Goal: Task Accomplishment & Management: Use online tool/utility

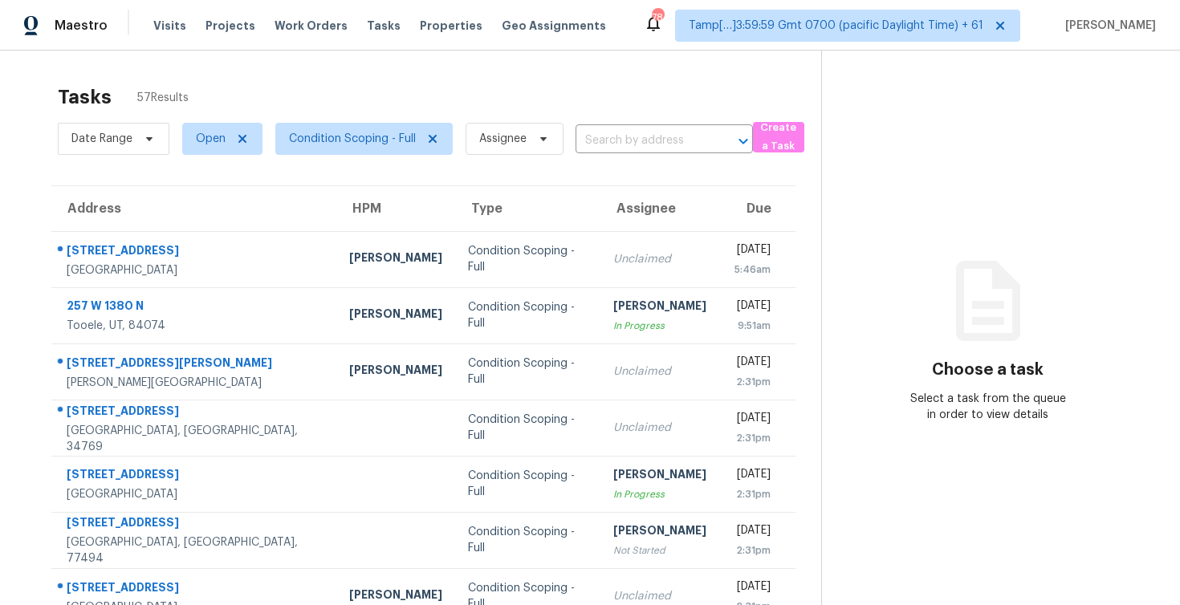
click at [353, 55] on div "Tasks 57 Results Date Range Open Condition Scoping - Full Assignee ​ Create a T…" at bounding box center [590, 444] width 1180 height 786
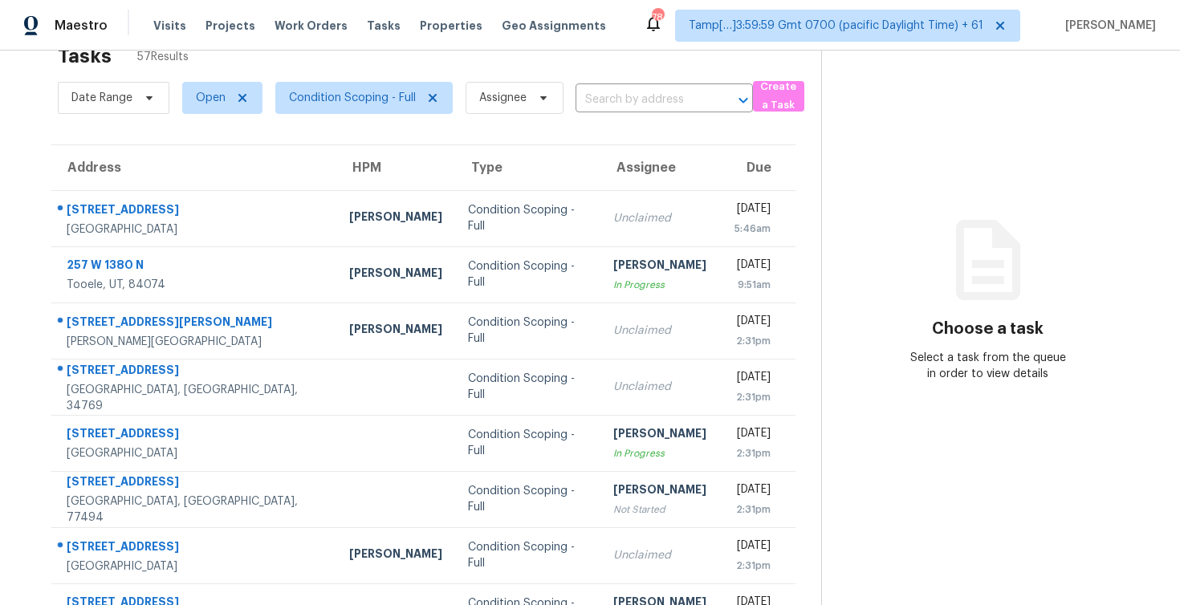
click at [950, 455] on section "Choose a task Select a task from the queue in order to view details" at bounding box center [987, 403] width 333 height 786
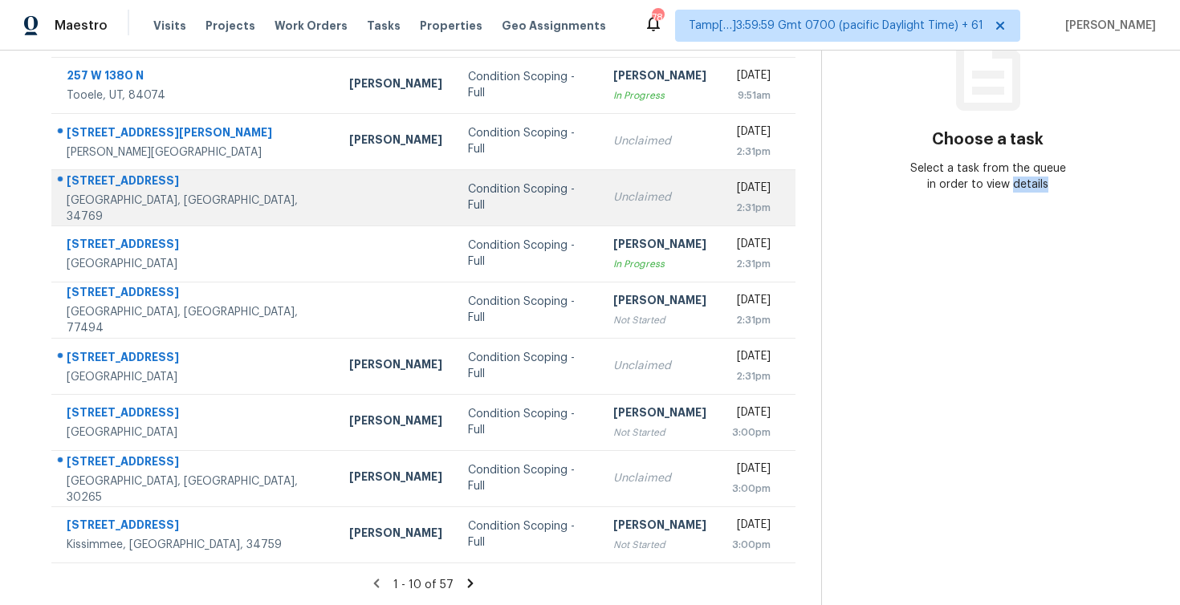
scroll to position [0, 0]
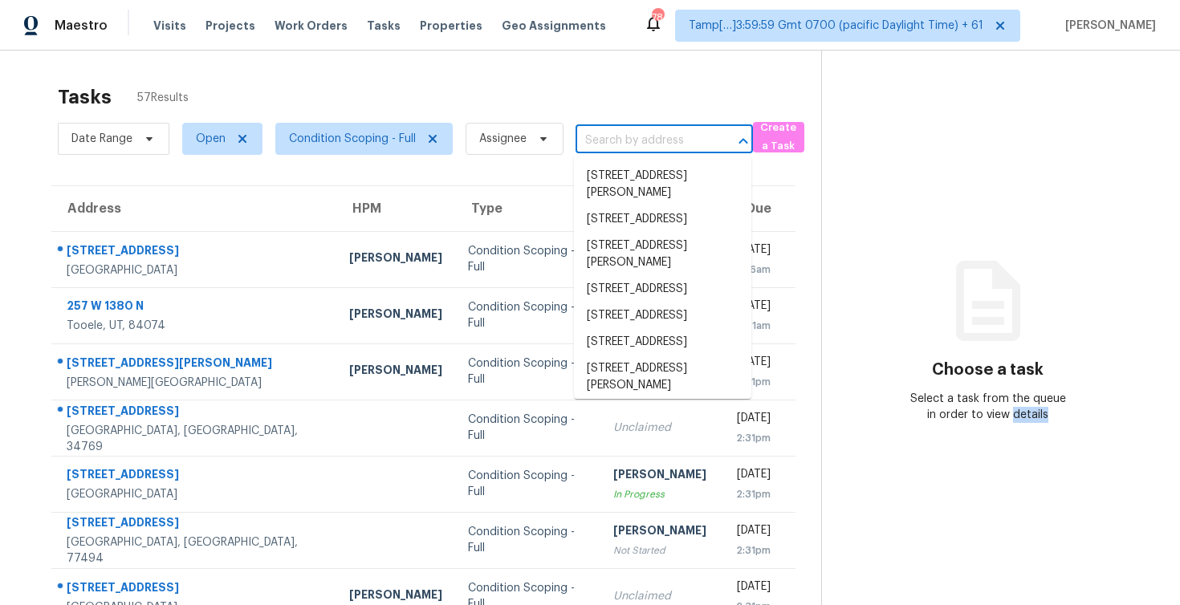
click at [668, 148] on input "text" at bounding box center [642, 140] width 132 height 25
paste input "4704 Chesterton Dr, Greensboro, NC 27406"
type input "4704 Chesterton Dr, Greensboro, NC 27406"
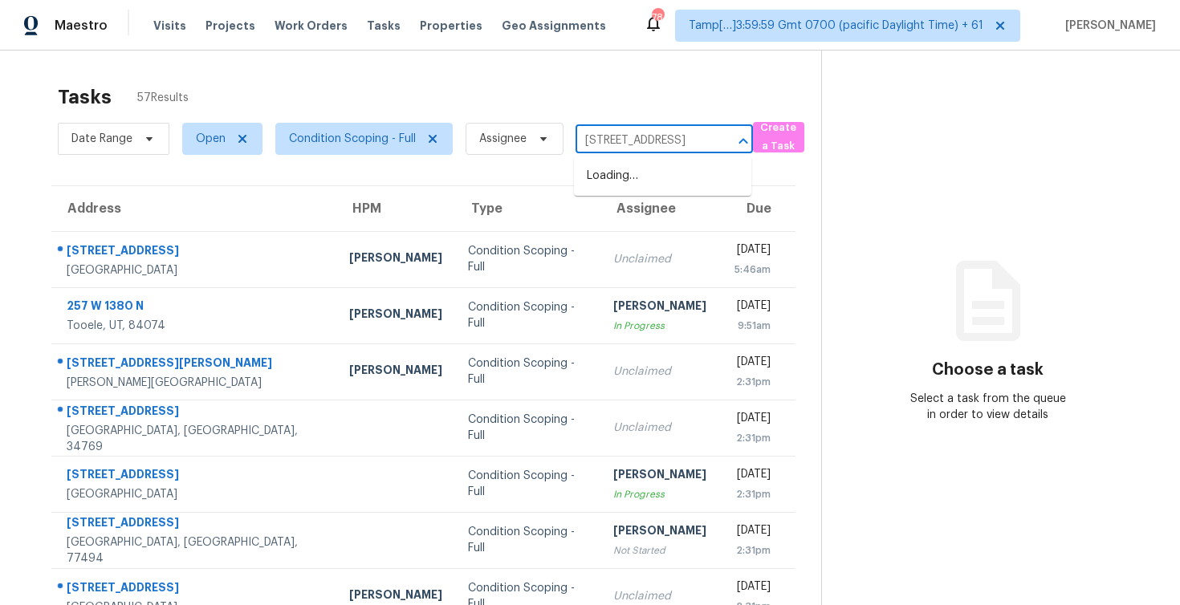
scroll to position [0, 107]
click at [673, 173] on li "4704 Chesterton Dr, Greensboro, NC 27406" at bounding box center [662, 176] width 177 height 26
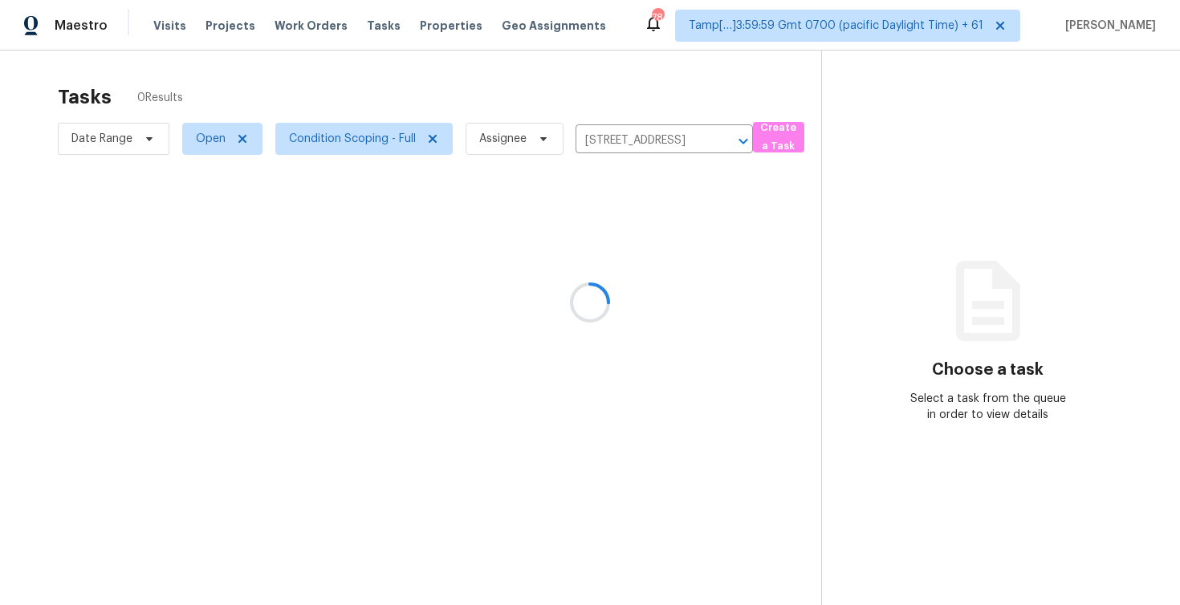
click at [641, 232] on div at bounding box center [590, 302] width 1180 height 605
click at [651, 254] on div at bounding box center [590, 302] width 1180 height 605
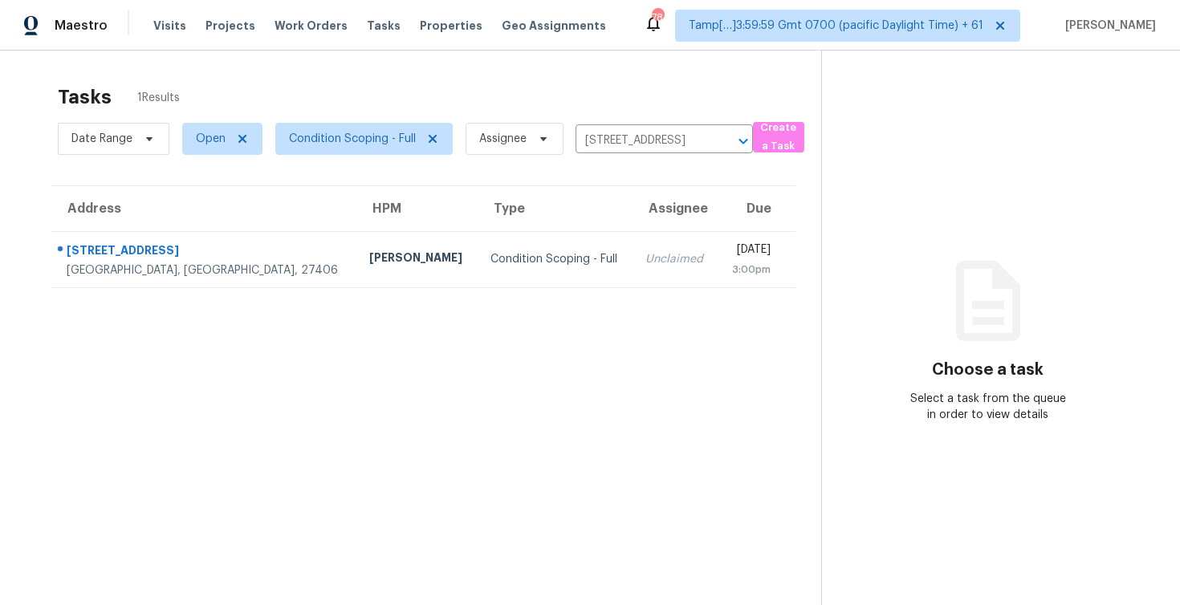
click at [730, 254] on div "Fri, Aug 22nd 2025" at bounding box center [750, 252] width 40 height 20
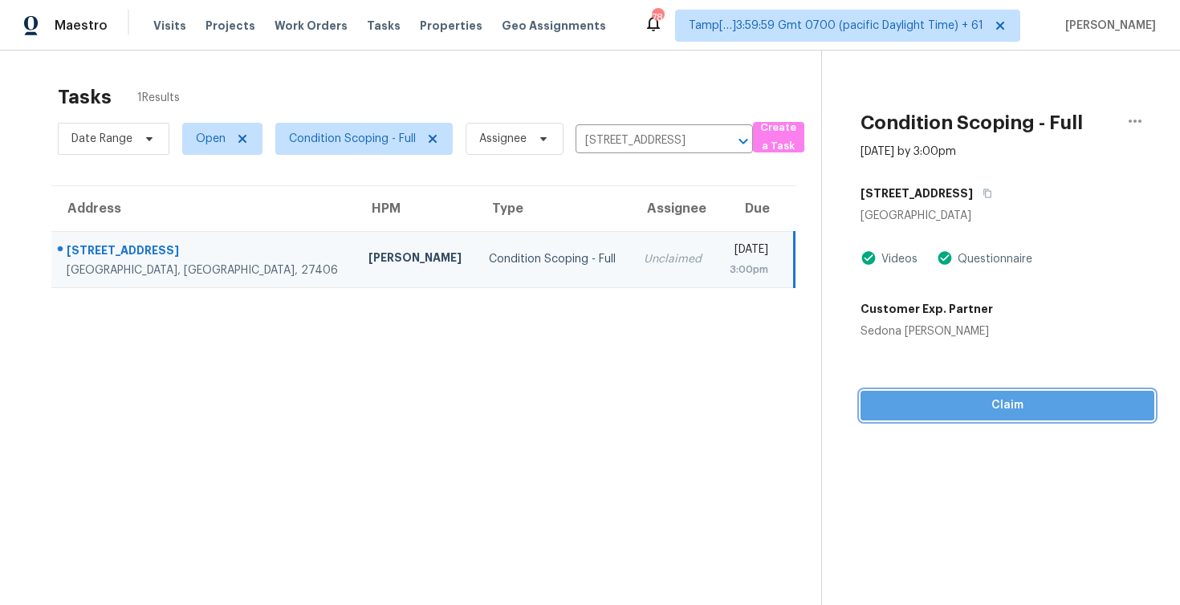
click at [1037, 405] on span "Claim" at bounding box center [1007, 406] width 268 height 20
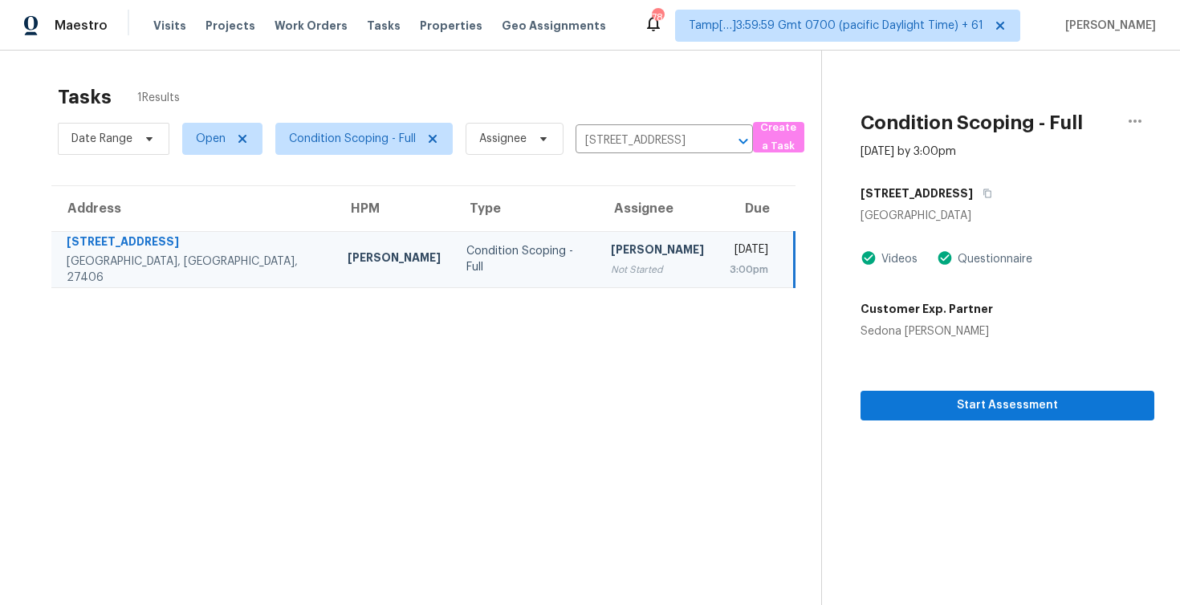
click at [1034, 463] on section "Condition Scoping - Full Aug 22nd 2025 by 3:00pm 4704 Chesterton Dr Greensboro,…" at bounding box center [987, 353] width 333 height 605
click at [1001, 401] on span "Start Assessment" at bounding box center [1007, 406] width 268 height 20
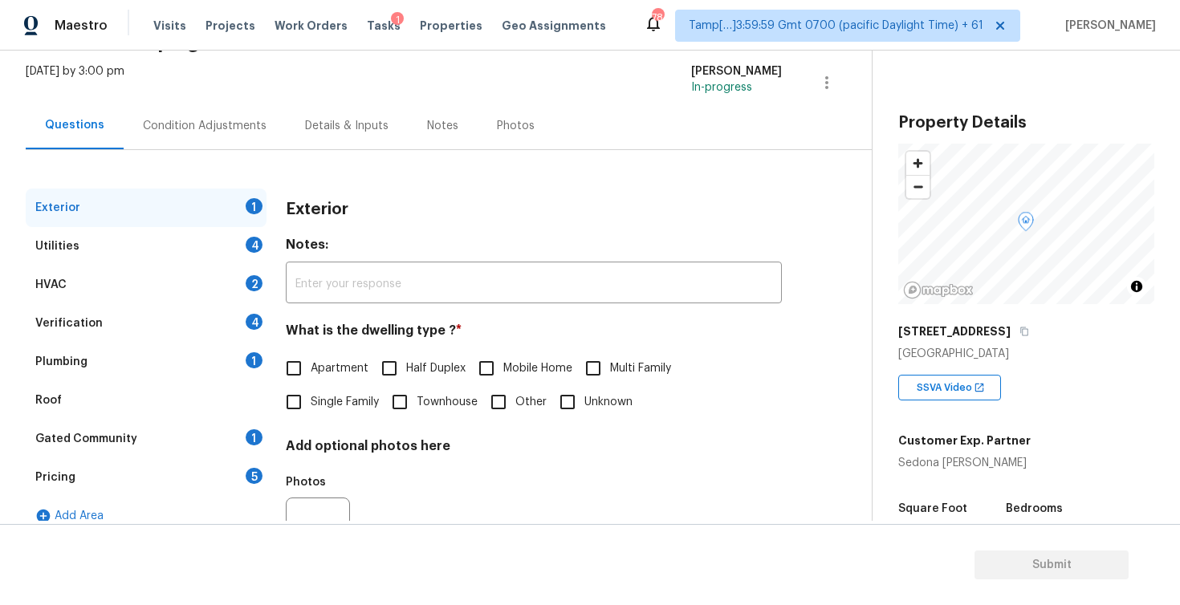
scroll to position [150, 0]
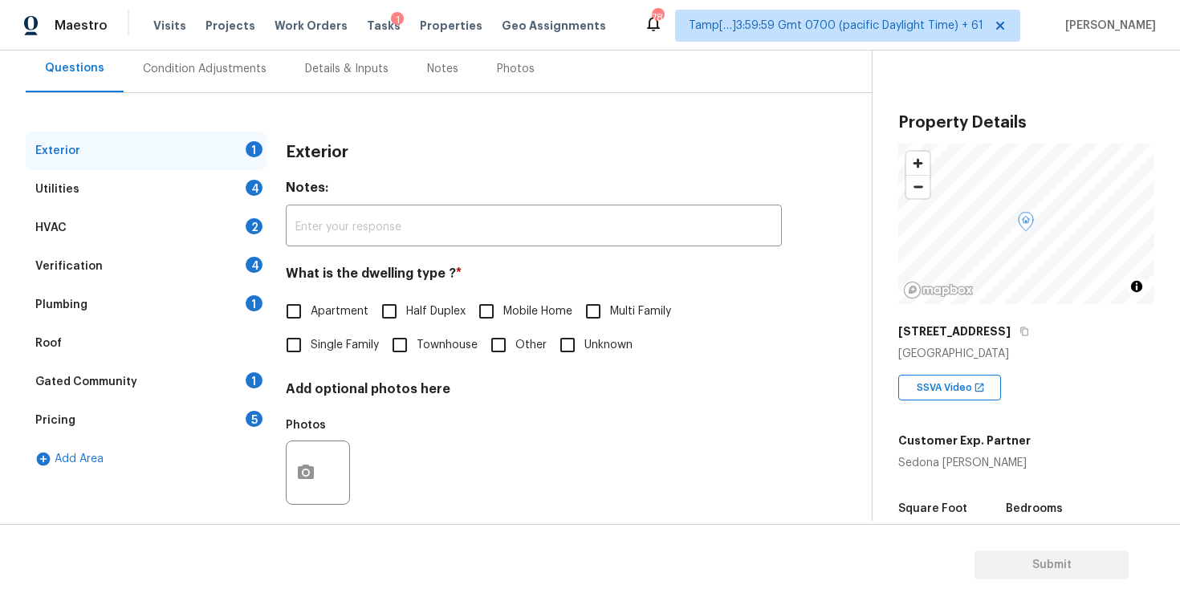
click at [360, 325] on label "Apartment" at bounding box center [323, 312] width 92 height 34
click at [311, 325] on input "Apartment" at bounding box center [294, 312] width 34 height 34
checkbox input "true"
click at [360, 340] on span "Single Family" at bounding box center [345, 347] width 68 height 17
click at [311, 340] on input "Single Family" at bounding box center [294, 347] width 34 height 34
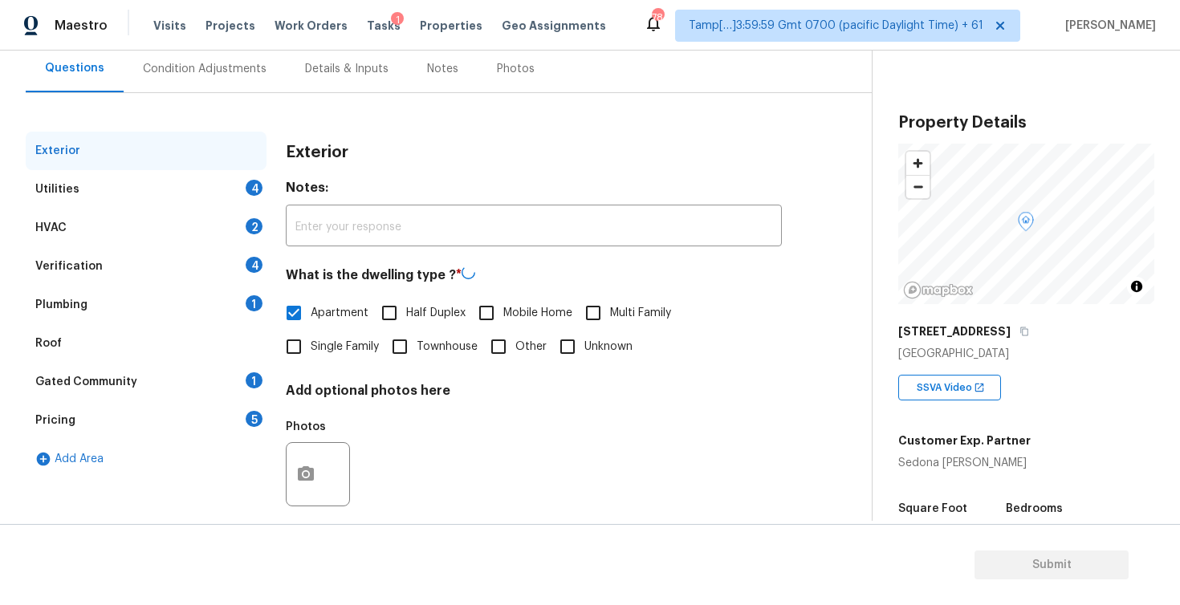
checkbox input "true"
checkbox input "false"
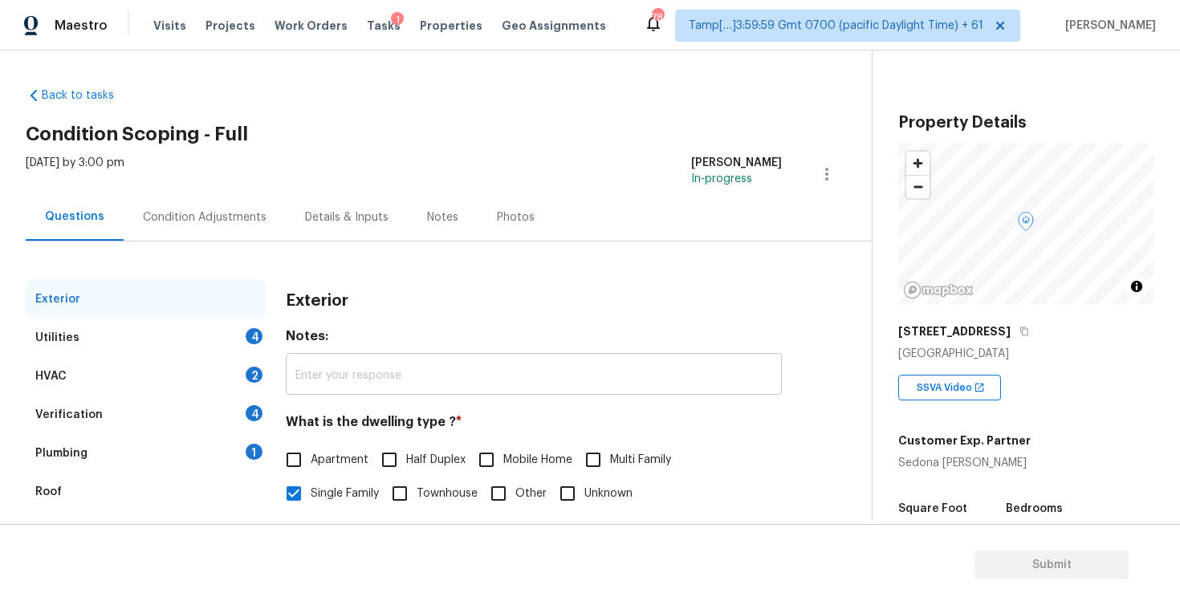
scroll to position [0, 0]
click at [228, 231] on div "Condition Adjustments" at bounding box center [205, 218] width 162 height 47
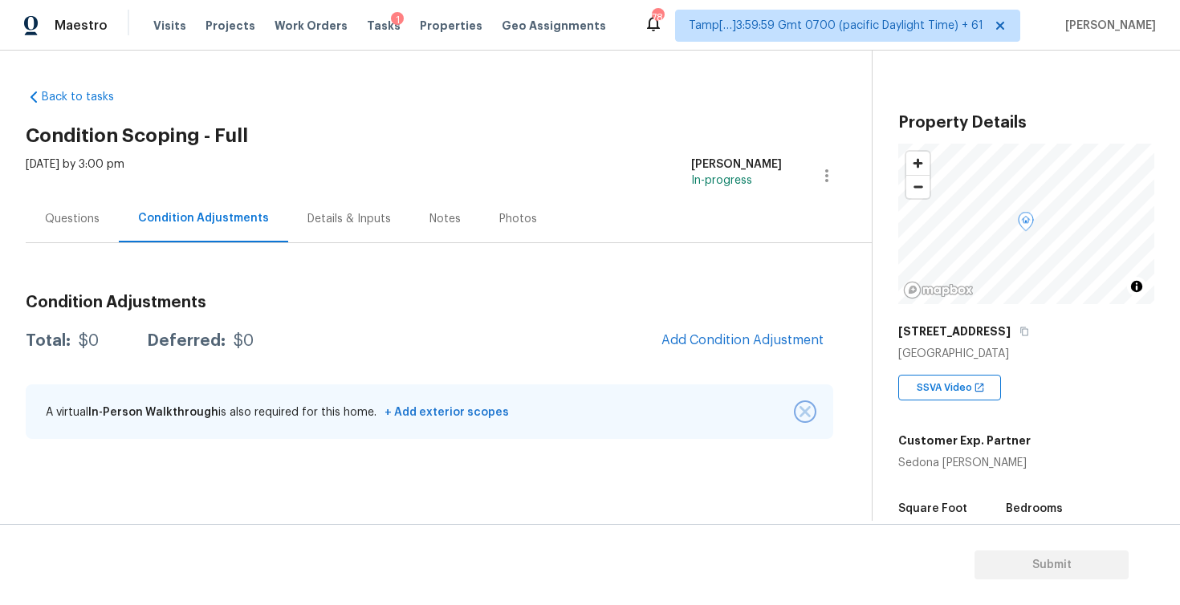
click at [806, 410] on img "button" at bounding box center [805, 411] width 11 height 11
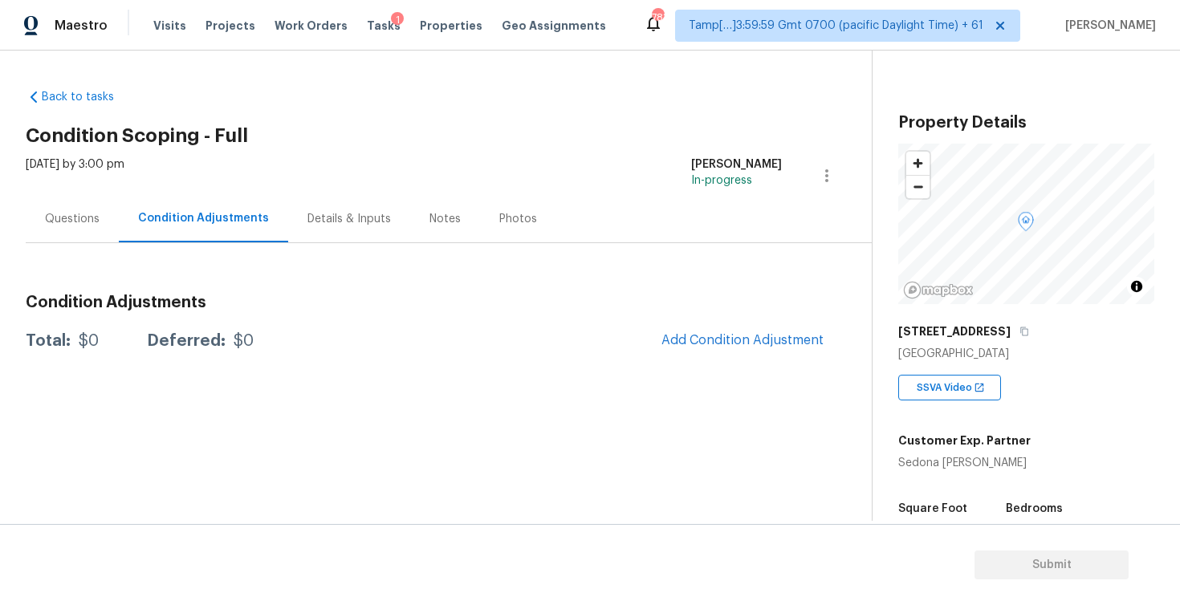
click at [580, 325] on div "Total: $0 Deferred: $0 Add Condition Adjustment" at bounding box center [430, 340] width 808 height 35
click at [694, 336] on span "Add Condition Adjustment" at bounding box center [742, 340] width 162 height 14
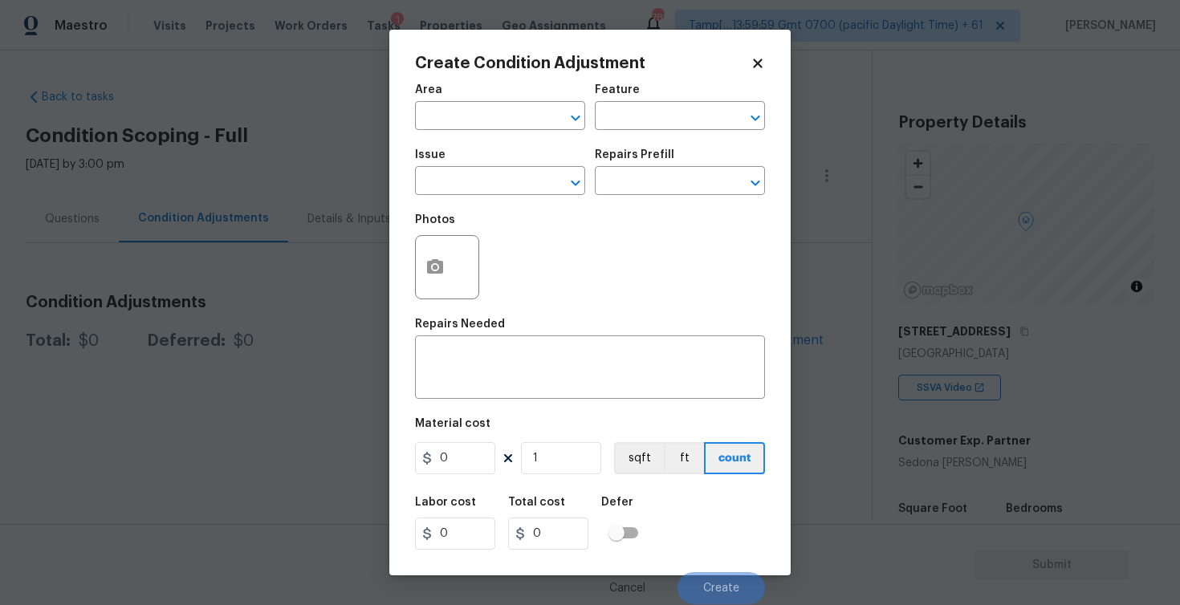
click at [763, 58] on icon at bounding box center [758, 63] width 14 height 14
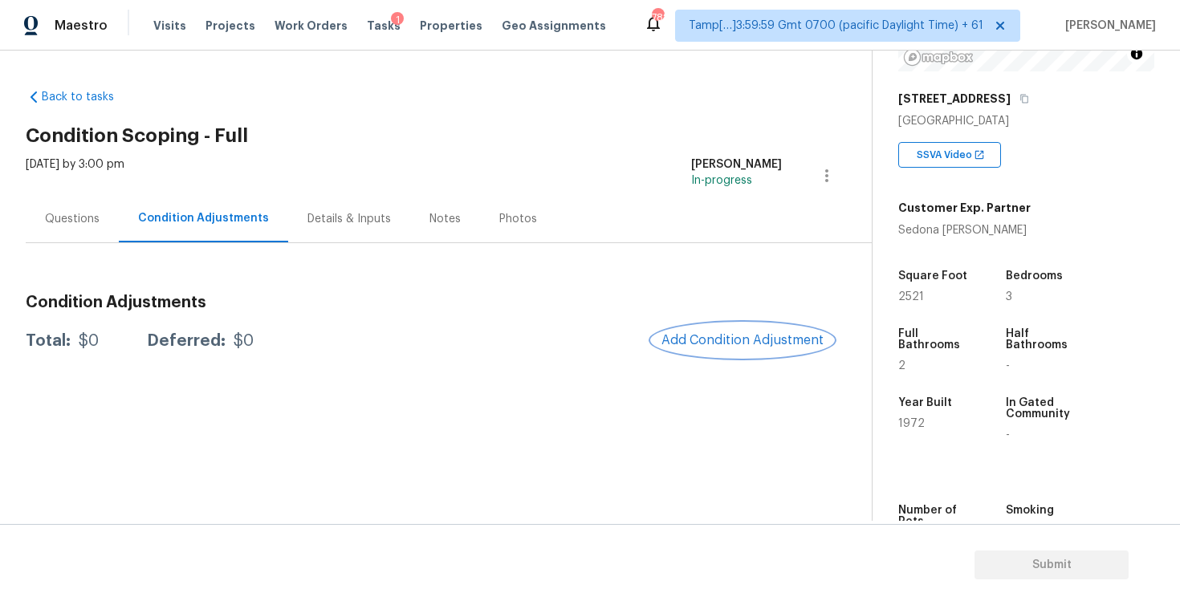
scroll to position [234, 0]
click at [687, 345] on span "Add Condition Adjustment" at bounding box center [742, 340] width 162 height 14
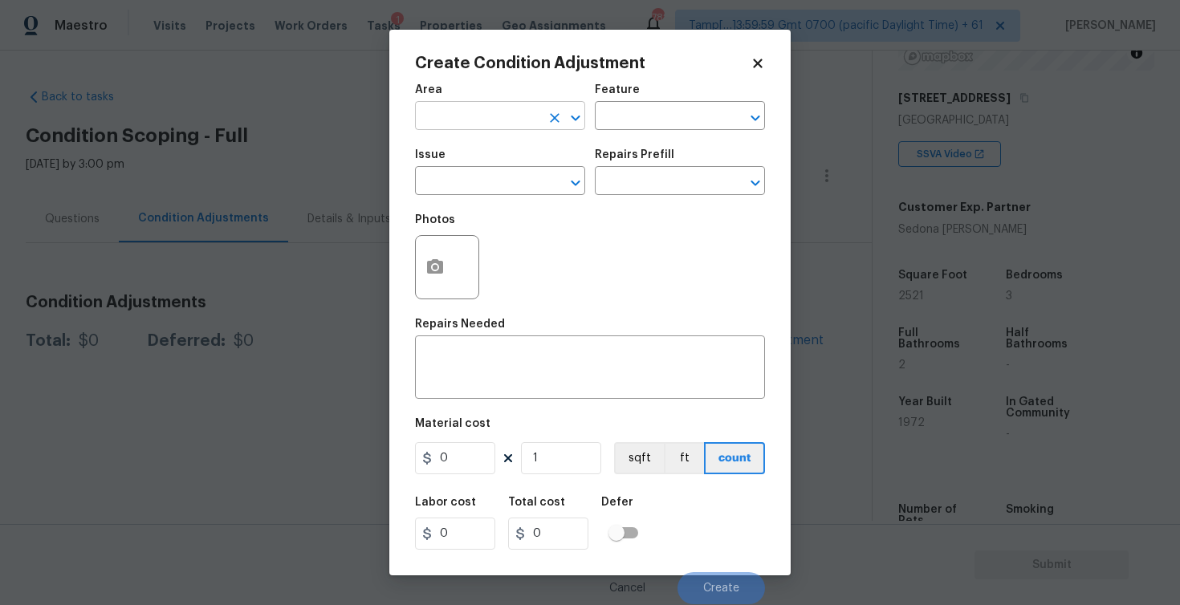
click at [462, 113] on input "text" at bounding box center [477, 117] width 125 height 25
click at [502, 180] on li "Exterior Overall" at bounding box center [500, 180] width 170 height 26
type input "Exterior Overall"
click at [502, 180] on input "text" at bounding box center [477, 182] width 125 height 25
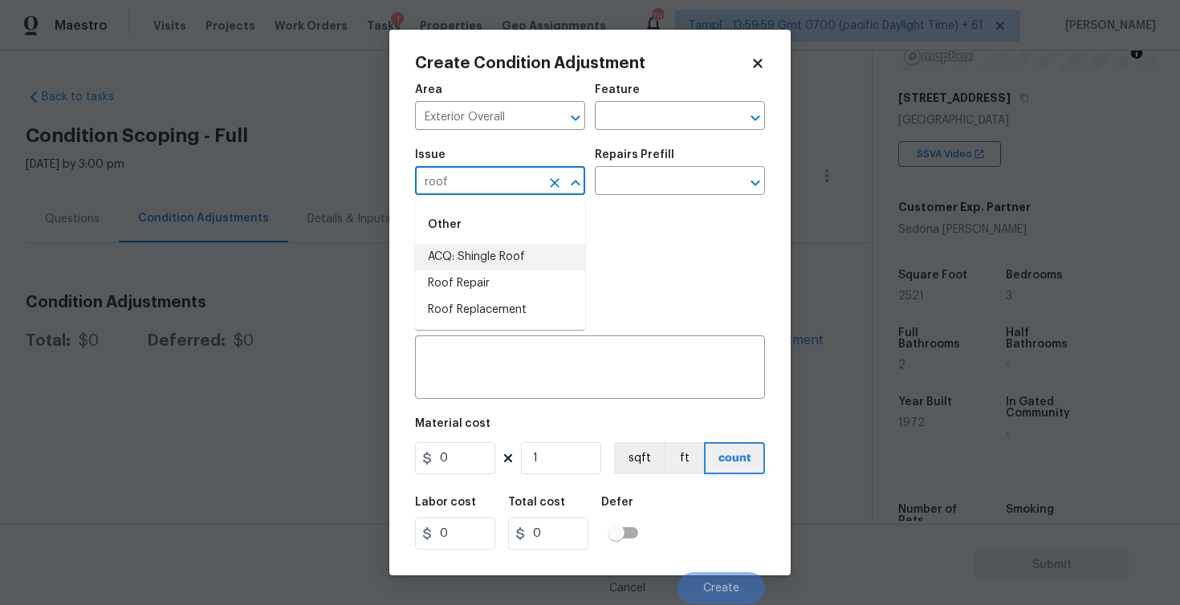
click at [507, 247] on li "ACQ: Shingle Roof" at bounding box center [500, 257] width 170 height 26
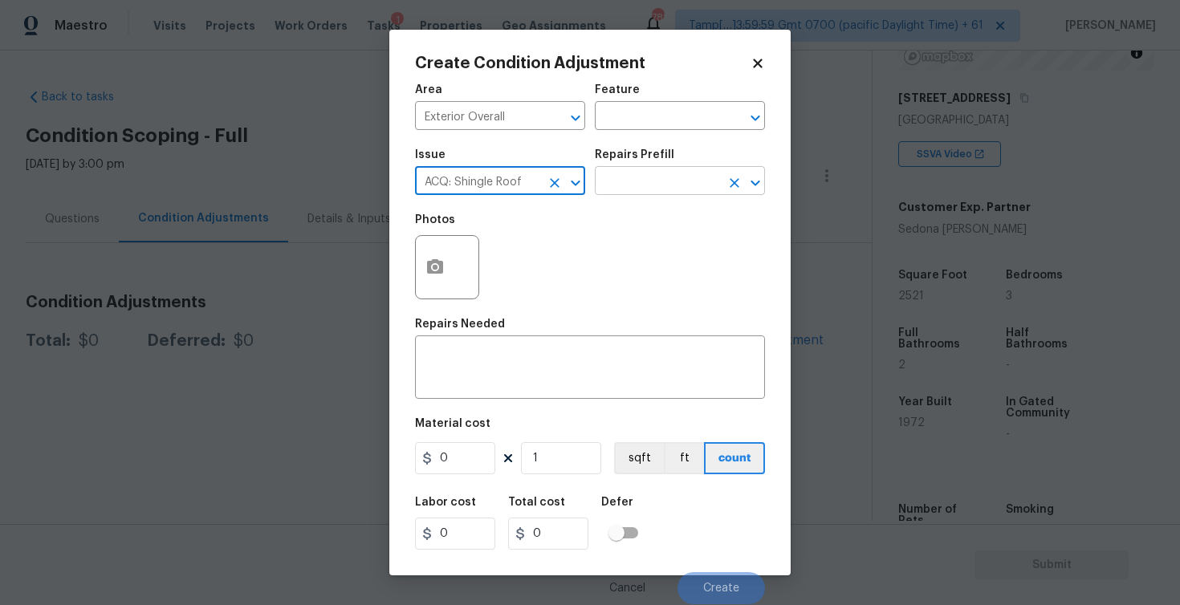
type input "ACQ: Shingle Roof"
click at [661, 183] on input "text" at bounding box center [657, 182] width 125 height 25
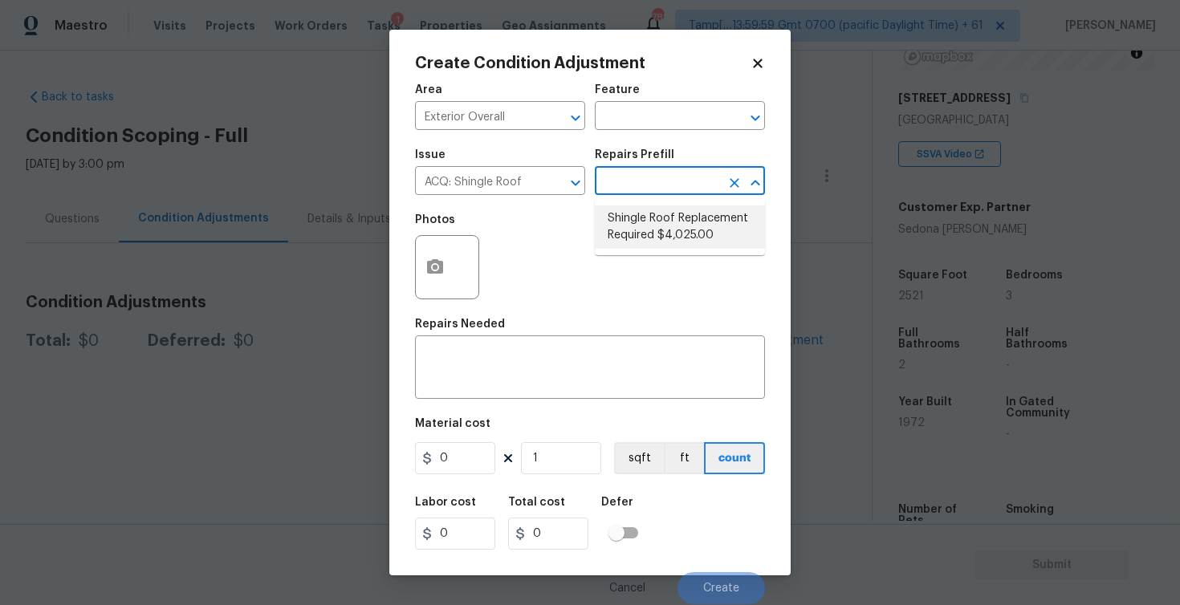
click at [659, 238] on li "Shingle Roof Replacement Required $4,025.00" at bounding box center [680, 226] width 170 height 43
type input "Acquisition"
type textarea "Acquisition Scope: Shingle Roof Replacement required."
type input "4025"
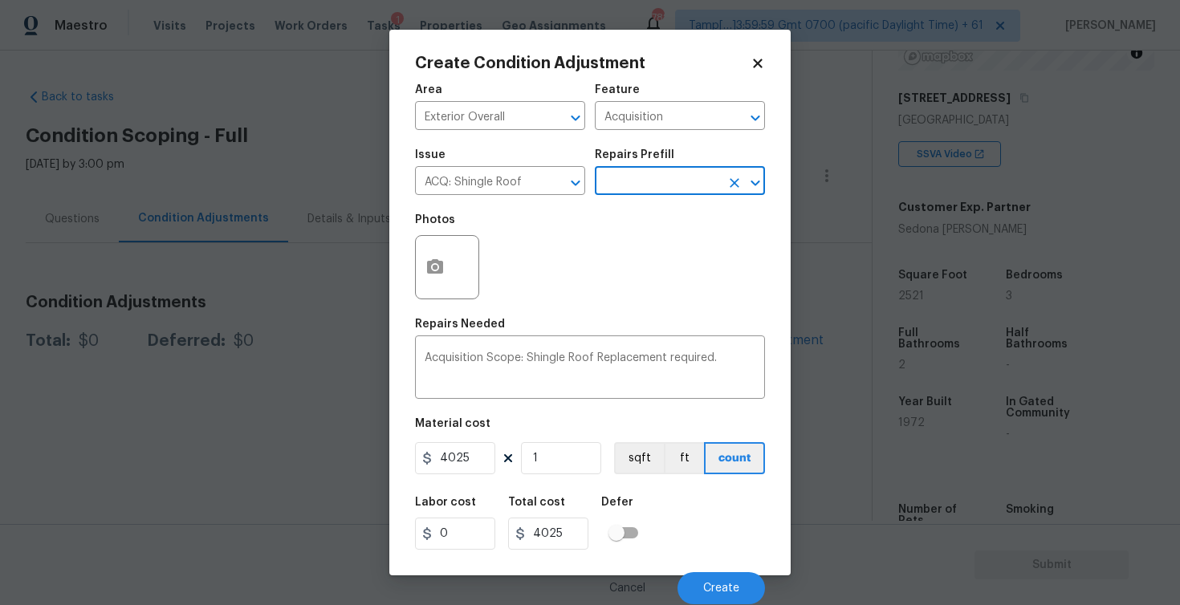
click at [718, 570] on div "Cancel Create" at bounding box center [590, 581] width 350 height 45
click at [724, 584] on span "Create" at bounding box center [721, 589] width 36 height 12
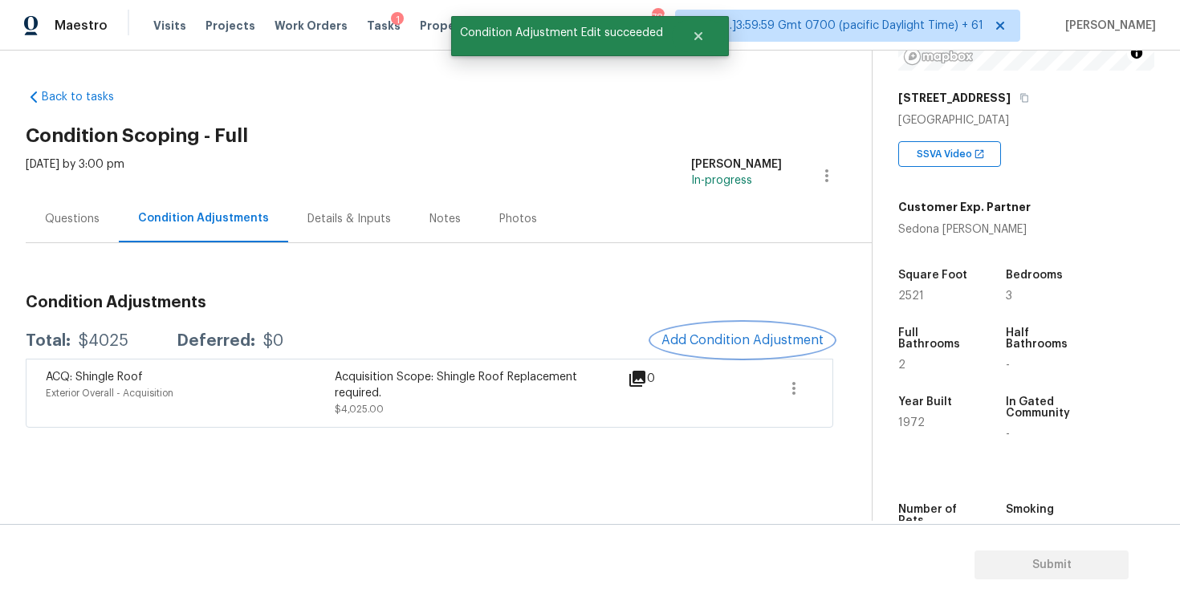
click at [763, 331] on button "Add Condition Adjustment" at bounding box center [742, 340] width 181 height 34
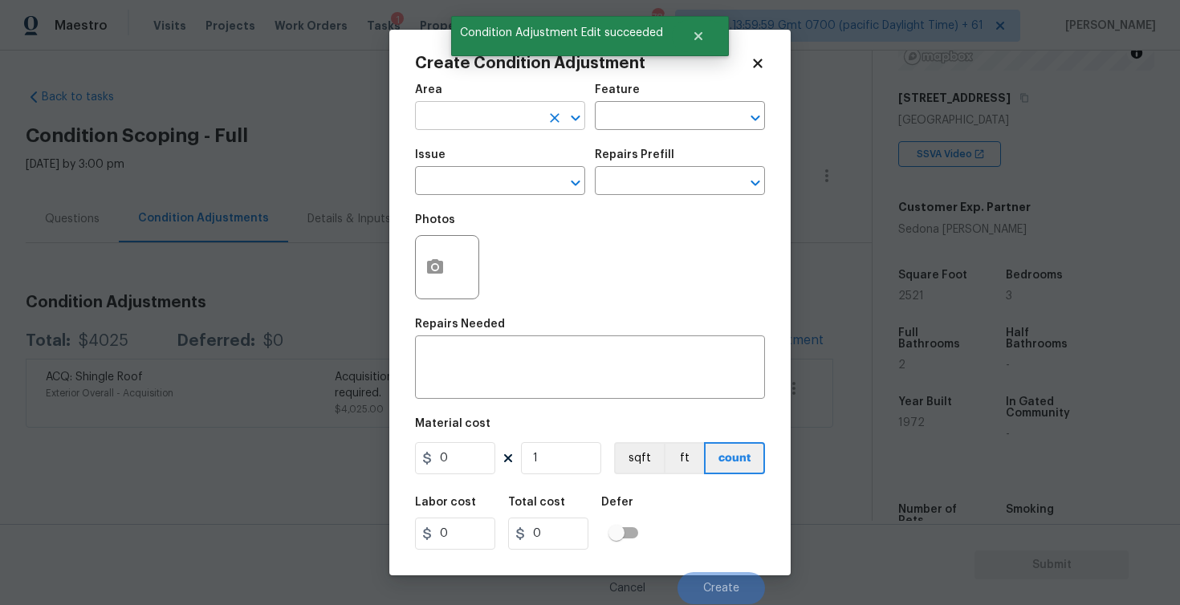
click at [482, 120] on input "text" at bounding box center [477, 117] width 125 height 25
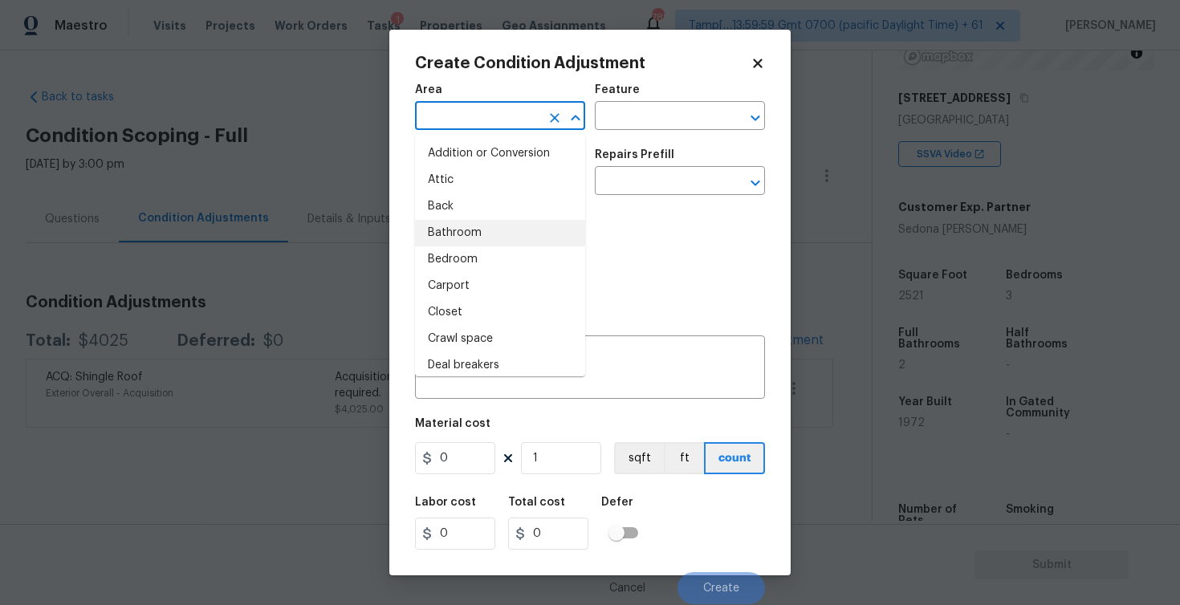
click at [641, 242] on div "Photos" at bounding box center [590, 257] width 350 height 104
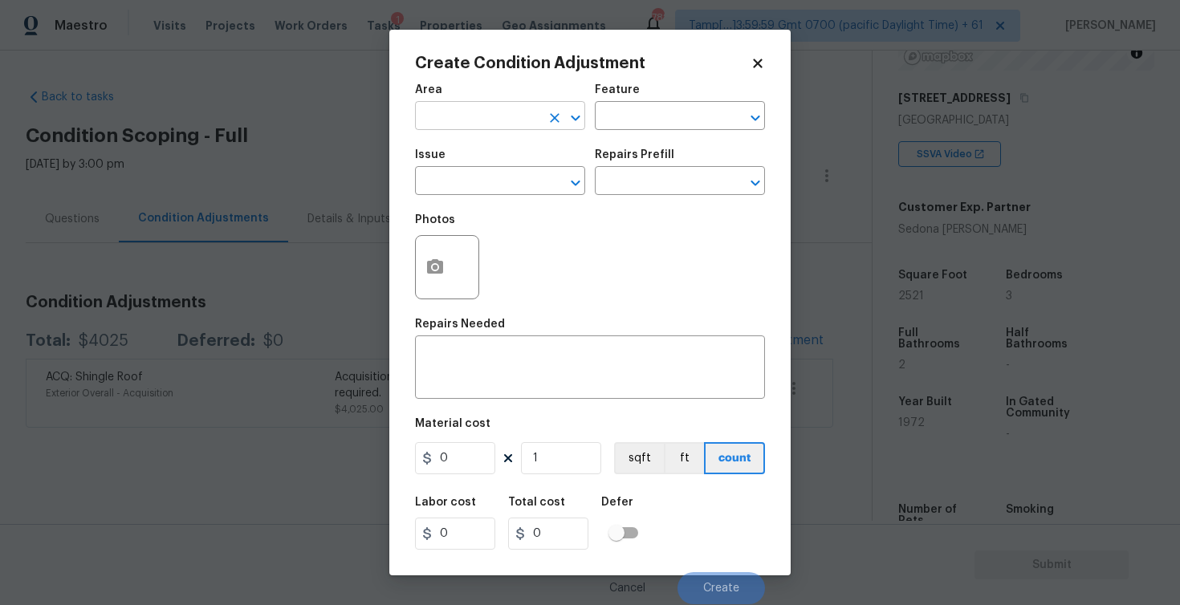
click at [462, 116] on input "text" at bounding box center [477, 117] width 125 height 25
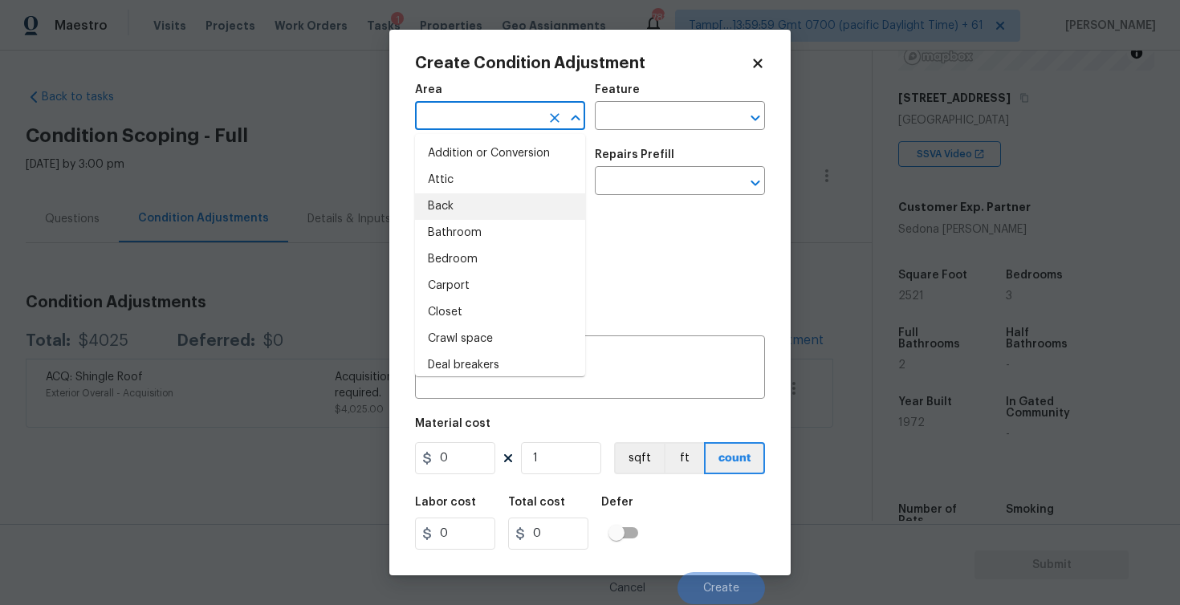
click at [632, 278] on div "Photos" at bounding box center [590, 257] width 350 height 104
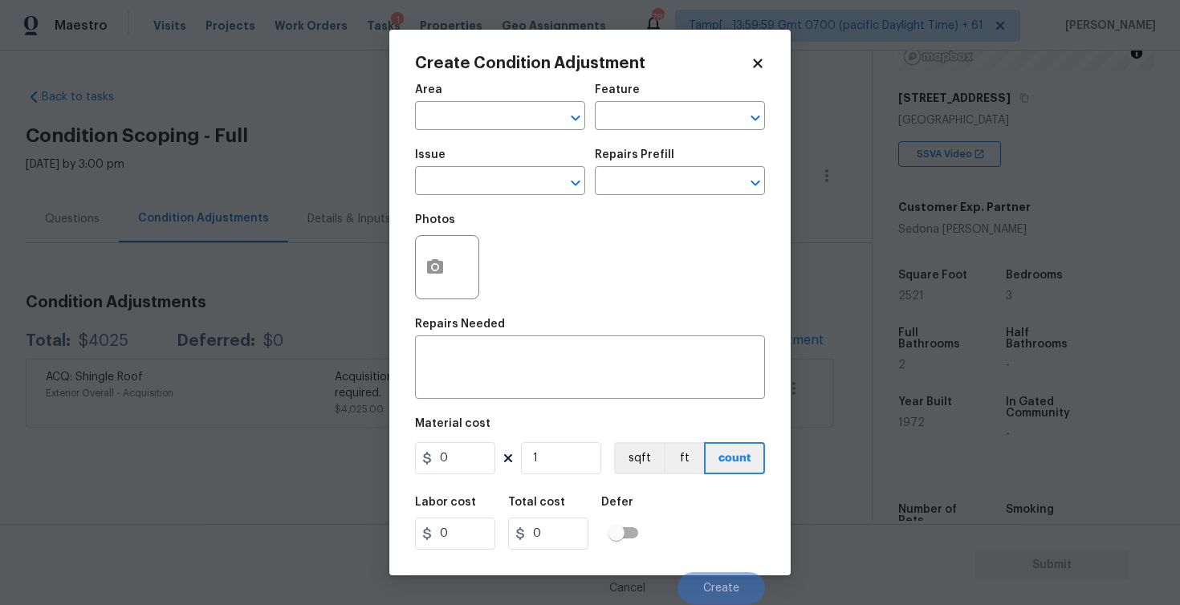
click at [758, 67] on icon at bounding box center [758, 63] width 14 height 14
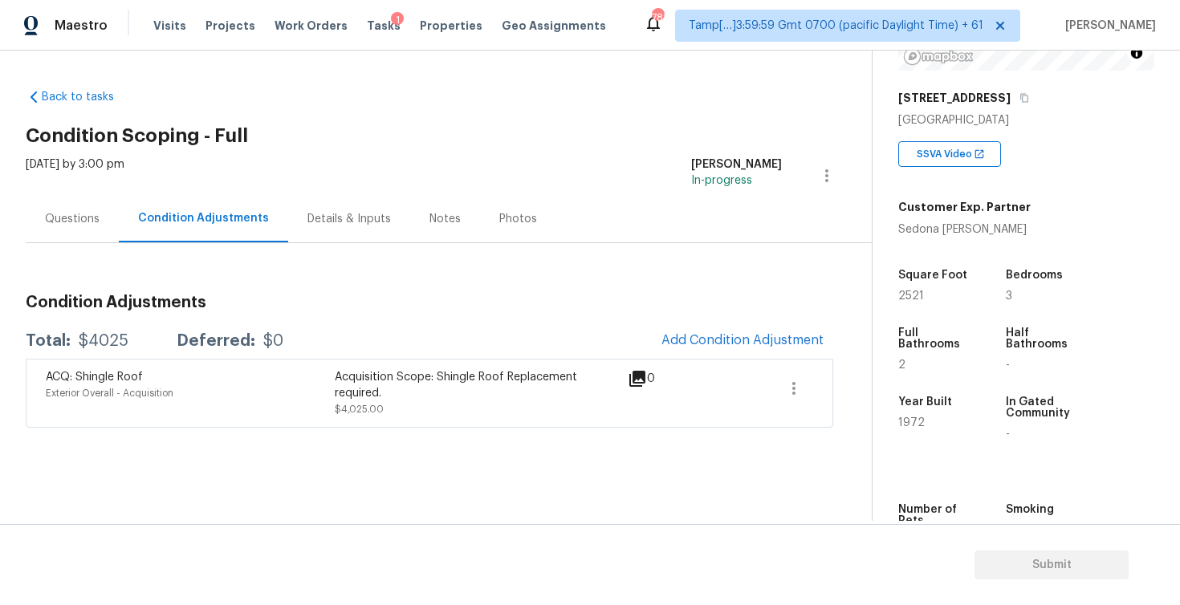
click at [77, 214] on div "Questions" at bounding box center [72, 219] width 55 height 16
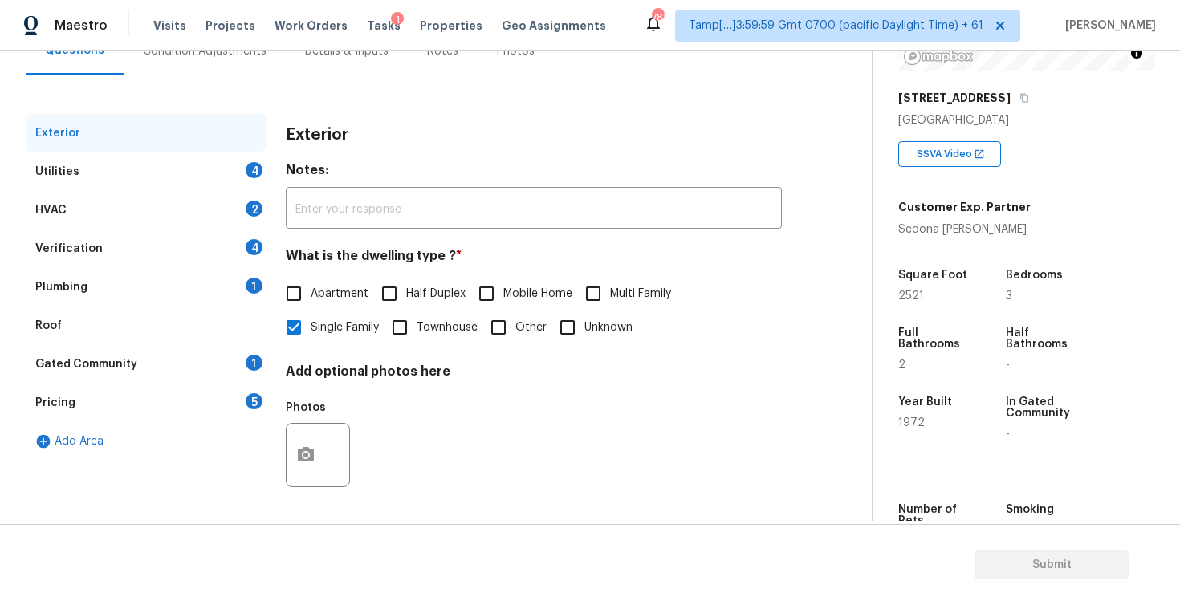
click at [178, 260] on div "Verification 4" at bounding box center [146, 249] width 241 height 39
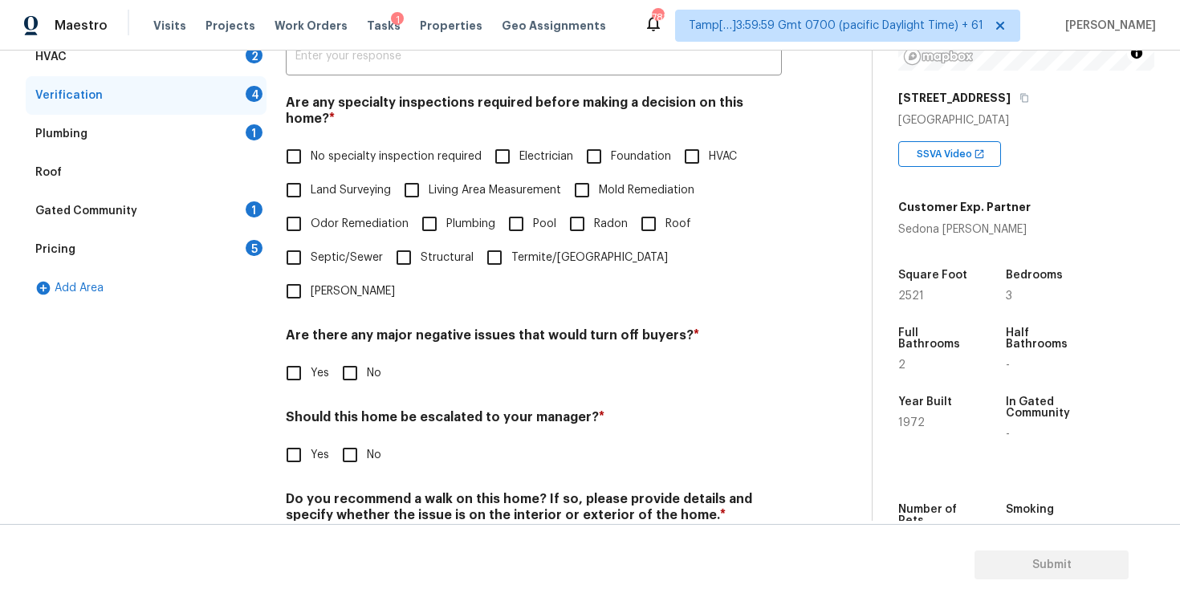
scroll to position [344, 0]
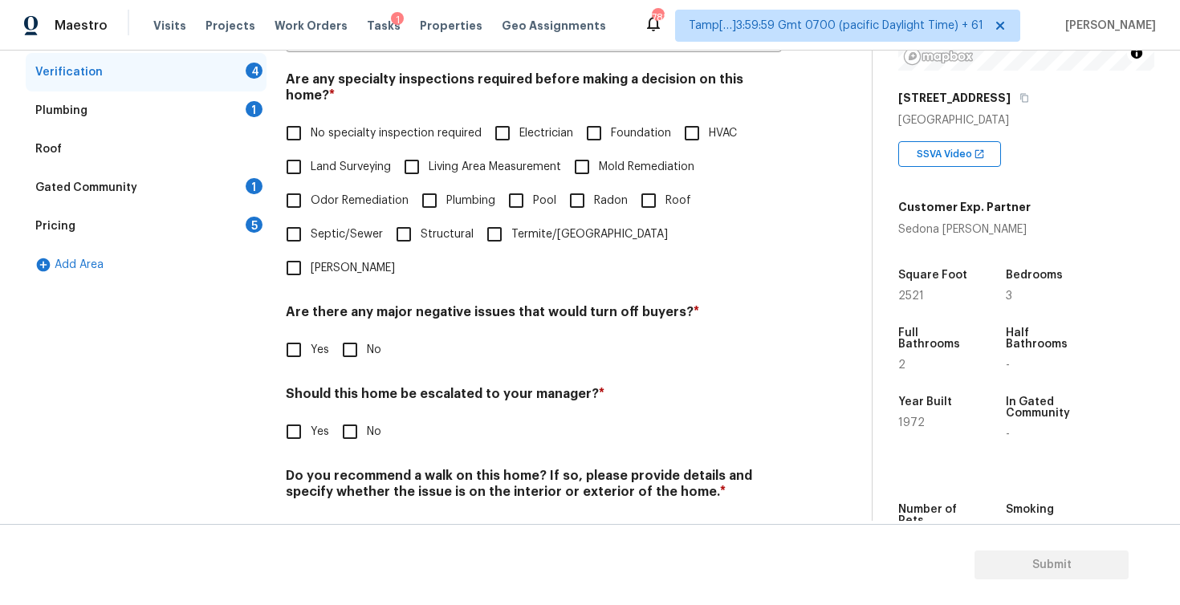
click at [293, 415] on input "Yes" at bounding box center [294, 432] width 34 height 34
checkbox input "true"
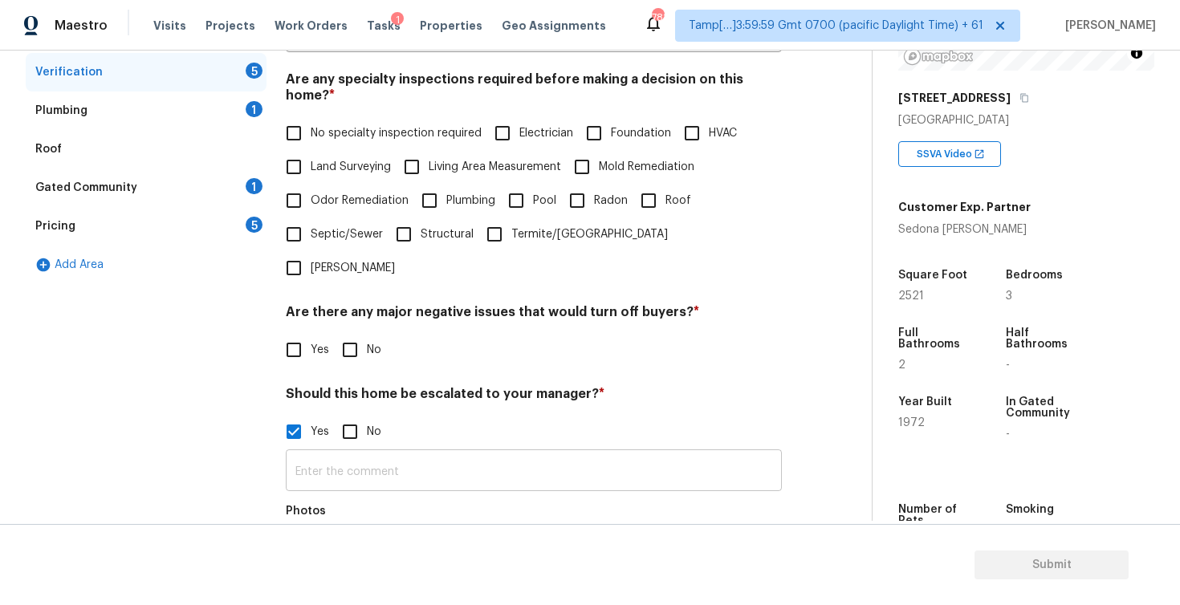
click at [374, 454] on input "text" at bounding box center [534, 473] width 496 height 38
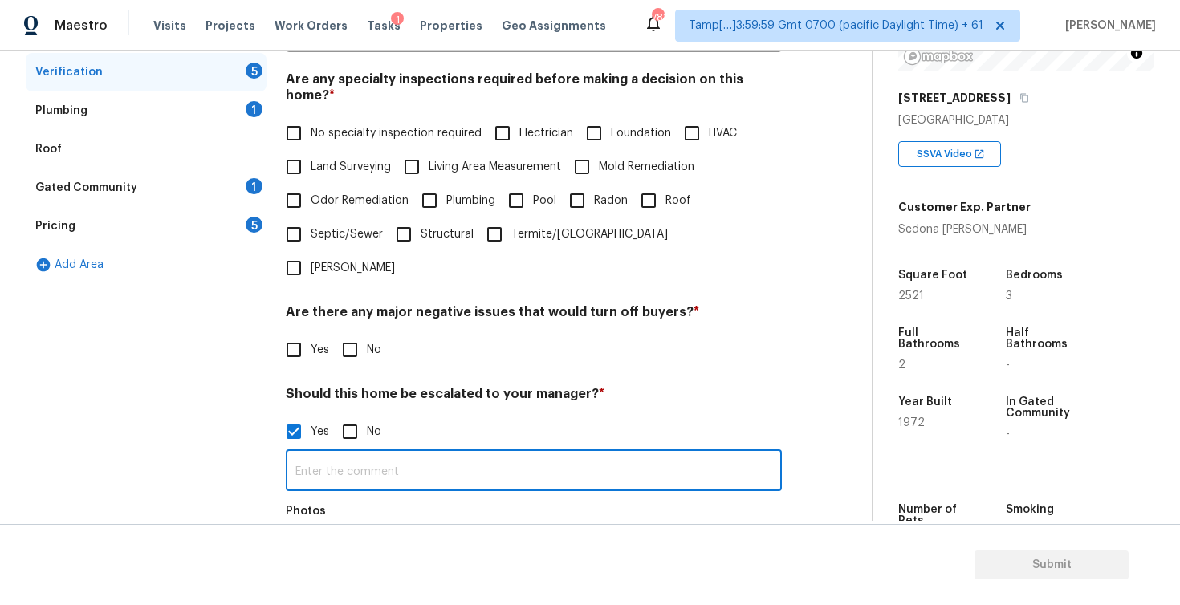
click at [328, 527] on div at bounding box center [318, 559] width 64 height 64
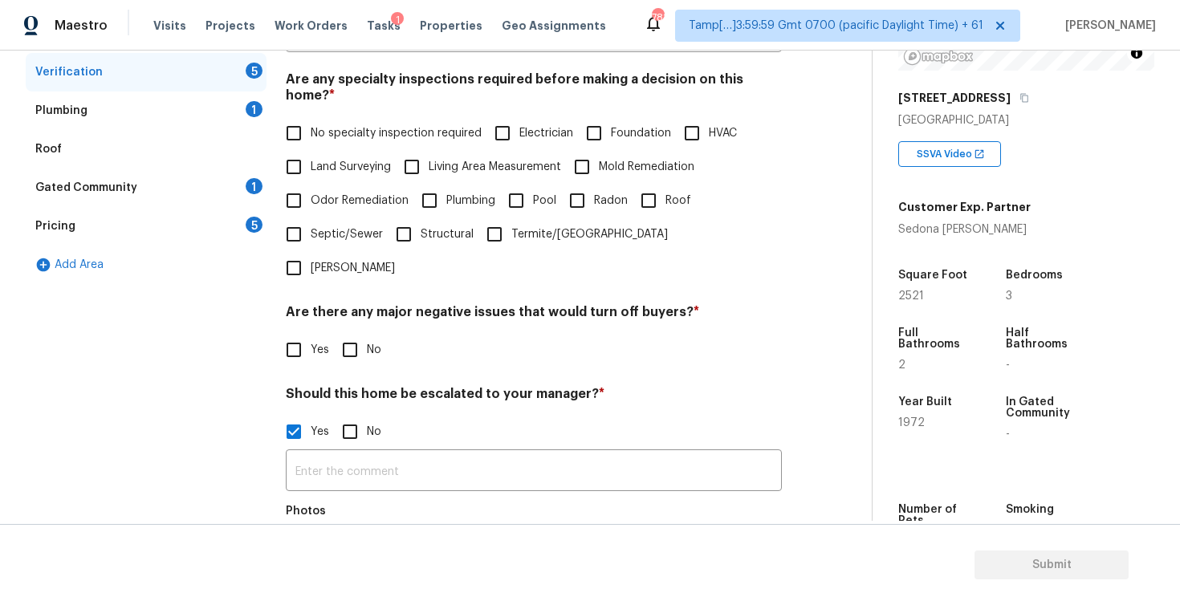
click at [315, 527] on button "button" at bounding box center [306, 558] width 39 height 63
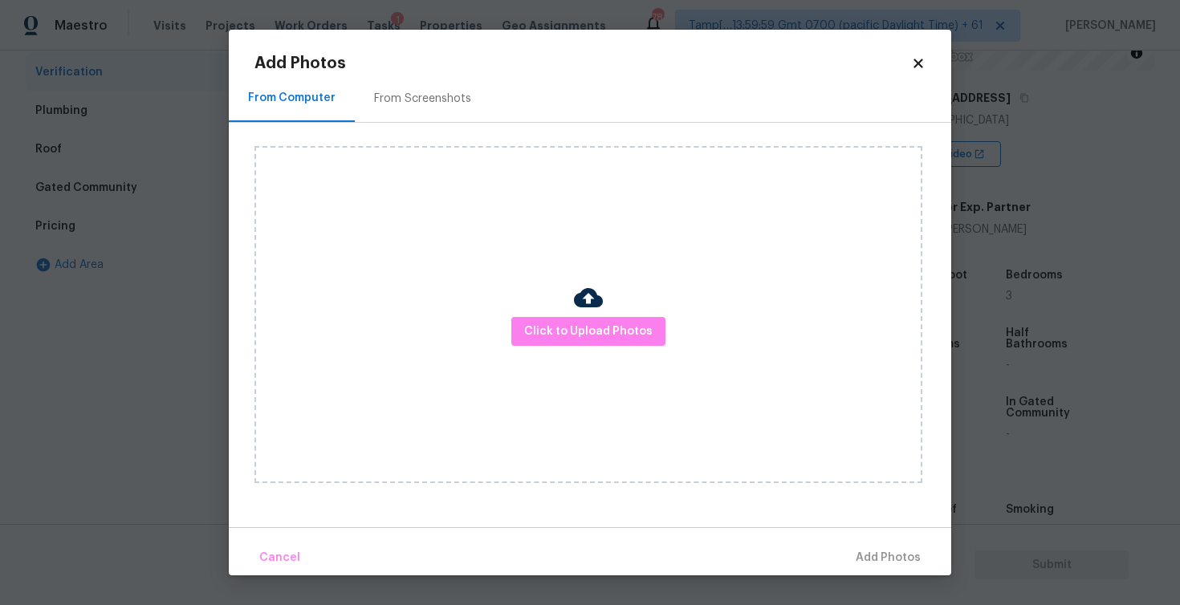
click at [567, 348] on div "Click to Upload Photos" at bounding box center [588, 314] width 668 height 337
click at [567, 332] on span "Click to Upload Photos" at bounding box center [588, 332] width 128 height 20
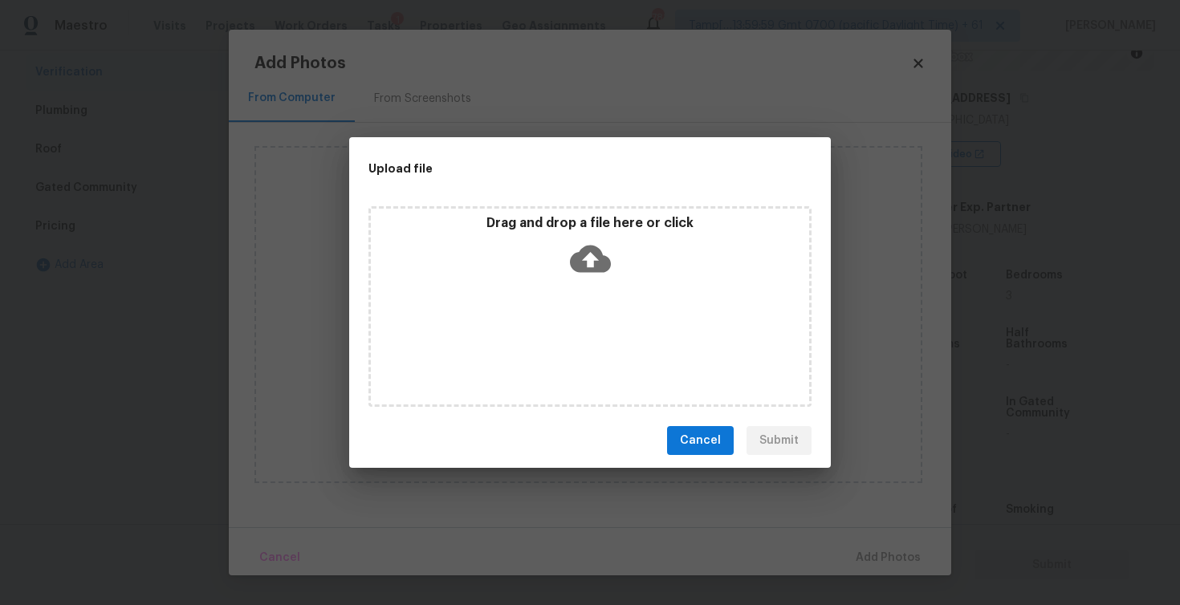
click at [581, 270] on icon at bounding box center [590, 259] width 41 height 27
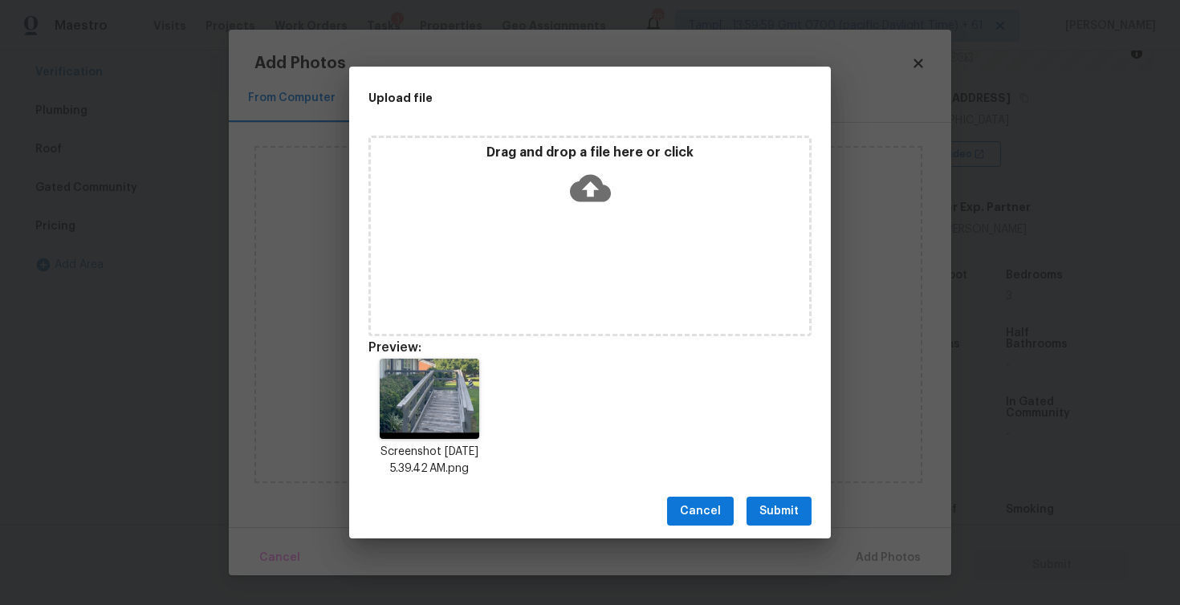
click at [791, 501] on button "Submit" at bounding box center [779, 512] width 65 height 30
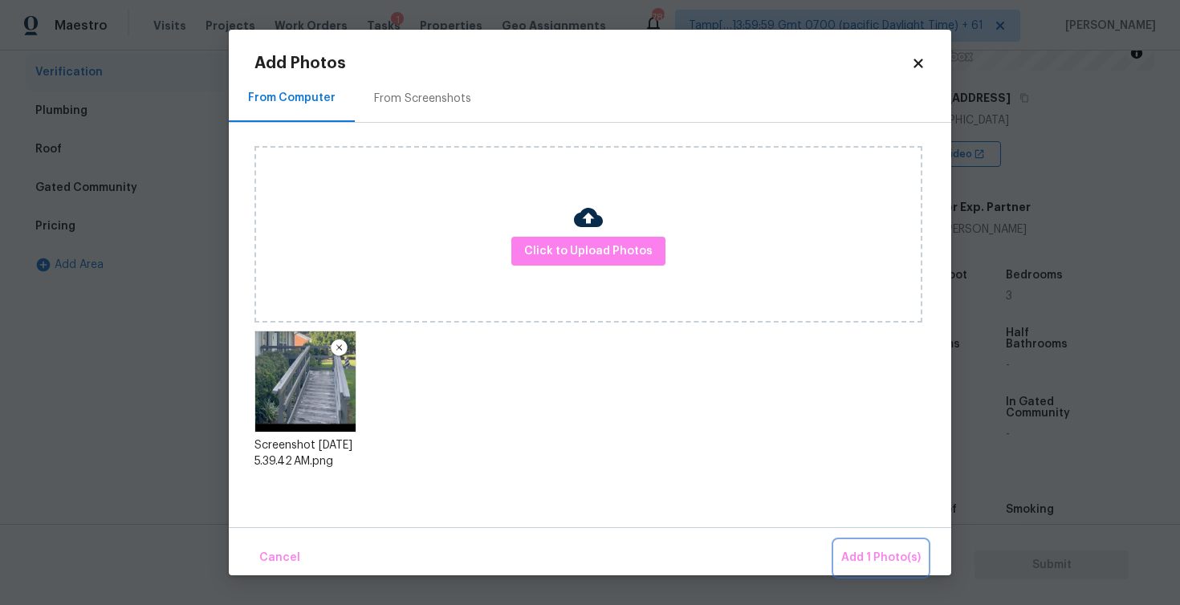
click at [879, 555] on span "Add 1 Photo(s)" at bounding box center [880, 558] width 79 height 20
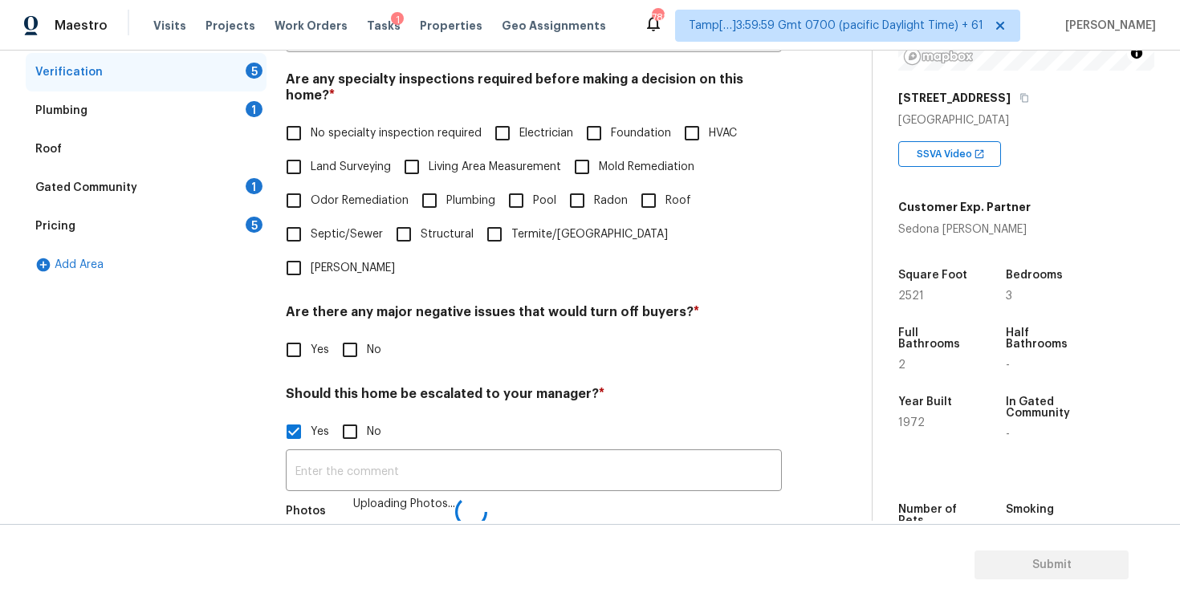
scroll to position [364, 0]
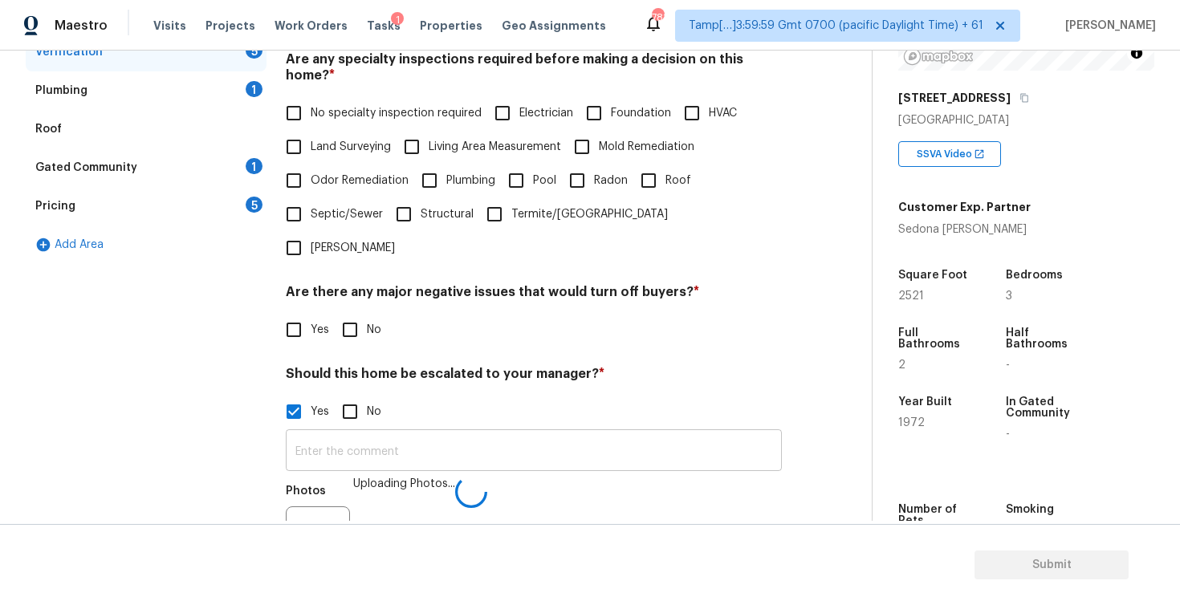
click at [527, 433] on input "text" at bounding box center [534, 452] width 496 height 38
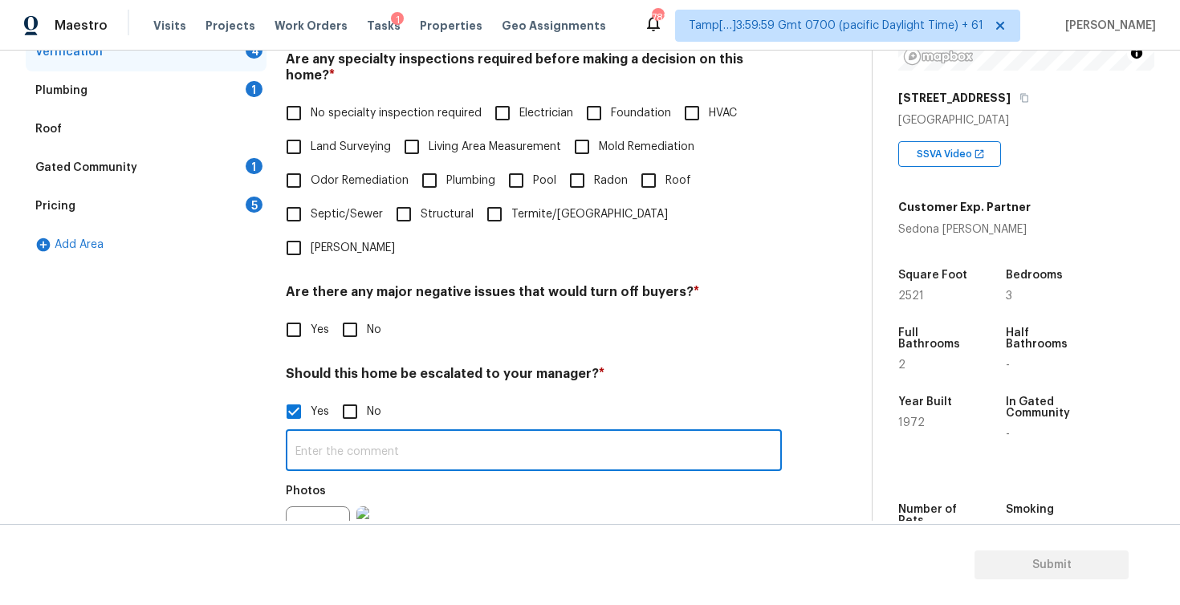
click at [527, 433] on input "text" at bounding box center [534, 452] width 496 height 38
click at [527, 433] on input "R" at bounding box center [534, 452] width 496 height 38
type input "R"
type input "H"
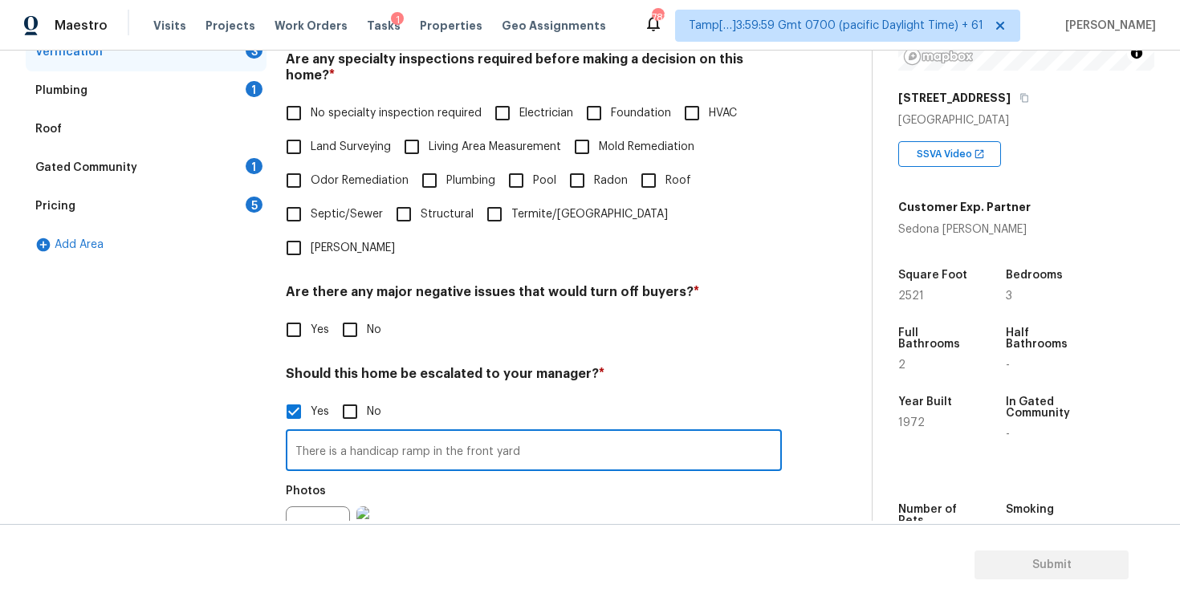
scroll to position [420, 0]
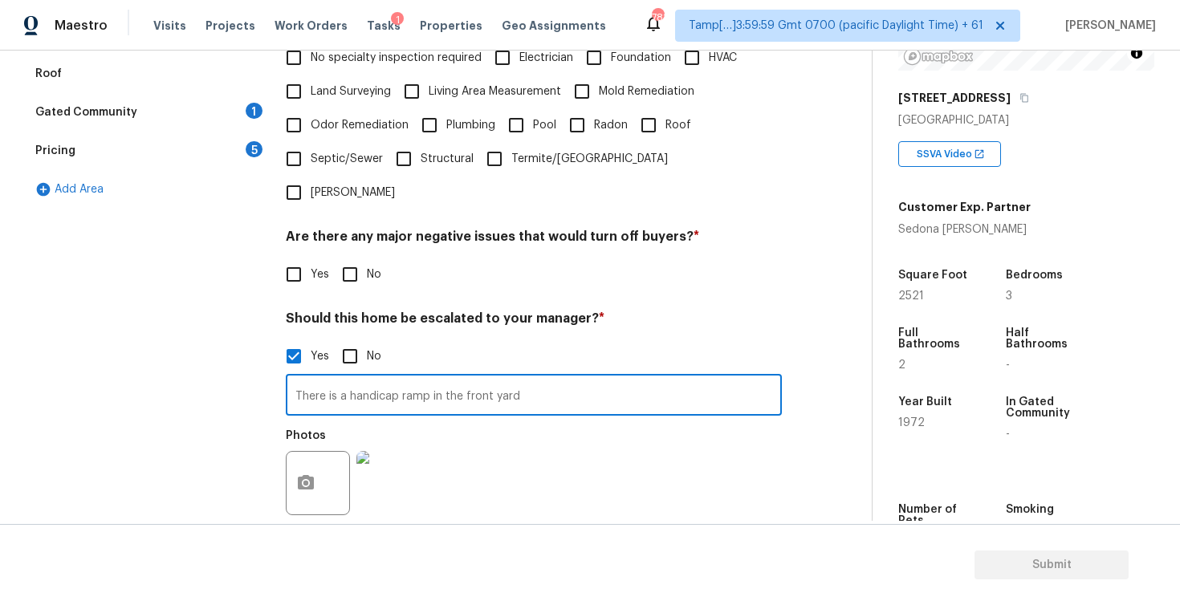
type input "There is a handicap ramp in the front yard"
click at [511, 461] on div "Photos" at bounding box center [534, 473] width 496 height 104
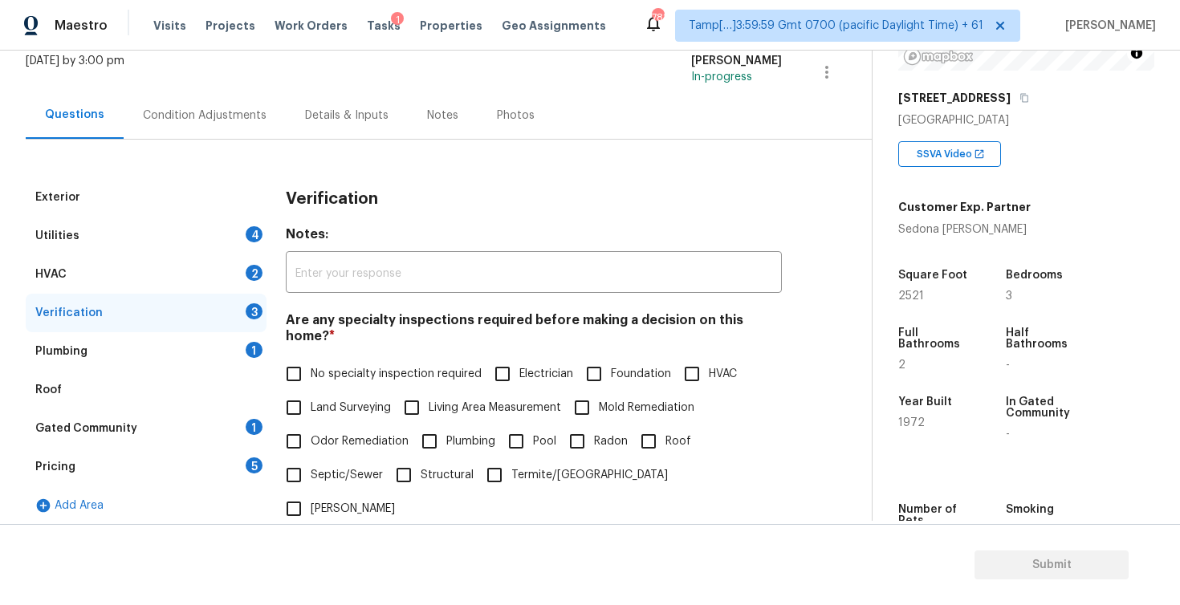
click at [226, 117] on div "Condition Adjustments" at bounding box center [205, 116] width 124 height 16
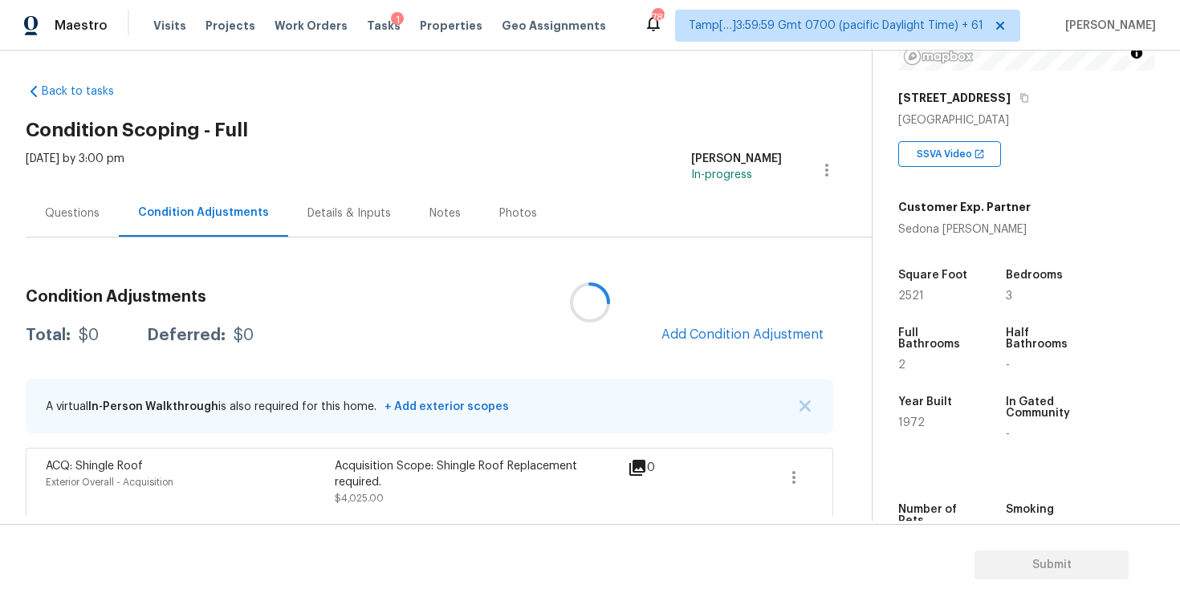
scroll to position [6, 0]
click at [733, 339] on span "Add Condition Adjustment" at bounding box center [742, 334] width 162 height 14
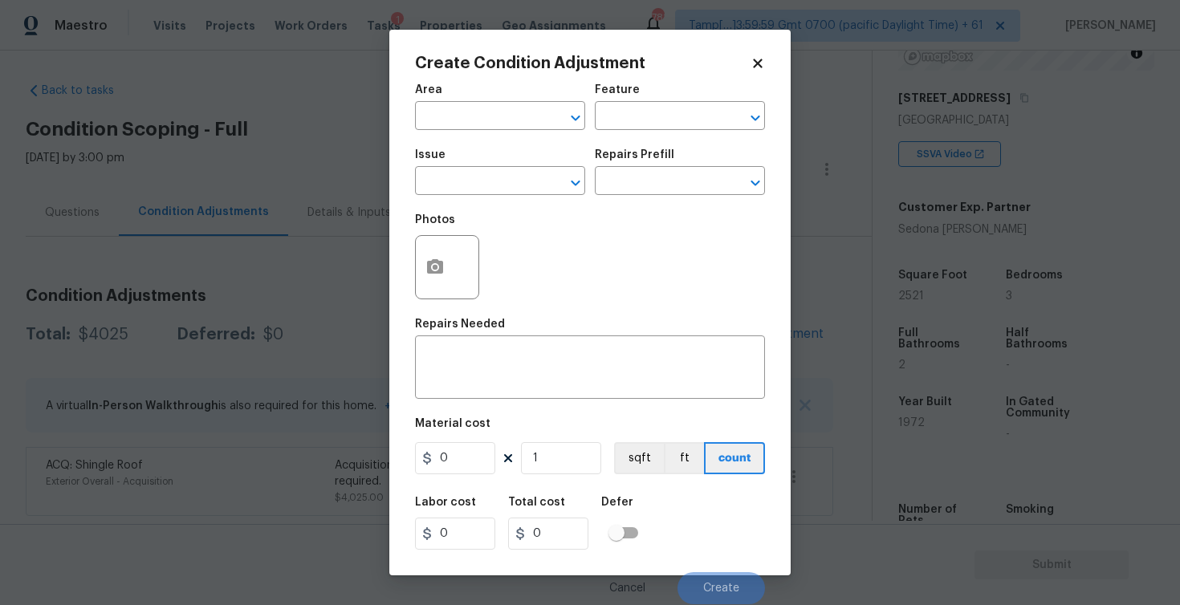
click at [334, 280] on body "Maestro Visits Projects Work Orders Tasks 1 Properties Geo Assignments 781 Tamp…" at bounding box center [590, 302] width 1180 height 605
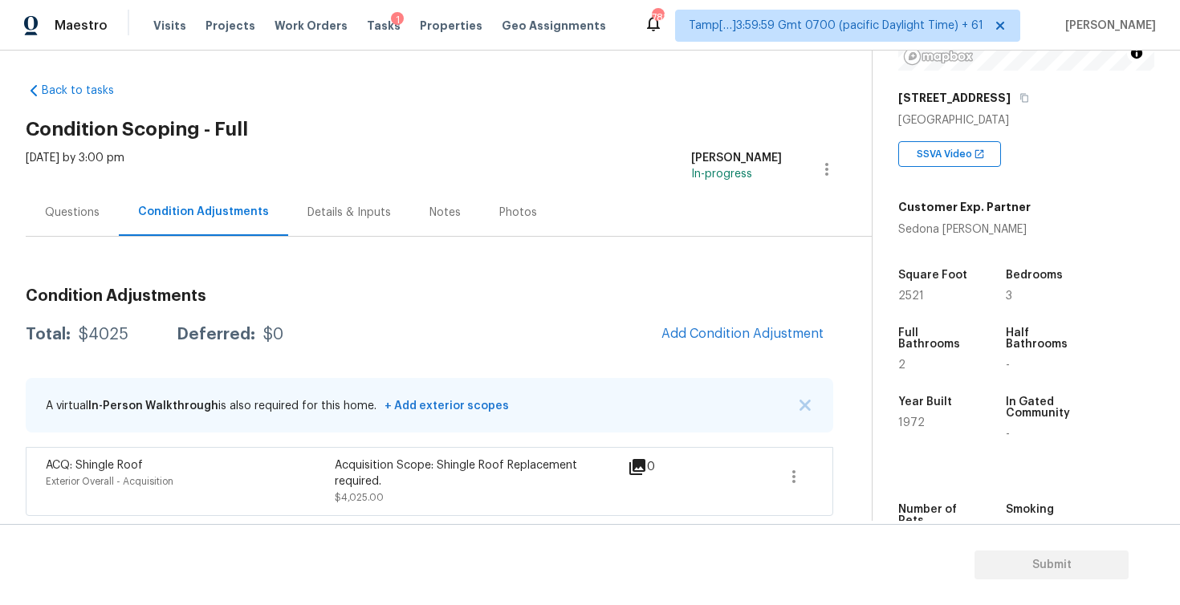
click at [86, 217] on div "Questions" at bounding box center [72, 213] width 55 height 16
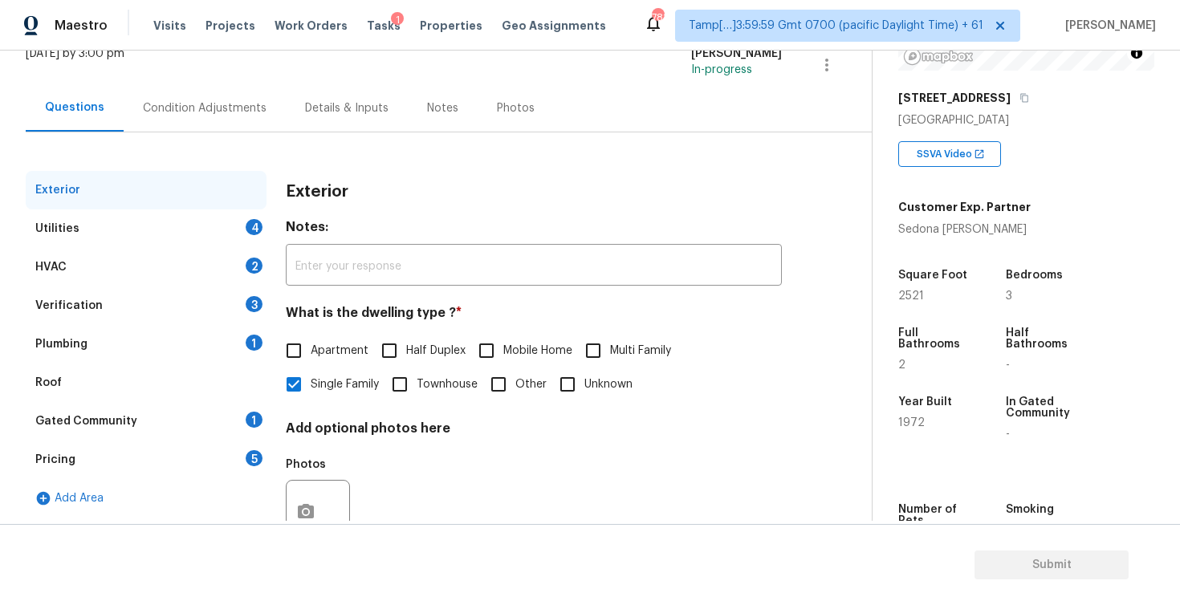
scroll to position [133, 0]
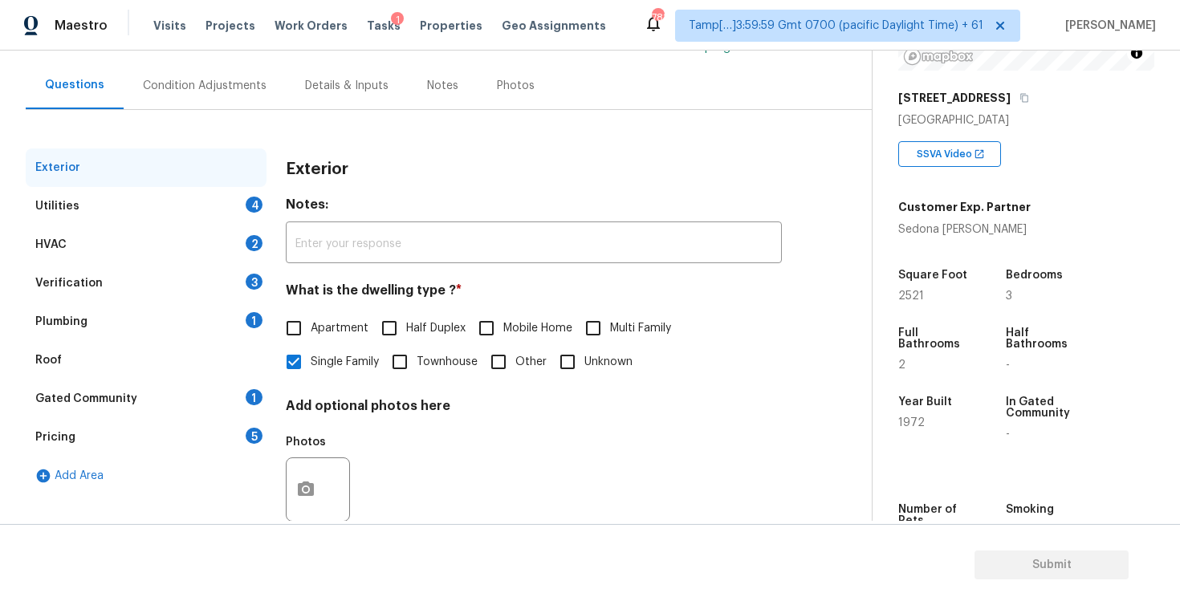
click at [210, 222] on div "Utilities 4" at bounding box center [146, 206] width 241 height 39
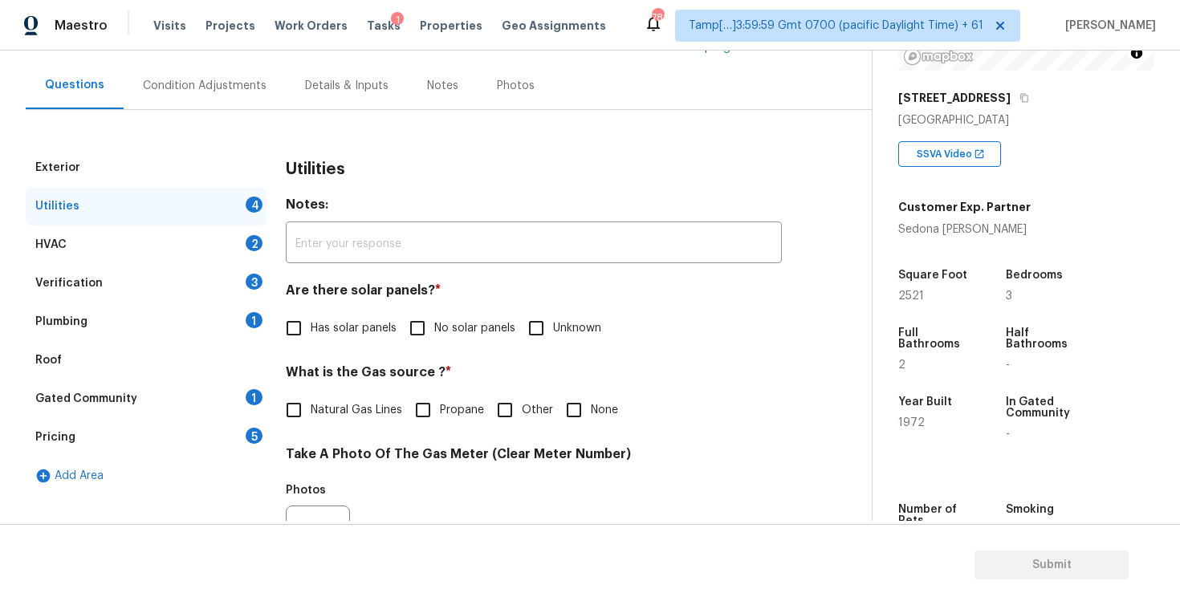
click at [204, 90] on div "Condition Adjustments" at bounding box center [205, 86] width 124 height 16
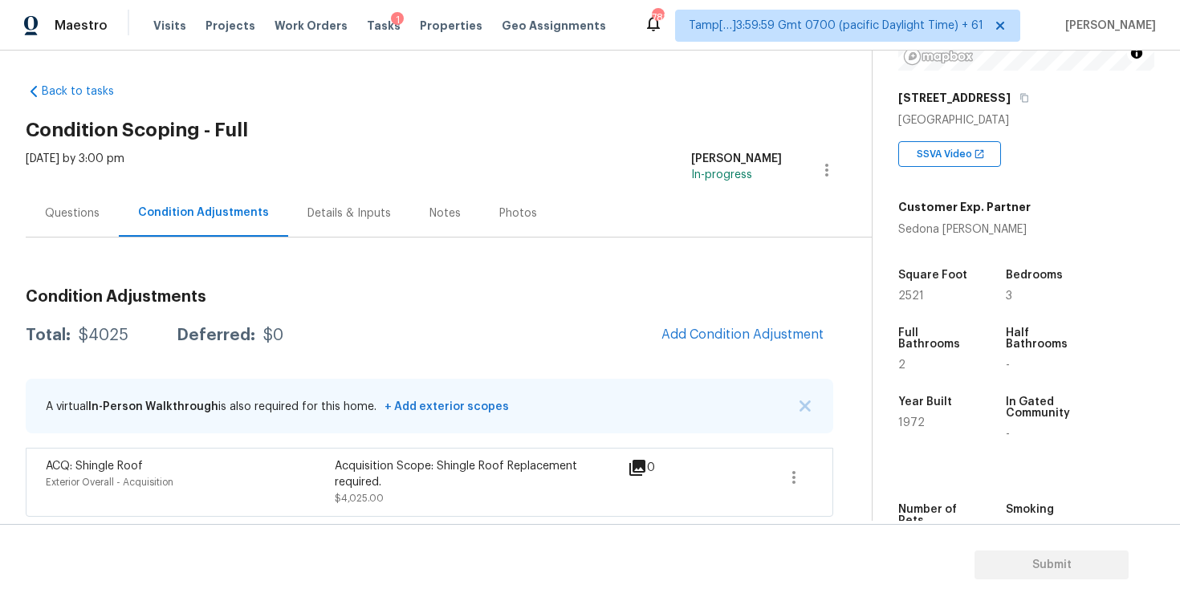
scroll to position [6, 0]
click at [706, 315] on div "Condition Adjustments Total: $4025 Deferred: $0 Add Condition Adjustment A virt…" at bounding box center [430, 395] width 808 height 241
click at [706, 339] on span "Add Condition Adjustment" at bounding box center [742, 334] width 162 height 14
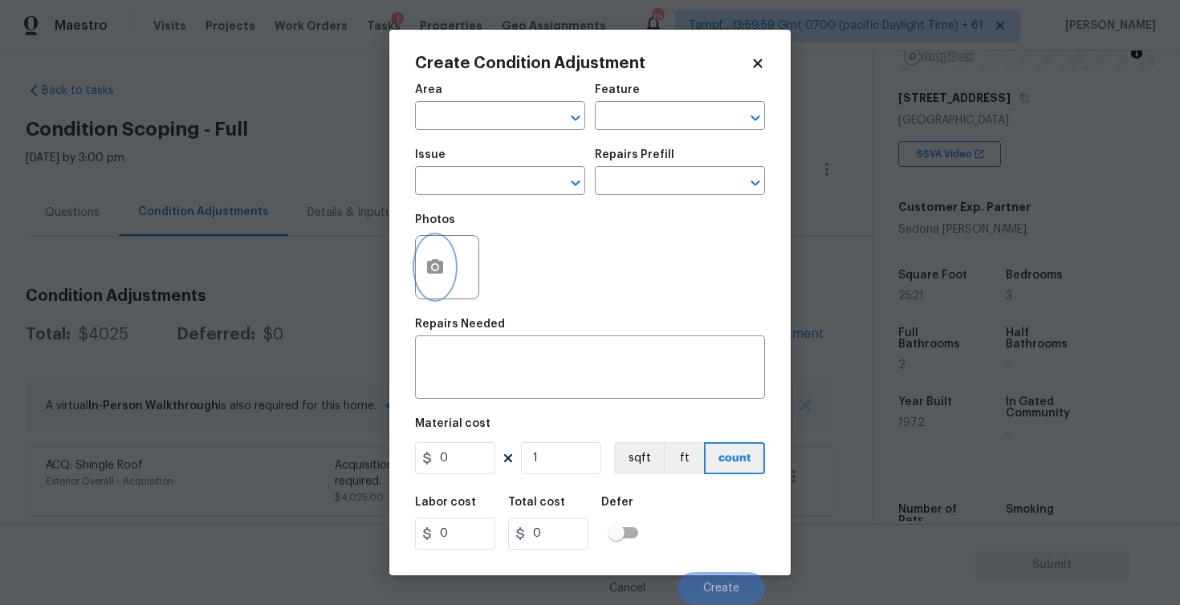
click at [439, 283] on button "button" at bounding box center [435, 267] width 39 height 63
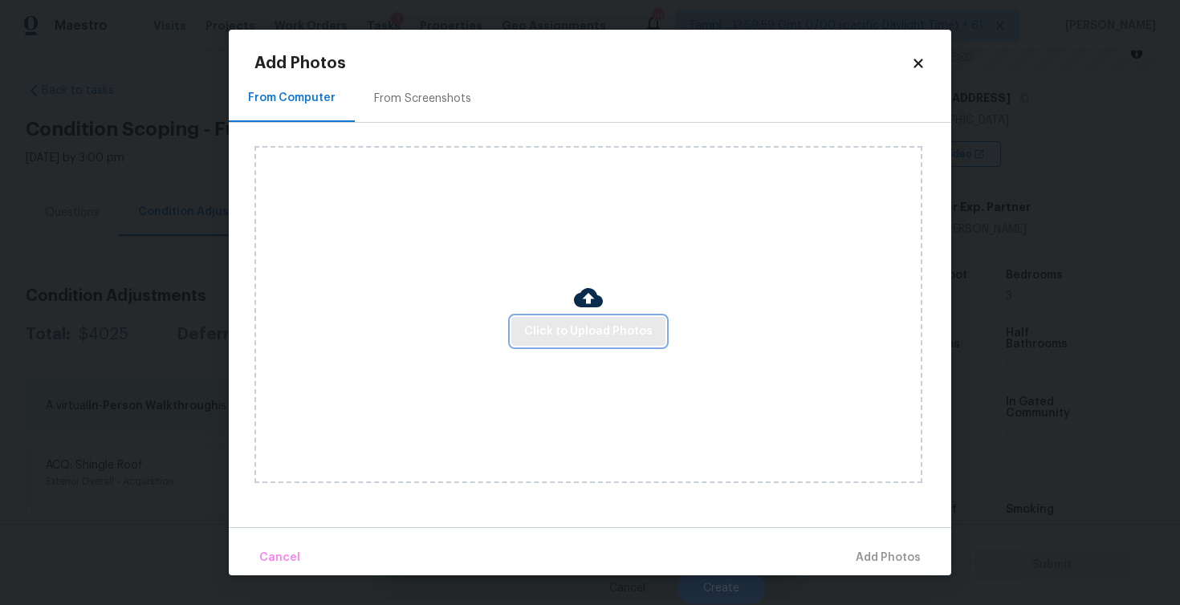
click at [573, 343] on button "Click to Upload Photos" at bounding box center [588, 332] width 154 height 30
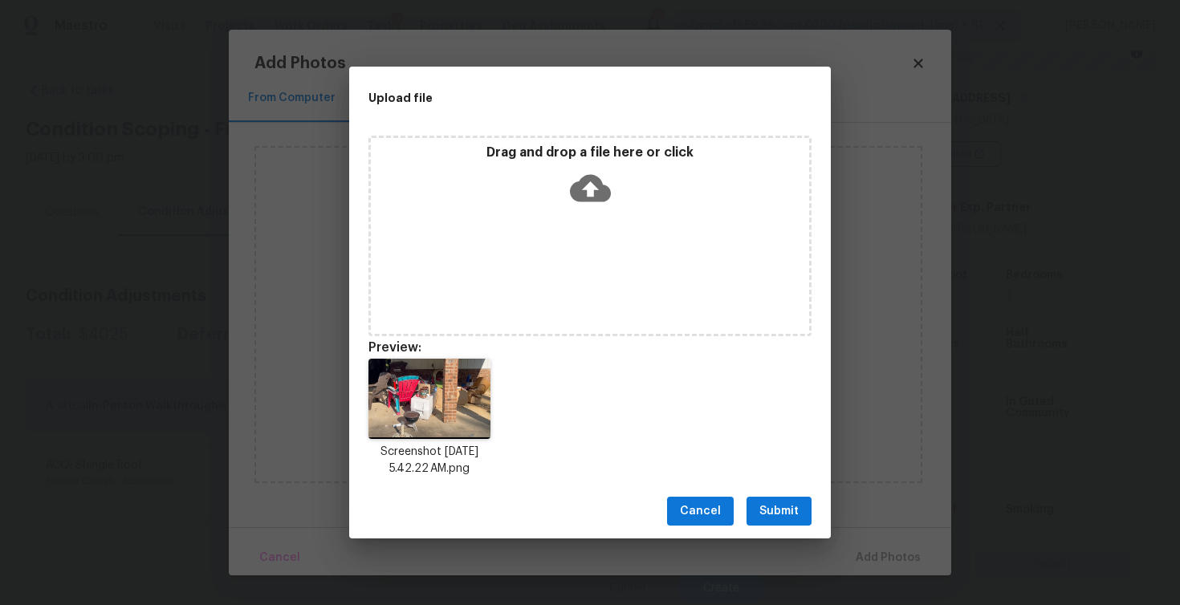
click at [762, 504] on span "Submit" at bounding box center [778, 512] width 39 height 20
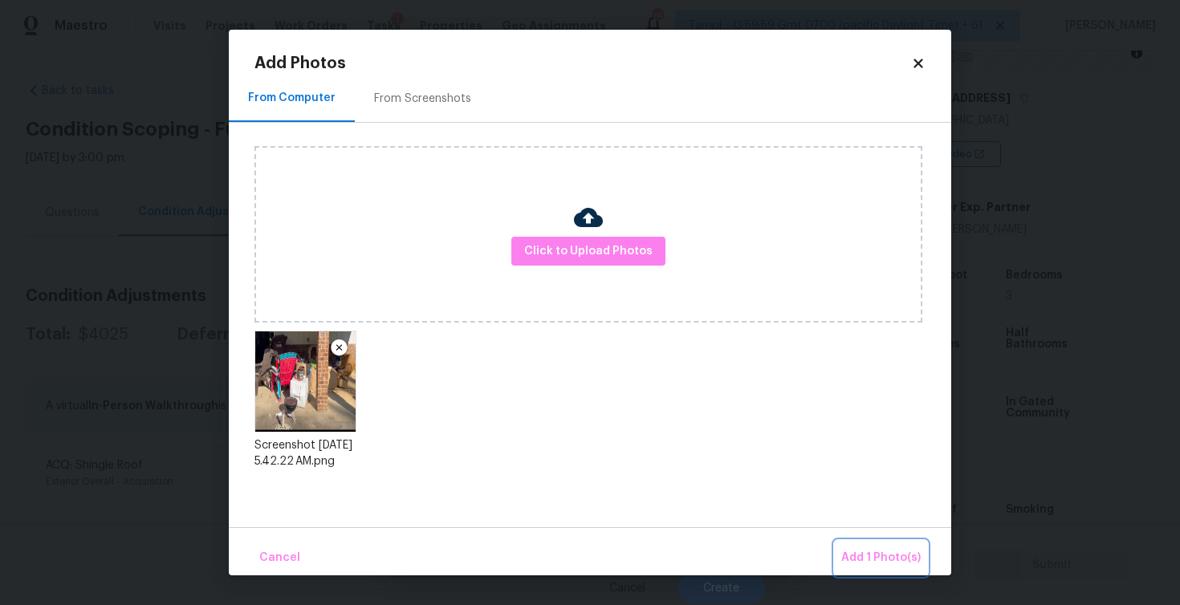
click at [859, 550] on span "Add 1 Photo(s)" at bounding box center [880, 558] width 79 height 20
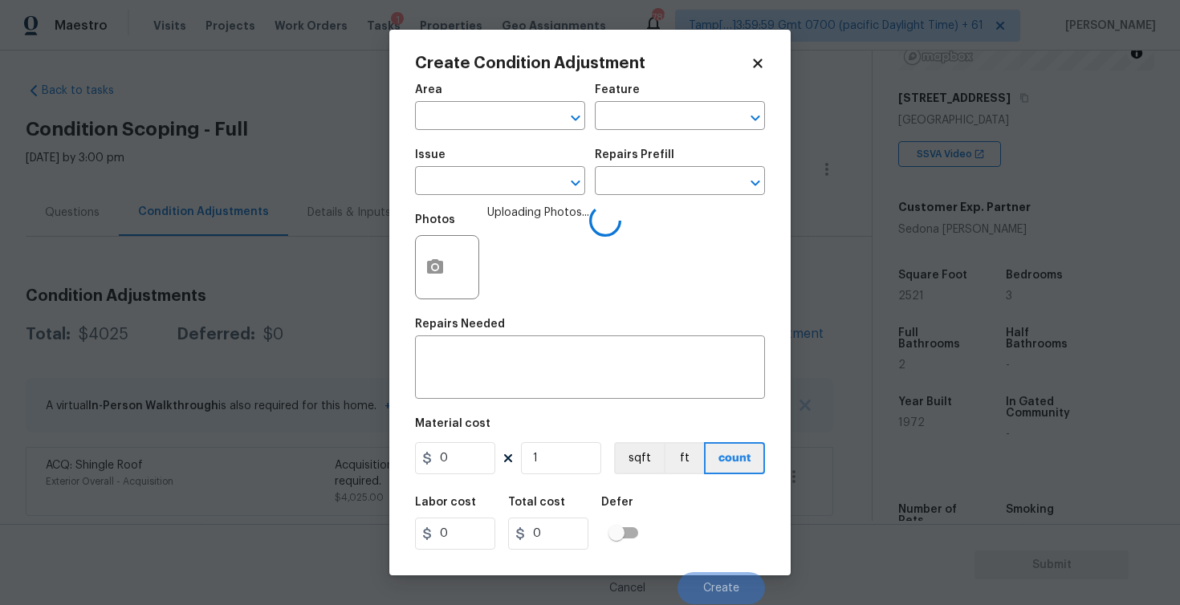
click at [413, 109] on div "Create Condition Adjustment Area ​ Feature ​ Issue ​ Repairs Prefill ​ Photos U…" at bounding box center [589, 303] width 401 height 546
click at [450, 126] on input "text" at bounding box center [477, 117] width 125 height 25
click at [470, 171] on li "Exterior Overall" at bounding box center [500, 180] width 170 height 26
type input "Exterior Overall"
click at [470, 171] on input "text" at bounding box center [477, 182] width 125 height 25
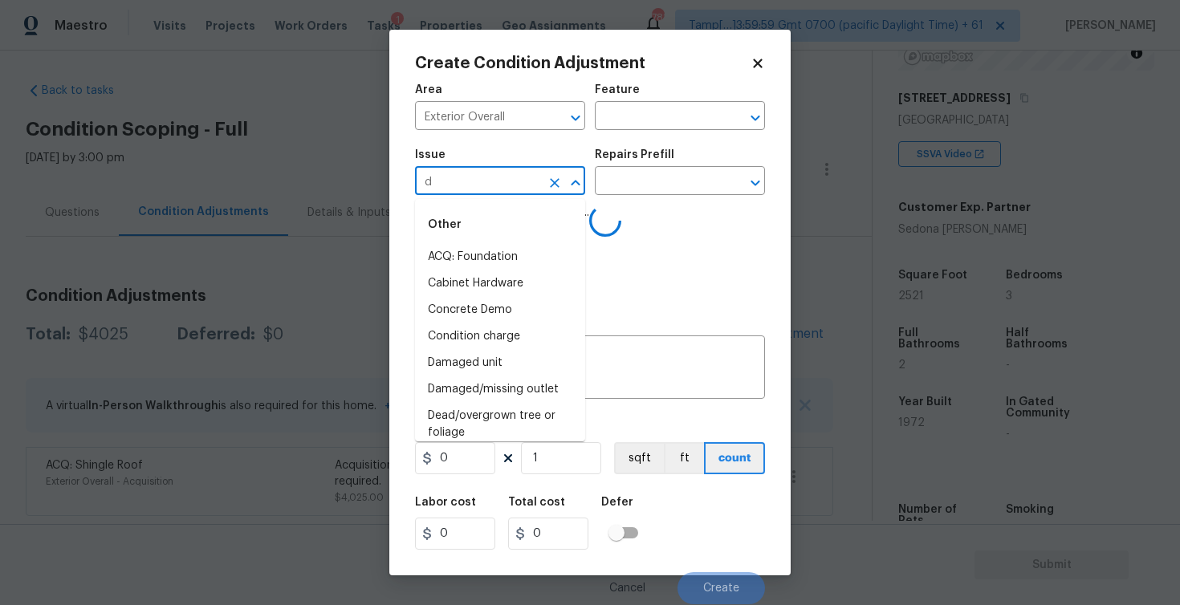
type input "de"
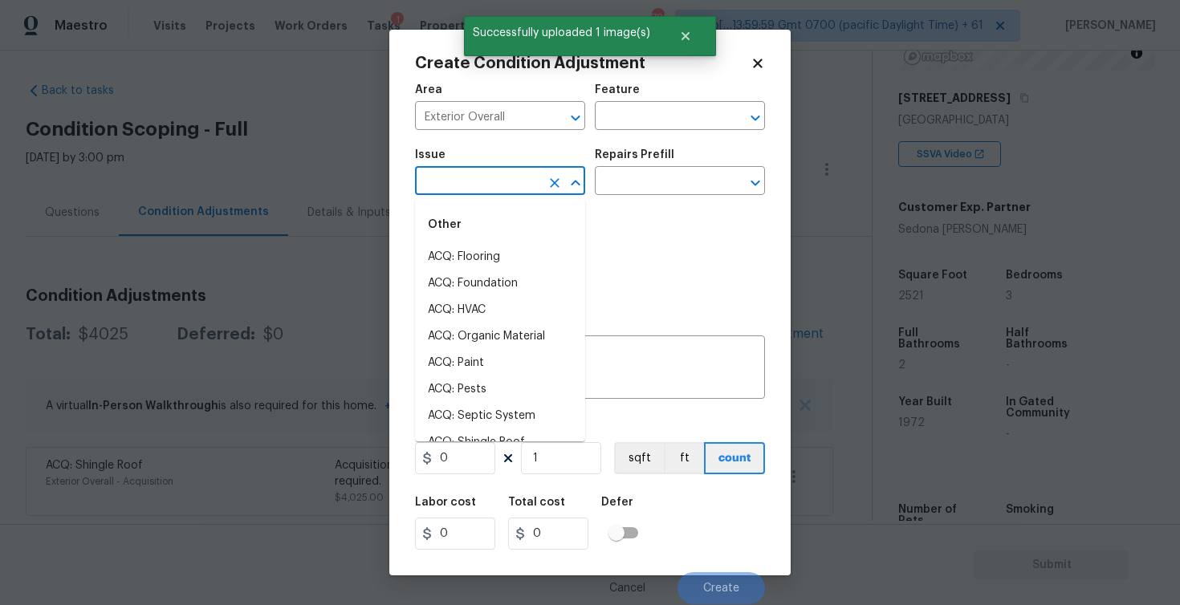
type input "v"
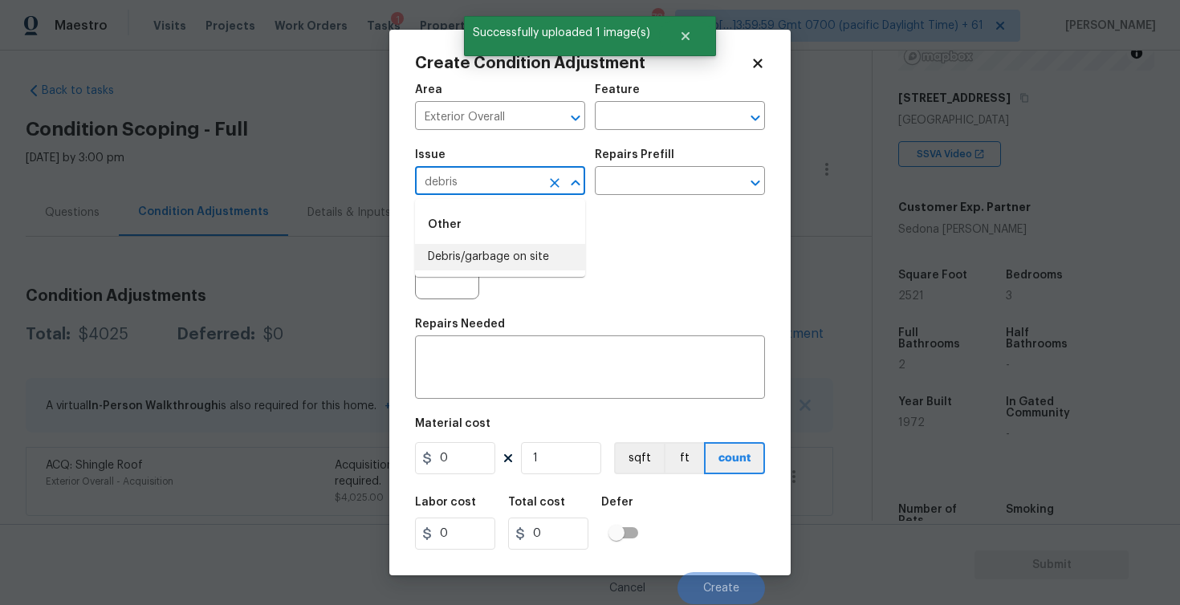
click at [482, 246] on li "Debris/garbage on site" at bounding box center [500, 257] width 170 height 26
type input "Debris/garbage on site"
click at [641, 165] on div "Repairs Prefill" at bounding box center [680, 159] width 170 height 21
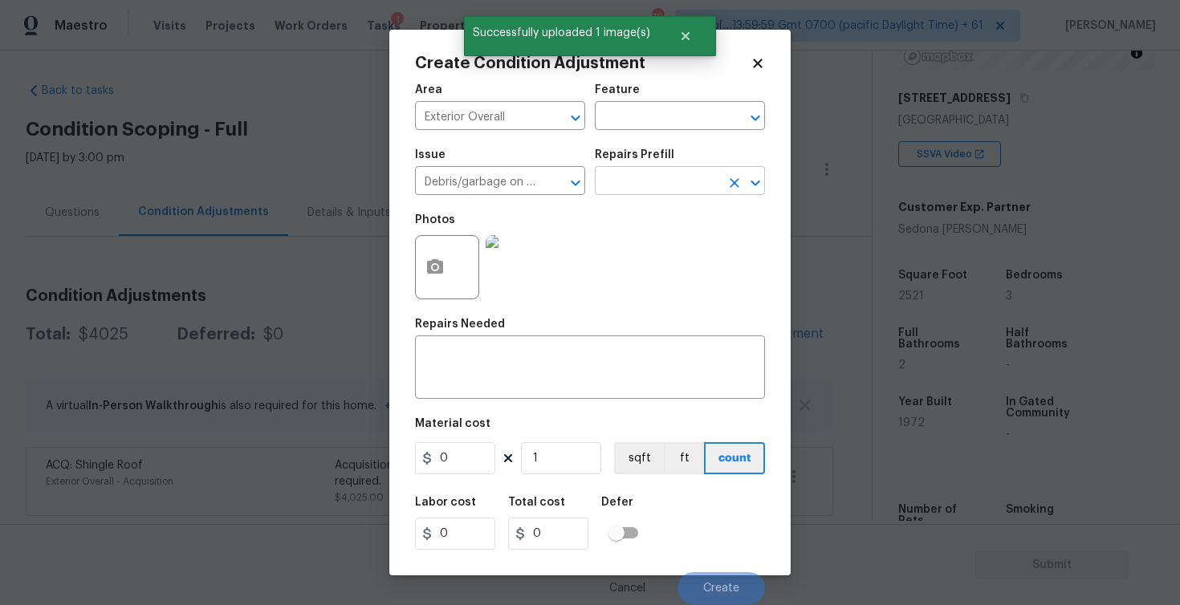
click at [641, 192] on input "text" at bounding box center [657, 182] width 125 height 25
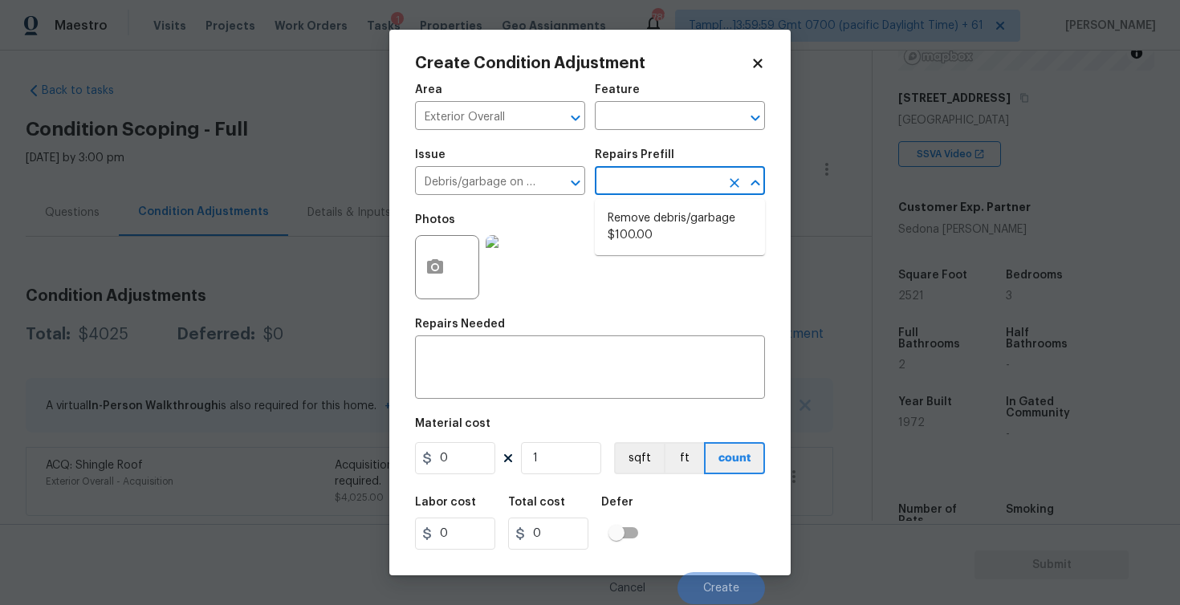
click at [647, 214] on li "Remove debris/garbage $100.00" at bounding box center [680, 226] width 170 height 43
type textarea "Remove, haul off, and properly dispose of any debris left by seller to offsite …"
type input "100"
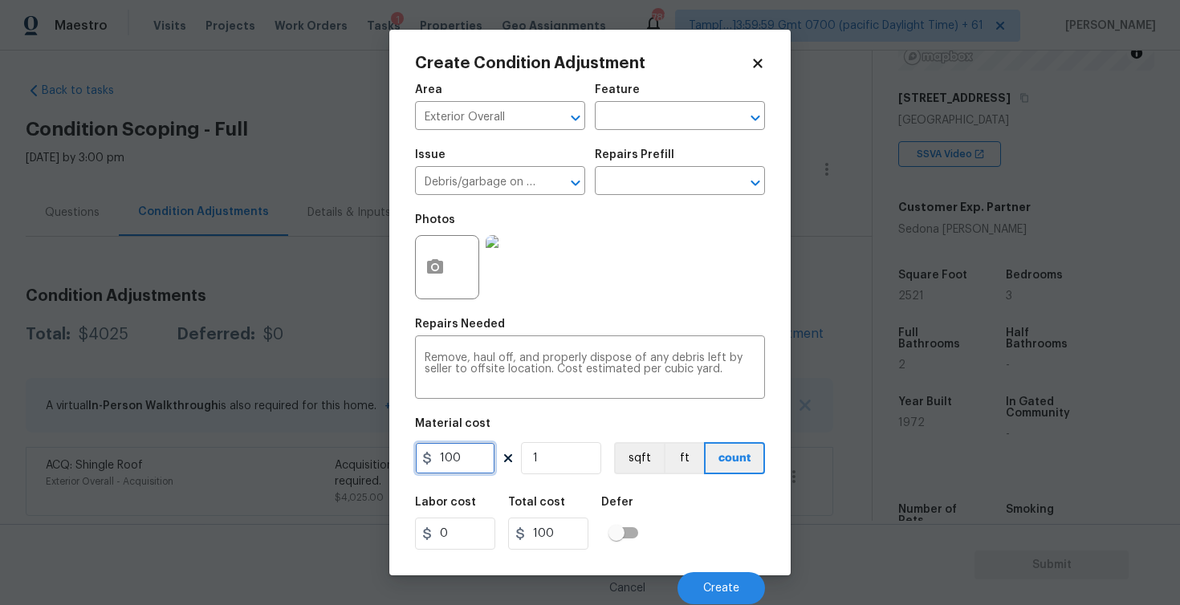
click at [461, 472] on input "100" at bounding box center [455, 458] width 80 height 32
type input "200"
click at [739, 527] on div "Labor cost 0 Total cost 100 Defer" at bounding box center [590, 523] width 350 height 72
type input "200"
click at [741, 582] on button "Create" at bounding box center [720, 588] width 87 height 32
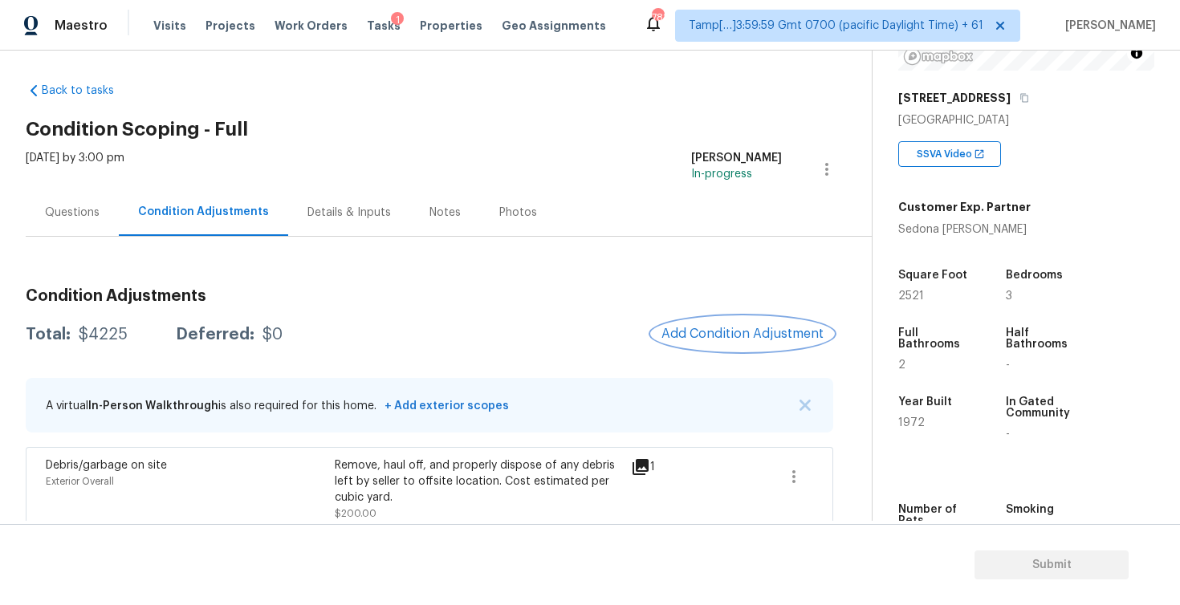
scroll to position [92, 0]
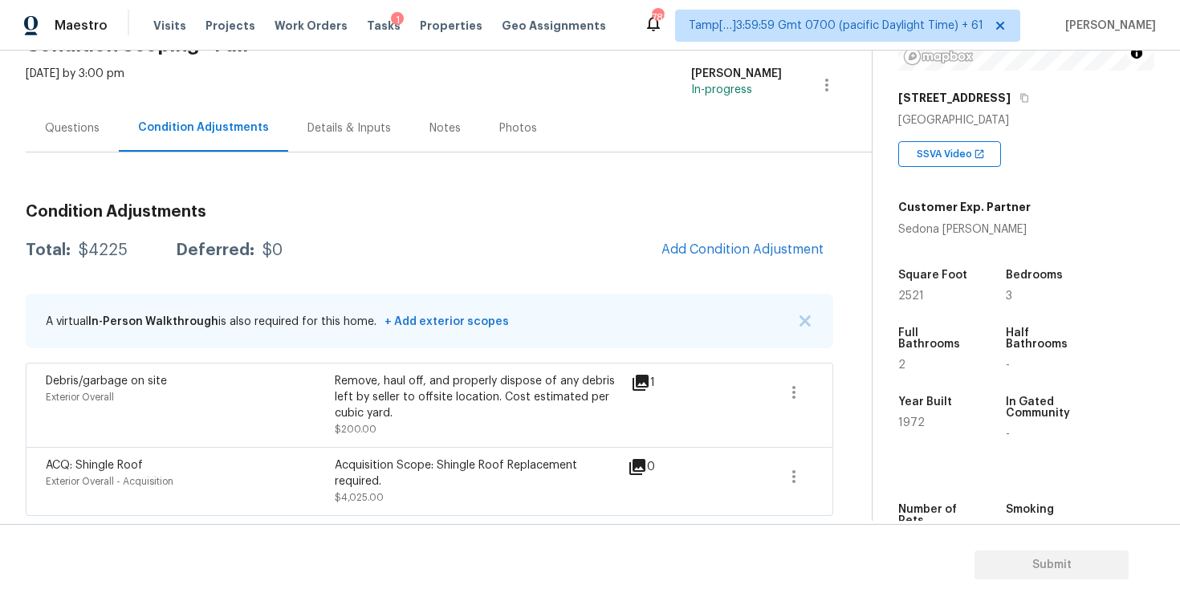
click at [87, 125] on div "Questions" at bounding box center [72, 128] width 55 height 16
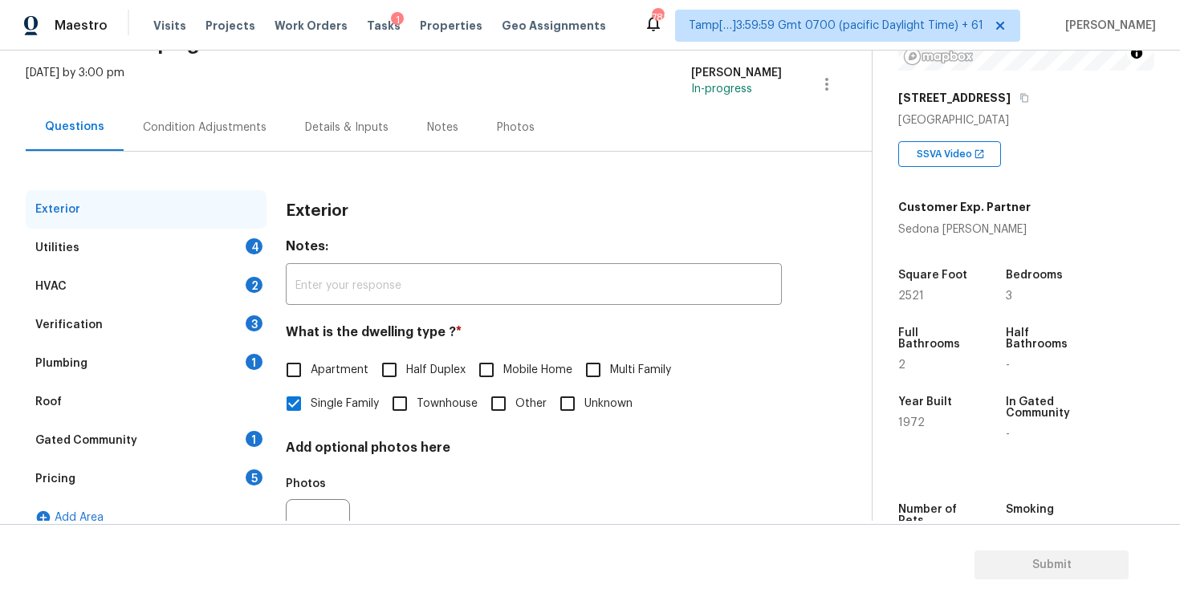
scroll to position [168, 0]
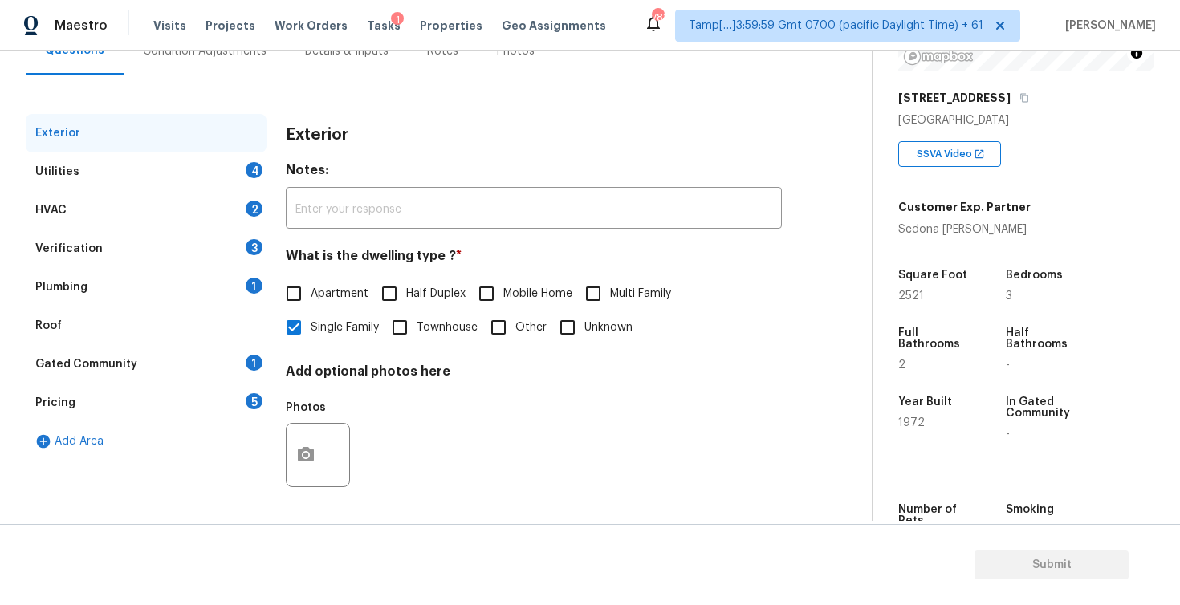
click at [177, 250] on div "Verification 3" at bounding box center [146, 249] width 241 height 39
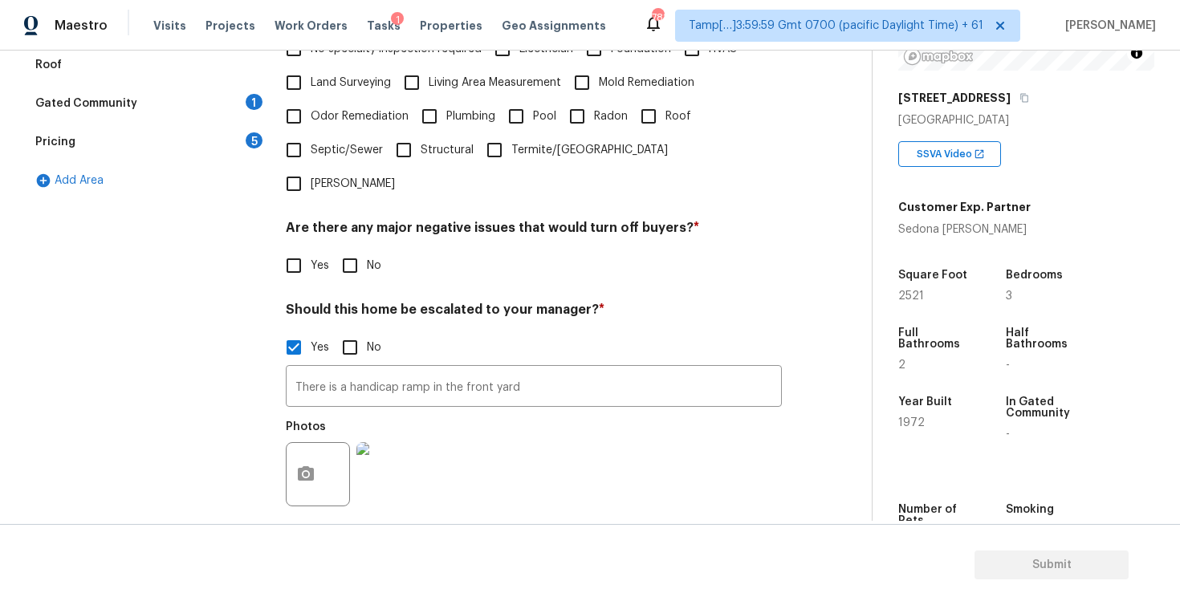
scroll to position [458, 0]
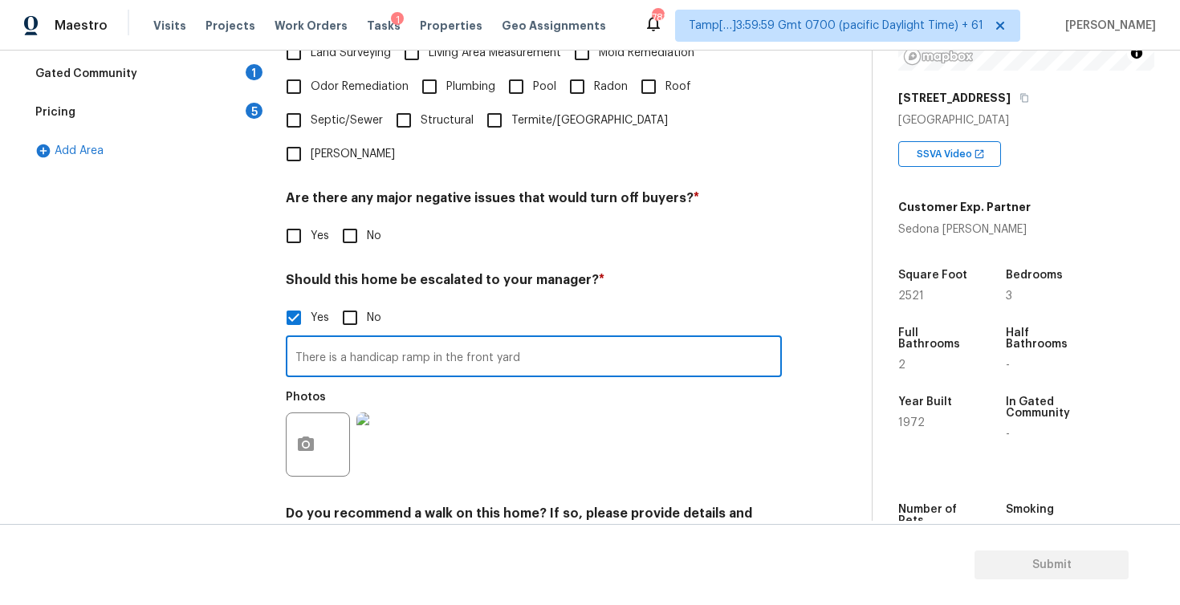
click at [573, 340] on input "There is a handicap ramp in the front yard" at bounding box center [534, 359] width 496 height 38
type input "There is a handicap ramp in the front yard."
click at [303, 437] on icon "button" at bounding box center [306, 444] width 16 height 14
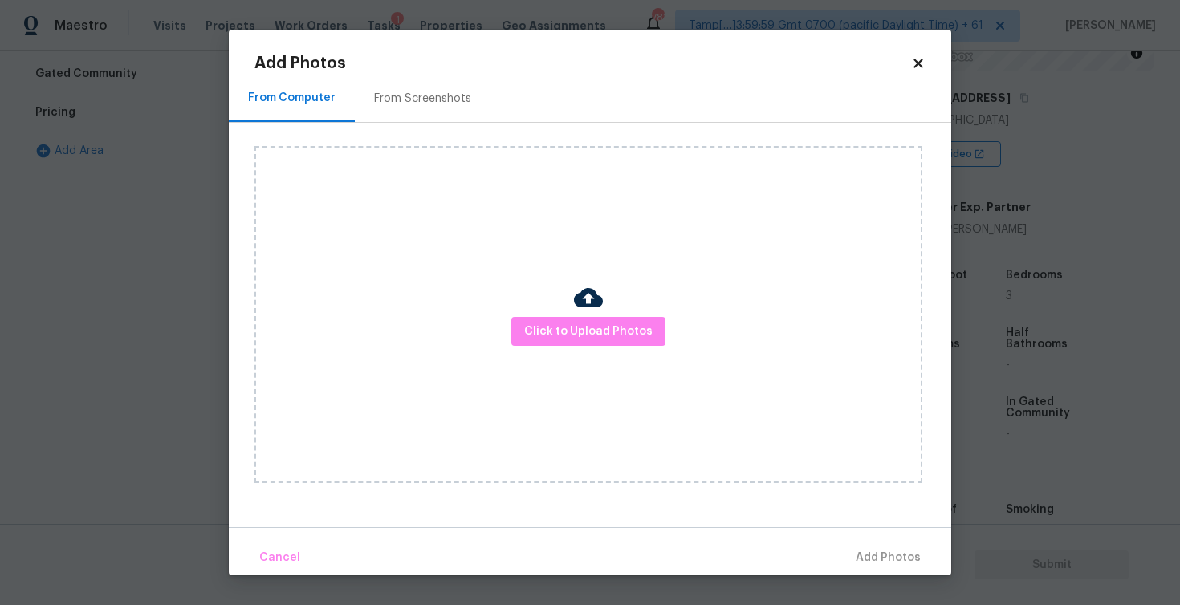
click at [588, 353] on div "Click to Upload Photos" at bounding box center [588, 314] width 668 height 337
click at [583, 322] on span "Click to Upload Photos" at bounding box center [588, 332] width 128 height 20
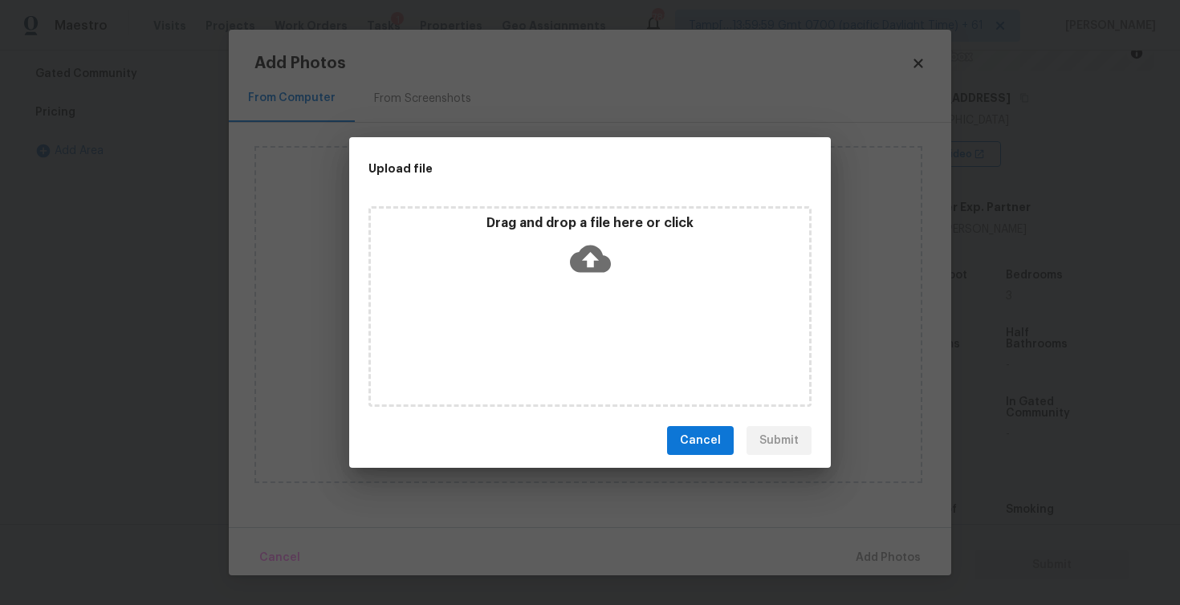
click at [590, 244] on icon at bounding box center [590, 258] width 41 height 41
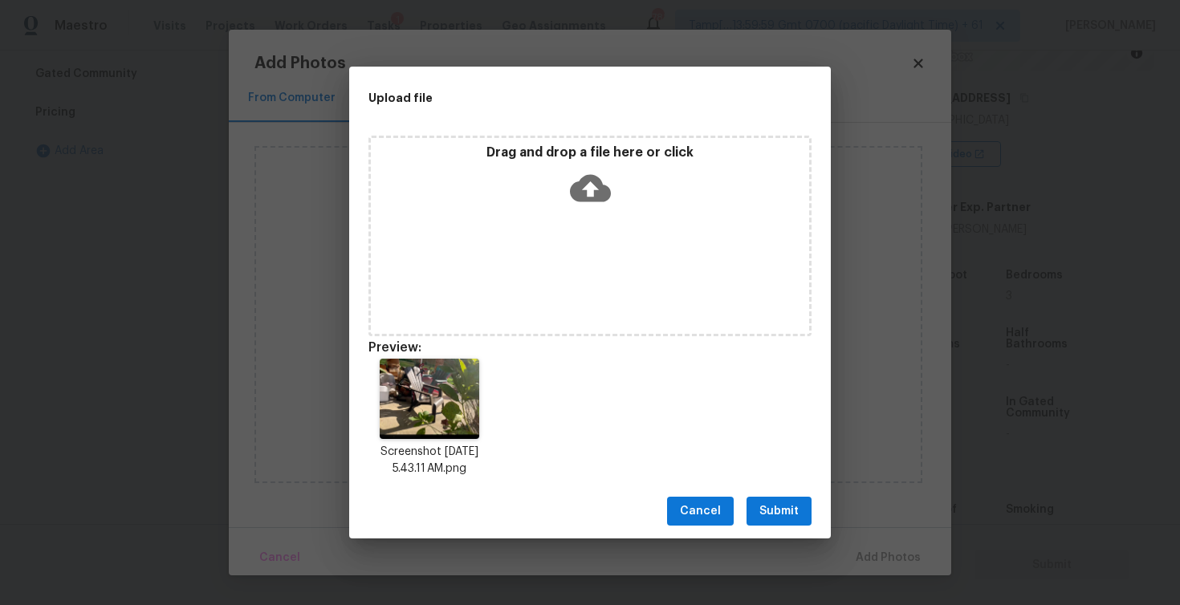
click at [782, 499] on button "Submit" at bounding box center [779, 512] width 65 height 30
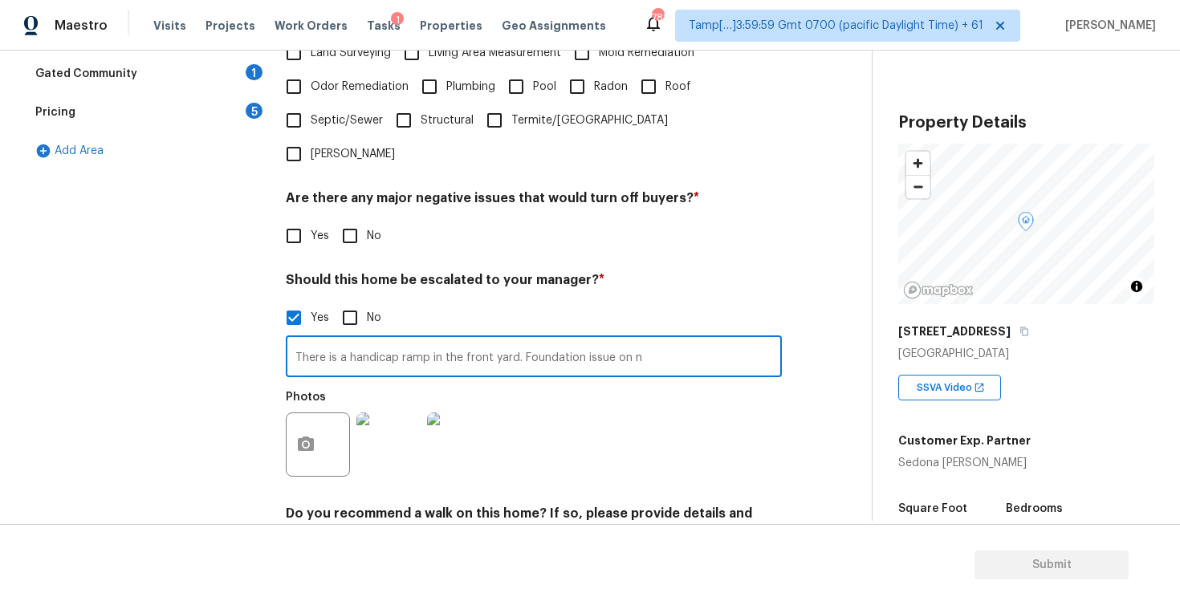
scroll to position [234, 0]
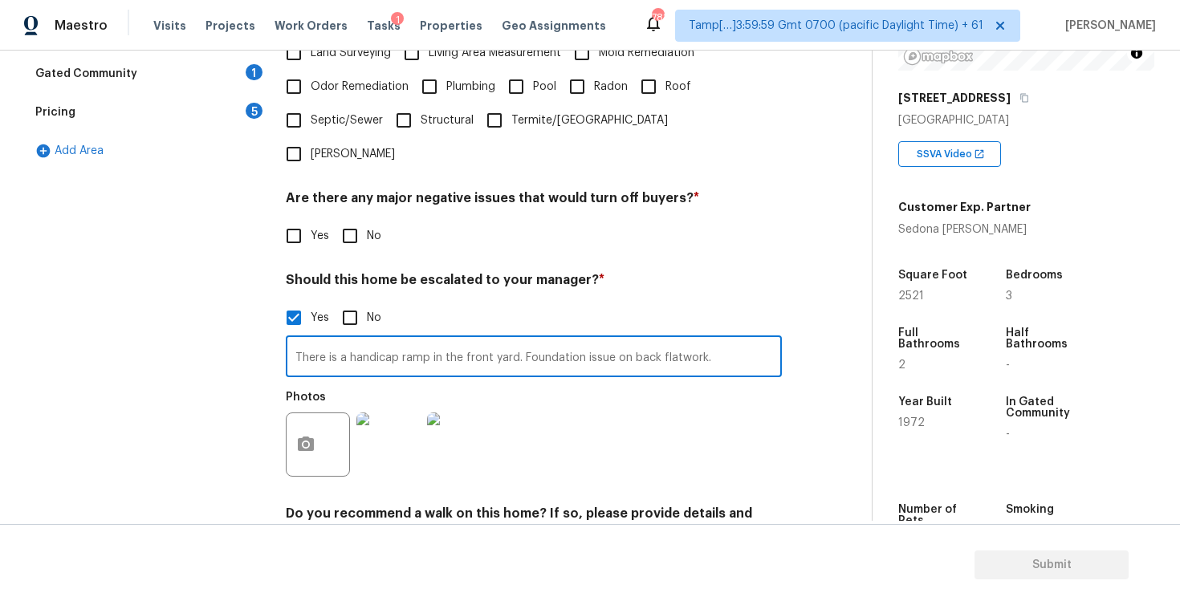
click at [625, 340] on input "There is a handicap ramp in the front yard. Foundation issue on back flatwork." at bounding box center [534, 359] width 496 height 38
type input "There is a handicap ramp in the front yard. Foundation issue on the back flatwo…"
click at [755, 382] on div "Photos" at bounding box center [534, 434] width 496 height 104
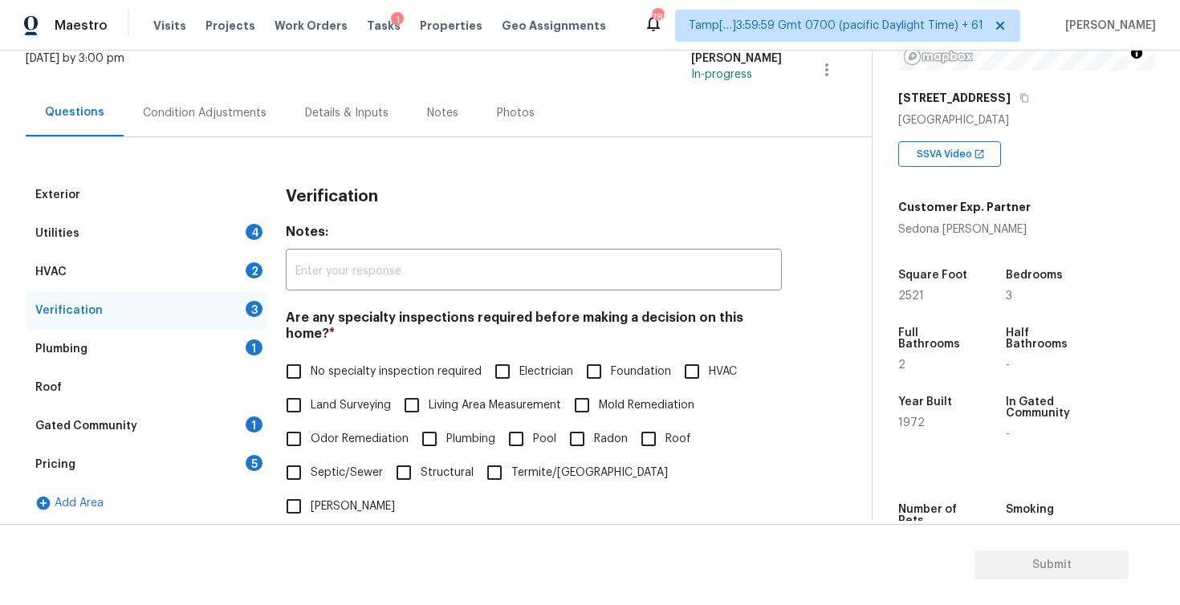
click at [226, 111] on div "Condition Adjustments" at bounding box center [205, 113] width 124 height 16
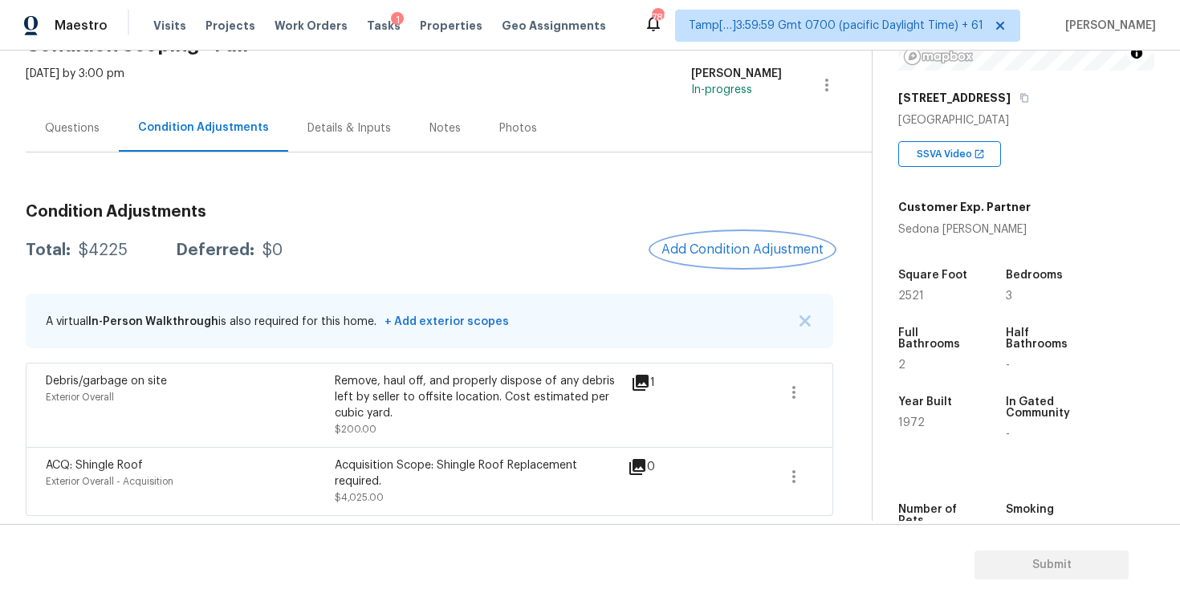
scroll to position [92, 0]
click at [698, 256] on button "Add Condition Adjustment" at bounding box center [742, 250] width 181 height 34
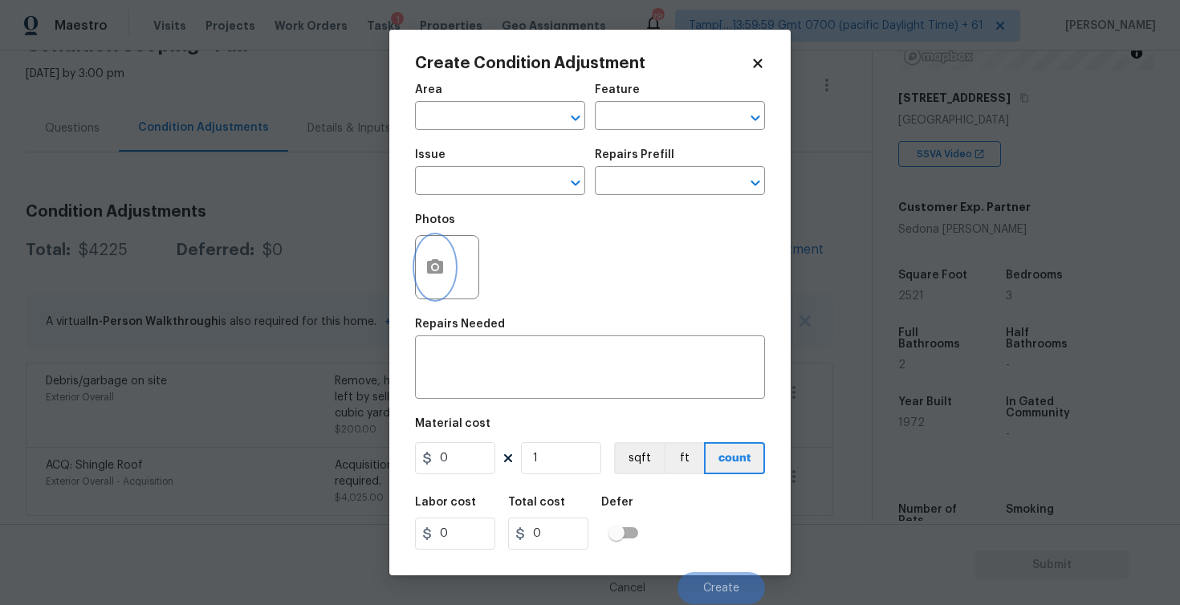
click at [444, 262] on icon "button" at bounding box center [434, 267] width 19 height 19
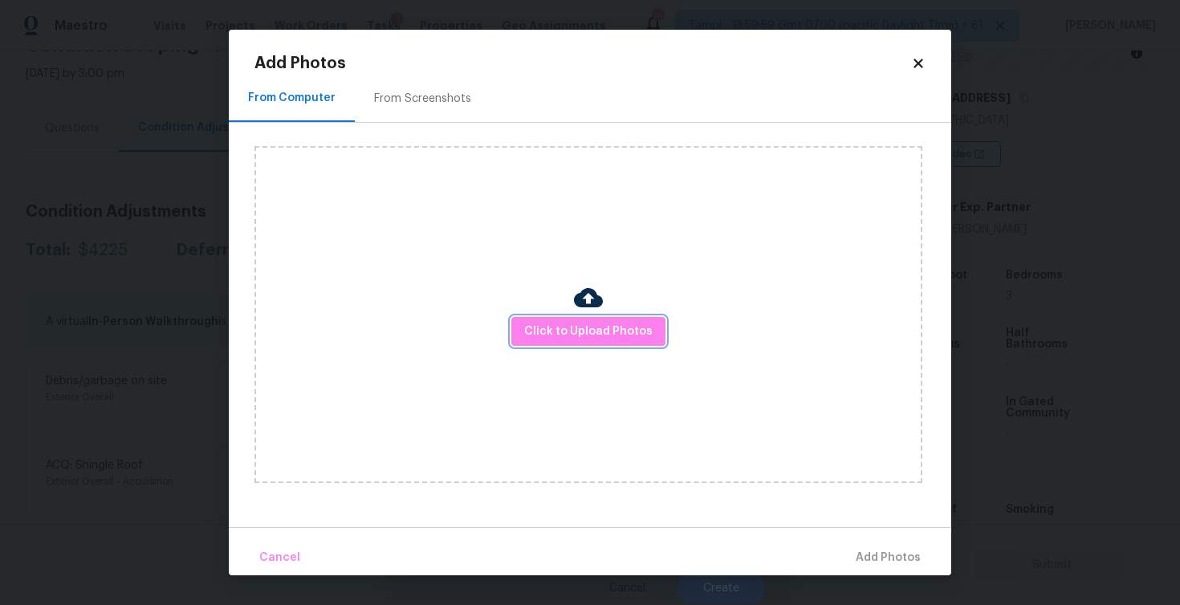
click at [622, 328] on span "Click to Upload Photos" at bounding box center [588, 332] width 128 height 20
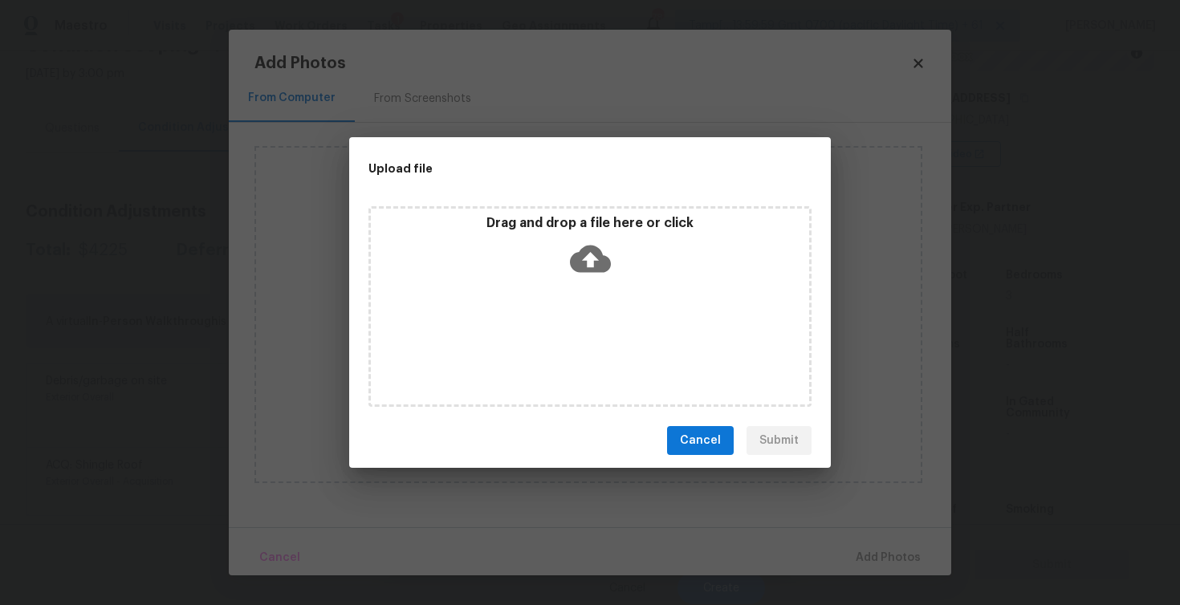
click at [588, 267] on icon at bounding box center [590, 259] width 41 height 27
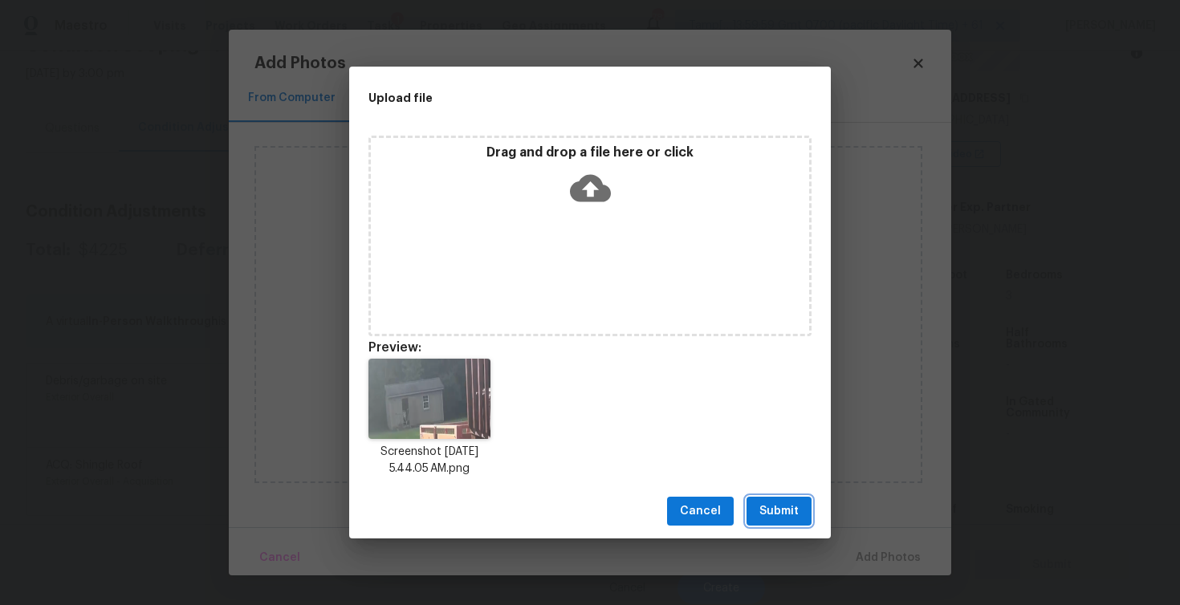
click at [772, 511] on span "Submit" at bounding box center [778, 512] width 39 height 20
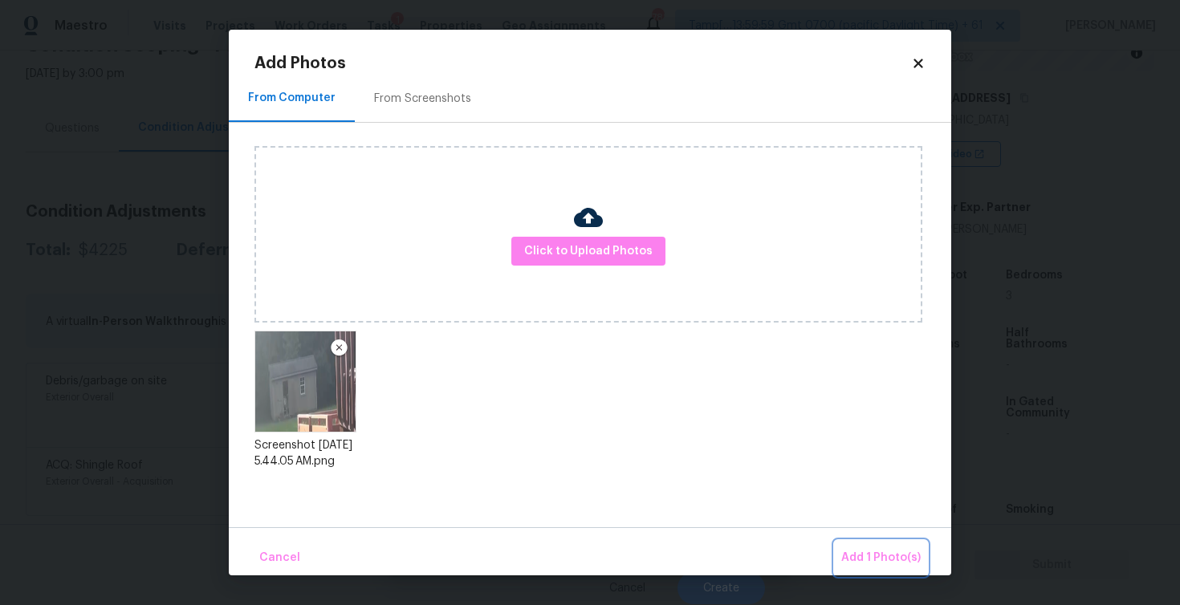
click at [870, 550] on span "Add 1 Photo(s)" at bounding box center [880, 558] width 79 height 20
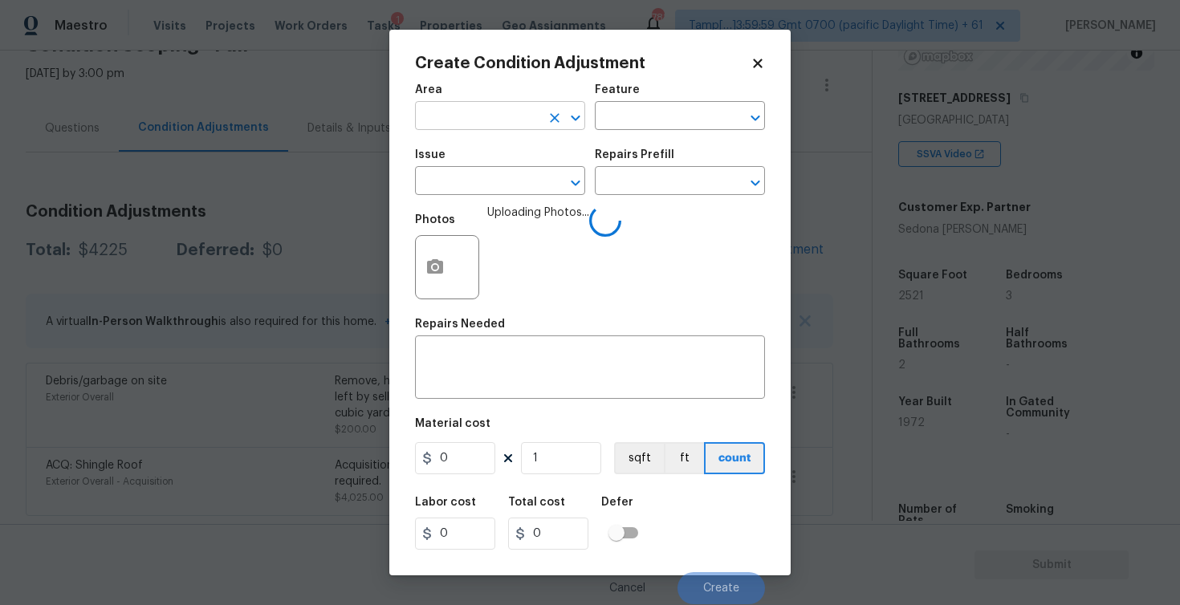
click at [505, 124] on input "text" at bounding box center [477, 117] width 125 height 25
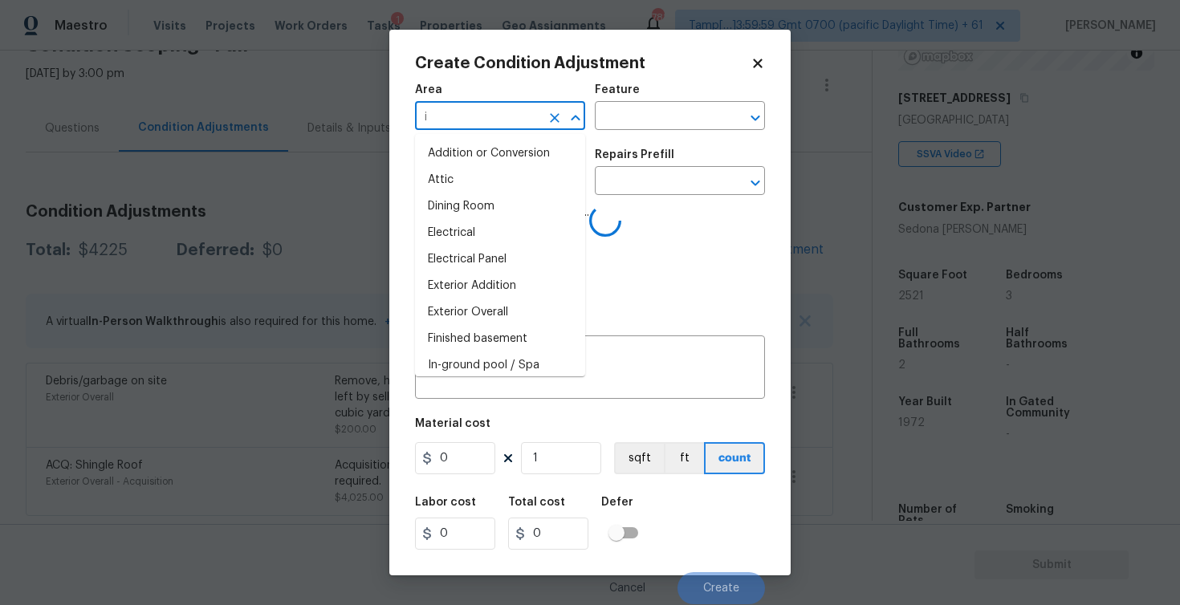
type input "in"
type input "te"
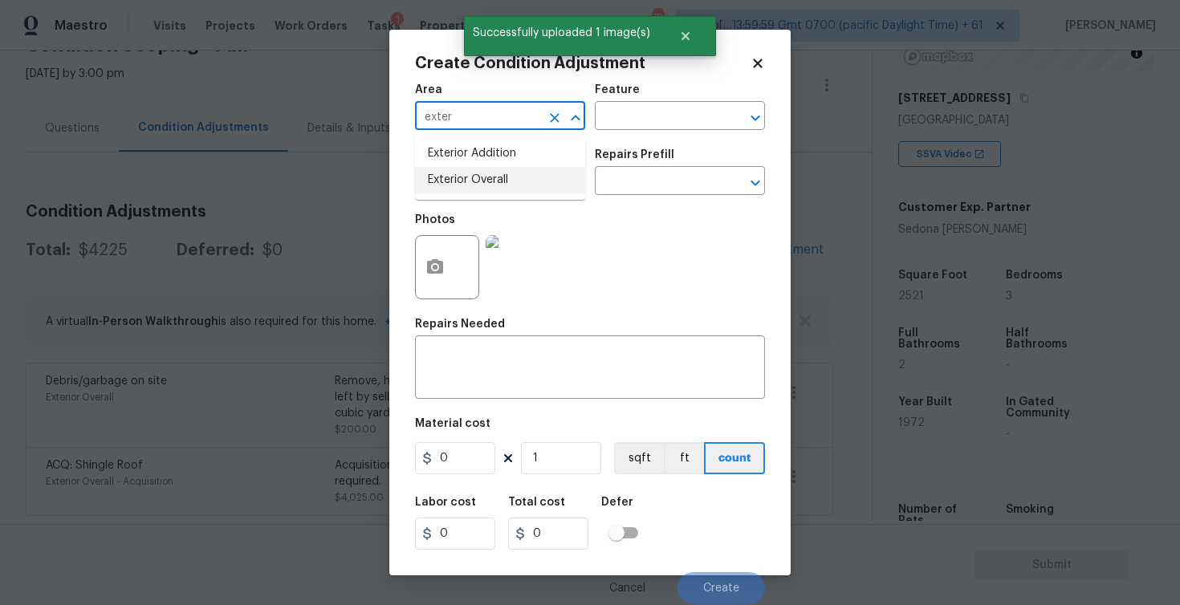
click at [511, 169] on li "Exterior Overall" at bounding box center [500, 180] width 170 height 26
type input "Exterior Overall"
click at [511, 183] on input "text" at bounding box center [477, 182] width 125 height 25
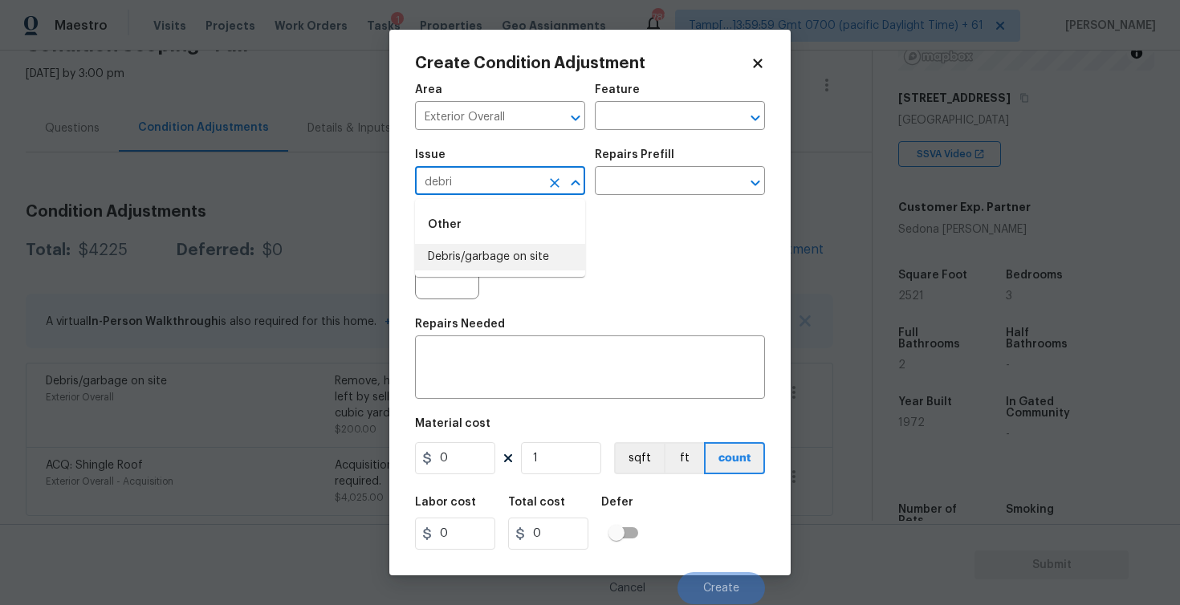
click at [518, 249] on li "Debris/garbage on site" at bounding box center [500, 257] width 170 height 26
type input "Debris/garbage on site"
click at [494, 370] on textarea at bounding box center [590, 369] width 331 height 34
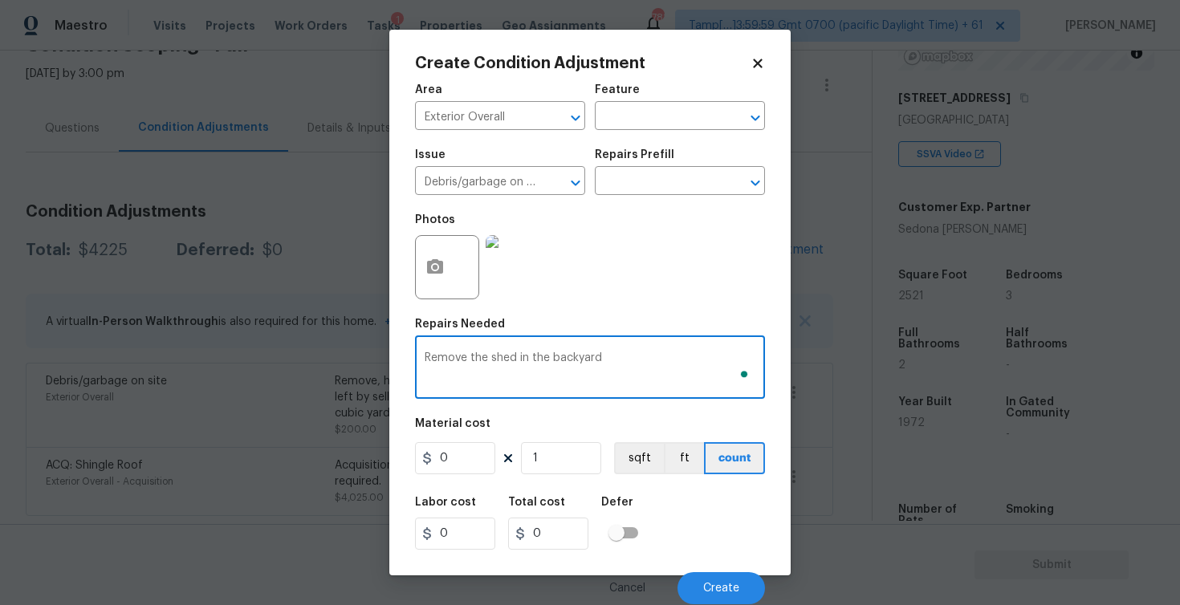
type textarea "Remove the shed in the backyard"
click at [466, 457] on input "0" at bounding box center [455, 458] width 80 height 32
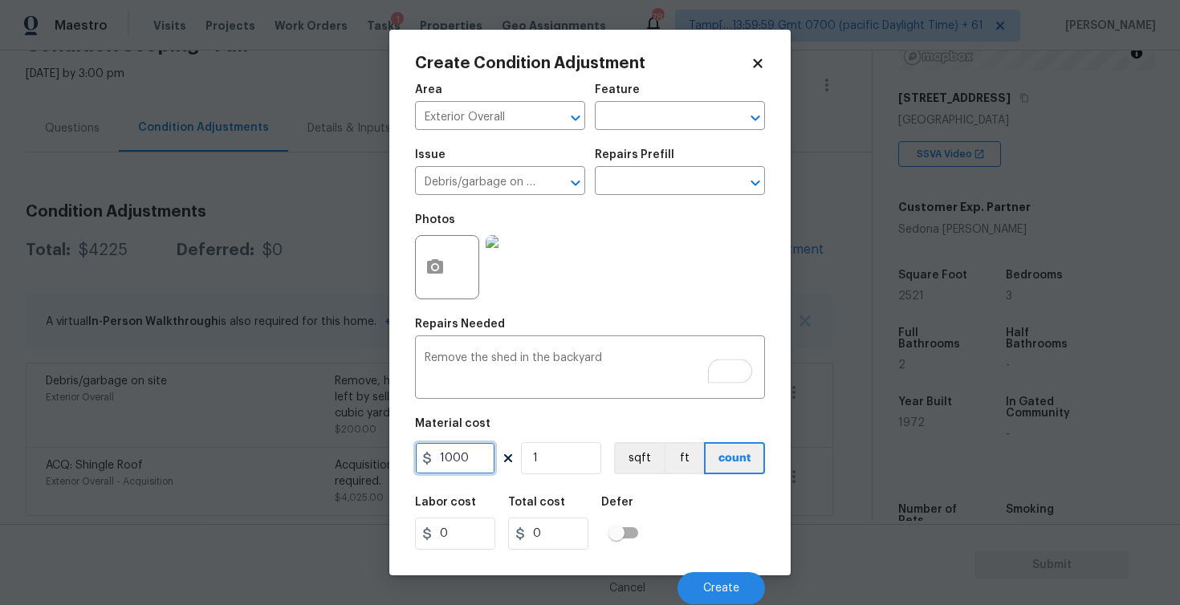
type input "1000"
click at [700, 505] on div "Labor cost 0 Total cost 0 Defer" at bounding box center [590, 523] width 350 height 72
type input "1000"
click at [715, 576] on button "Create" at bounding box center [720, 588] width 87 height 32
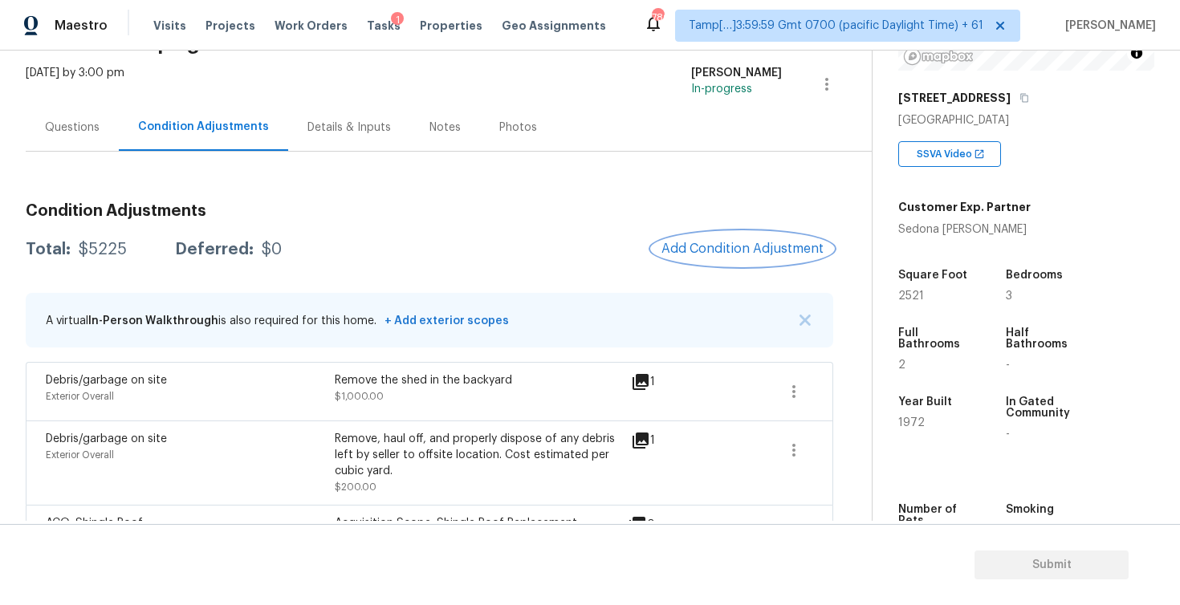
scroll to position [150, 0]
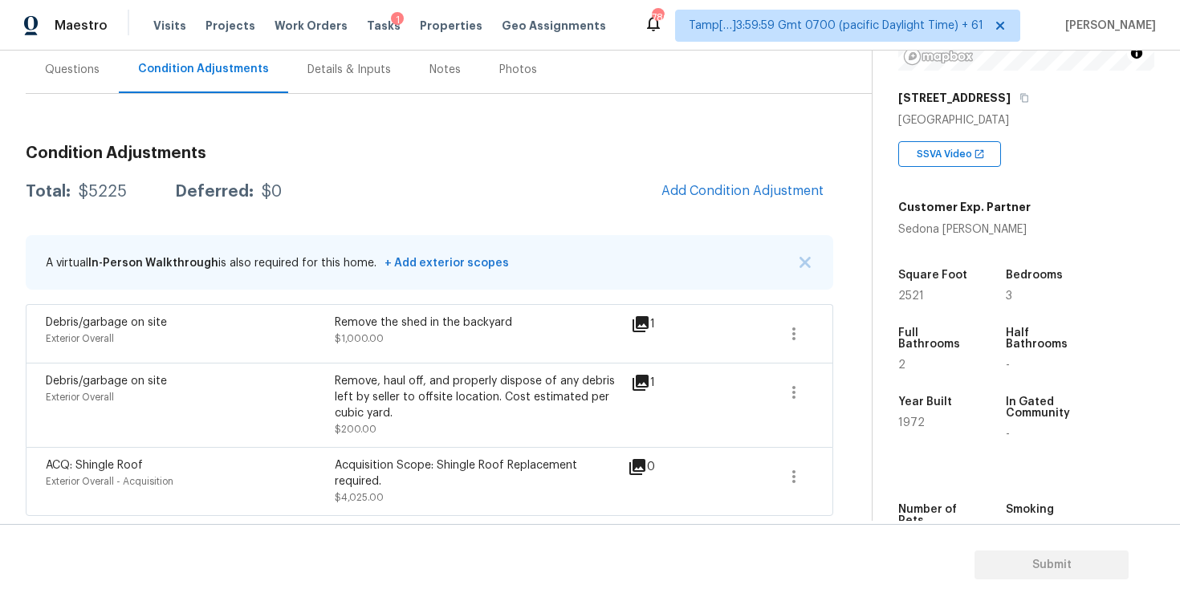
click at [702, 174] on span "Add Condition Adjustment" at bounding box center [742, 191] width 181 height 35
click at [706, 198] on button "Add Condition Adjustment" at bounding box center [742, 191] width 181 height 34
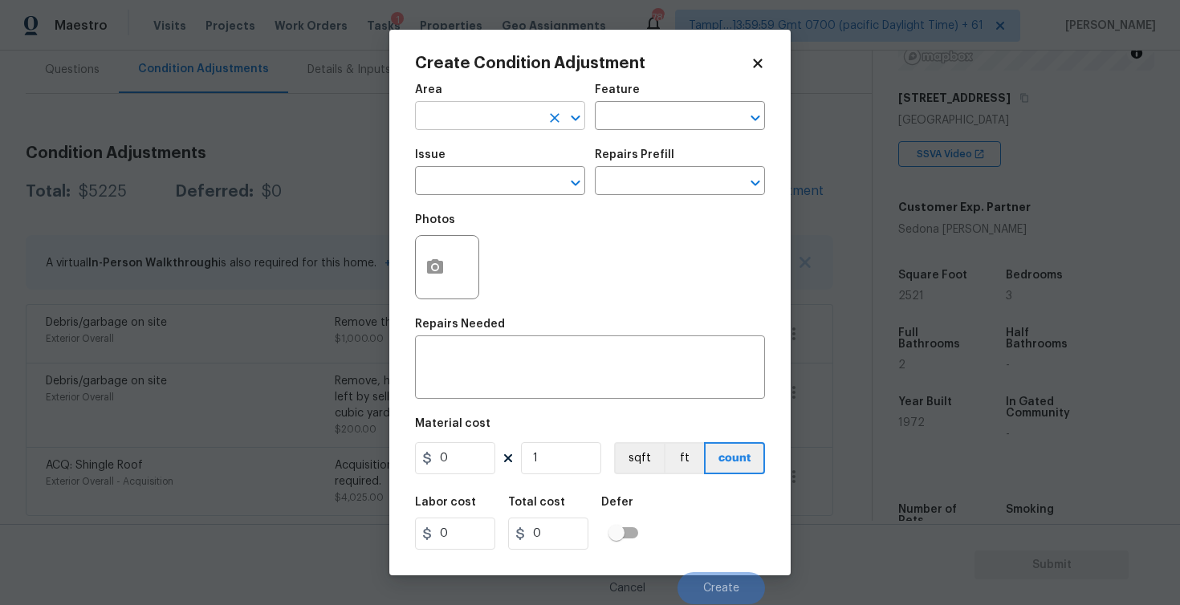
click at [474, 120] on input "text" at bounding box center [477, 117] width 125 height 25
click at [464, 173] on li "Exterior Overall" at bounding box center [500, 180] width 170 height 26
type input "Exterior Overall"
click at [464, 173] on input "text" at bounding box center [477, 182] width 125 height 25
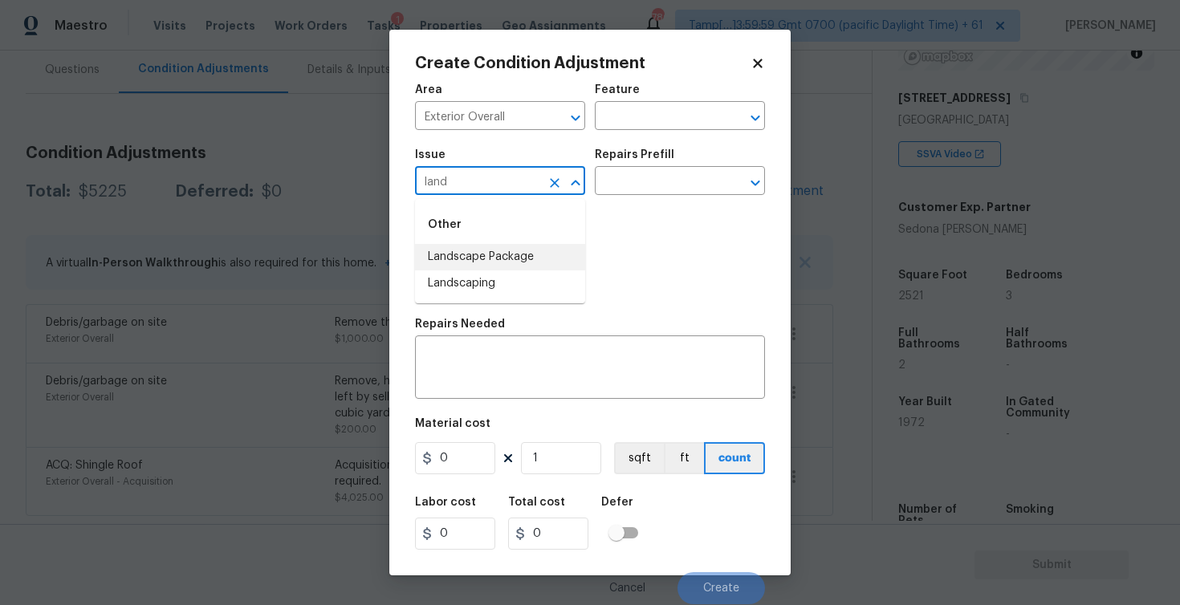
click at [470, 267] on li "Landscape Package" at bounding box center [500, 257] width 170 height 26
type input "Landscape Package"
click at [643, 162] on div "Repairs Prefill" at bounding box center [680, 159] width 170 height 21
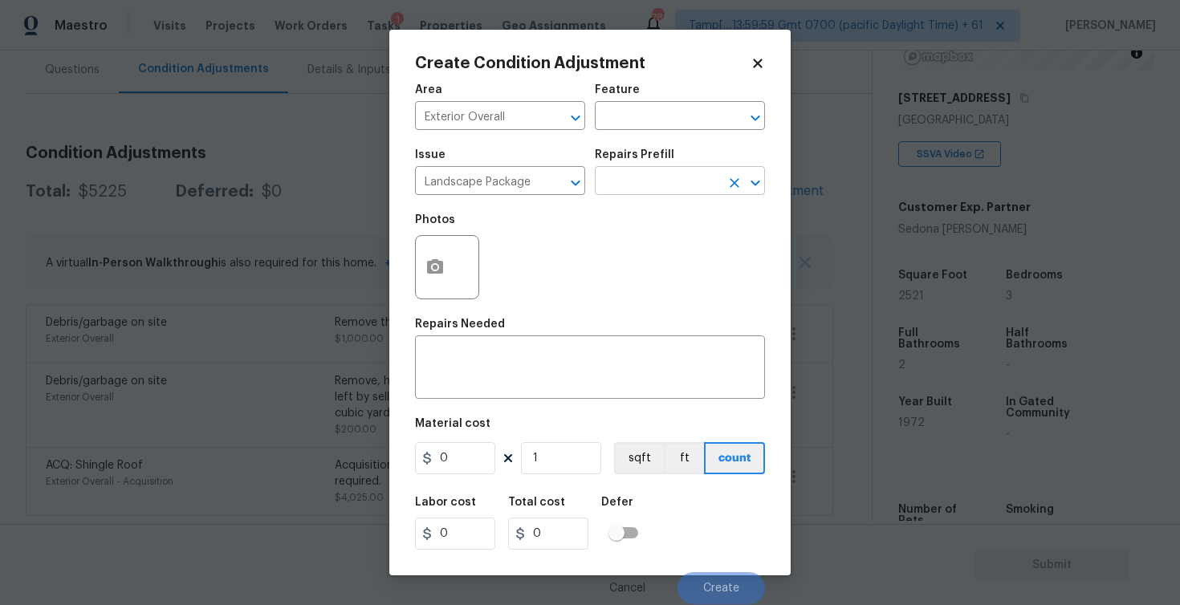
click at [643, 173] on input "text" at bounding box center [657, 182] width 125 height 25
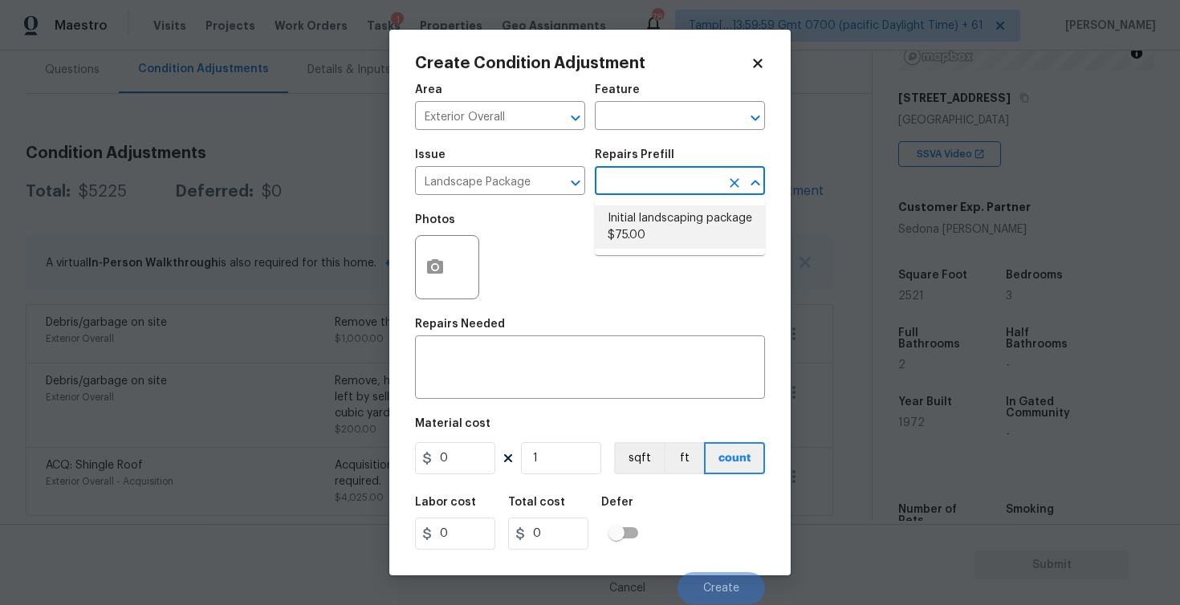
click at [645, 210] on li "Initial landscaping package $75.00" at bounding box center [680, 226] width 170 height 43
type input "Home Readiness Packages"
type textarea "Mowing of grass up to 6" in height. Mow, edge along driveways & sidewalks, trim…"
type input "75"
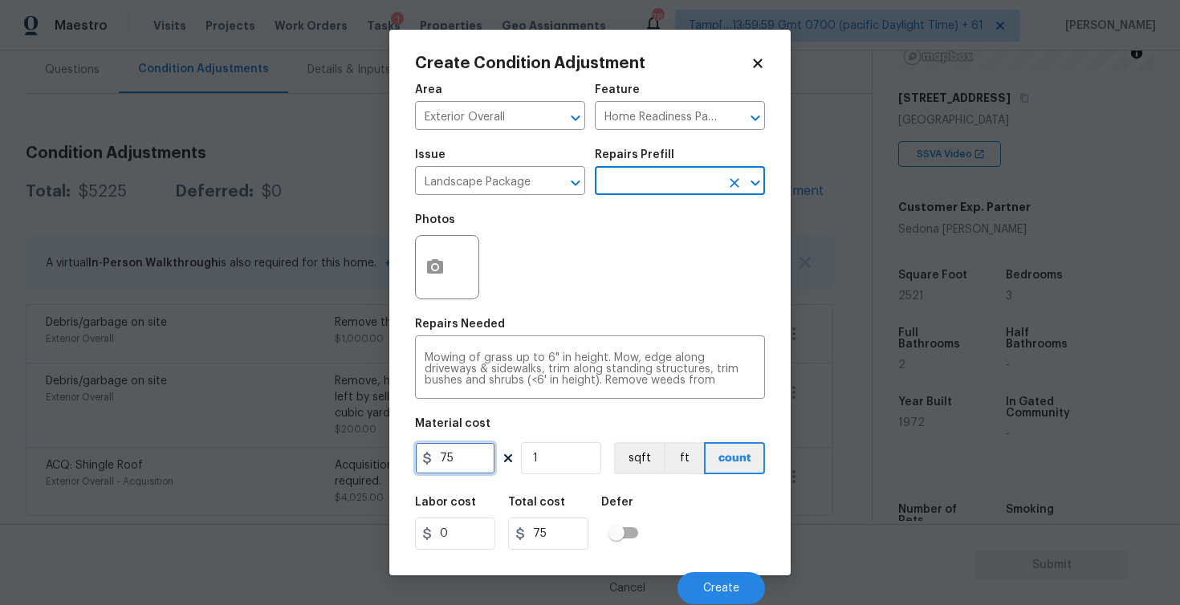
click at [463, 463] on input "75" at bounding box center [455, 458] width 80 height 32
type input "300"
click at [625, 512] on div "Defer" at bounding box center [624, 507] width 47 height 21
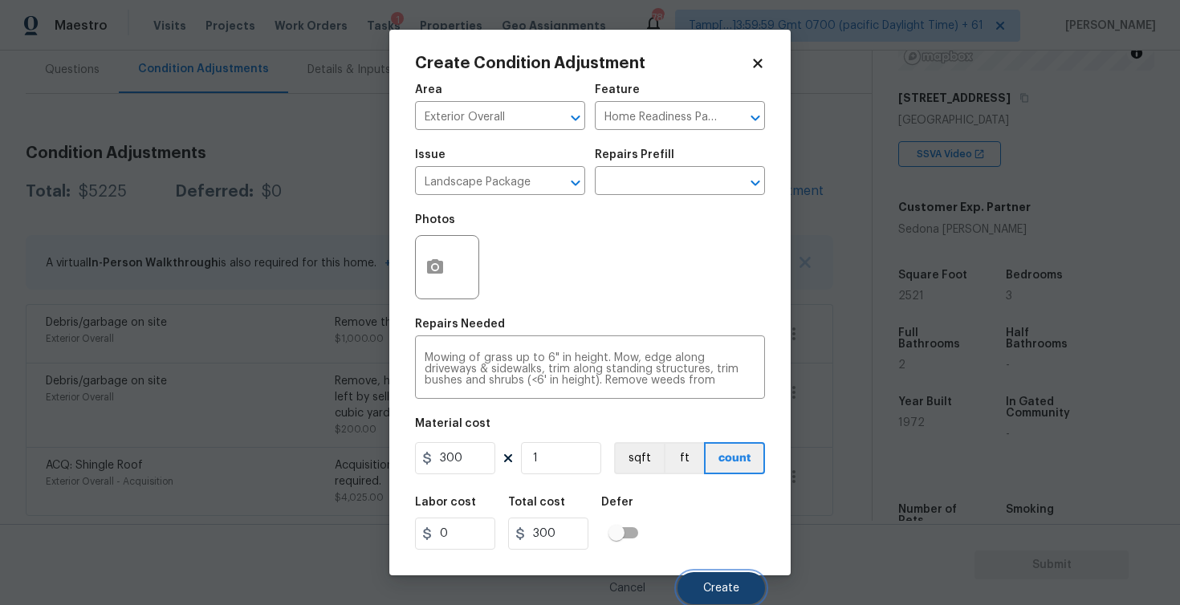
click at [705, 584] on span "Create" at bounding box center [721, 589] width 36 height 12
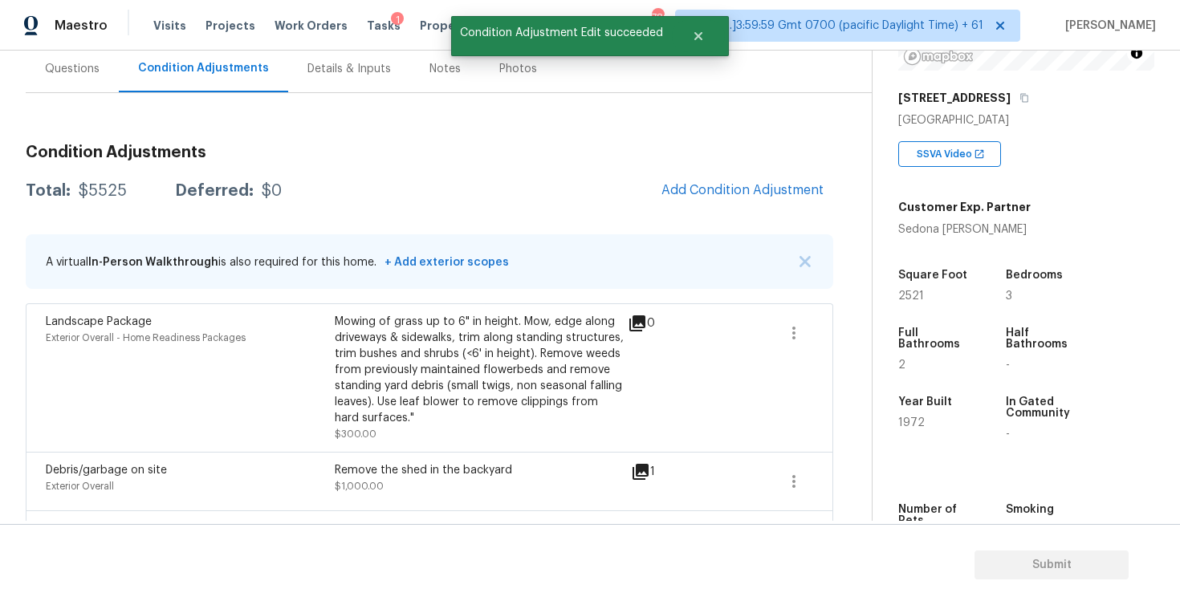
click at [771, 169] on div "Condition Adjustments Total: $5525 Deferred: $0 Add Condition Adjustment A virt…" at bounding box center [430, 398] width 808 height 532
click at [757, 191] on span "Add Condition Adjustment" at bounding box center [742, 190] width 162 height 14
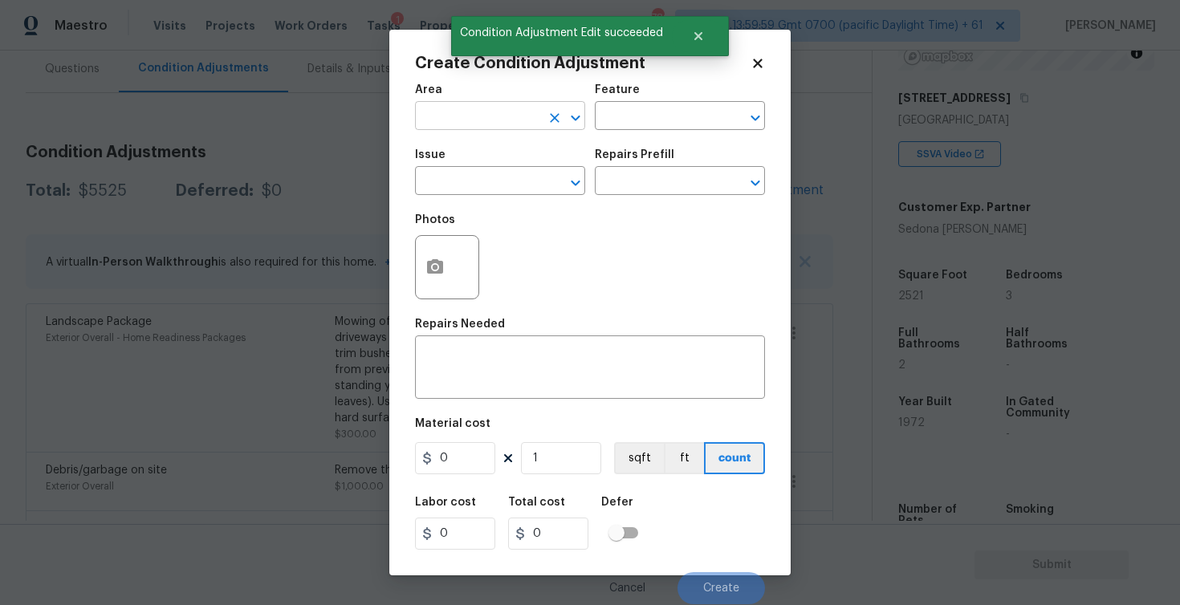
click at [492, 113] on input "text" at bounding box center [477, 117] width 125 height 25
click at [494, 177] on li "Exterior Overall" at bounding box center [500, 180] width 170 height 26
type input "Exterior Overall"
click at [494, 177] on input "text" at bounding box center [477, 182] width 125 height 25
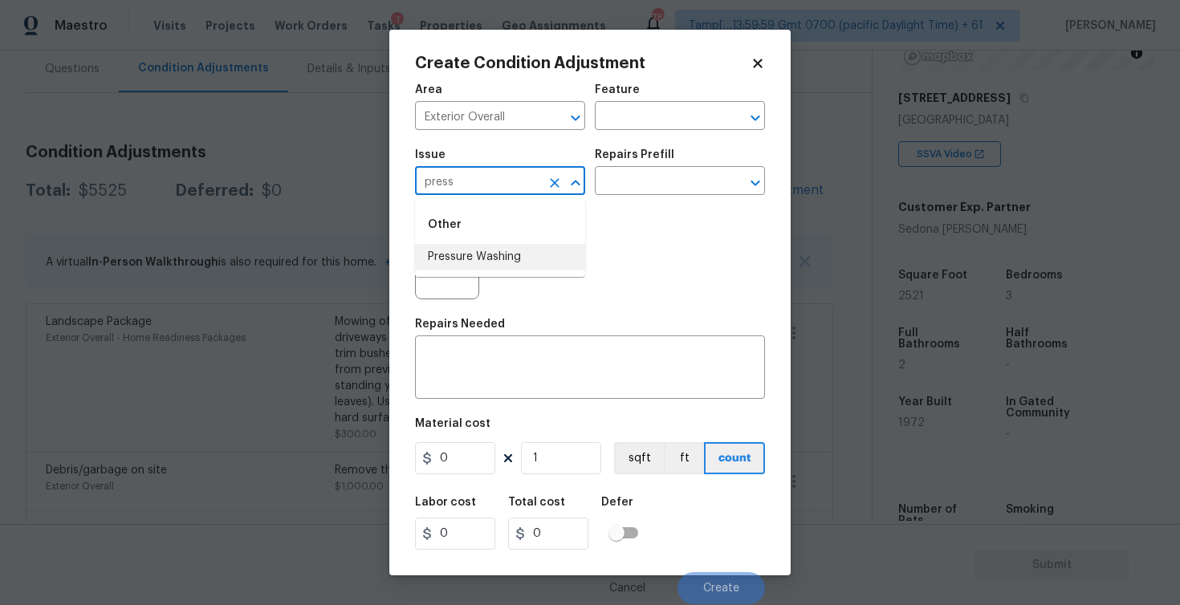
click at [493, 250] on li "Pressure Washing" at bounding box center [500, 257] width 170 height 26
type input "Pressure Washing"
click at [629, 181] on input "text" at bounding box center [657, 182] width 125 height 25
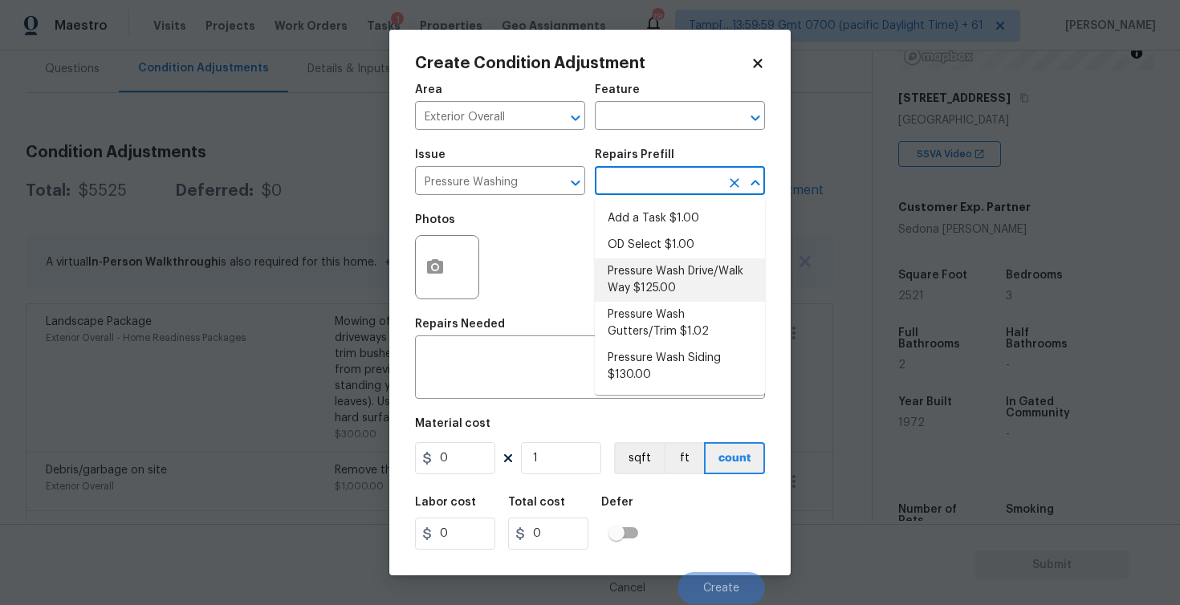
click at [629, 287] on li "Pressure Wash Drive/Walk Way $125.00" at bounding box center [680, 279] width 170 height 43
type input "Siding"
type textarea "Pressure wash the driveways/walkways as directed by the PM. Ensure that all deb…"
type input "125"
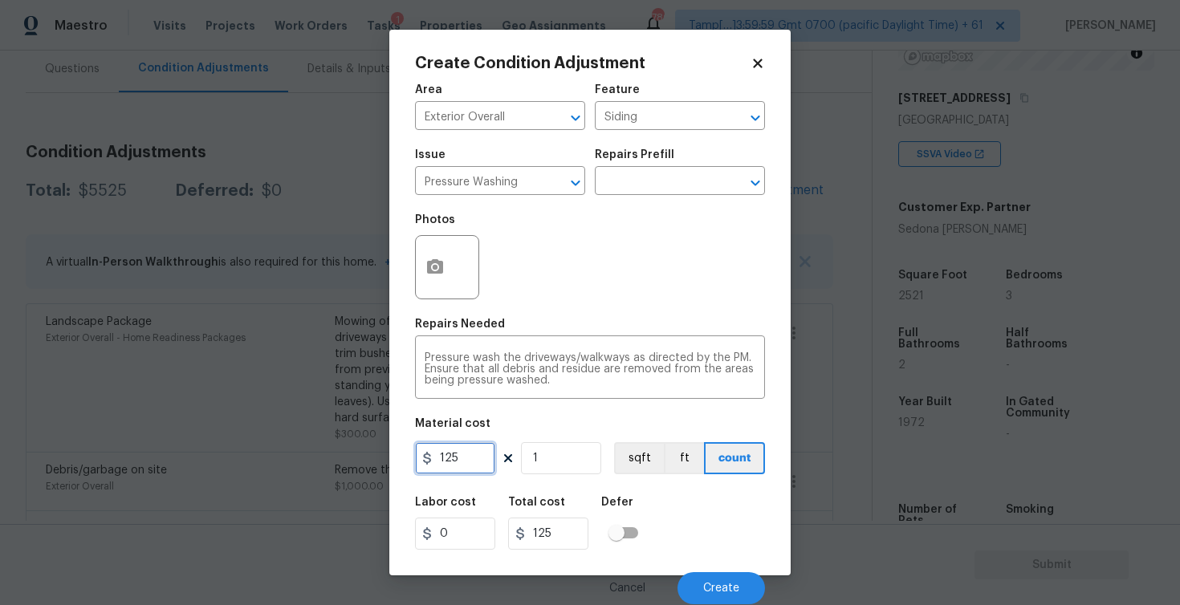
click at [474, 458] on input "125" at bounding box center [455, 458] width 80 height 32
type input "400"
click at [651, 495] on div "Labor cost 0 Total cost 400 Defer" at bounding box center [590, 523] width 350 height 72
click at [704, 588] on span "Create" at bounding box center [721, 589] width 36 height 12
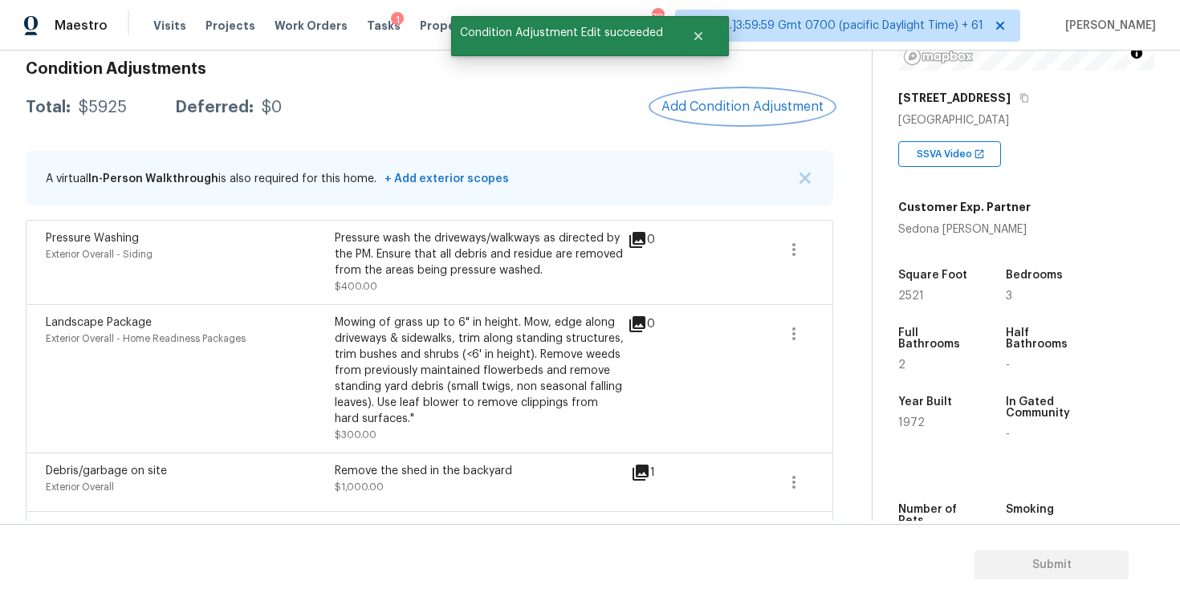
scroll to position [195, 0]
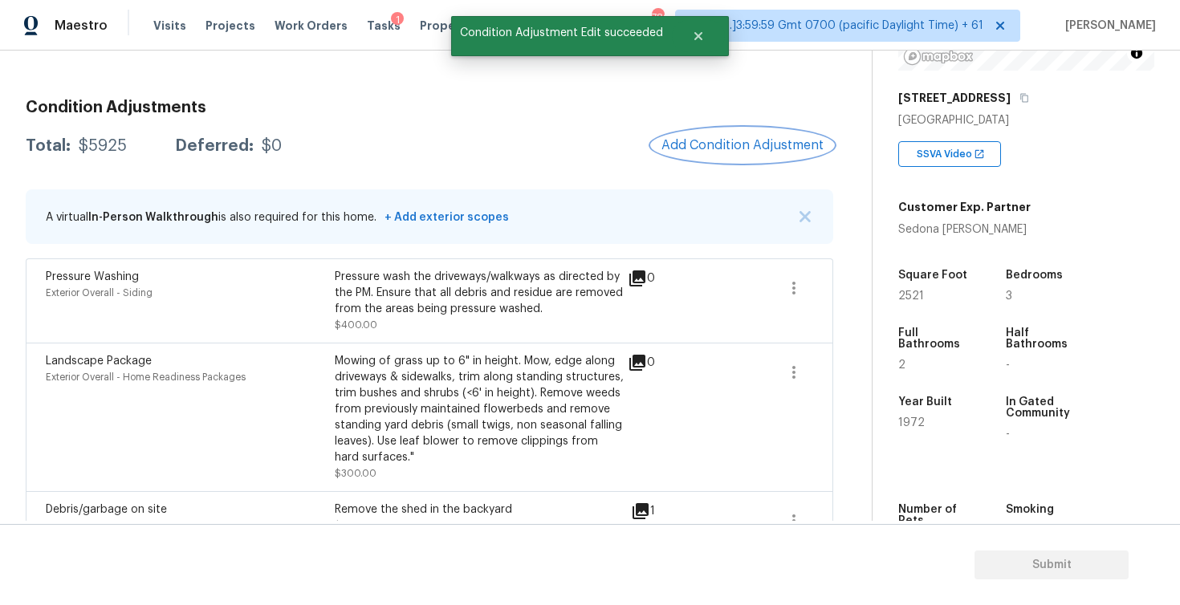
click at [694, 149] on span "Add Condition Adjustment" at bounding box center [742, 145] width 162 height 14
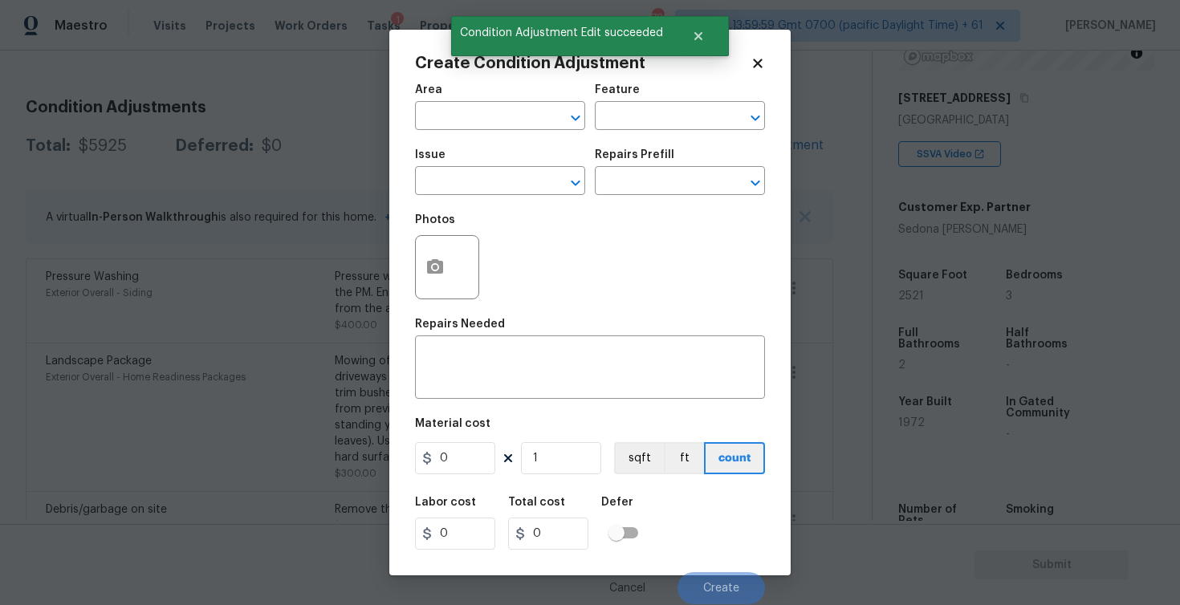
click at [308, 260] on body "Maestro Visits Projects Work Orders Tasks 1 Properties Geo Assignments 780 Tamp…" at bounding box center [590, 302] width 1180 height 605
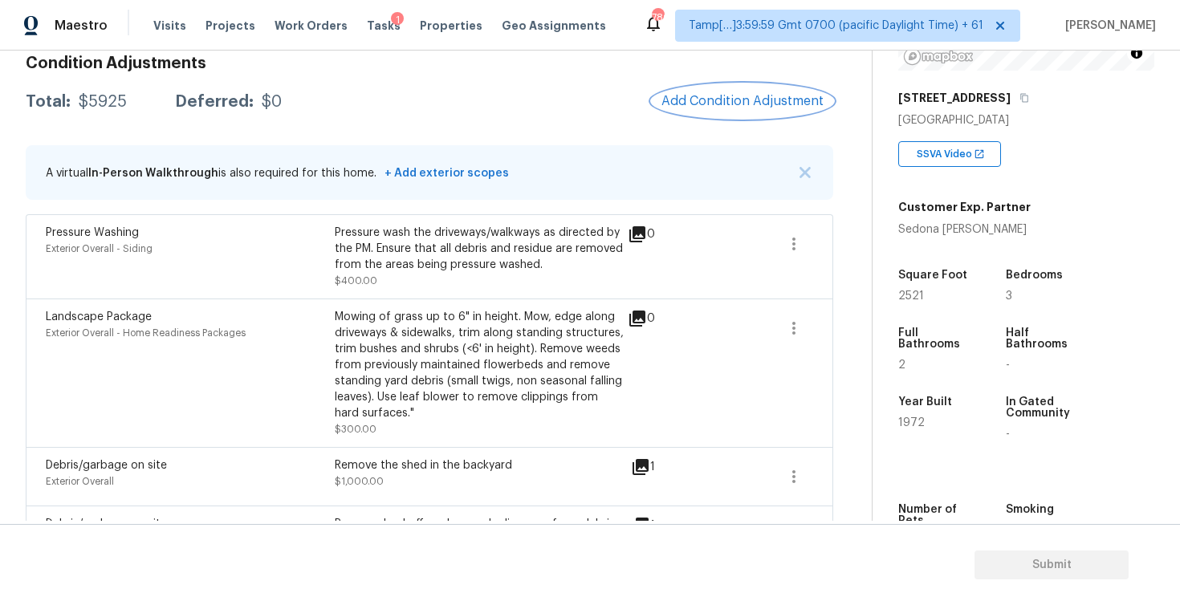
scroll to position [225, 0]
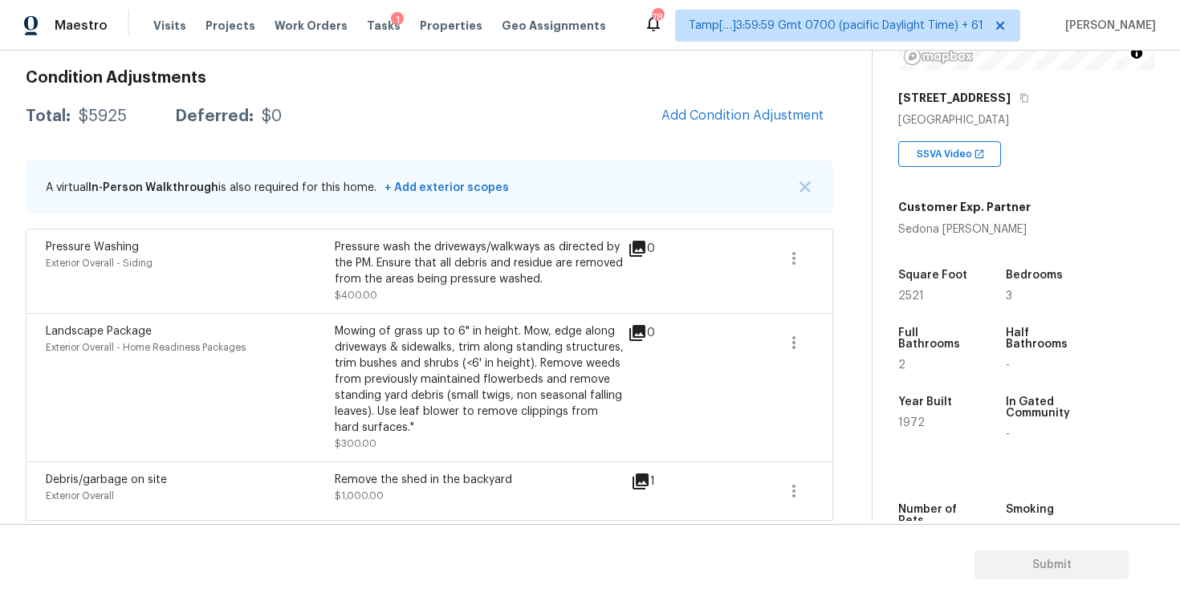
click at [742, 139] on div "Condition Adjustments Total: $5925 Deferred: $0 Add Condition Adjustment A virt…" at bounding box center [430, 365] width 808 height 616
click at [720, 120] on span "Add Condition Adjustment" at bounding box center [742, 115] width 162 height 14
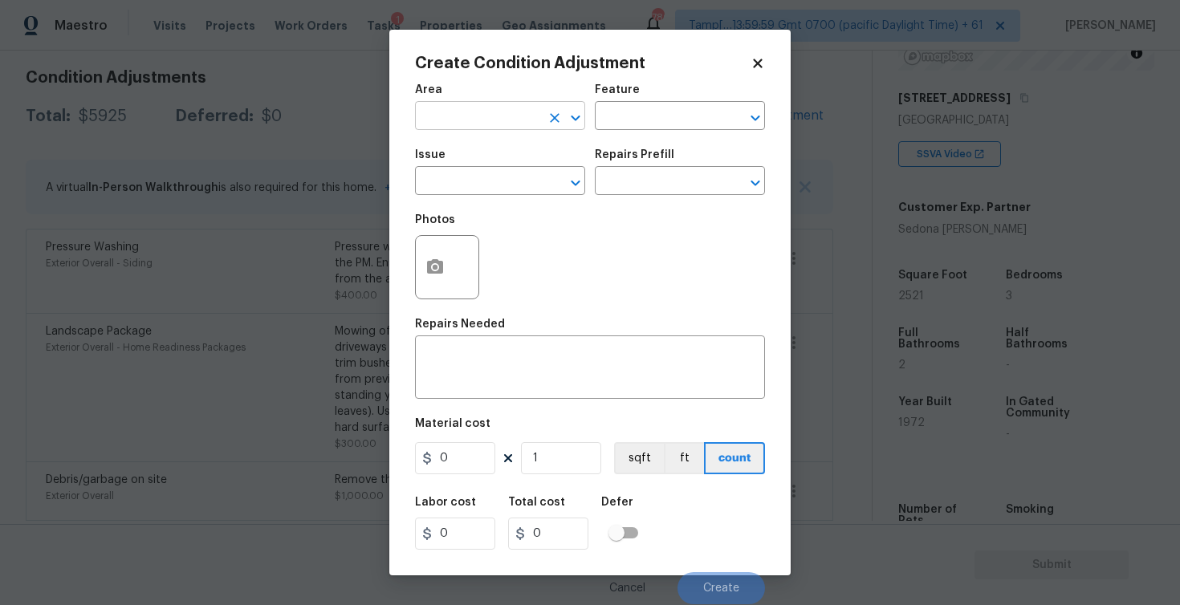
click at [472, 114] on input "text" at bounding box center [477, 117] width 125 height 25
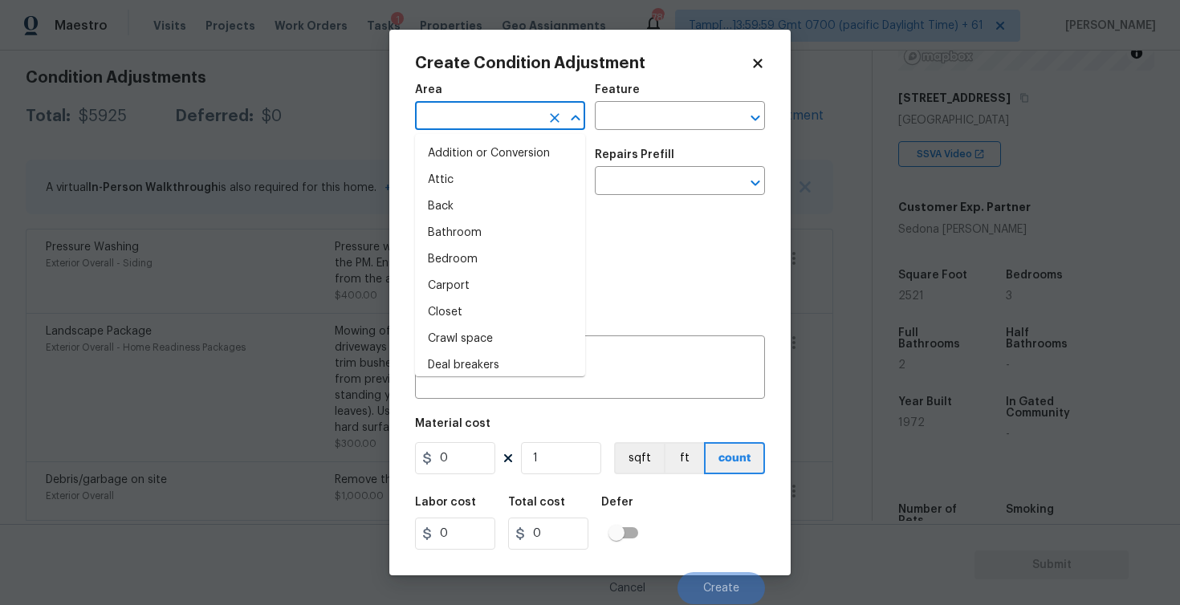
click at [472, 114] on input "text" at bounding box center [477, 117] width 125 height 25
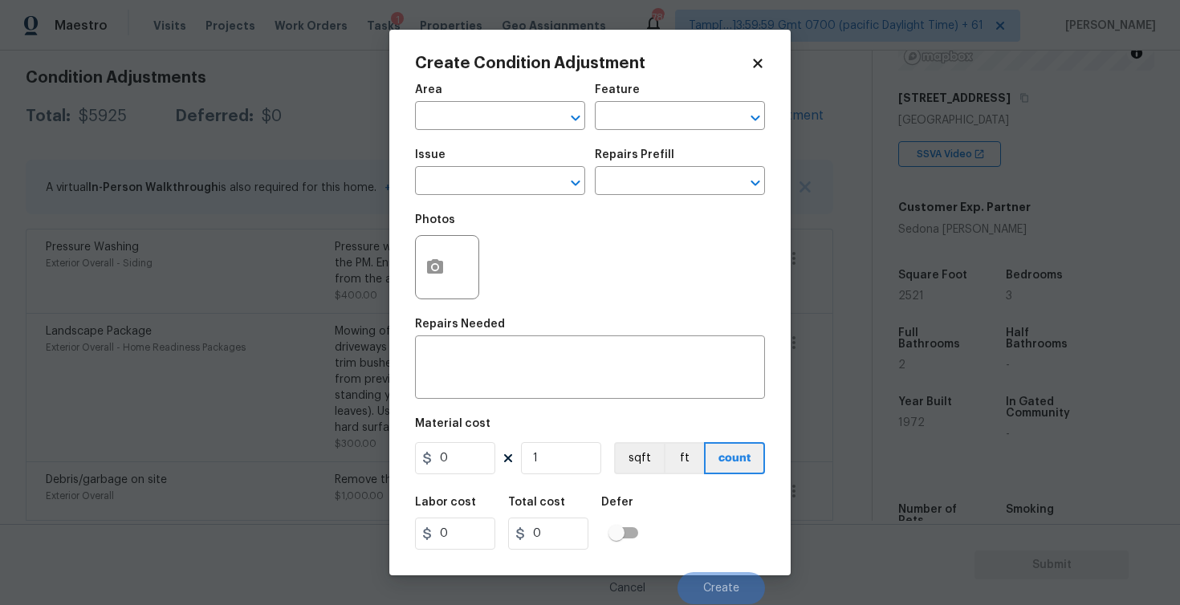
click at [760, 65] on icon at bounding box center [757, 63] width 9 height 9
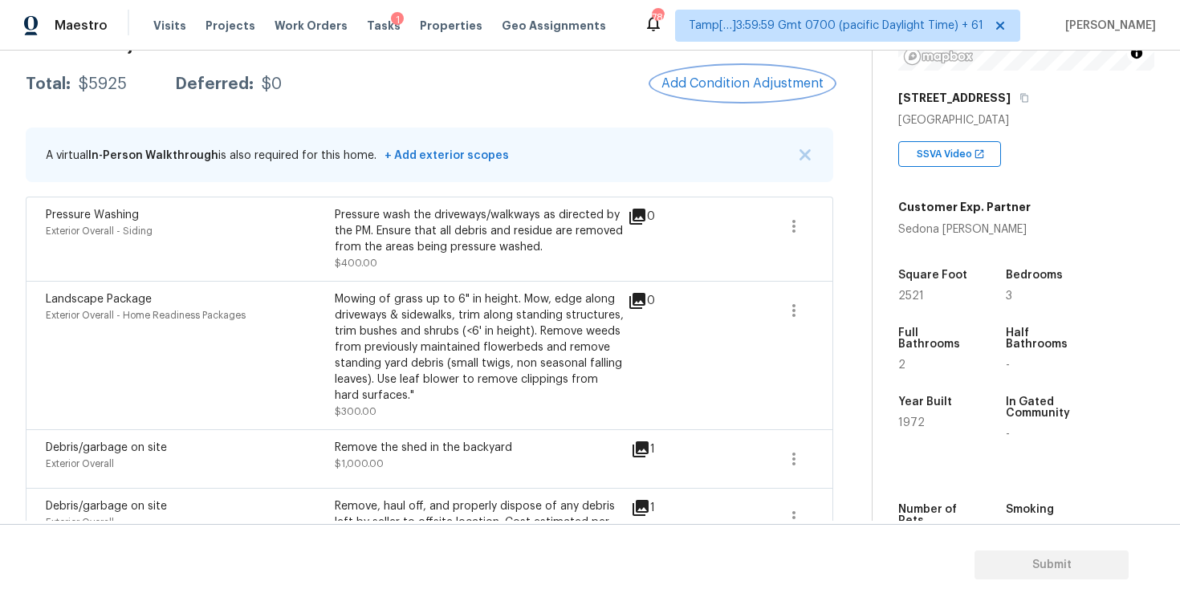
scroll to position [238, 0]
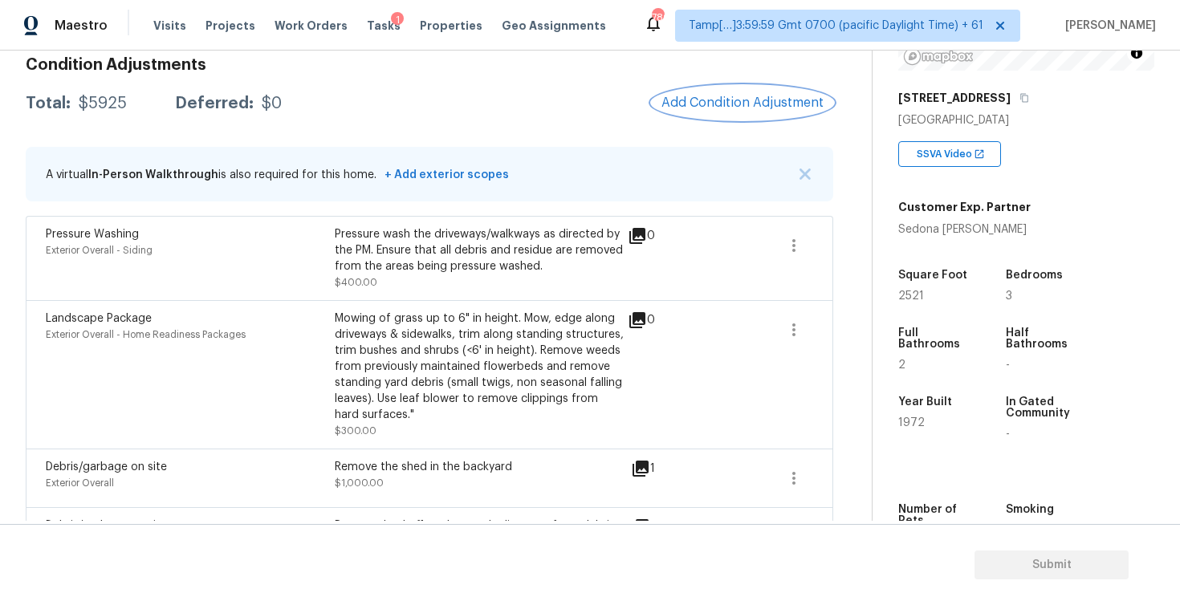
click at [741, 95] on button "Add Condition Adjustment" at bounding box center [742, 103] width 181 height 34
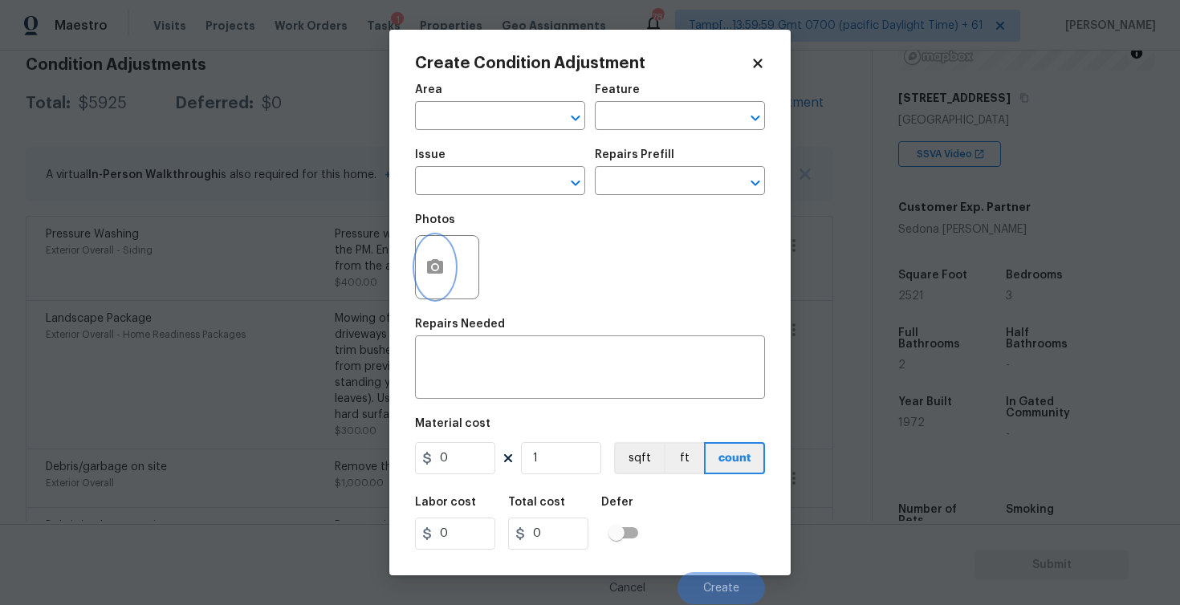
click at [425, 244] on button "button" at bounding box center [435, 267] width 39 height 63
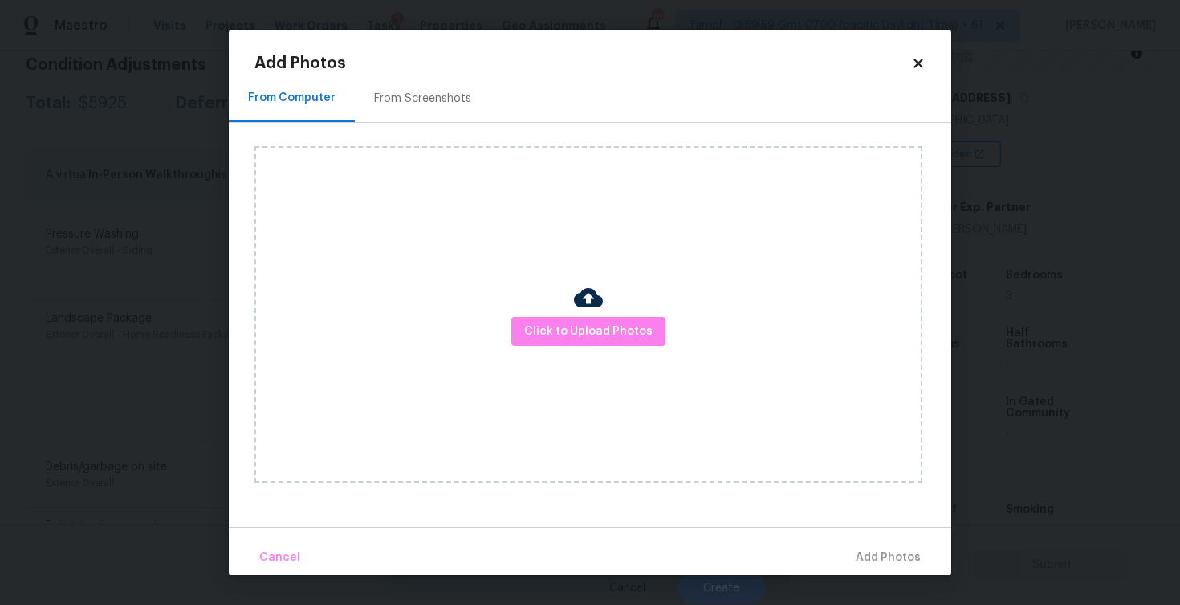
click at [555, 305] on div "Click to Upload Photos" at bounding box center [588, 314] width 668 height 337
click at [582, 322] on span "Click to Upload Photos" at bounding box center [588, 332] width 128 height 20
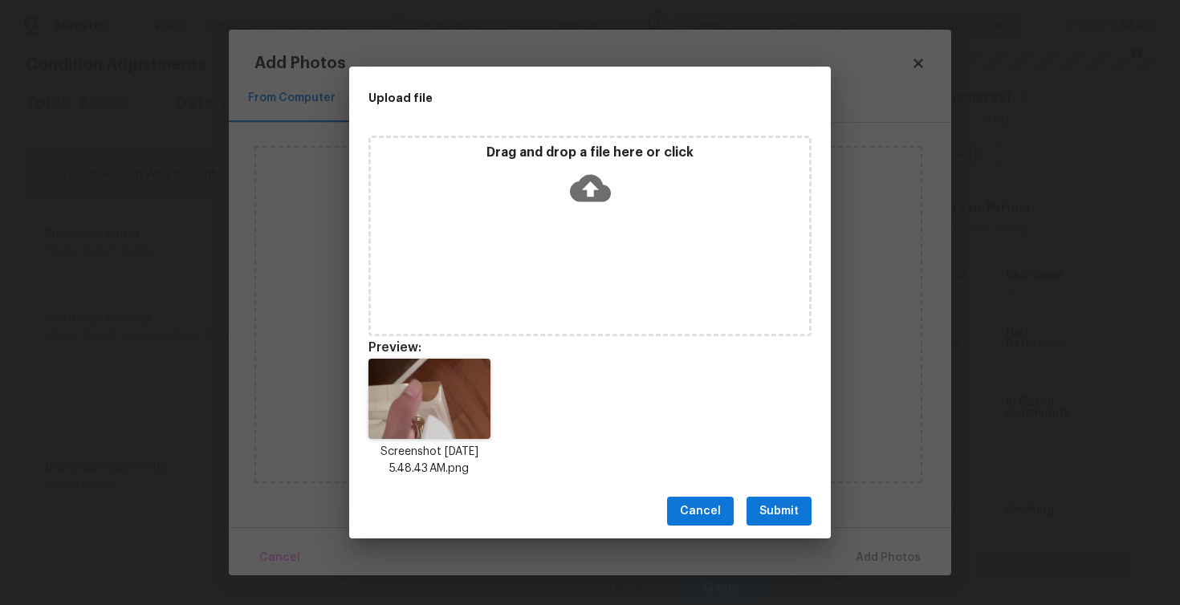
click at [576, 209] on div "Drag and drop a file here or click" at bounding box center [590, 178] width 438 height 69
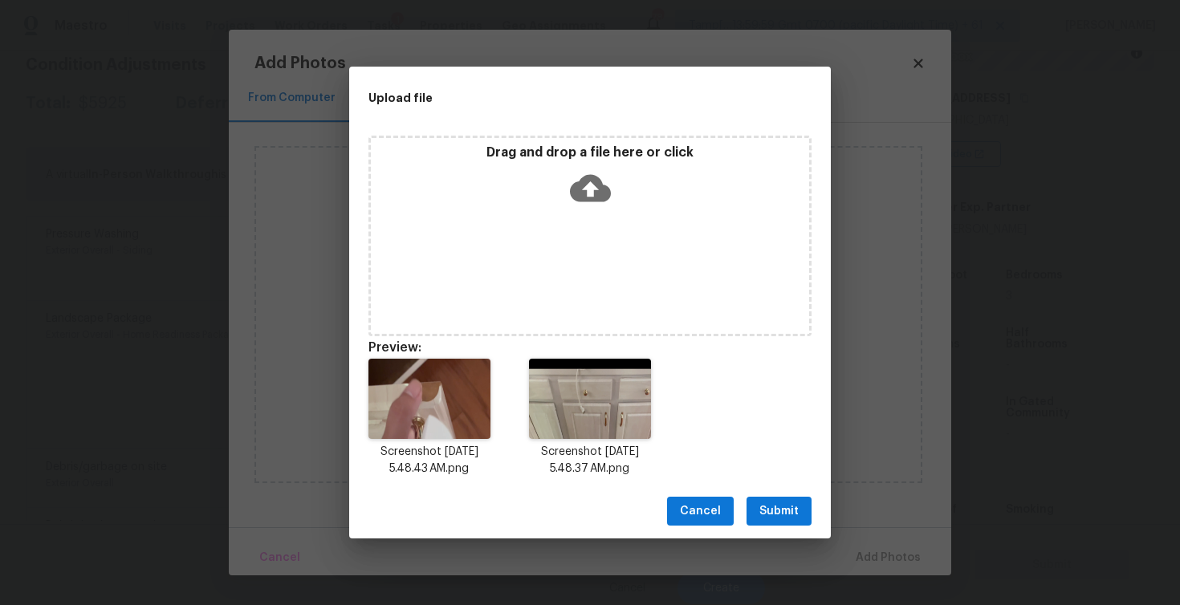
click at [578, 161] on div "Drag and drop a file here or click" at bounding box center [590, 178] width 438 height 69
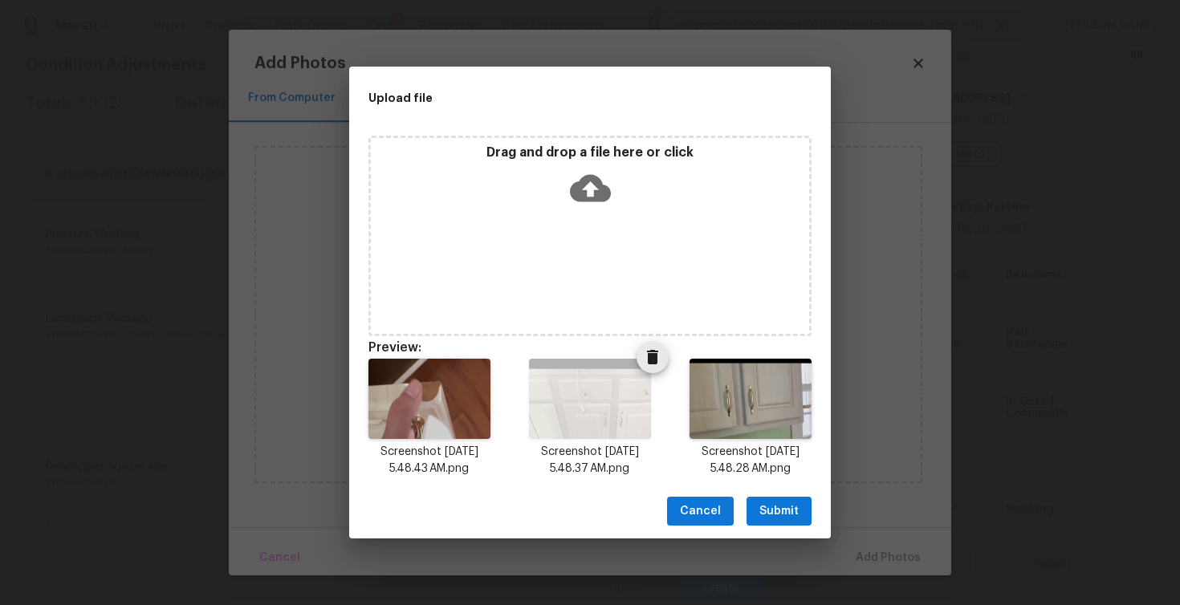
scroll to position [13, 0]
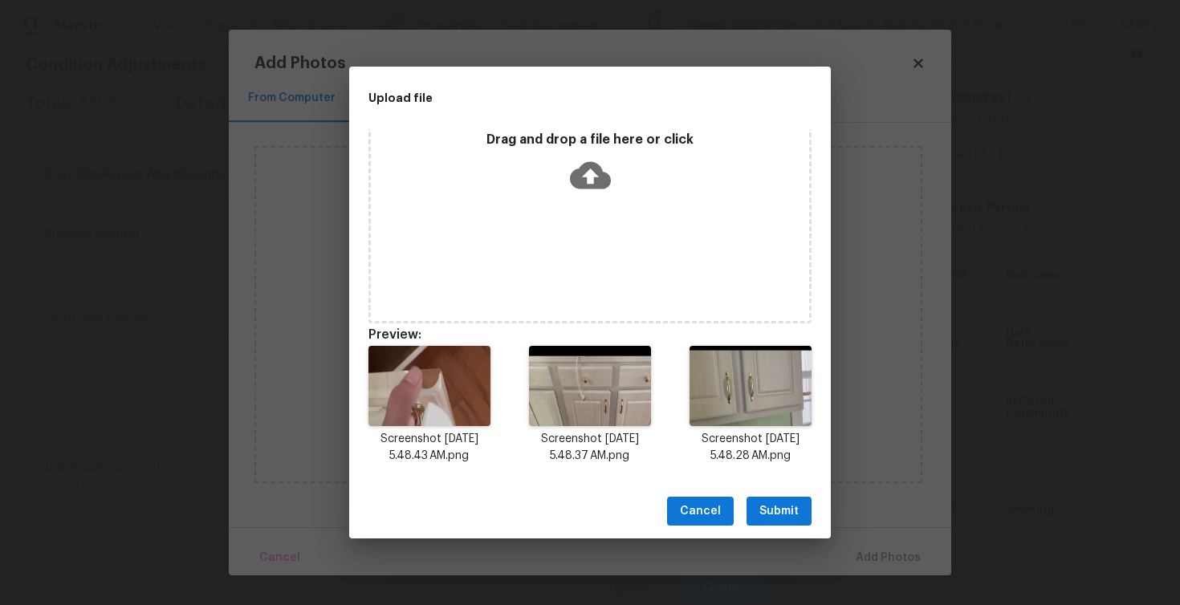
click at [783, 524] on button "Submit" at bounding box center [779, 512] width 65 height 30
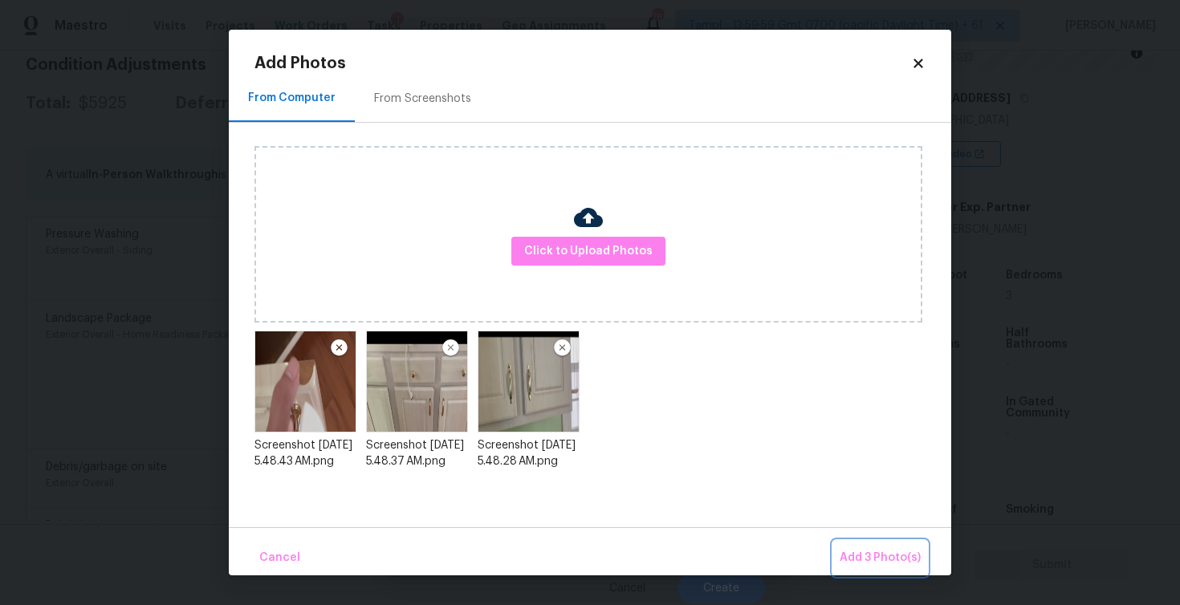
click at [872, 553] on span "Add 3 Photo(s)" at bounding box center [880, 558] width 81 height 20
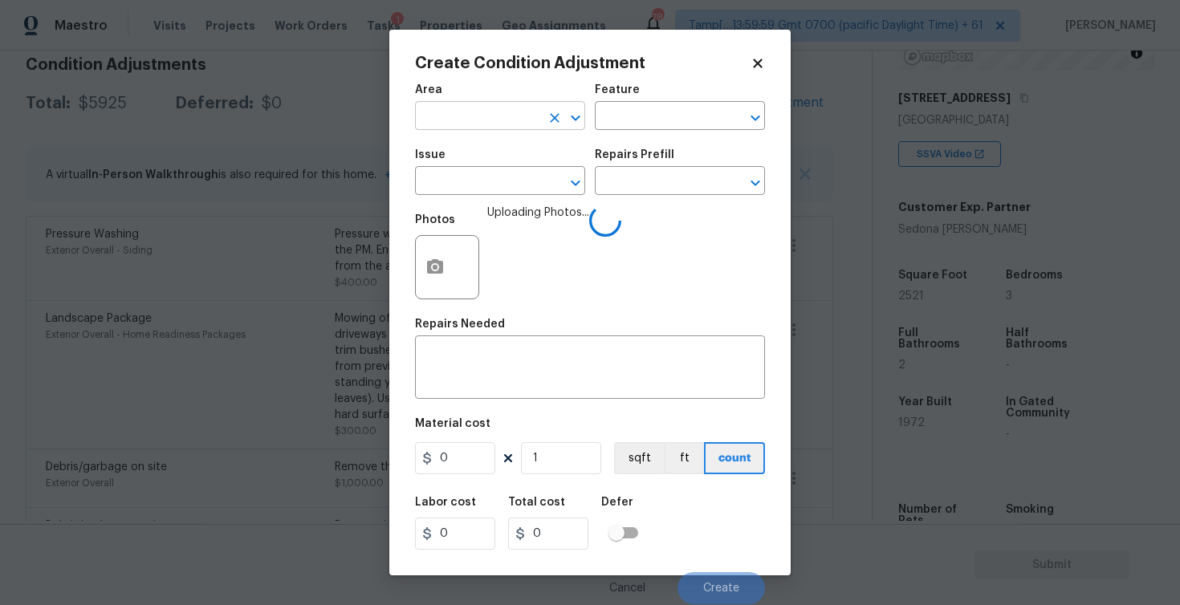
click at [460, 128] on input "text" at bounding box center [477, 117] width 125 height 25
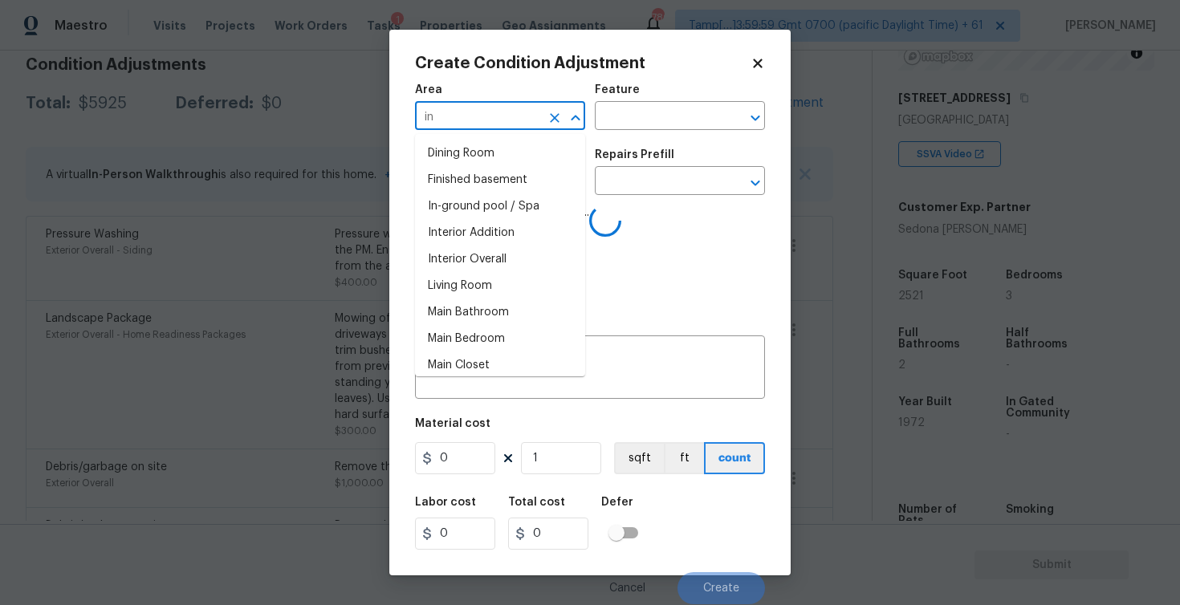
type input "int"
type input "er"
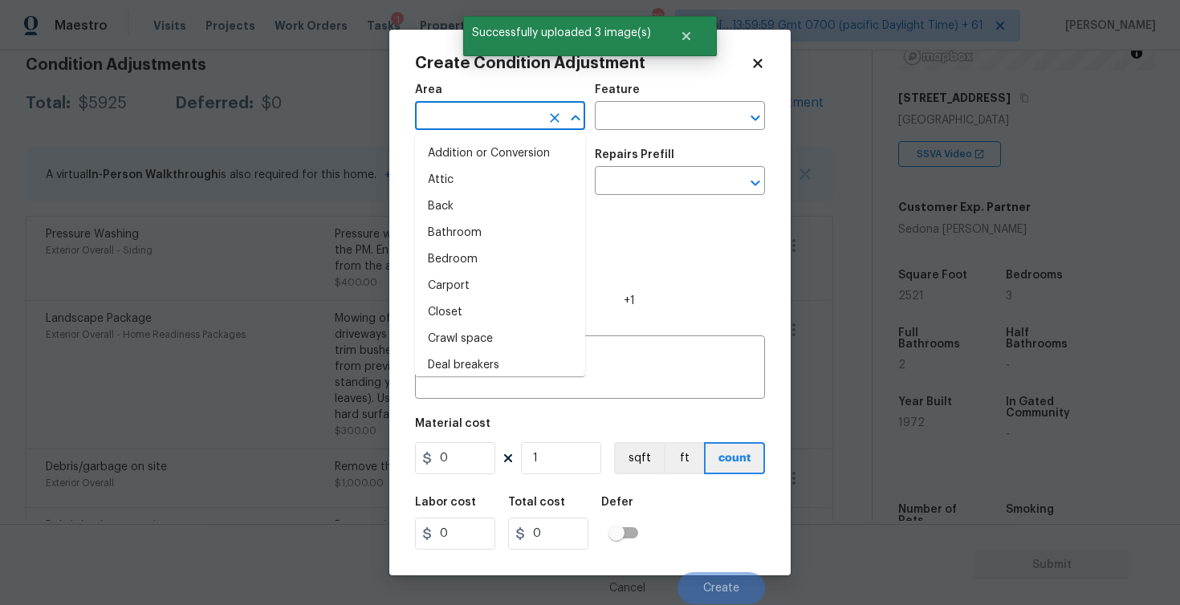
type input "i"
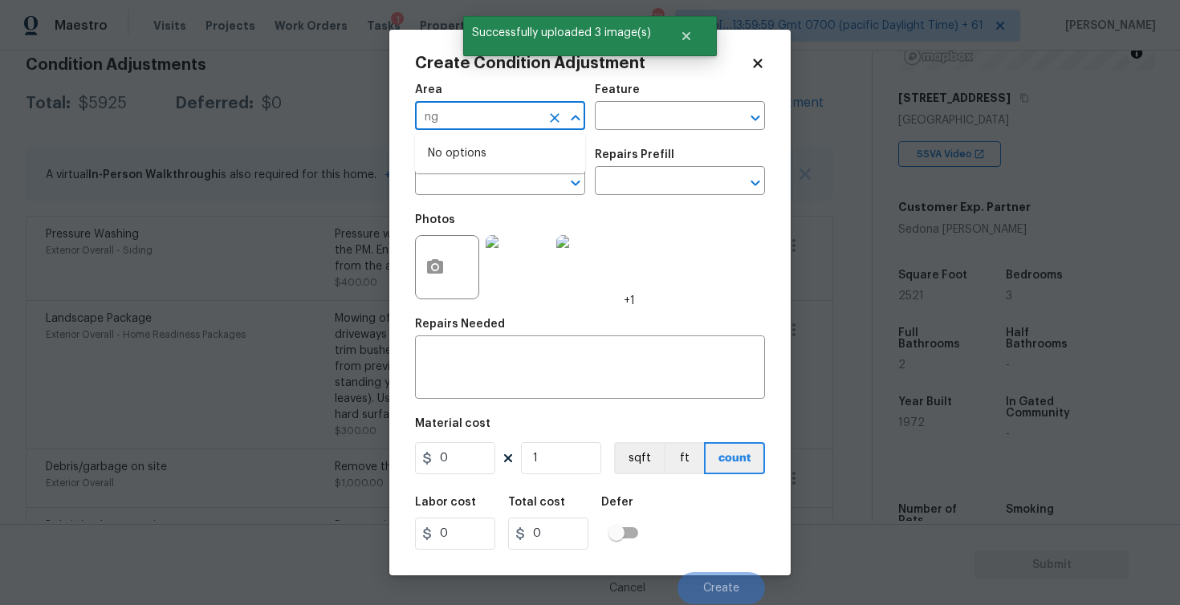
type input "n"
click at [454, 175] on li "Interior Overall" at bounding box center [500, 180] width 170 height 26
type input "Interior Overall"
click at [454, 175] on input "text" at bounding box center [477, 182] width 125 height 25
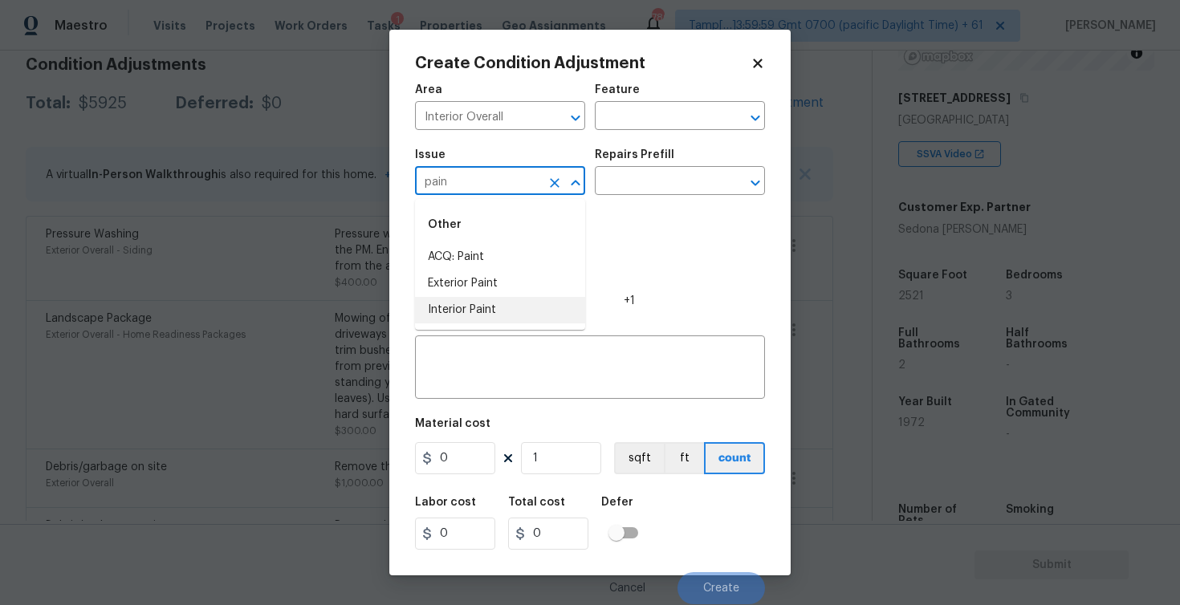
click at [452, 313] on li "Interior Paint" at bounding box center [500, 310] width 170 height 26
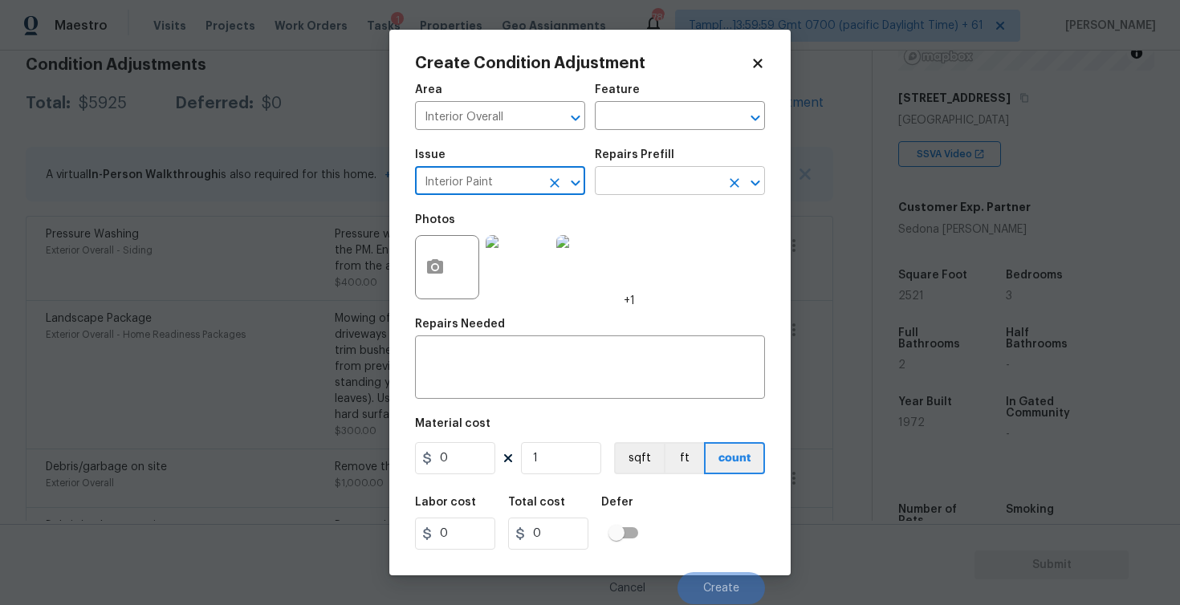
type input "Interior Paint"
click at [680, 188] on input "text" at bounding box center [657, 182] width 125 height 25
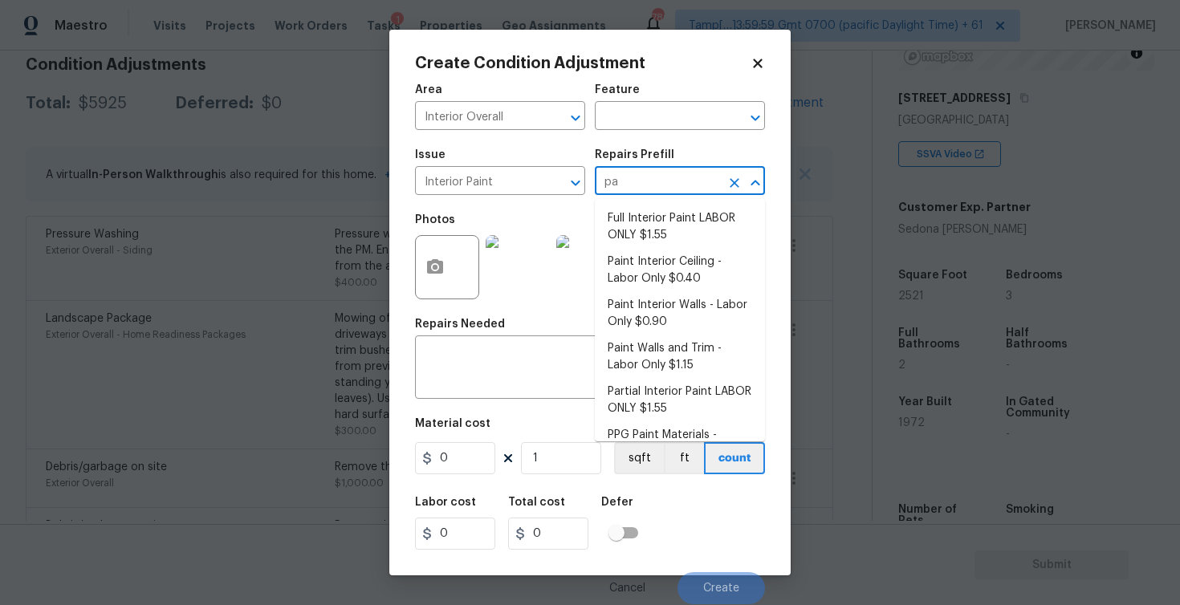
type input "p"
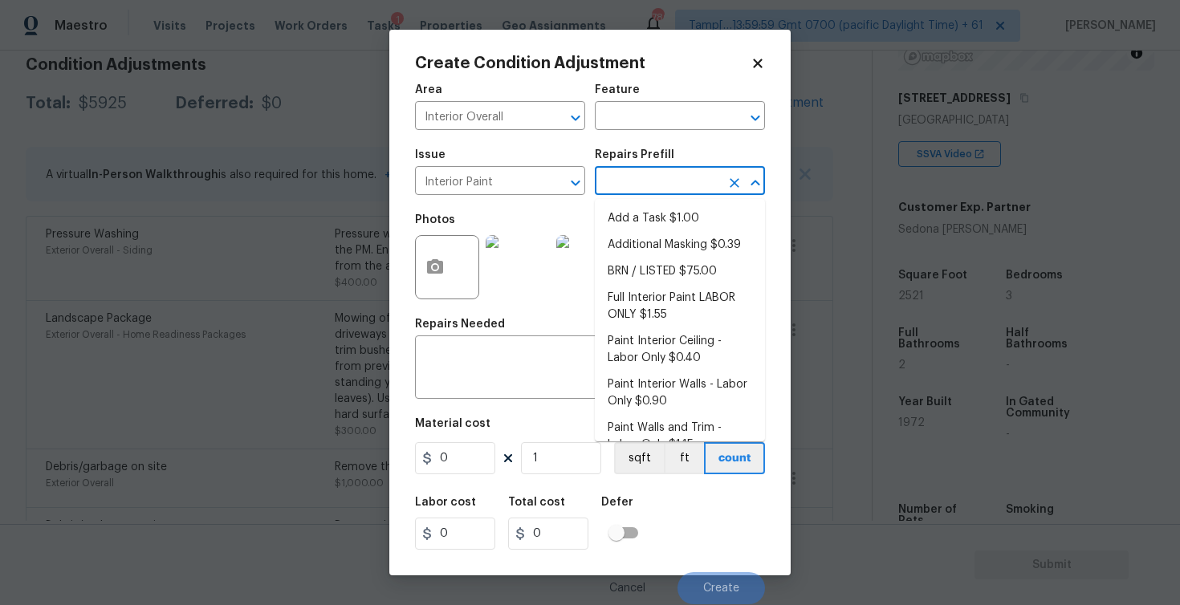
type input "p"
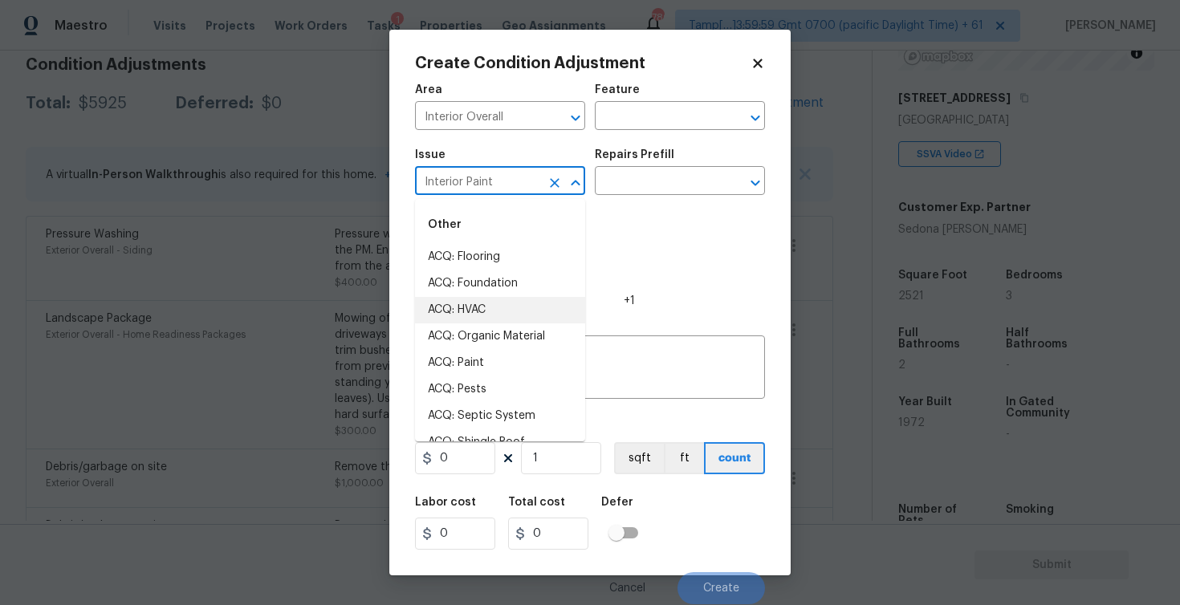
click at [532, 179] on input "Interior Paint" at bounding box center [477, 182] width 125 height 25
click at [547, 182] on icon "Clear" at bounding box center [555, 183] width 16 height 16
click at [477, 176] on input "text" at bounding box center [477, 182] width 125 height 25
click at [477, 299] on li "Kitchen Cabinets" at bounding box center [500, 310] width 170 height 26
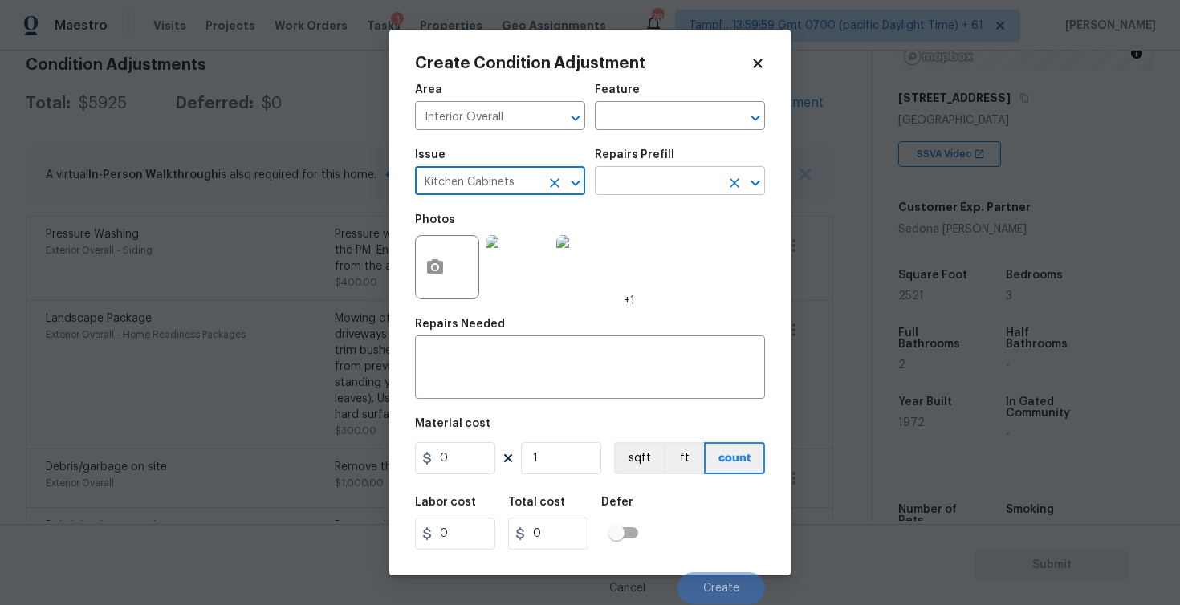
type input "Kitchen Cabinets"
click at [612, 181] on input "text" at bounding box center [657, 182] width 125 height 25
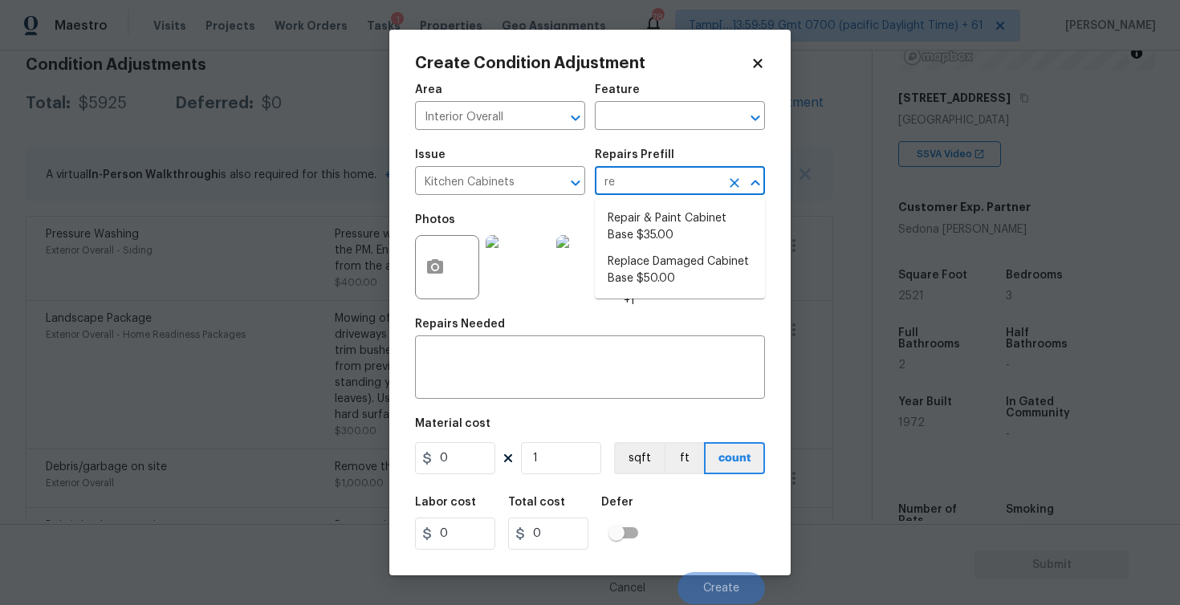
type input "rep"
click at [623, 229] on li "Repair & Paint Cabinet Base $35.00" at bounding box center [680, 226] width 170 height 43
type input "Cabinets"
type textarea "Prep/Paint the damaged cabinet base and repair to meet current standard. Remove…"
type input "35"
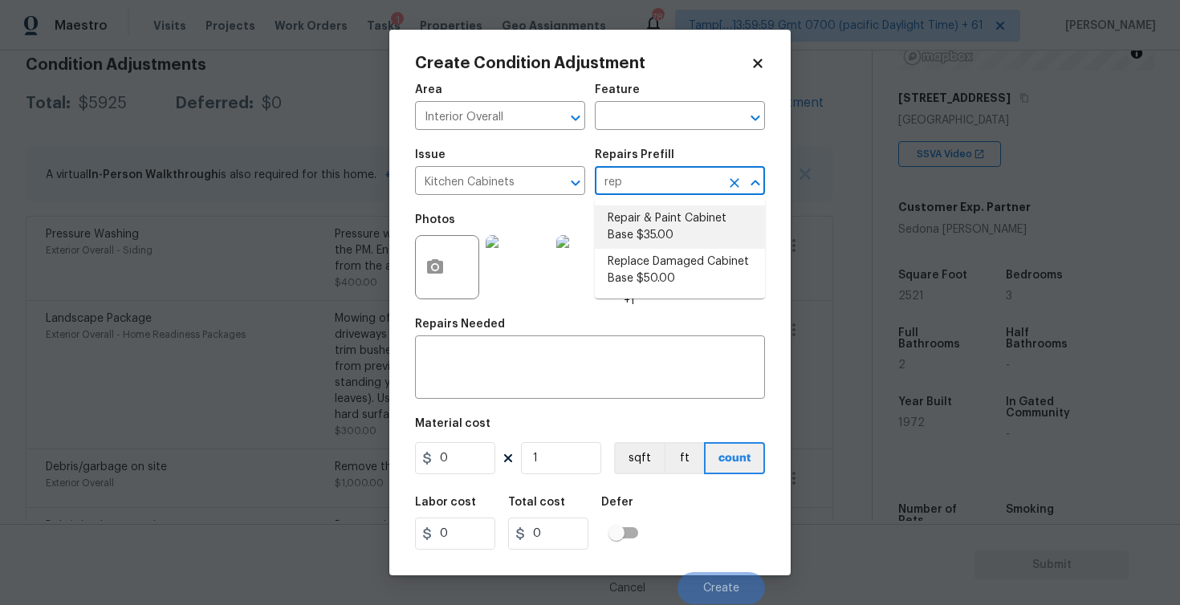
type input "35"
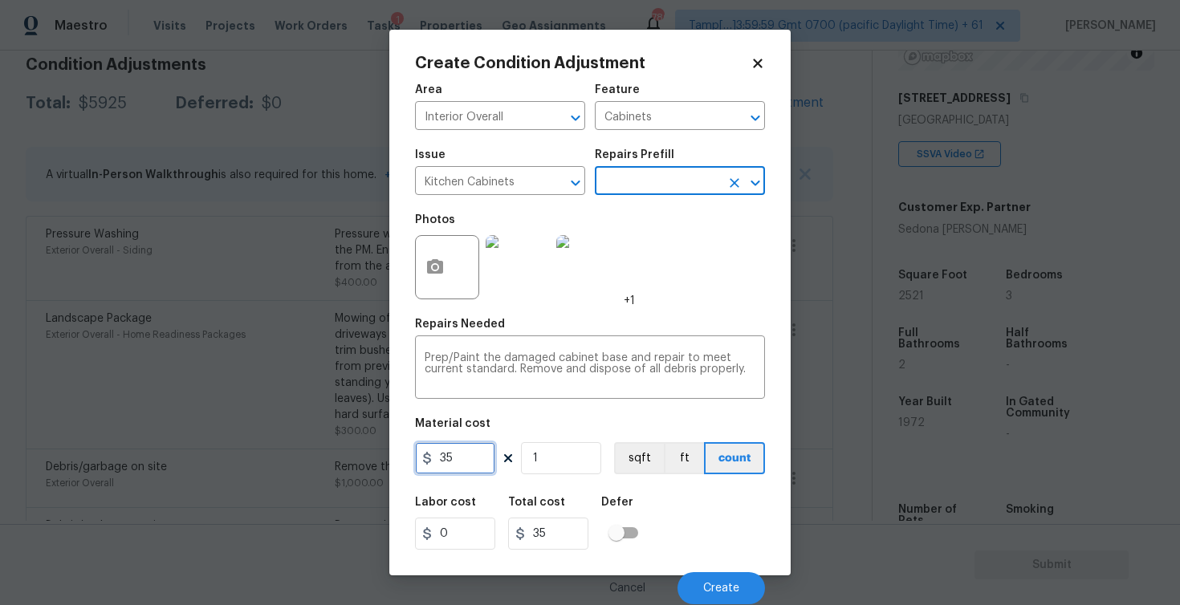
click at [486, 470] on input "35" at bounding box center [455, 458] width 80 height 32
type input "1200"
click at [659, 527] on div "Labor cost 0 Total cost 1200 Defer" at bounding box center [590, 523] width 350 height 72
click at [706, 569] on div "Cancel Create" at bounding box center [590, 581] width 350 height 45
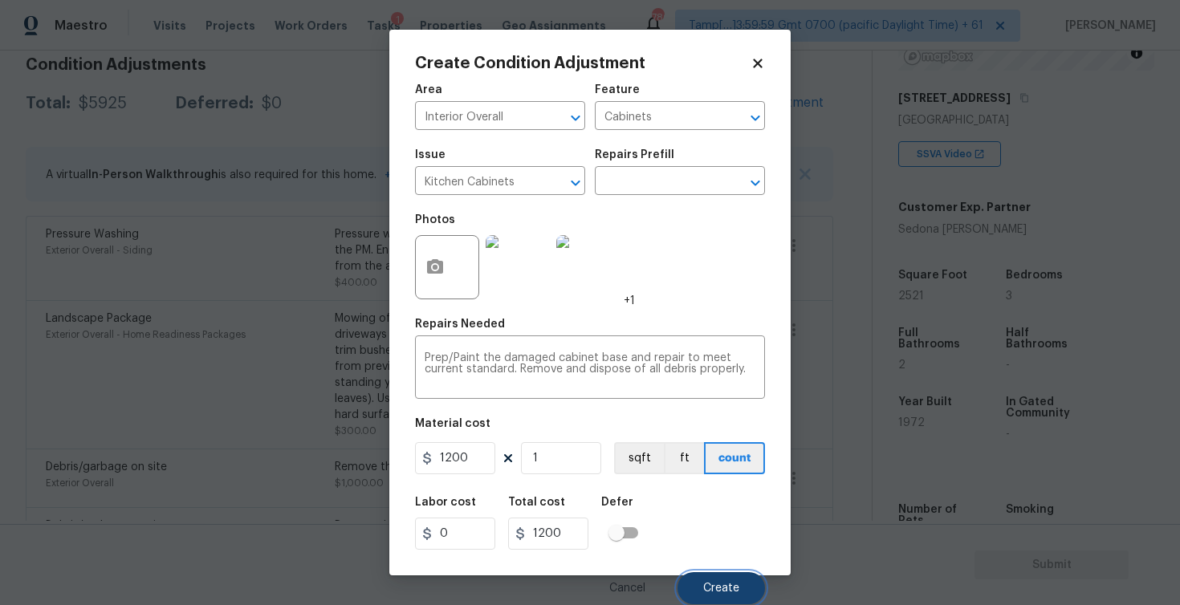
click at [714, 584] on span "Create" at bounding box center [721, 589] width 36 height 12
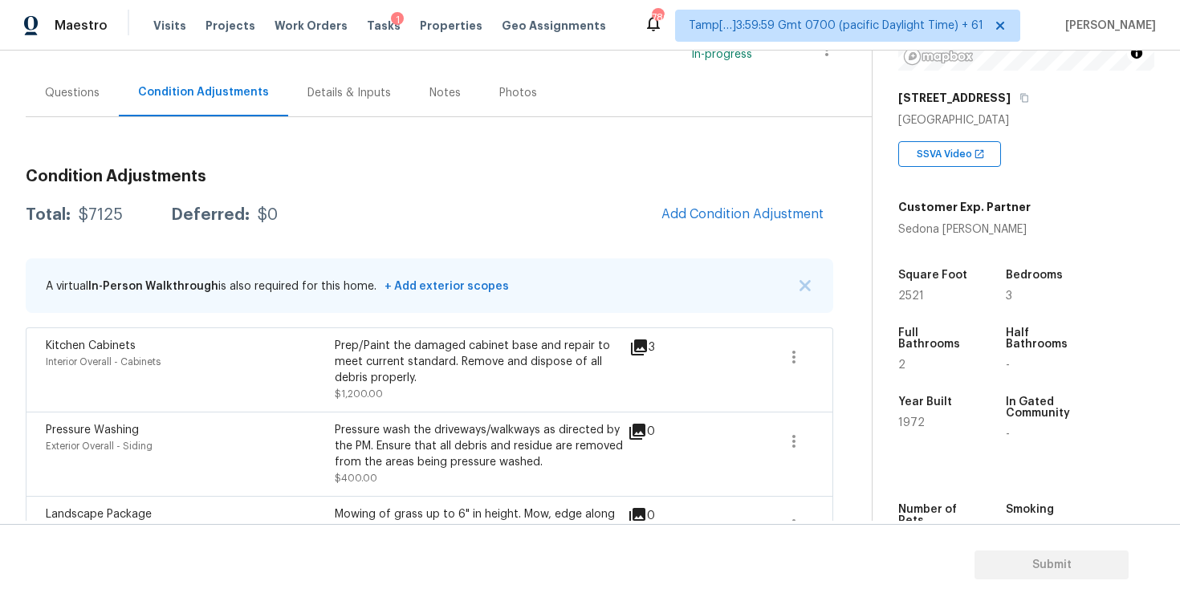
click at [101, 91] on div "Questions" at bounding box center [72, 92] width 93 height 47
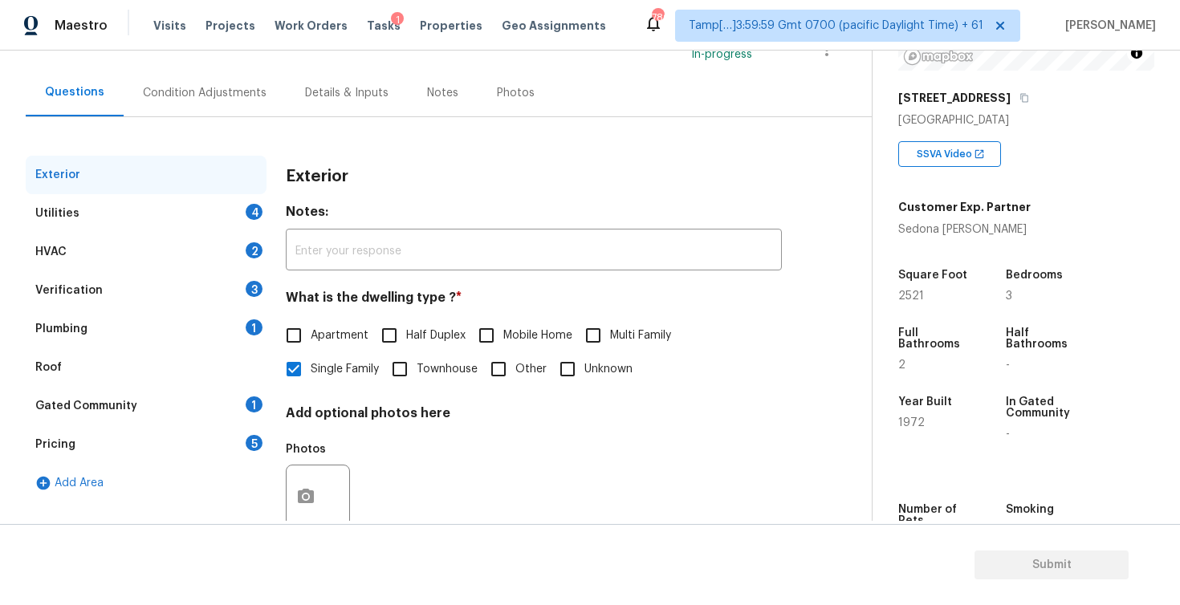
scroll to position [126, 0]
click at [96, 430] on div "Pricing 5" at bounding box center [146, 444] width 241 height 39
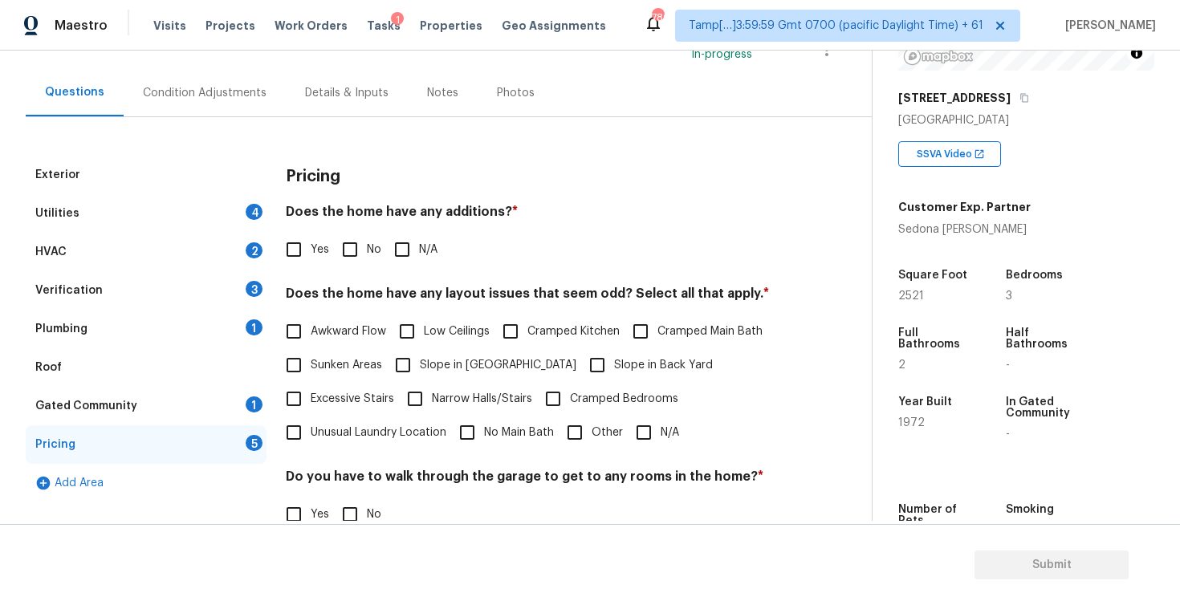
scroll to position [324, 0]
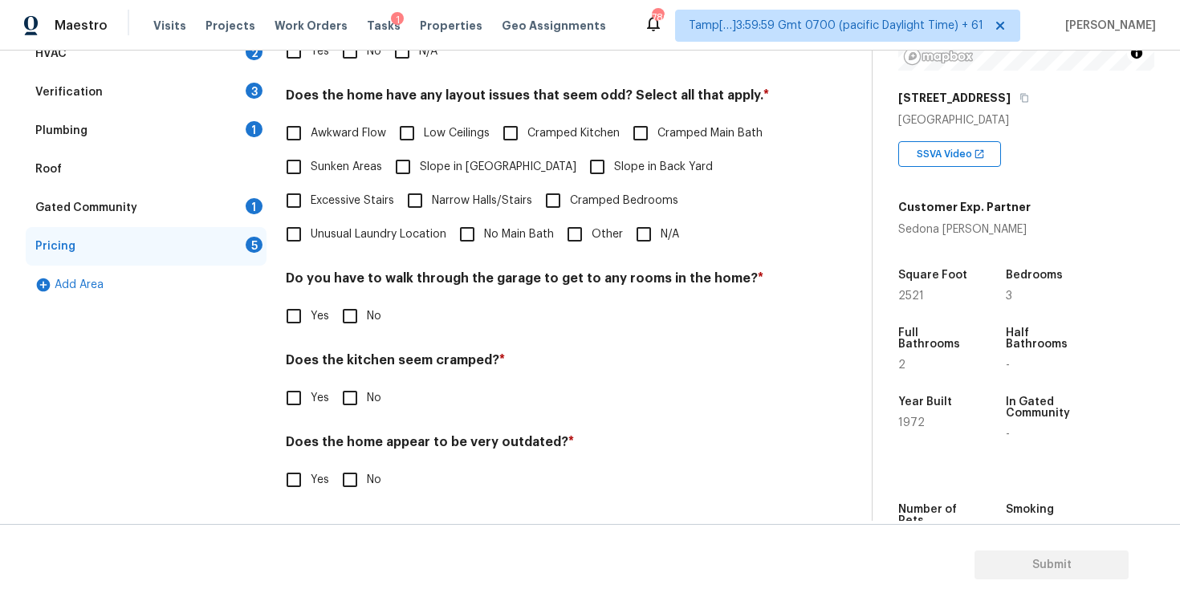
click at [588, 220] on input "Other" at bounding box center [575, 235] width 34 height 34
checkbox input "true"
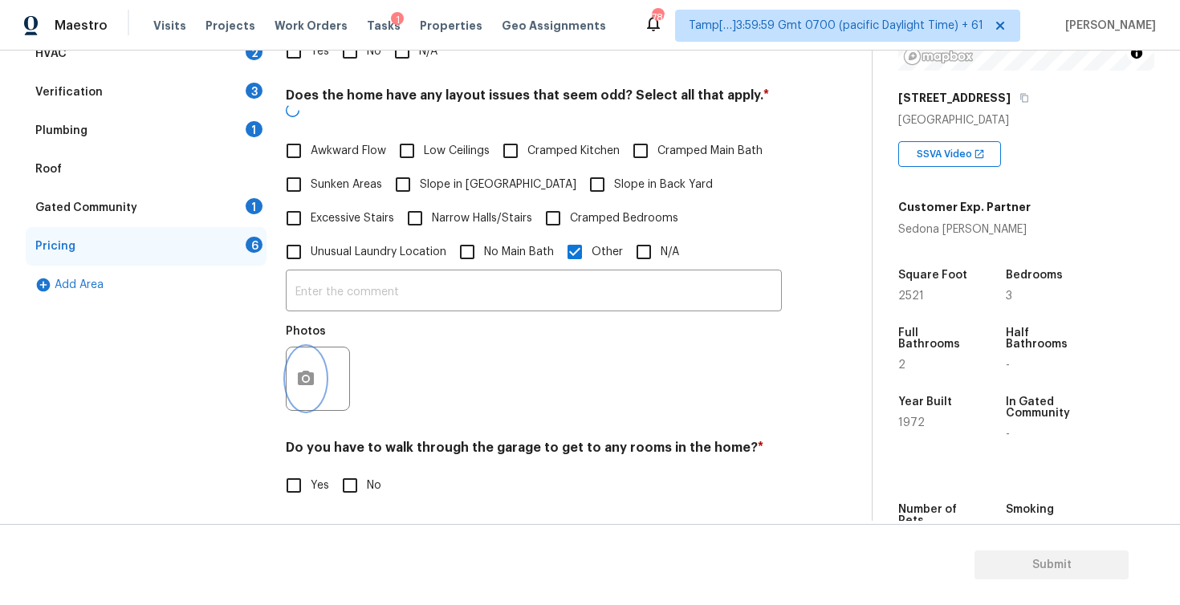
click at [295, 367] on button "button" at bounding box center [306, 379] width 39 height 63
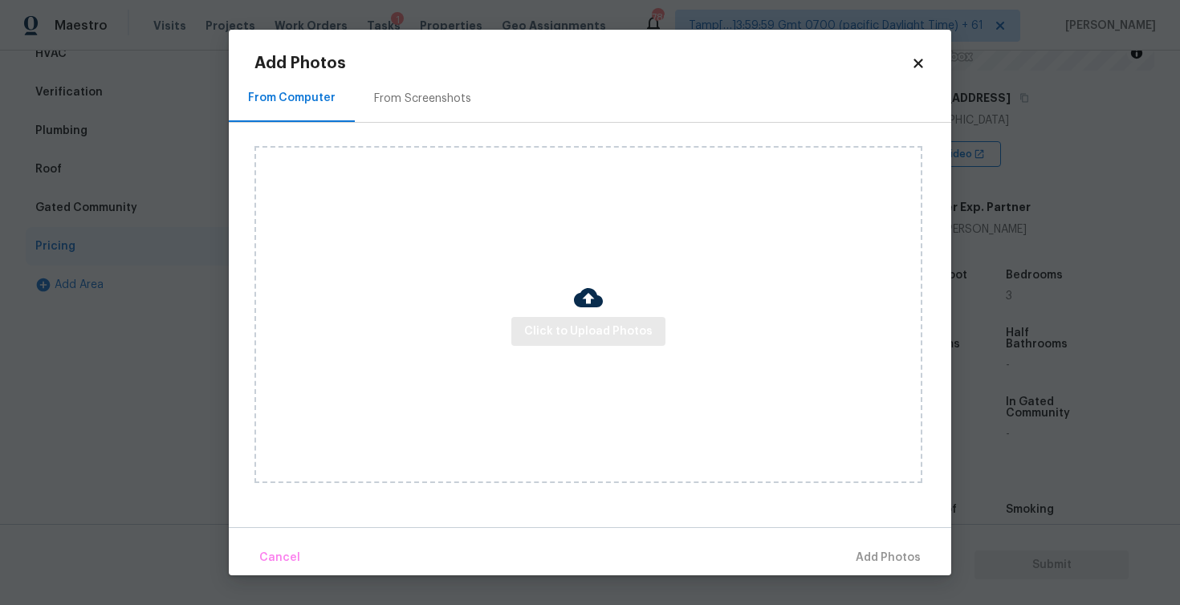
click at [662, 328] on div "Click to Upload Photos" at bounding box center [588, 314] width 668 height 337
click at [601, 322] on span "Click to Upload Photos" at bounding box center [588, 332] width 128 height 20
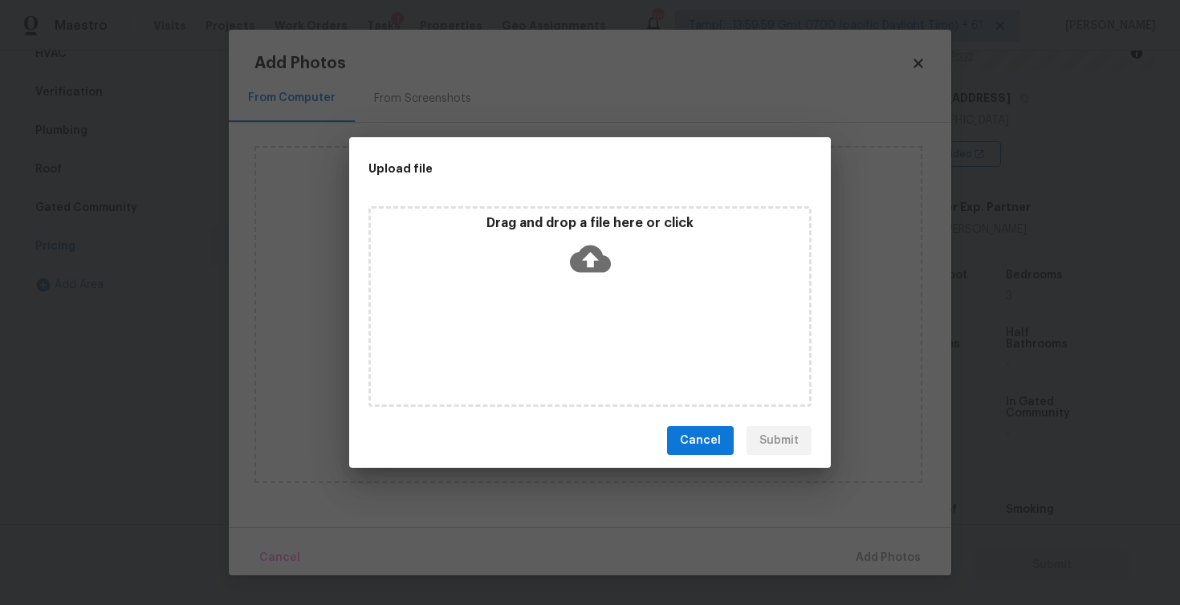
click at [594, 267] on icon at bounding box center [590, 259] width 41 height 27
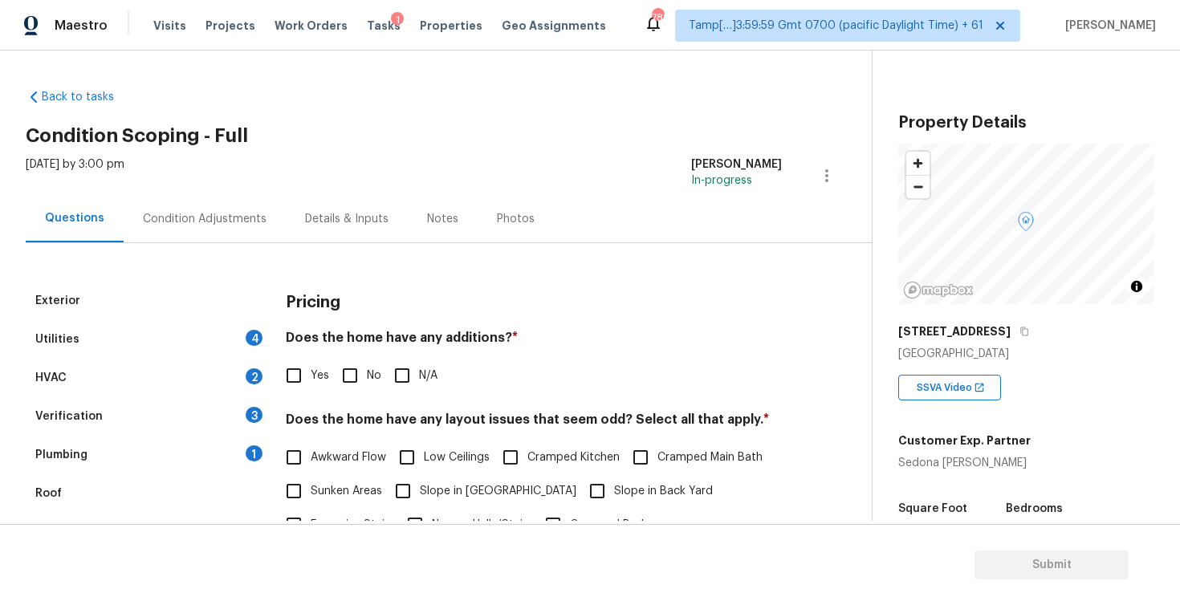
scroll to position [234, 0]
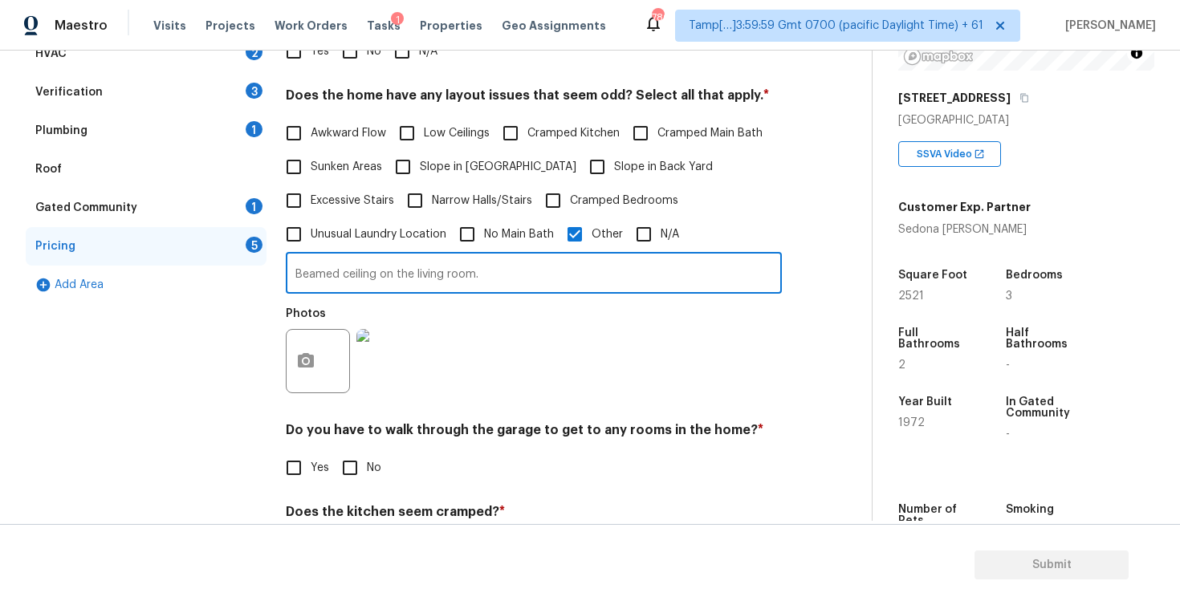
click at [393, 274] on input "Beamed ceiling on the living room." at bounding box center [534, 275] width 496 height 38
click at [515, 273] on input "Beamed ceiling in the living room." at bounding box center [534, 275] width 496 height 38
type input "Beamed ceiling in the living room."
click at [510, 365] on div "Photos" at bounding box center [534, 351] width 496 height 104
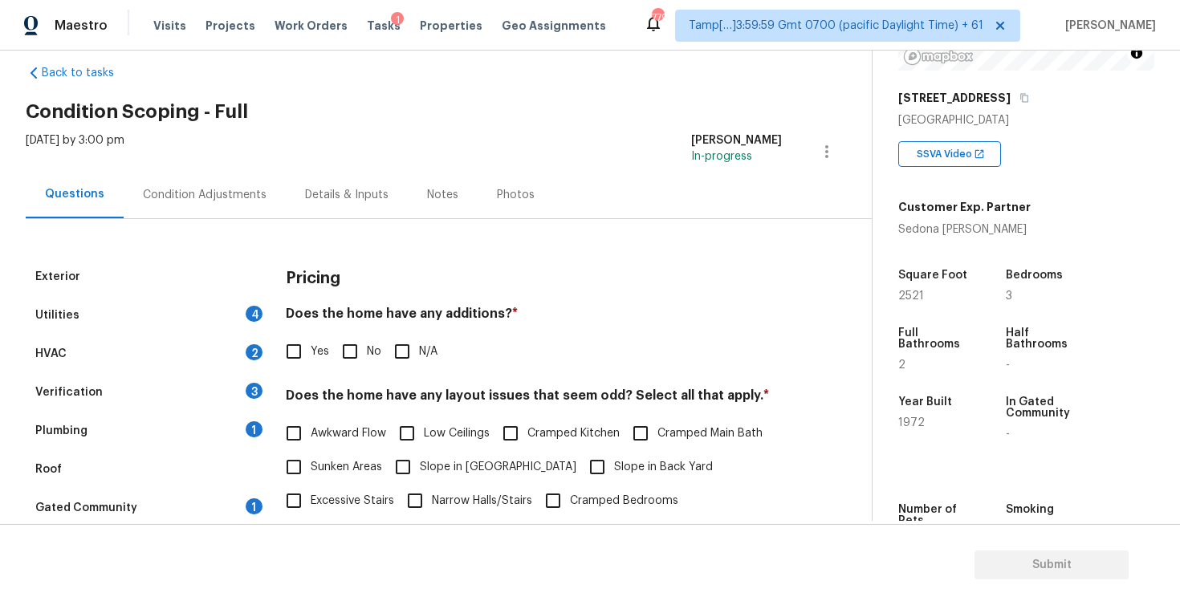
scroll to position [18, 0]
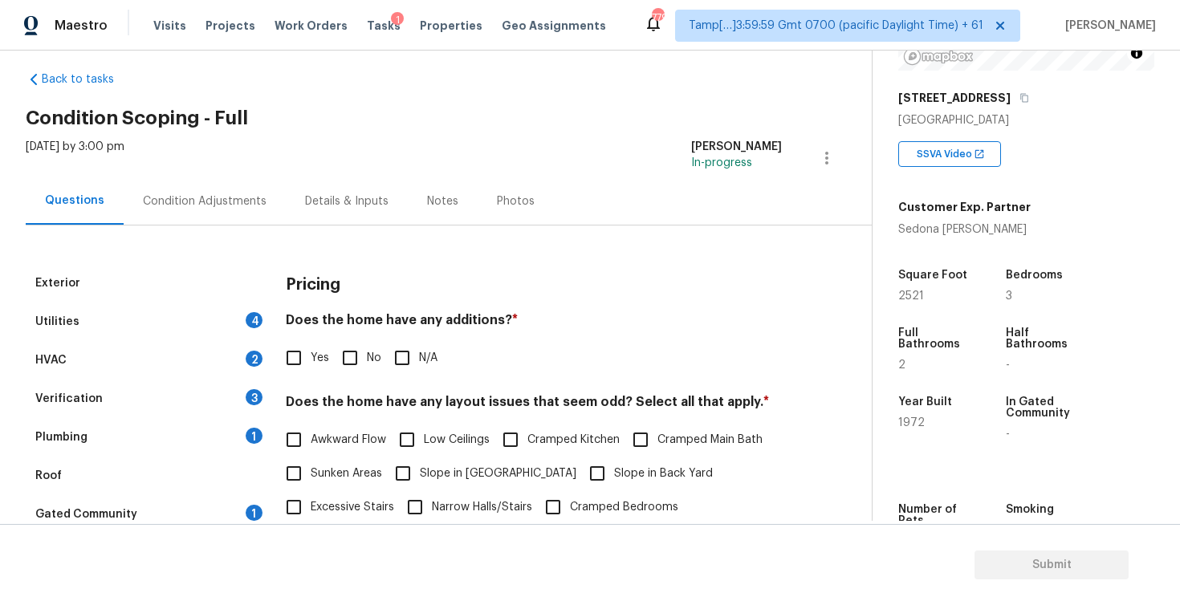
click at [225, 197] on div "Condition Adjustments" at bounding box center [205, 201] width 124 height 16
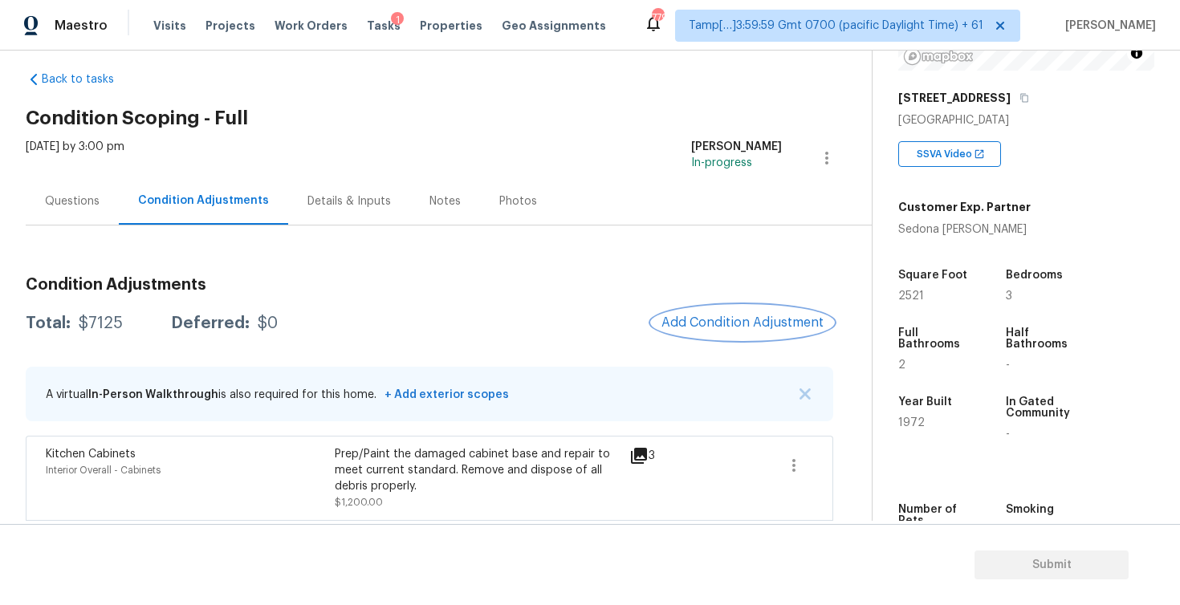
click at [765, 333] on button "Add Condition Adjustment" at bounding box center [742, 323] width 181 height 34
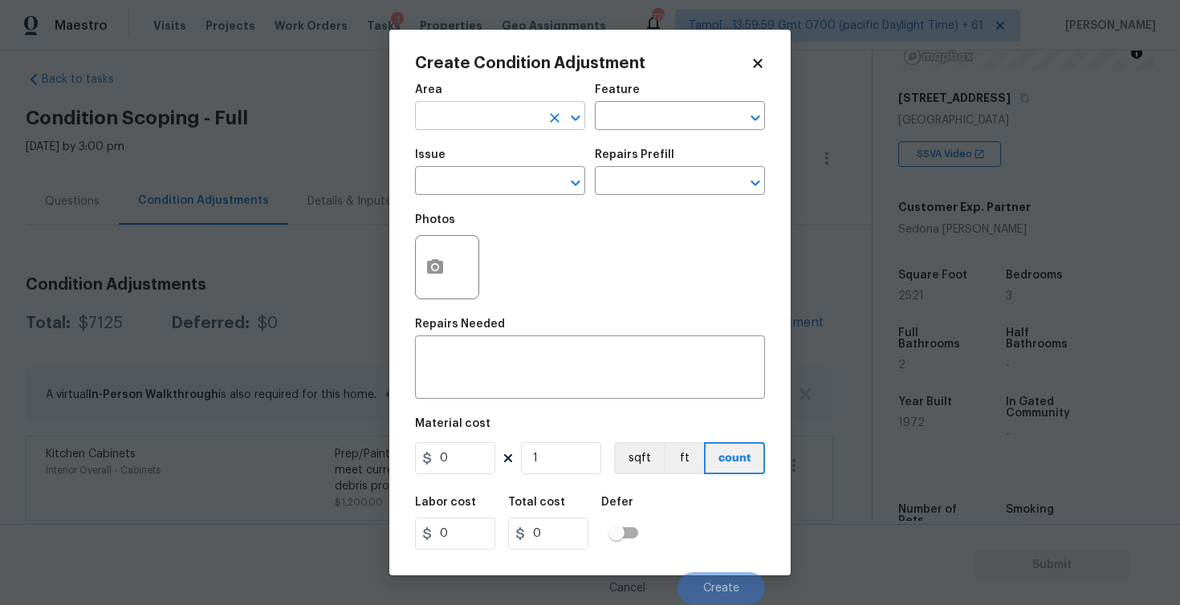
click at [524, 120] on input "text" at bounding box center [477, 117] width 125 height 25
click at [503, 189] on li "Interior Overall" at bounding box center [500, 180] width 170 height 26
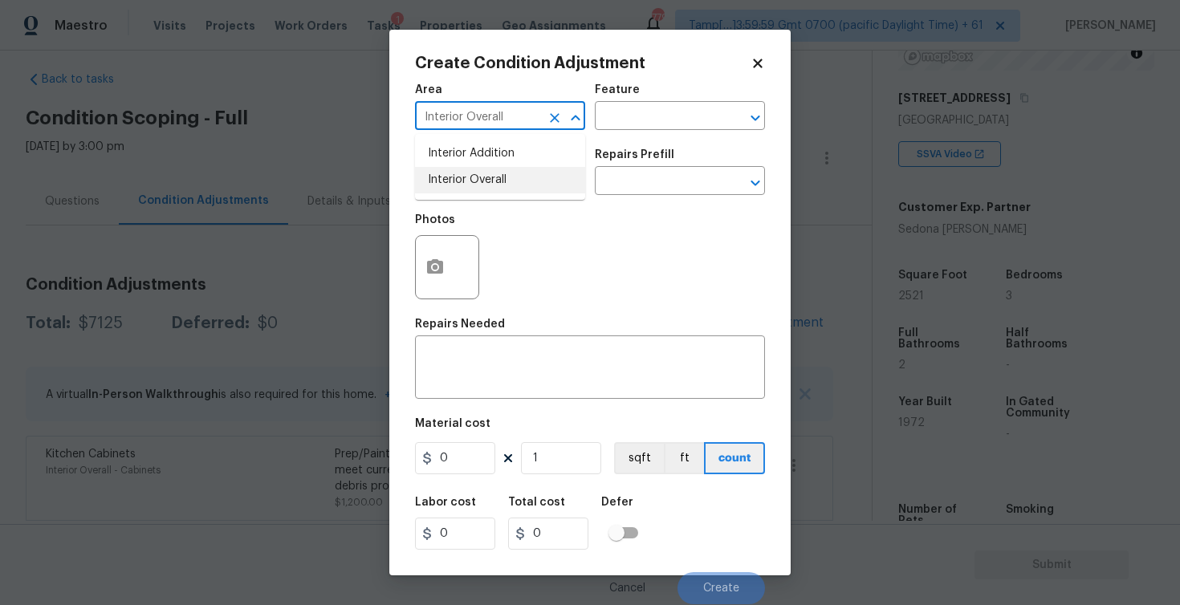
type input "Interior Overall"
click at [503, 189] on input "text" at bounding box center [477, 182] width 125 height 25
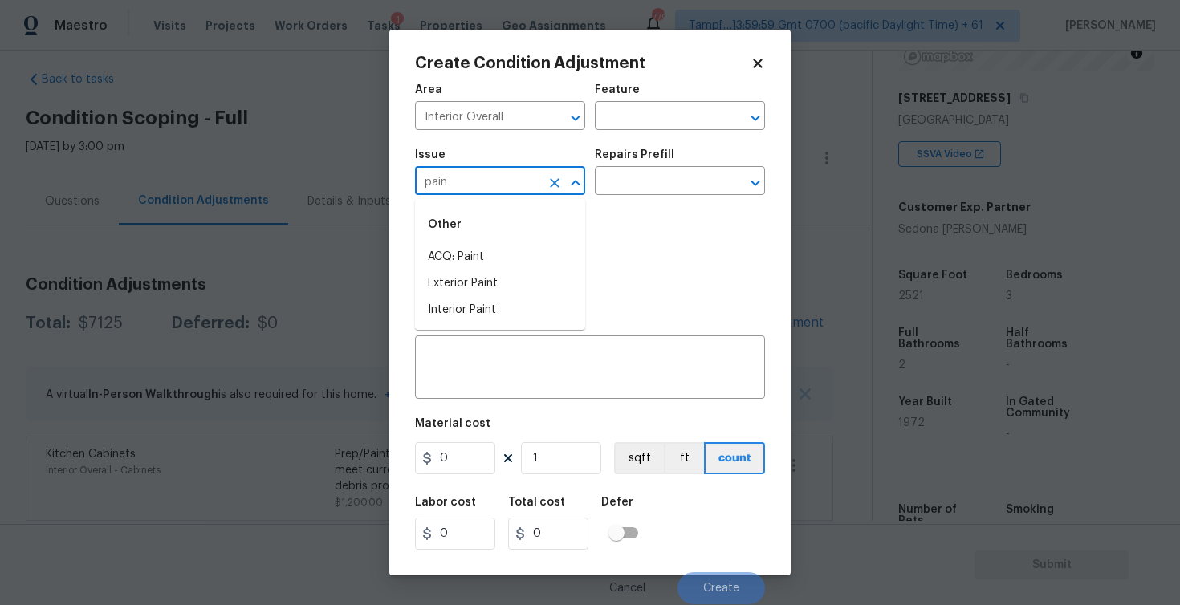
type input "paint"
click at [553, 176] on icon "Clear" at bounding box center [555, 183] width 16 height 16
click at [458, 246] on li "Decks and Patios" at bounding box center [500, 257] width 170 height 26
type input "Decks and Patios"
click at [466, 344] on div "x ​" at bounding box center [590, 369] width 350 height 59
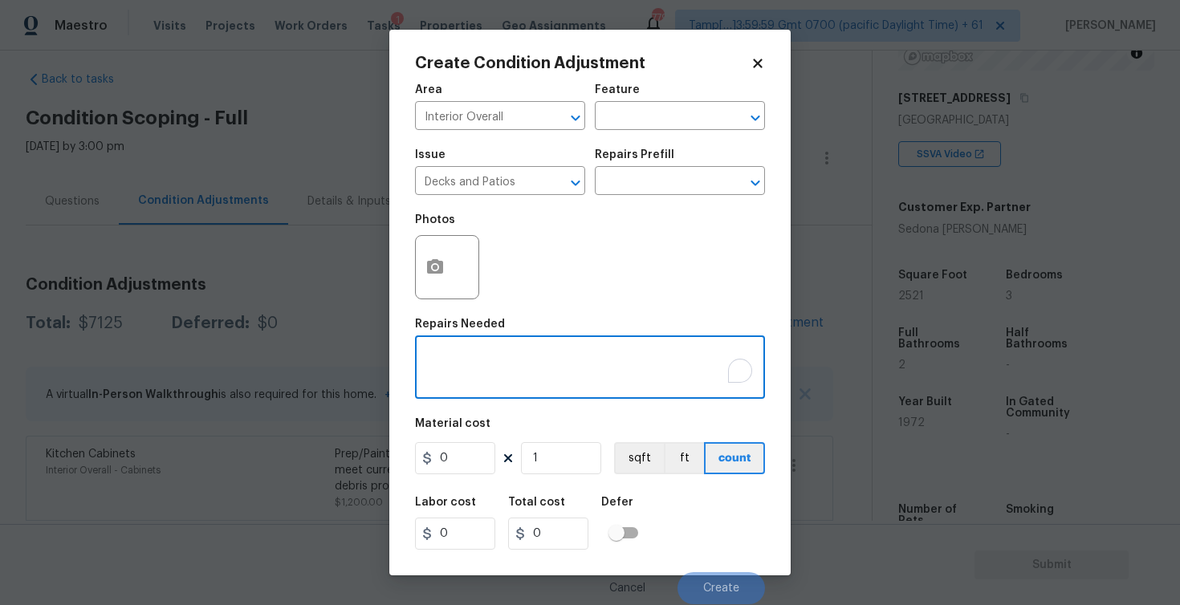
type textarea "Z"
type textarea "Repaint the rear deck"
click at [478, 462] on input "0" at bounding box center [455, 458] width 80 height 32
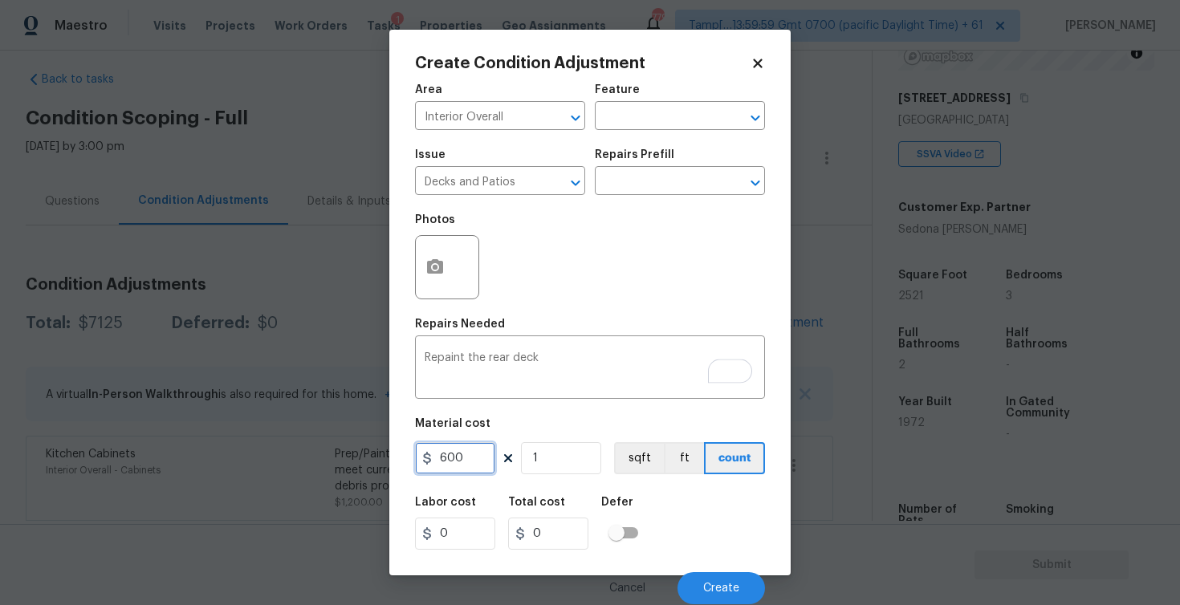
type input "600"
click at [439, 265] on icon "button" at bounding box center [435, 266] width 16 height 14
type input "600"
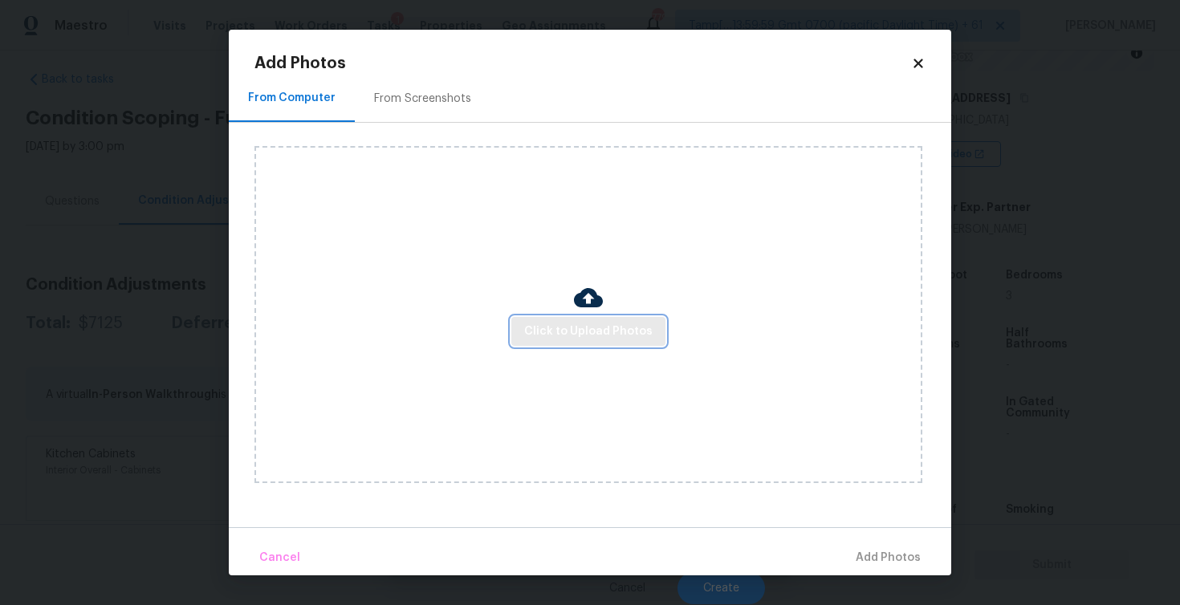
click at [590, 322] on span "Click to Upload Photos" at bounding box center [588, 332] width 128 height 20
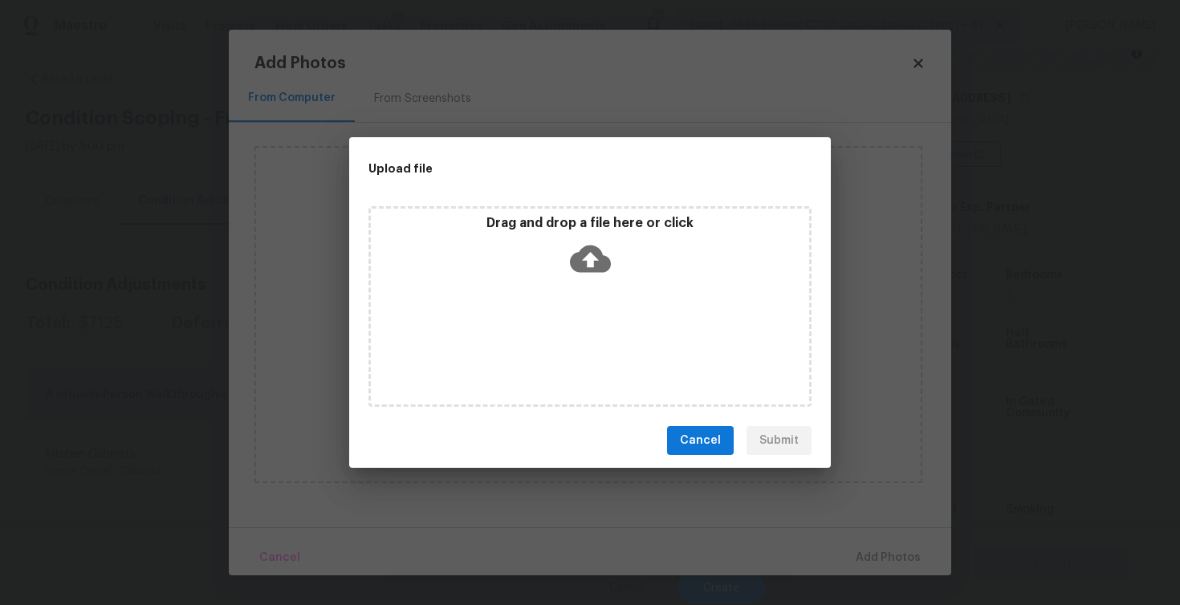
click at [586, 266] on icon at bounding box center [590, 259] width 41 height 27
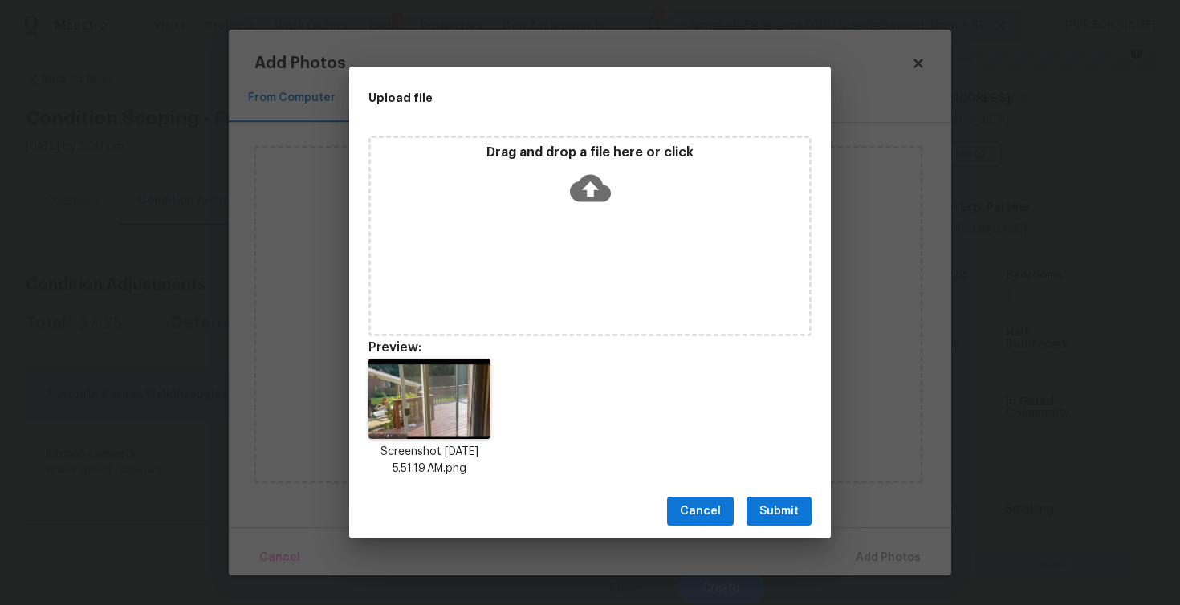
click at [798, 519] on span "Submit" at bounding box center [778, 512] width 39 height 20
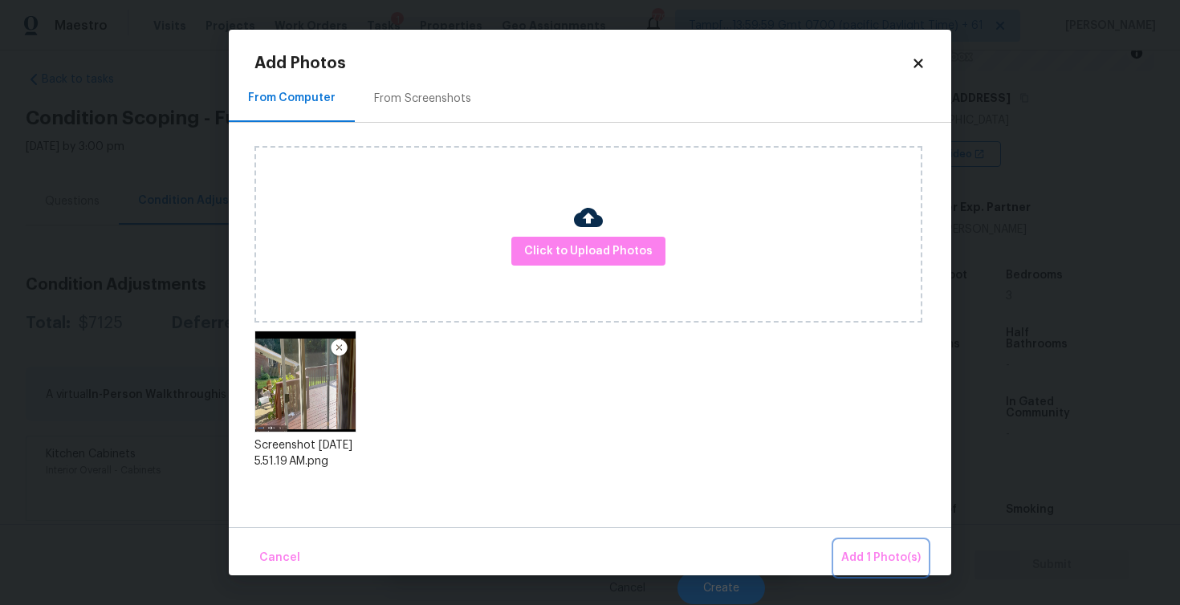
click at [869, 547] on button "Add 1 Photo(s)" at bounding box center [881, 558] width 92 height 35
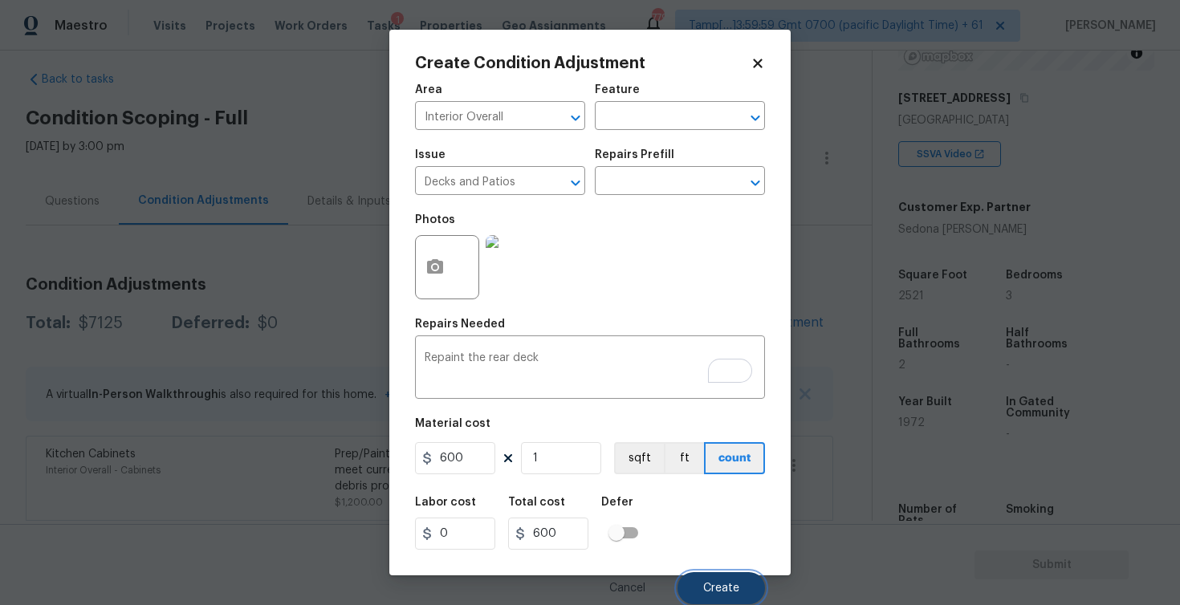
click at [713, 583] on span "Create" at bounding box center [721, 589] width 36 height 12
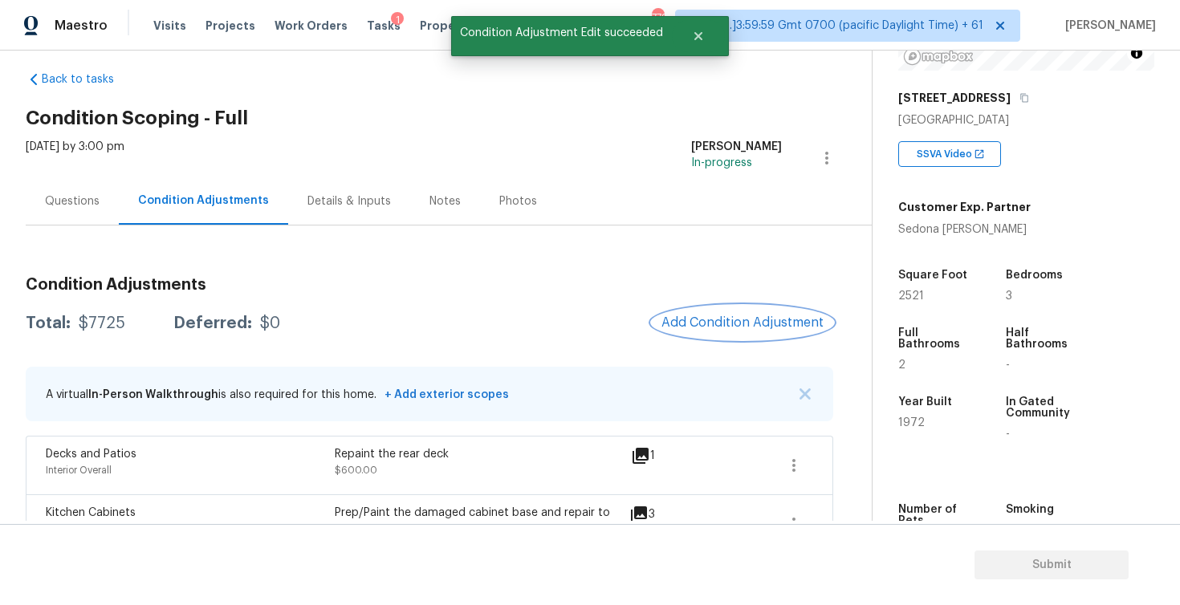
click at [757, 318] on span "Add Condition Adjustment" at bounding box center [742, 322] width 162 height 14
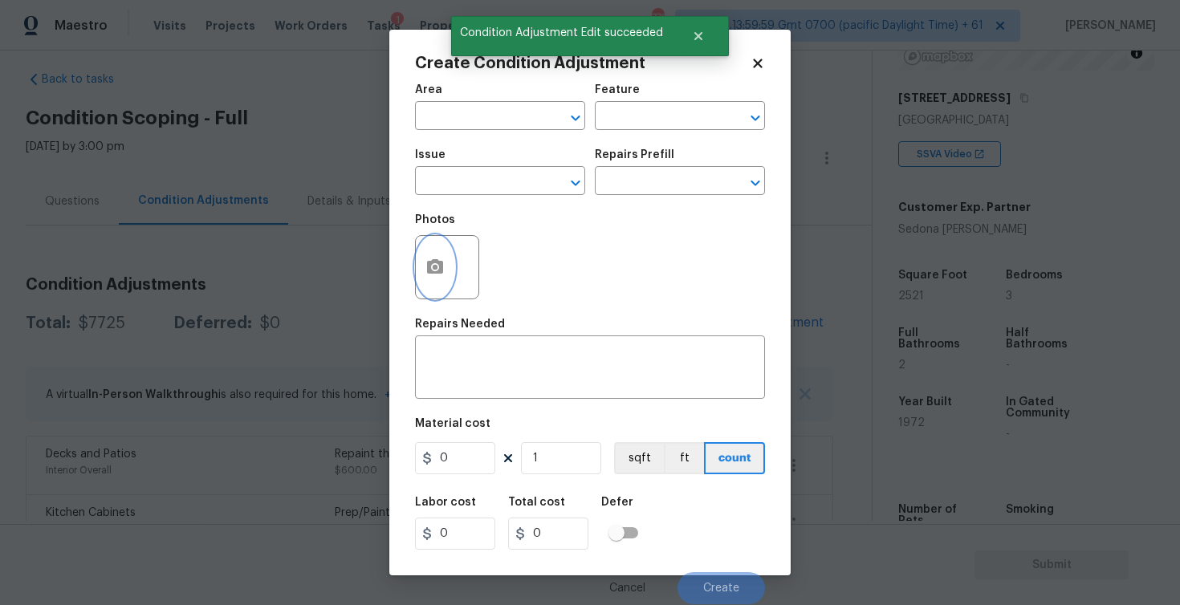
click at [432, 259] on icon "button" at bounding box center [434, 267] width 19 height 19
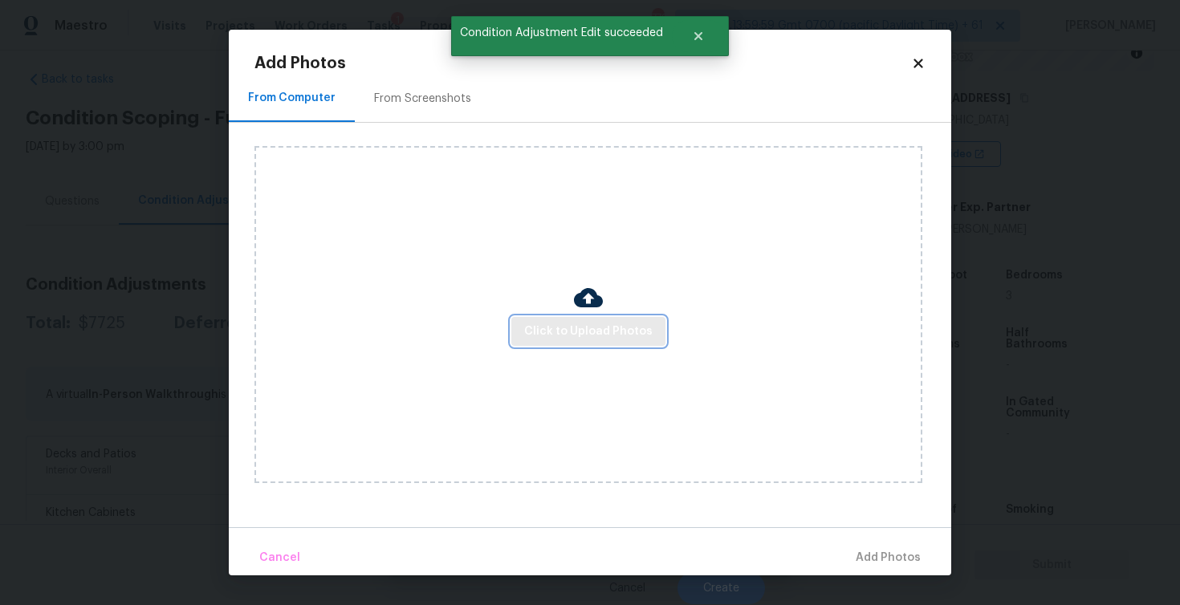
click at [581, 317] on button "Click to Upload Photos" at bounding box center [588, 332] width 154 height 30
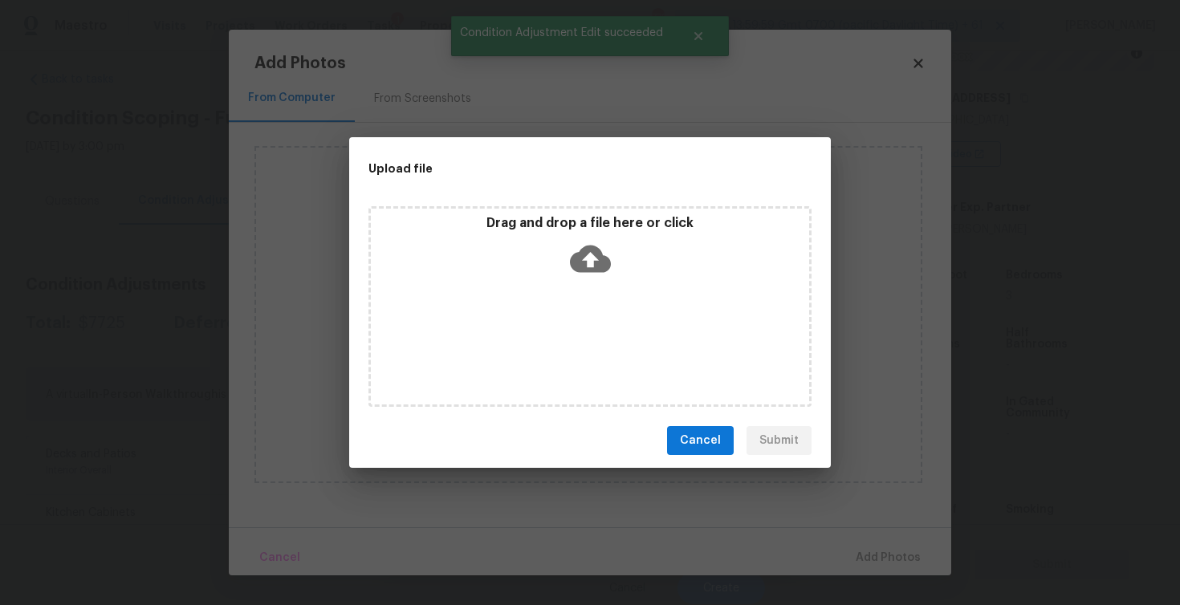
click at [550, 250] on div "Drag and drop a file here or click" at bounding box center [590, 249] width 438 height 69
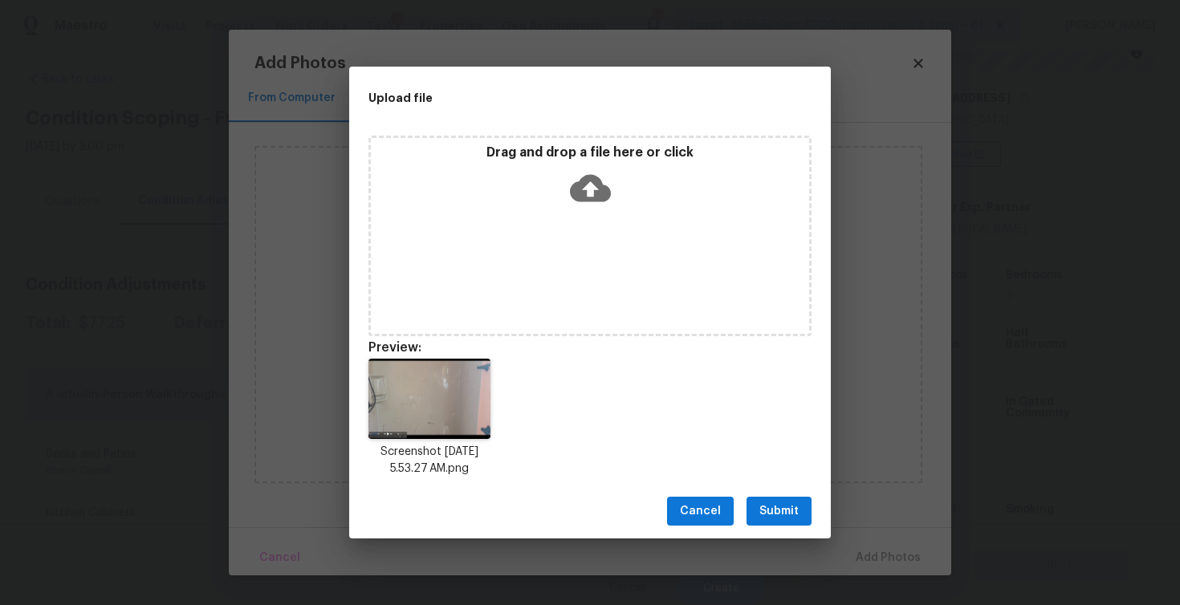
click at [787, 503] on span "Submit" at bounding box center [778, 512] width 39 height 20
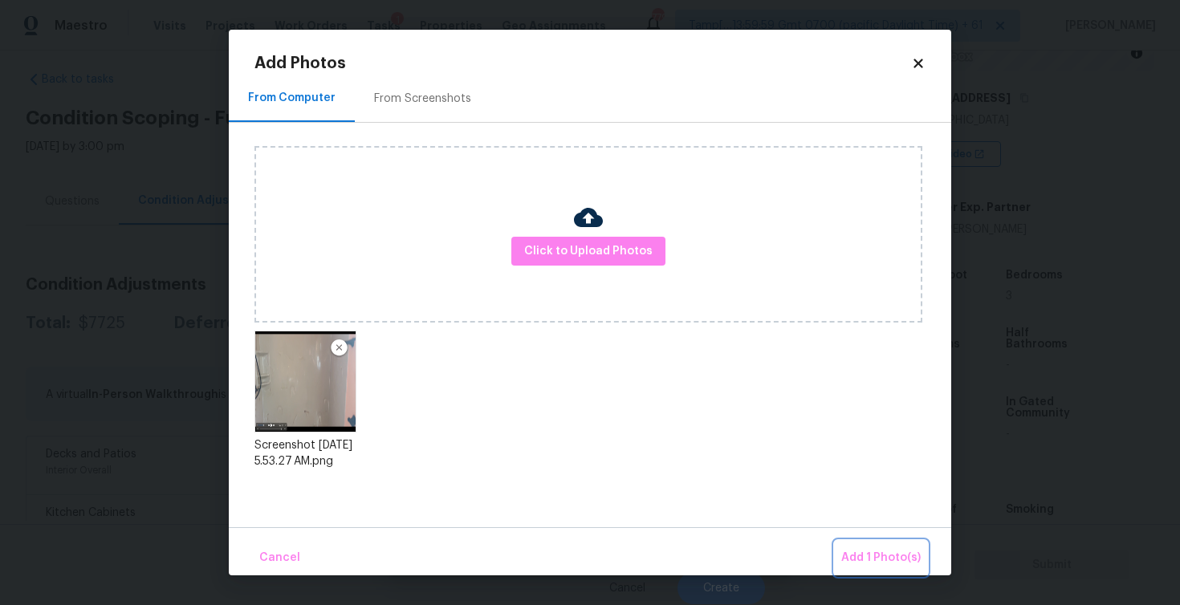
click at [865, 546] on button "Add 1 Photo(s)" at bounding box center [881, 558] width 92 height 35
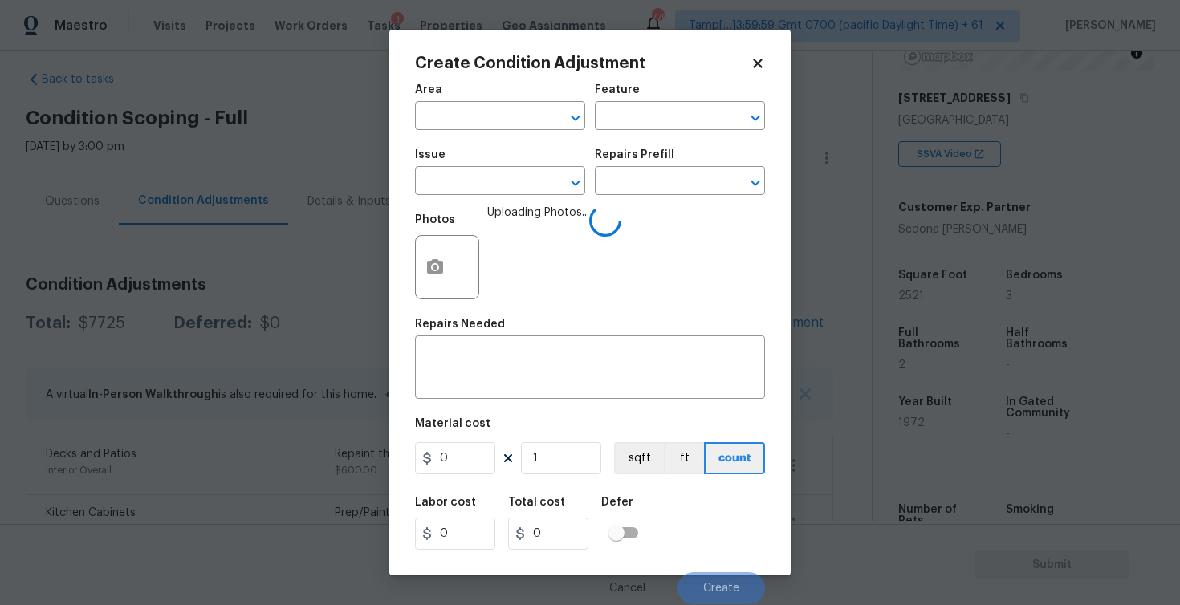
click at [503, 132] on span "Area ​" at bounding box center [500, 107] width 170 height 65
click at [503, 127] on input "text" at bounding box center [477, 117] width 125 height 25
type input "inte"
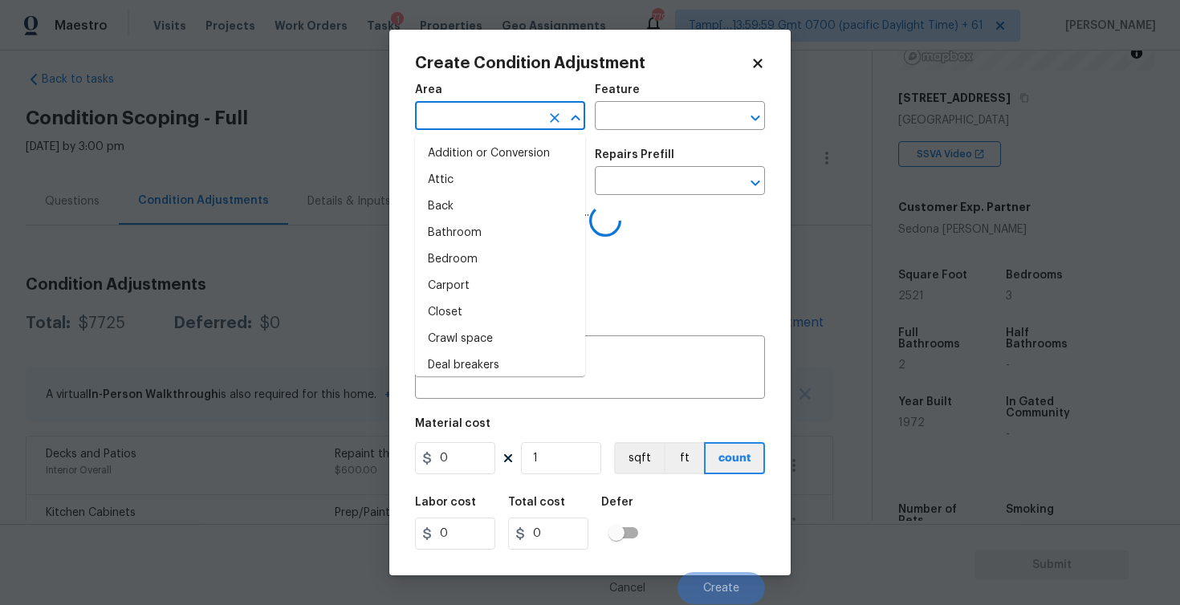
type input "r"
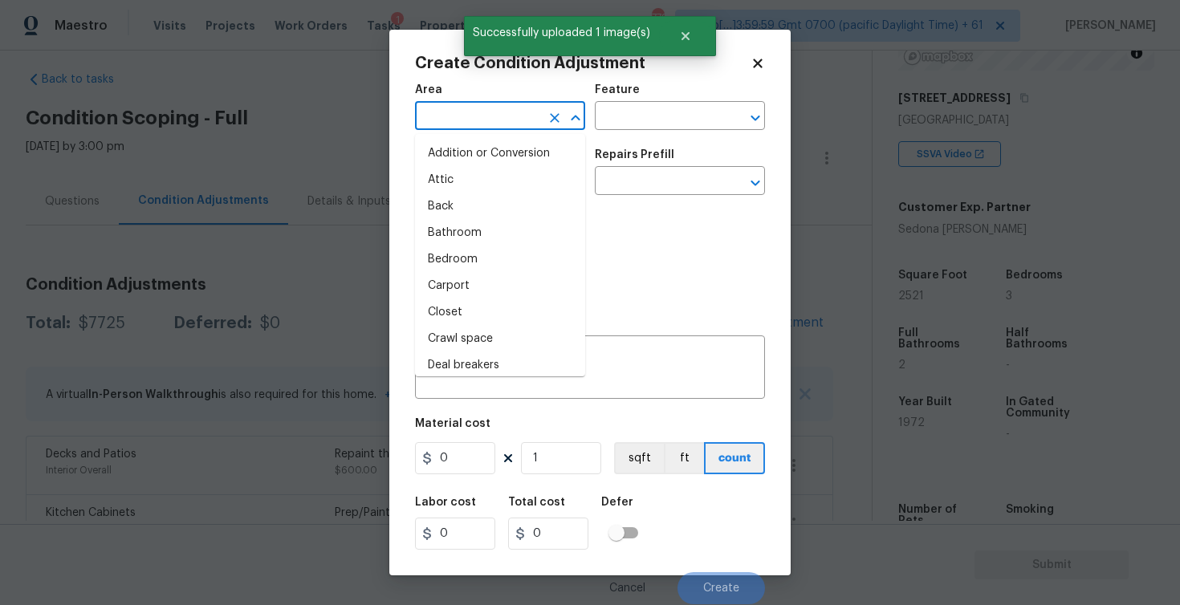
type input "i"
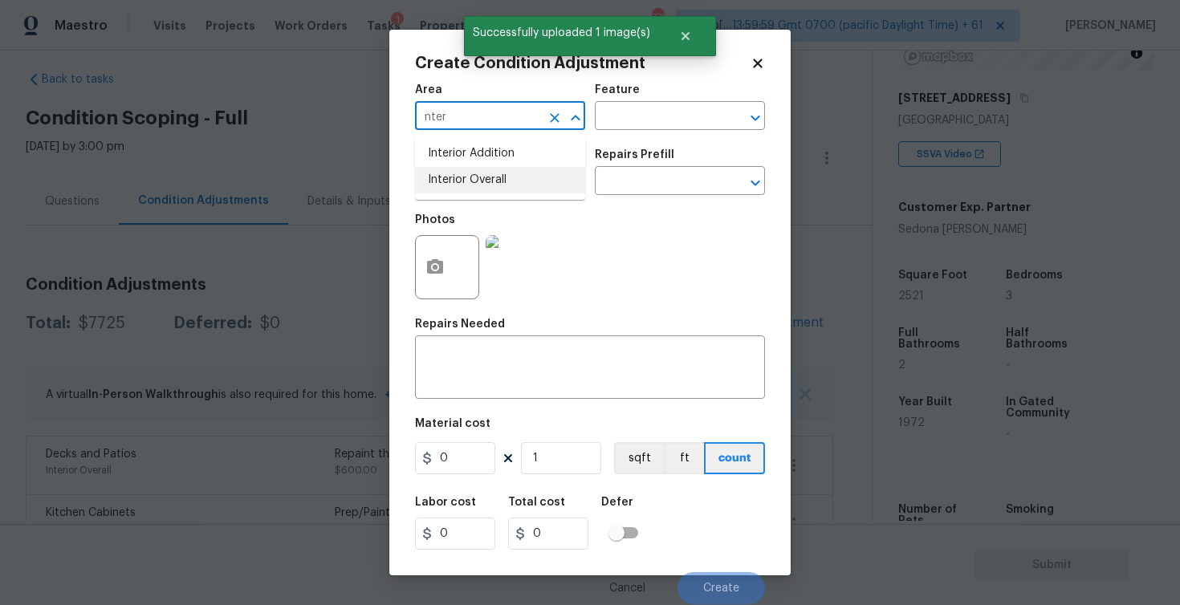
click at [491, 175] on li "Interior Overall" at bounding box center [500, 180] width 170 height 26
type input "Interior Overall"
click at [491, 175] on input "text" at bounding box center [477, 182] width 125 height 25
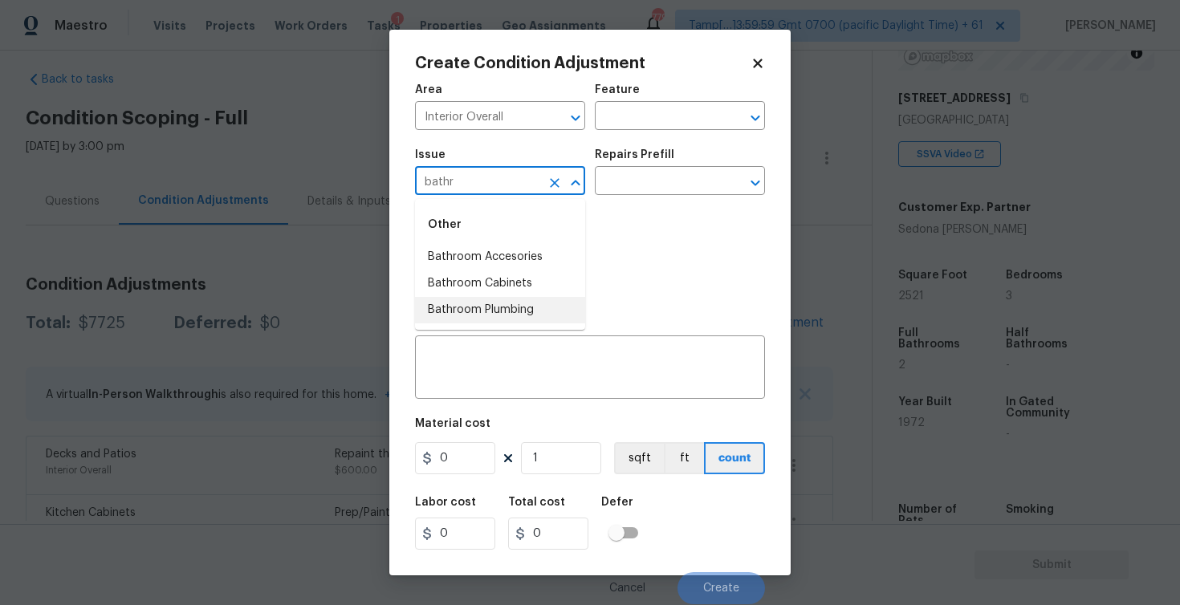
click at [515, 319] on li "Bathroom Plumbing" at bounding box center [500, 310] width 170 height 26
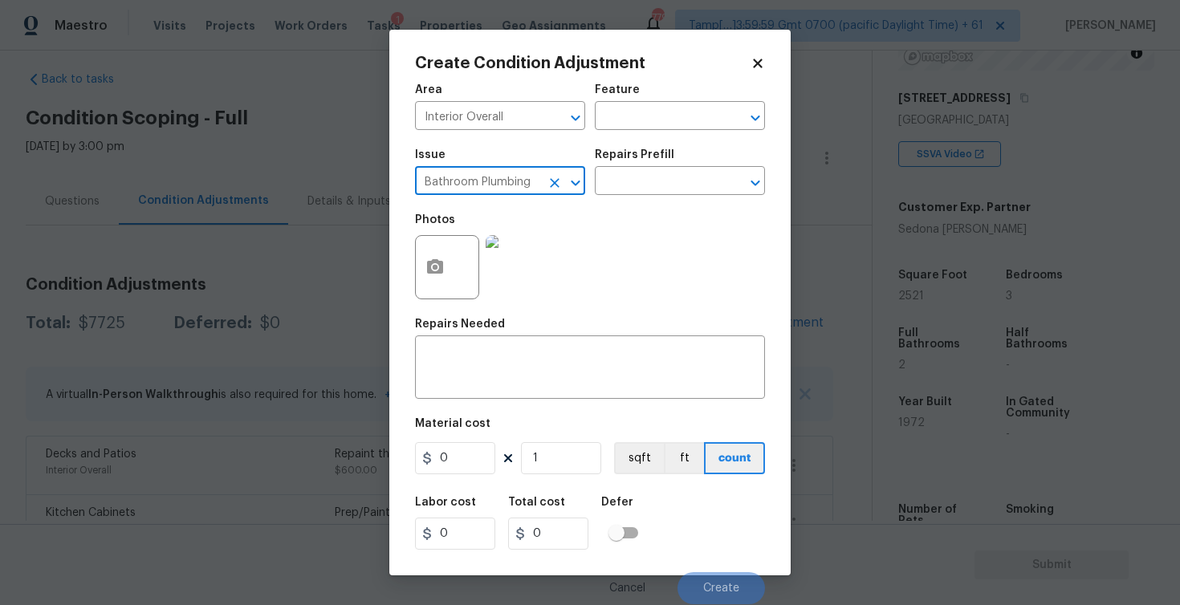
type input "Bathroom Plumbing"
click at [617, 197] on div "Issue Bathroom Plumbing ​ Repairs Prefill ​" at bounding box center [590, 172] width 350 height 65
click at [641, 165] on div "Repairs Prefill" at bounding box center [680, 159] width 170 height 21
click at [641, 176] on input "text" at bounding box center [657, 182] width 125 height 25
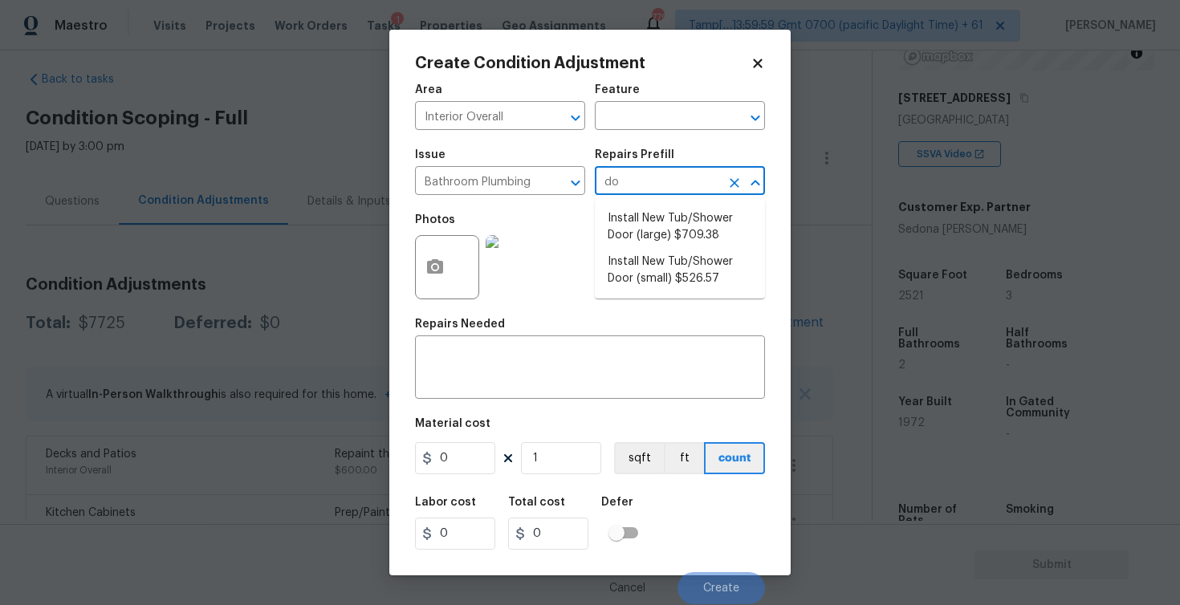
type input "doo"
click at [642, 268] on li "Install New Tub/Shower Door (small) $526.57" at bounding box center [680, 270] width 170 height 43
type input "Plumbing"
type textarea "Prep the tub/shower surround and install a new 32''-36'' tempered shower door. …"
type input "526.57"
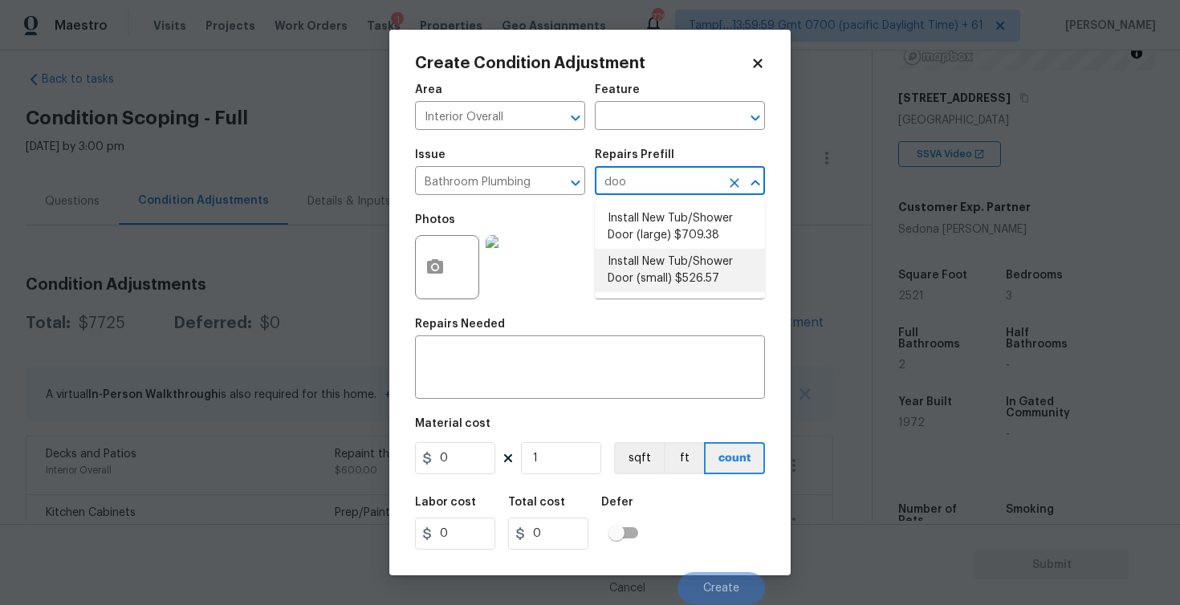
type input "526.57"
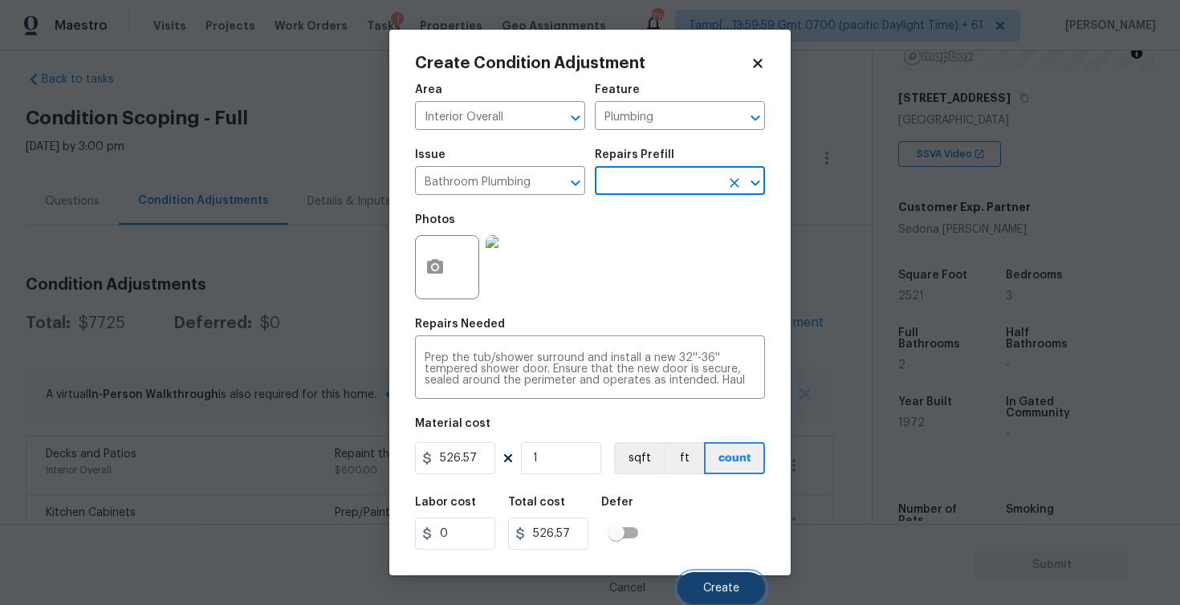
click at [722, 583] on span "Create" at bounding box center [721, 589] width 36 height 12
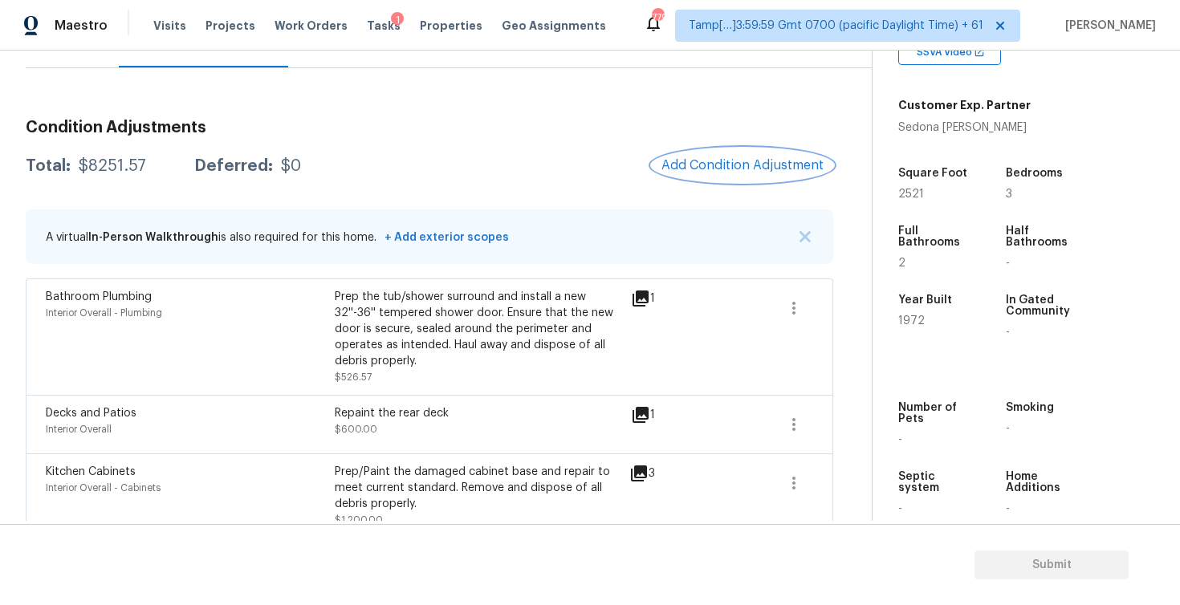
scroll to position [177, 0]
click at [760, 165] on span "Add Condition Adjustment" at bounding box center [742, 164] width 162 height 14
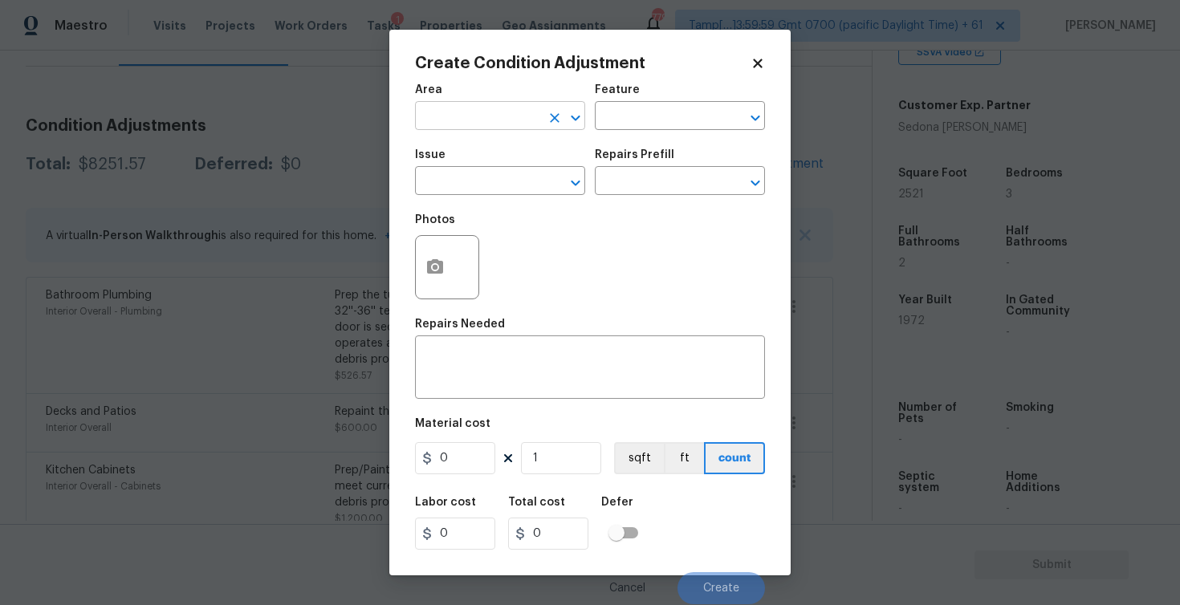
click at [532, 119] on input "text" at bounding box center [477, 117] width 125 height 25
click at [518, 188] on li "Interior Overall" at bounding box center [500, 180] width 170 height 26
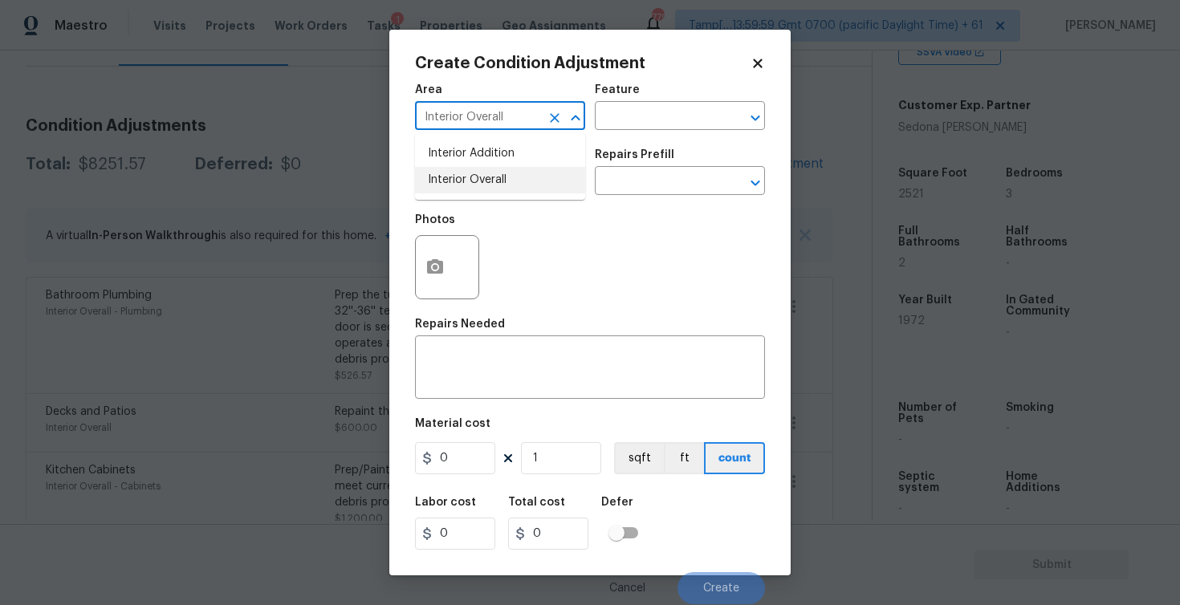
type input "Interior Overall"
click at [518, 188] on input "text" at bounding box center [477, 182] width 125 height 25
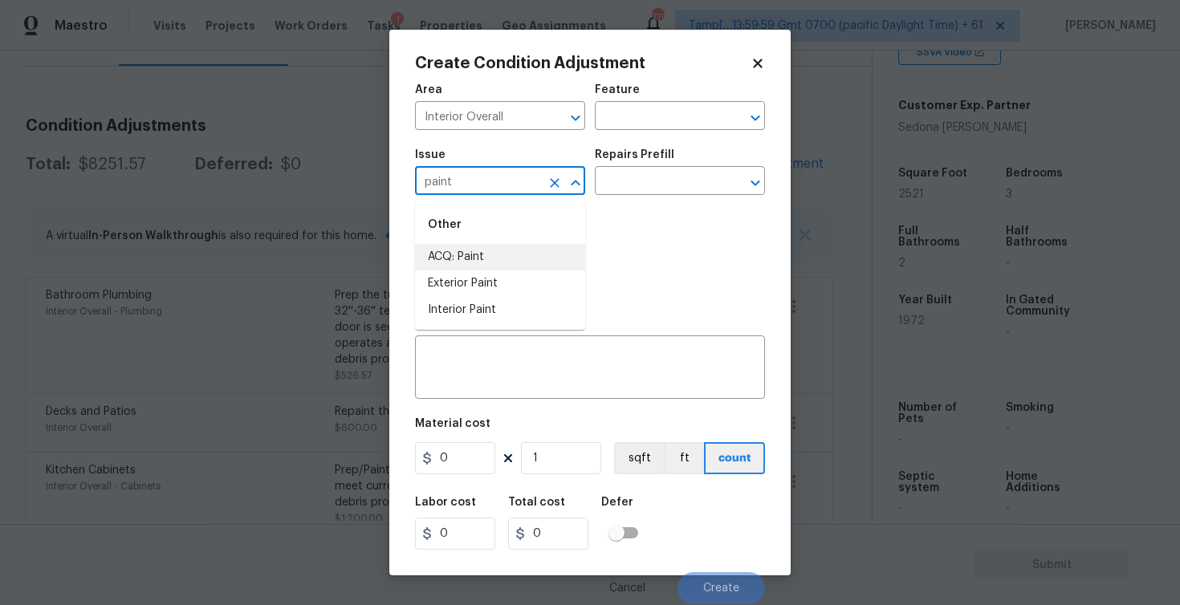
click at [494, 254] on li "ACQ: Paint" at bounding box center [500, 257] width 170 height 26
type input "ACQ: Paint"
click at [658, 156] on h5 "Repairs Prefill" at bounding box center [634, 154] width 79 height 11
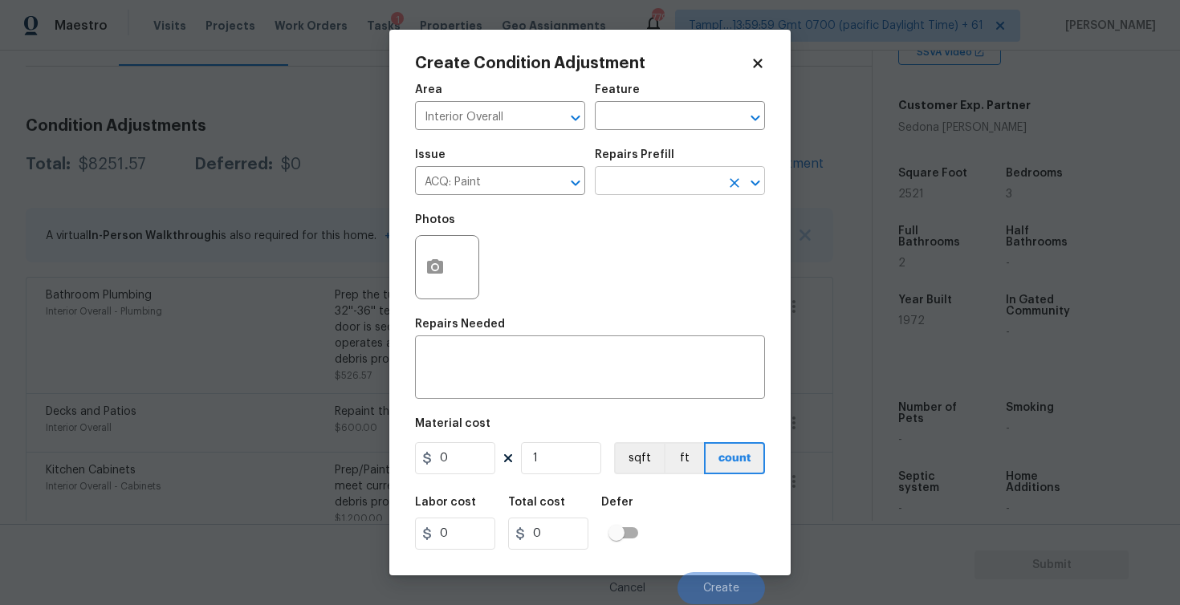
click at [658, 171] on input "text" at bounding box center [657, 182] width 125 height 25
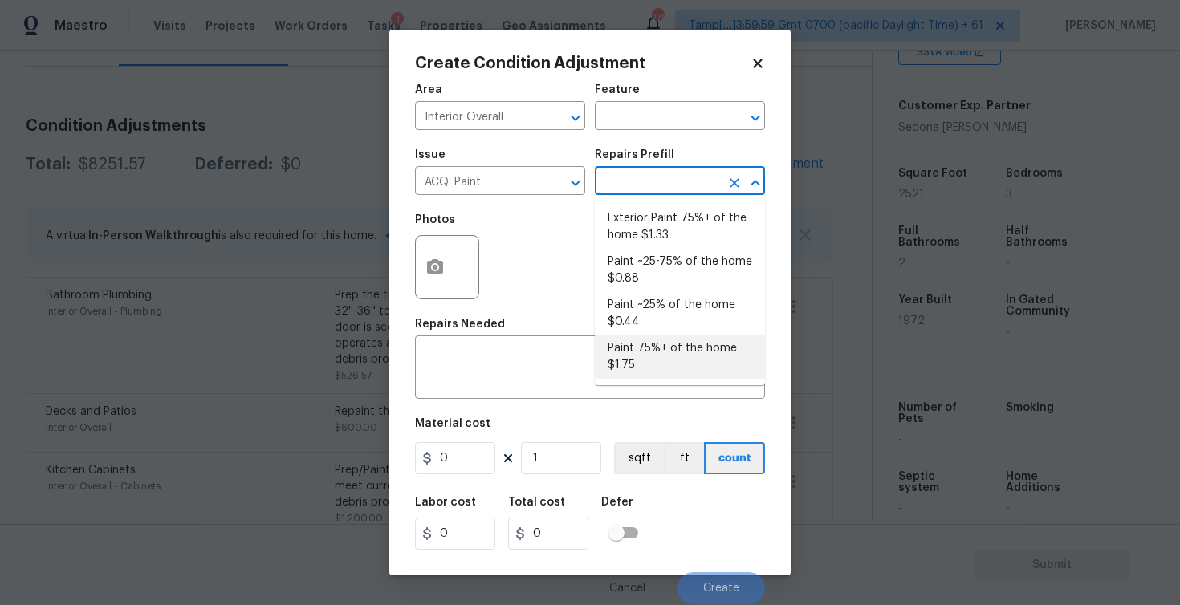
click at [646, 344] on li "Paint 75%+ of the home $1.75" at bounding box center [680, 357] width 170 height 43
type input "Acquisition"
type textarea "Acquisition Scope: 75%+ of the home will likely require interior paint"
type input "1.75"
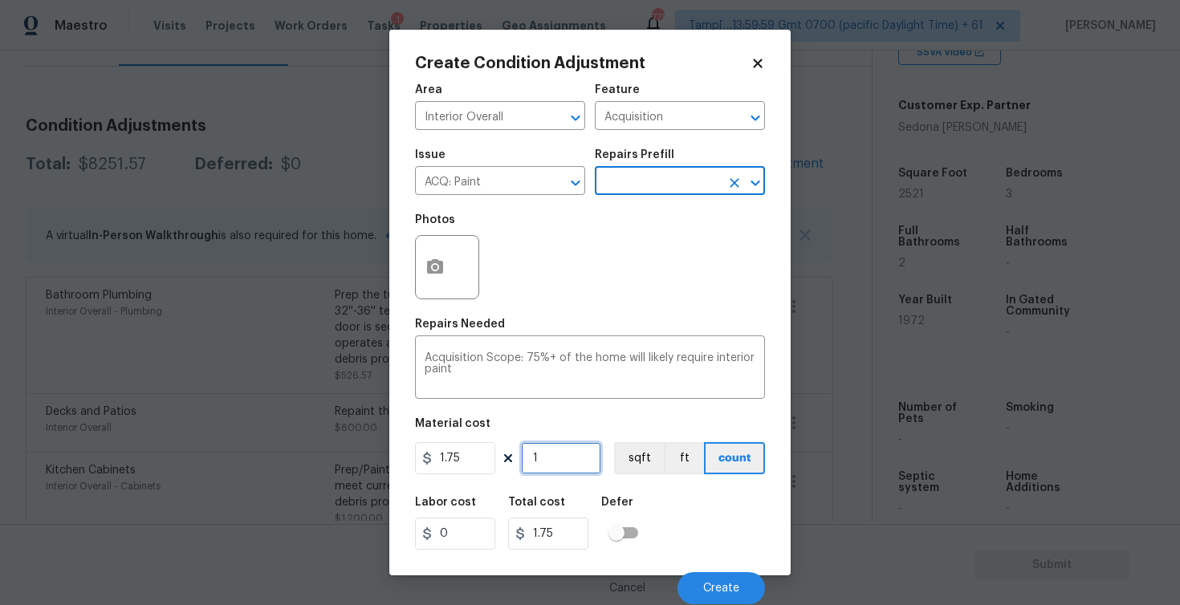
click at [559, 459] on input "1" at bounding box center [561, 458] width 80 height 32
click at [437, 254] on button "button" at bounding box center [435, 267] width 39 height 63
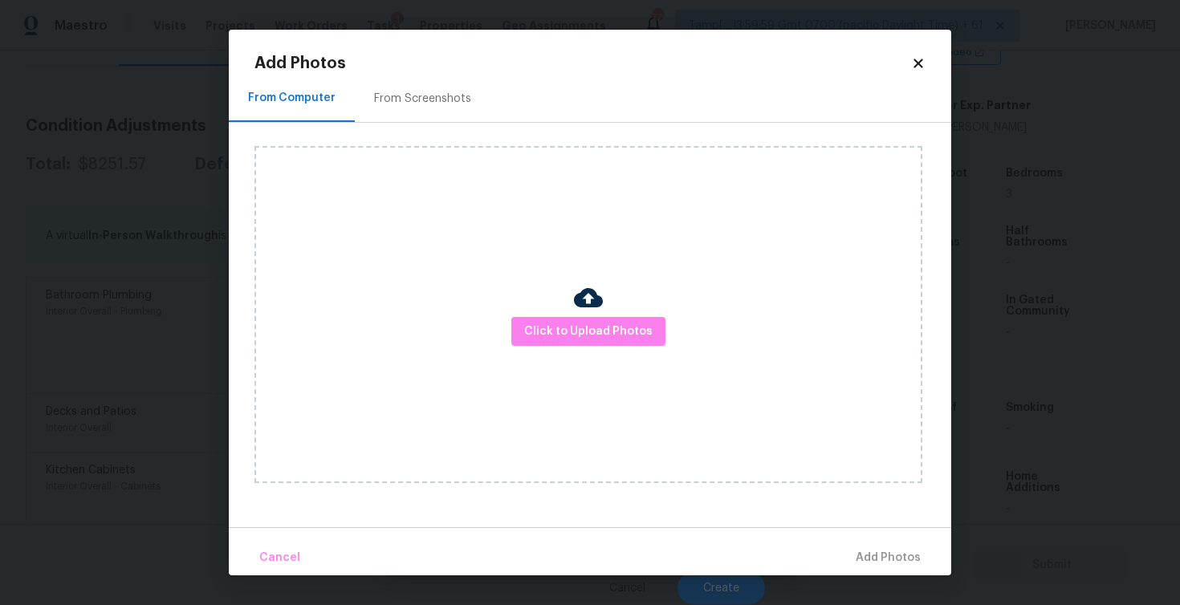
click at [421, 123] on div "Click to Upload Photos" at bounding box center [602, 315] width 697 height 384
click at [420, 80] on div "From Screenshots" at bounding box center [423, 98] width 136 height 47
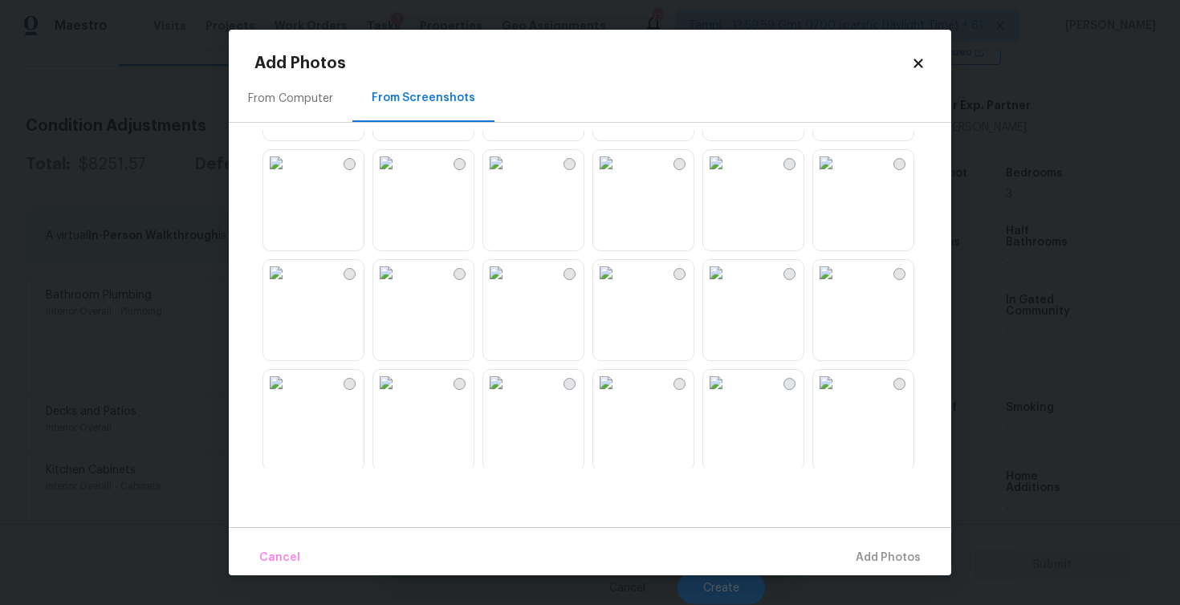
scroll to position [441, 0]
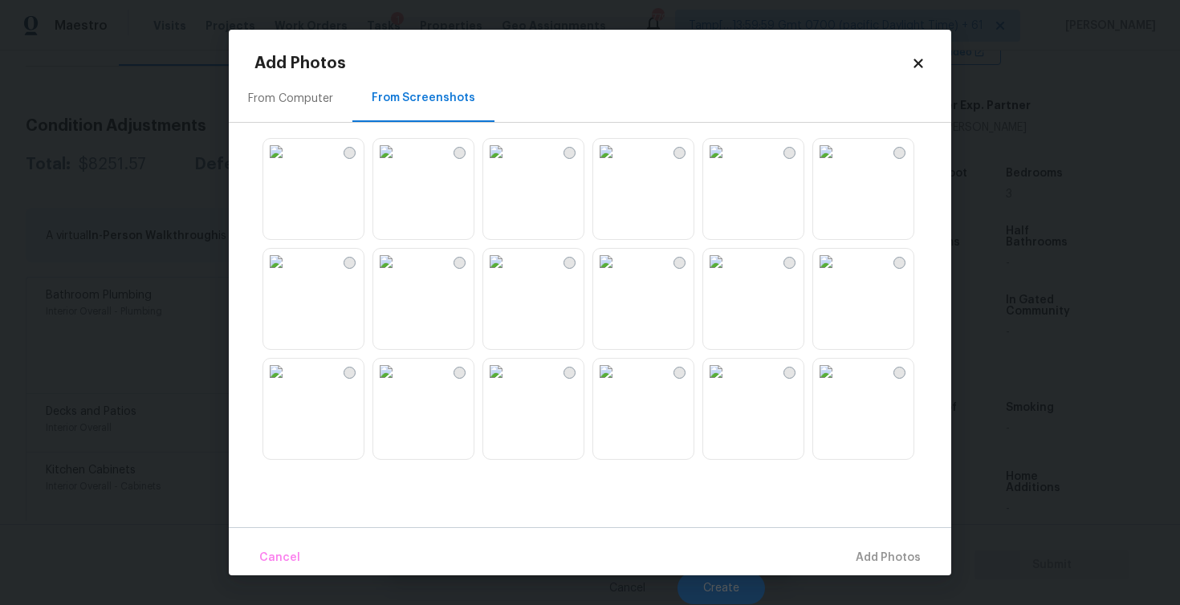
click at [830, 385] on img at bounding box center [826, 372] width 26 height 26
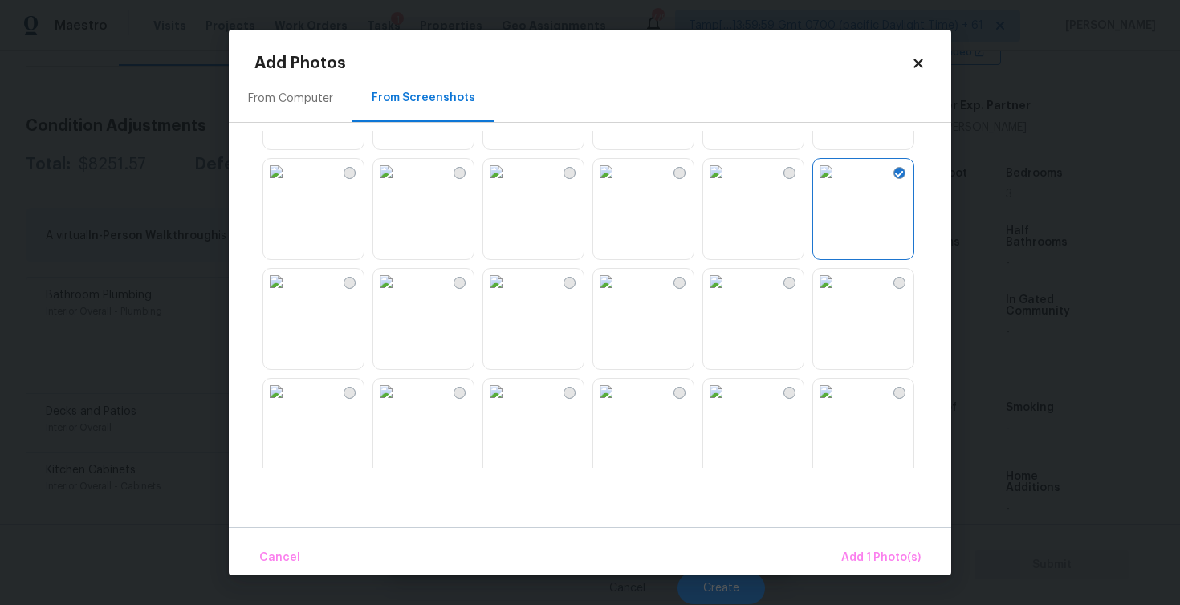
scroll to position [648, 0]
click at [612, 287] on img at bounding box center [606, 275] width 26 height 26
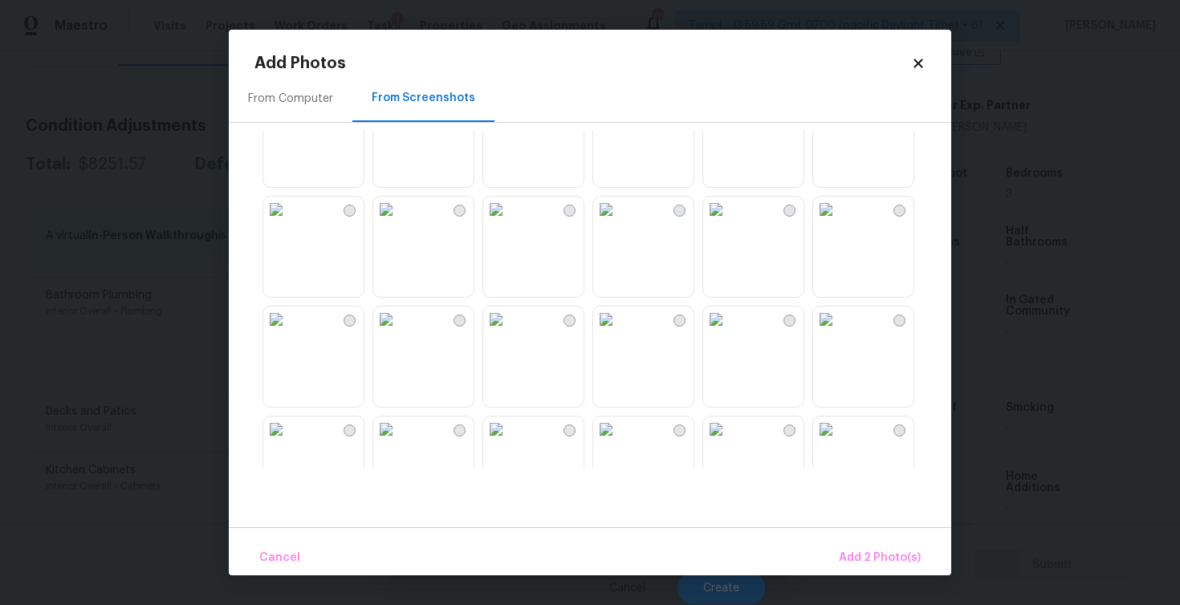
scroll to position [1055, 0]
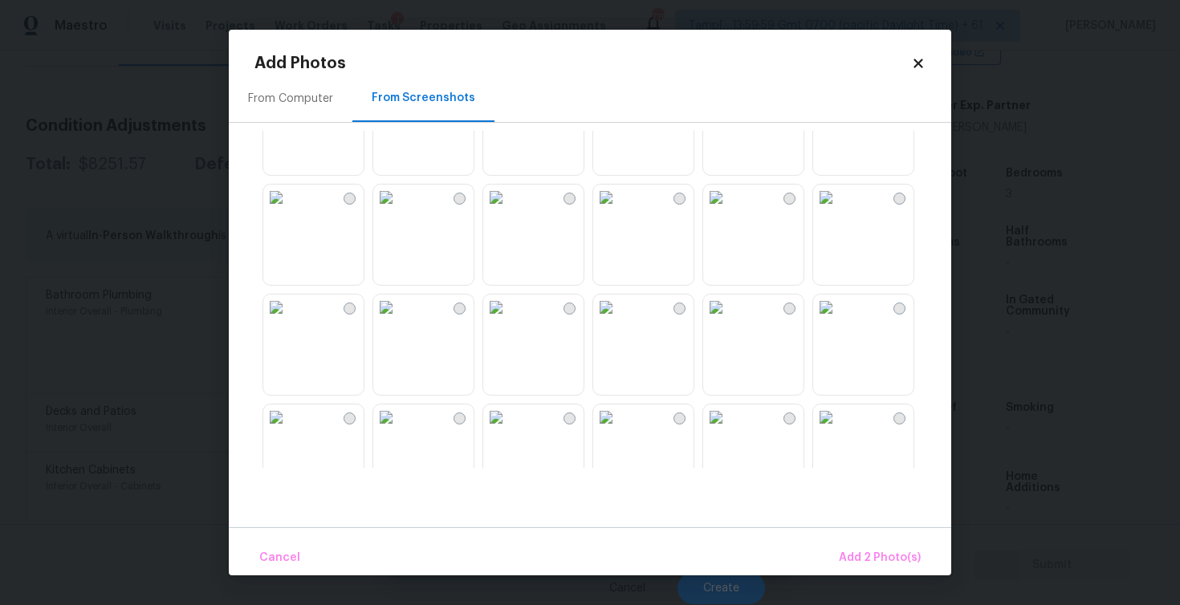
click at [509, 210] on img at bounding box center [496, 198] width 26 height 26
click at [619, 210] on img at bounding box center [606, 198] width 26 height 26
click at [729, 216] on img at bounding box center [716, 203] width 26 height 26
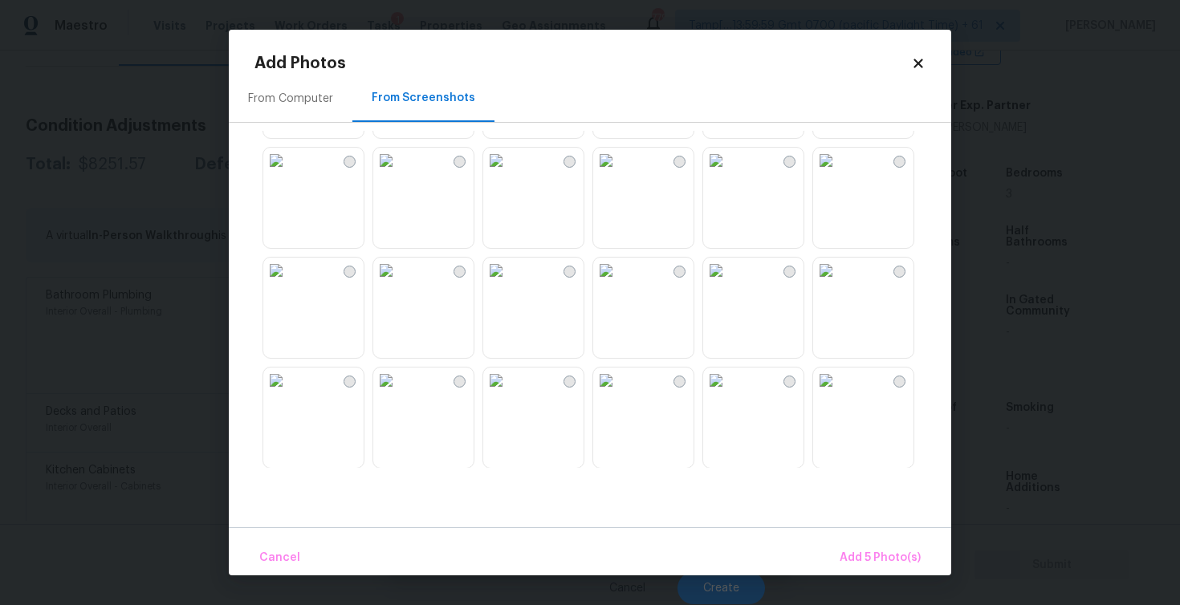
scroll to position [1425, 0]
click at [619, 280] on img at bounding box center [606, 267] width 26 height 26
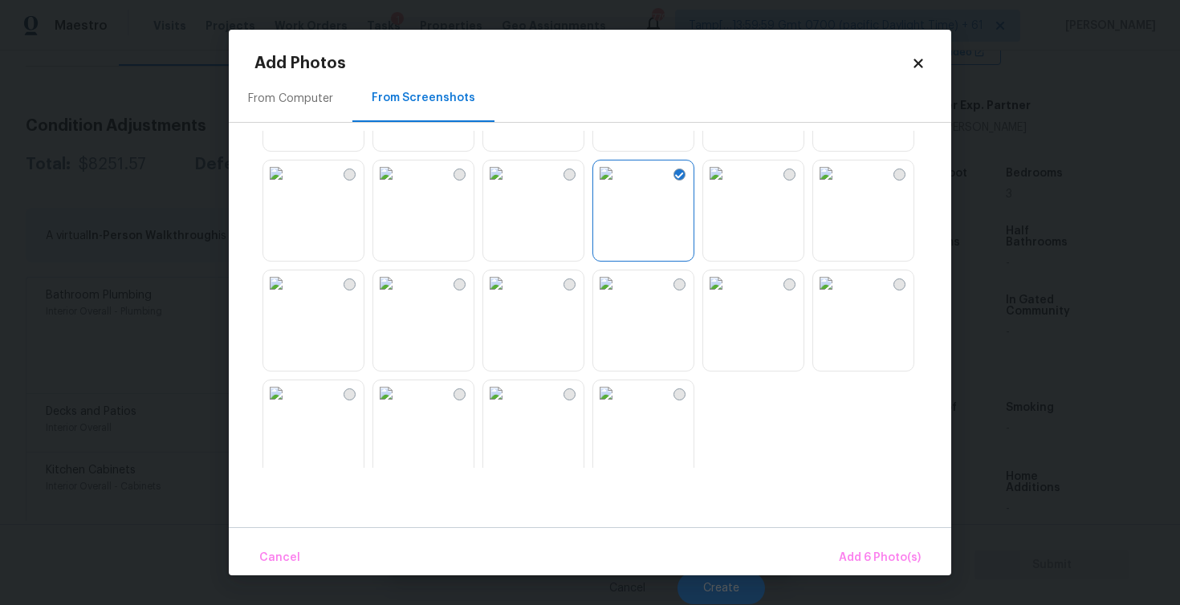
scroll to position [1533, 0]
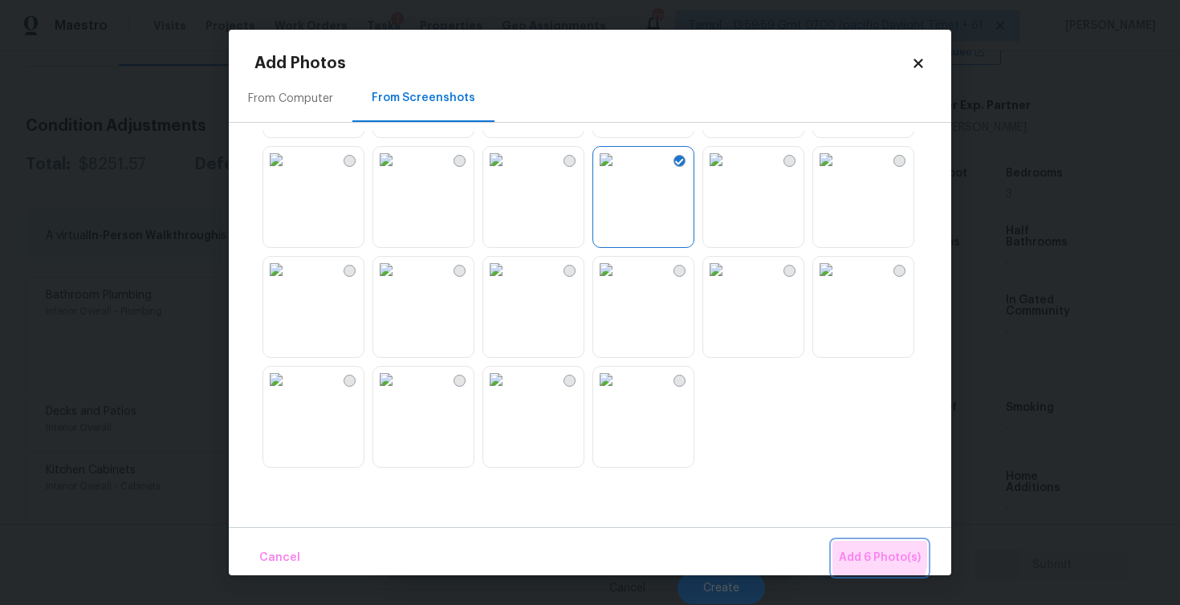
click at [859, 555] on span "Add 6 Photo(s)" at bounding box center [880, 558] width 82 height 20
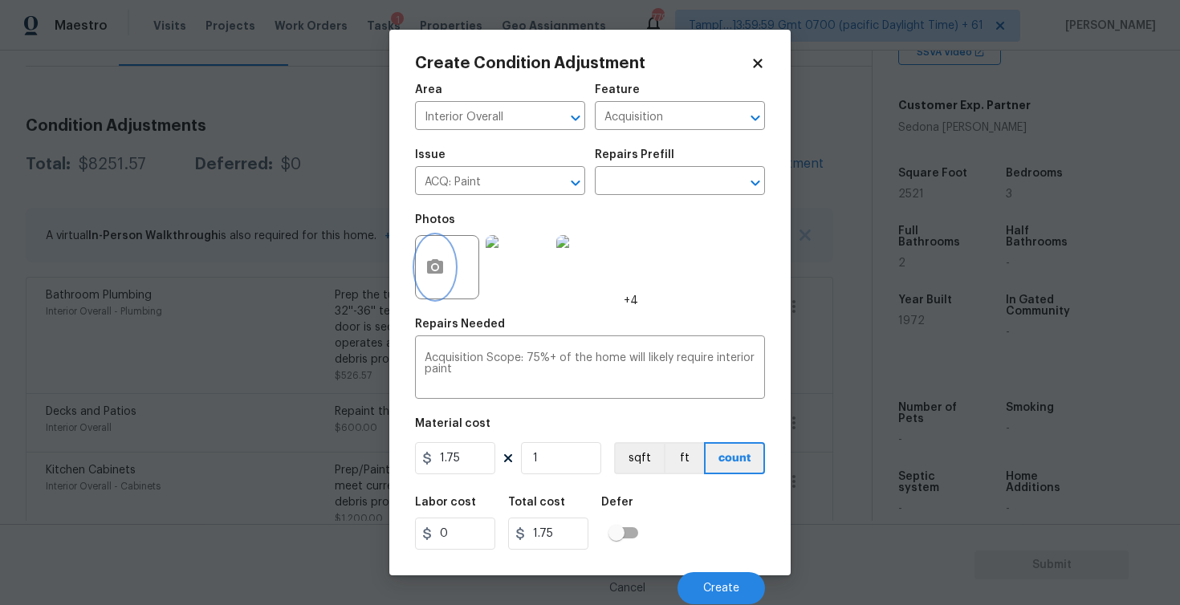
click at [439, 275] on icon "button" at bounding box center [434, 267] width 19 height 19
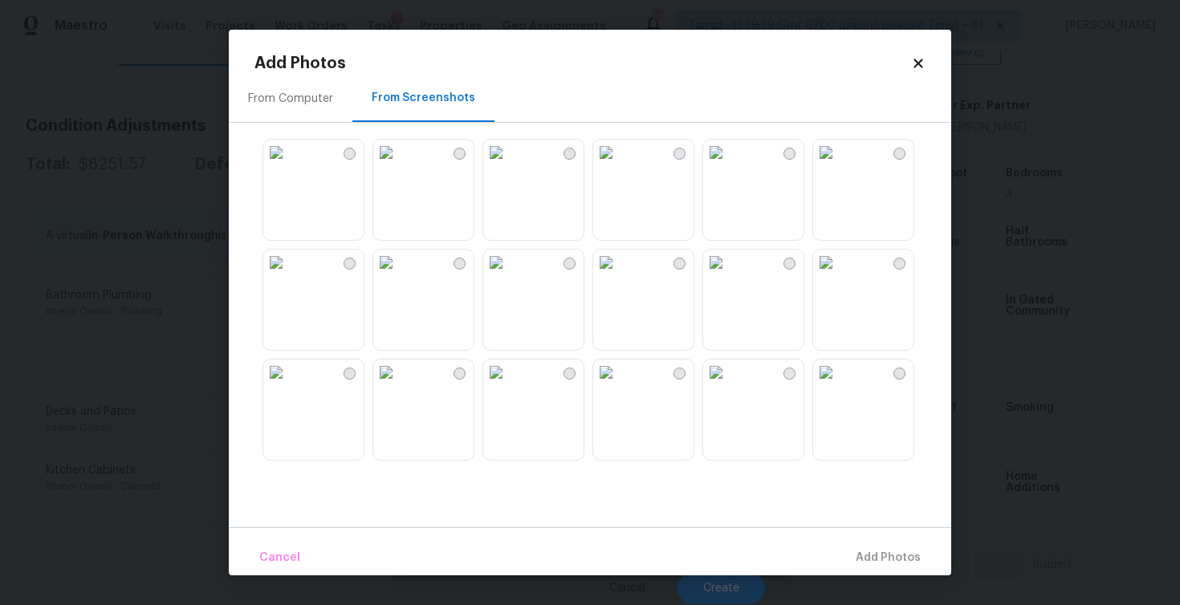
click at [297, 104] on div "From Computer" at bounding box center [290, 99] width 85 height 16
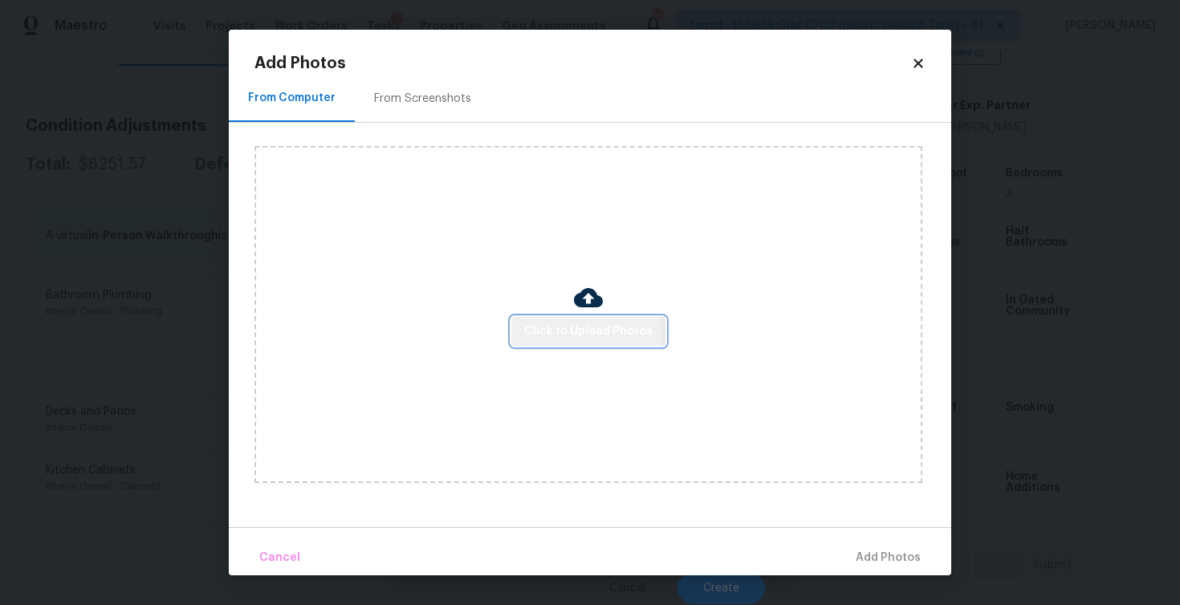
click at [580, 335] on span "Click to Upload Photos" at bounding box center [588, 332] width 128 height 20
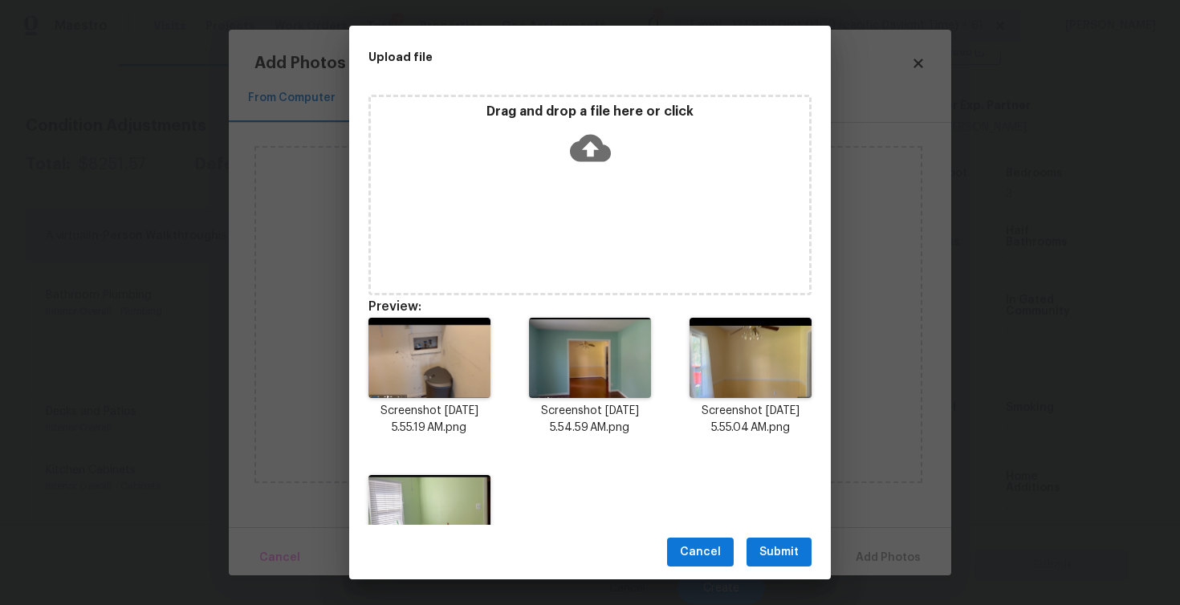
scroll to position [88, 0]
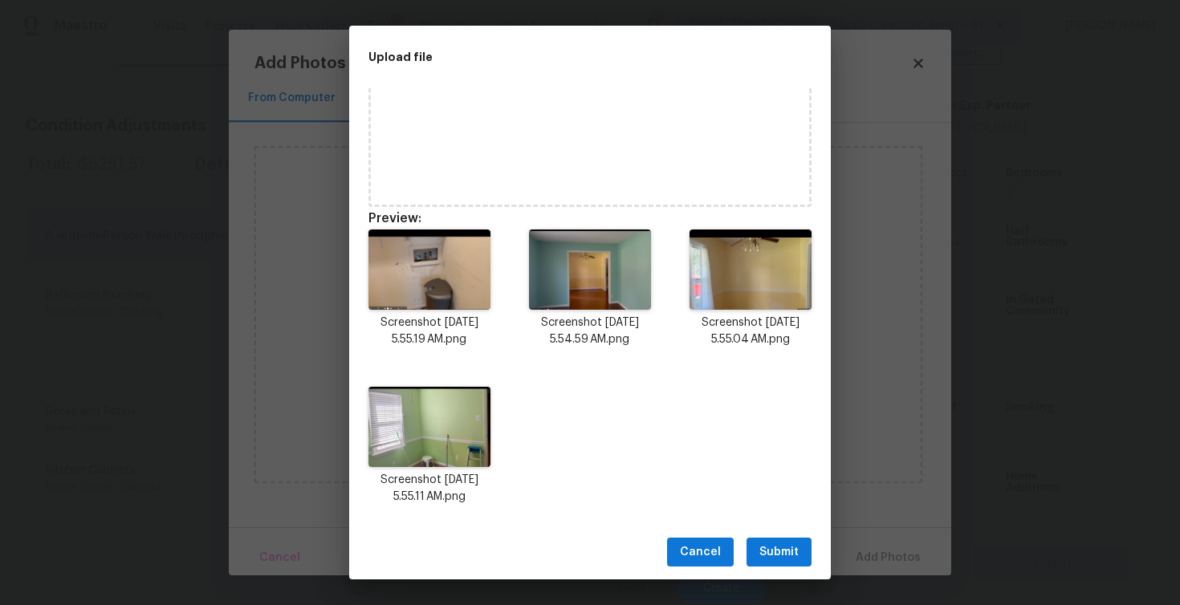
click at [778, 549] on span "Submit" at bounding box center [778, 553] width 39 height 20
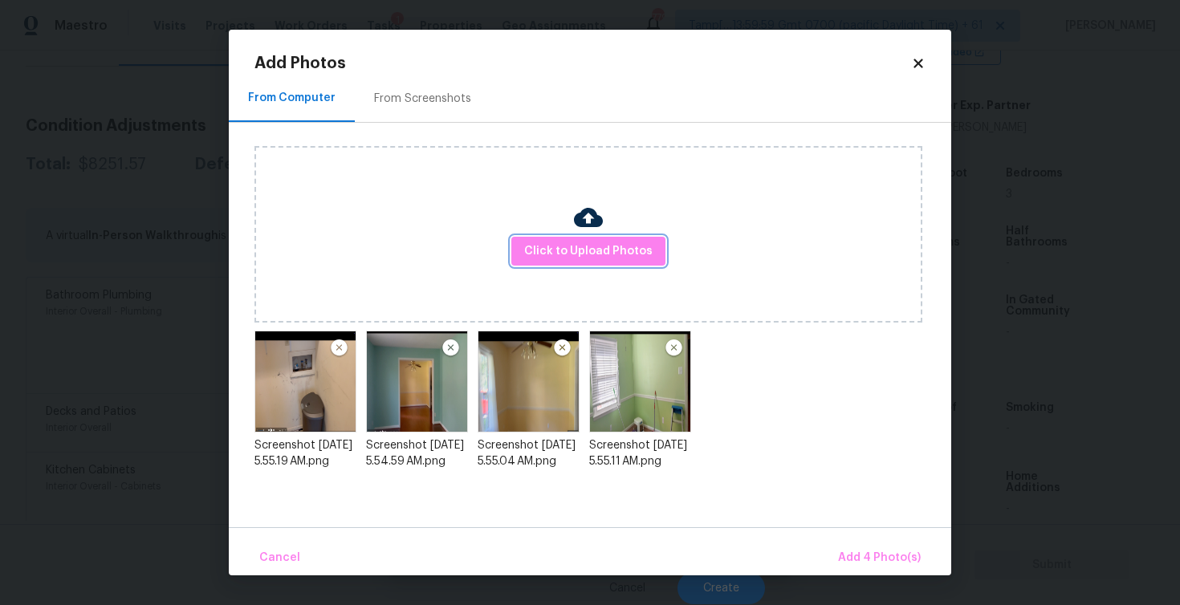
scroll to position [0, 0]
click at [851, 555] on span "Add 4 Photo(s)" at bounding box center [879, 558] width 83 height 20
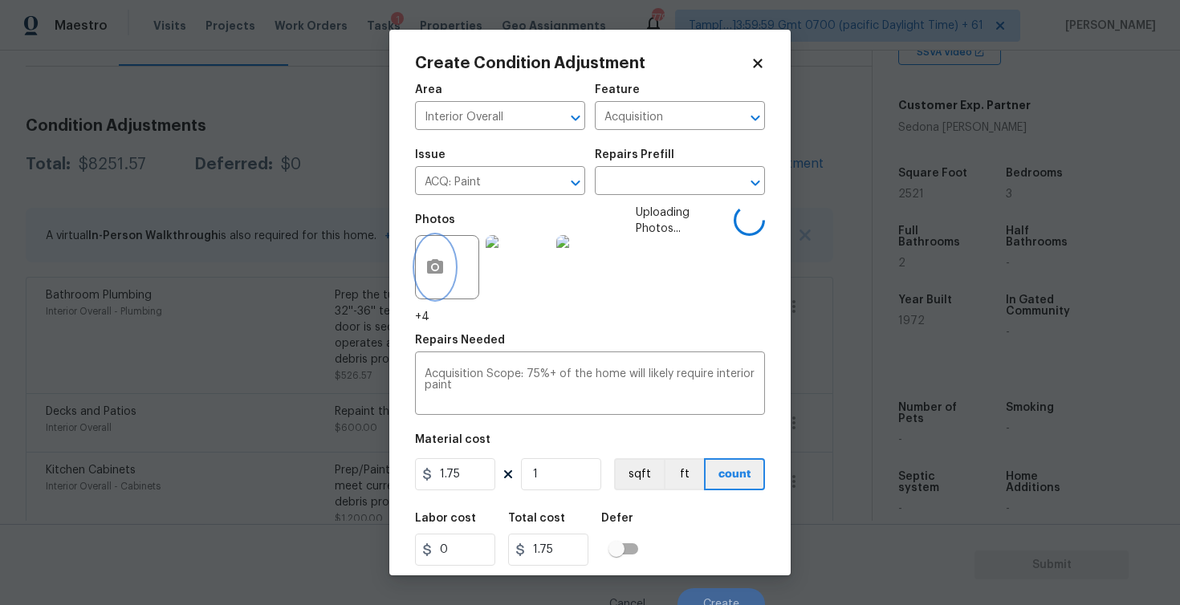
scroll to position [16, 0]
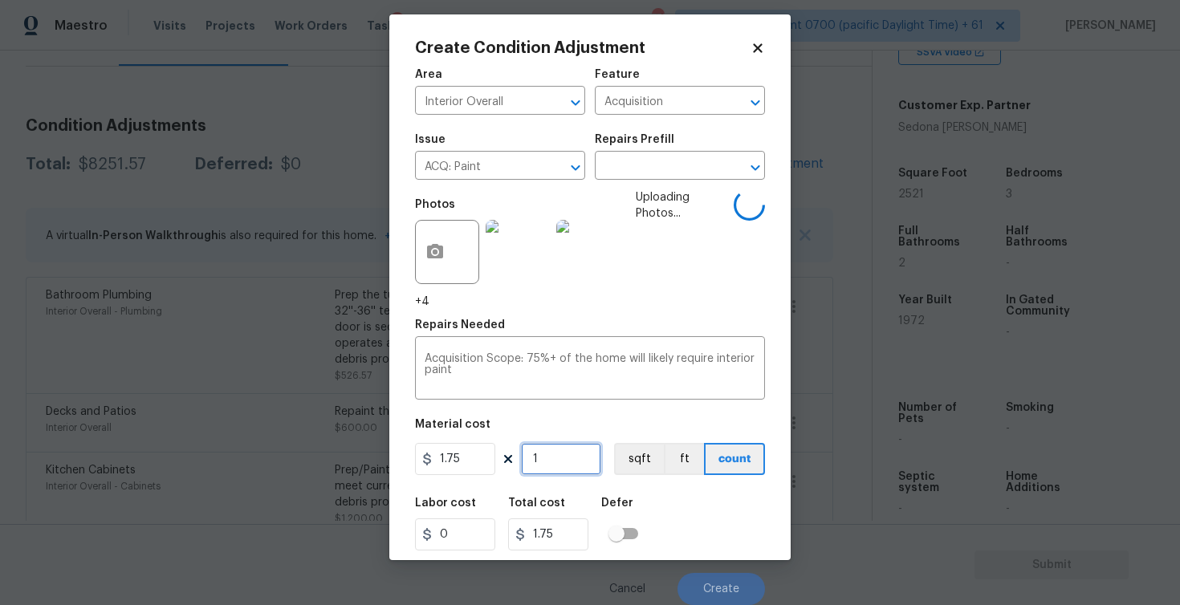
click at [569, 463] on input "1" at bounding box center [561, 459] width 80 height 32
type input "0"
paste input "text"
type input "2"
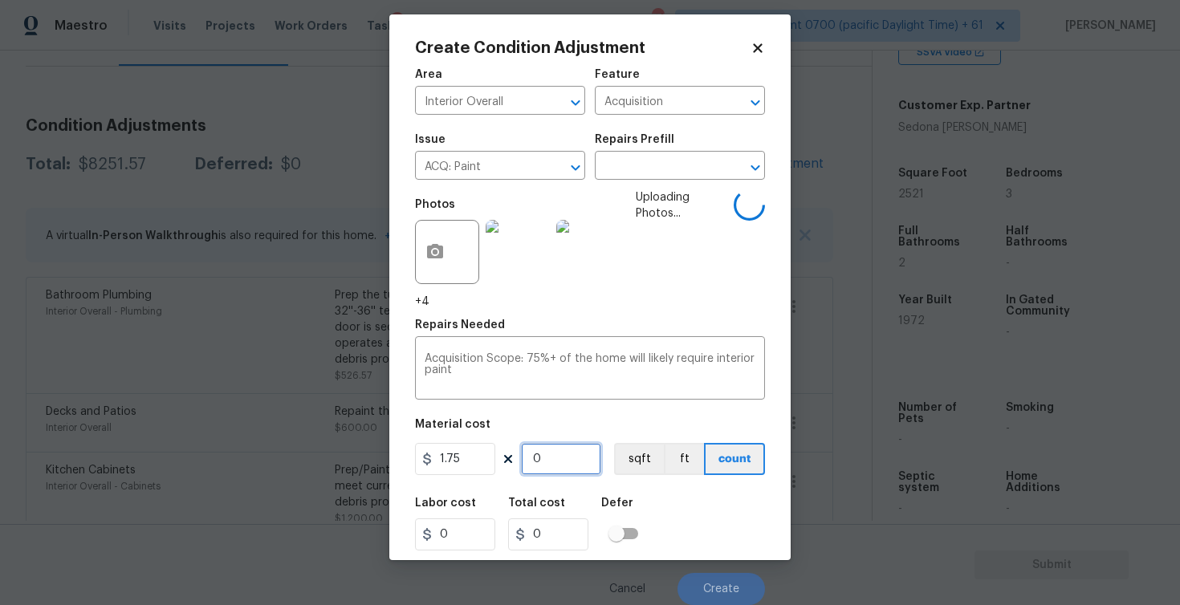
type input "3.5"
type input "25"
type input "43.75"
type input "252"
type input "441"
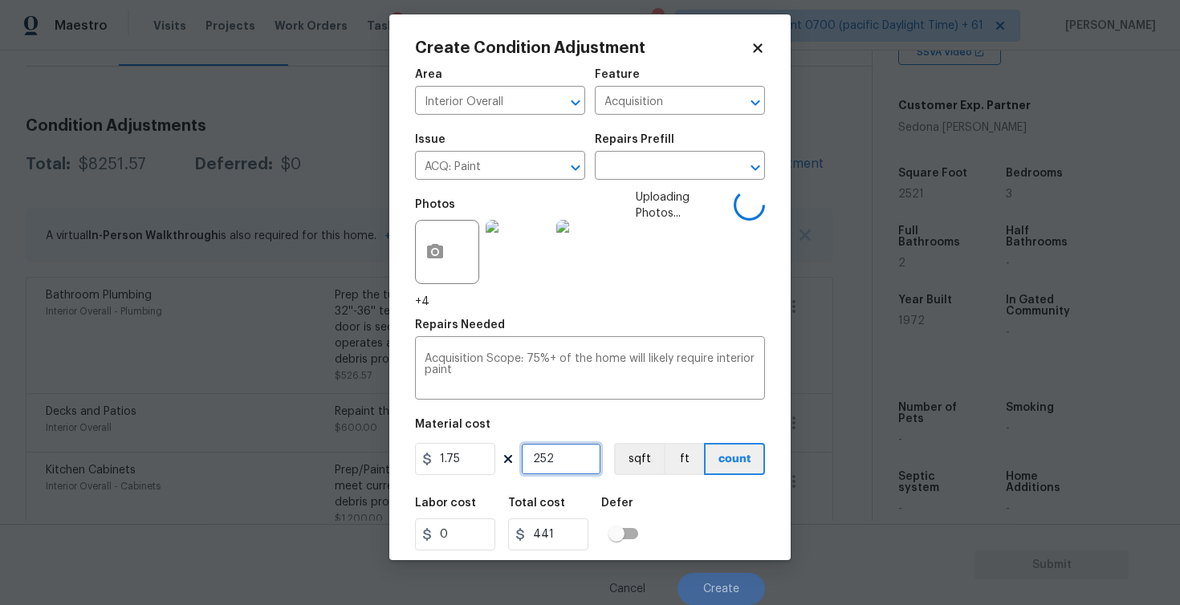
type input "2521"
type input "4411.75"
type input "2521"
click at [642, 463] on button "sqft" at bounding box center [639, 459] width 50 height 32
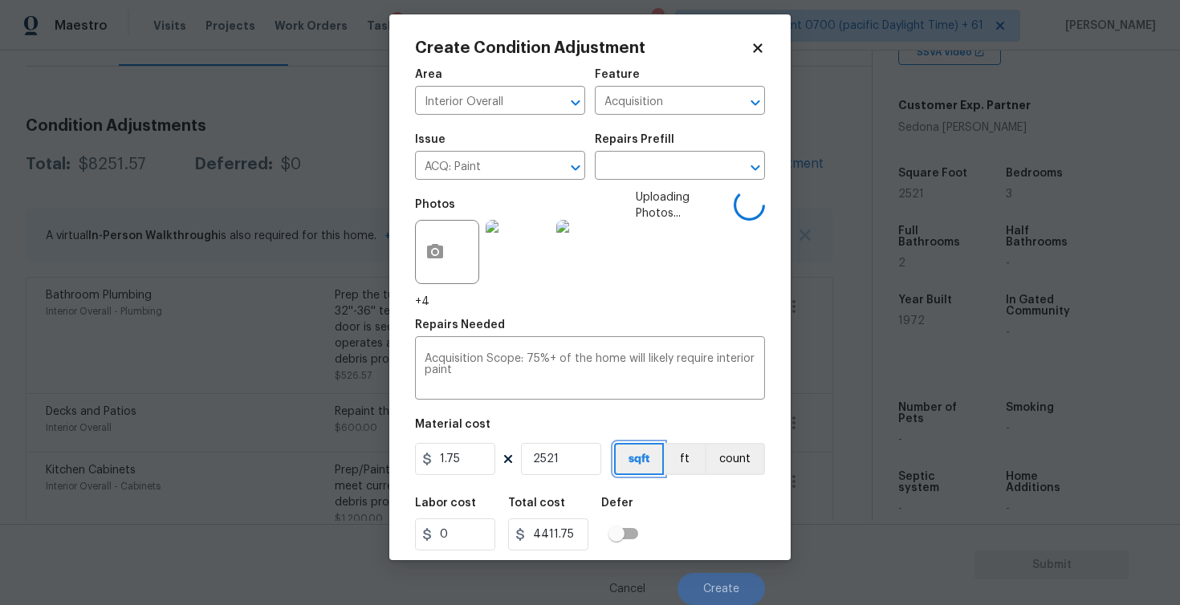
scroll to position [0, 0]
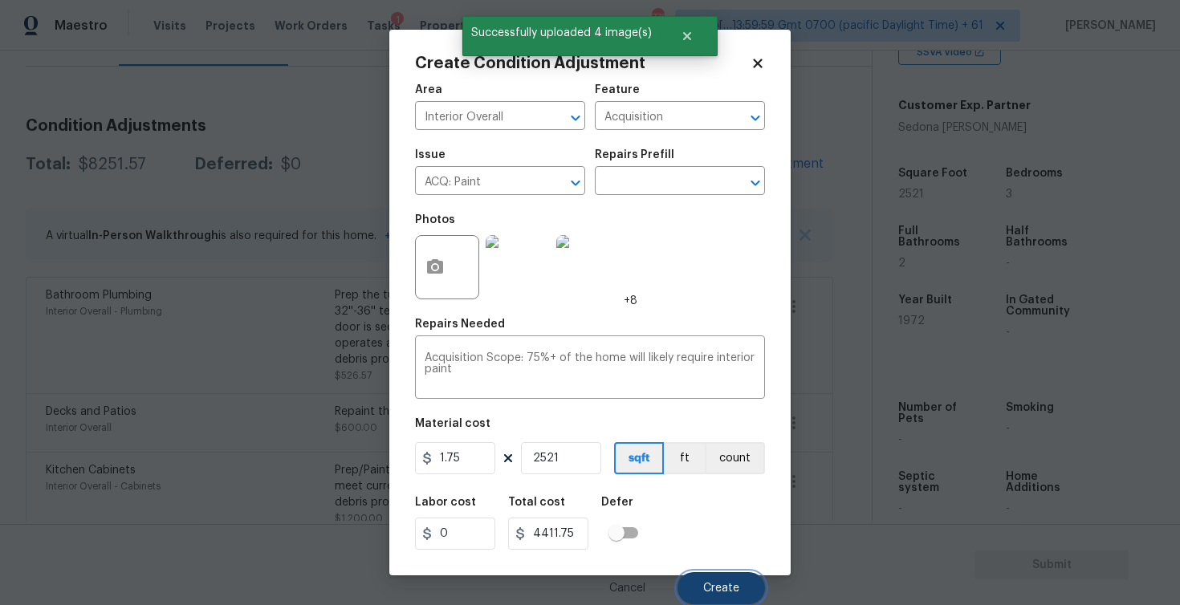
click at [706, 576] on button "Create" at bounding box center [720, 588] width 87 height 32
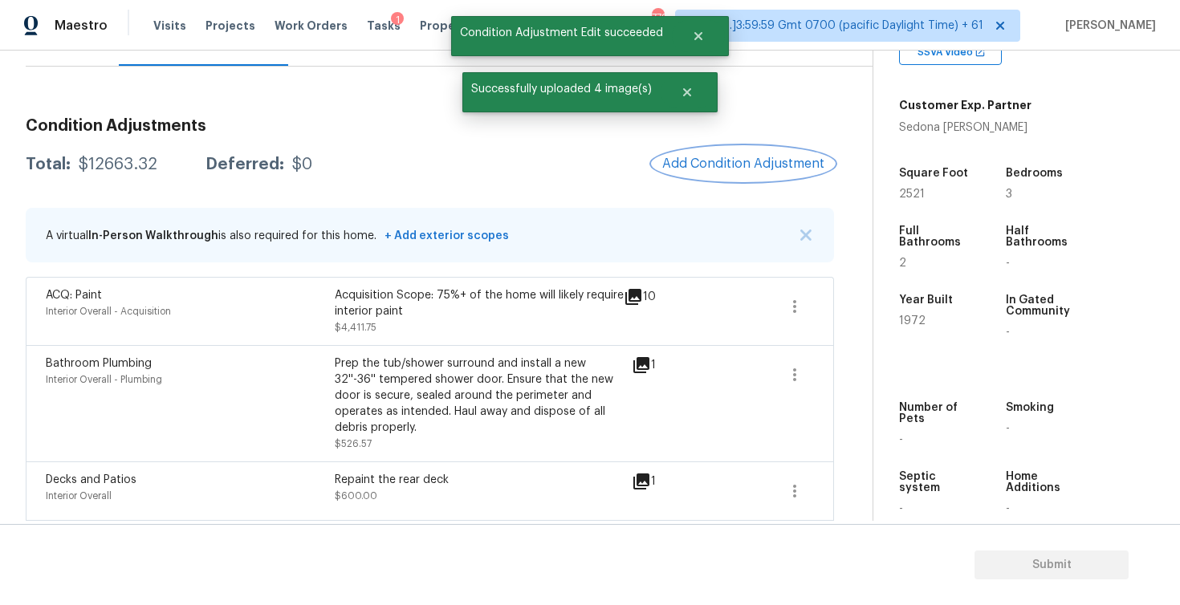
scroll to position [141, 0]
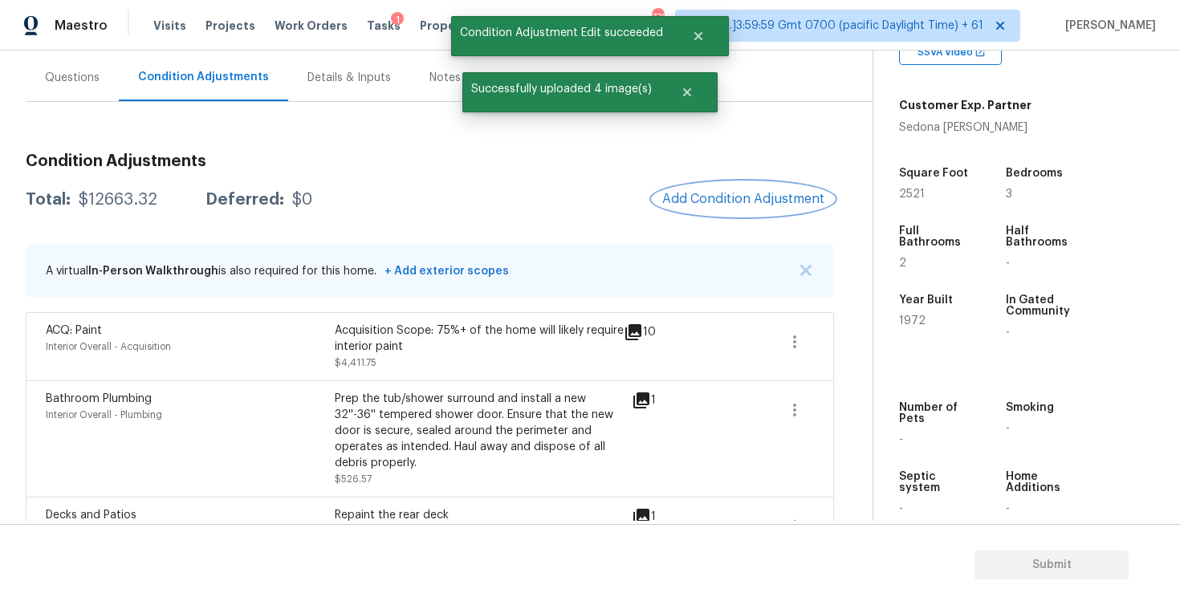
click at [756, 198] on span "Add Condition Adjustment" at bounding box center [743, 199] width 162 height 14
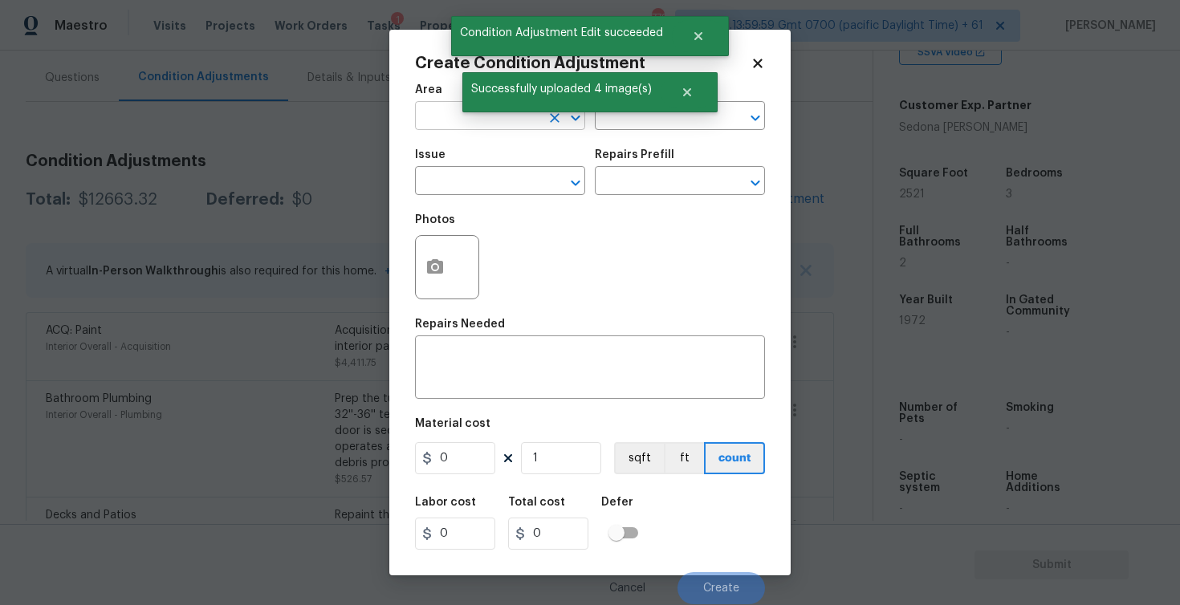
click at [498, 119] on input "text" at bounding box center [477, 117] width 125 height 25
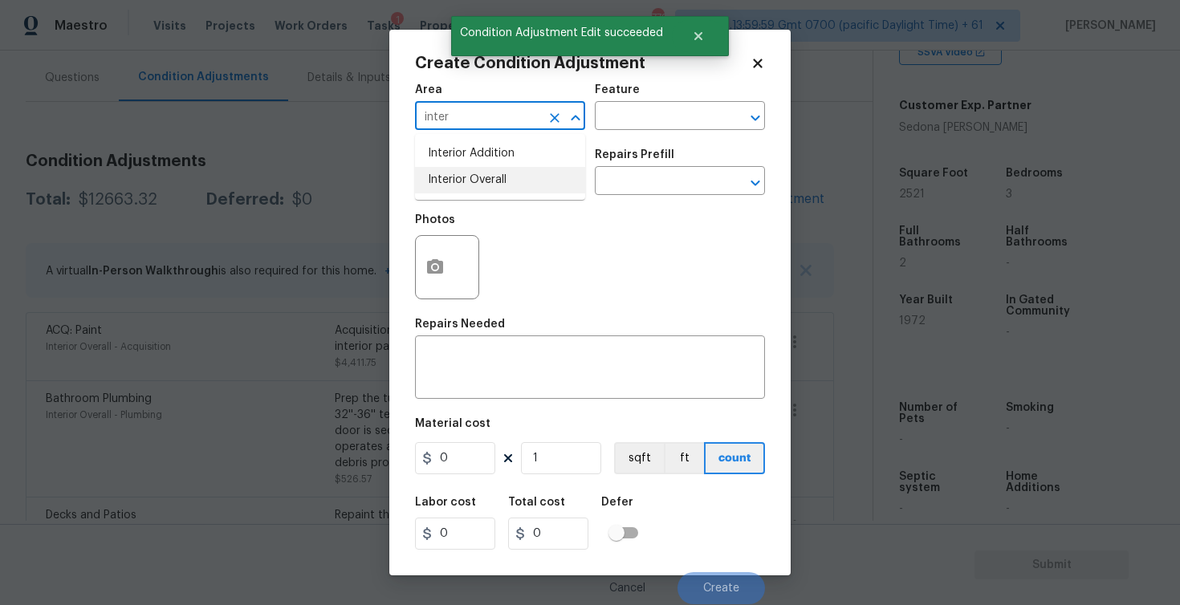
click at [479, 181] on li "Interior Overall" at bounding box center [500, 180] width 170 height 26
type input "Interior Overall"
click at [479, 181] on input "text" at bounding box center [477, 182] width 125 height 25
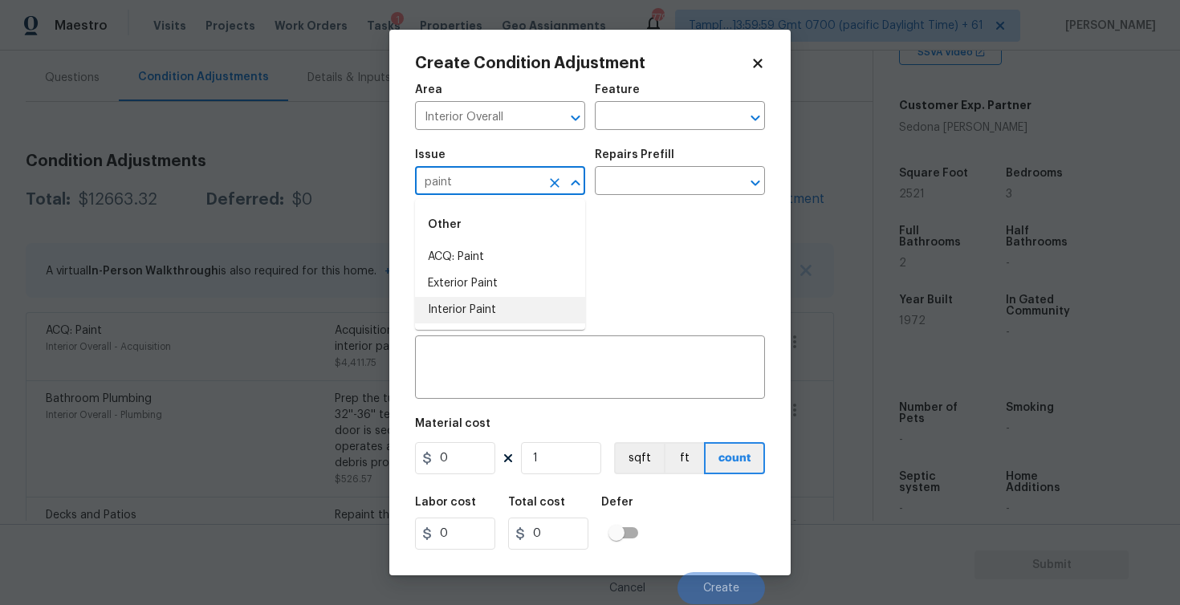
click at [465, 304] on li "Interior Paint" at bounding box center [500, 310] width 170 height 26
type input "Interior Paint"
click at [651, 169] on div "Repairs Prefill" at bounding box center [680, 159] width 170 height 21
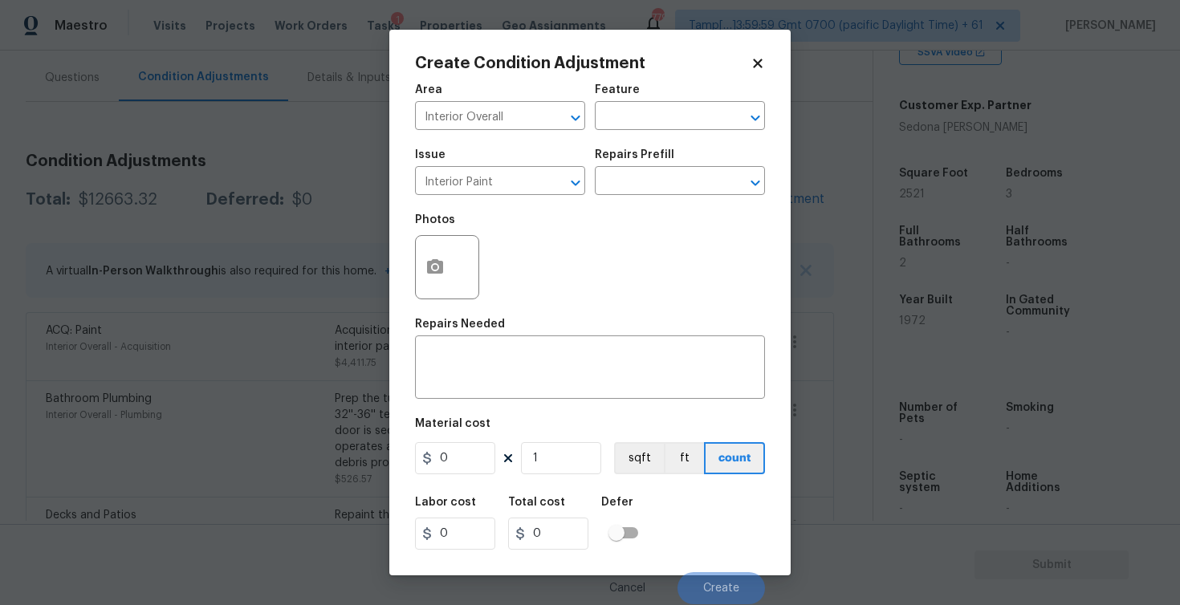
click at [651, 169] on div "Repairs Prefill" at bounding box center [680, 159] width 170 height 21
click at [649, 173] on input "text" at bounding box center [657, 182] width 125 height 25
type input "prim"
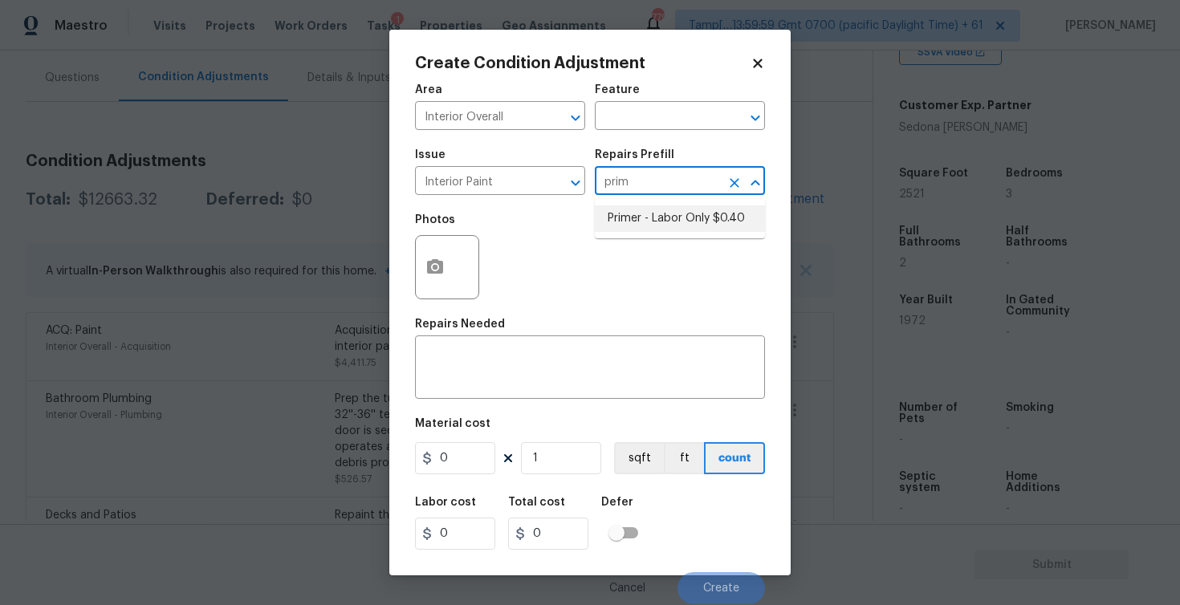
click at [655, 228] on li "Primer - Labor Only $0.40" at bounding box center [680, 218] width 170 height 26
type input "Overall Paint"
type textarea "Interior primer - PRIMER PROVIDED BY OPENDOOR - All nails, screws, drywall anch…"
type input "0.4"
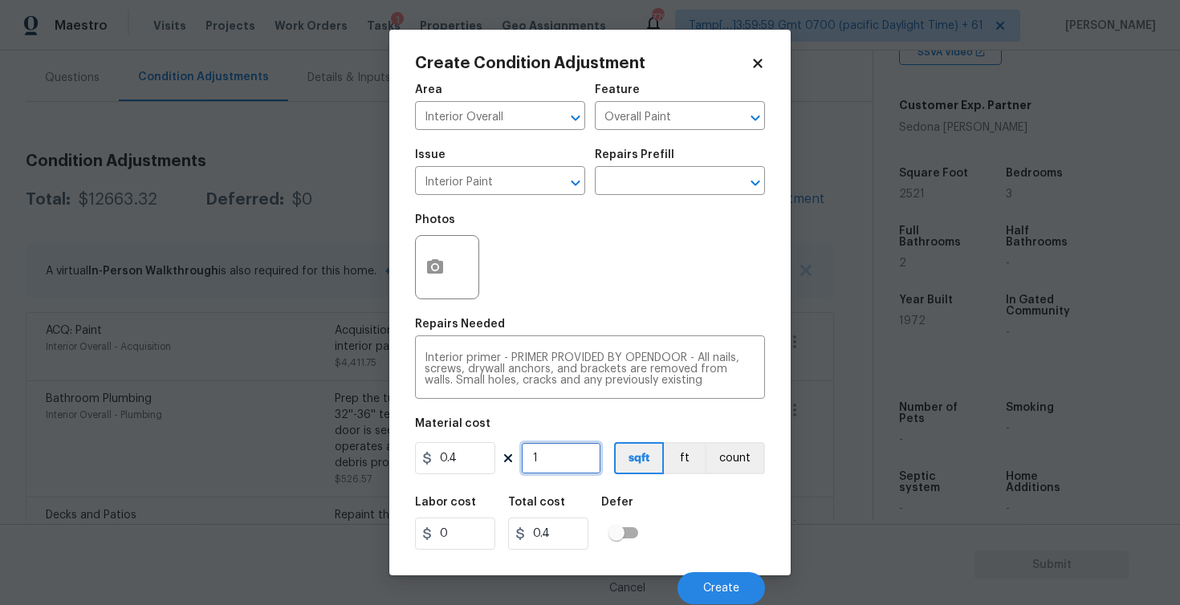
click at [585, 450] on input "1" at bounding box center [561, 458] width 80 height 32
type input "0"
paste input "text"
type input "2"
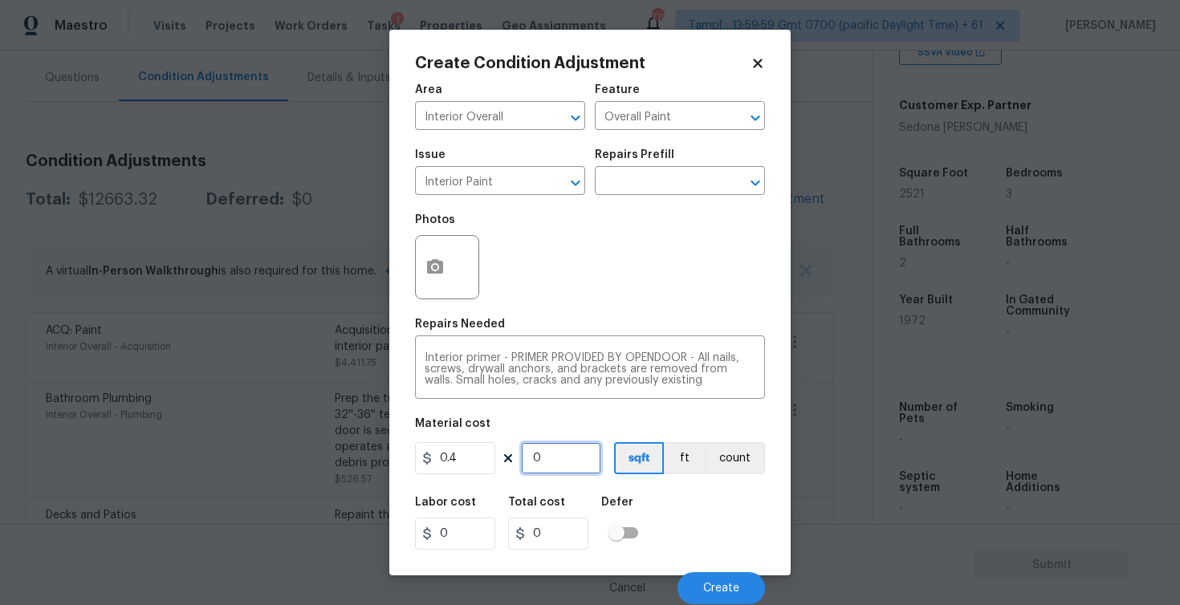
type input "0.8"
type input "25"
type input "10"
type input "252"
type input "100.8"
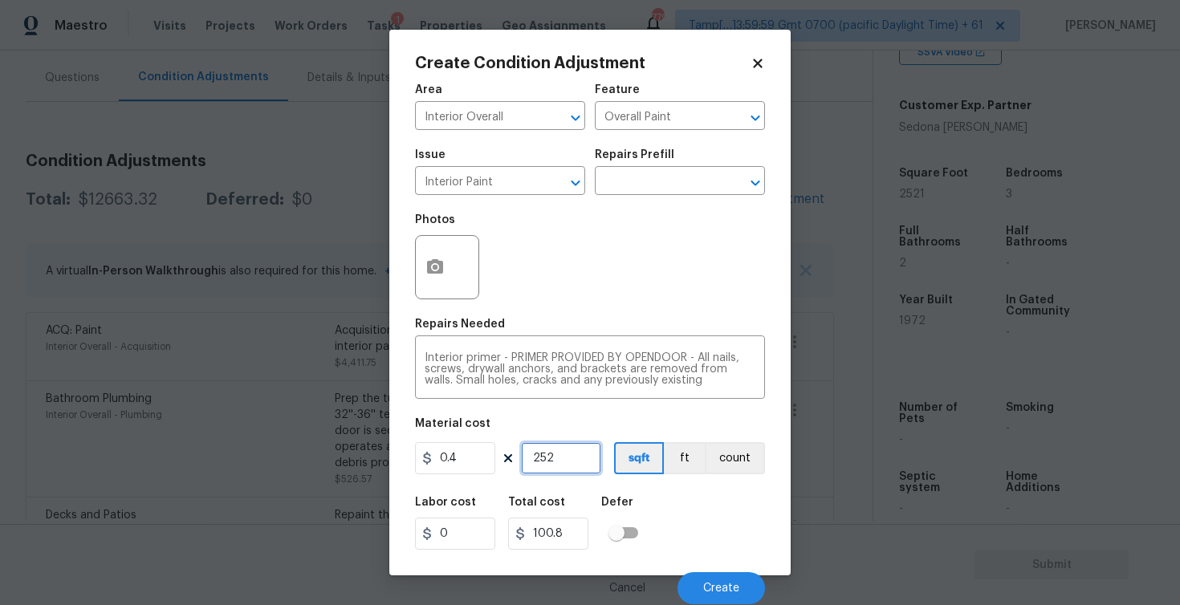
type input "2521"
type input "1008.4"
type input "2521"
click at [670, 490] on div "Labor cost 0 Total cost 1008.4 Defer" at bounding box center [590, 523] width 350 height 72
click at [704, 573] on button "Create" at bounding box center [720, 588] width 87 height 32
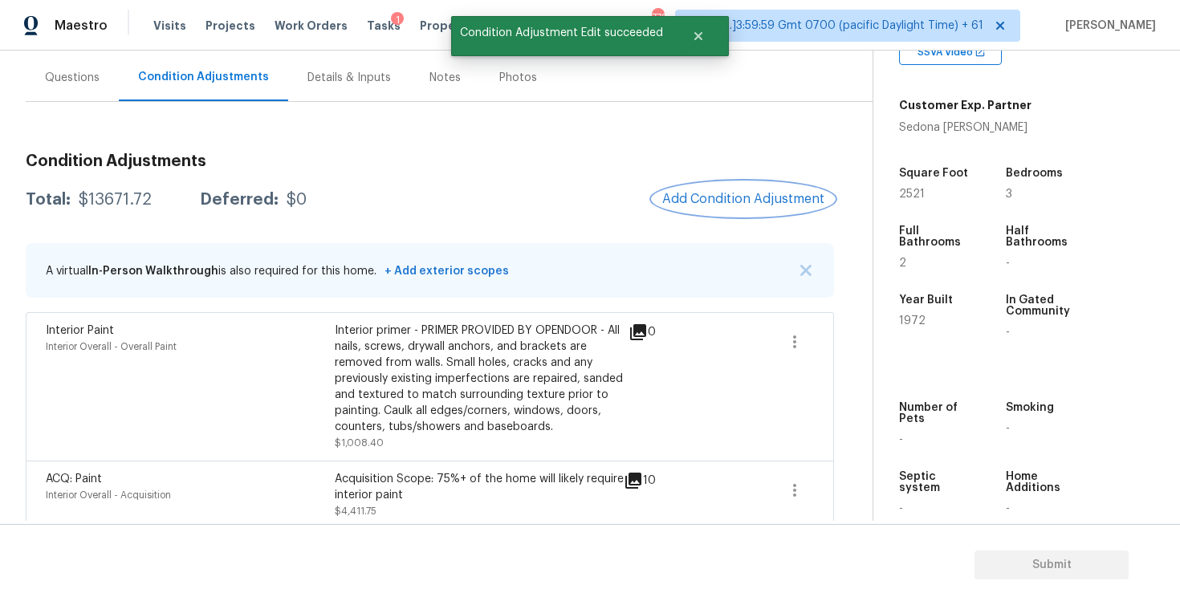
click at [715, 195] on span "Add Condition Adjustment" at bounding box center [743, 199] width 162 height 14
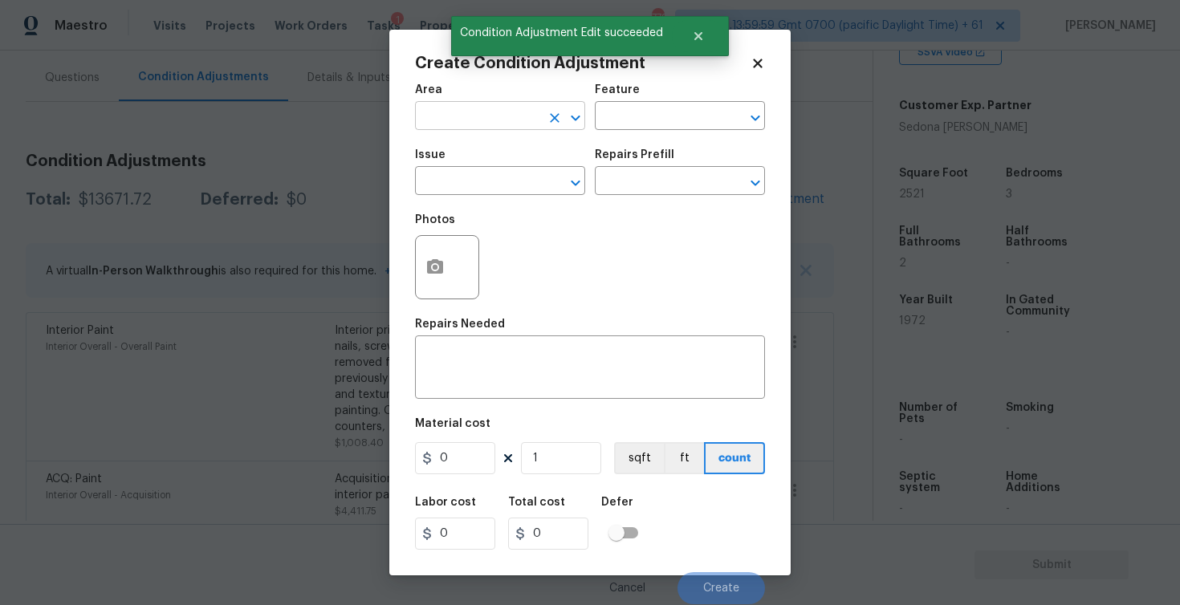
click at [466, 125] on input "text" at bounding box center [477, 117] width 125 height 25
click at [458, 181] on li "Interior Overall" at bounding box center [500, 180] width 170 height 26
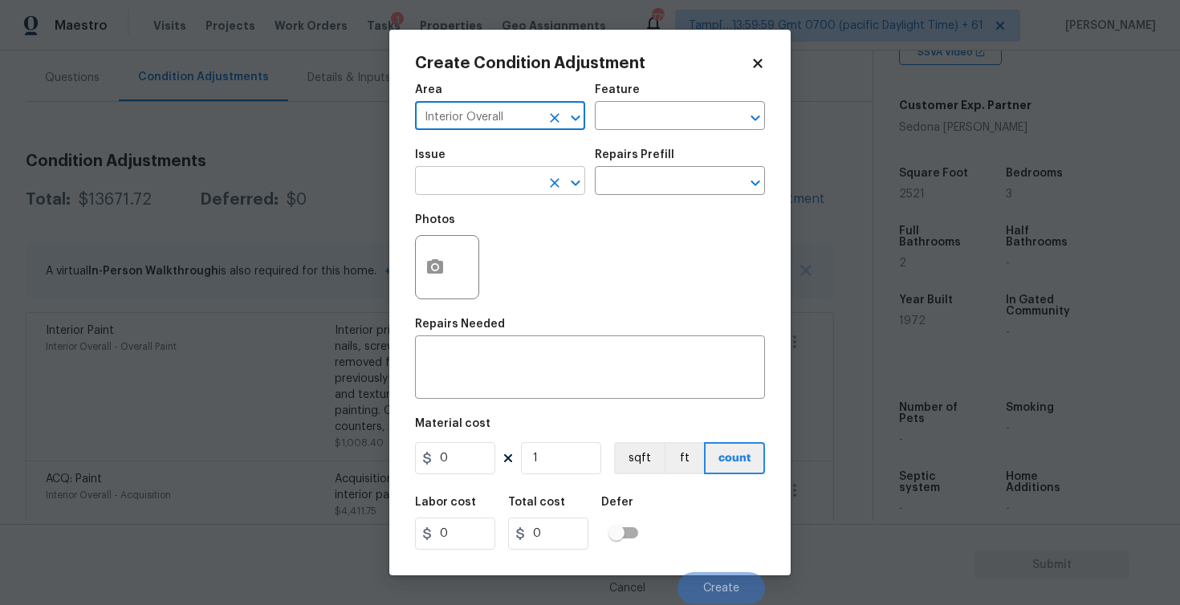
type input "Interior Overall"
click at [456, 177] on input "text" at bounding box center [477, 182] width 125 height 25
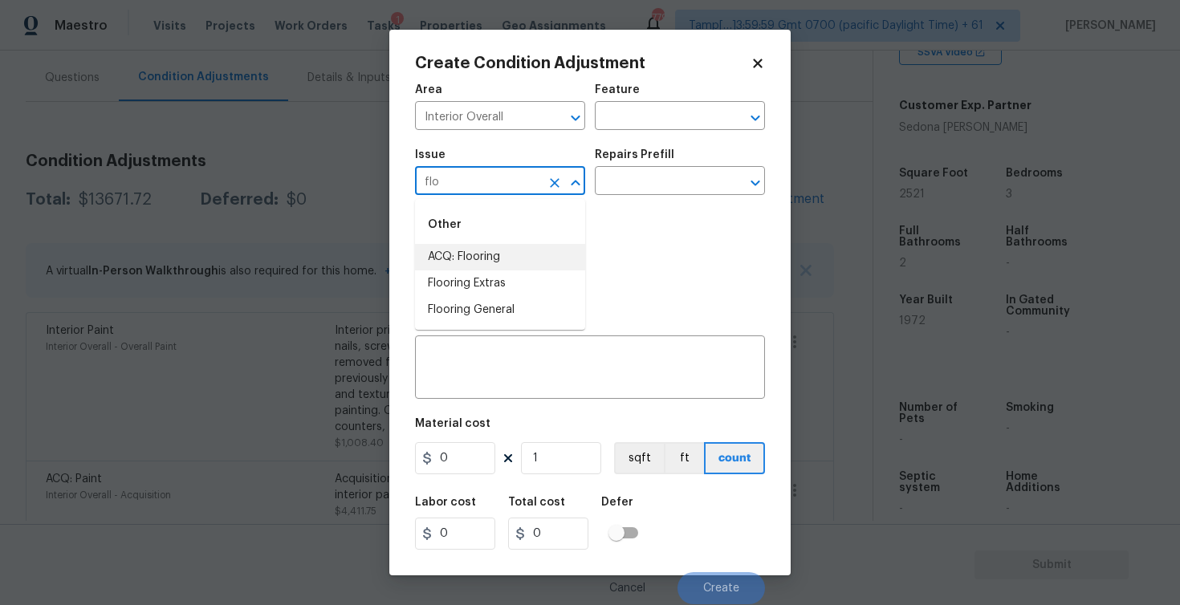
click at [433, 262] on li "ACQ: Flooring" at bounding box center [500, 257] width 170 height 26
type input "ACQ: Flooring"
click at [611, 192] on input "text" at bounding box center [657, 182] width 125 height 25
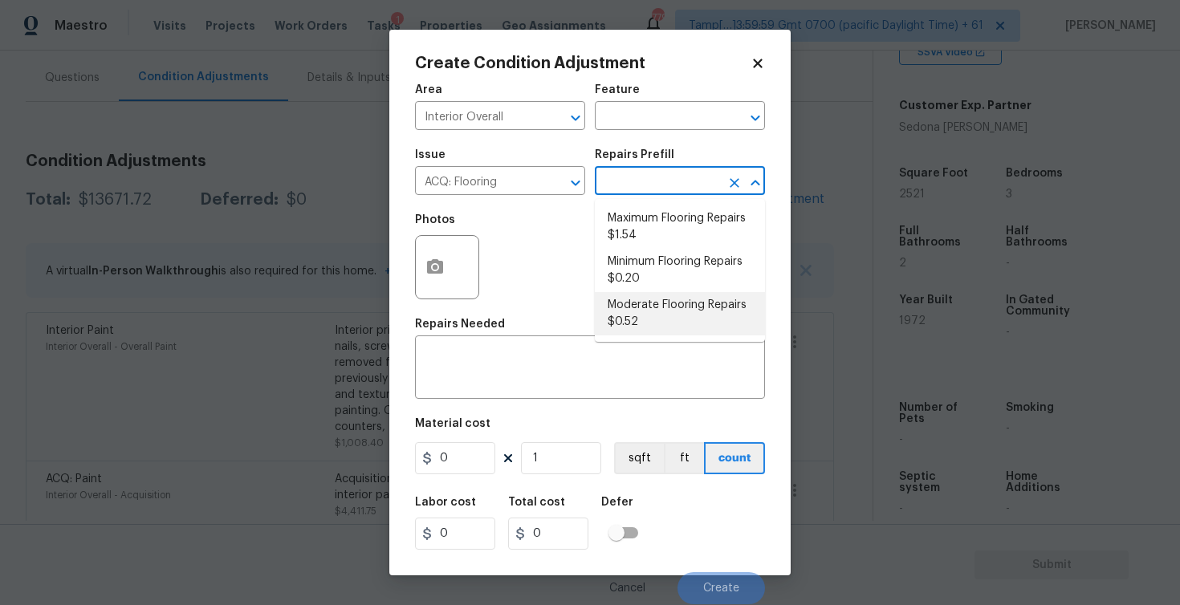
click at [638, 313] on li "Moderate Flooring Repairs $0.52" at bounding box center [680, 313] width 170 height 43
type input "Acquisition"
type textarea "Acquisition Scope: Moderate flooring repairs"
type input "0.52"
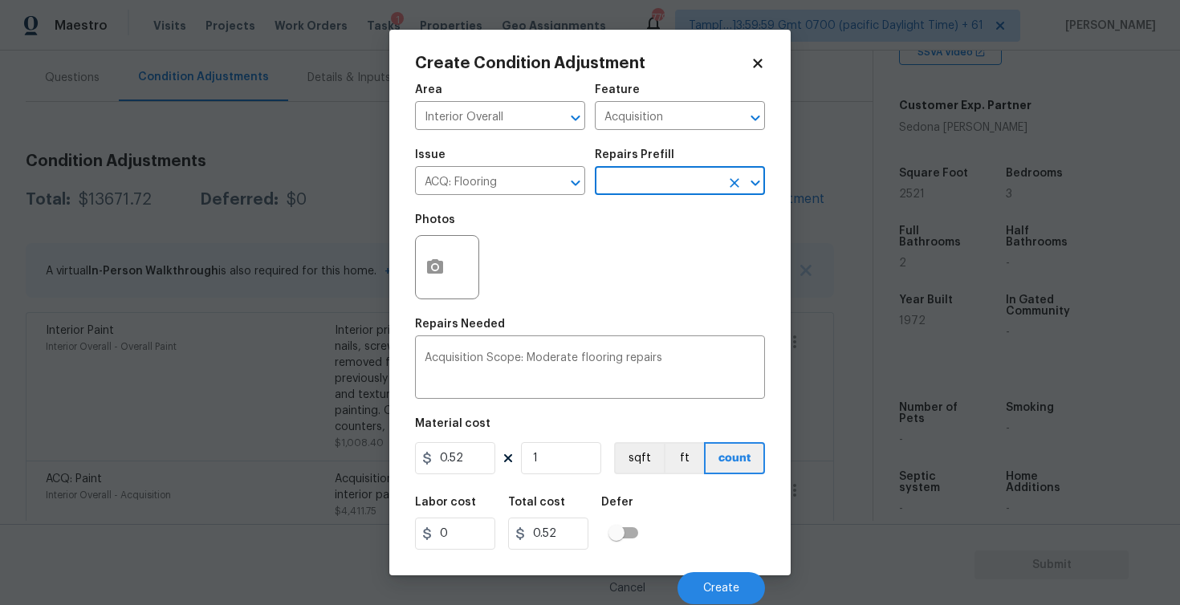
click at [632, 186] on input "text" at bounding box center [657, 182] width 125 height 25
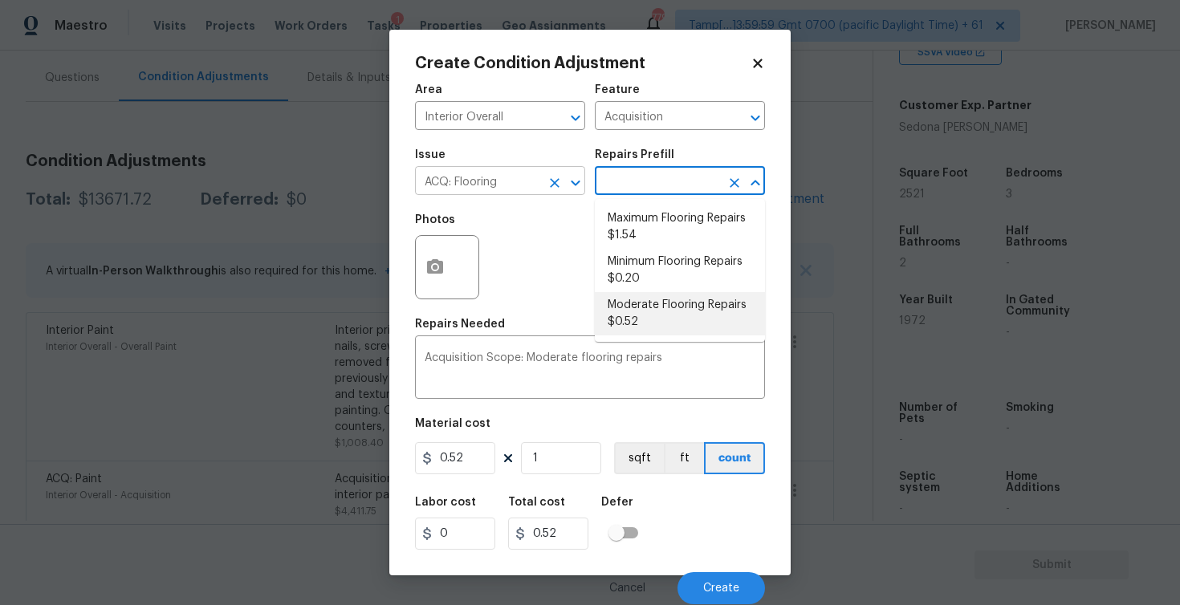
click at [539, 185] on input "ACQ: Flooring" at bounding box center [477, 182] width 125 height 25
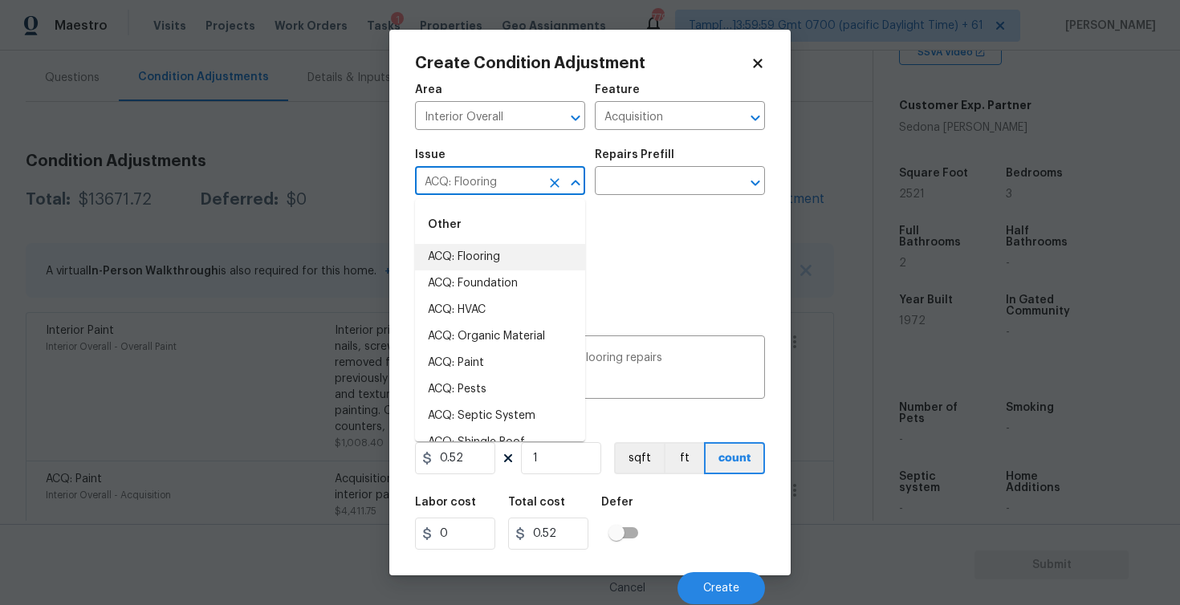
click at [547, 185] on icon "Clear" at bounding box center [555, 183] width 16 height 16
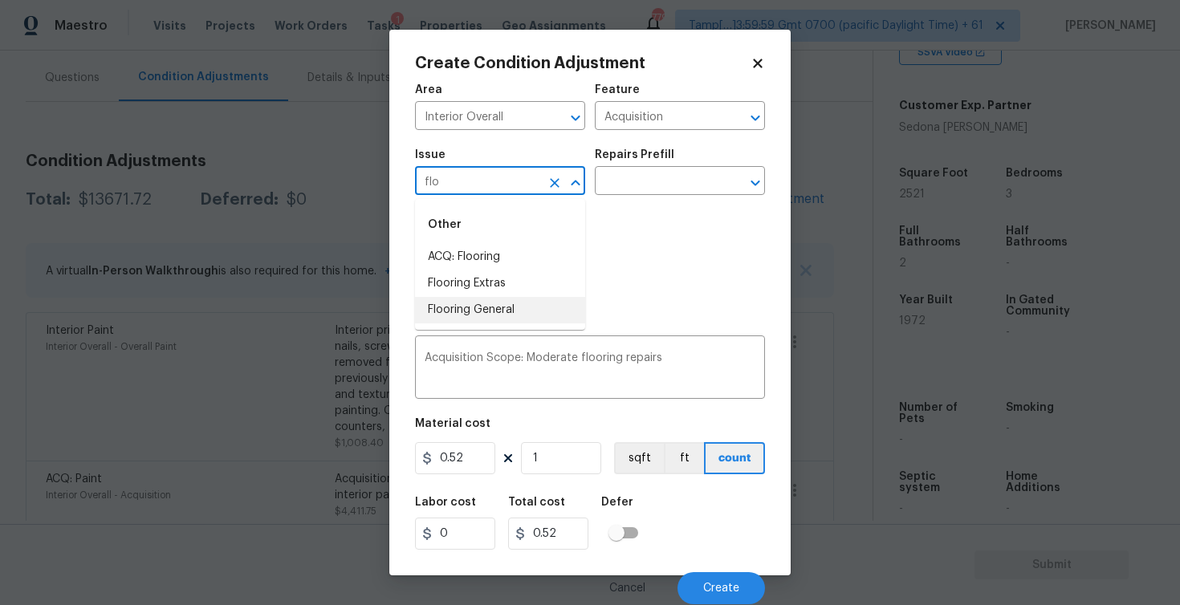
click at [507, 319] on li "Flooring General" at bounding box center [500, 310] width 170 height 26
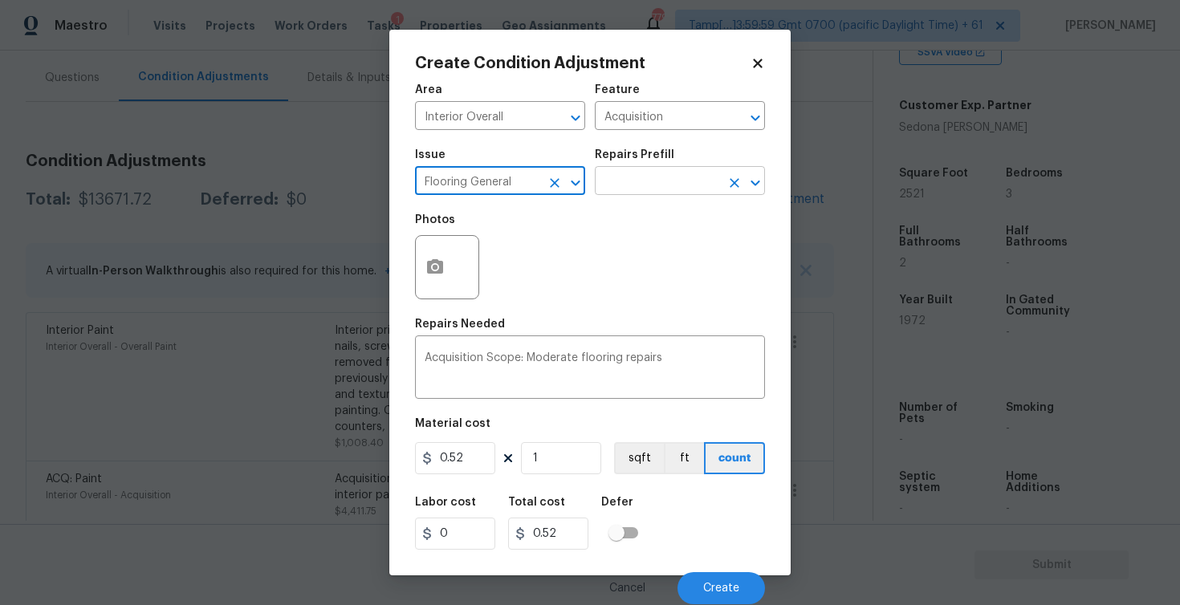
type input "Flooring General"
click at [621, 183] on input "text" at bounding box center [657, 182] width 125 height 25
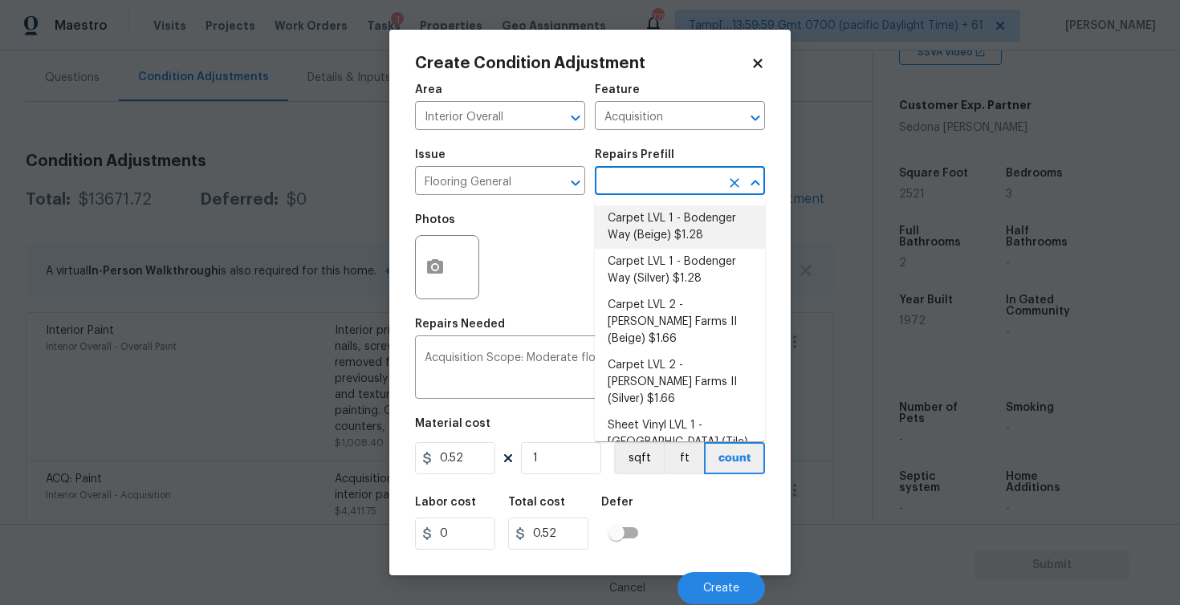
click at [632, 230] on li "Carpet LVL 1 - Bodenger Way (Beige) $1.28" at bounding box center [680, 226] width 170 height 43
type input "Overall Flooring"
type textarea "Install new carpet. (Bodenger Way 749 Bird Bath, Beige) at all previously carpe…"
type input "1.28"
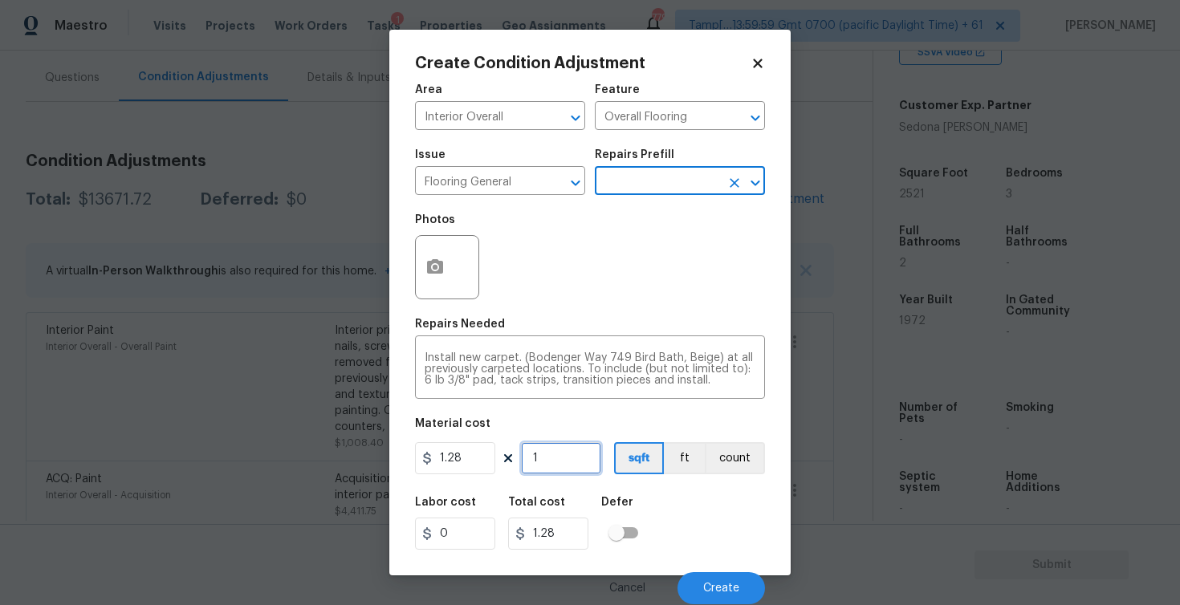
click at [556, 468] on input "1" at bounding box center [561, 458] width 80 height 32
type input "10"
type input "12.8"
type input "100"
type input "128"
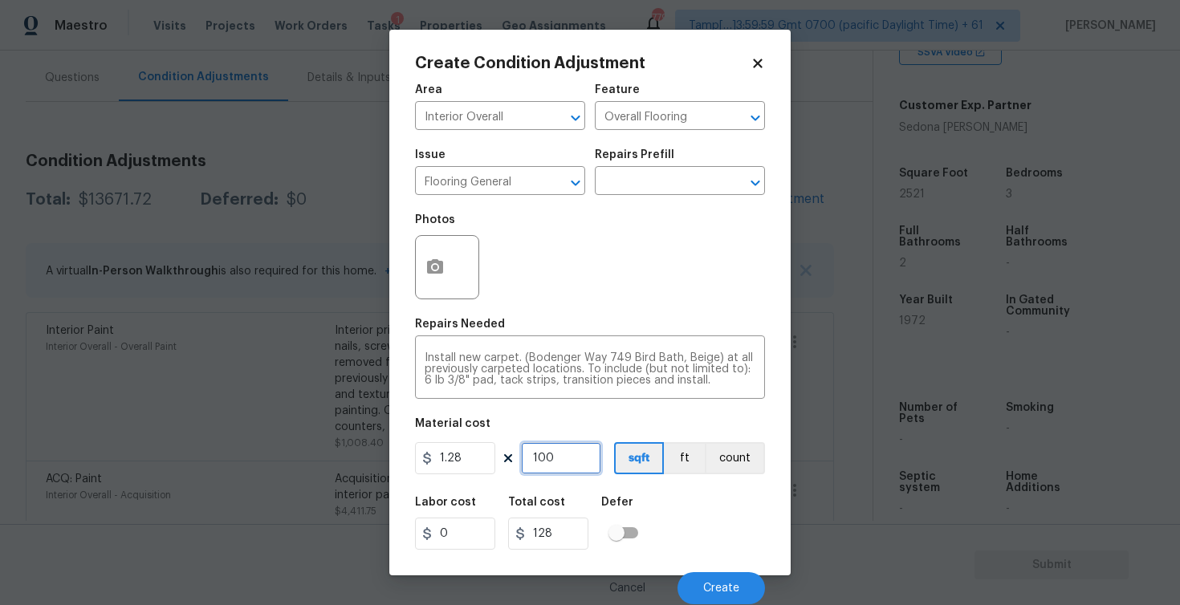
type input "1000"
type input "1280"
type input "1000"
click at [519, 336] on div "Repairs Needed" at bounding box center [590, 329] width 350 height 21
click at [422, 264] on button "button" at bounding box center [435, 267] width 39 height 63
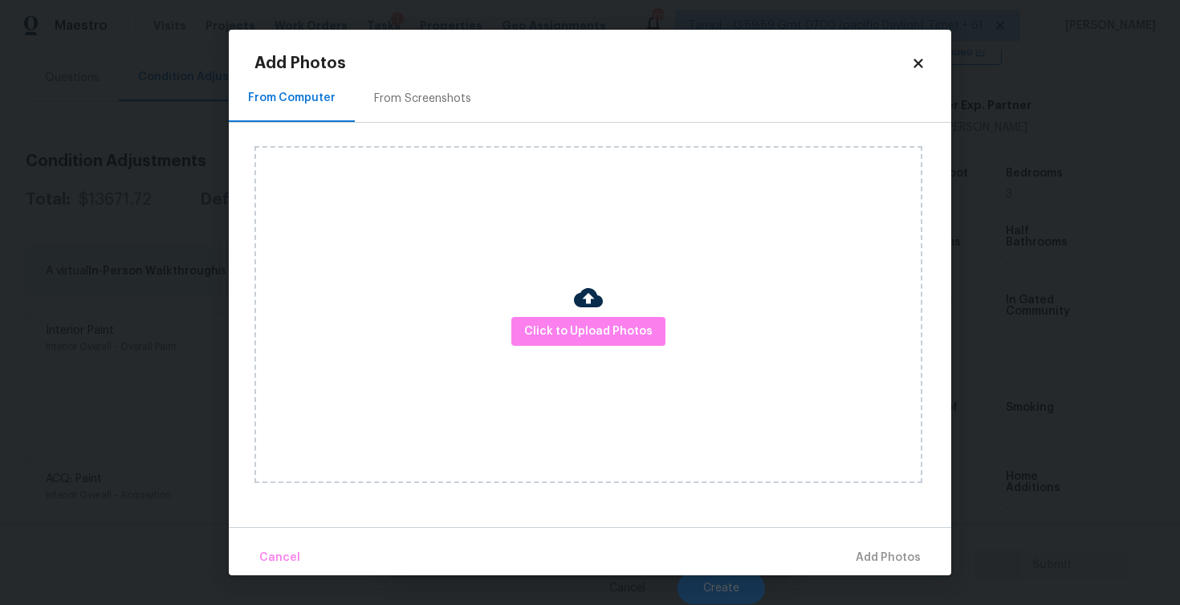
click at [572, 311] on div "Click to Upload Photos" at bounding box center [588, 314] width 668 height 337
click at [580, 337] on span "Click to Upload Photos" at bounding box center [588, 332] width 128 height 20
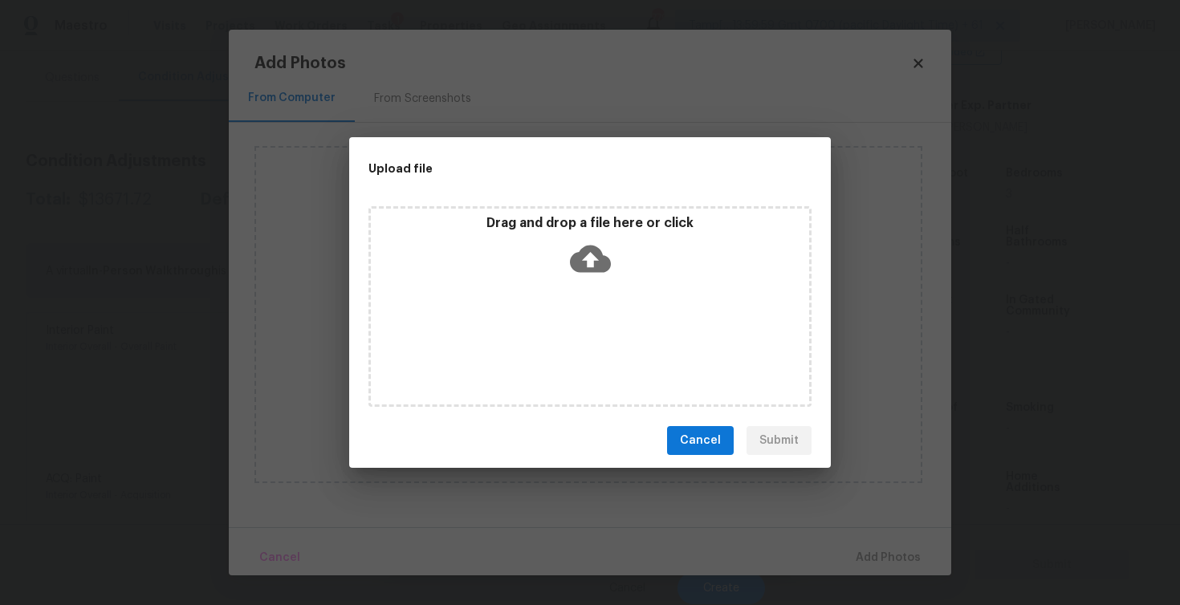
click at [595, 228] on p "Drag and drop a file here or click" at bounding box center [590, 223] width 438 height 17
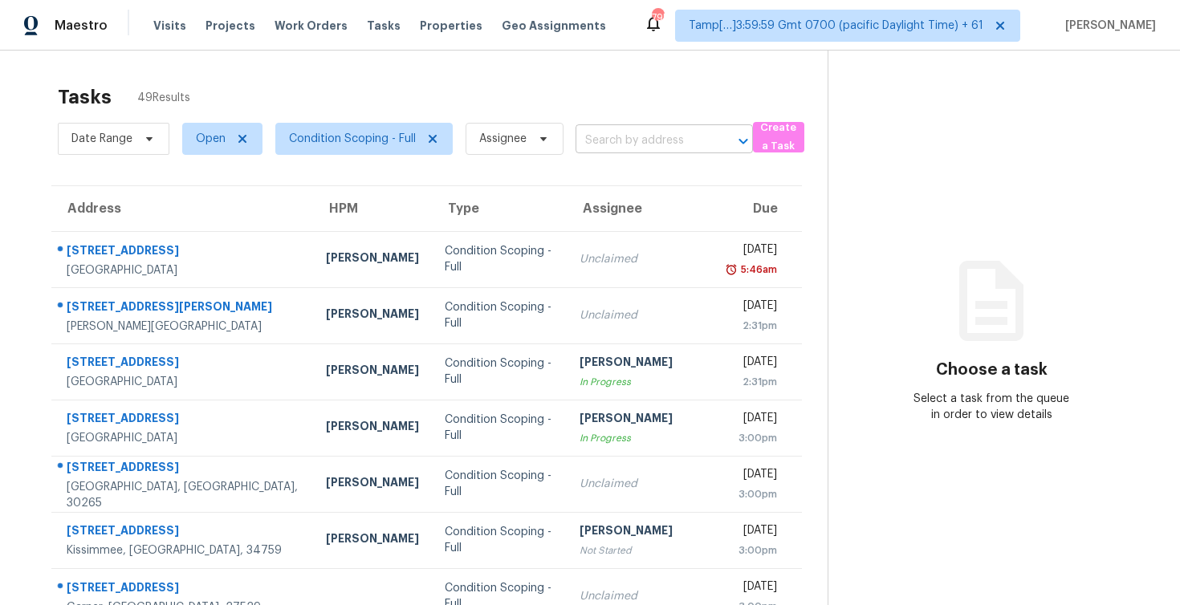
click at [640, 144] on input "text" at bounding box center [642, 140] width 132 height 25
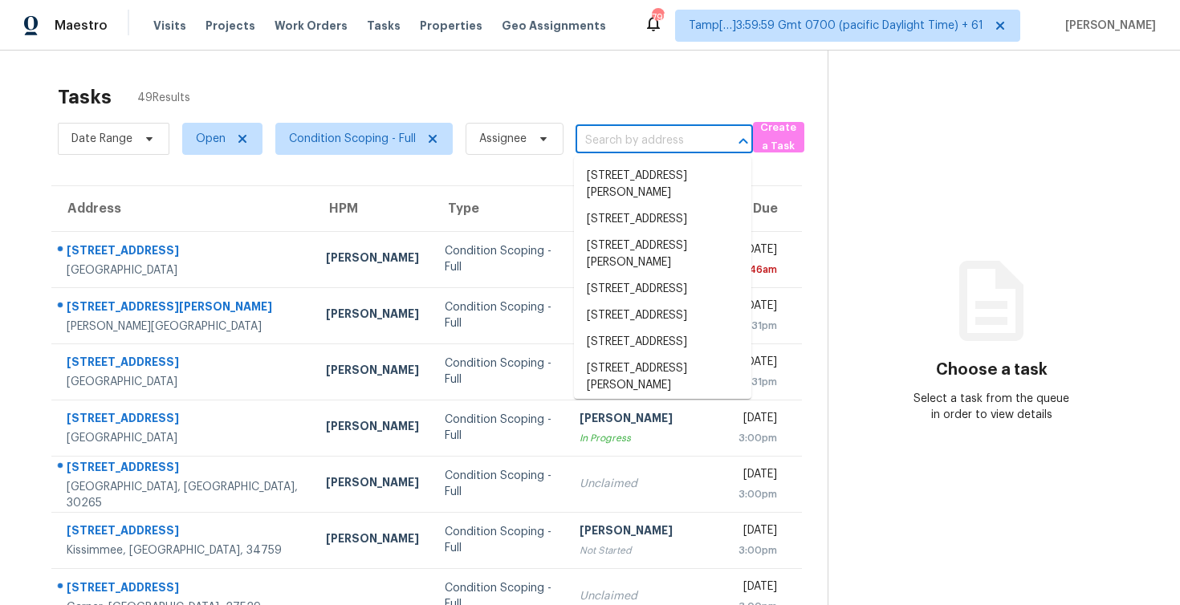
paste input "[STREET_ADDRESS]"
type input "[STREET_ADDRESS]"
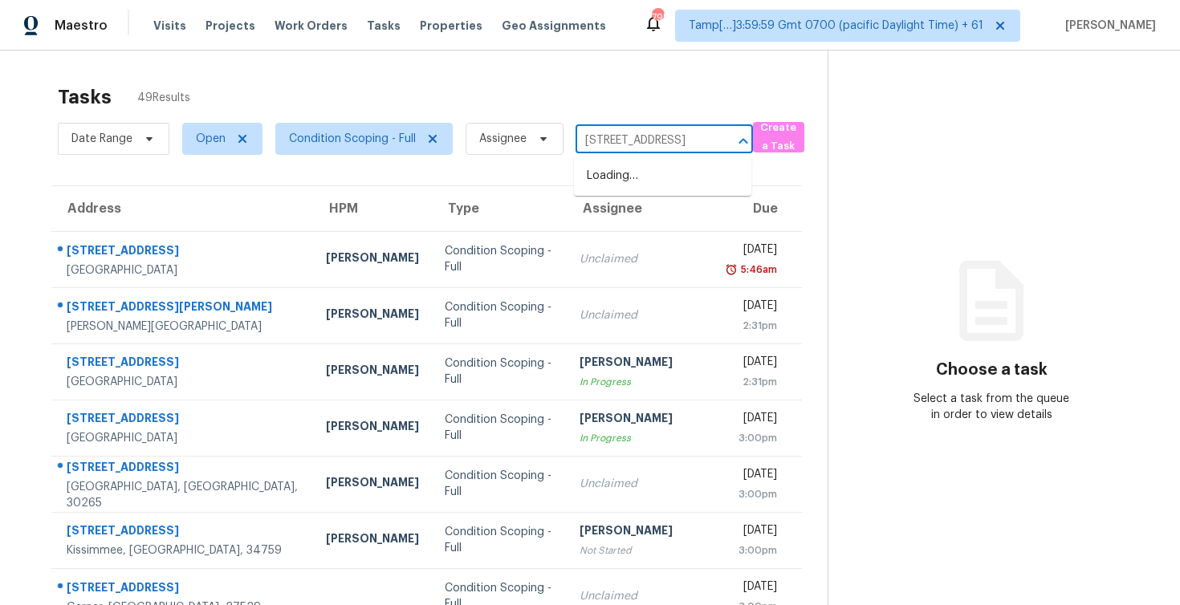
scroll to position [0, 83]
click at [660, 176] on li "[STREET_ADDRESS]" at bounding box center [662, 176] width 177 height 26
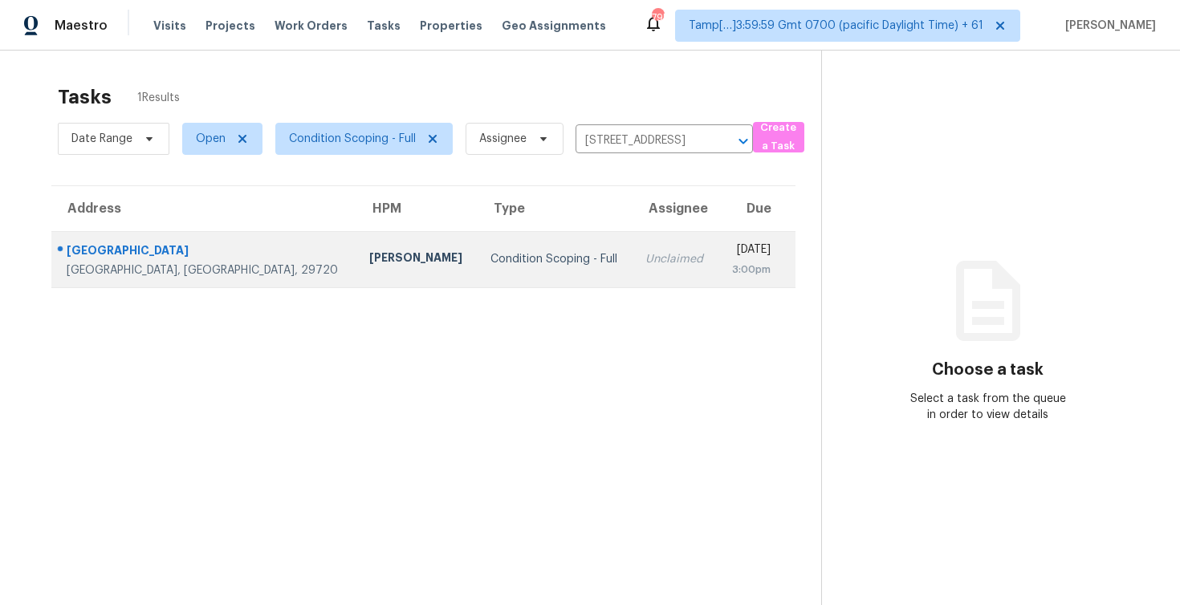
click at [730, 252] on div "[DATE]" at bounding box center [750, 252] width 40 height 20
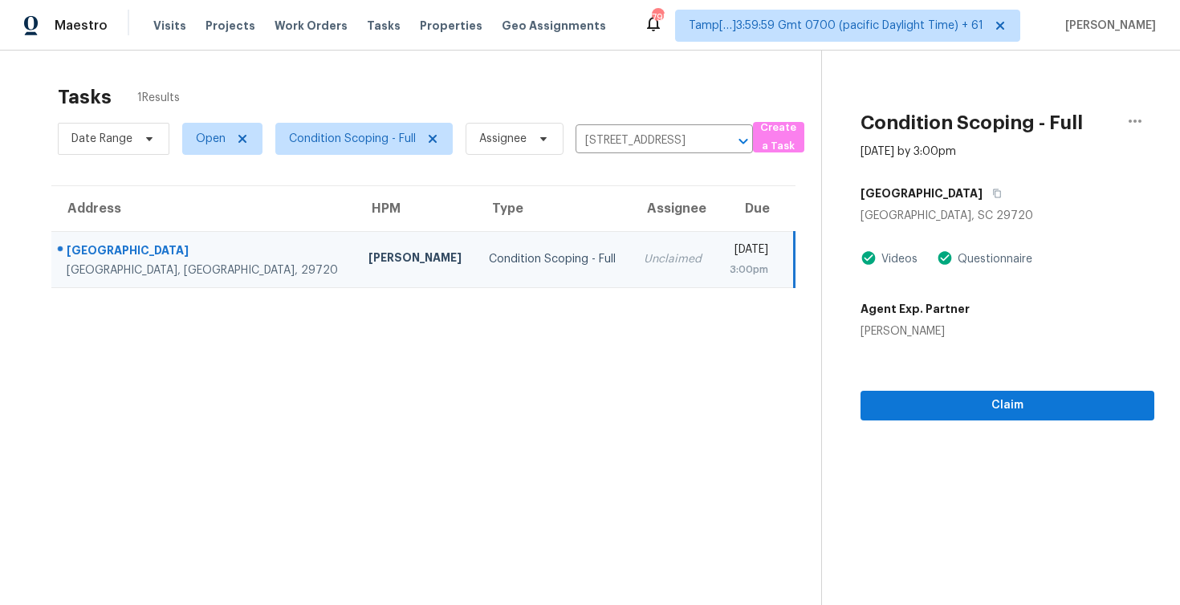
click at [893, 390] on div "Claim" at bounding box center [1008, 380] width 294 height 81
click at [896, 404] on span "Claim" at bounding box center [1007, 406] width 268 height 20
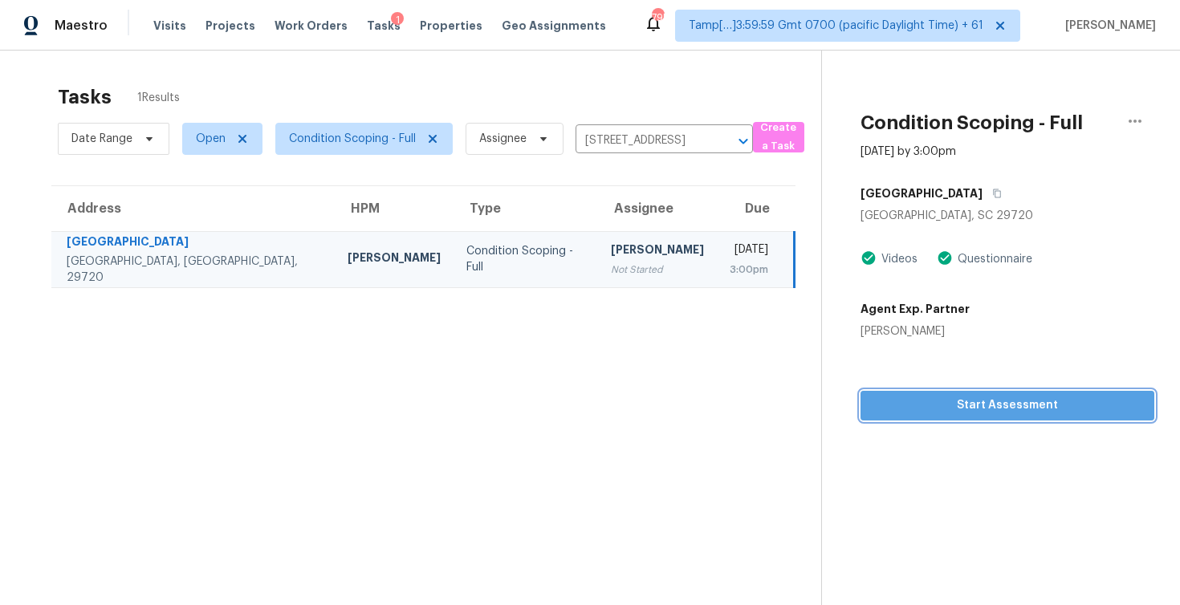
click at [896, 404] on span "Start Assessment" at bounding box center [1007, 406] width 268 height 20
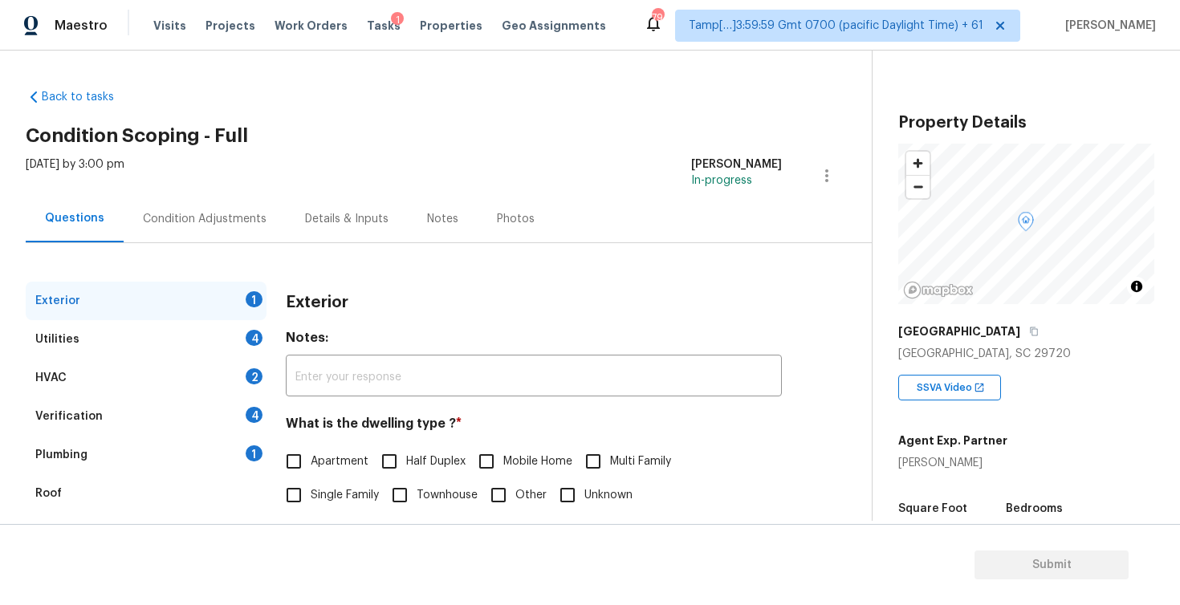
scroll to position [26, 0]
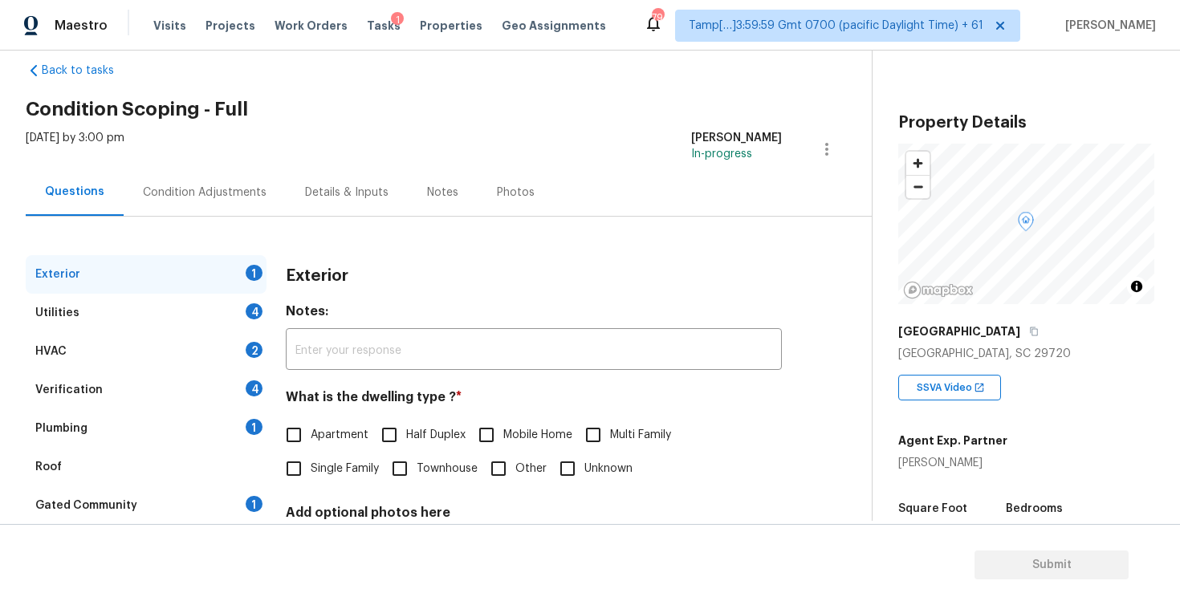
click at [467, 282] on div "Exterior" at bounding box center [534, 276] width 496 height 42
click at [234, 193] on div "Condition Adjustments" at bounding box center [205, 193] width 124 height 16
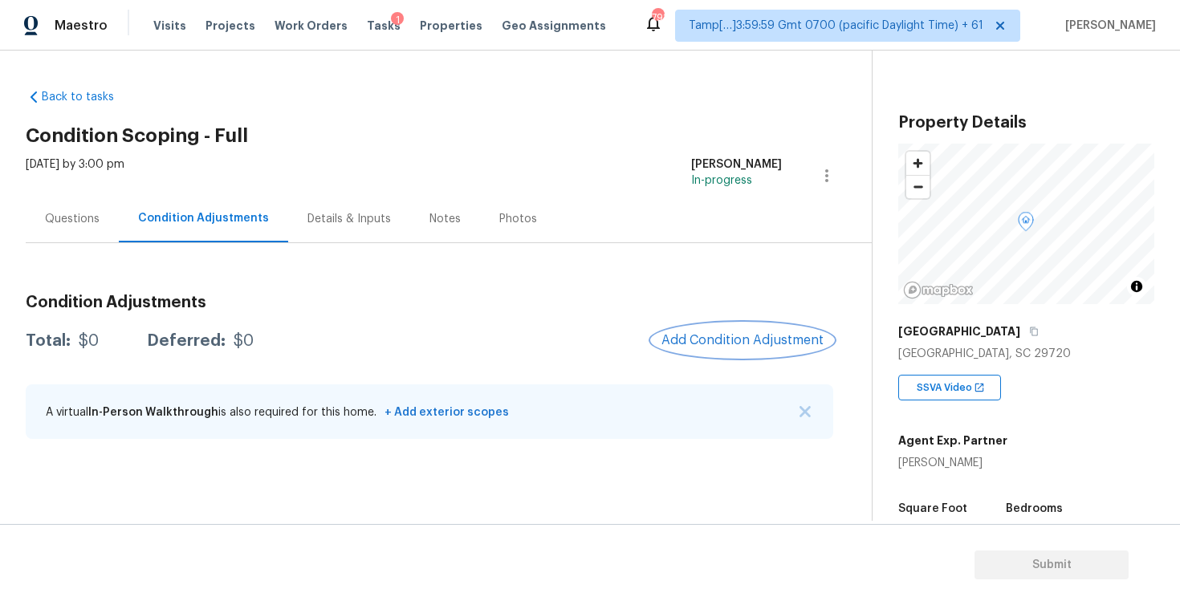
click at [718, 328] on button "Add Condition Adjustment" at bounding box center [742, 340] width 181 height 34
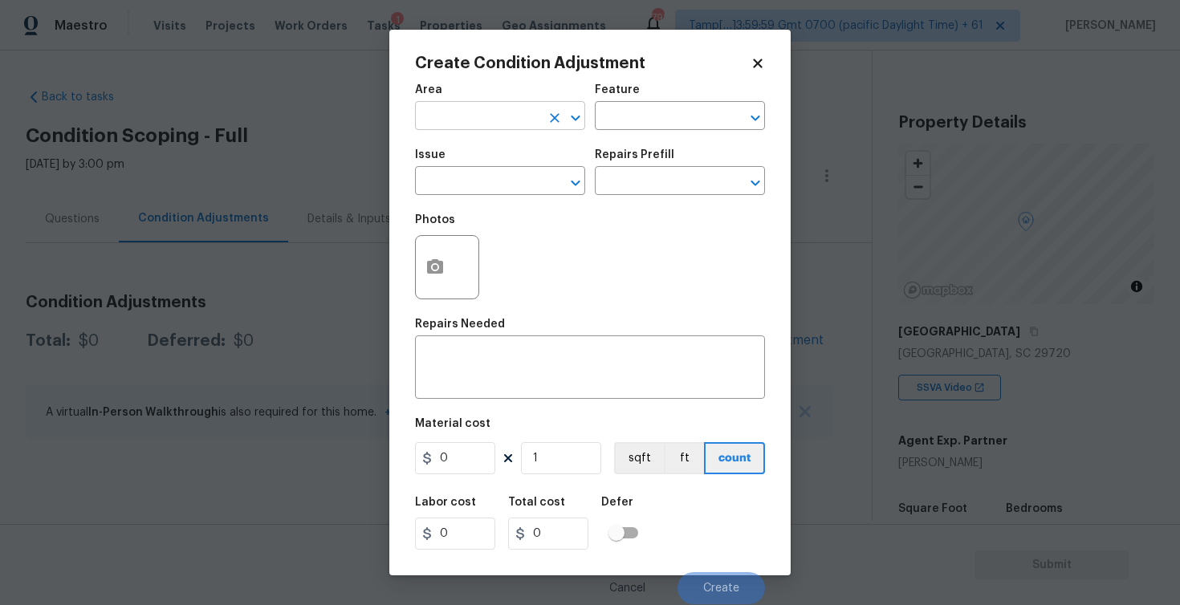
click at [447, 124] on input "text" at bounding box center [477, 117] width 125 height 25
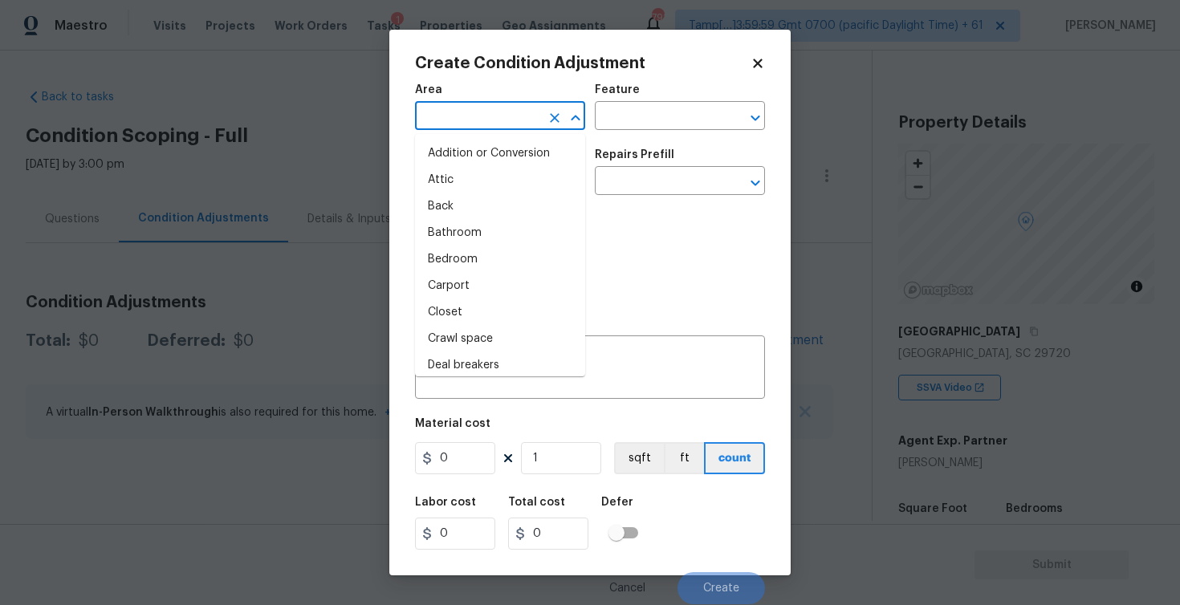
type input "e"
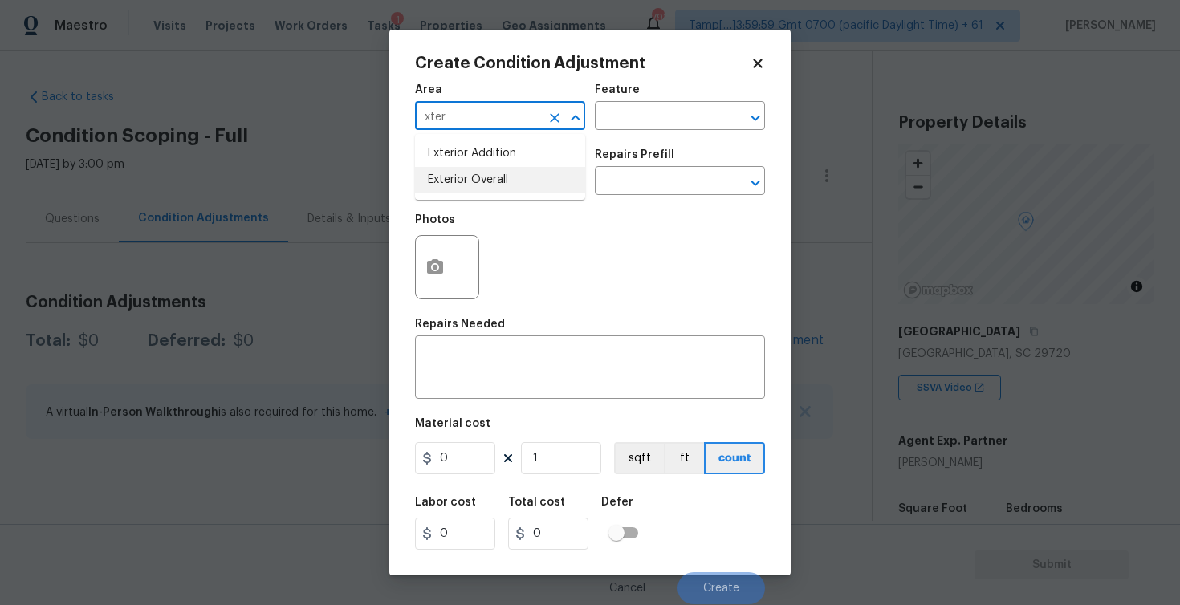
click at [449, 187] on li "Exterior Overall" at bounding box center [500, 180] width 170 height 26
type input "Exterior Overall"
click at [449, 187] on input "text" at bounding box center [477, 182] width 125 height 25
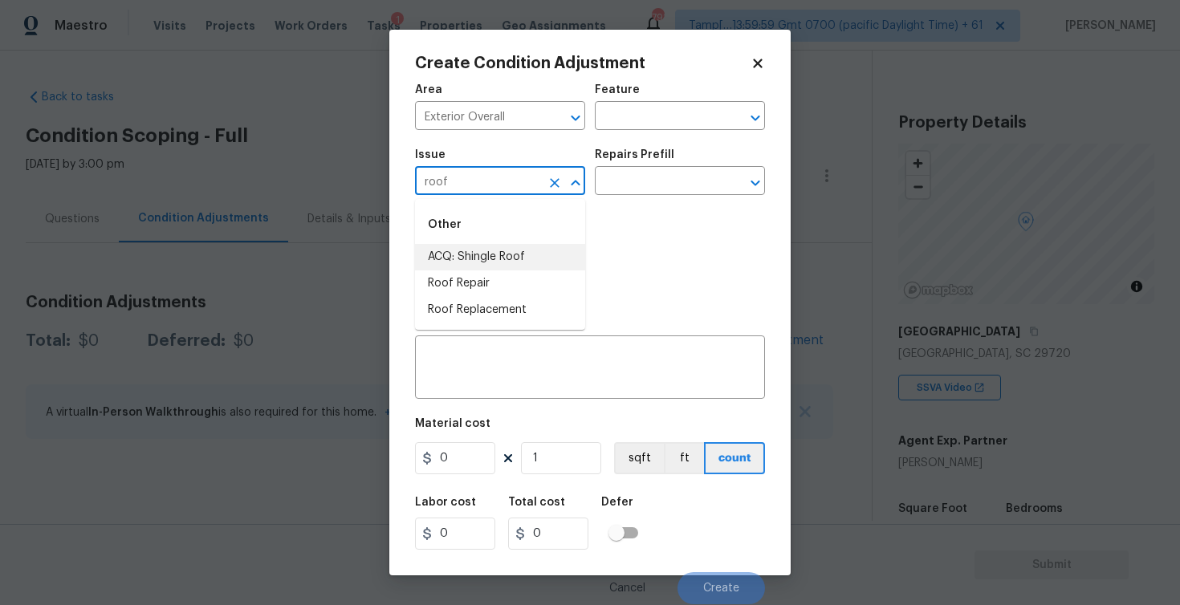
click at [463, 262] on li "ACQ: Shingle Roof" at bounding box center [500, 257] width 170 height 26
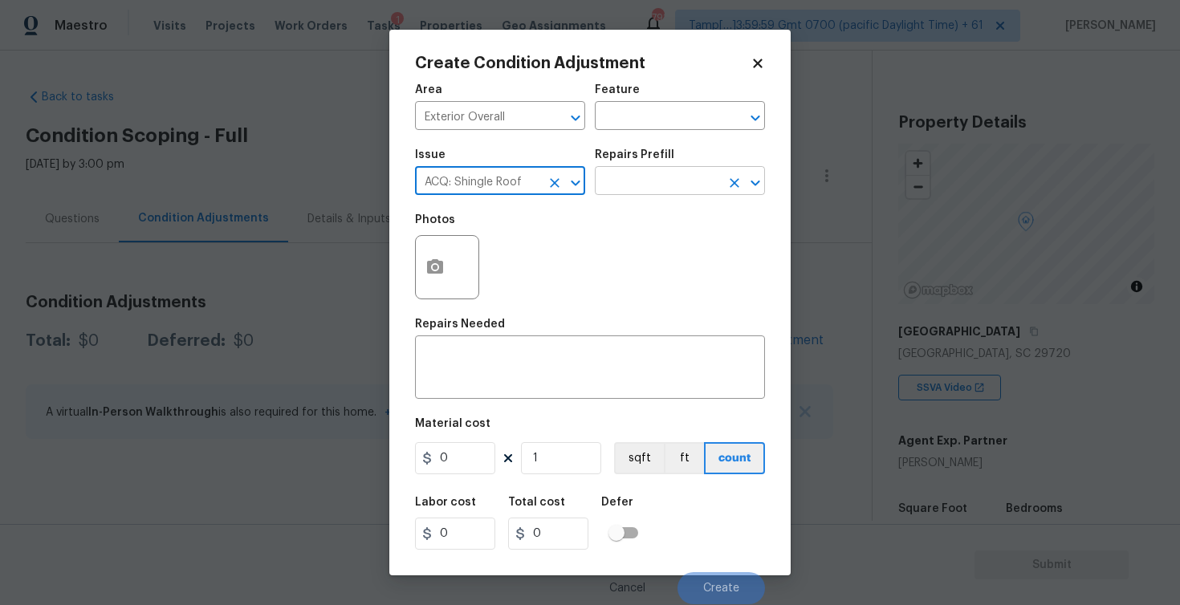
type input "ACQ: Shingle Roof"
click at [634, 173] on input "text" at bounding box center [657, 182] width 125 height 25
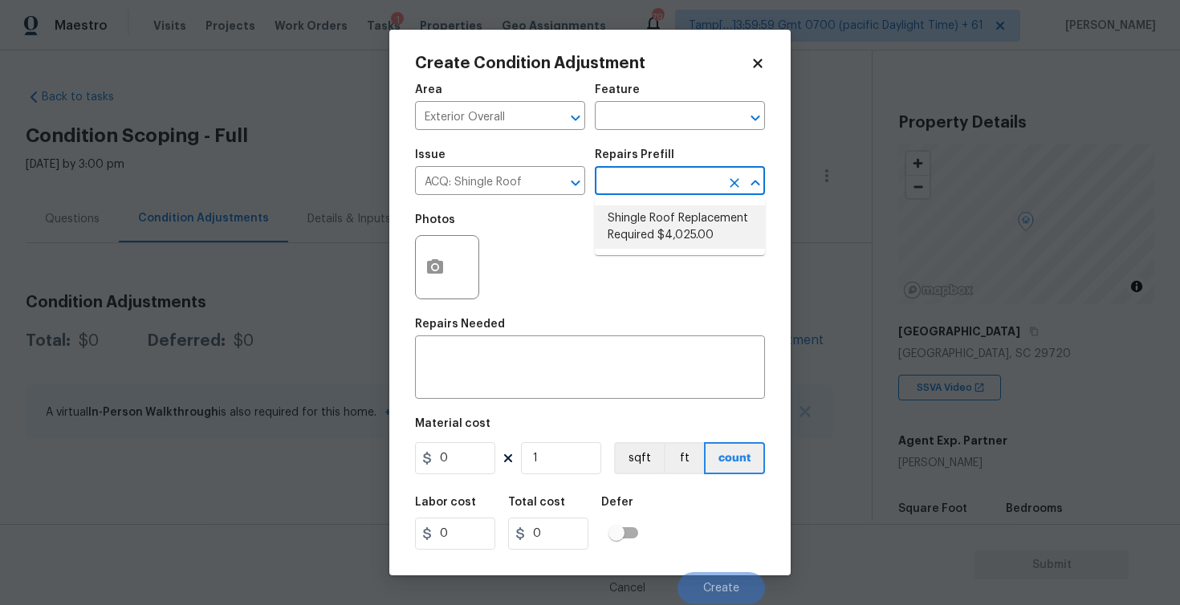
click at [645, 226] on li "Shingle Roof Replacement Required $4,025.00" at bounding box center [680, 226] width 170 height 43
type input "Acquisition"
type textarea "Acquisition Scope: Shingle Roof Replacement required."
type input "4025"
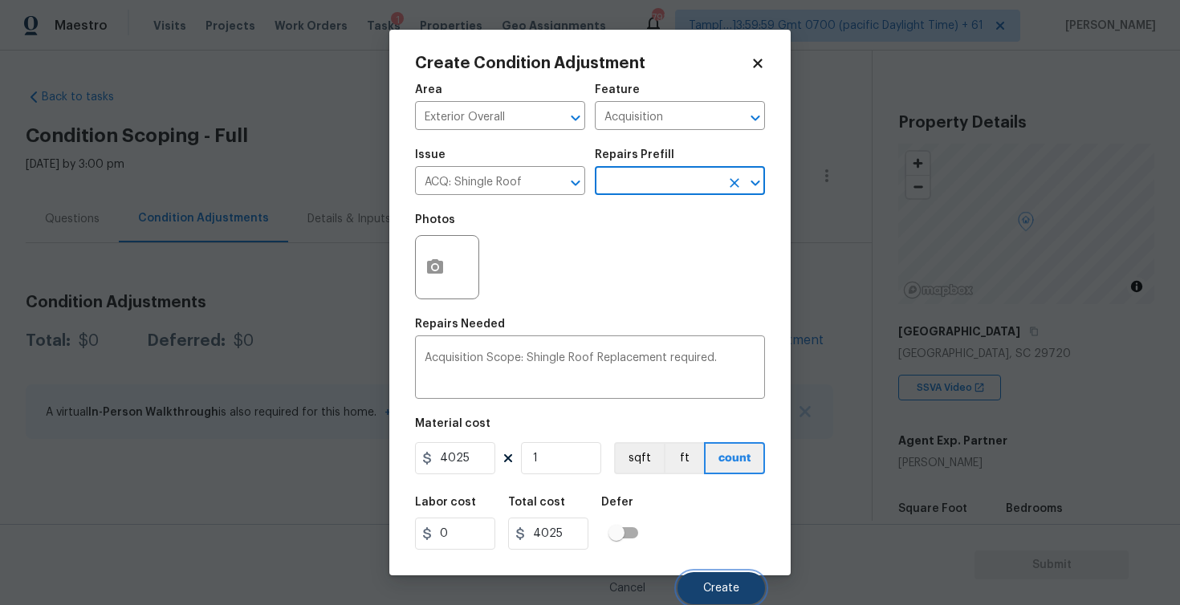
click at [715, 581] on button "Create" at bounding box center [720, 588] width 87 height 32
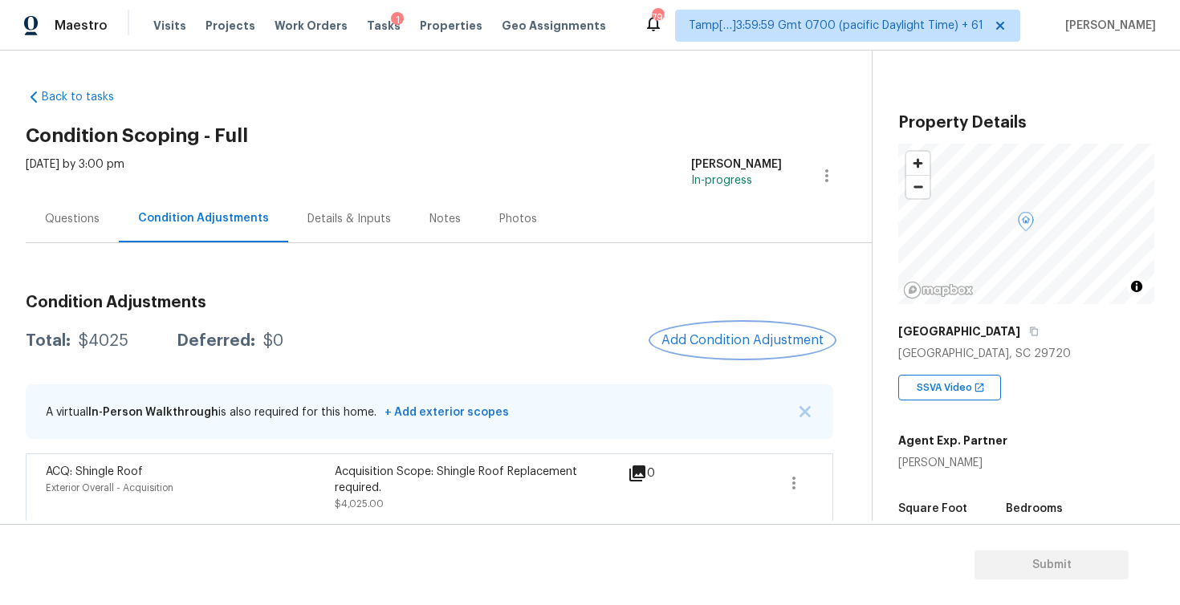
scroll to position [6, 0]
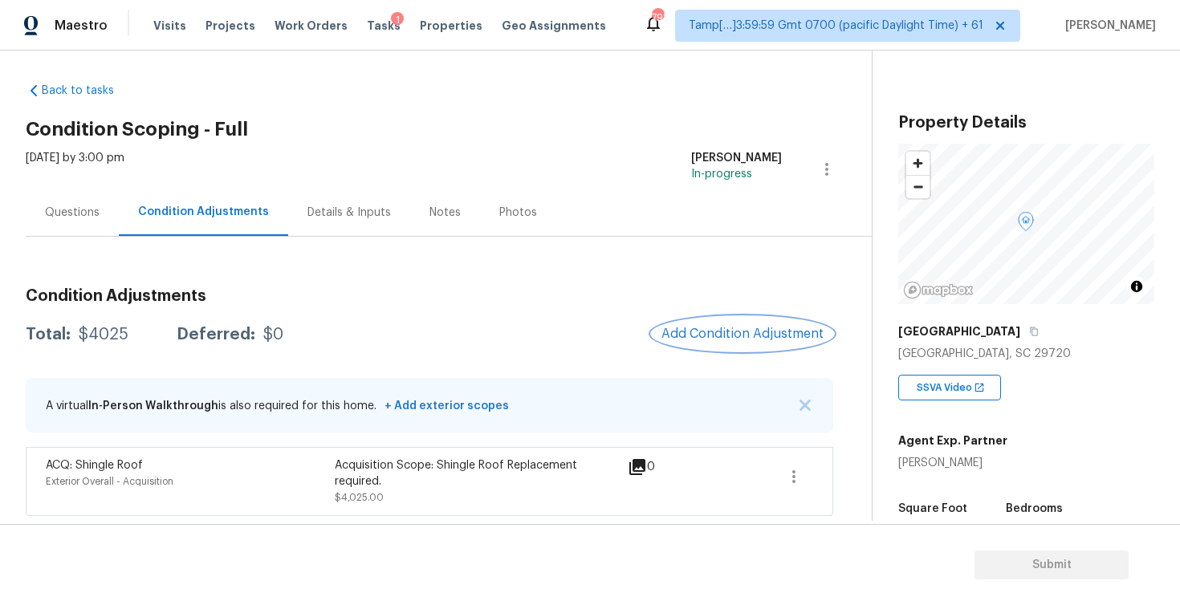
click at [755, 330] on span "Add Condition Adjustment" at bounding box center [742, 334] width 162 height 14
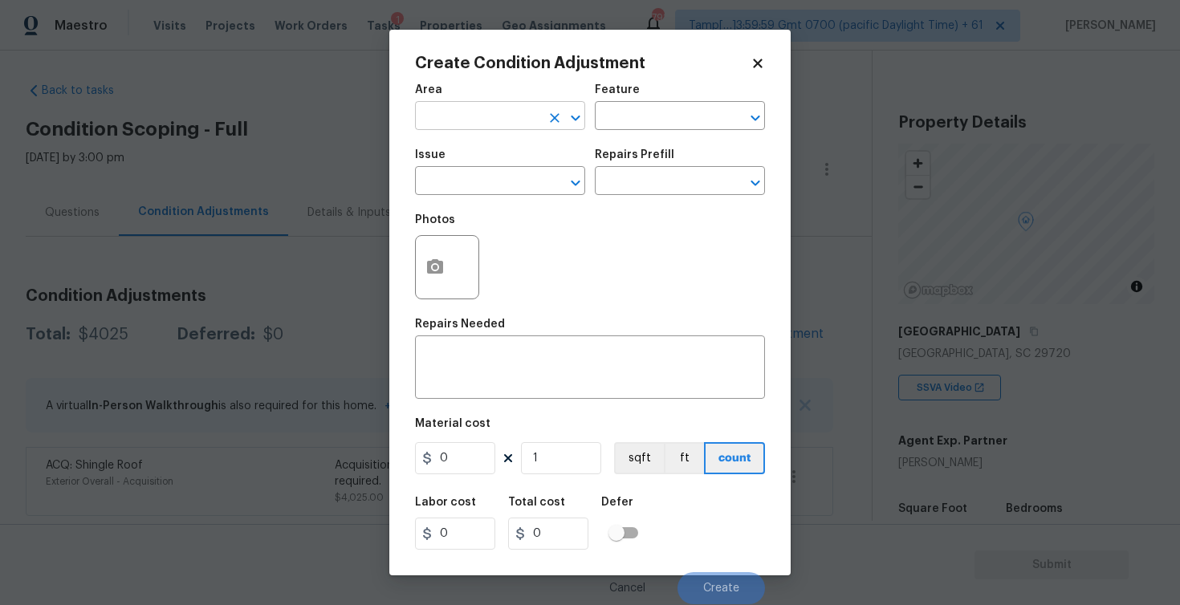
click at [483, 120] on input "text" at bounding box center [477, 117] width 125 height 25
click at [482, 189] on li "Interior Overall" at bounding box center [500, 180] width 170 height 26
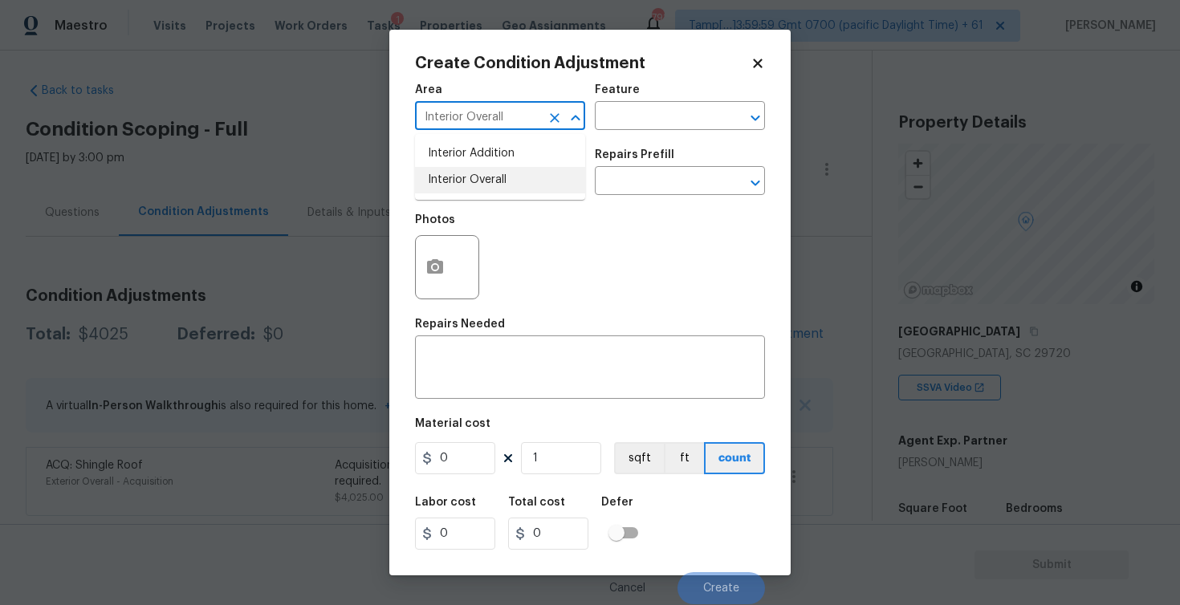
type input "Interior Overall"
click at [482, 189] on input "text" at bounding box center [477, 182] width 125 height 25
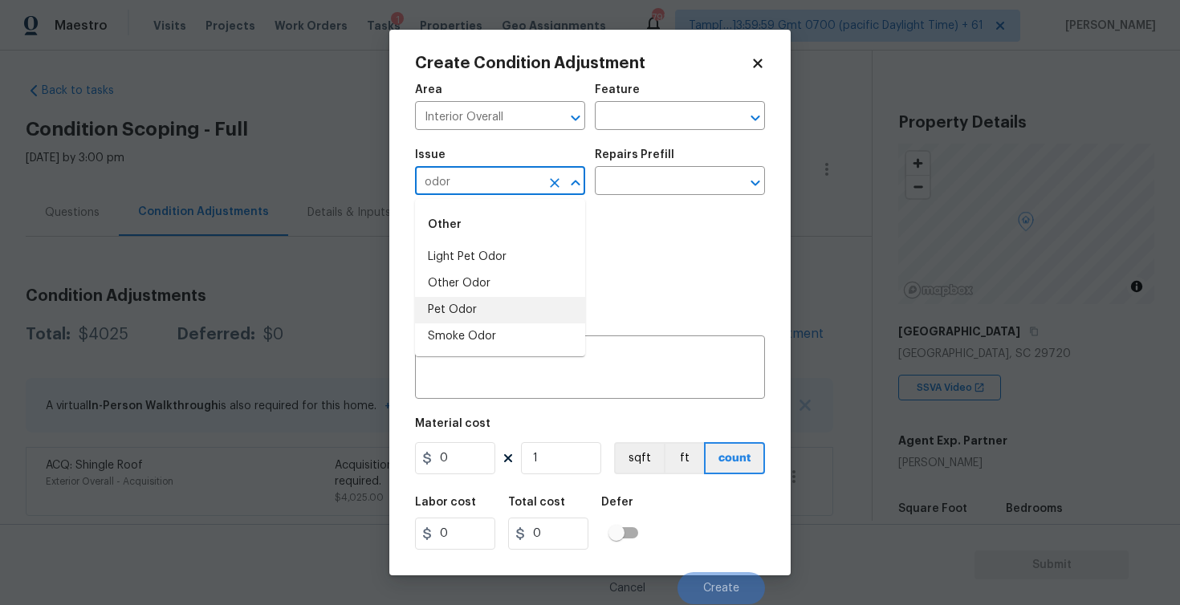
click at [471, 319] on li "Pet Odor" at bounding box center [500, 310] width 170 height 26
click at [724, 173] on div at bounding box center [744, 183] width 42 height 22
type input "Pet Odor"
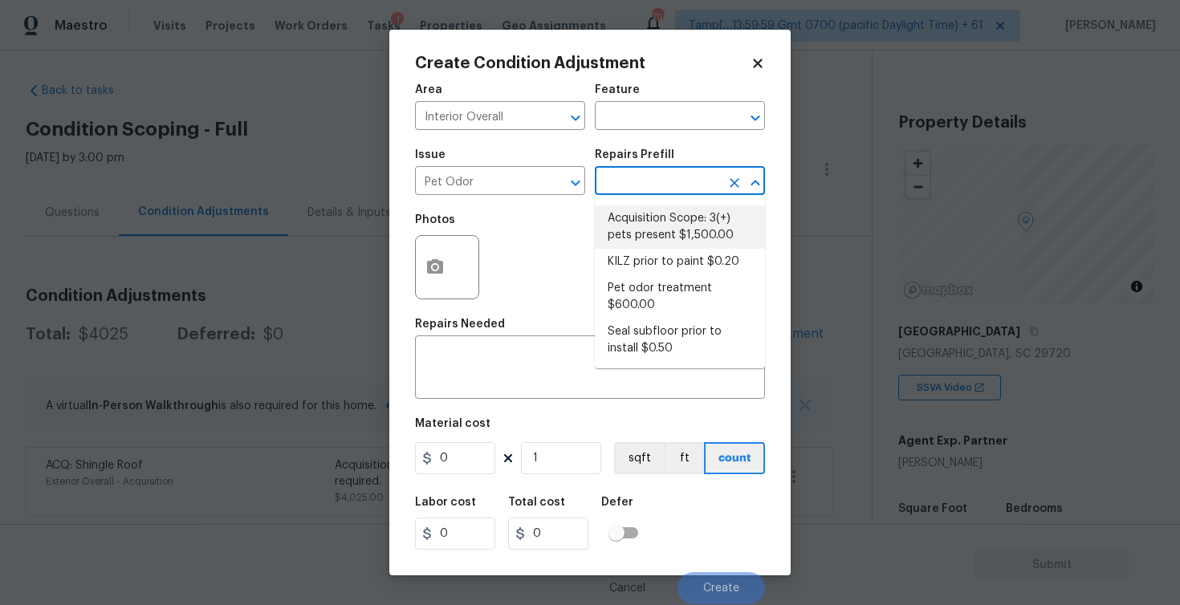
click at [657, 228] on li "Acquisition Scope: 3(+) pets present $1,500.00" at bounding box center [680, 226] width 170 height 43
type textarea "Acquisition Scope: 3(+) pets present"
type input "1500"
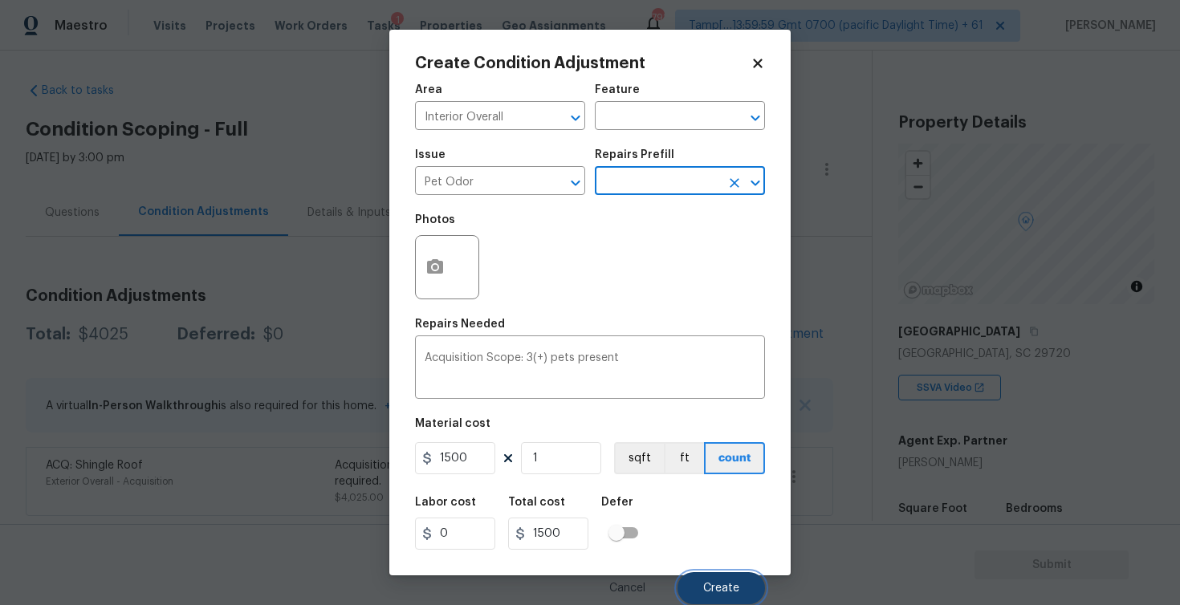
click at [719, 587] on span "Create" at bounding box center [721, 589] width 36 height 12
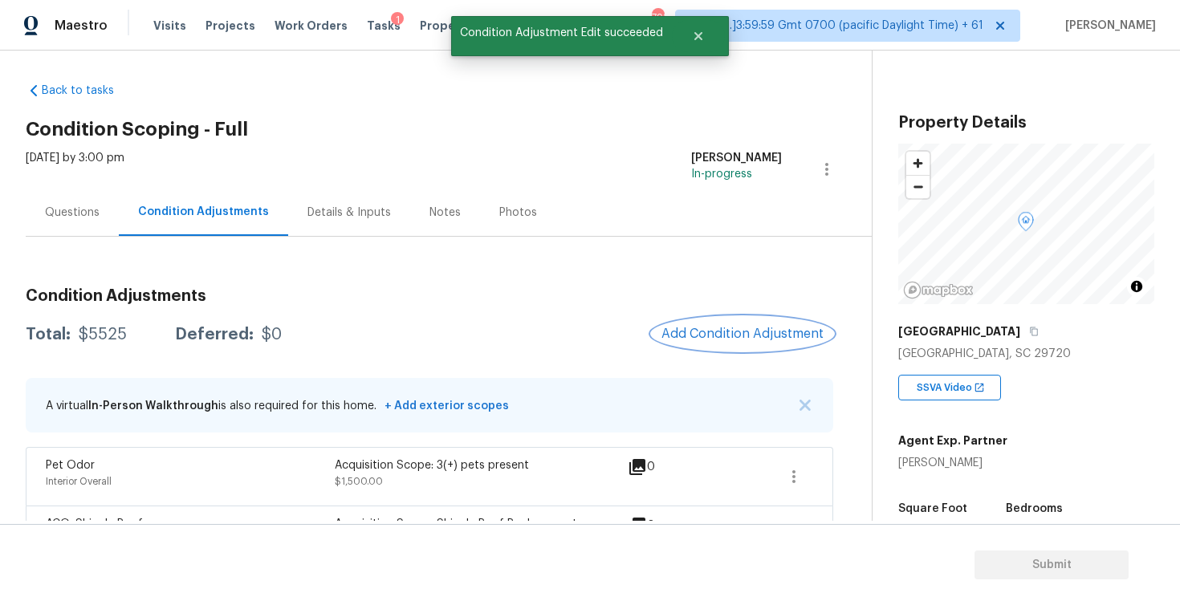
scroll to position [65, 0]
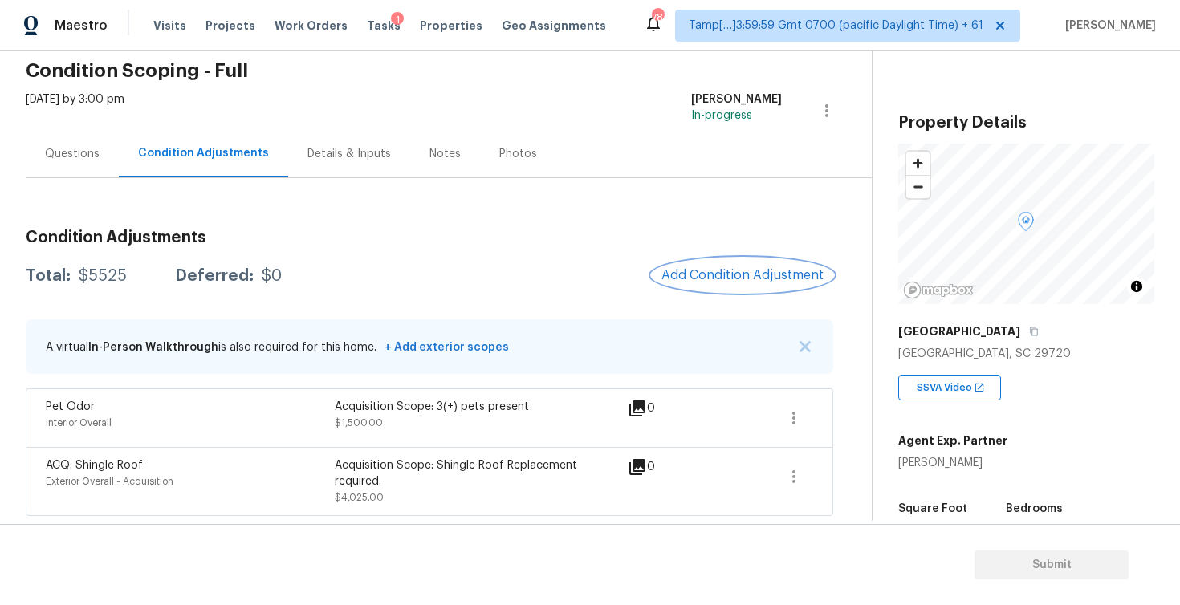
click at [792, 278] on span "Add Condition Adjustment" at bounding box center [742, 275] width 162 height 14
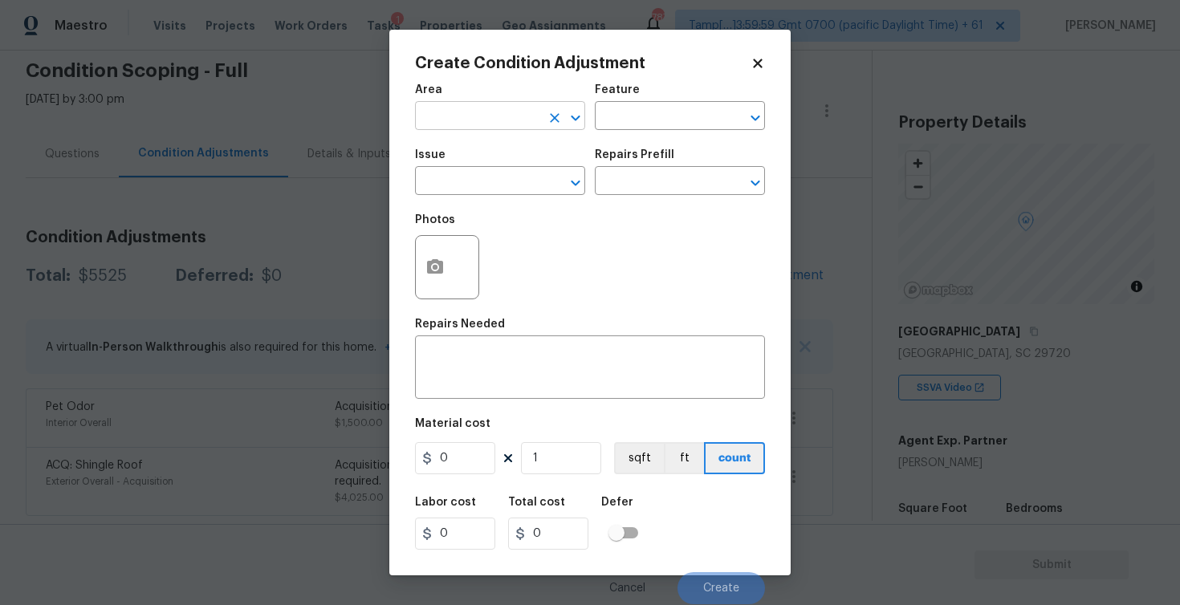
click at [486, 110] on input "text" at bounding box center [477, 117] width 125 height 25
click at [478, 174] on li "Exterior Overall" at bounding box center [500, 180] width 170 height 26
type input "Exterior Overall"
click at [478, 174] on input "text" at bounding box center [477, 182] width 125 height 25
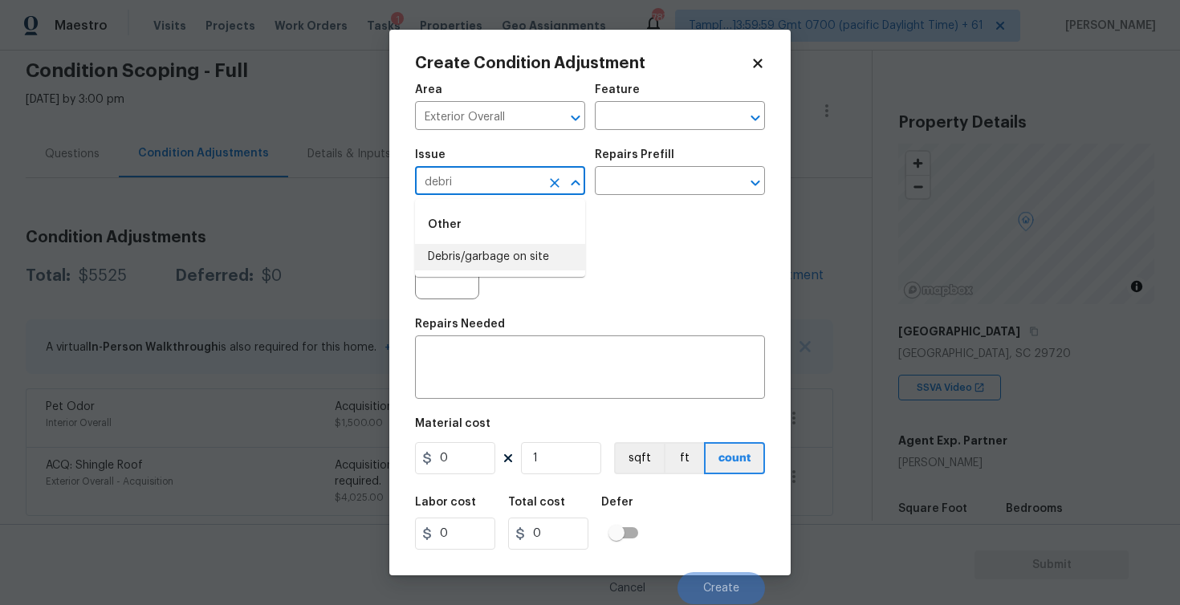
click at [474, 275] on ul "Other Debris/garbage on site" at bounding box center [500, 238] width 170 height 78
click at [462, 245] on li "Debris/garbage on site" at bounding box center [500, 257] width 170 height 26
type input "Debris/garbage on site"
click at [437, 279] on button "button" at bounding box center [435, 267] width 39 height 63
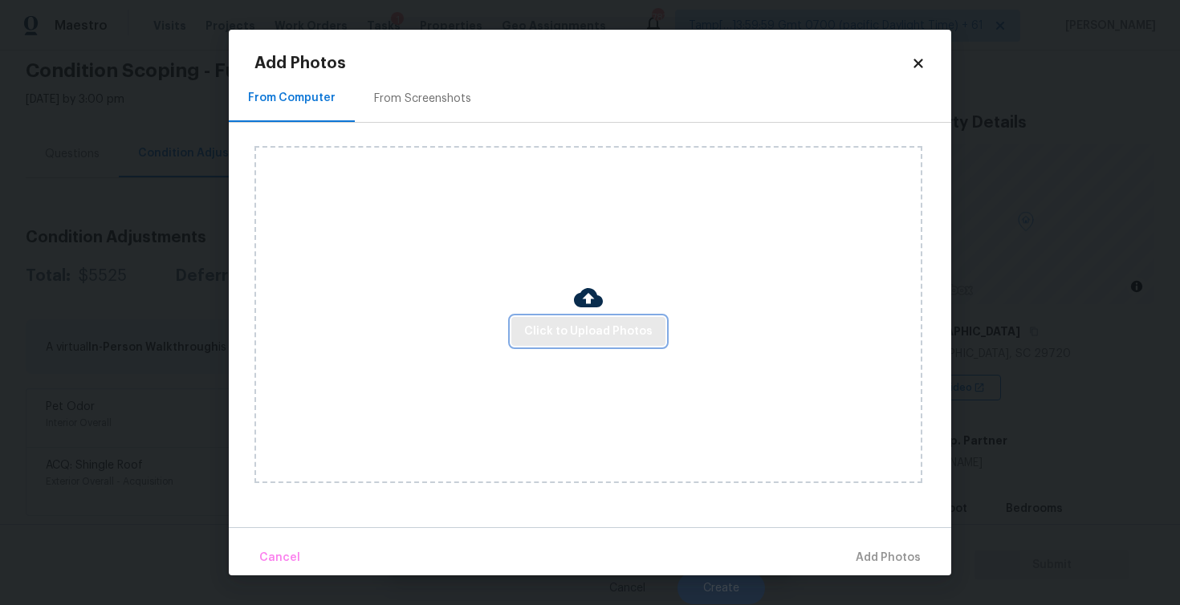
click at [586, 342] on button "Click to Upload Photos" at bounding box center [588, 332] width 154 height 30
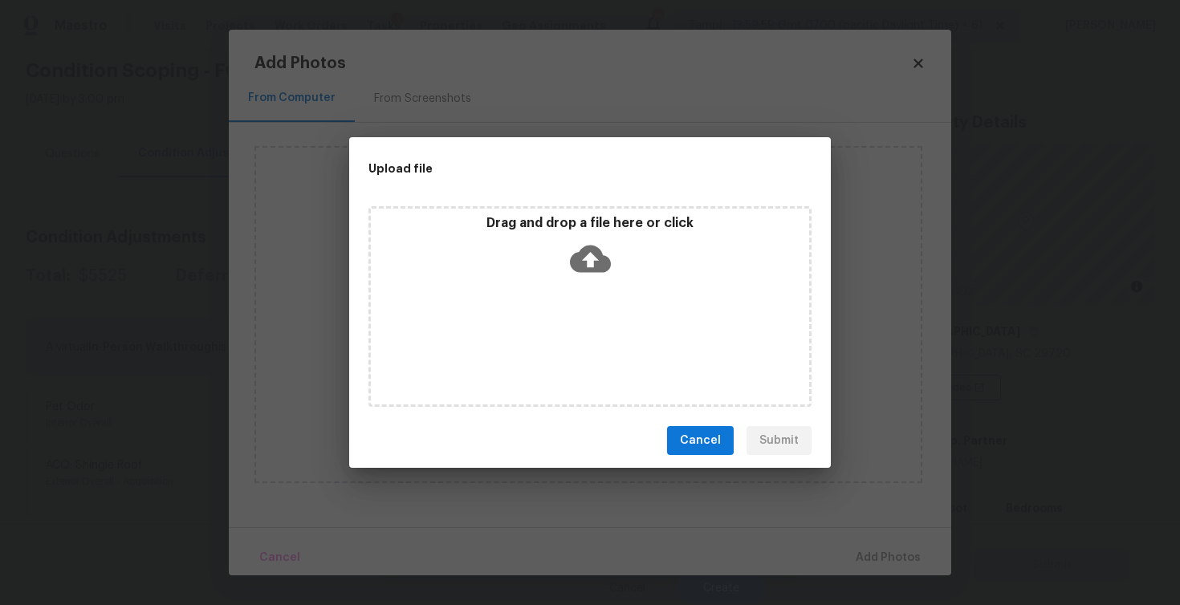
click at [585, 295] on div "Drag and drop a file here or click" at bounding box center [589, 306] width 443 height 201
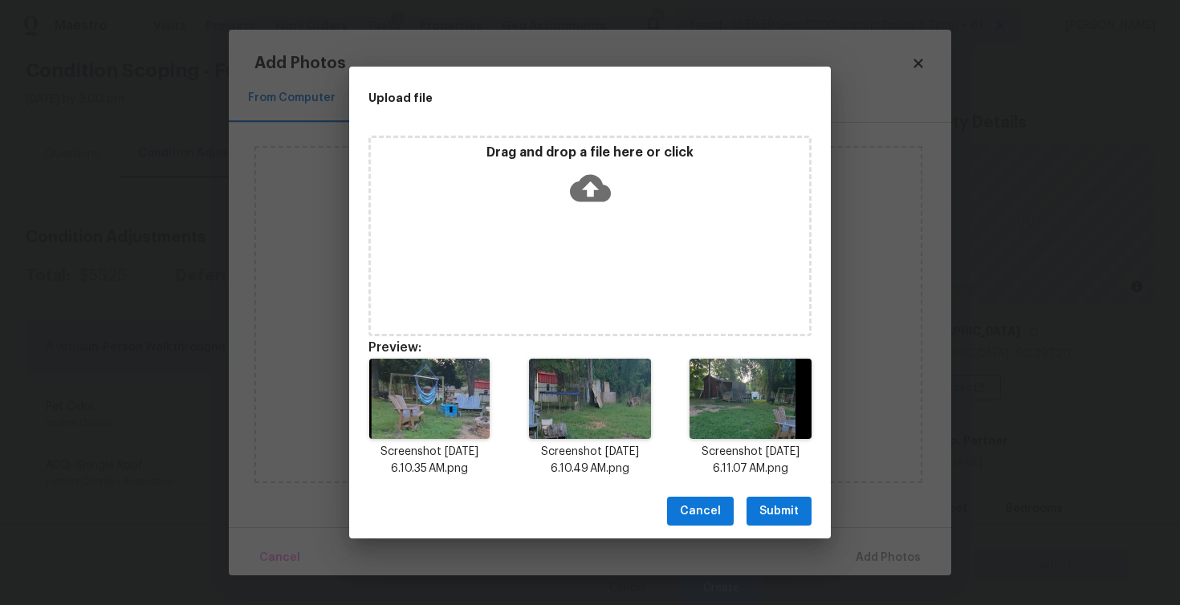
click at [787, 503] on span "Submit" at bounding box center [778, 512] width 39 height 20
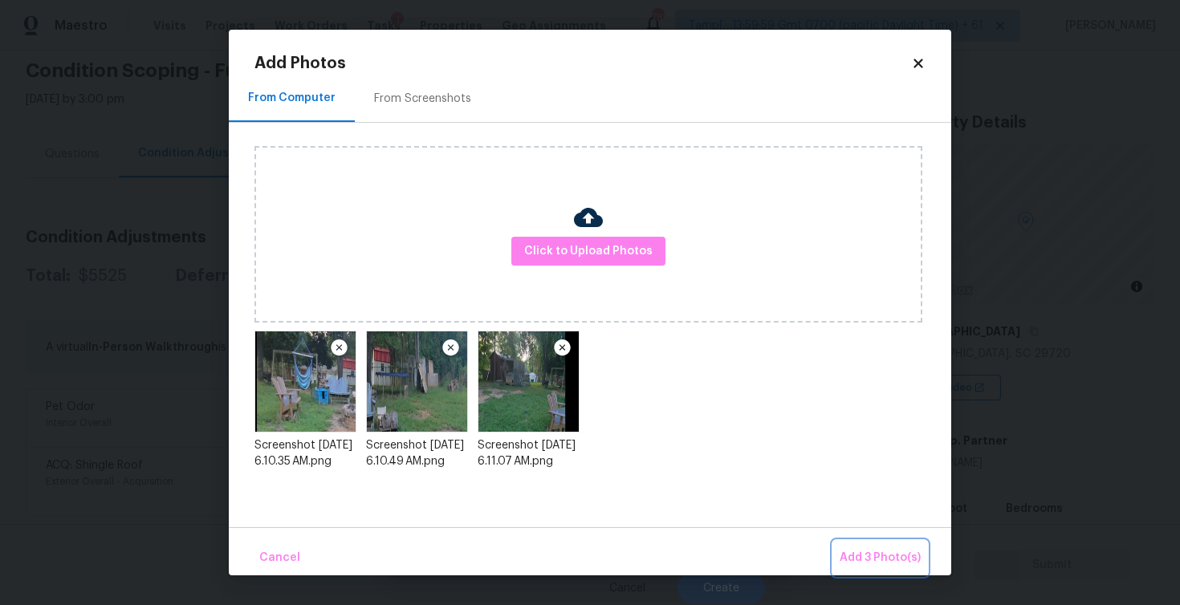
click at [880, 560] on span "Add 3 Photo(s)" at bounding box center [880, 558] width 81 height 20
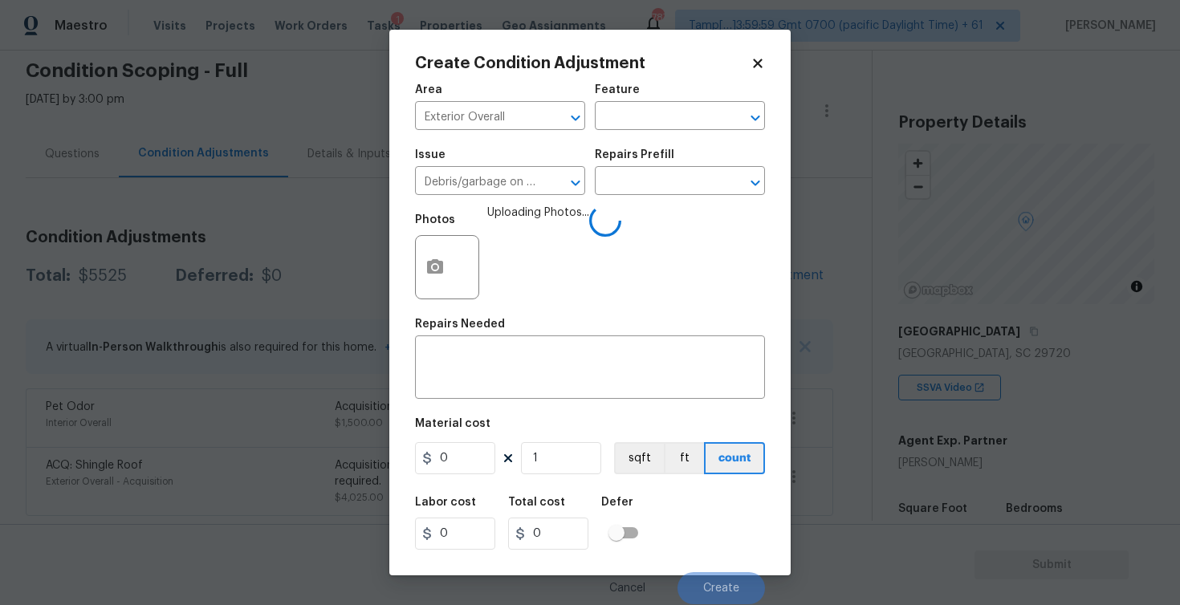
click at [630, 197] on div "Issue Debris/garbage on site ​ Repairs Prefill ​" at bounding box center [590, 172] width 350 height 65
click at [641, 185] on input "text" at bounding box center [657, 182] width 125 height 25
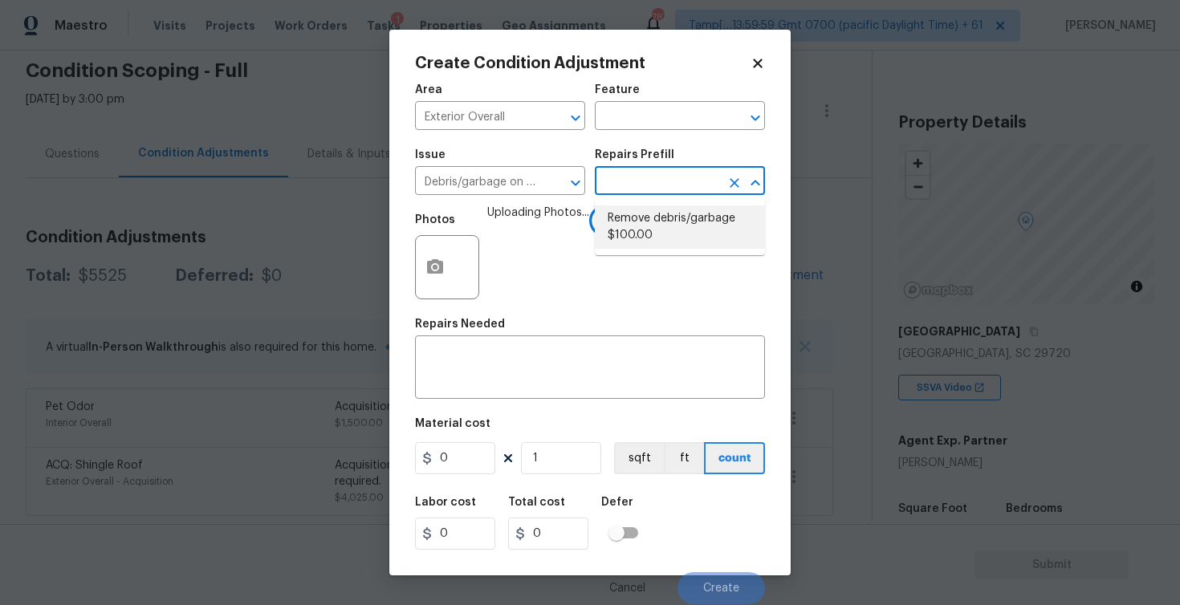
click at [648, 226] on li "Remove debris/garbage $100.00" at bounding box center [680, 226] width 170 height 43
type textarea "Remove, haul off, and properly dispose of any debris left by seller to offsite …"
type input "100"
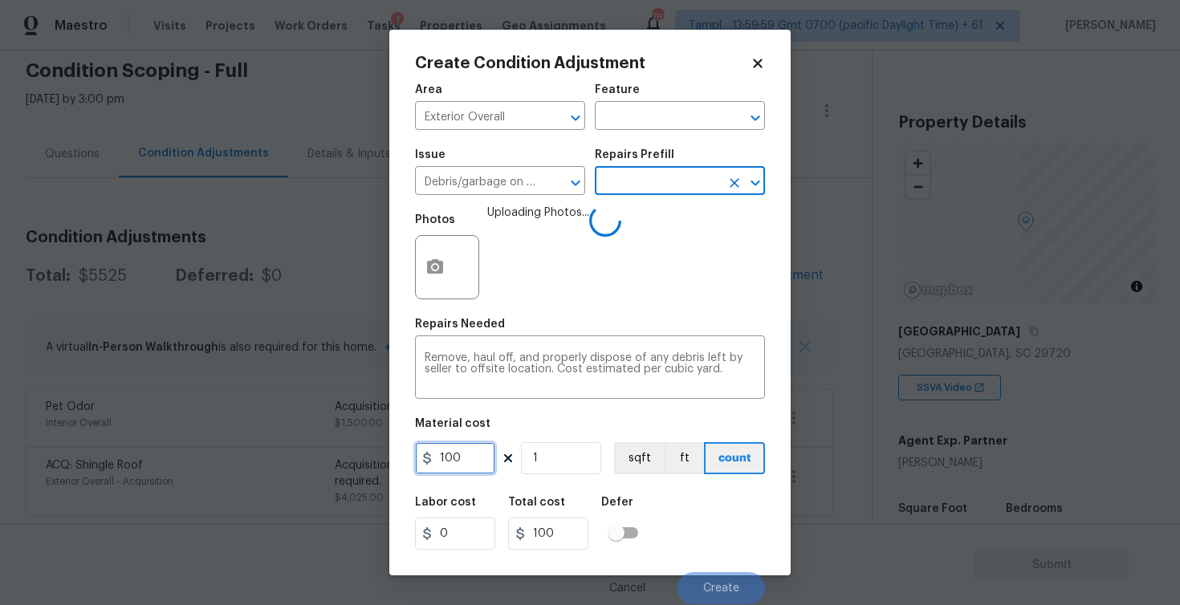
click at [483, 465] on input "100" at bounding box center [455, 458] width 80 height 32
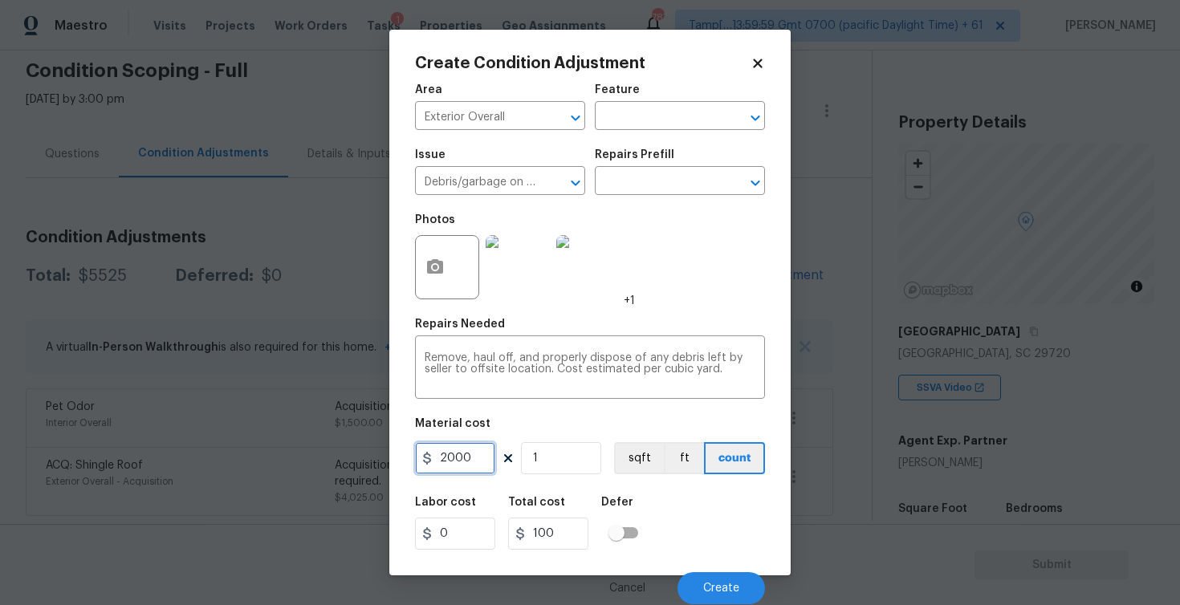
type input "2000"
click at [671, 530] on div "Labor cost 0 Total cost 2000 Defer" at bounding box center [590, 523] width 350 height 72
click at [619, 372] on textarea "Remove, haul off, and properly dispose of any debris left by seller to offsite …" at bounding box center [590, 369] width 331 height 34
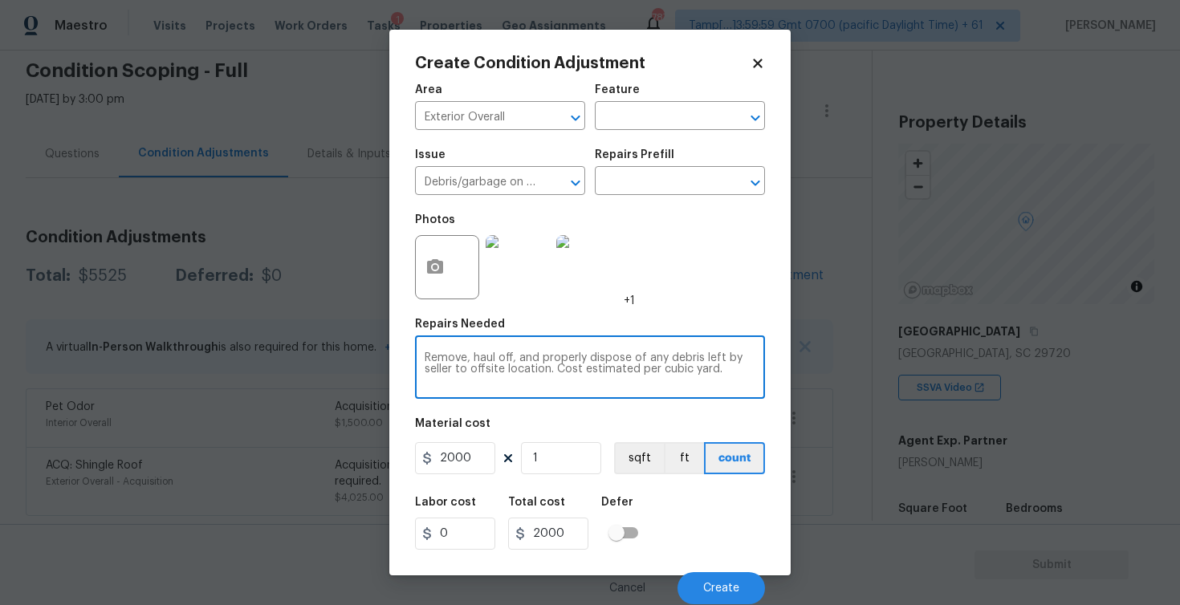
click at [619, 372] on textarea "Remove, haul off, and properly dispose of any debris left by seller to offsite …" at bounding box center [590, 369] width 331 height 34
type textarea "Remove the shed and debris from the backyard"
click at [676, 507] on div "Labor cost 0 Total cost 2000 Defer" at bounding box center [590, 523] width 350 height 72
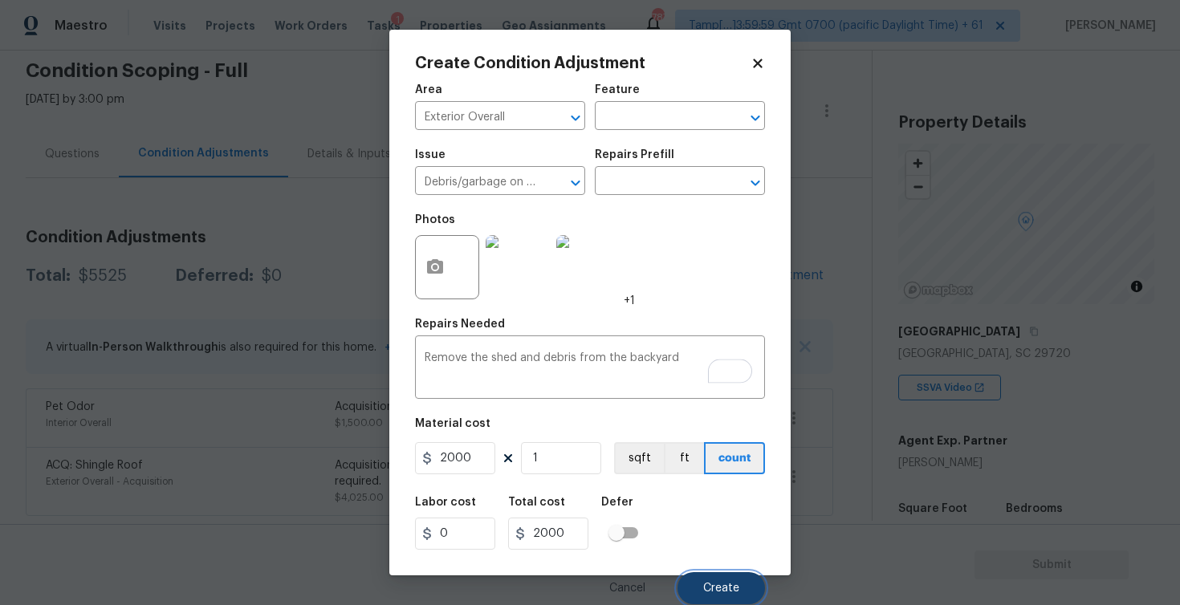
click at [725, 592] on span "Create" at bounding box center [721, 589] width 36 height 12
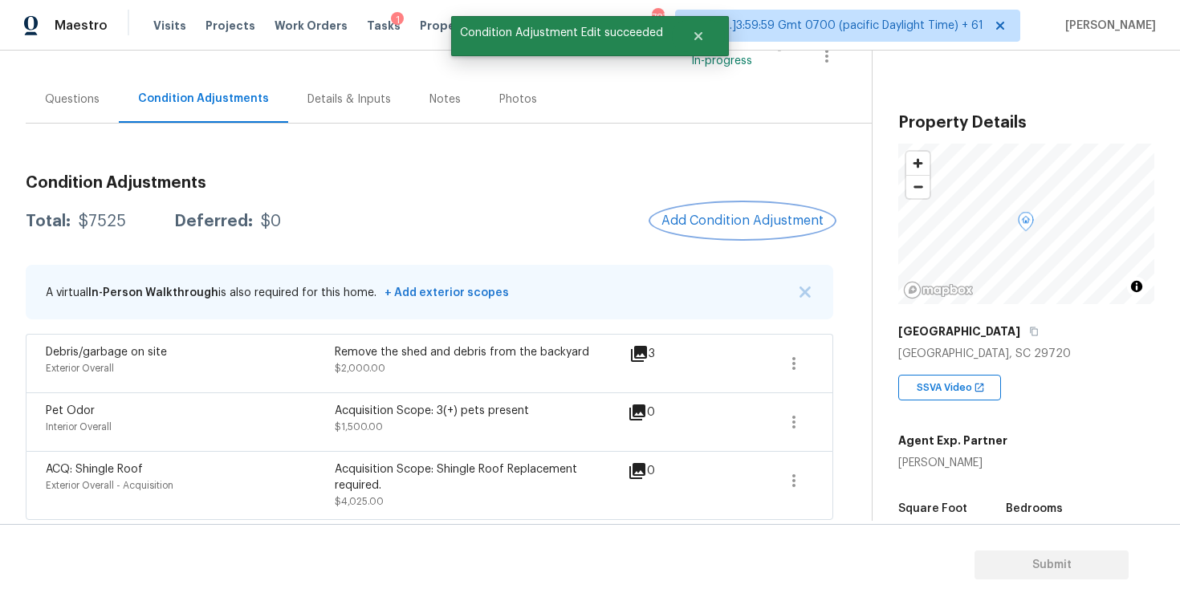
scroll to position [124, 0]
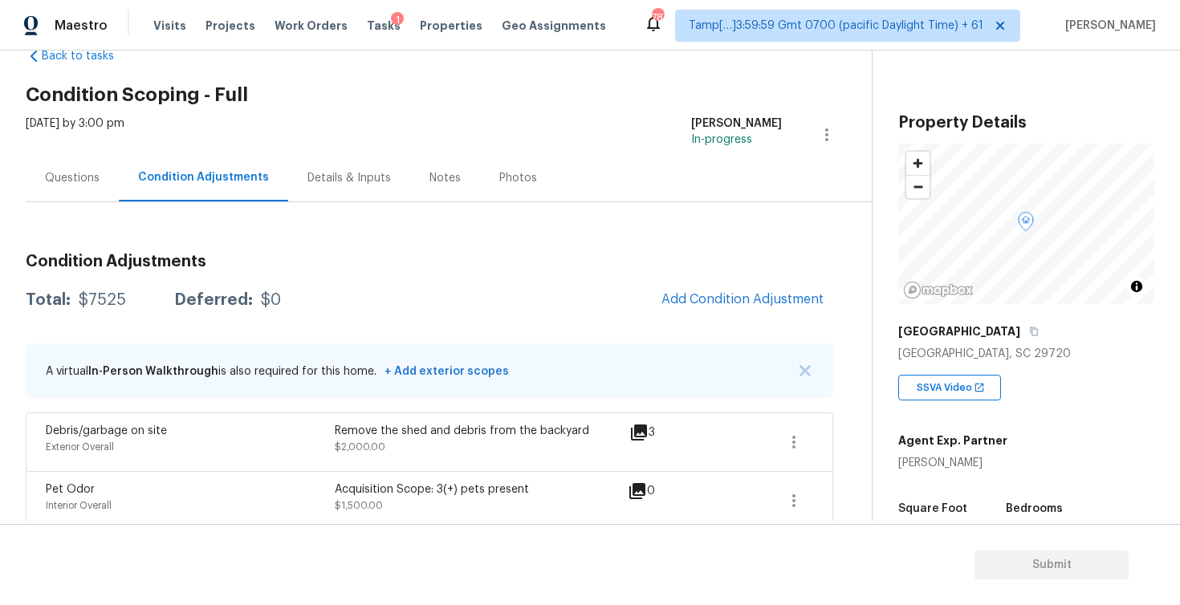
click at [59, 159] on div "Questions" at bounding box center [72, 177] width 93 height 47
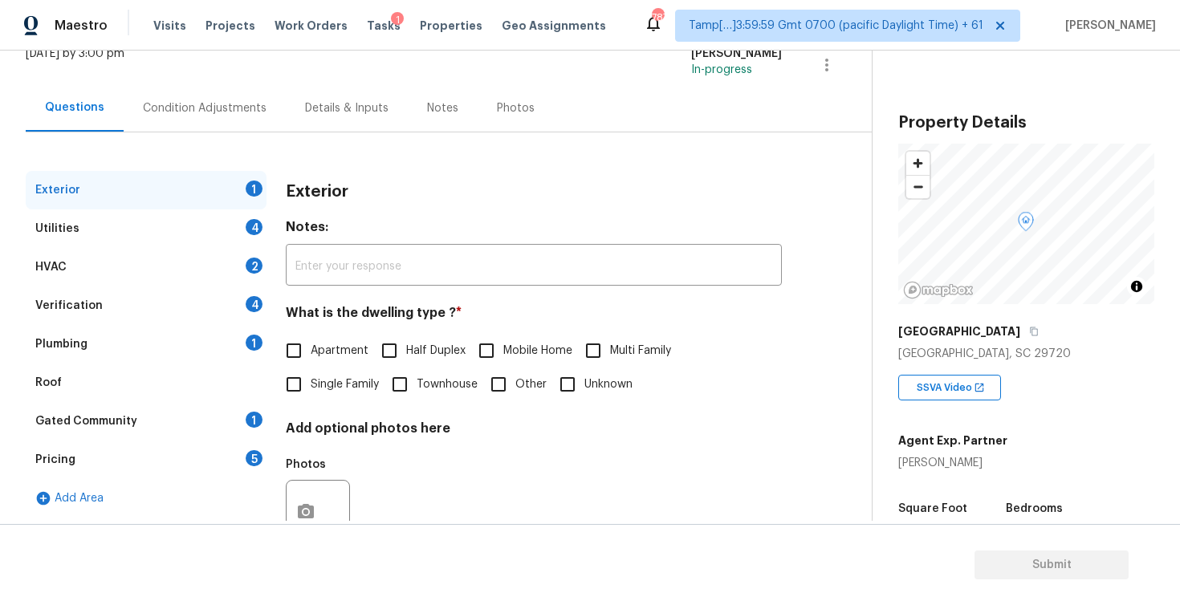
scroll to position [168, 0]
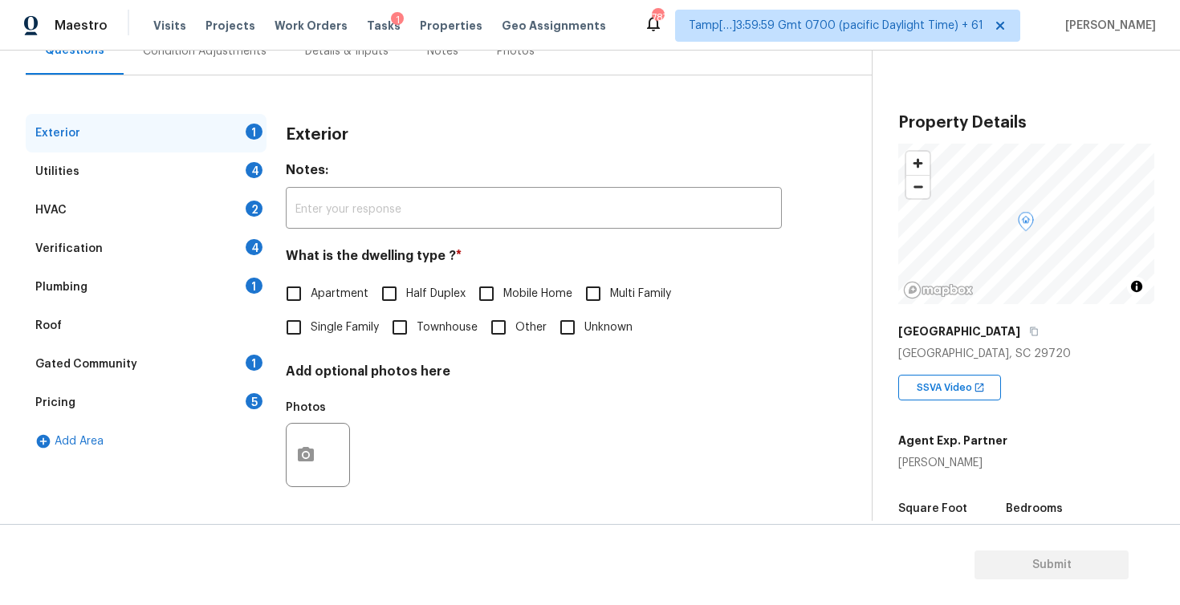
click at [187, 246] on div "Verification 4" at bounding box center [146, 249] width 241 height 39
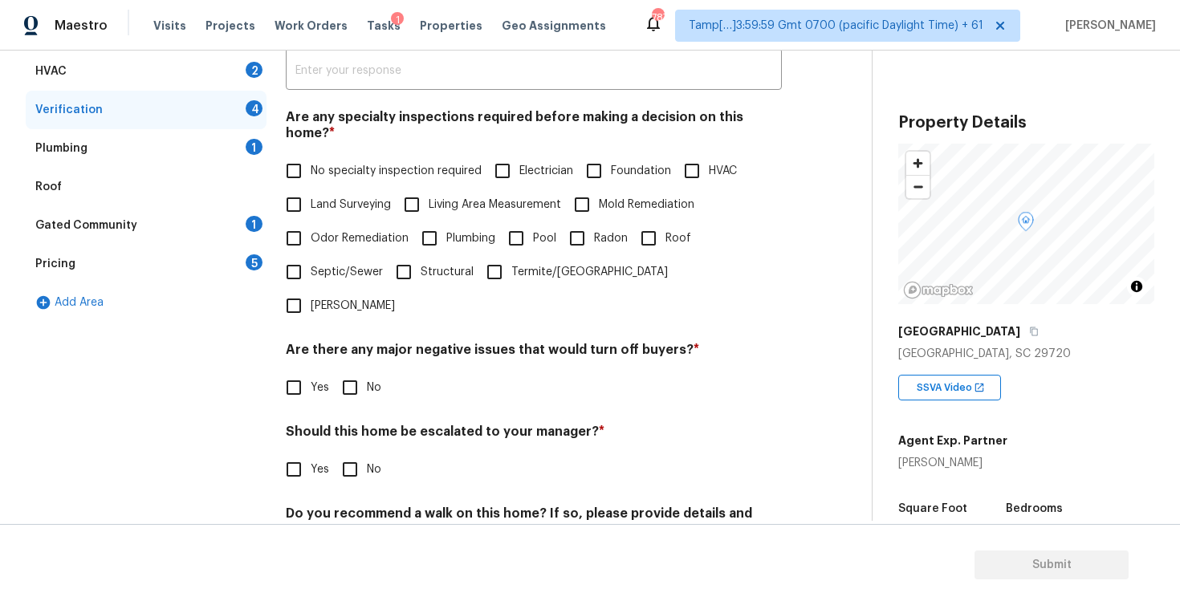
scroll to position [344, 0]
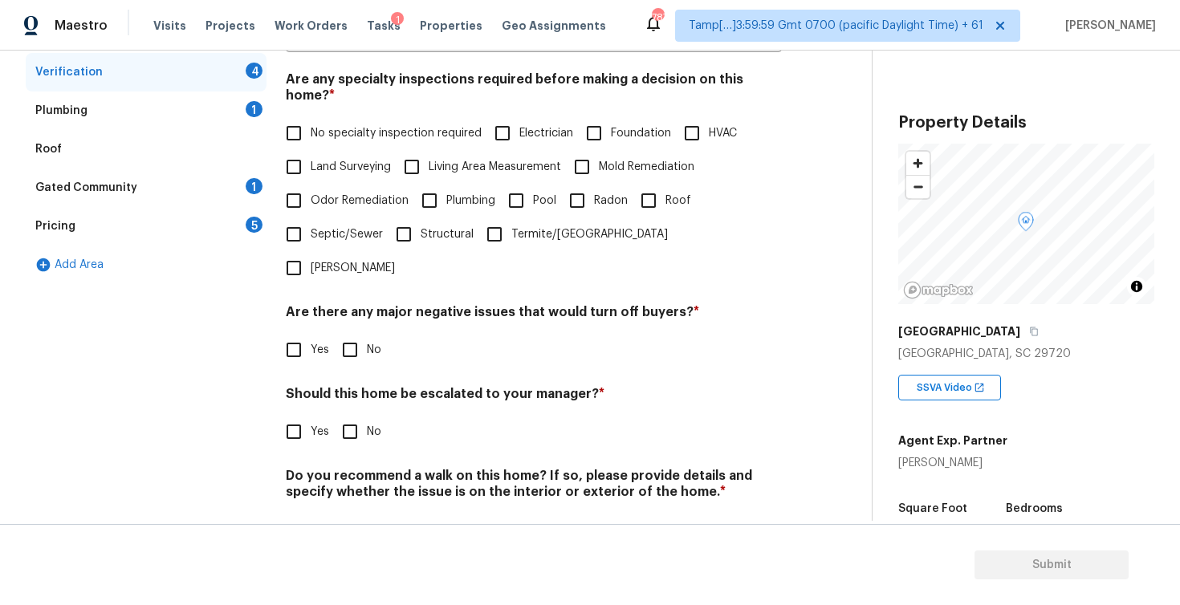
click at [285, 415] on input "Yes" at bounding box center [294, 432] width 34 height 34
checkbox input "true"
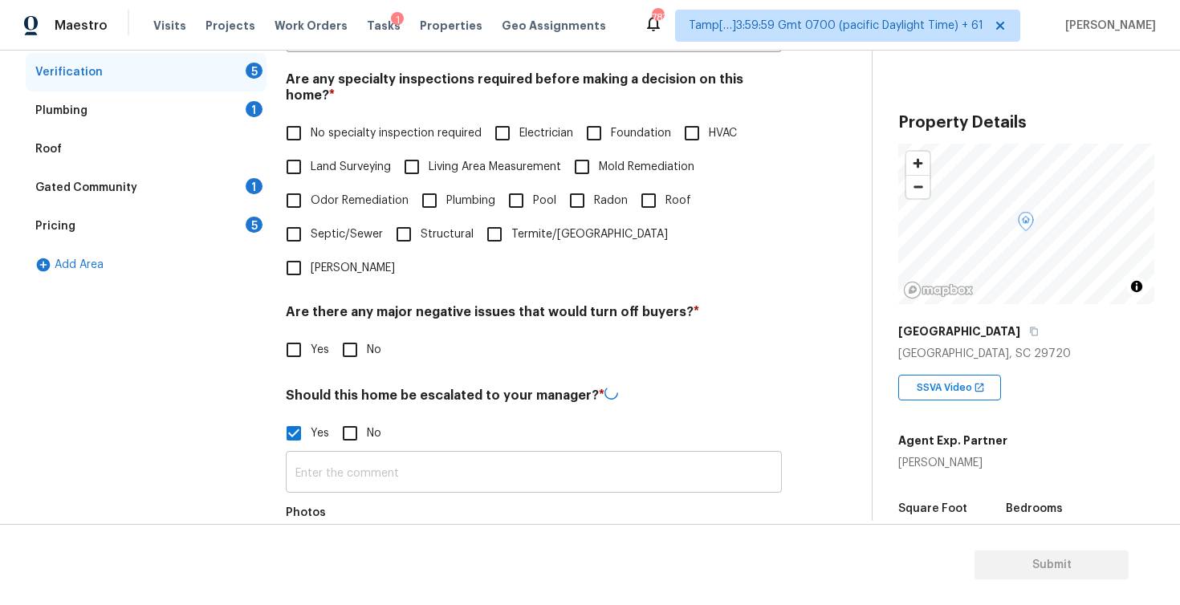
click at [370, 455] on input "text" at bounding box center [534, 474] width 496 height 38
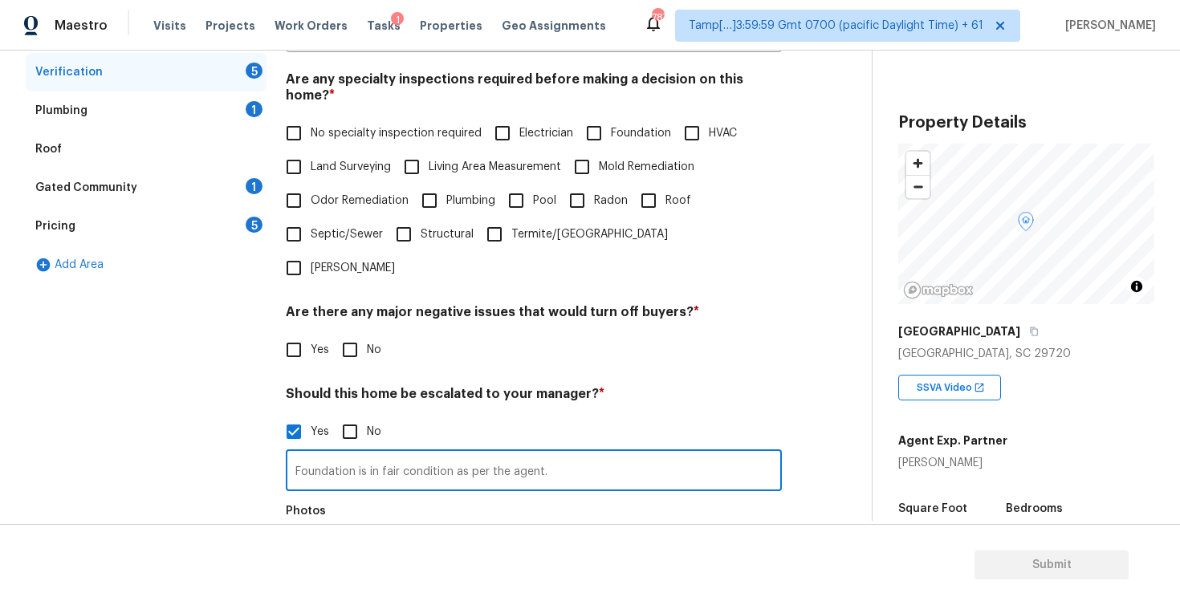
type input "Foundation is in fair condition as per the agent."
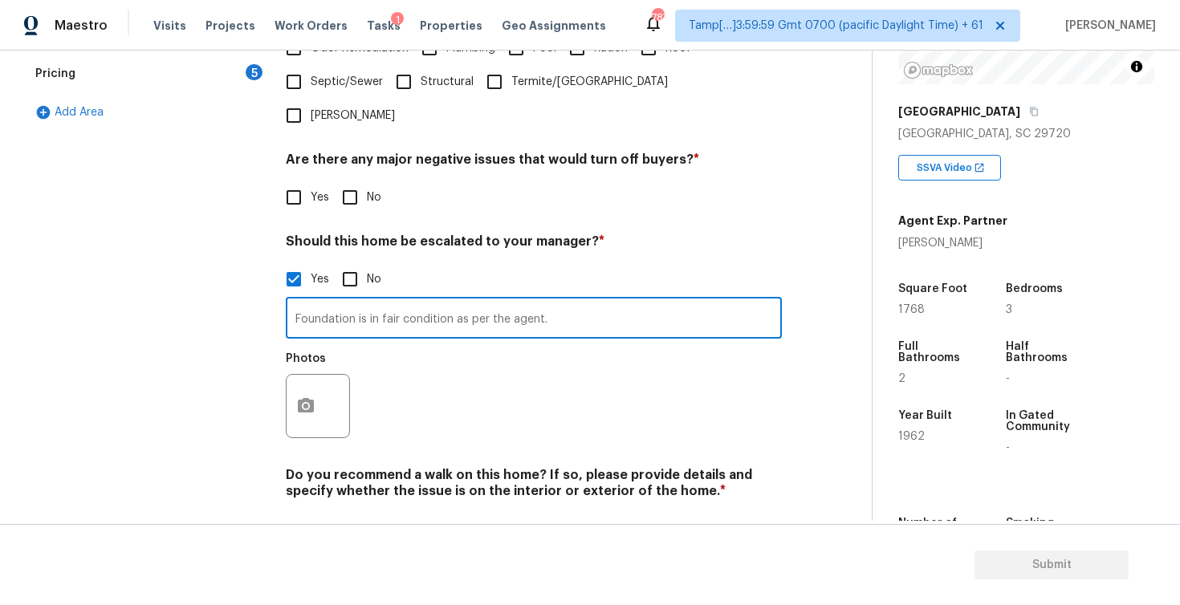
scroll to position [229, 0]
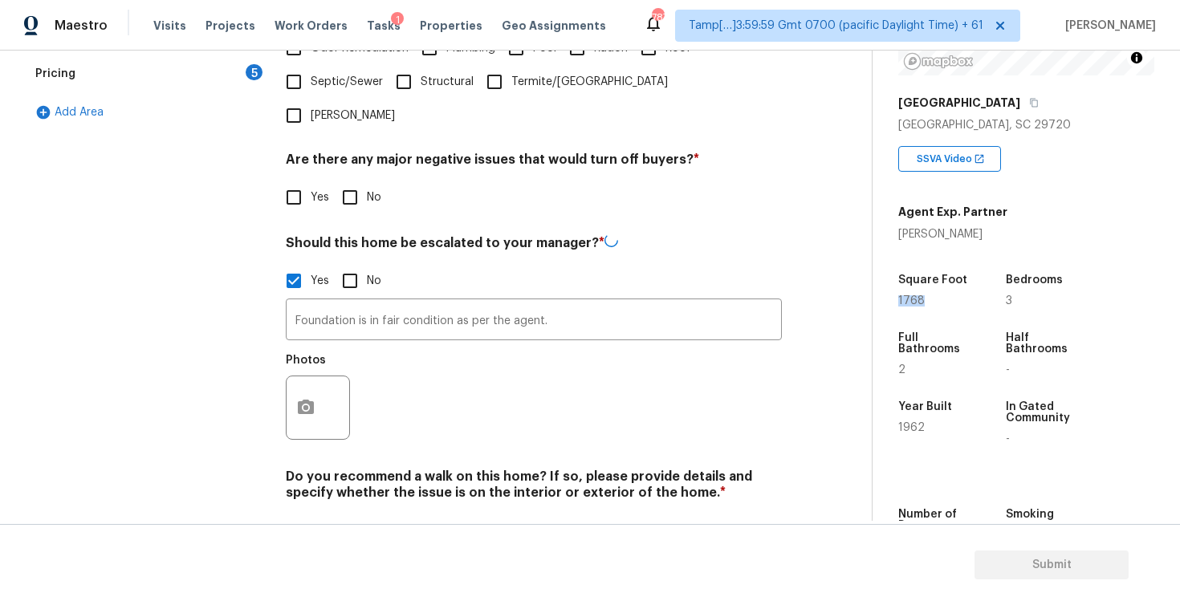
drag, startPoint x: 894, startPoint y: 303, endPoint x: 942, endPoint y: 302, distance: 47.4
click at [942, 303] on div "Property Details © Mapbox © OpenStreetMap Improve this map 1419 University Dr L…" at bounding box center [1014, 238] width 282 height 832
copy span "1768"
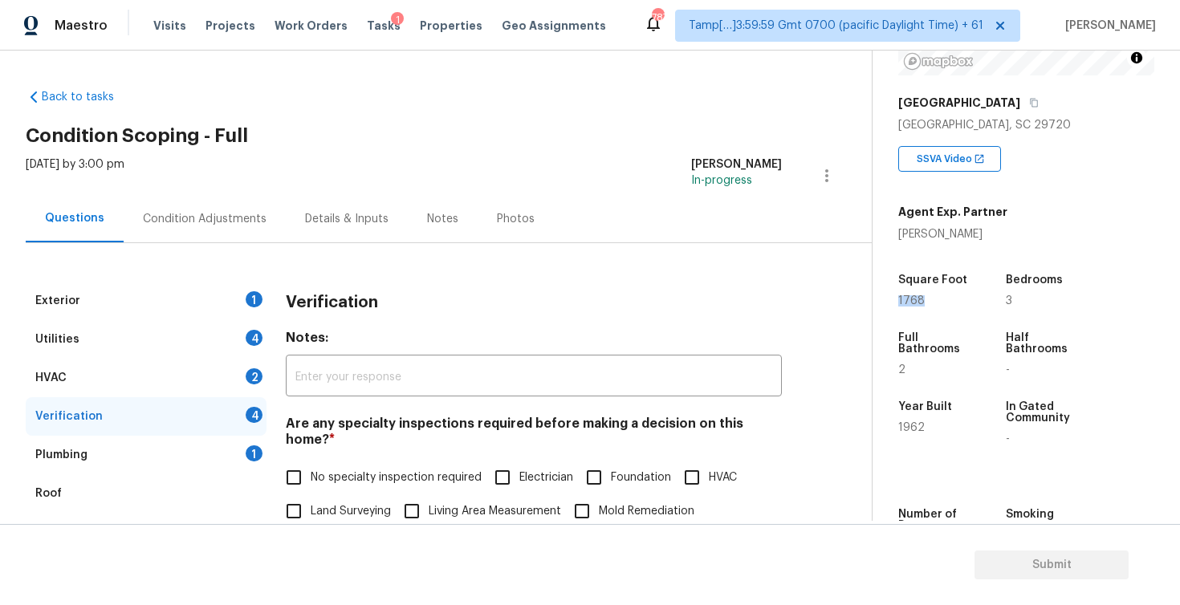
click at [264, 208] on div "Condition Adjustments" at bounding box center [205, 218] width 162 height 47
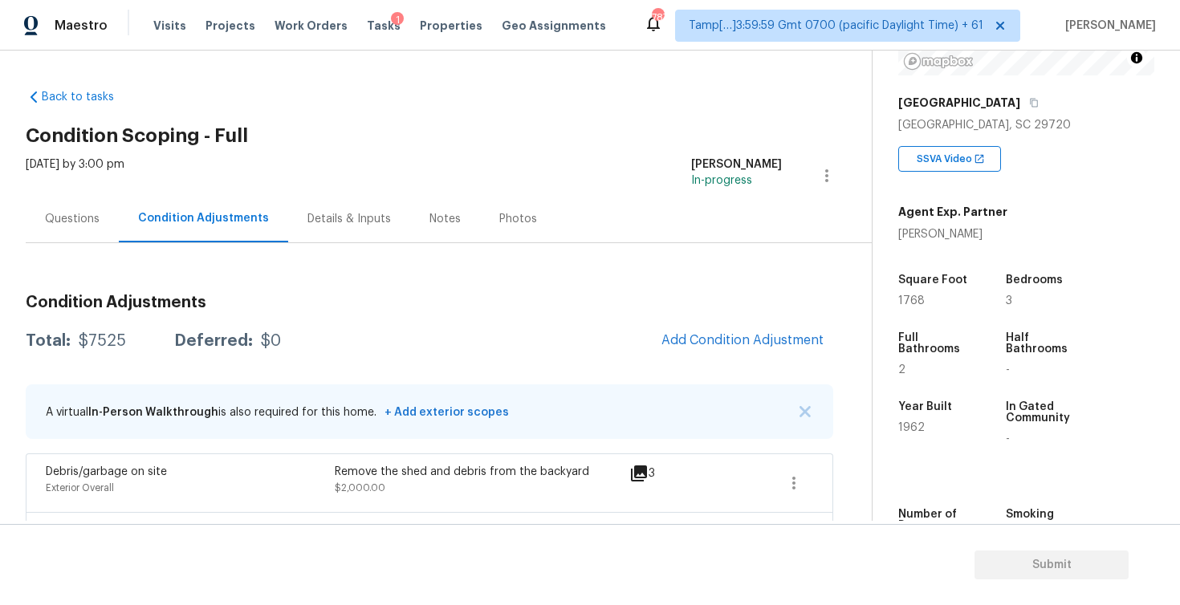
scroll to position [124, 0]
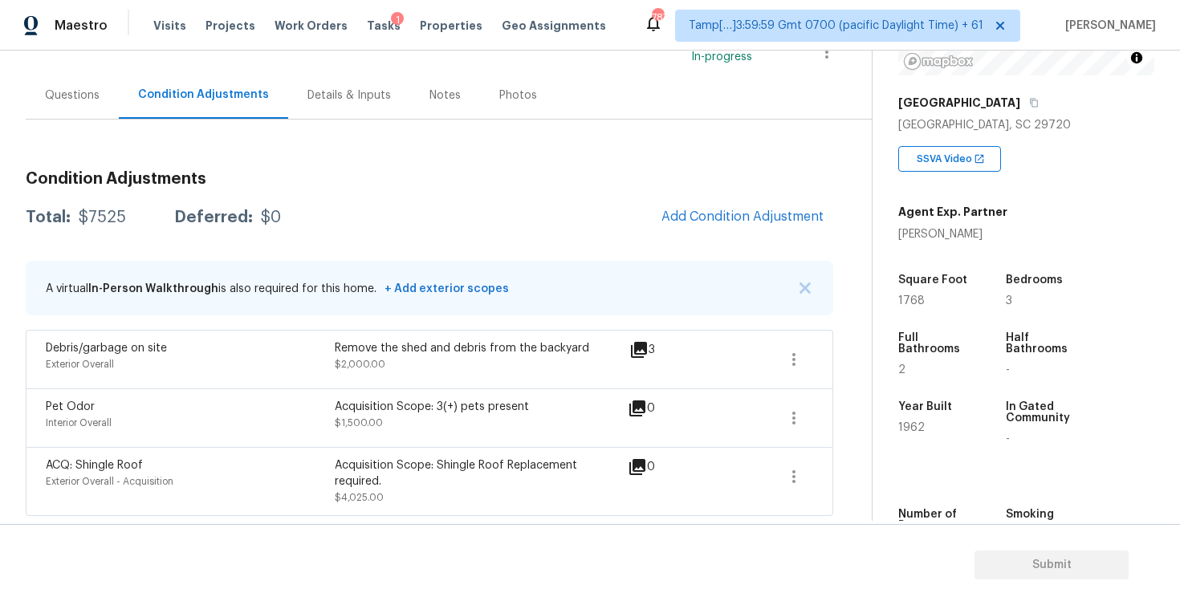
click at [702, 244] on div "Condition Adjustments Total: $7525 Deferred: $0 Add Condition Adjustment A virt…" at bounding box center [430, 337] width 808 height 358
click at [708, 222] on span "Add Condition Adjustment" at bounding box center [742, 217] width 162 height 14
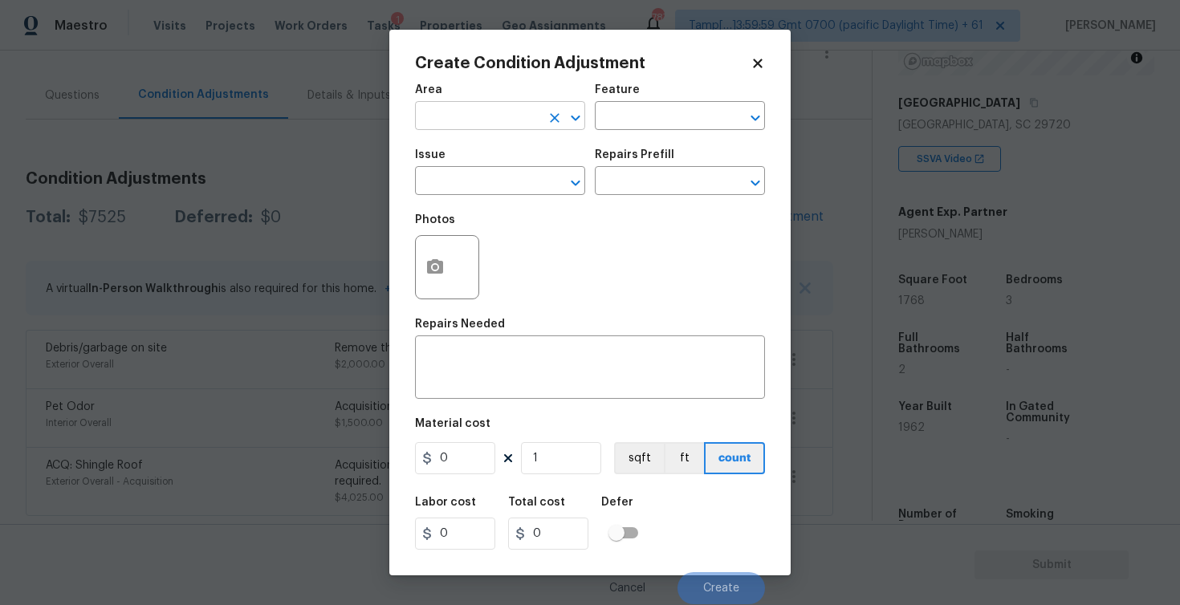
click at [437, 107] on input "text" at bounding box center [477, 117] width 125 height 25
click at [464, 174] on li "Exterior Overall" at bounding box center [500, 180] width 170 height 26
type input "Exterior Overall"
click at [464, 174] on input "text" at bounding box center [477, 182] width 125 height 25
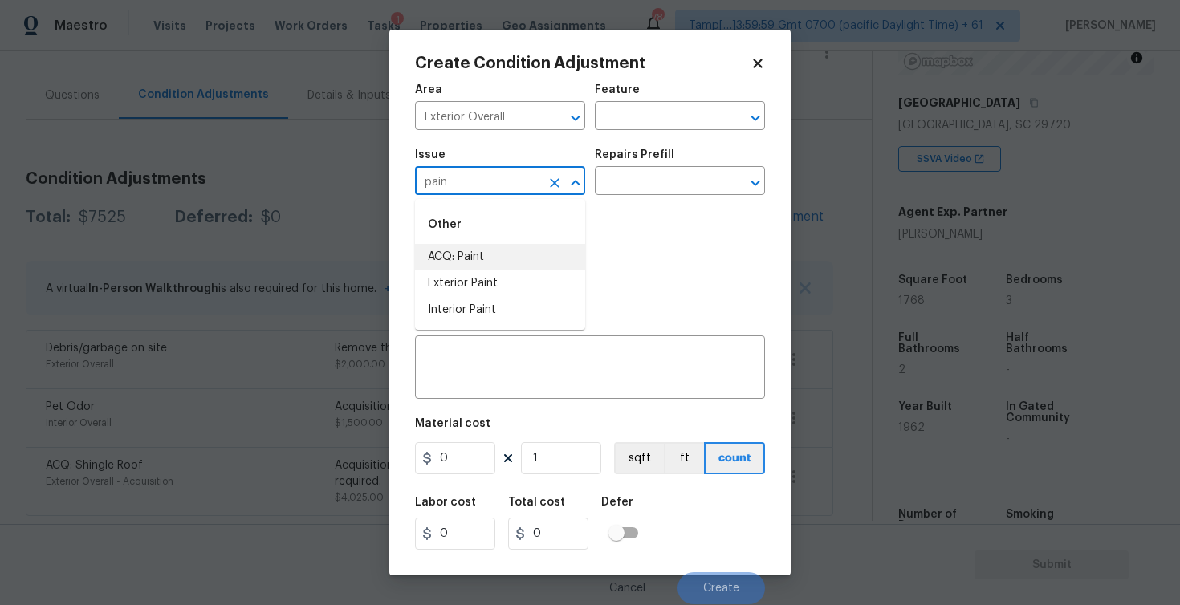
click at [469, 265] on li "ACQ: Paint" at bounding box center [500, 257] width 170 height 26
type input "ACQ: Paint"
click at [616, 186] on input "text" at bounding box center [657, 182] width 125 height 25
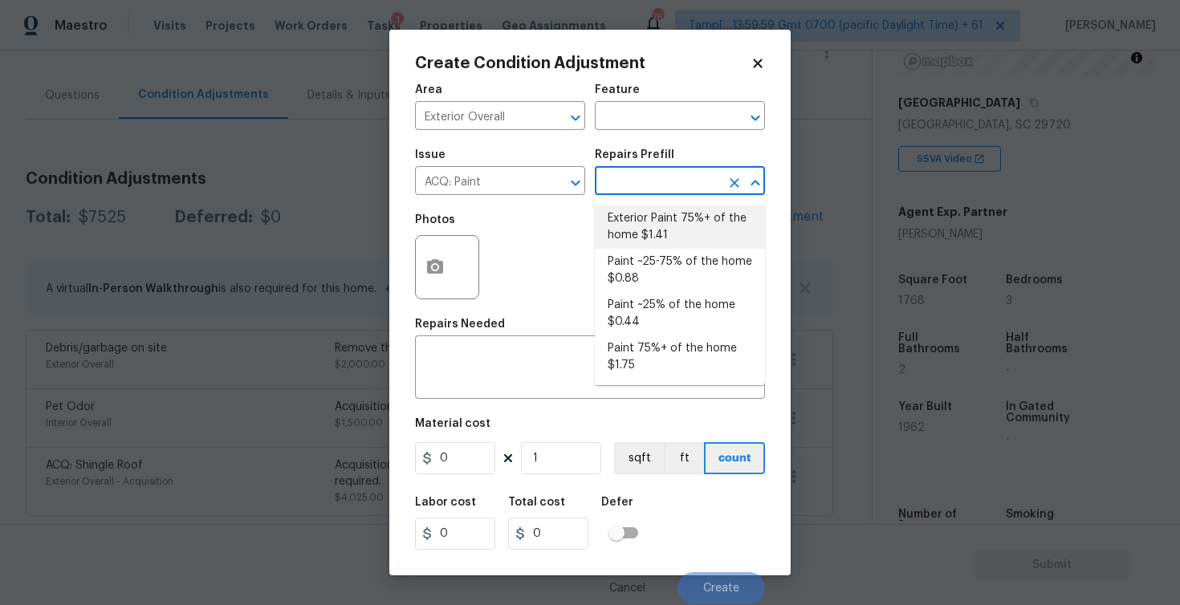
click at [637, 226] on li "Exterior Paint 75%+ of the home $1.41" at bounding box center [680, 226] width 170 height 43
type input "Acquisition"
type textarea "Acquisition Scope: 75%+ of the home exterior will likely require paint"
type input "1.41"
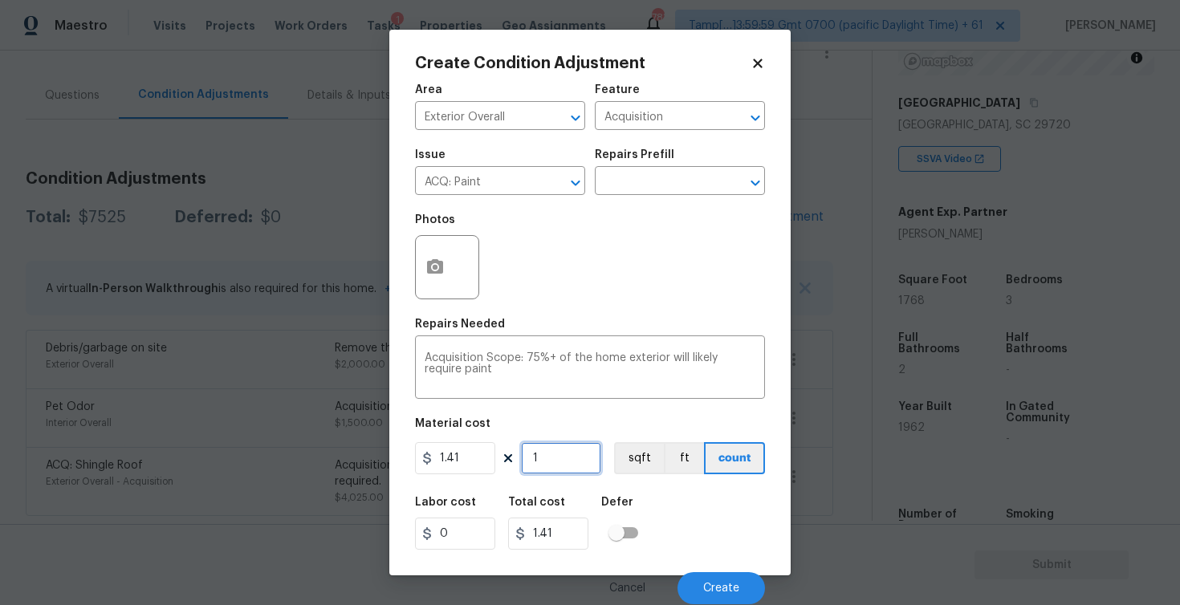
click at [552, 465] on input "1" at bounding box center [561, 458] width 80 height 32
type input "0"
paste input "1768"
type input "1768"
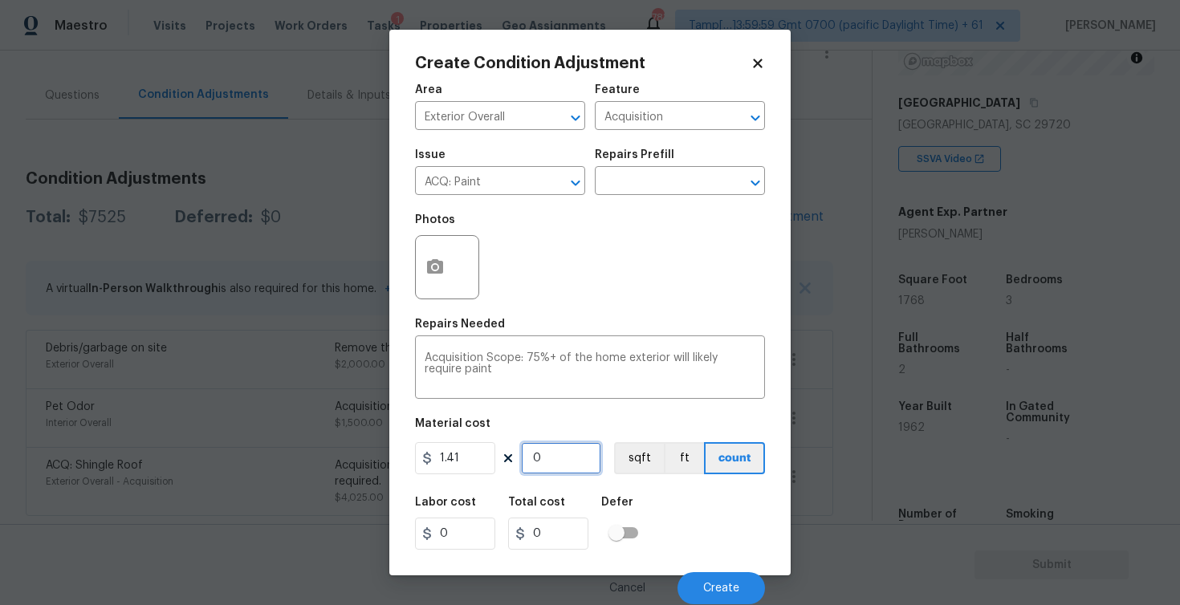
type input "2492.88"
type input "1768"
click at [625, 464] on button "sqft" at bounding box center [639, 458] width 50 height 32
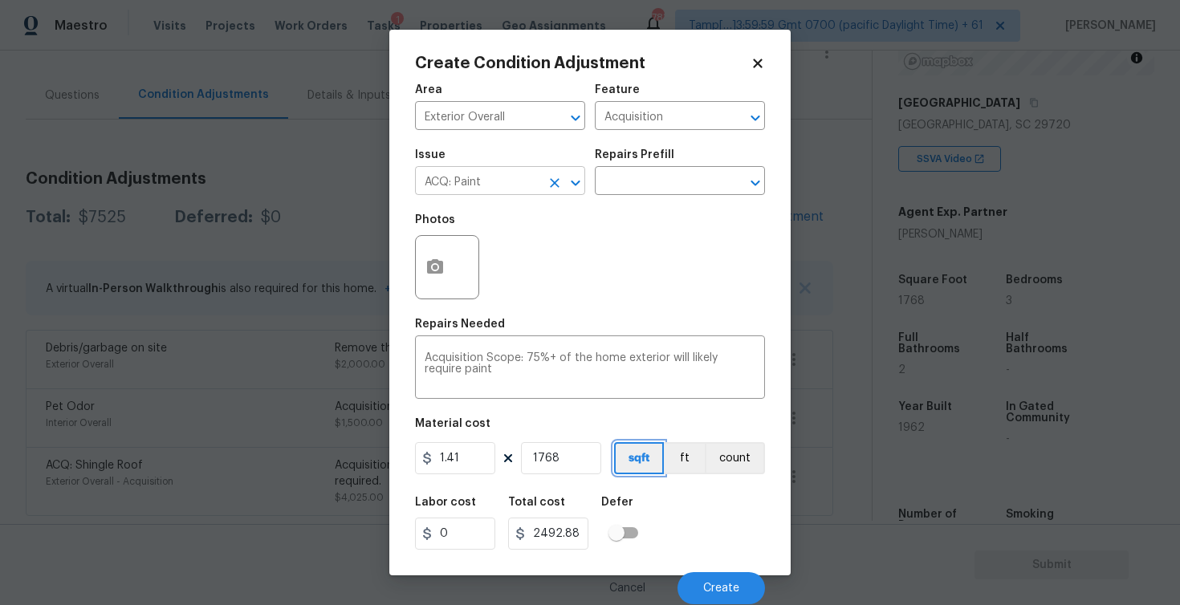
click at [543, 187] on button "Clear" at bounding box center [554, 183] width 22 height 22
type input "o"
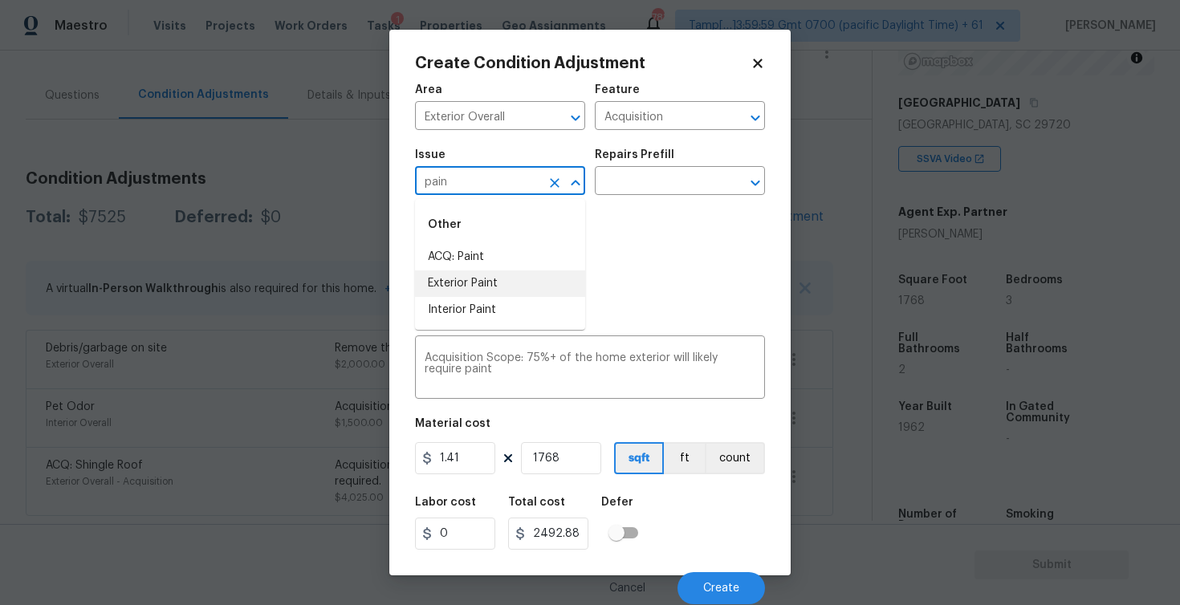
click at [519, 272] on li "Exterior Paint" at bounding box center [500, 284] width 170 height 26
type input "Exterior Paint"
click at [434, 257] on button "button" at bounding box center [435, 267] width 39 height 63
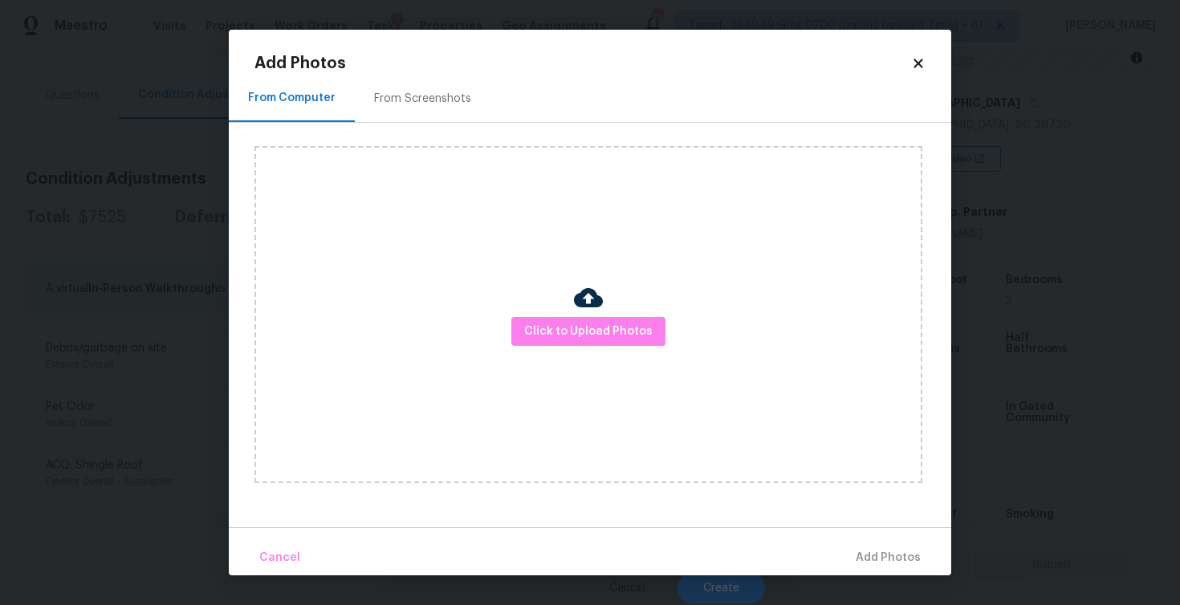
click at [586, 315] on div at bounding box center [588, 300] width 29 height 34
click at [595, 334] on span "Click to Upload Photos" at bounding box center [588, 332] width 128 height 20
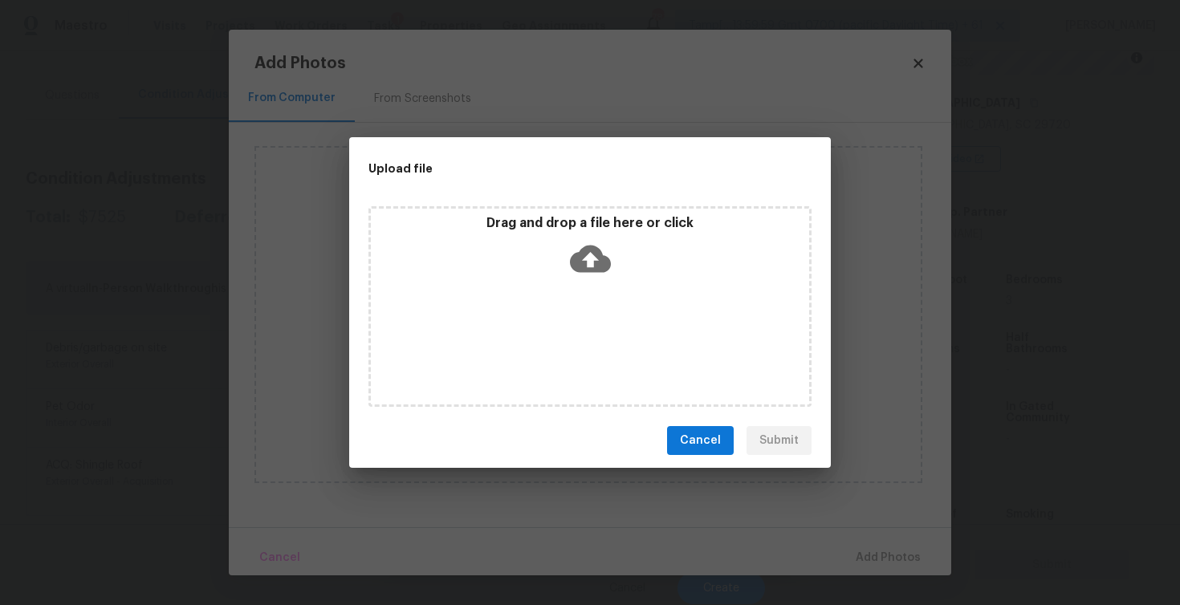
click at [593, 257] on icon at bounding box center [590, 258] width 41 height 41
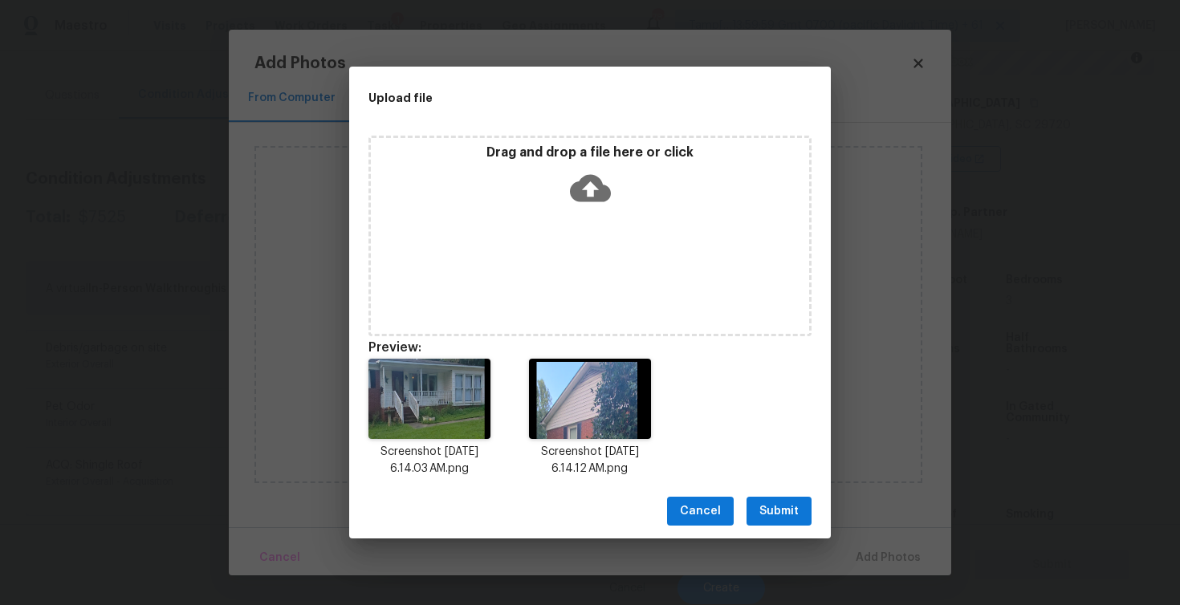
scroll to position [13, 0]
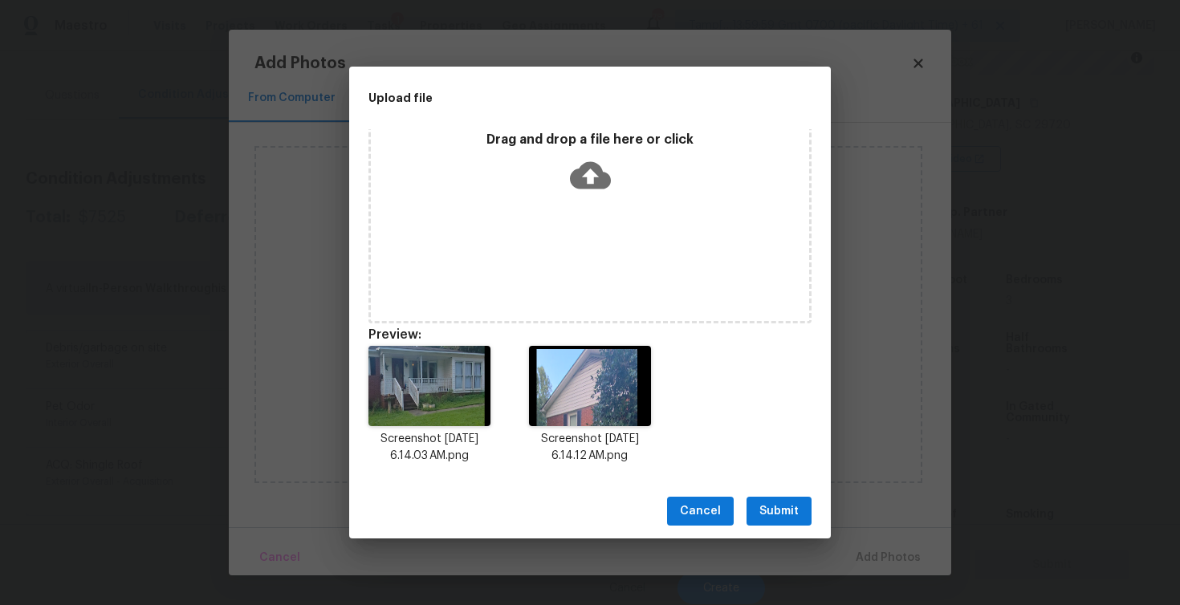
click at [801, 515] on button "Submit" at bounding box center [779, 512] width 65 height 30
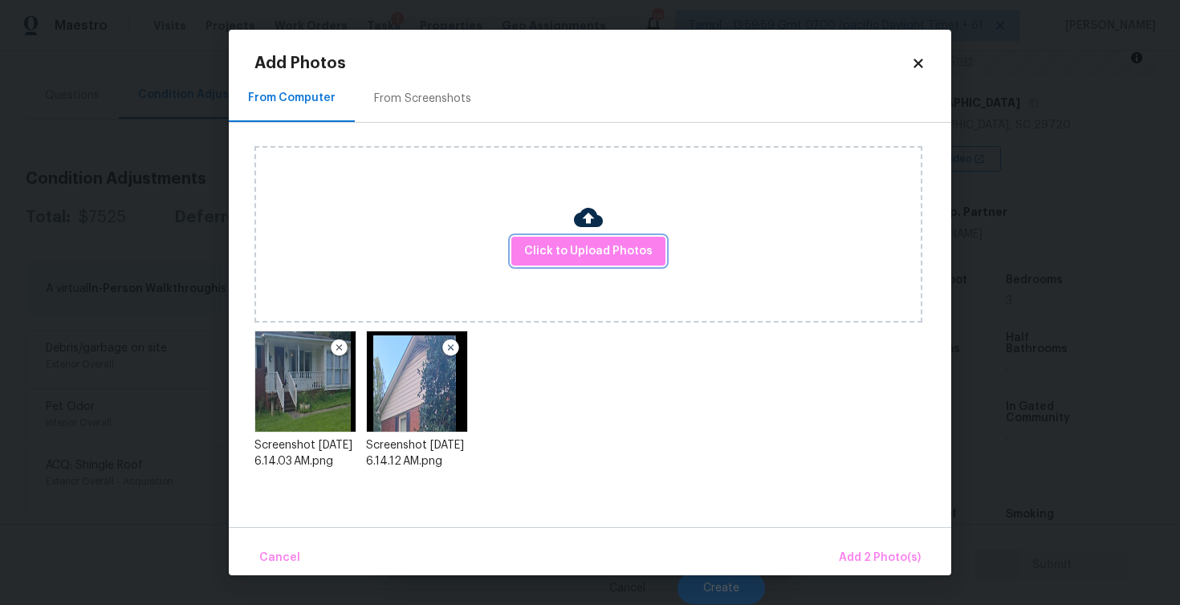
scroll to position [0, 0]
click at [881, 552] on span "Add 2 Photo(s)" at bounding box center [880, 558] width 82 height 20
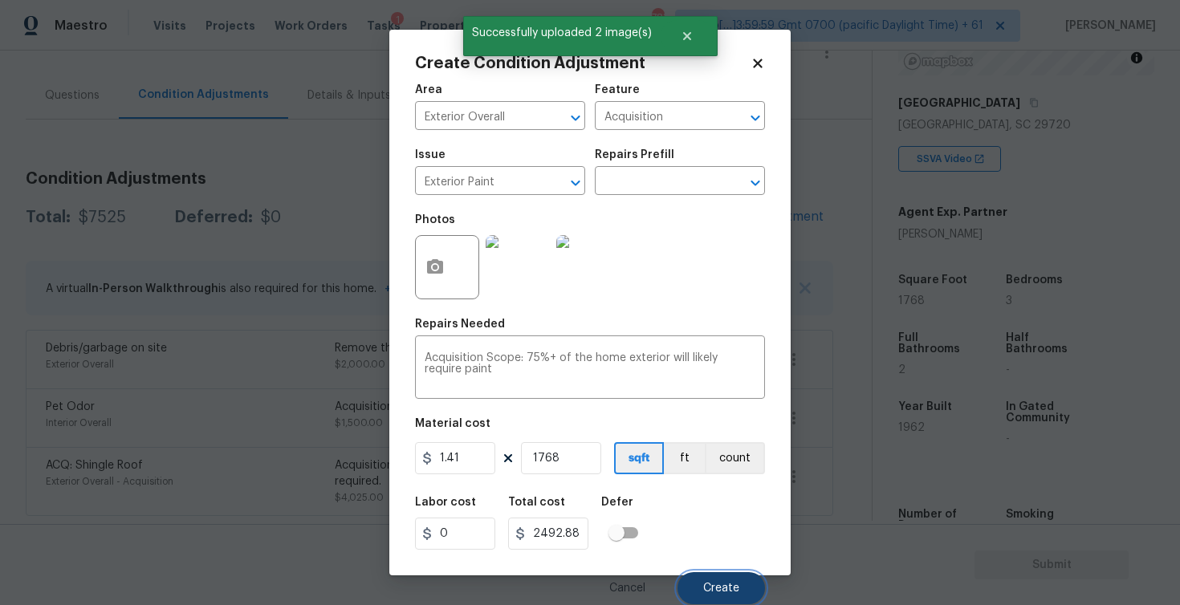
click at [704, 587] on span "Create" at bounding box center [721, 589] width 36 height 12
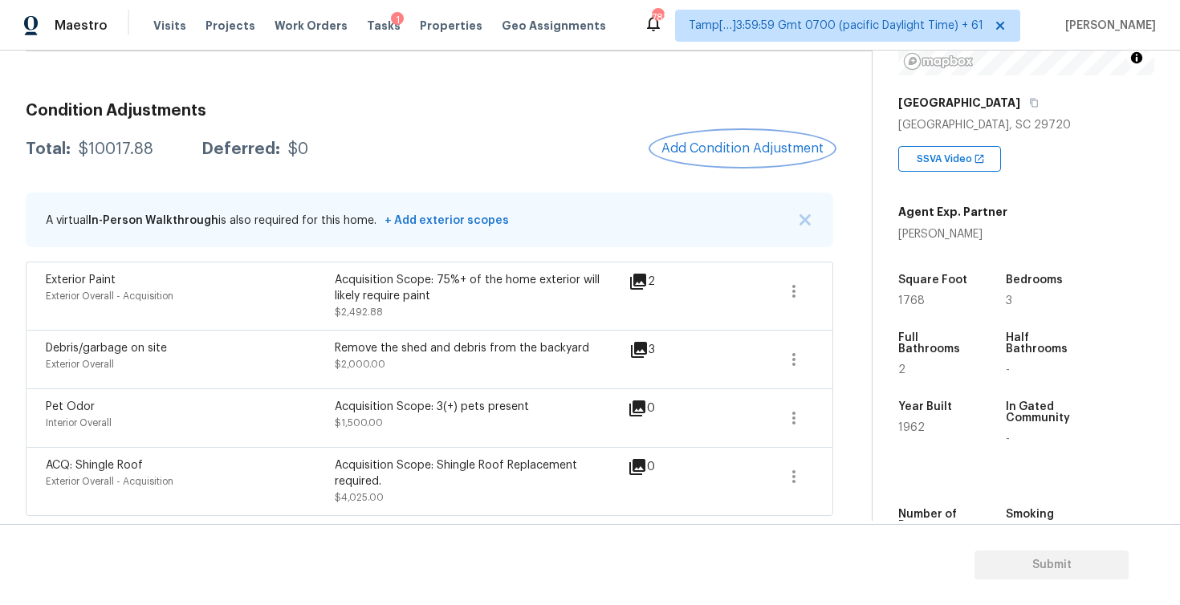
scroll to position [38, 0]
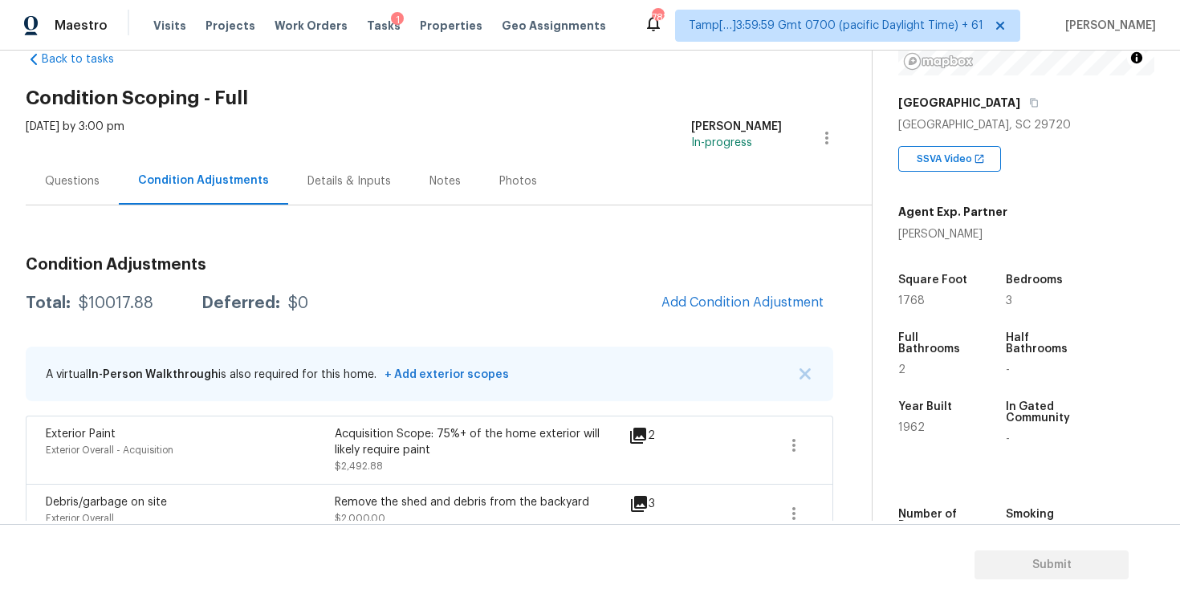
click at [116, 181] on div "Questions" at bounding box center [72, 180] width 93 height 47
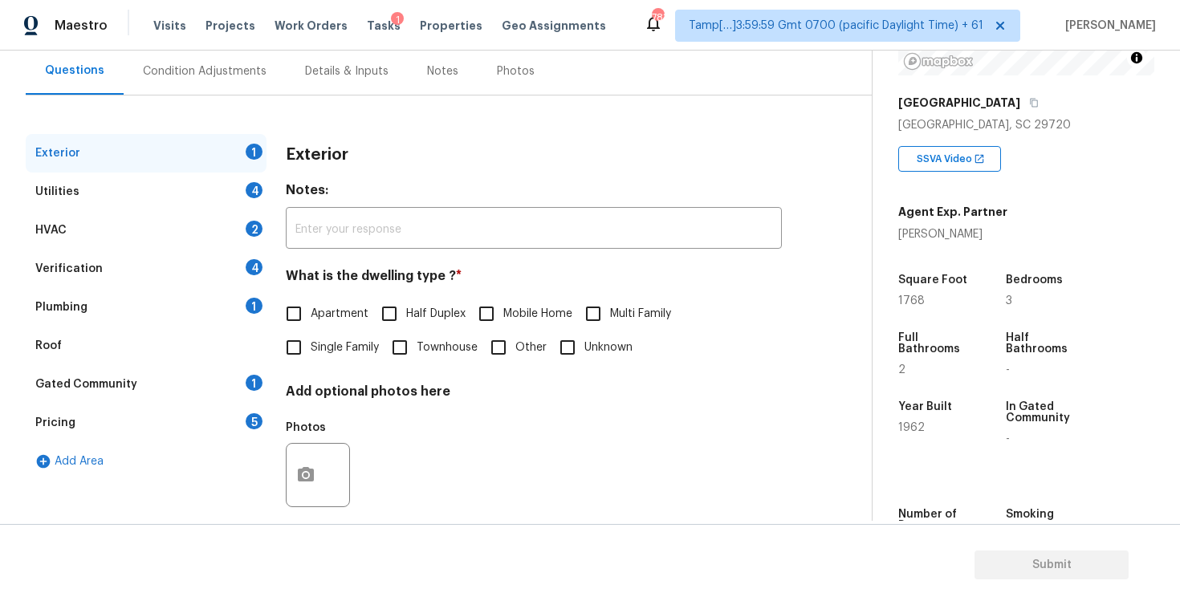
scroll to position [168, 0]
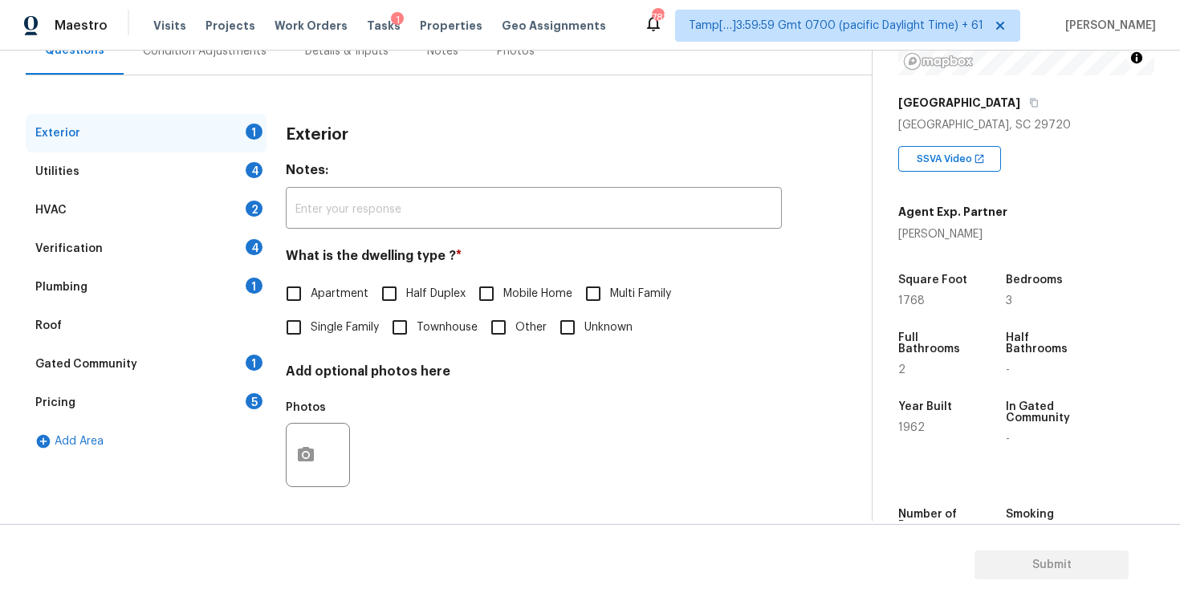
click at [134, 258] on div "Verification 4" at bounding box center [146, 249] width 241 height 39
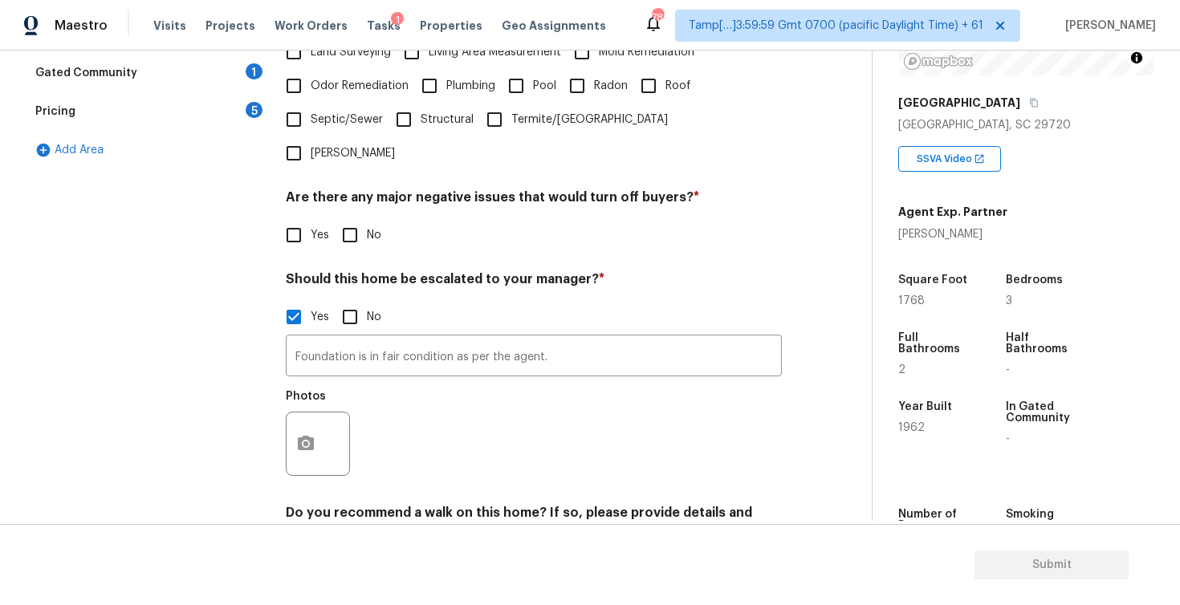
scroll to position [474, 0]
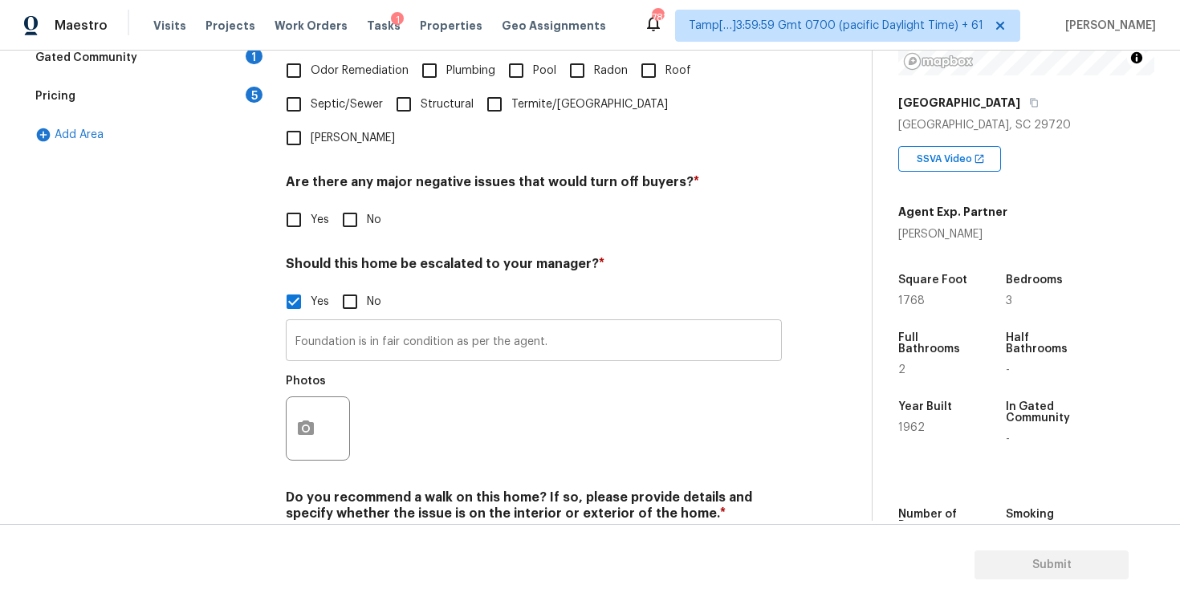
click at [548, 323] on input "Foundation is in fair condition as per the agent." at bounding box center [534, 342] width 496 height 38
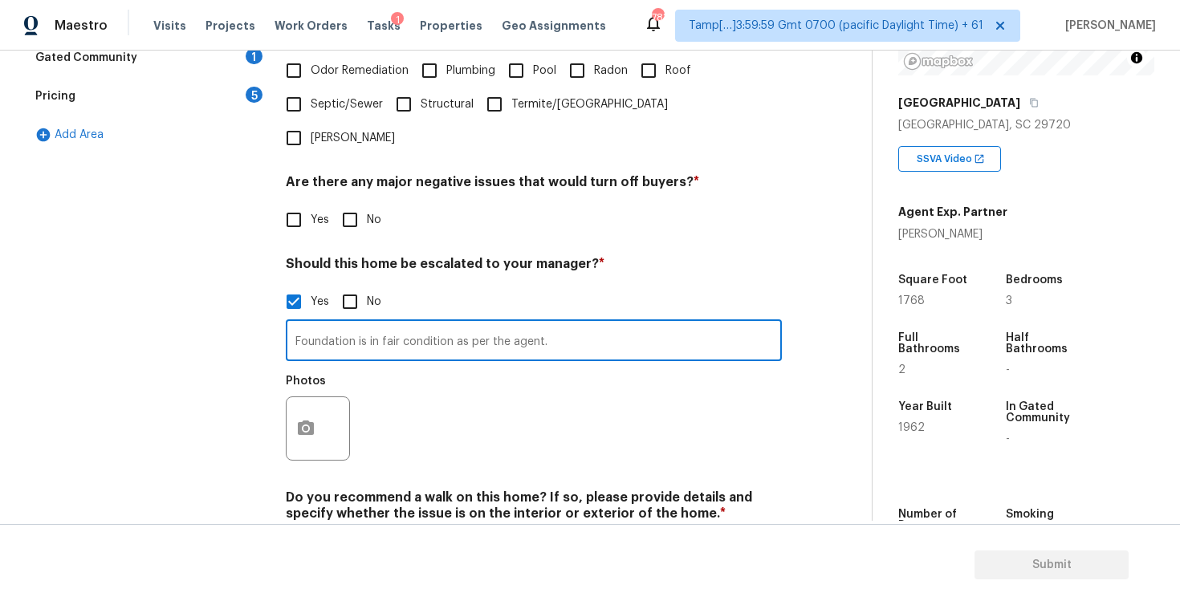
drag, startPoint x: 356, startPoint y: 288, endPoint x: 623, endPoint y: 296, distance: 267.4
click at [624, 323] on input "Foundation is in fair condition as per the agent." at bounding box center [534, 342] width 496 height 38
type input "Foundation crack on the exterior at 0:58"
click at [306, 397] on button "button" at bounding box center [306, 428] width 39 height 63
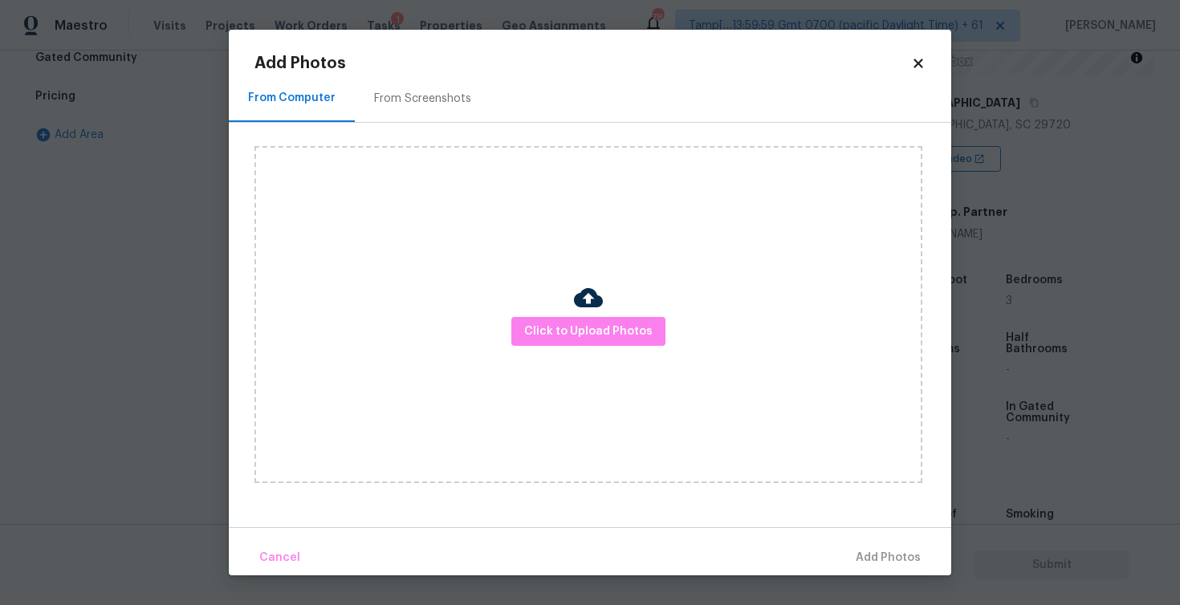
click at [561, 315] on div "Click to Upload Photos" at bounding box center [588, 314] width 668 height 337
click at [564, 328] on span "Click to Upload Photos" at bounding box center [588, 332] width 128 height 20
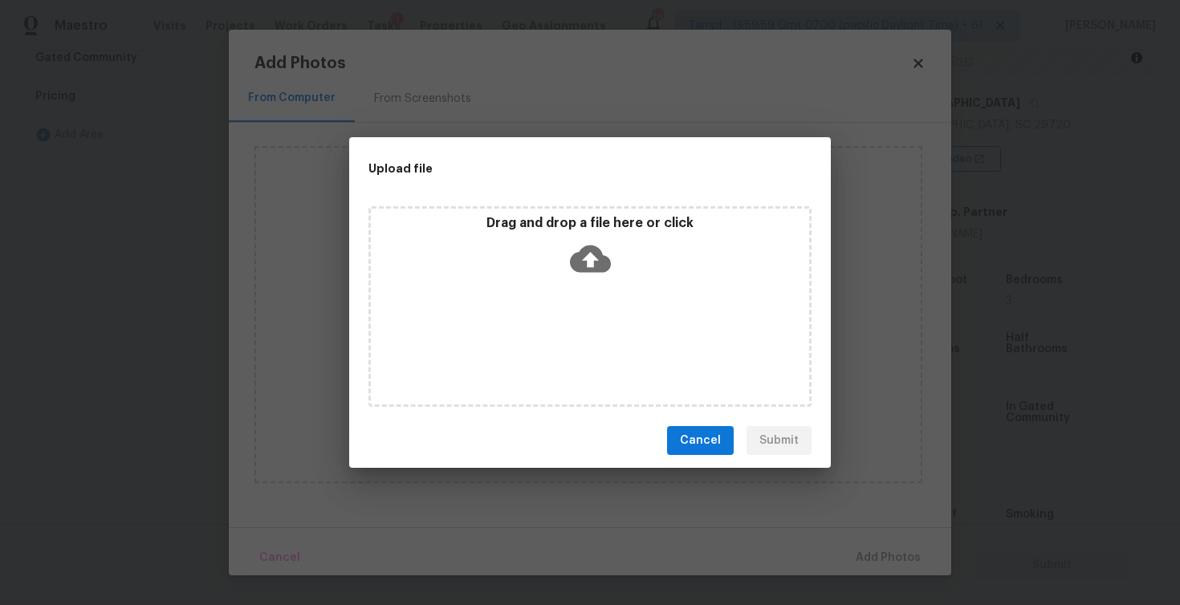
click at [572, 277] on icon at bounding box center [590, 258] width 41 height 41
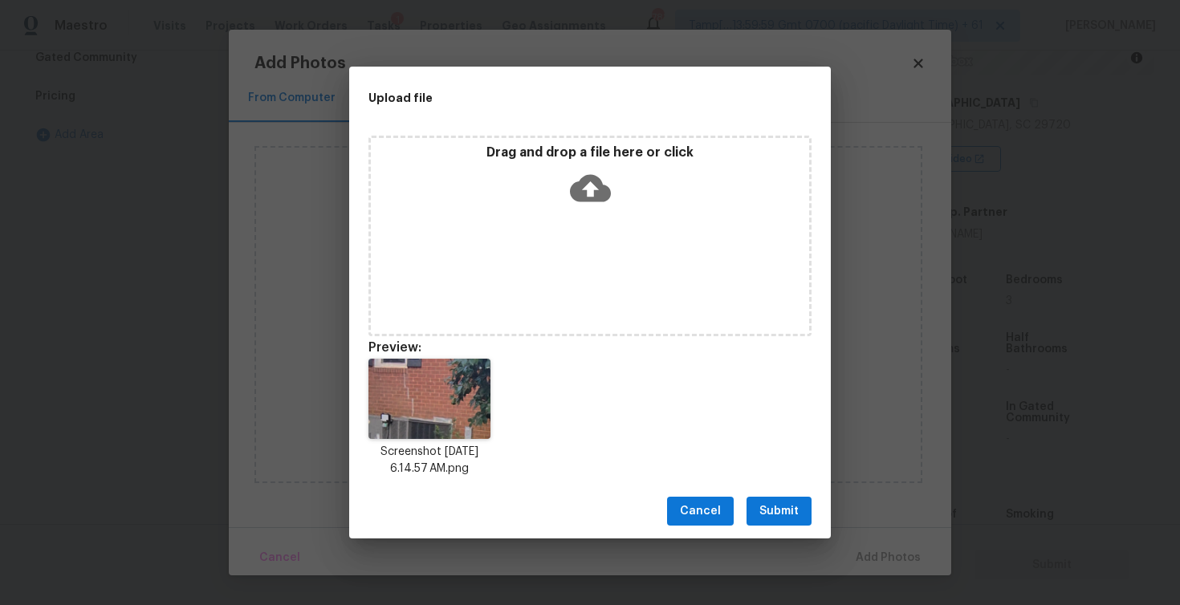
click at [799, 498] on button "Submit" at bounding box center [779, 512] width 65 height 30
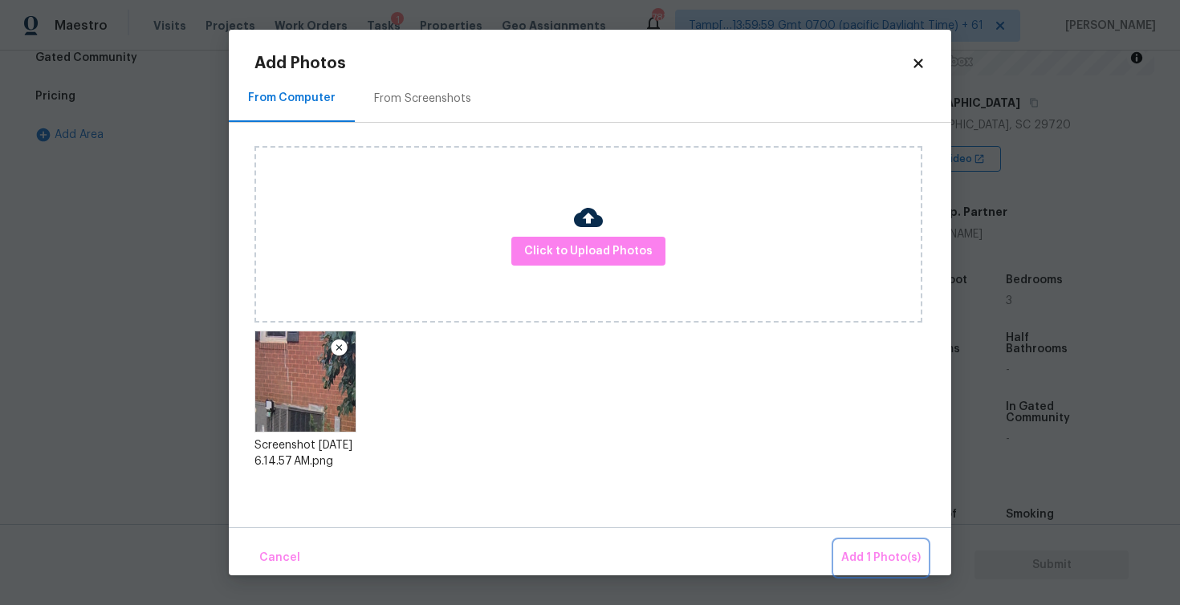
click at [890, 561] on span "Add 1 Photo(s)" at bounding box center [880, 558] width 79 height 20
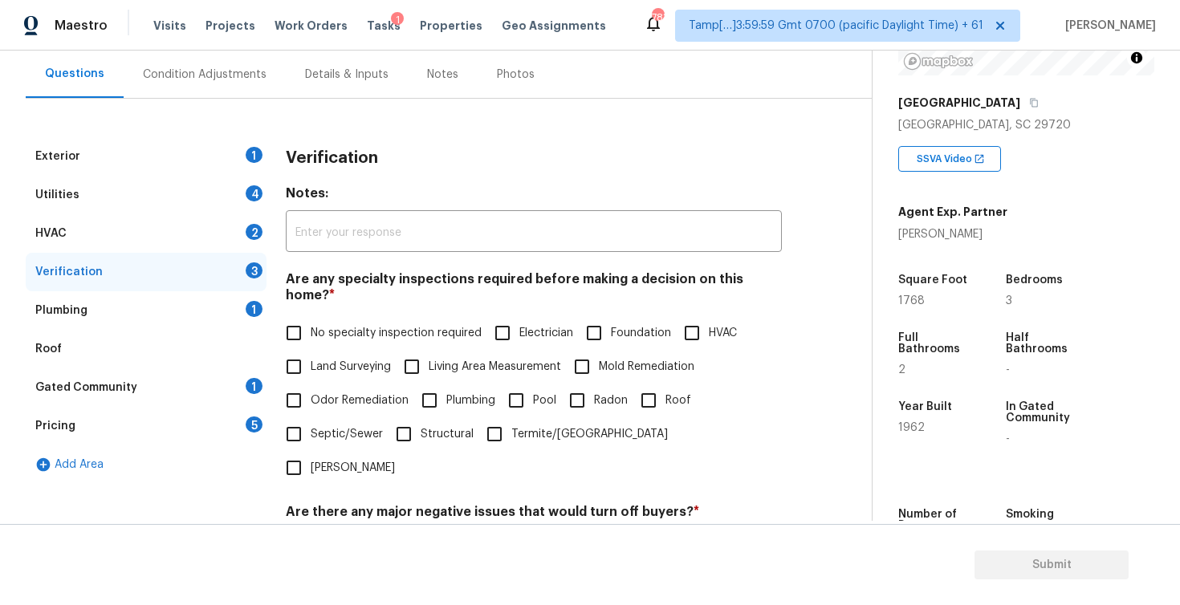
scroll to position [135, 0]
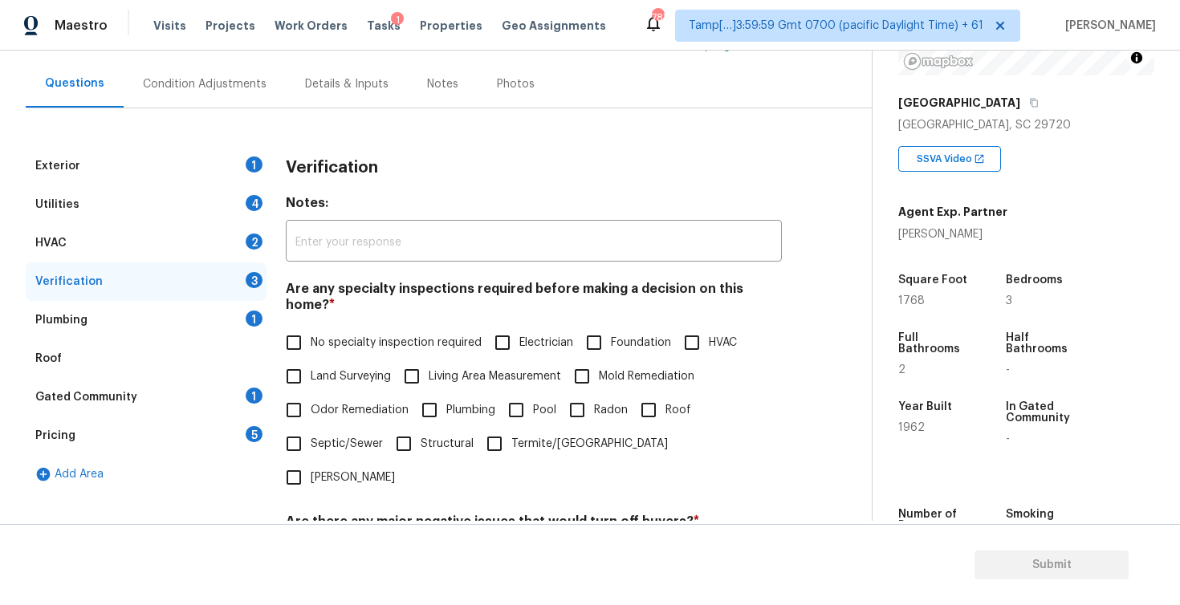
click at [189, 74] on div "Condition Adjustments" at bounding box center [205, 83] width 162 height 47
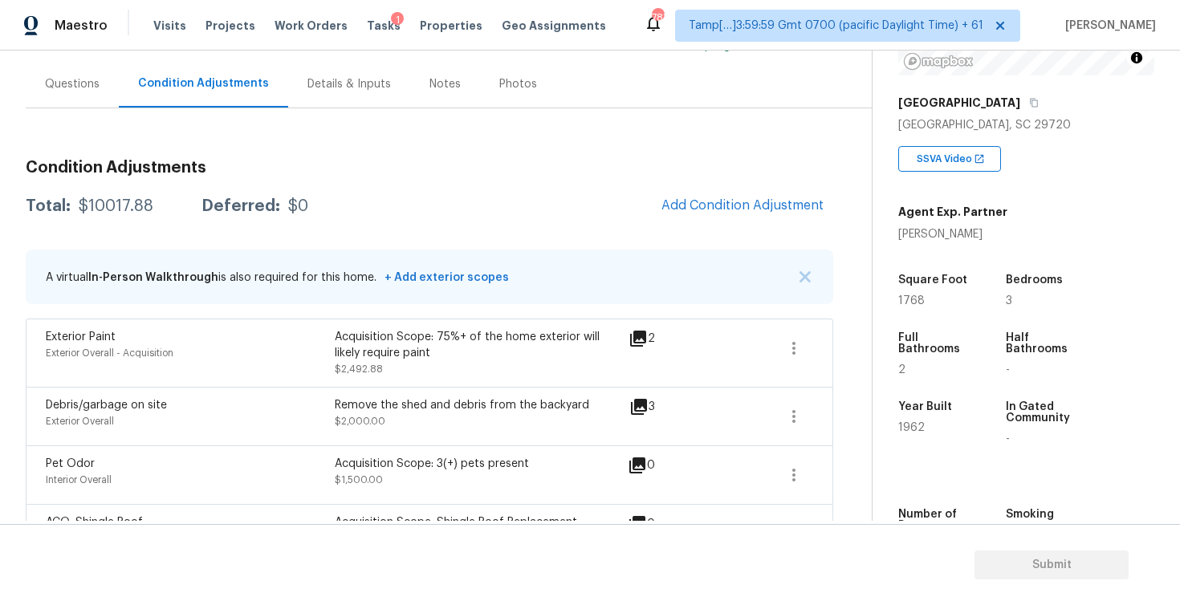
scroll to position [193, 0]
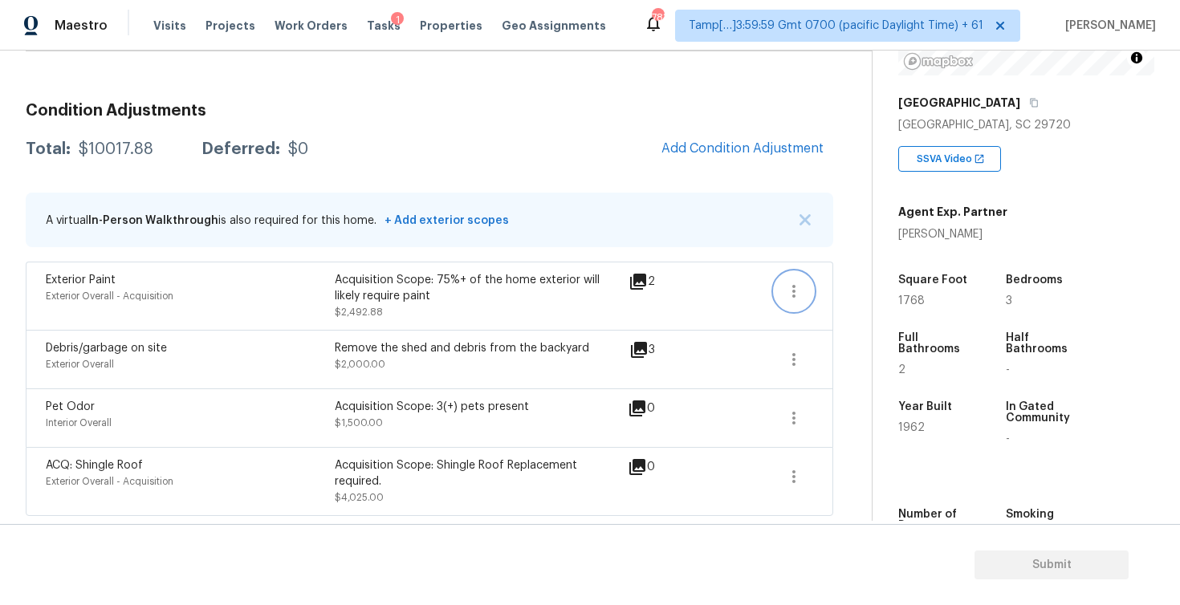
click at [804, 283] on button "button" at bounding box center [794, 291] width 39 height 39
click at [856, 283] on div "Edit" at bounding box center [885, 287] width 125 height 16
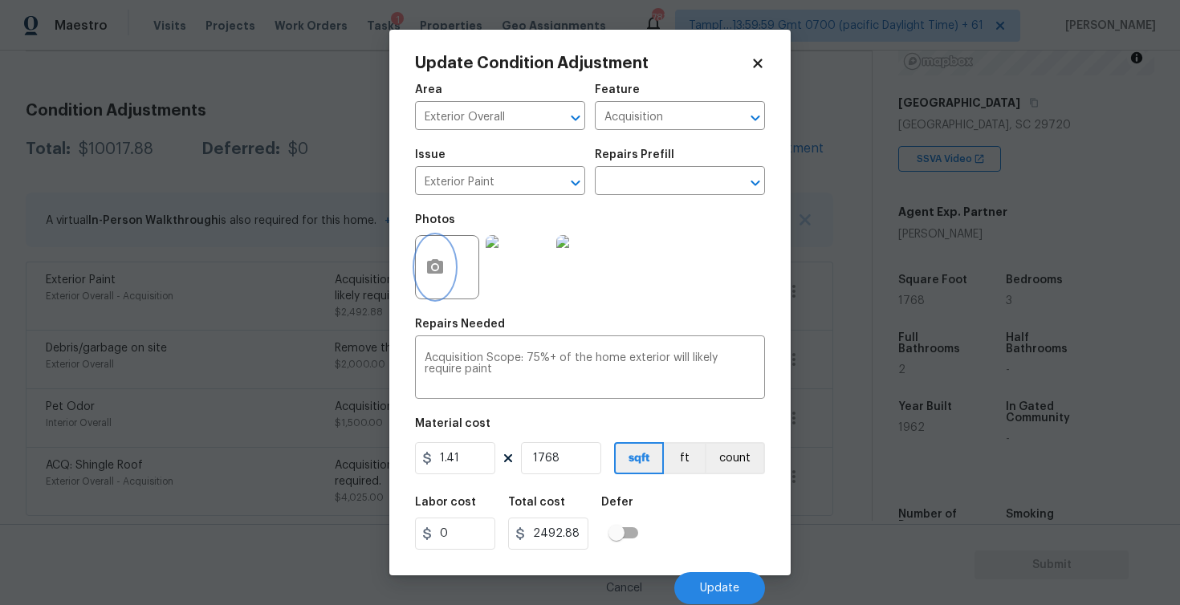
click at [440, 247] on button "button" at bounding box center [435, 267] width 39 height 63
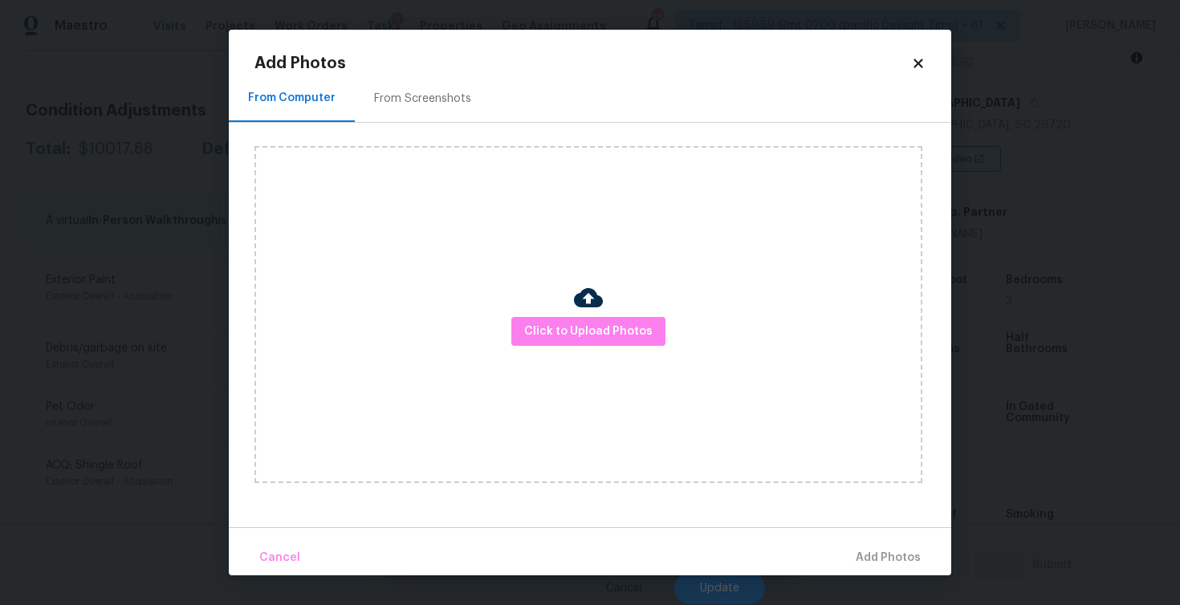
click at [593, 311] on img at bounding box center [588, 297] width 29 height 29
click at [593, 324] on span "Click to Upload Photos" at bounding box center [588, 332] width 128 height 20
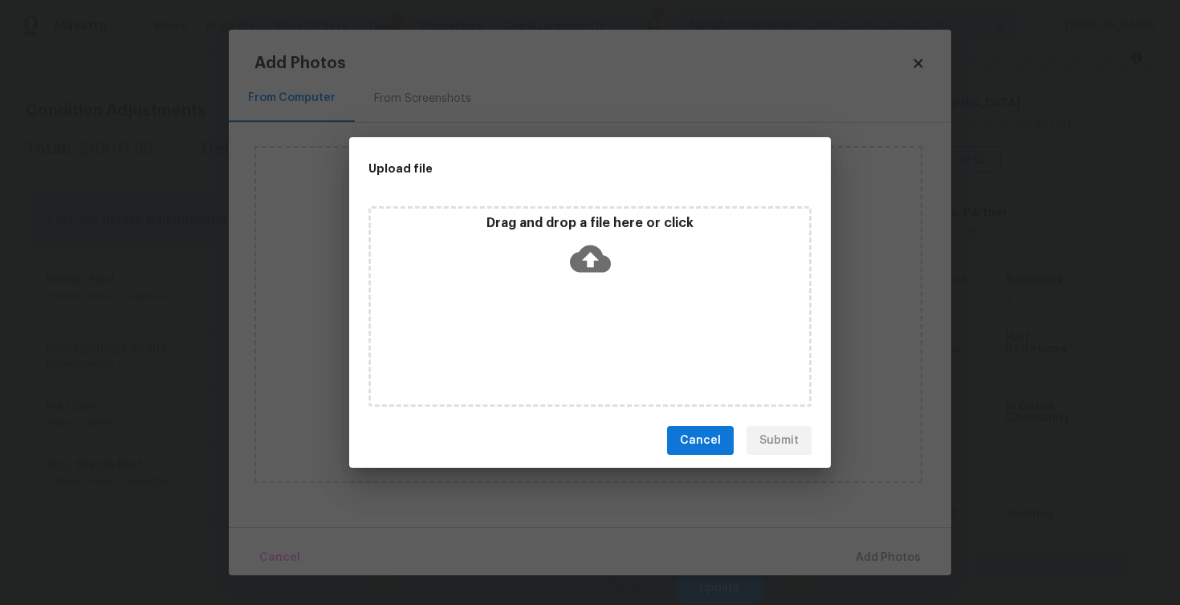
click at [584, 274] on icon at bounding box center [590, 258] width 41 height 41
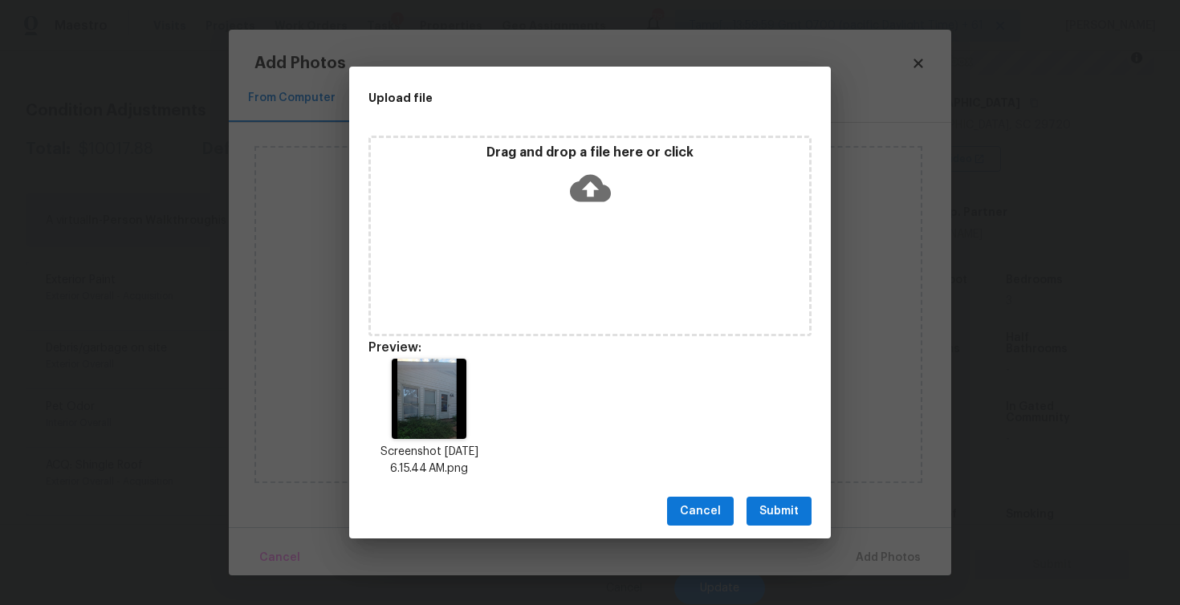
click at [763, 504] on span "Submit" at bounding box center [778, 512] width 39 height 20
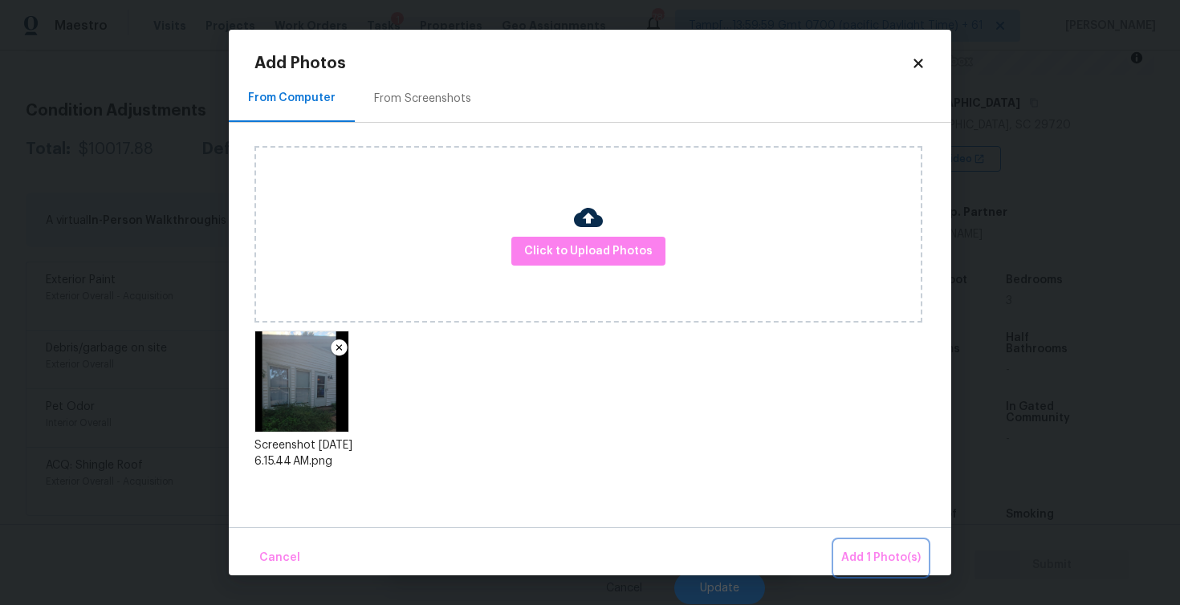
click at [883, 559] on span "Add 1 Photo(s)" at bounding box center [880, 558] width 79 height 20
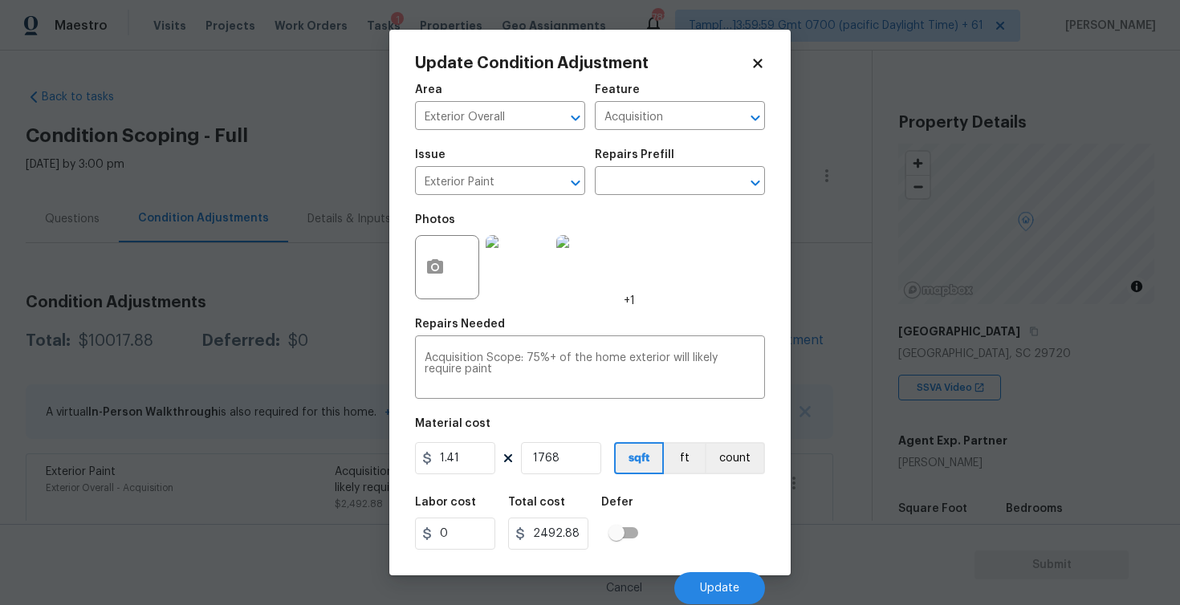
scroll to position [229, 0]
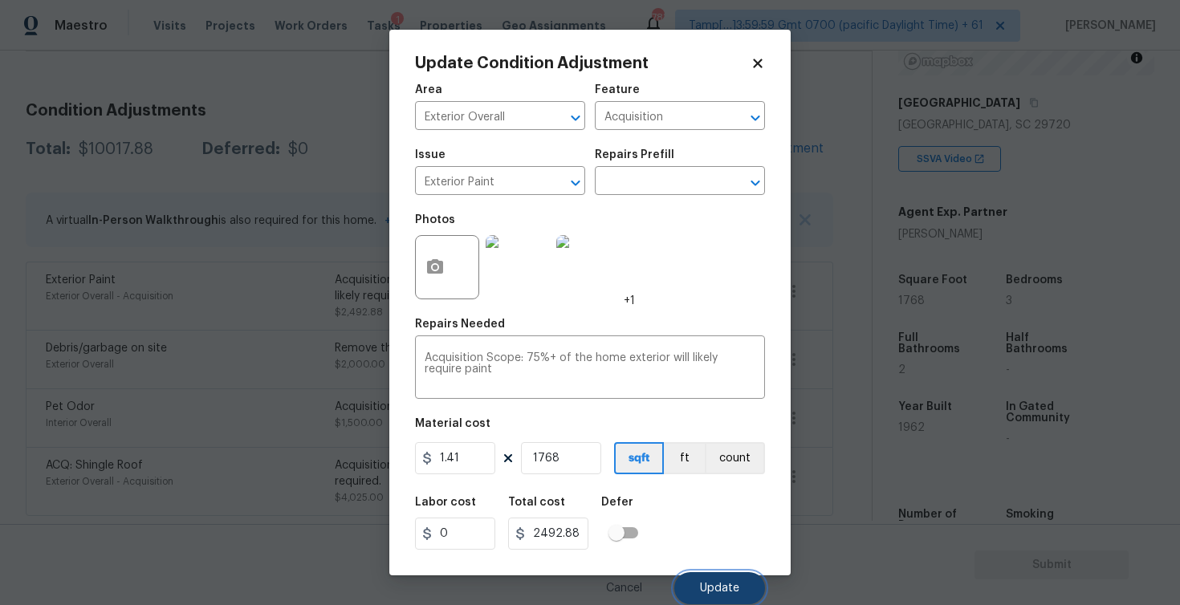
click at [740, 600] on button "Update" at bounding box center [719, 588] width 91 height 32
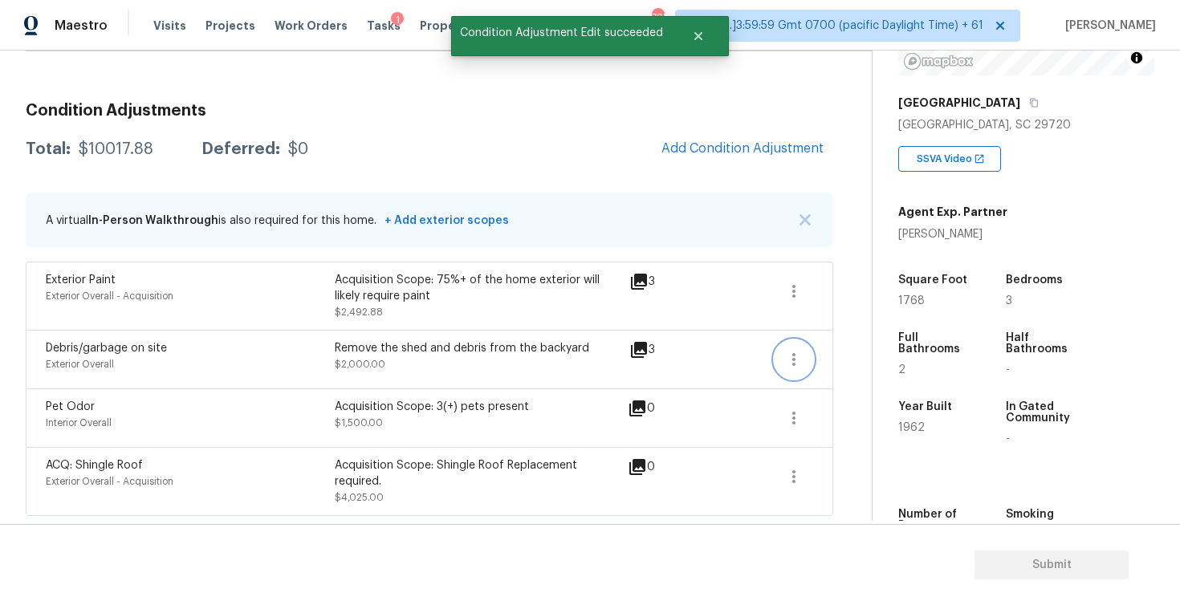
click at [796, 360] on icon "button" at bounding box center [793, 359] width 19 height 19
click at [856, 357] on div "Edit" at bounding box center [885, 356] width 125 height 16
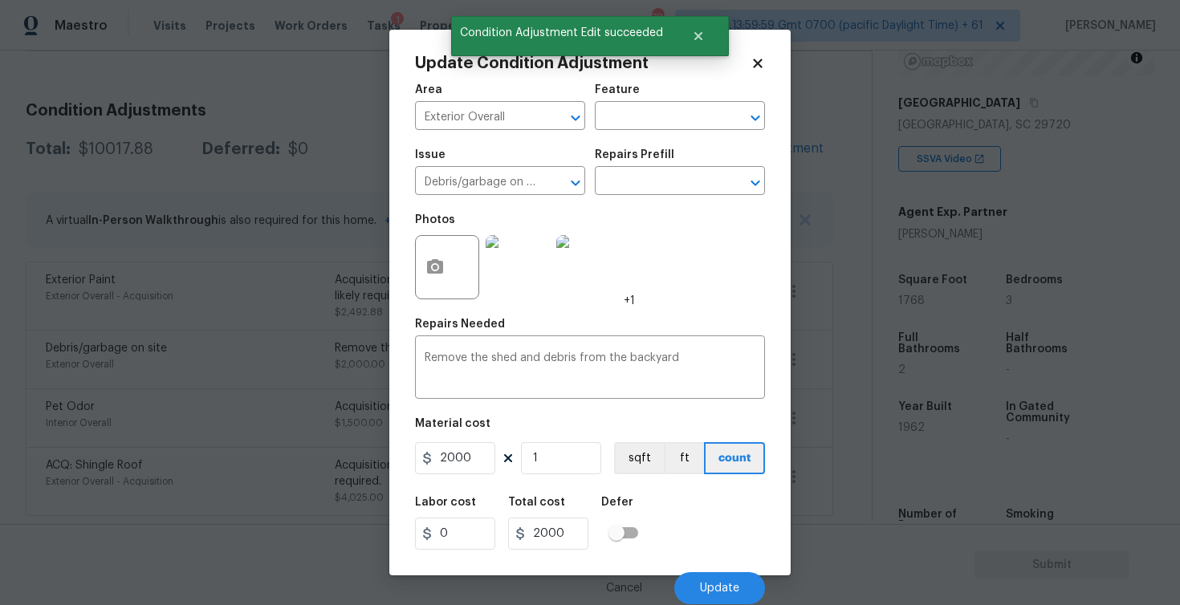
click at [457, 273] on div at bounding box center [447, 267] width 64 height 64
click at [432, 238] on button "button" at bounding box center [435, 267] width 39 height 63
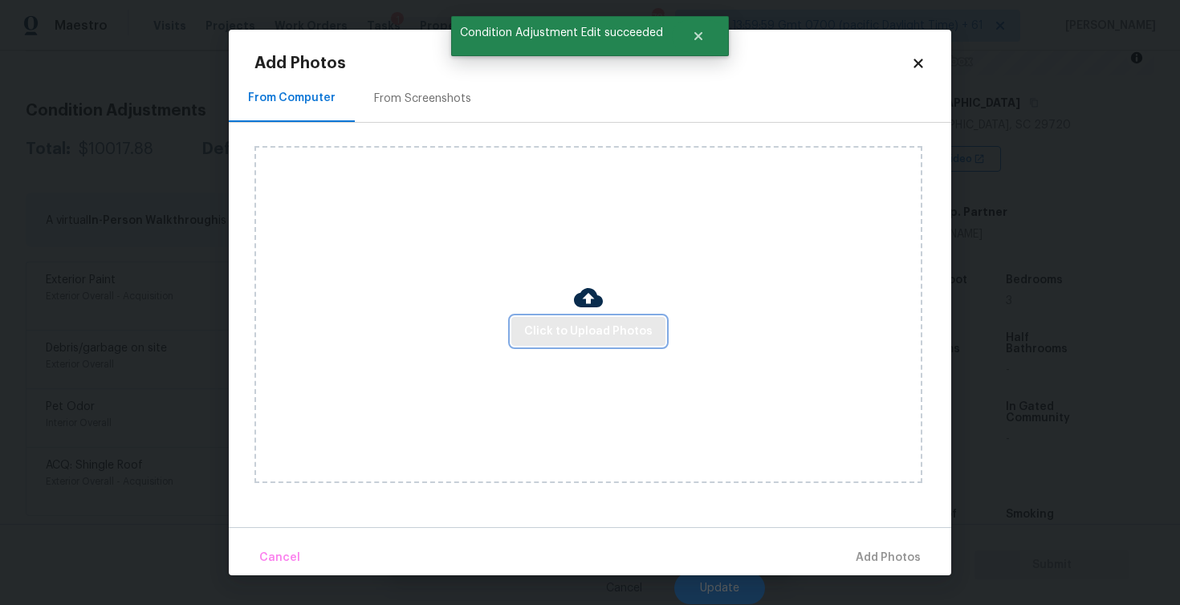
click at [586, 339] on span "Click to Upload Photos" at bounding box center [588, 332] width 128 height 20
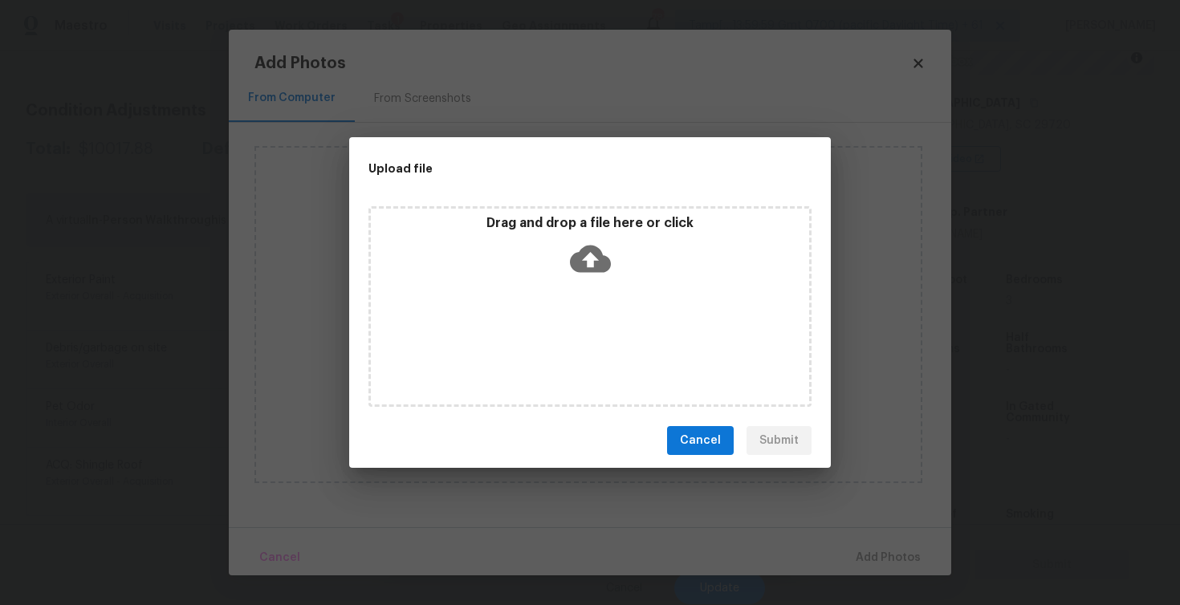
click at [575, 231] on div "Drag and drop a file here or click" at bounding box center [590, 249] width 438 height 69
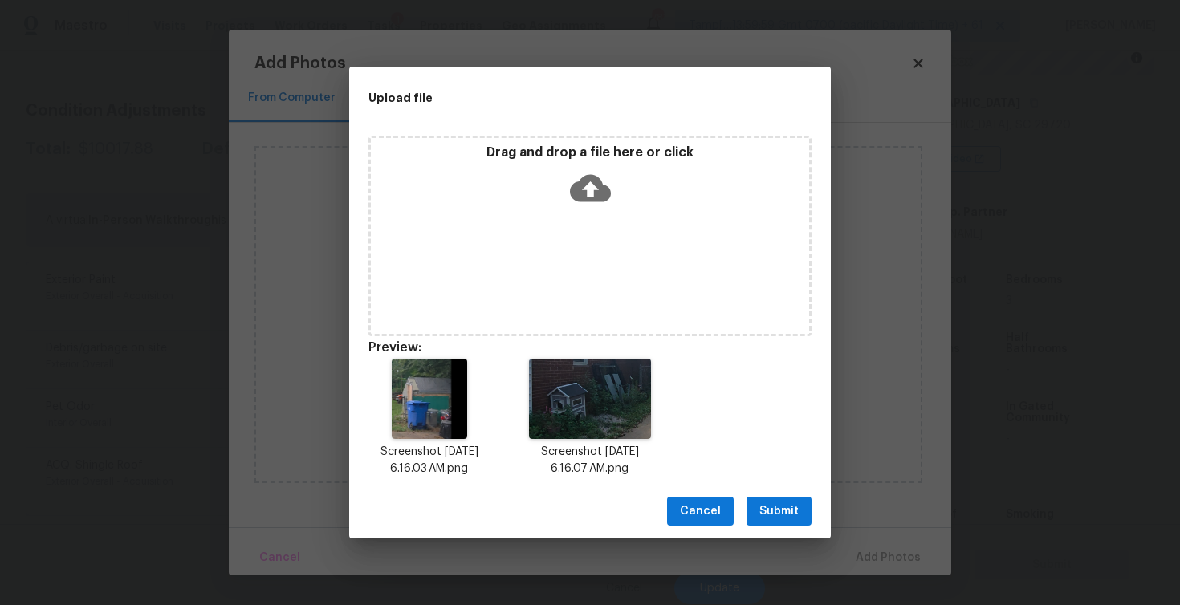
click at [755, 519] on button "Submit" at bounding box center [779, 512] width 65 height 30
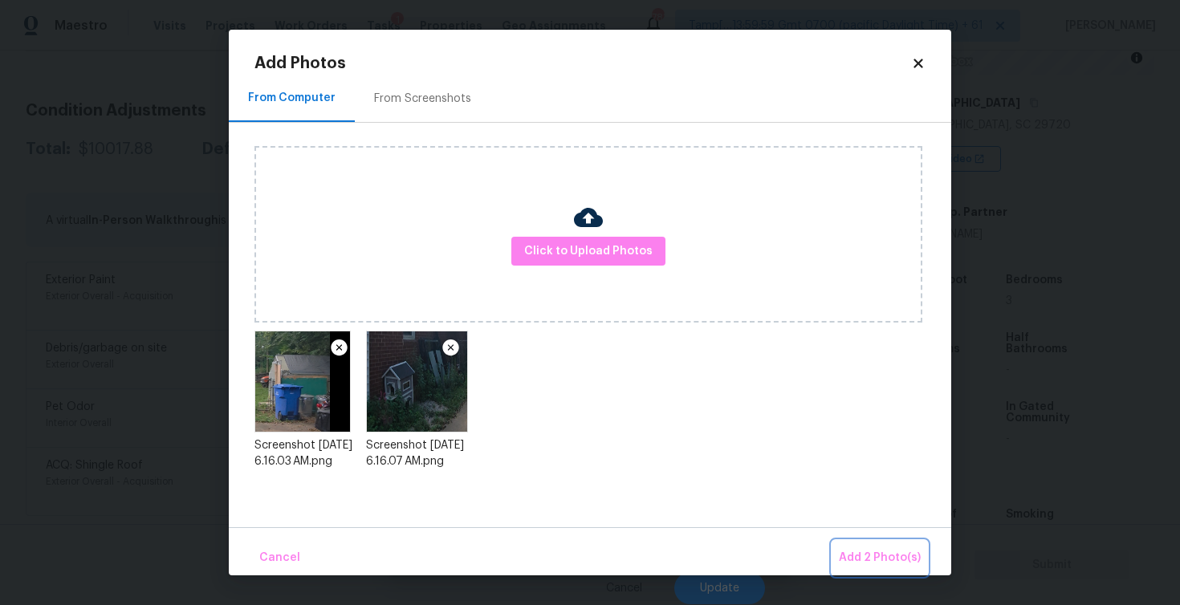
click at [869, 546] on button "Add 2 Photo(s)" at bounding box center [879, 558] width 95 height 35
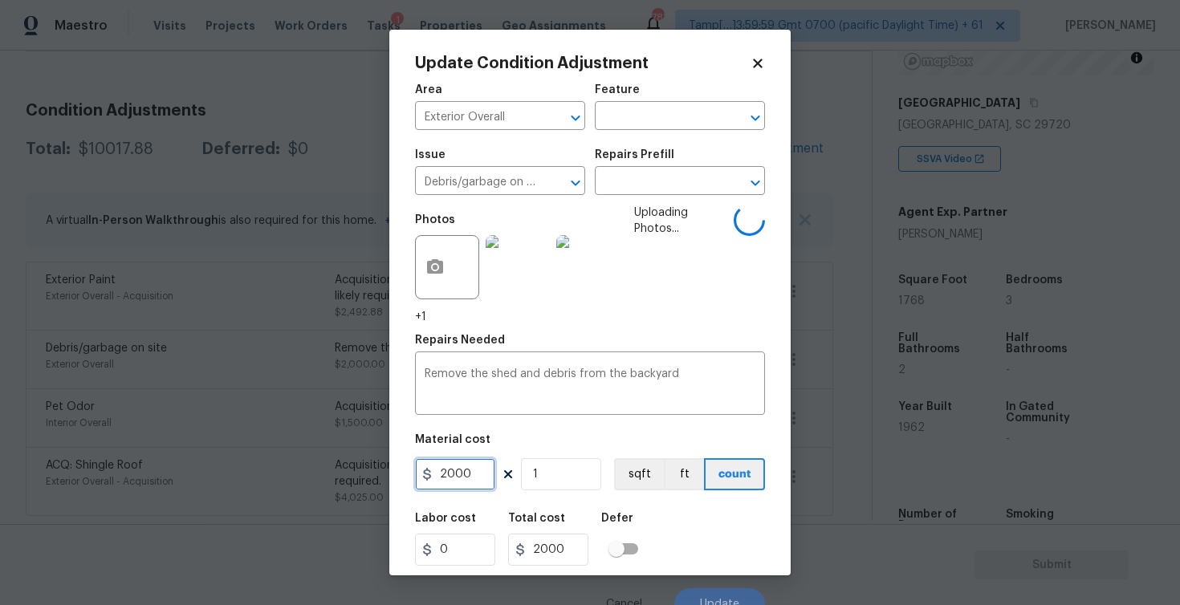
click at [490, 481] on input "2000" at bounding box center [455, 474] width 80 height 32
type input "3000"
click at [695, 513] on div "Labor cost 0 Total cost 2000 Defer" at bounding box center [590, 539] width 350 height 72
type input "3000"
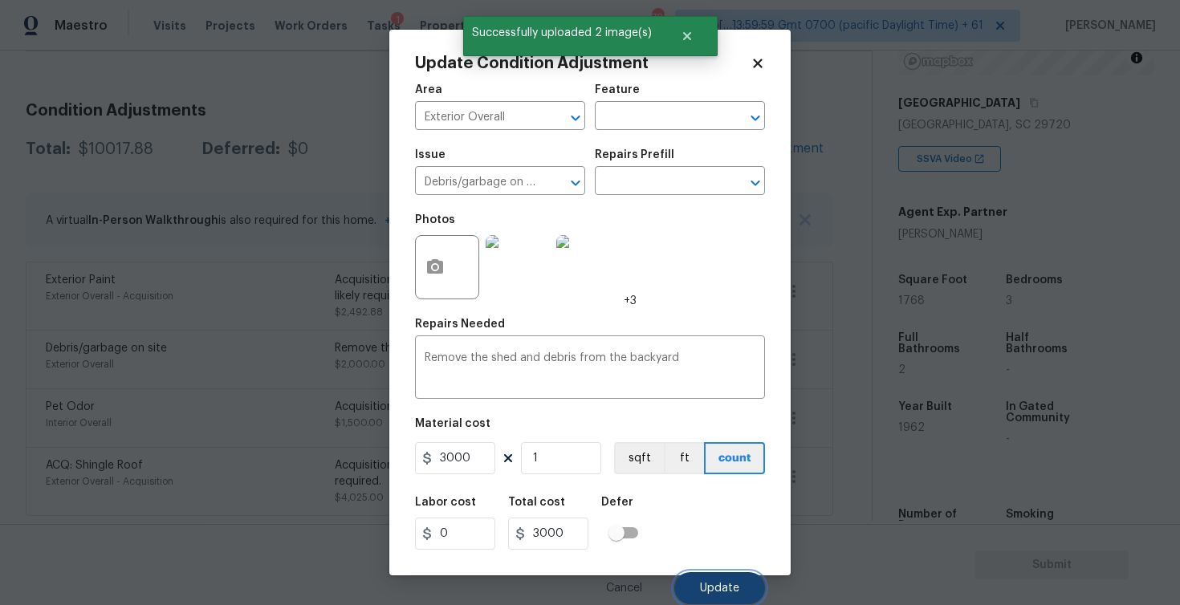
click at [710, 578] on button "Update" at bounding box center [719, 588] width 91 height 32
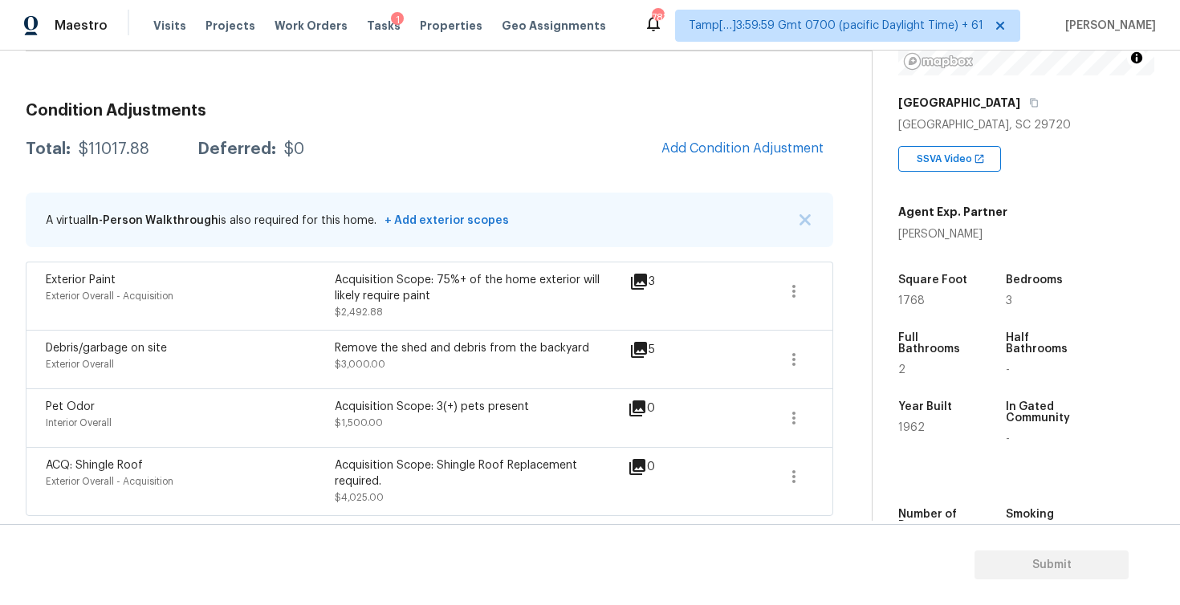
scroll to position [141, 0]
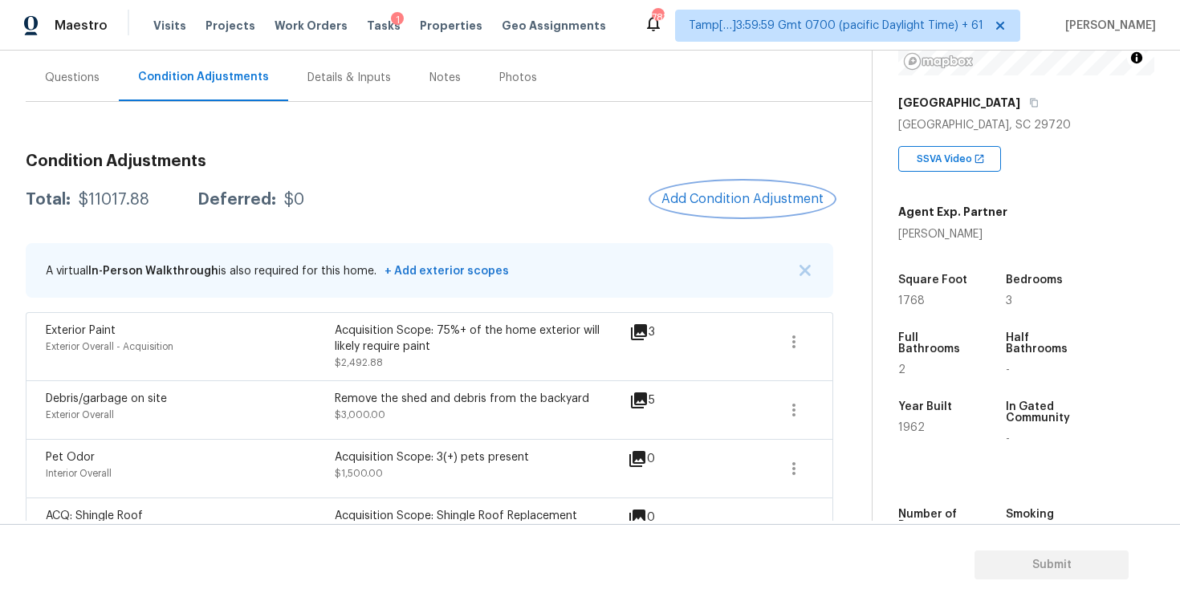
click at [731, 201] on span "Add Condition Adjustment" at bounding box center [742, 199] width 162 height 14
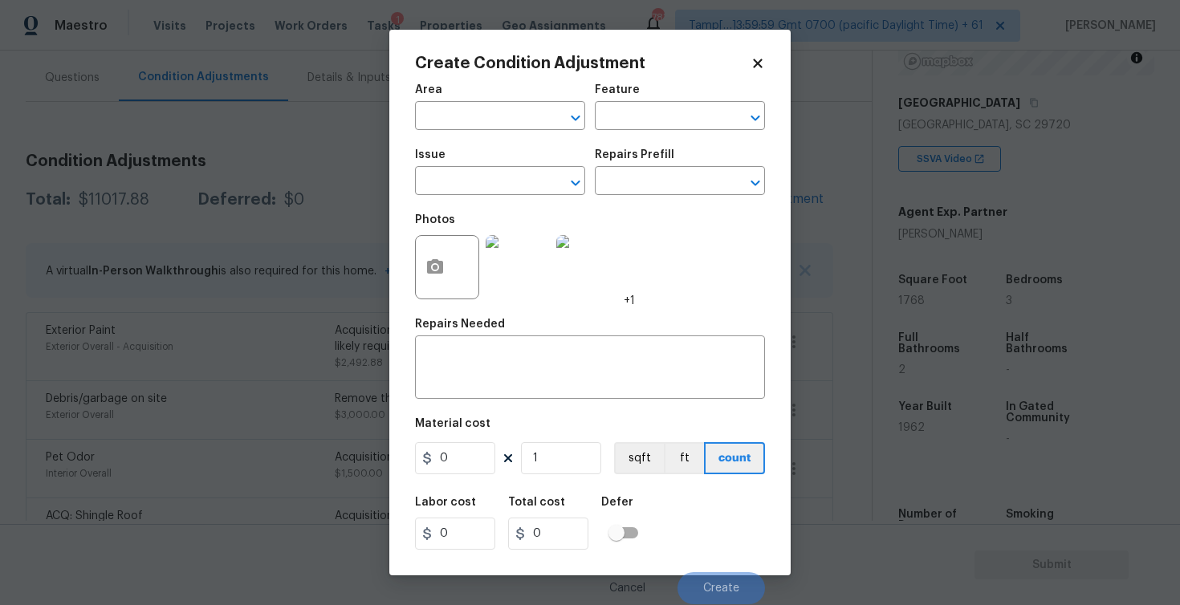
click at [462, 103] on div "Area" at bounding box center [500, 94] width 170 height 21
click at [462, 112] on input "text" at bounding box center [477, 117] width 125 height 25
click at [459, 172] on li "Exterior Overall" at bounding box center [500, 180] width 170 height 26
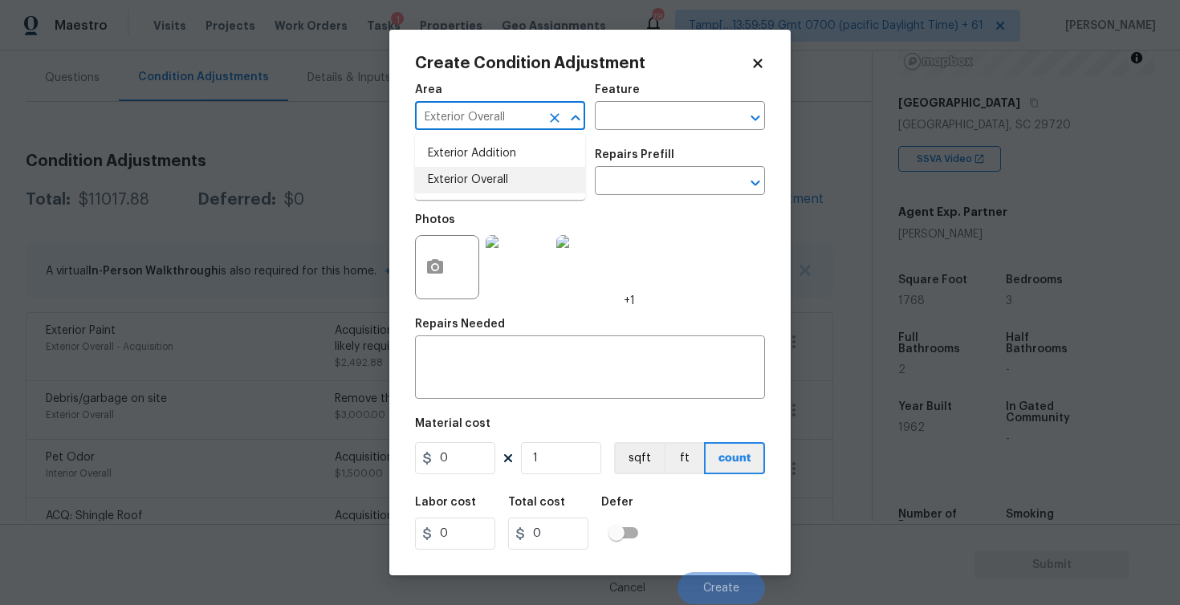
type input "Exterior Overall"
click at [459, 172] on input "text" at bounding box center [477, 182] width 125 height 25
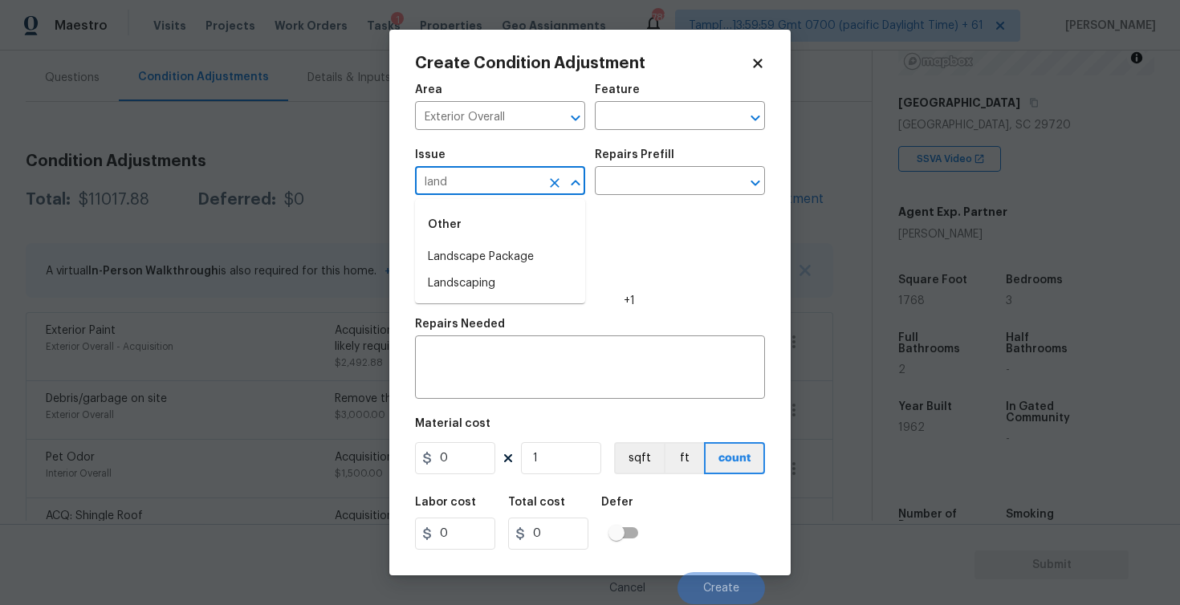
click at [478, 242] on div "Other" at bounding box center [500, 224] width 170 height 39
click at [501, 255] on li "Landscape Package" at bounding box center [500, 257] width 170 height 26
type input "Landscape Package"
click at [623, 176] on input "text" at bounding box center [657, 182] width 125 height 25
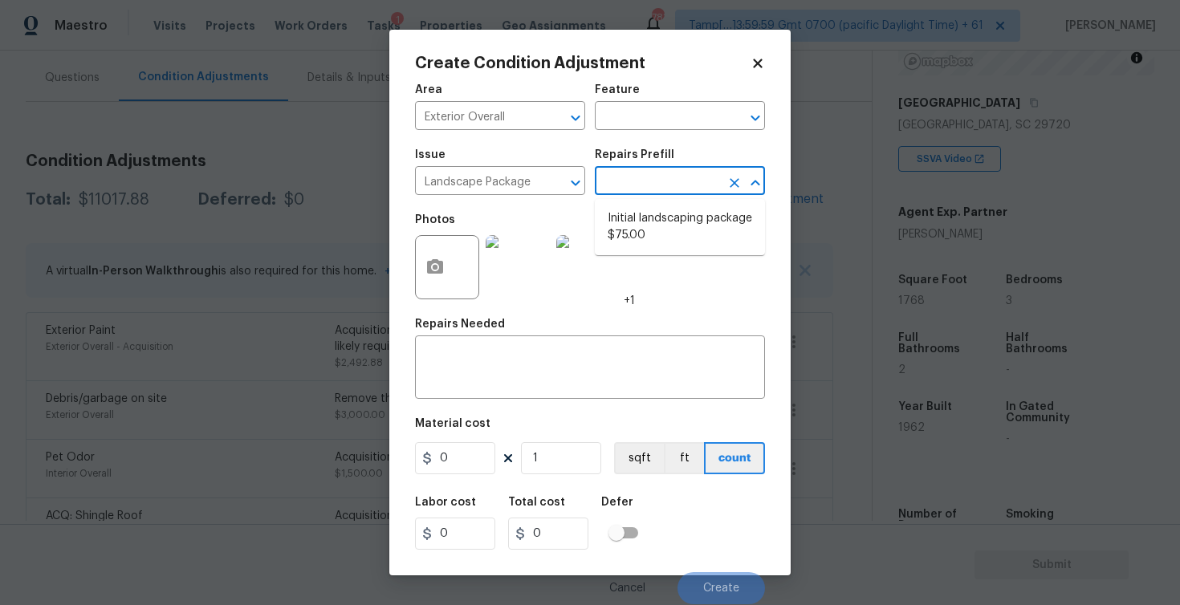
click at [633, 222] on li "Initial landscaping package $75.00" at bounding box center [680, 226] width 170 height 43
type input "Home Readiness Packages"
type textarea "Mowing of grass up to 6" in height. Mow, edge along driveways & sidewalks, trim…"
type input "75"
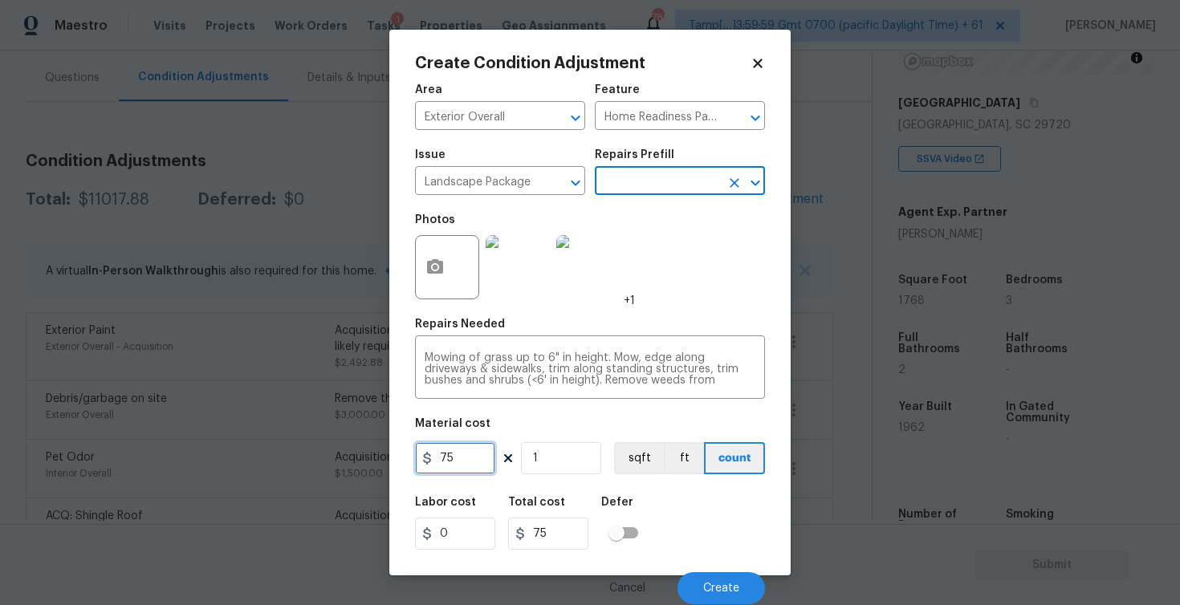
click at [454, 462] on input "75" at bounding box center [455, 458] width 80 height 32
type input "1000"
click at [540, 351] on div "Mowing of grass up to 6" in height. Mow, edge along driveways & sidewalks, trim…" at bounding box center [590, 369] width 350 height 59
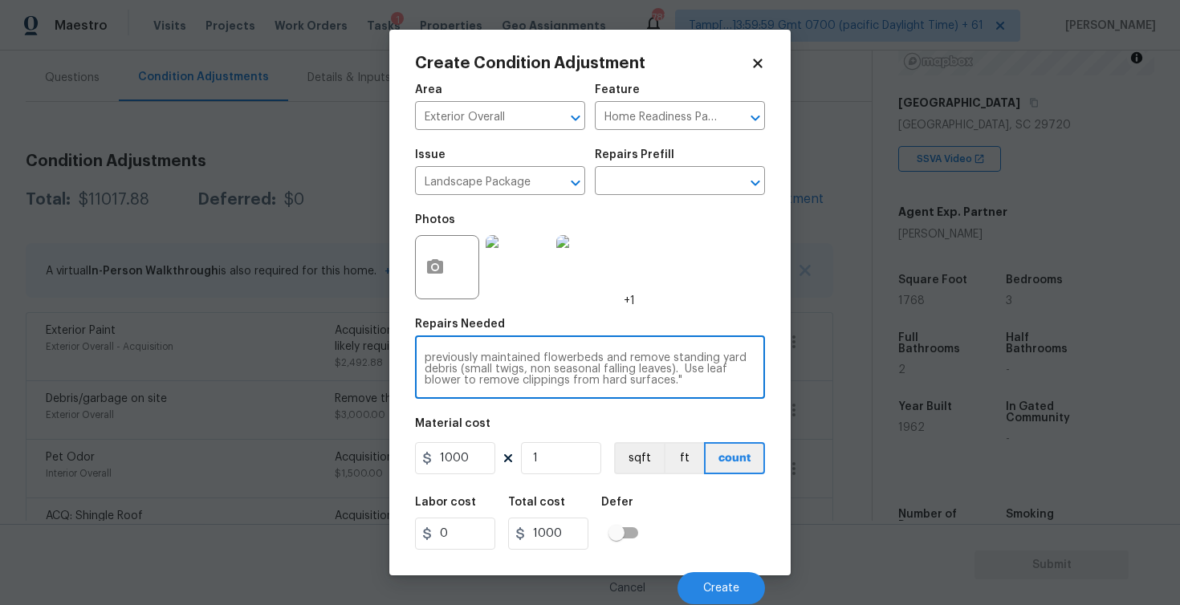
scroll to position [34, 0]
click at [446, 264] on button "button" at bounding box center [435, 267] width 39 height 63
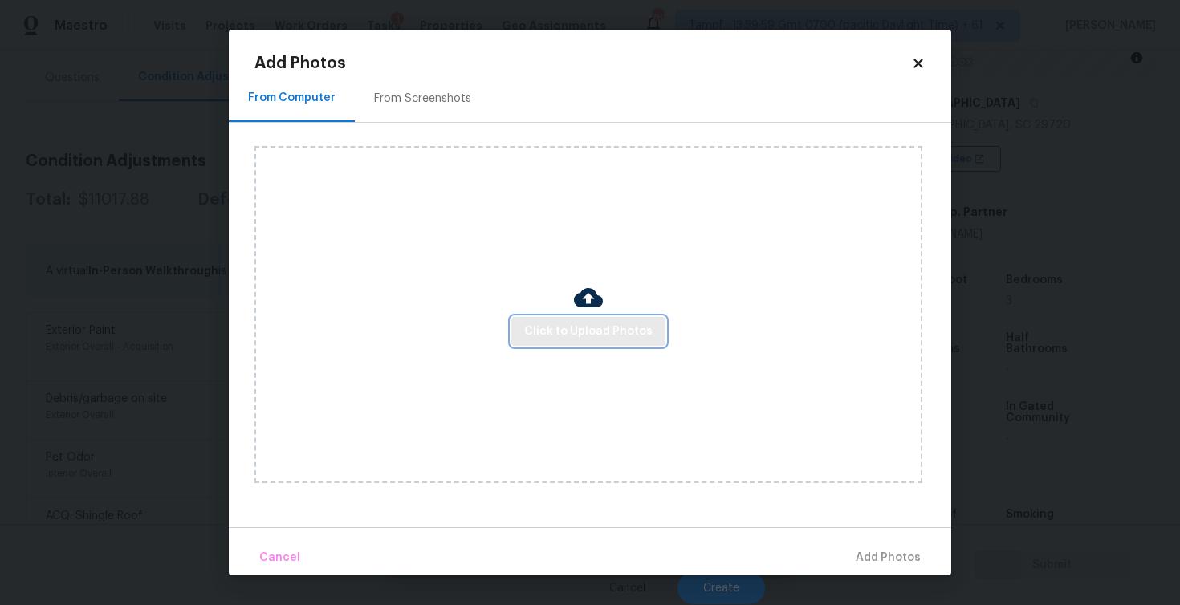
click at [572, 324] on span "Click to Upload Photos" at bounding box center [588, 332] width 128 height 20
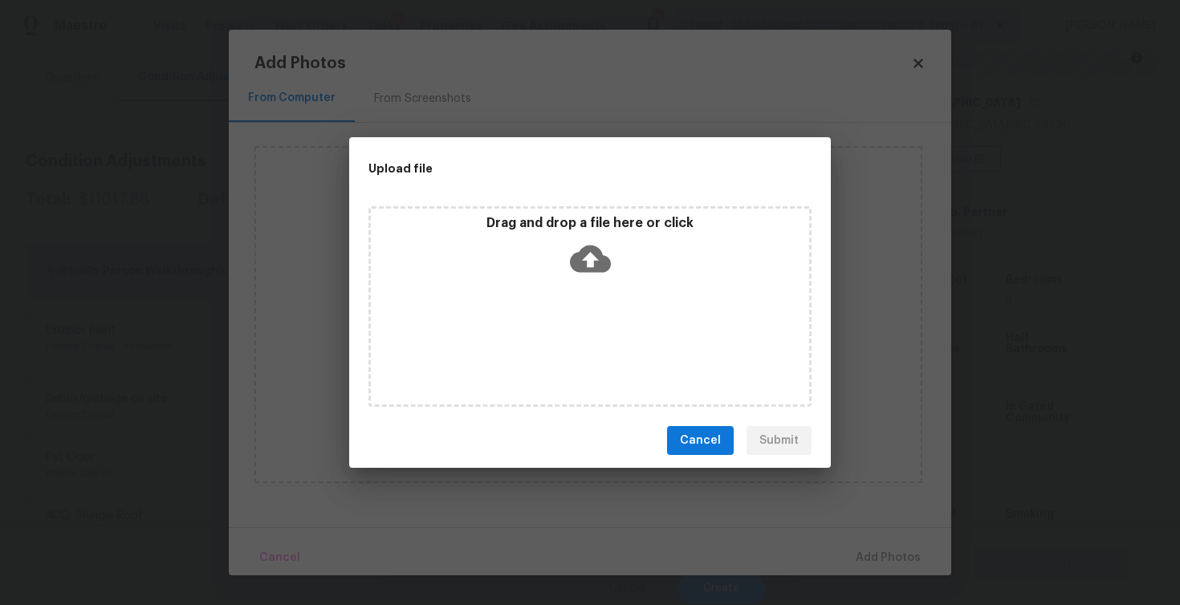
click at [576, 256] on icon at bounding box center [590, 259] width 41 height 27
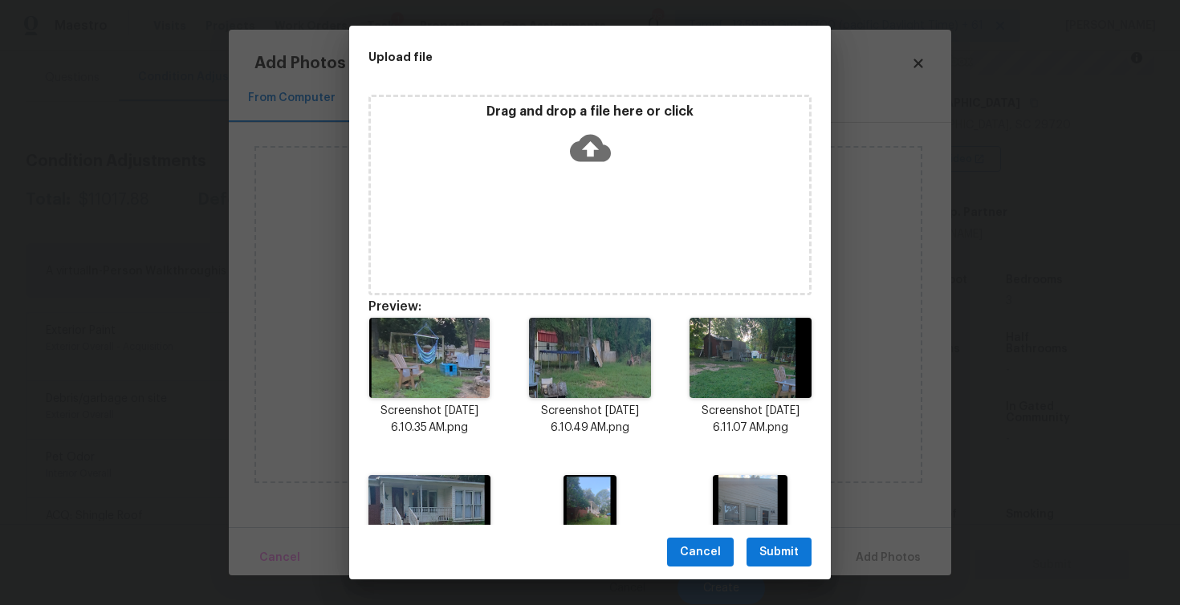
scroll to position [88, 0]
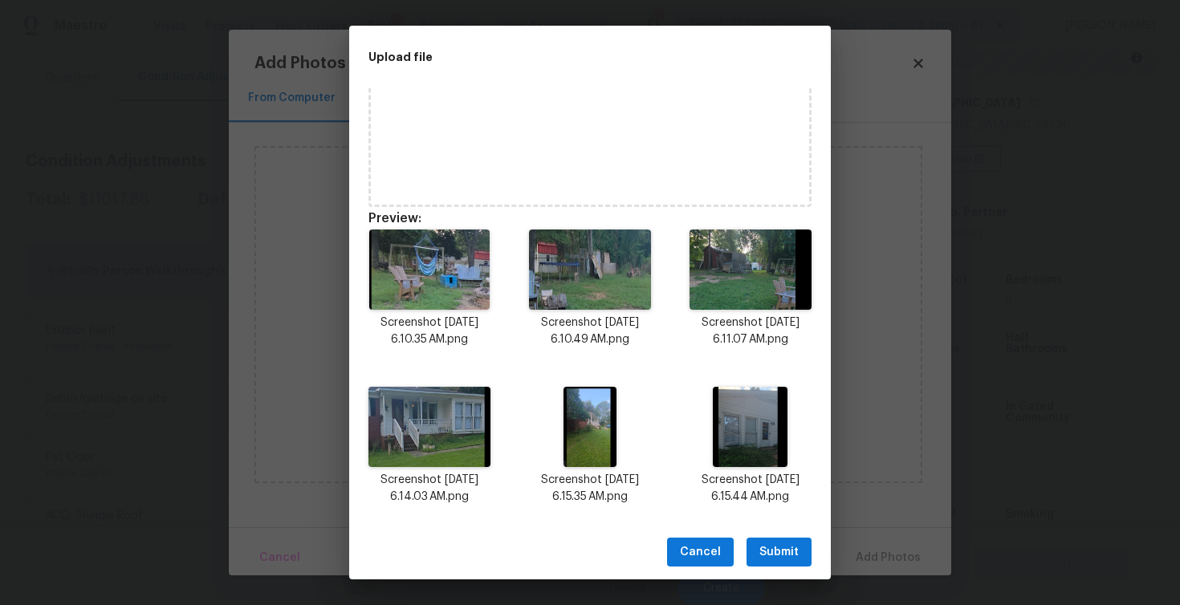
click at [783, 546] on span "Submit" at bounding box center [778, 553] width 39 height 20
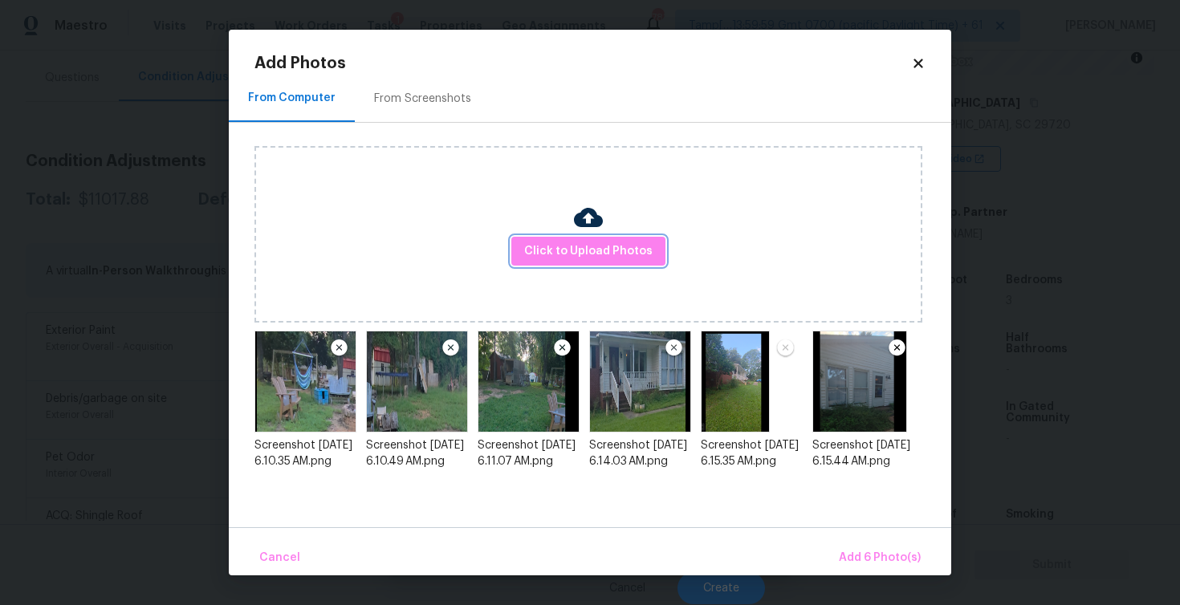
scroll to position [0, 0]
click at [865, 565] on span "Add 6 Photo(s)" at bounding box center [880, 558] width 82 height 20
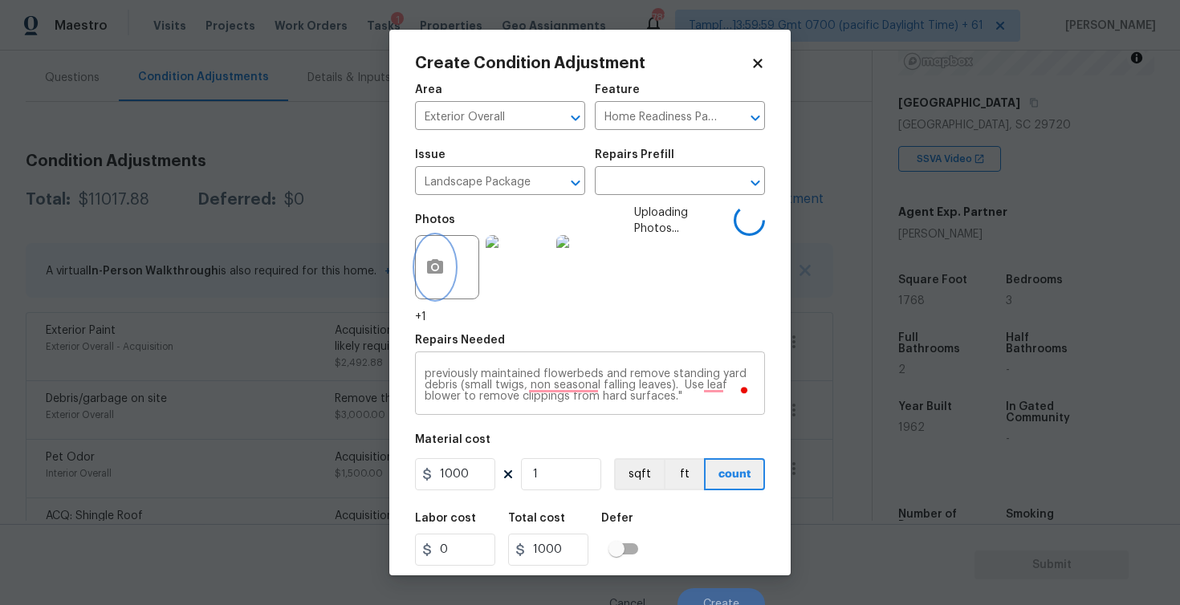
scroll to position [16, 0]
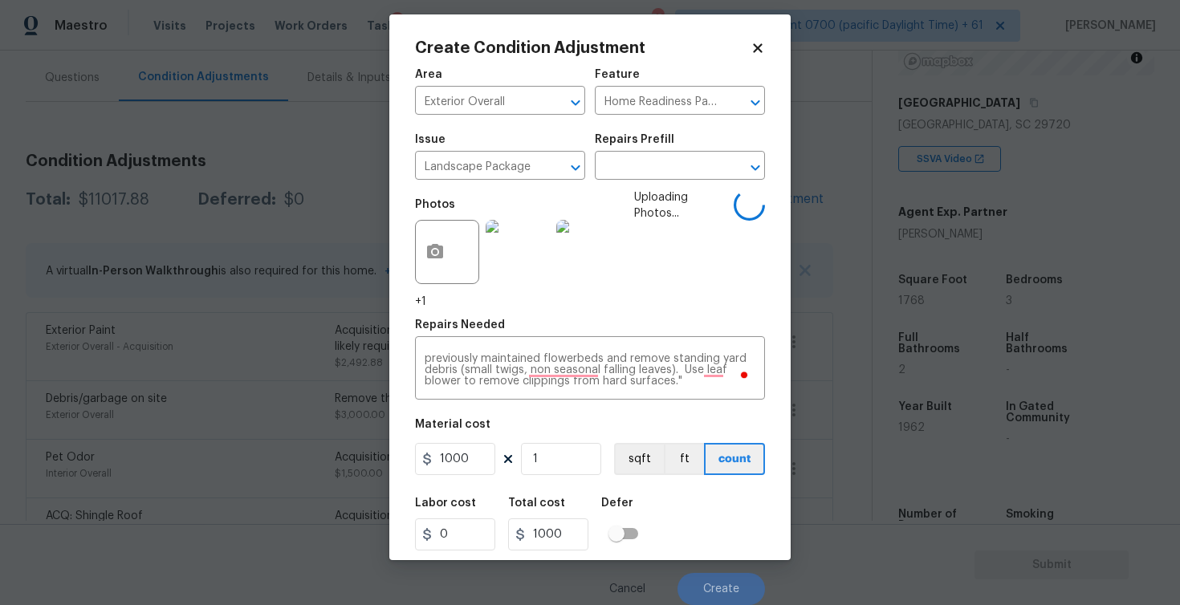
click at [650, 507] on div "Labor cost 0 Total cost 1000 Defer" at bounding box center [590, 524] width 350 height 72
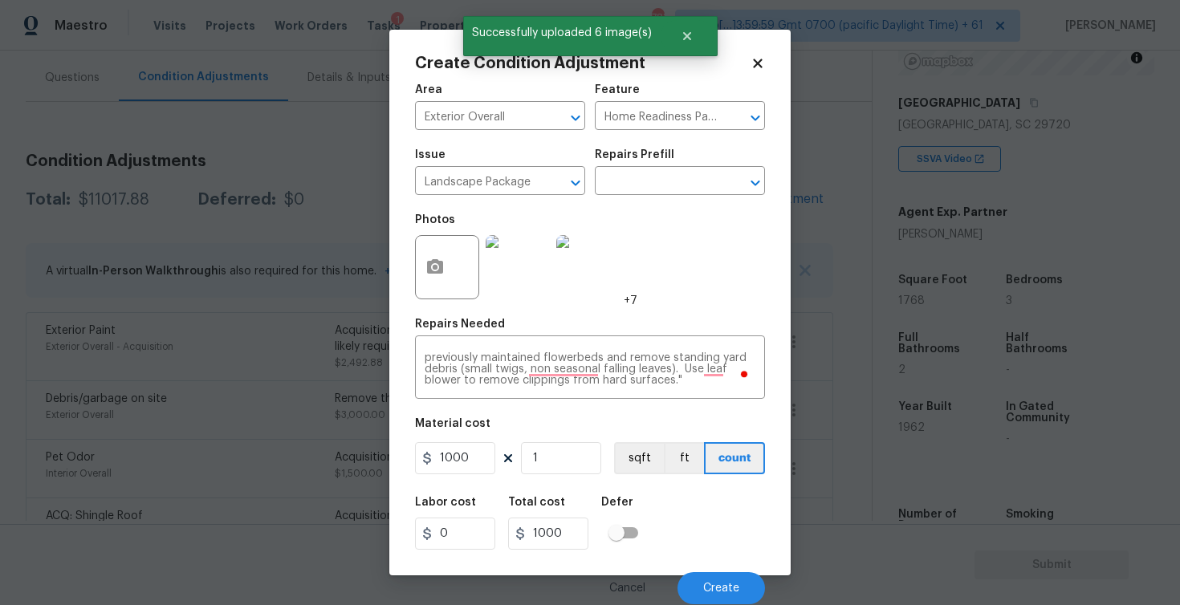
scroll to position [0, 0]
click at [695, 570] on div "Cancel Create" at bounding box center [590, 581] width 350 height 45
click at [705, 576] on button "Create" at bounding box center [720, 588] width 87 height 32
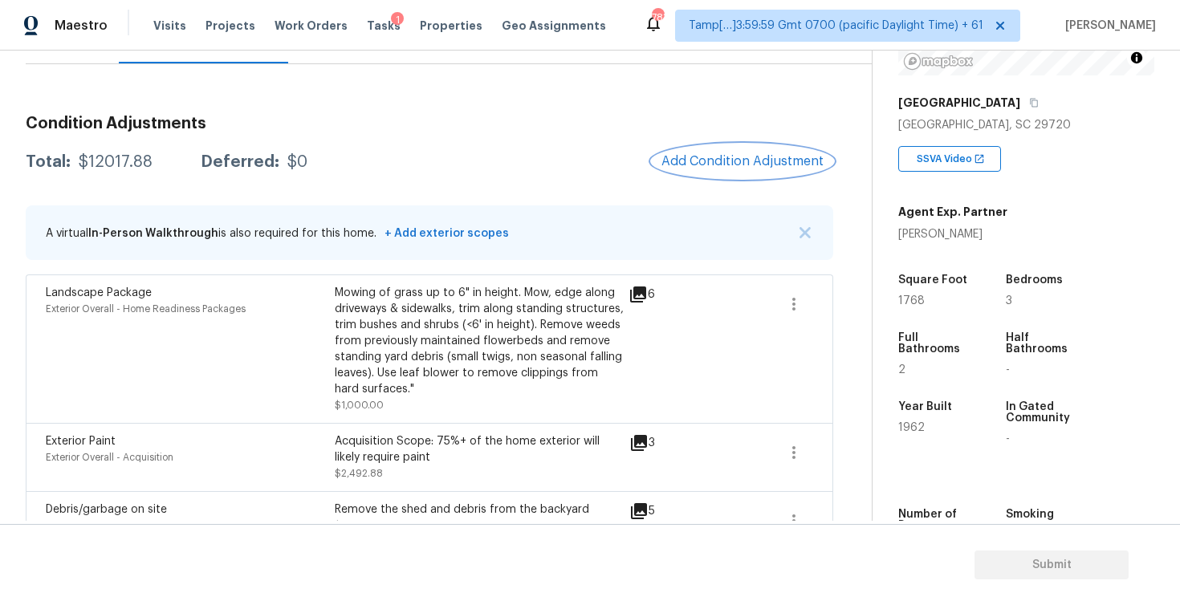
scroll to position [167, 0]
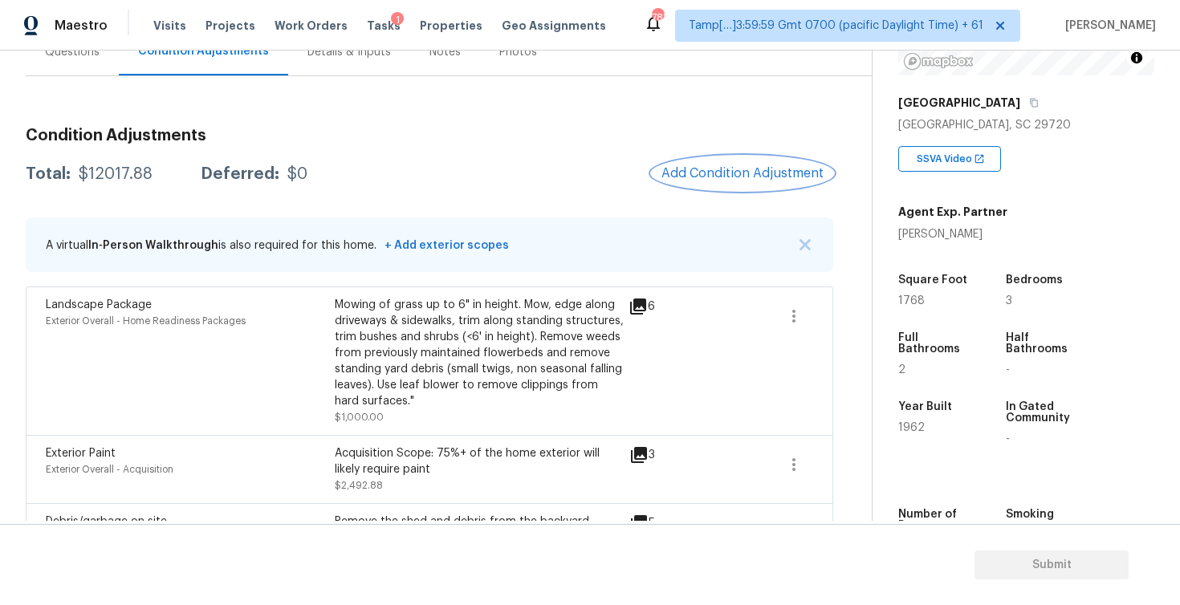
click at [733, 189] on button "Add Condition Adjustment" at bounding box center [742, 174] width 181 height 34
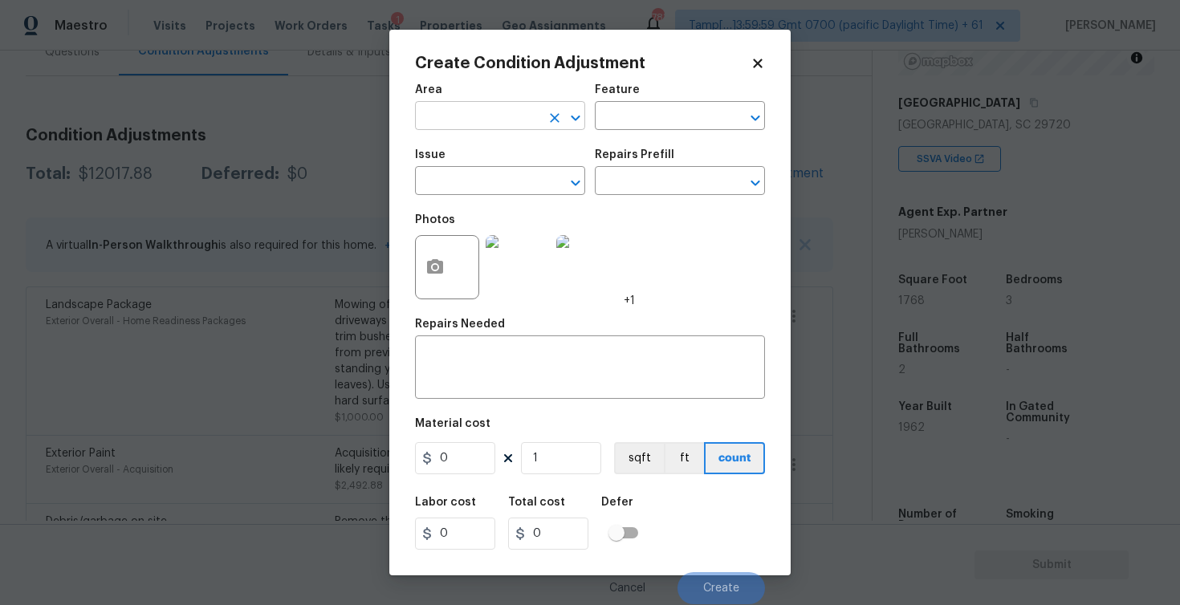
click at [543, 126] on div at bounding box center [564, 118] width 42 height 22
click at [519, 194] on ul "Interior Addition Interior Overall" at bounding box center [500, 167] width 170 height 66
click at [517, 177] on li "Interior Overall" at bounding box center [500, 180] width 170 height 26
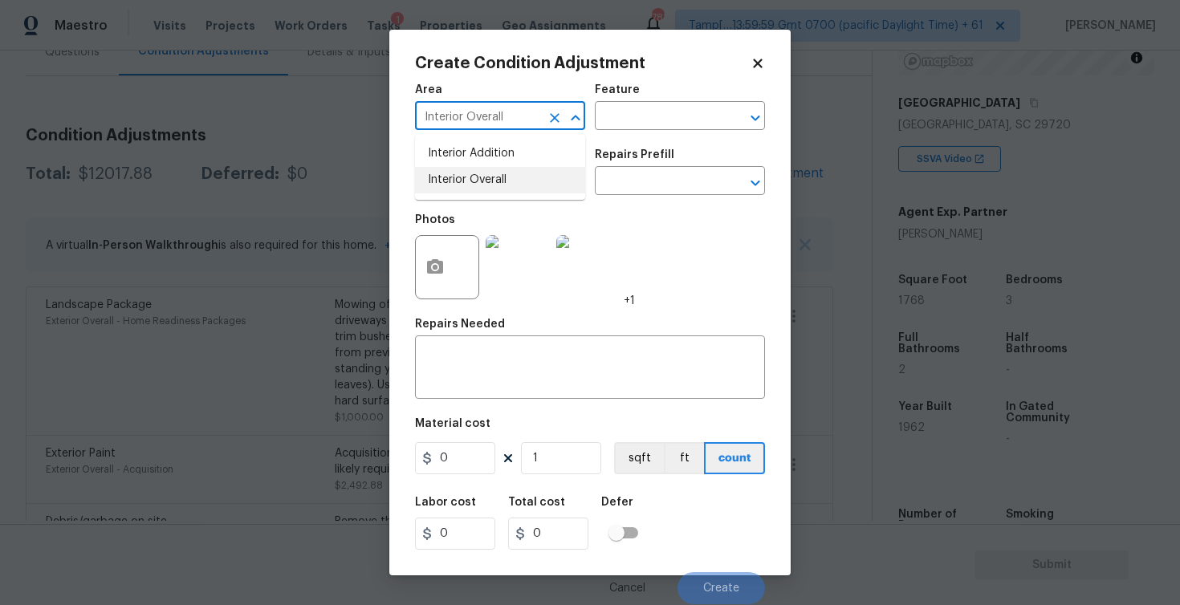
type input "Interior Overall"
click at [517, 177] on input "text" at bounding box center [477, 182] width 125 height 25
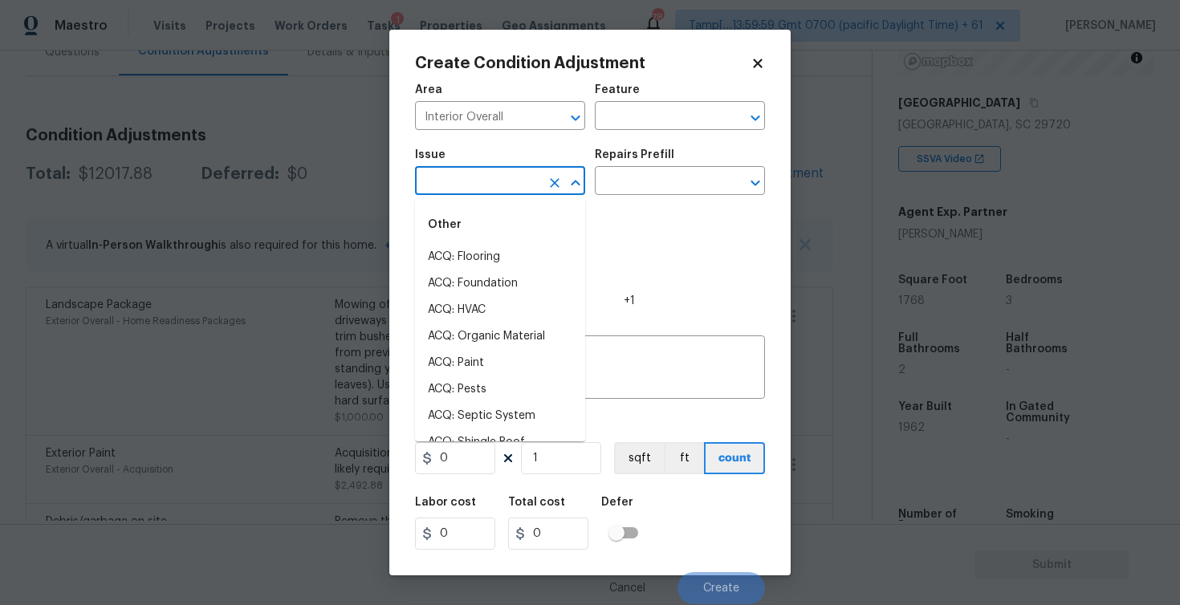
type input "p"
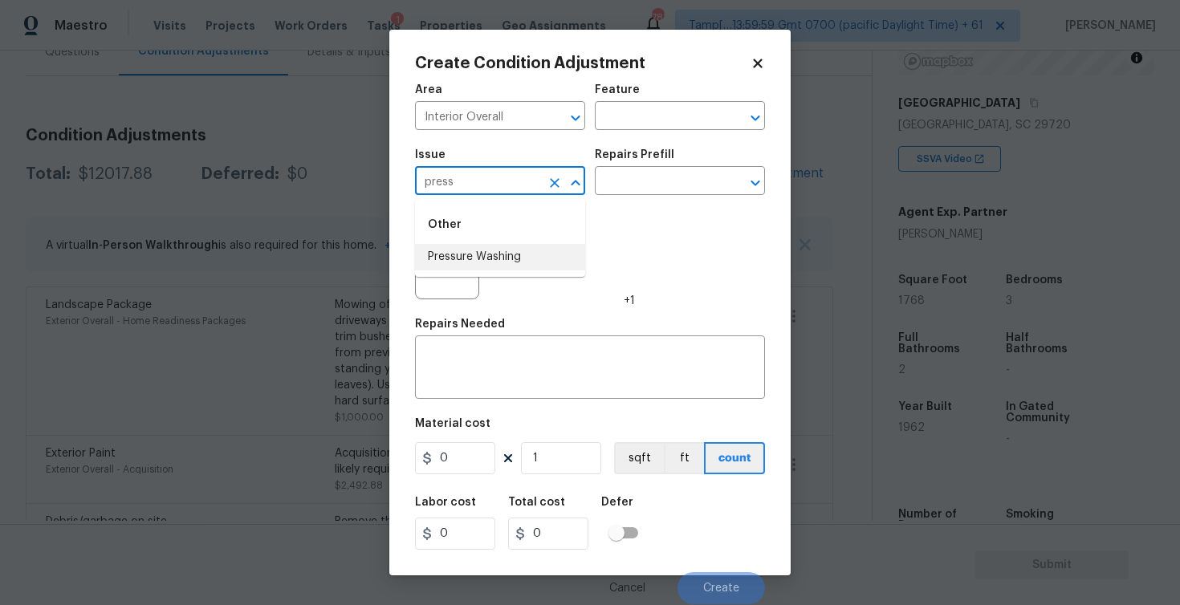
click at [511, 257] on li "Pressure Washing" at bounding box center [500, 257] width 170 height 26
type input "Pressure Washing"
click at [649, 183] on input "text" at bounding box center [657, 182] width 125 height 25
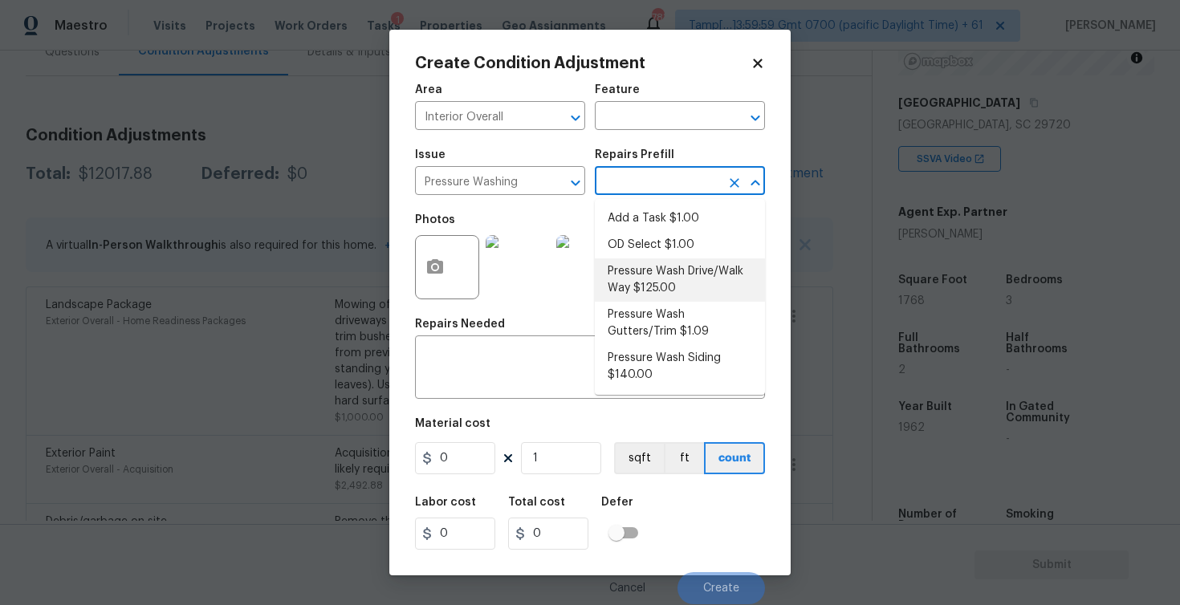
click at [640, 283] on li "Pressure Wash Drive/Walk Way $125.00" at bounding box center [680, 279] width 170 height 43
type input "Siding"
type textarea "Pressure wash the driveways/walkways as directed by the PM. Ensure that all deb…"
type input "125"
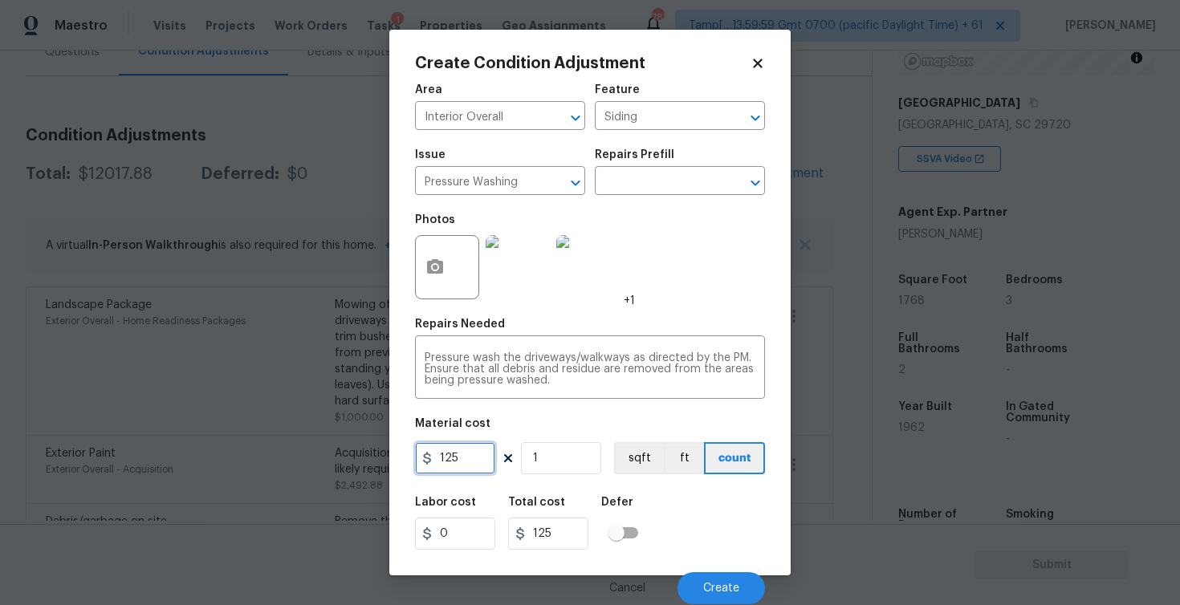
click at [484, 455] on input "125" at bounding box center [455, 458] width 80 height 32
type input "400"
click at [708, 498] on div "Labor cost 0 Total cost 400 Defer" at bounding box center [590, 523] width 350 height 72
click at [721, 587] on span "Create" at bounding box center [721, 589] width 36 height 12
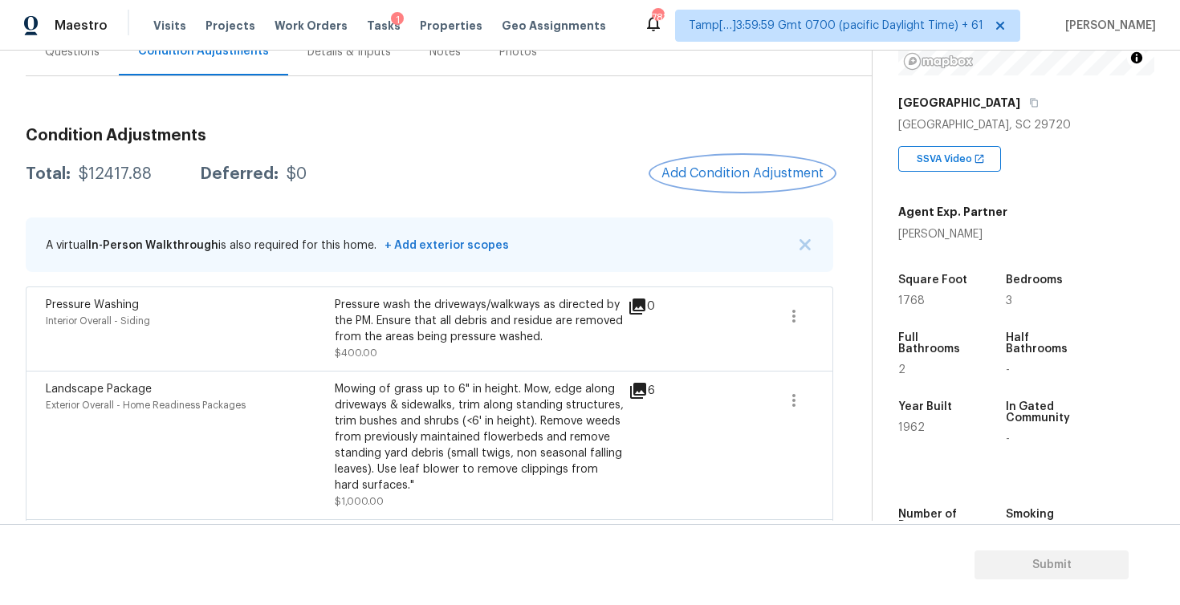
scroll to position [426, 0]
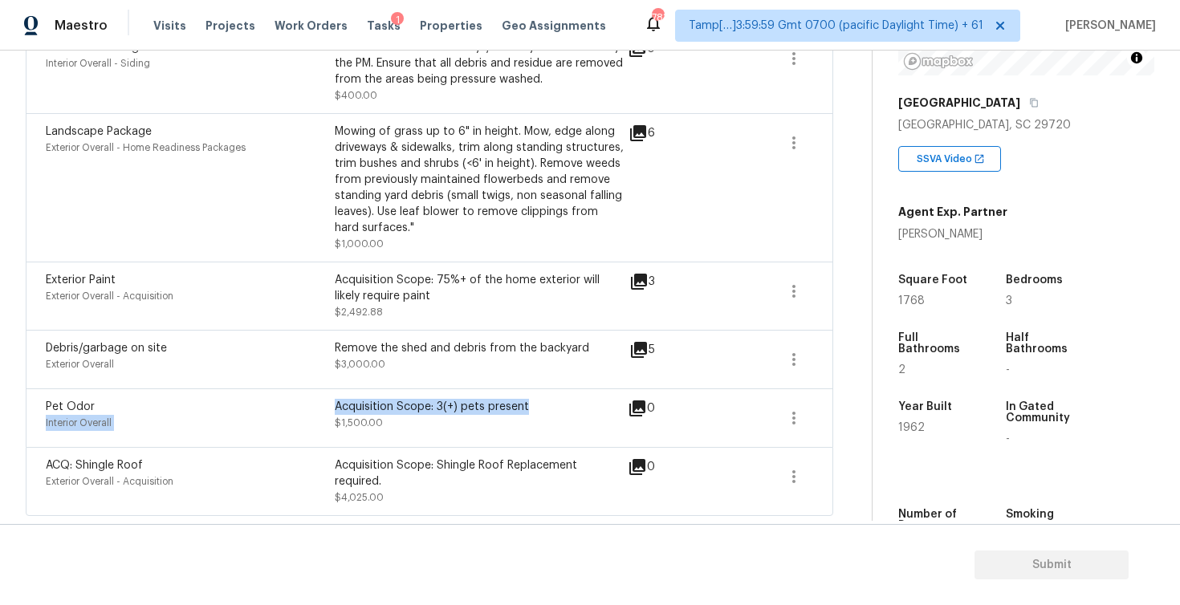
drag, startPoint x: 332, startPoint y: 407, endPoint x: 537, endPoint y: 410, distance: 204.7
click at [537, 410] on div "Pet Odor Interior Overall Acquisition Scope: 3(+) pets present $1,500.00" at bounding box center [335, 418] width 578 height 39
click at [537, 410] on div "Acquisition Scope: 3(+) pets present" at bounding box center [479, 407] width 289 height 16
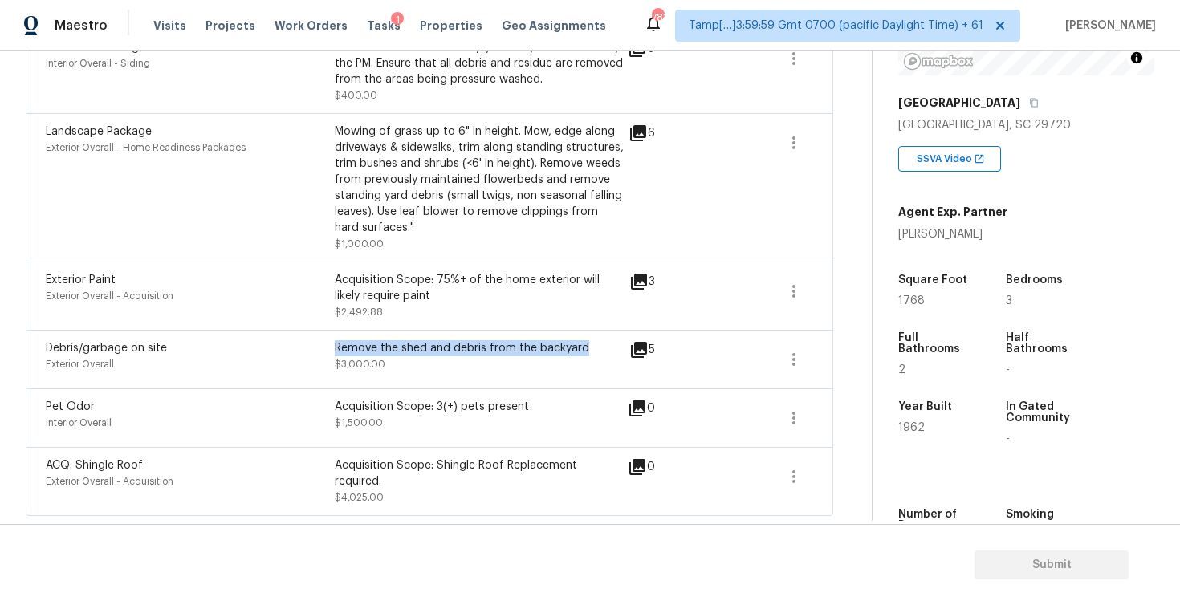
drag, startPoint x: 335, startPoint y: 348, endPoint x: 613, endPoint y: 347, distance: 278.5
click at [613, 347] on div "Remove the shed and debris from the backyard" at bounding box center [479, 348] width 289 height 16
click at [612, 345] on div "Remove the shed and debris from the backyard" at bounding box center [479, 348] width 289 height 16
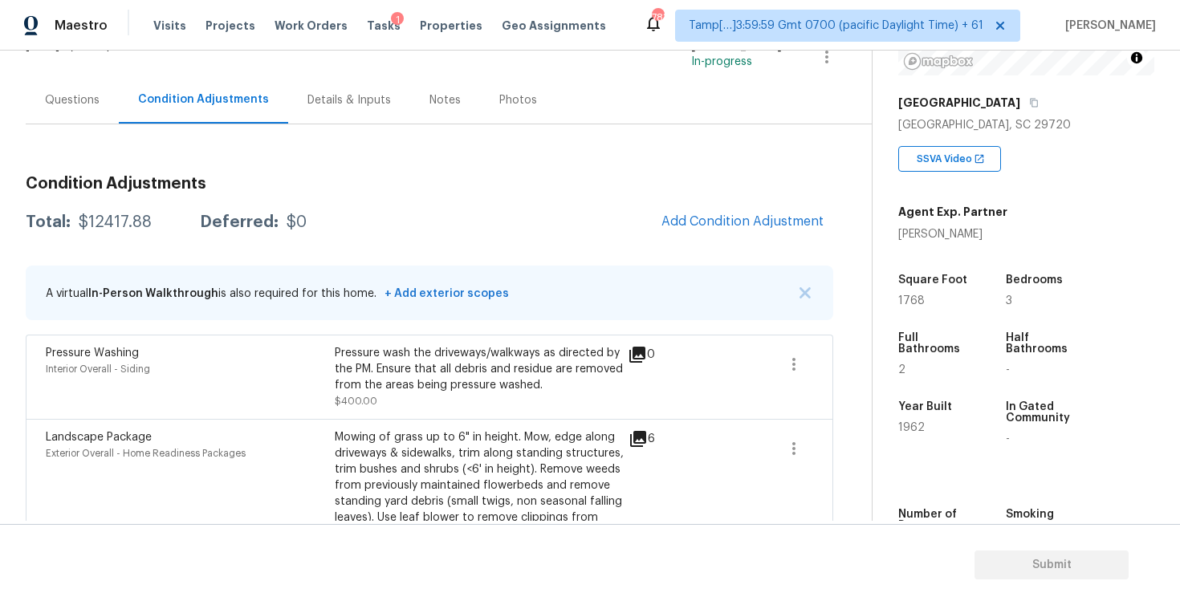
scroll to position [120, 0]
click at [75, 112] on div "Questions" at bounding box center [72, 98] width 93 height 47
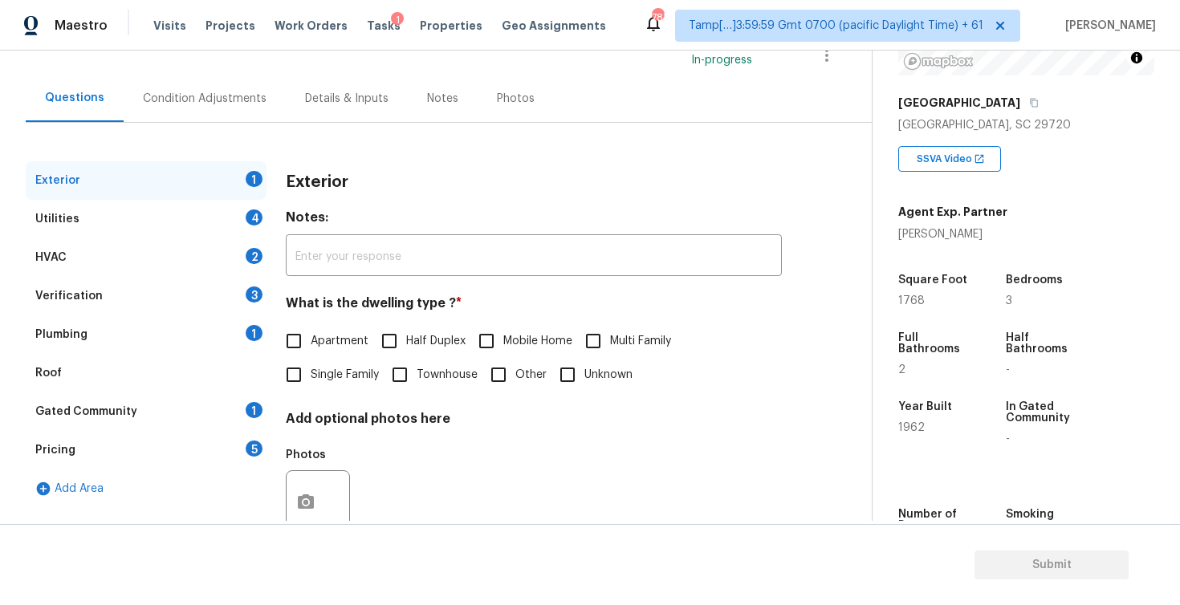
scroll to position [168, 0]
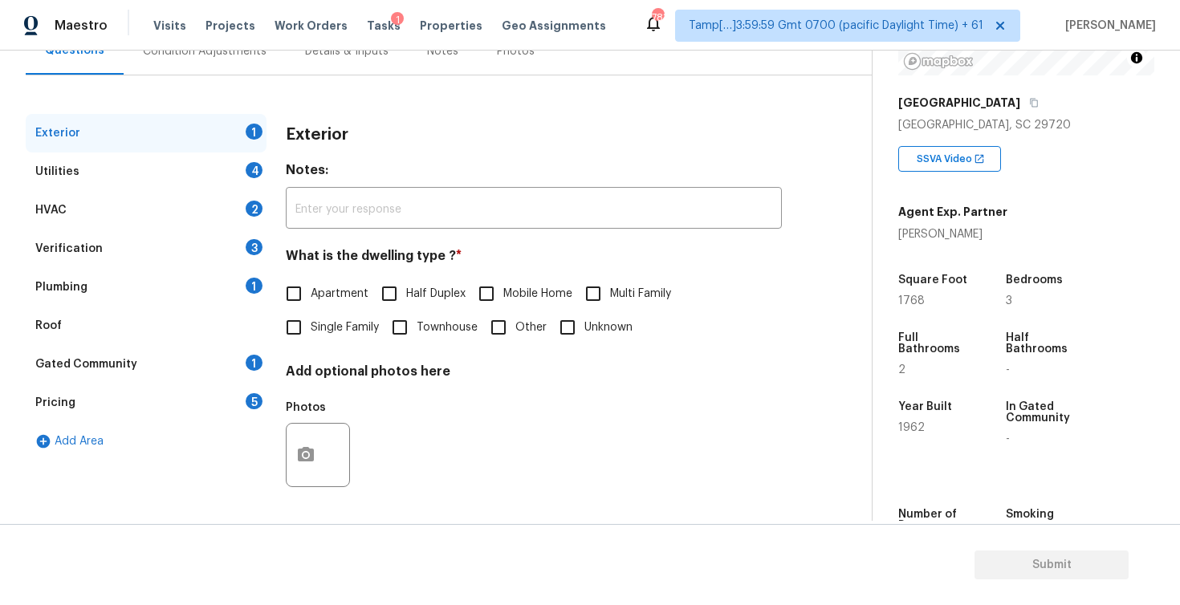
click at [154, 249] on div "Verification 3" at bounding box center [146, 249] width 241 height 39
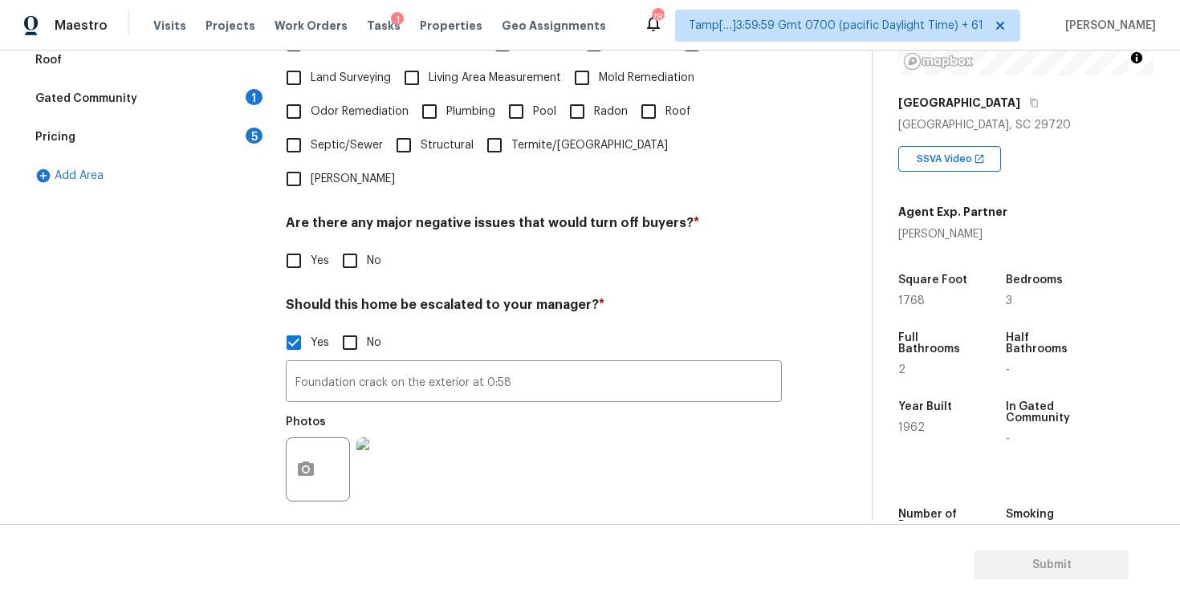
scroll to position [452, 0]
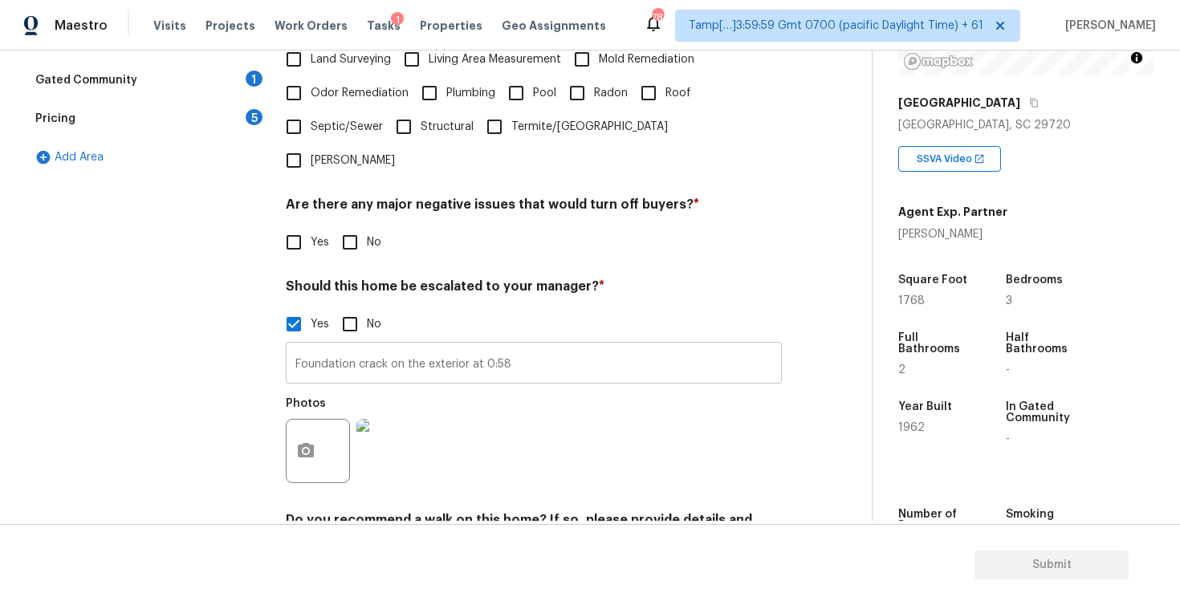
click at [567, 346] on input "Foundation crack on the exterior at 0:58" at bounding box center [534, 365] width 496 height 38
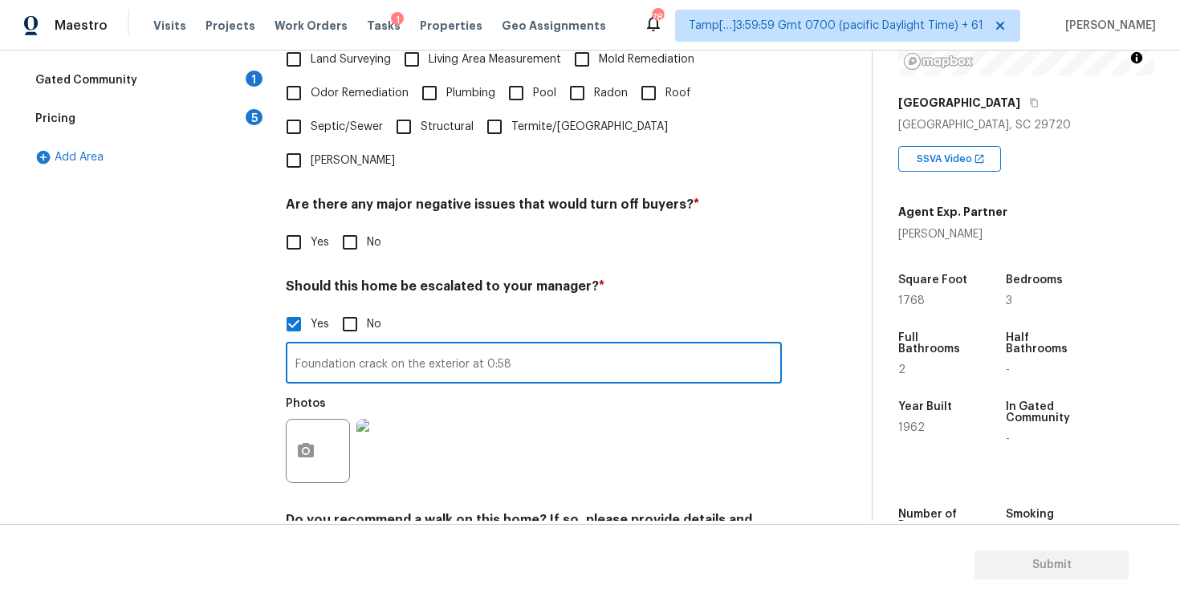
click at [573, 346] on input "Foundation crack on the exterior at 0:58" at bounding box center [534, 365] width 496 height 38
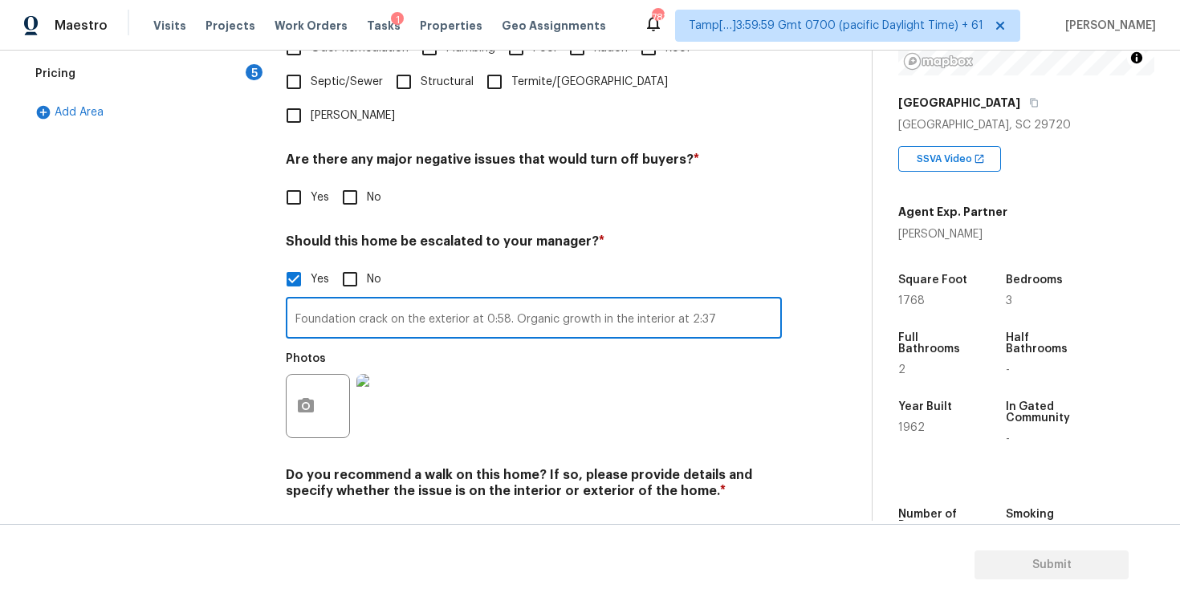
type input "Foundation crack on the exterior at 0:58. Organic growth in the interior at 2:37"
click at [604, 363] on div "Photos" at bounding box center [534, 396] width 496 height 104
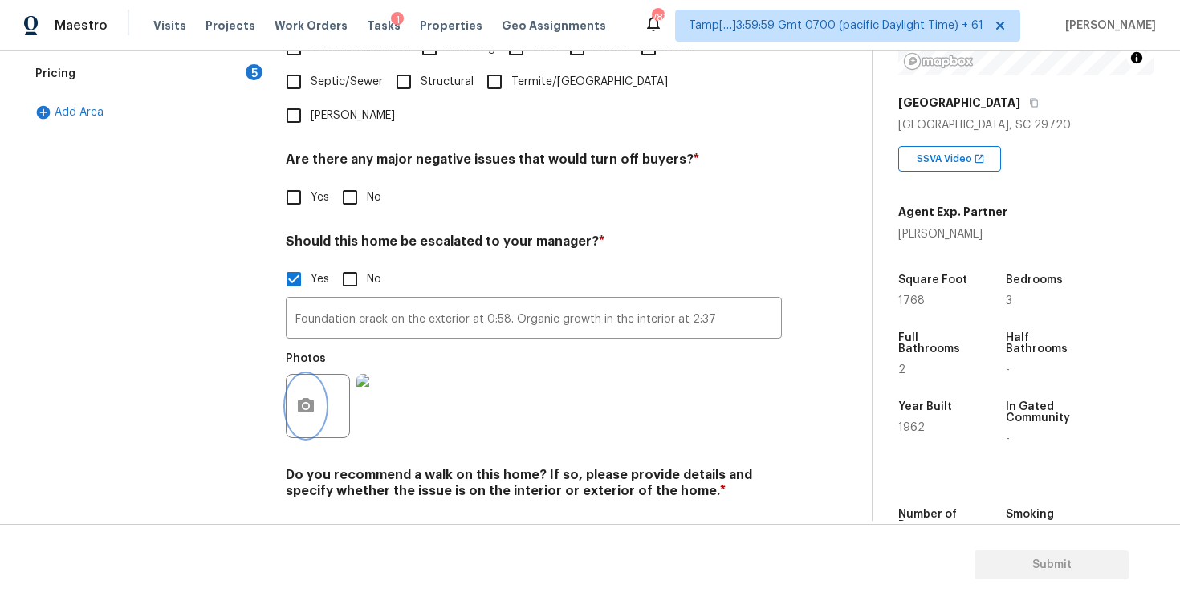
click at [288, 375] on button "button" at bounding box center [306, 406] width 39 height 63
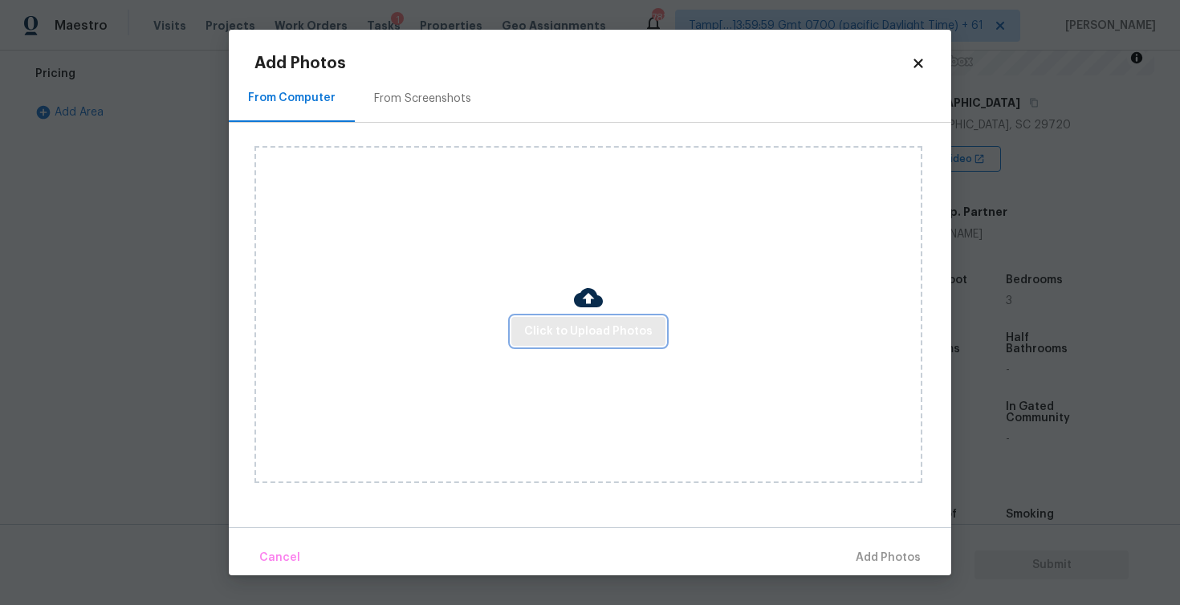
click at [559, 322] on span "Click to Upload Photos" at bounding box center [588, 332] width 128 height 20
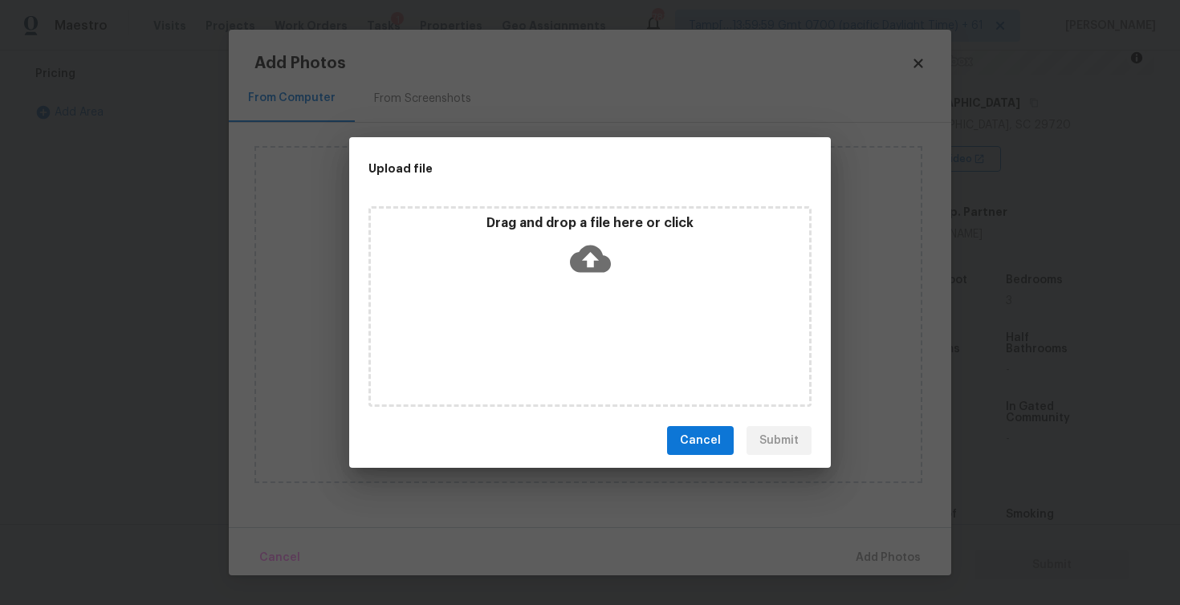
click at [584, 266] on icon at bounding box center [590, 259] width 41 height 27
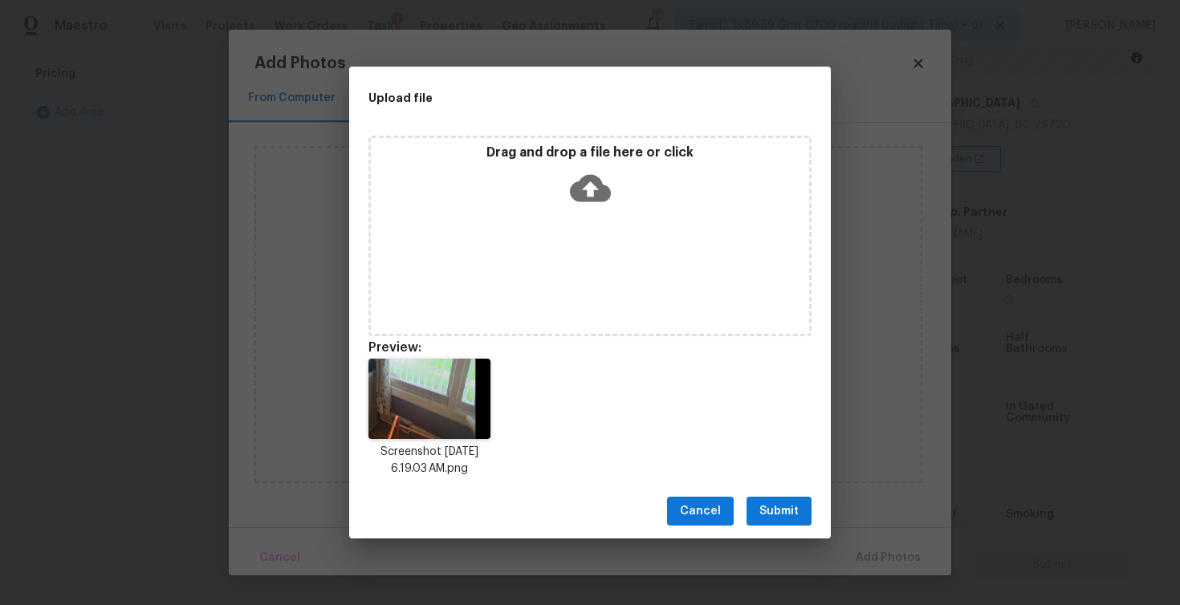
click at [795, 506] on span "Submit" at bounding box center [778, 512] width 39 height 20
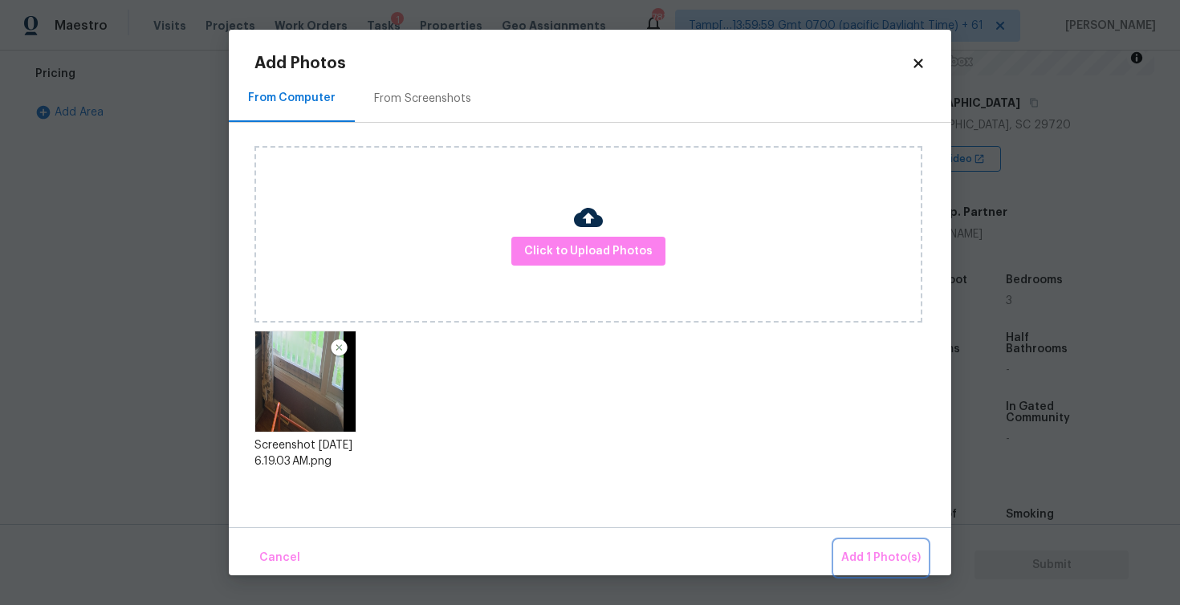
click at [885, 556] on span "Add 1 Photo(s)" at bounding box center [880, 558] width 79 height 20
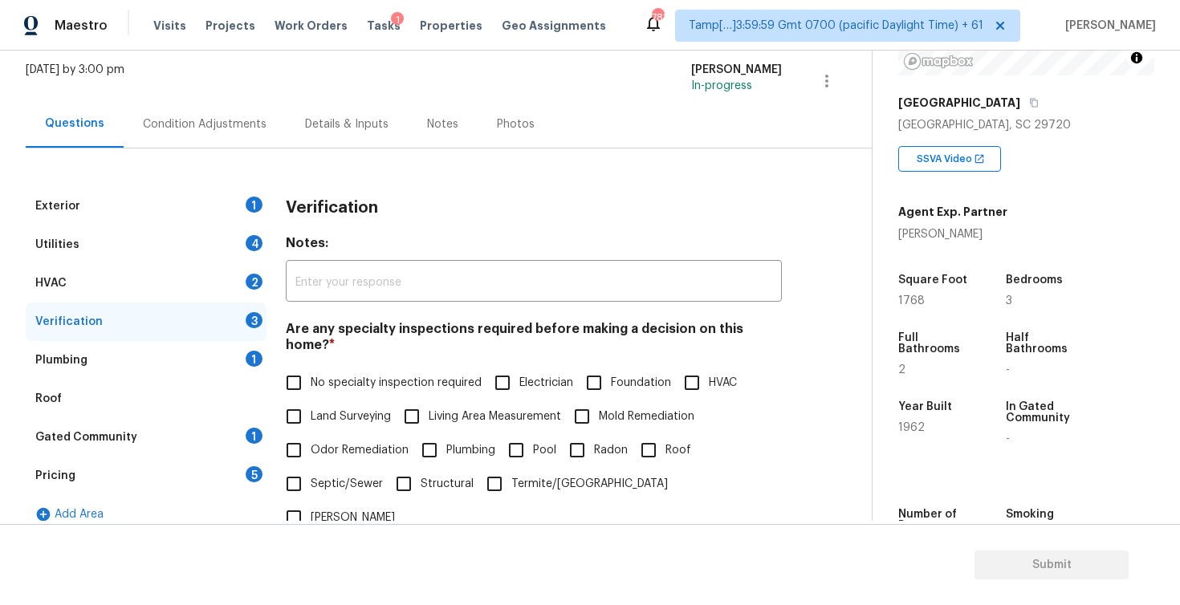
scroll to position [69, 0]
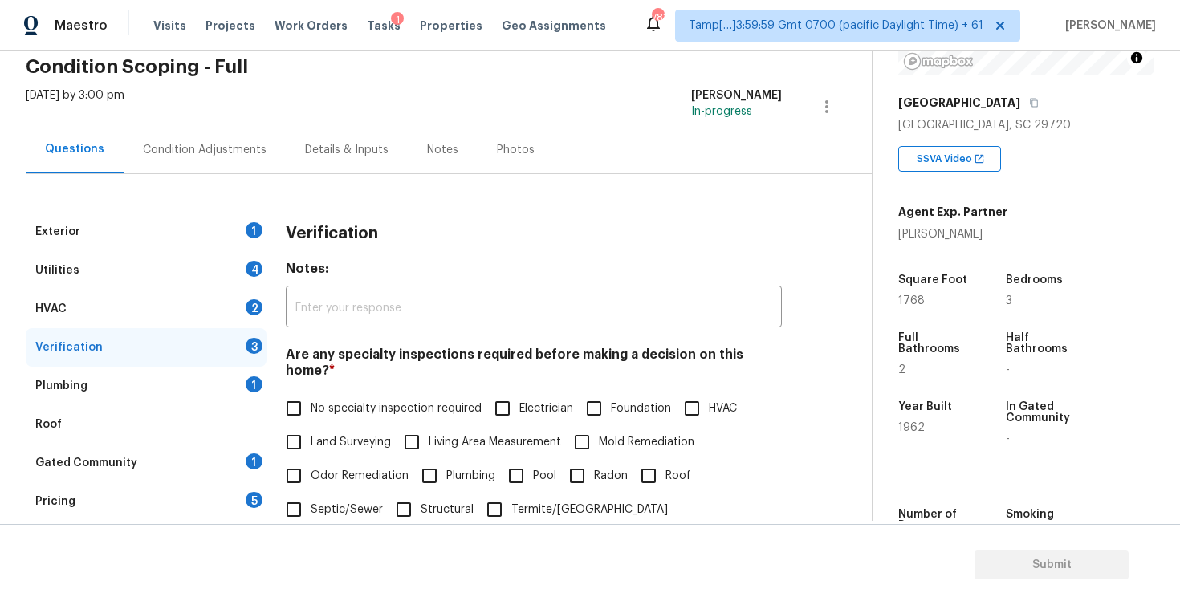
click at [251, 155] on div "Condition Adjustments" at bounding box center [205, 150] width 124 height 16
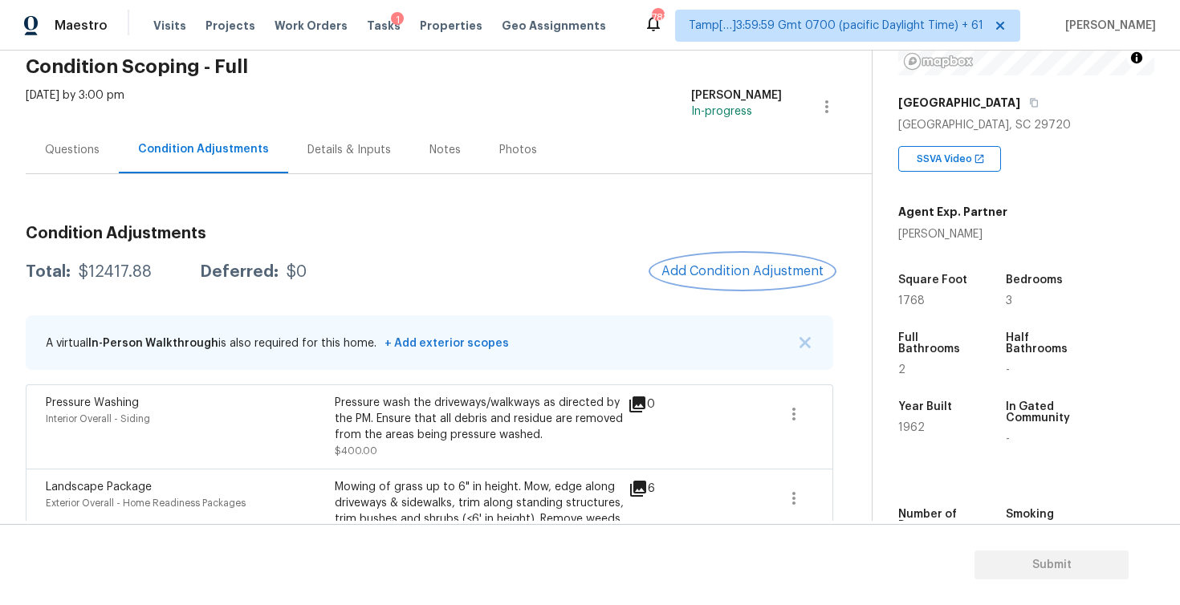
click at [800, 265] on span "Add Condition Adjustment" at bounding box center [742, 271] width 162 height 14
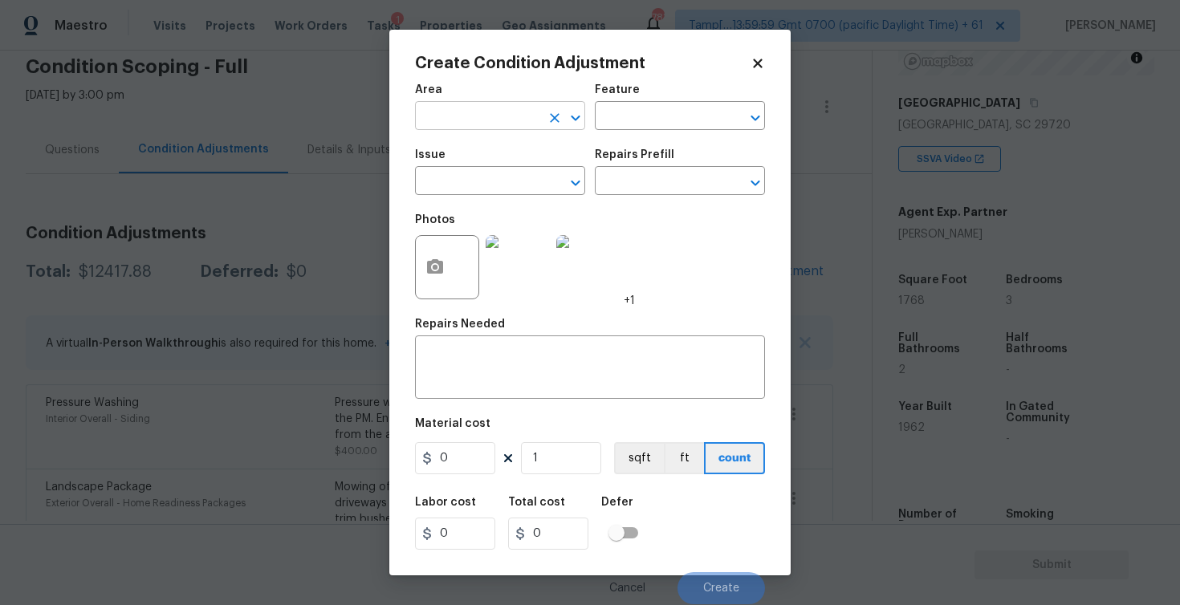
click at [523, 106] on input "text" at bounding box center [477, 117] width 125 height 25
click at [526, 175] on li "Interior Overall" at bounding box center [500, 180] width 170 height 26
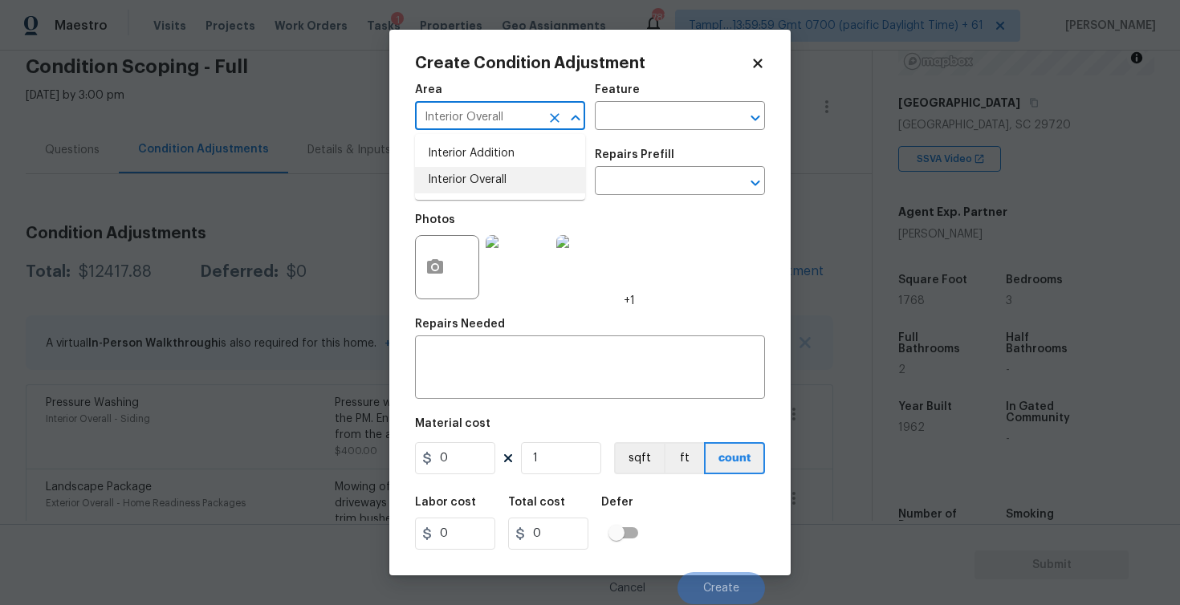
type input "Interior Overall"
click at [526, 175] on input "text" at bounding box center [477, 182] width 125 height 25
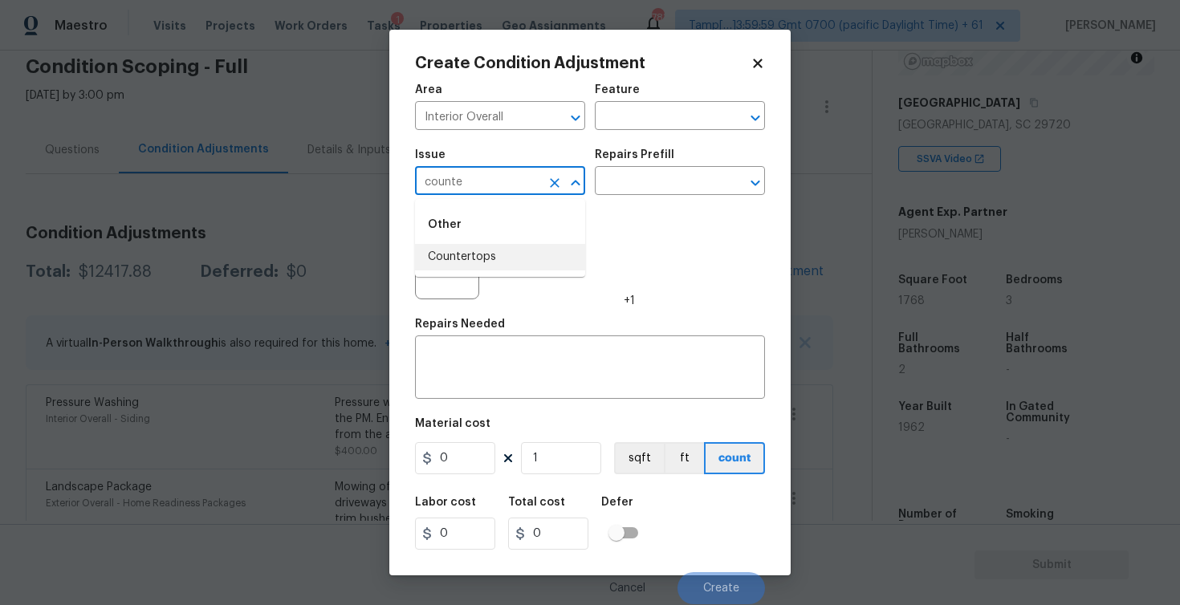
click at [523, 246] on li "Countertops" at bounding box center [500, 257] width 170 height 26
type input "Countertops"
click at [643, 184] on input "text" at bounding box center [657, 182] width 125 height 25
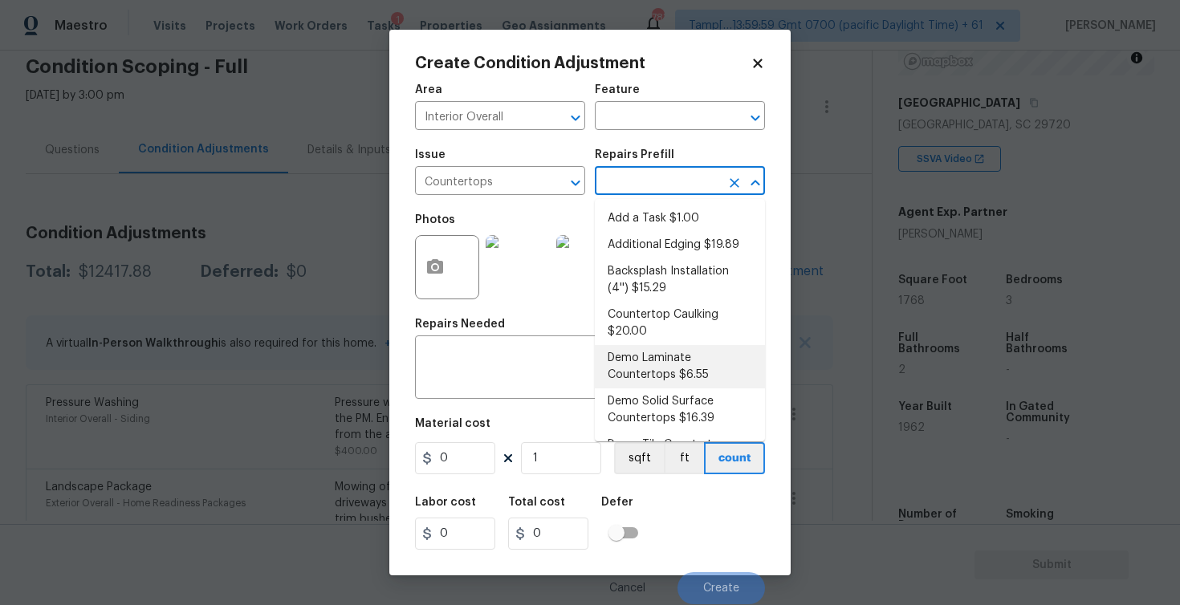
scroll to position [66, 0]
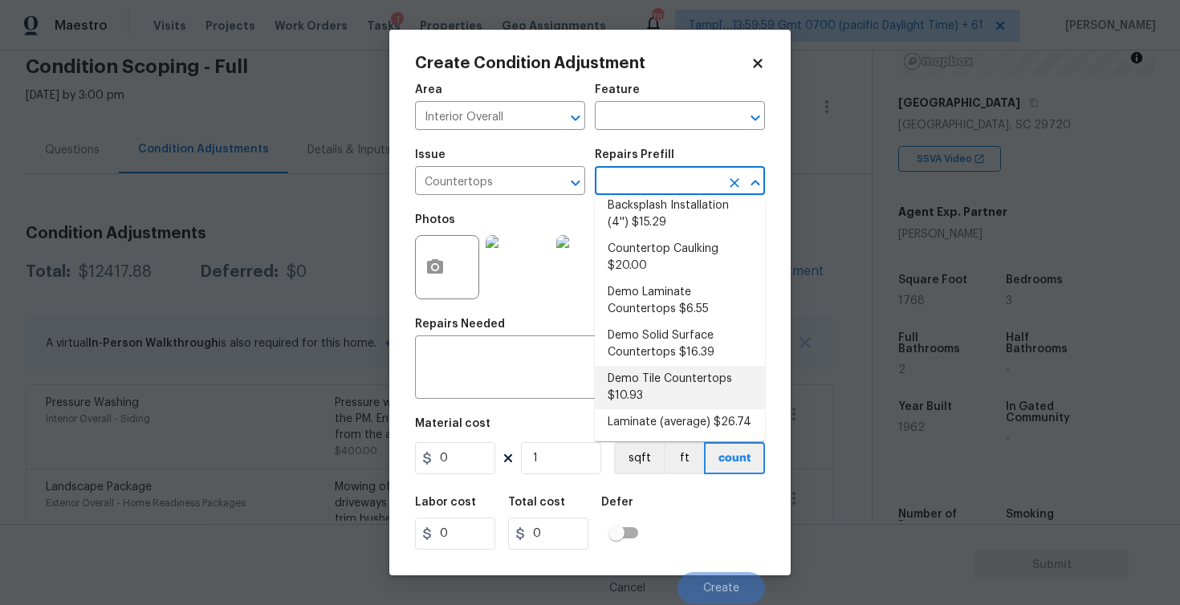
click at [646, 392] on li "Demo Tile Countertops $10.93" at bounding box center [680, 387] width 170 height 43
type input "Countertops"
type textarea "Demo the existing tile countertops ensuring that no damage is done to the cabin…"
type input "10.93"
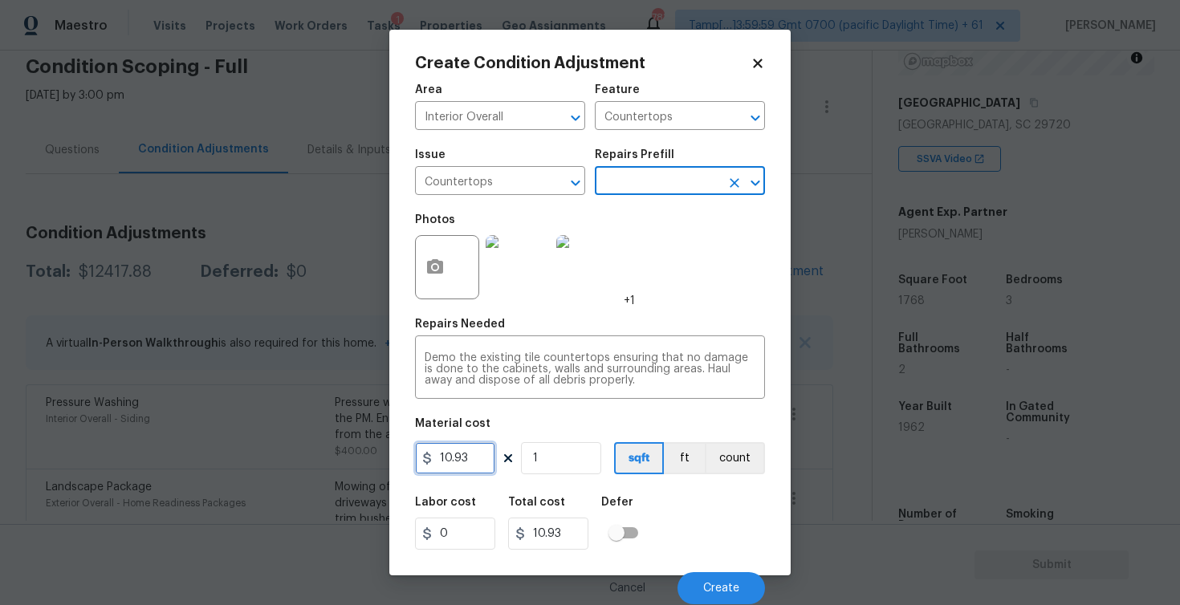
click at [493, 452] on input "10.93" at bounding box center [455, 458] width 80 height 32
type input "1000"
click at [702, 506] on div "Labor cost 0 Total cost 10.93 Defer" at bounding box center [590, 523] width 350 height 72
type input "1000"
click at [440, 258] on icon "button" at bounding box center [434, 267] width 19 height 19
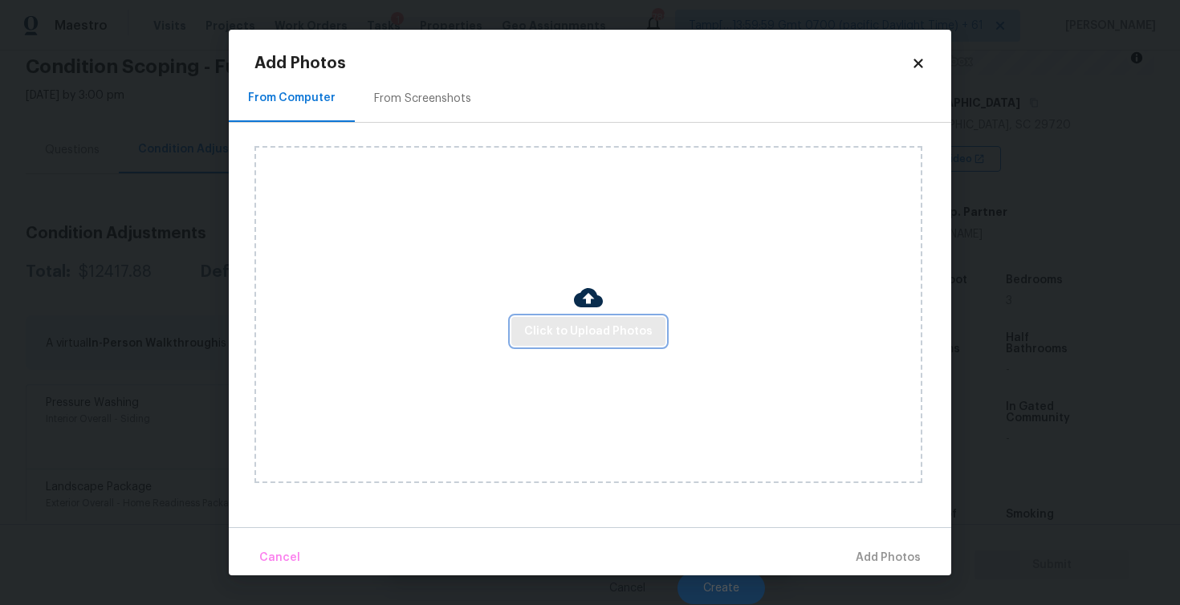
click at [625, 339] on span "Click to Upload Photos" at bounding box center [588, 332] width 128 height 20
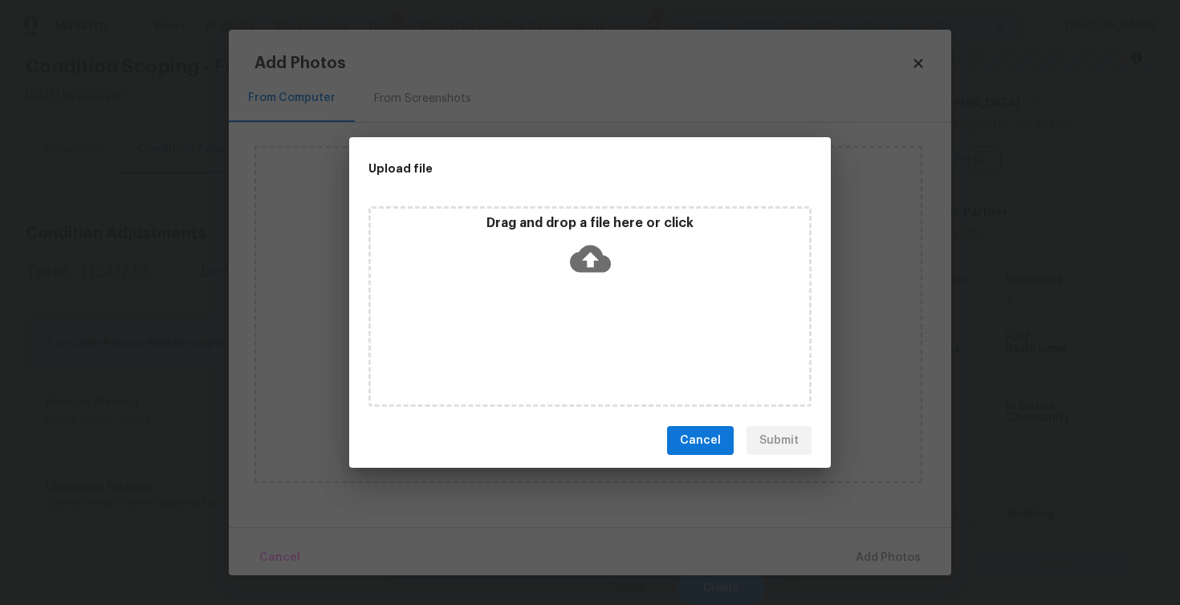
click at [592, 244] on icon at bounding box center [590, 258] width 41 height 41
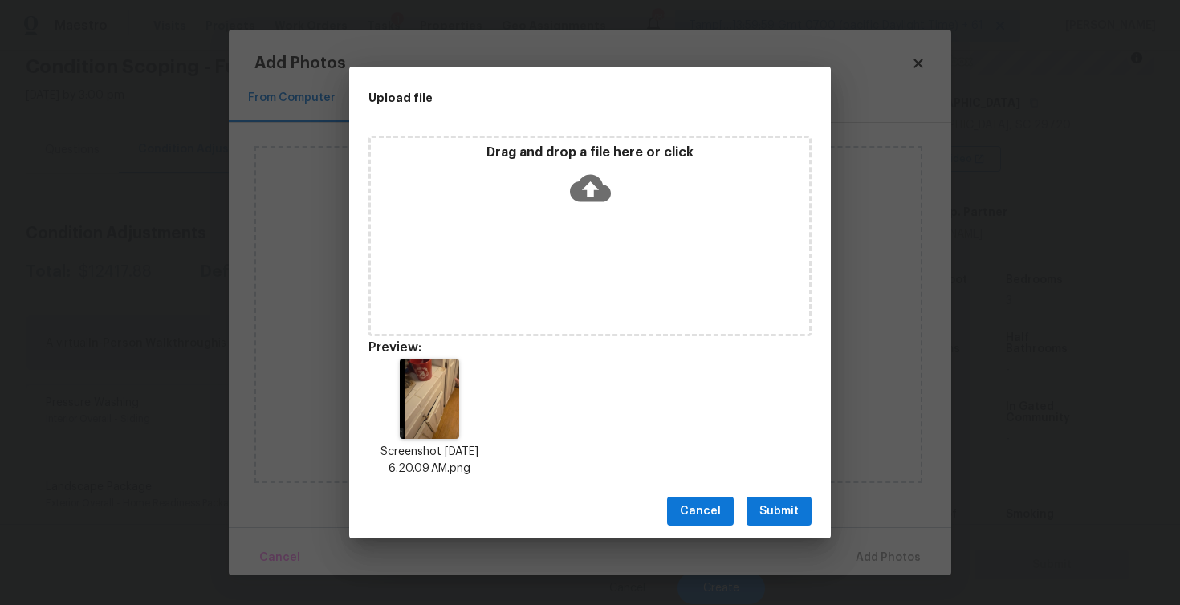
click at [782, 510] on span "Submit" at bounding box center [778, 512] width 39 height 20
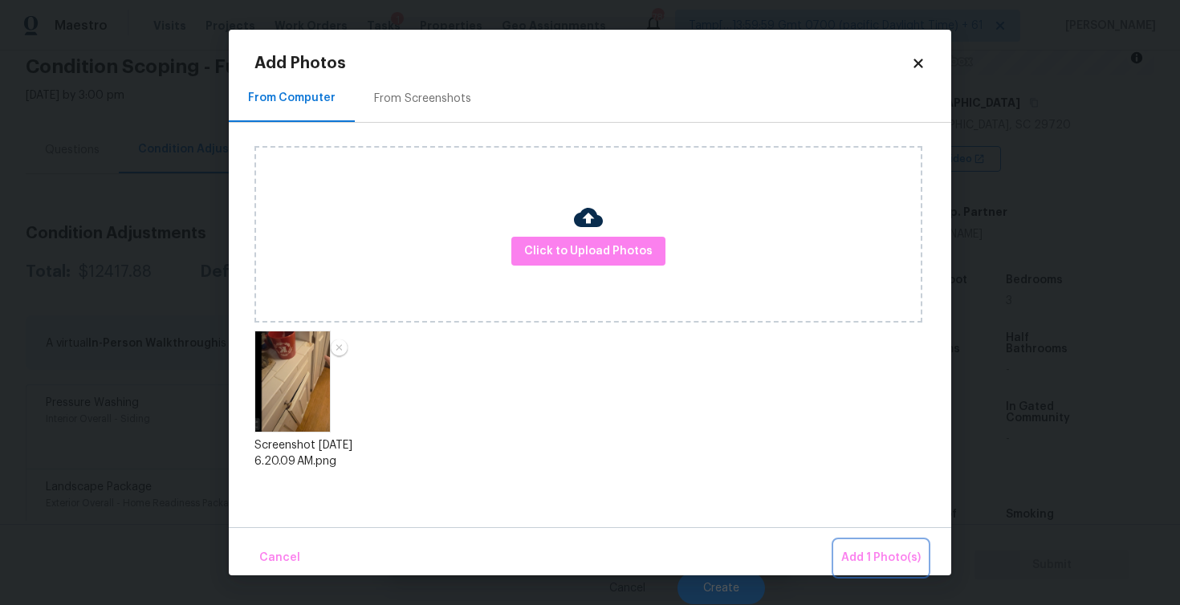
click at [891, 554] on span "Add 1 Photo(s)" at bounding box center [880, 558] width 79 height 20
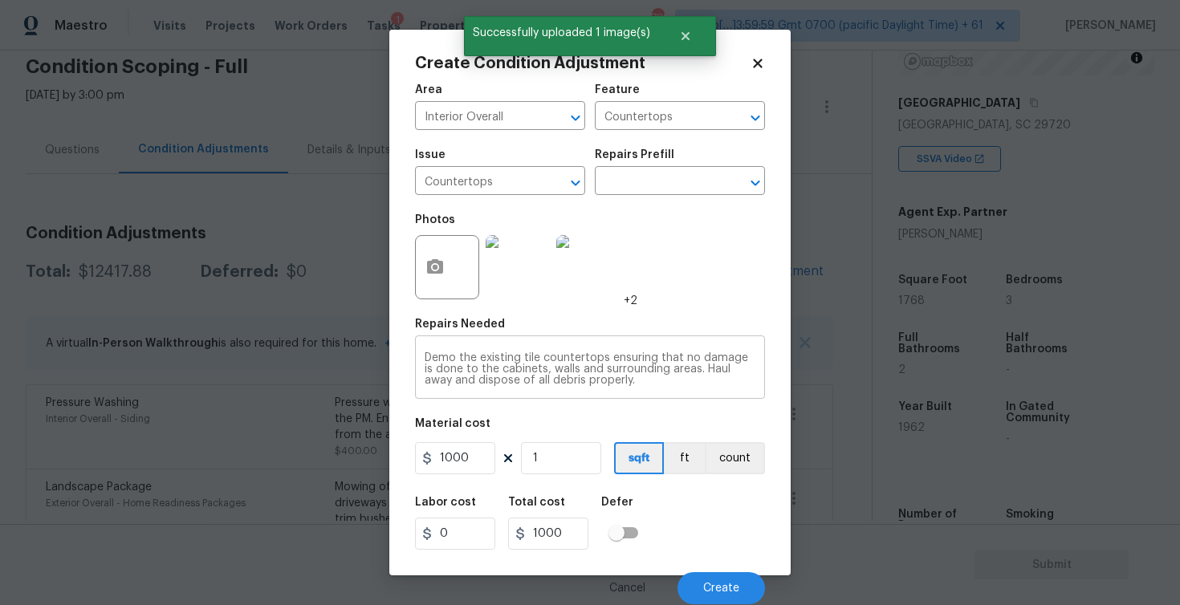
click at [441, 349] on div "Demo the existing tile countertops ensuring that no damage is done to the cabin…" at bounding box center [590, 369] width 350 height 59
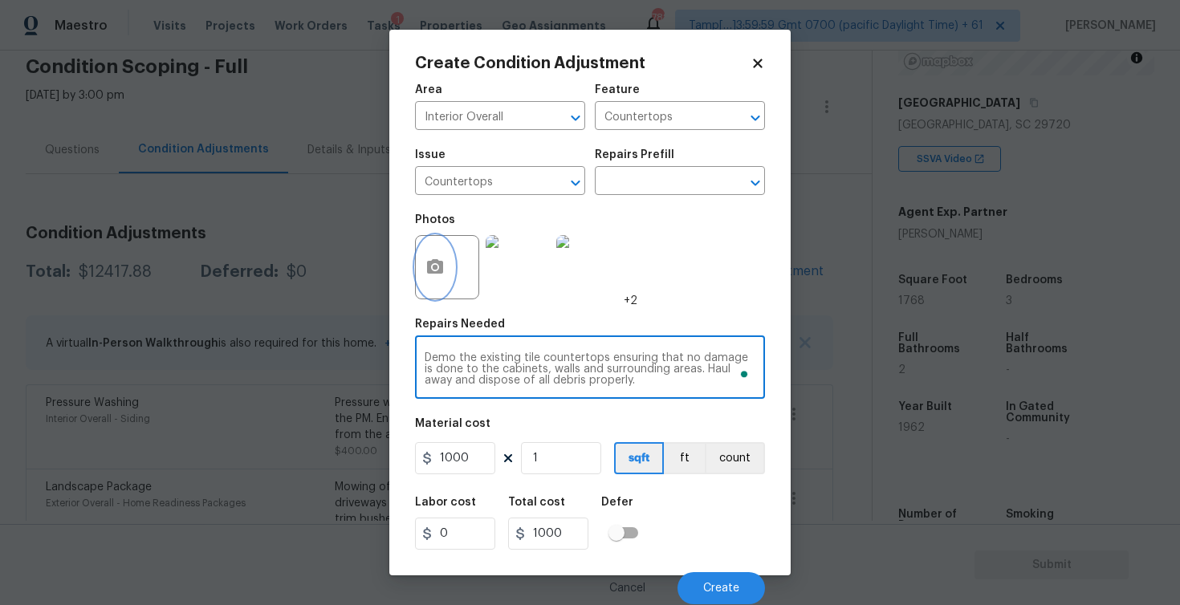
click at [427, 282] on button "button" at bounding box center [435, 267] width 39 height 63
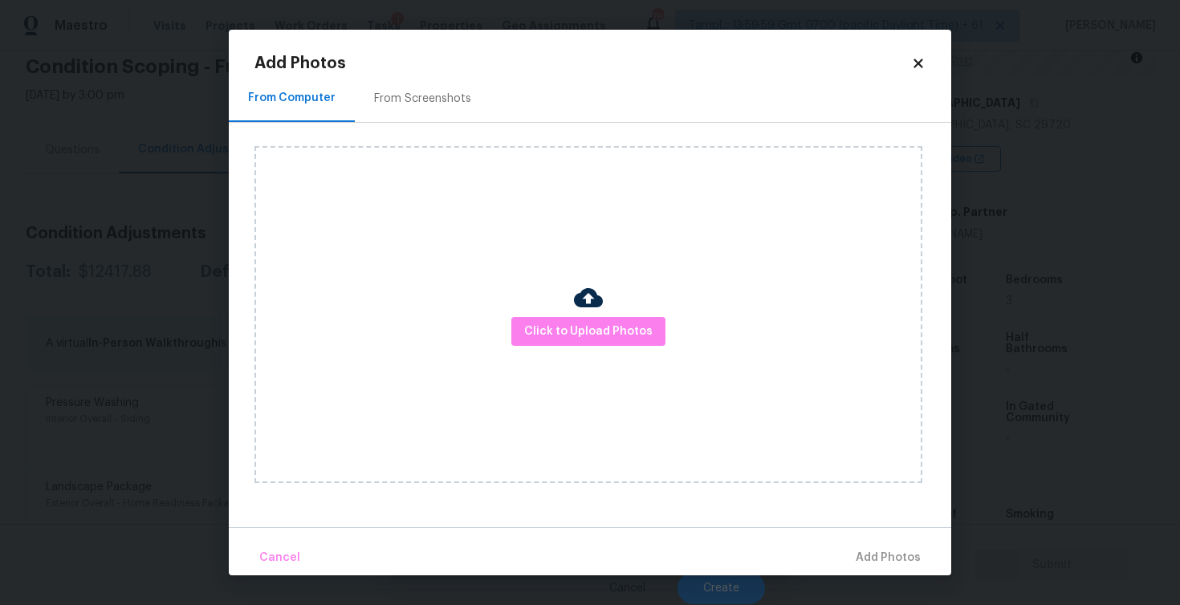
click at [556, 315] on div "Click to Upload Photos" at bounding box center [588, 314] width 668 height 337
click at [598, 333] on span "Click to Upload Photos" at bounding box center [588, 332] width 128 height 20
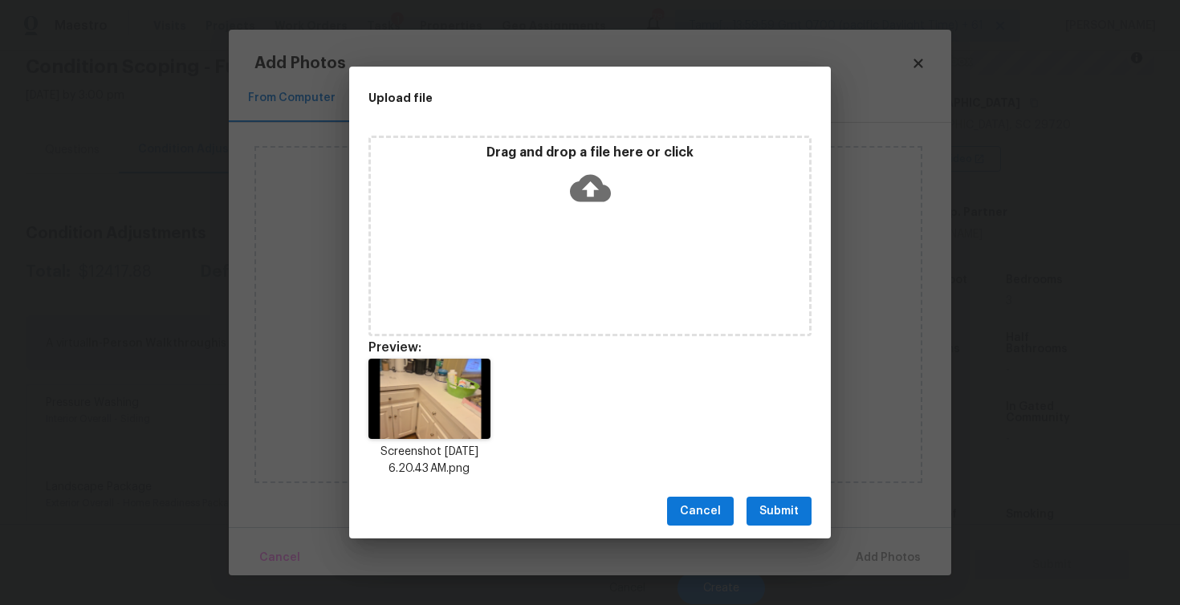
click at [779, 497] on button "Submit" at bounding box center [779, 512] width 65 height 30
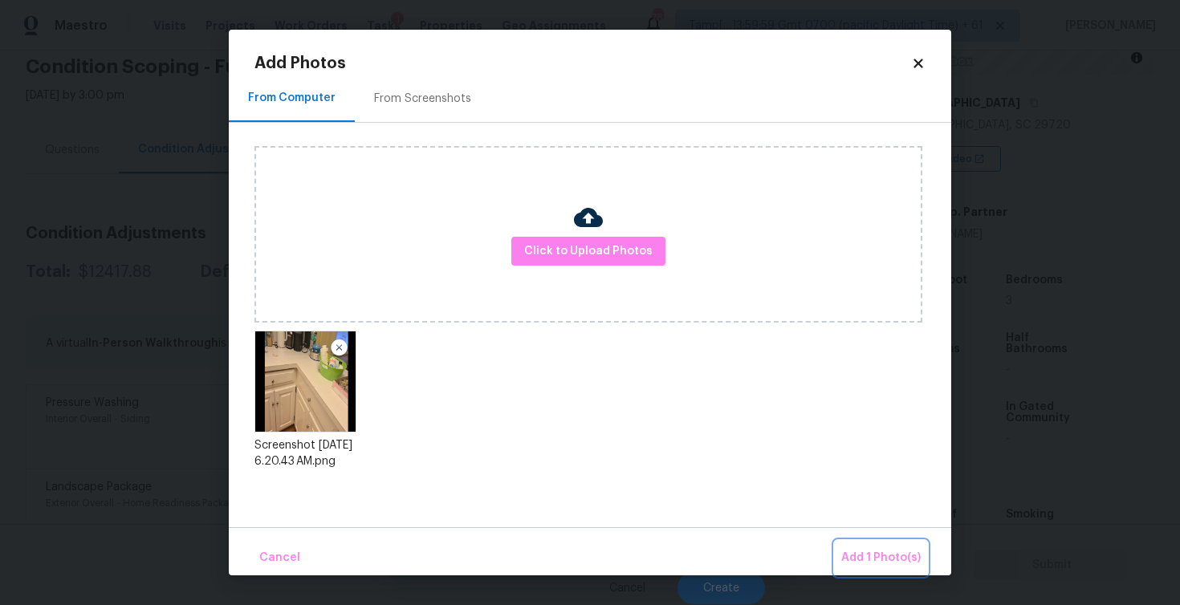
click at [877, 544] on button "Add 1 Photo(s)" at bounding box center [881, 558] width 92 height 35
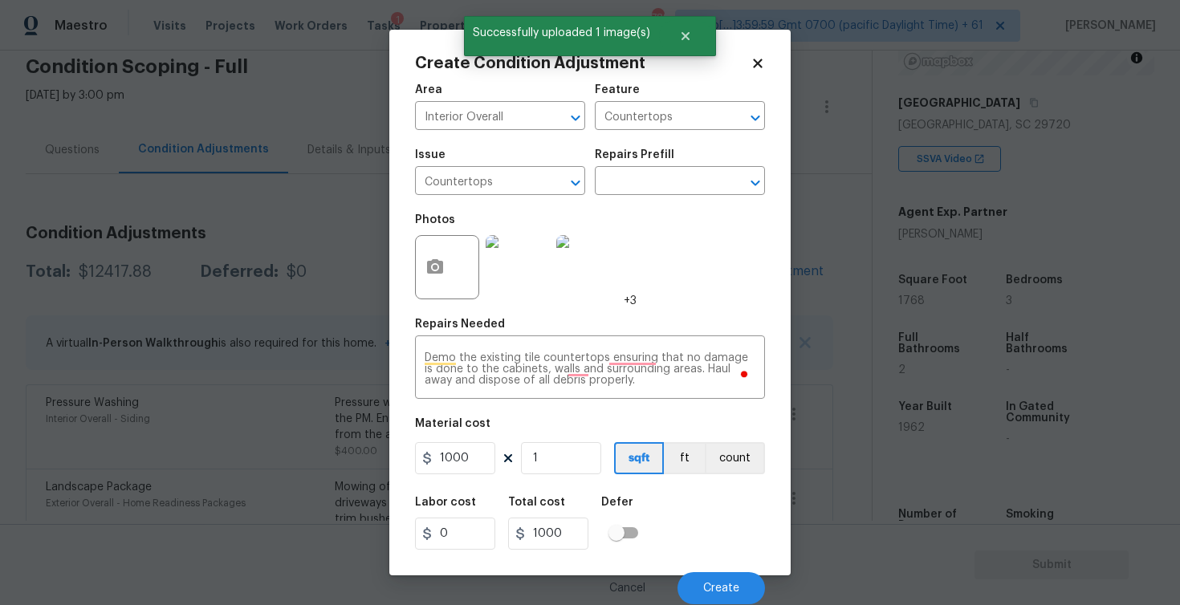
scroll to position [0, 0]
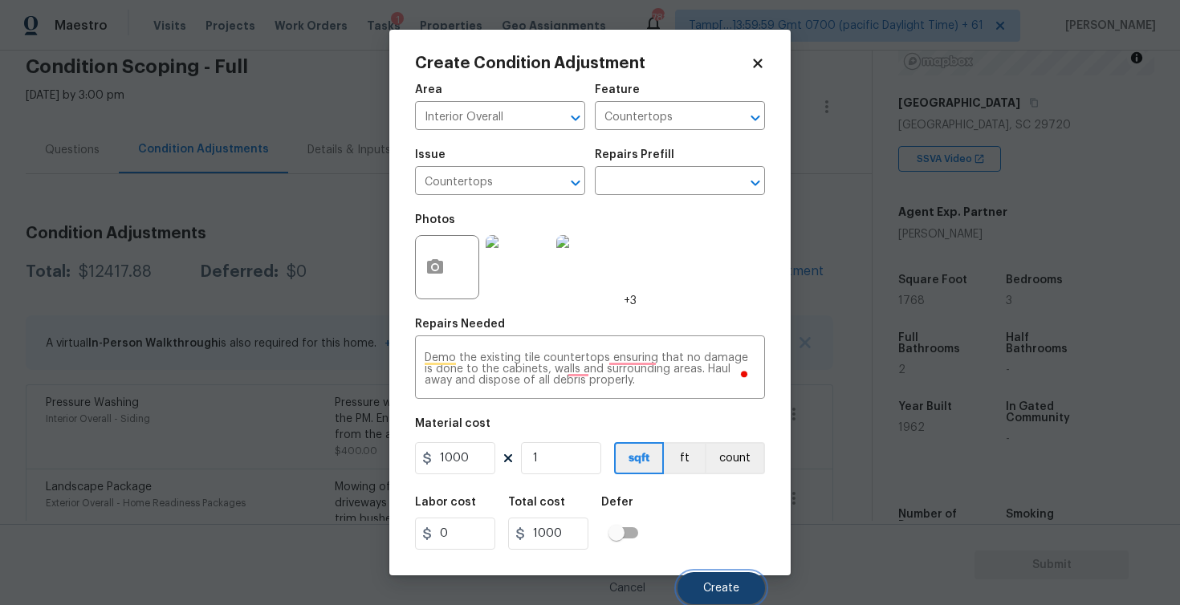
click at [710, 578] on button "Create" at bounding box center [720, 588] width 87 height 32
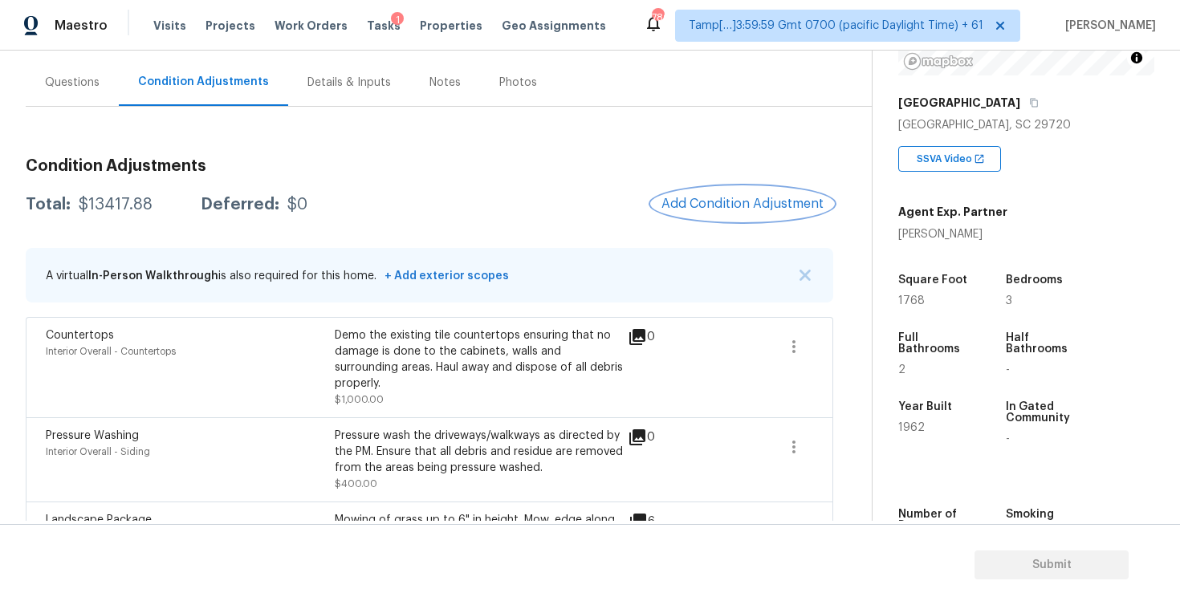
scroll to position [68, 0]
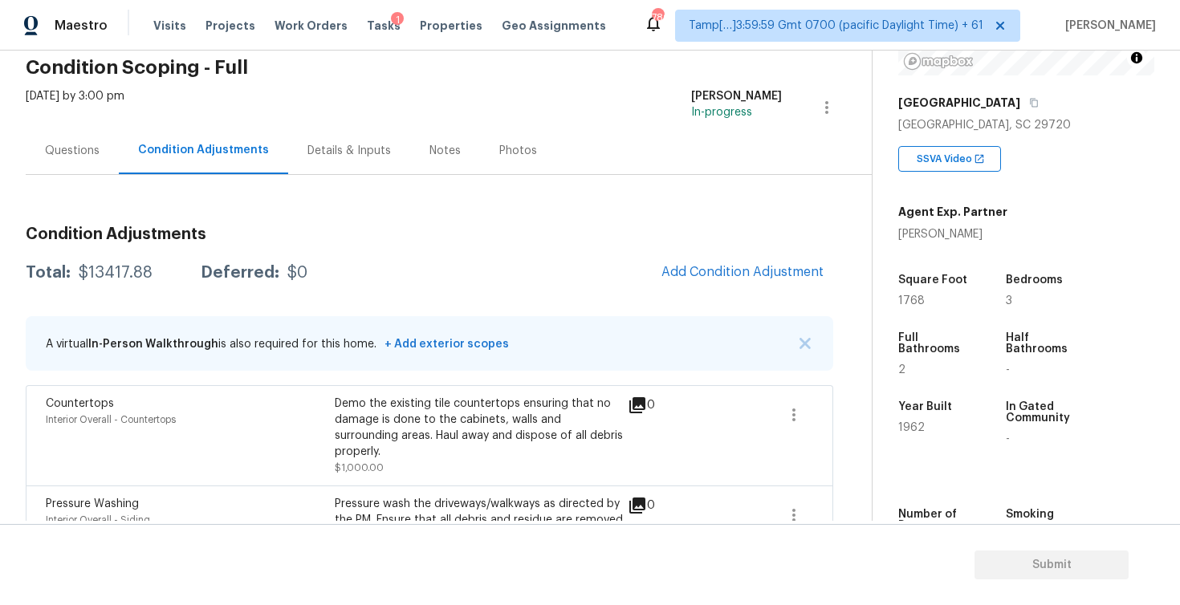
click at [104, 129] on div "Questions" at bounding box center [72, 150] width 93 height 47
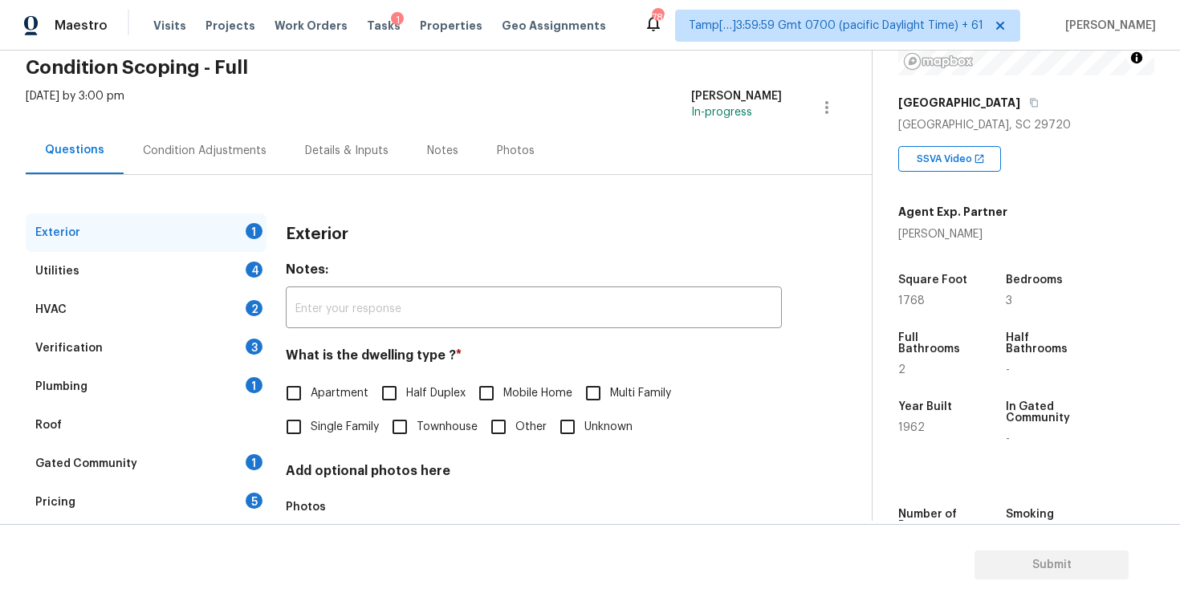
scroll to position [168, 0]
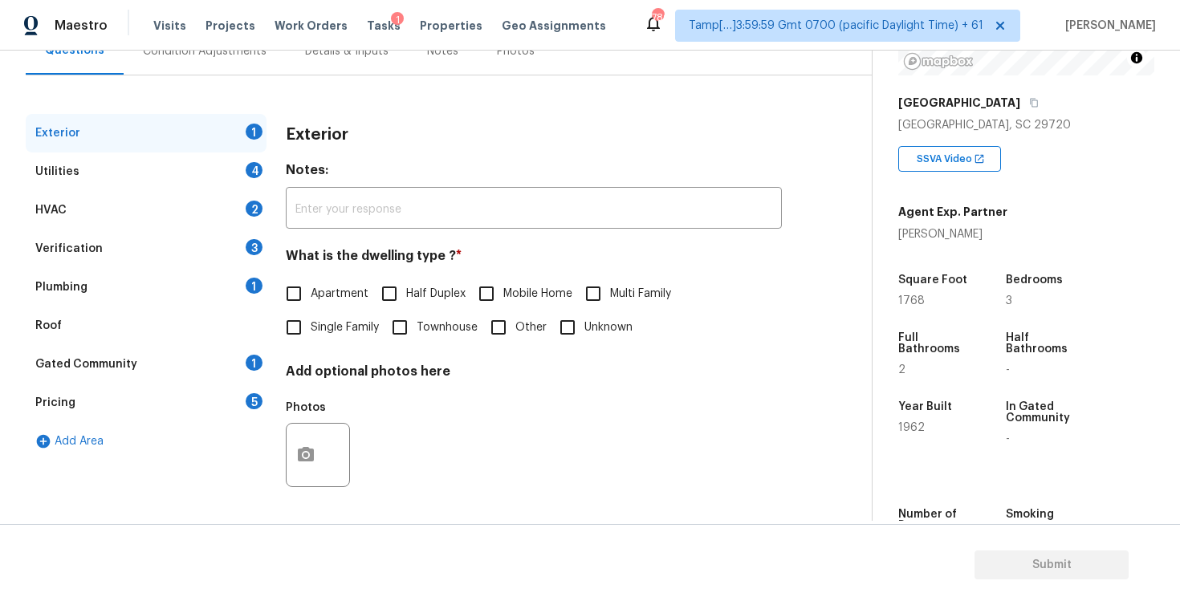
click at [144, 237] on div "Verification 3" at bounding box center [146, 249] width 241 height 39
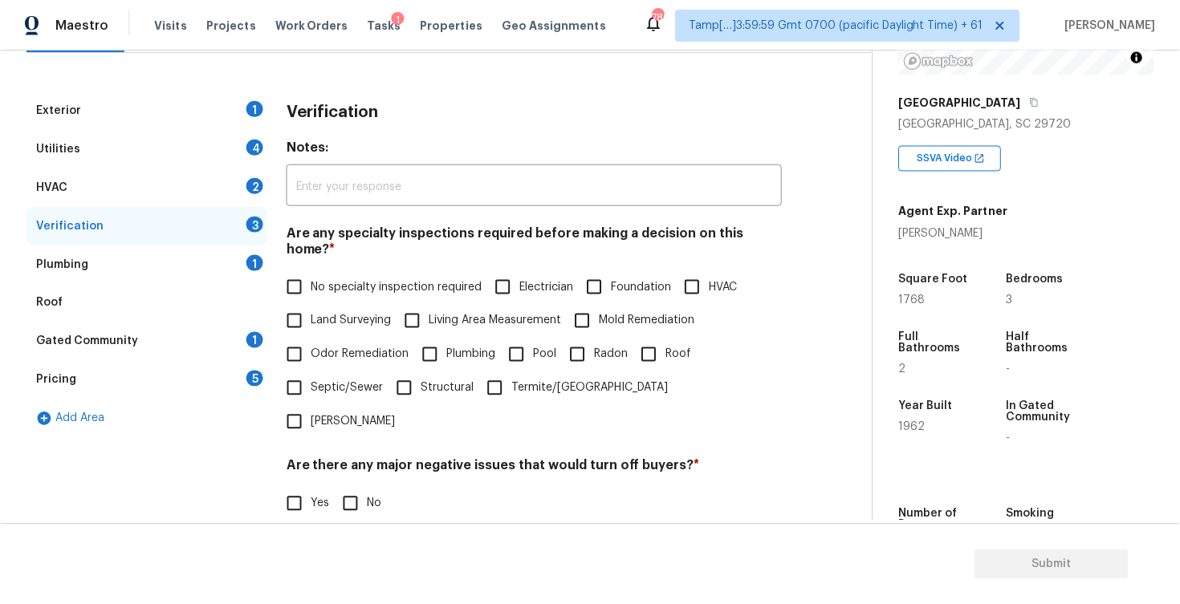
scroll to position [45, 0]
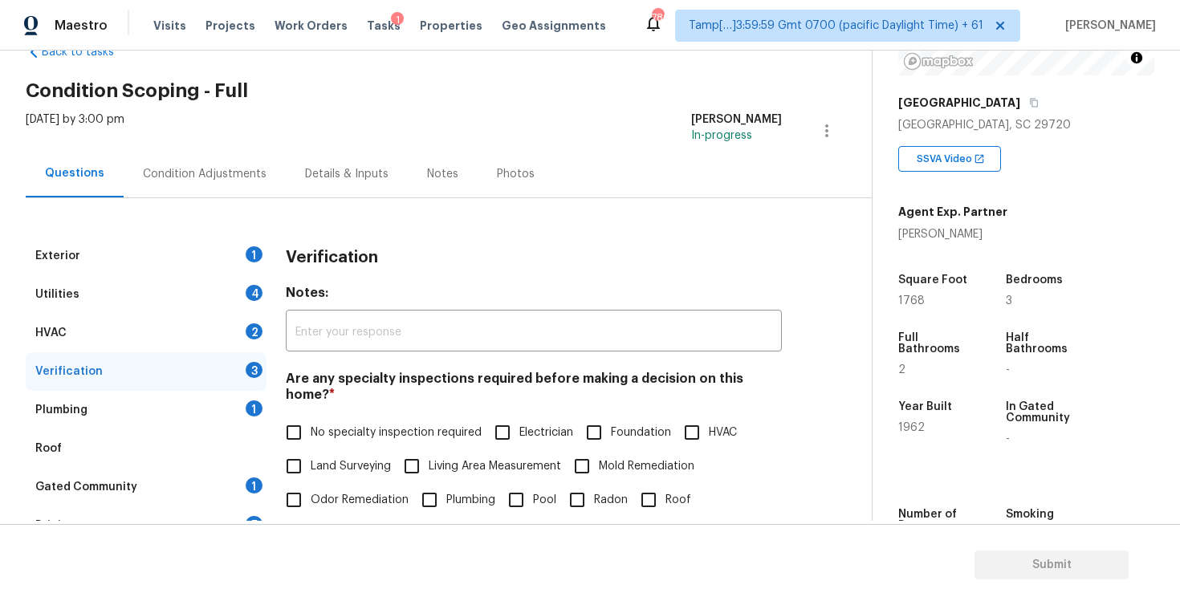
click at [226, 161] on div "Condition Adjustments" at bounding box center [205, 173] width 162 height 47
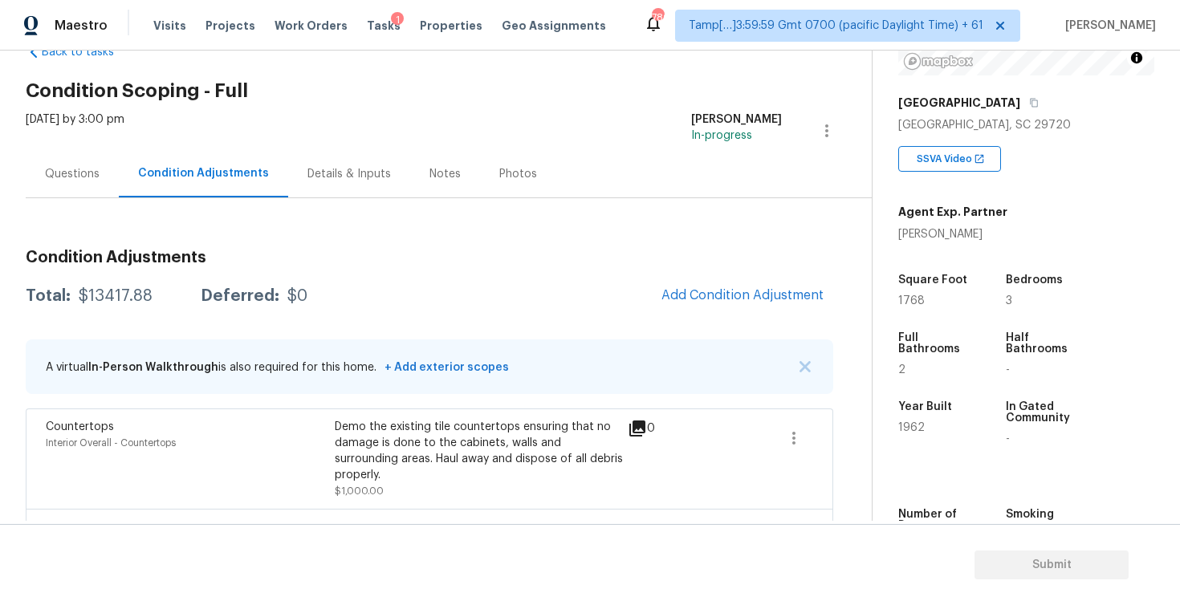
click at [706, 312] on span "Add Condition Adjustment" at bounding box center [742, 296] width 181 height 35
click at [702, 292] on span "Add Condition Adjustment" at bounding box center [742, 295] width 162 height 14
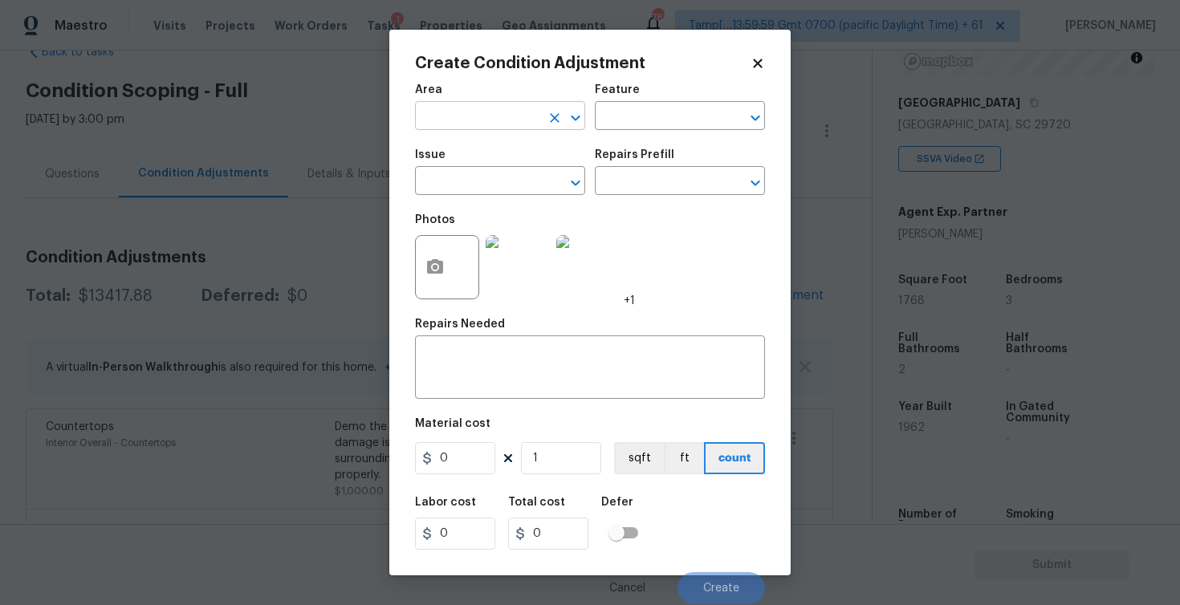
click at [478, 118] on input "text" at bounding box center [477, 117] width 125 height 25
click at [468, 188] on li "Interior Overall" at bounding box center [500, 180] width 170 height 26
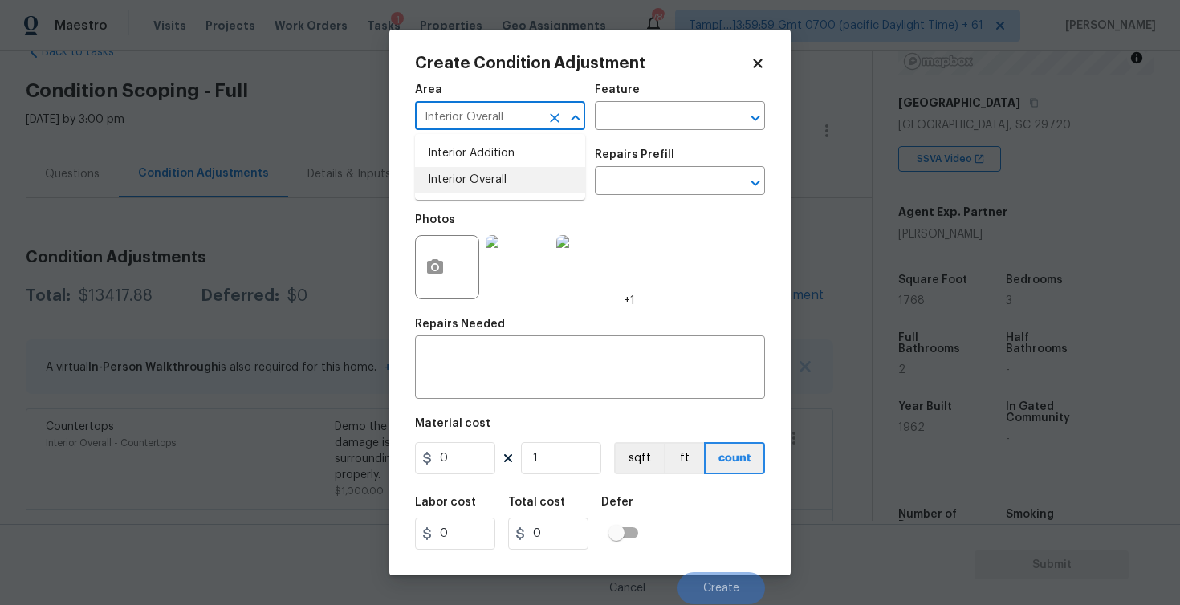
type input "Interior Overall"
click at [468, 188] on input "text" at bounding box center [477, 182] width 125 height 25
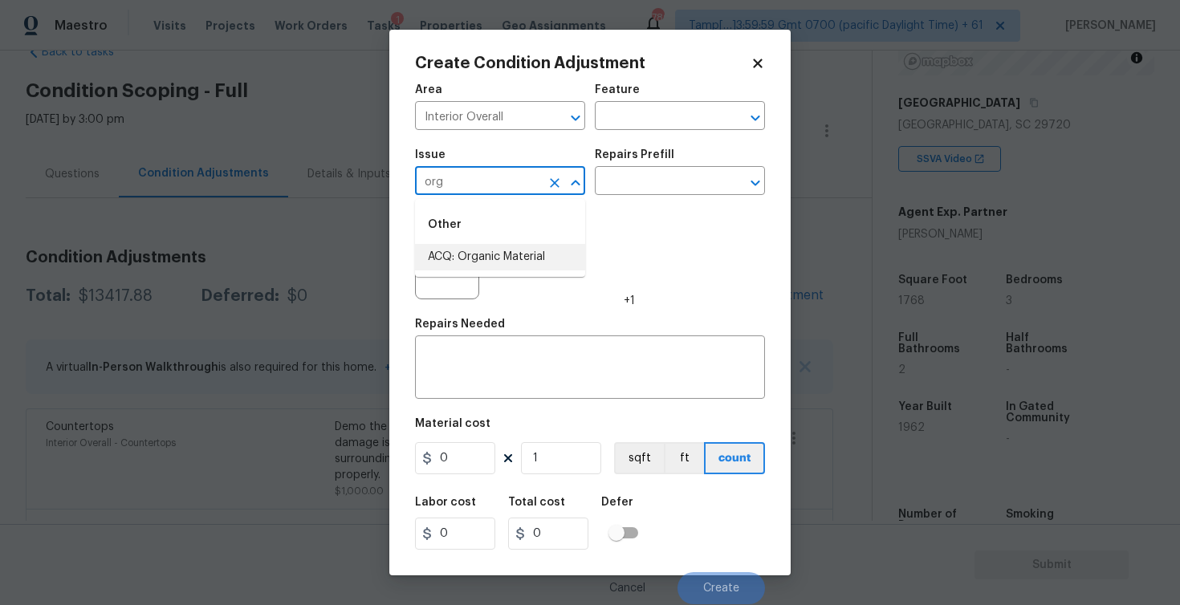
click at [488, 250] on li "ACQ: Organic Material" at bounding box center [500, 257] width 170 height 26
type input "ACQ: Organic Material"
click at [669, 172] on input "text" at bounding box center [657, 182] width 125 height 25
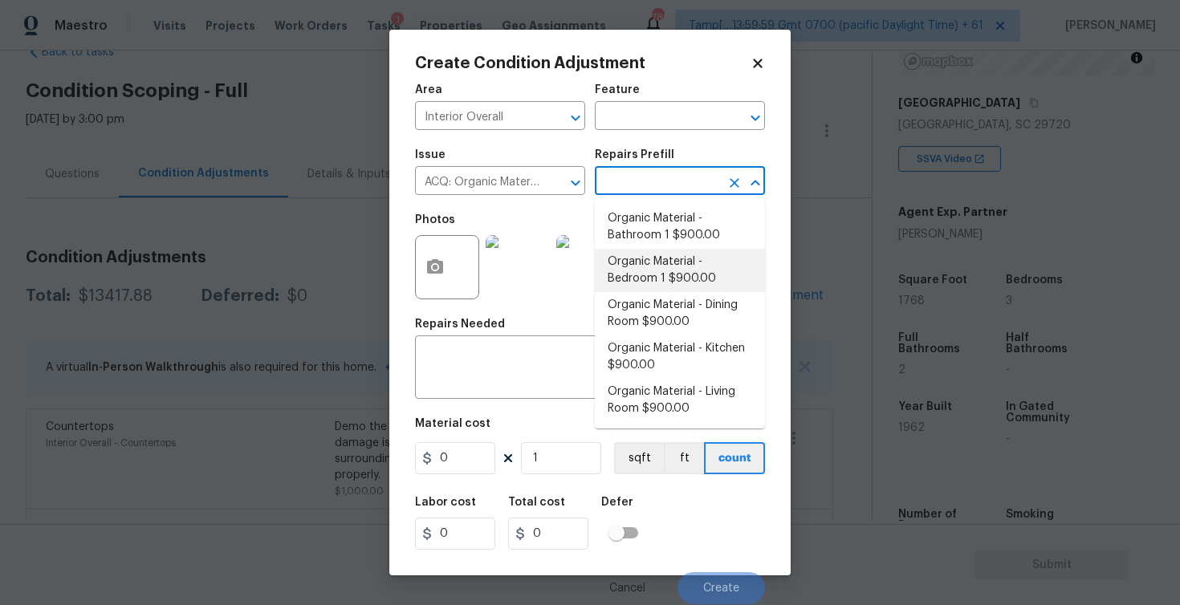
click at [658, 268] on li "Organic Material - Bedroom 1 $900.00" at bounding box center [680, 270] width 170 height 43
type input "Acquisition"
type textarea "Acquisition Scope: Conditions Conducive to Organic Material - Bedroom 1 Disclai…"
type input "900"
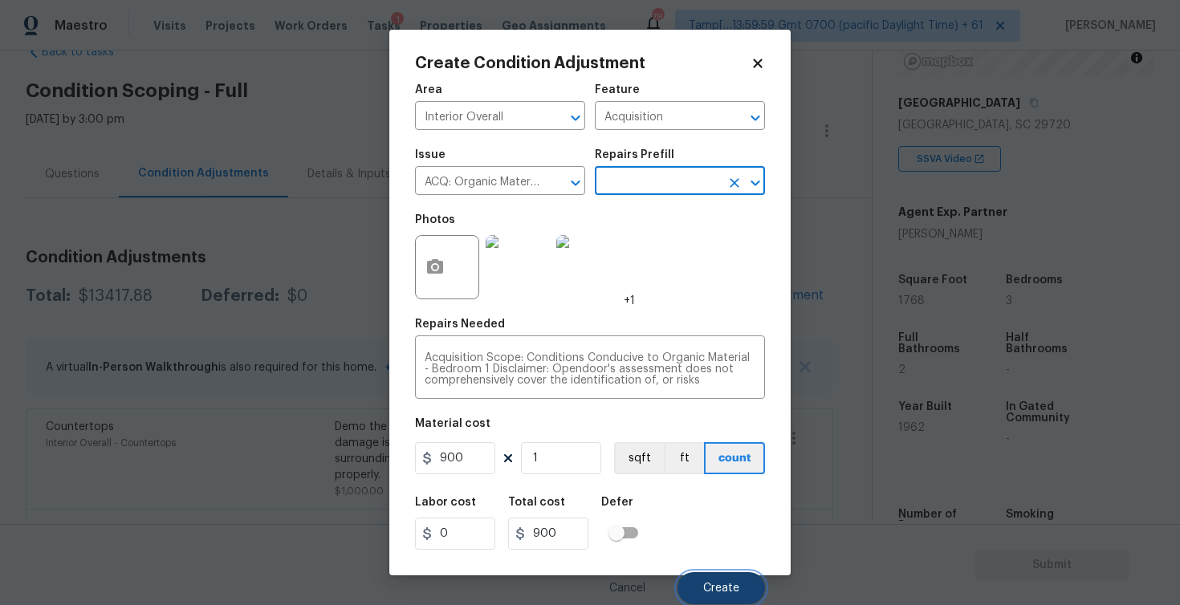
click at [724, 585] on span "Create" at bounding box center [721, 589] width 36 height 12
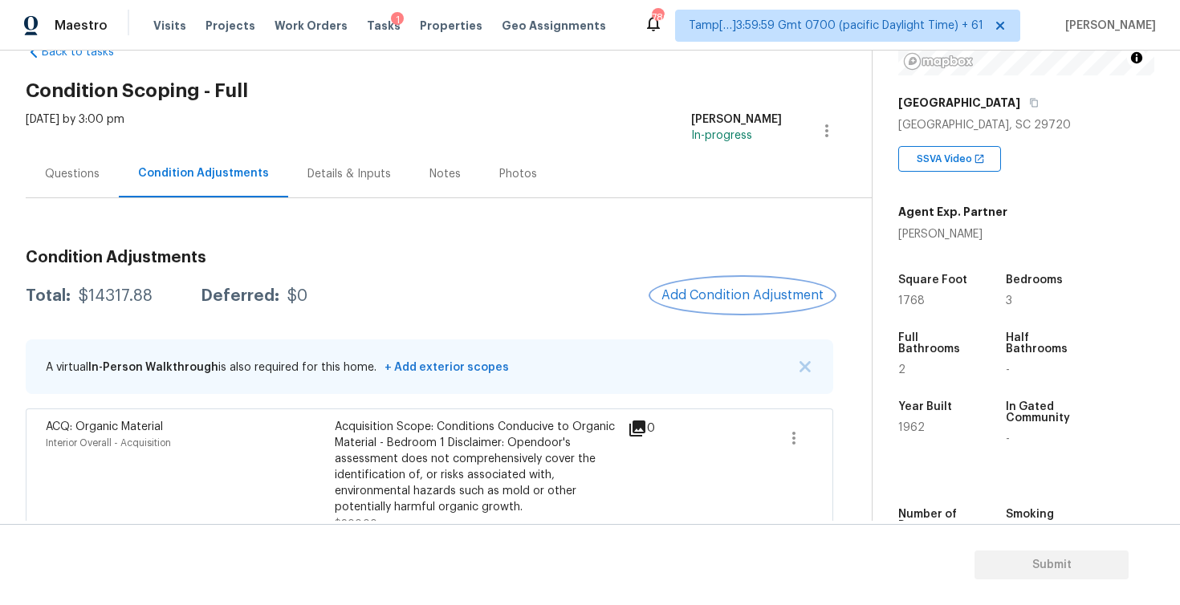
click at [712, 289] on span "Add Condition Adjustment" at bounding box center [742, 295] width 162 height 14
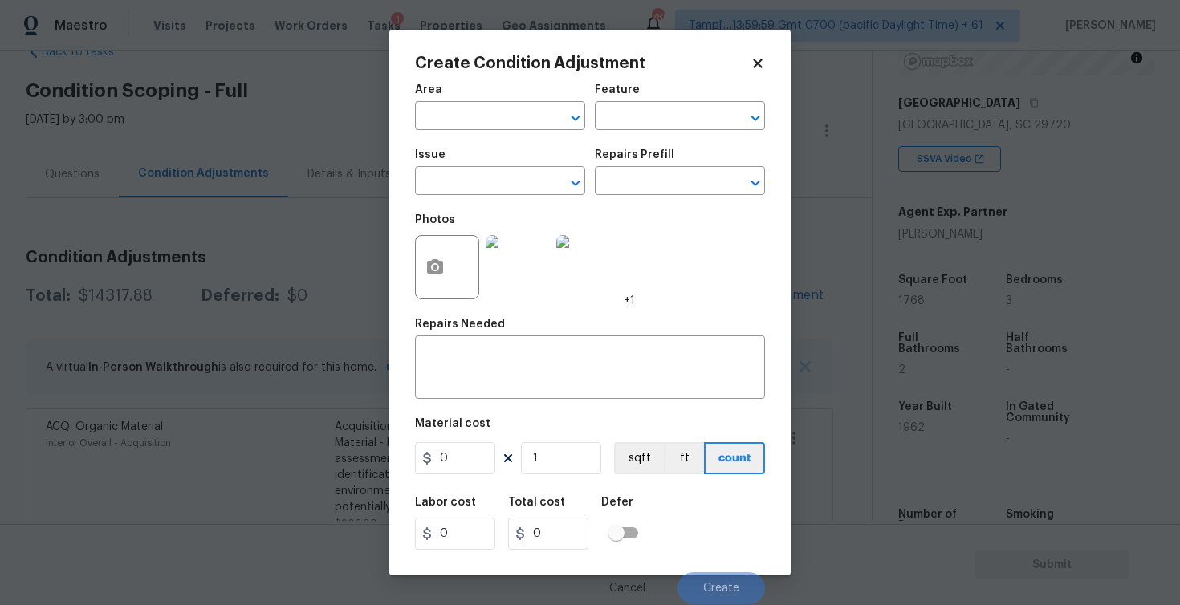
click at [450, 100] on div "Area" at bounding box center [500, 94] width 170 height 21
click at [458, 114] on input "text" at bounding box center [477, 117] width 125 height 25
click at [457, 173] on li "Interior Overall" at bounding box center [500, 180] width 170 height 26
type input "Interior Overall"
click at [457, 173] on input "text" at bounding box center [477, 182] width 125 height 25
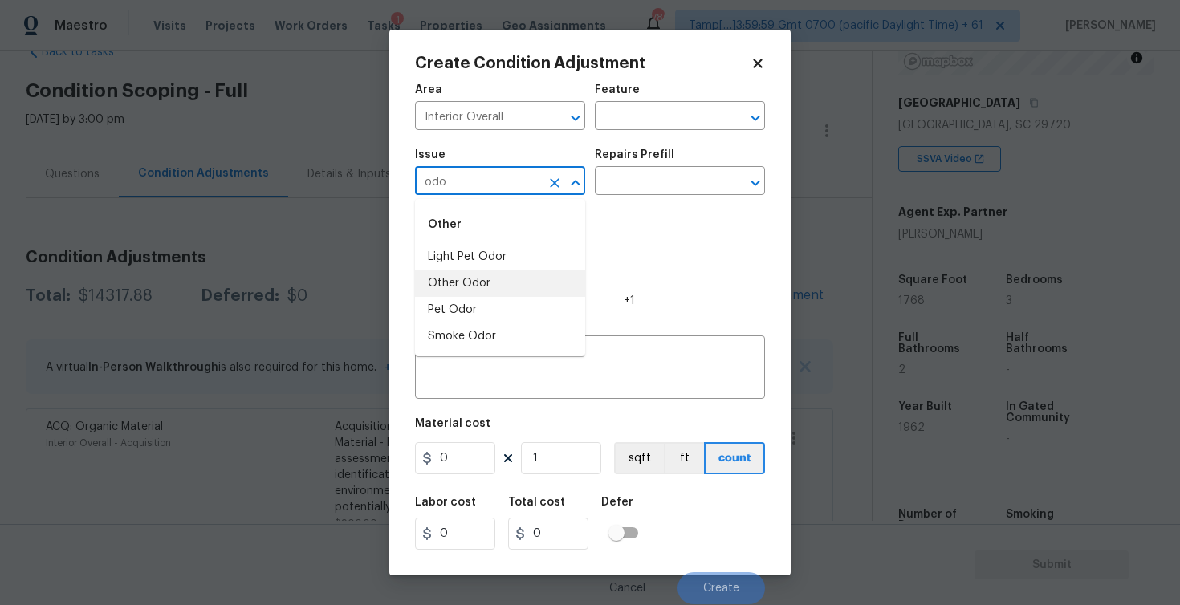
click at [478, 279] on li "Other Odor" at bounding box center [500, 284] width 170 height 26
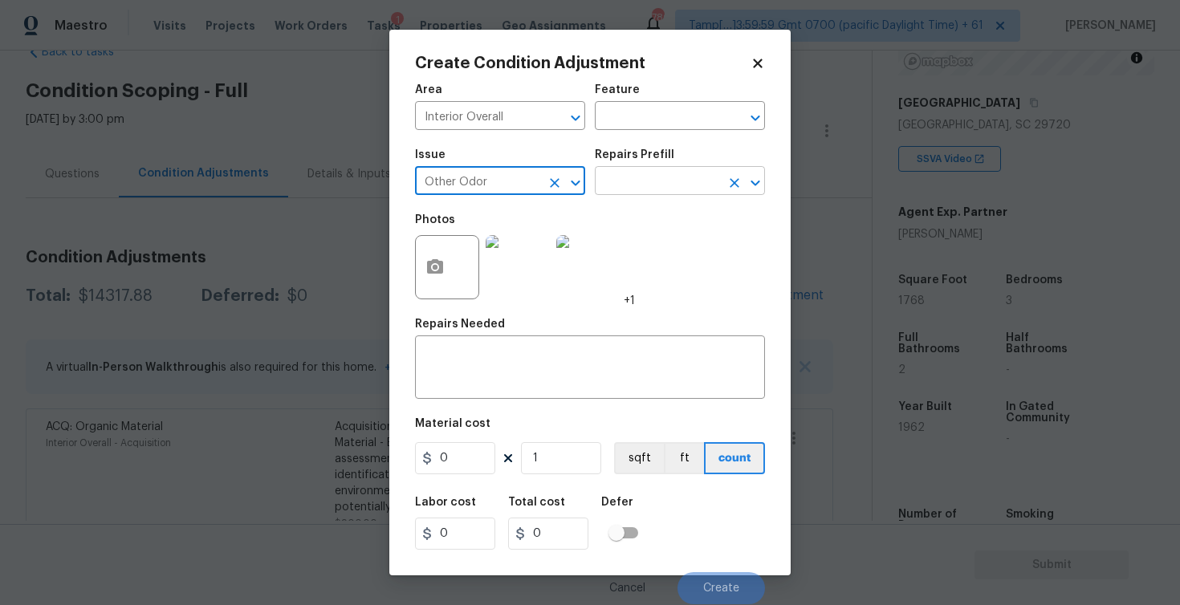
type input "Other Odor"
click at [644, 190] on input "text" at bounding box center [657, 182] width 125 height 25
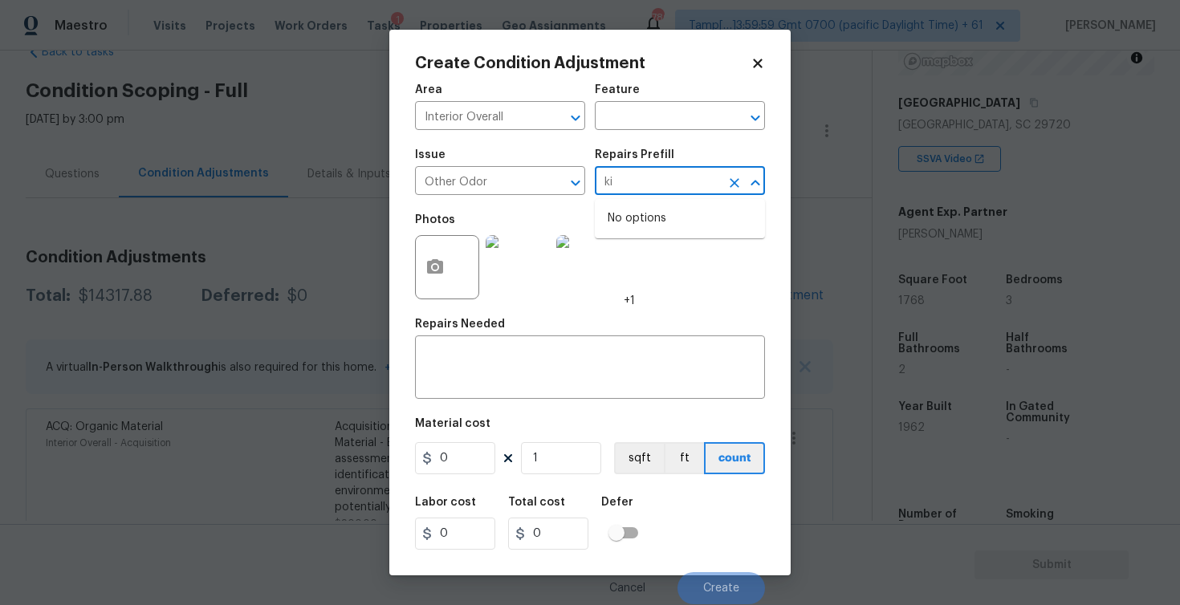
type input "k"
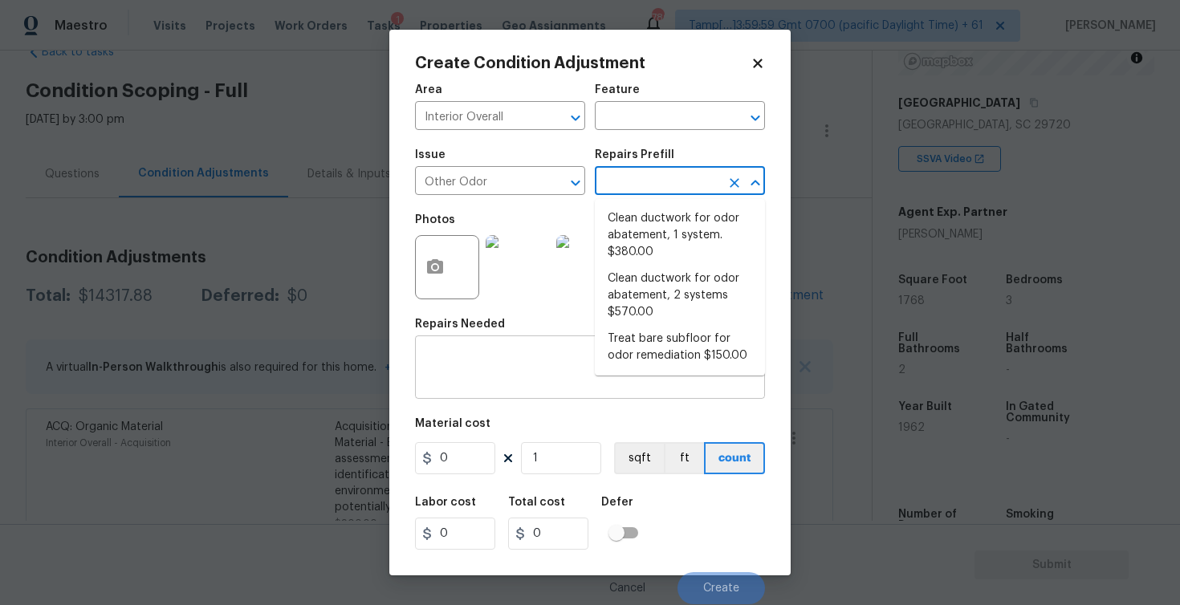
click at [515, 352] on div "x ​" at bounding box center [590, 369] width 350 height 59
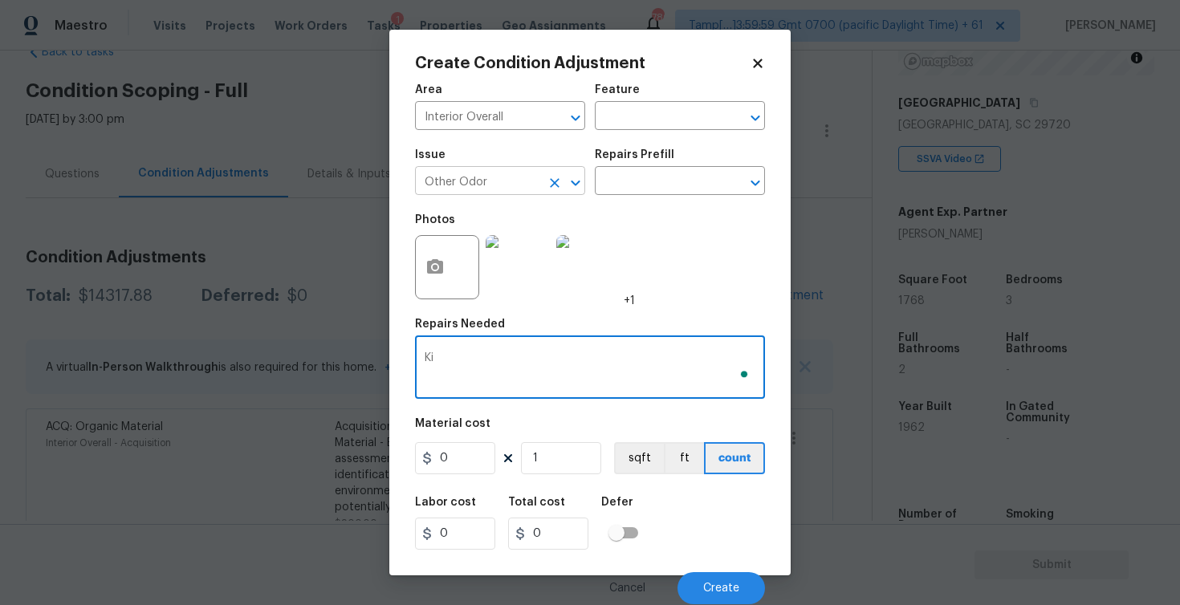
type textarea "Ki"
click at [536, 183] on input "Other Odor" at bounding box center [477, 182] width 125 height 25
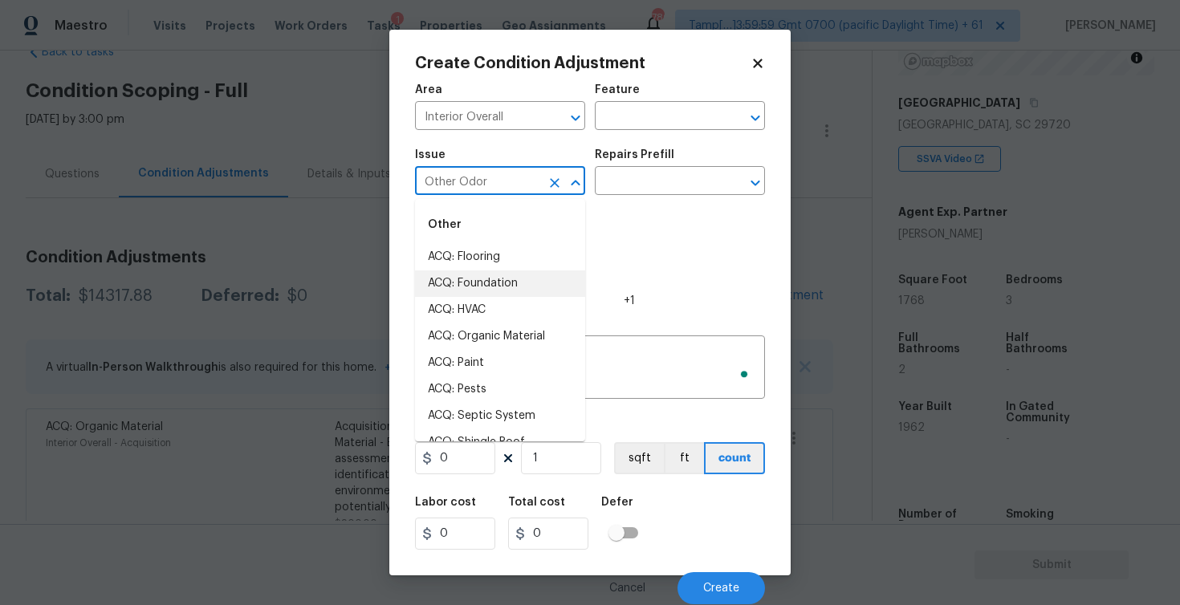
click at [543, 183] on button "Clear" at bounding box center [554, 183] width 22 height 22
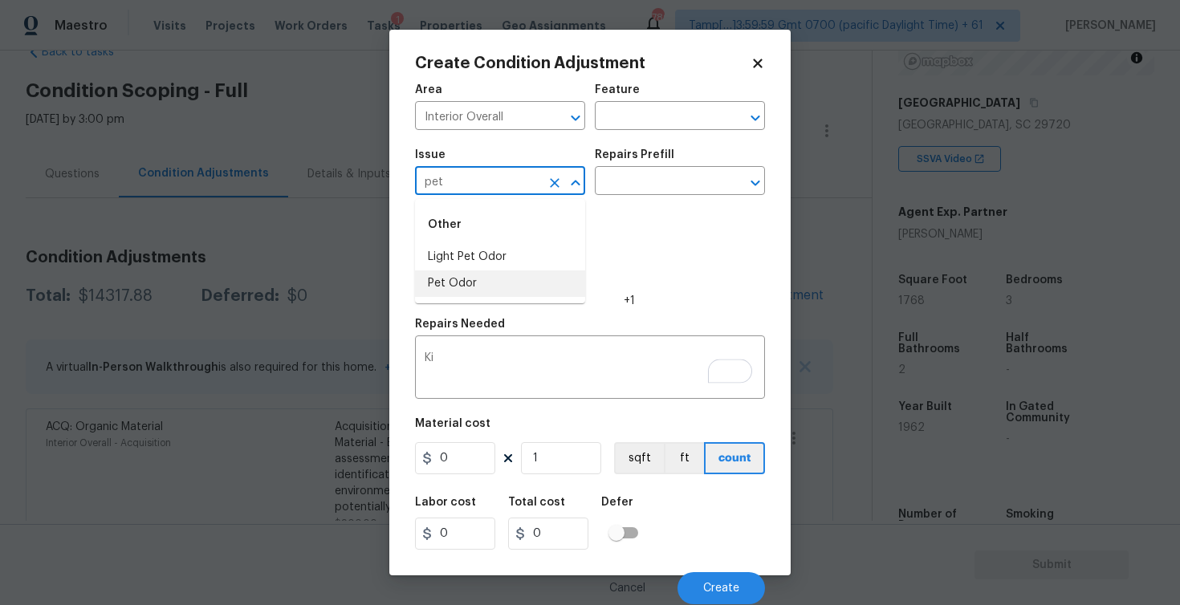
click at [524, 292] on li "Pet Odor" at bounding box center [500, 284] width 170 height 26
type input "Pet Odor"
click at [623, 186] on input "text" at bounding box center [657, 182] width 125 height 25
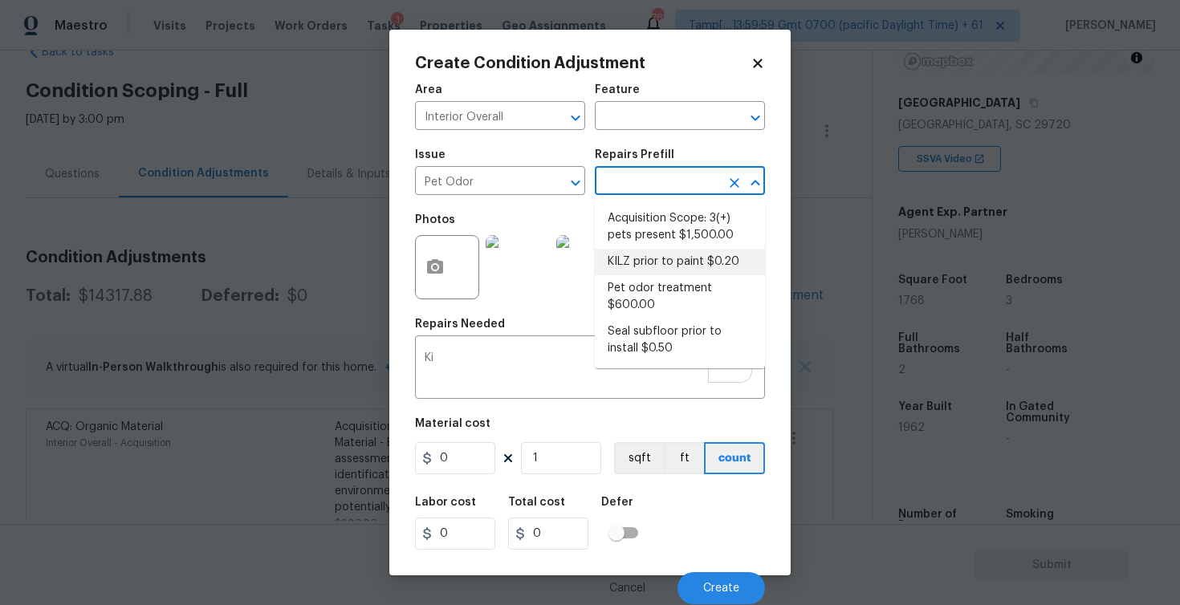
click at [660, 251] on li "KILZ prior to paint $0.20" at bounding box center [680, 262] width 170 height 26
type textarea "Apply odor blocking kilz primer prior to paint for odor in home."
type input "0.2"
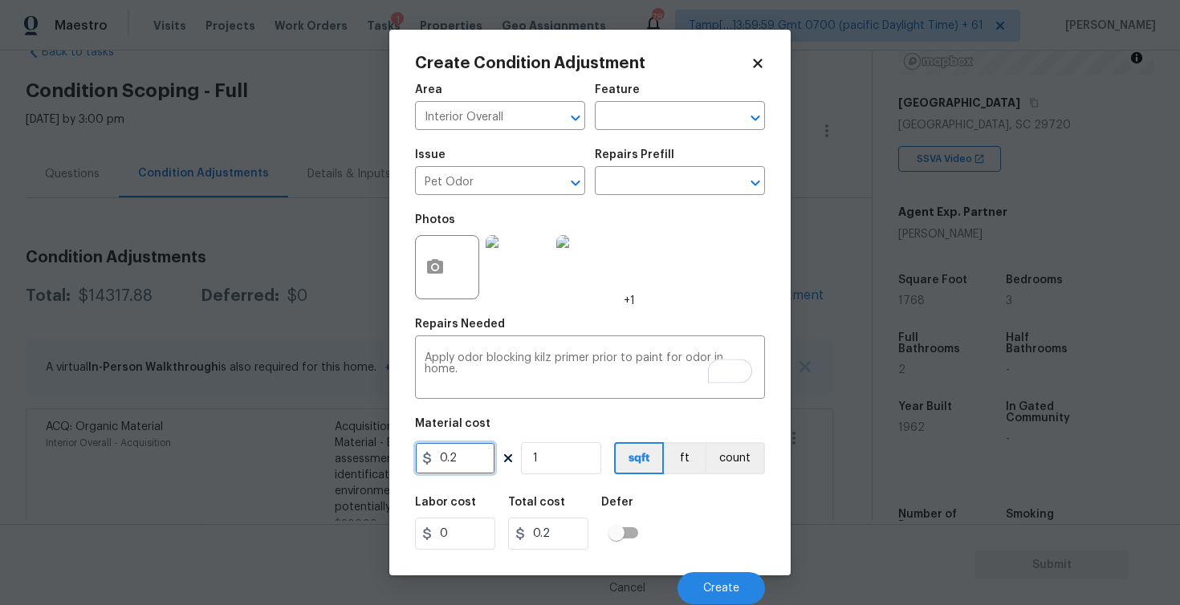
click at [476, 466] on input "0.2" at bounding box center [455, 458] width 80 height 32
type input "0.5"
click at [560, 469] on input "1" at bounding box center [561, 458] width 80 height 32
type input "0.5"
type input "0"
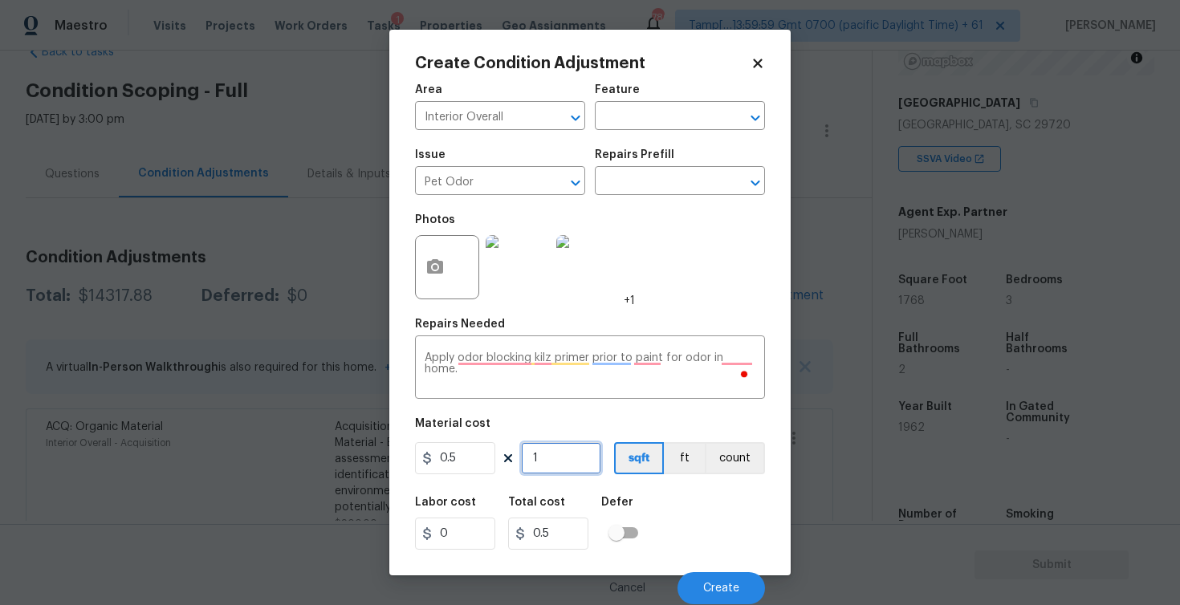
type input "0"
paste input "1768"
type input "1768"
type input "884"
type input "1768"
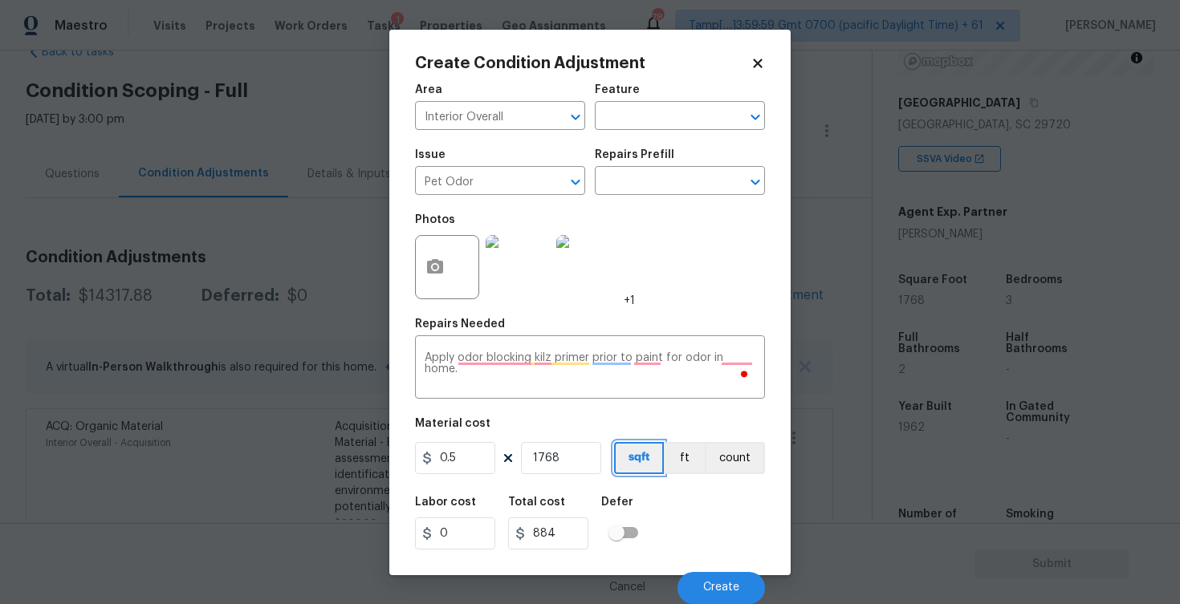
click at [657, 471] on button "sqft" at bounding box center [639, 458] width 50 height 32
click at [733, 584] on span "Create" at bounding box center [721, 588] width 36 height 12
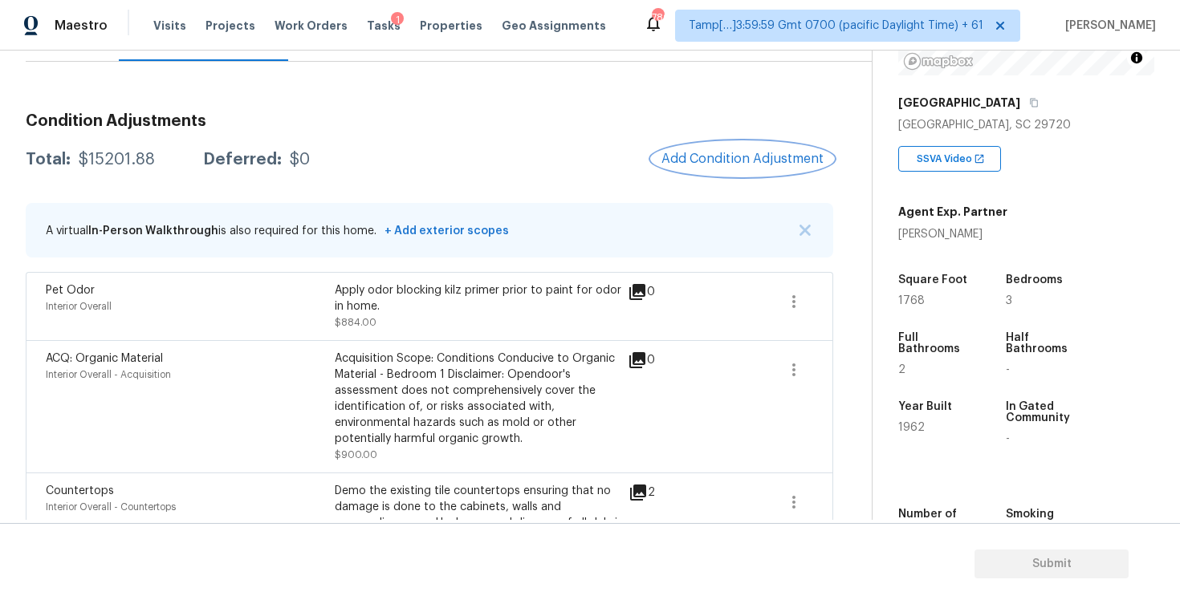
scroll to position [169, 0]
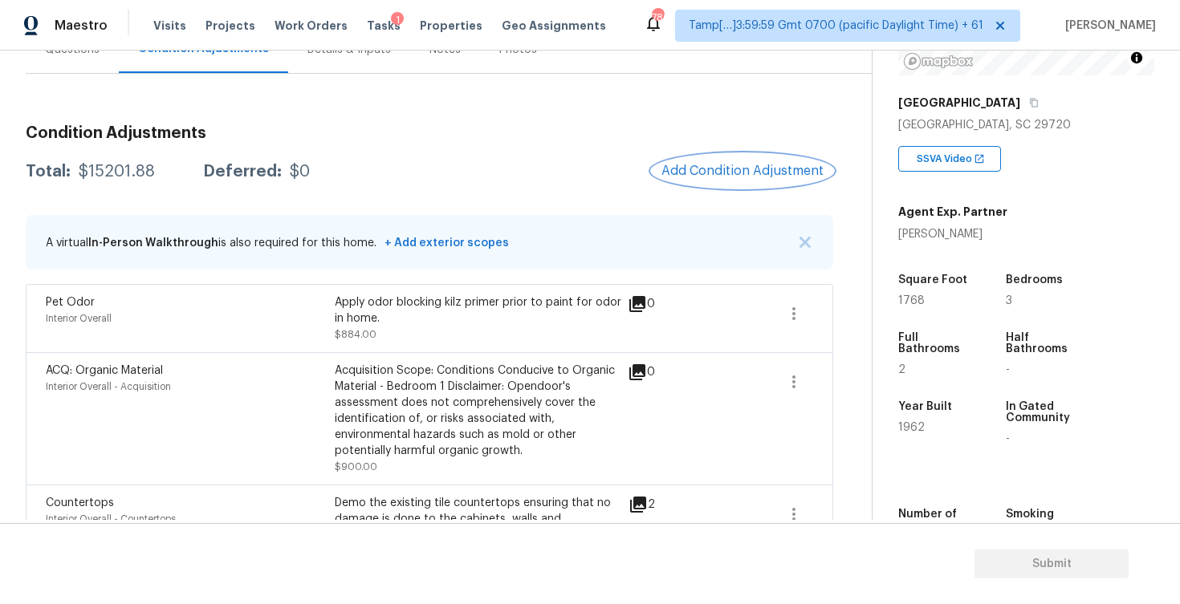
click at [719, 180] on button "Add Condition Adjustment" at bounding box center [742, 171] width 181 height 34
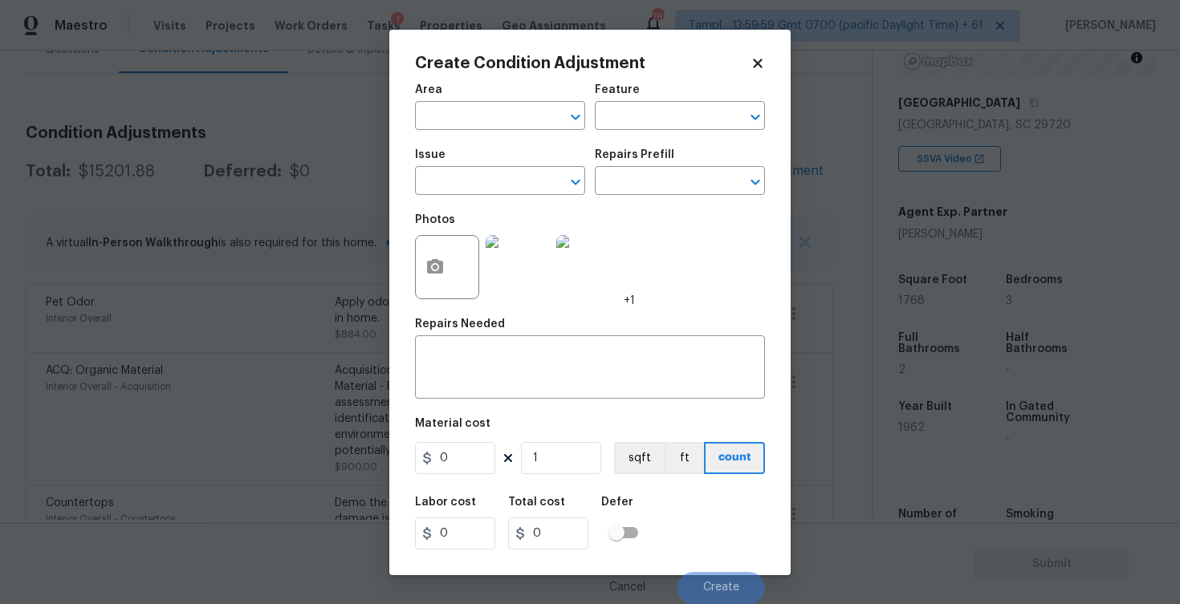
click at [460, 269] on div at bounding box center [447, 267] width 64 height 64
click at [444, 268] on icon "button" at bounding box center [434, 267] width 19 height 19
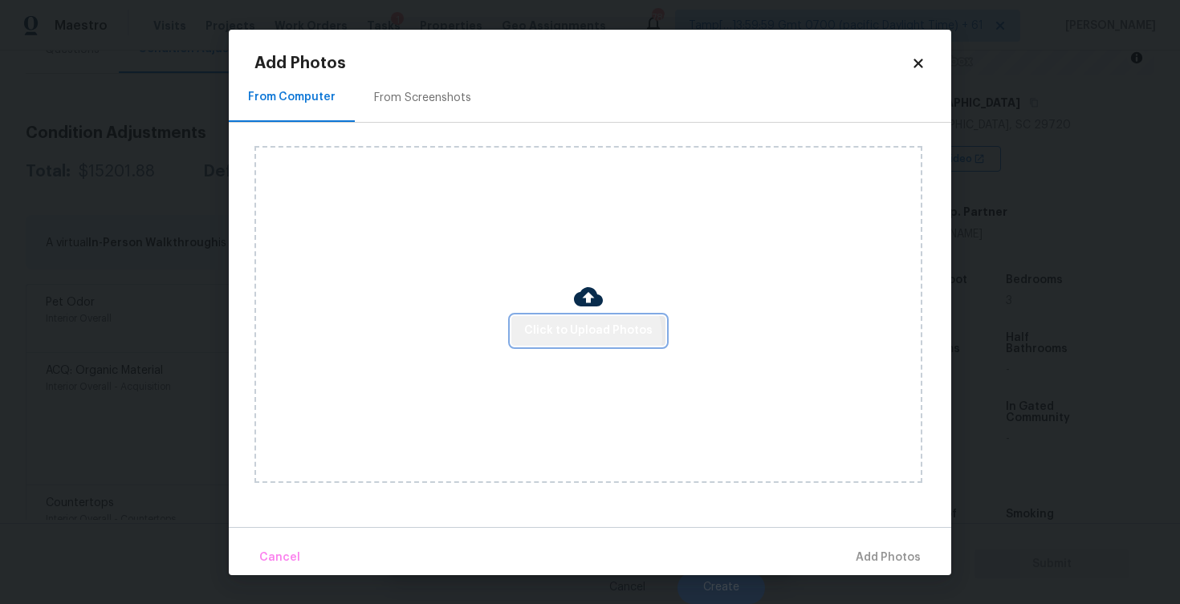
click at [586, 338] on span "Click to Upload Photos" at bounding box center [588, 331] width 128 height 20
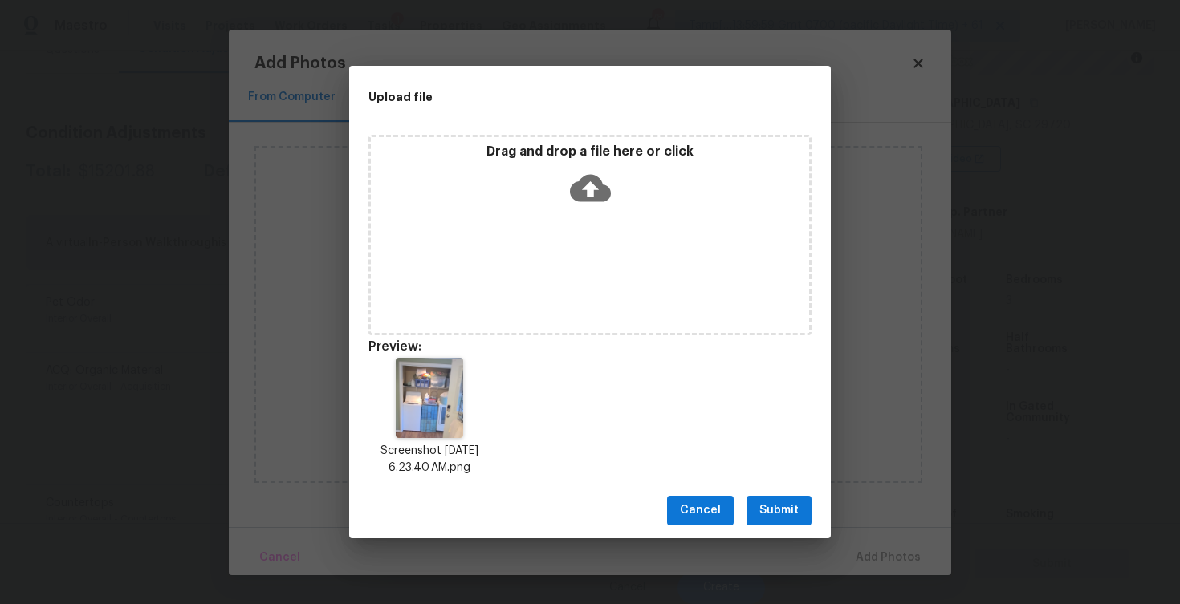
click at [808, 502] on button "Submit" at bounding box center [779, 511] width 65 height 30
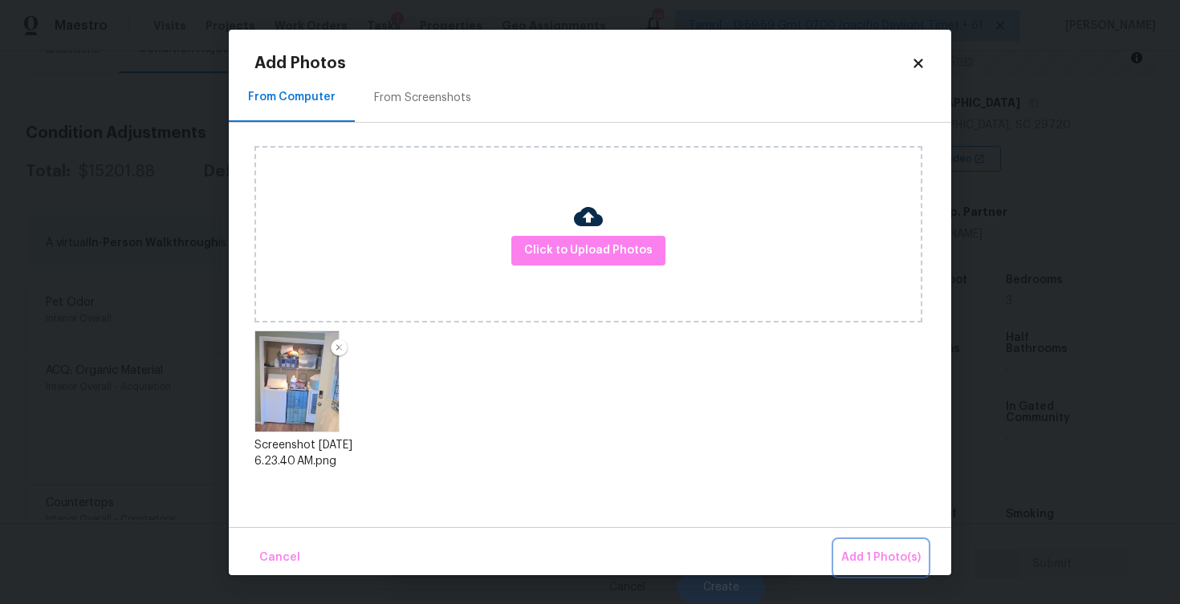
click at [869, 551] on span "Add 1 Photo(s)" at bounding box center [880, 558] width 79 height 20
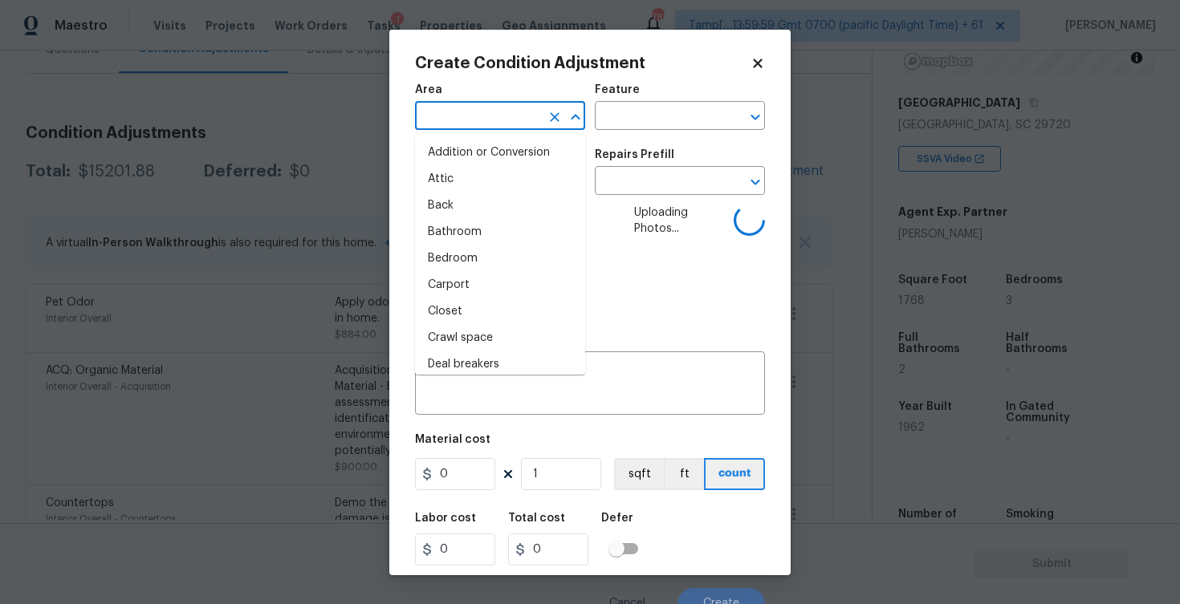
click at [488, 120] on input "text" at bounding box center [477, 117] width 125 height 25
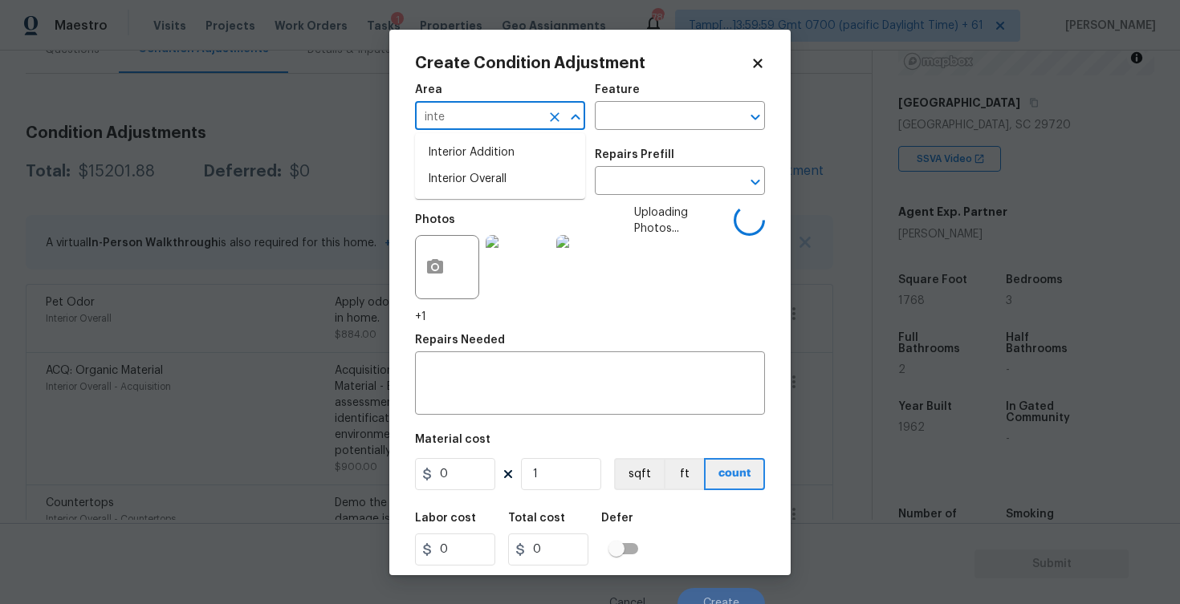
type input "inter"
click at [484, 170] on li "Interior Overall" at bounding box center [500, 179] width 170 height 26
type input "Attic"
click at [484, 170] on input "text" at bounding box center [477, 182] width 125 height 25
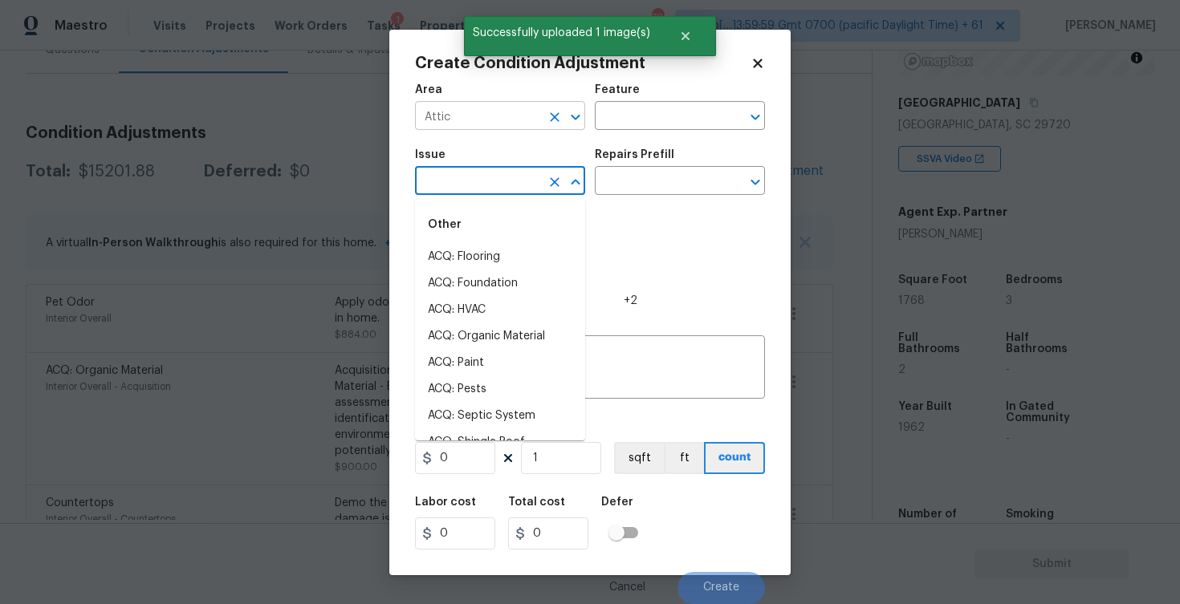
click at [567, 116] on icon "Open" at bounding box center [575, 117] width 19 height 19
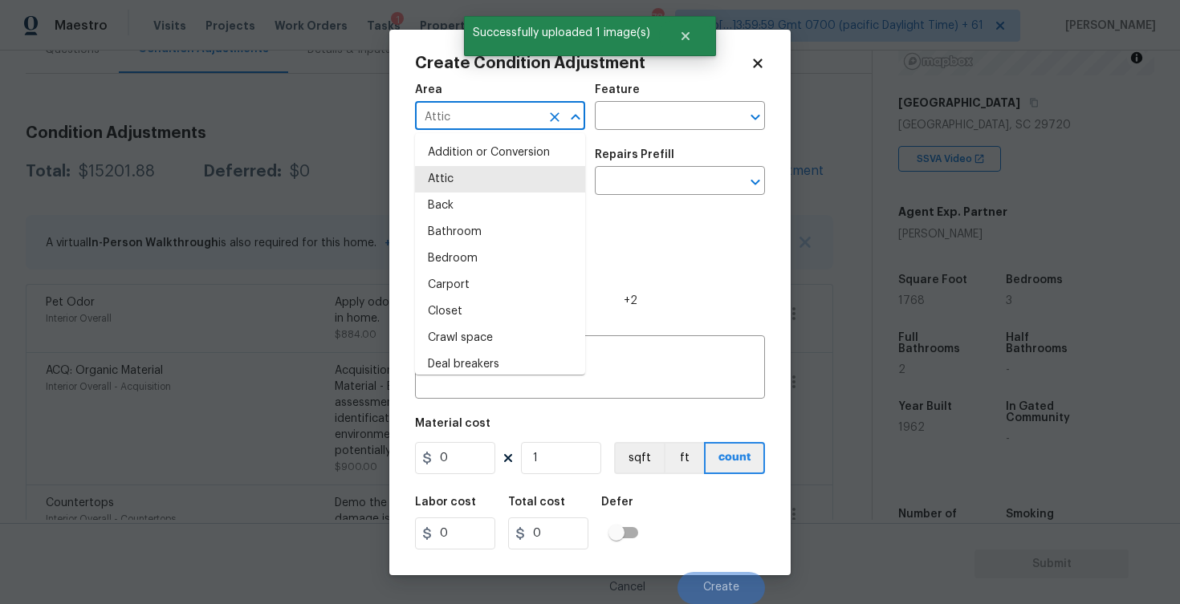
click at [546, 115] on button "Clear" at bounding box center [554, 117] width 22 height 22
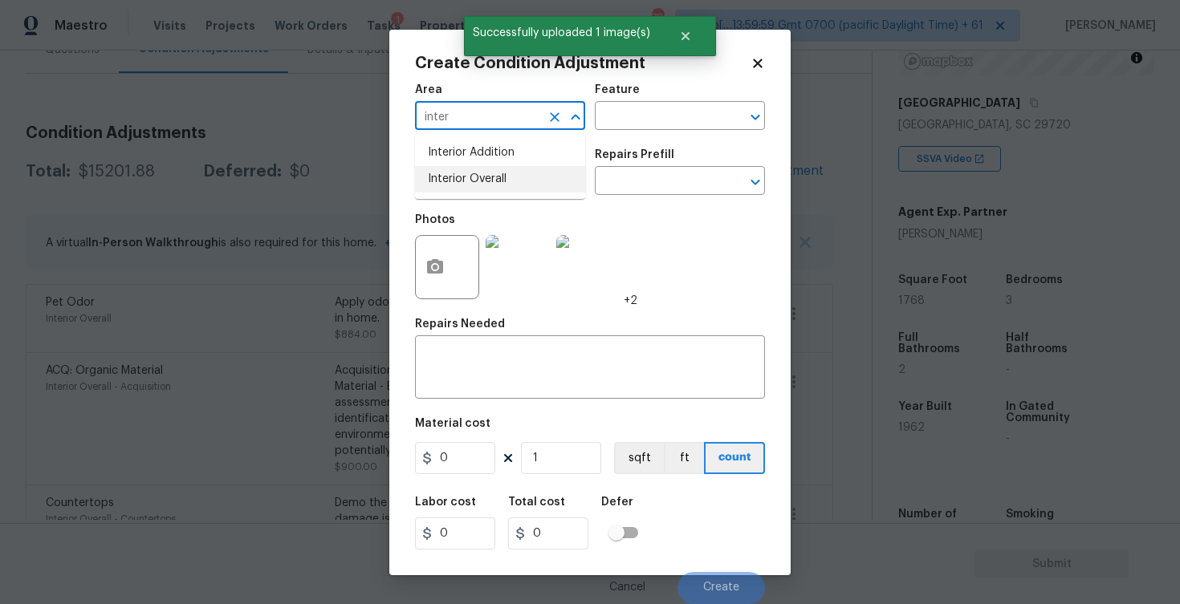
click at [525, 176] on li "Interior Overall" at bounding box center [500, 179] width 170 height 26
type input "Interior Overall"
click at [525, 176] on input "text" at bounding box center [477, 182] width 125 height 25
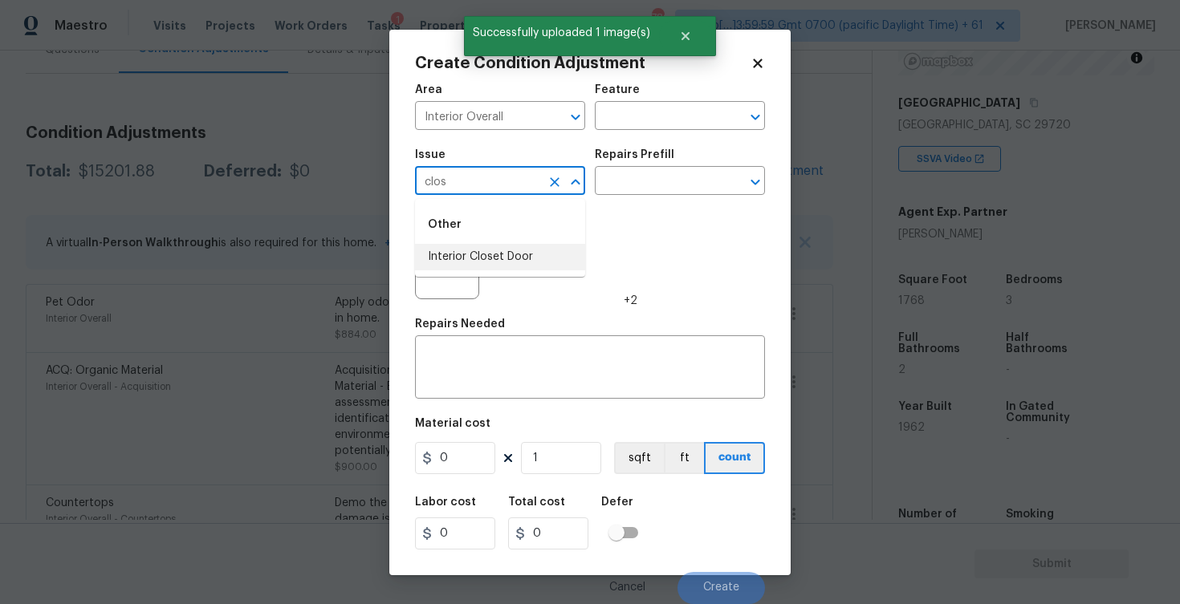
click at [475, 259] on li "Interior Closet Door" at bounding box center [500, 257] width 170 height 26
type input "Interior Closet Door"
click at [607, 193] on input "text" at bounding box center [657, 182] width 125 height 25
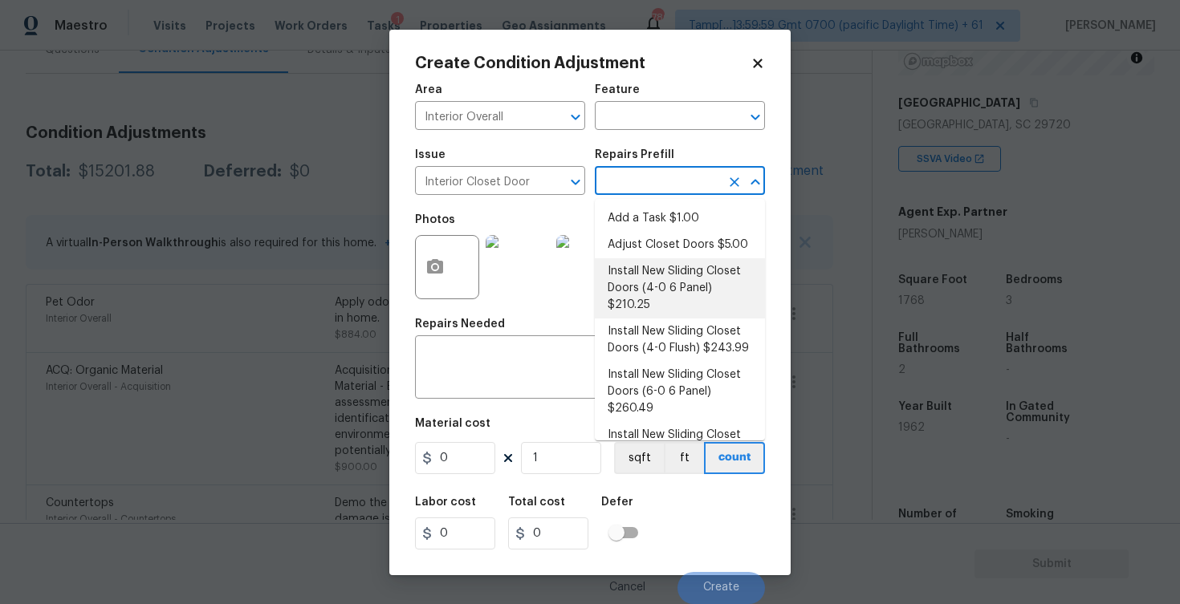
click at [642, 278] on li "Install New Sliding Closet Doors (4-0 6 Panel) $210.25" at bounding box center [680, 288] width 170 height 60
type input "Interior Door"
type textarea "Remove the existing door (if present). Install a new 4-0 bi-fold 6 panel interi…"
type input "210.25"
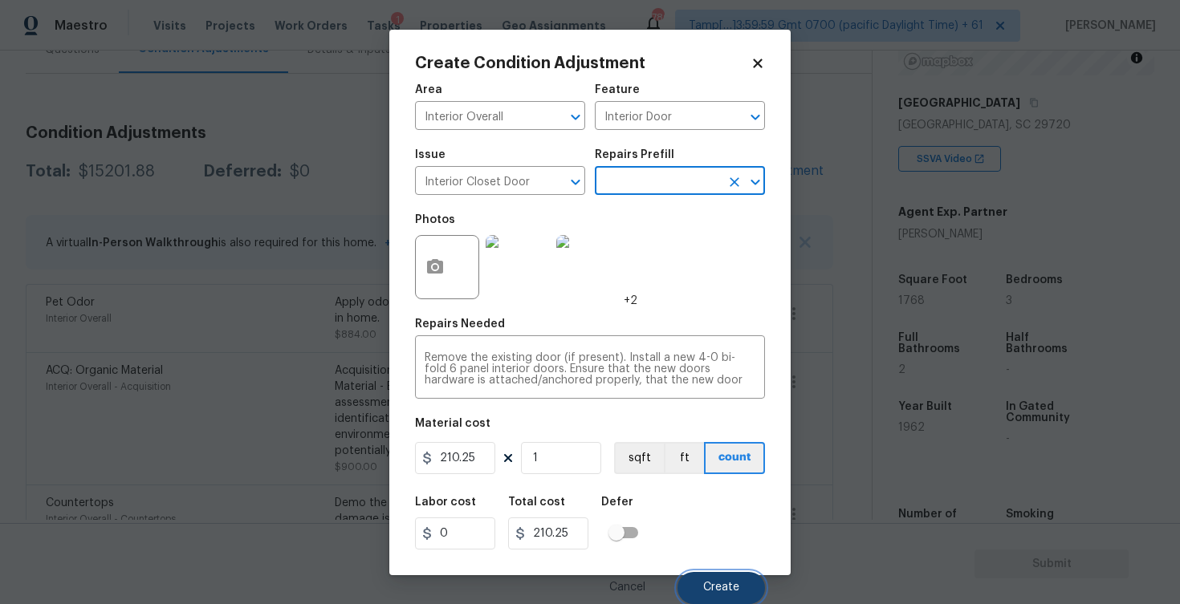
click at [712, 579] on button "Create" at bounding box center [720, 588] width 87 height 32
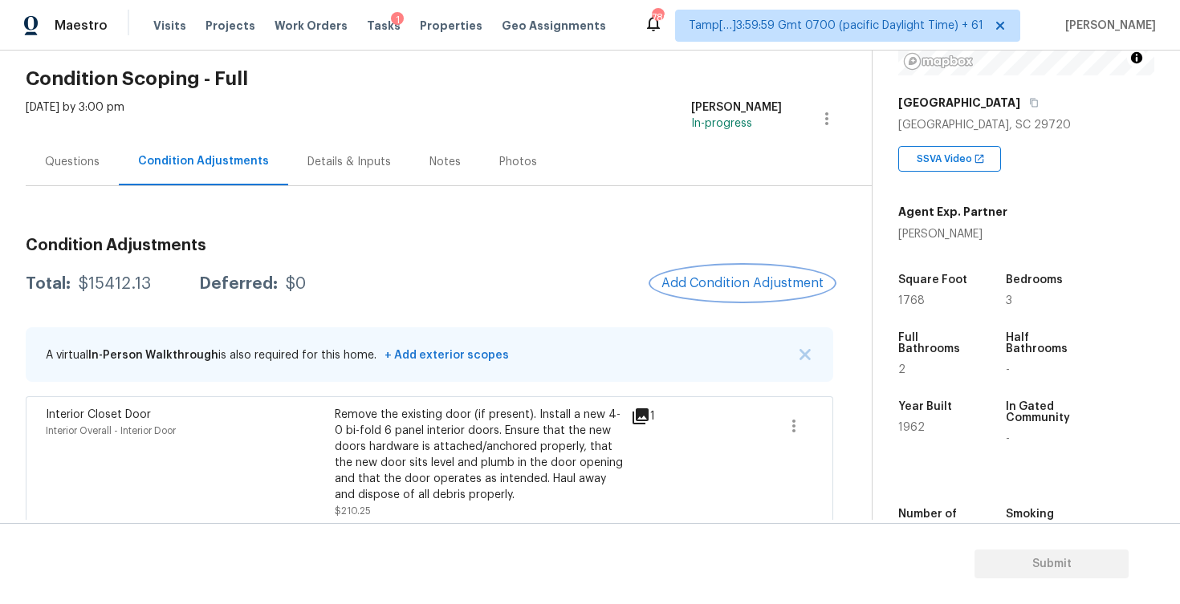
scroll to position [37, 0]
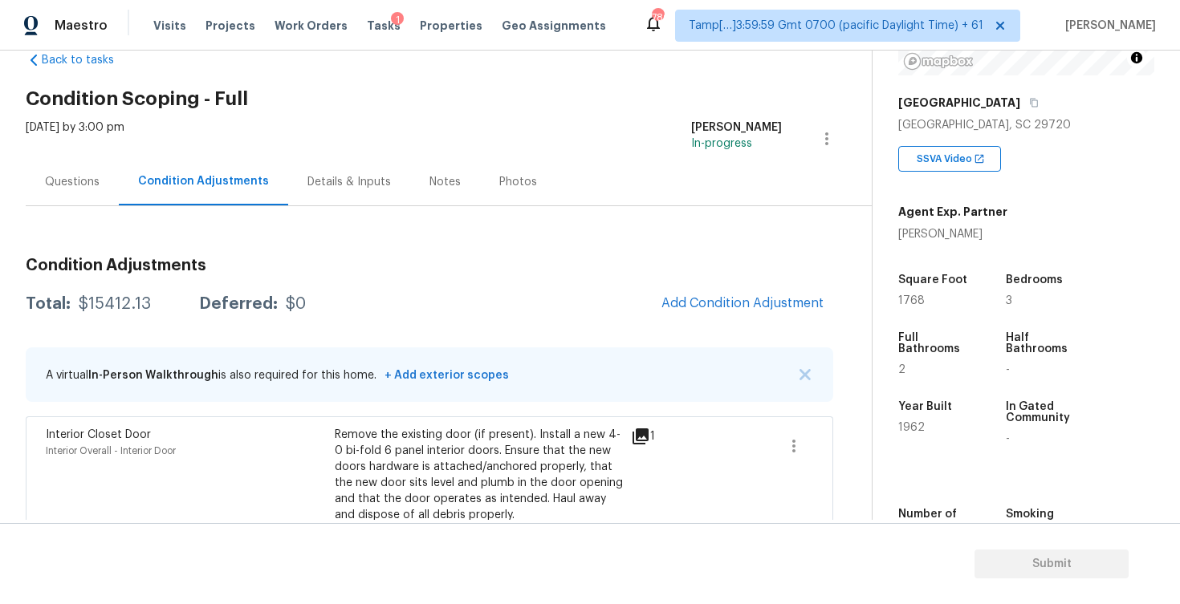
click at [92, 172] on div "Questions" at bounding box center [72, 181] width 93 height 47
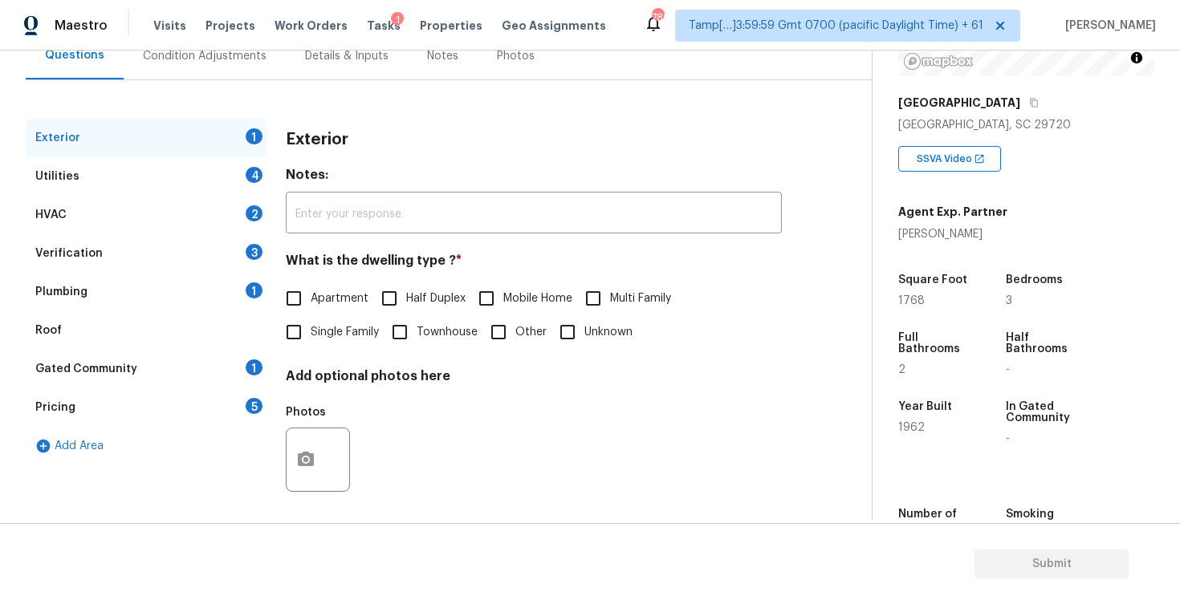
scroll to position [169, 0]
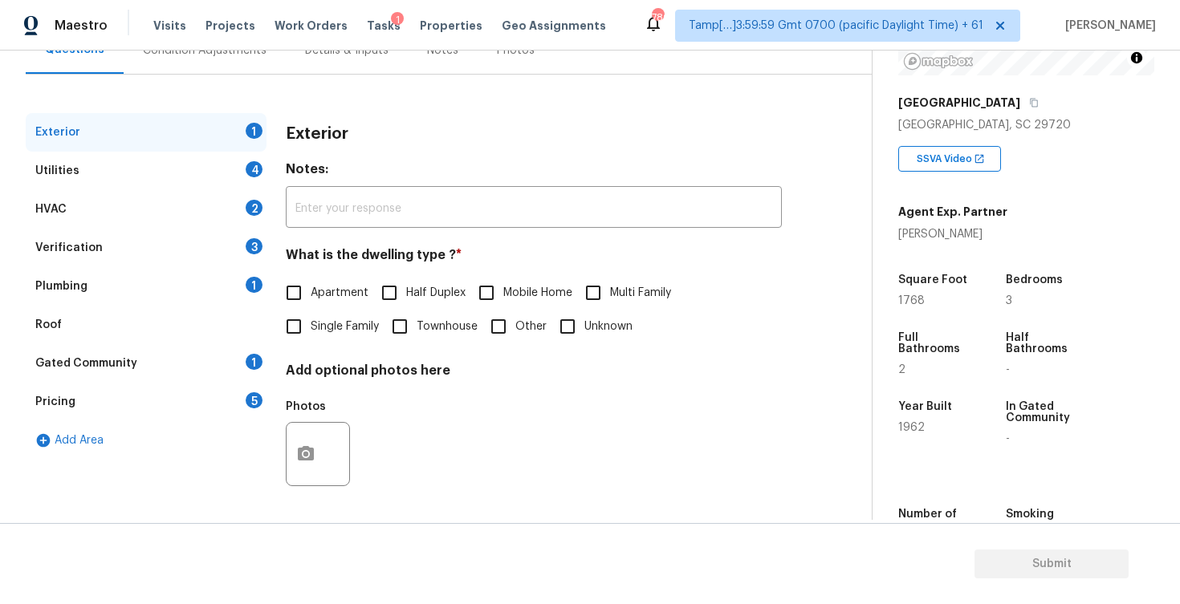
click at [213, 408] on div "Pricing 5" at bounding box center [146, 402] width 241 height 39
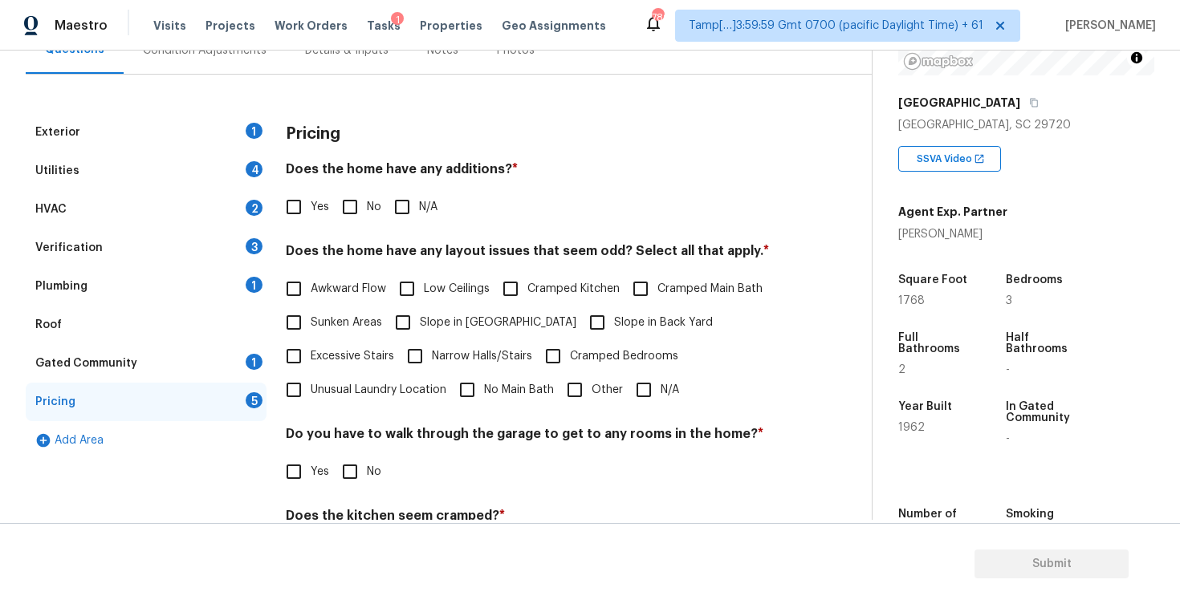
click at [285, 200] on input "Yes" at bounding box center [294, 207] width 34 height 34
checkbox input "true"
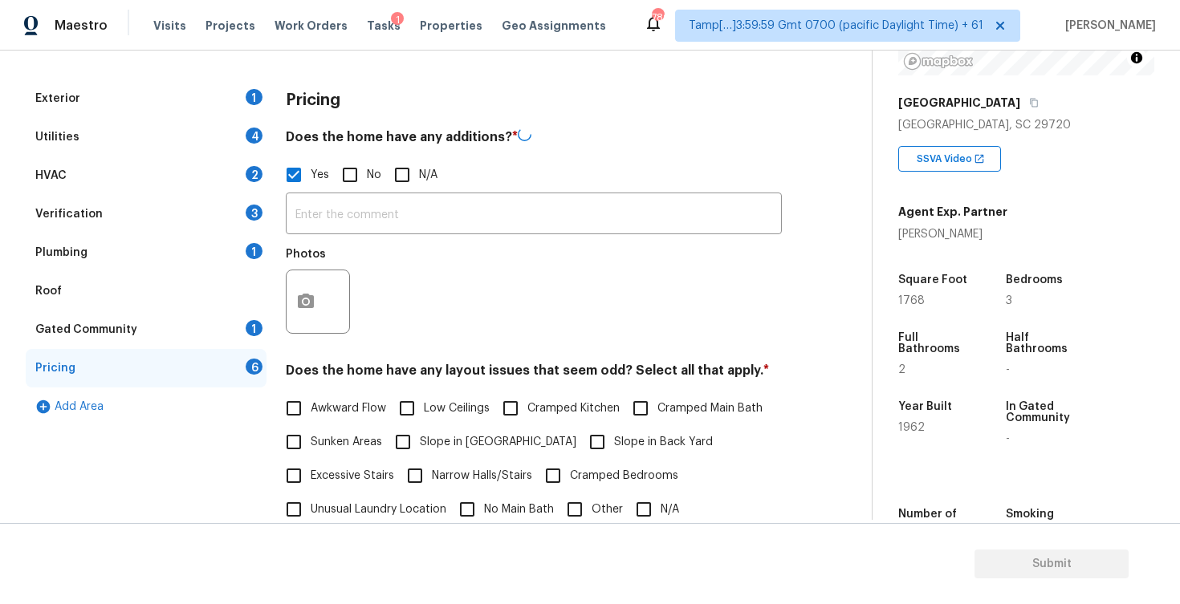
scroll to position [221, 0]
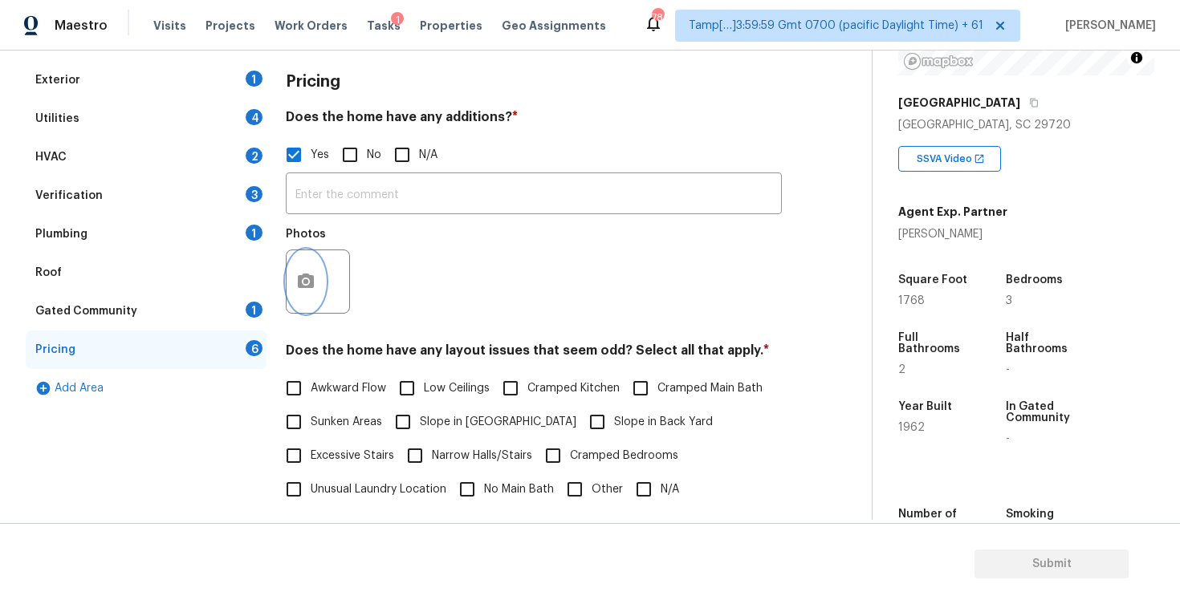
click at [309, 296] on button "button" at bounding box center [306, 281] width 39 height 63
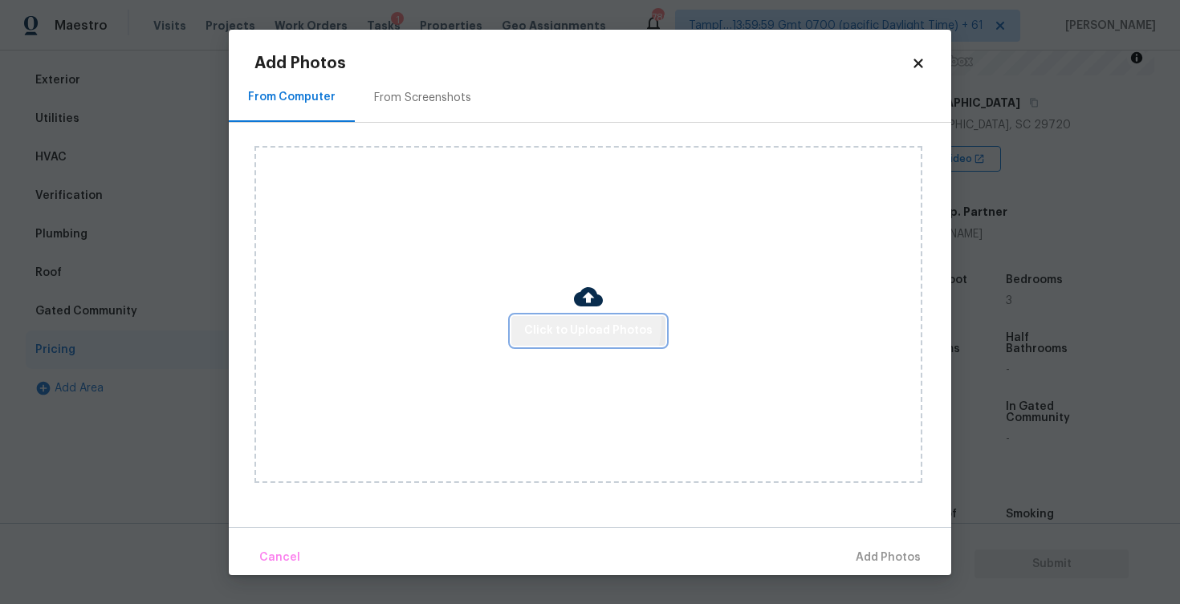
click at [559, 323] on span "Click to Upload Photos" at bounding box center [588, 331] width 128 height 20
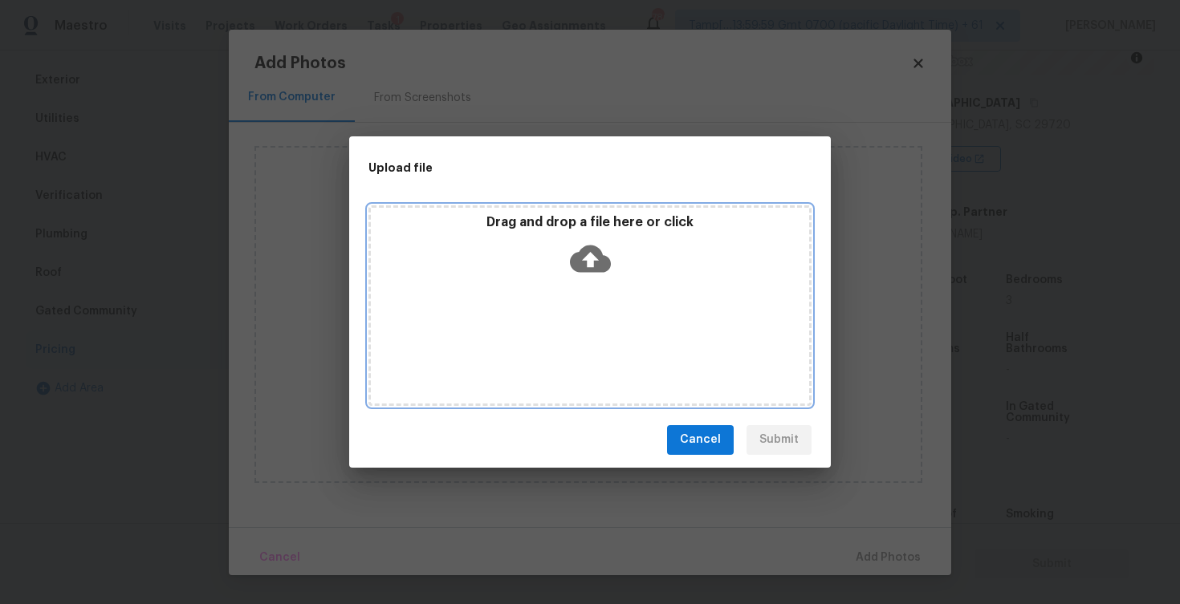
click at [574, 240] on icon at bounding box center [590, 258] width 41 height 41
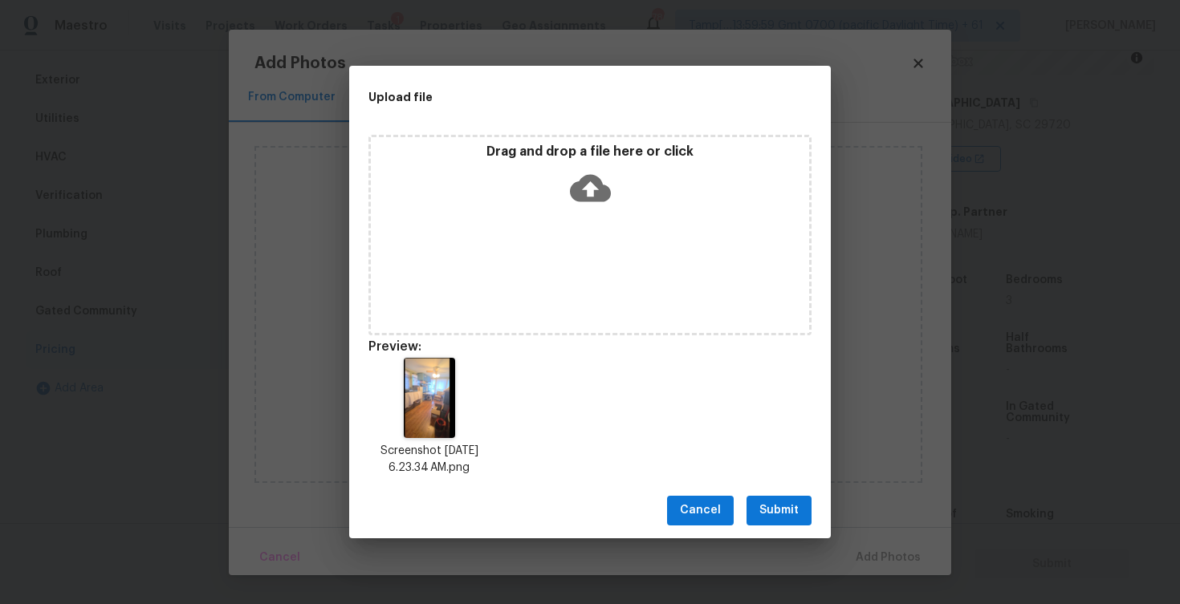
click at [779, 507] on span "Submit" at bounding box center [778, 511] width 39 height 20
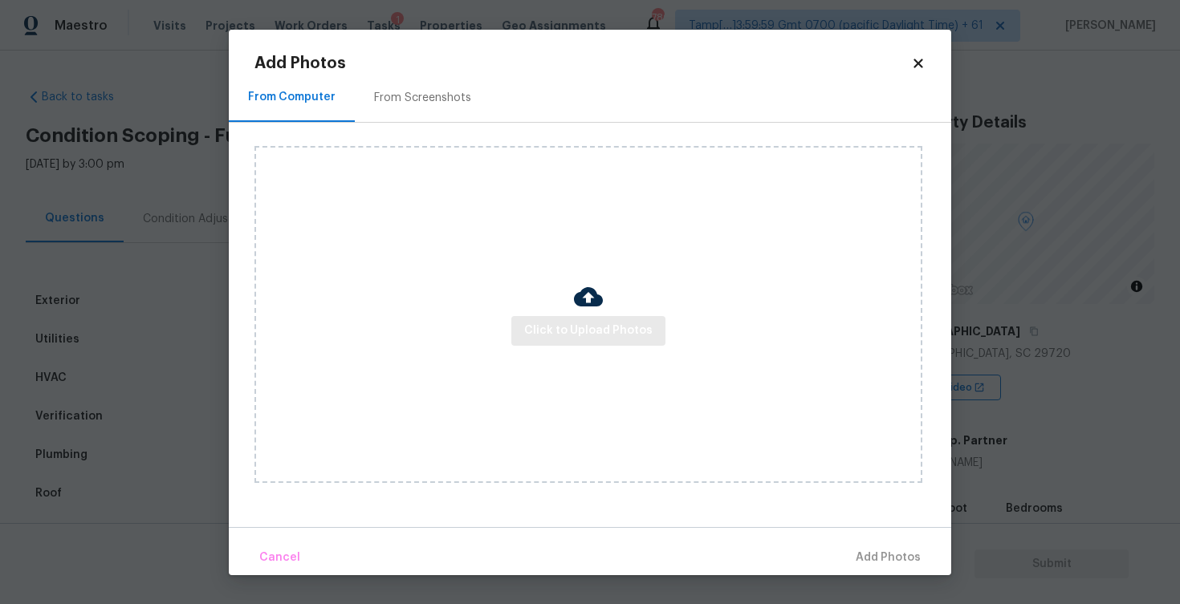
scroll to position [229, 0]
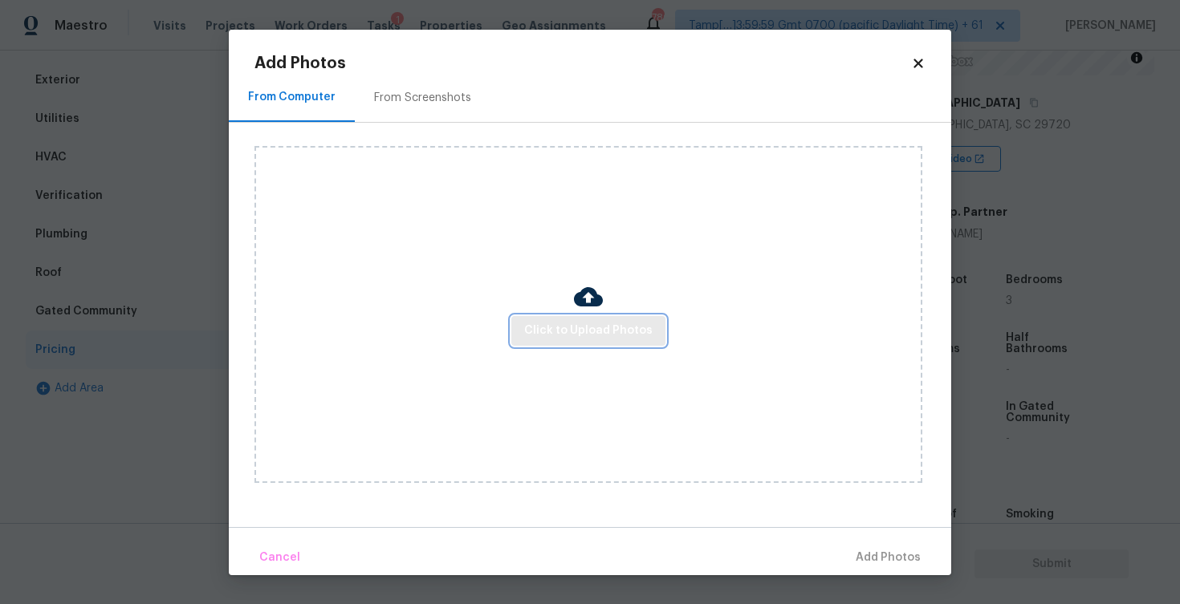
click at [568, 336] on span "Click to Upload Photos" at bounding box center [588, 331] width 128 height 20
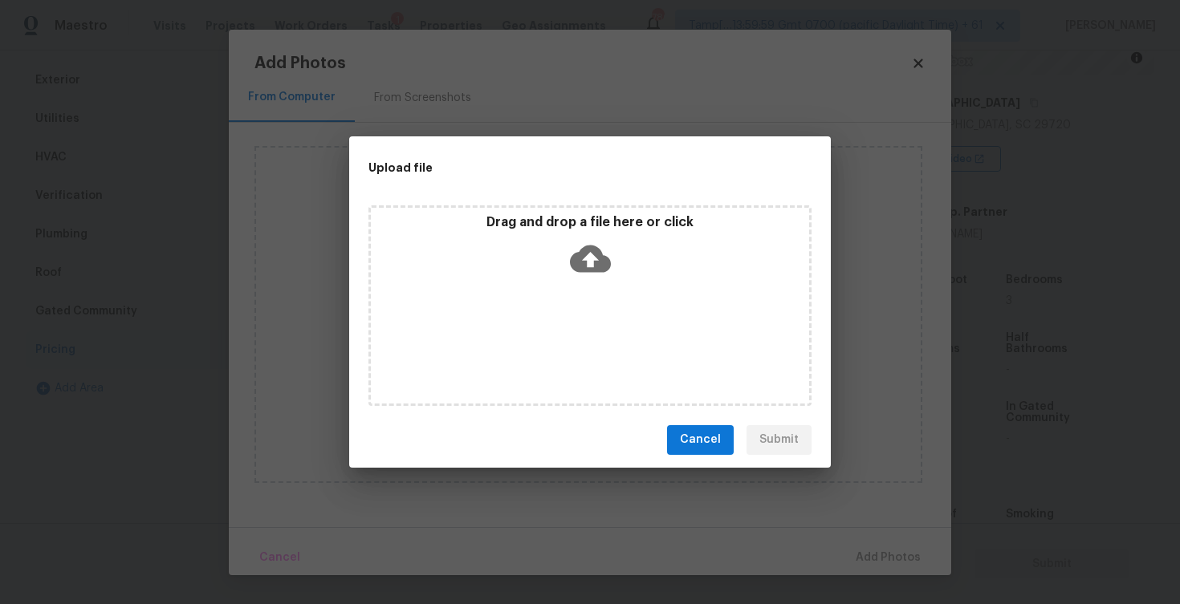
click at [584, 254] on icon at bounding box center [590, 258] width 41 height 27
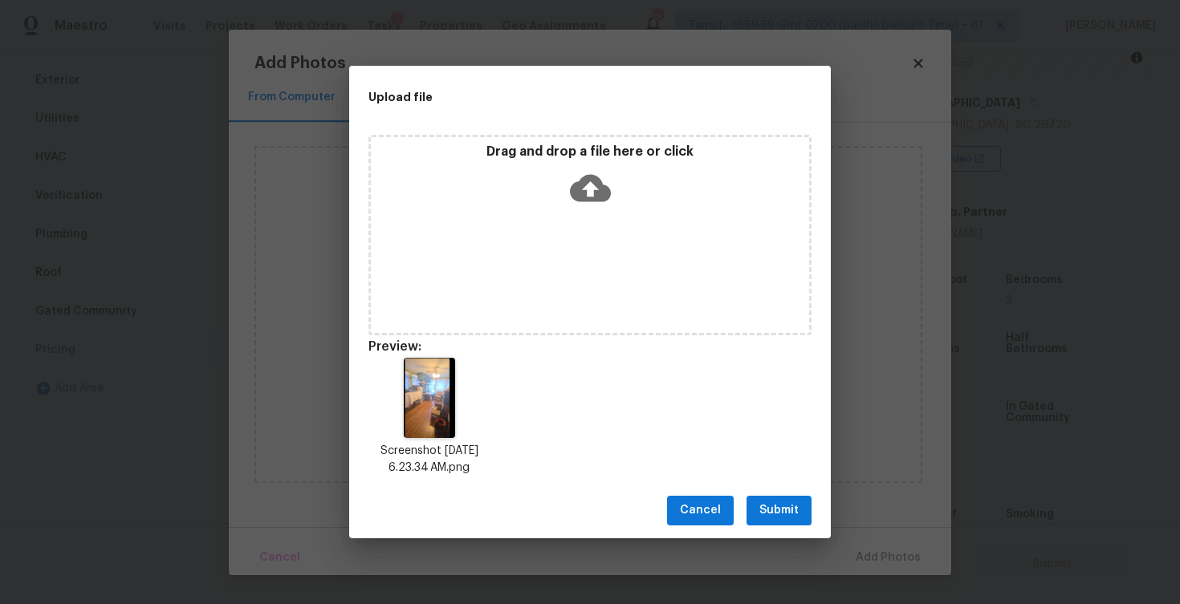
click at [771, 516] on span "Submit" at bounding box center [778, 511] width 39 height 20
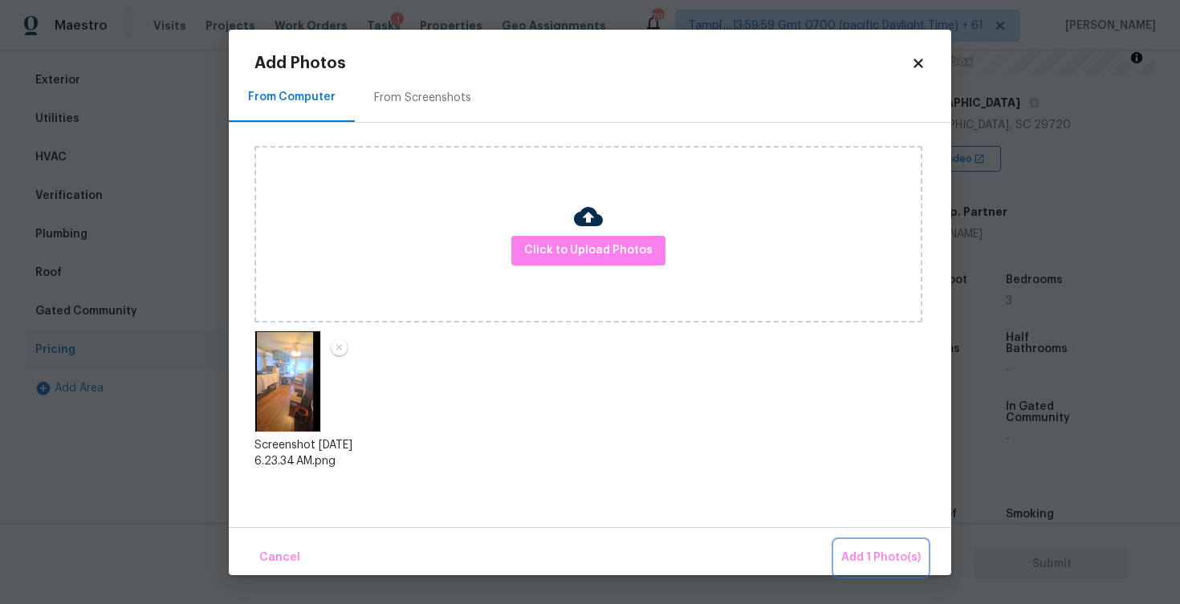
click at [864, 548] on span "Add 1 Photo(s)" at bounding box center [880, 558] width 79 height 20
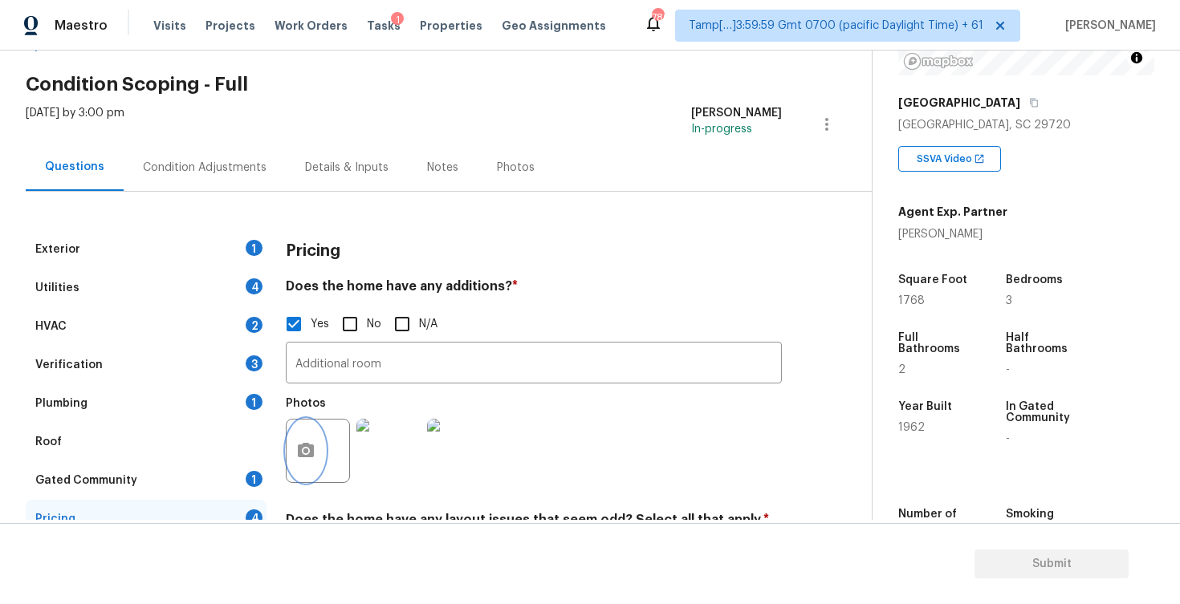
scroll to position [45, 0]
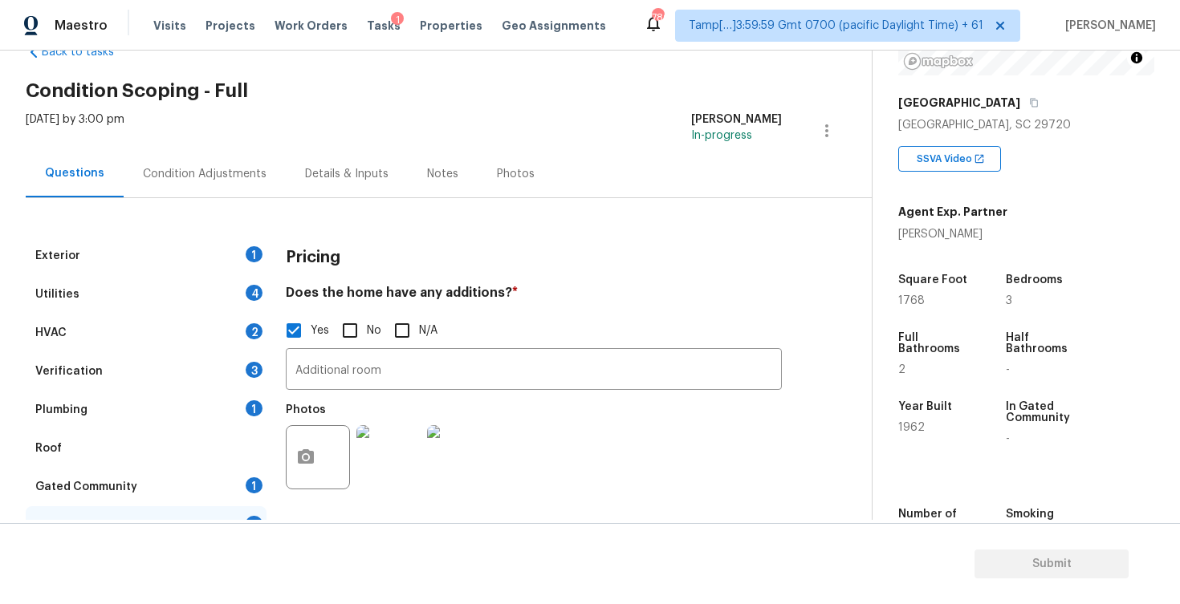
click at [230, 145] on div "[DATE] by 3:00 pm [PERSON_NAME] B In-progress" at bounding box center [449, 131] width 846 height 39
click at [244, 198] on div "Exterior 1 Utilities 4 HVAC 2 Verification 3 Plumbing 1 Roof Gated Community 1 …" at bounding box center [430, 572] width 808 height 749
click at [238, 186] on div "Condition Adjustments" at bounding box center [205, 173] width 162 height 47
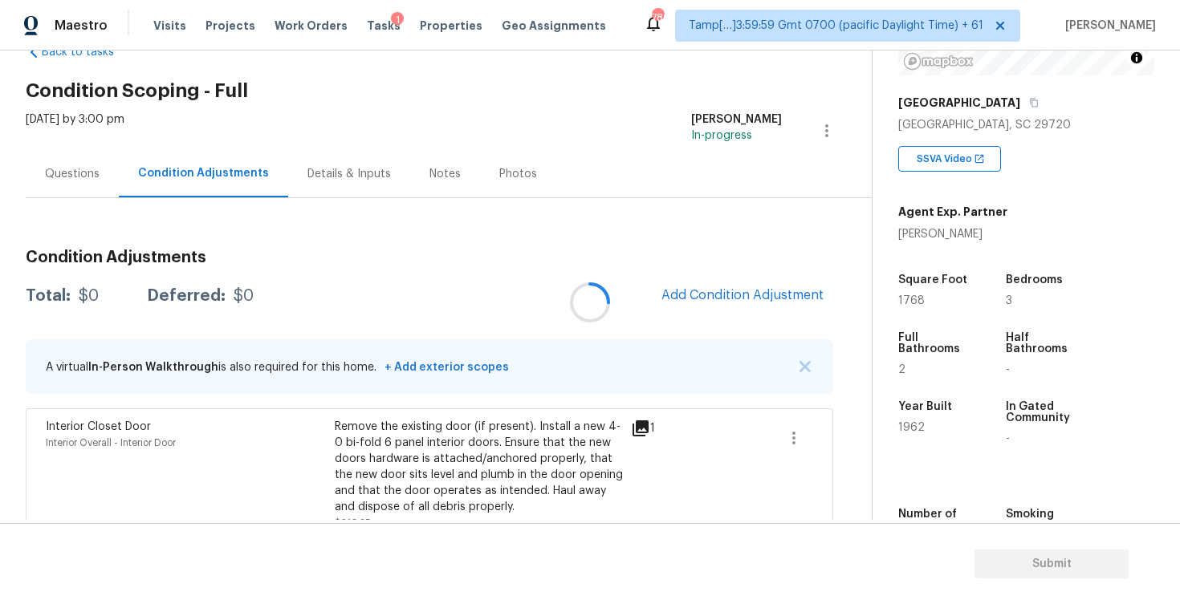
click at [718, 291] on div at bounding box center [590, 302] width 1180 height 604
click at [718, 312] on span "Add Condition Adjustment" at bounding box center [742, 296] width 181 height 35
click at [706, 299] on span "Add Condition Adjustment" at bounding box center [742, 295] width 162 height 14
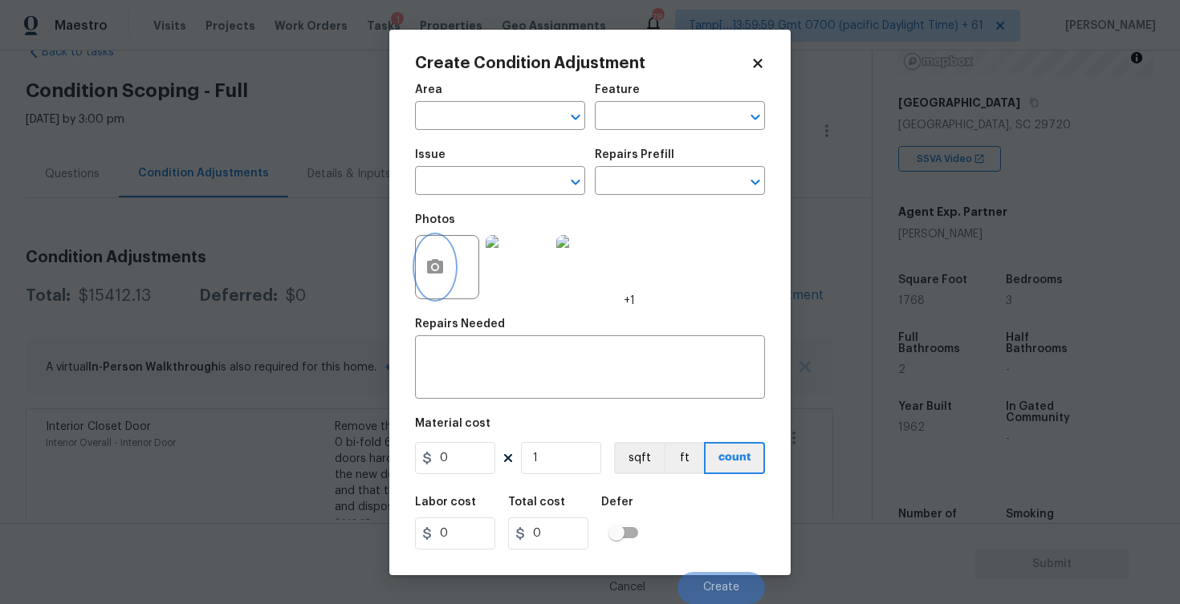
click at [441, 283] on button "button" at bounding box center [435, 267] width 39 height 63
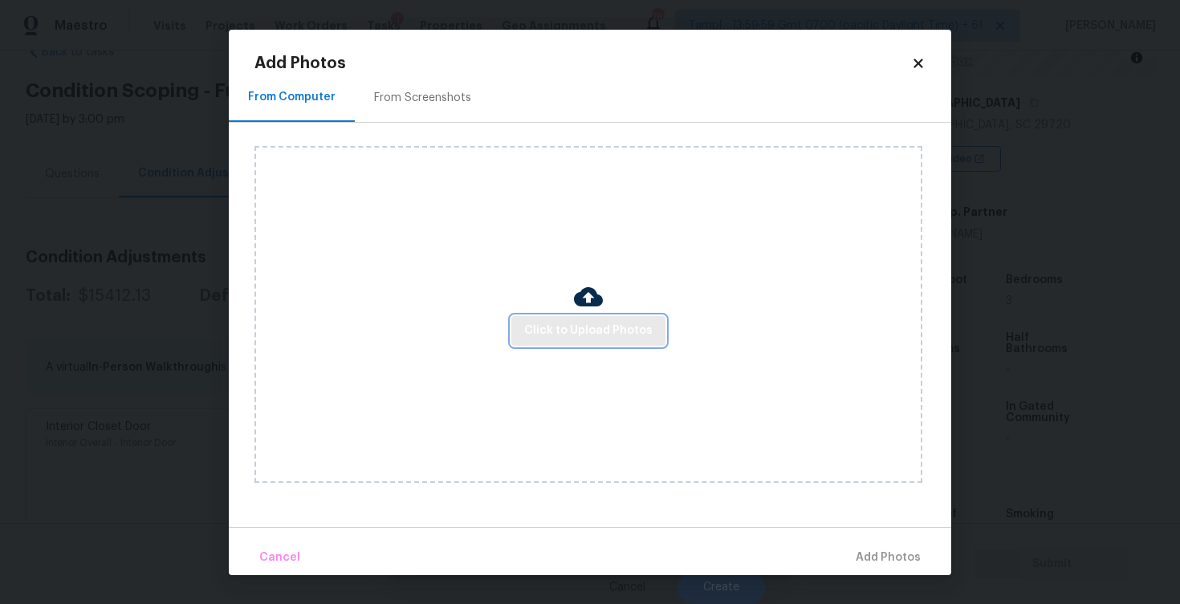
click at [600, 337] on span "Click to Upload Photos" at bounding box center [588, 331] width 128 height 20
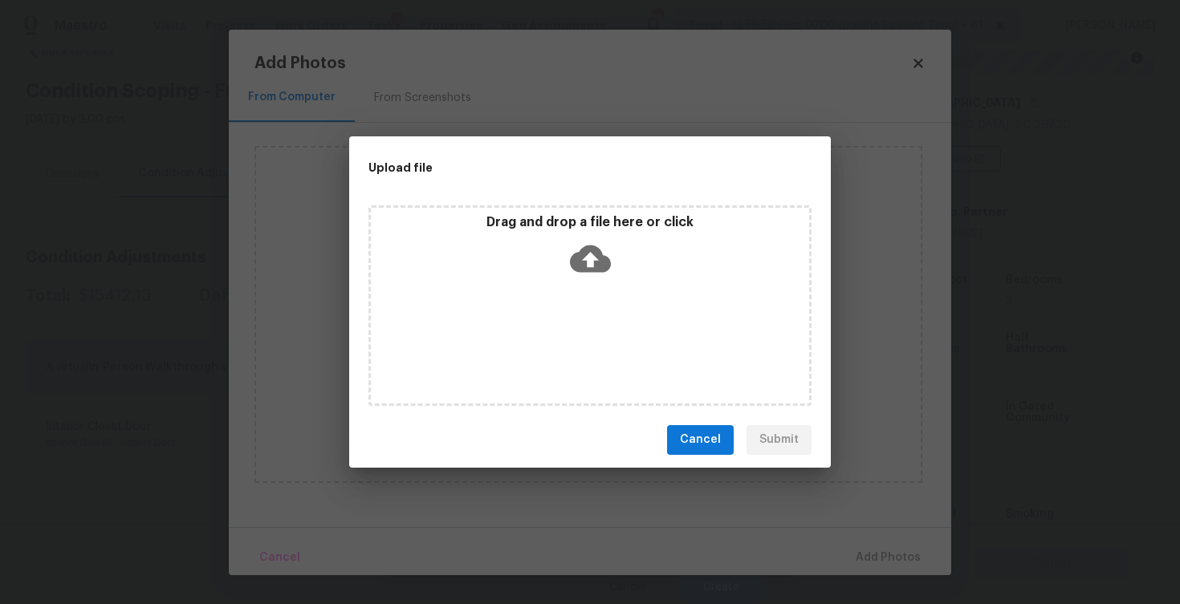
click at [595, 258] on icon at bounding box center [590, 258] width 41 height 41
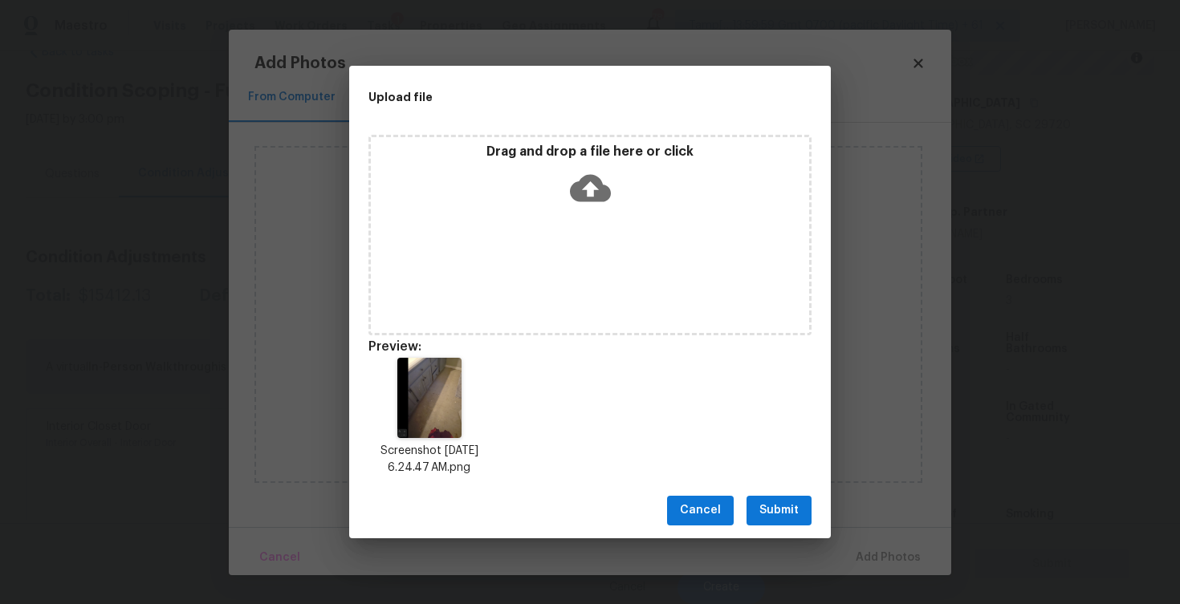
click at [795, 486] on div "Cancel Submit" at bounding box center [590, 510] width 482 height 55
click at [791, 504] on span "Submit" at bounding box center [778, 511] width 39 height 20
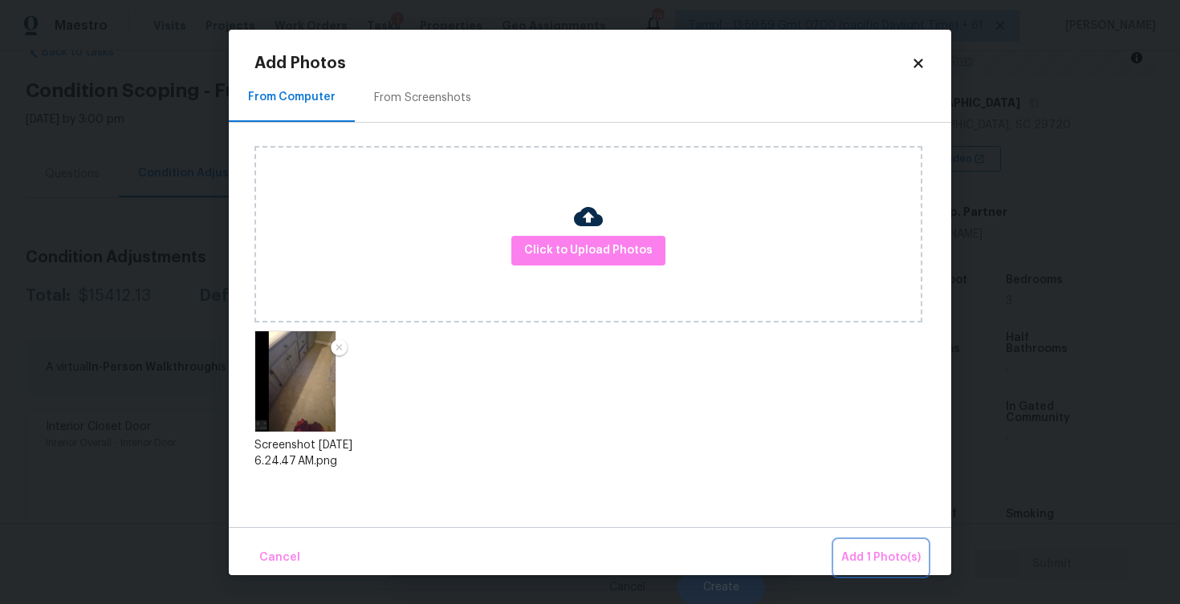
click at [880, 549] on span "Add 1 Photo(s)" at bounding box center [880, 558] width 79 height 20
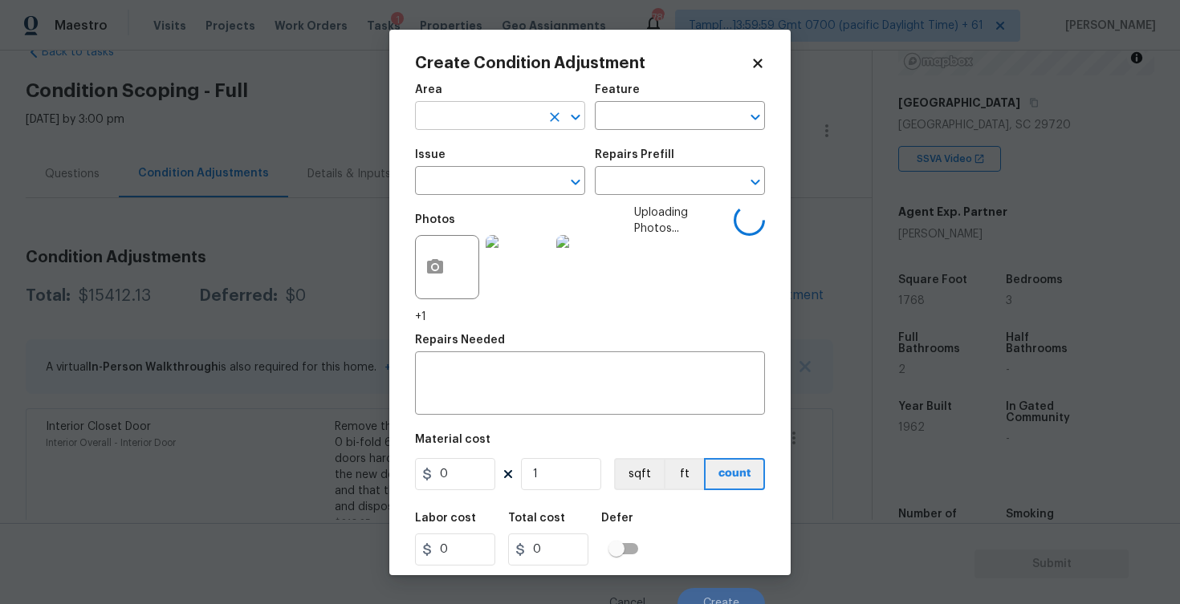
click at [531, 123] on input "text" at bounding box center [477, 117] width 125 height 25
type input "inter"
click at [509, 181] on li "Interior Overall" at bounding box center [500, 179] width 170 height 26
type input "Attic"
click at [509, 181] on input "text" at bounding box center [477, 182] width 125 height 25
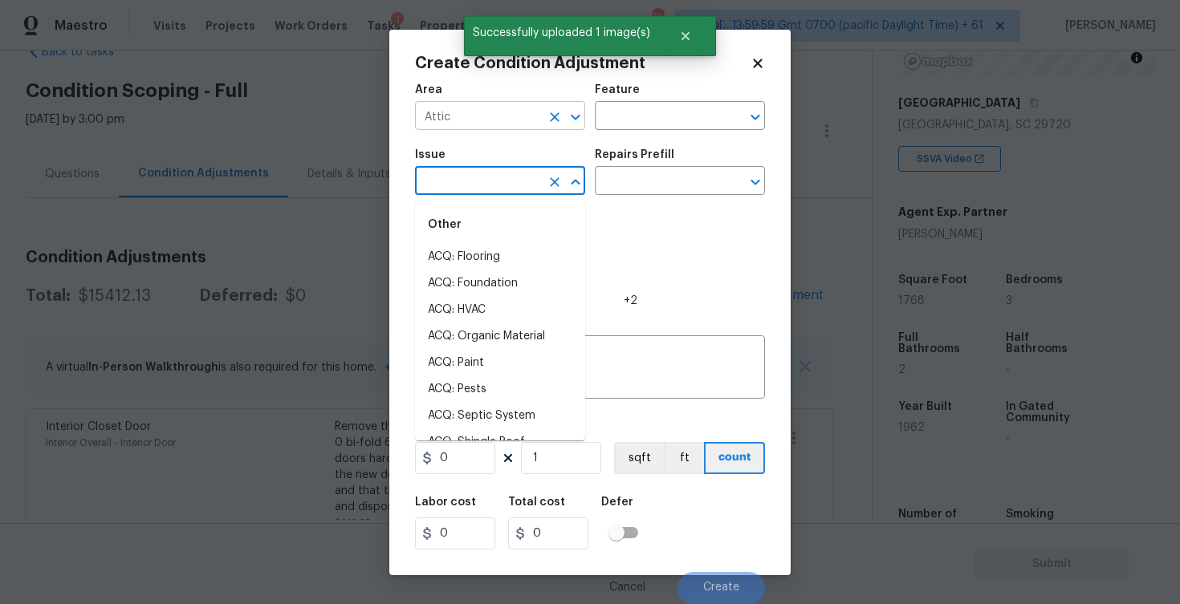
click at [548, 119] on icon "Clear" at bounding box center [555, 117] width 16 height 16
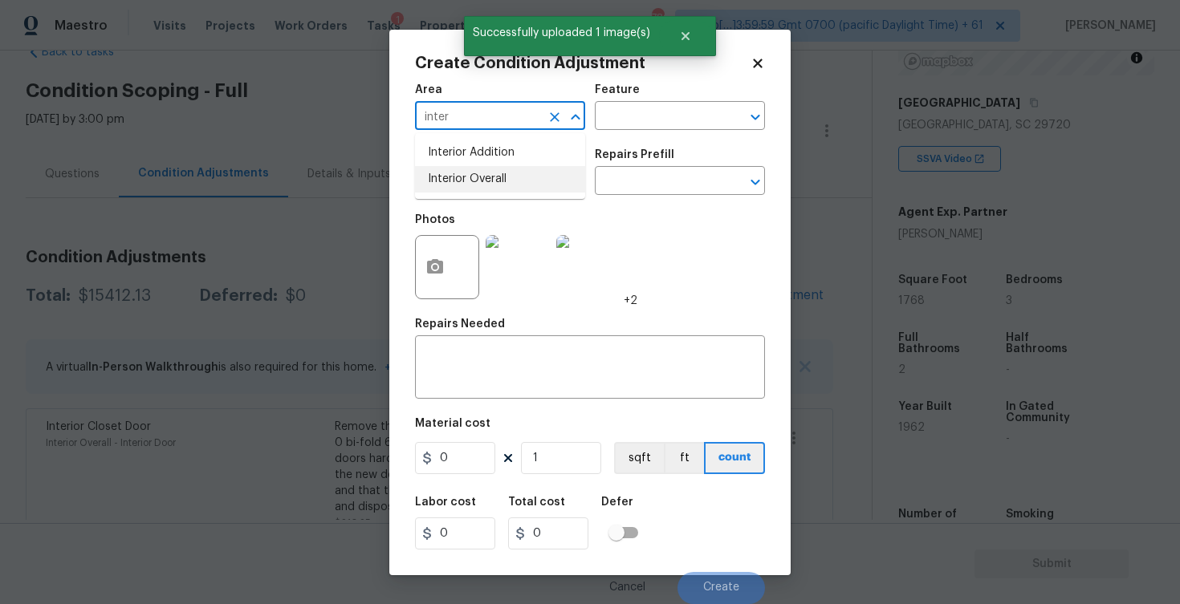
click at [512, 169] on li "Interior Overall" at bounding box center [500, 179] width 170 height 26
type input "Interior Overall"
click at [512, 170] on input "text" at bounding box center [477, 182] width 125 height 25
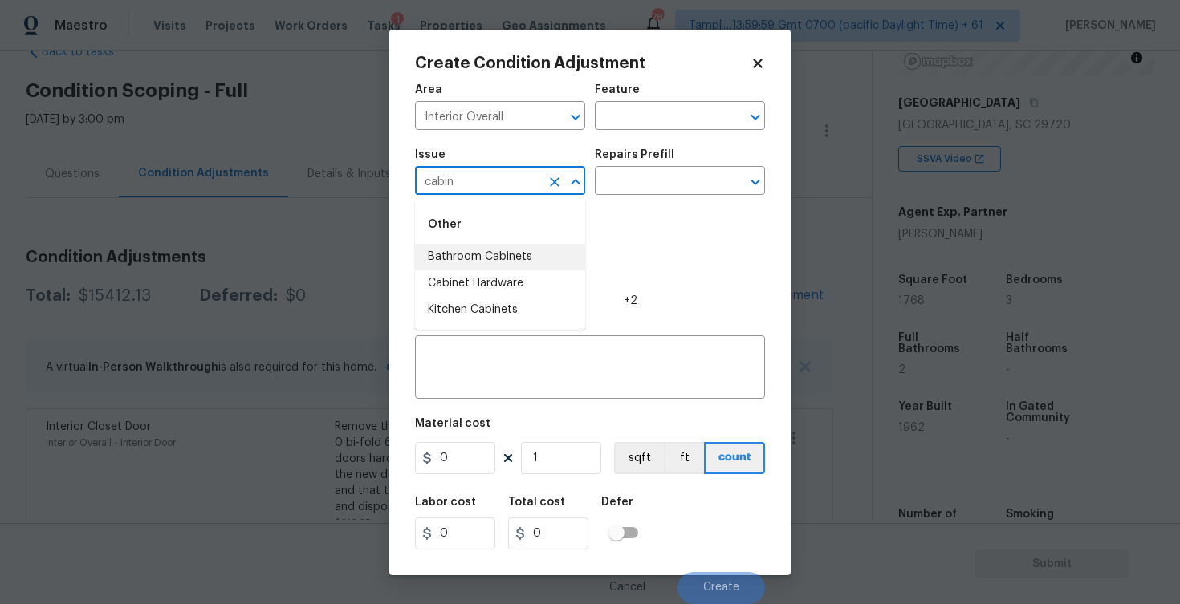
click at [497, 263] on li "Bathroom Cabinets" at bounding box center [500, 257] width 170 height 26
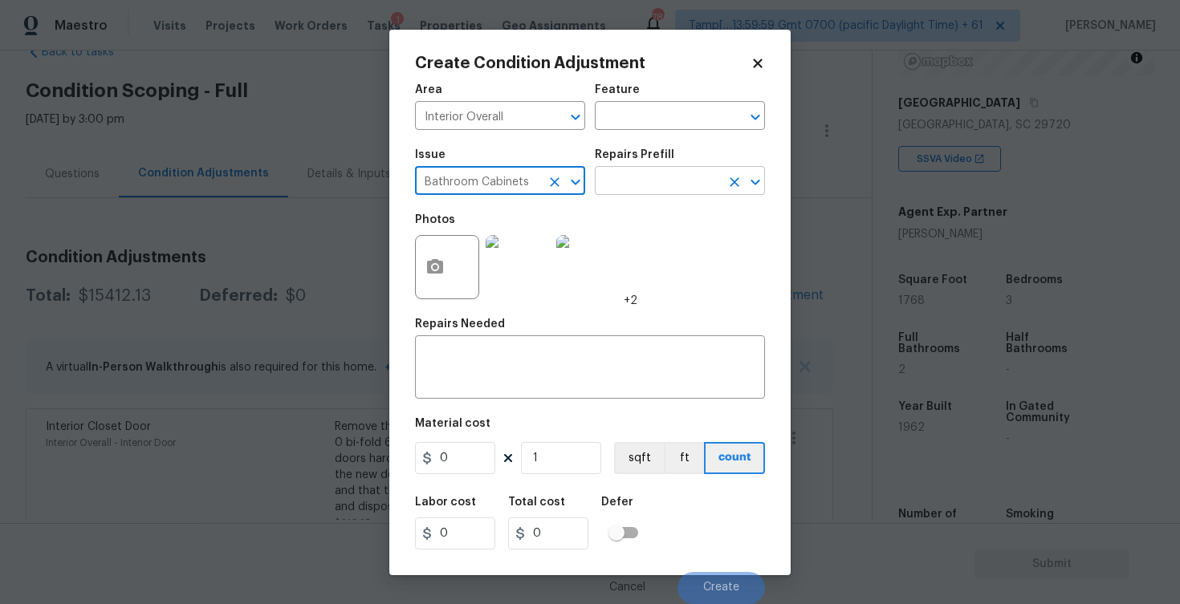
type input "Bathroom Cabinets"
click at [649, 193] on input "text" at bounding box center [657, 182] width 125 height 25
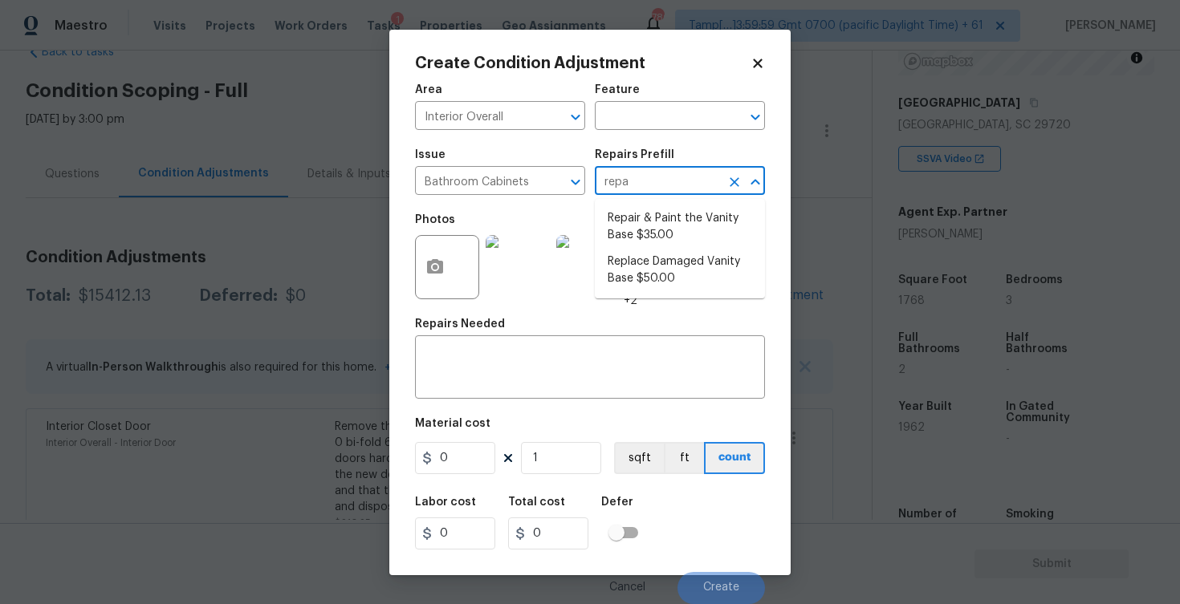
type input "repai"
click at [649, 222] on li "Repair & Paint the Vanity Base $35.00" at bounding box center [680, 226] width 170 height 43
type input "Cabinets"
type textarea "Repair and Paint the damaged vanity base to meet current standard. Remove and d…"
type input "35"
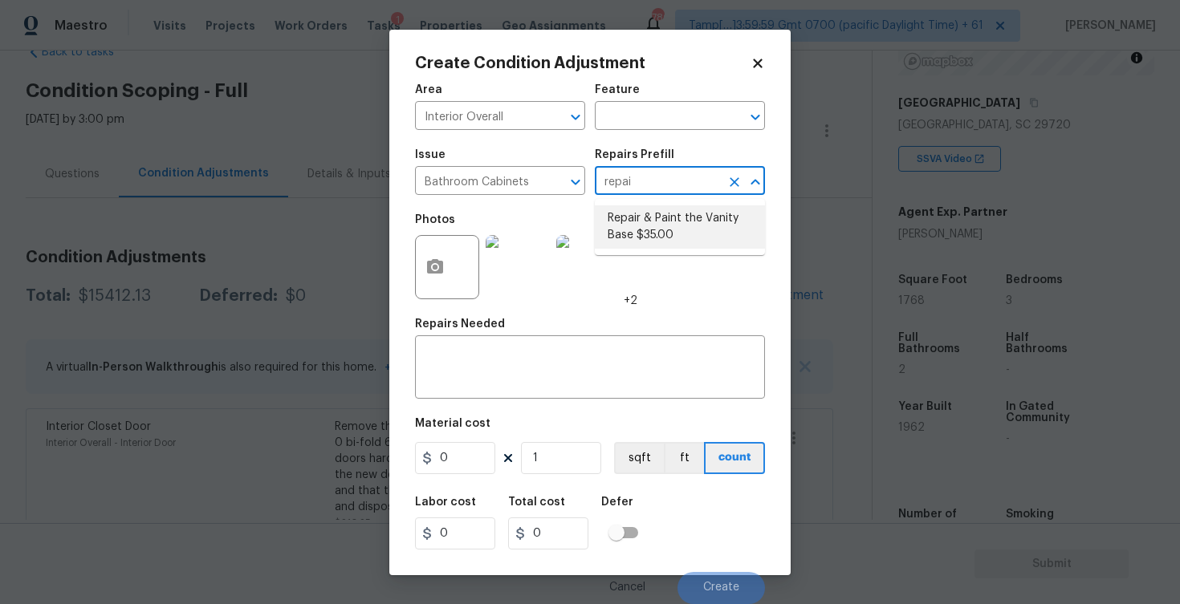
type input "35"
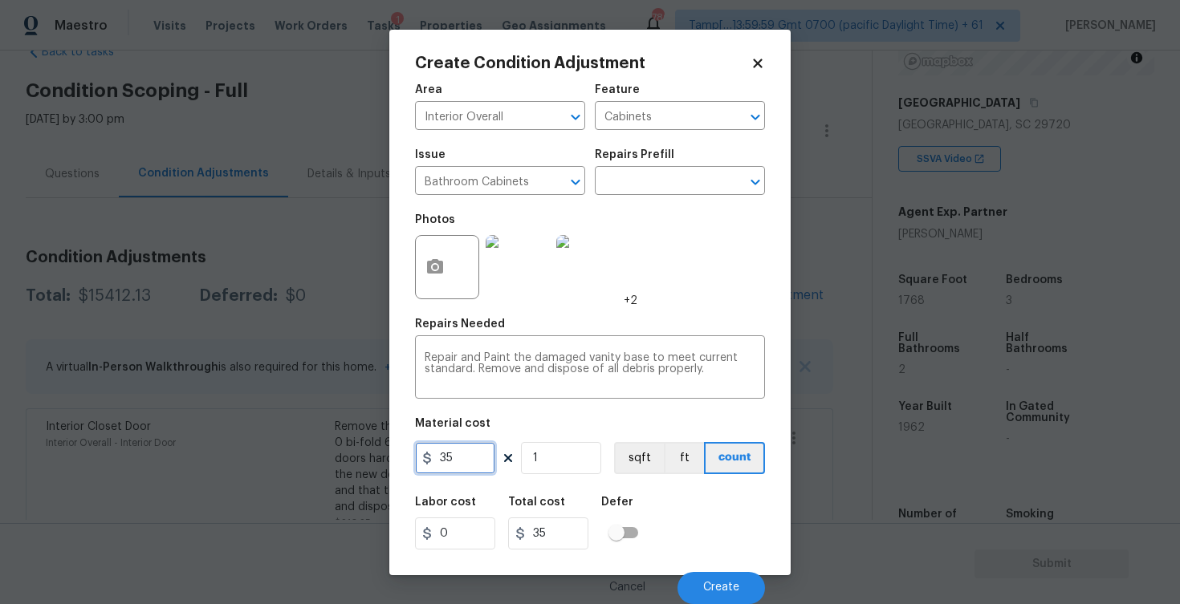
click at [462, 458] on input "35" at bounding box center [455, 458] width 80 height 32
type input "350"
click at [668, 483] on div "Area Interior Overall ​ Feature Cabinets ​ Issue Bathroom Cabinets ​ Repairs Pr…" at bounding box center [590, 340] width 350 height 530
type input "350"
click at [706, 560] on div "Cancel Create" at bounding box center [590, 581] width 350 height 45
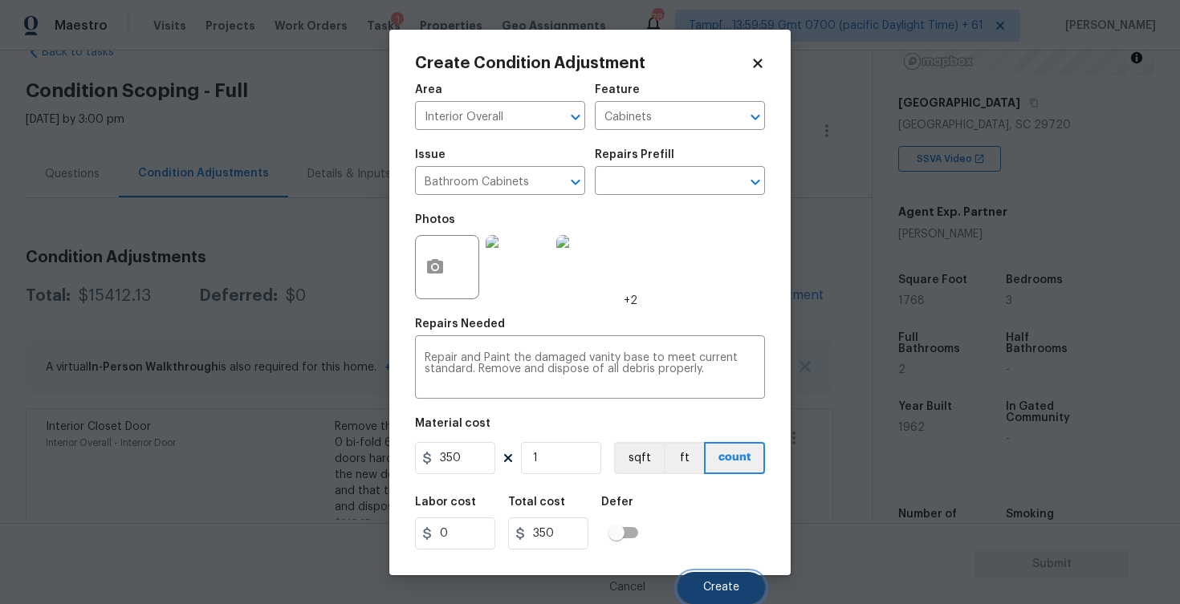
click at [711, 583] on span "Create" at bounding box center [721, 588] width 36 height 12
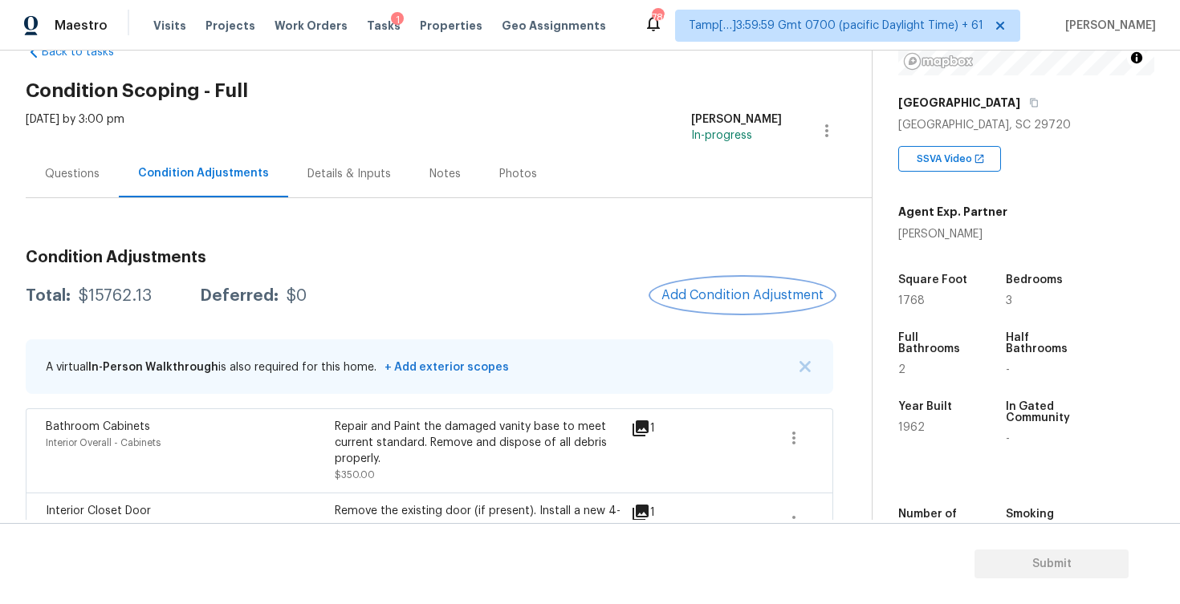
click at [751, 285] on button "Add Condition Adjustment" at bounding box center [742, 296] width 181 height 34
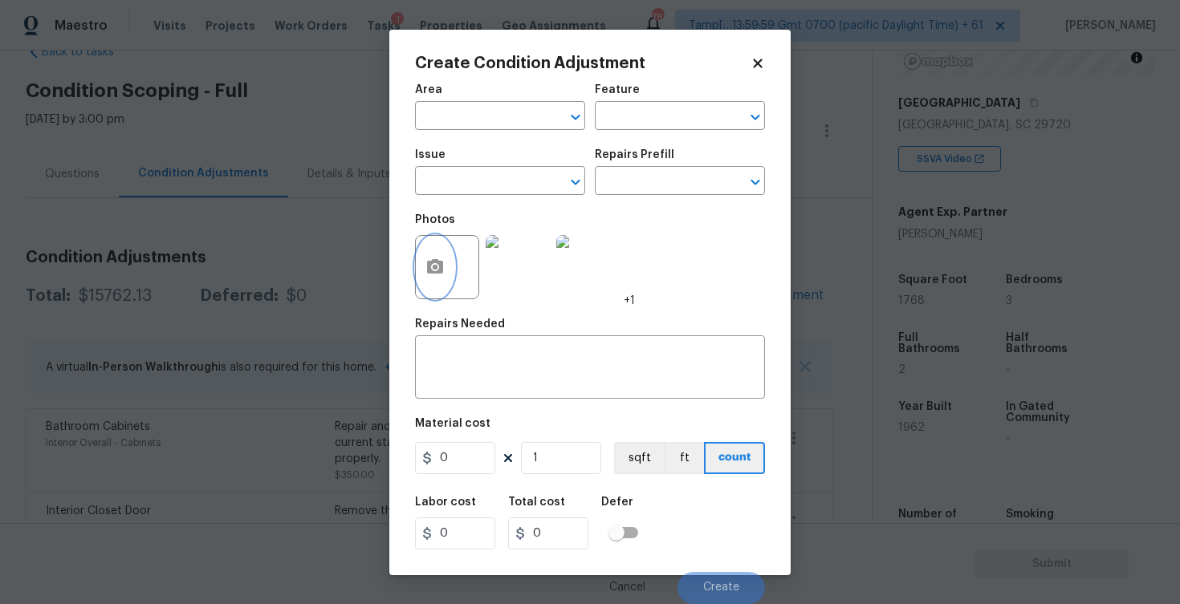
click at [435, 271] on icon "button" at bounding box center [434, 267] width 19 height 19
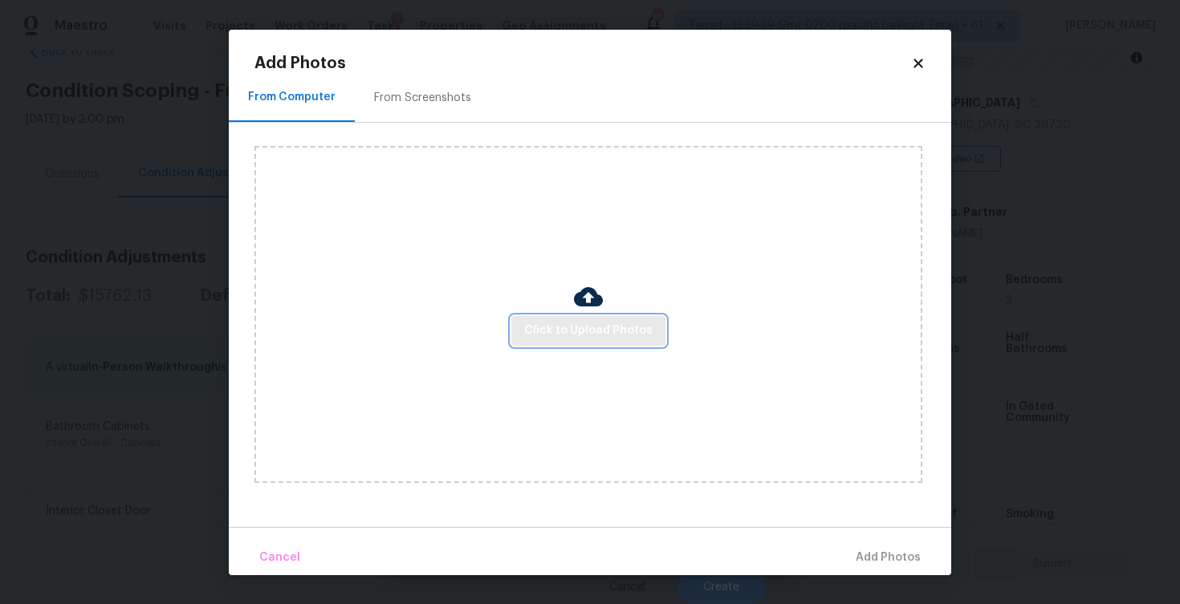
click at [588, 338] on span "Click to Upload Photos" at bounding box center [588, 331] width 128 height 20
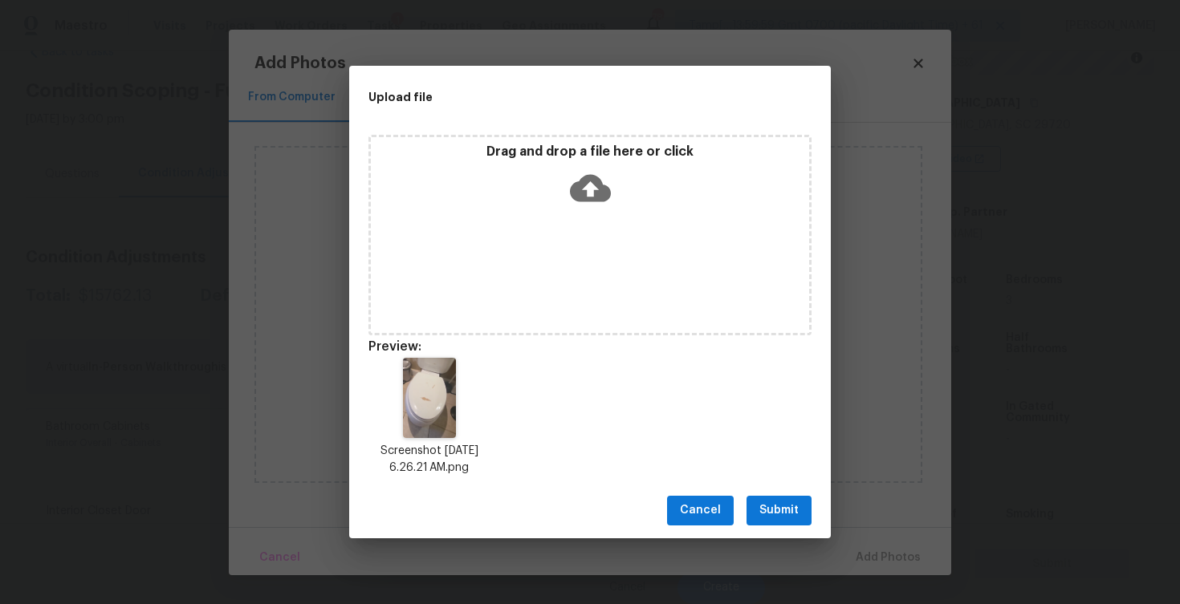
click at [779, 515] on span "Submit" at bounding box center [778, 511] width 39 height 20
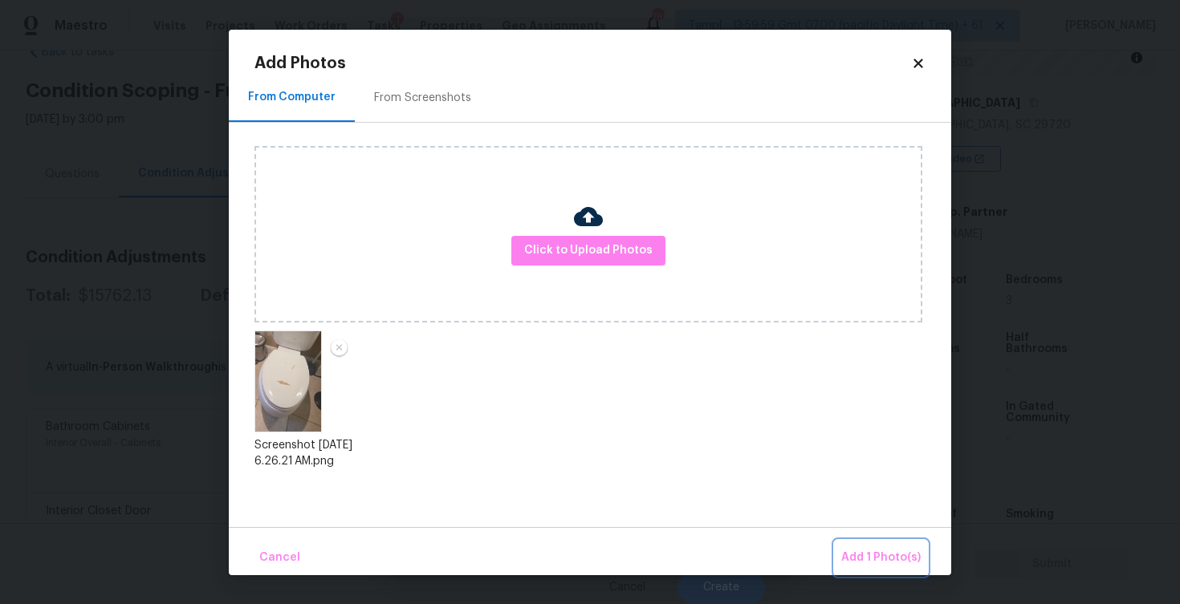
click at [901, 548] on span "Add 1 Photo(s)" at bounding box center [880, 558] width 79 height 20
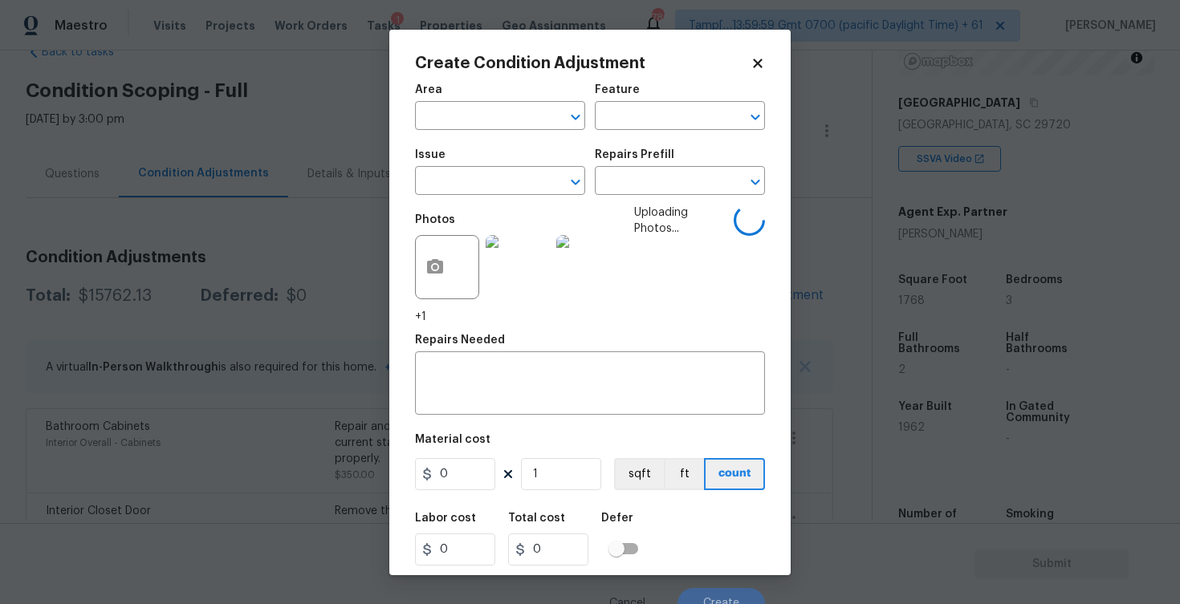
click at [455, 104] on div "Area" at bounding box center [500, 94] width 170 height 21
click at [459, 112] on input "text" at bounding box center [477, 117] width 125 height 25
type input "inter"
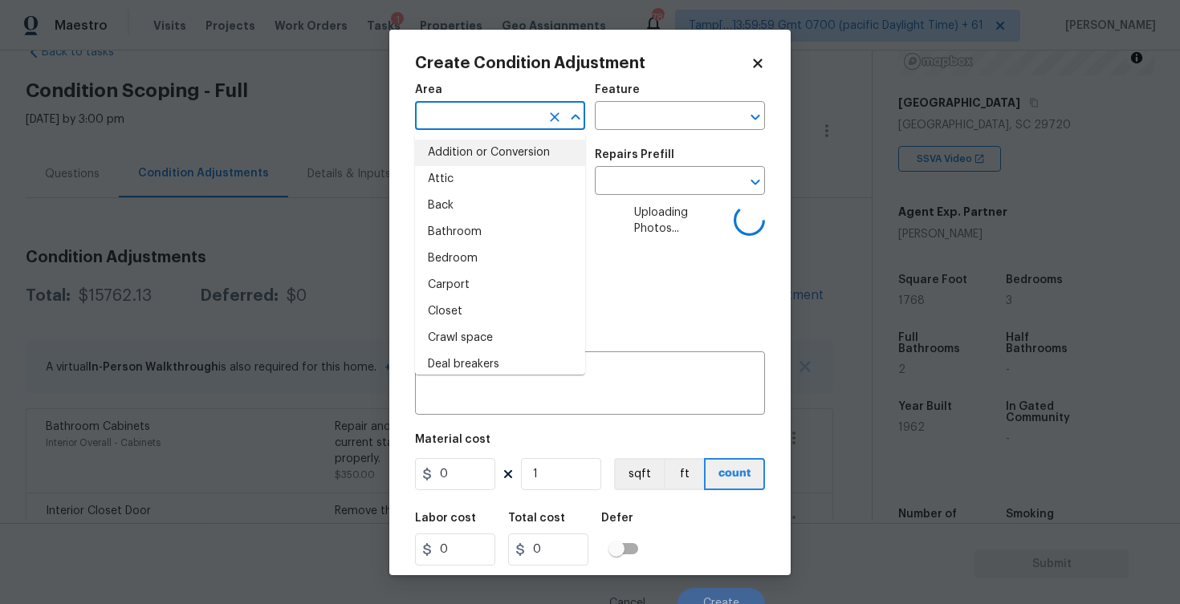
click at [455, 118] on input "text" at bounding box center [477, 117] width 125 height 25
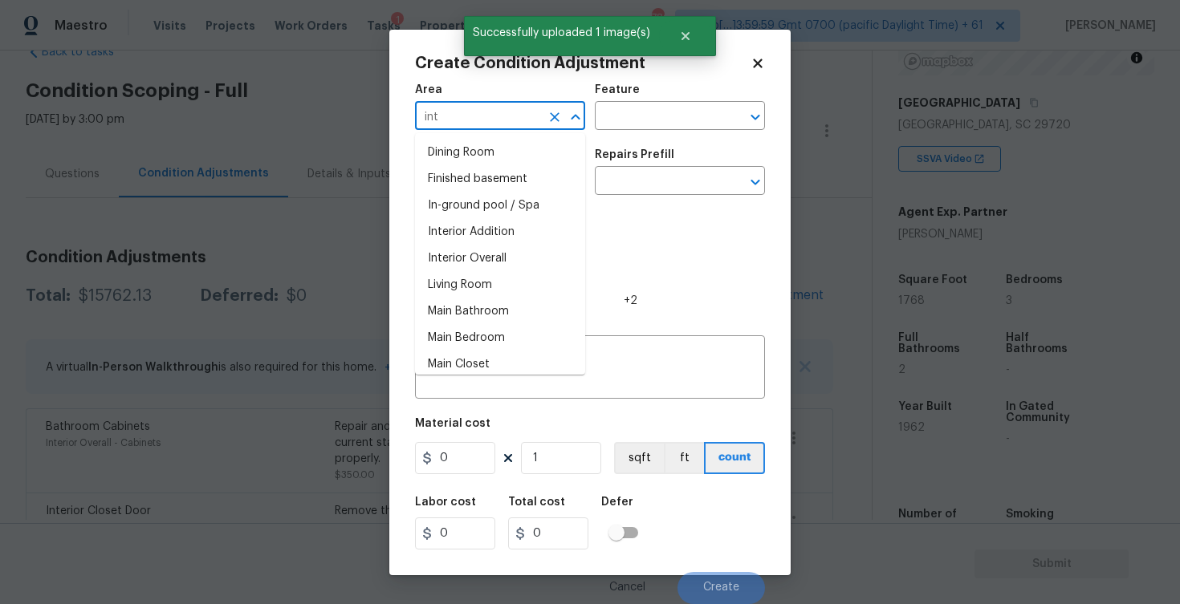
type input "inte"
type input "r"
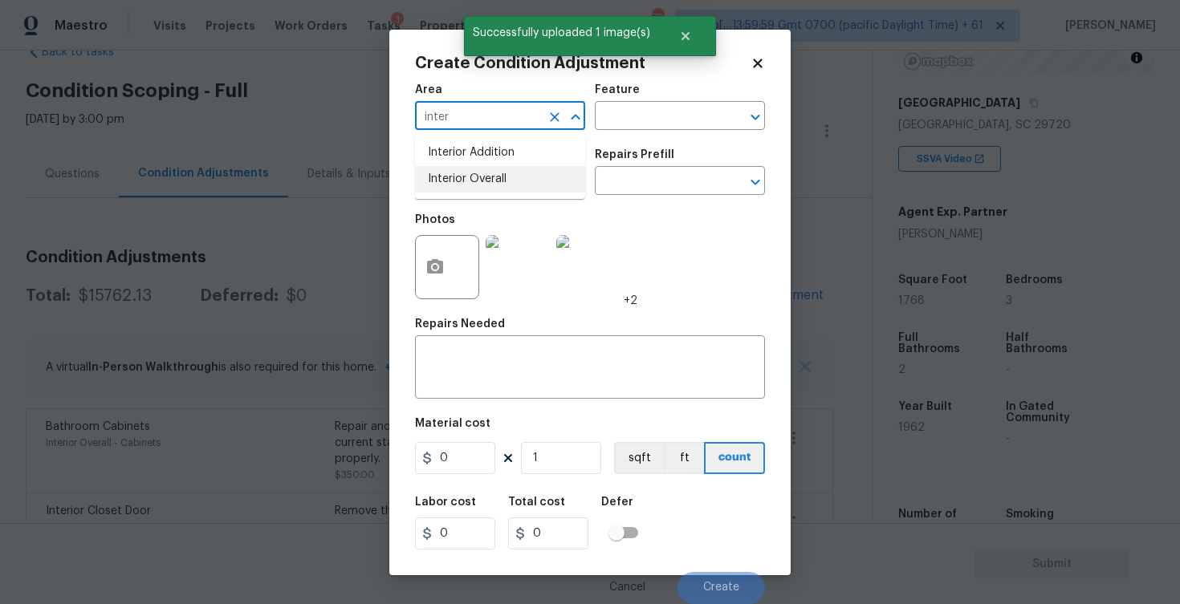
click at [462, 180] on li "Interior Overall" at bounding box center [500, 179] width 170 height 26
type input "Interior Overall"
click at [462, 180] on input "text" at bounding box center [477, 182] width 125 height 25
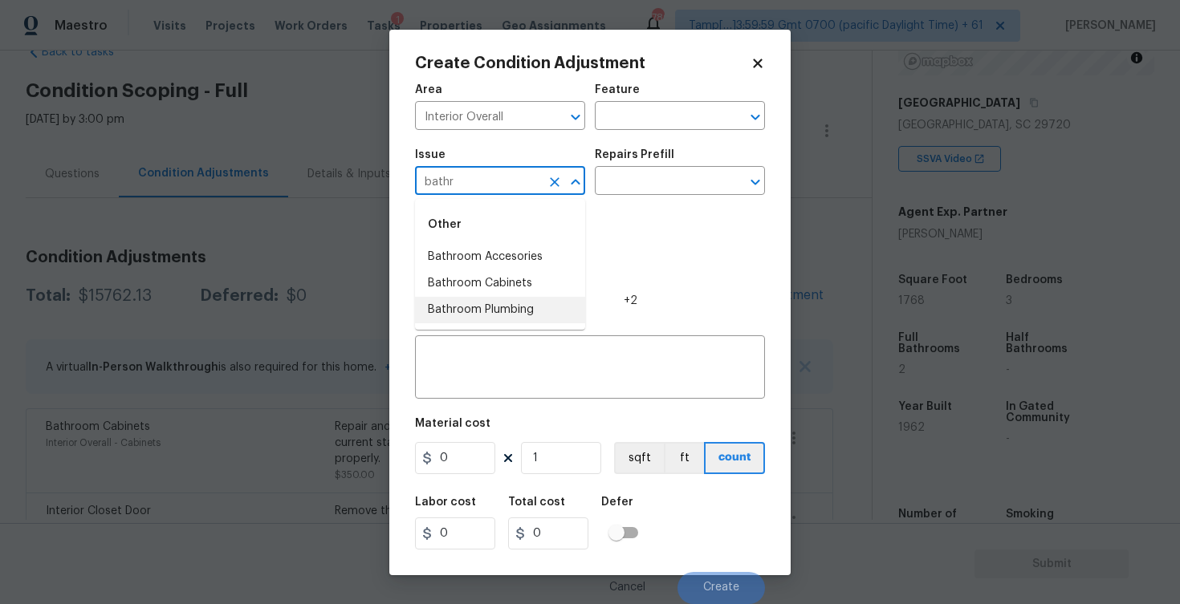
click at [478, 303] on li "Bathroom Plumbing" at bounding box center [500, 310] width 170 height 26
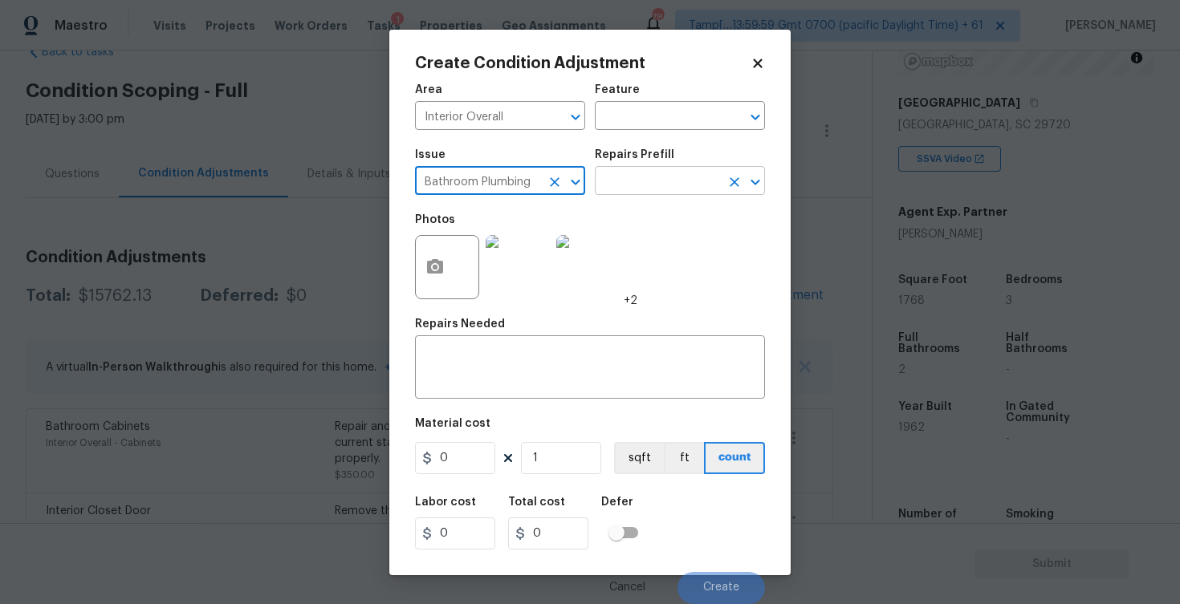
type input "Bathroom Plumbing"
click at [623, 187] on input "text" at bounding box center [657, 182] width 125 height 25
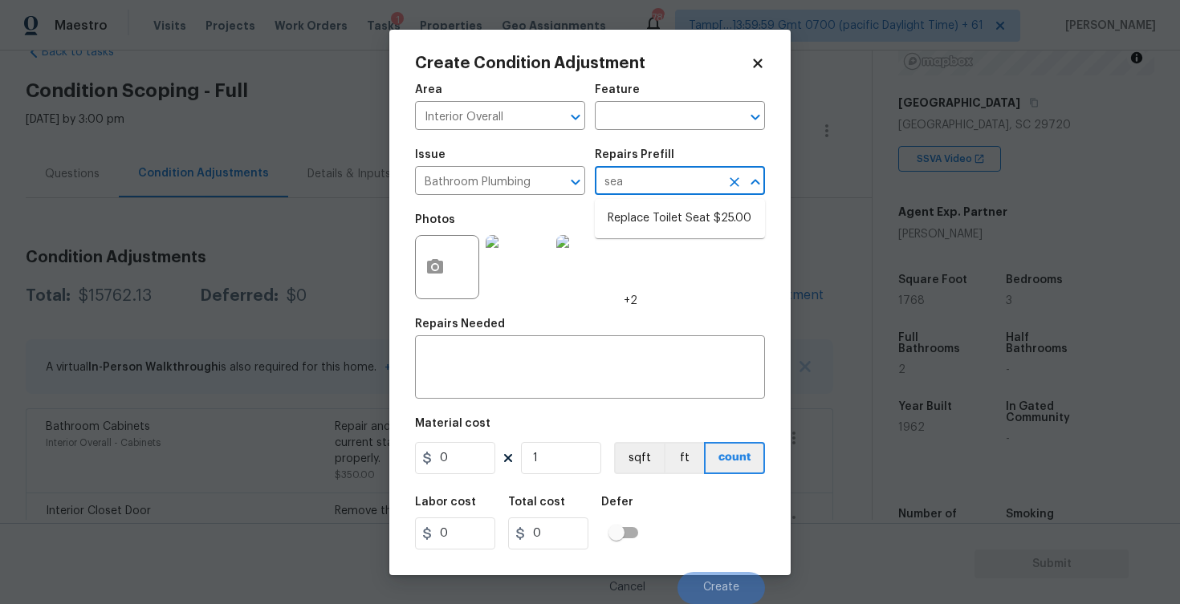
type input "seat"
click at [656, 224] on li "Replace Toilet Seat $25.00" at bounding box center [680, 218] width 170 height 26
type input "Plumbing"
type textarea "Remove and replace the existing toilet seat with new. If removing a bidet style…"
type input "25"
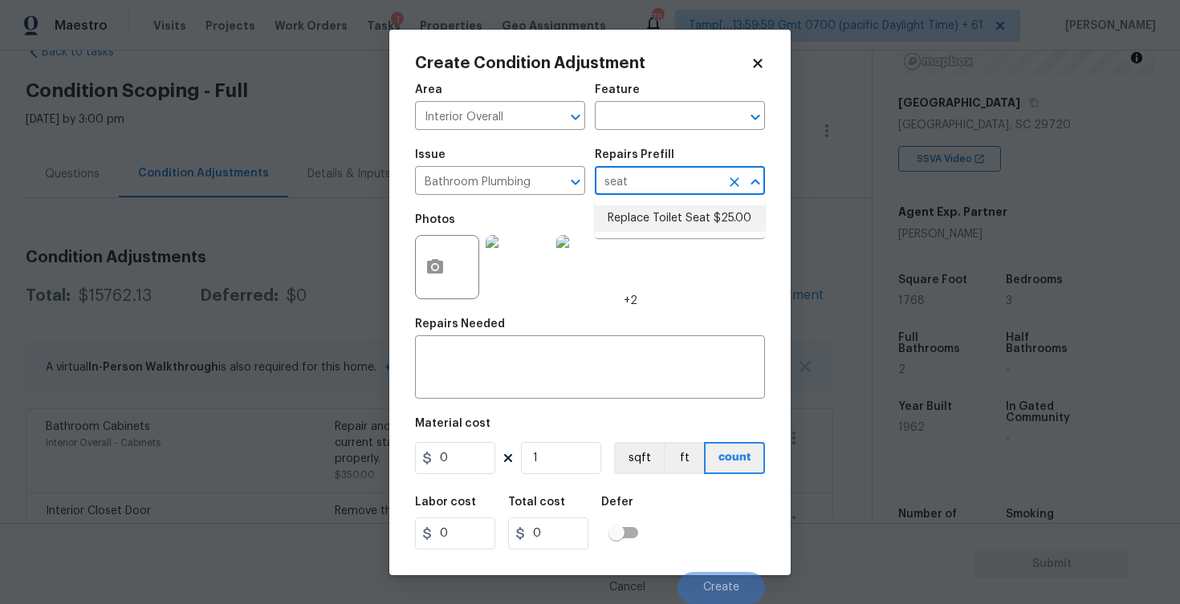
type input "25"
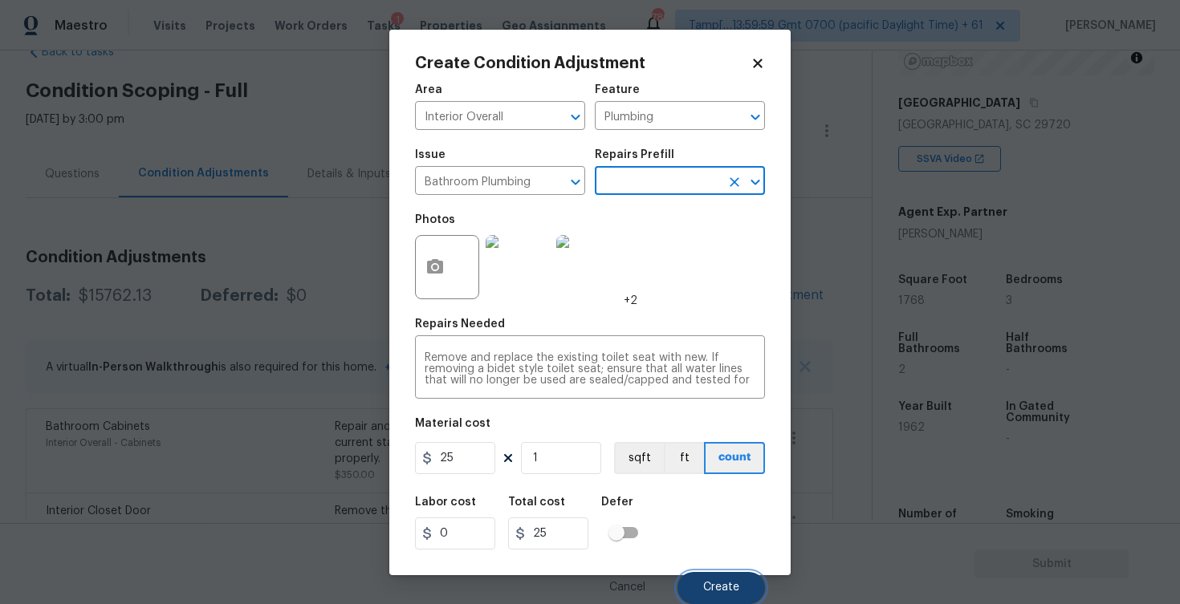
click at [738, 578] on button "Create" at bounding box center [720, 588] width 87 height 32
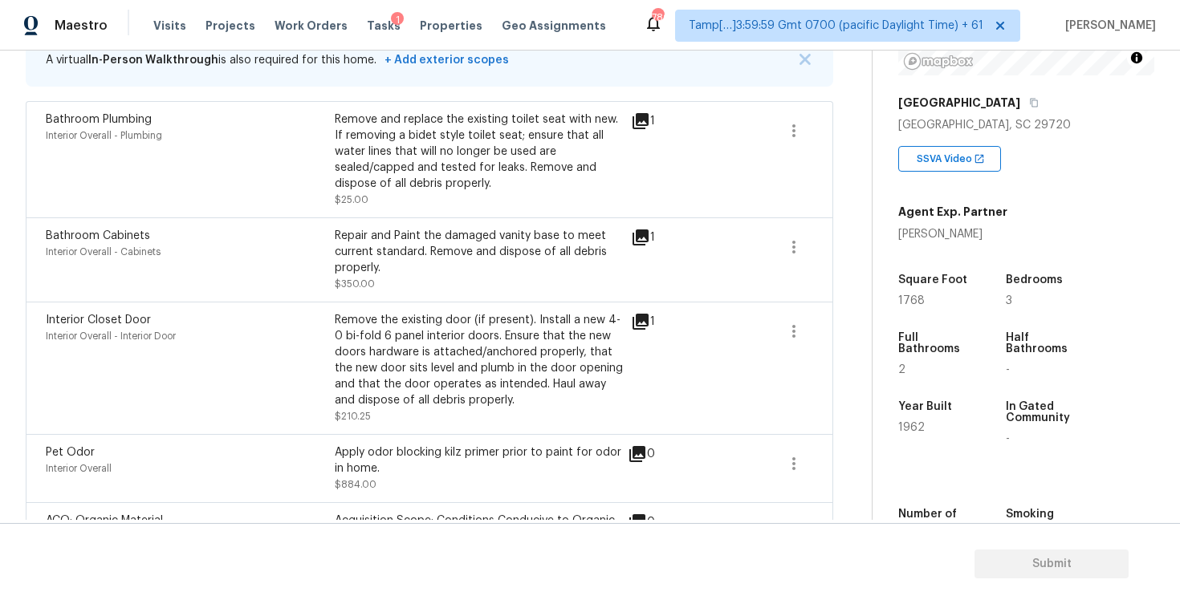
scroll to position [356, 0]
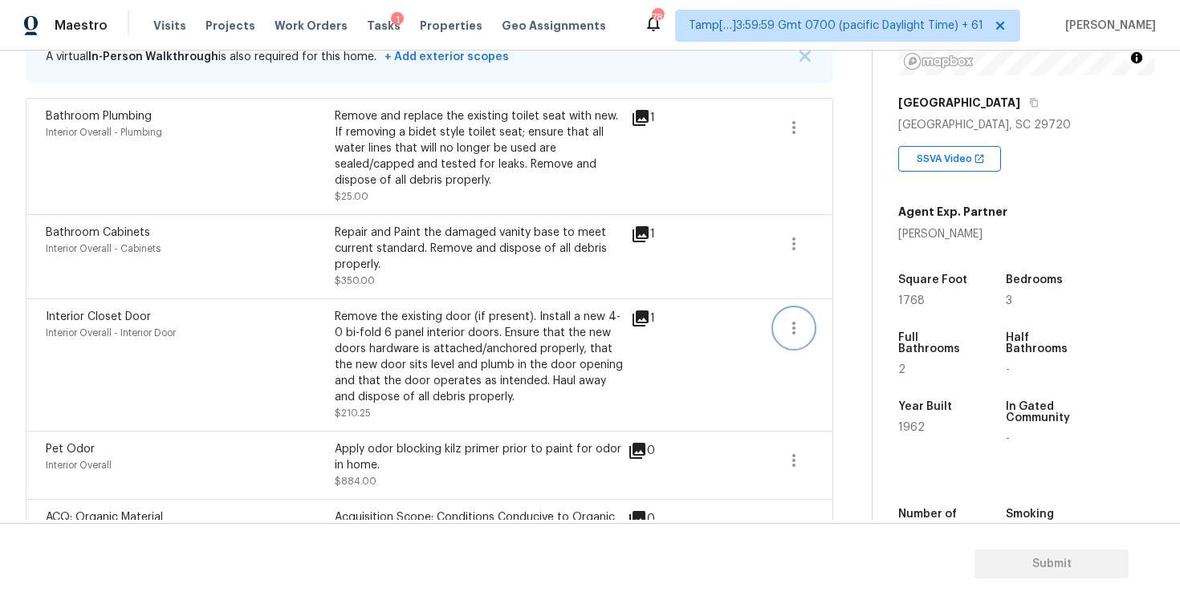
click at [777, 330] on button "button" at bounding box center [794, 328] width 39 height 39
click at [828, 325] on div "Edit" at bounding box center [885, 326] width 125 height 16
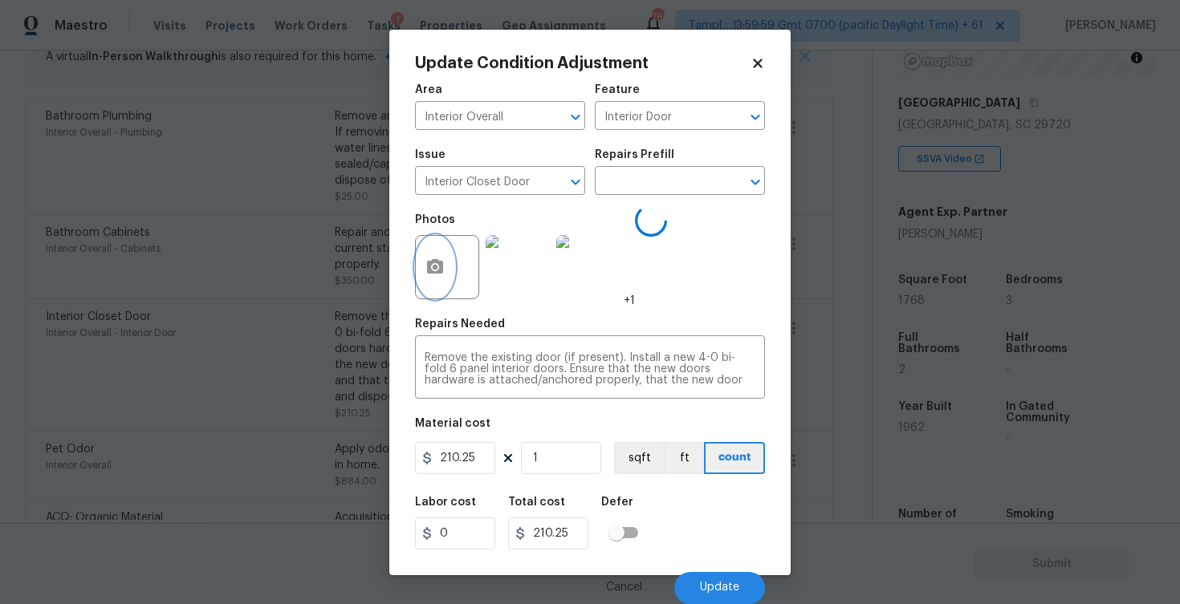
click at [444, 280] on button "button" at bounding box center [435, 267] width 39 height 63
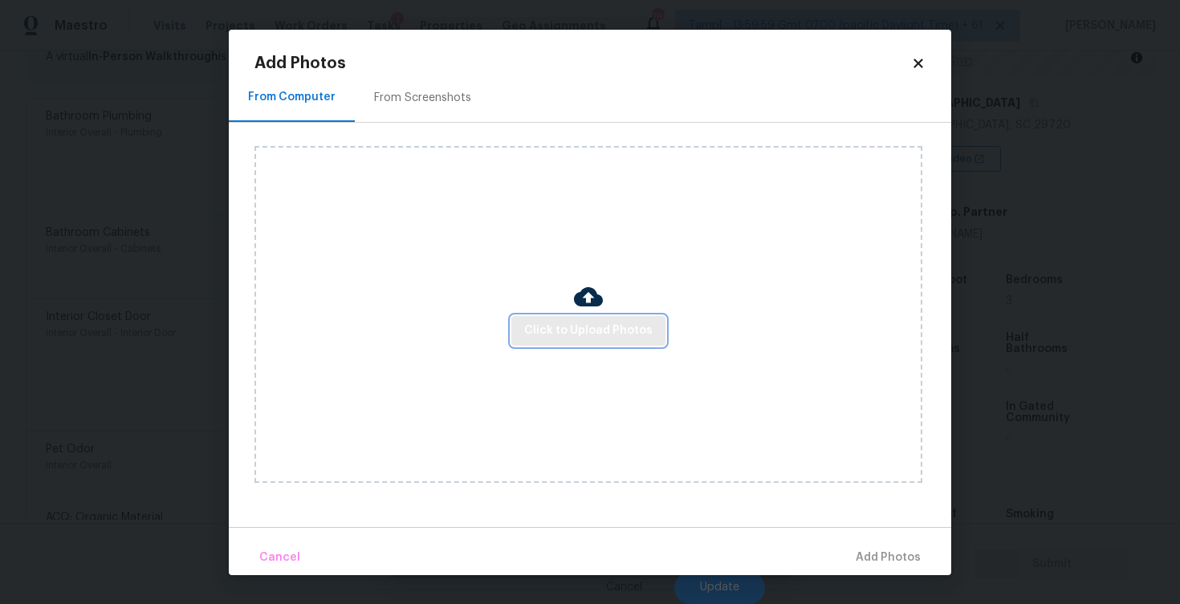
click at [559, 332] on span "Click to Upload Photos" at bounding box center [588, 331] width 128 height 20
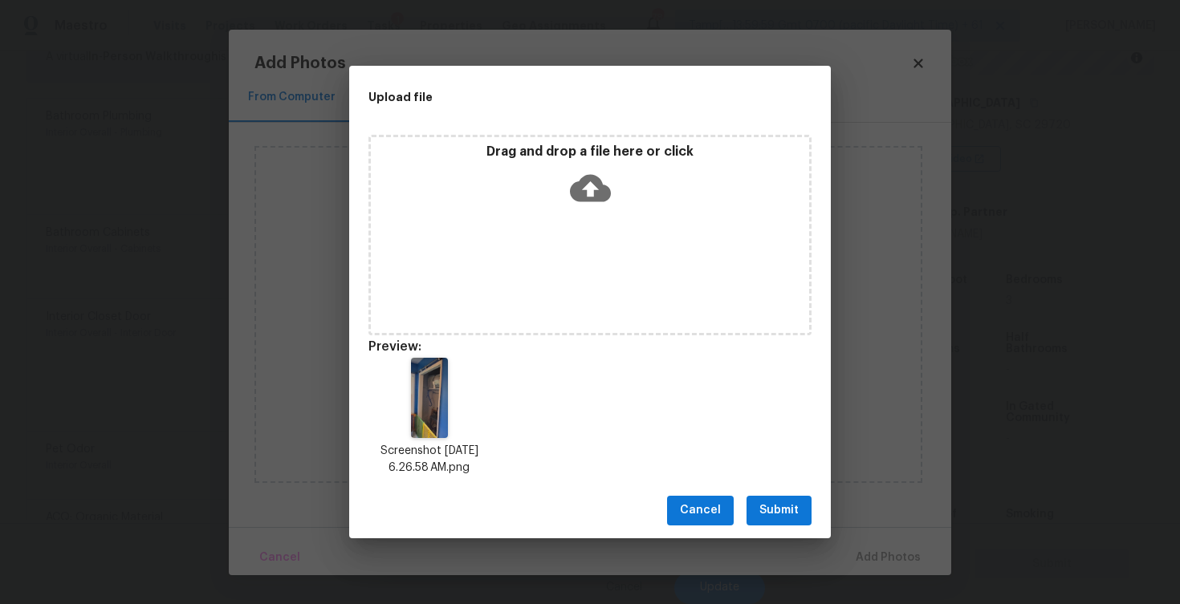
click at [782, 514] on span "Submit" at bounding box center [778, 511] width 39 height 20
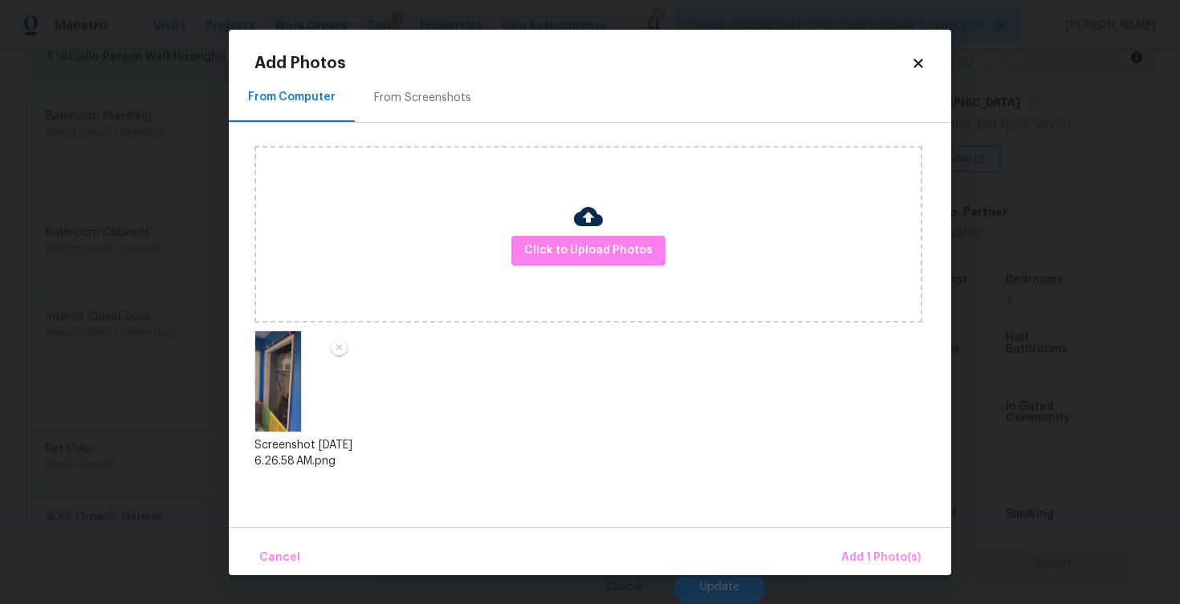
click at [859, 539] on div "Cancel Add 1 Photo(s)" at bounding box center [590, 551] width 722 height 48
click at [871, 559] on span "Add 1 Photo(s)" at bounding box center [880, 558] width 79 height 20
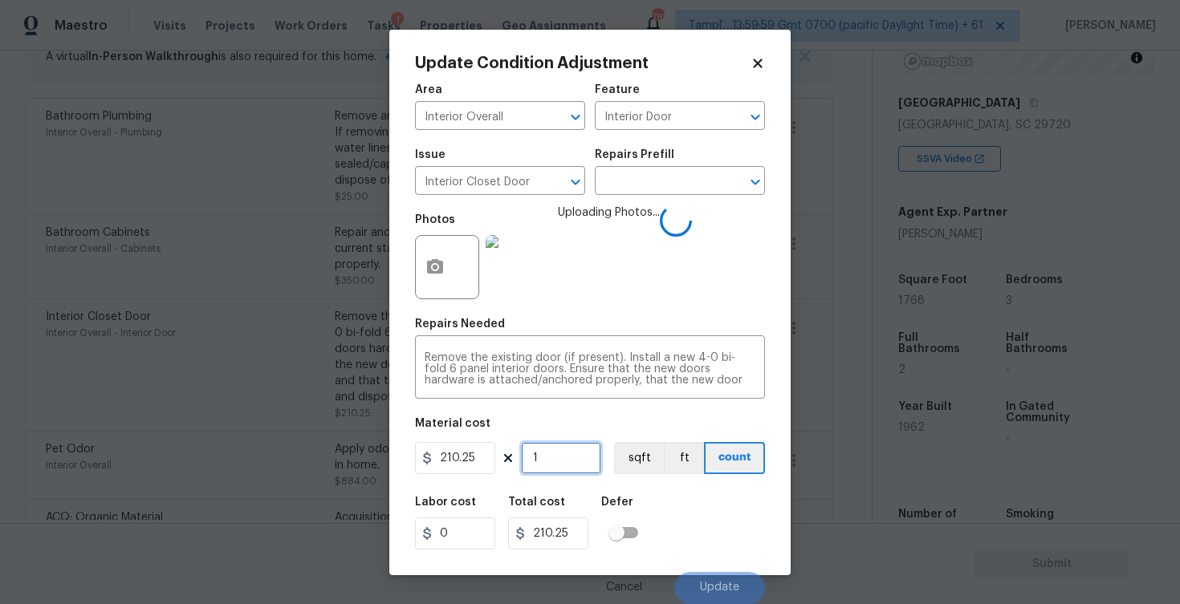
click at [535, 467] on input "1" at bounding box center [561, 458] width 80 height 32
click at [537, 467] on input "1" at bounding box center [561, 458] width 80 height 32
type input "0"
type input "3"
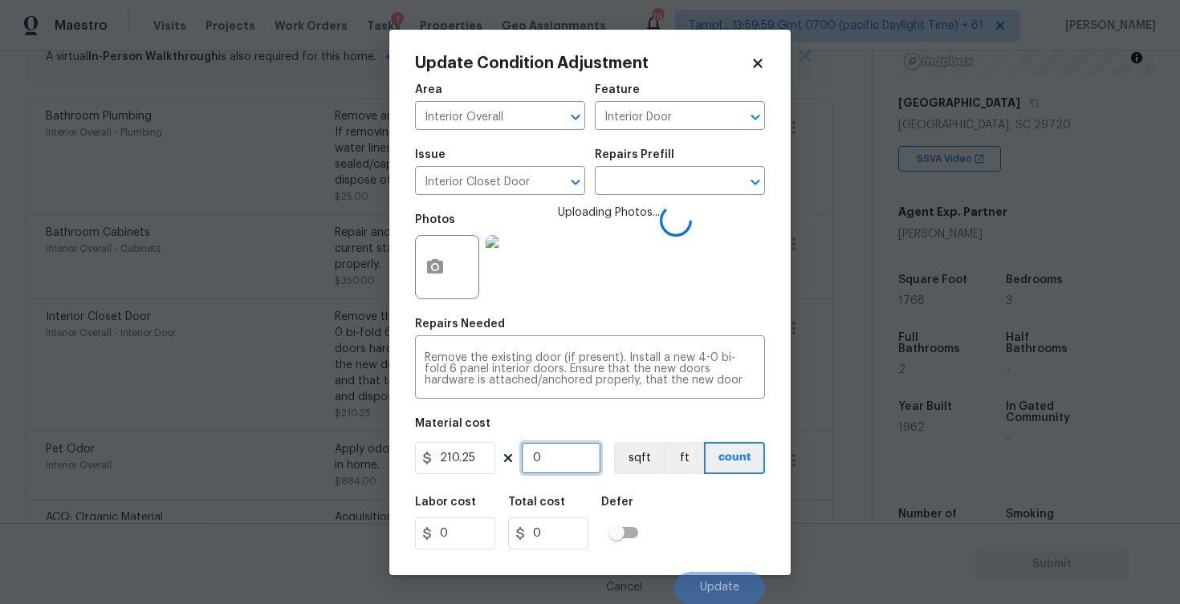
type input "630.75"
type input "0"
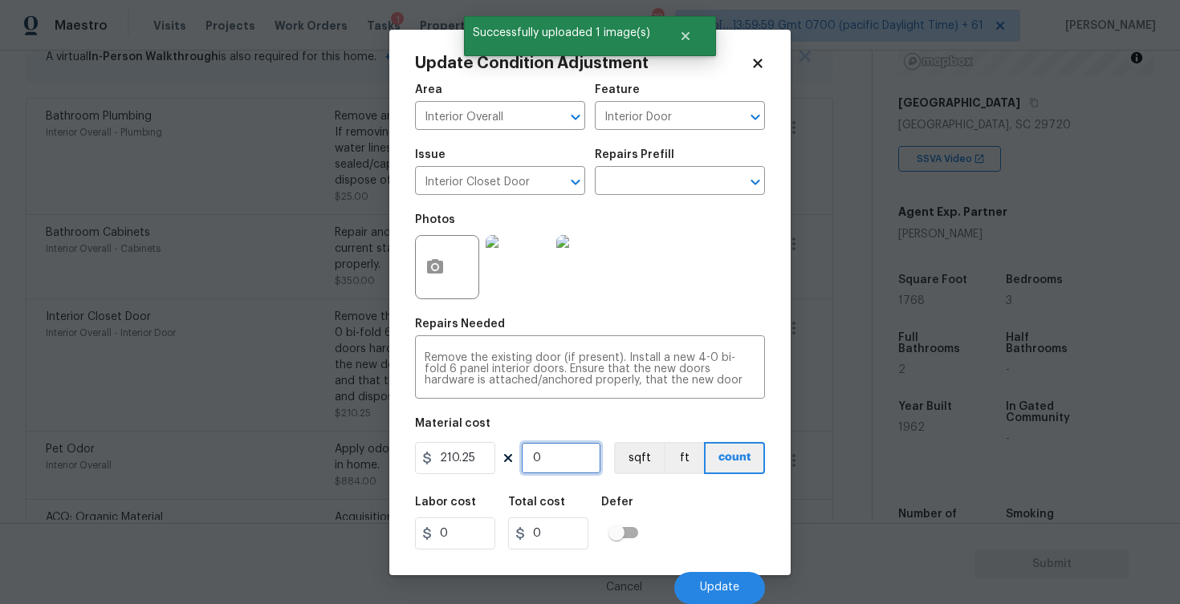
type input "2"
type input "420.5"
type input "2"
click at [640, 503] on div "Defer" at bounding box center [624, 507] width 47 height 21
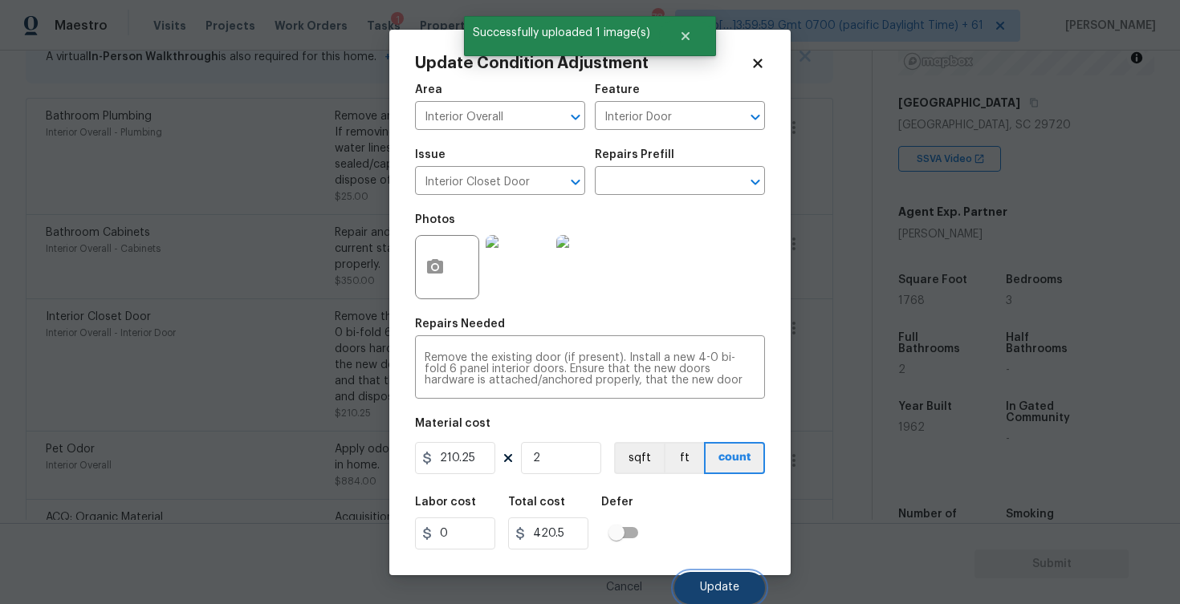
click at [726, 590] on span "Update" at bounding box center [719, 588] width 39 height 12
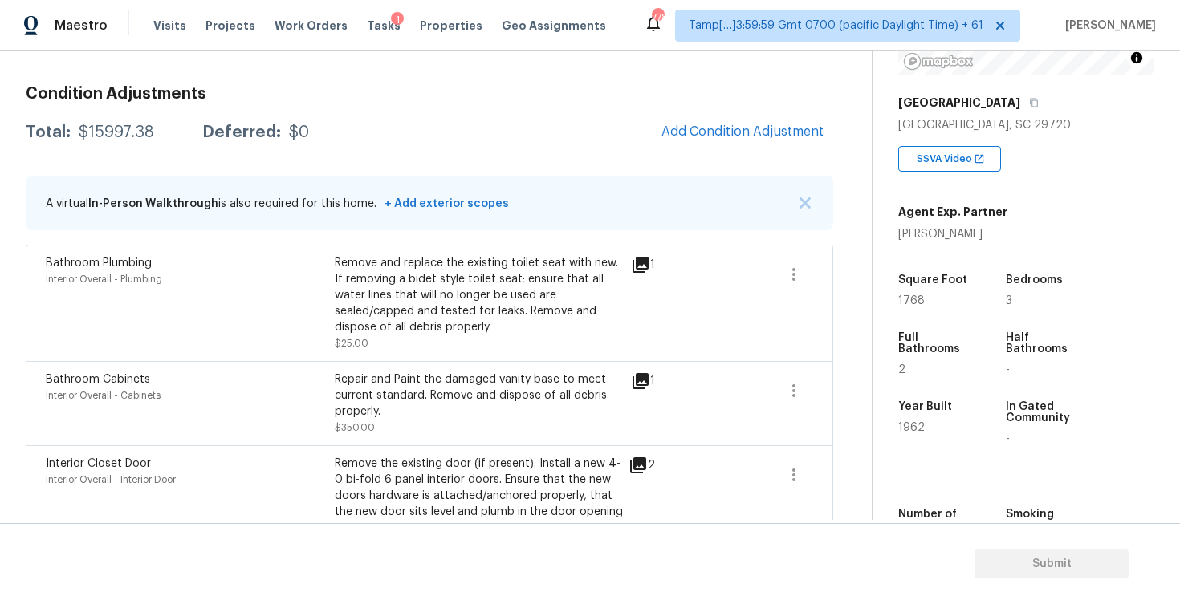
scroll to position [210, 0]
click at [723, 121] on button "Add Condition Adjustment" at bounding box center [742, 131] width 181 height 34
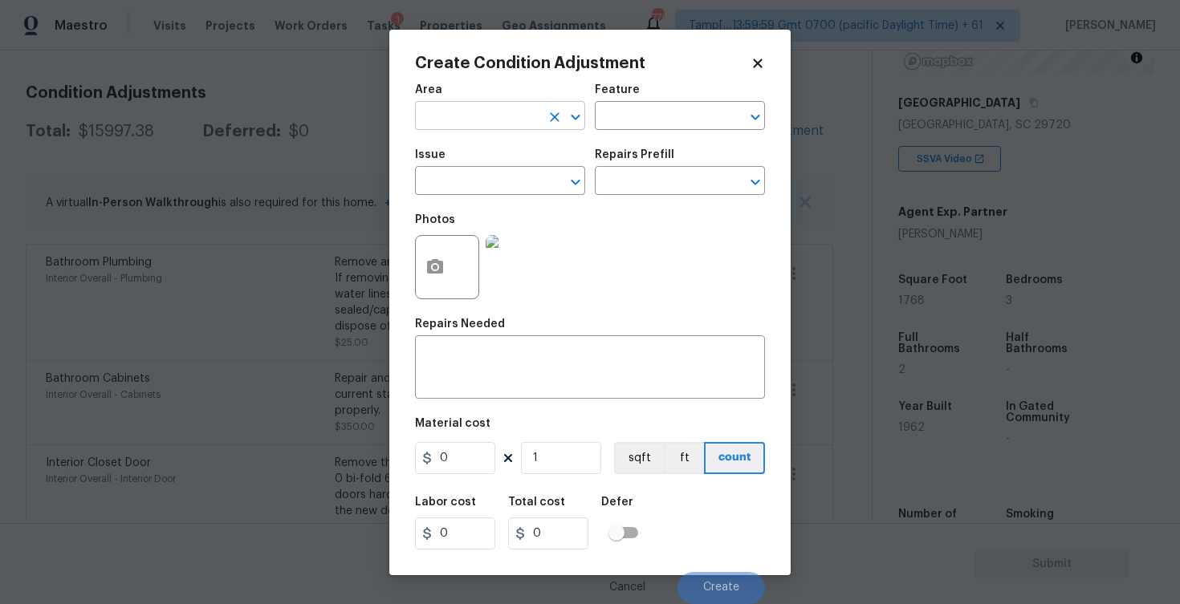
click at [474, 124] on input "text" at bounding box center [477, 117] width 125 height 25
click at [478, 179] on li "Interior Overall" at bounding box center [500, 179] width 170 height 26
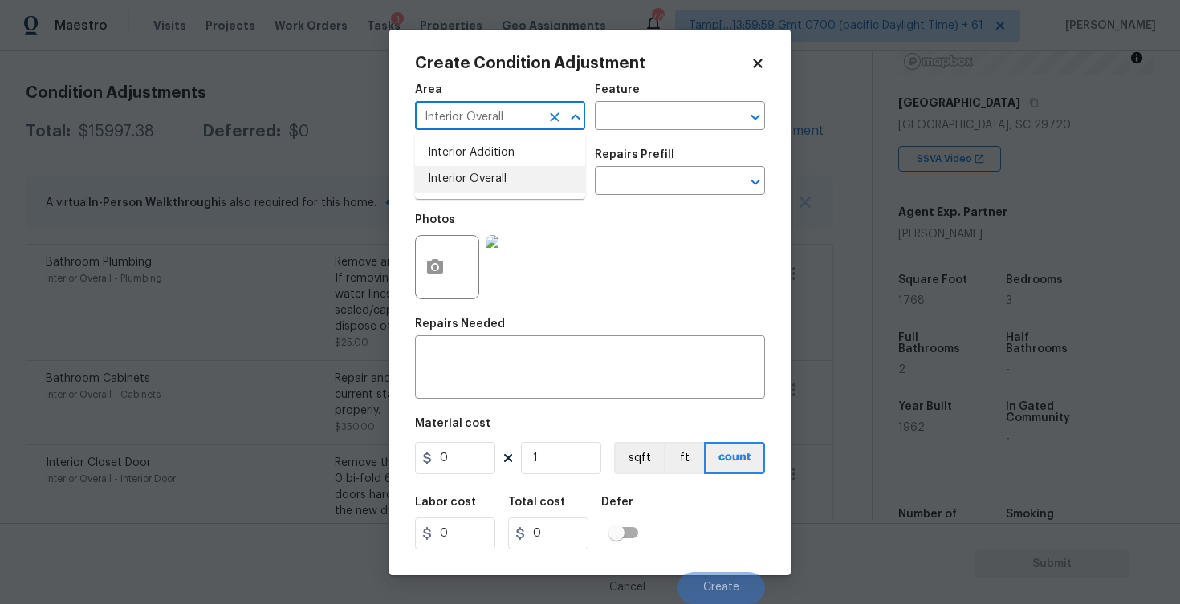
type input "Interior Overall"
click at [478, 179] on input "text" at bounding box center [477, 182] width 125 height 25
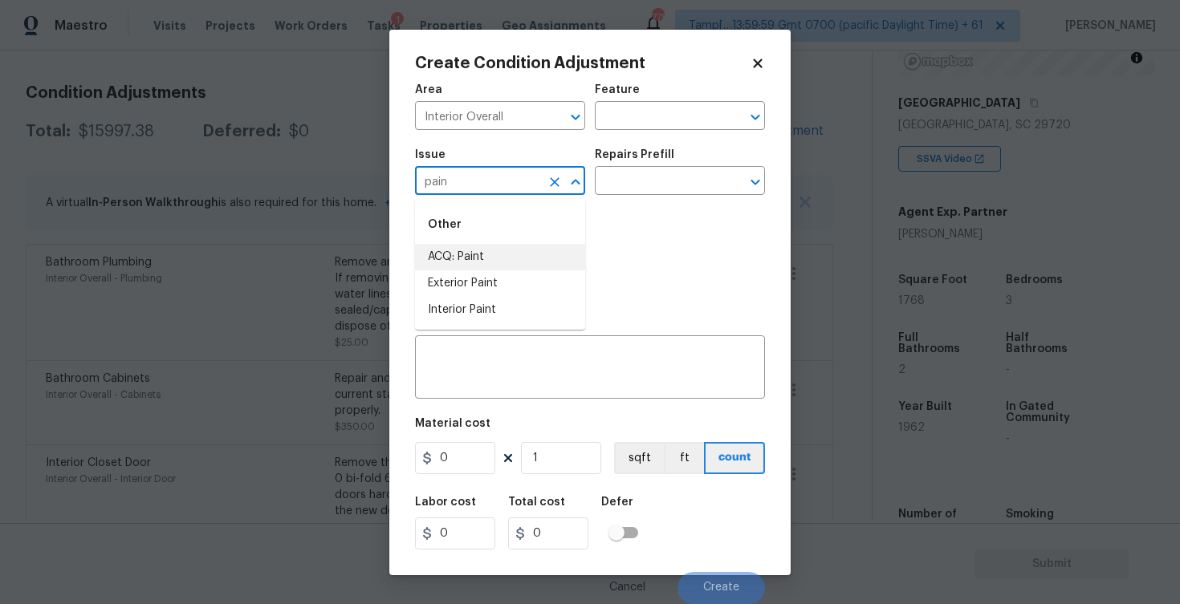
click at [494, 254] on li "ACQ: Paint" at bounding box center [500, 257] width 170 height 26
type input "ACQ: Paint"
click at [629, 182] on input "text" at bounding box center [657, 182] width 125 height 25
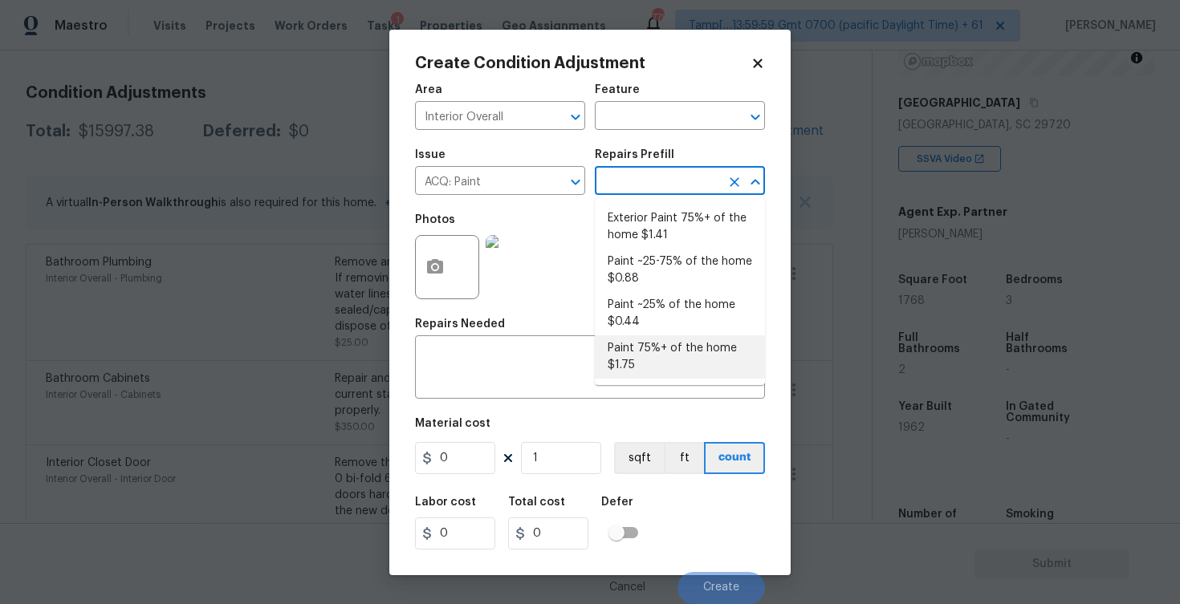
click at [648, 336] on li "Paint 75%+ of the home $1.75" at bounding box center [680, 357] width 170 height 43
type input "Acquisition"
type textarea "Acquisition Scope: 75%+ of the home will likely require interior paint"
type input "1.75"
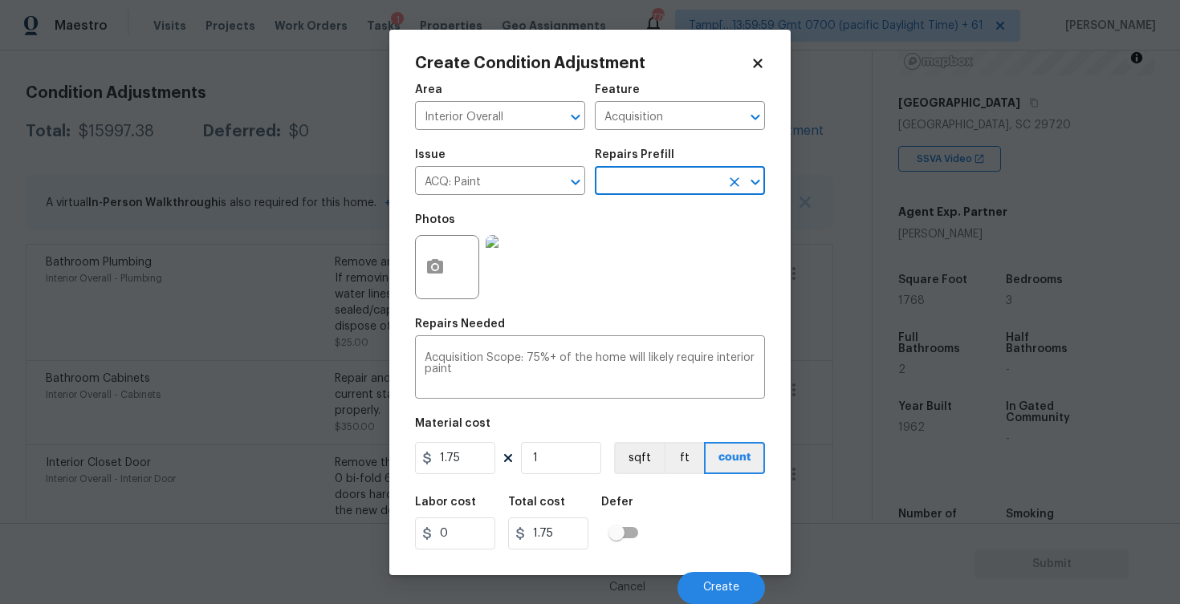
scroll to position [0, 0]
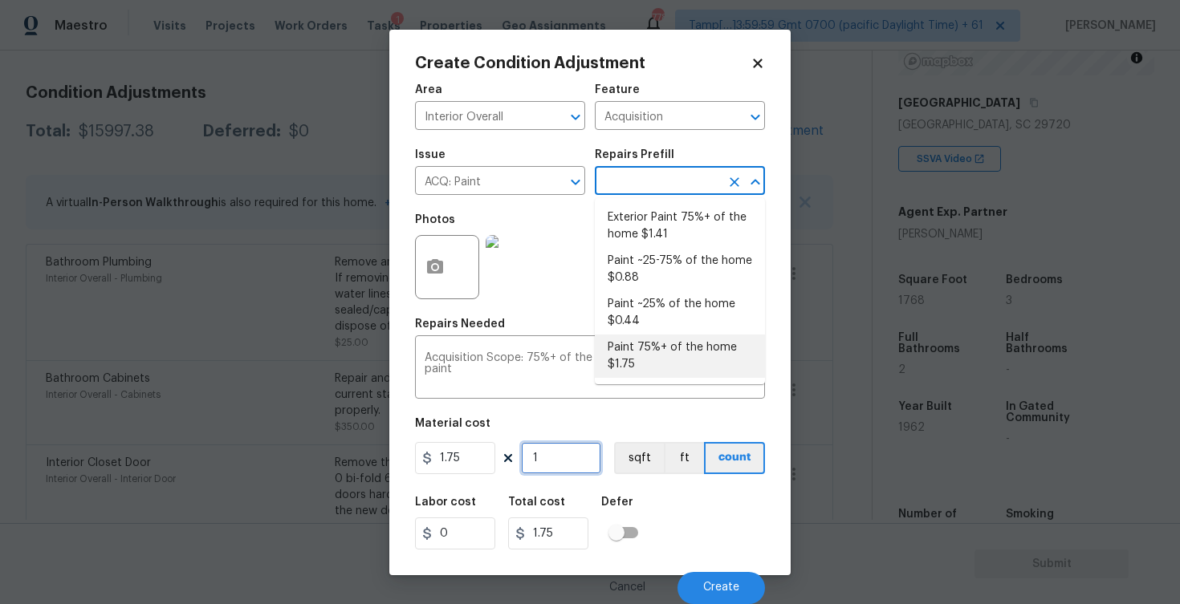
click at [564, 459] on input "1" at bounding box center [561, 458] width 80 height 32
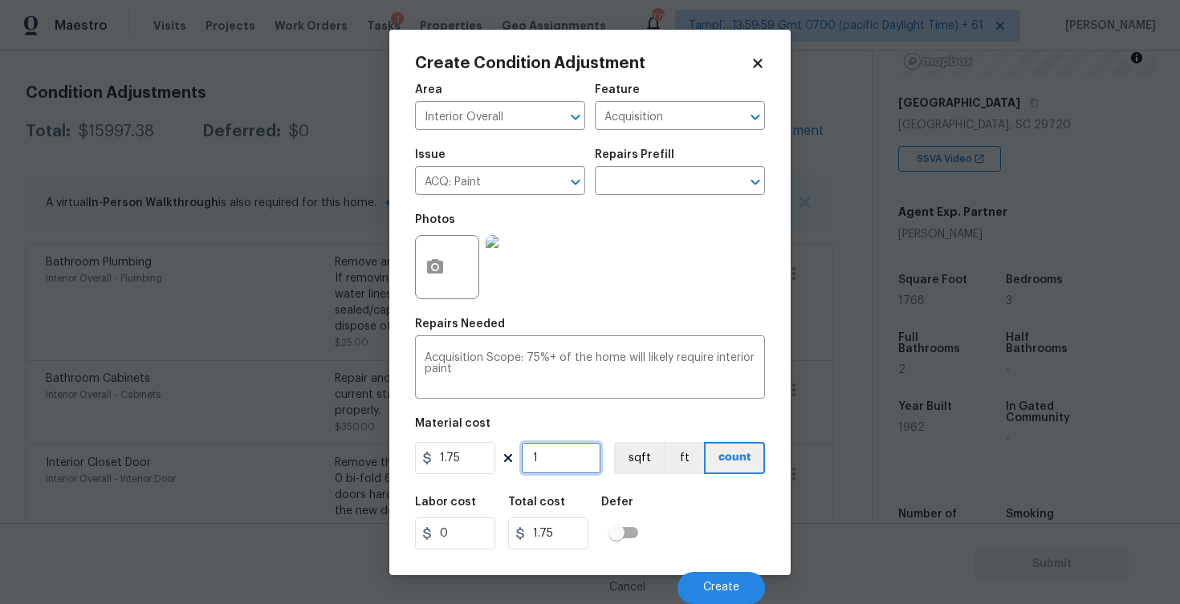
type input "0"
paste input "1768"
type input "1768"
type input "3094"
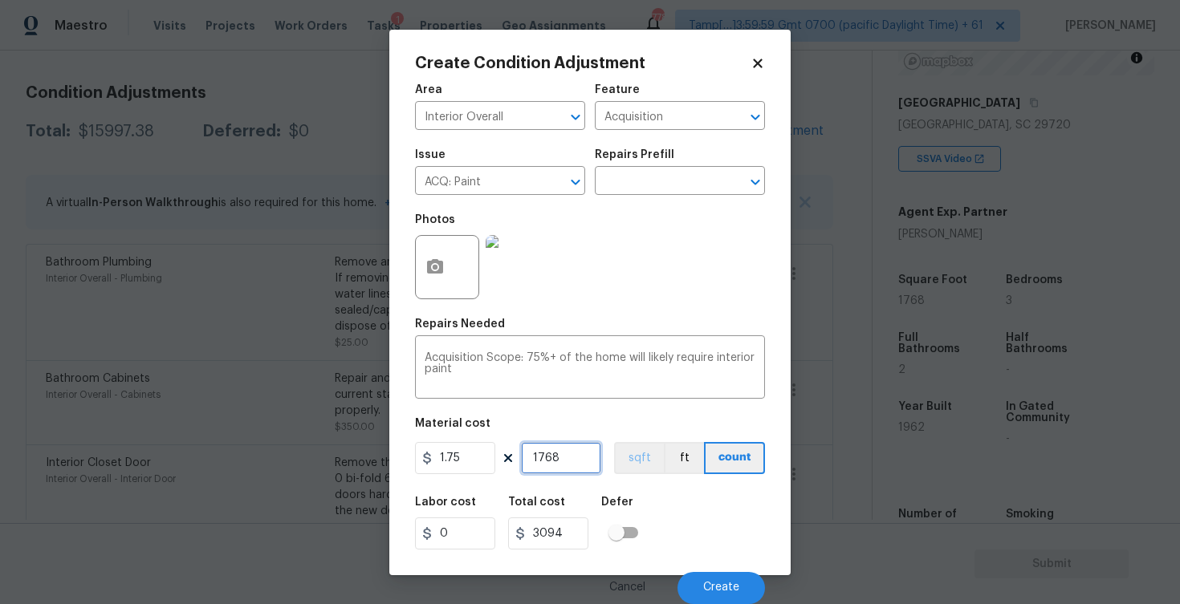
type input "1768"
click at [643, 464] on button "sqft" at bounding box center [639, 458] width 50 height 32
click at [429, 275] on icon "button" at bounding box center [434, 267] width 19 height 19
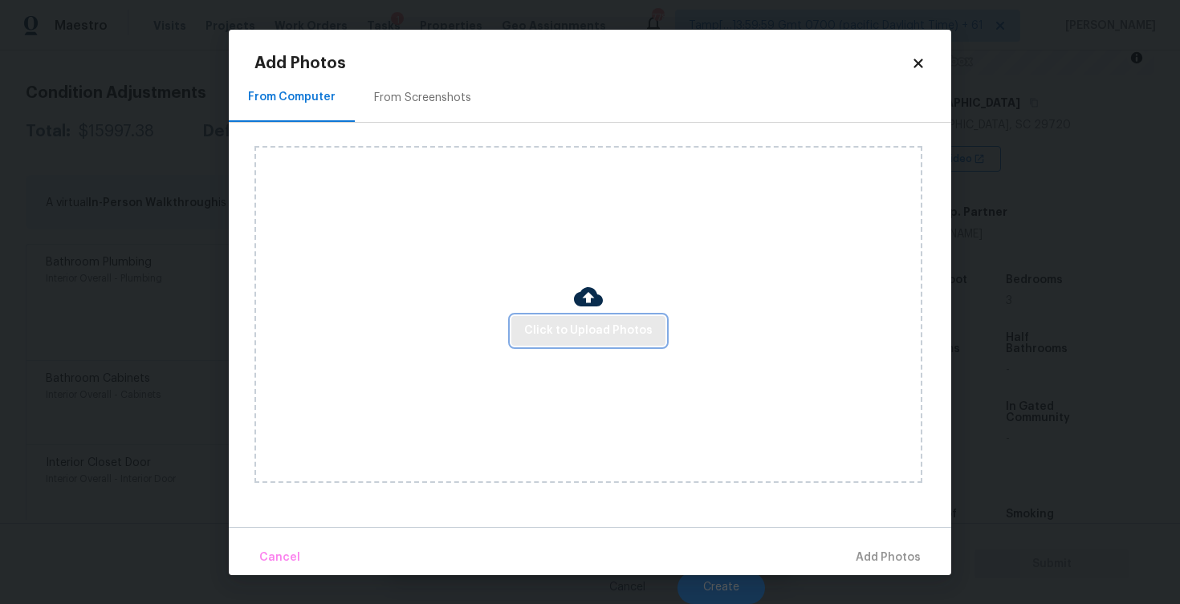
click at [556, 333] on span "Click to Upload Photos" at bounding box center [588, 331] width 128 height 20
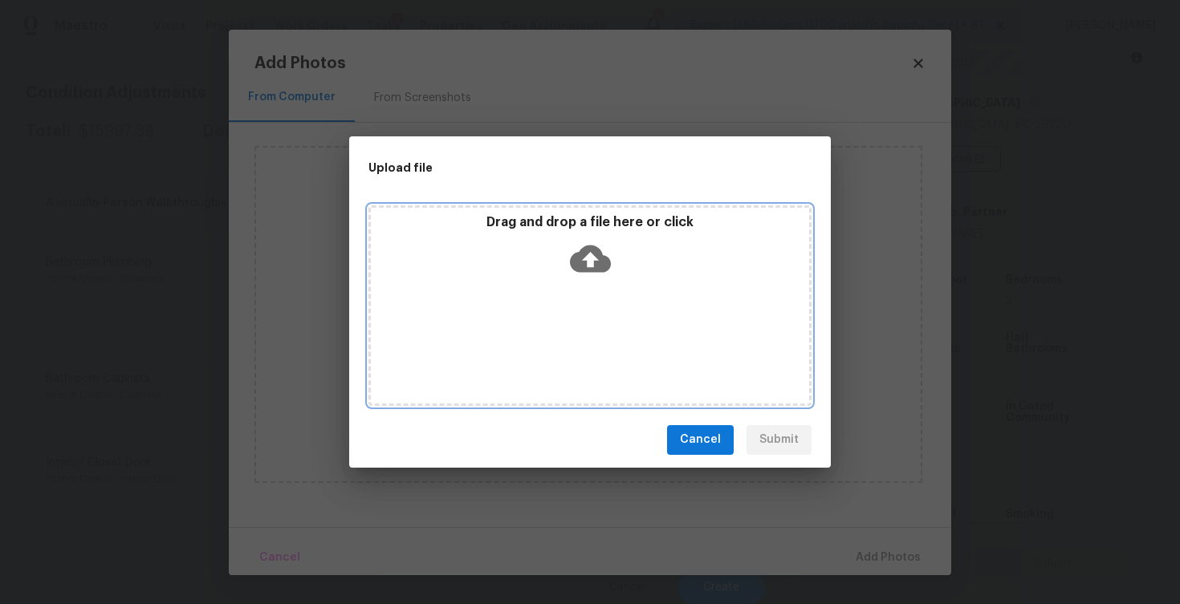
click at [589, 238] on icon at bounding box center [590, 258] width 41 height 41
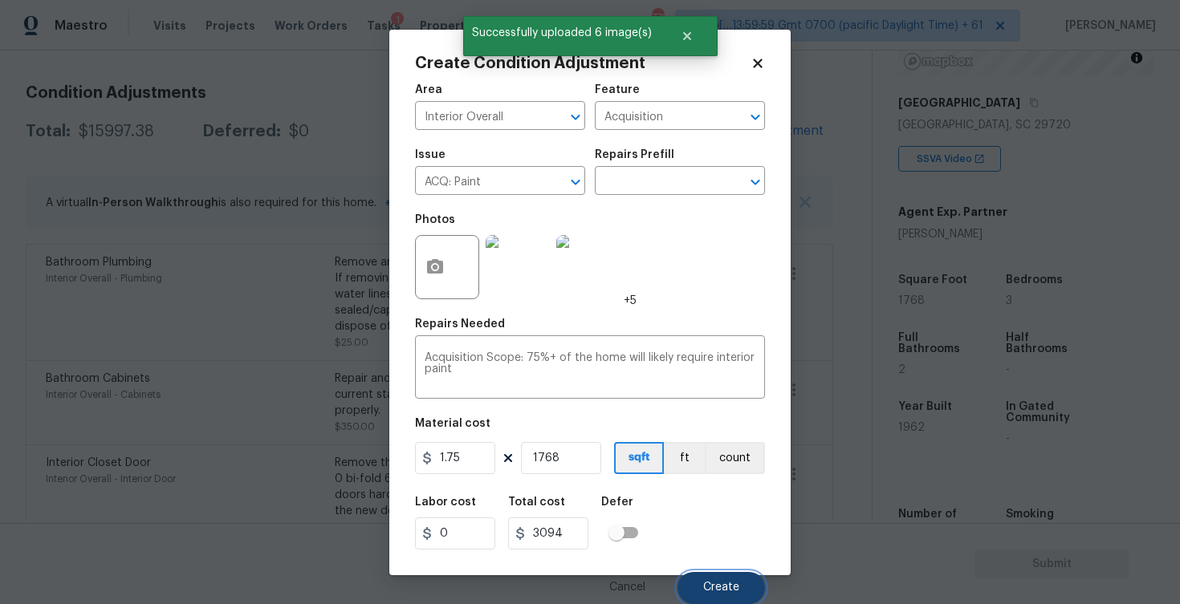
click at [710, 592] on span "Create" at bounding box center [721, 588] width 36 height 12
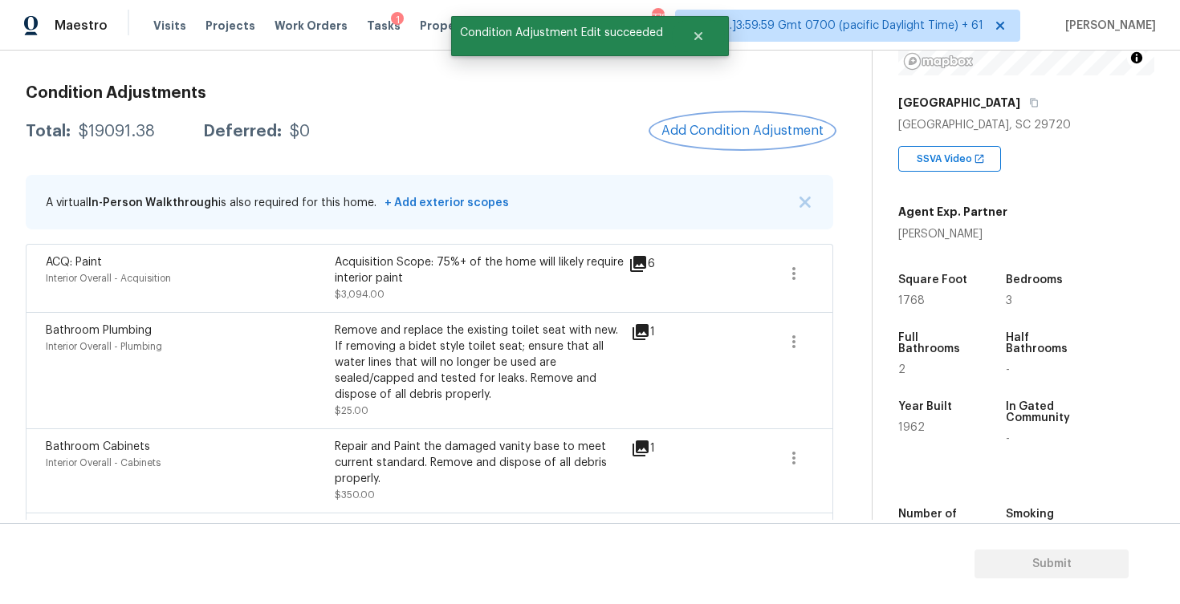
click at [722, 146] on button "Add Condition Adjustment" at bounding box center [742, 131] width 181 height 34
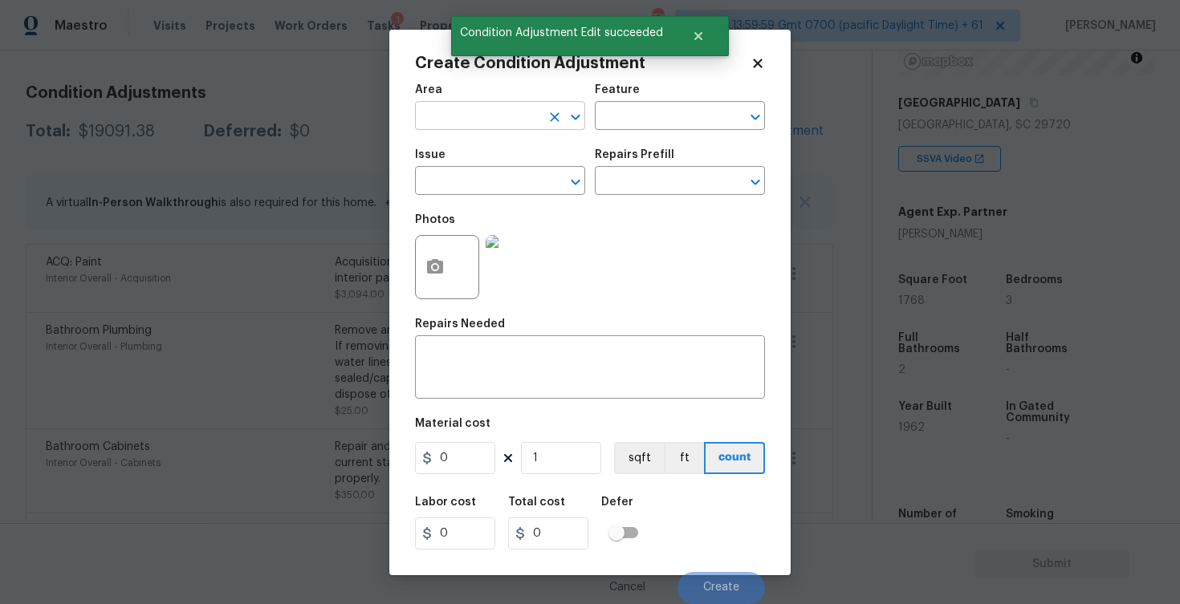
click at [525, 128] on input "text" at bounding box center [477, 117] width 125 height 25
click at [509, 193] on ul "Interior Addition Interior Overall" at bounding box center [500, 166] width 170 height 66
click at [507, 181] on li "Interior Overall" at bounding box center [500, 179] width 170 height 26
type input "Interior Overall"
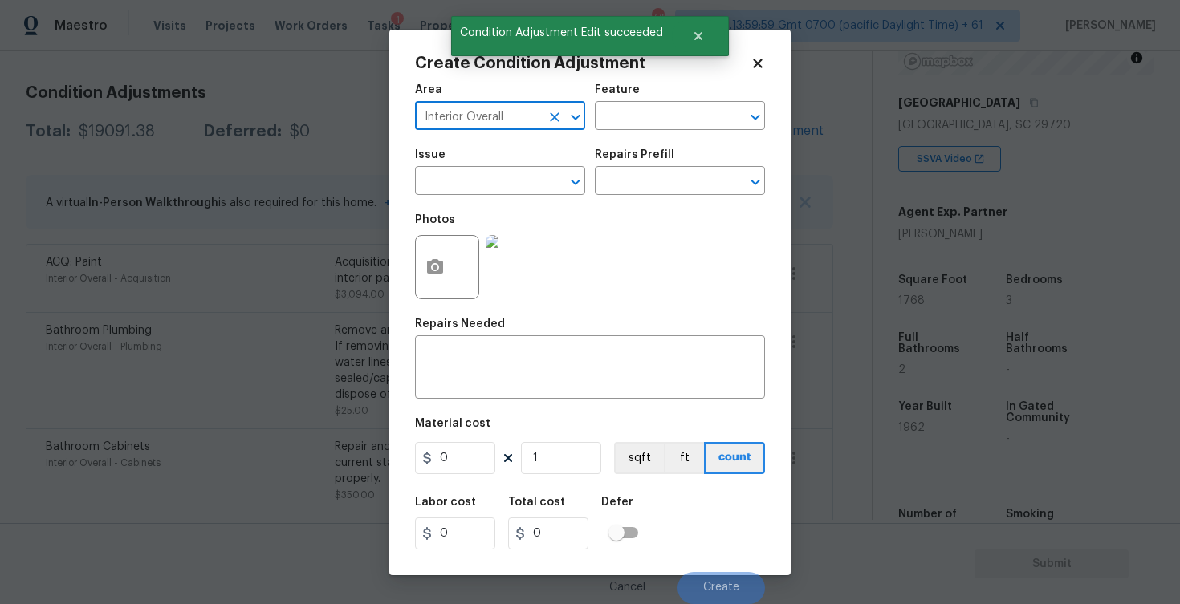
click at [507, 181] on input "text" at bounding box center [477, 182] width 125 height 25
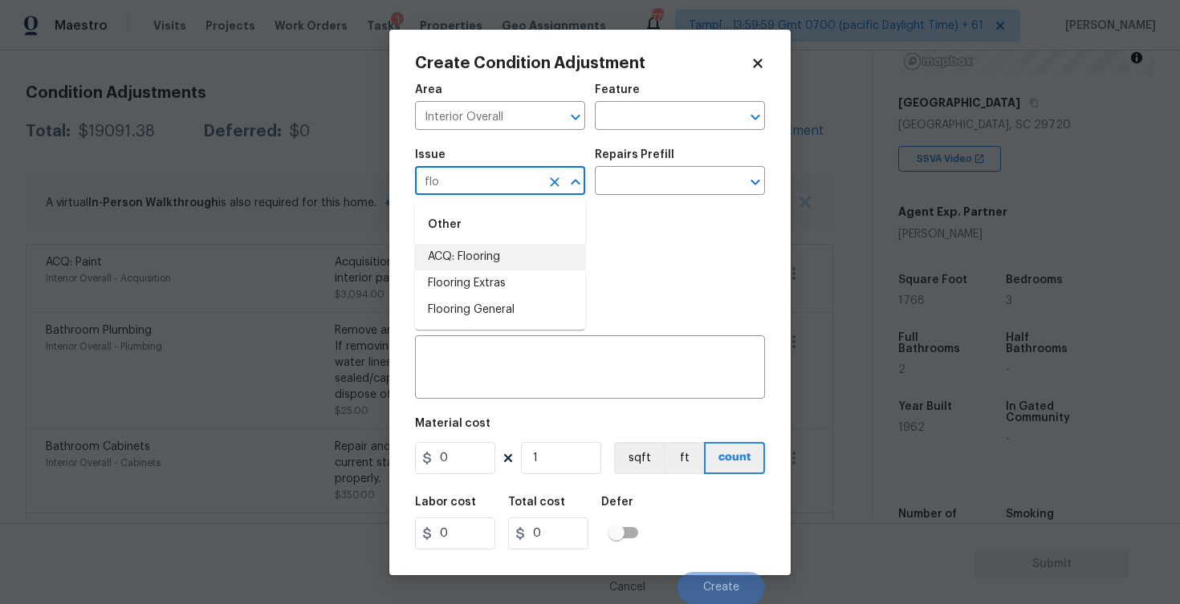
click at [492, 263] on li "ACQ: Flooring" at bounding box center [500, 257] width 170 height 26
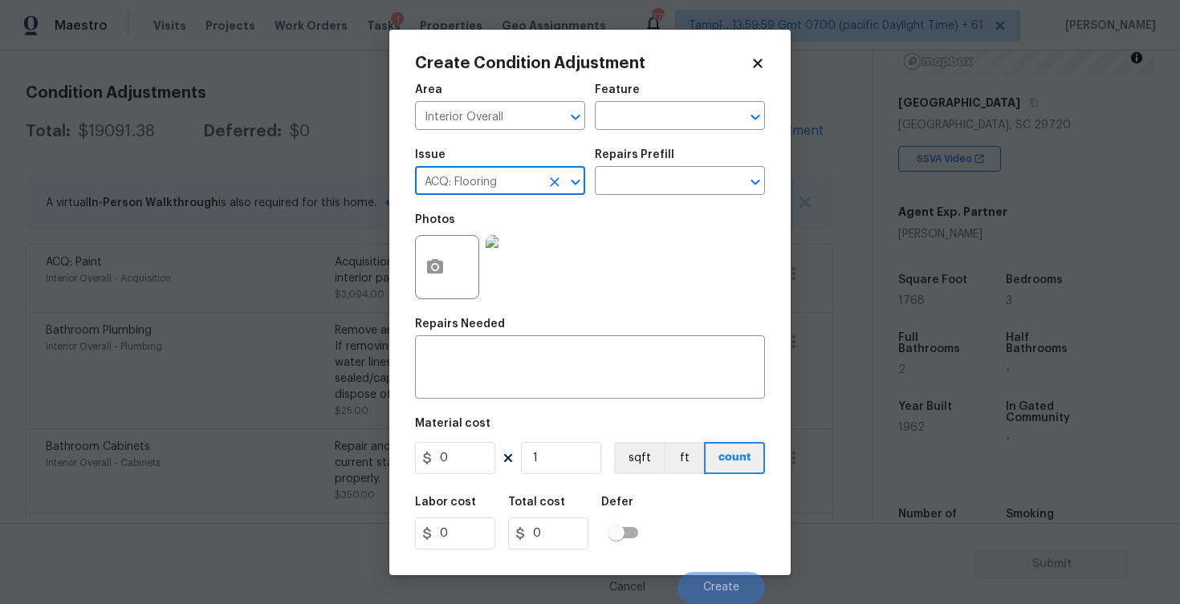
type input "ACQ: Flooring"
click at [604, 210] on div "Photos" at bounding box center [590, 257] width 350 height 104
click at [627, 189] on input "text" at bounding box center [657, 182] width 125 height 25
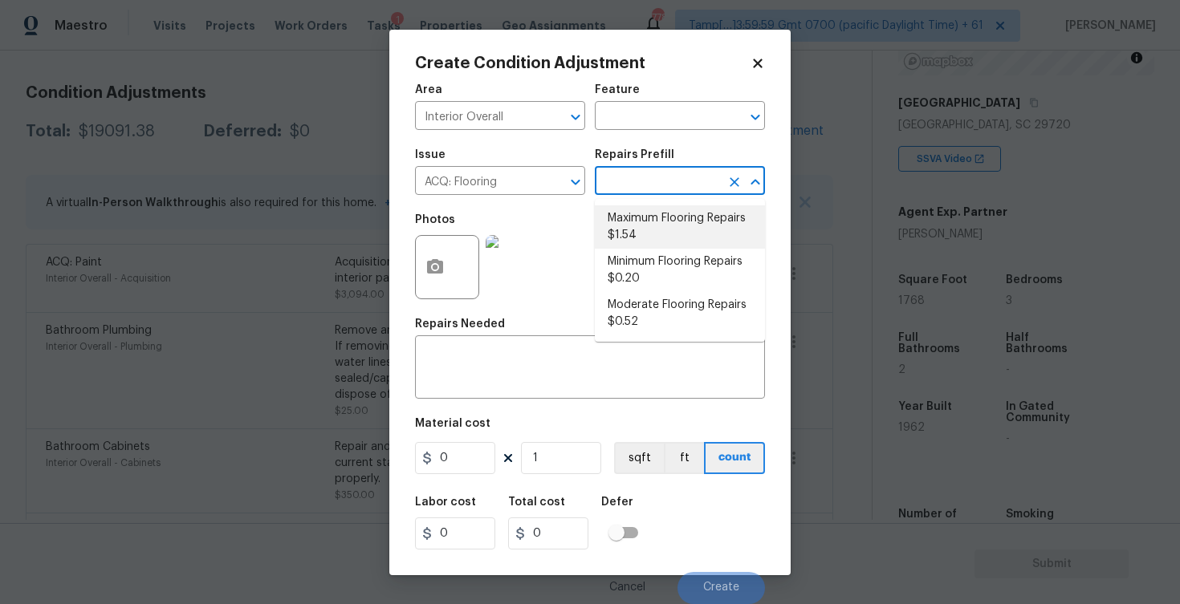
click at [629, 213] on li "Maximum Flooring Repairs $1.54" at bounding box center [680, 226] width 170 height 43
type input "Acquisition"
type textarea "Acquisition Scope: Maximum flooring repairs"
type input "1.54"
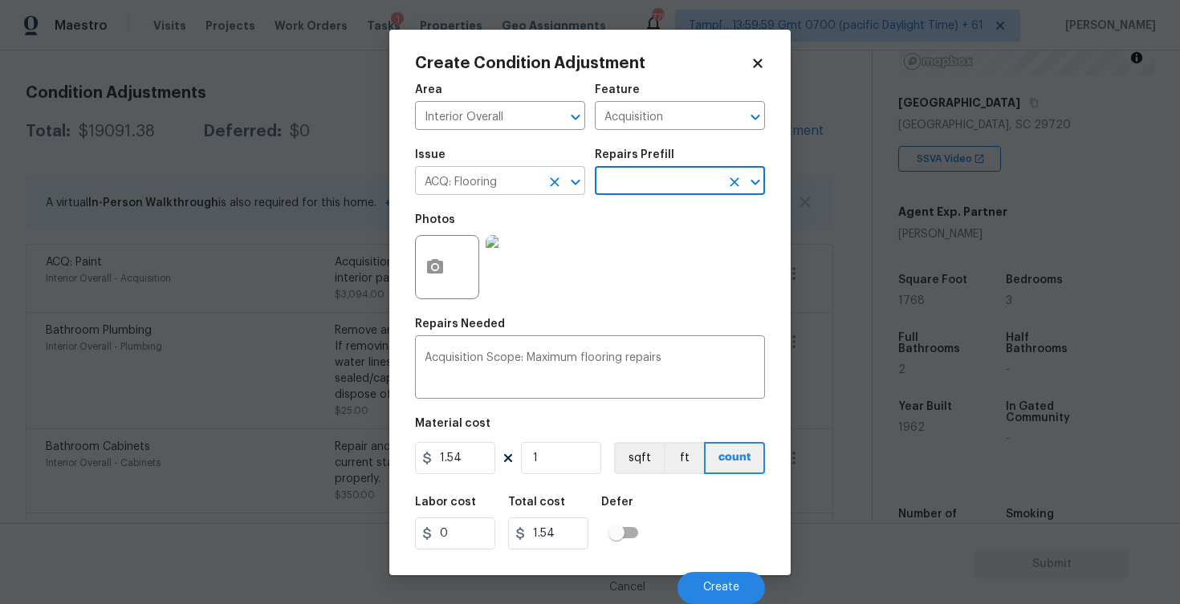
click at [555, 193] on button "Clear" at bounding box center [554, 182] width 22 height 22
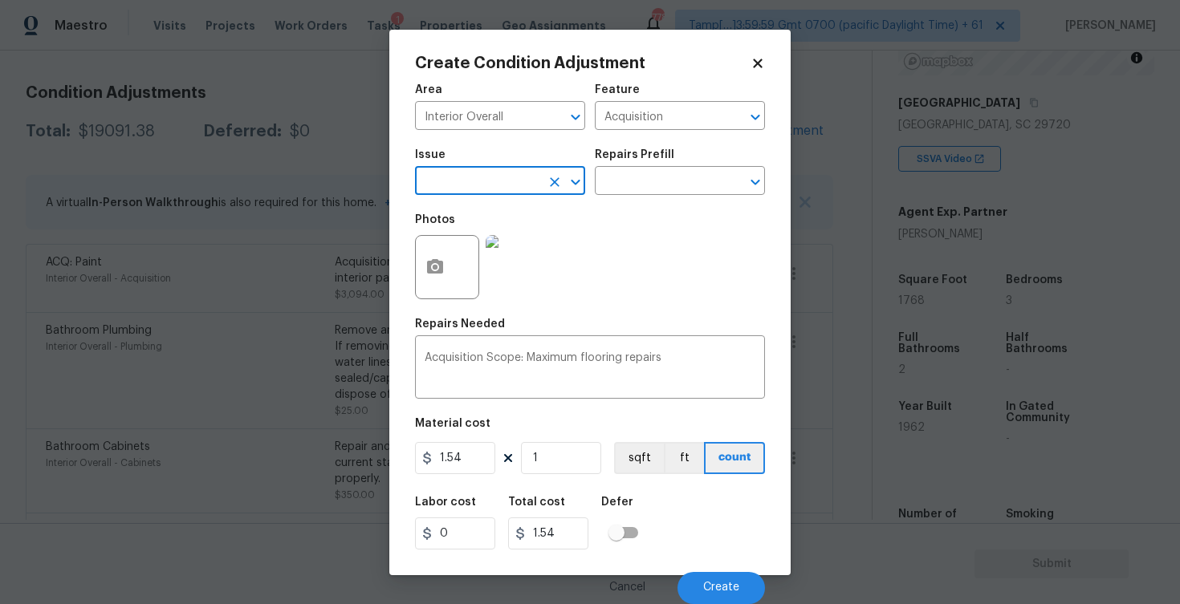
click at [555, 193] on button "Clear" at bounding box center [554, 182] width 22 height 22
click at [509, 172] on input "text" at bounding box center [477, 182] width 125 height 25
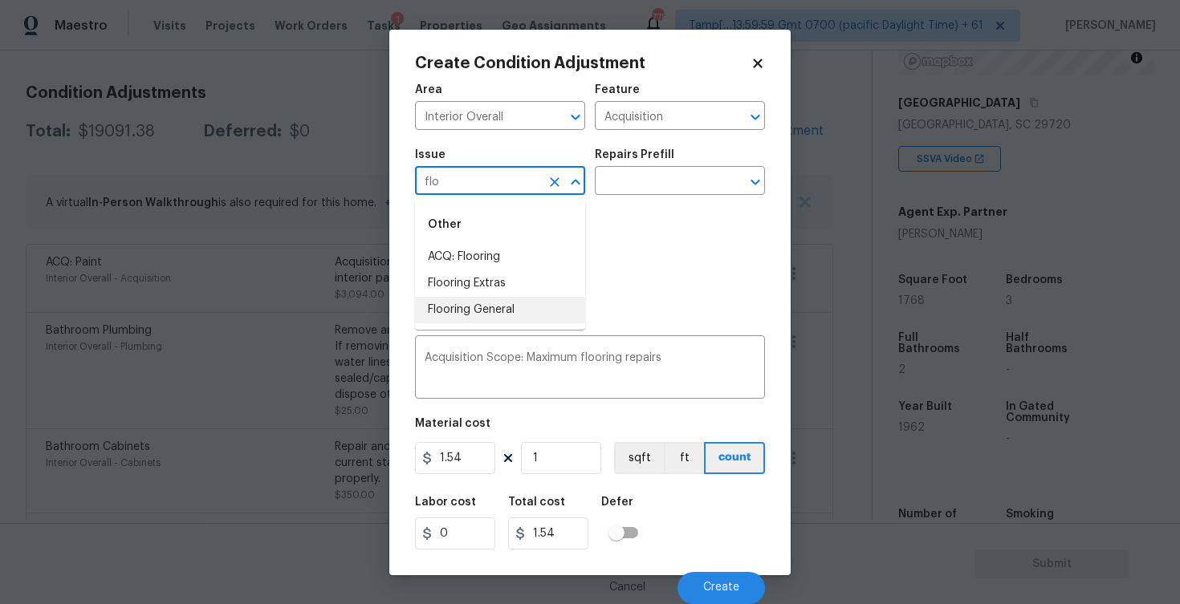
click at [491, 307] on li "Flooring General" at bounding box center [500, 310] width 170 height 26
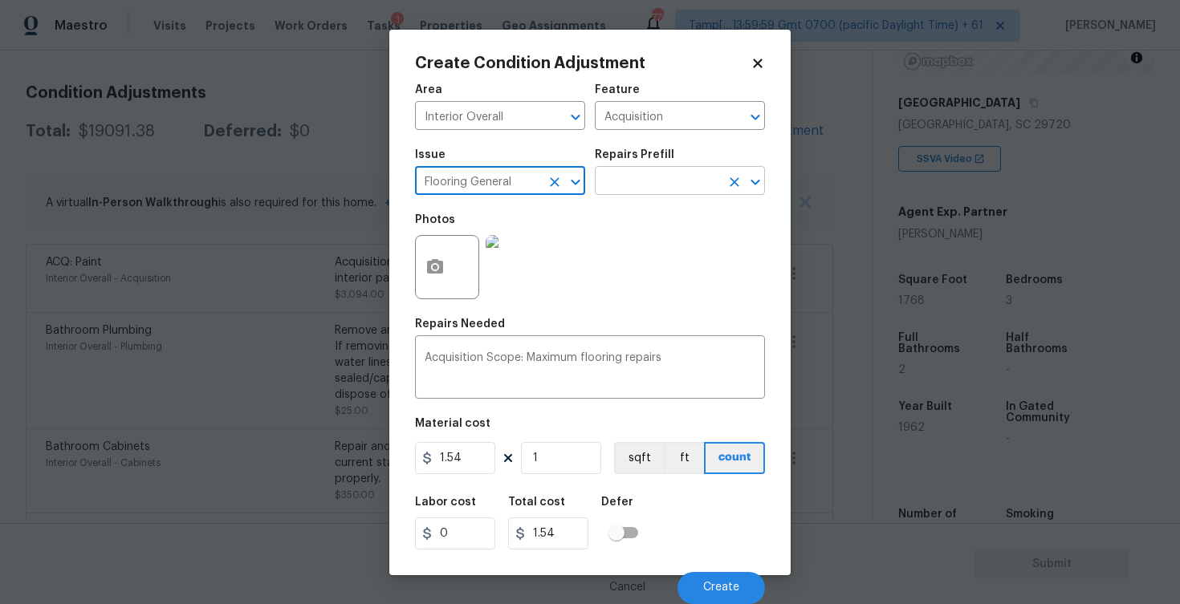
type input "Flooring General"
click at [616, 184] on input "text" at bounding box center [657, 182] width 125 height 25
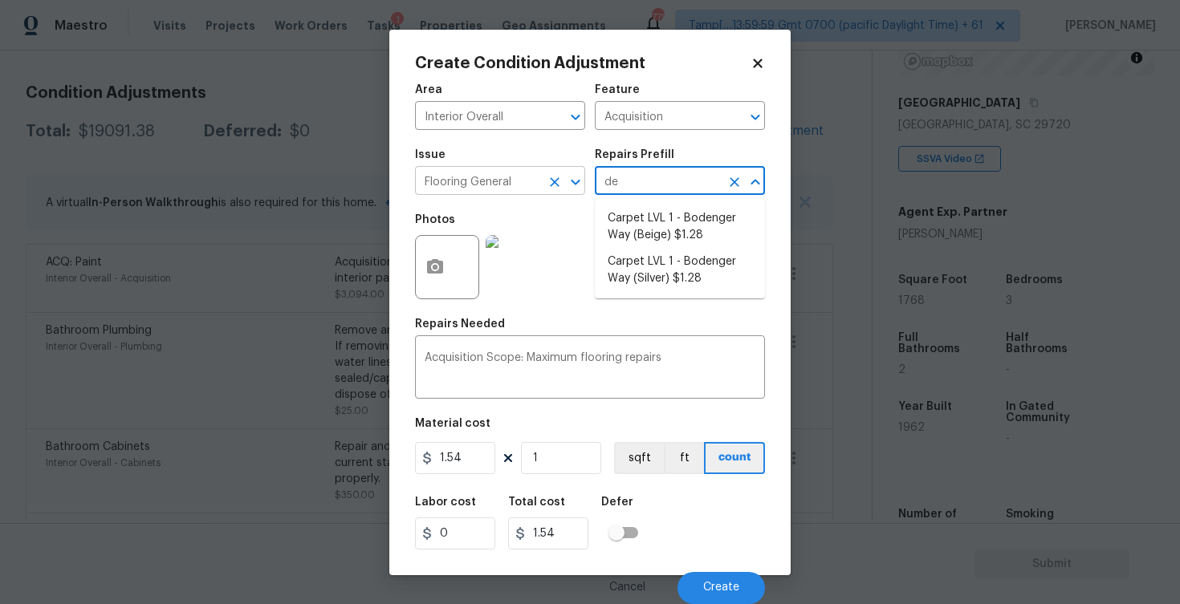
type input "de"
click at [528, 187] on input "Flooring General" at bounding box center [477, 182] width 125 height 25
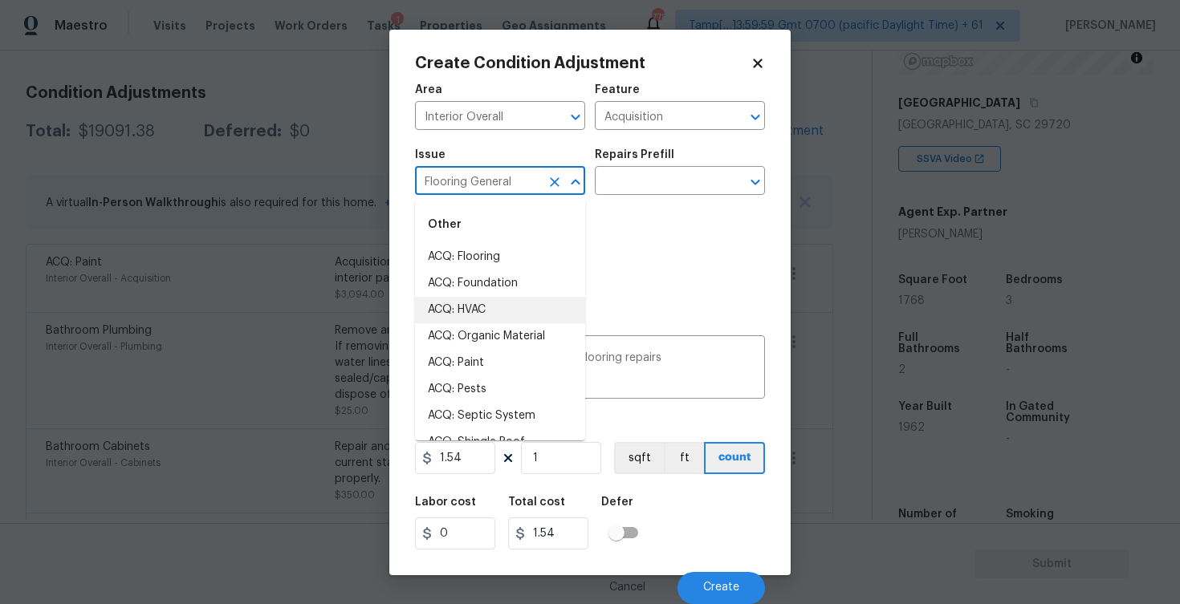
click at [543, 185] on button "Clear" at bounding box center [554, 182] width 22 height 22
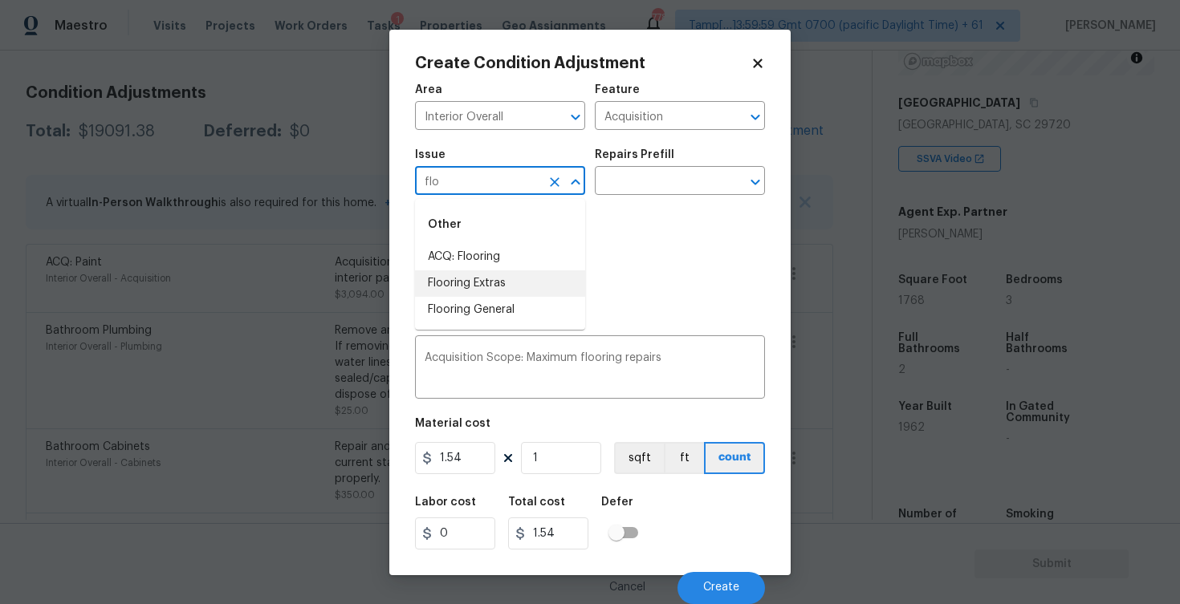
click at [537, 290] on li "Flooring Extras" at bounding box center [500, 284] width 170 height 26
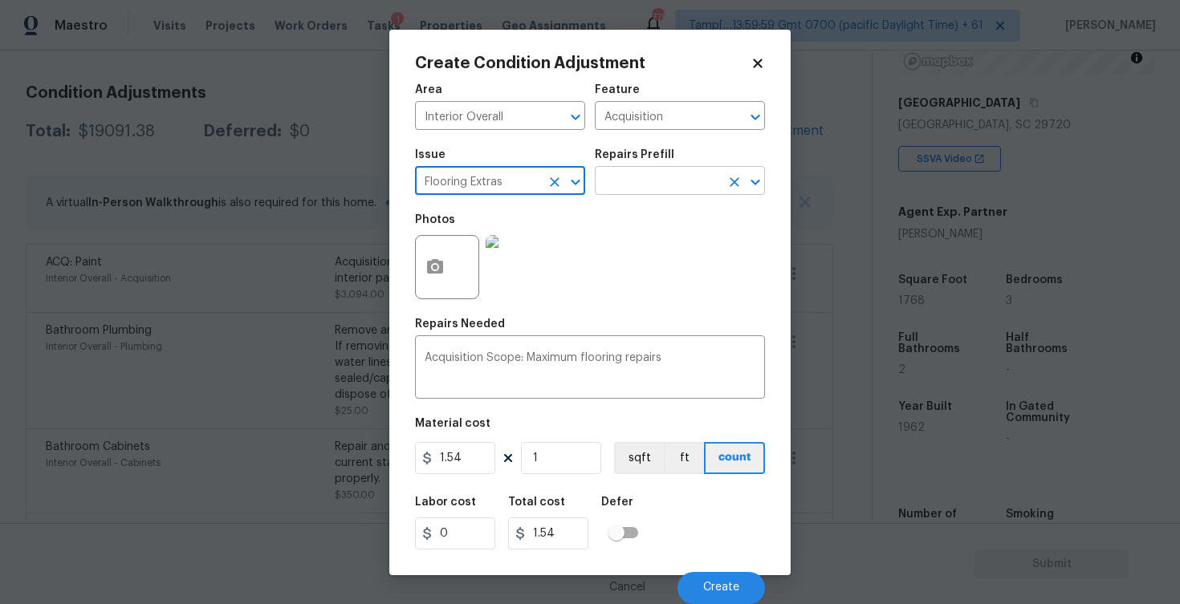
type input "Flooring Extras"
click at [638, 183] on input "text" at bounding box center [657, 182] width 125 height 25
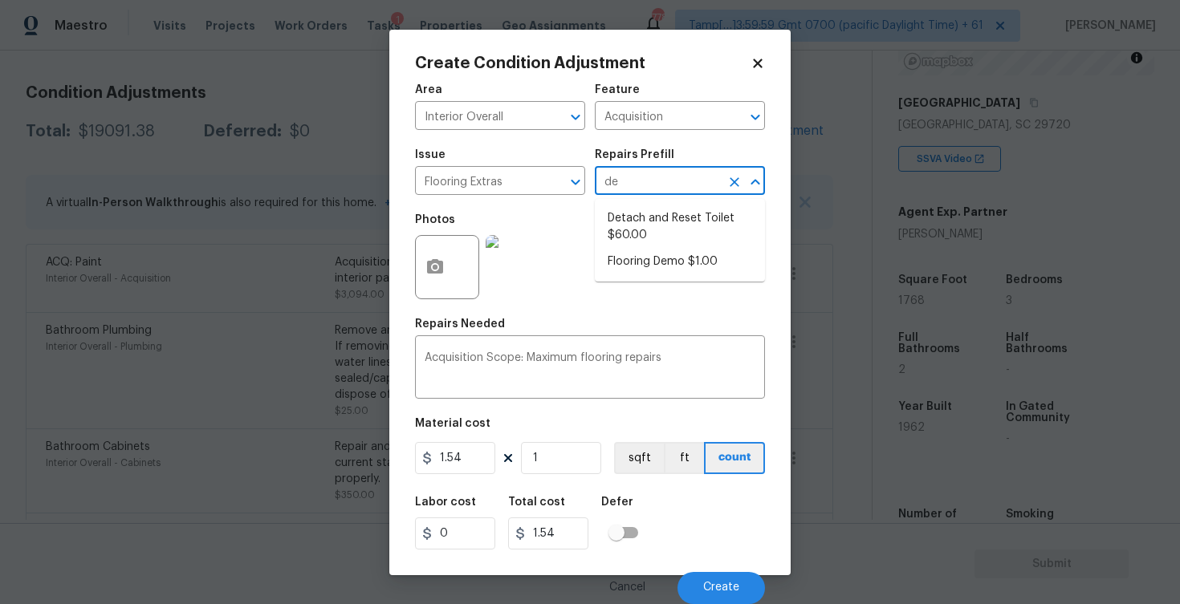
type input "dem"
click at [642, 213] on li "Flooring Demo $1.00" at bounding box center [680, 218] width 170 height 26
type input "Overall Flooring"
type textarea "Demo existing flooring."
type input "1"
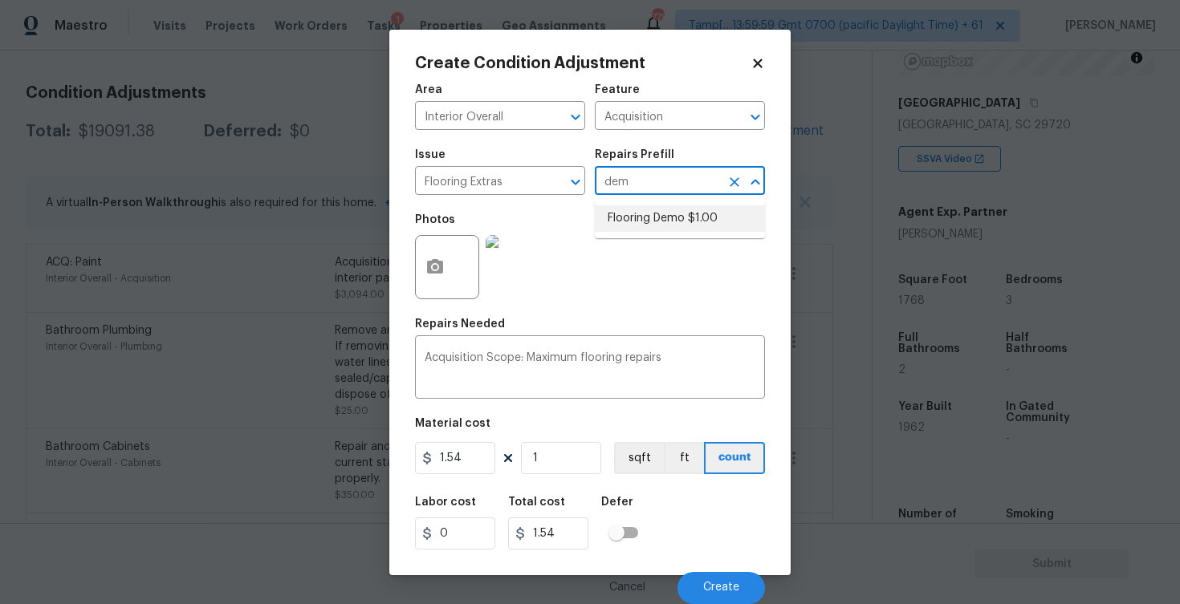
type input "1"
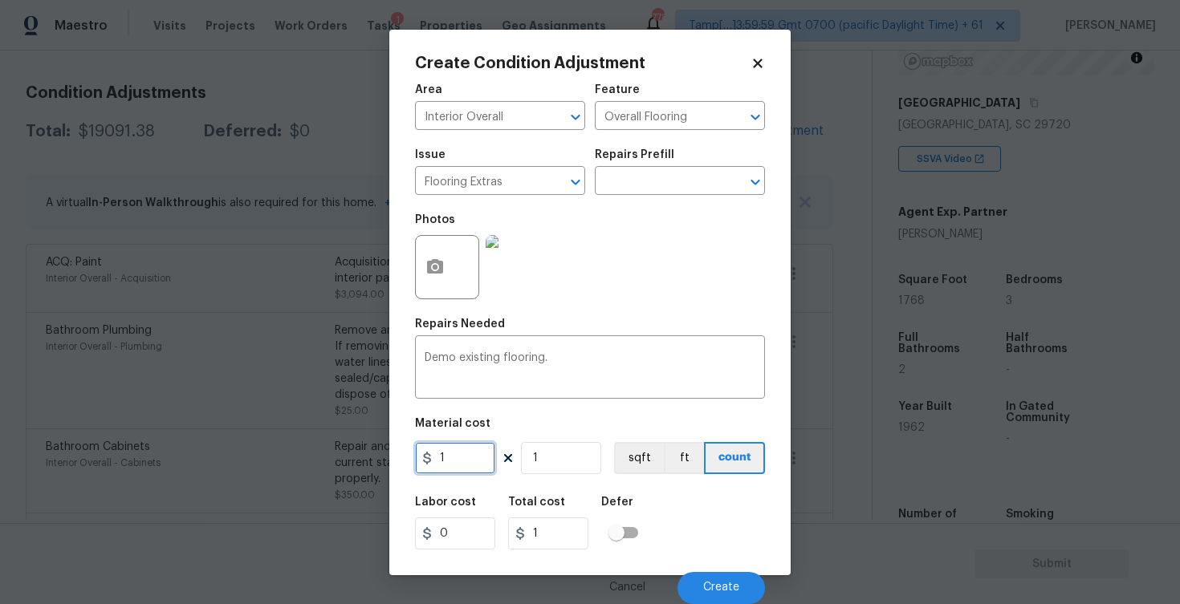
click at [453, 466] on input "1" at bounding box center [455, 458] width 80 height 32
type input "2"
click at [443, 278] on button "button" at bounding box center [435, 267] width 39 height 63
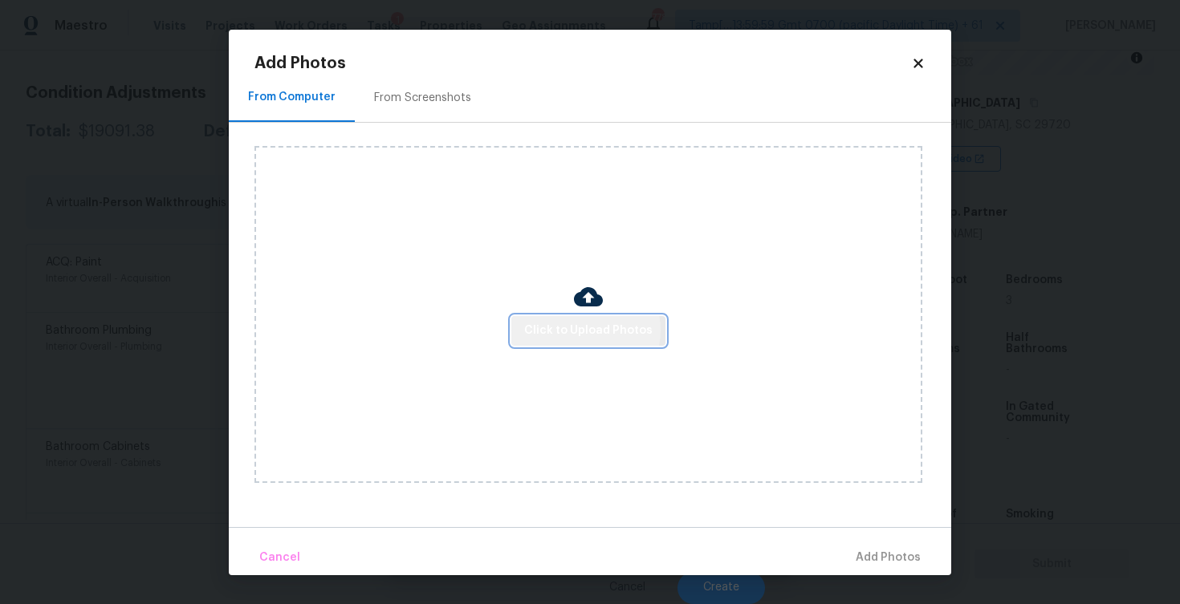
click at [587, 330] on span "Click to Upload Photos" at bounding box center [588, 331] width 128 height 20
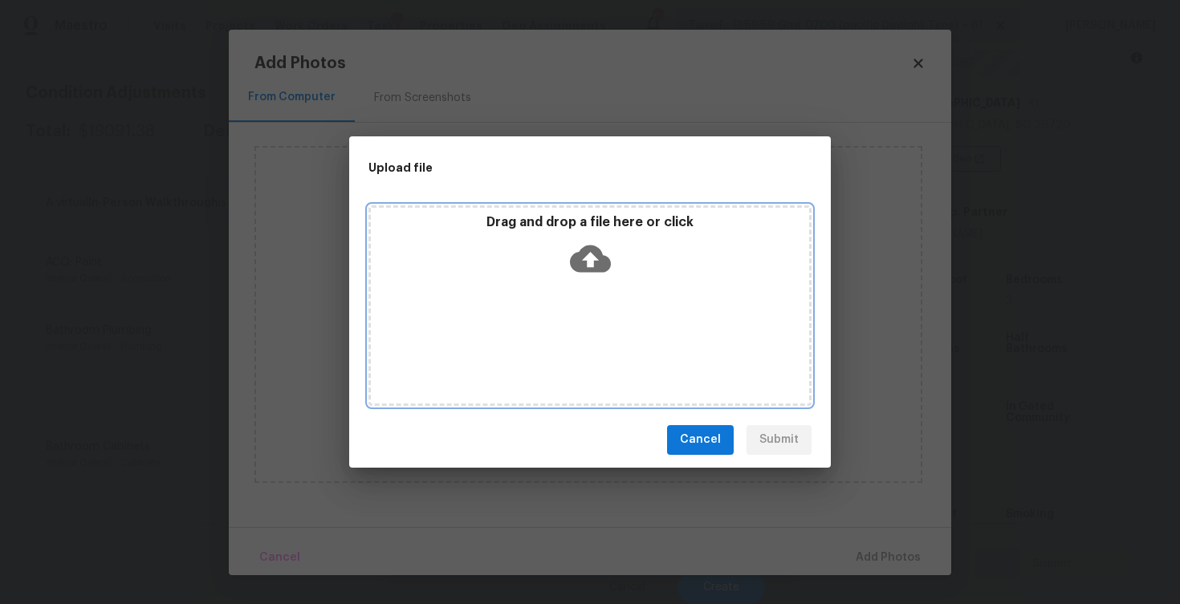
click at [582, 282] on div "Drag and drop a file here or click" at bounding box center [589, 305] width 443 height 201
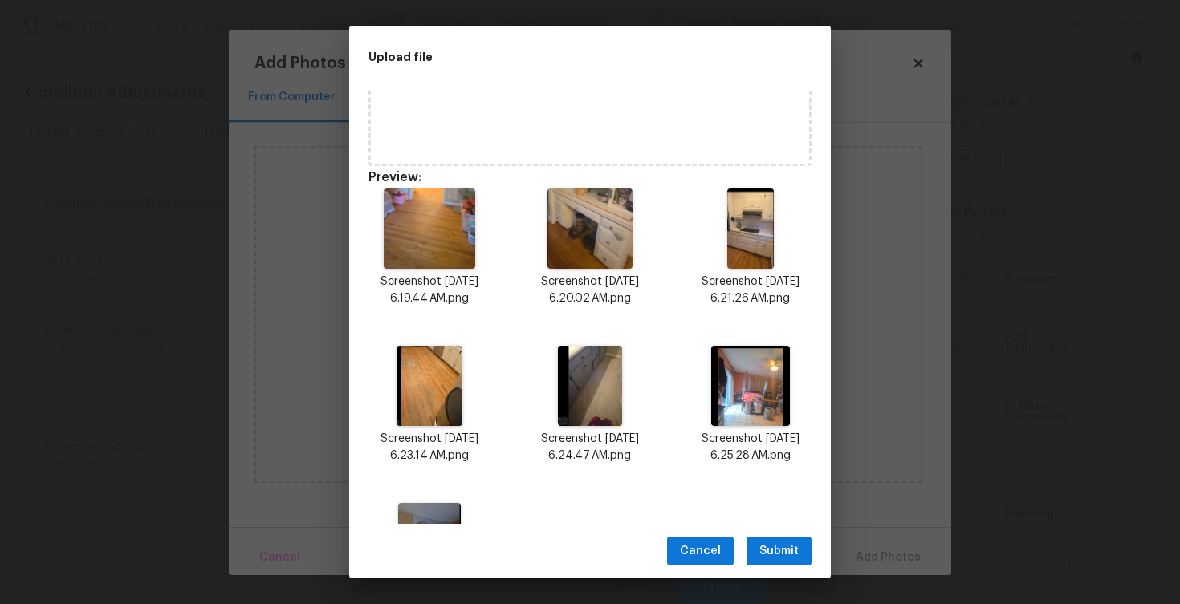
scroll to position [246, 0]
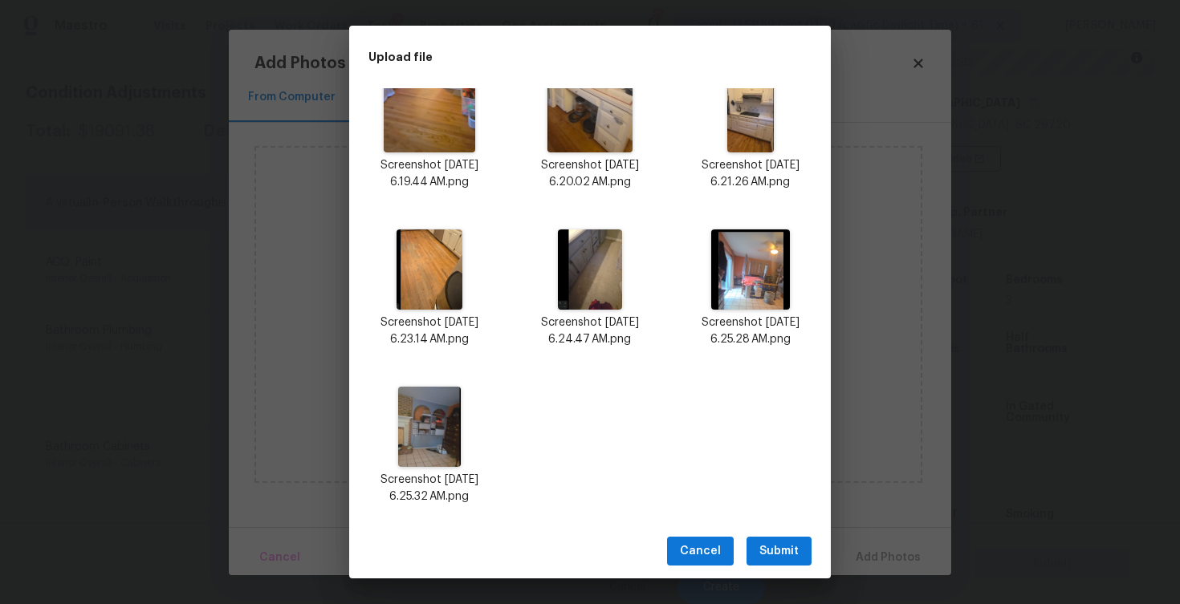
click at [779, 549] on span "Submit" at bounding box center [778, 552] width 39 height 20
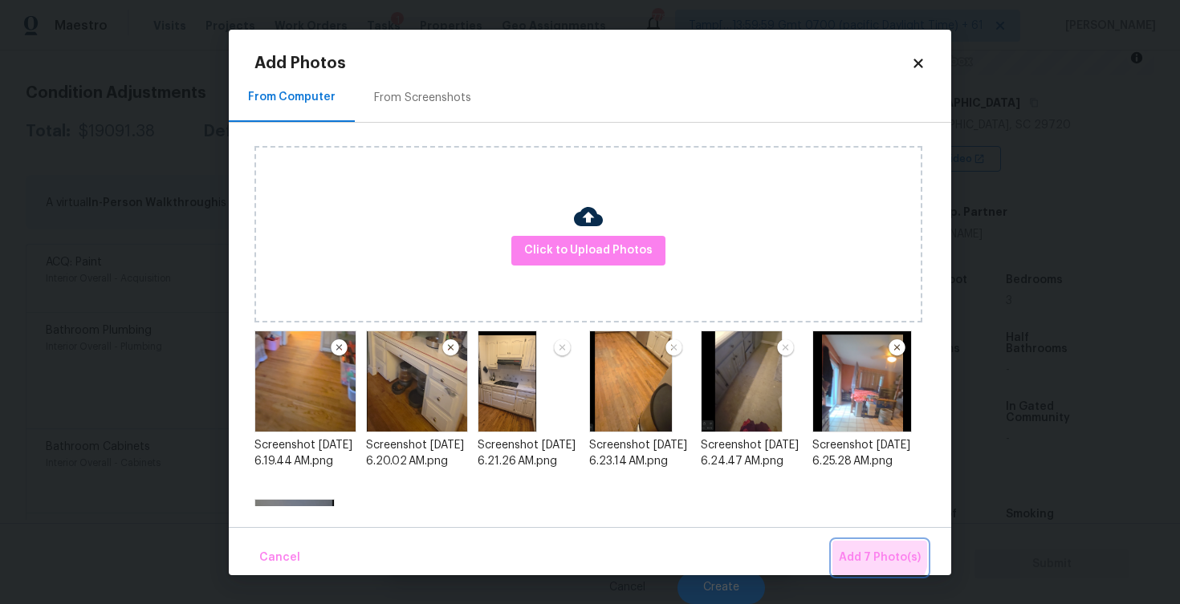
click at [865, 550] on span "Add 7 Photo(s)" at bounding box center [880, 558] width 82 height 20
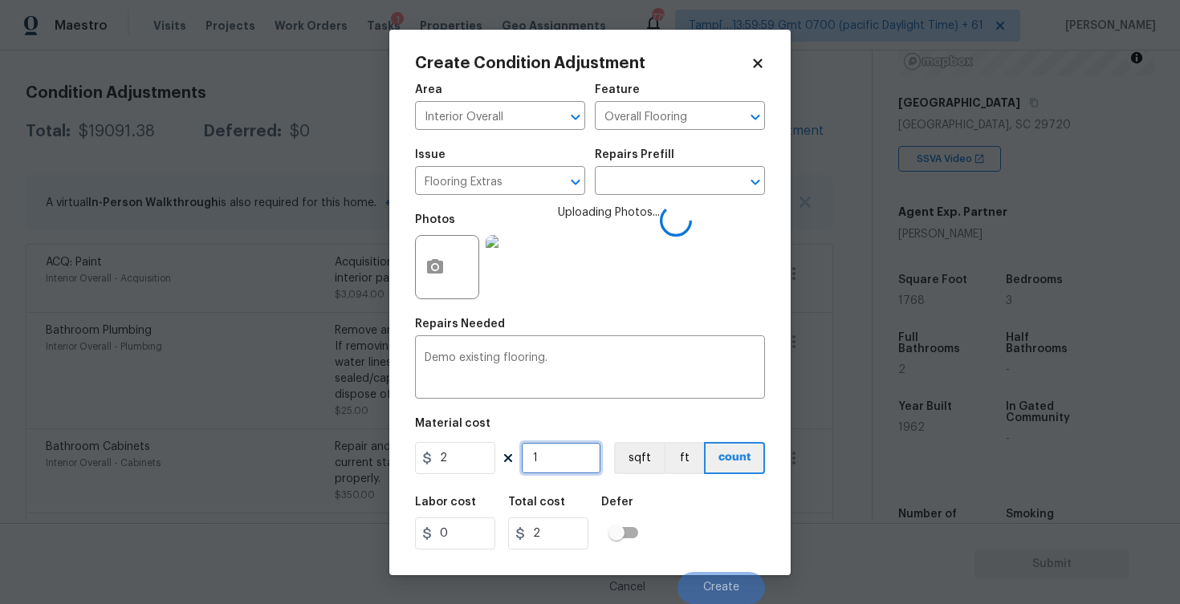
click at [564, 455] on input "1" at bounding box center [561, 458] width 80 height 32
type input "0"
paste input "1768"
type input "1768"
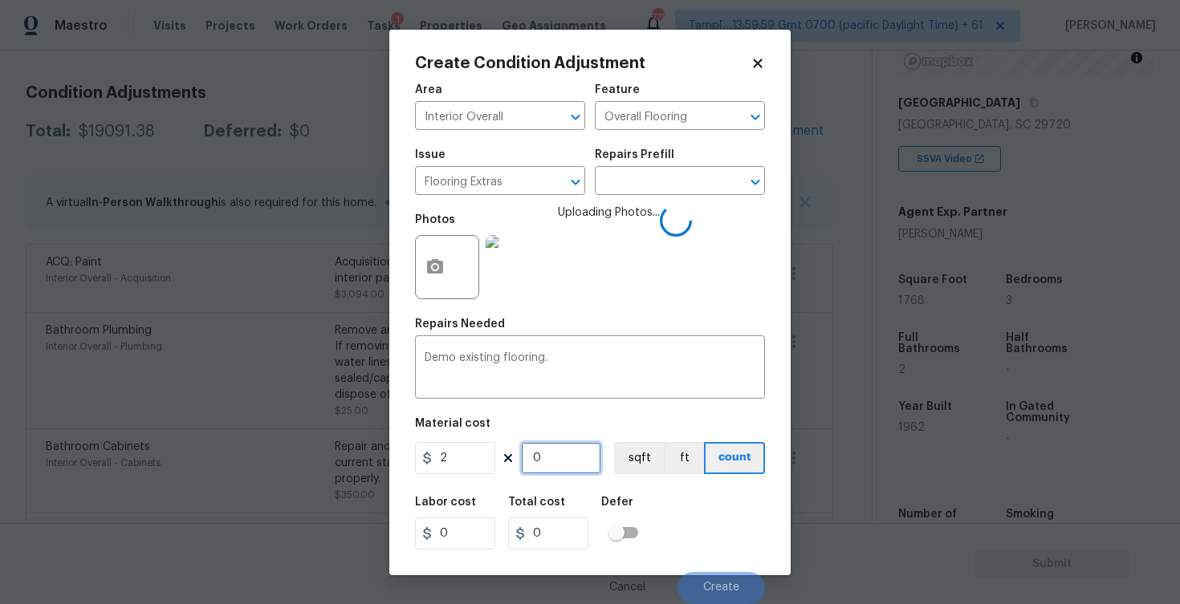
type input "3536"
type input "1768"
click at [621, 447] on button "sqft" at bounding box center [639, 458] width 50 height 32
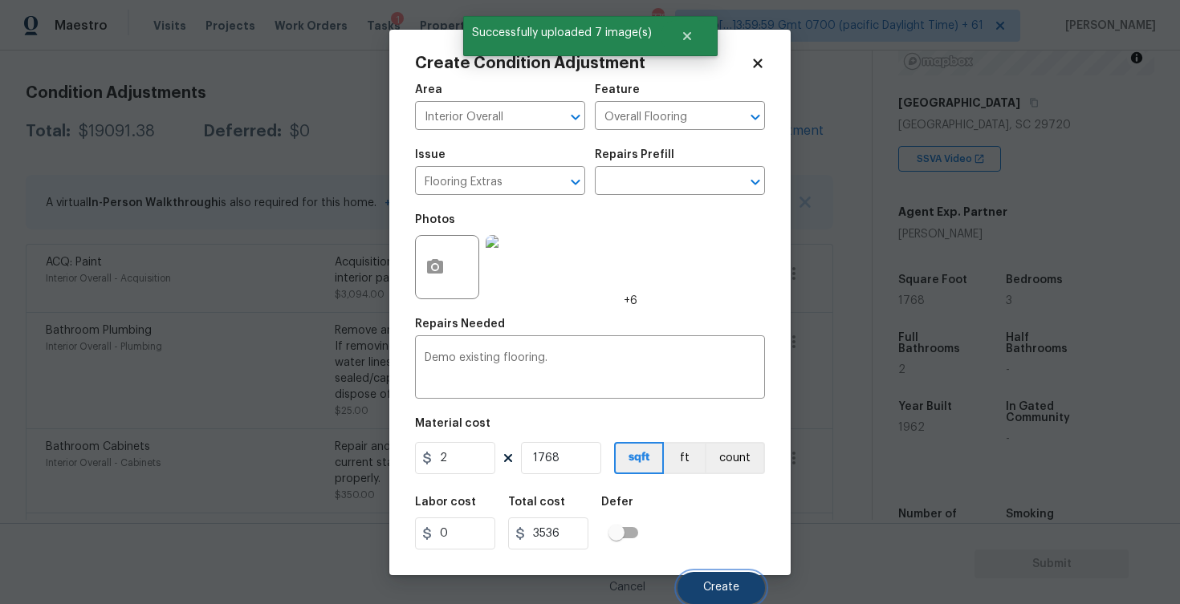
click at [722, 580] on button "Create" at bounding box center [720, 588] width 87 height 32
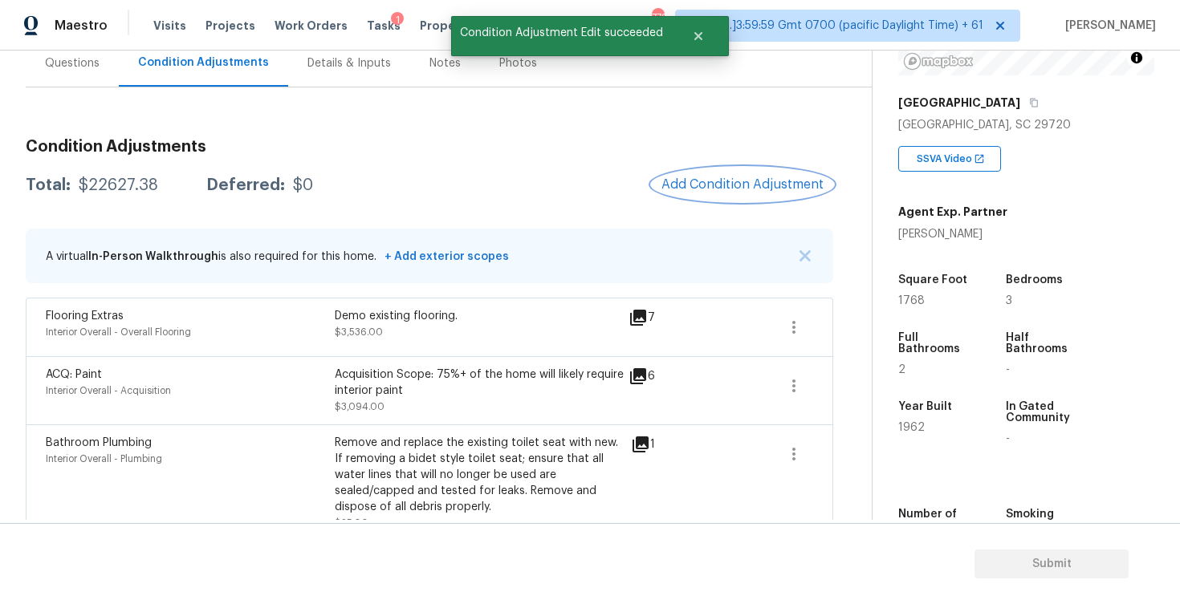
scroll to position [120, 0]
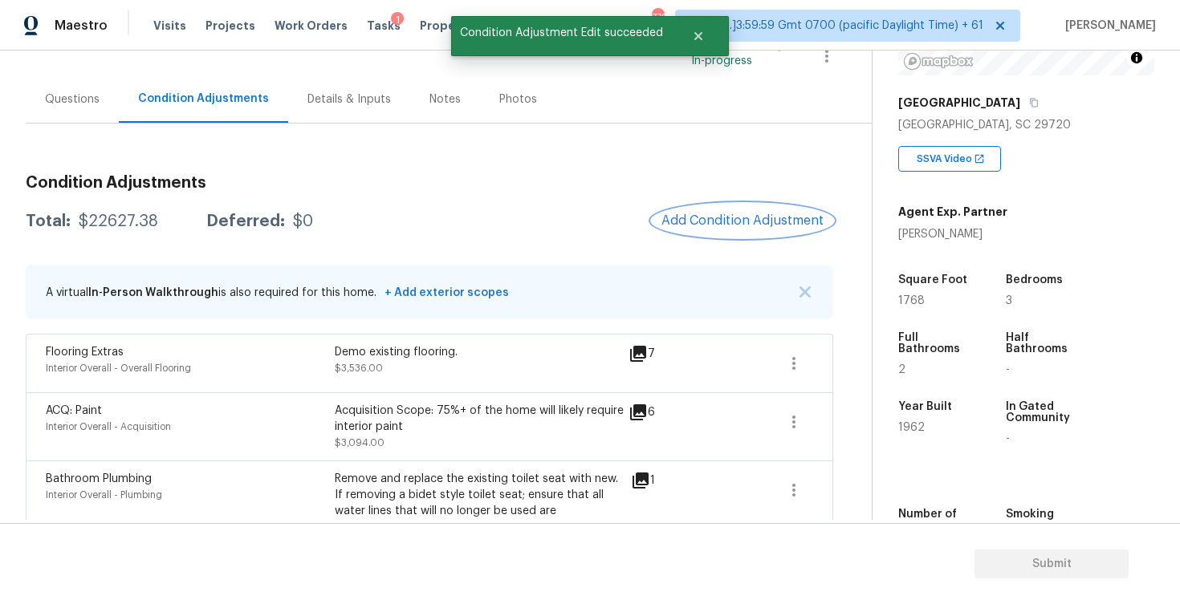
click at [776, 224] on span "Add Condition Adjustment" at bounding box center [742, 221] width 162 height 14
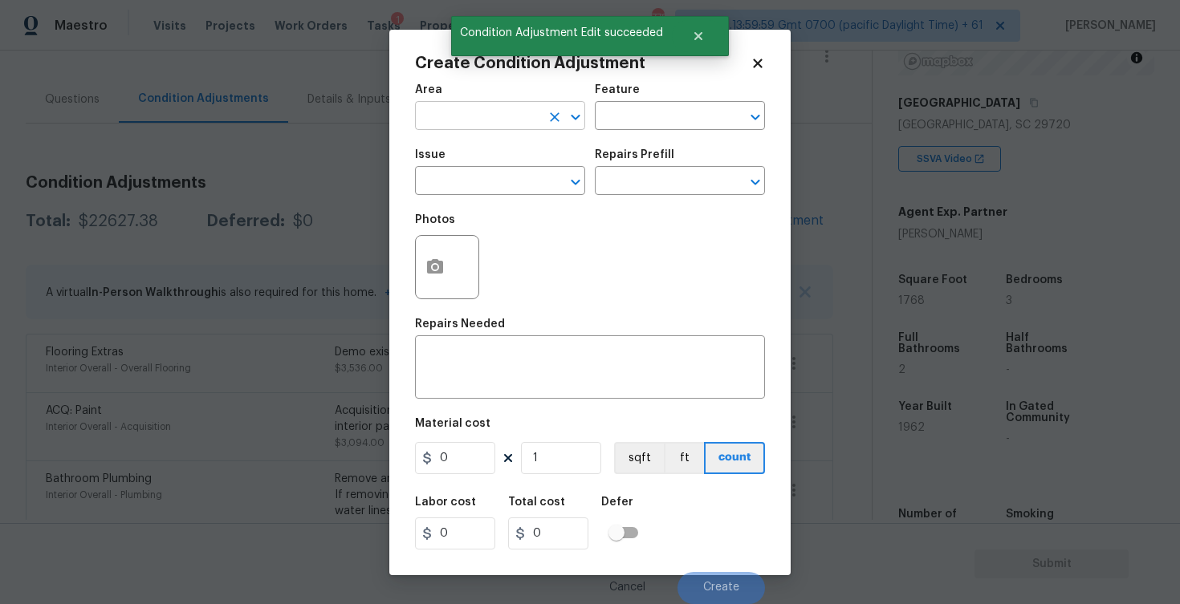
click at [489, 112] on input "text" at bounding box center [477, 117] width 125 height 25
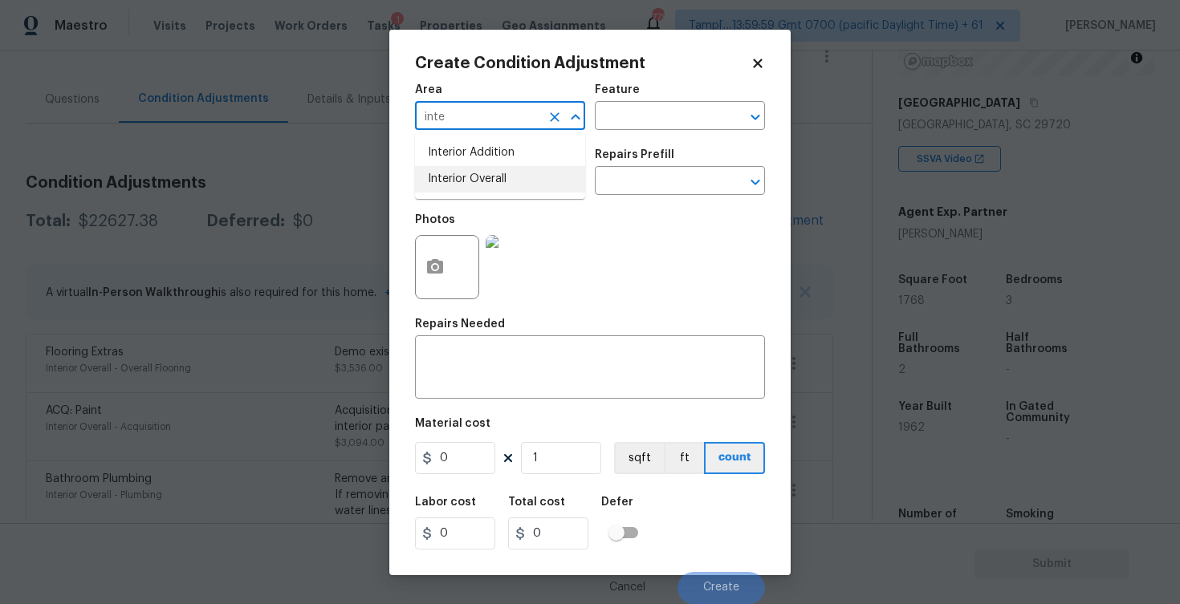
click at [479, 175] on li "Interior Overall" at bounding box center [500, 179] width 170 height 26
type input "Interior Overall"
click at [479, 175] on input "text" at bounding box center [477, 182] width 125 height 25
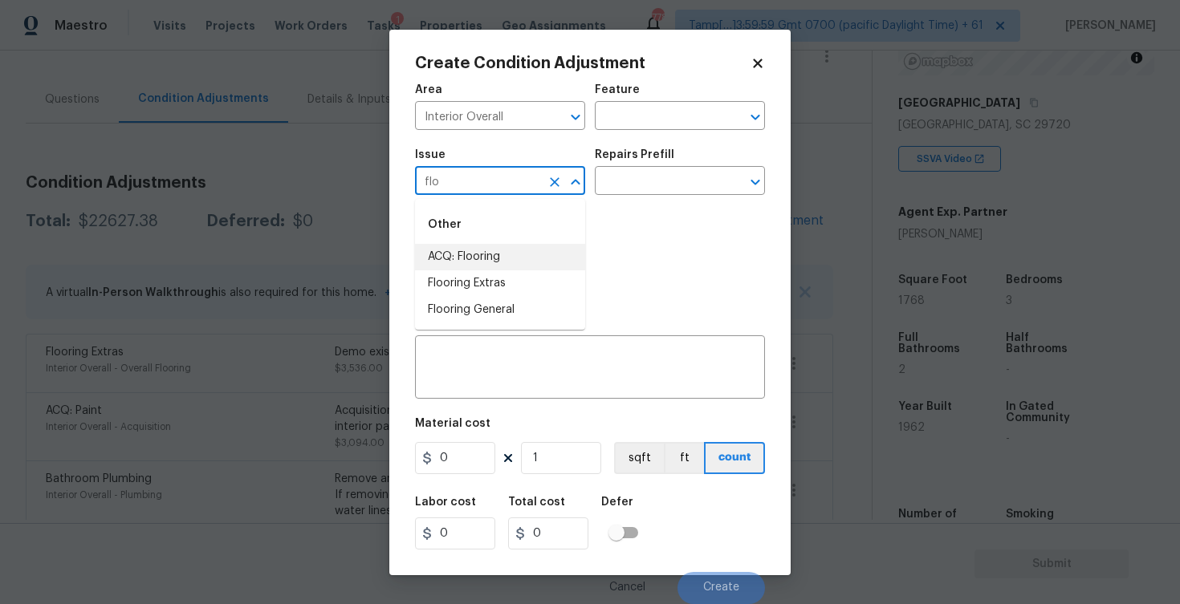
click at [470, 262] on li "ACQ: Flooring" at bounding box center [500, 257] width 170 height 26
type input "ACQ: Flooring"
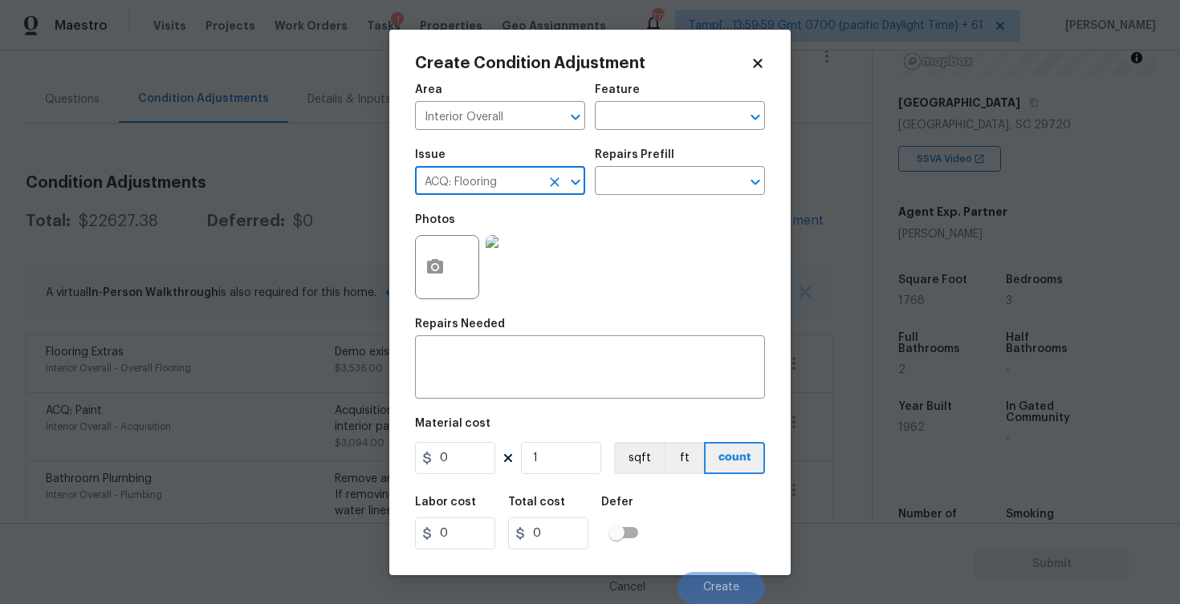
click at [559, 177] on icon "Clear" at bounding box center [555, 182] width 16 height 16
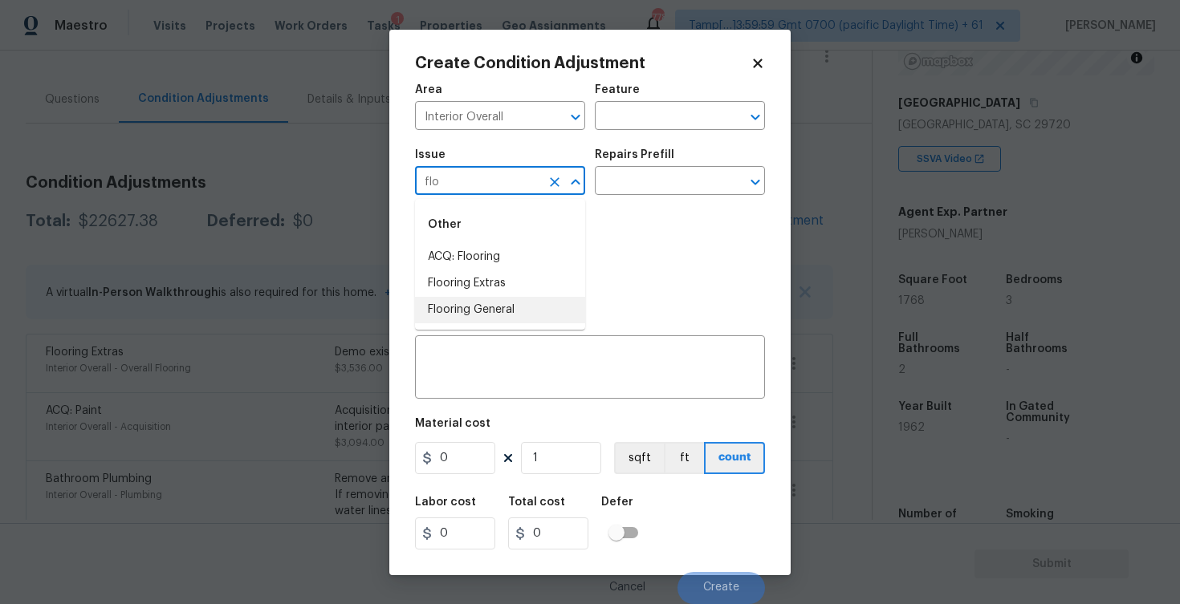
click at [483, 299] on li "Flooring General" at bounding box center [500, 310] width 170 height 26
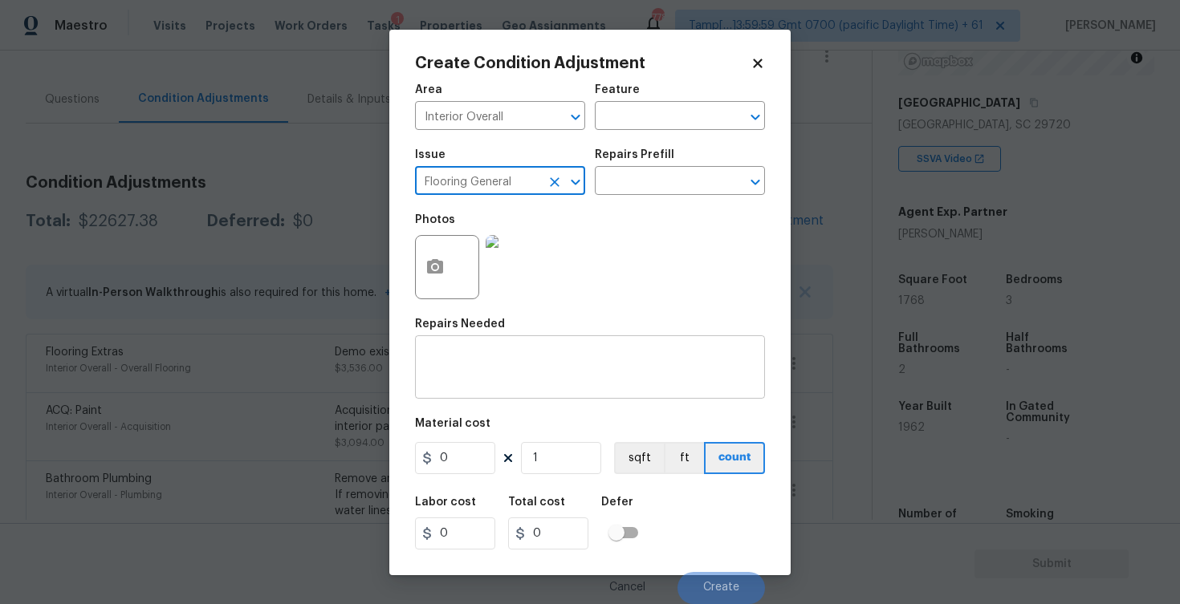
type input "Flooring General"
click at [525, 360] on textarea at bounding box center [590, 369] width 331 height 34
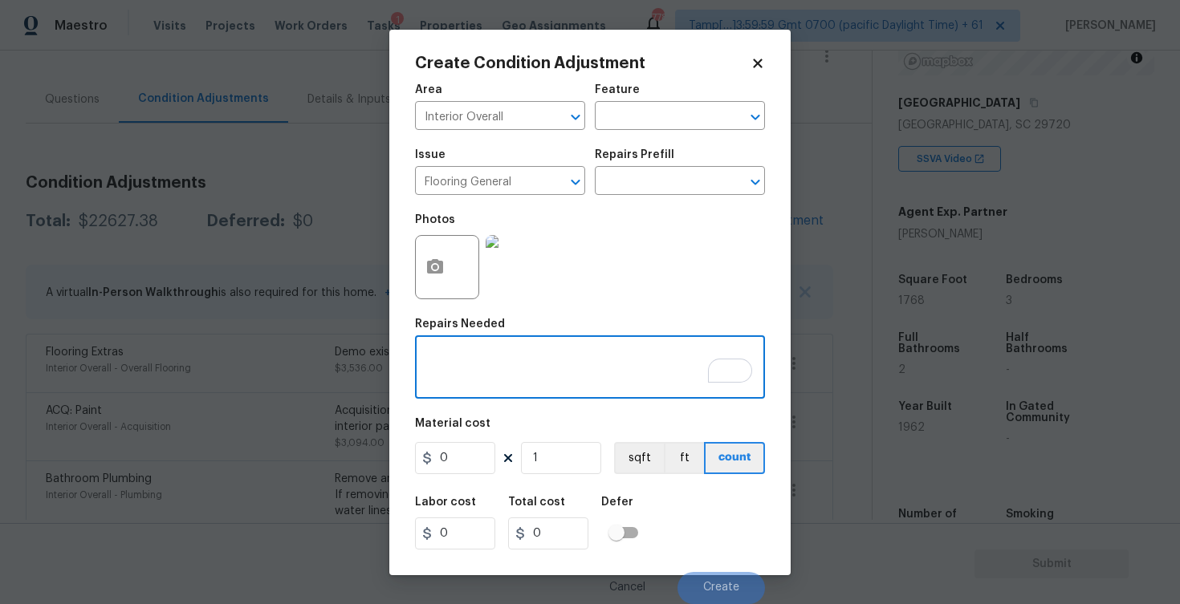
click at [604, 356] on textarea "To enrich screen reader interactions, please activate Accessibility in Grammarl…" at bounding box center [590, 369] width 331 height 34
type textarea "Install new flooring ( hard wood and tile)"
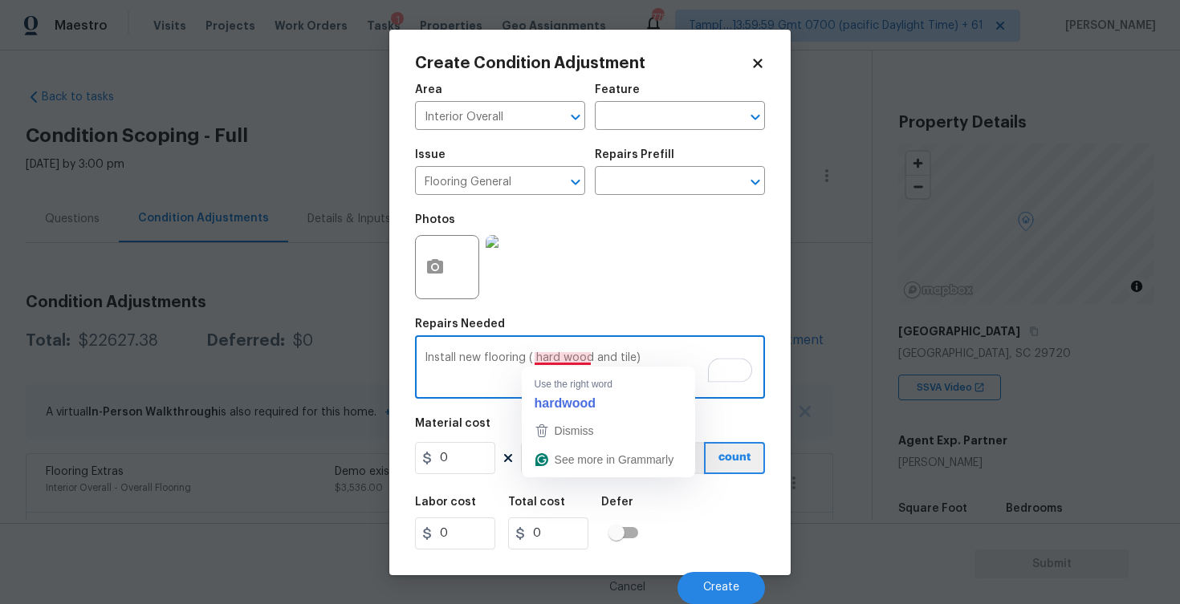
scroll to position [229, 0]
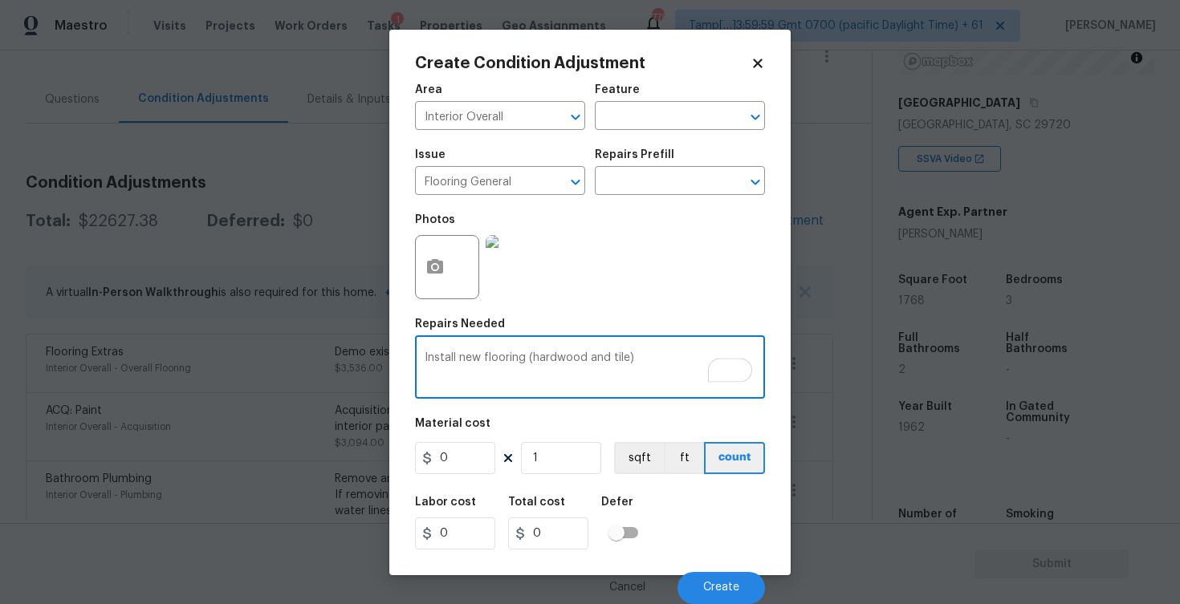
type textarea "Install new flooring (hardwood and tile)"
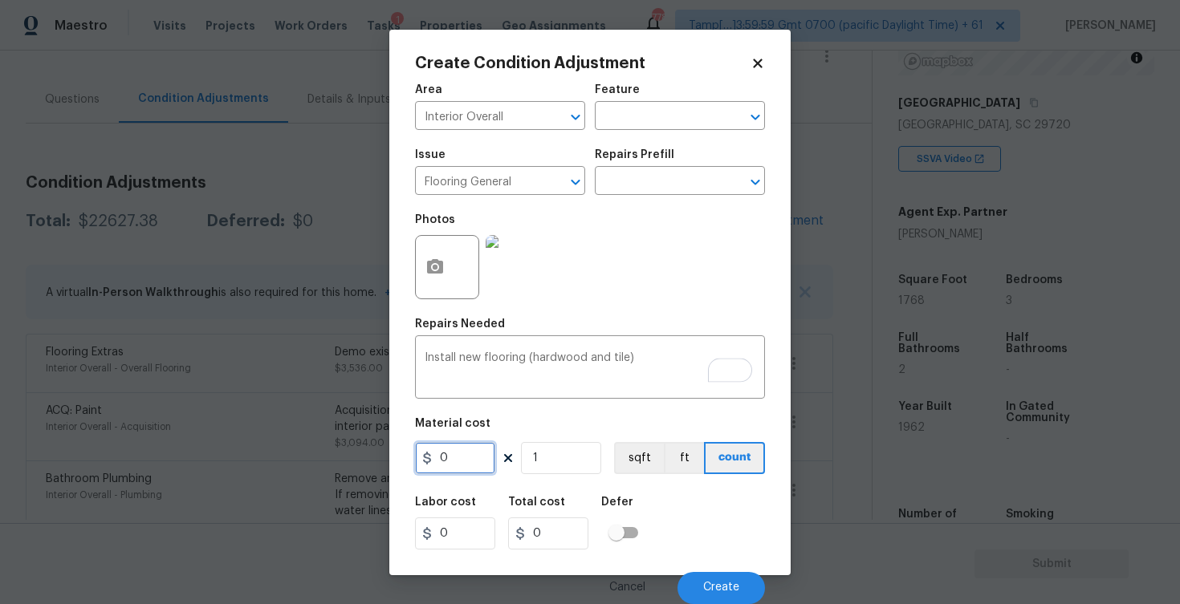
click at [469, 456] on input "0" at bounding box center [455, 458] width 80 height 32
type input "5"
click at [569, 474] on input "1" at bounding box center [561, 458] width 80 height 32
type input "5"
type input "0"
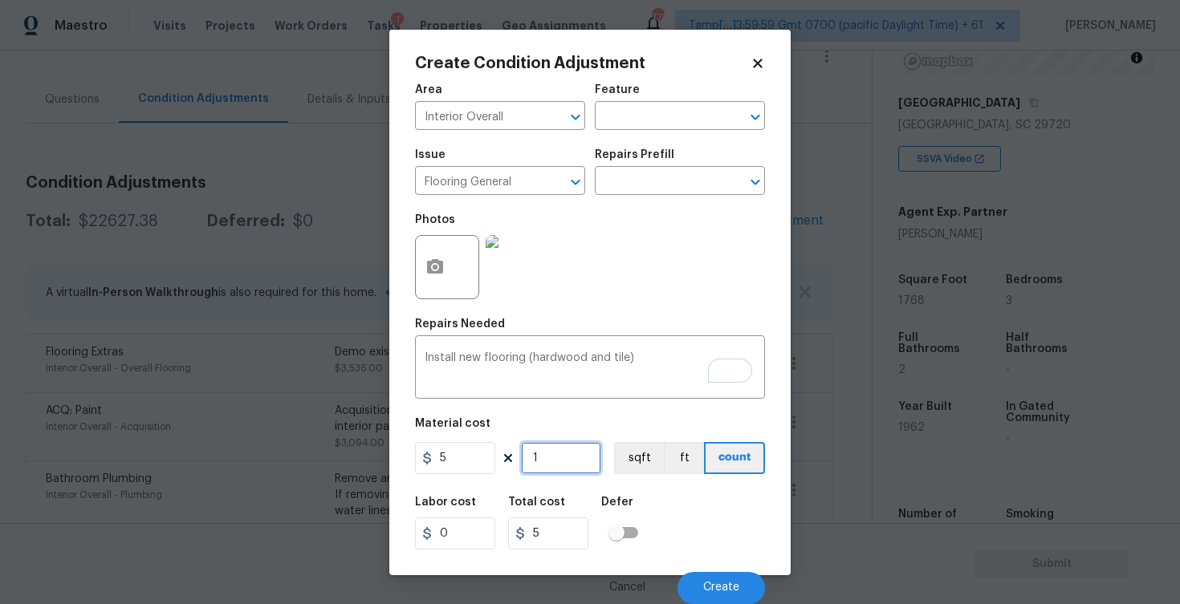
type input "0"
paste input "1768"
type input "1768"
type input "8840"
type input "1768"
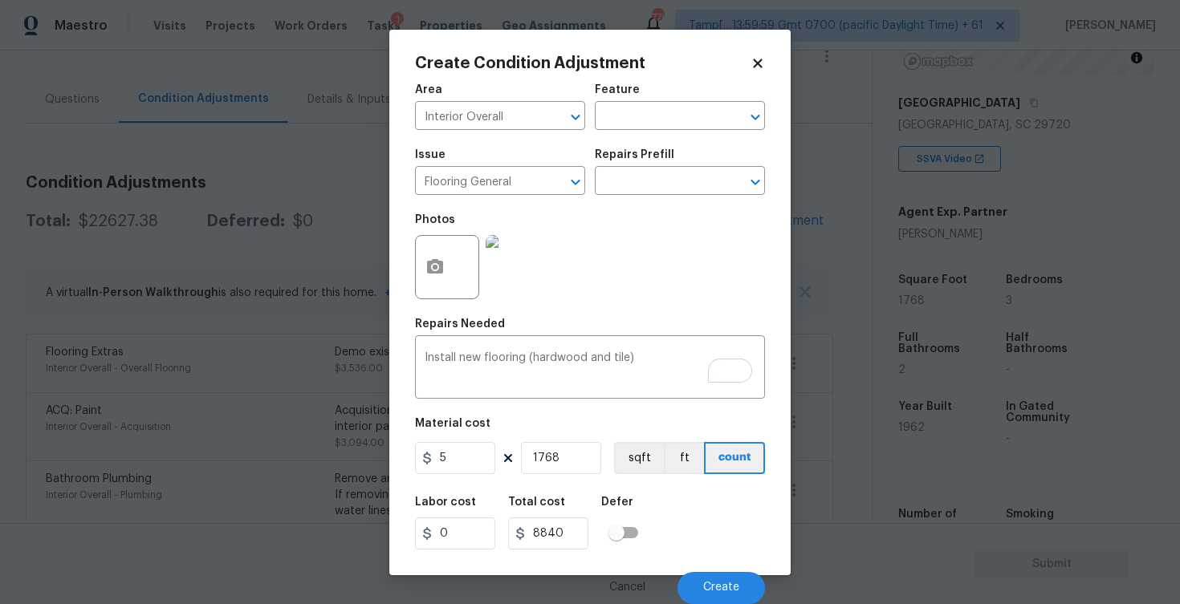
click at [682, 517] on div "Labor cost 0 Total cost 8840 Defer" at bounding box center [590, 523] width 350 height 72
click at [429, 260] on icon "button" at bounding box center [435, 266] width 16 height 14
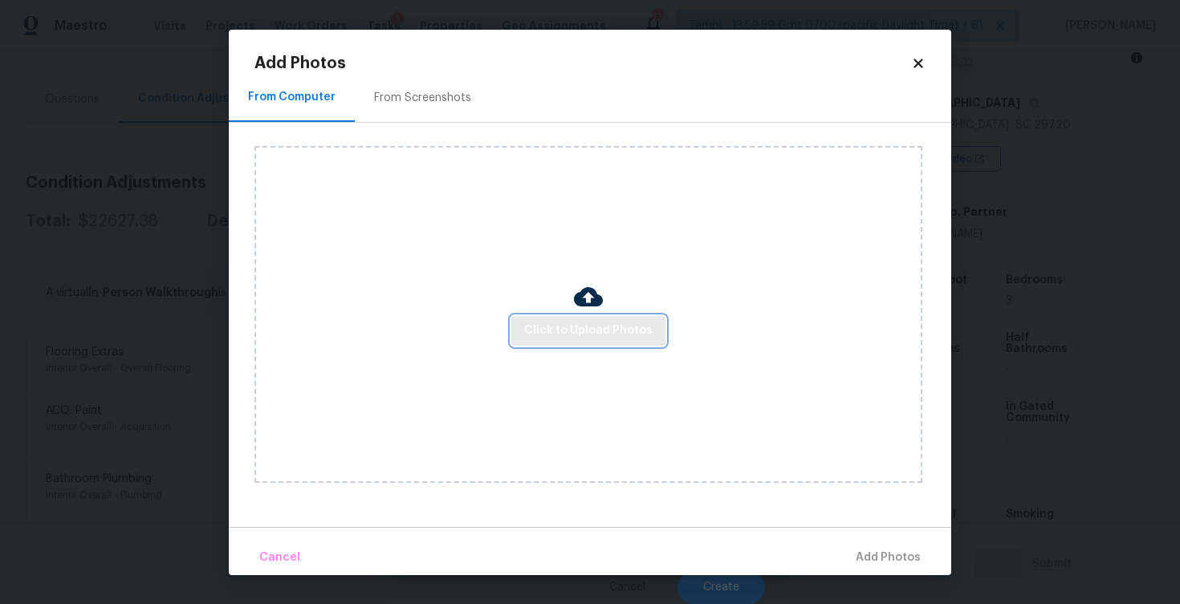
click at [578, 340] on span "Click to Upload Photos" at bounding box center [588, 331] width 128 height 20
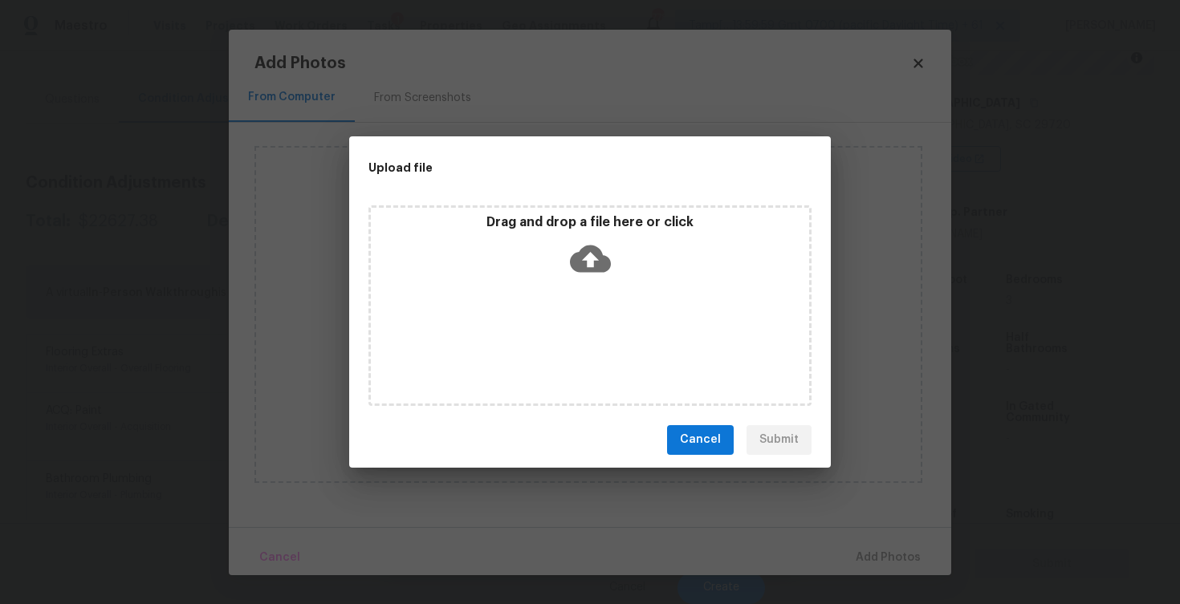
click at [588, 248] on icon at bounding box center [590, 258] width 41 height 27
click at [702, 457] on div "Cancel Submit" at bounding box center [590, 440] width 482 height 55
click at [918, 61] on div "Upload file Drag and drop a file here or click Cancel Submit" at bounding box center [590, 302] width 1180 height 604
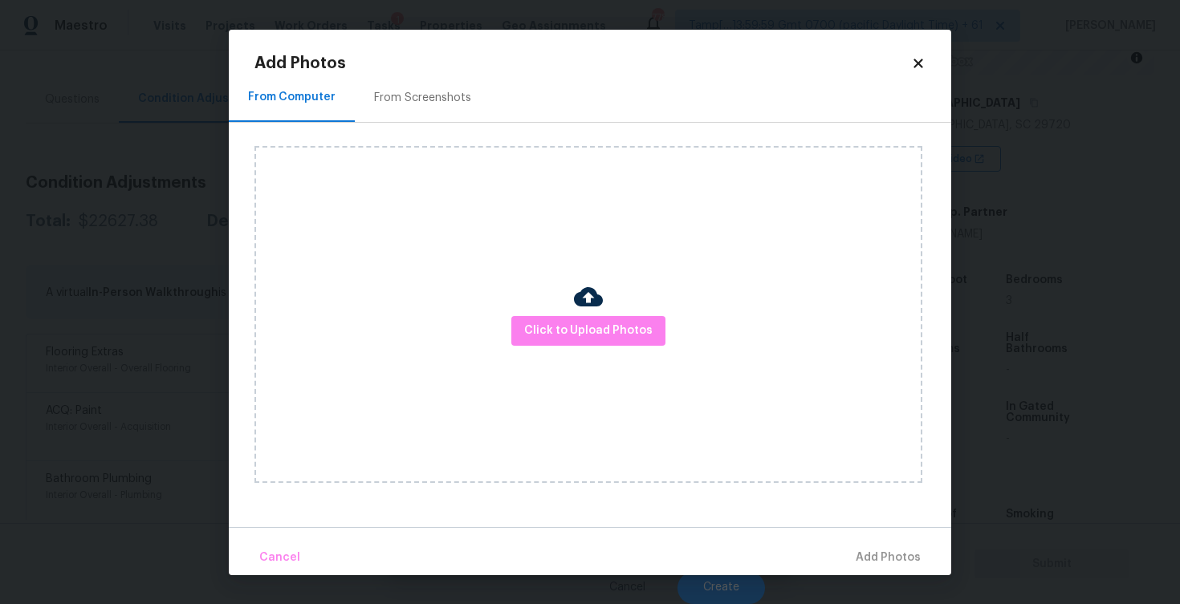
click at [914, 59] on icon at bounding box center [917, 63] width 9 height 9
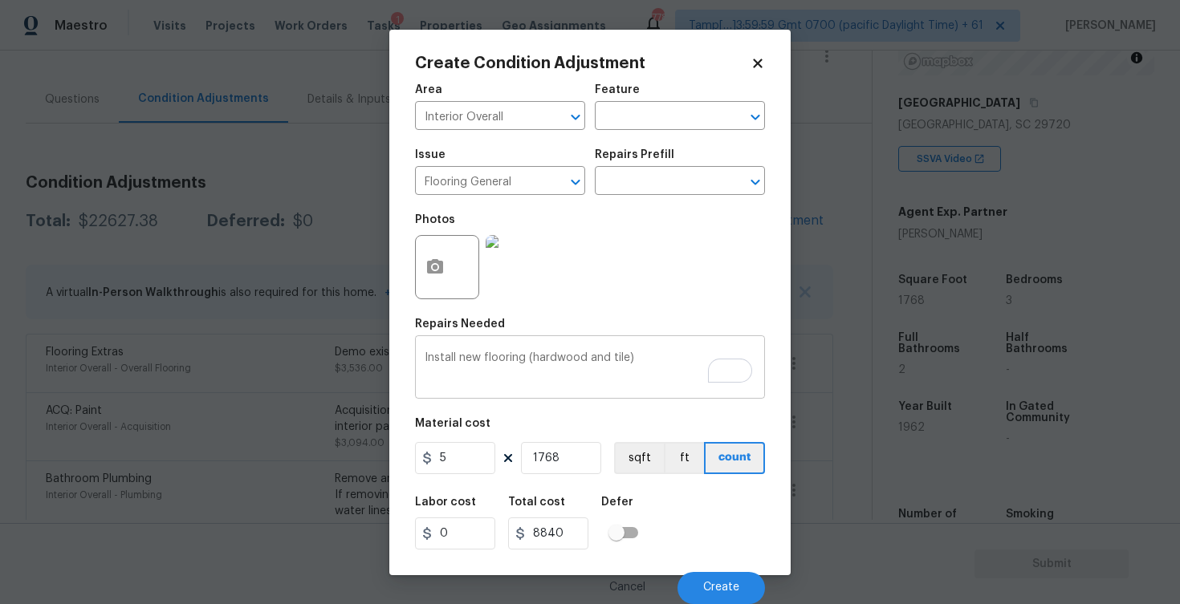
click at [525, 350] on div "Install new flooring (hardwood and tile) x ​" at bounding box center [590, 369] width 350 height 59
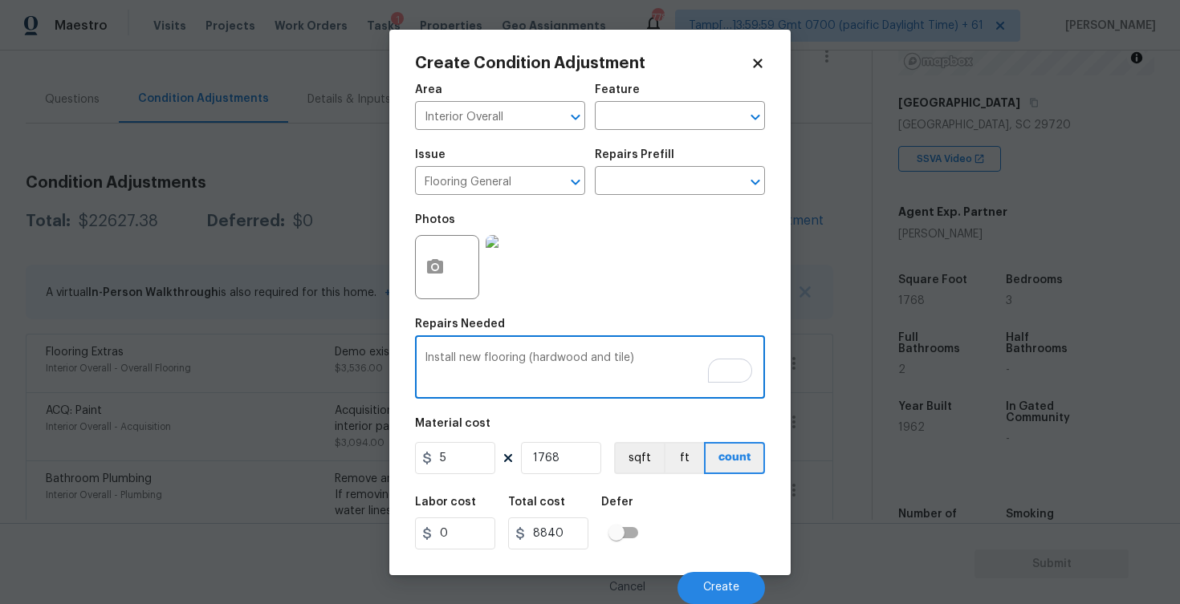
click at [525, 356] on textarea "Install new flooring (hardwood and tile)" at bounding box center [590, 369] width 331 height 34
type textarea "Install new flooring throughout (hardwood and tile)"
click at [661, 499] on div "Labor cost 0 Total cost 8840 Defer" at bounding box center [590, 523] width 350 height 72
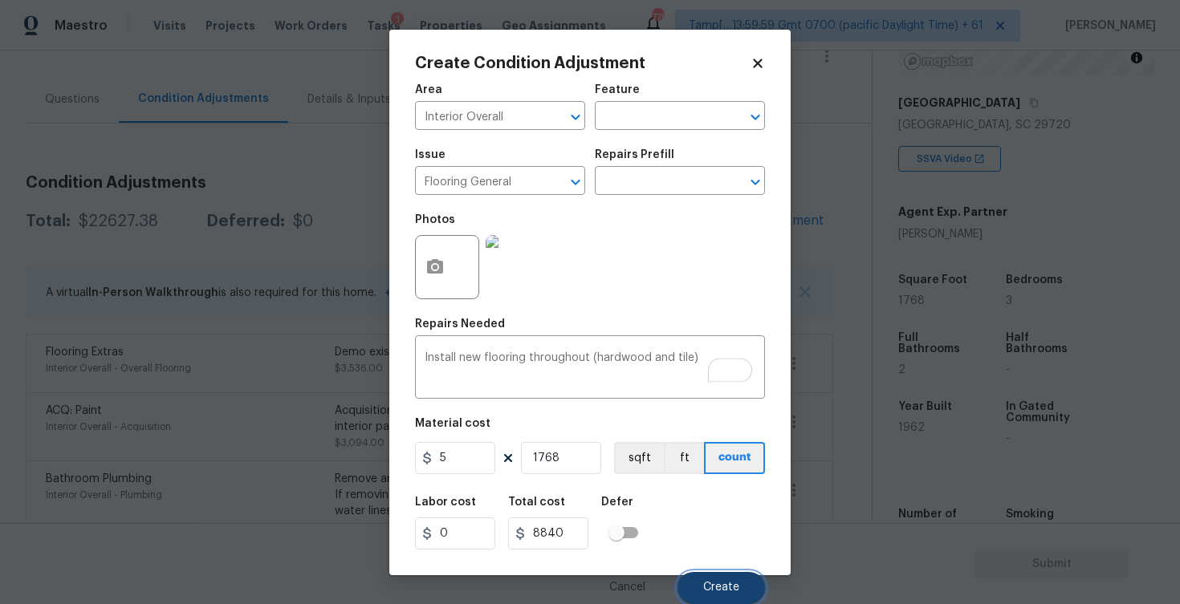
click at [720, 583] on span "Create" at bounding box center [721, 588] width 36 height 12
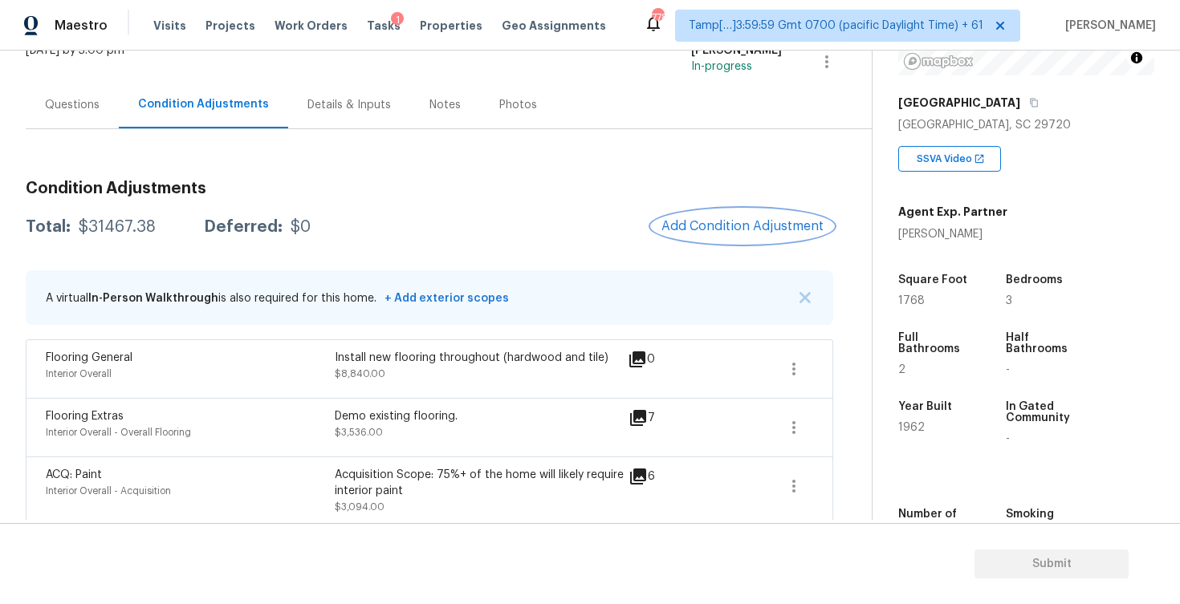
scroll to position [116, 0]
click at [91, 104] on div "Questions" at bounding box center [72, 104] width 55 height 16
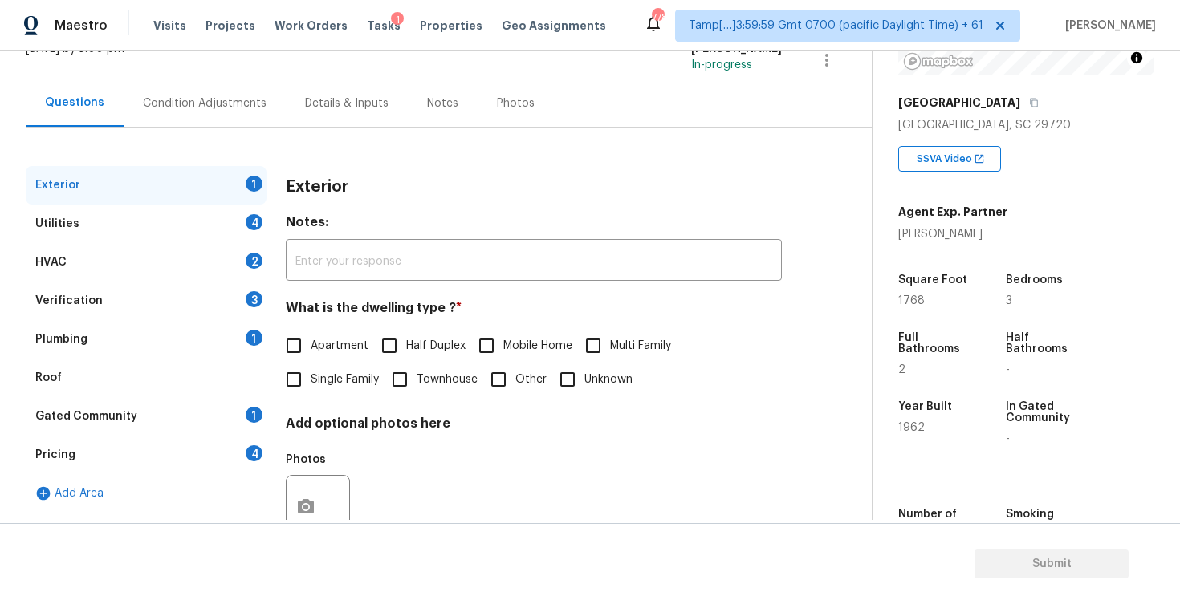
scroll to position [169, 0]
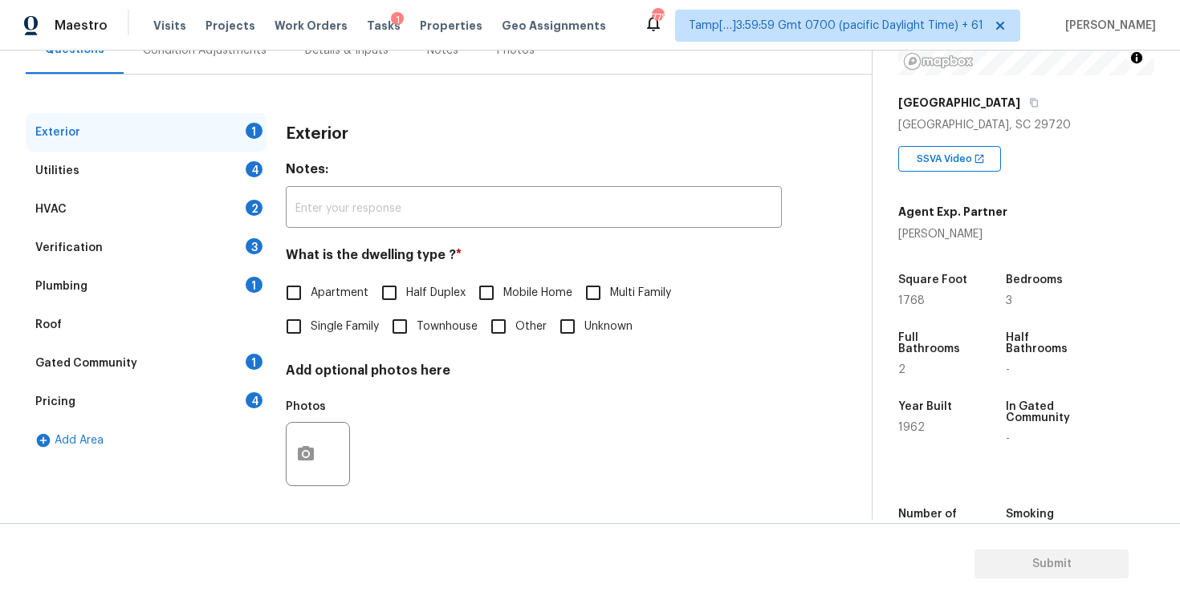
click at [303, 319] on input "Single Family" at bounding box center [294, 327] width 34 height 34
checkbox input "true"
click at [231, 162] on div "Utilities 4" at bounding box center [146, 171] width 241 height 39
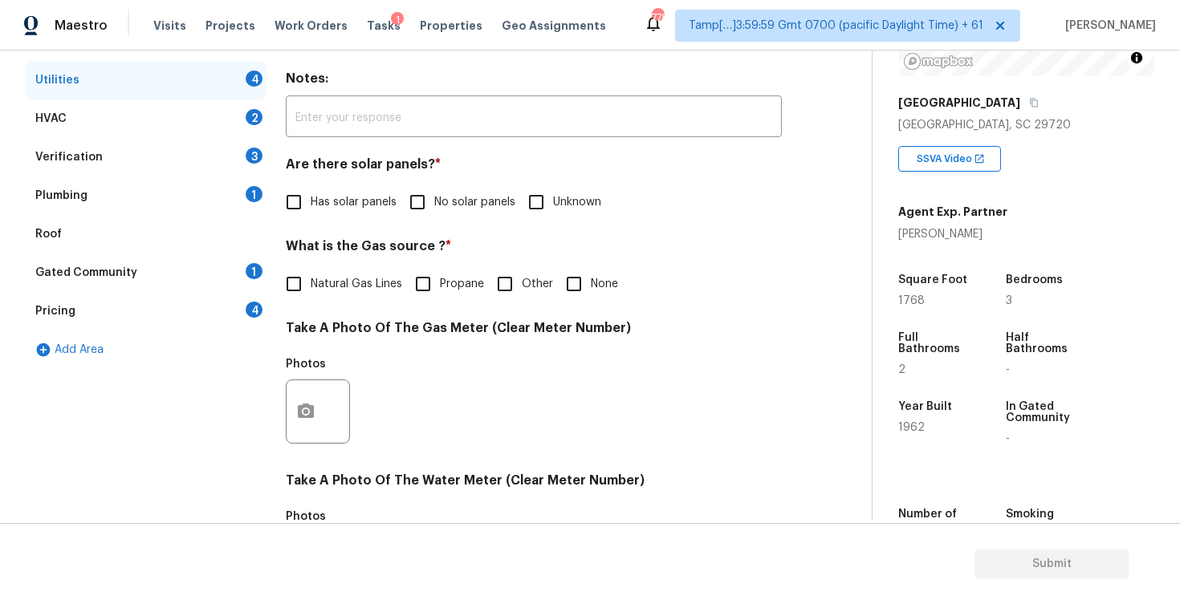
click at [411, 206] on input "No solar panels" at bounding box center [418, 202] width 34 height 34
checkbox input "true"
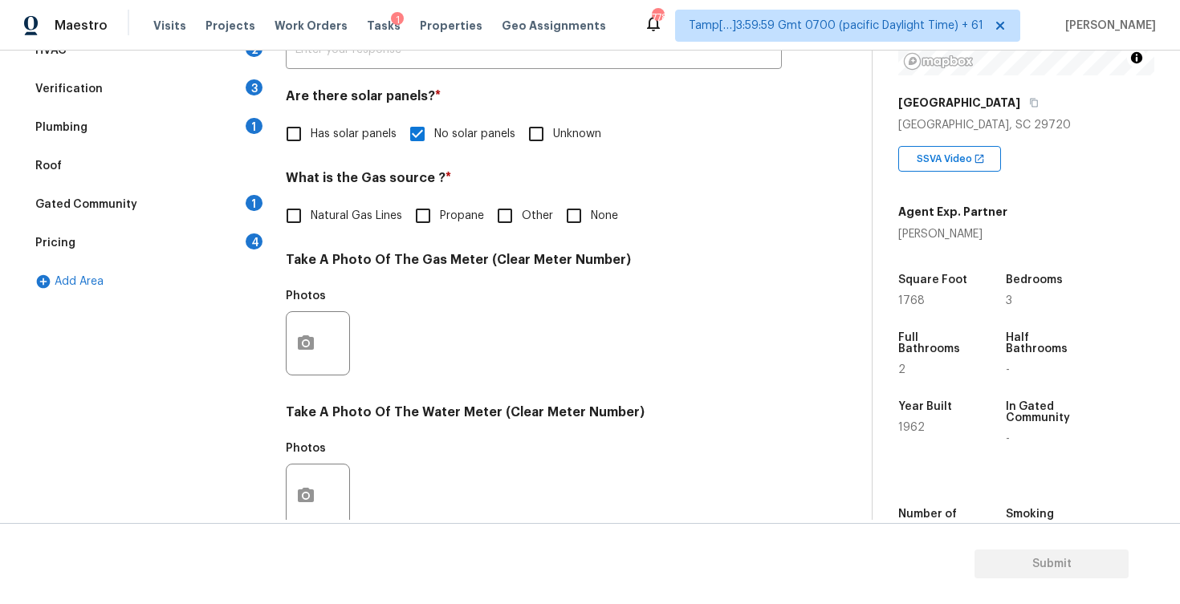
scroll to position [328, 0]
click at [360, 214] on span "Natural Gas Lines" at bounding box center [357, 215] width 92 height 17
click at [311, 214] on input "Natural Gas Lines" at bounding box center [294, 215] width 34 height 34
checkbox input "true"
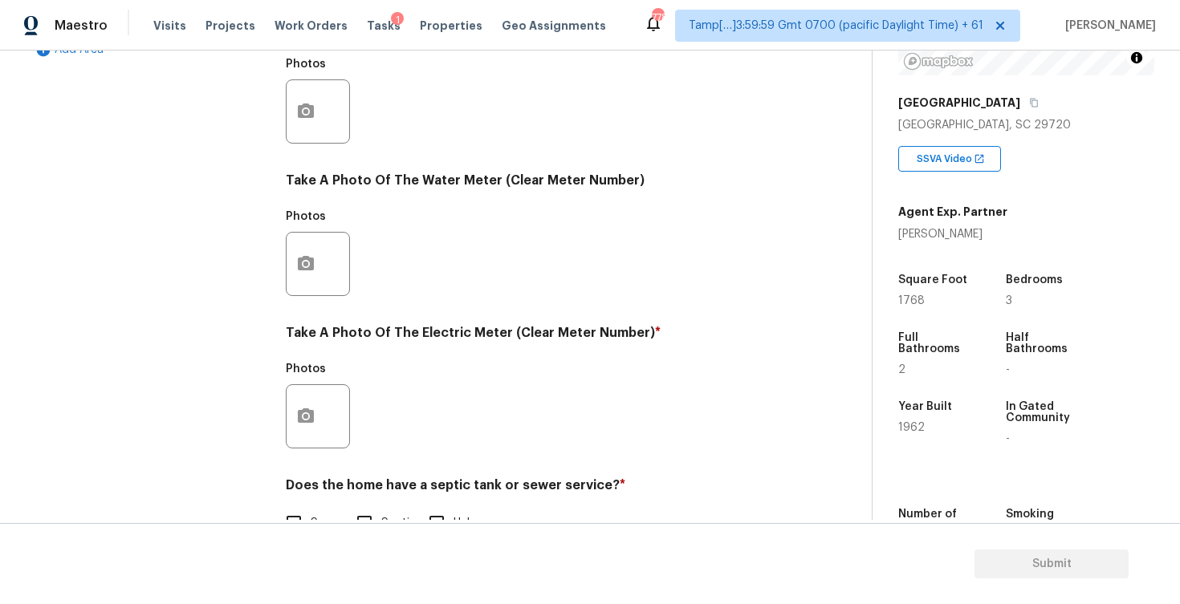
scroll to position [604, 0]
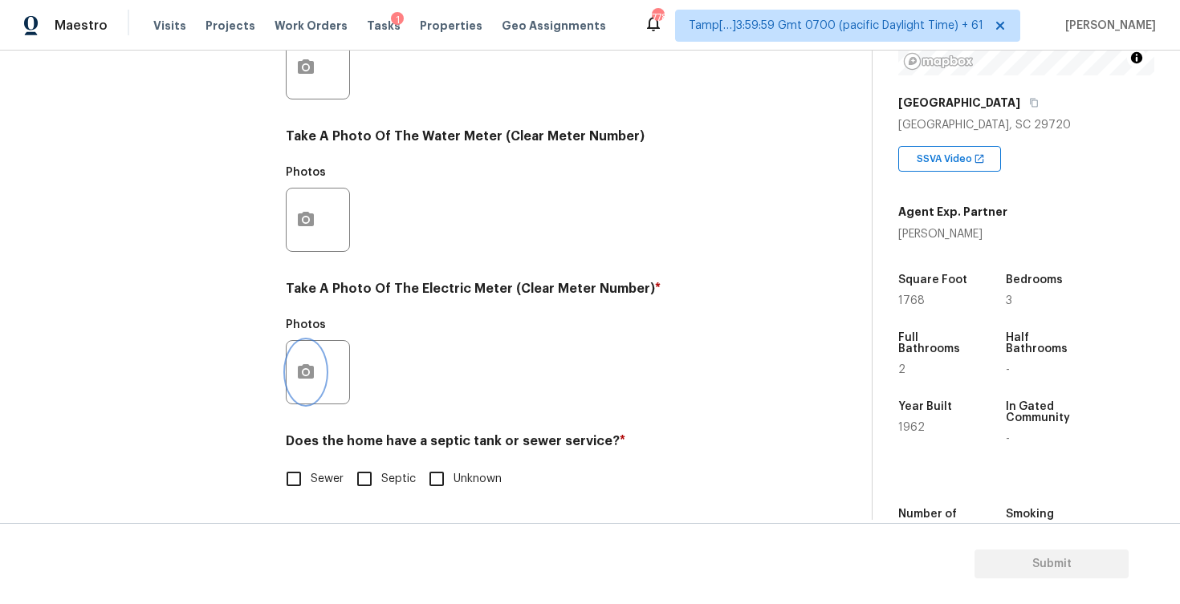
click at [304, 361] on button "button" at bounding box center [306, 372] width 39 height 63
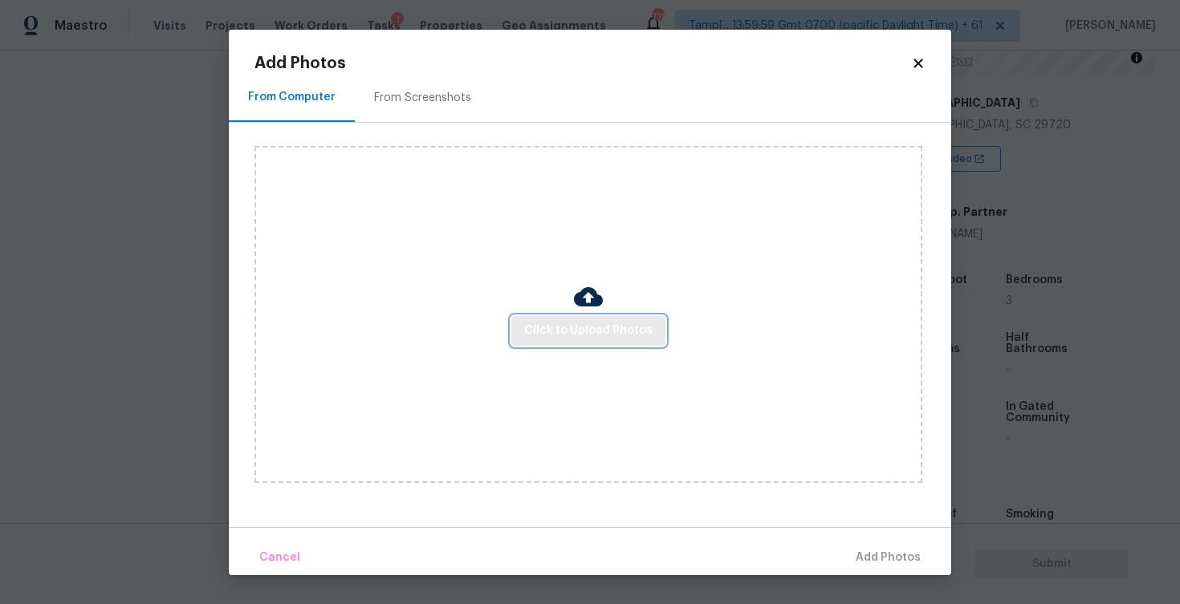
click at [558, 317] on button "Click to Upload Photos" at bounding box center [588, 331] width 154 height 30
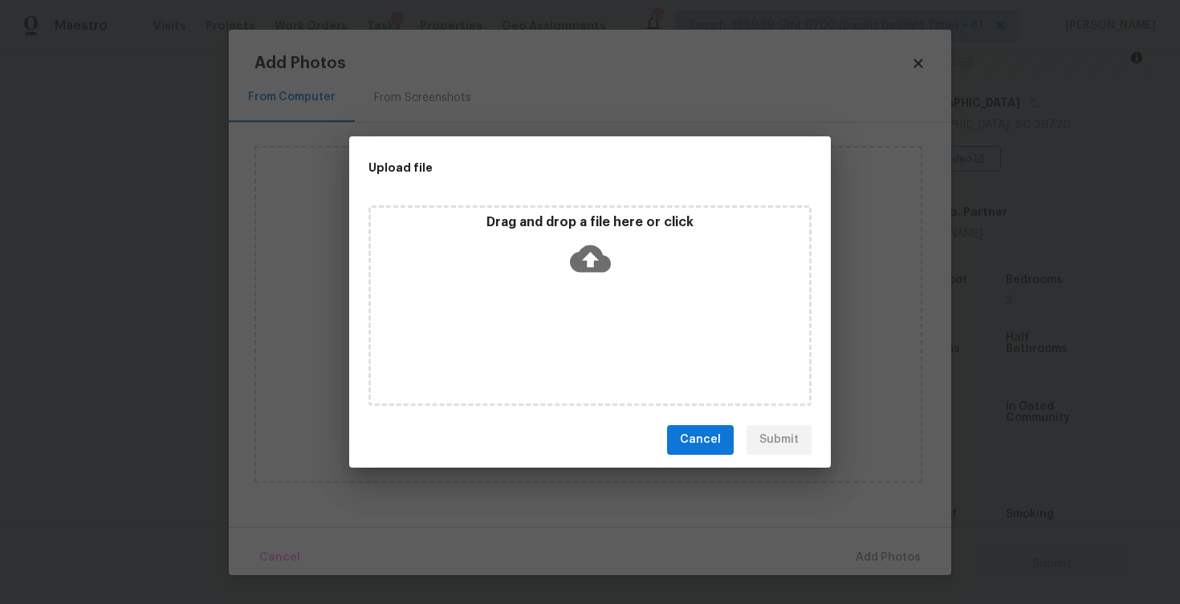
click at [572, 270] on icon at bounding box center [590, 258] width 41 height 41
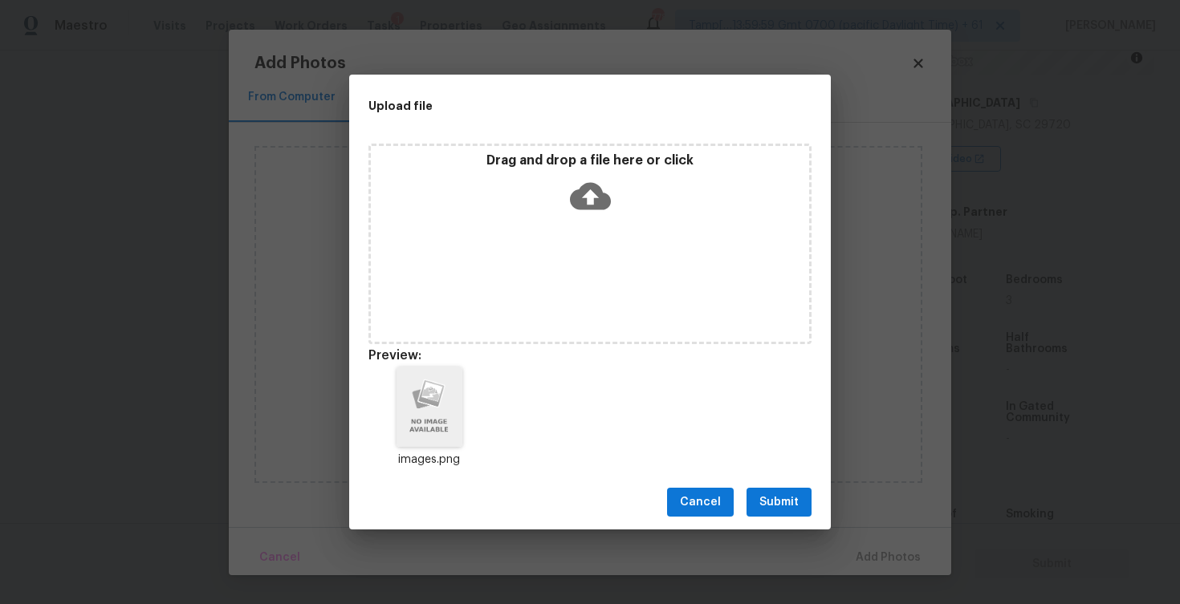
click at [795, 488] on button "Submit" at bounding box center [779, 503] width 65 height 30
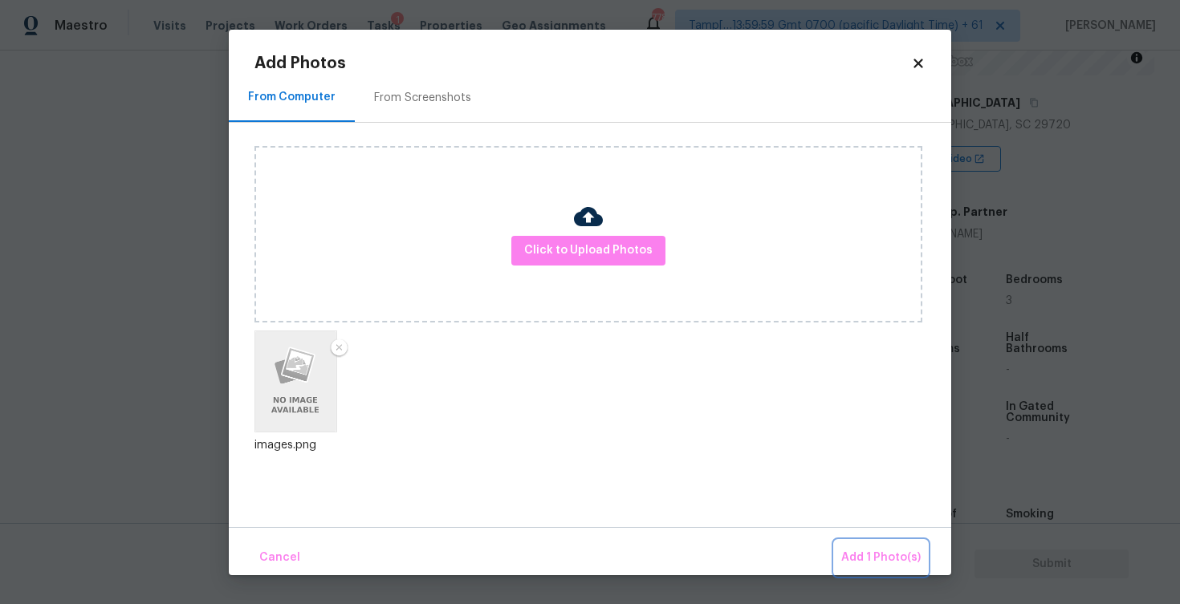
click at [860, 553] on span "Add 1 Photo(s)" at bounding box center [880, 558] width 79 height 20
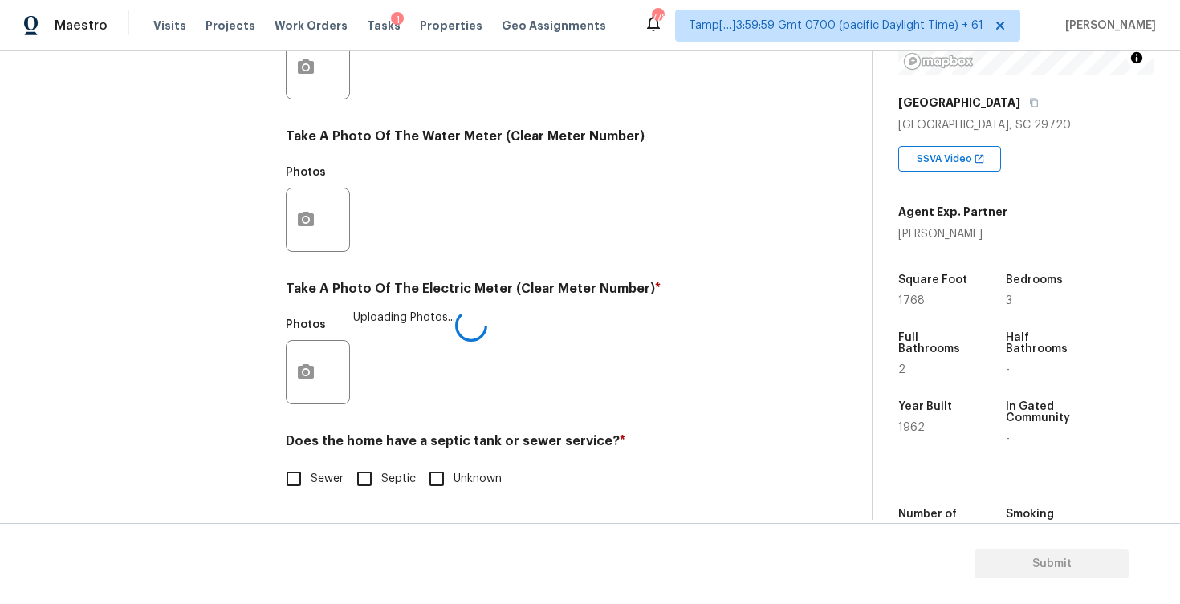
click at [355, 472] on input "Septic" at bounding box center [365, 479] width 34 height 34
checkbox input "true"
click at [322, 473] on span "Sewer" at bounding box center [327, 481] width 33 height 17
click at [311, 473] on input "Sewer" at bounding box center [294, 481] width 34 height 34
checkbox input "true"
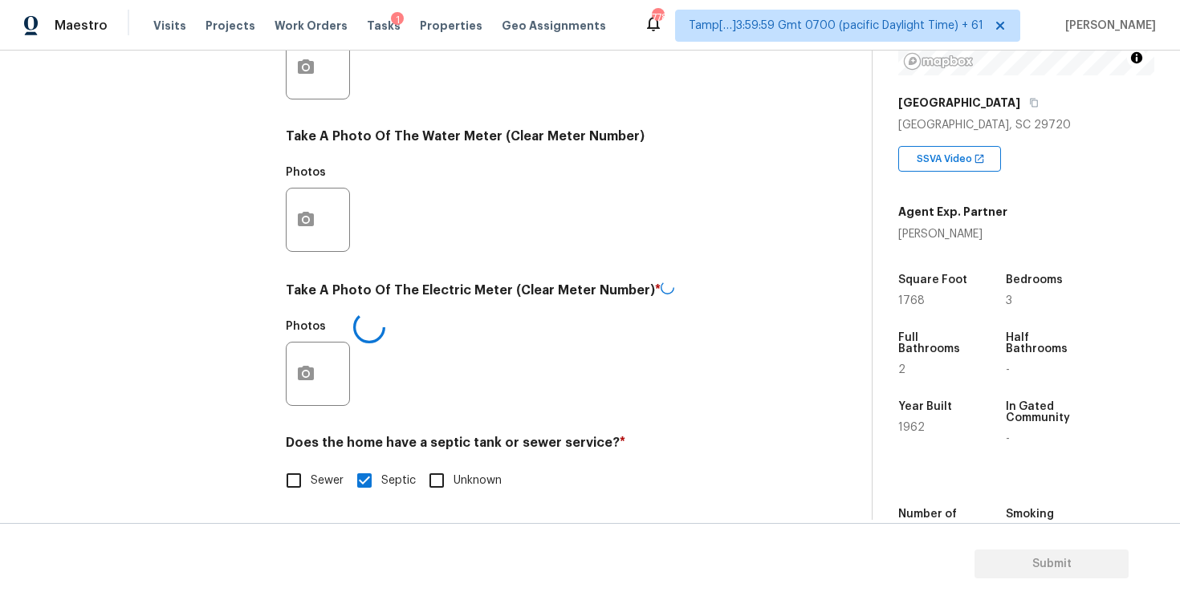
checkbox input "false"
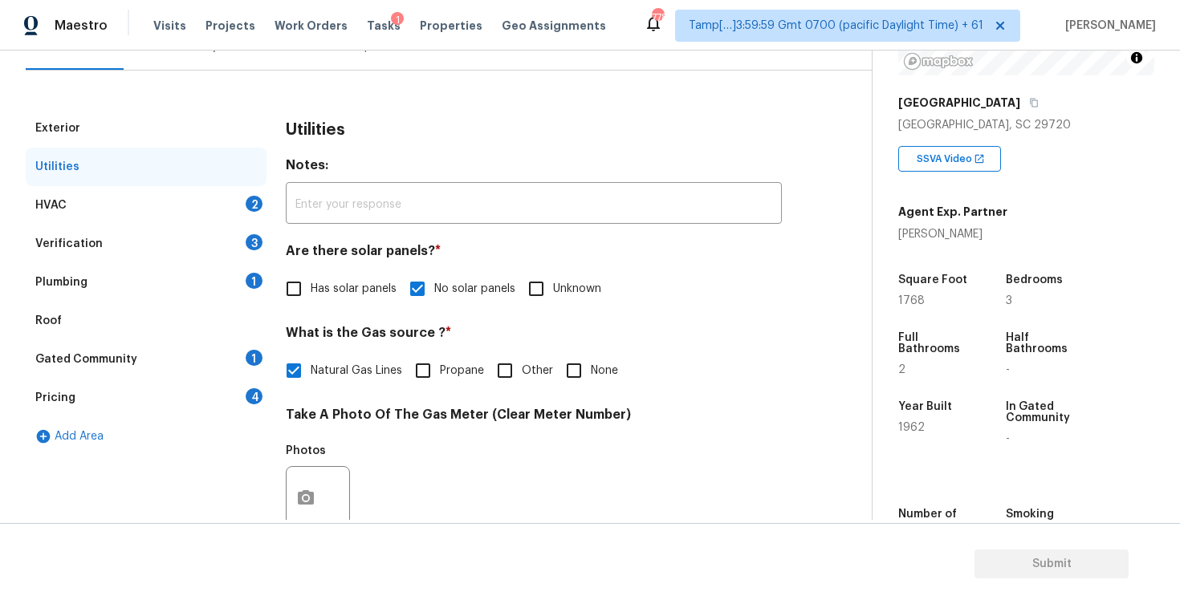
click at [197, 214] on div "HVAC 2" at bounding box center [146, 205] width 241 height 39
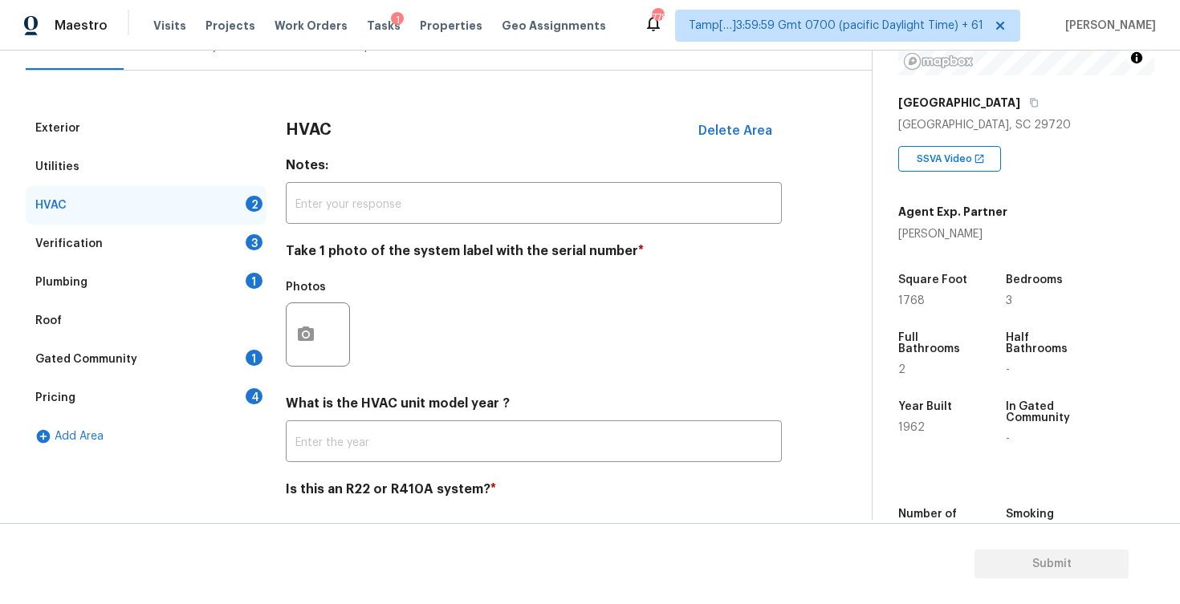
scroll to position [222, 0]
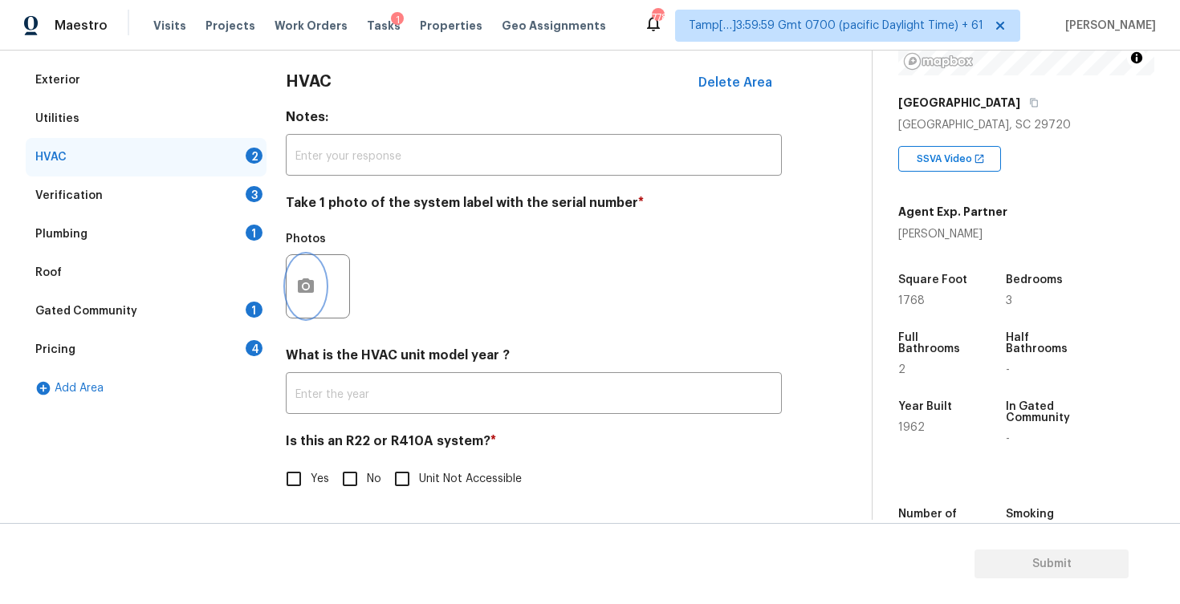
click at [299, 279] on icon "button" at bounding box center [305, 286] width 19 height 19
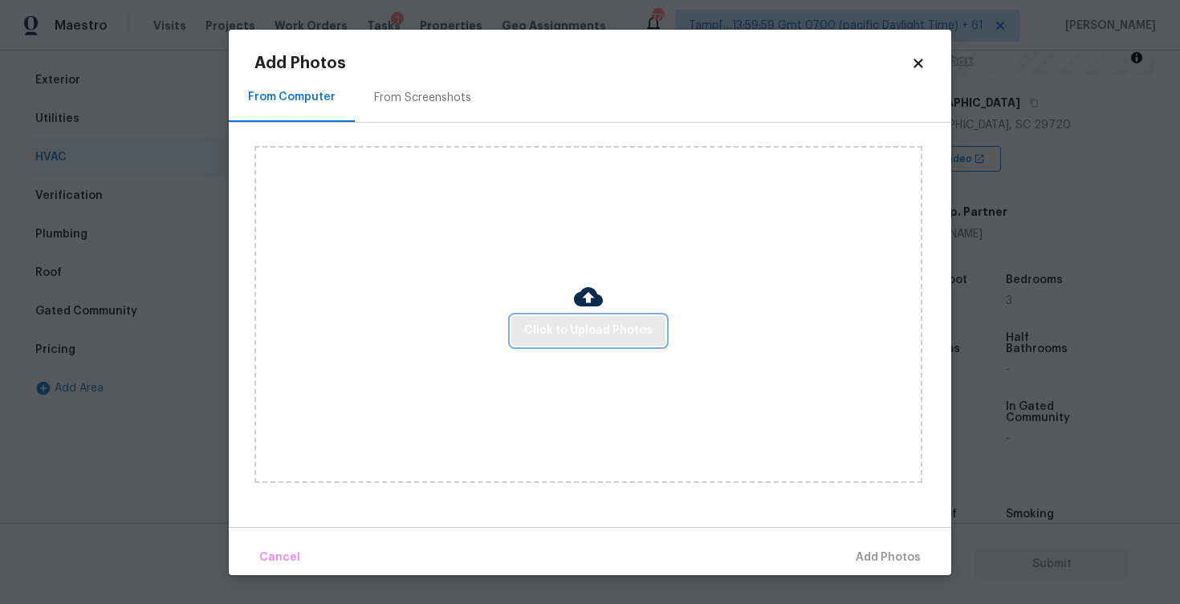
click at [559, 329] on span "Click to Upload Photos" at bounding box center [588, 331] width 128 height 20
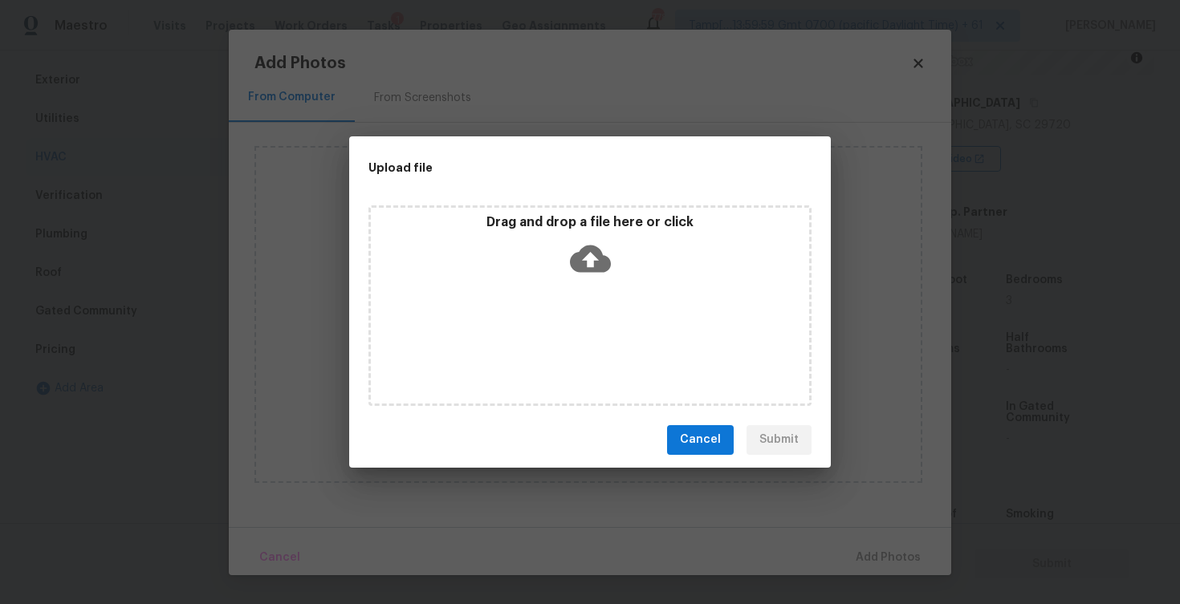
click at [572, 269] on icon at bounding box center [590, 258] width 41 height 41
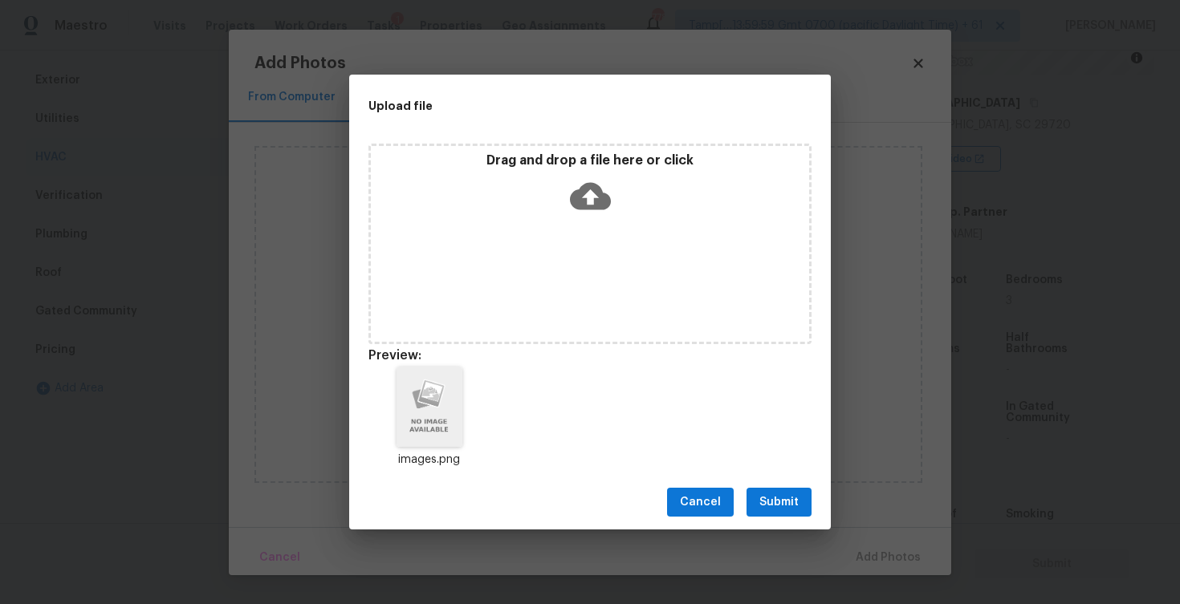
click at [798, 485] on div "Cancel Submit" at bounding box center [590, 502] width 482 height 55
click at [802, 500] on button "Submit" at bounding box center [779, 503] width 65 height 30
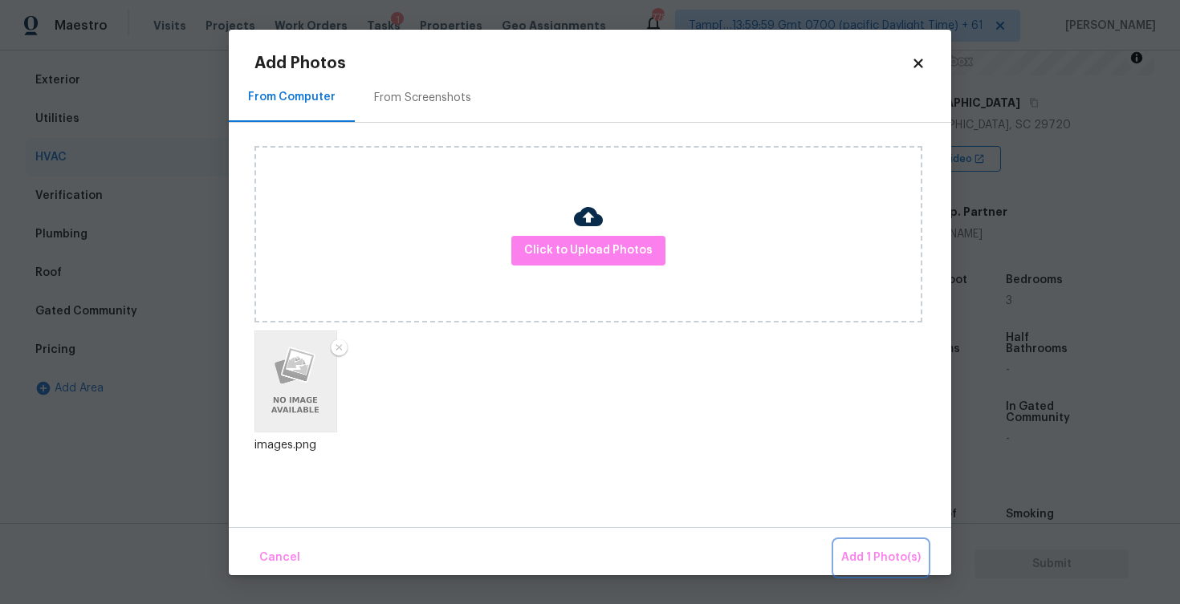
click at [874, 559] on span "Add 1 Photo(s)" at bounding box center [880, 558] width 79 height 20
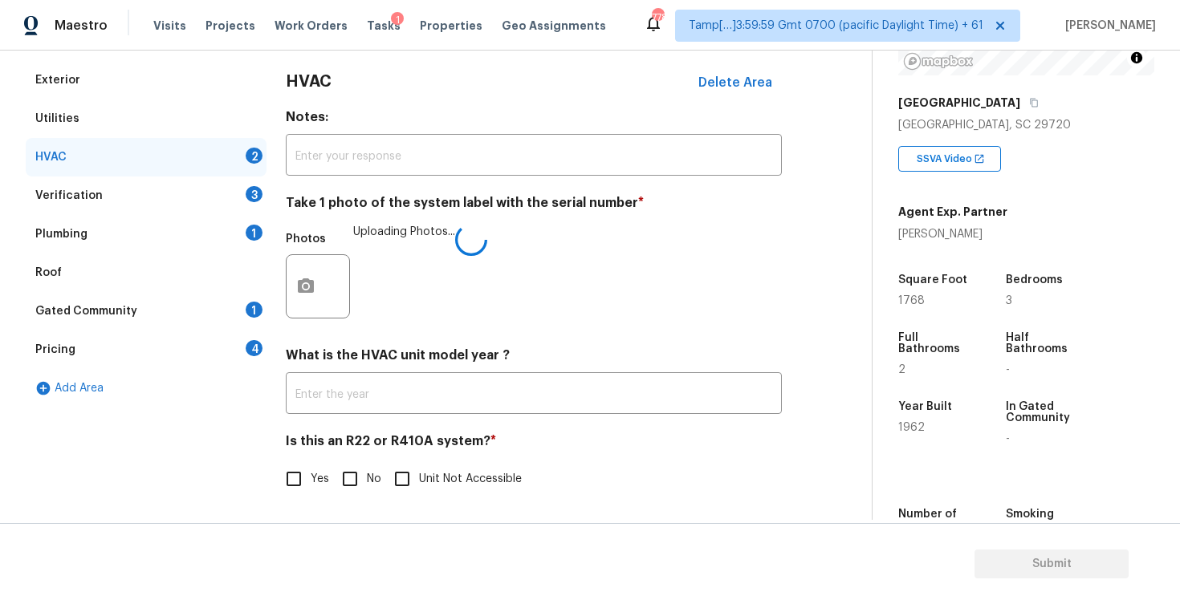
click at [358, 473] on input "No" at bounding box center [350, 479] width 34 height 34
checkbox input "true"
click at [243, 206] on div "Verification 3" at bounding box center [146, 196] width 241 height 39
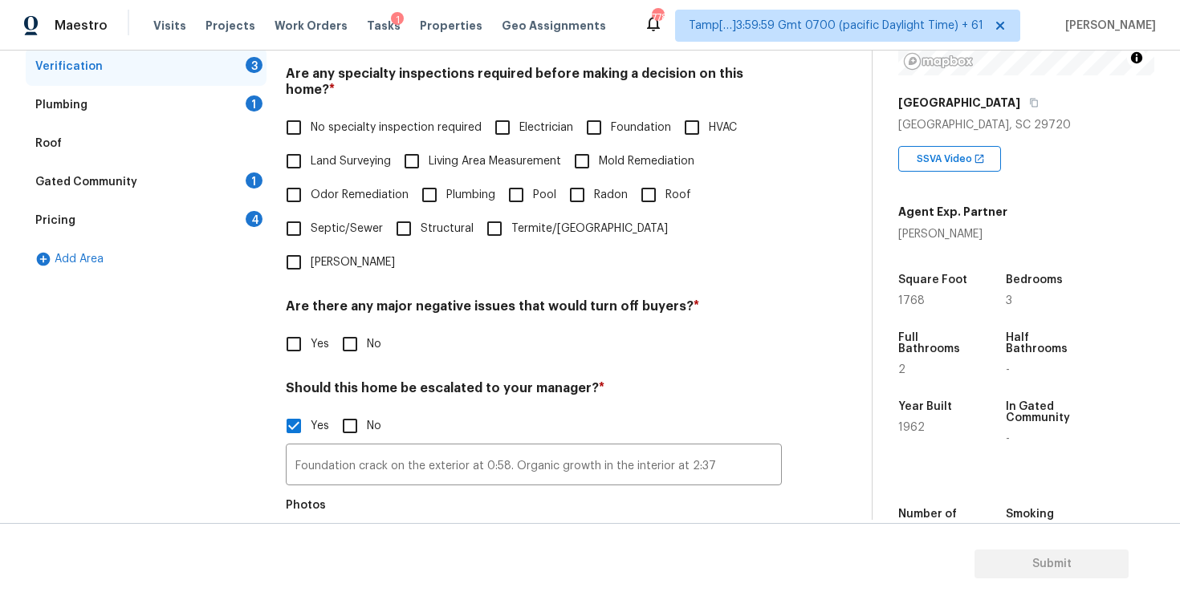
scroll to position [305, 0]
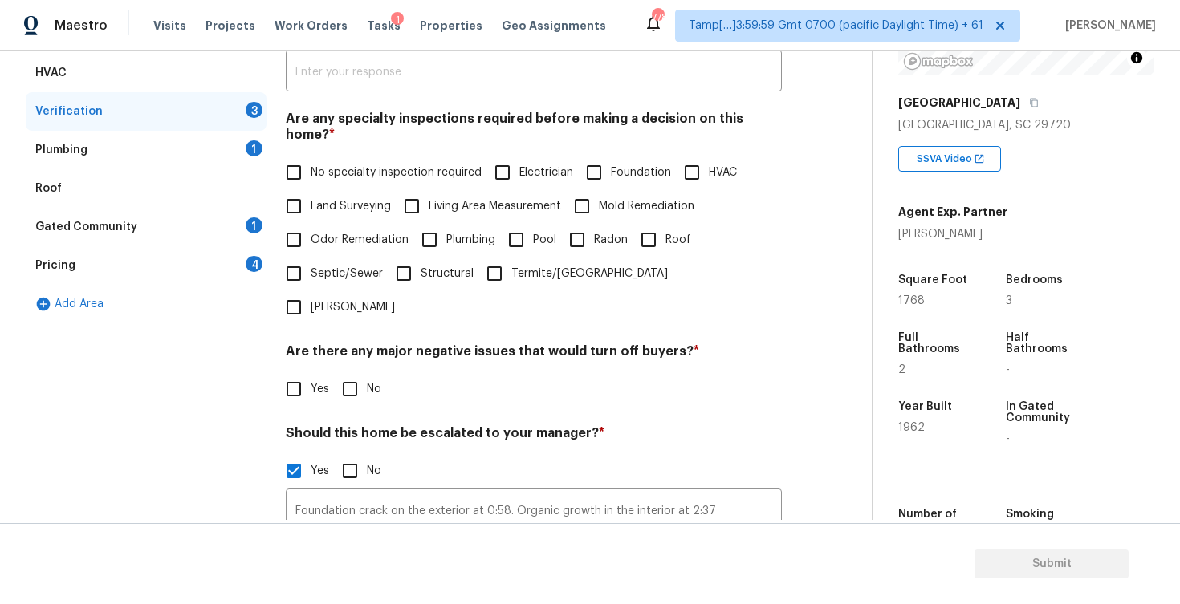
click at [580, 156] on input "Foundation" at bounding box center [594, 173] width 34 height 34
checkbox input "true"
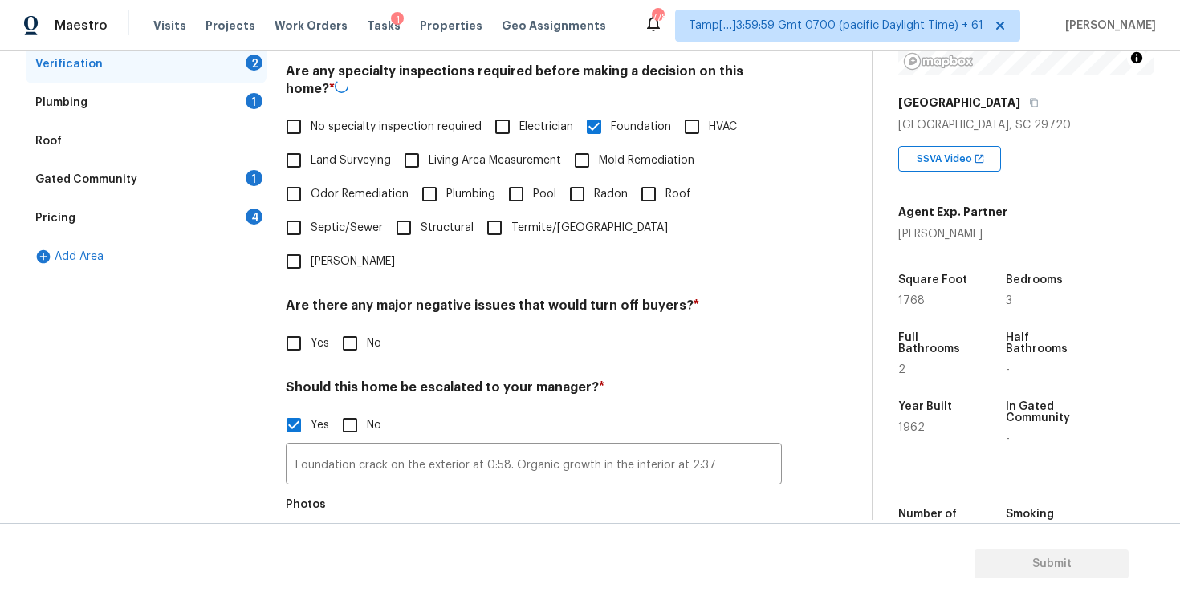
scroll to position [355, 0]
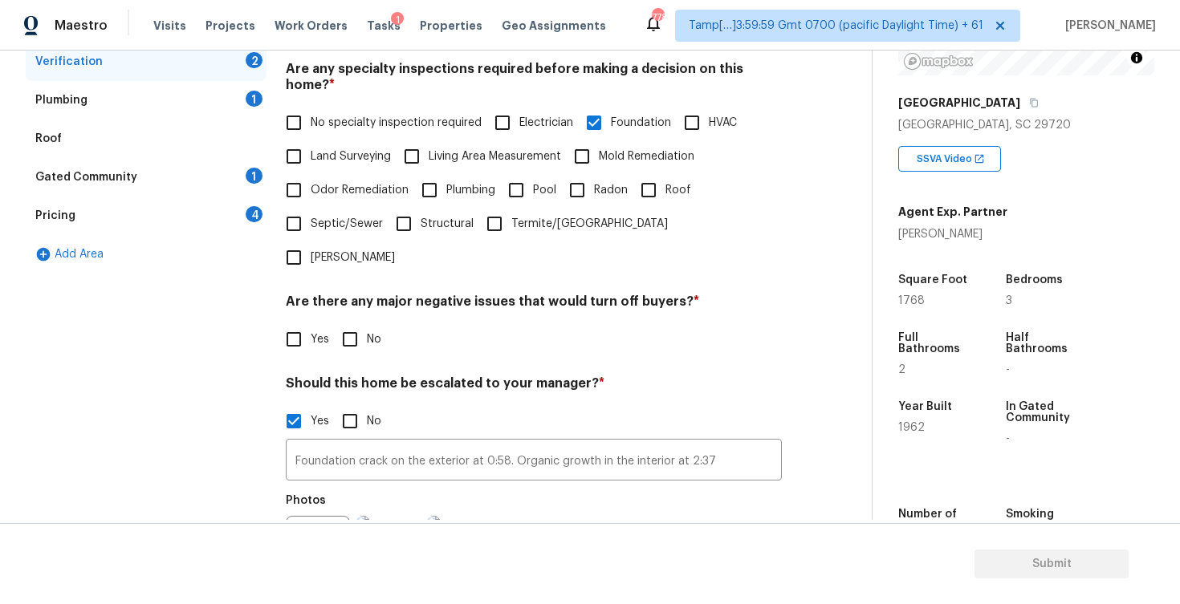
click at [596, 140] on input "Mold Remediation" at bounding box center [582, 157] width 34 height 34
checkbox input "true"
click at [650, 174] on input "Roof" at bounding box center [649, 190] width 34 height 34
checkbox input "true"
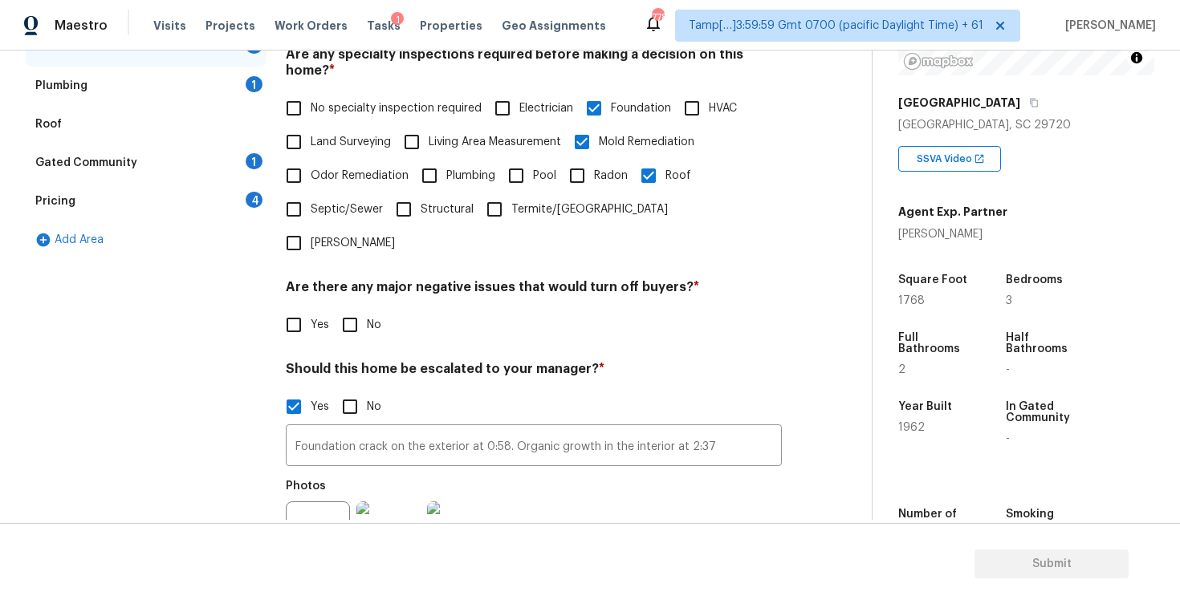
click at [340, 308] on input "No" at bounding box center [350, 325] width 34 height 34
checkbox input "true"
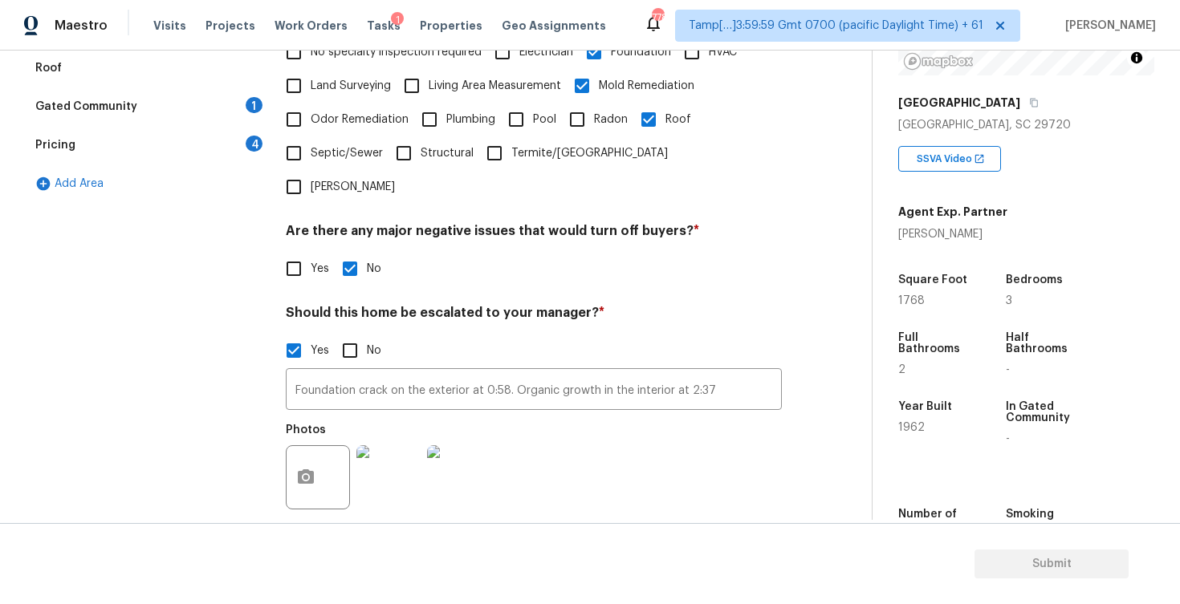
click at [336, 112] on span "Odor Remediation" at bounding box center [360, 120] width 98 height 17
click at [311, 103] on input "Odor Remediation" at bounding box center [294, 120] width 34 height 34
checkbox input "true"
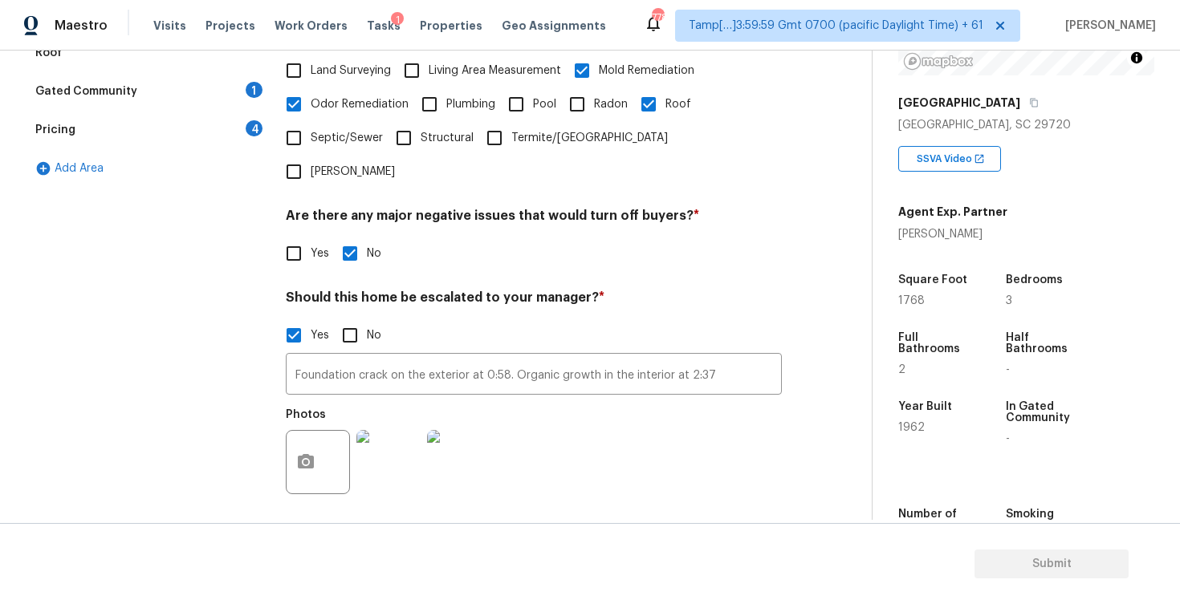
scroll to position [498, 0]
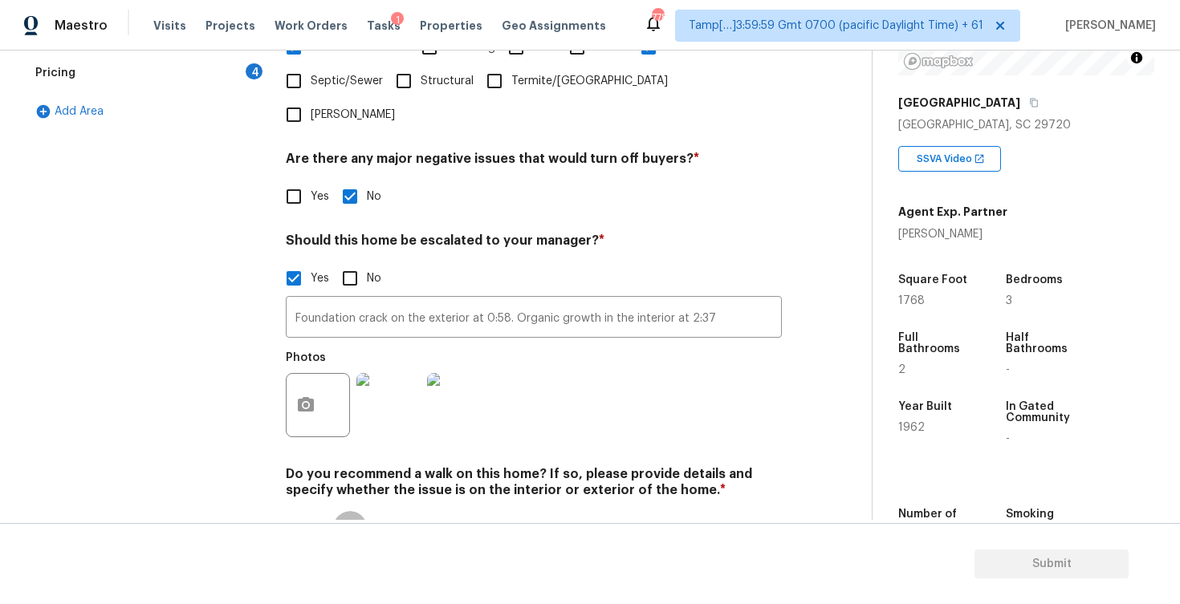
click at [359, 511] on input "No" at bounding box center [350, 528] width 34 height 34
checkbox input "true"
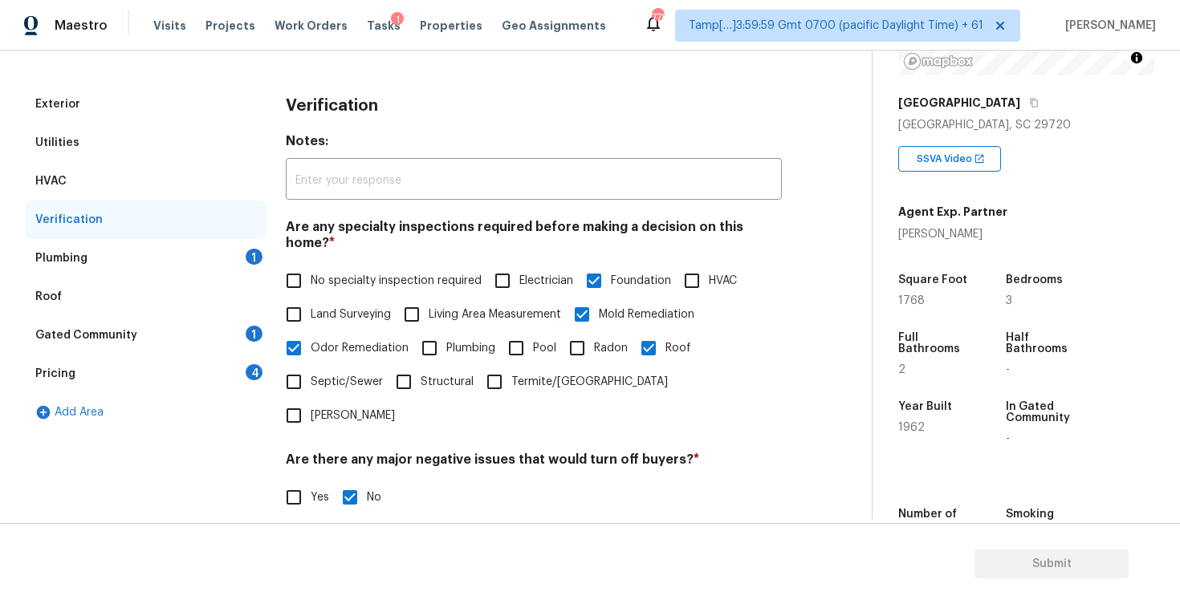
click at [194, 242] on div "Plumbing 1" at bounding box center [146, 258] width 241 height 39
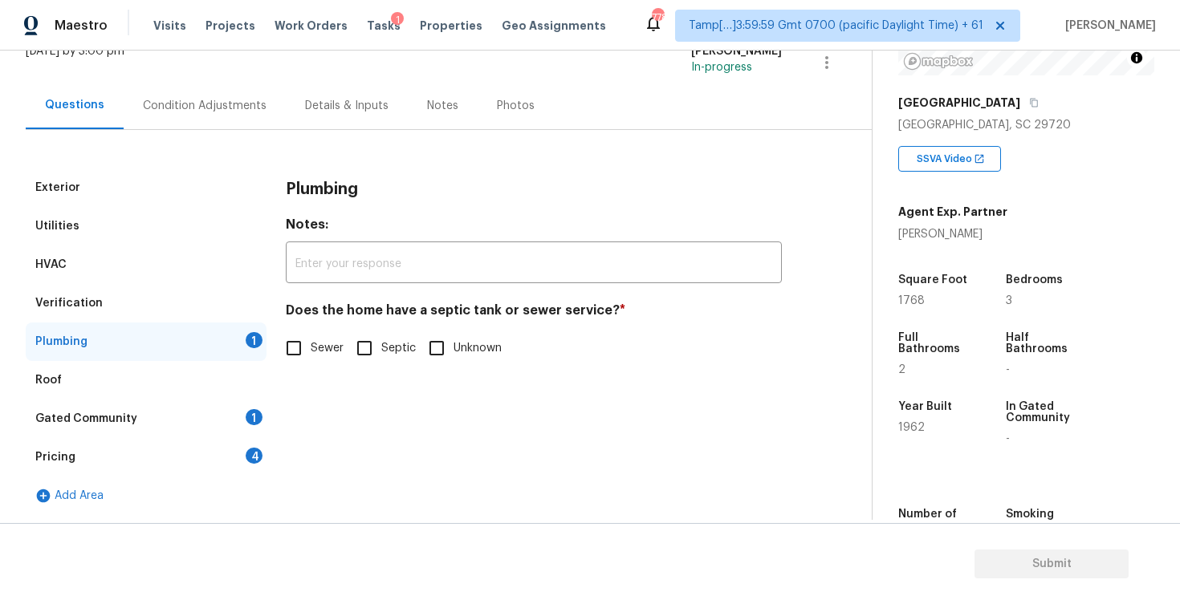
click at [304, 352] on input "Sewer" at bounding box center [294, 349] width 34 height 34
checkbox input "true"
click at [232, 422] on div "Gated Community 1" at bounding box center [146, 419] width 241 height 39
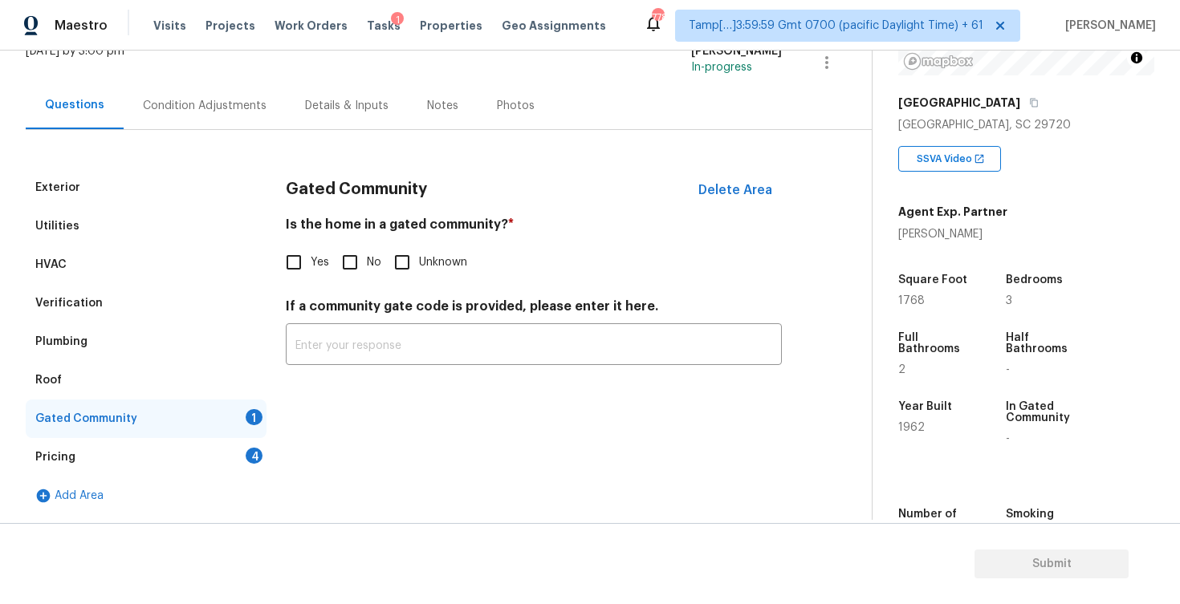
click at [357, 247] on input "No" at bounding box center [350, 263] width 34 height 34
checkbox input "true"
click at [247, 443] on div "Pricing 4" at bounding box center [146, 457] width 241 height 39
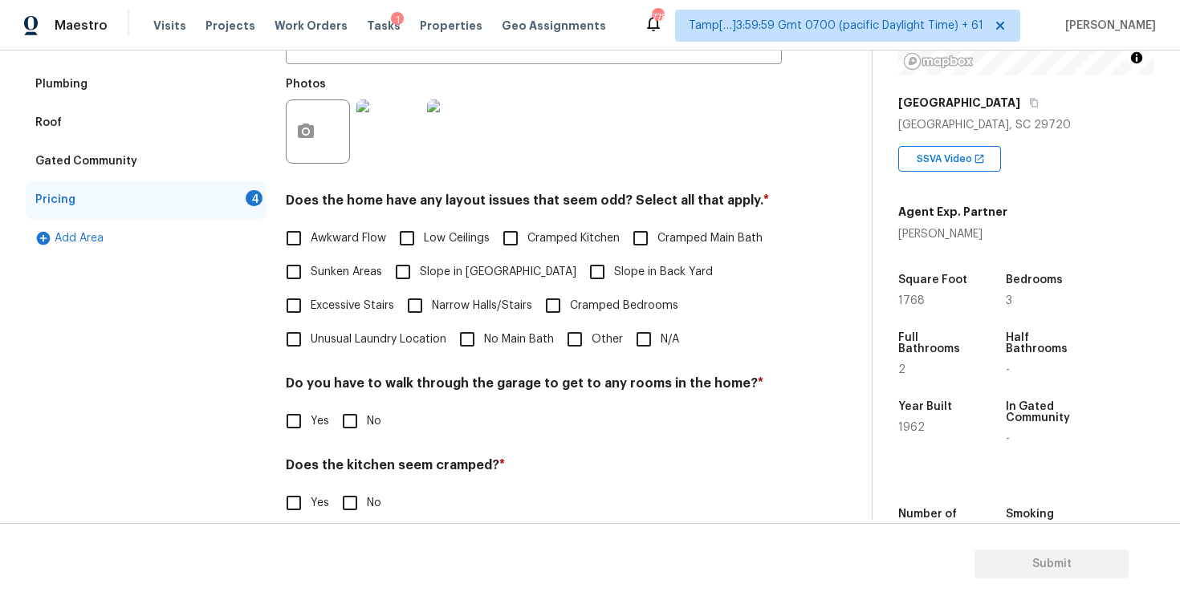
scroll to position [373, 0]
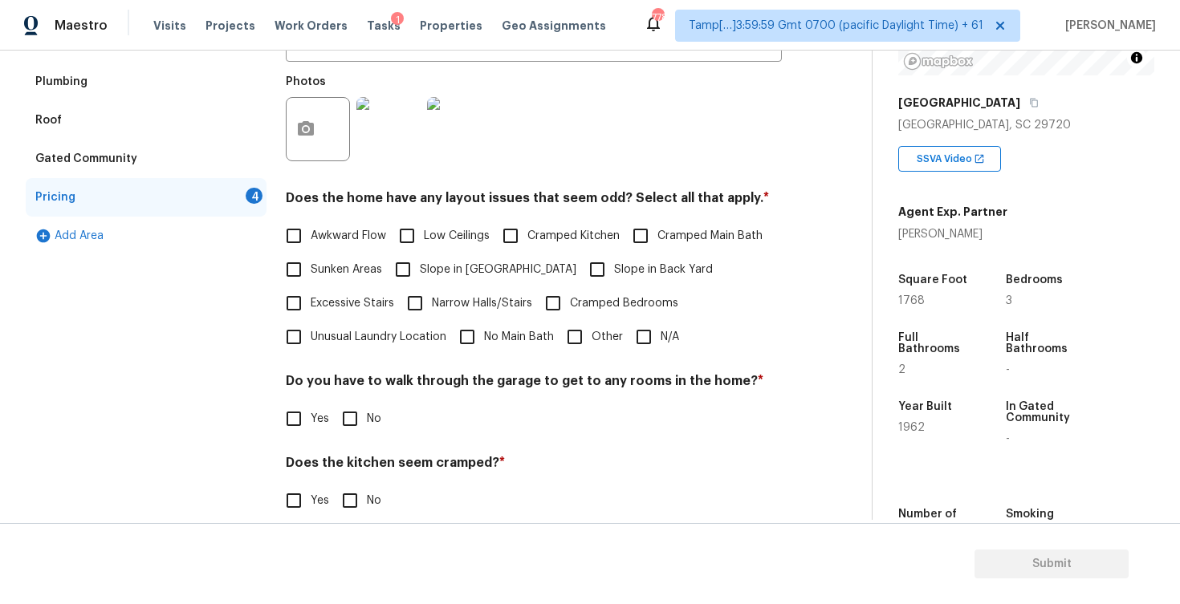
click at [447, 148] on img at bounding box center [459, 129] width 64 height 64
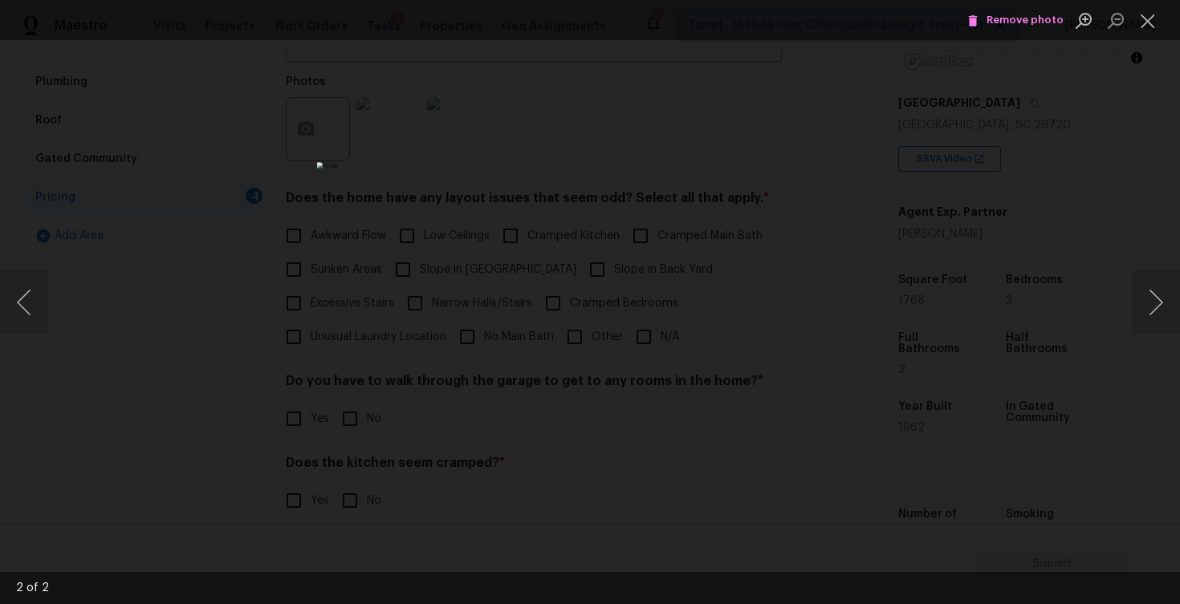
click at [1099, 233] on div "Lightbox" at bounding box center [590, 302] width 1180 height 604
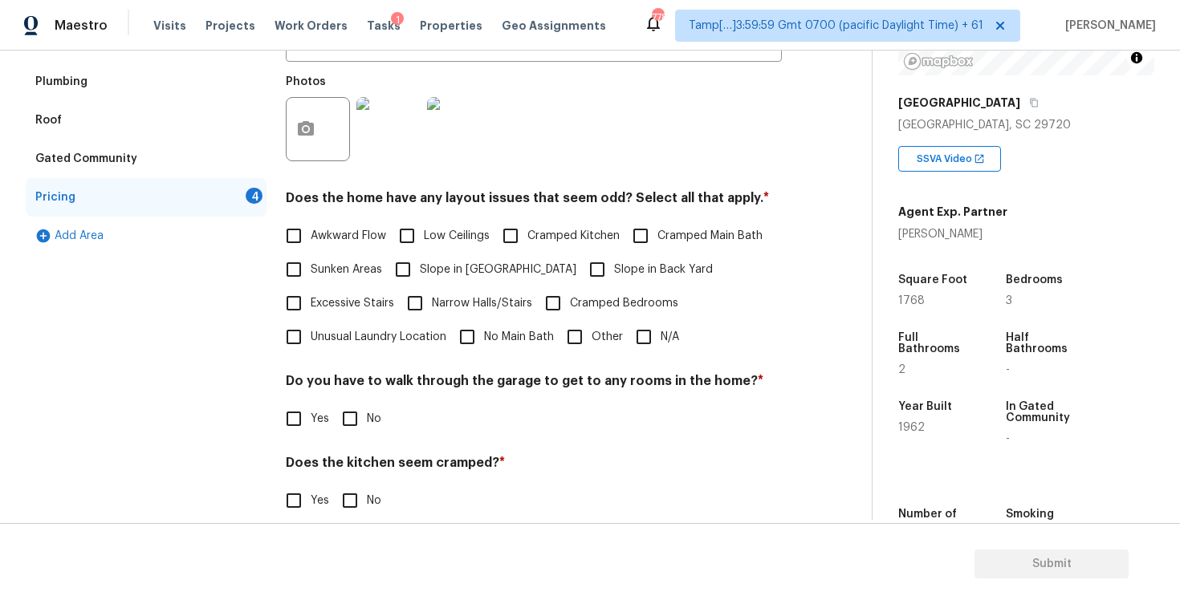
scroll to position [408, 0]
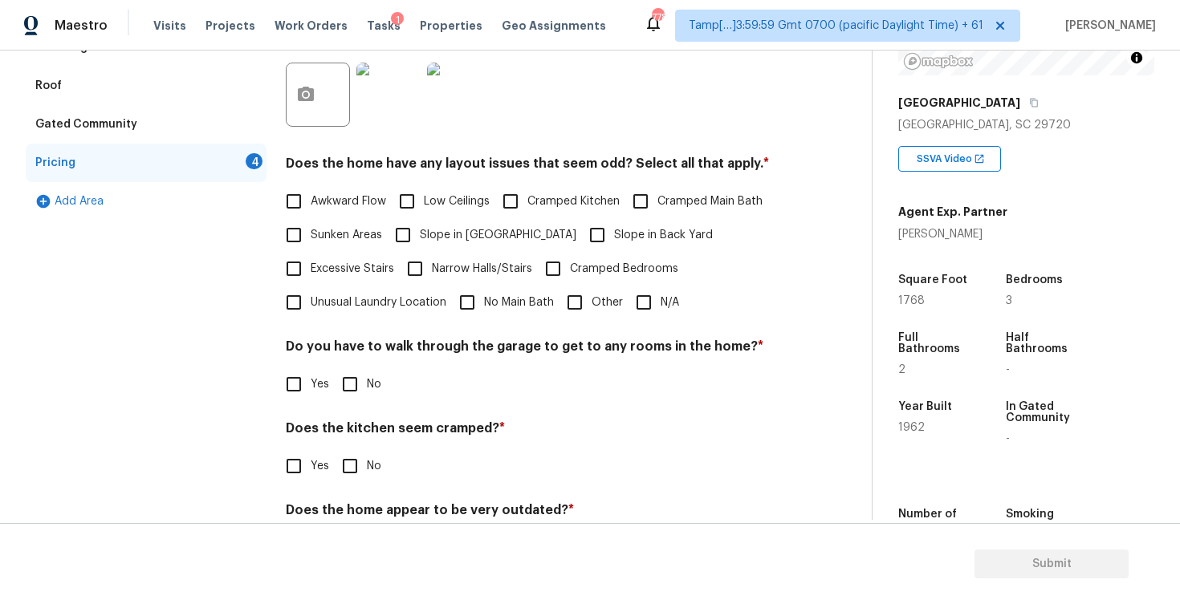
click at [334, 214] on label "Awkward Flow" at bounding box center [331, 202] width 109 height 34
click at [311, 214] on input "Awkward Flow" at bounding box center [294, 202] width 34 height 34
checkbox input "true"
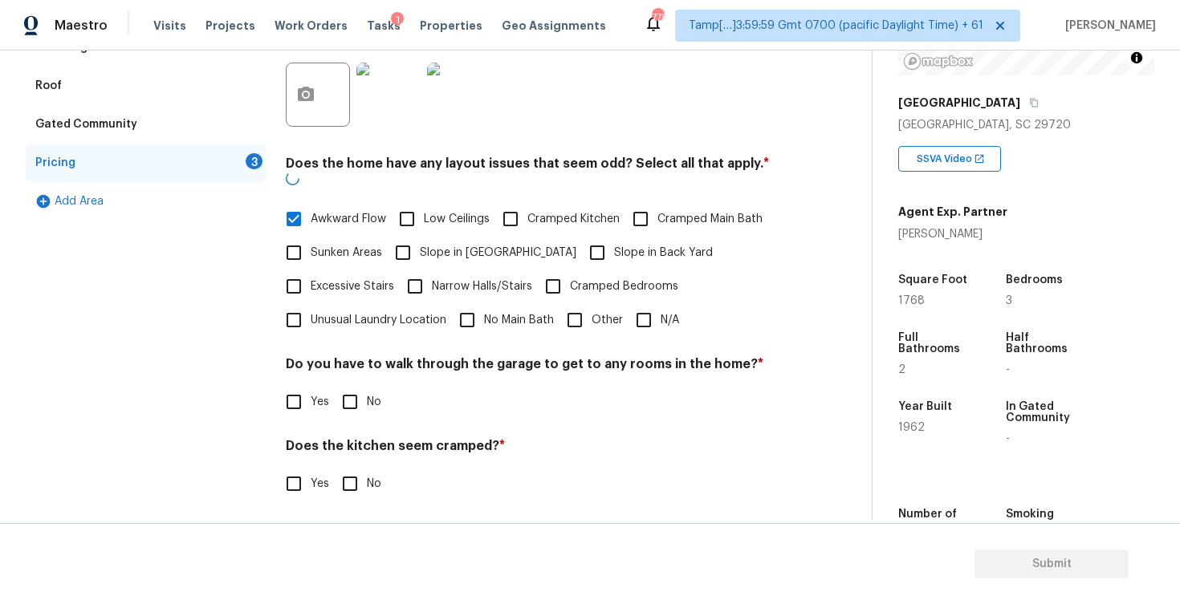
scroll to position [421, 0]
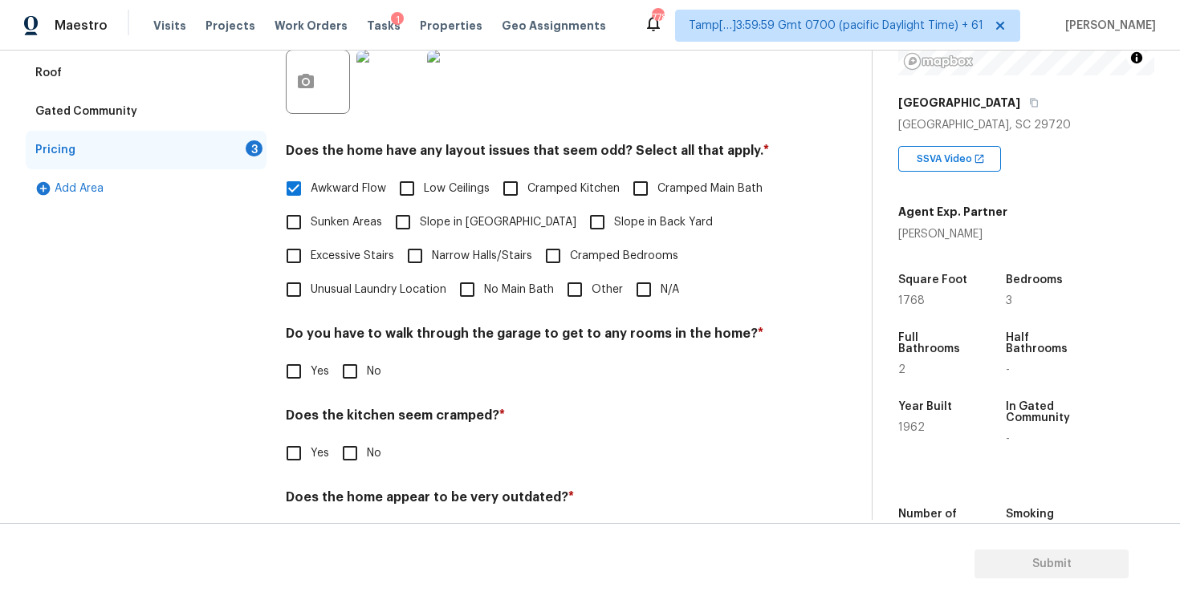
click at [352, 218] on span "Sunken Areas" at bounding box center [346, 222] width 71 height 17
click at [311, 218] on input "Sunken Areas" at bounding box center [294, 222] width 34 height 34
checkbox input "true"
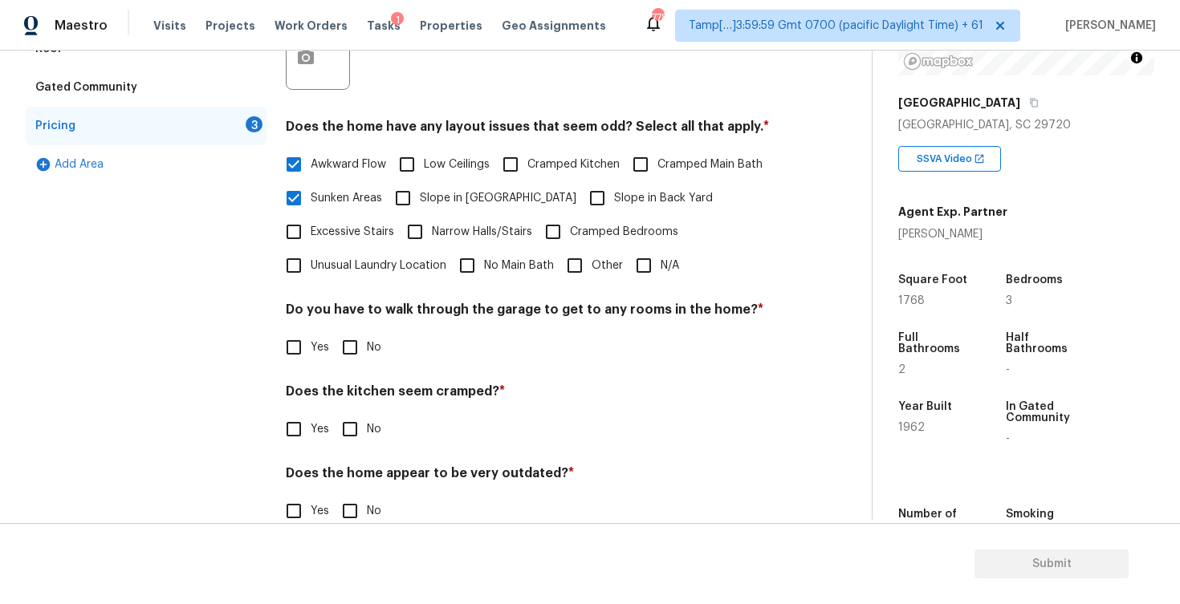
scroll to position [453, 0]
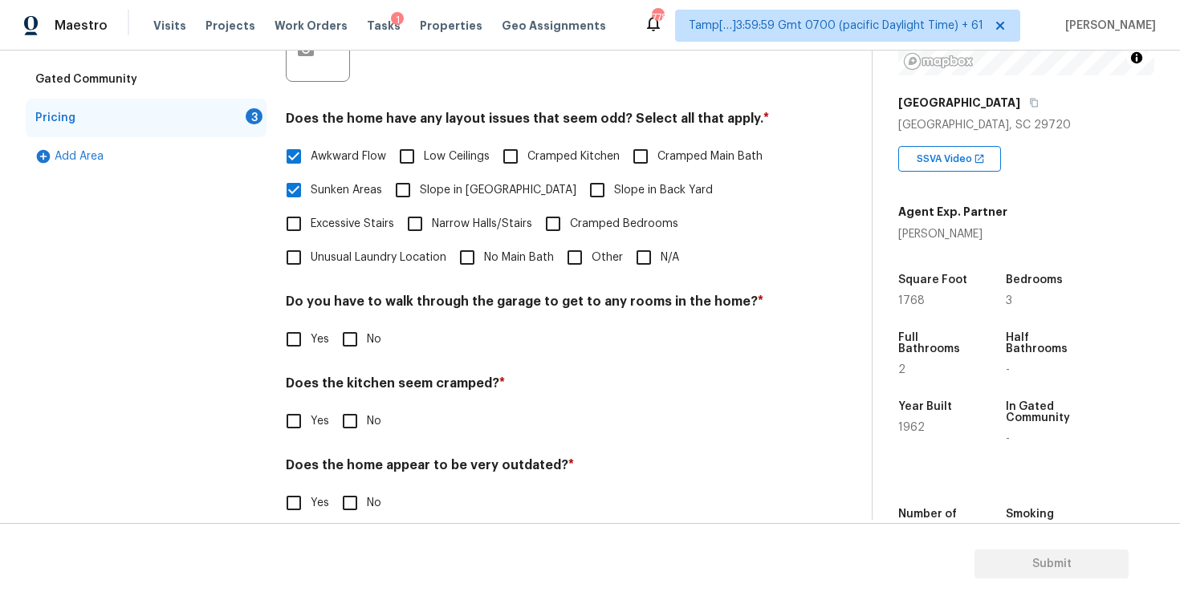
click at [580, 181] on input "Slope in Back Yard" at bounding box center [597, 190] width 34 height 34
checkbox input "true"
click at [354, 340] on input "No" at bounding box center [350, 340] width 34 height 34
checkbox input "true"
click at [350, 414] on input "No" at bounding box center [350, 422] width 34 height 34
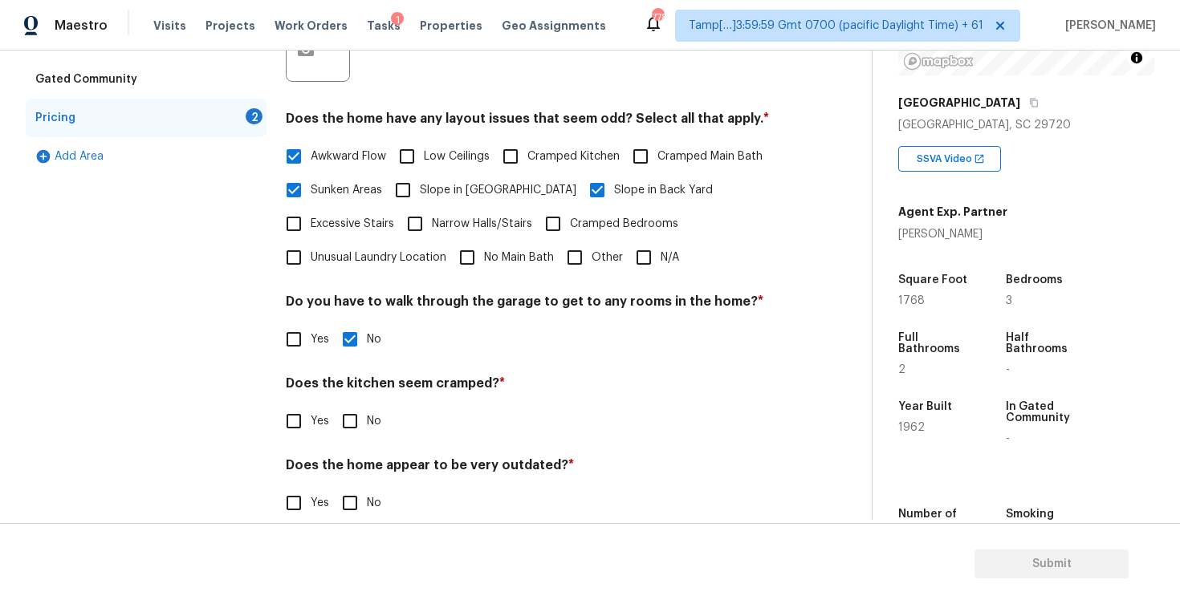
checkbox input "true"
click at [356, 500] on input "No" at bounding box center [350, 505] width 34 height 34
checkbox input "true"
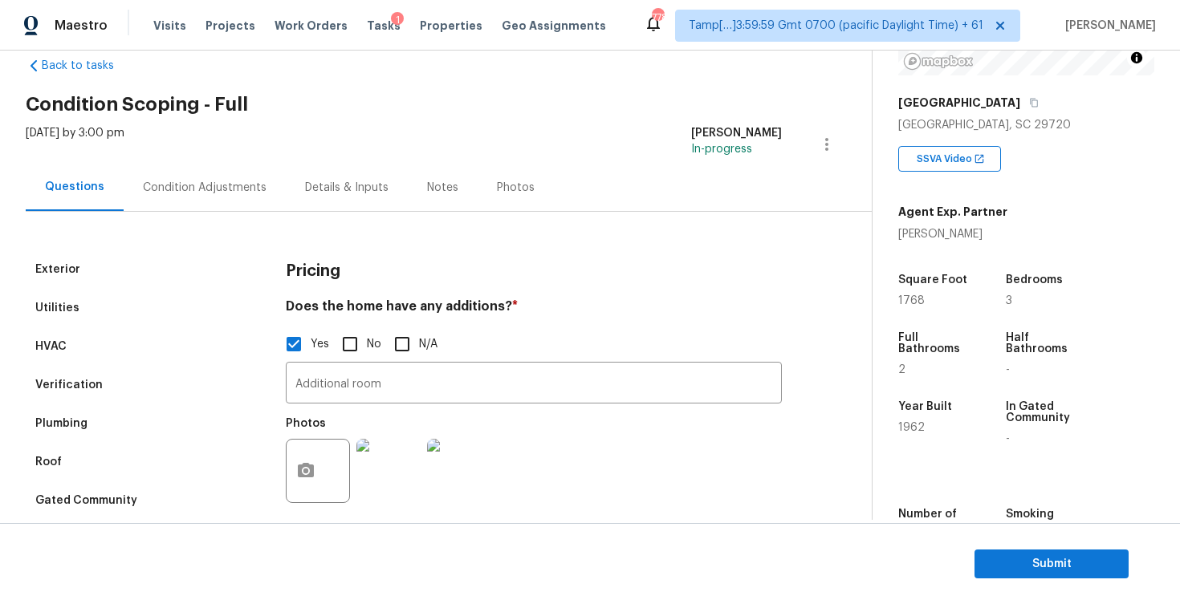
scroll to position [0, 0]
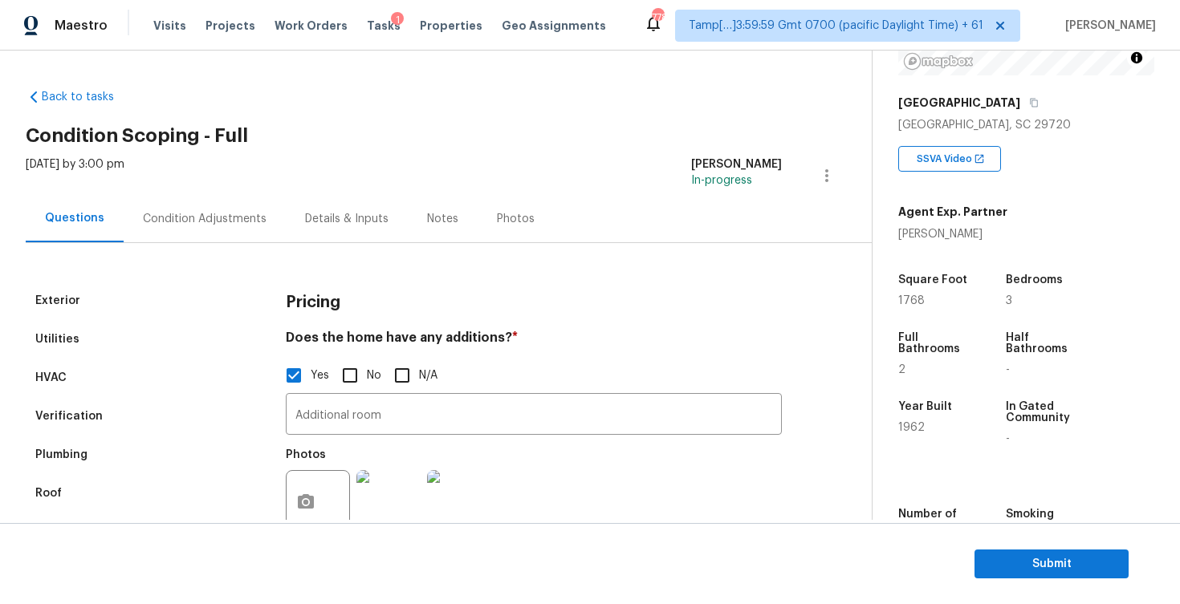
click at [197, 196] on div "Condition Adjustments" at bounding box center [205, 218] width 162 height 47
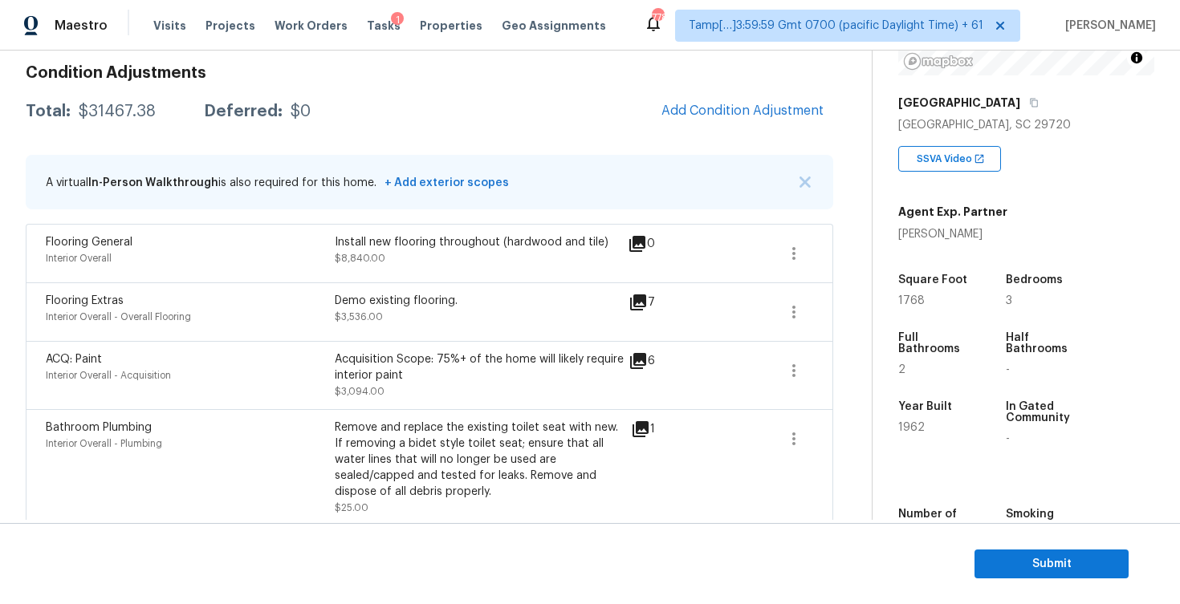
scroll to position [132, 0]
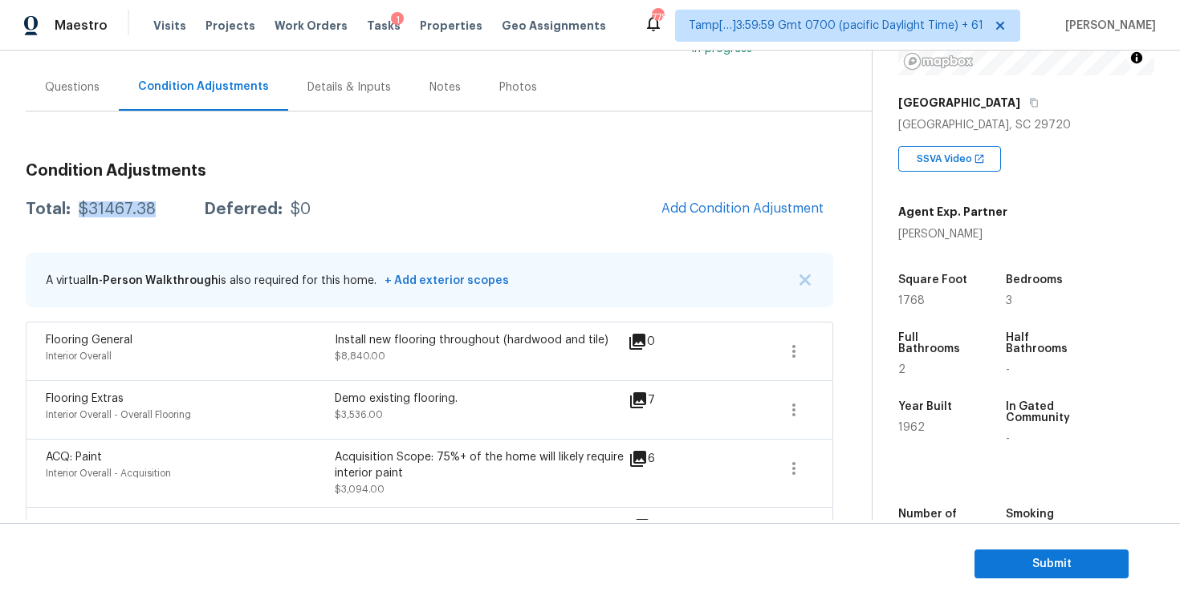
drag, startPoint x: 75, startPoint y: 207, endPoint x: 153, endPoint y: 206, distance: 77.9
click at [153, 206] on div "Total: $31467.38 Deferred: $0" at bounding box center [168, 209] width 285 height 16
copy div "$31467.38"
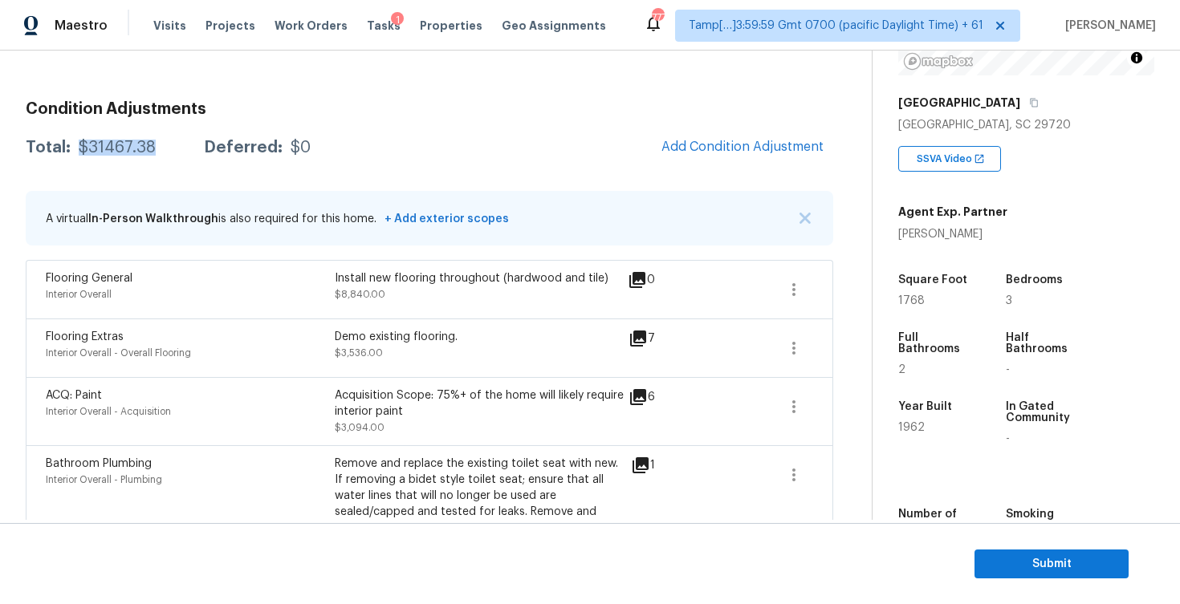
scroll to position [193, 0]
click at [368, 370] on div "Flooring Extras Interior Overall - Overall Flooring Demo existing flooring. $3,…" at bounding box center [430, 348] width 808 height 59
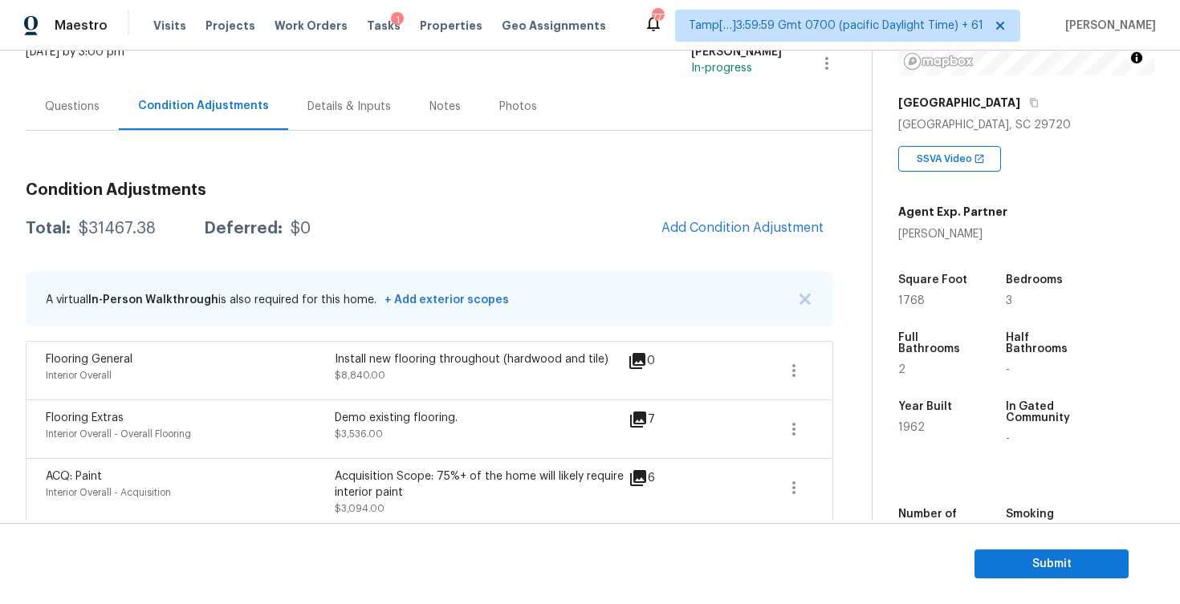
click at [96, 112] on div "Questions" at bounding box center [72, 107] width 55 height 16
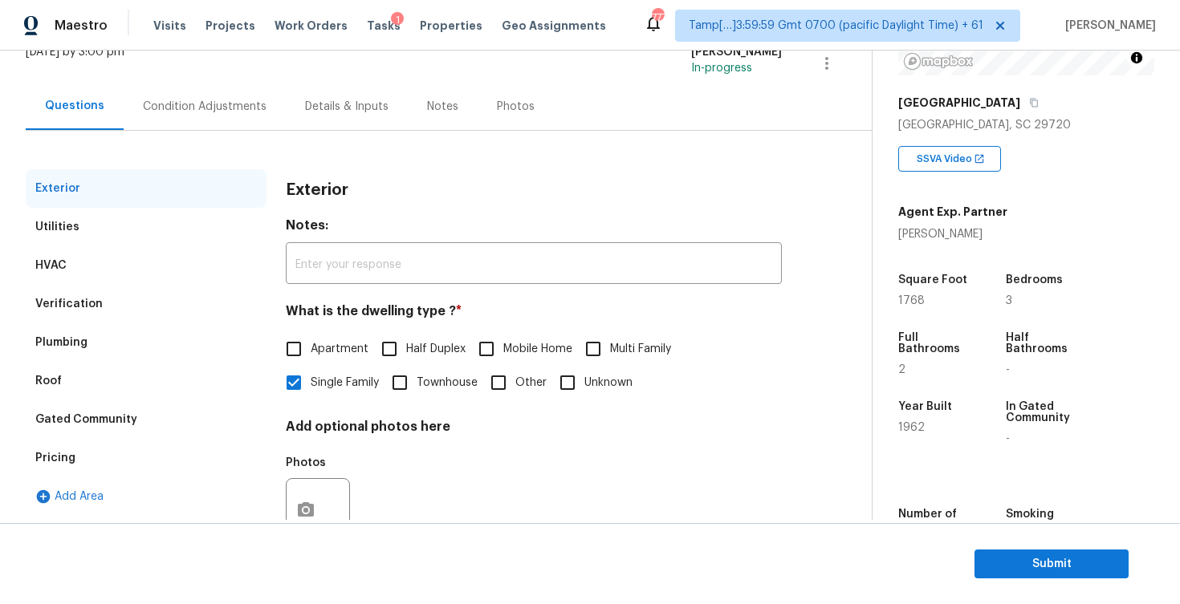
scroll to position [169, 0]
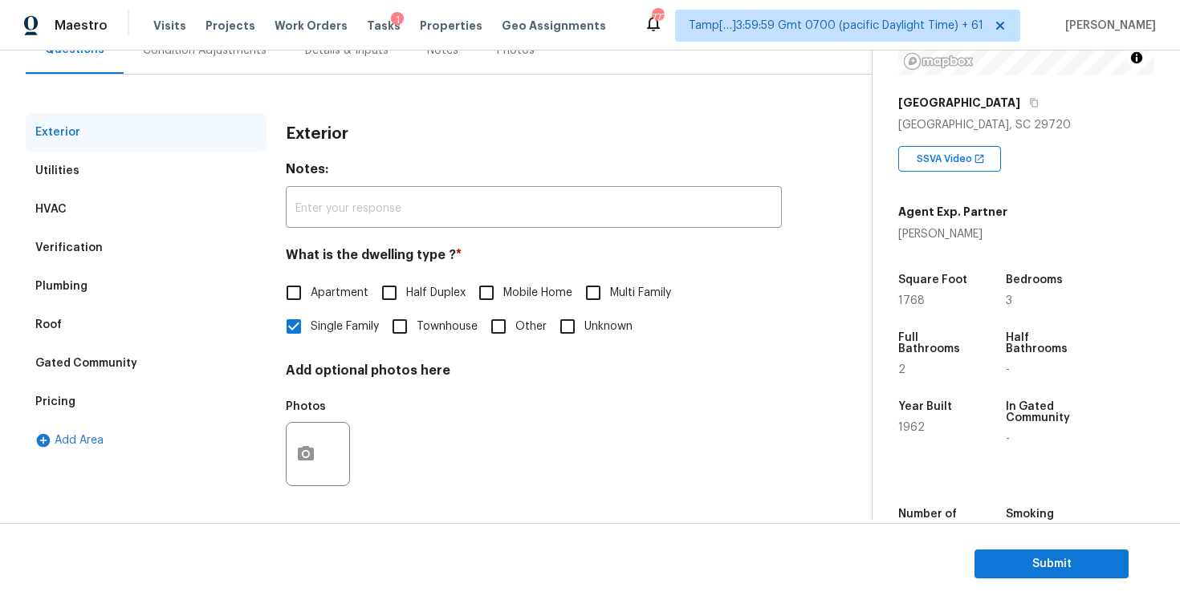
click at [240, 260] on div "Verification" at bounding box center [146, 248] width 241 height 39
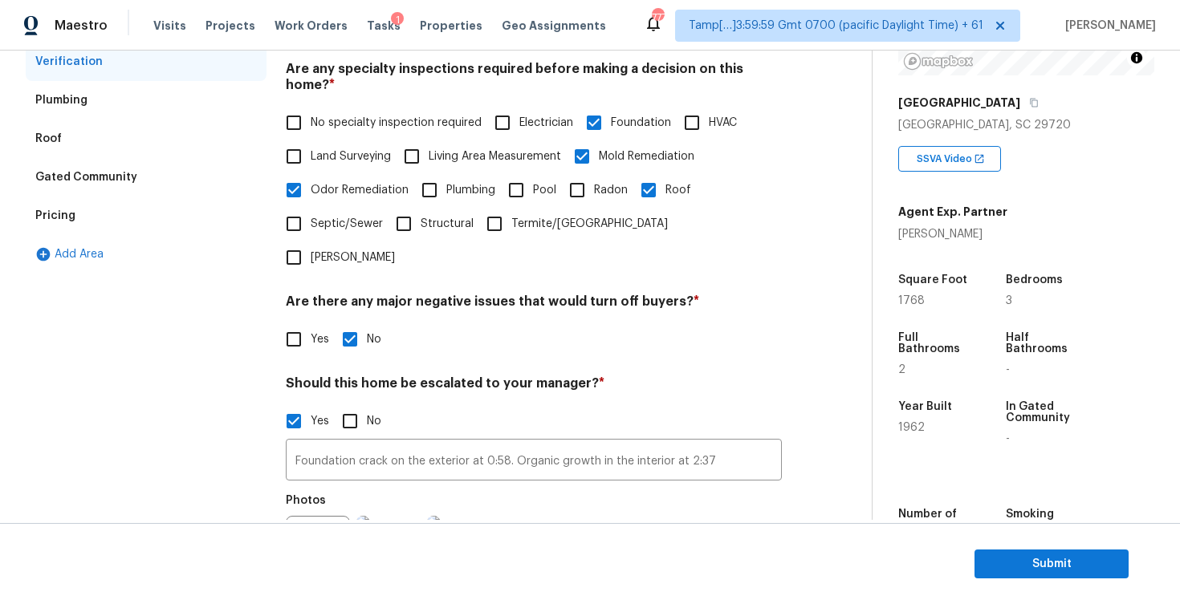
scroll to position [385, 0]
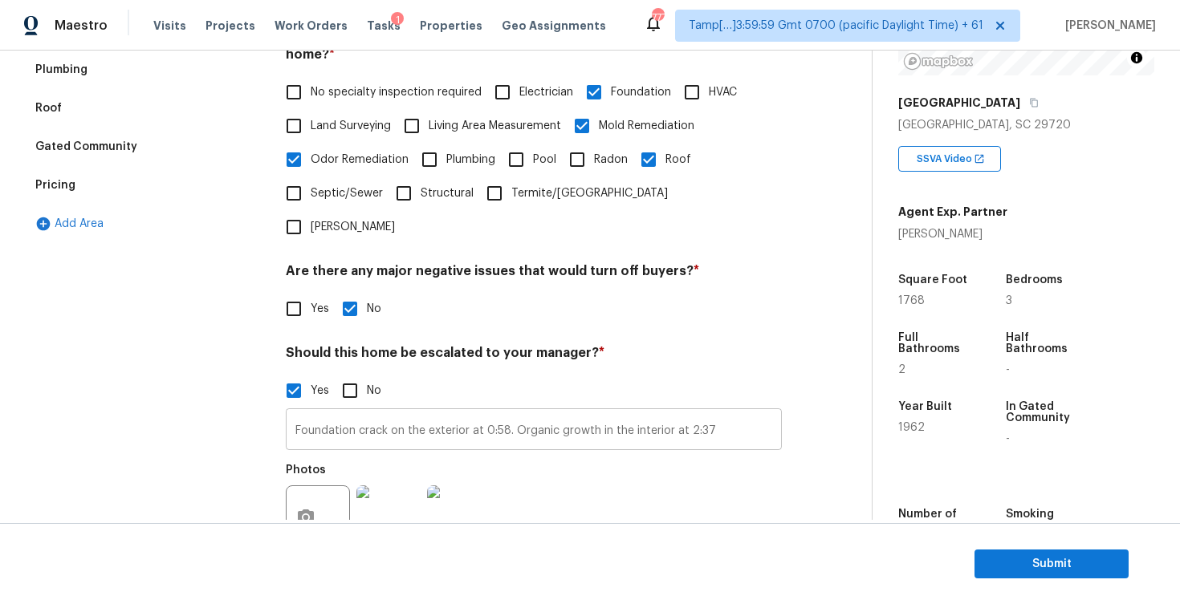
click at [458, 413] on input "Foundation crack on the exterior at 0:58. Organic growth in the interior at 2:37" at bounding box center [534, 432] width 496 height 38
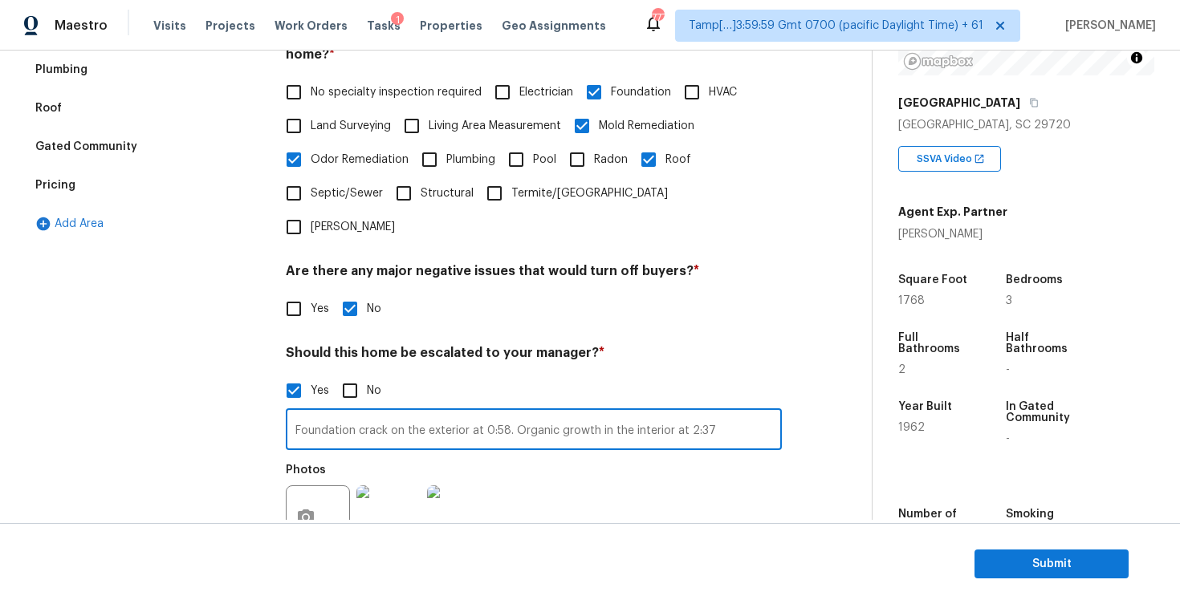
click at [458, 413] on input "Foundation crack on the exterior at 0:58. Organic growth in the interior at 2:37" at bounding box center [534, 432] width 496 height 38
click at [625, 374] on div "Yes No" at bounding box center [534, 391] width 496 height 34
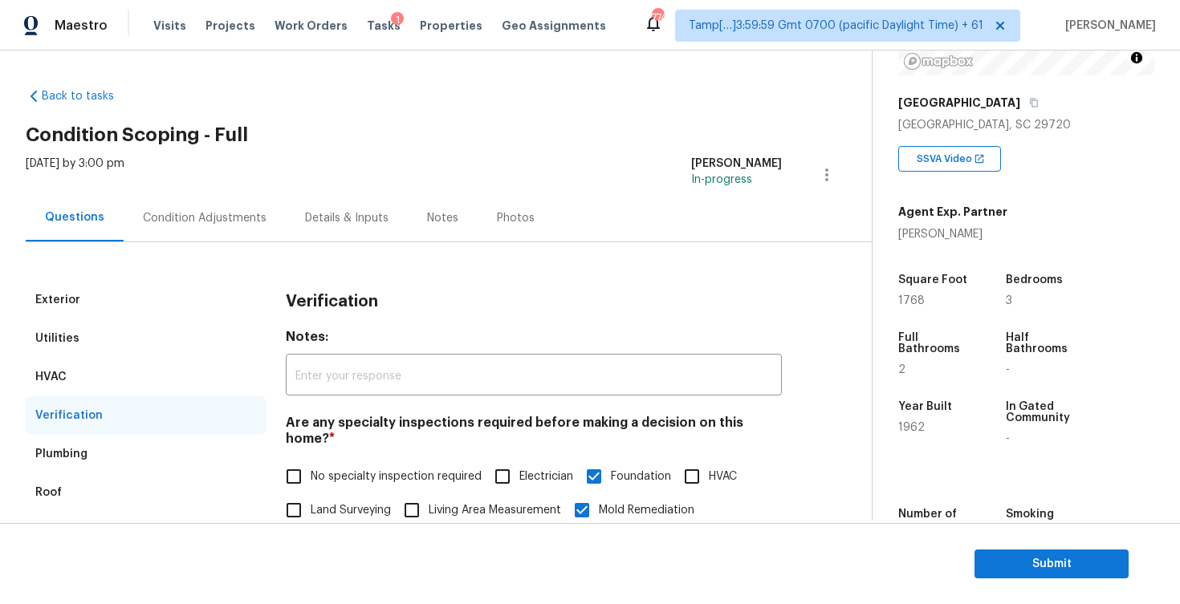
scroll to position [0, 0]
click at [221, 208] on div "Condition Adjustments" at bounding box center [205, 218] width 162 height 47
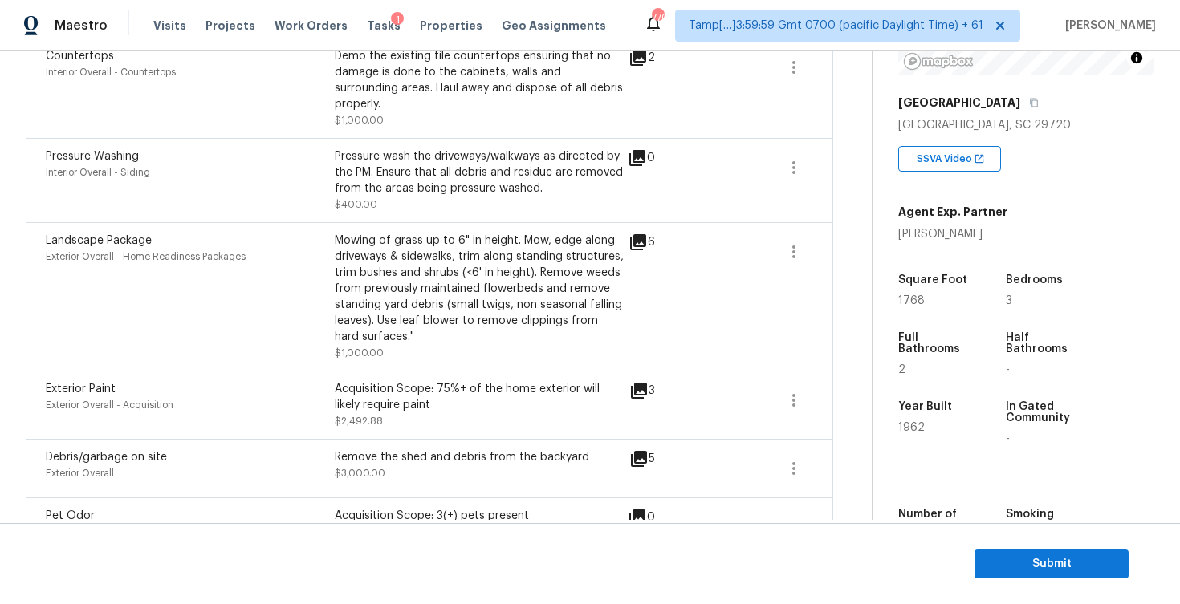
scroll to position [1233, 0]
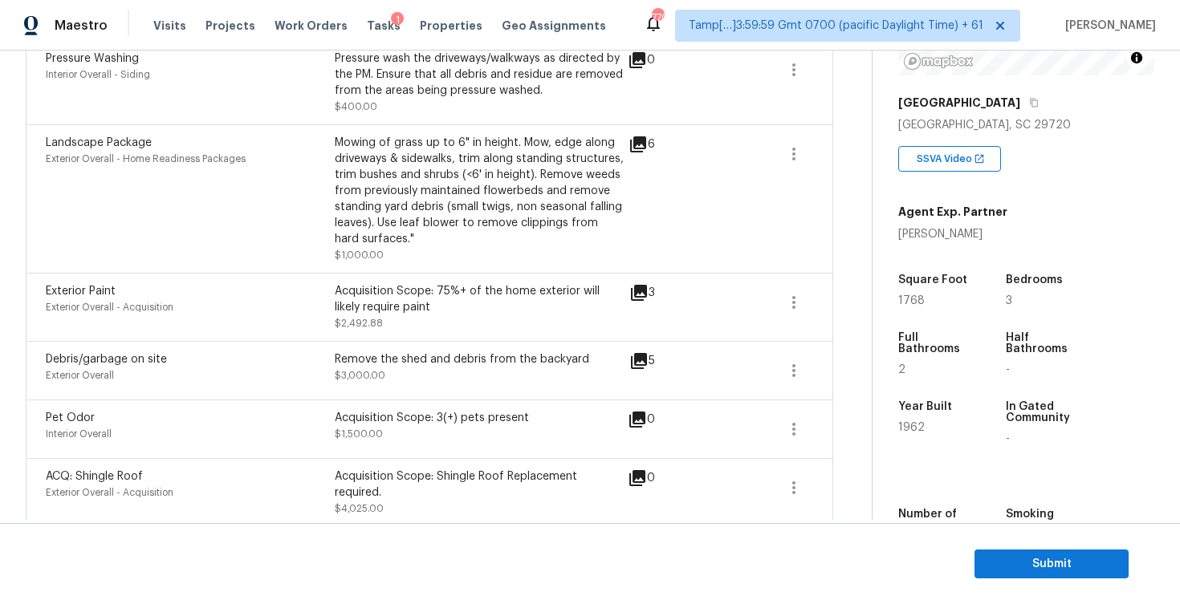
click at [1007, 543] on section "Submit" at bounding box center [590, 564] width 1180 height 82
click at [1011, 564] on span "Submit" at bounding box center [1051, 565] width 128 height 20
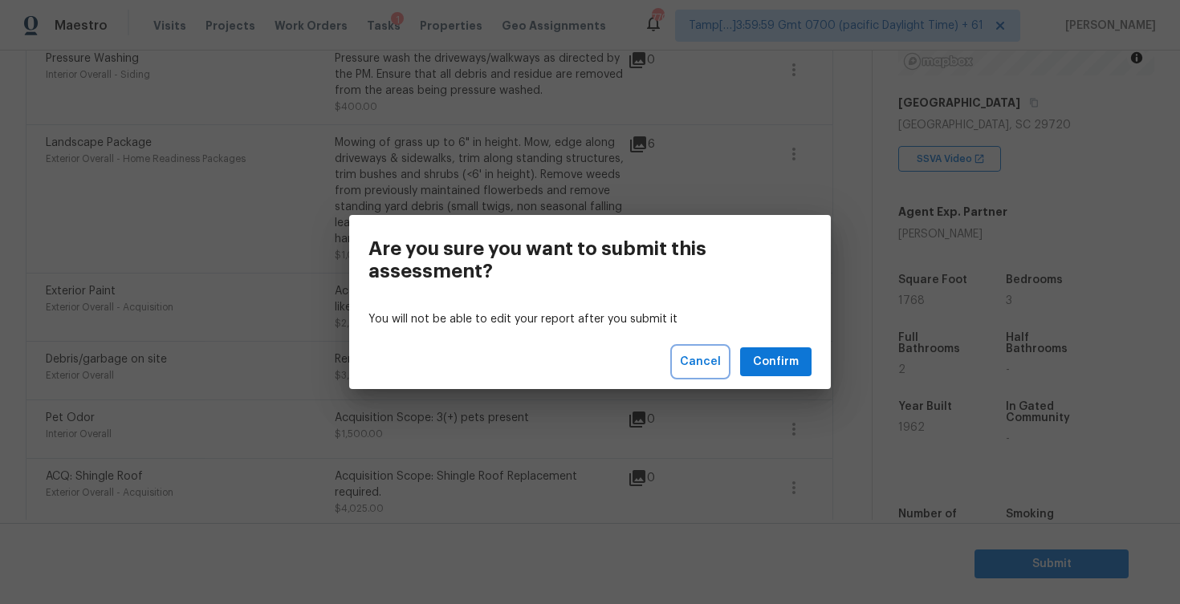
click at [700, 359] on span "Cancel" at bounding box center [700, 362] width 41 height 20
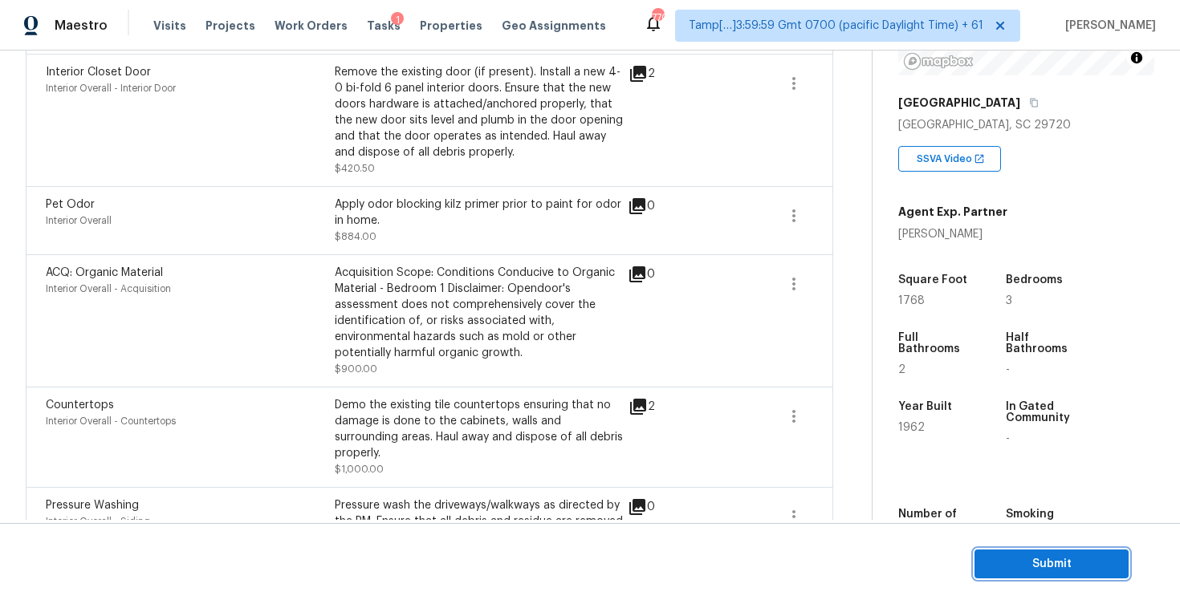
scroll to position [775, 0]
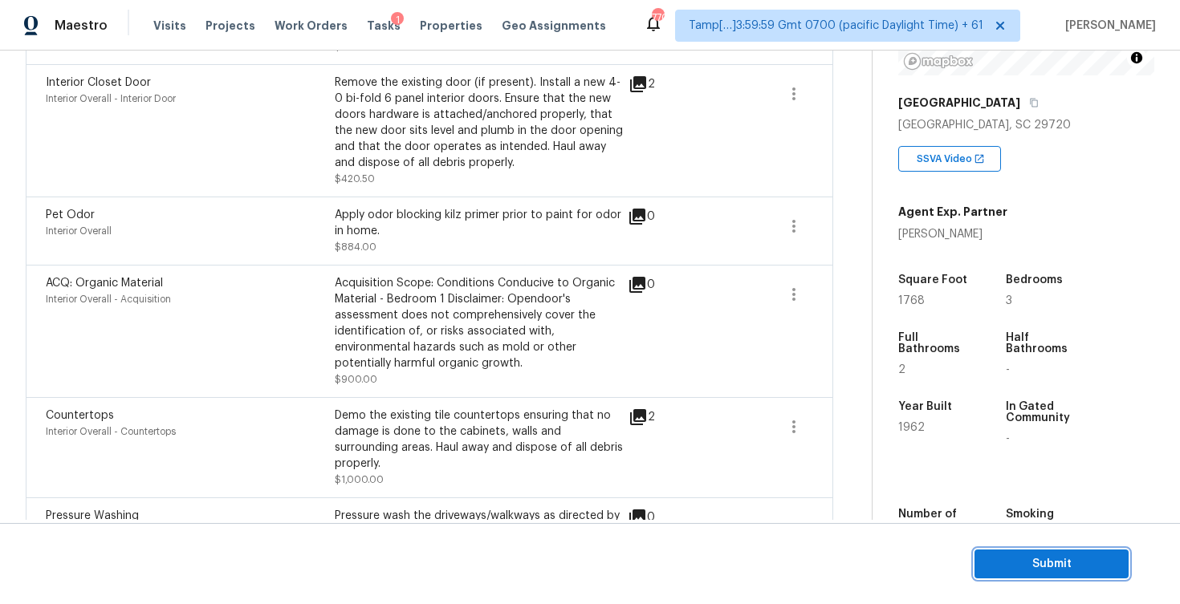
click at [1048, 568] on span "Submit" at bounding box center [1051, 565] width 128 height 20
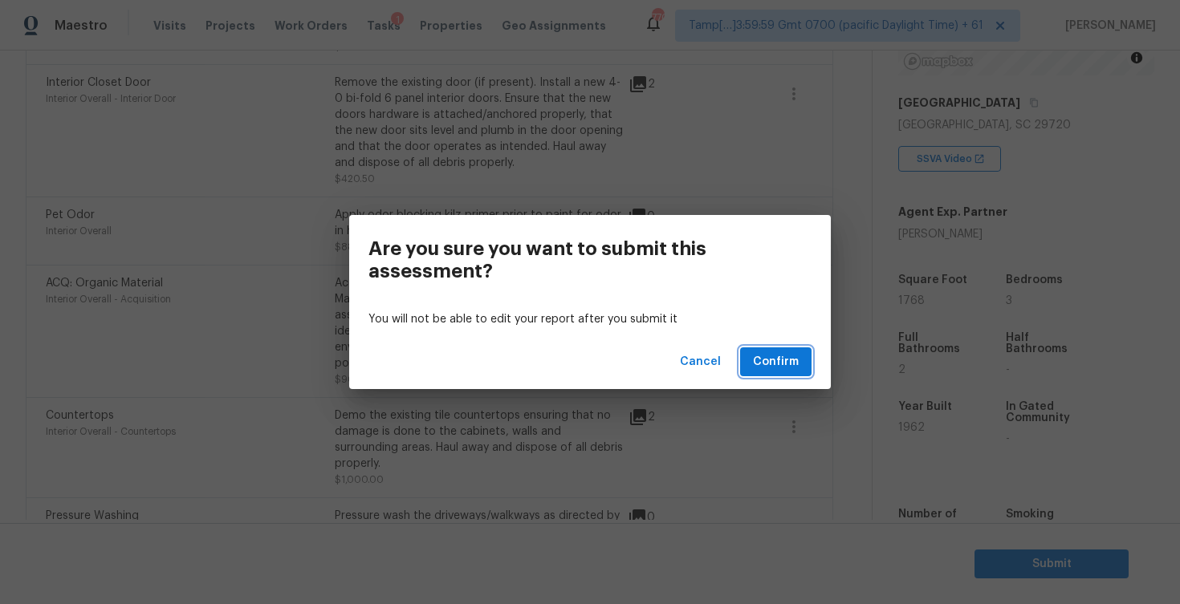
click at [795, 368] on span "Confirm" at bounding box center [776, 362] width 46 height 20
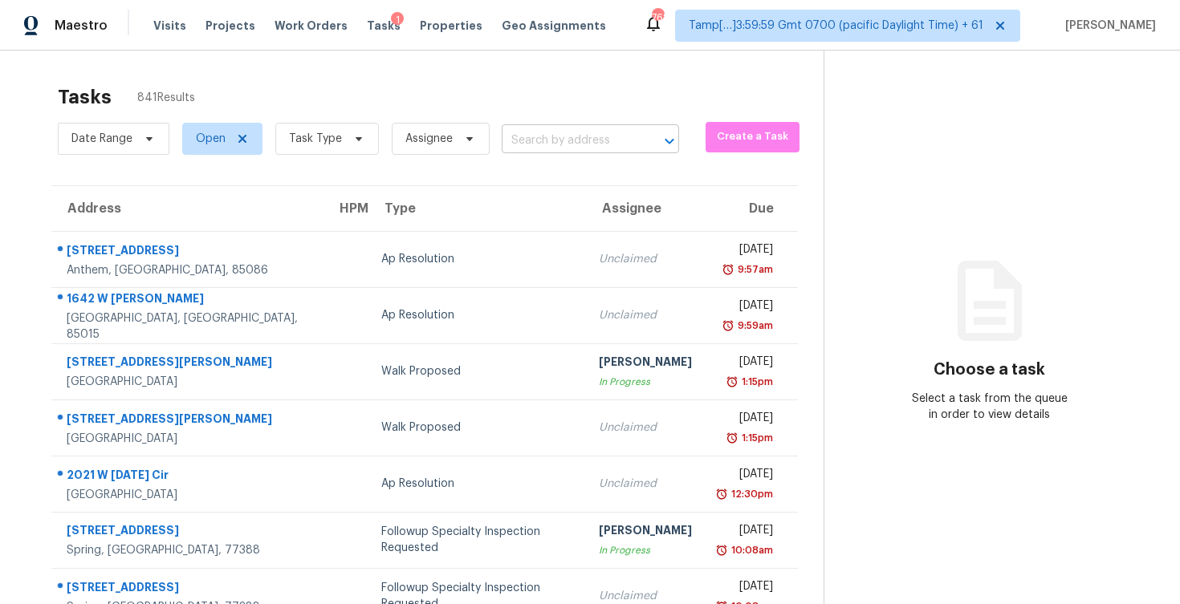
click at [523, 132] on input "text" at bounding box center [568, 140] width 132 height 25
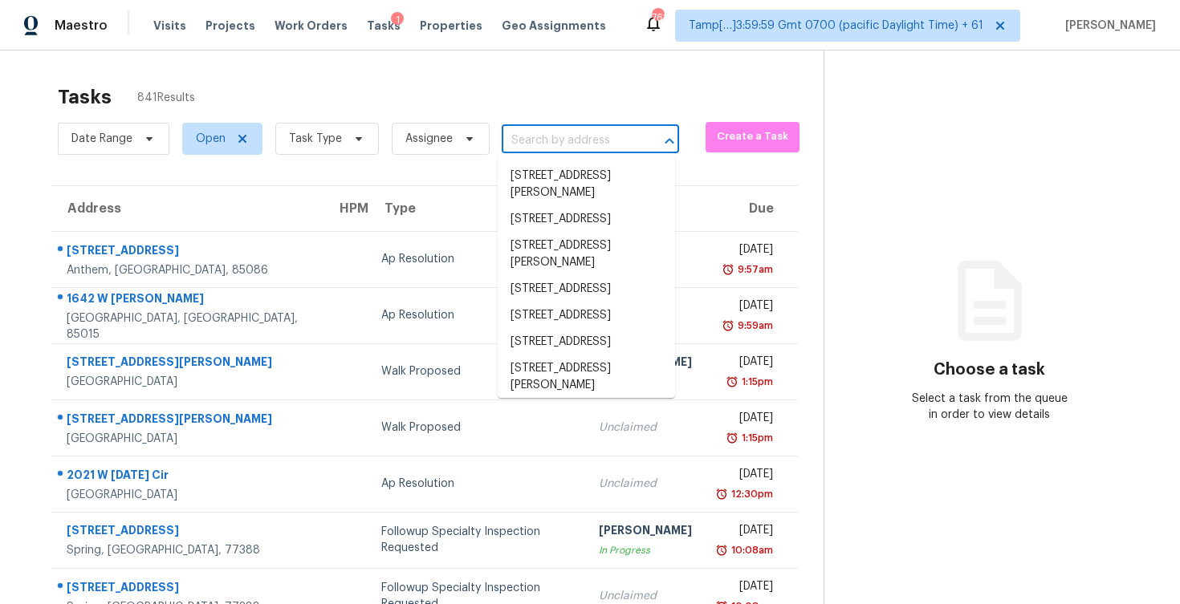
paste input "20482 Idaho Ave, Lakeville, MN, 55044"
type input "20482 Idaho Ave, Lakeville, MN, 55044"
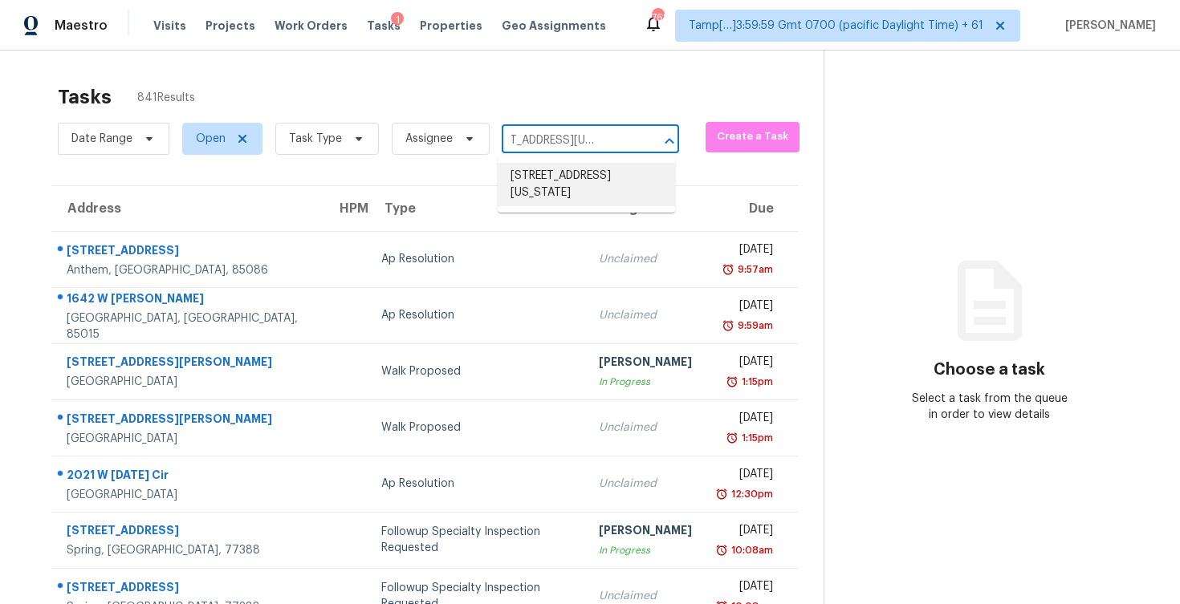
click at [585, 196] on li "20482 Idaho Ave, Lakeville, MN 55044" at bounding box center [586, 184] width 177 height 43
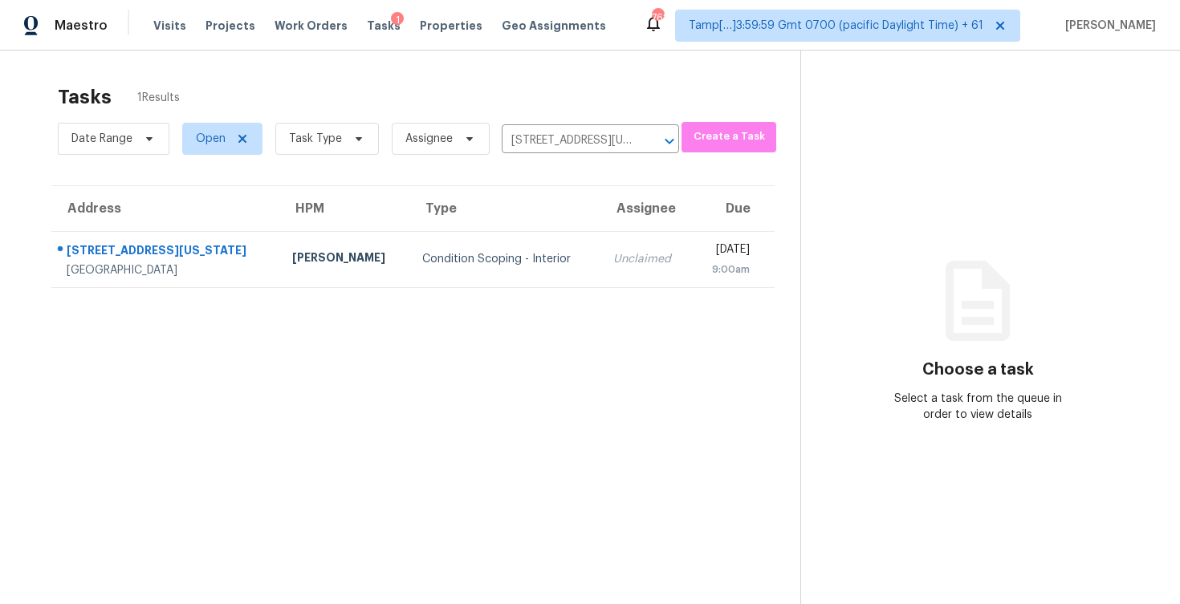
click at [589, 291] on section "Tasks 1 Results Date Range Open Task Type Assignee 20482 Idaho Ave, Lakeville, …" at bounding box center [413, 365] width 775 height 579
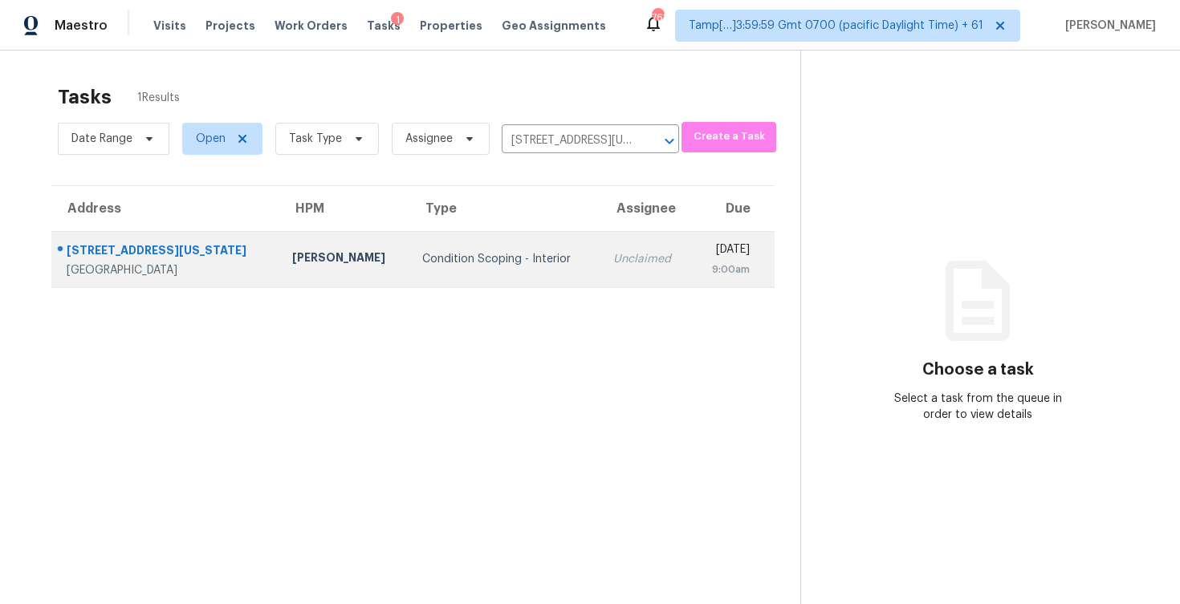
click at [705, 245] on div "Fri, Aug 22nd 2025" at bounding box center [727, 252] width 45 height 20
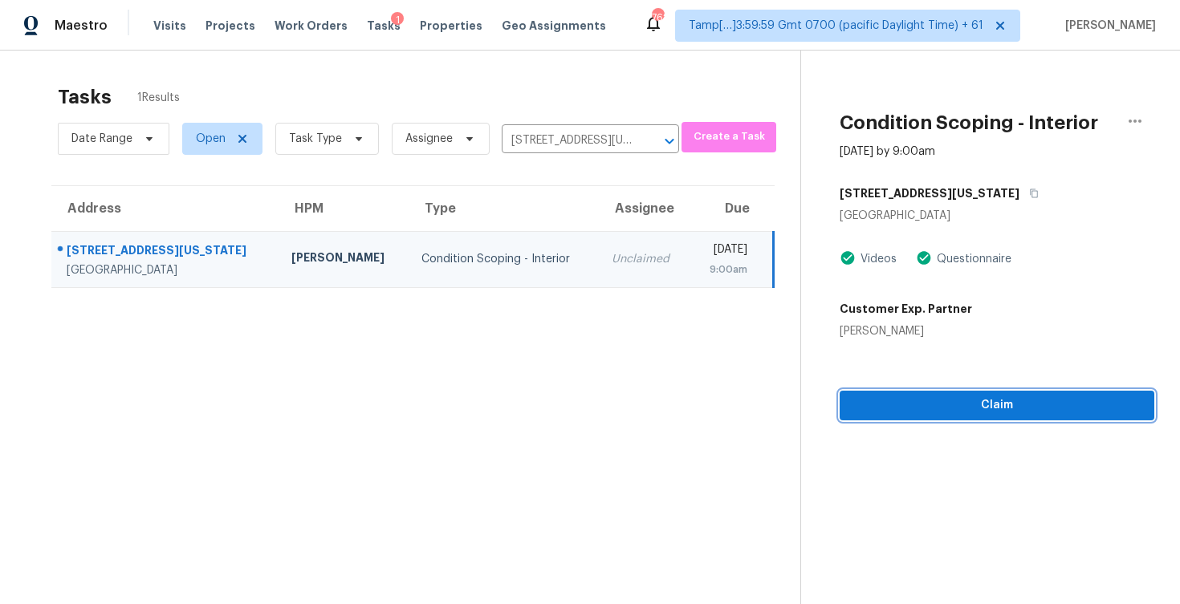
click at [908, 396] on span "Claim" at bounding box center [996, 406] width 289 height 20
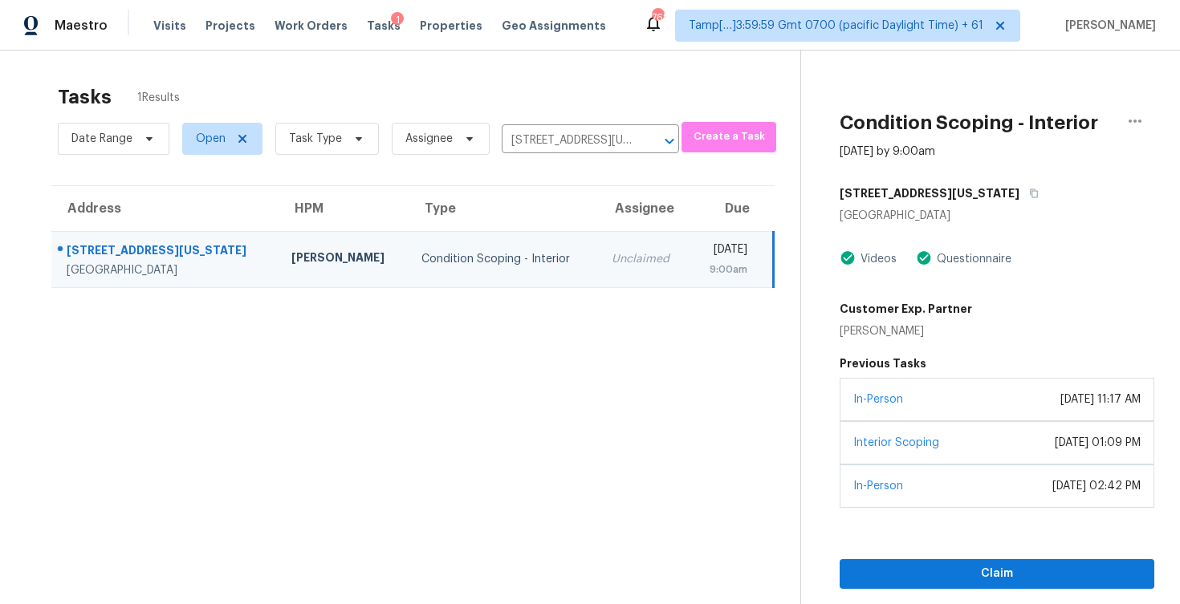
scroll to position [51, 0]
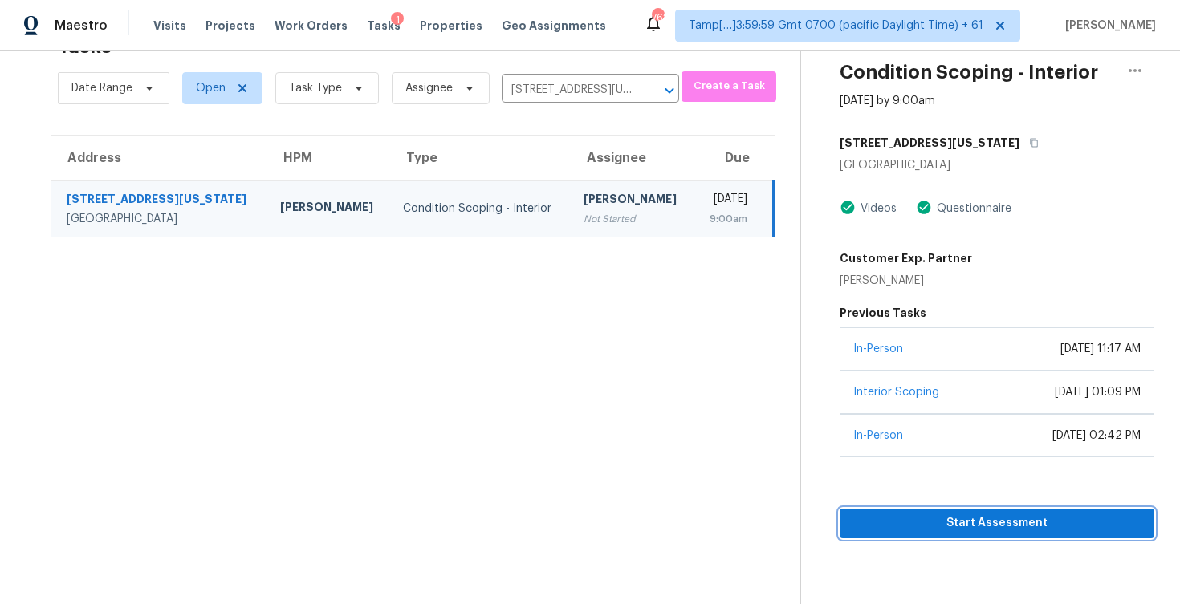
click at [938, 537] on button "Start Assessment" at bounding box center [997, 524] width 315 height 30
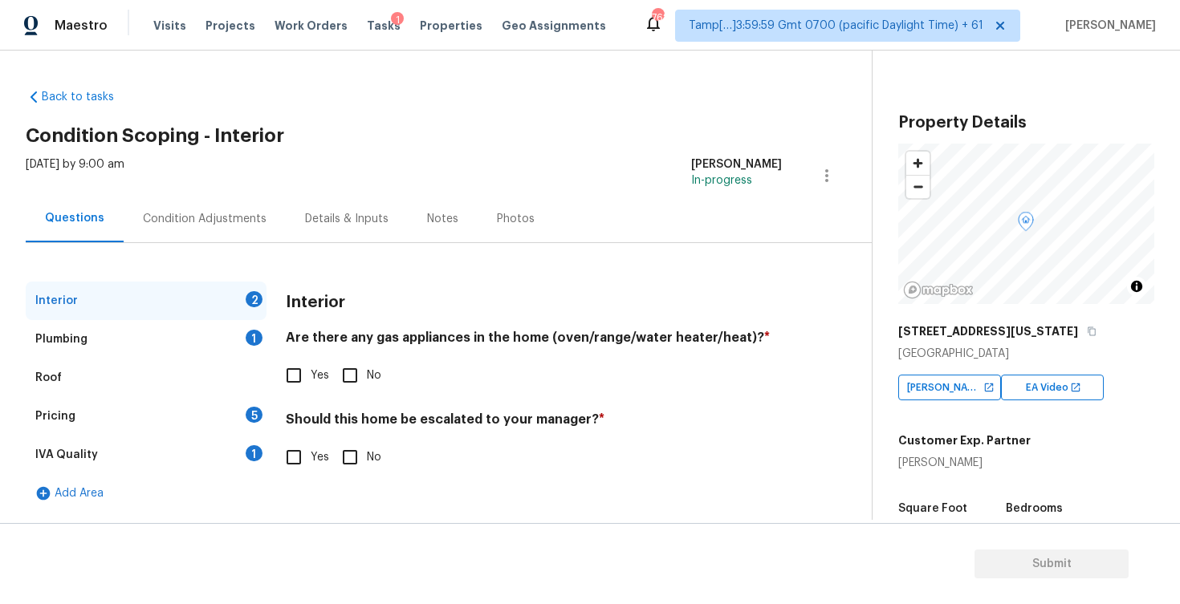
click at [193, 202] on div "Condition Adjustments" at bounding box center [205, 218] width 162 height 47
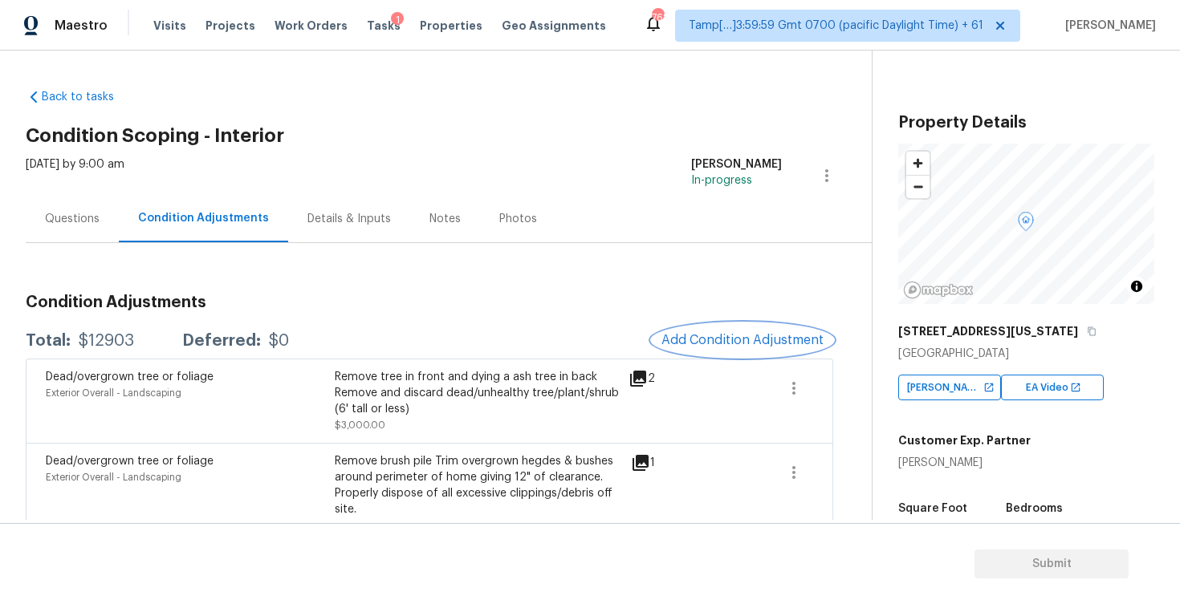
click at [702, 329] on button "Add Condition Adjustment" at bounding box center [742, 340] width 181 height 34
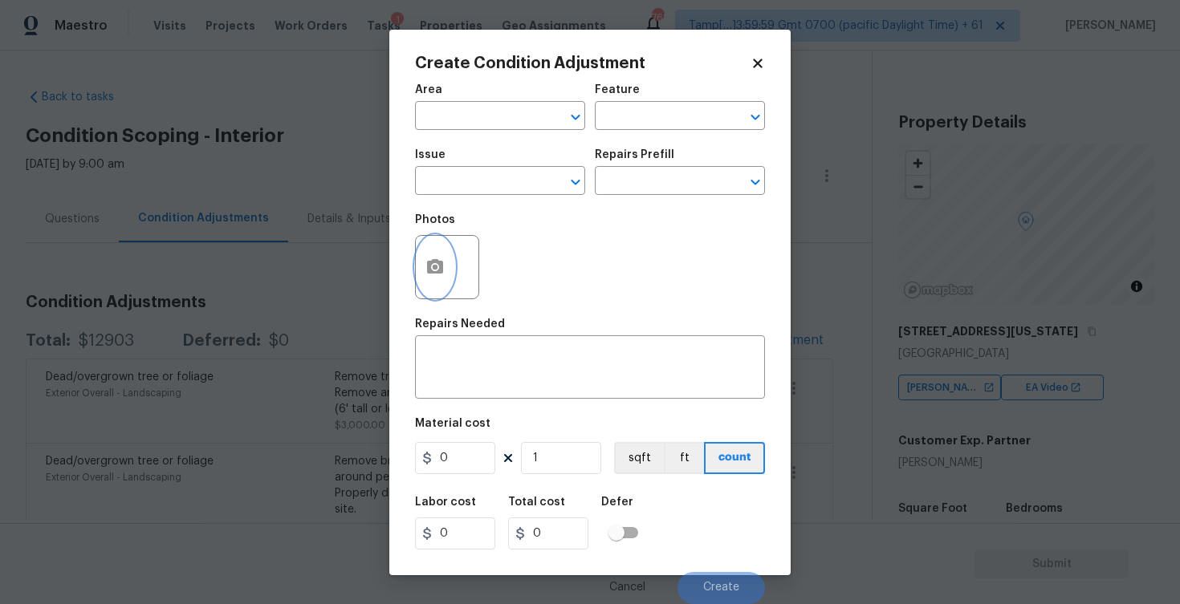
click at [436, 261] on icon "button" at bounding box center [435, 266] width 16 height 14
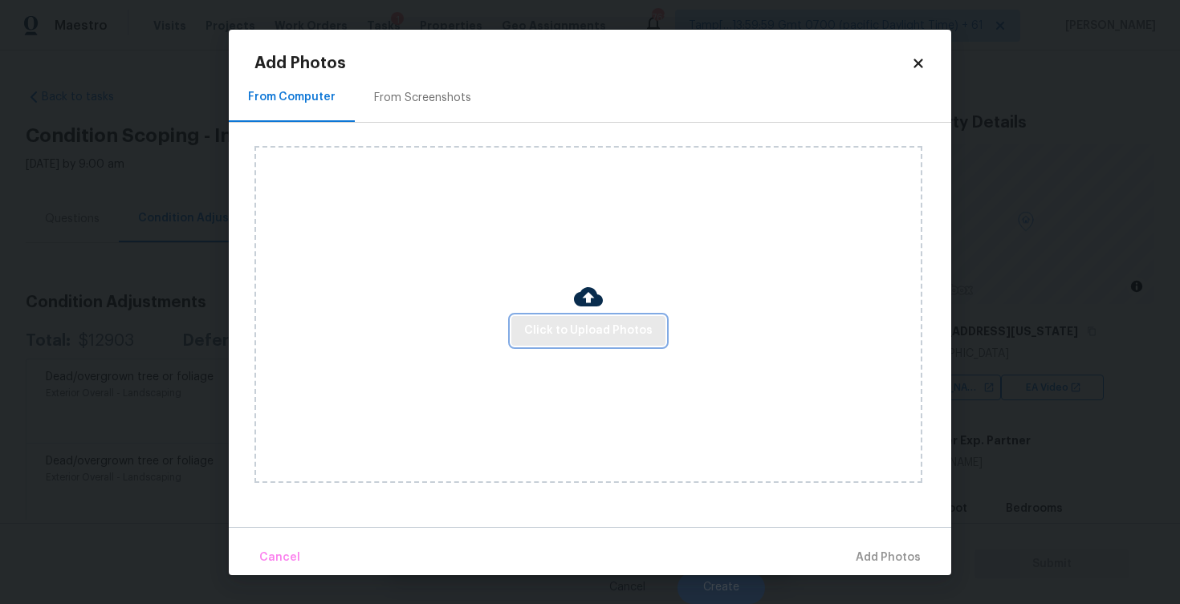
click at [592, 328] on span "Click to Upload Photos" at bounding box center [588, 331] width 128 height 20
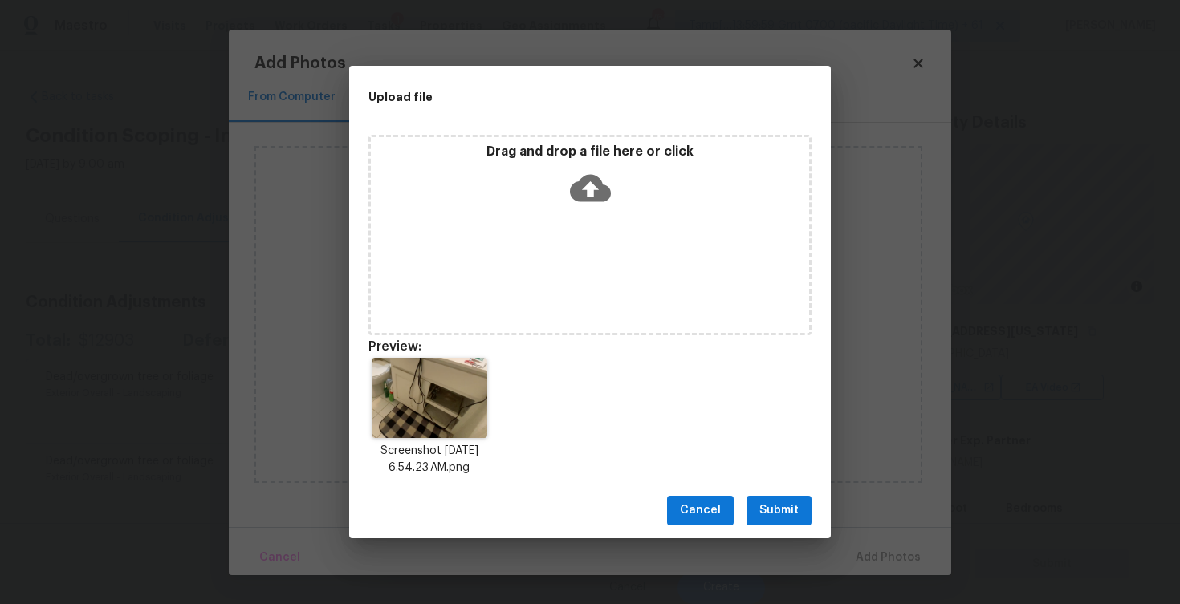
click at [795, 519] on span "Submit" at bounding box center [778, 511] width 39 height 20
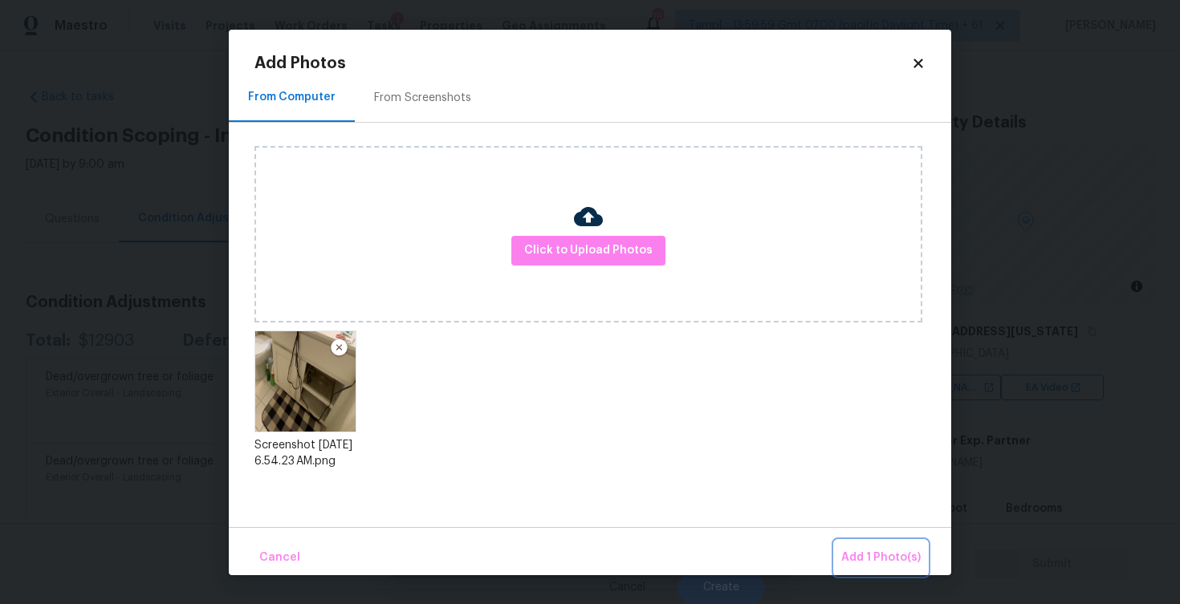
click at [884, 561] on span "Add 1 Photo(s)" at bounding box center [880, 558] width 79 height 20
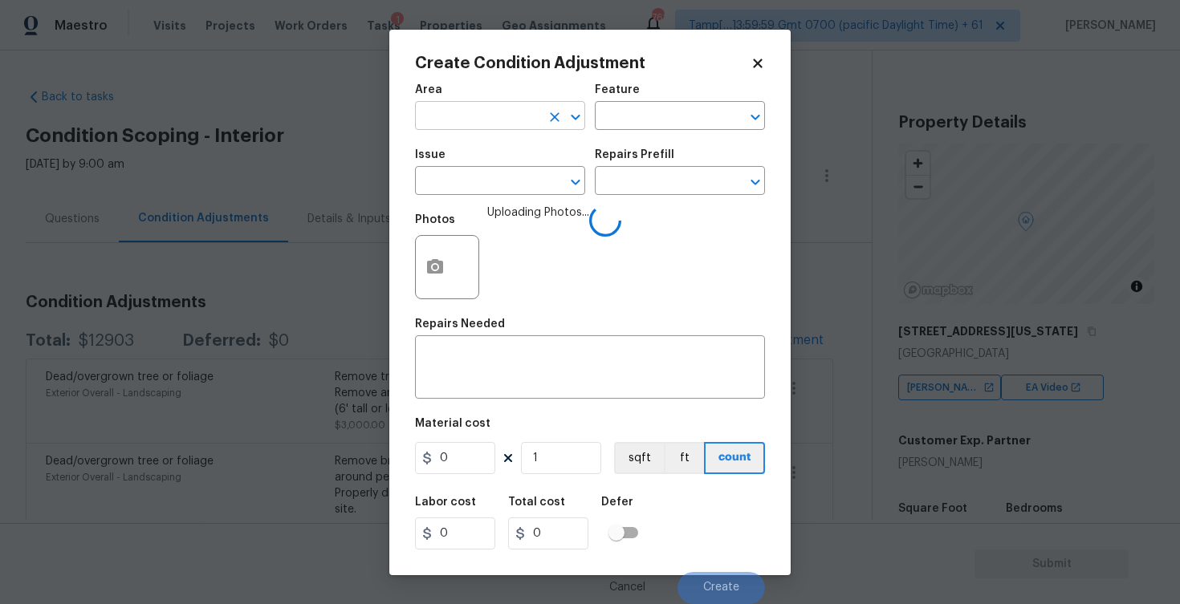
click at [534, 120] on input "text" at bounding box center [477, 117] width 125 height 25
type input "inter"
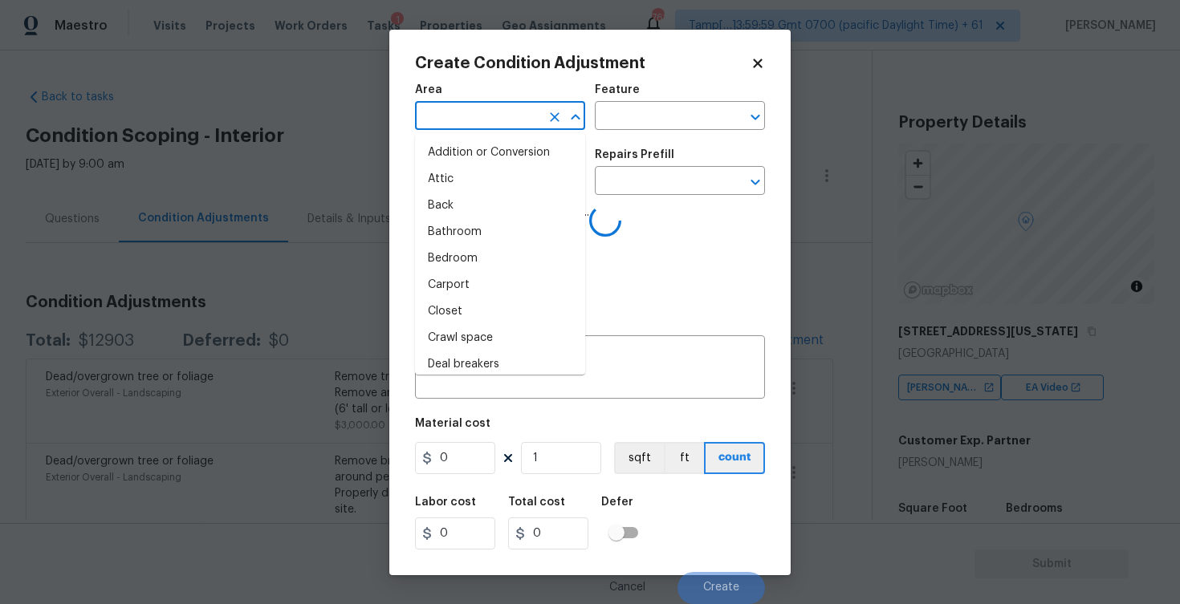
click at [490, 195] on li "Back" at bounding box center [500, 206] width 170 height 26
type input "Back"
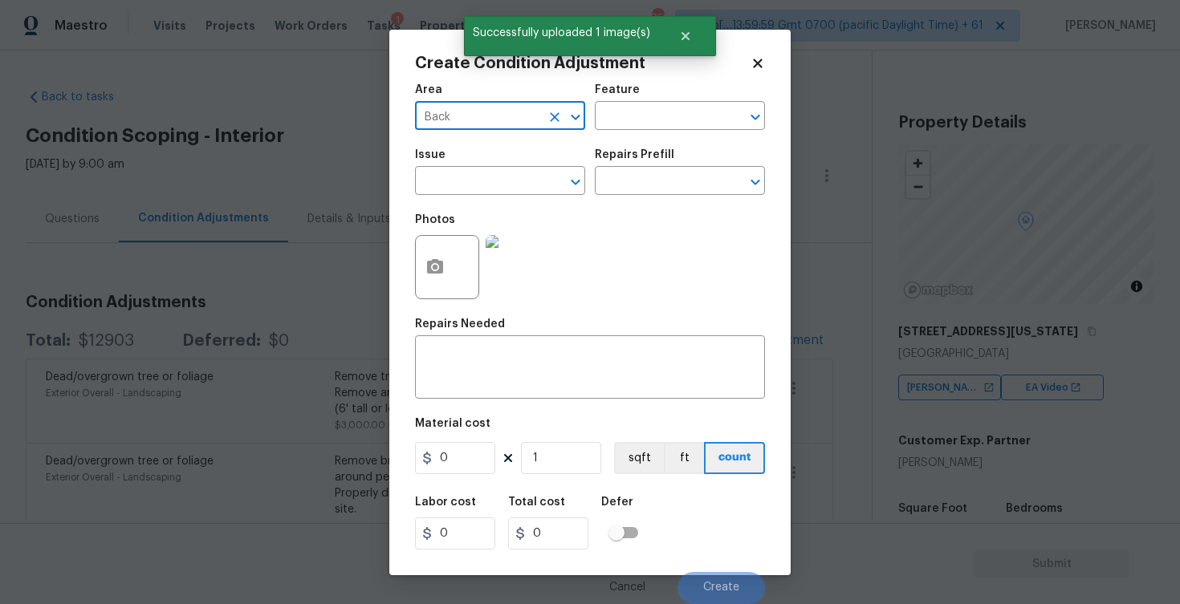
click at [559, 120] on icon "Clear" at bounding box center [555, 117] width 16 height 16
click at [467, 185] on li "Interior Overall" at bounding box center [500, 179] width 170 height 26
type input "Interior Overall"
click at [467, 185] on input "text" at bounding box center [477, 182] width 125 height 25
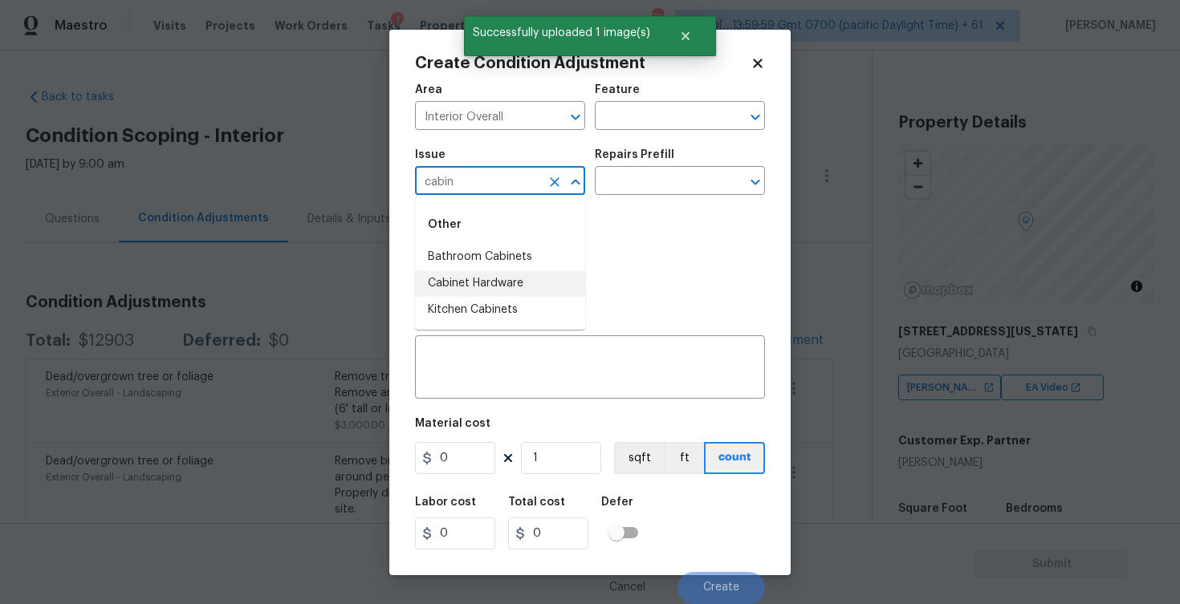
click at [446, 287] on li "Cabinet Hardware" at bounding box center [500, 284] width 170 height 26
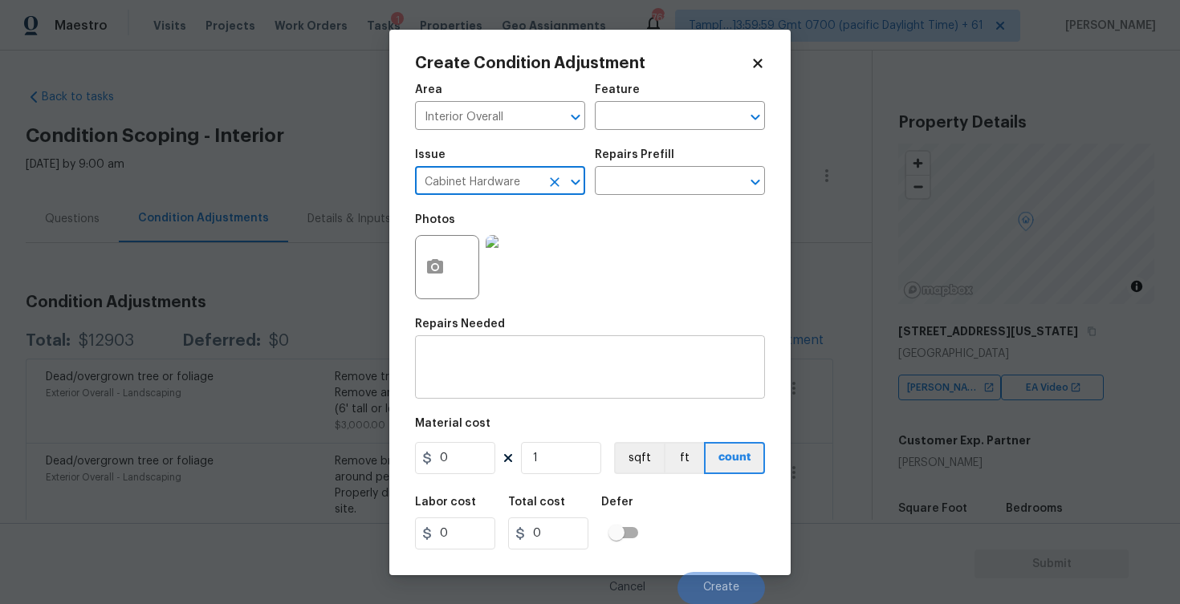
type input "Cabinet Hardware"
click at [564, 387] on div "x ​" at bounding box center [590, 369] width 350 height 59
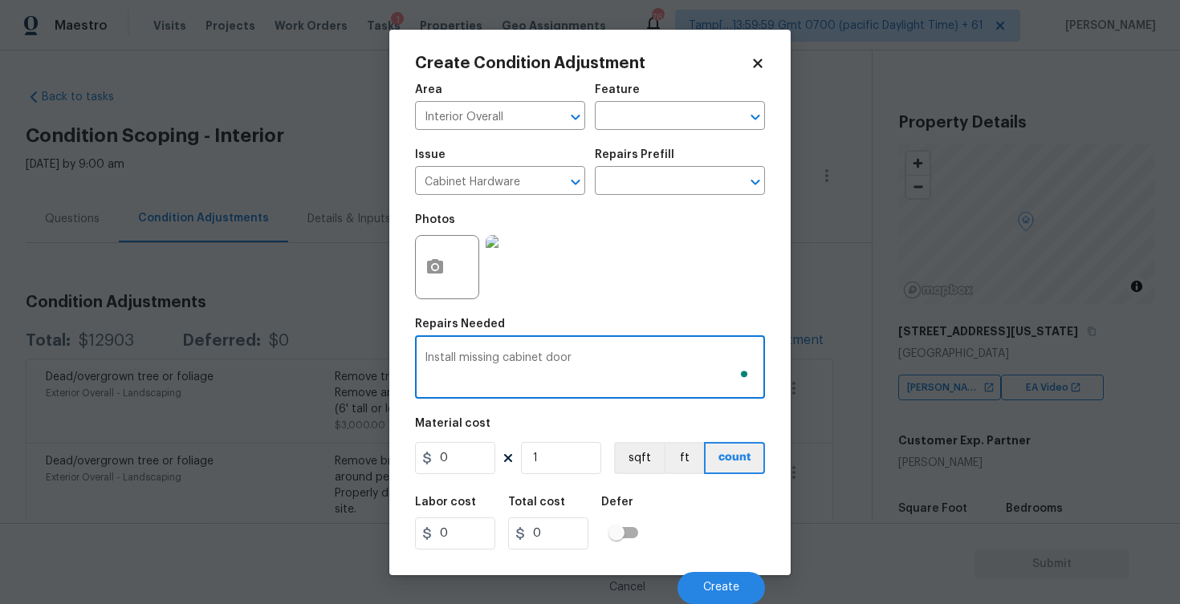
type textarea "Install missing cabinet door"
click at [462, 446] on input "0" at bounding box center [455, 458] width 80 height 32
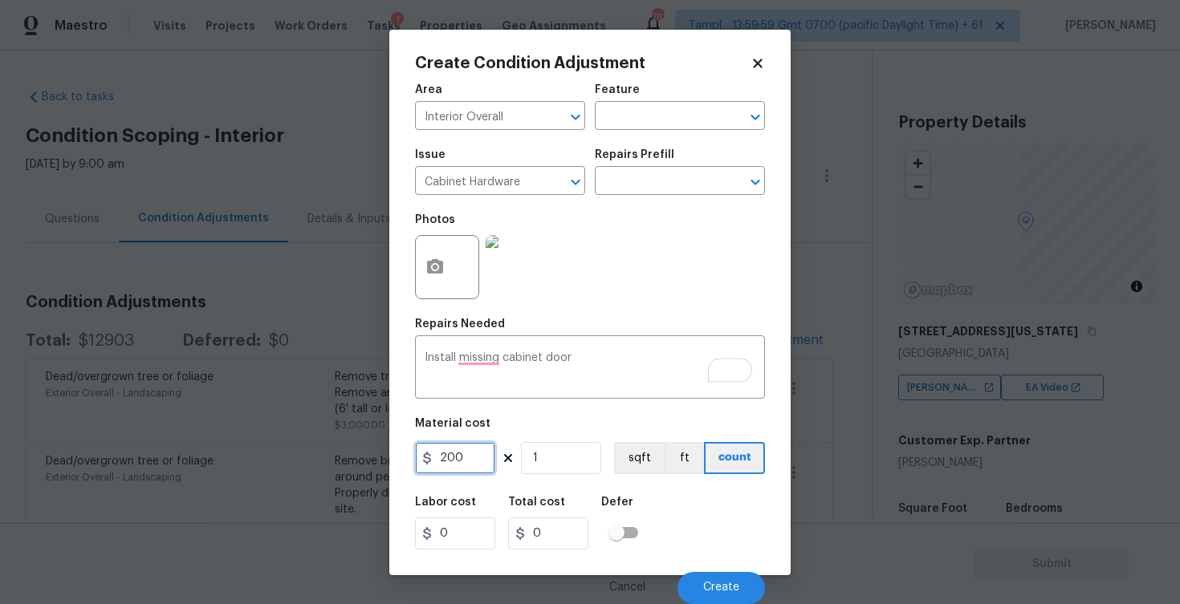
type input "200"
click at [654, 523] on div "Labor cost 0 Total cost 200 Defer" at bounding box center [590, 523] width 350 height 72
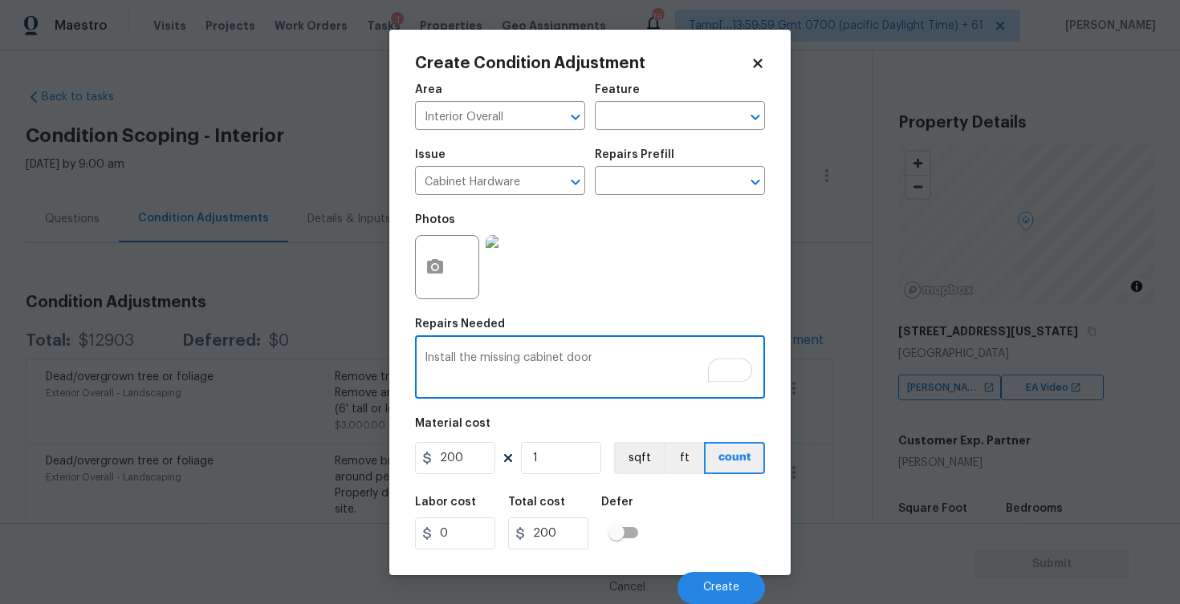
type textarea "Install the missing cabinet door"
click at [748, 524] on div "Labor cost 0 Total cost 200 Defer" at bounding box center [590, 523] width 350 height 72
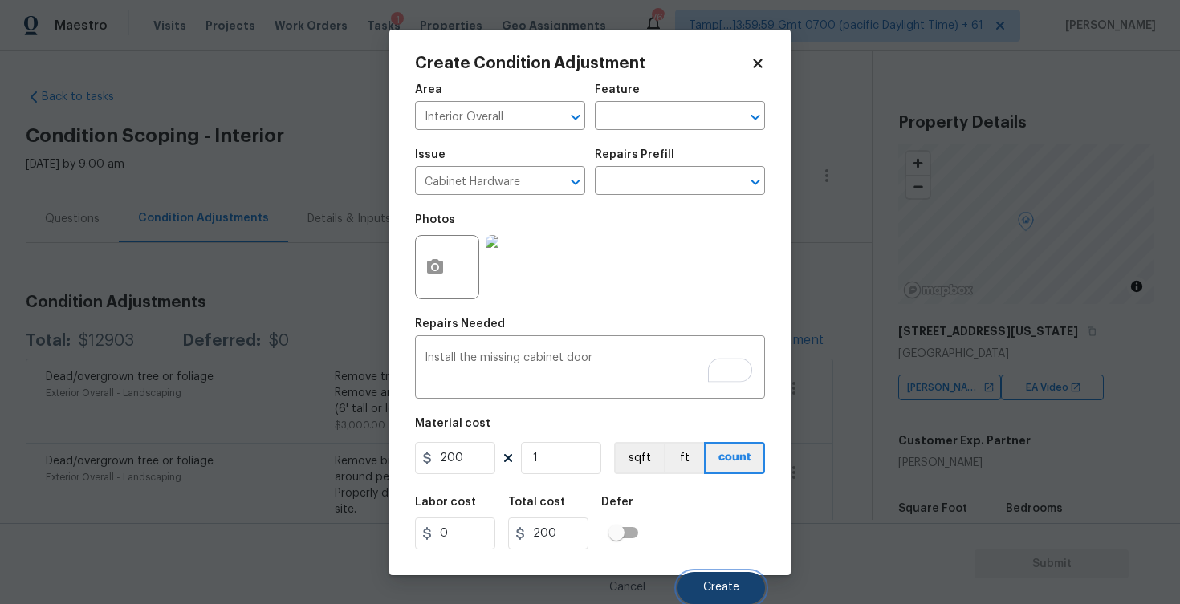
click at [744, 593] on button "Create" at bounding box center [720, 588] width 87 height 32
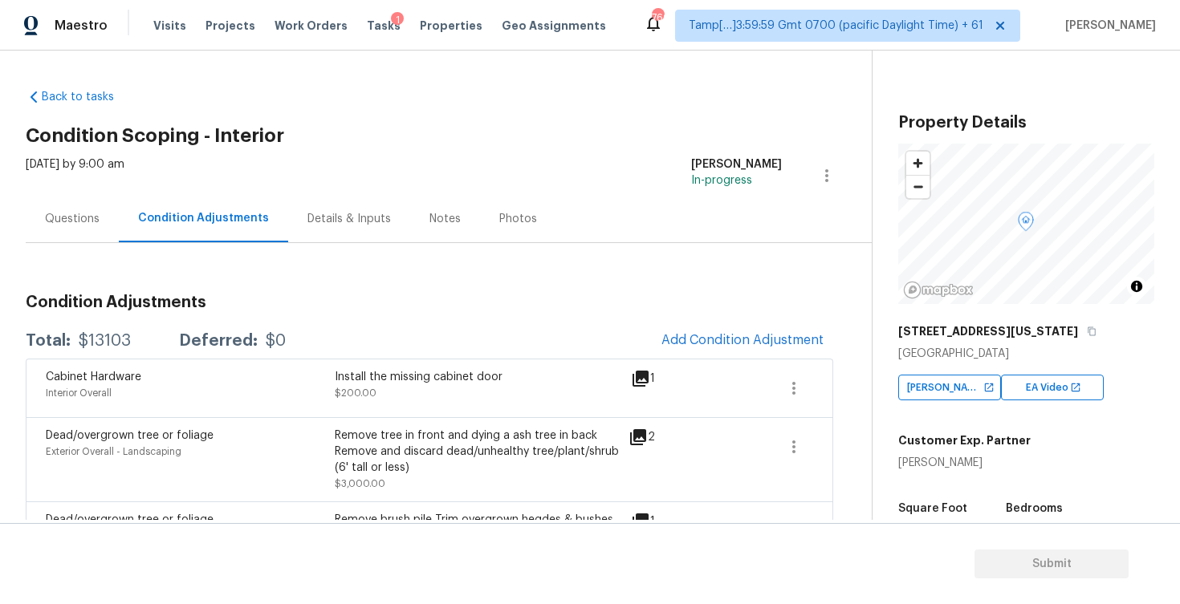
click at [72, 206] on div "Questions" at bounding box center [72, 218] width 93 height 47
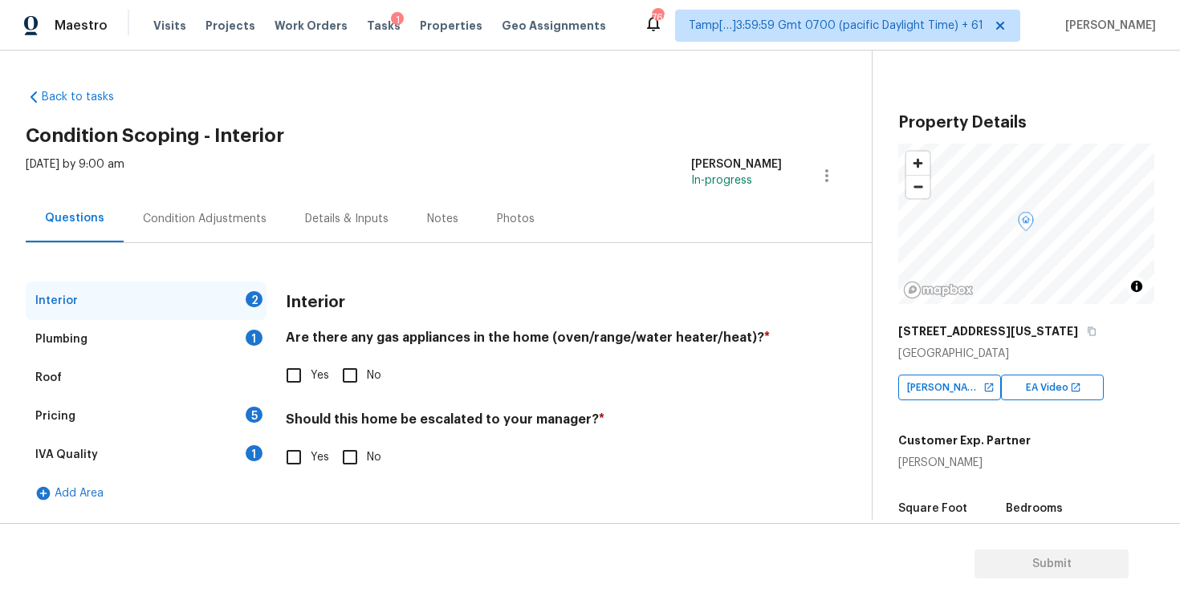
click at [303, 454] on input "Yes" at bounding box center [294, 458] width 34 height 34
checkbox input "true"
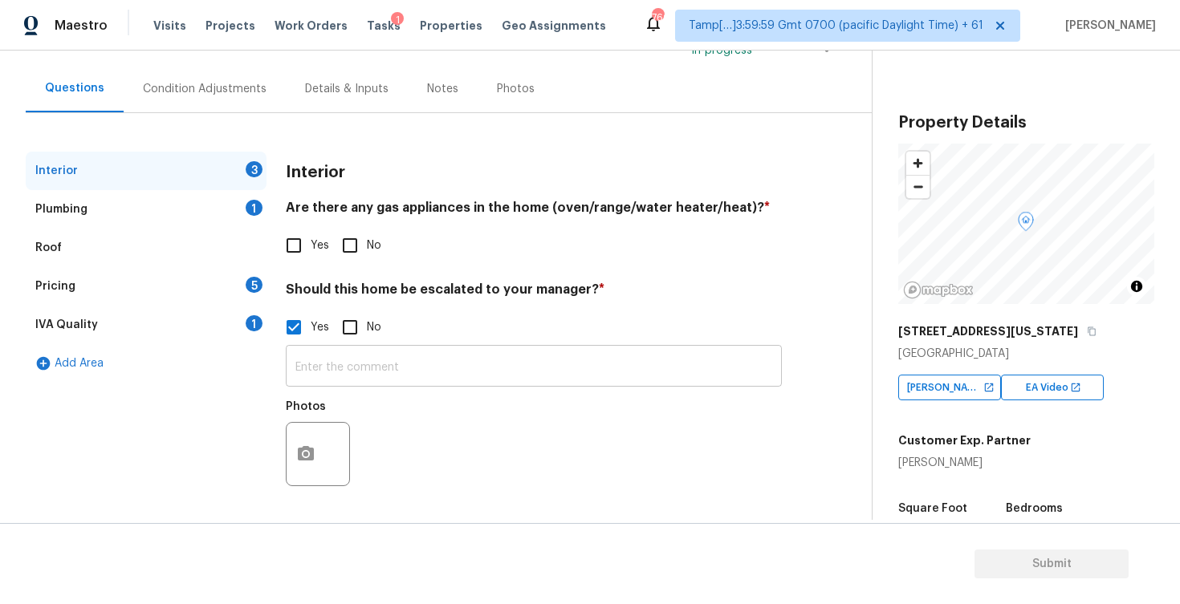
click at [386, 359] on input "text" at bounding box center [534, 368] width 496 height 38
click at [514, 372] on input "Possible water leakage an mold at" at bounding box center [534, 368] width 496 height 38
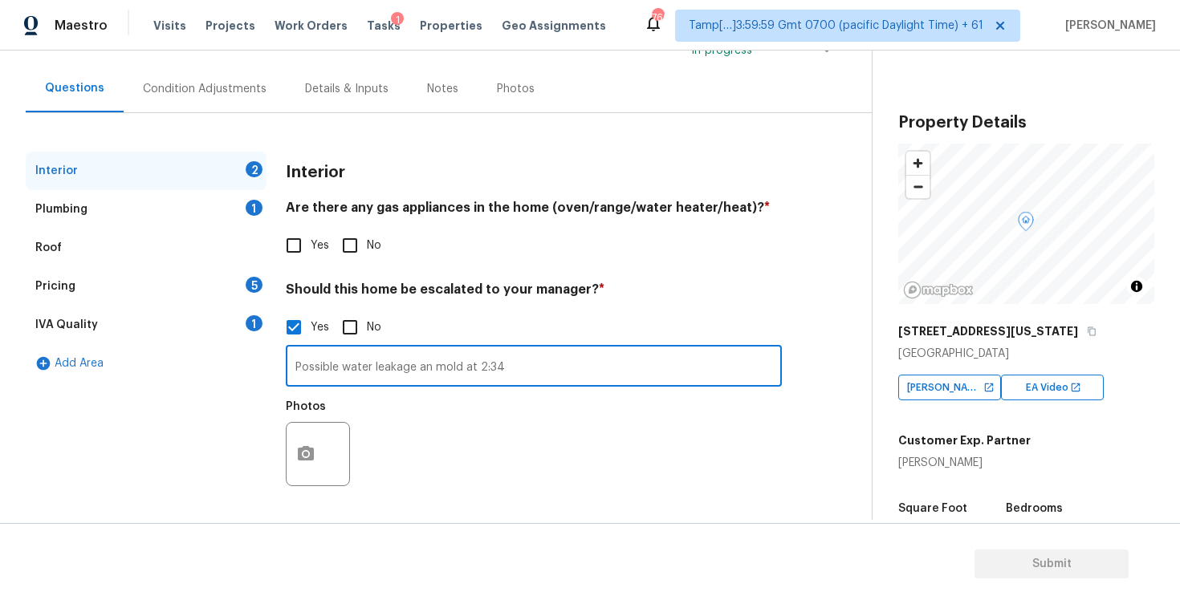
drag, startPoint x: 434, startPoint y: 367, endPoint x: 455, endPoint y: 367, distance: 20.9
click at [455, 367] on input "Possible water leakage an mold at 2:34" at bounding box center [534, 368] width 496 height 38
type input "Possible water leakage and organic growth at 2:34"
click at [441, 395] on div "Photos" at bounding box center [534, 444] width 496 height 104
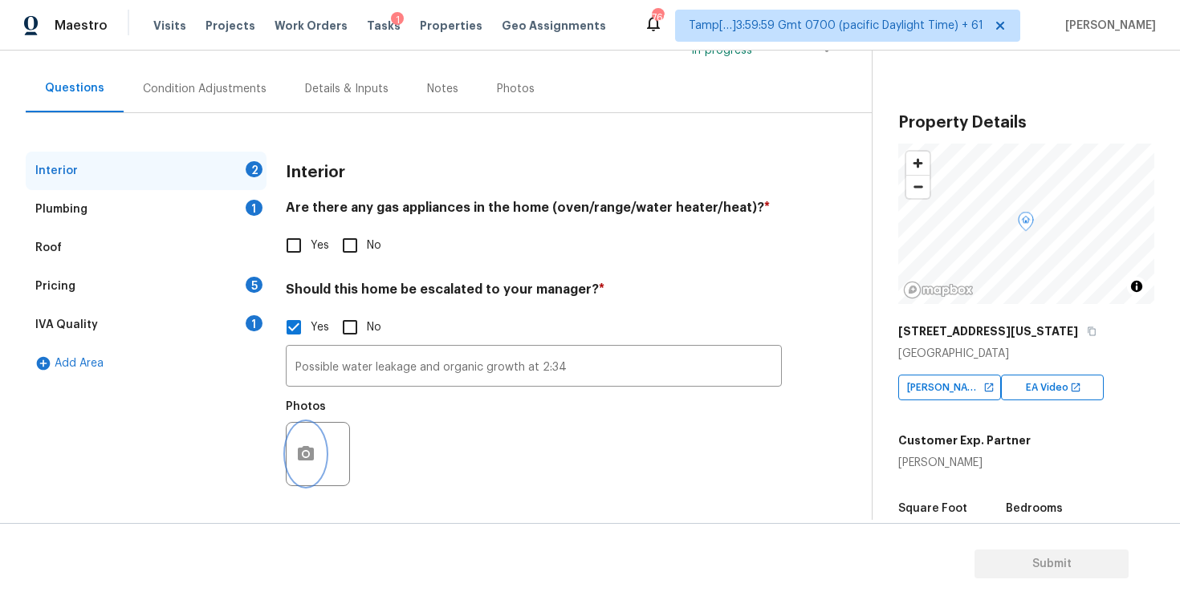
click at [313, 460] on icon "button" at bounding box center [305, 454] width 19 height 19
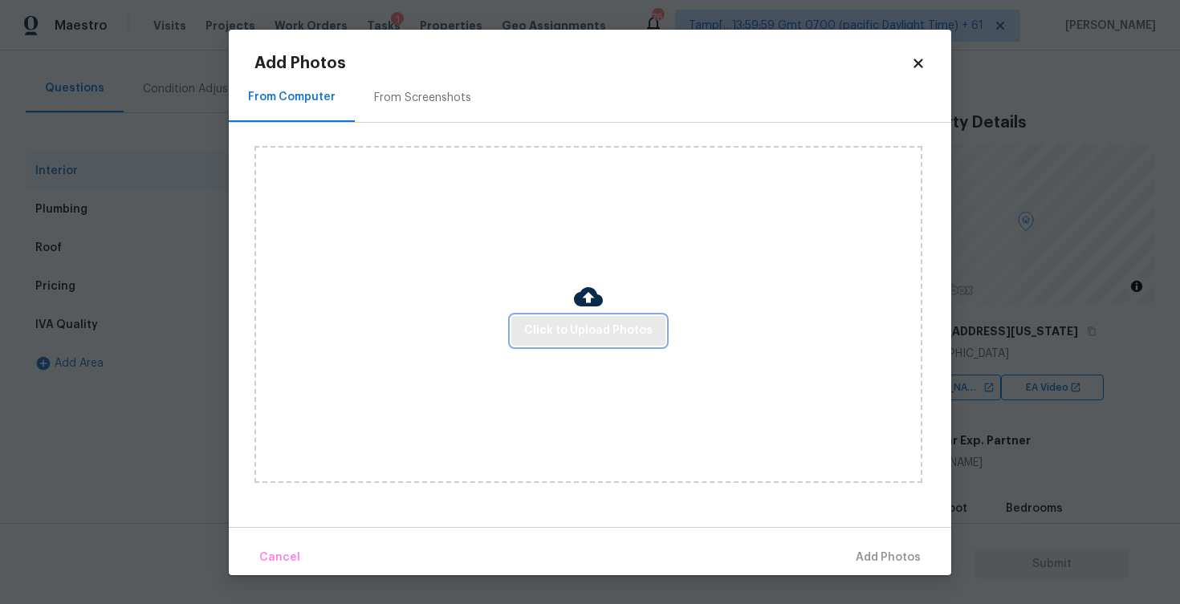
click at [570, 339] on span "Click to Upload Photos" at bounding box center [588, 331] width 128 height 20
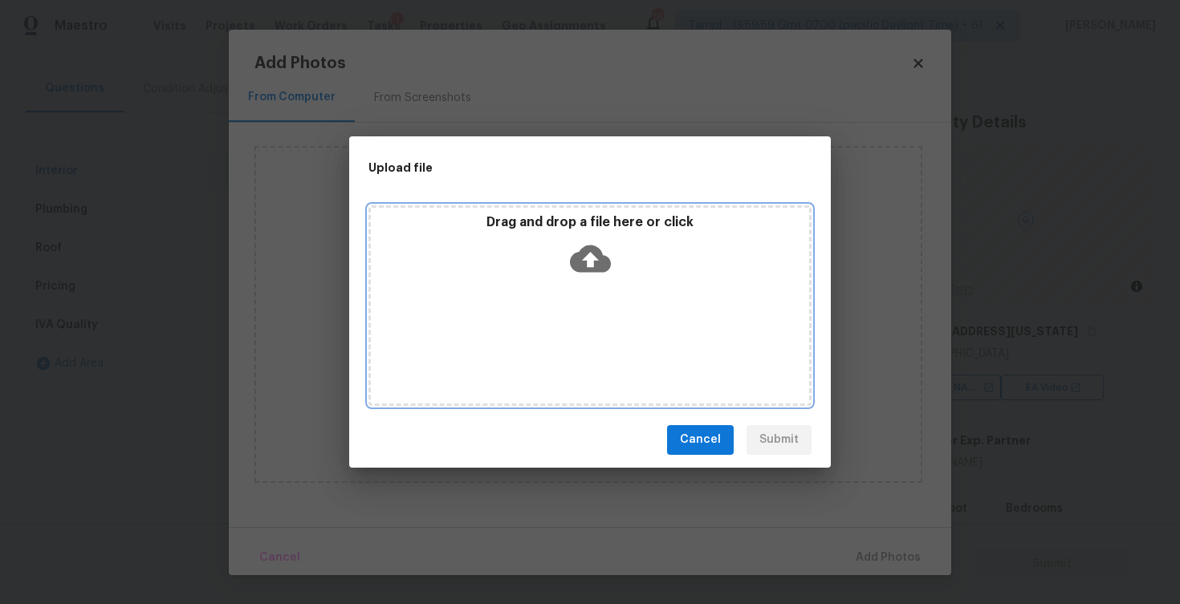
click at [582, 246] on icon at bounding box center [590, 258] width 41 height 27
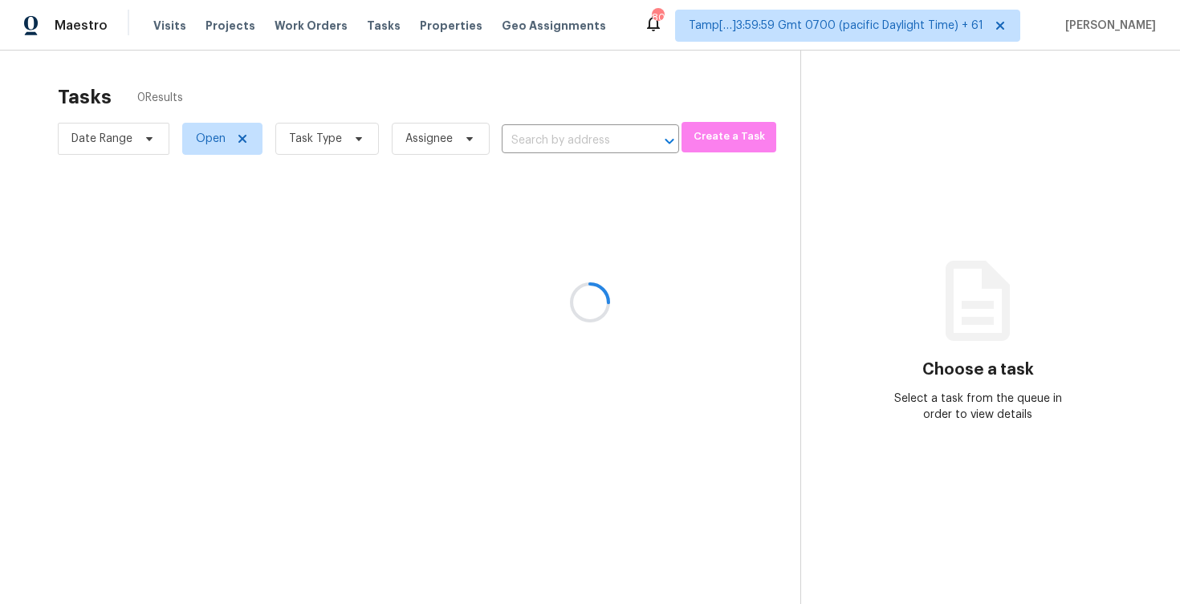
click at [164, 17] on div at bounding box center [590, 302] width 1180 height 604
click at [175, 22] on div at bounding box center [590, 302] width 1180 height 604
click at [154, 25] on div at bounding box center [590, 302] width 1180 height 604
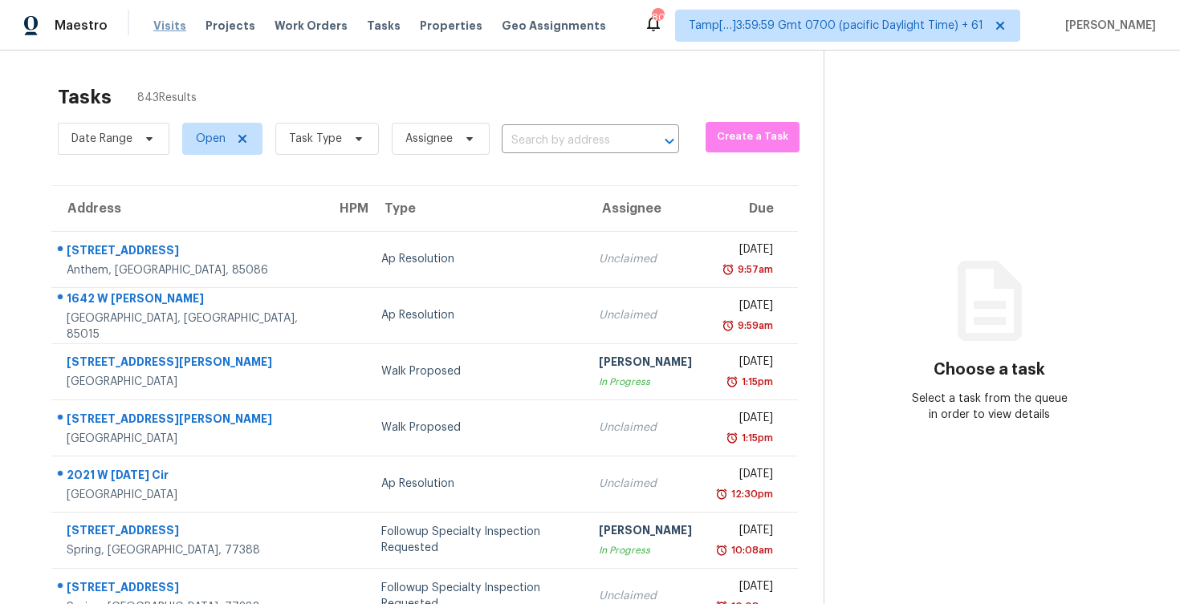
click at [170, 21] on span "Visits" at bounding box center [169, 26] width 33 height 16
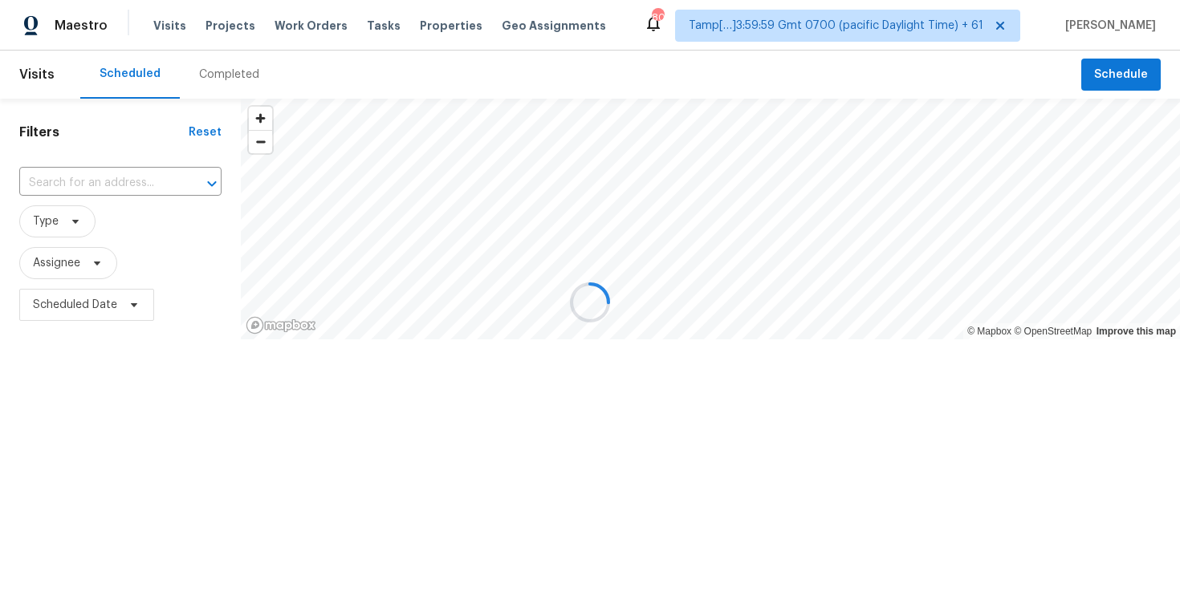
click at [237, 68] on div at bounding box center [590, 302] width 1180 height 604
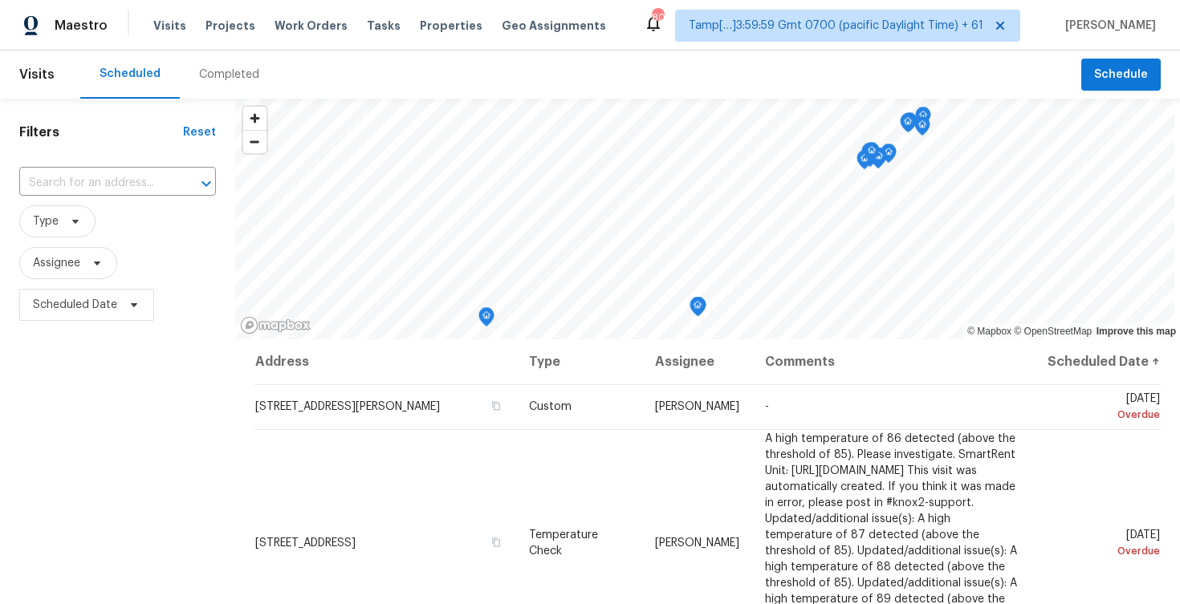
click at [237, 68] on div "Completed" at bounding box center [229, 75] width 60 height 16
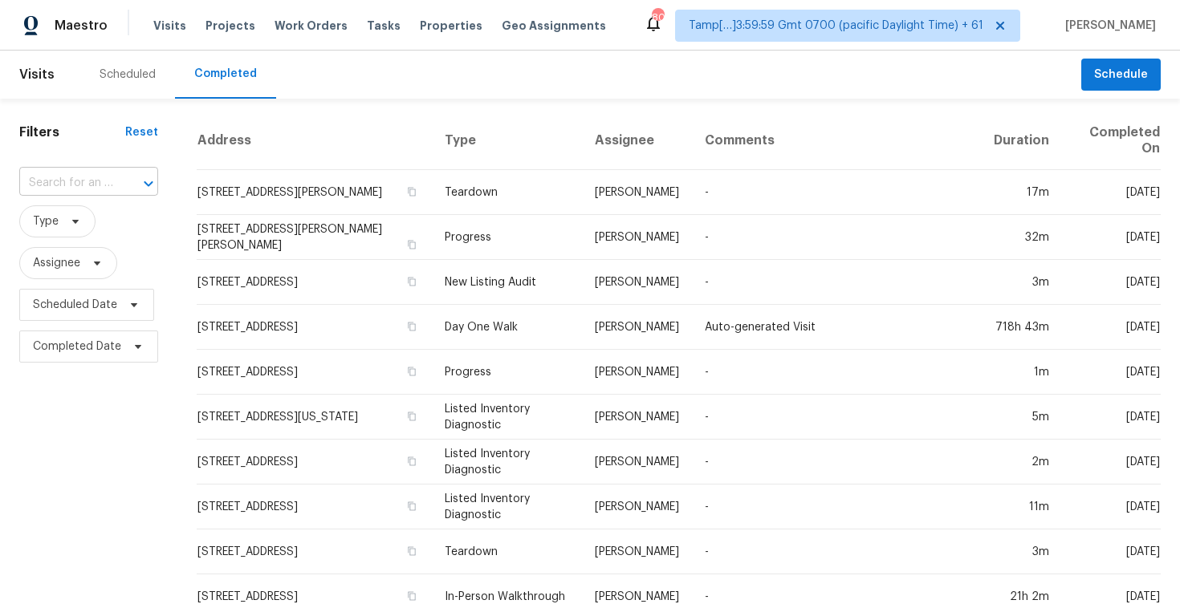
click at [125, 175] on div at bounding box center [137, 184] width 42 height 22
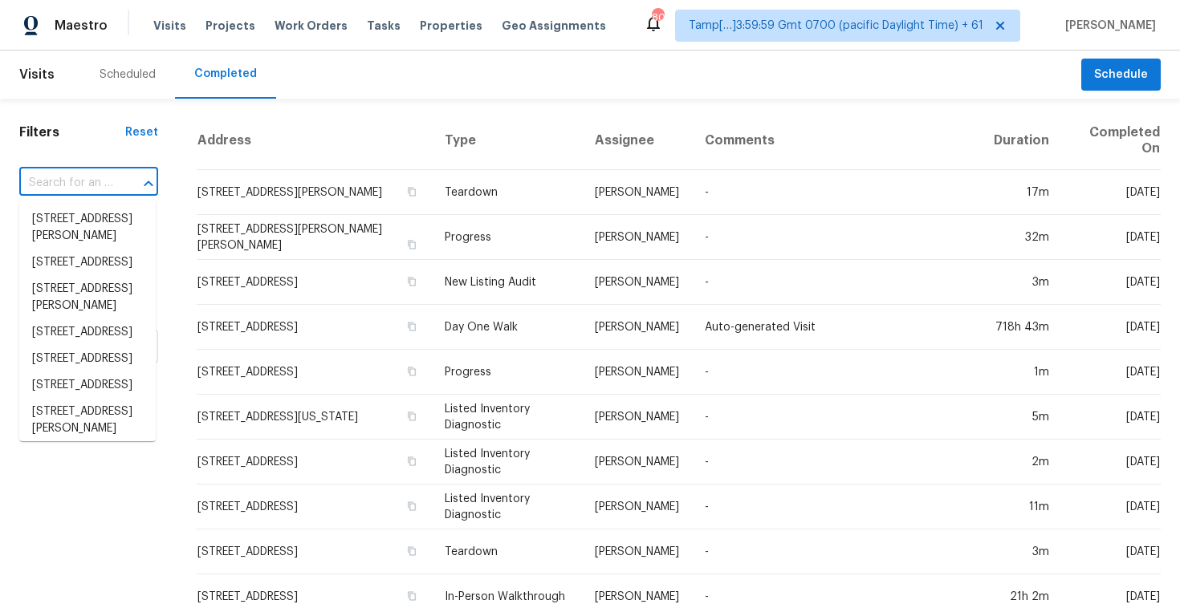
paste input "20482 Idaho Ave, Lakeville, MN, 55044"
type input "20482 Idaho Ave, Lakeville, MN, 55044"
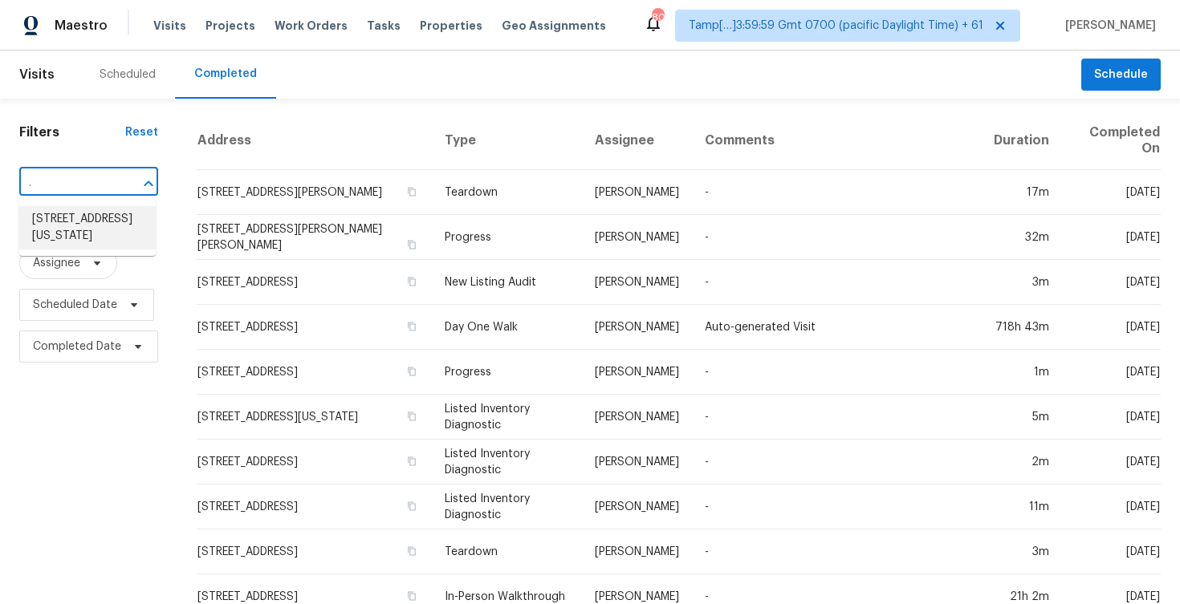
click at [124, 219] on li "20482 Idaho Ave, Lakeville, MN 55044" at bounding box center [87, 227] width 136 height 43
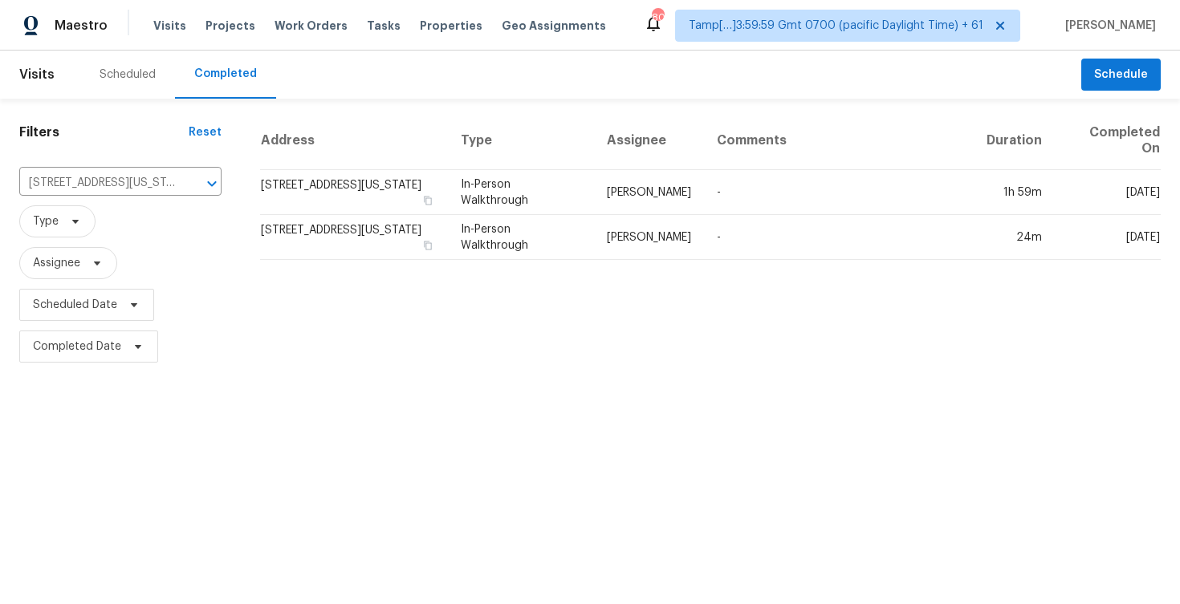
click at [278, 189] on td "20482 Idaho Ave, Lakeville, MN 55044" at bounding box center [354, 192] width 188 height 45
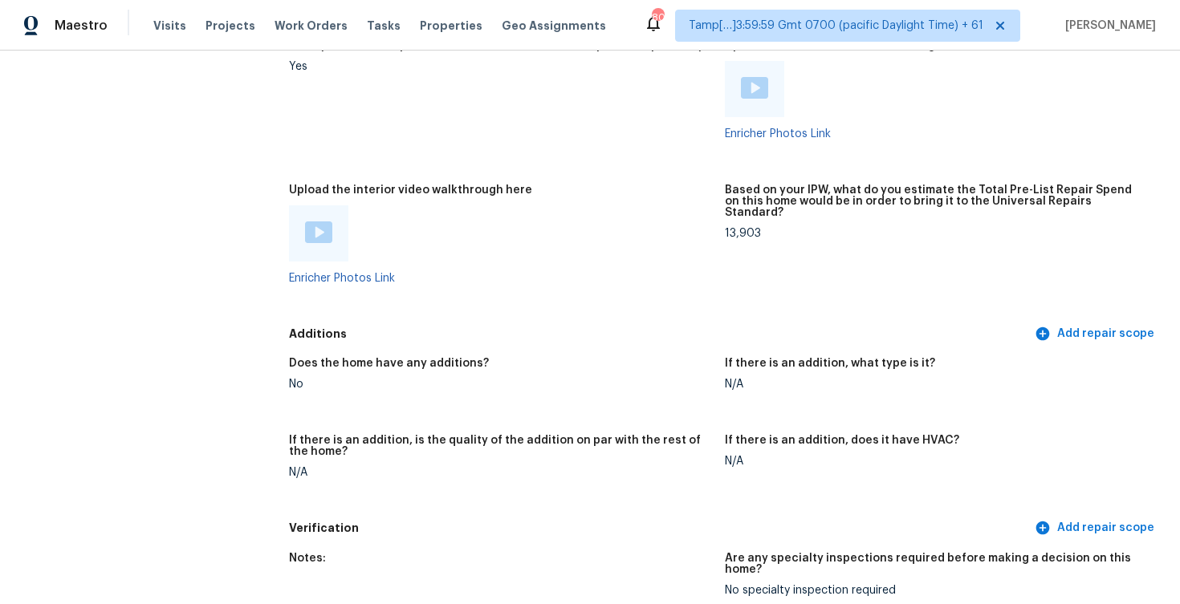
scroll to position [3520, 0]
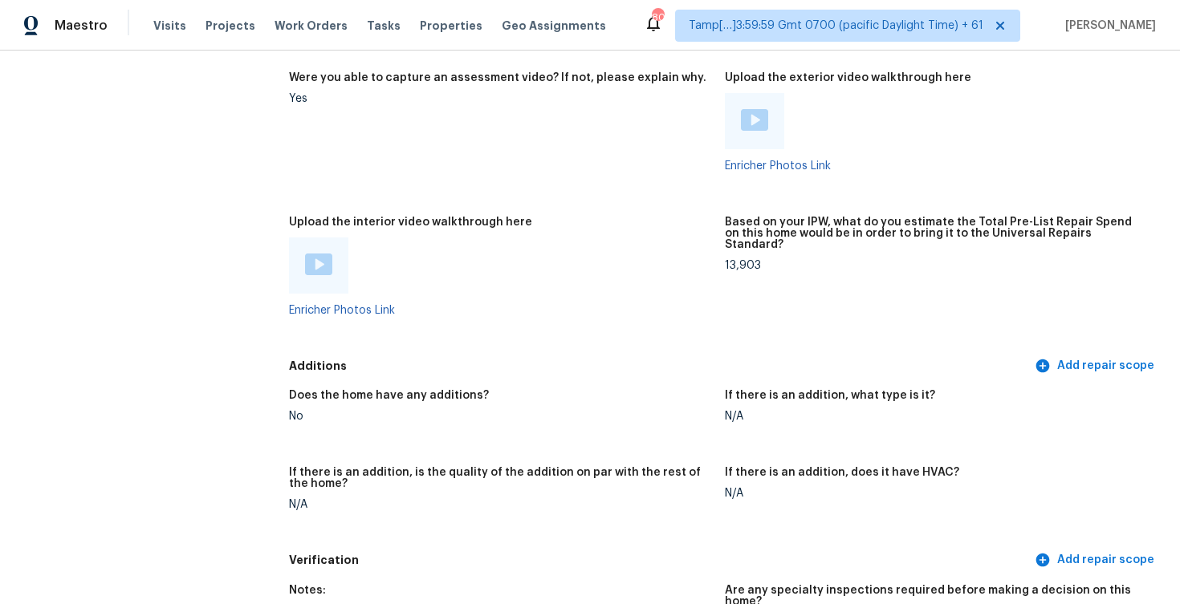
click at [315, 273] on img at bounding box center [318, 265] width 27 height 22
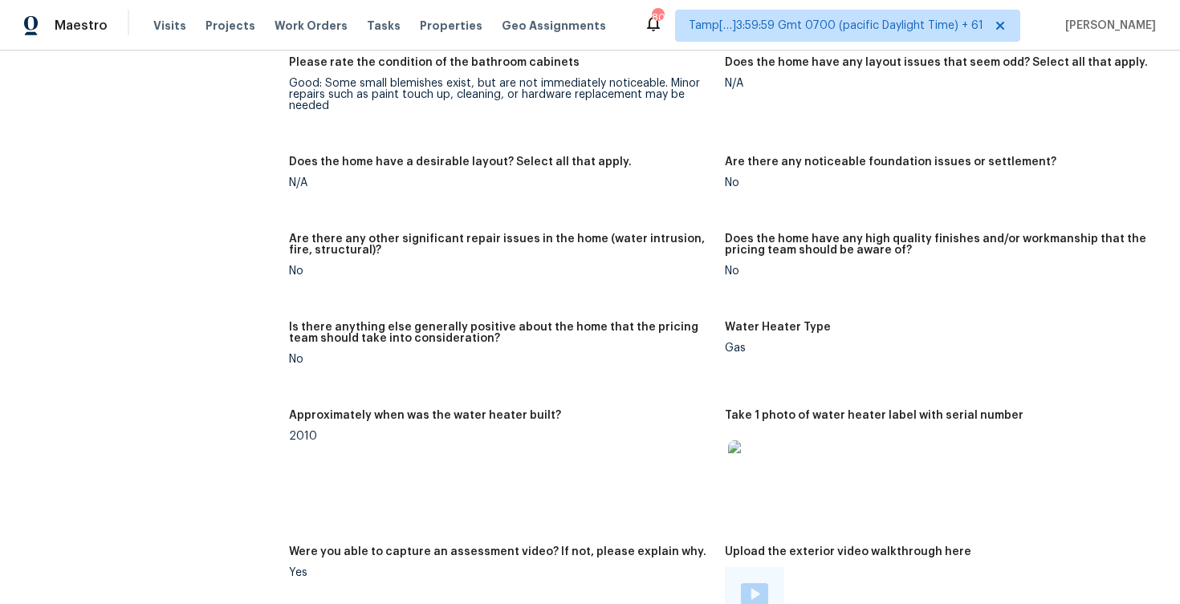
scroll to position [1044, 0]
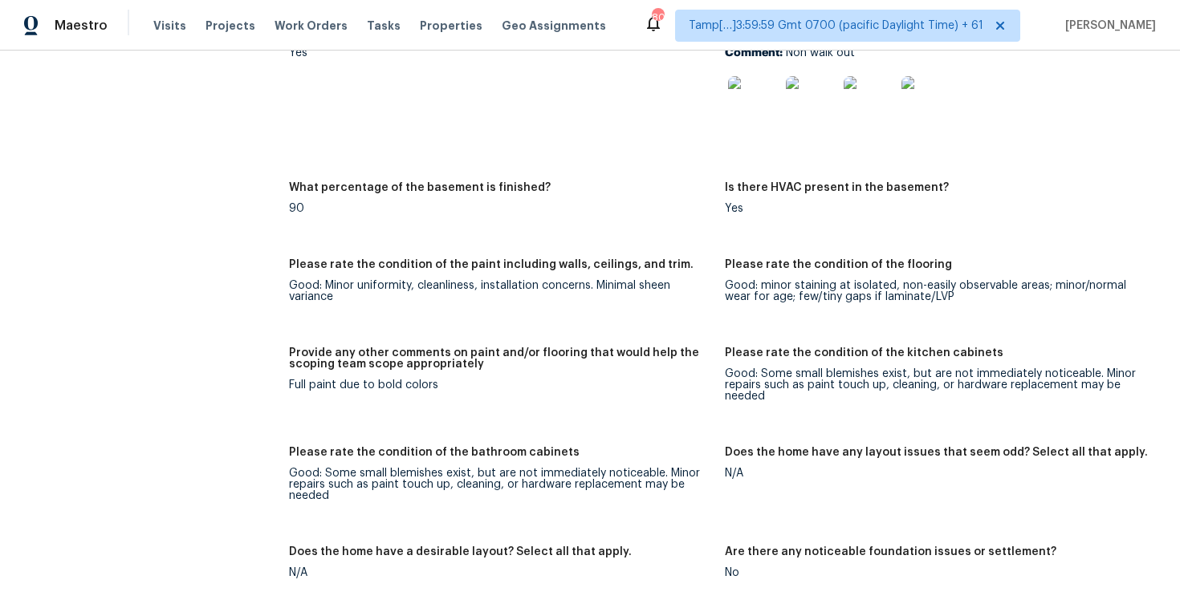
click at [645, 378] on div "Provide any other comments on paint and/or flooring that would help the scoping…" at bounding box center [500, 364] width 423 height 32
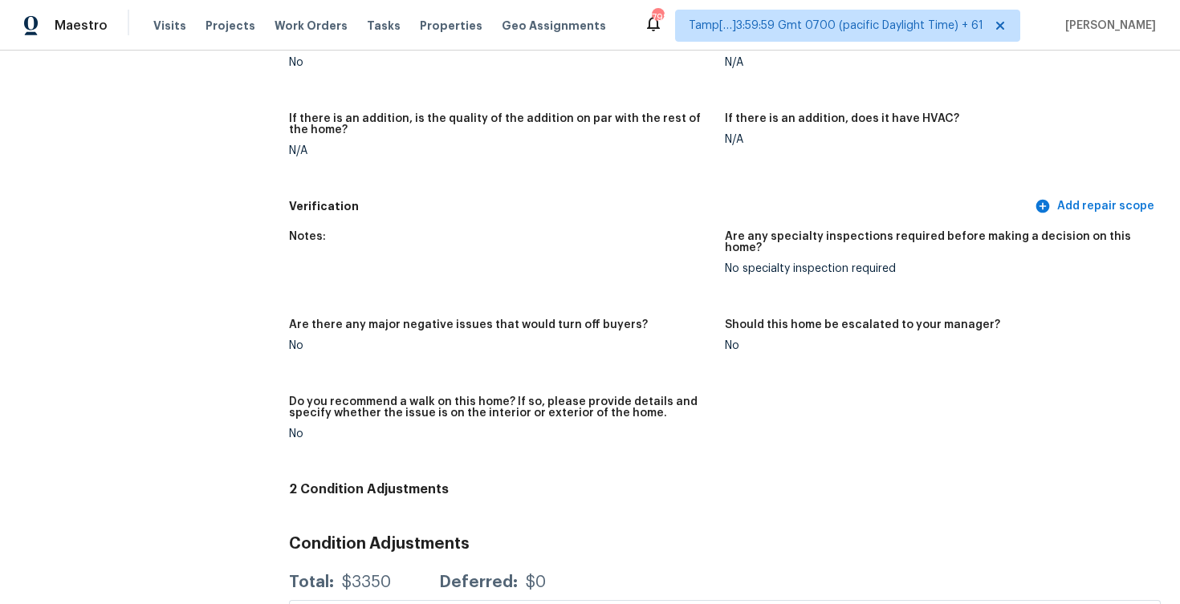
scroll to position [3659, 0]
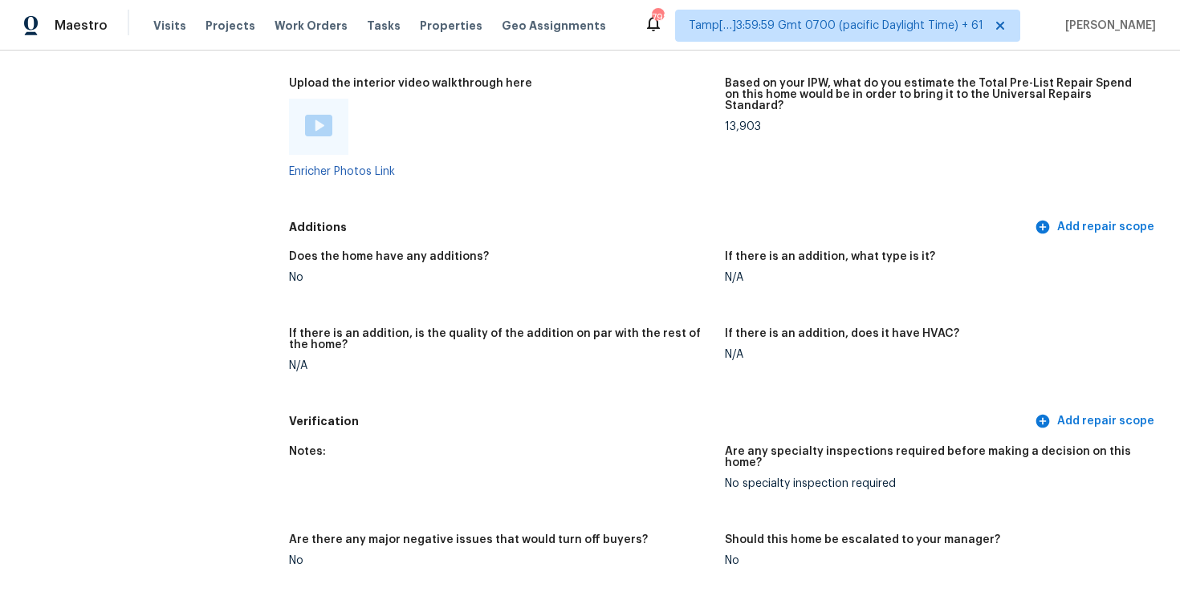
click at [465, 192] on figure "Upload the interior video walkthrough here Enricher Photos Link" at bounding box center [507, 140] width 436 height 125
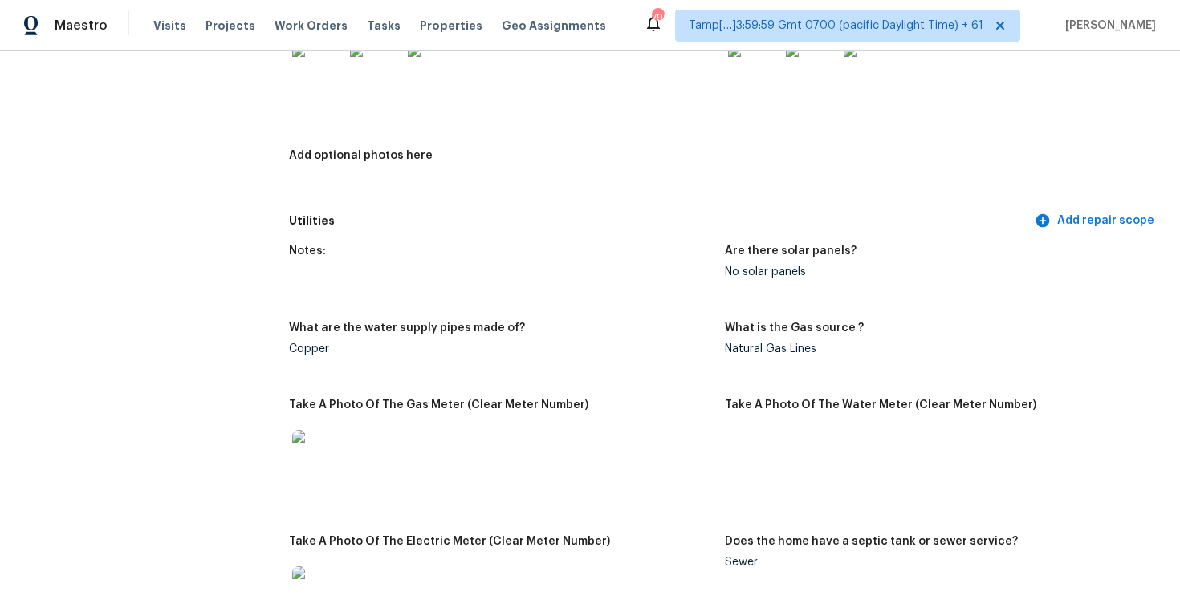
click at [413, 243] on div "Notes: Are there solar panels? No solar panels What are the water supply pipes …" at bounding box center [725, 449] width 872 height 427
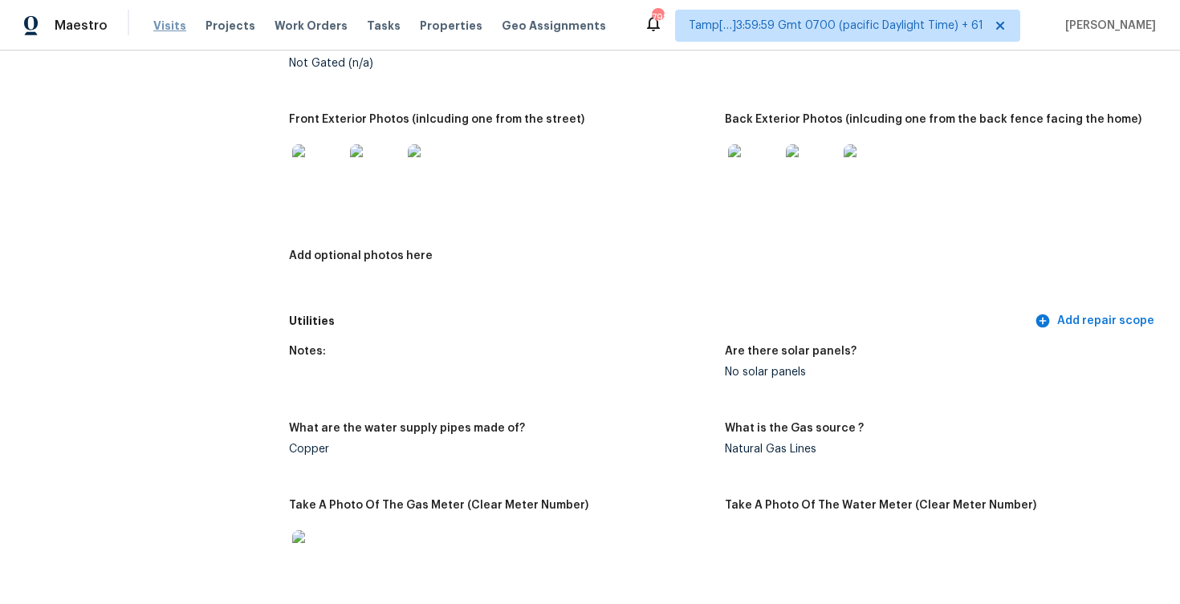
click at [175, 18] on span "Visits" at bounding box center [169, 26] width 33 height 16
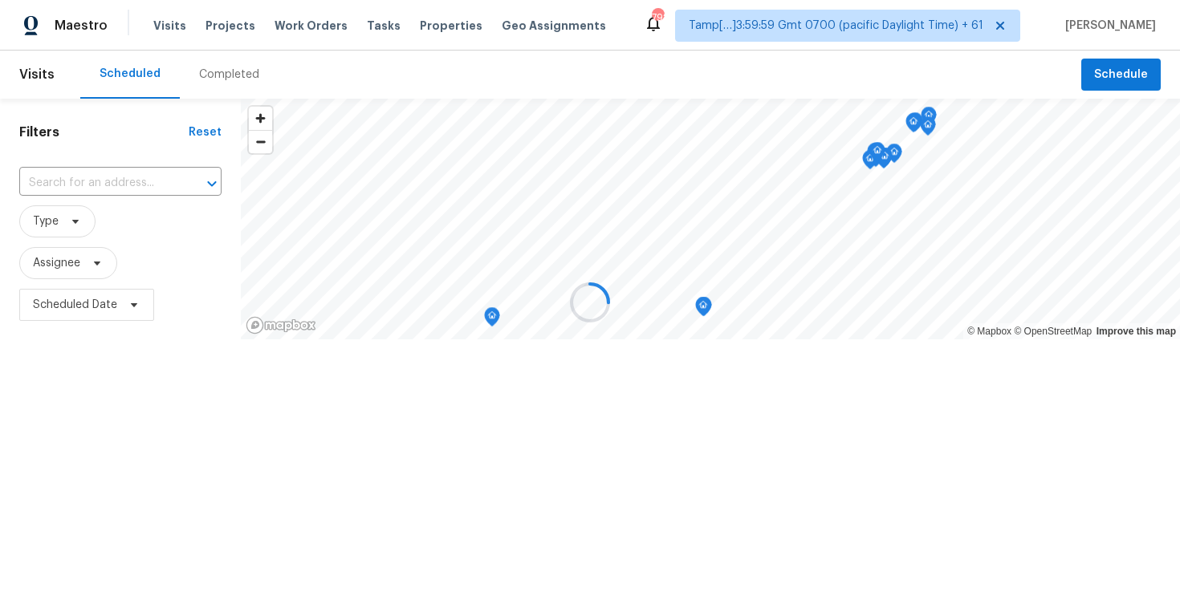
click at [217, 70] on div at bounding box center [590, 302] width 1180 height 604
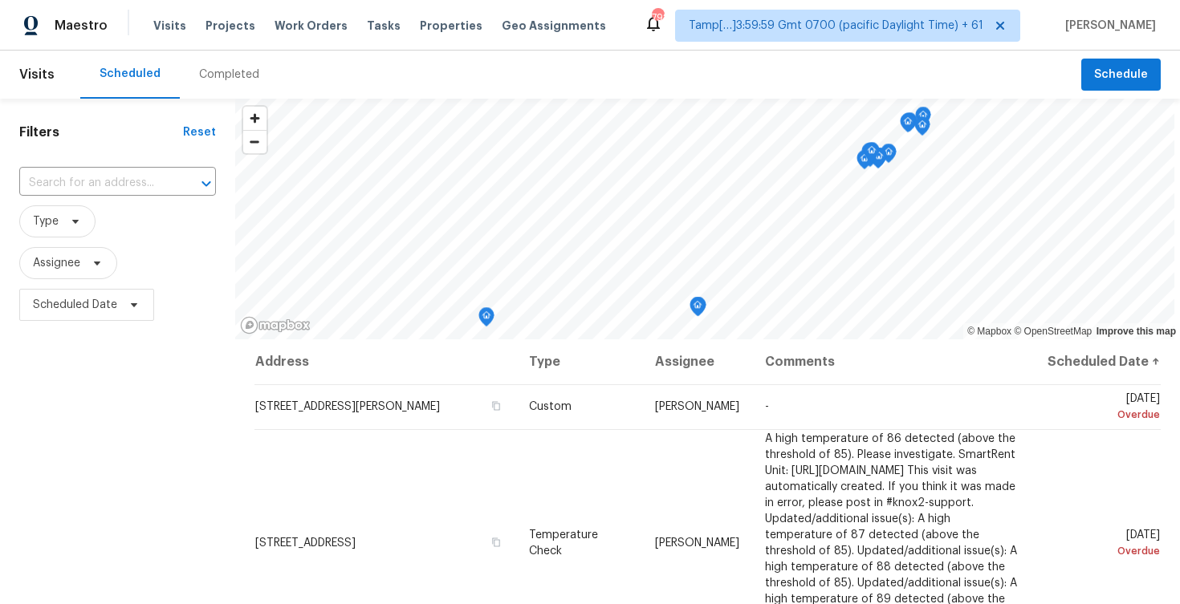
click at [243, 65] on div "Completed" at bounding box center [229, 75] width 99 height 48
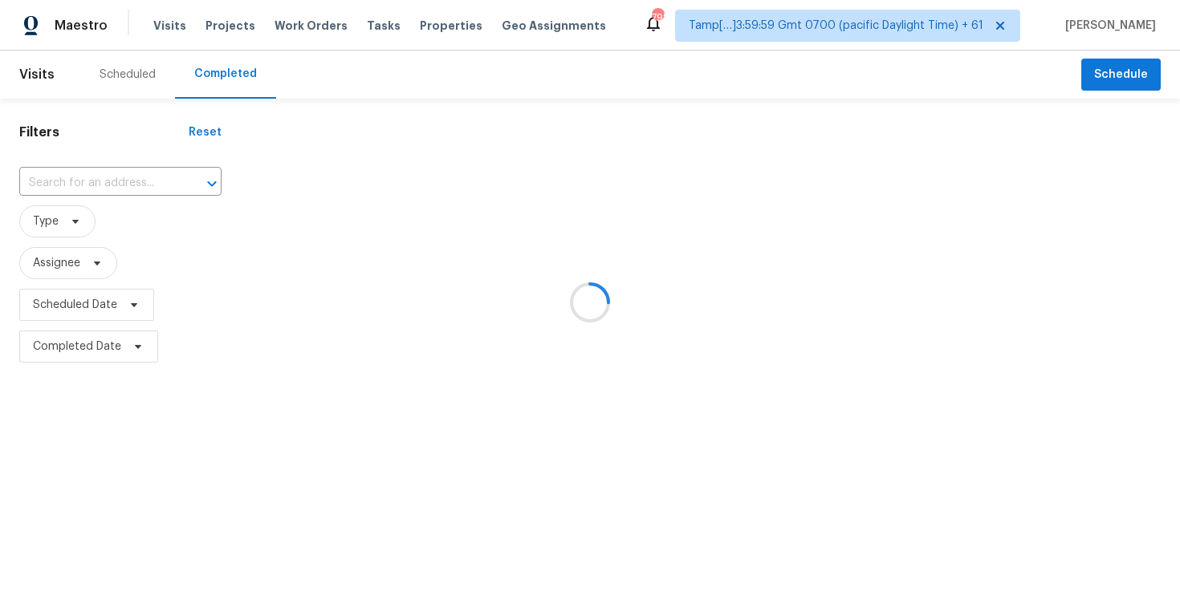
click at [108, 182] on div at bounding box center [590, 302] width 1180 height 604
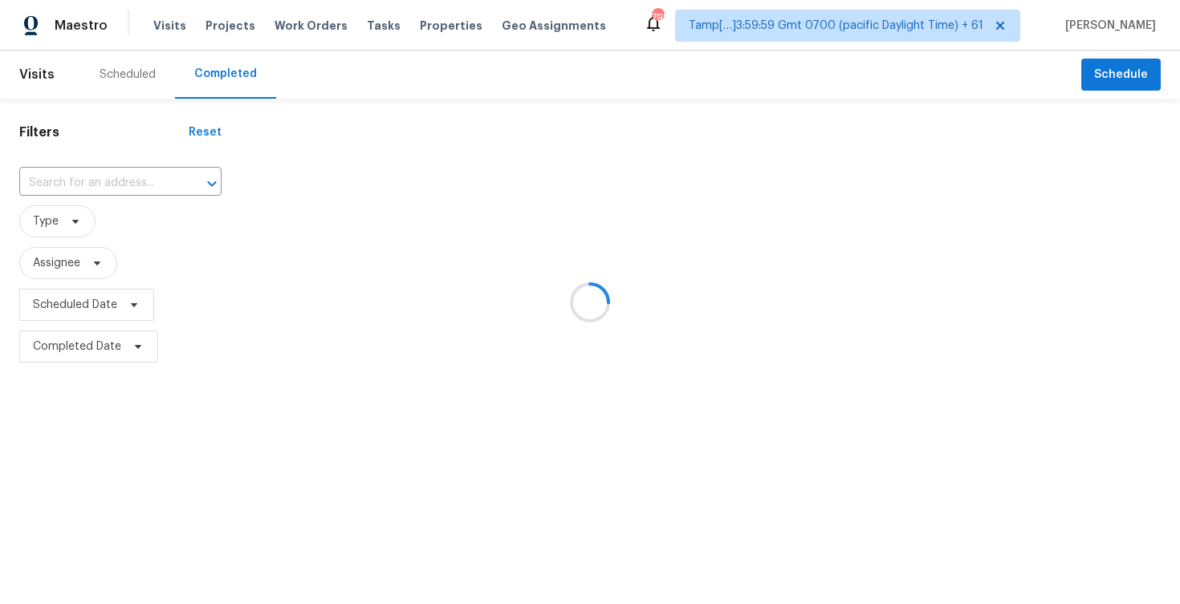
click at [108, 182] on div at bounding box center [590, 302] width 1180 height 604
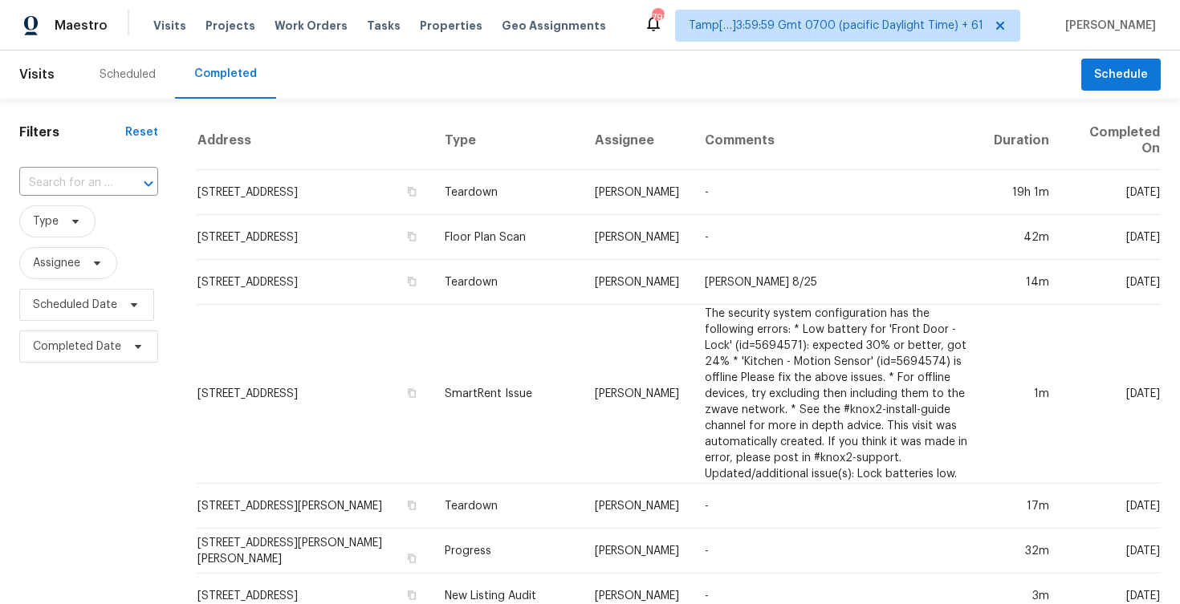
click at [108, 182] on input "text" at bounding box center [66, 183] width 94 height 25
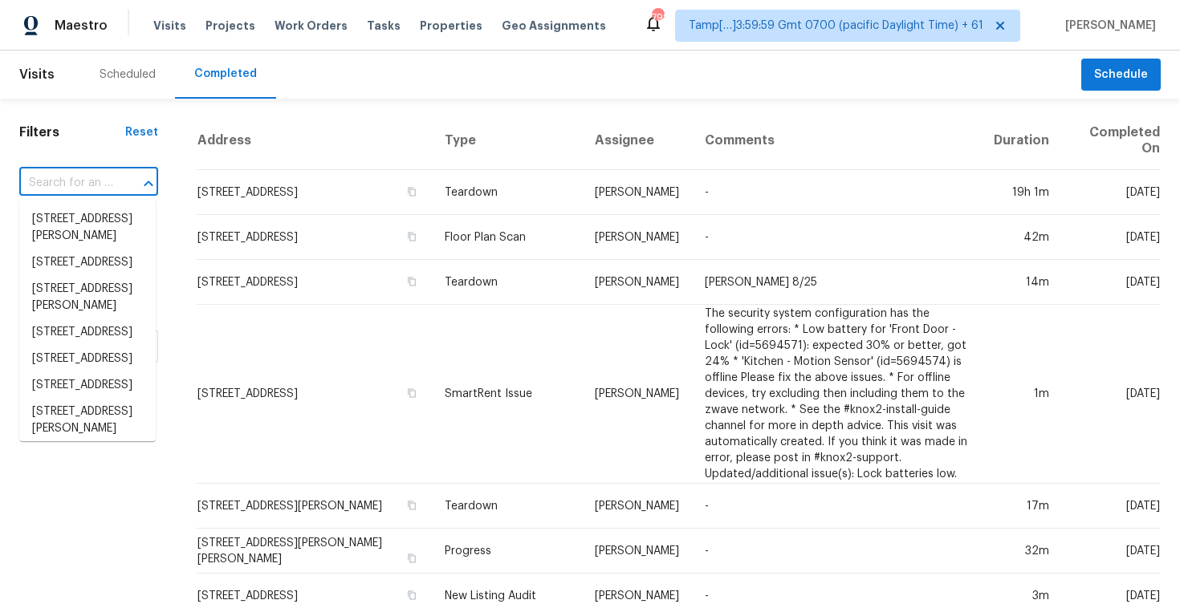
paste input "13281 Middlewood Ln, Fishers, IN 46038"
type input "13281 Middlewood Ln, Fishers, IN 46038"
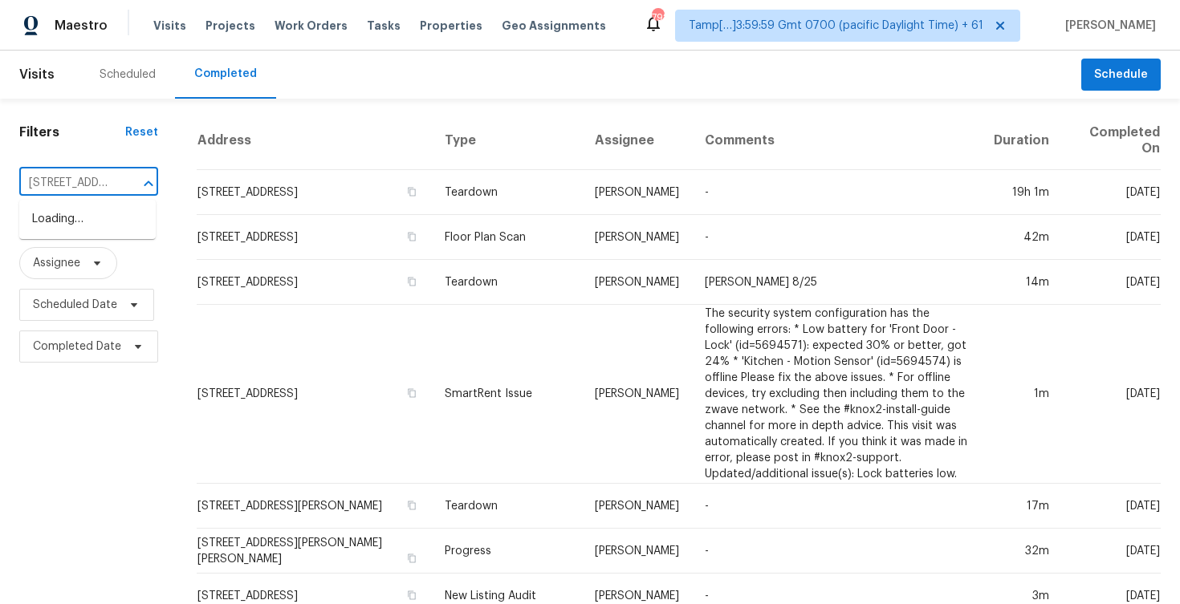
scroll to position [0, 128]
click at [113, 228] on li "13281 Middlewood Ln, Fishers, IN 46038" at bounding box center [87, 219] width 136 height 26
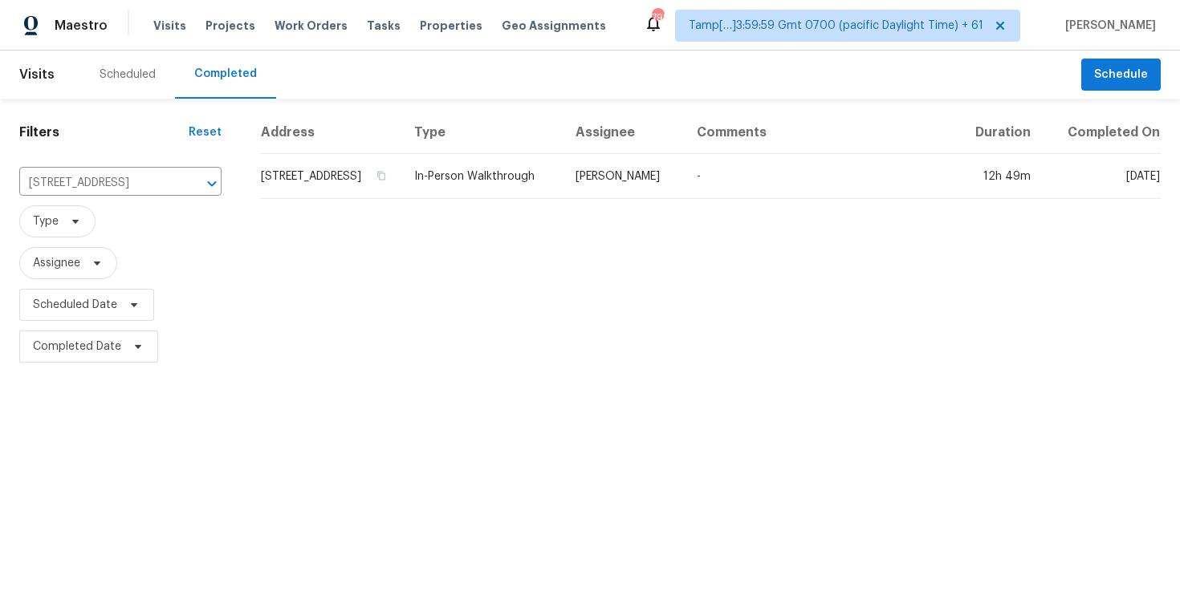
click at [314, 199] on td "13281 Middlewood Ln, Fishers, IN 46038" at bounding box center [330, 176] width 141 height 45
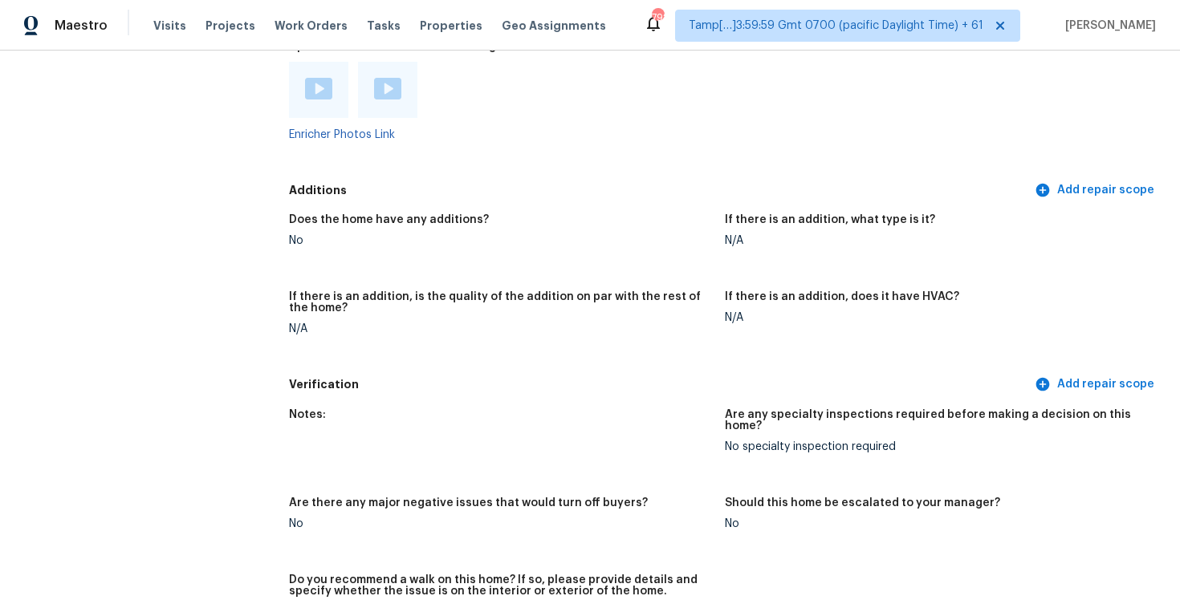
scroll to position [3112, 0]
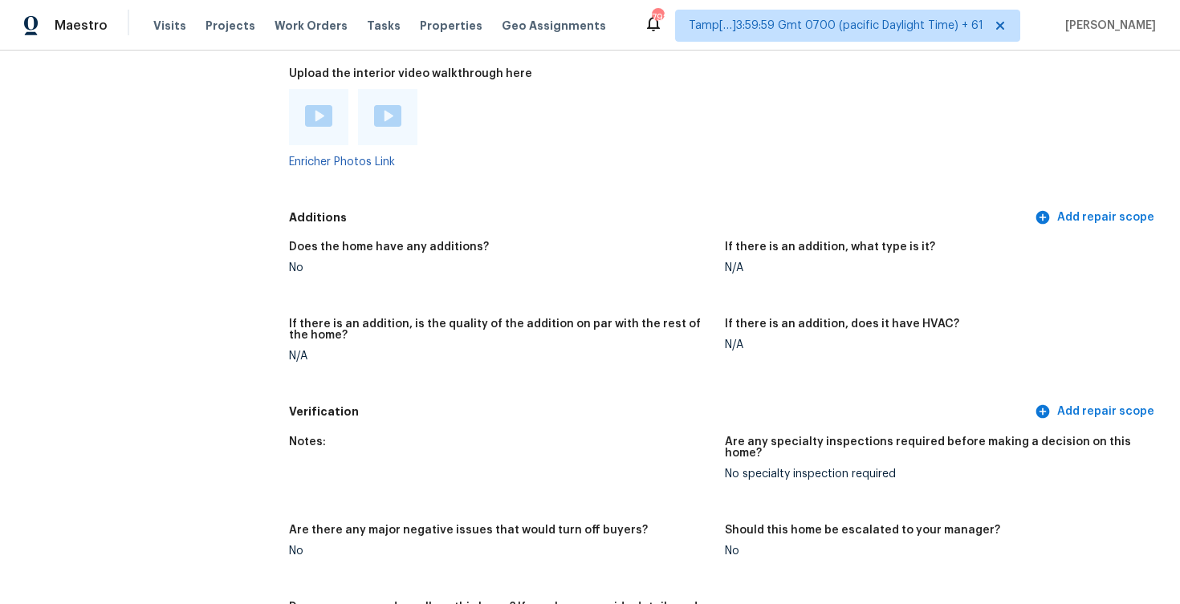
click at [321, 89] on div at bounding box center [318, 117] width 59 height 56
click at [322, 105] on img at bounding box center [318, 116] width 27 height 22
click at [412, 103] on div at bounding box center [387, 117] width 59 height 56
click at [393, 105] on img at bounding box center [387, 116] width 27 height 22
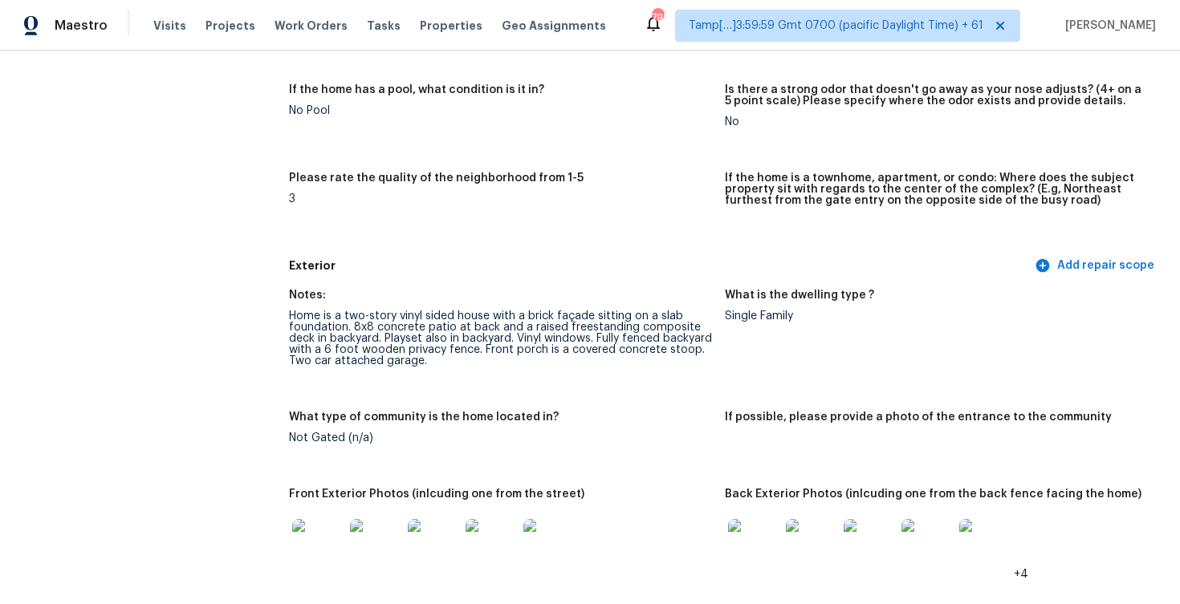
scroll to position [2312, 0]
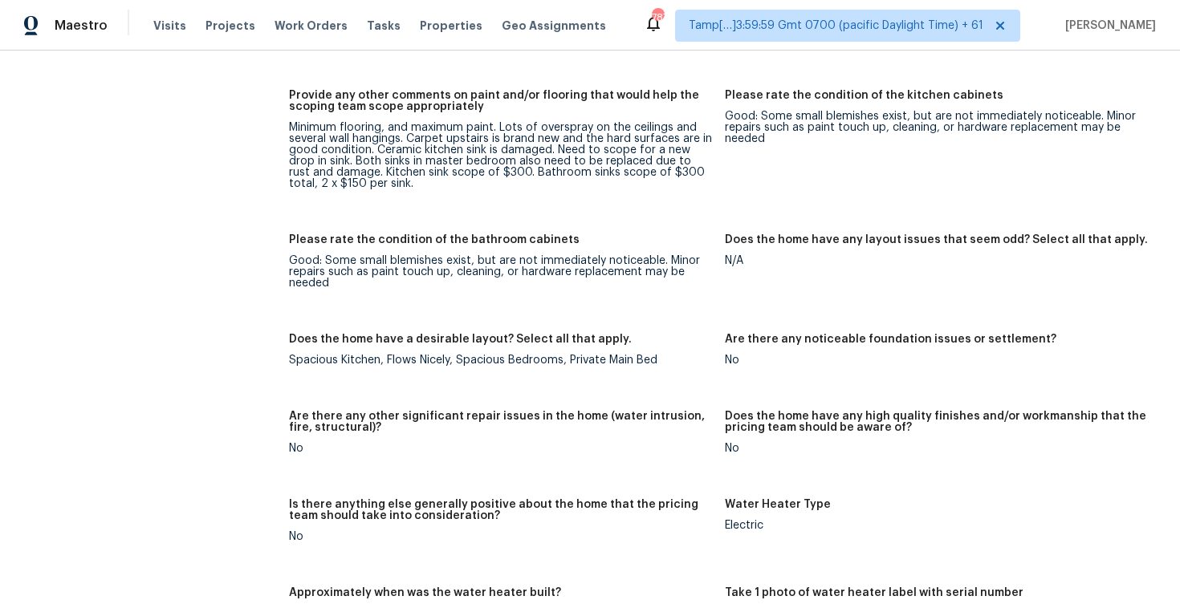
click at [511, 173] on div "Minimum flooring, and maximum paint. Lots of overspray on the ceilings and seve…" at bounding box center [500, 155] width 423 height 67
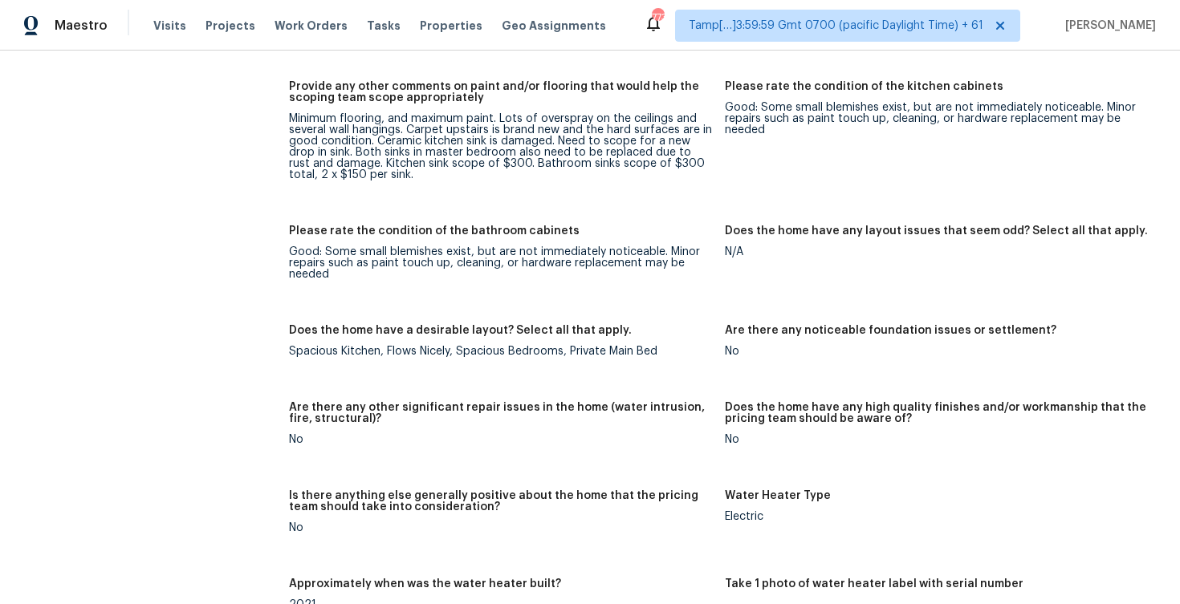
scroll to position [2321, 0]
click at [398, 157] on div "Minimum flooring, and maximum paint. Lots of overspray on the ceilings and seve…" at bounding box center [500, 145] width 423 height 67
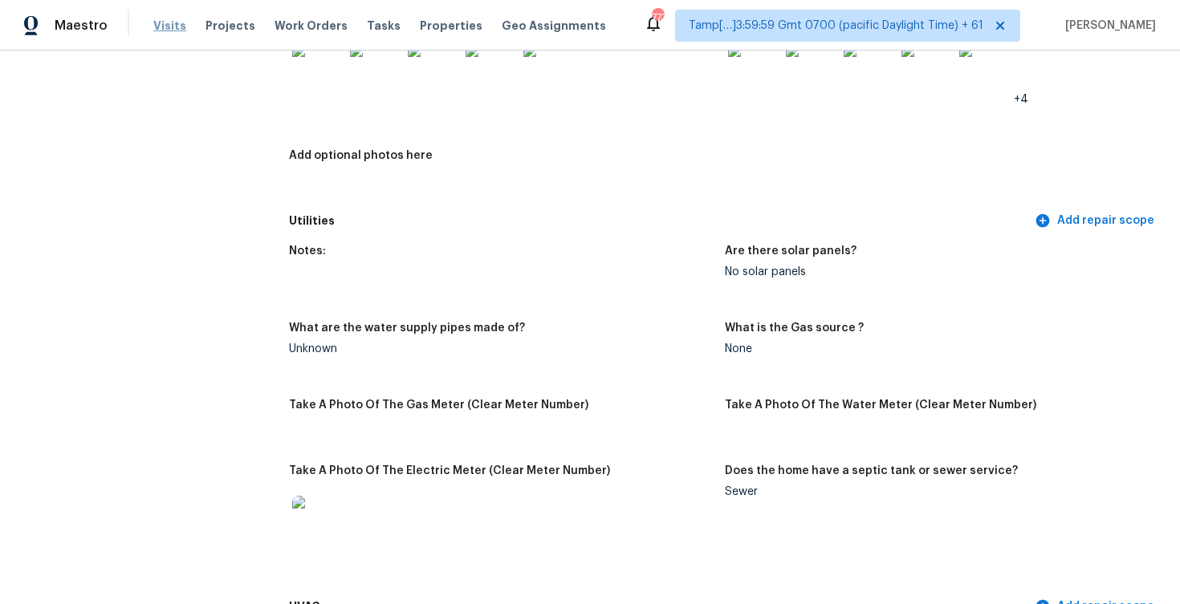
click at [173, 32] on span "Visits" at bounding box center [169, 26] width 33 height 16
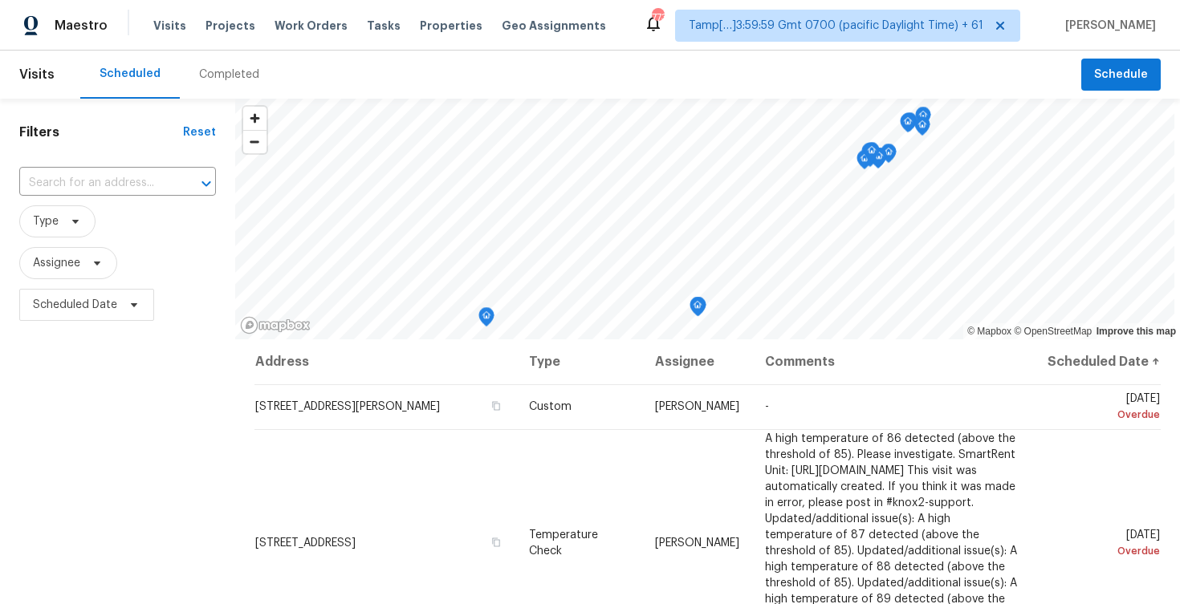
click at [215, 78] on div "Completed" at bounding box center [229, 75] width 60 height 16
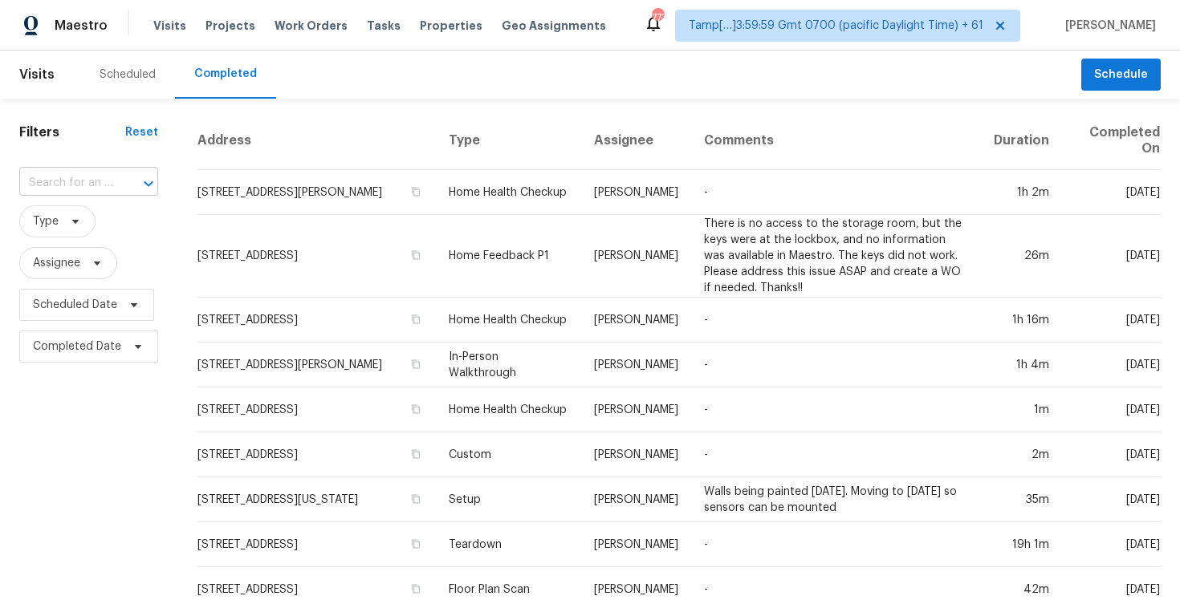
click at [63, 184] on input "text" at bounding box center [66, 183] width 94 height 25
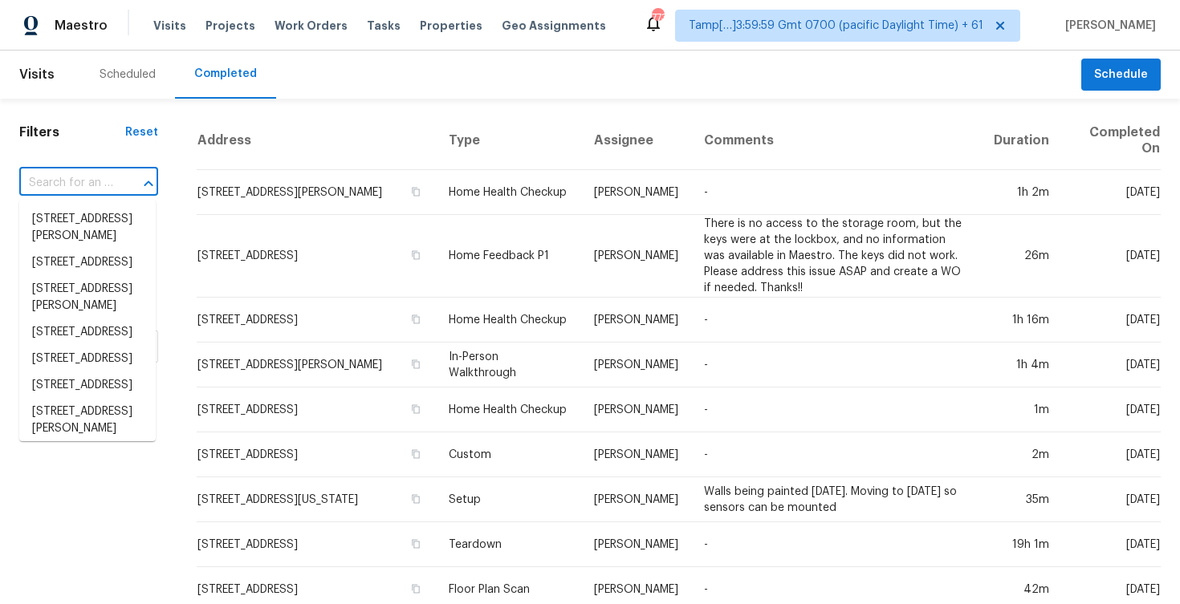
paste input "415 Farm Way, Forest Grove, OR 97116"
type input "415 Farm Way, Forest Grove, OR 97116"
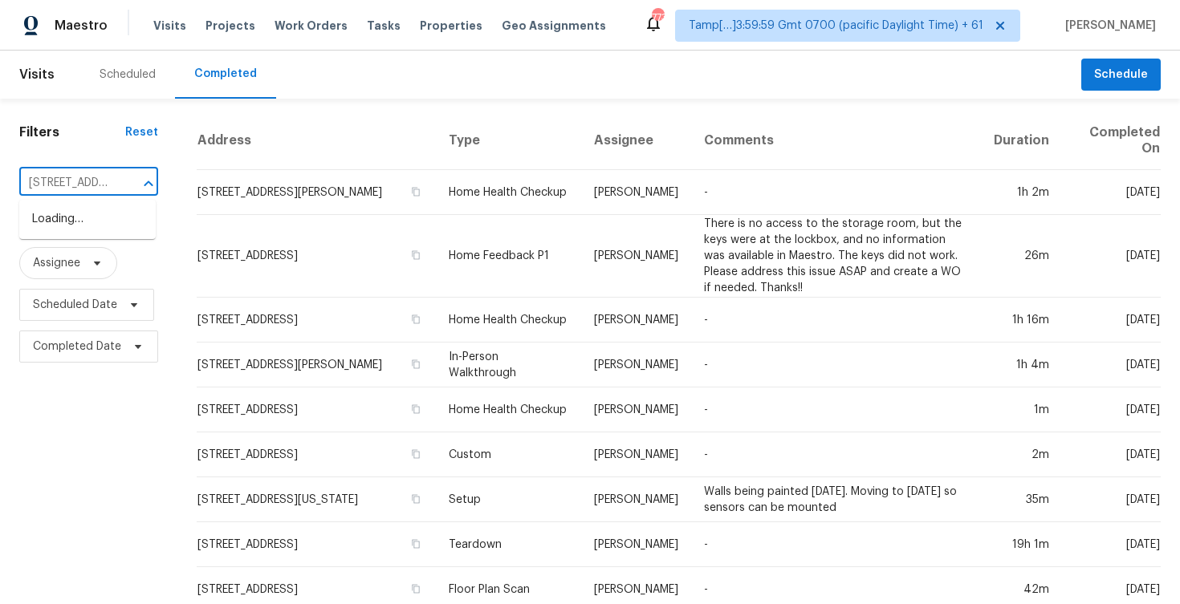
scroll to position [0, 116]
click at [98, 225] on li "415 Farm Way, Forest Grove, OR 97116" at bounding box center [87, 219] width 136 height 26
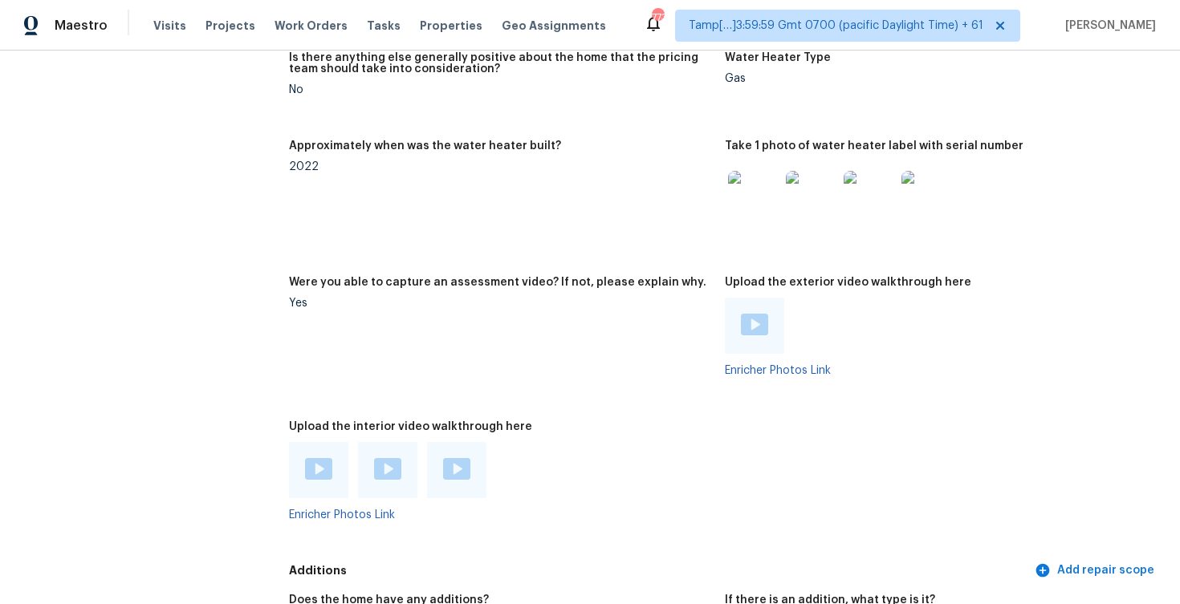
scroll to position [3409, 0]
click at [318, 459] on img at bounding box center [318, 470] width 27 height 22
click at [389, 459] on img at bounding box center [387, 470] width 27 height 22
click at [458, 459] on img at bounding box center [456, 470] width 27 height 22
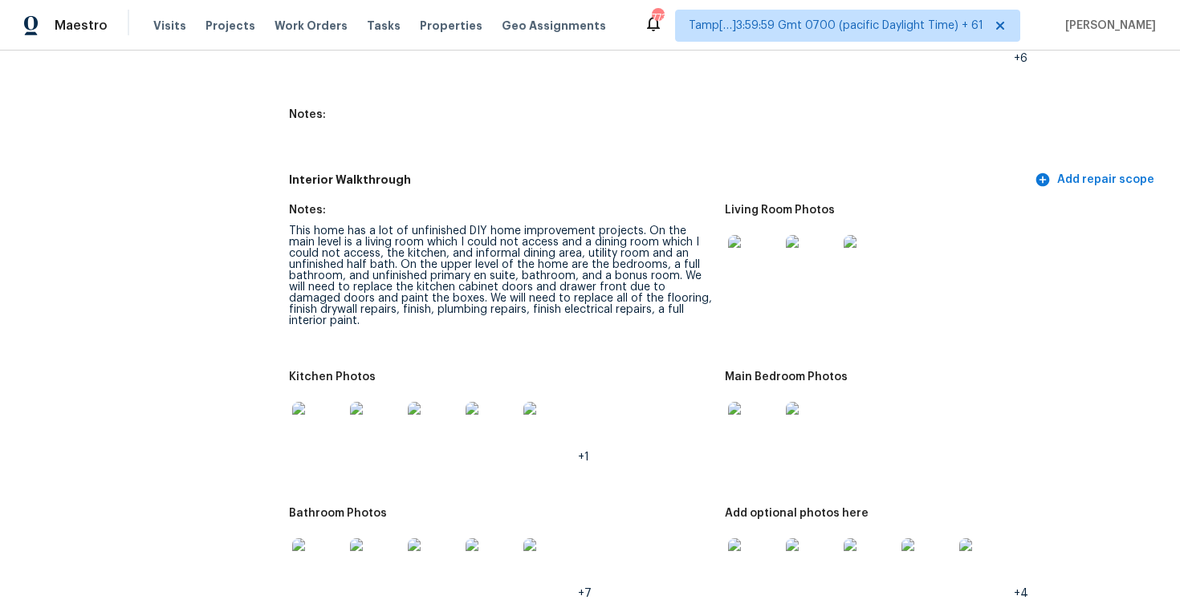
scroll to position [2004, 0]
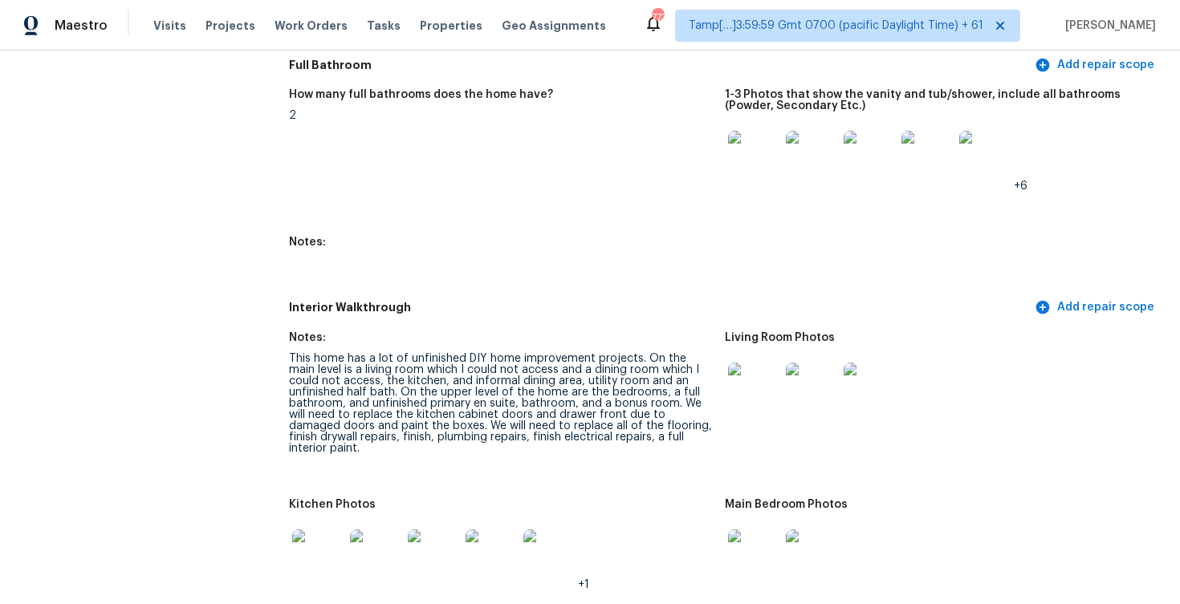
click at [474, 238] on div "Notes:" at bounding box center [500, 247] width 423 height 21
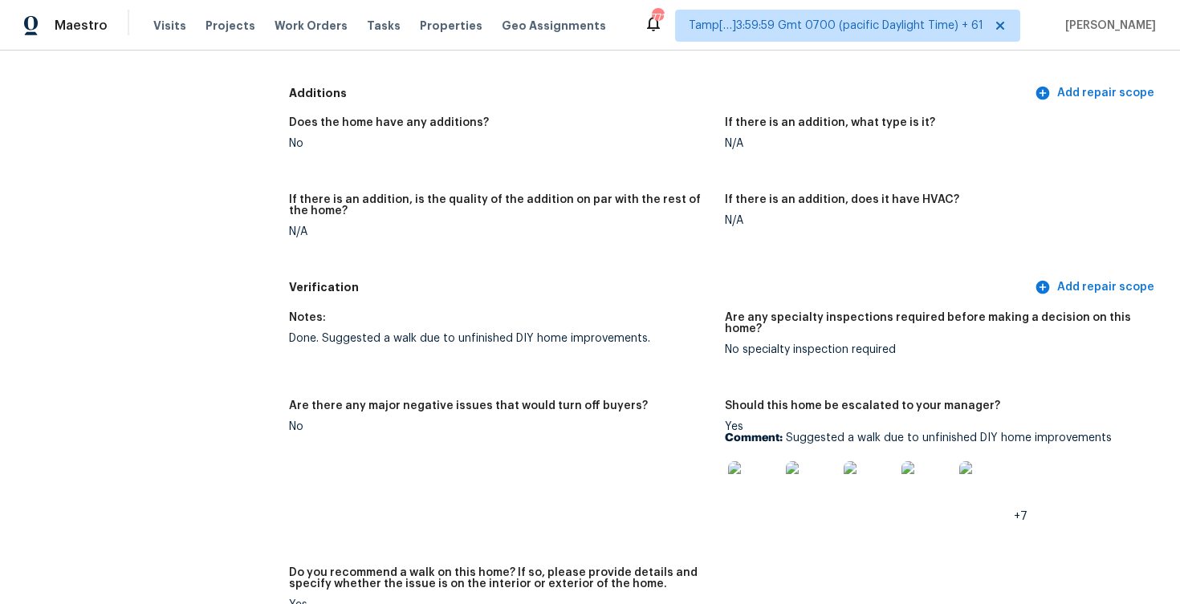
scroll to position [3884, 0]
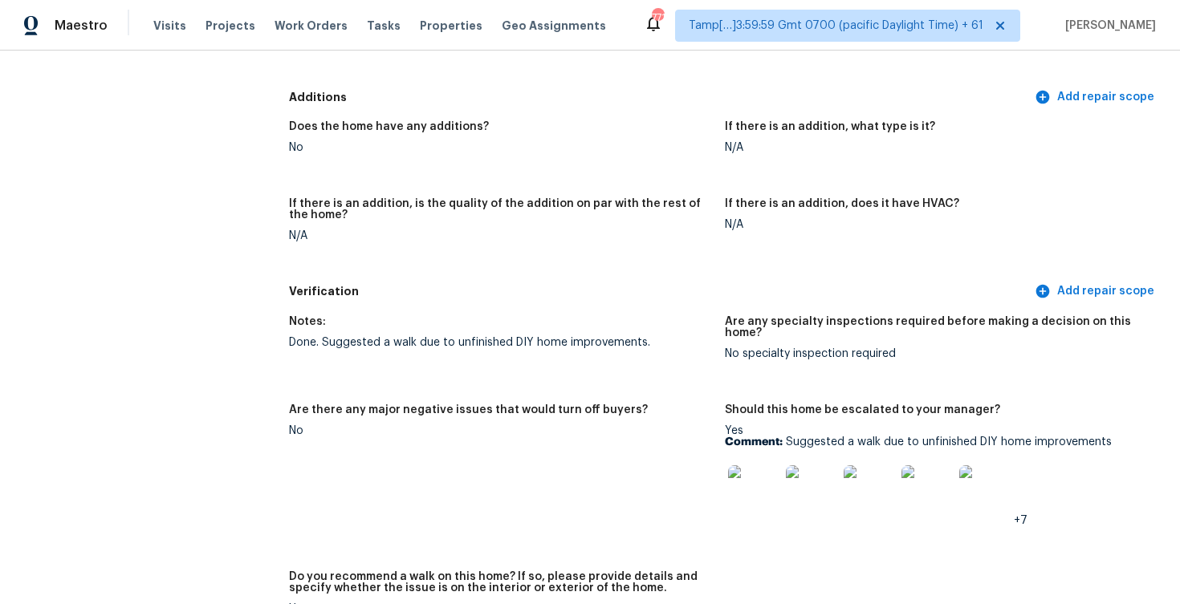
click at [612, 351] on div "Notes: Done. Suggested a walk due to unfinished DIY home improvements. Are any …" at bounding box center [725, 523] width 872 height 433
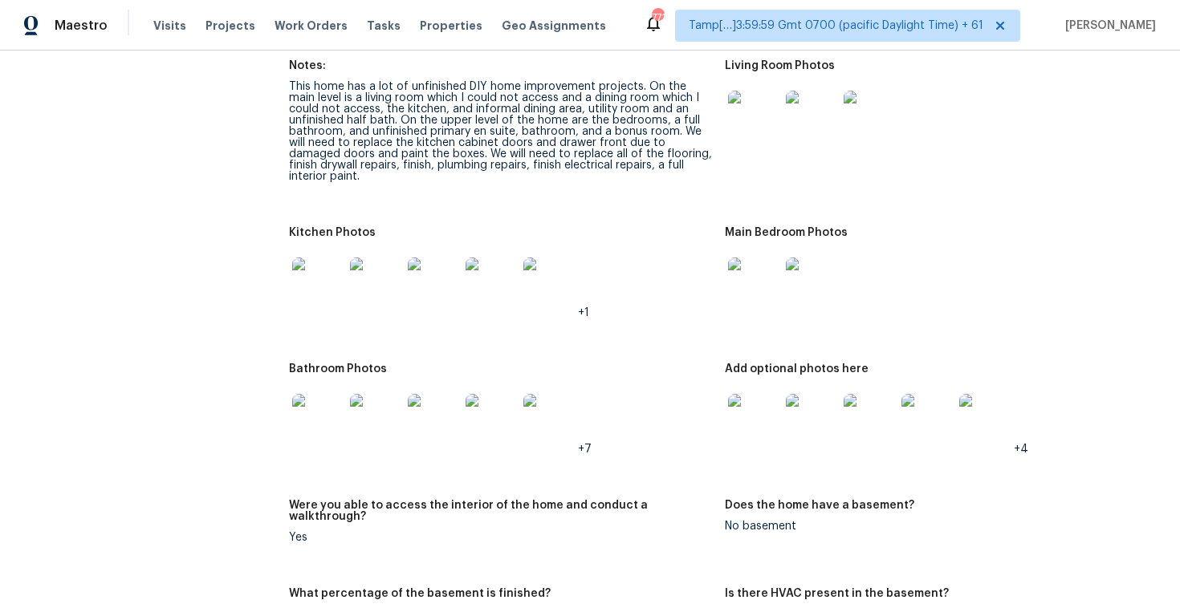
scroll to position [2278, 0]
click at [331, 259] on img at bounding box center [317, 281] width 51 height 51
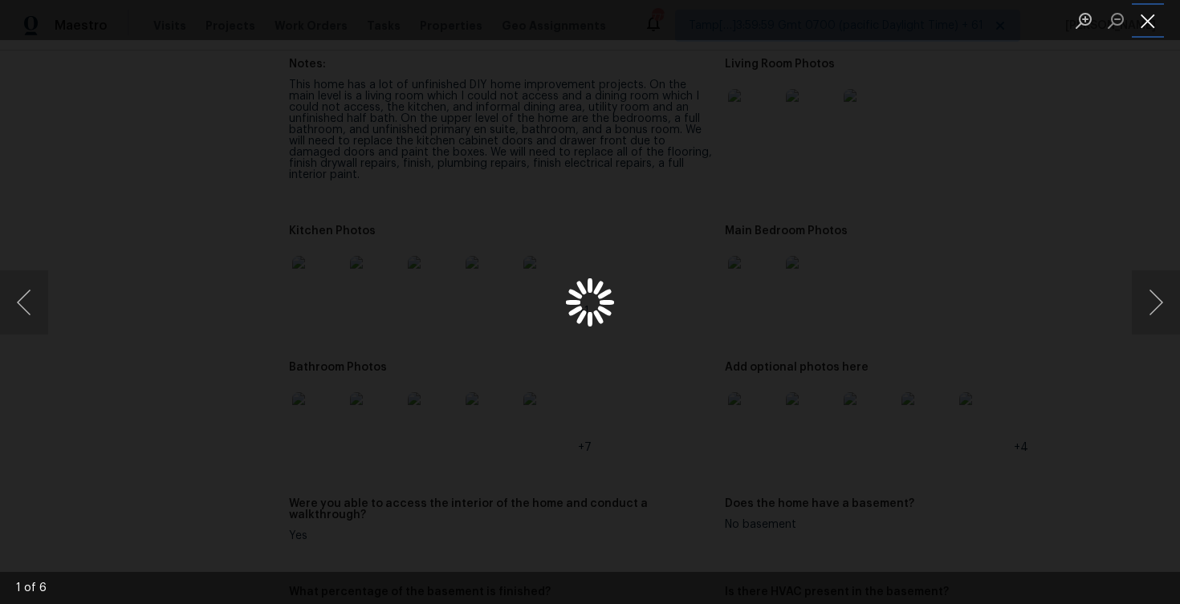
click at [1138, 22] on button "Close lightbox" at bounding box center [1148, 20] width 32 height 28
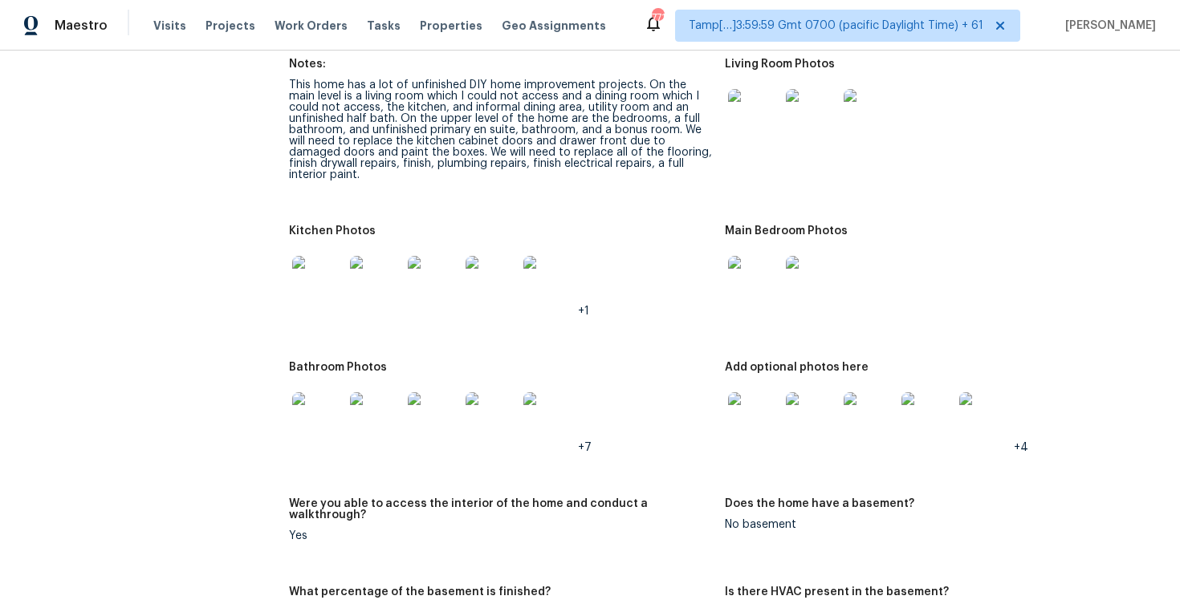
click at [376, 393] on img at bounding box center [375, 418] width 51 height 51
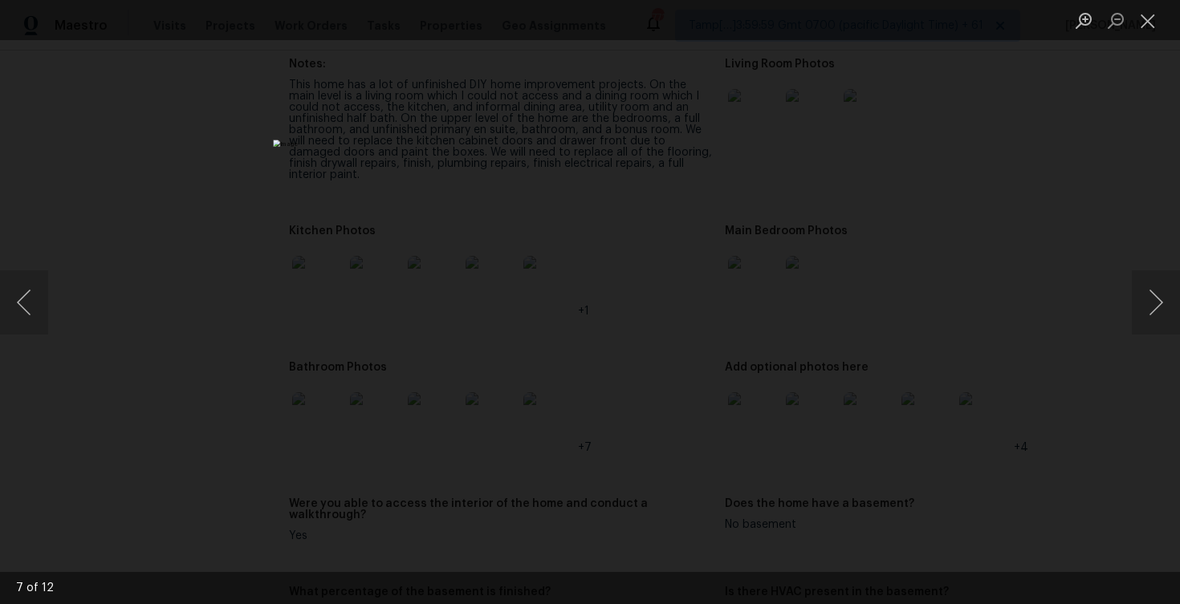
click at [893, 437] on div "Lightbox" at bounding box center [590, 302] width 1180 height 604
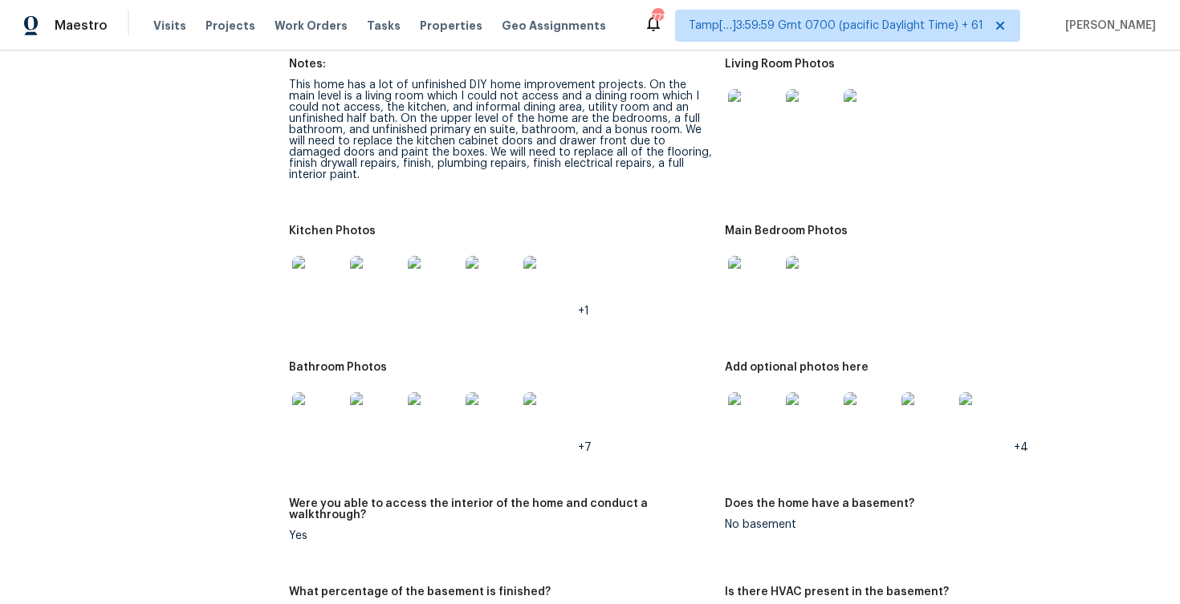
click at [458, 268] on img at bounding box center [433, 281] width 51 height 51
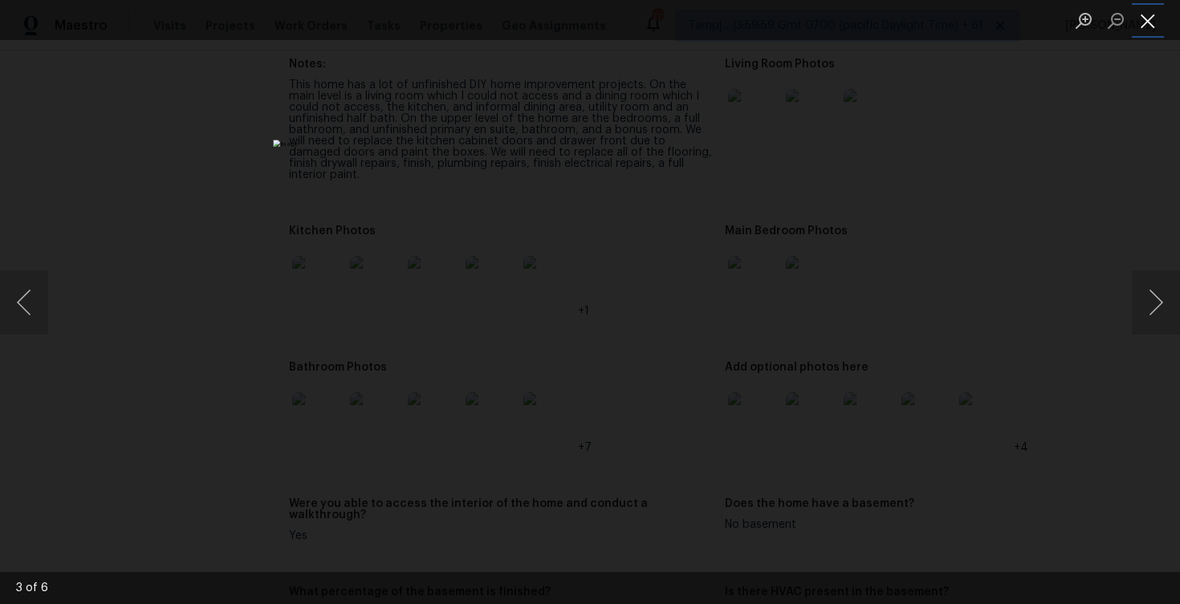
click at [1154, 14] on button "Close lightbox" at bounding box center [1148, 20] width 32 height 28
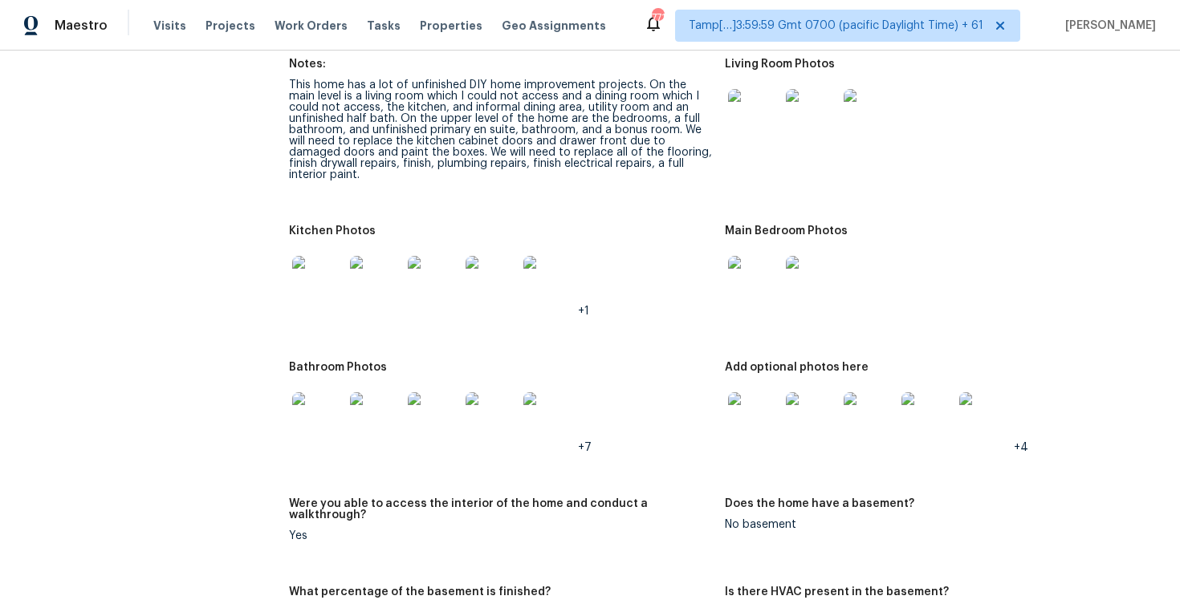
click at [657, 323] on figure "Kitchen Photos +1" at bounding box center [507, 284] width 436 height 117
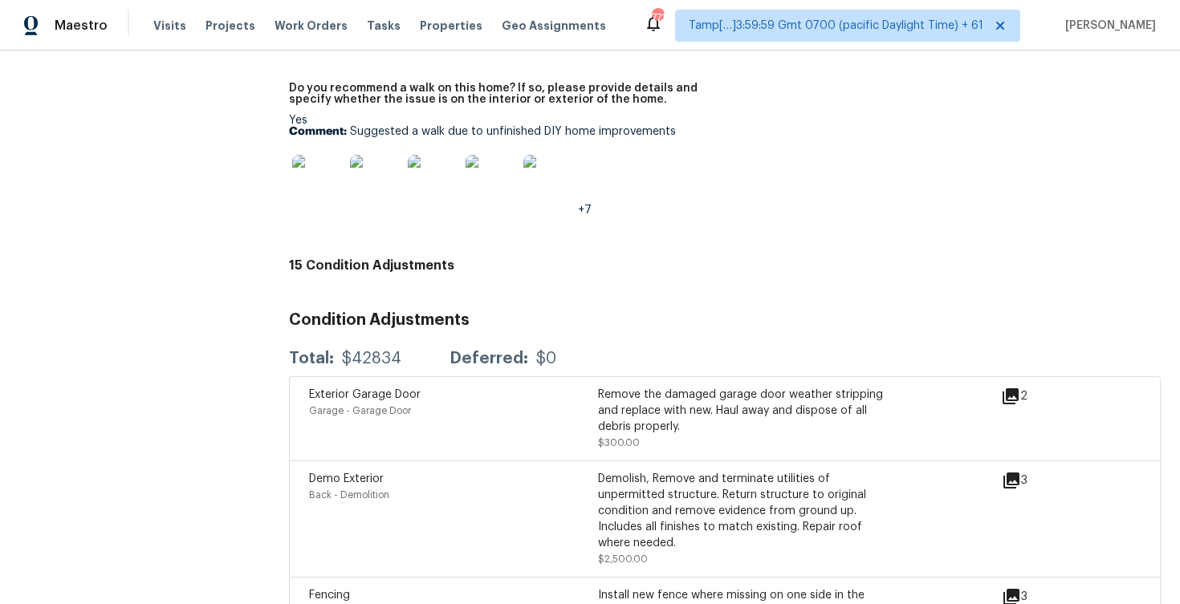
scroll to position [4364, 0]
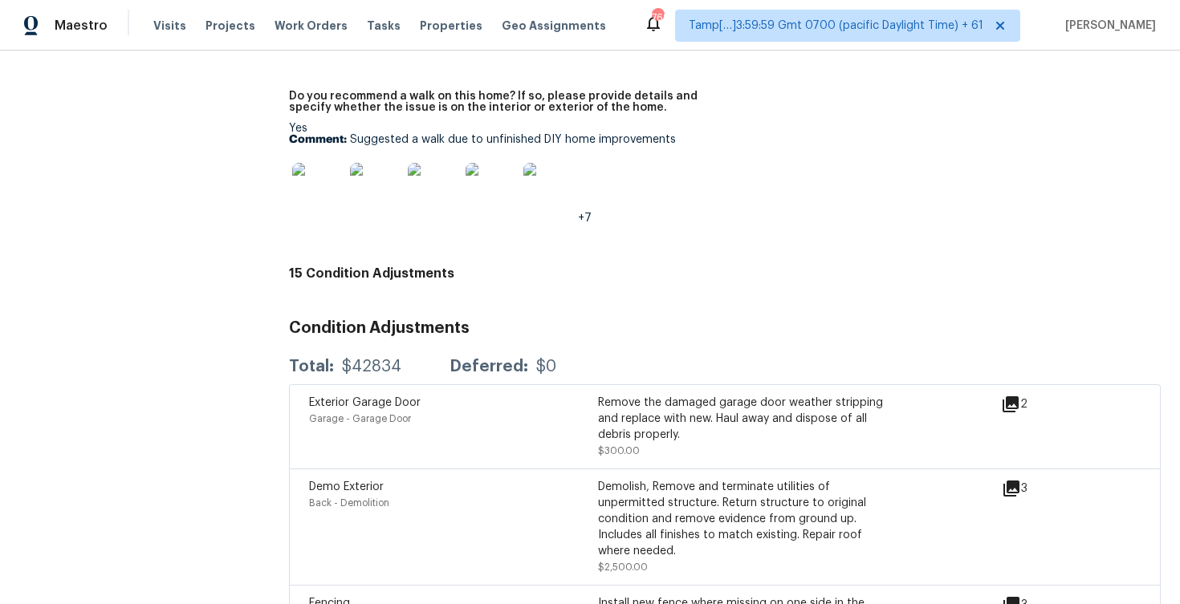
click at [421, 411] on div "Garage - Garage Door" at bounding box center [453, 419] width 289 height 16
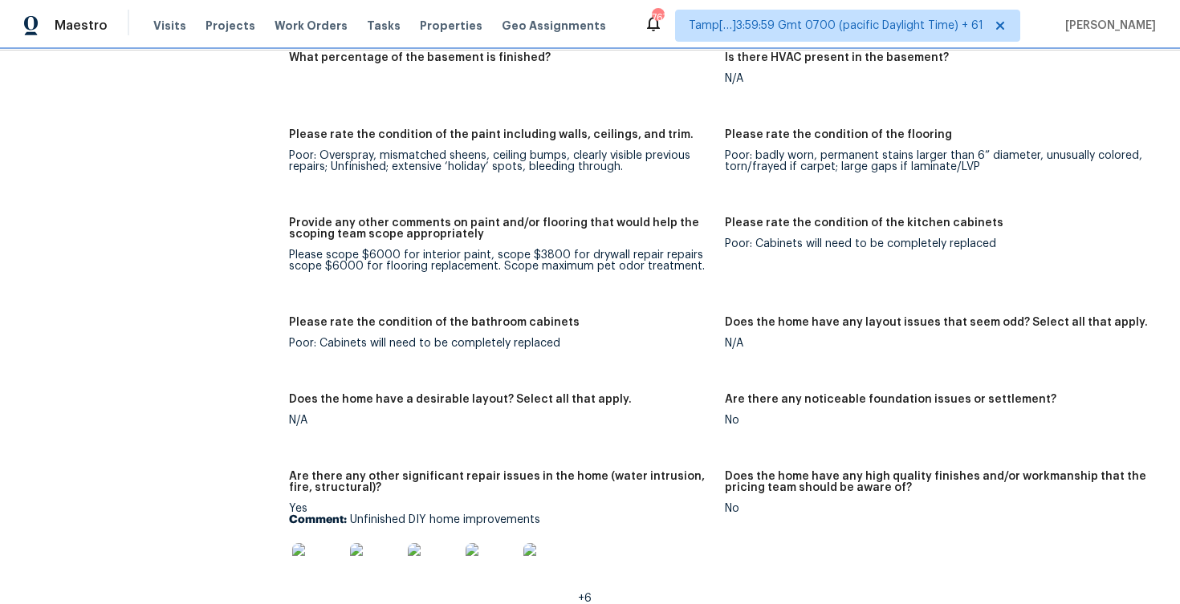
scroll to position [2814, 0]
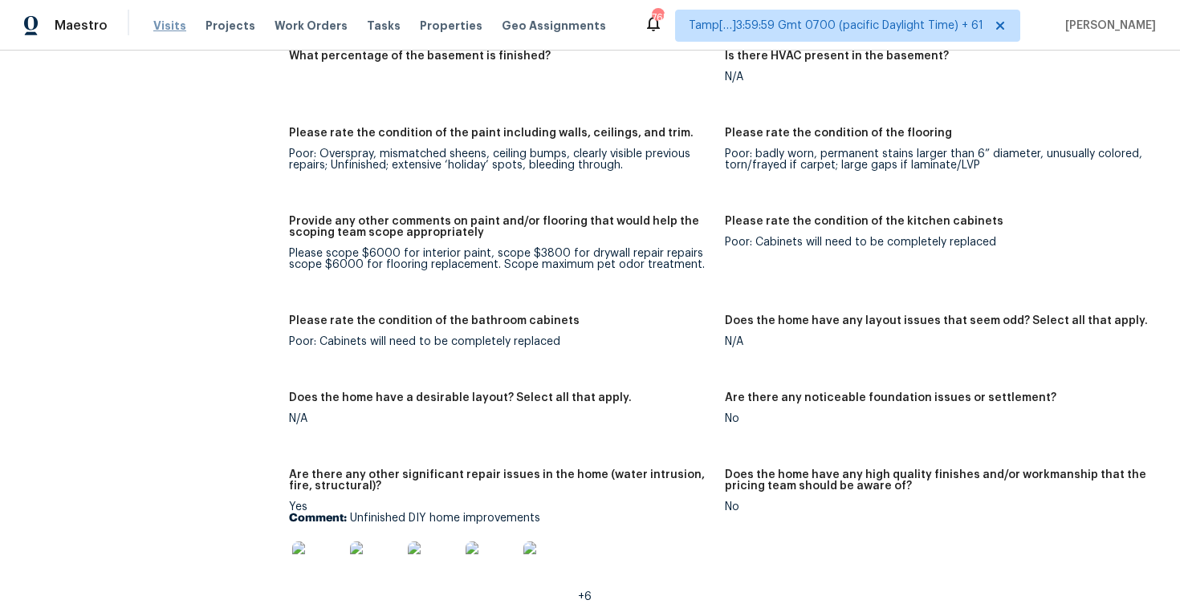
click at [153, 25] on span "Visits" at bounding box center [169, 26] width 33 height 16
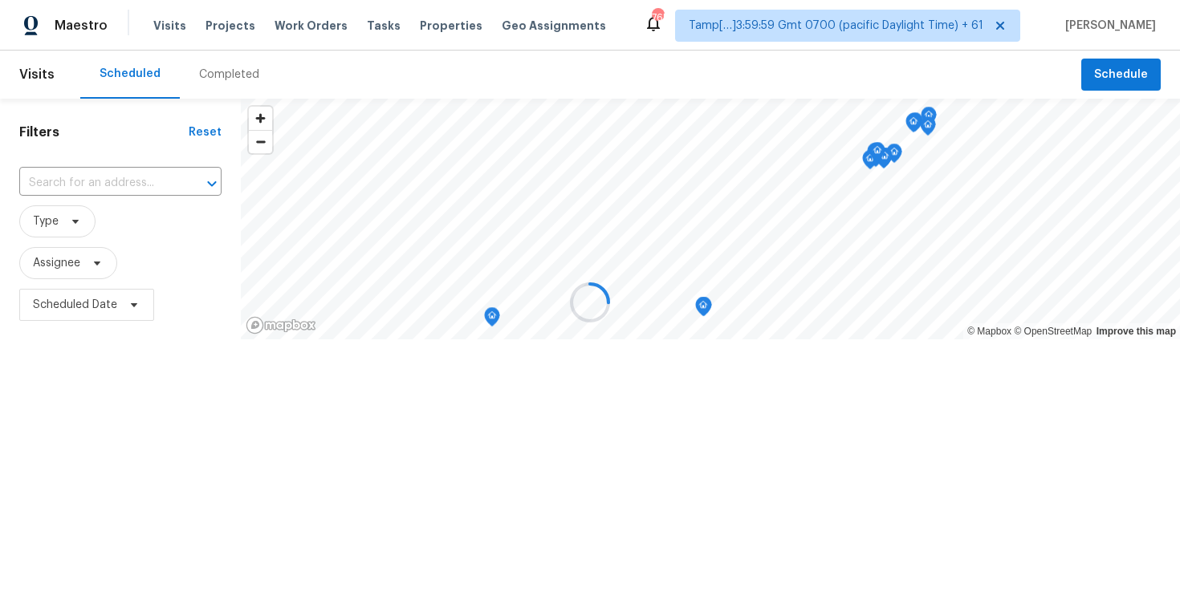
click at [219, 71] on div at bounding box center [590, 302] width 1180 height 604
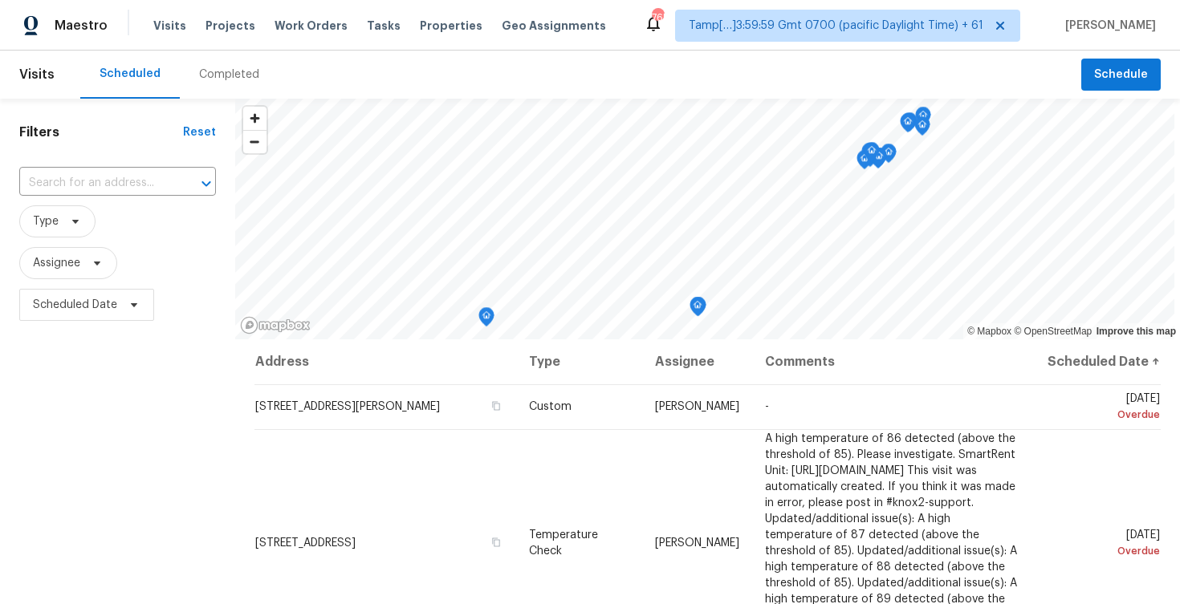
click at [206, 87] on div "Completed" at bounding box center [229, 75] width 99 height 48
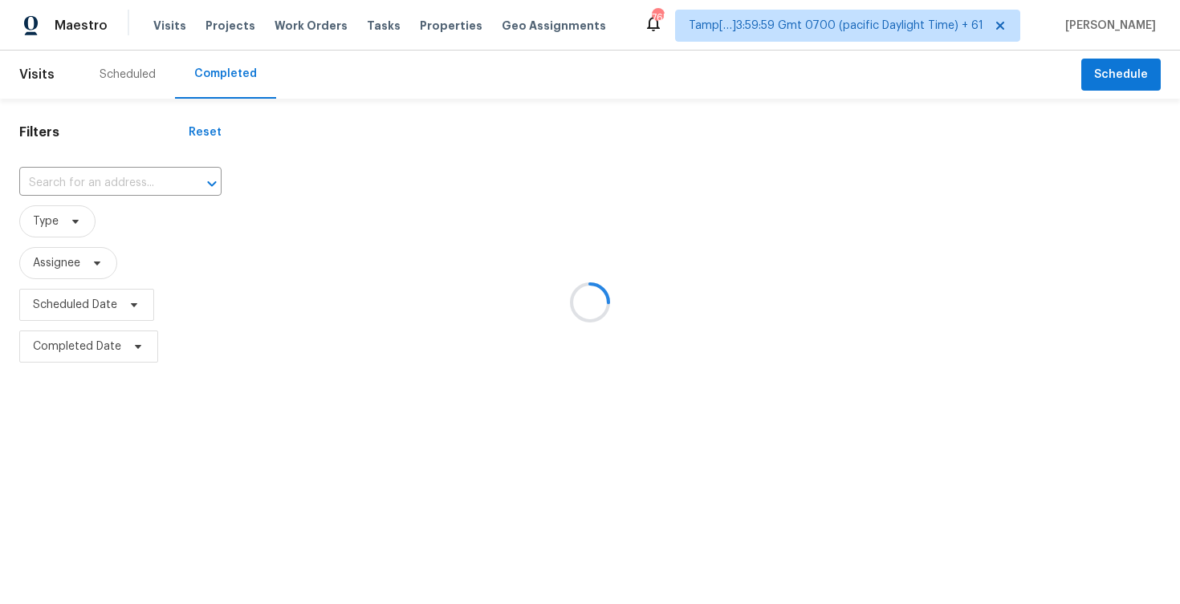
click at [113, 183] on div at bounding box center [590, 302] width 1180 height 604
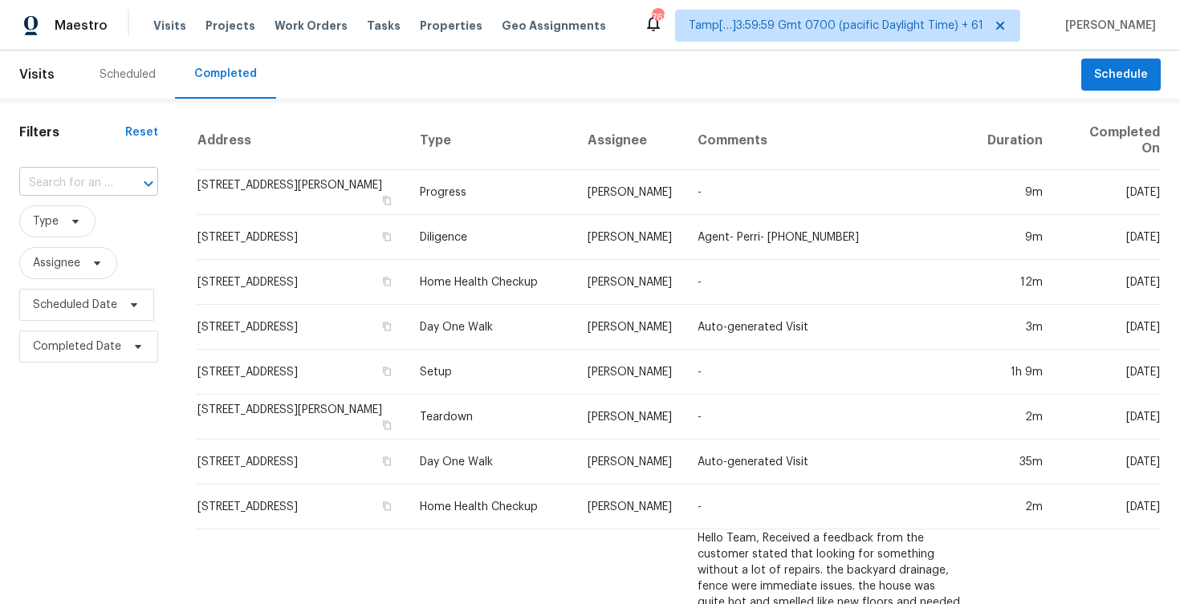
click at [116, 175] on div at bounding box center [137, 184] width 42 height 22
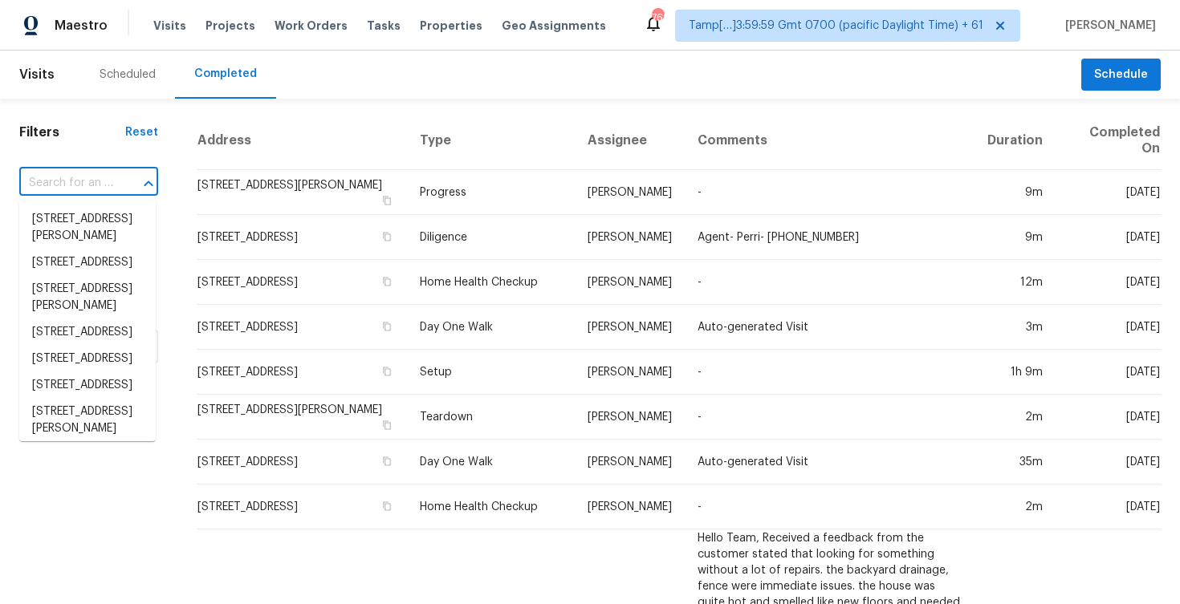
paste input "93 Joan Ave, Centereach, NY 11720"
type input "93 Joan Ave, Centereach, NY 11720"
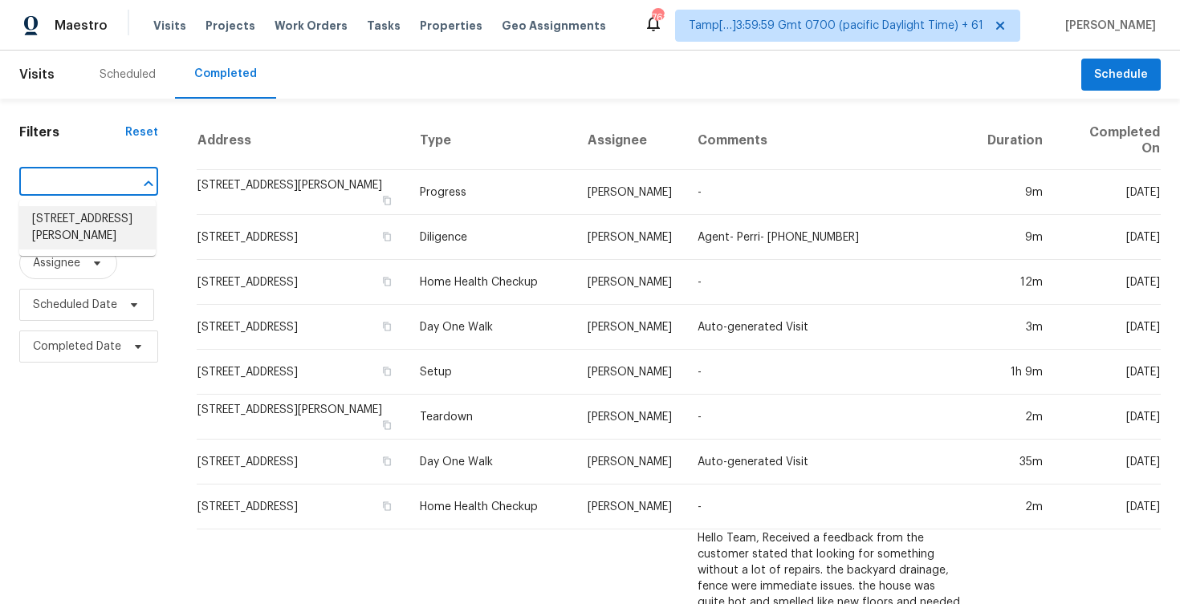
click at [116, 230] on li "93 Joan Ave, Centereach, NY 11720" at bounding box center [87, 227] width 136 height 43
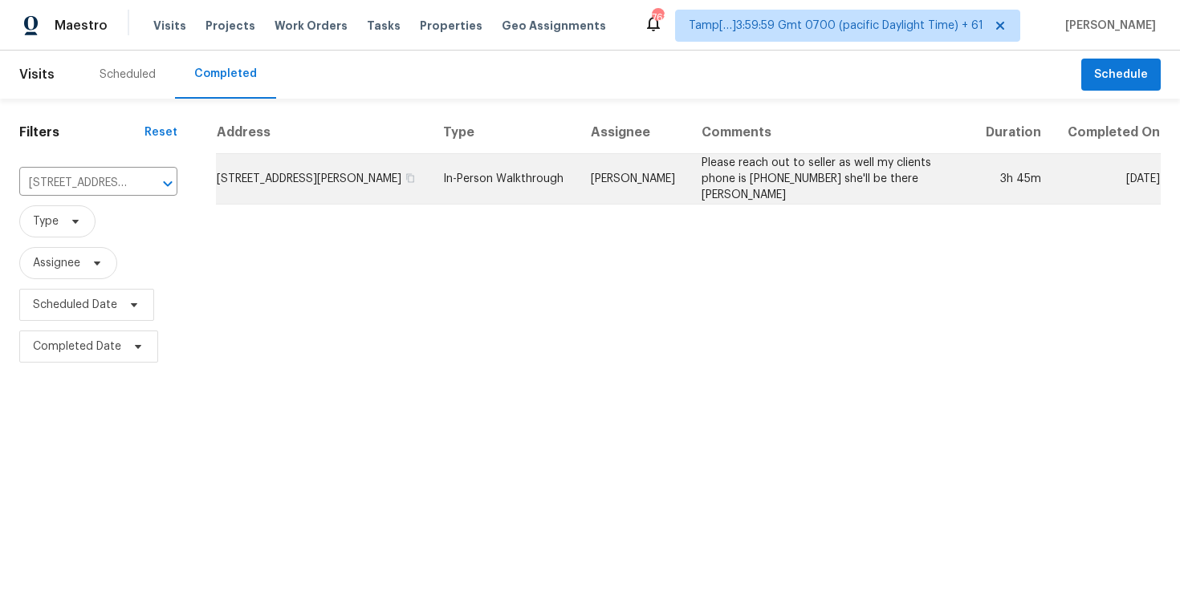
click at [352, 187] on td "93 Joan Ave, Centereach, NY 11720" at bounding box center [323, 179] width 214 height 51
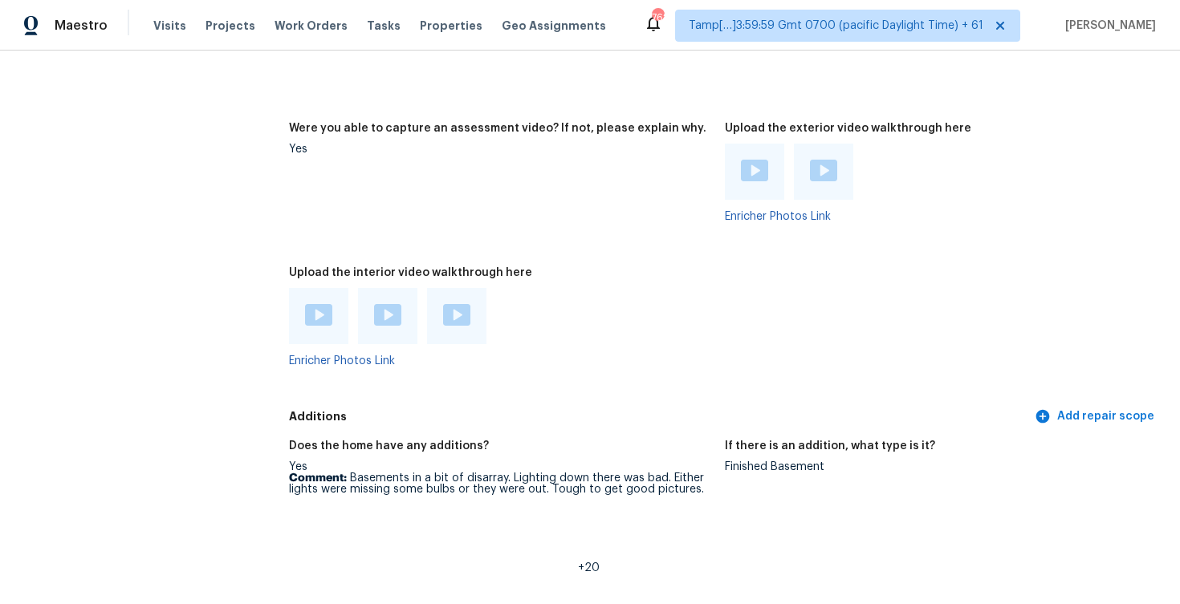
scroll to position [3060, 0]
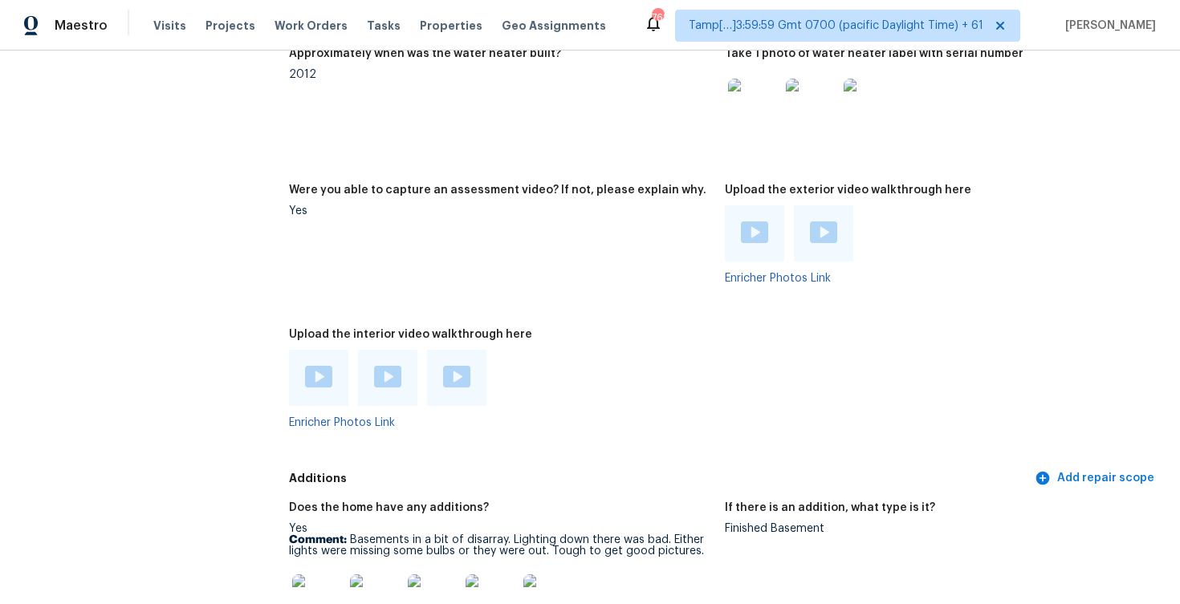
click at [308, 382] on img at bounding box center [318, 377] width 27 height 22
click at [389, 375] on img at bounding box center [387, 377] width 27 height 22
click at [472, 363] on div at bounding box center [456, 378] width 59 height 56
click at [463, 388] on div at bounding box center [456, 378] width 27 height 24
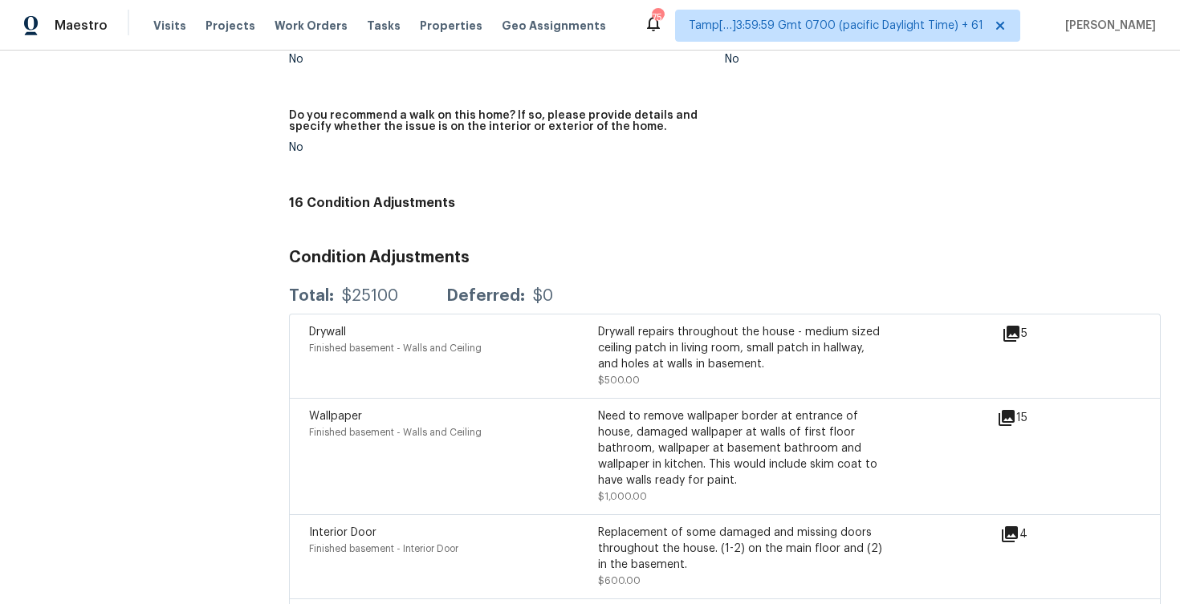
scroll to position [3912, 0]
click at [397, 280] on div "Total: $25100 Deferred: $0" at bounding box center [725, 297] width 872 height 35
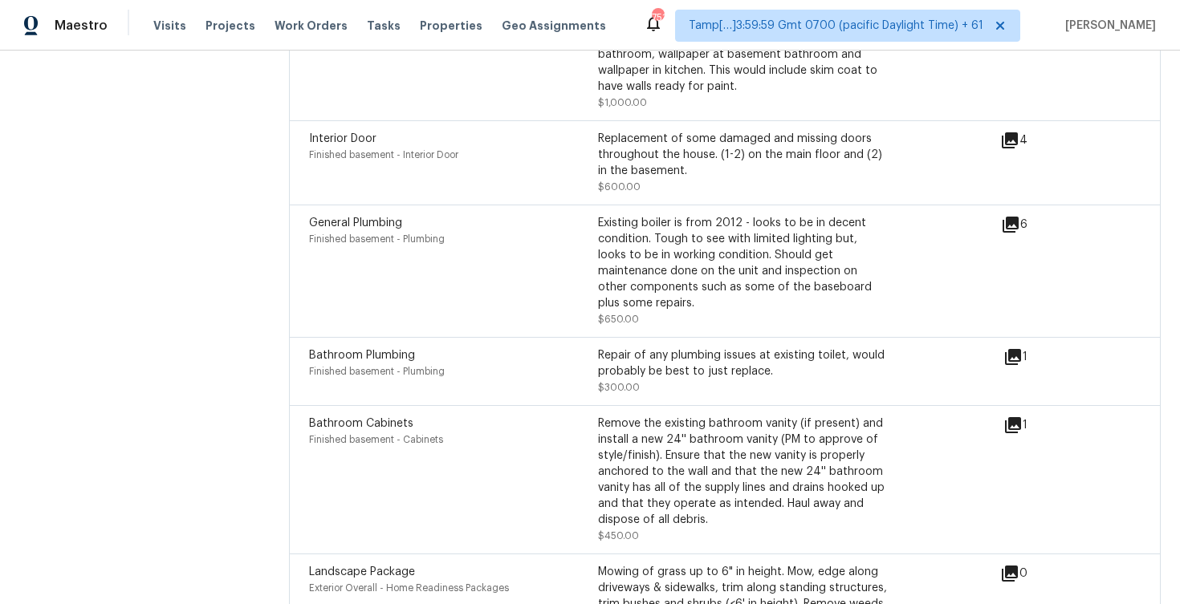
scroll to position [4311, 0]
click at [1019, 415] on icon at bounding box center [1013, 423] width 16 height 16
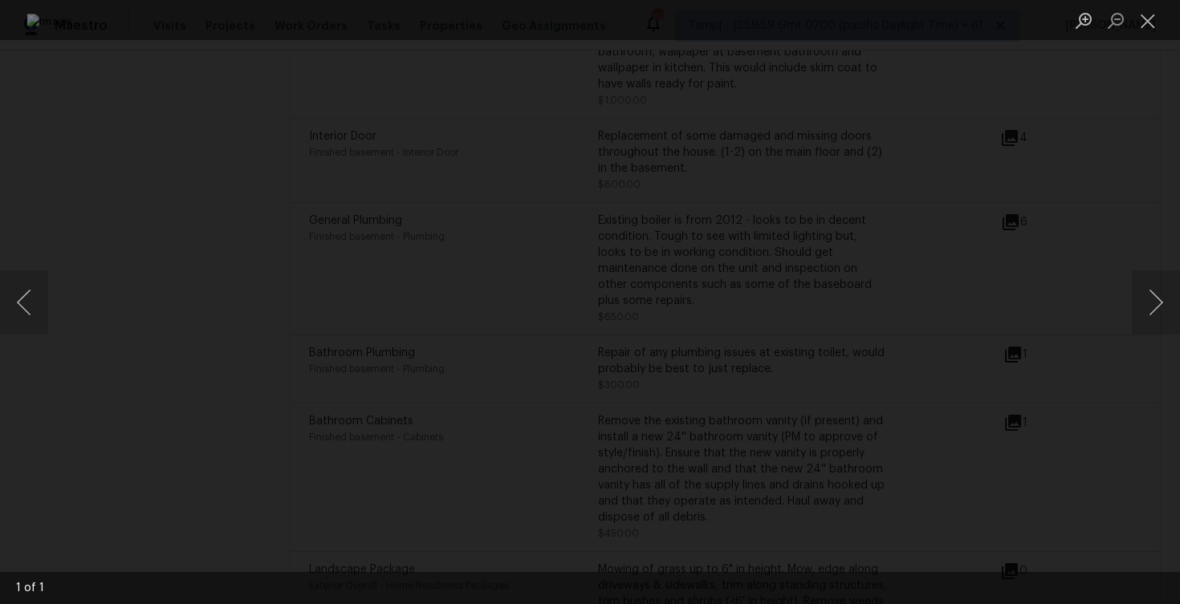
click at [1113, 205] on div "Lightbox" at bounding box center [590, 302] width 1180 height 604
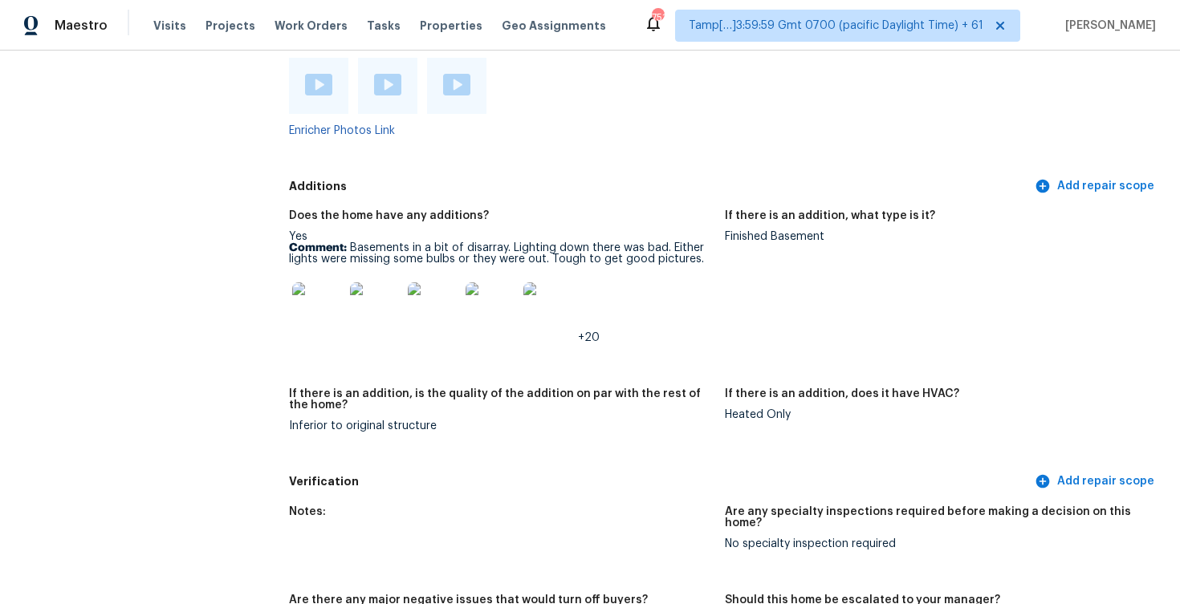
scroll to position [3313, 0]
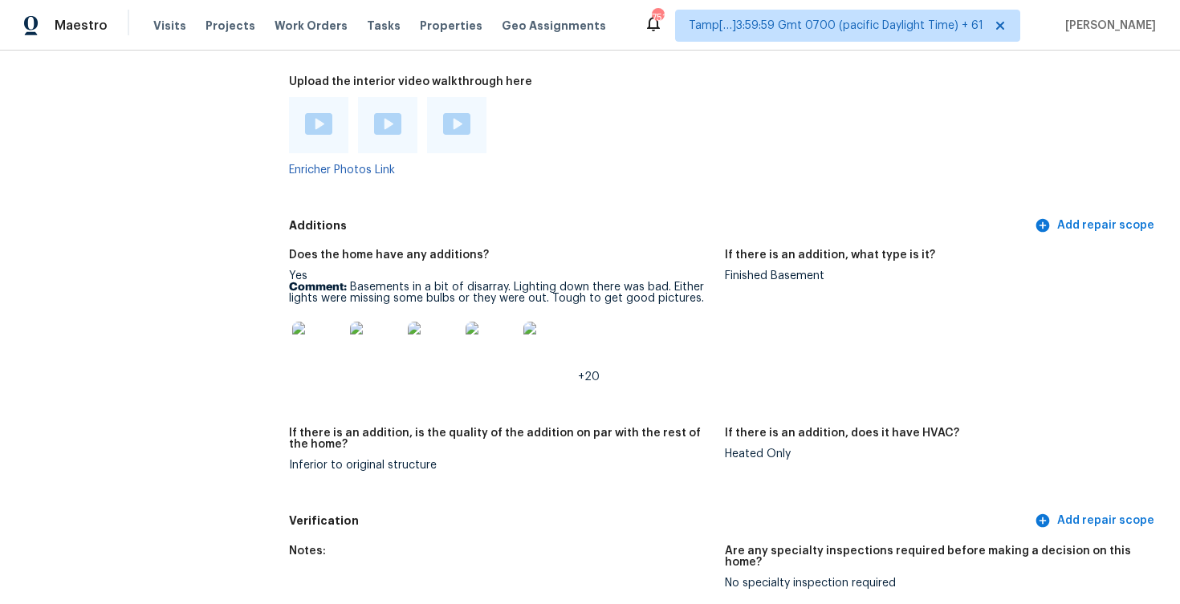
click at [321, 341] on img at bounding box center [317, 347] width 51 height 51
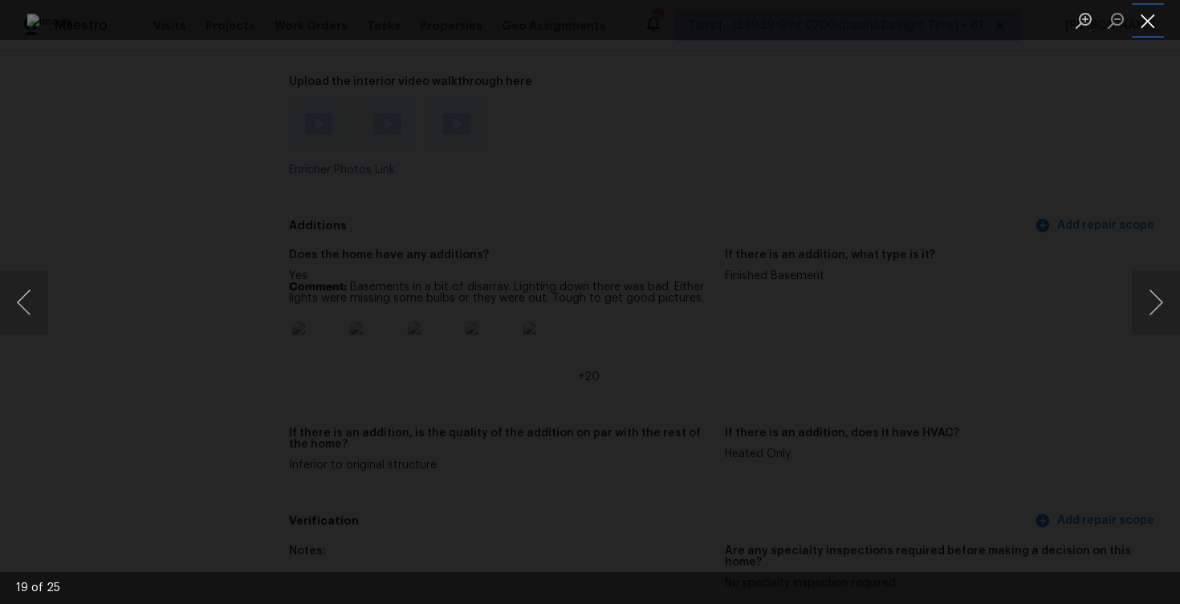
click at [1149, 22] on button "Close lightbox" at bounding box center [1148, 20] width 32 height 28
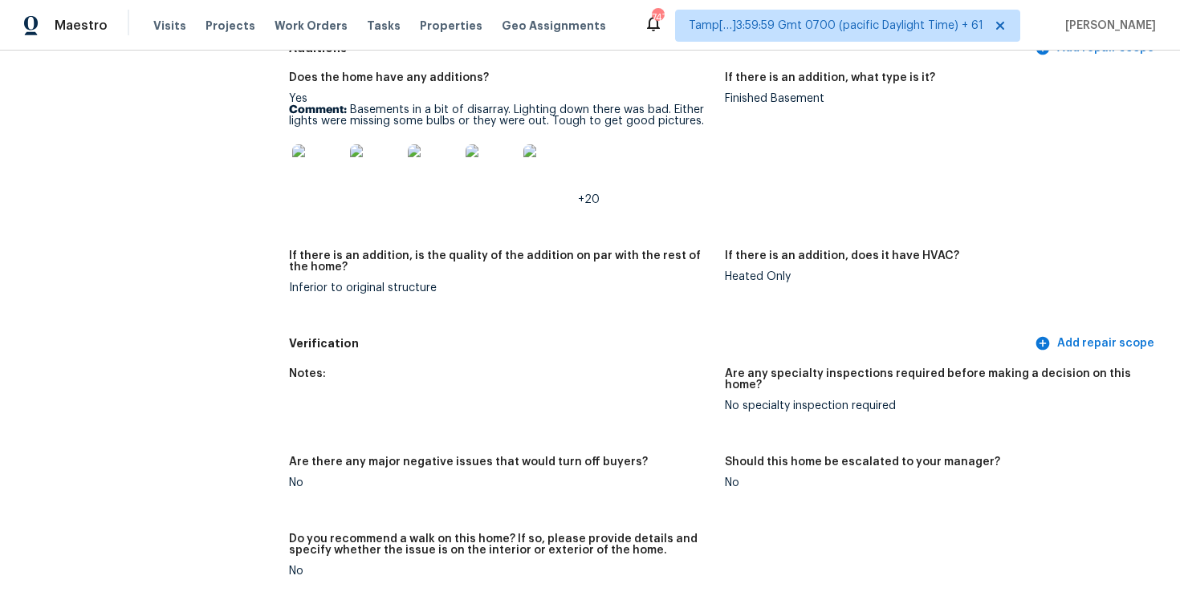
scroll to position [3484, 0]
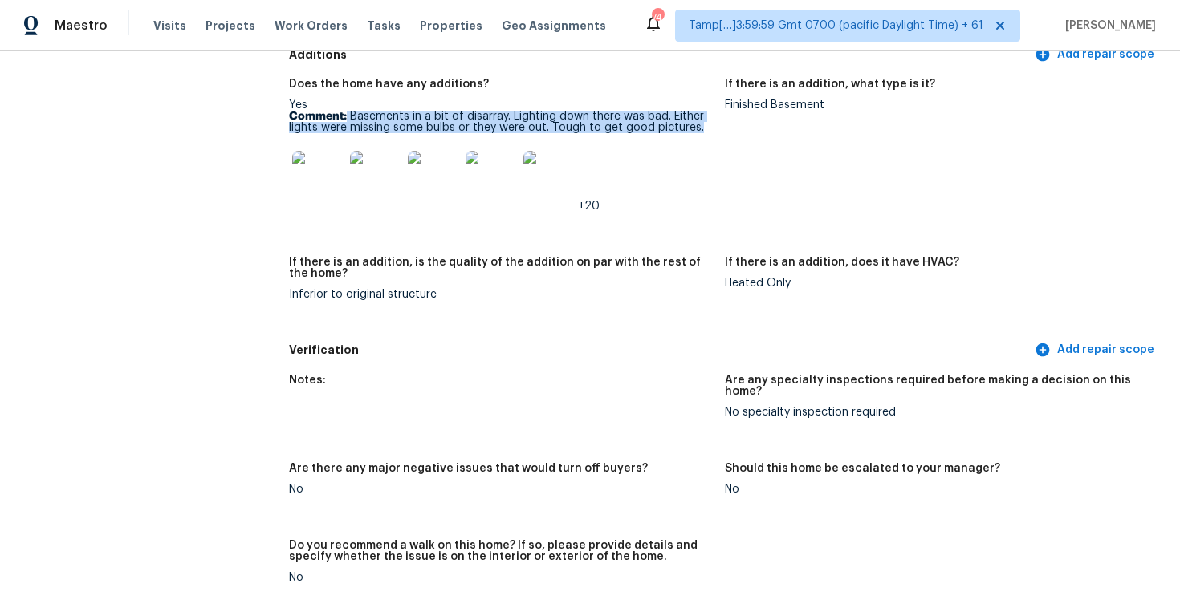
drag, startPoint x: 348, startPoint y: 113, endPoint x: 696, endPoint y: 127, distance: 348.6
click at [696, 127] on p "Comment: Basements in a bit of disarray. Lighting down there was bad. Either li…" at bounding box center [500, 122] width 423 height 22
copy p "Basements in a bit of disarray. Lighting down there was bad. Either lights were…"
click at [481, 302] on figure "If there is an addition, is the quality of the addition on par with the rest of…" at bounding box center [507, 291] width 436 height 69
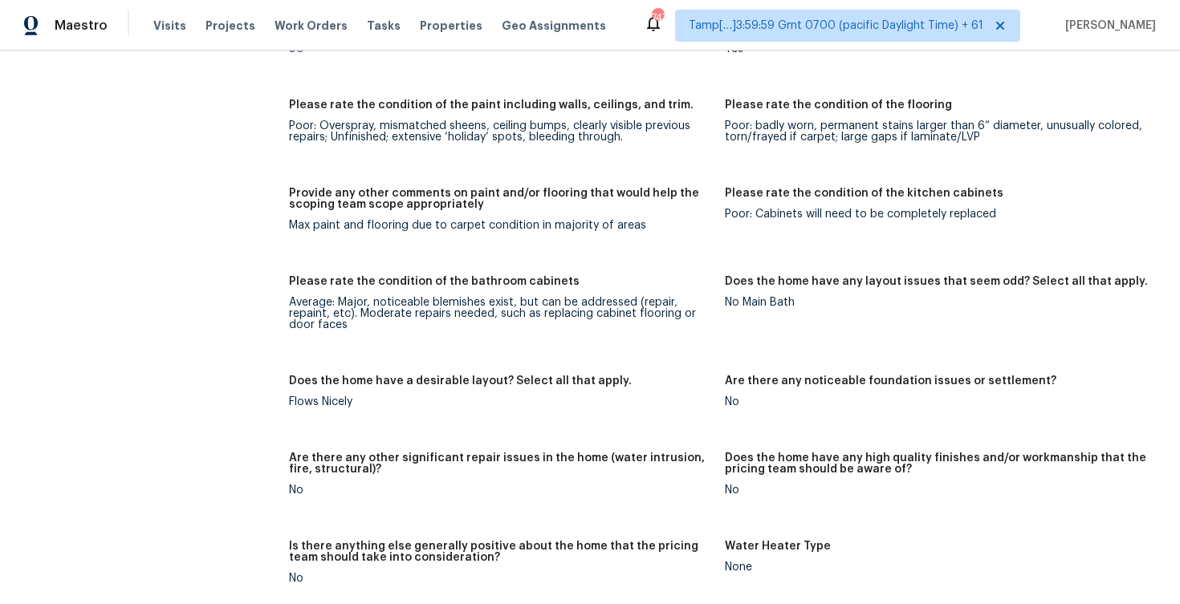
scroll to position [2437, 0]
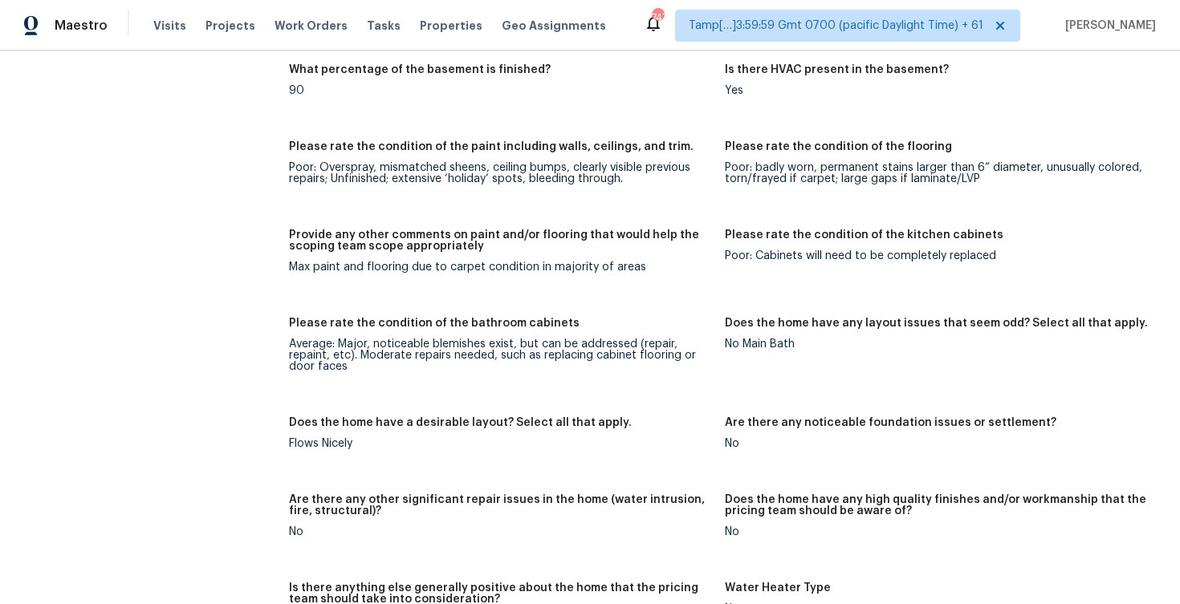
click at [433, 239] on h5 "Provide any other comments on paint and/or flooring that would help the scoping…" at bounding box center [500, 241] width 423 height 22
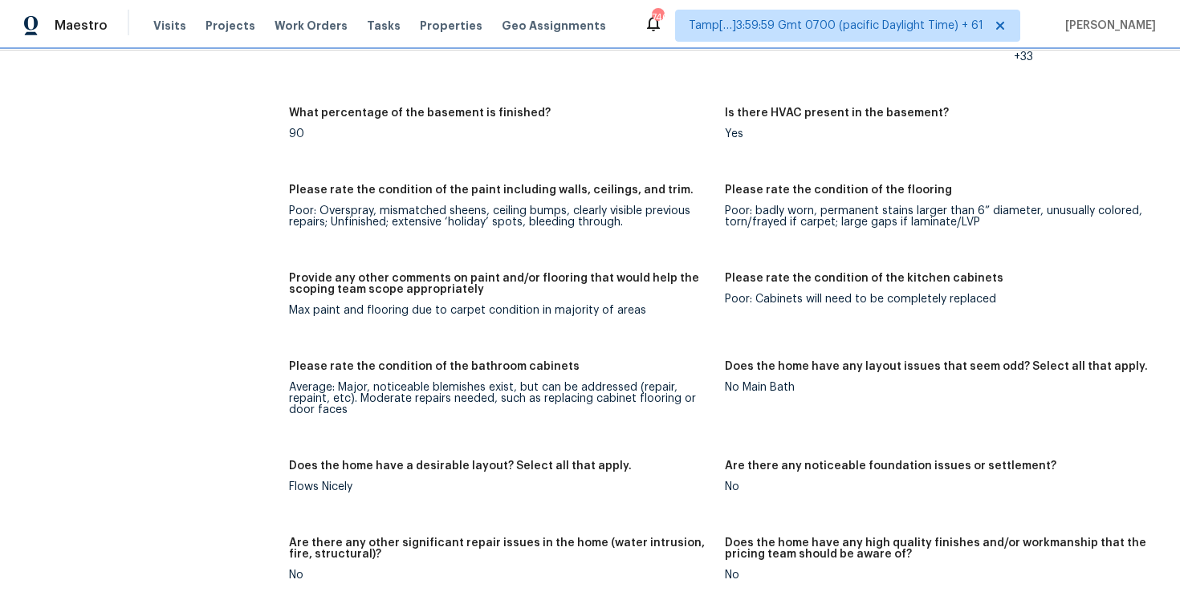
scroll to position [2392, 0]
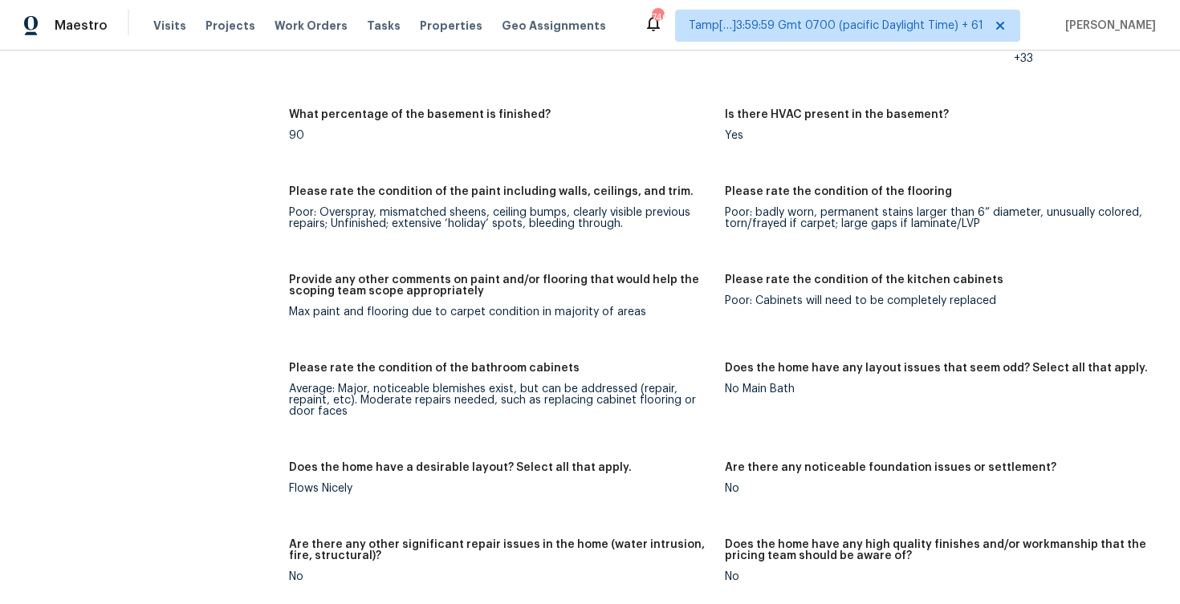
click at [426, 209] on div "Poor: Overspray, mismatched sheens, ceiling bumps, clearly visible previous rep…" at bounding box center [500, 218] width 423 height 22
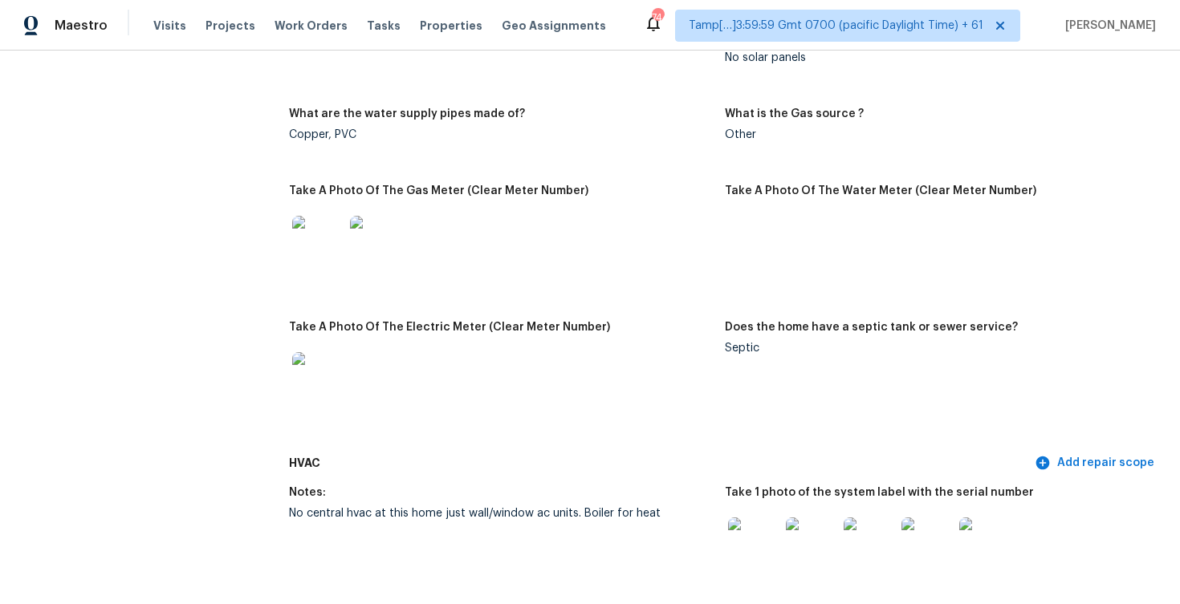
scroll to position [2256, 0]
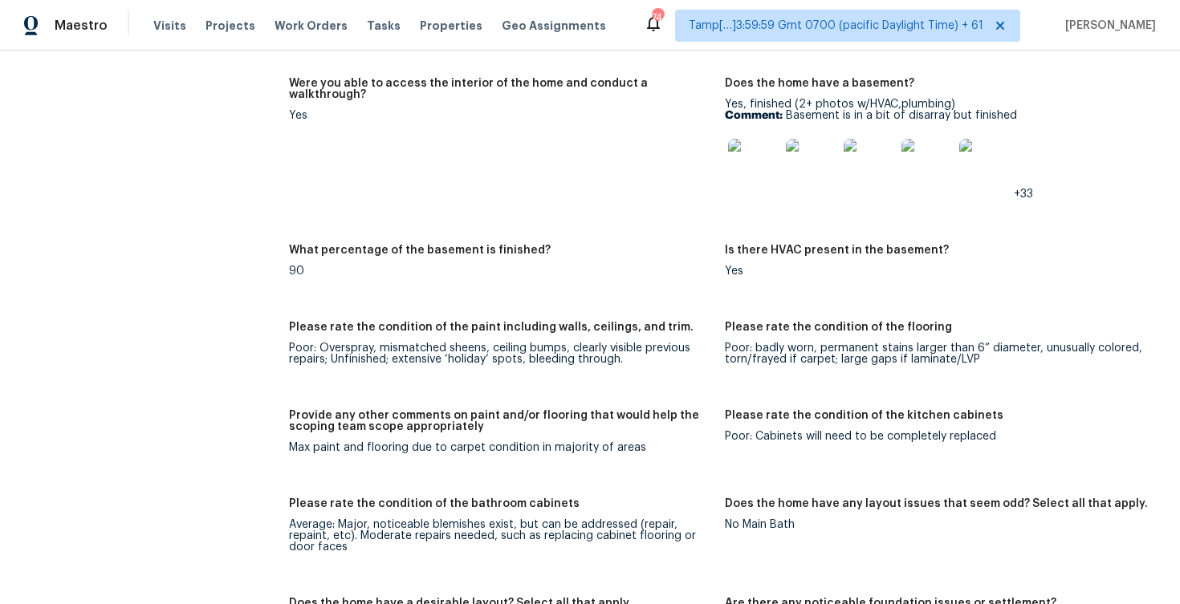
click at [443, 398] on div "Notes: Living Room Photos +1 Kitchen Photos Main Bedroom Photos Bathroom Photos…" at bounding box center [725, 463] width 872 height 1609
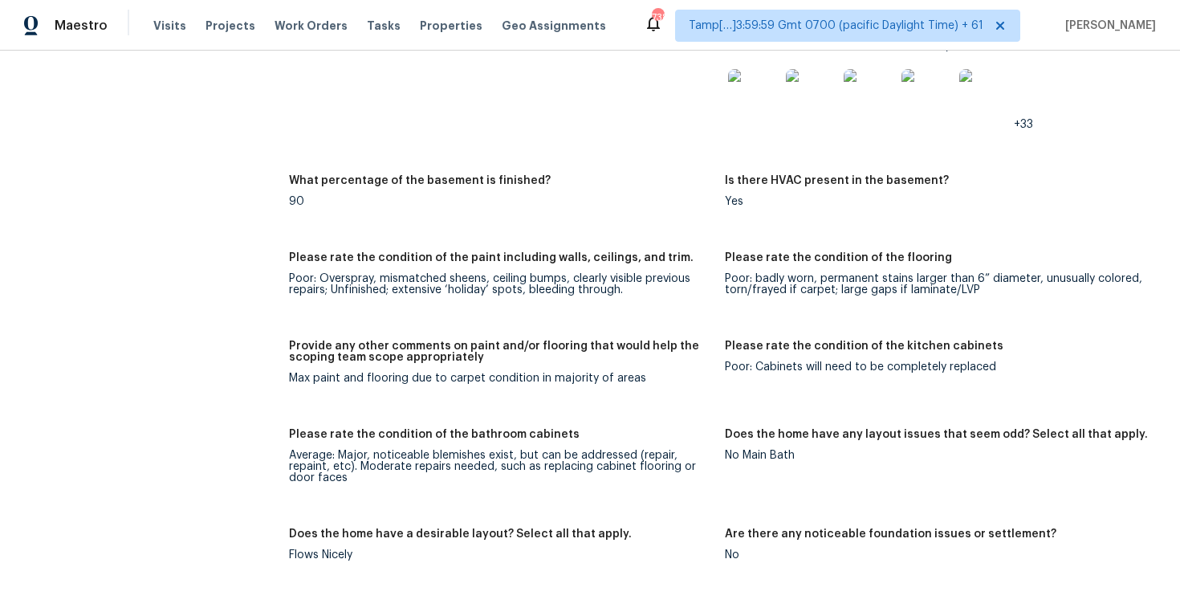
scroll to position [2332, 0]
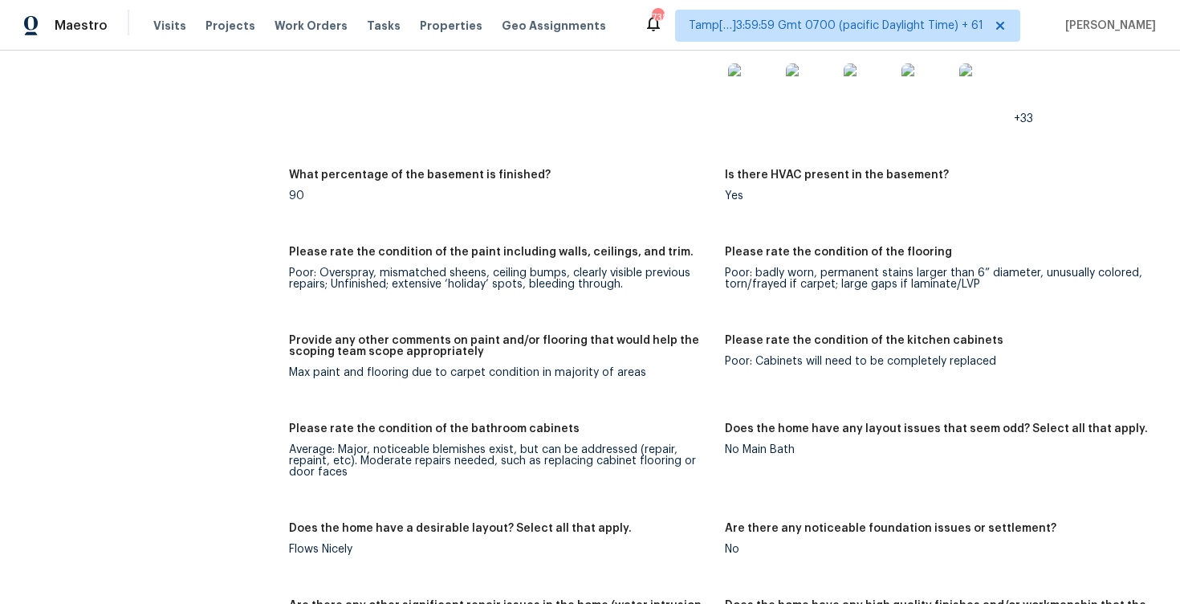
click at [568, 313] on figure "Please rate the condition of the paint including walls, ceilings, and trim. Poo…" at bounding box center [507, 280] width 436 height 69
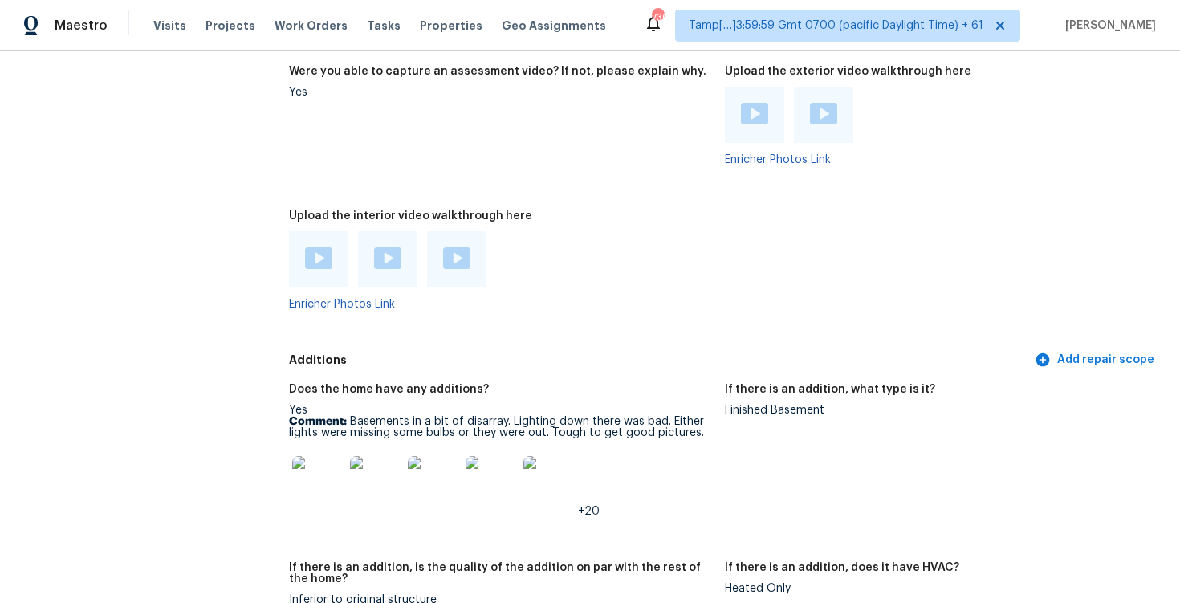
scroll to position [3031, 0]
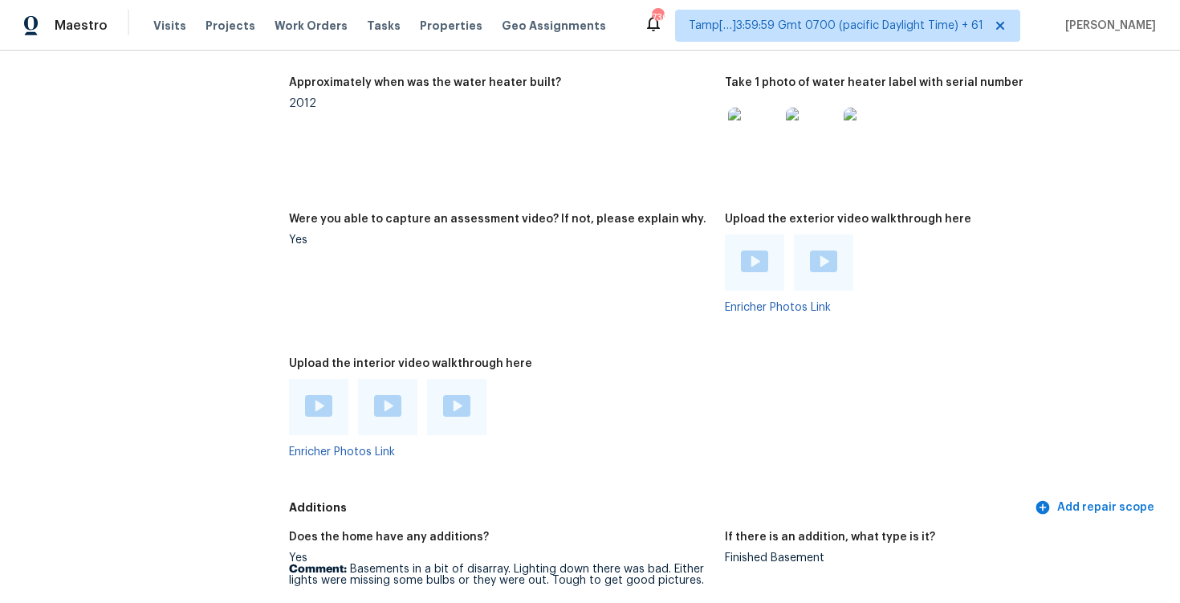
click at [474, 313] on figure "Were you able to capture an assessment video? If not, please explain why. Yes" at bounding box center [507, 276] width 436 height 125
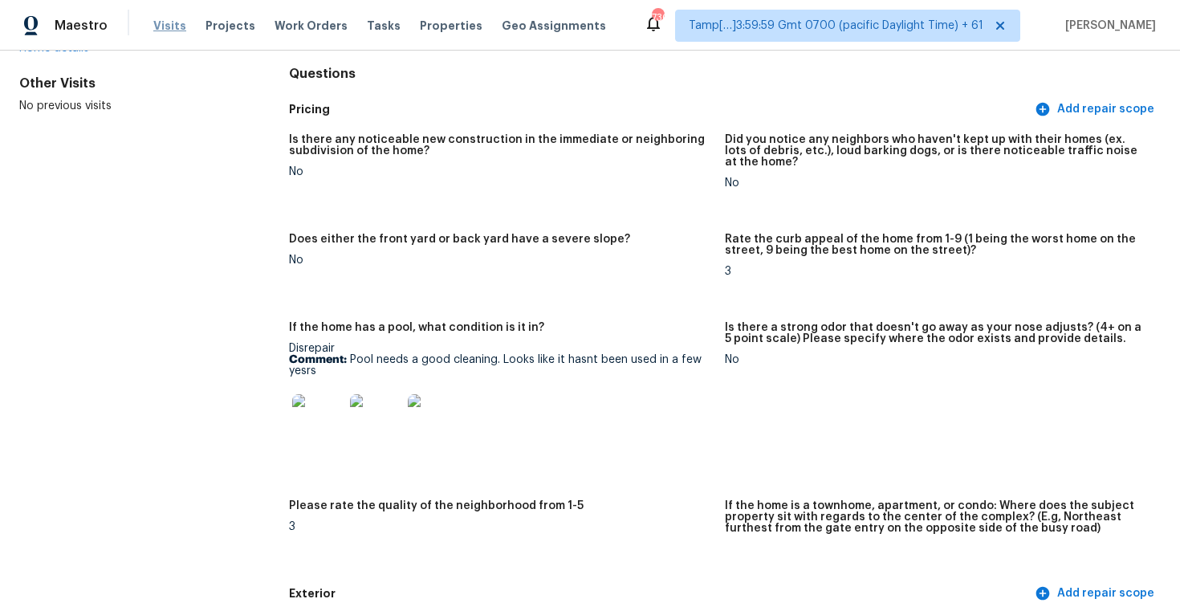
click at [157, 25] on span "Visits" at bounding box center [169, 26] width 33 height 16
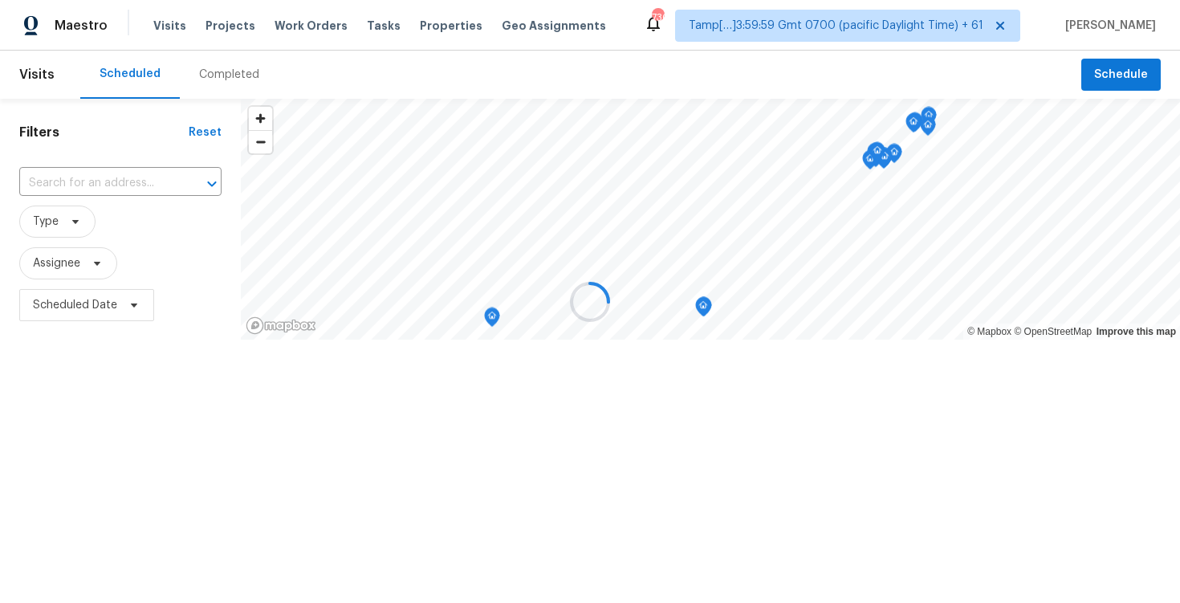
click at [213, 79] on div at bounding box center [590, 301] width 1180 height 603
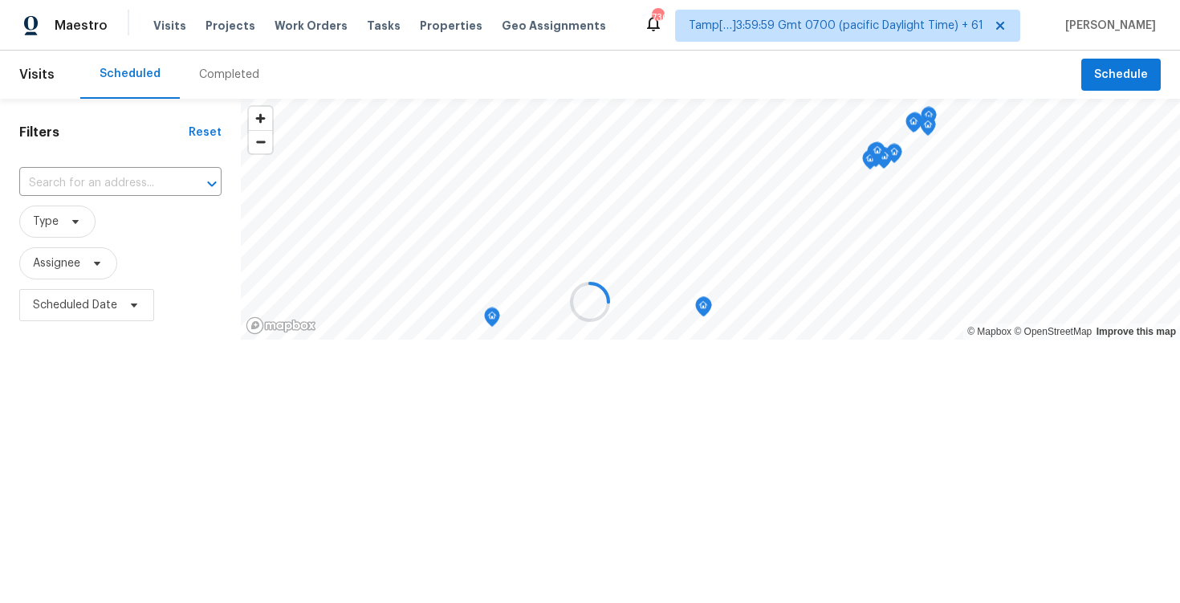
click at [248, 78] on div at bounding box center [590, 301] width 1180 height 603
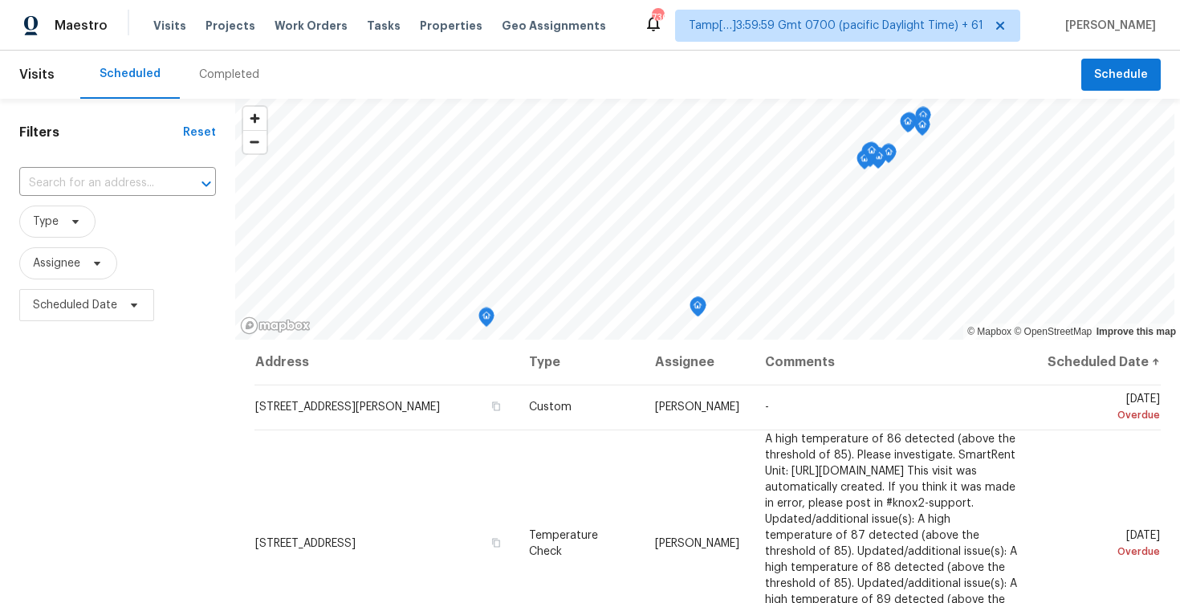
click at [267, 73] on div "Completed" at bounding box center [229, 75] width 99 height 48
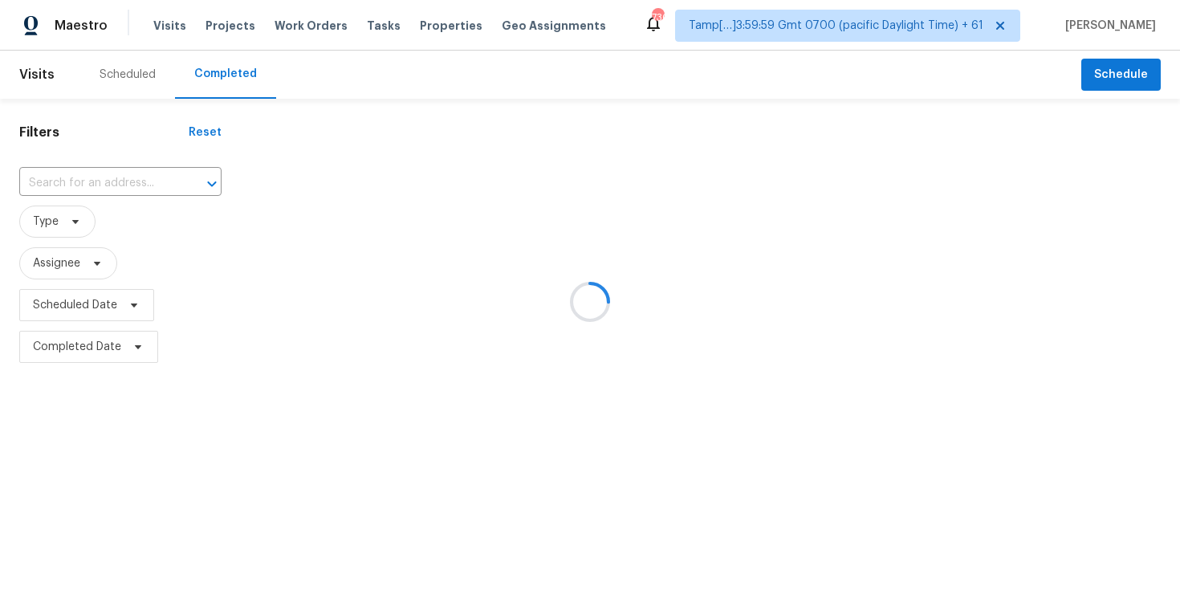
click at [152, 193] on div at bounding box center [590, 301] width 1180 height 603
click at [138, 178] on div at bounding box center [590, 301] width 1180 height 603
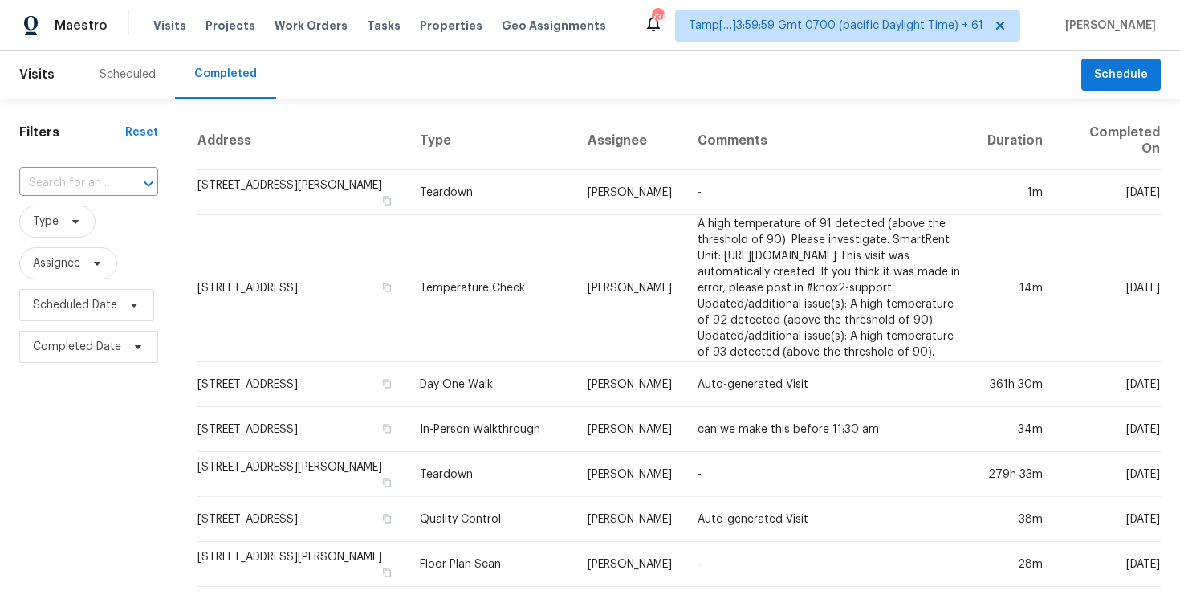
click at [139, 178] on icon "Open" at bounding box center [148, 183] width 19 height 19
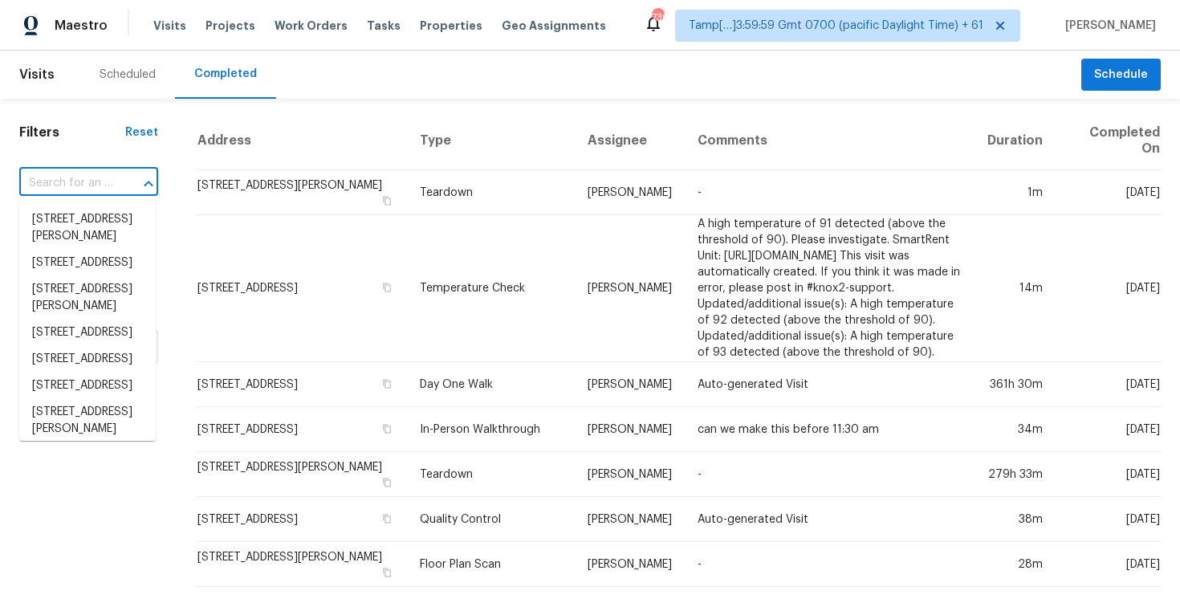
click at [116, 179] on div at bounding box center [137, 184] width 42 height 22
paste input "[STREET_ADDRESS][PERSON_NAME]"
type input "[STREET_ADDRESS][PERSON_NAME]"
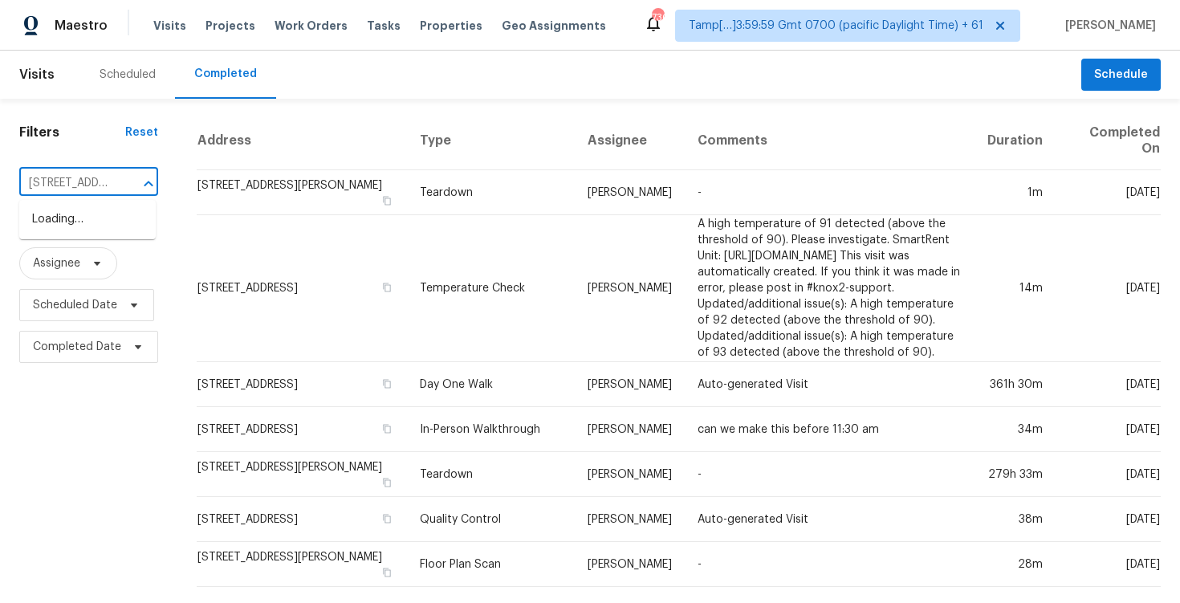
scroll to position [0, 132]
click at [123, 215] on li "[STREET_ADDRESS][PERSON_NAME]" at bounding box center [87, 227] width 136 height 43
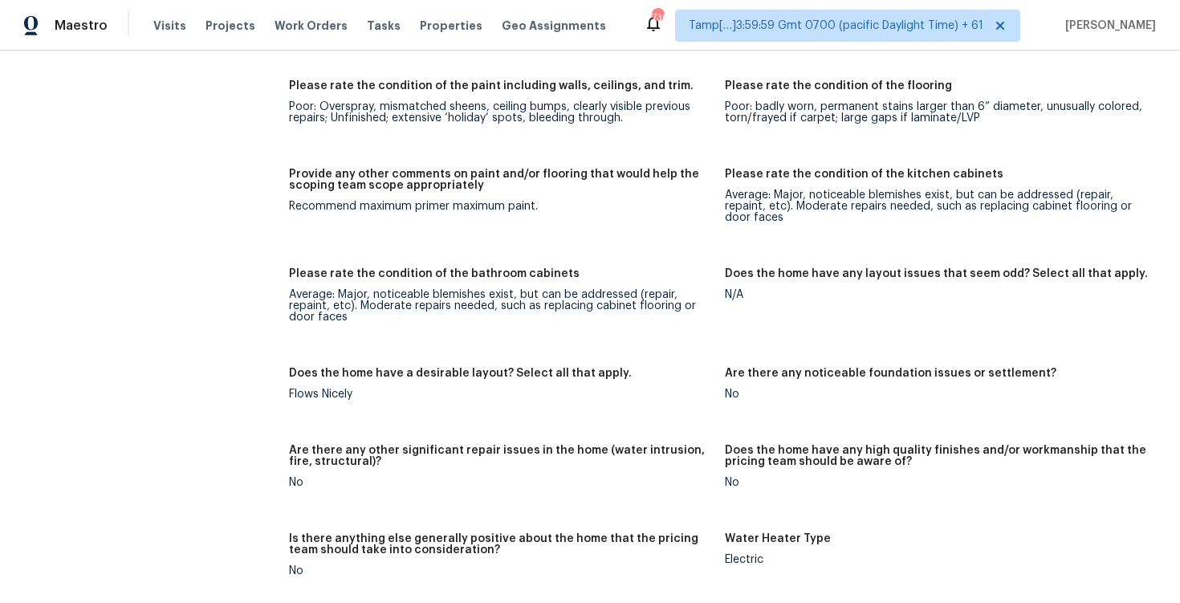
scroll to position [3012, 0]
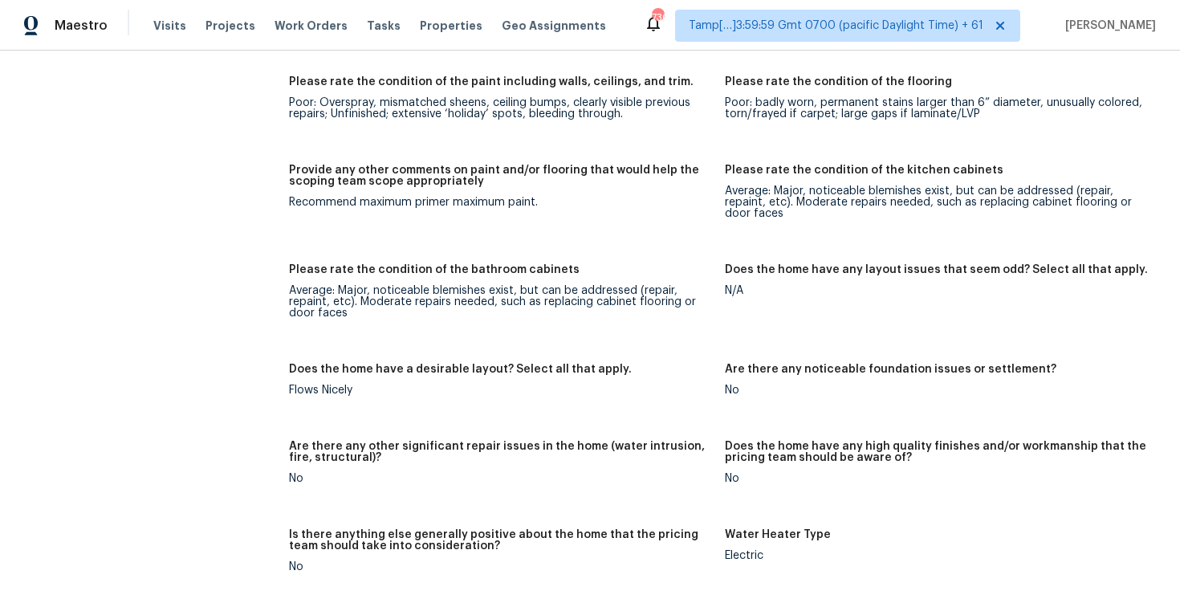
click at [705, 197] on div "Recommend maximum primer maximum paint." at bounding box center [500, 202] width 423 height 11
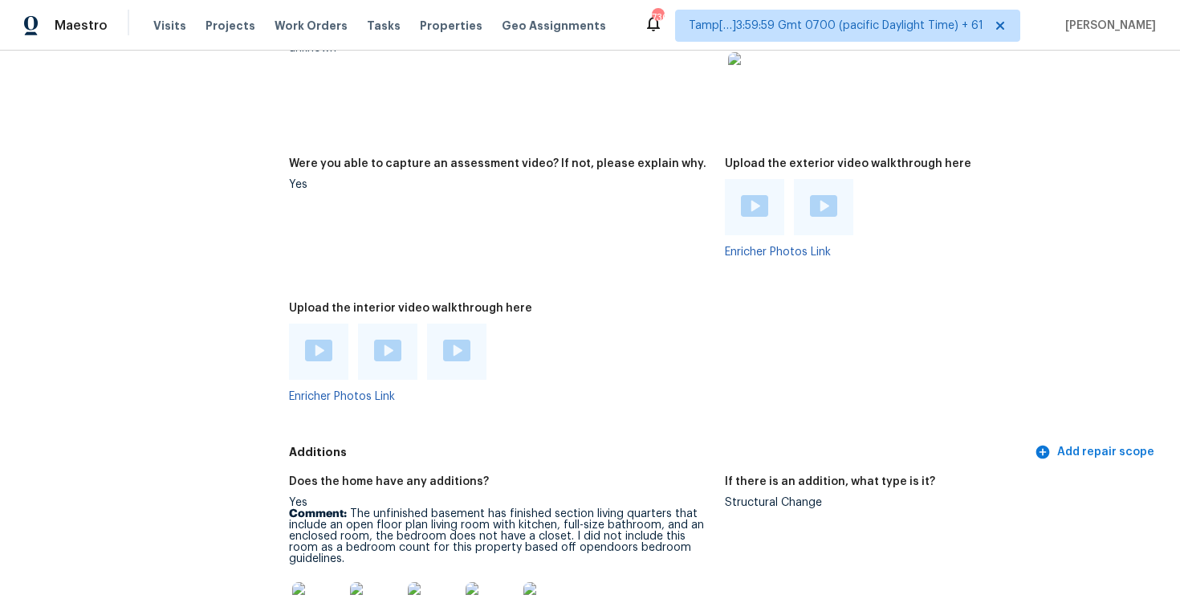
scroll to position [3648, 0]
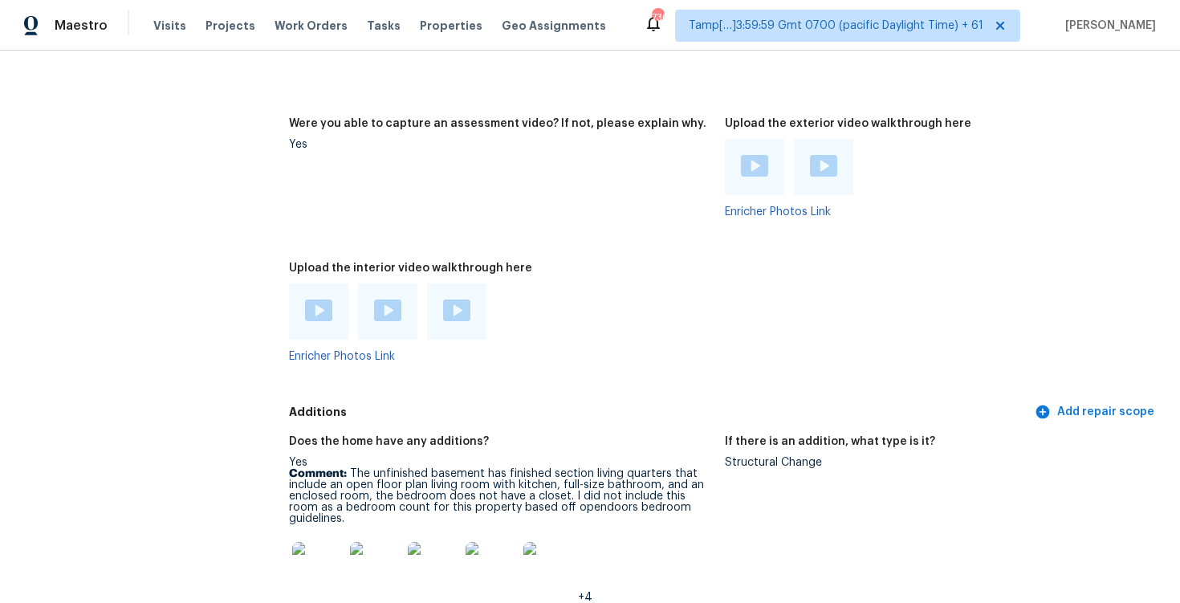
click at [307, 299] on img at bounding box center [318, 310] width 27 height 22
click at [391, 299] on img at bounding box center [387, 310] width 27 height 22
click at [468, 303] on img at bounding box center [456, 310] width 27 height 22
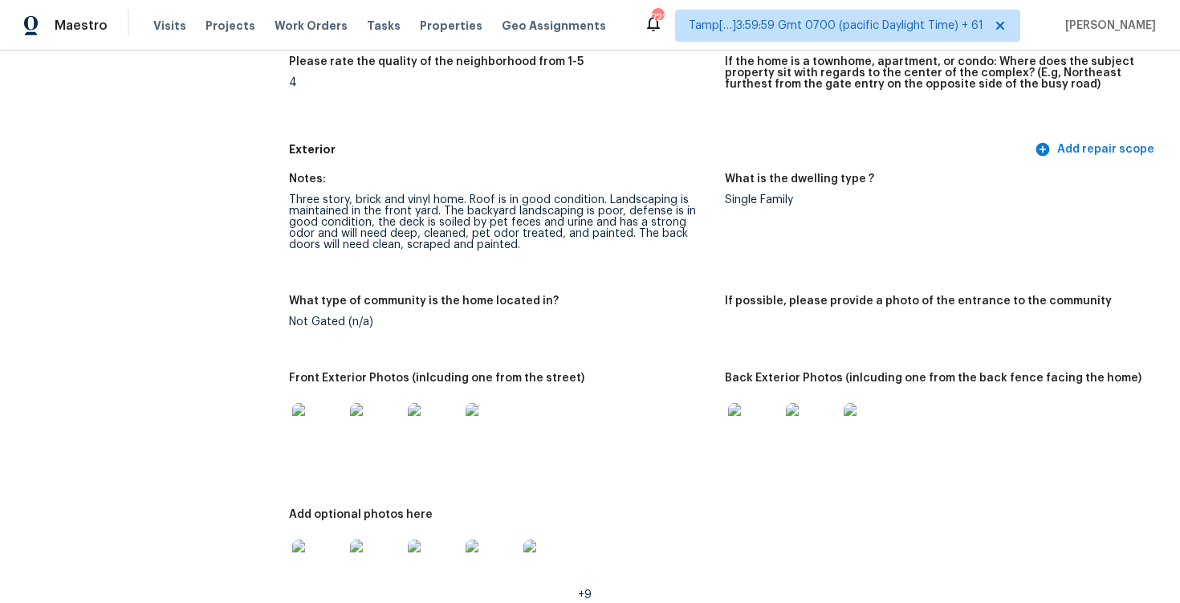
scroll to position [604, 0]
click at [520, 329] on figure "What type of community is the home located in? Not Gated (n/a)" at bounding box center [507, 324] width 436 height 58
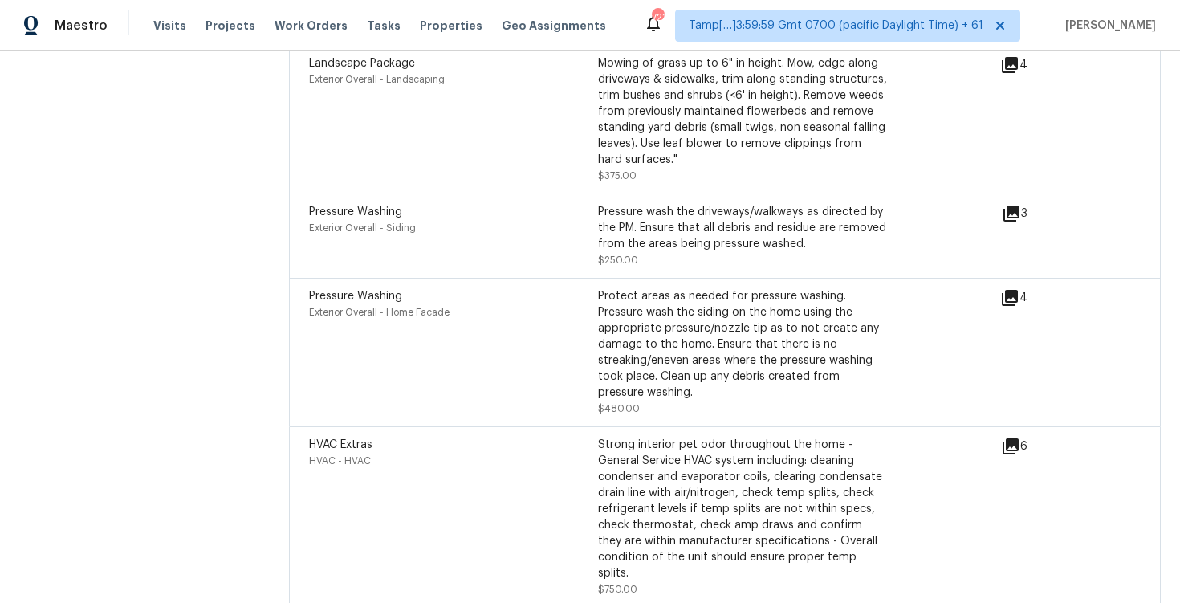
scroll to position [2115, 0]
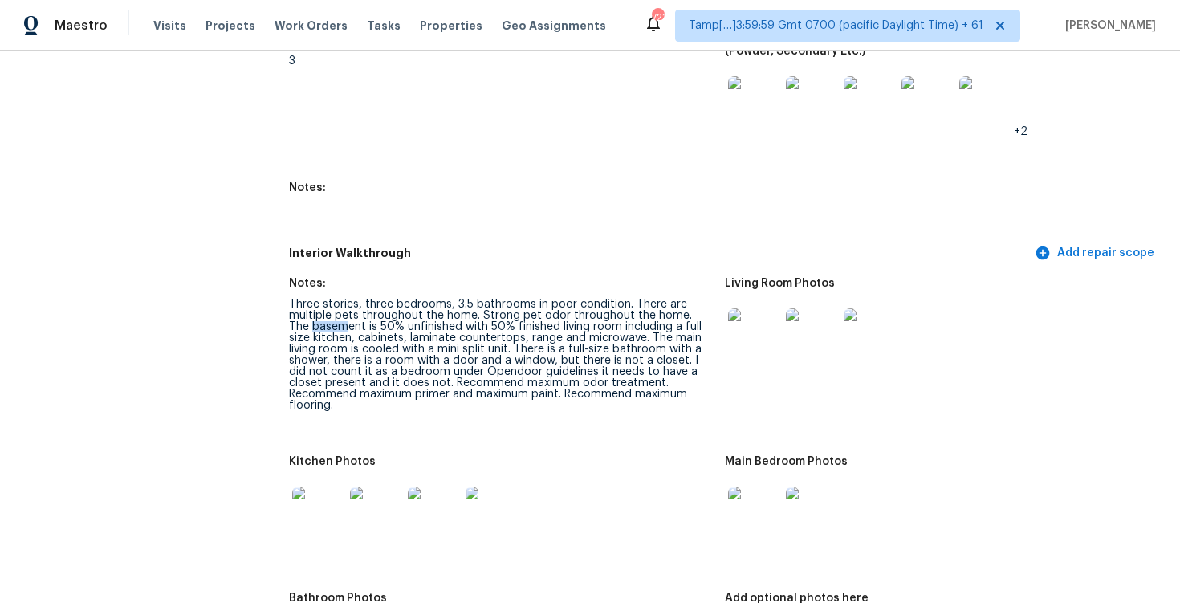
drag, startPoint x: 293, startPoint y: 303, endPoint x: 599, endPoint y: 394, distance: 319.0
click at [599, 394] on div "Three stories, three bedrooms, 3.5 bathrooms in poor condition. There are multi…" at bounding box center [500, 355] width 423 height 112
click at [485, 328] on div "Three stories, three bedrooms, 3.5 bathrooms in poor condition. There are multi…" at bounding box center [500, 355] width 423 height 112
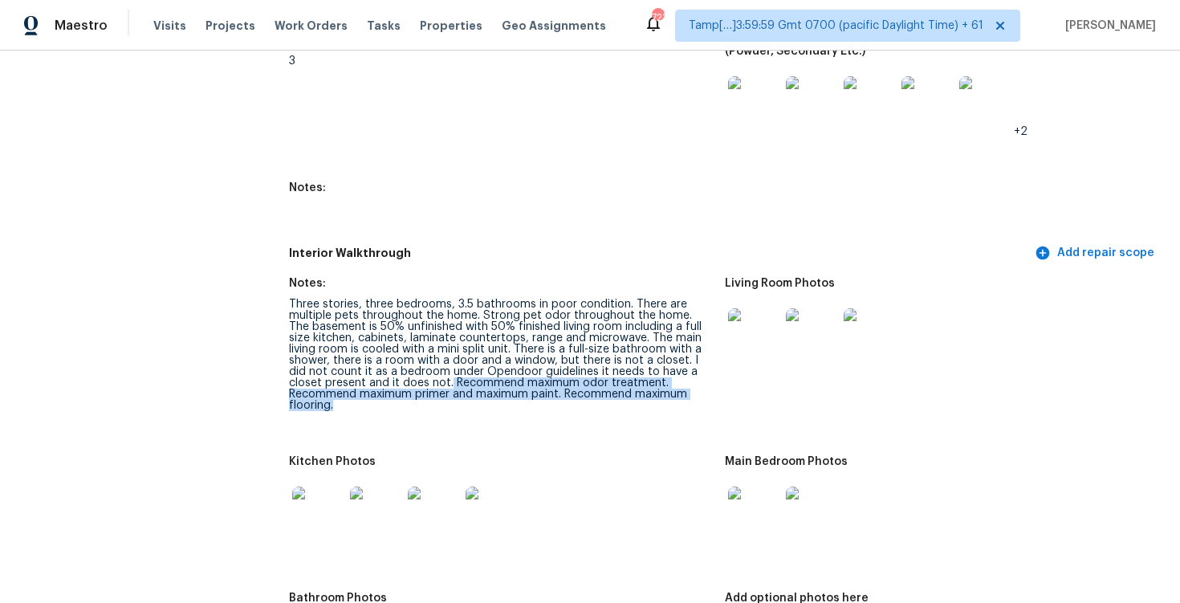
drag, startPoint x: 413, startPoint y: 387, endPoint x: 474, endPoint y: 401, distance: 61.7
click at [474, 402] on figure "Notes: Three stories, three bedrooms, 3.5 bathrooms in poor condition. There ar…" at bounding box center [507, 357] width 436 height 159
click at [474, 401] on figure "Notes: Three stories, three bedrooms, 3.5 bathrooms in poor condition. There ar…" at bounding box center [507, 357] width 436 height 159
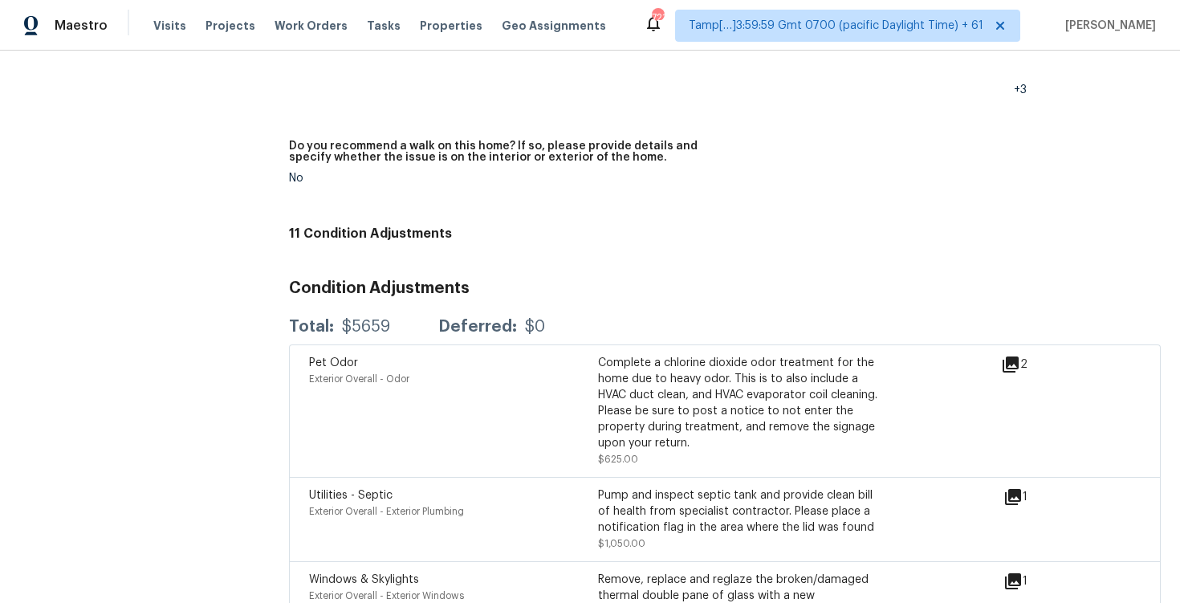
scroll to position [4523, 0]
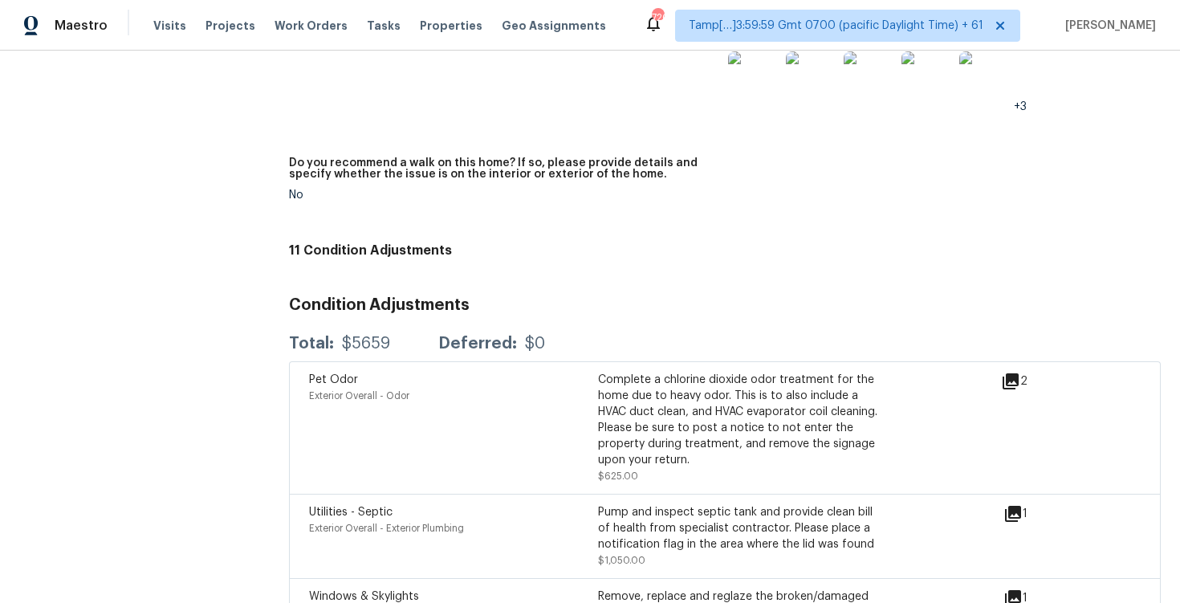
click at [713, 200] on div "Notes: Are any specialty inspections required before making a decision on this …" at bounding box center [725, 58] width 872 height 355
click at [620, 372] on div "Complete a chlorine dioxide odor treatment for the home due to heavy odor. This…" at bounding box center [742, 420] width 289 height 96
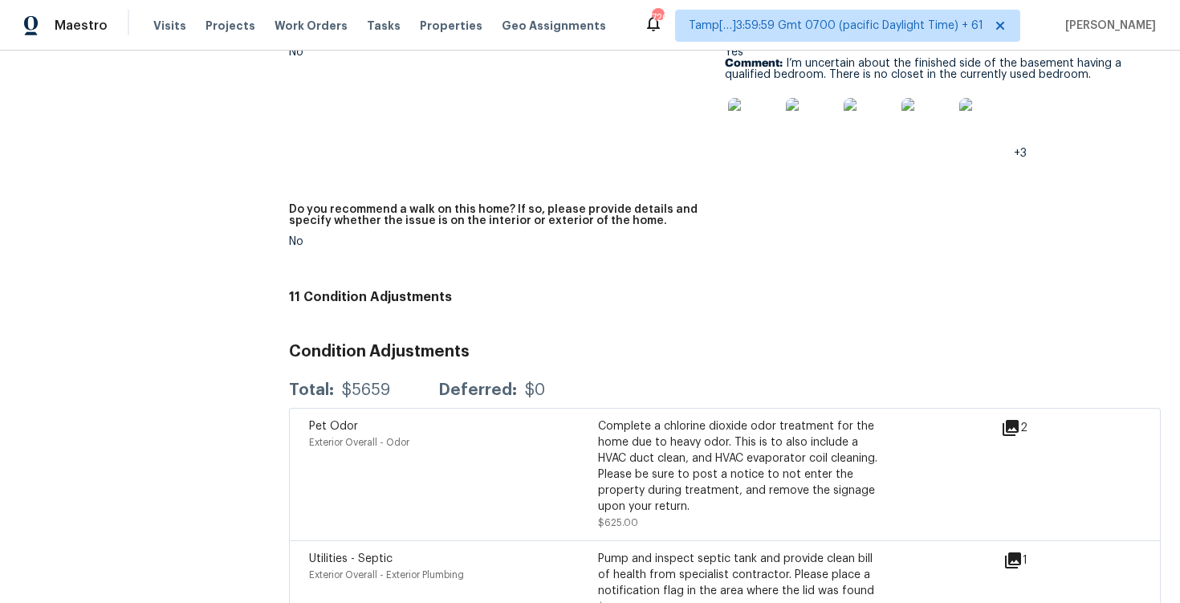
scroll to position [4446, 0]
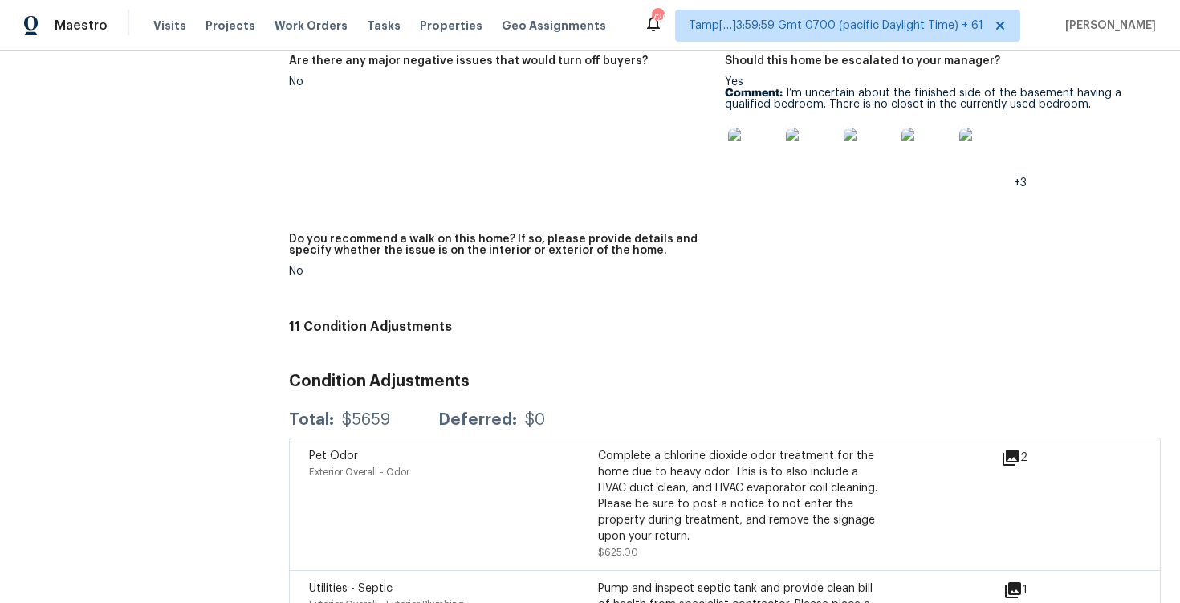
click at [738, 185] on div "Notes: Are any specialty inspections required before making a decision on this …" at bounding box center [725, 134] width 872 height 355
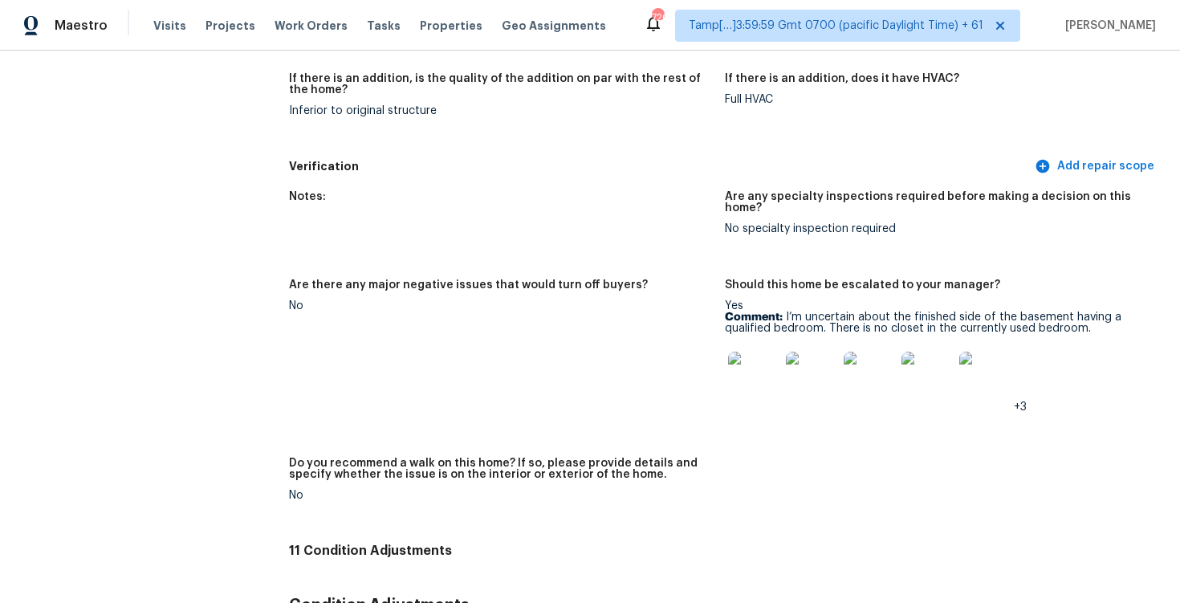
scroll to position [4147, 0]
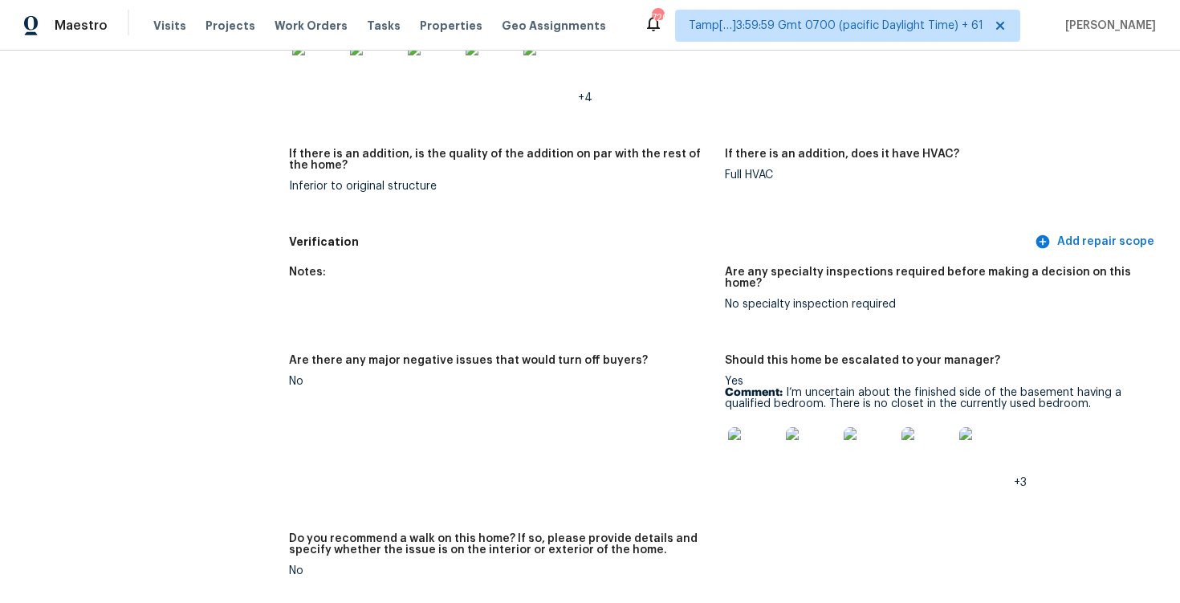
click at [604, 360] on figure "Are there any major negative issues that would turn off buyers? No" at bounding box center [507, 434] width 436 height 159
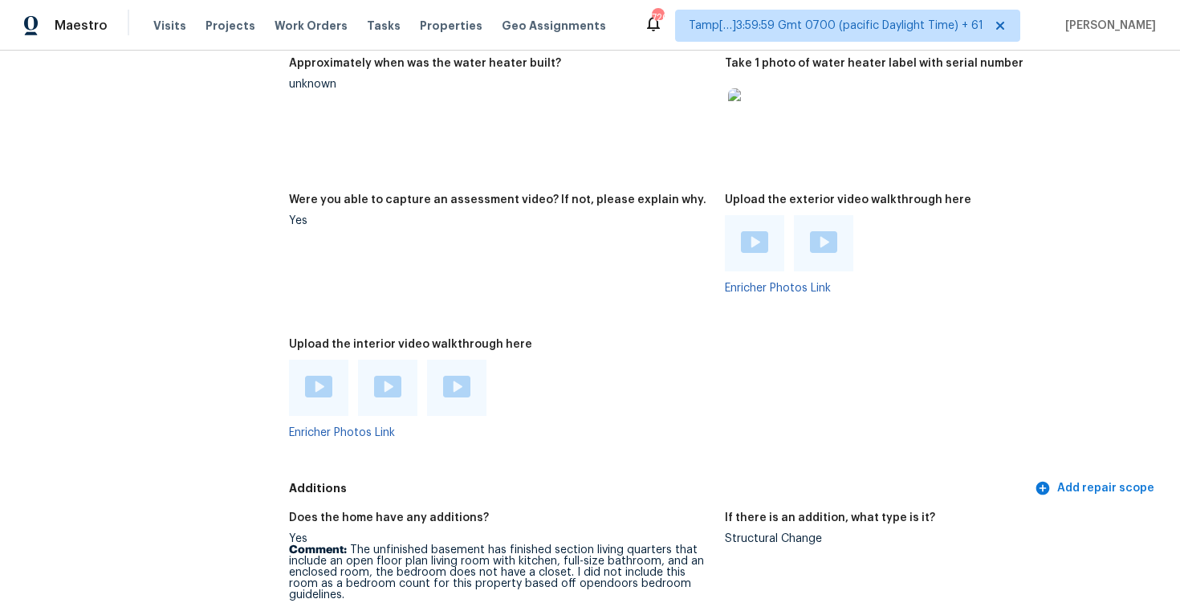
scroll to position [3554, 0]
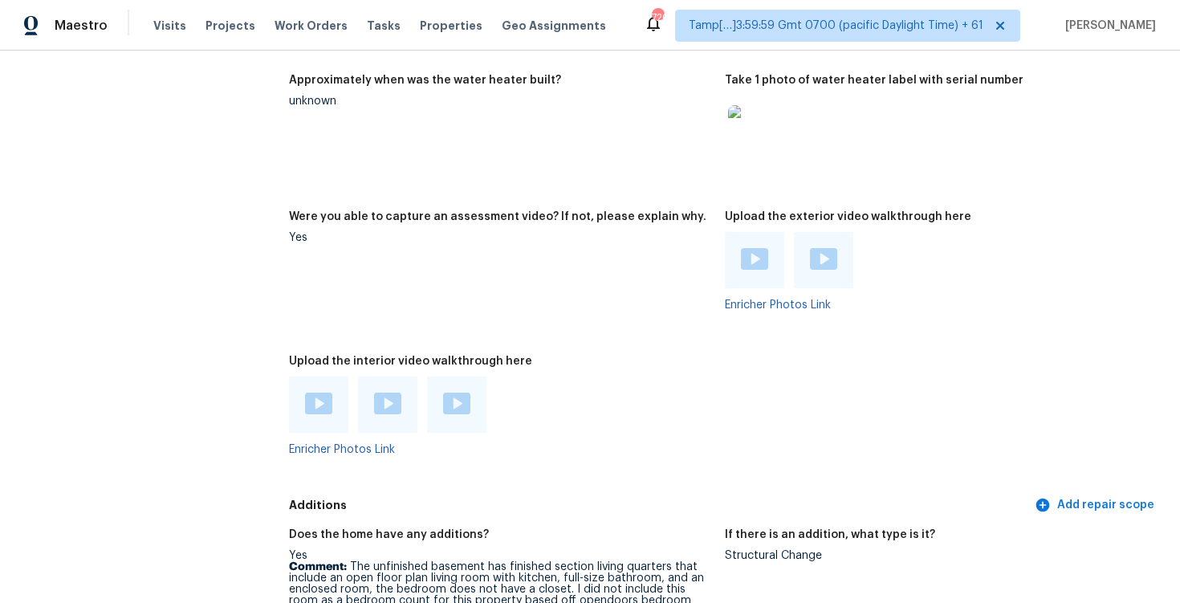
click at [328, 393] on img at bounding box center [318, 404] width 27 height 22
click at [405, 388] on div at bounding box center [387, 404] width 59 height 56
click at [394, 402] on img at bounding box center [387, 404] width 27 height 22
click at [453, 394] on img at bounding box center [456, 404] width 27 height 22
click at [653, 317] on figure "Were you able to capture an assessment video? If not, please explain why. Yes" at bounding box center [507, 273] width 436 height 125
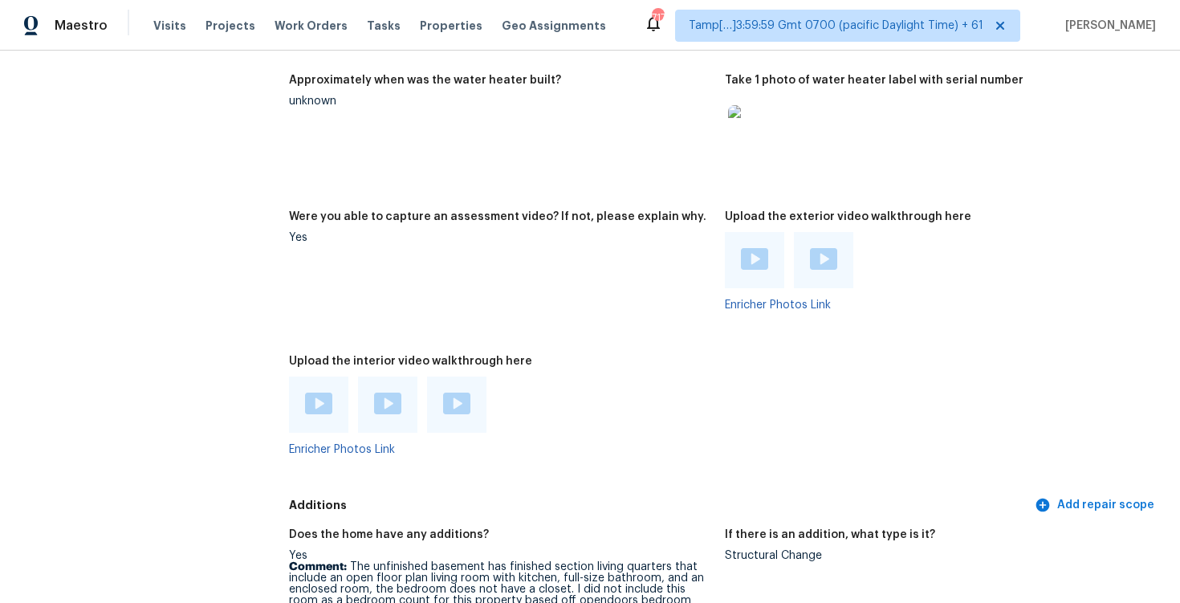
click at [639, 378] on div at bounding box center [500, 404] width 423 height 56
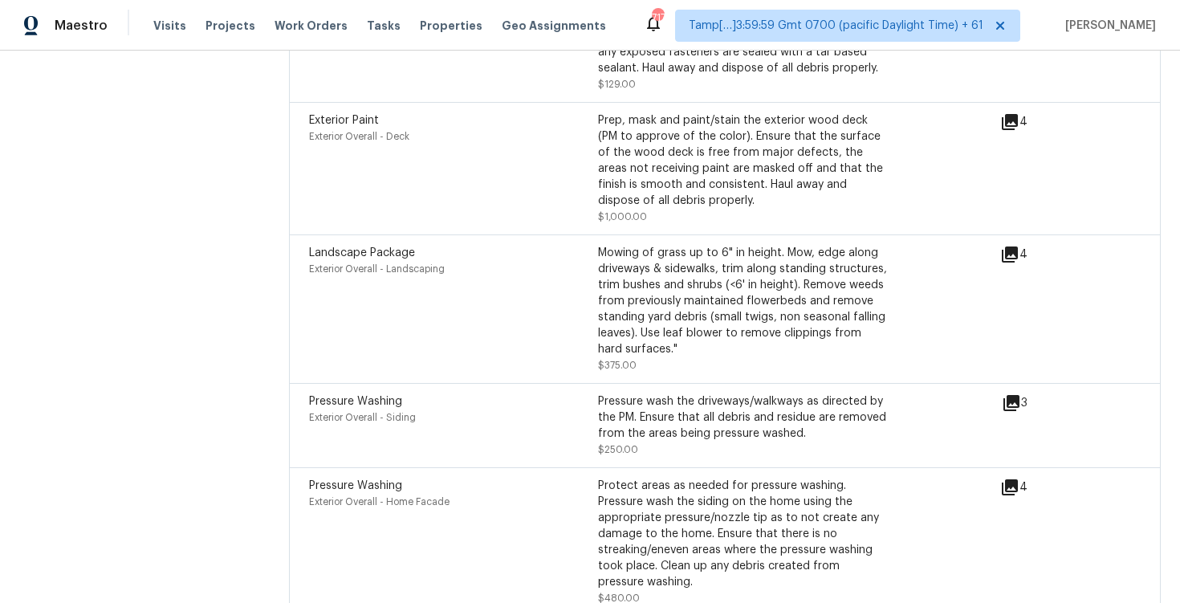
scroll to position [5355, 0]
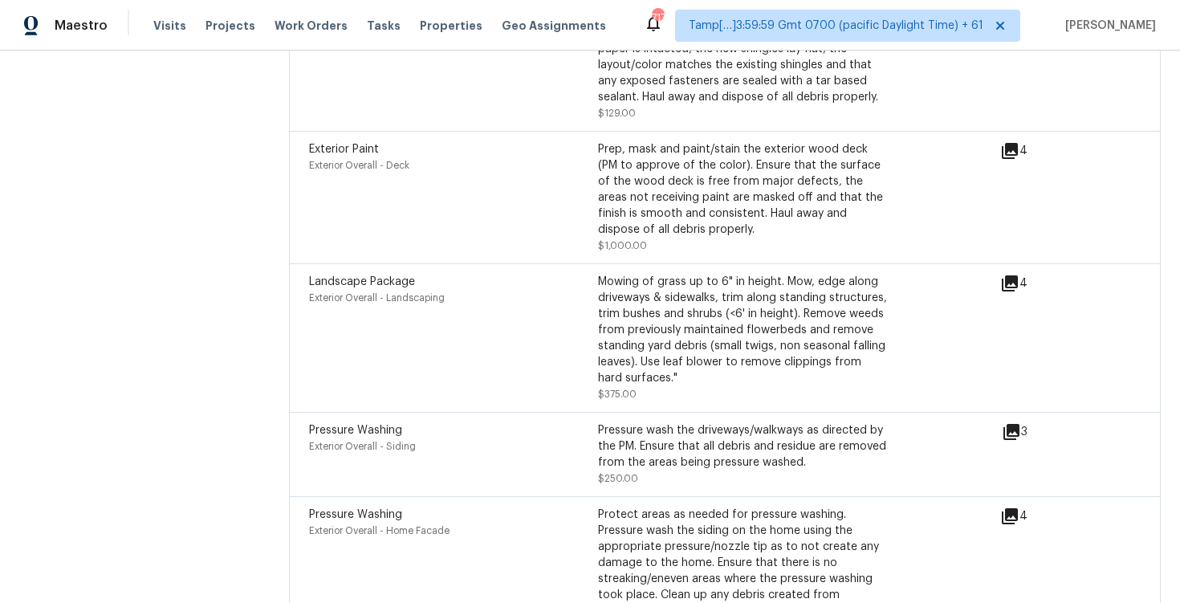
click at [731, 274] on div "Mowing of grass up to 6" in height. Mow, edge along driveways & sidewalks, trim…" at bounding box center [742, 330] width 289 height 112
click at [494, 193] on div "Exterior Paint Exterior Overall - Deck" at bounding box center [453, 197] width 289 height 112
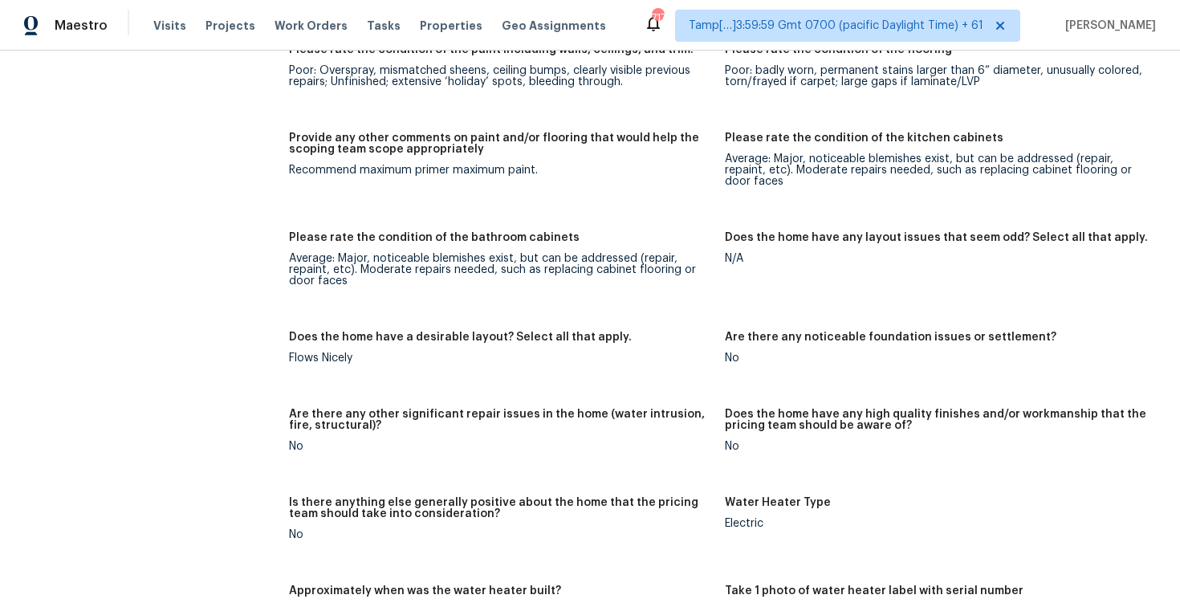
scroll to position [4147, 0]
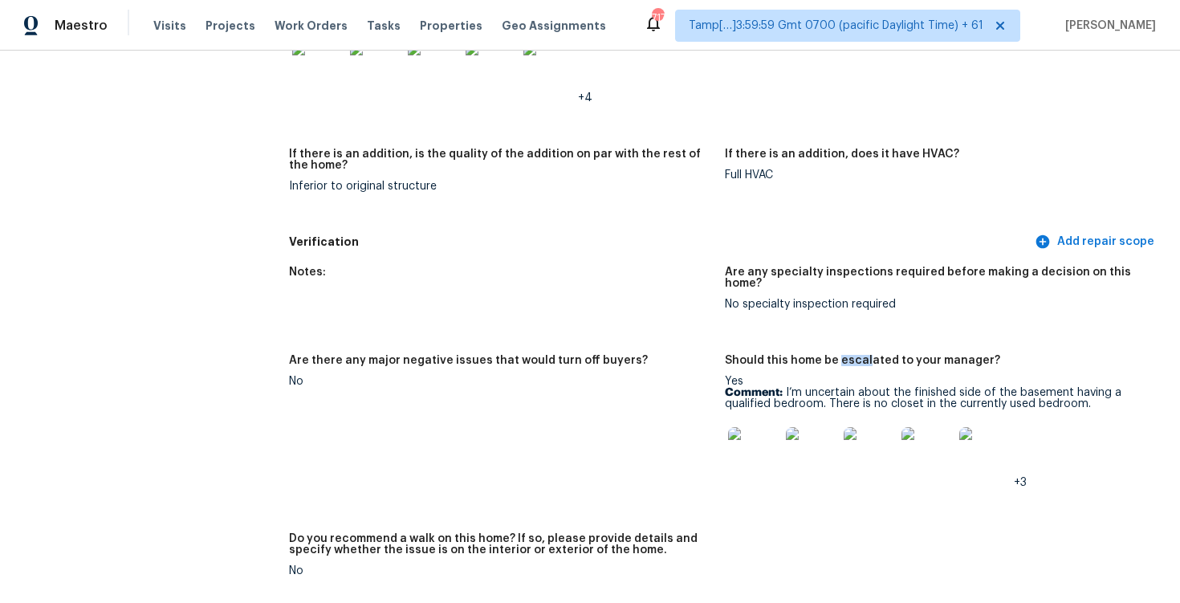
click at [734, 427] on img at bounding box center [753, 452] width 51 height 51
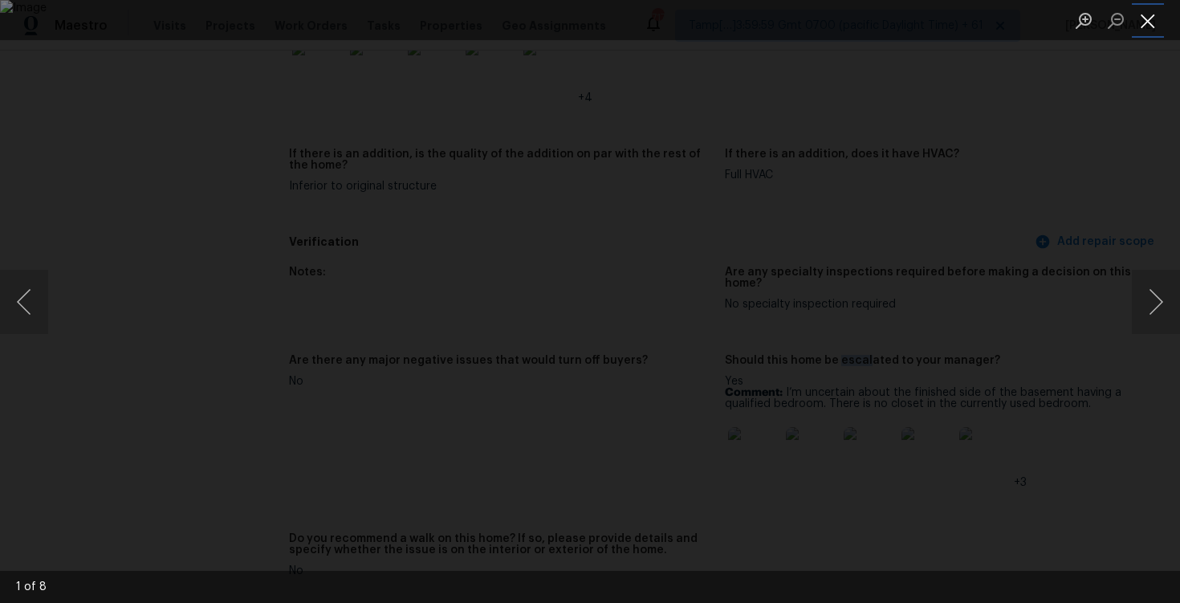
click at [1149, 22] on button "Close lightbox" at bounding box center [1148, 20] width 32 height 28
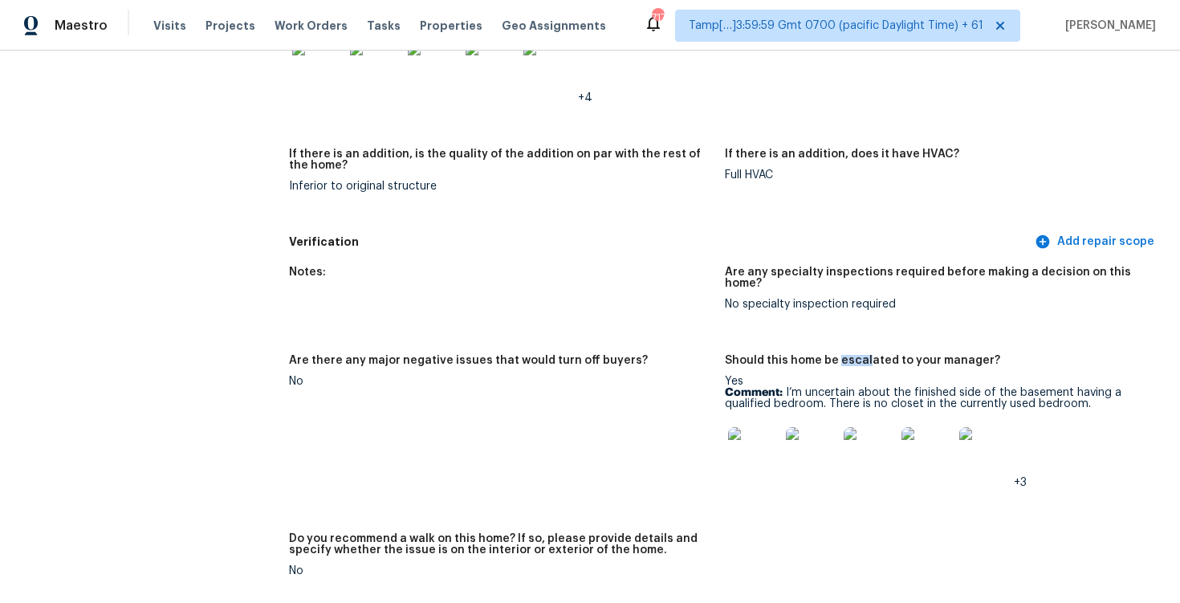
click at [755, 427] on img at bounding box center [753, 452] width 51 height 51
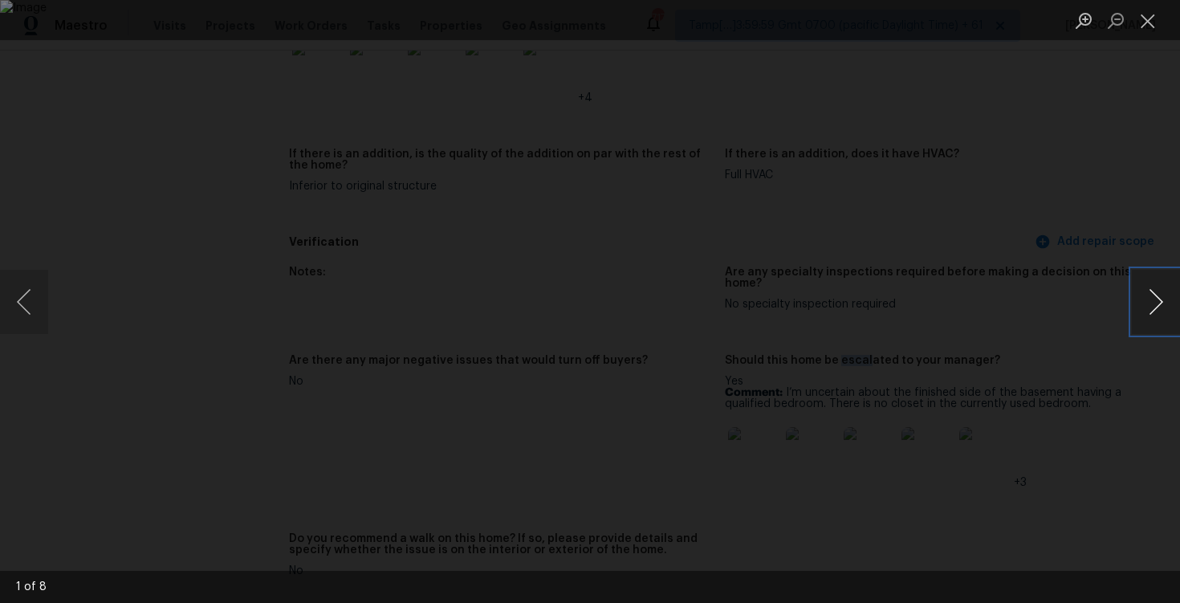
click at [1168, 287] on button "Next image" at bounding box center [1156, 302] width 48 height 64
click at [1135, 319] on button "Next image" at bounding box center [1156, 302] width 48 height 64
click at [1146, 303] on button "Next image" at bounding box center [1156, 302] width 48 height 64
click at [1160, 307] on button "Next image" at bounding box center [1156, 302] width 48 height 64
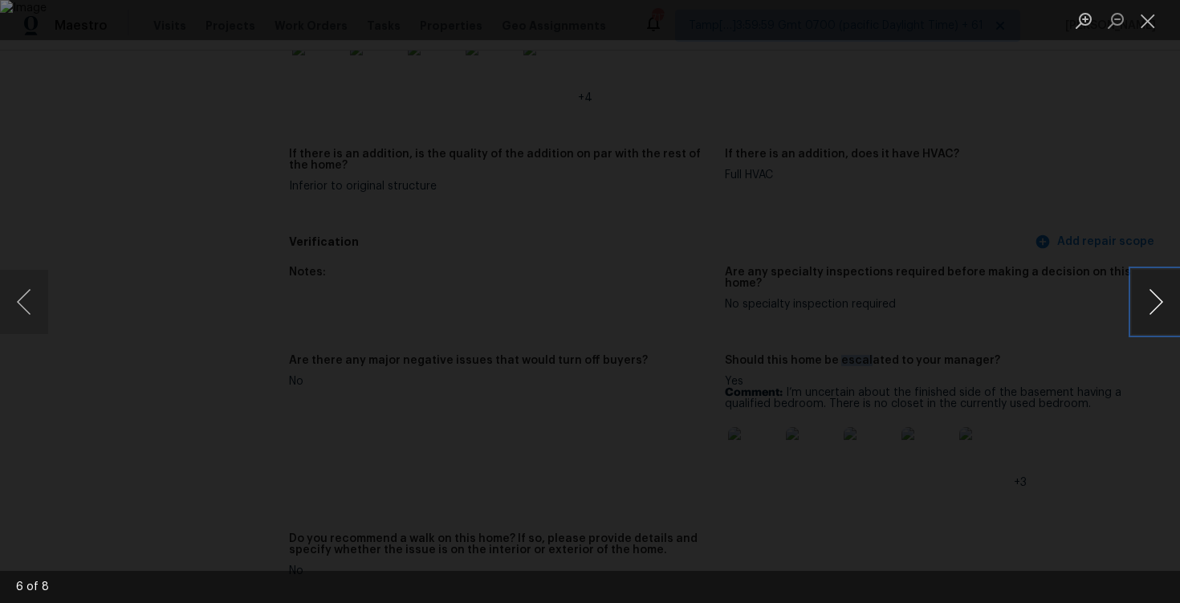
click at [1160, 307] on button "Next image" at bounding box center [1156, 302] width 48 height 64
click at [1092, 149] on div "Lightbox" at bounding box center [590, 301] width 1180 height 603
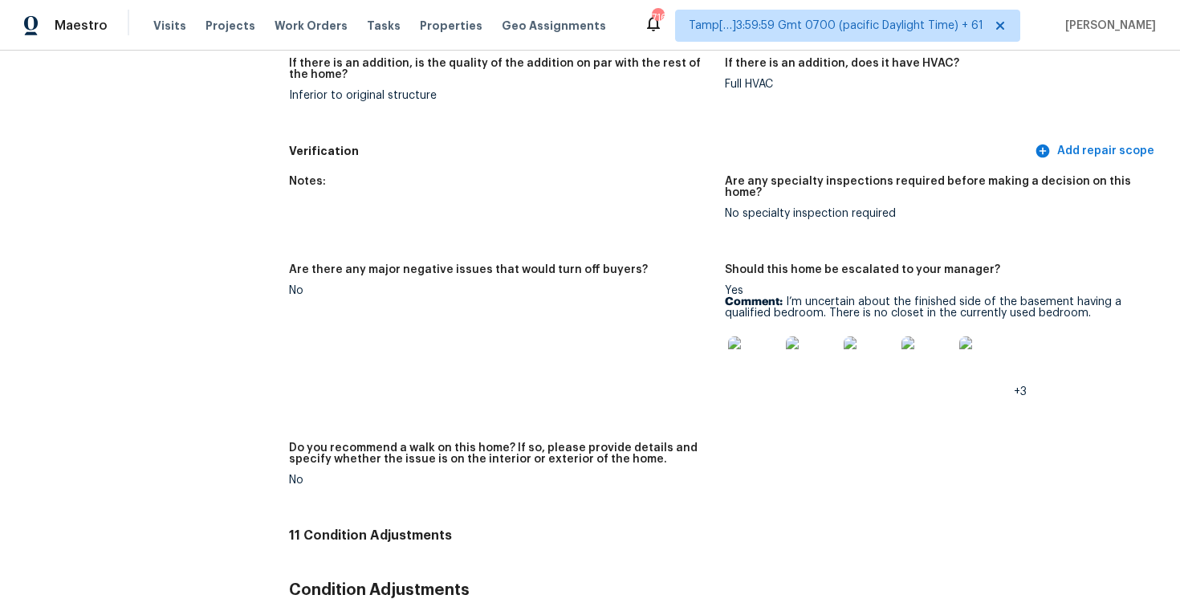
scroll to position [4261, 0]
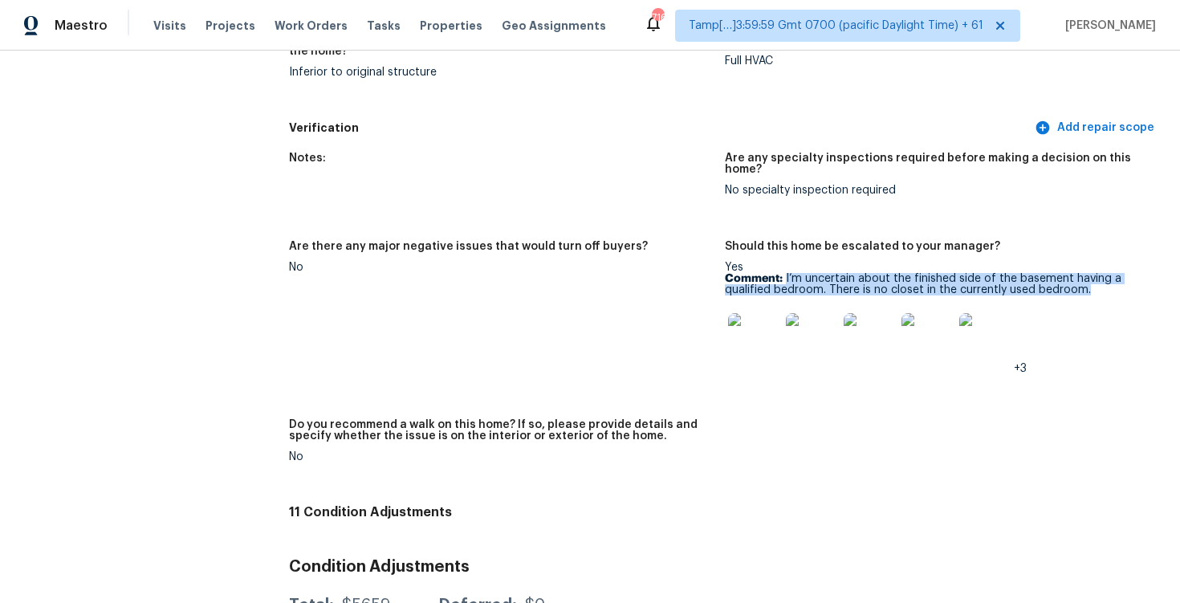
drag, startPoint x: 785, startPoint y: 242, endPoint x: 1097, endPoint y: 258, distance: 311.9
click at [1097, 273] on p "Comment: I’m uncertain about the finished side of the basement having a qualifi…" at bounding box center [936, 284] width 423 height 22
copy p "I’m uncertain about the finished side of the basement having a qualified bedroo…"
click at [589, 344] on figure "Are there any major negative issues that would turn off buyers? No" at bounding box center [507, 320] width 436 height 159
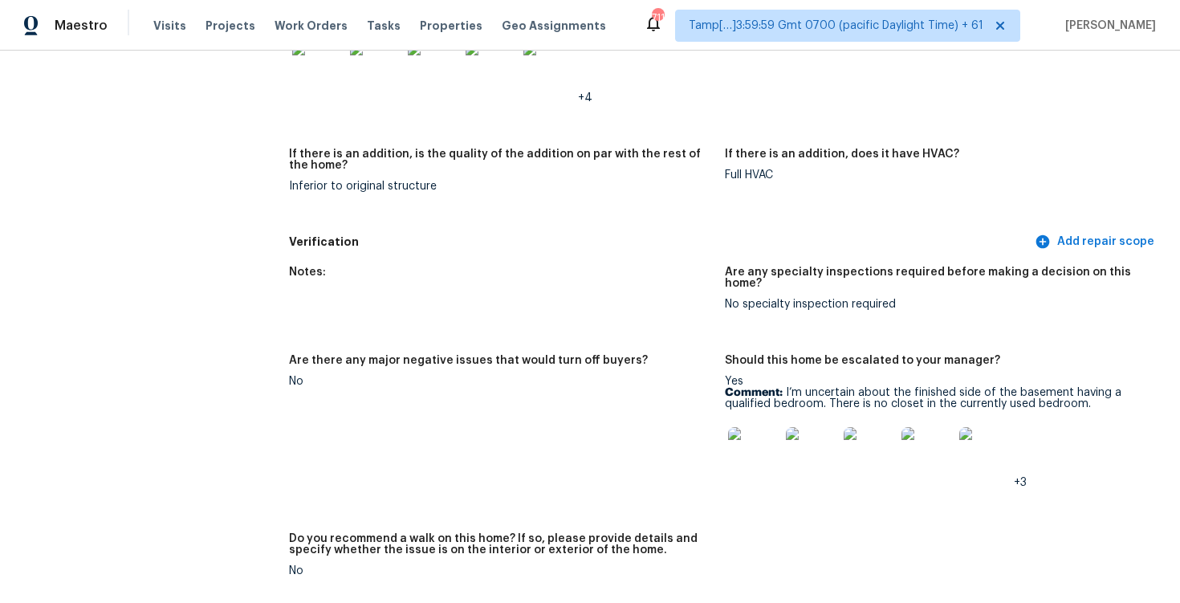
scroll to position [3721, 0]
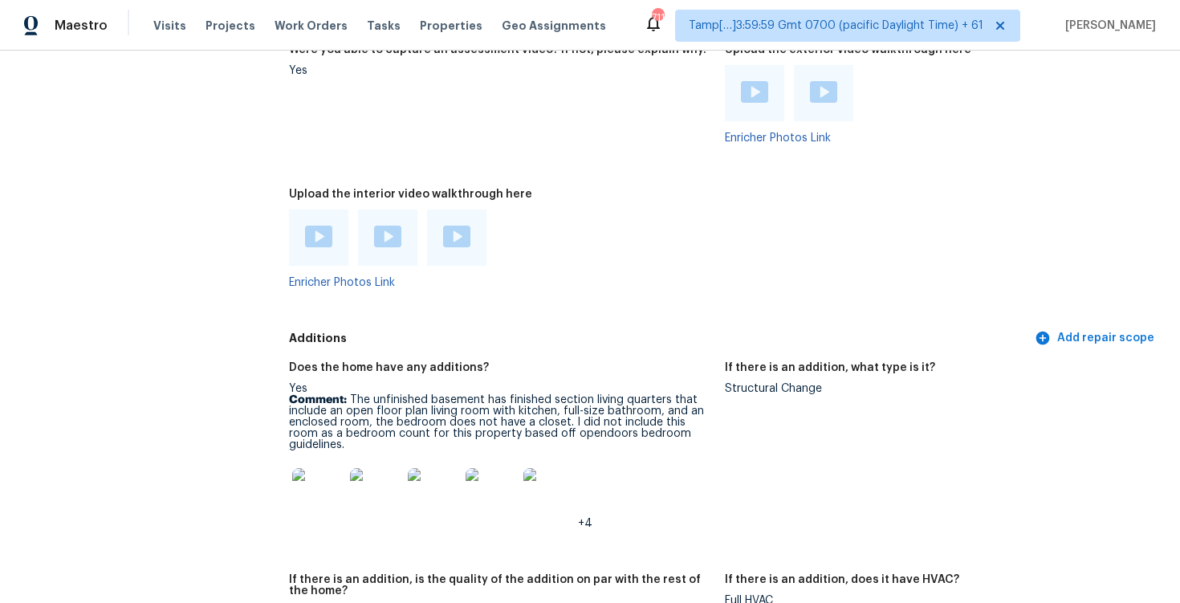
click at [558, 469] on img at bounding box center [548, 493] width 51 height 51
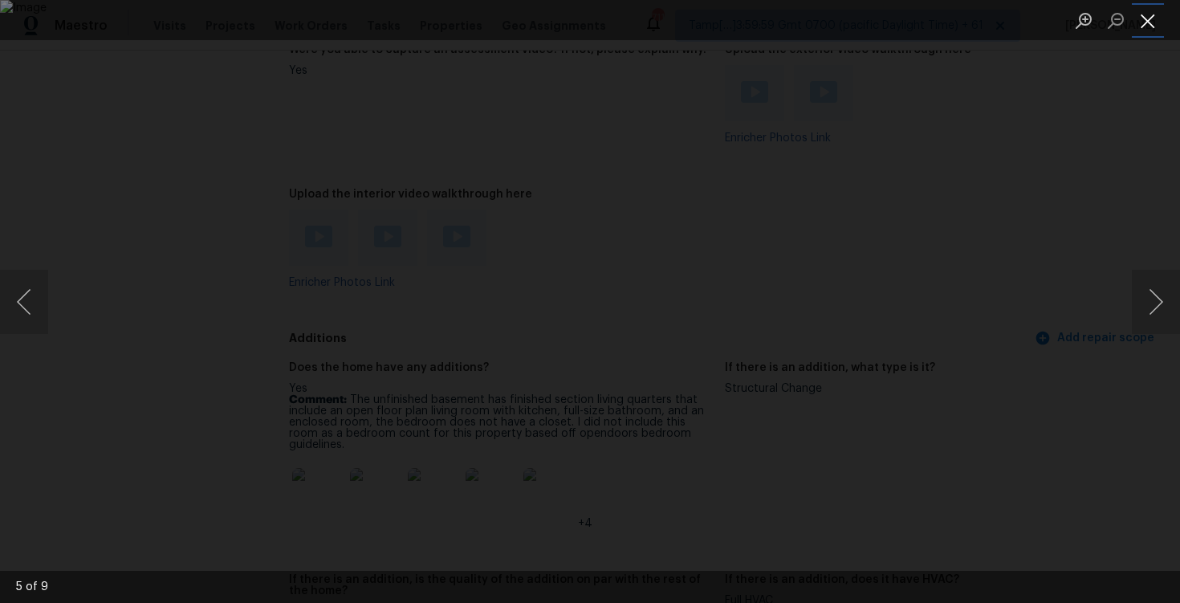
click at [1145, 22] on button "Close lightbox" at bounding box center [1148, 20] width 32 height 28
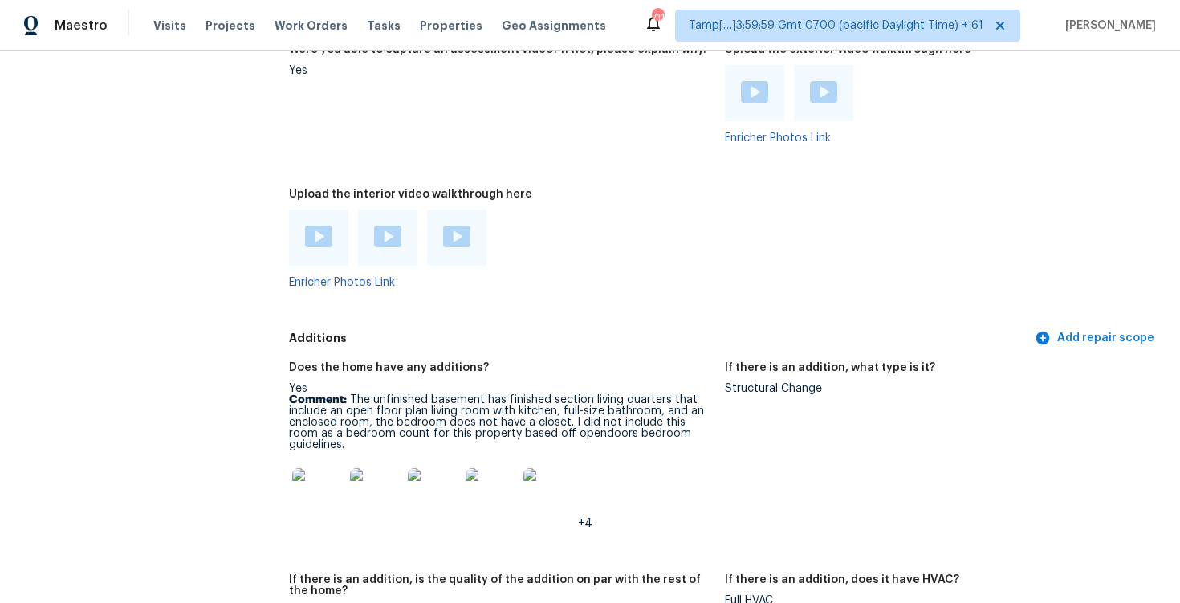
drag, startPoint x: 348, startPoint y: 383, endPoint x: 586, endPoint y: 394, distance: 237.9
click at [587, 396] on p "Comment: The unfinished basement has finished section living quarters that incl…" at bounding box center [500, 422] width 423 height 56
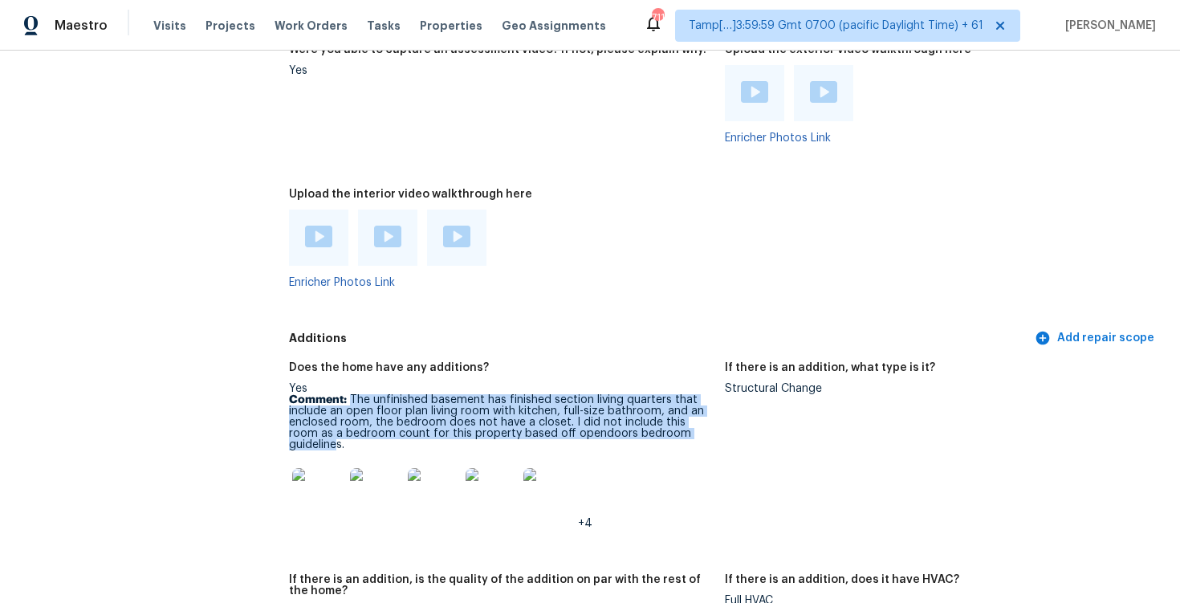
drag, startPoint x: 351, startPoint y: 385, endPoint x: 695, endPoint y: 425, distance: 346.7
click at [696, 425] on p "Comment: The unfinished basement has finished section living quarters that incl…" at bounding box center [500, 422] width 423 height 56
click at [695, 425] on p "Comment: The unfinished basement has finished section living quarters that incl…" at bounding box center [500, 422] width 423 height 56
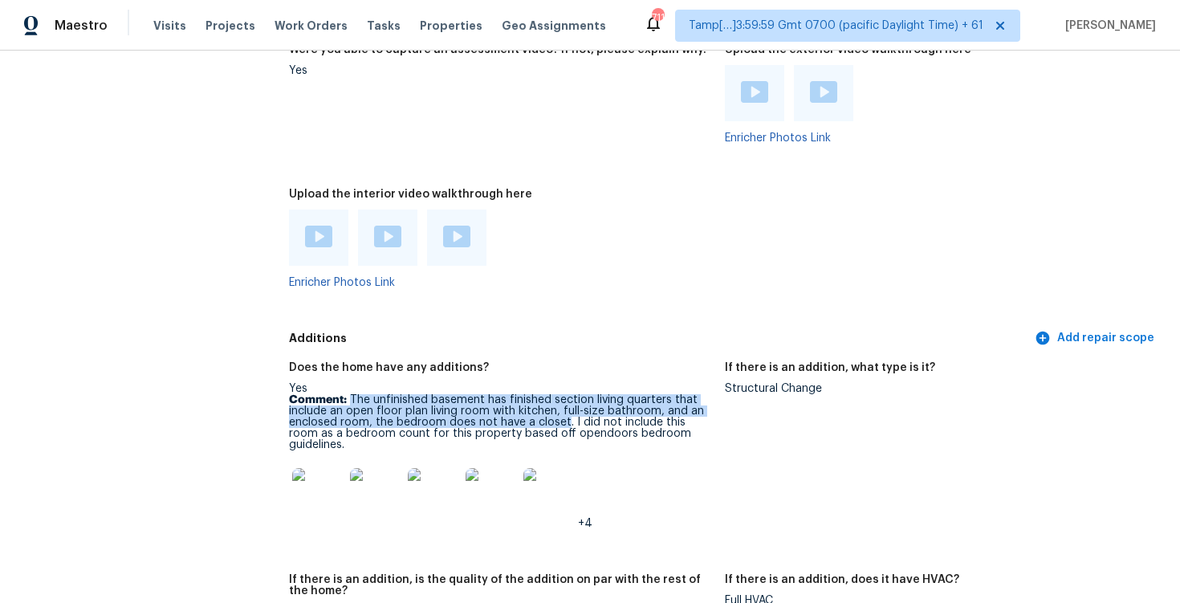
drag, startPoint x: 349, startPoint y: 386, endPoint x: 563, endPoint y: 413, distance: 215.2
click at [563, 413] on p "Comment: The unfinished basement has finished section living quarters that incl…" at bounding box center [500, 422] width 423 height 56
copy p "The unfinished basement has finished section living quarters that include an op…"
click at [547, 264] on div "Enricher Photos Link" at bounding box center [500, 249] width 423 height 79
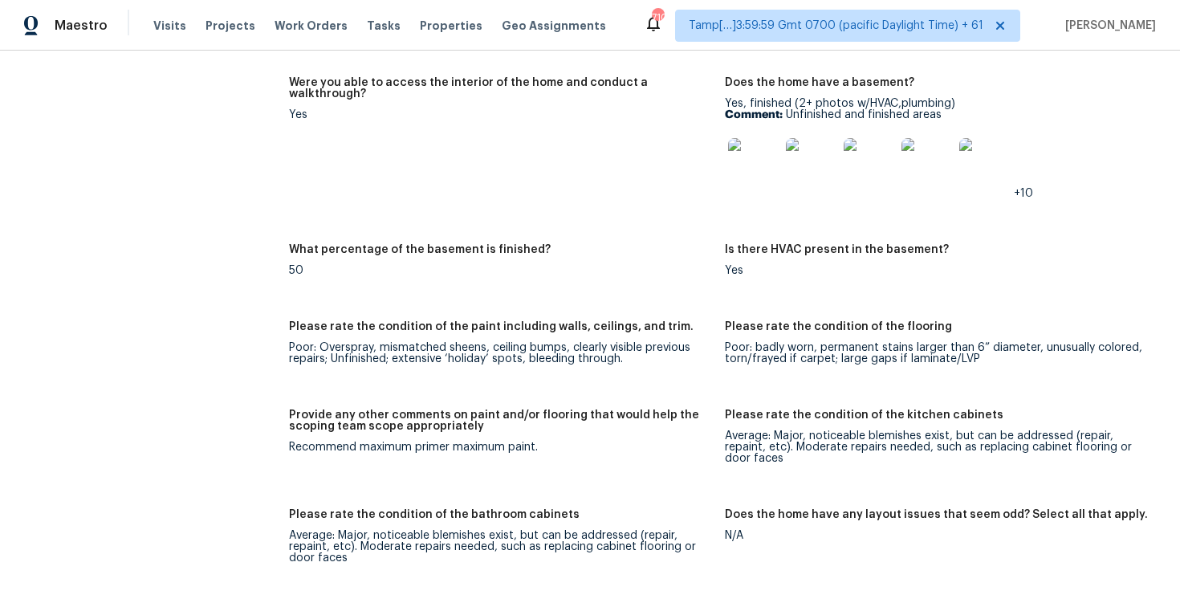
scroll to position [2689, 0]
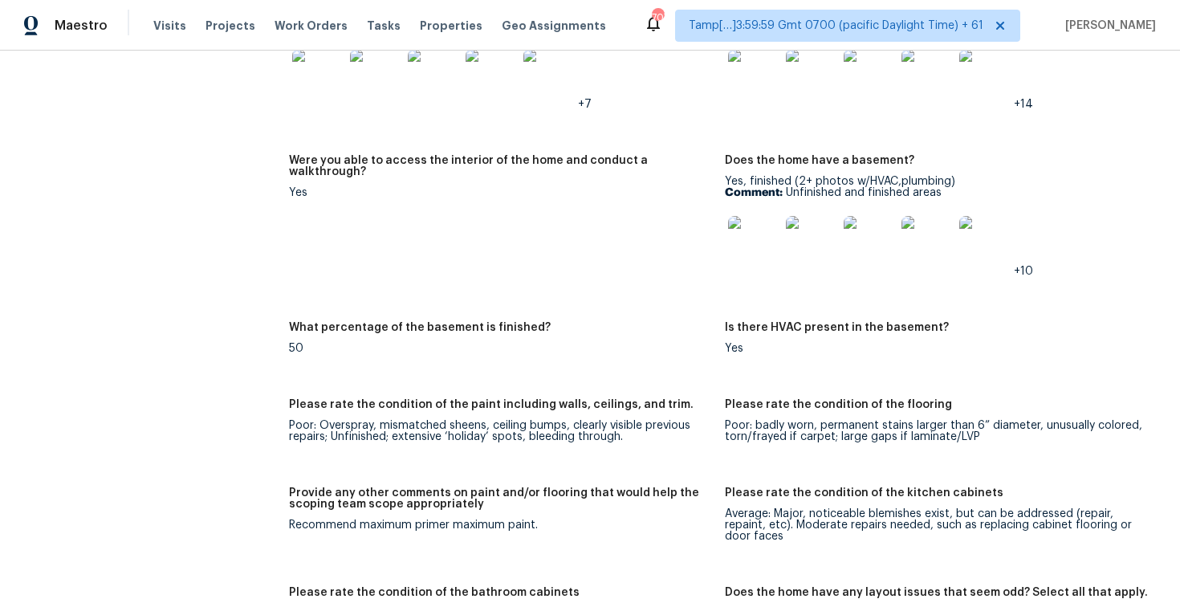
click at [421, 195] on figure "Were you able to access the interior of the home and conduct a walkthrough? Yes" at bounding box center [507, 229] width 436 height 148
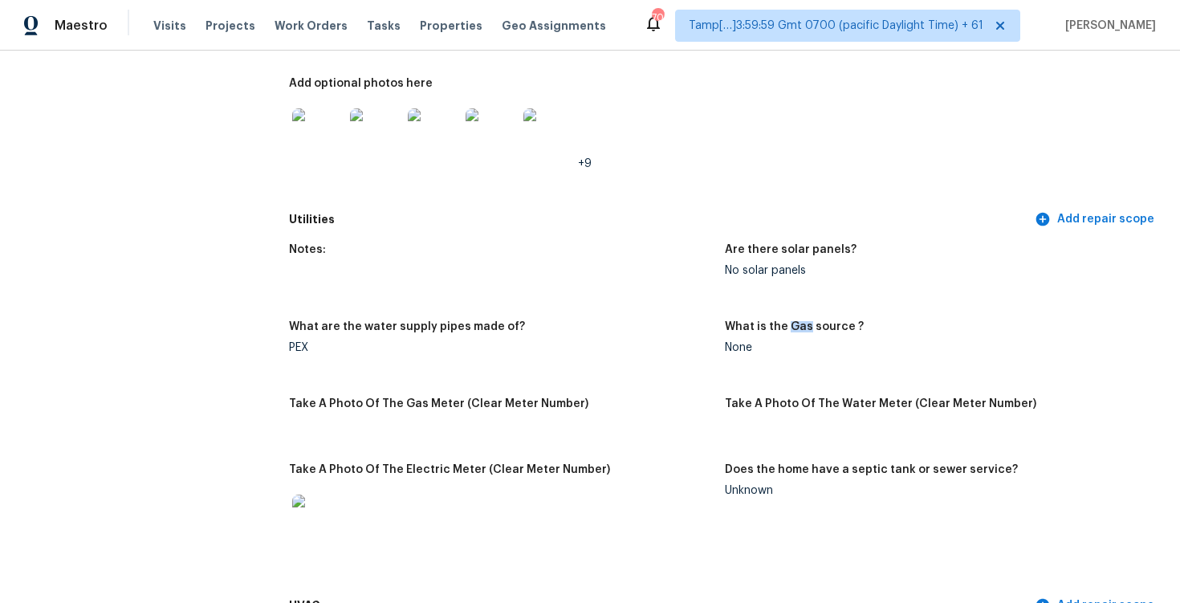
click at [662, 278] on figure "Notes:" at bounding box center [507, 273] width 436 height 58
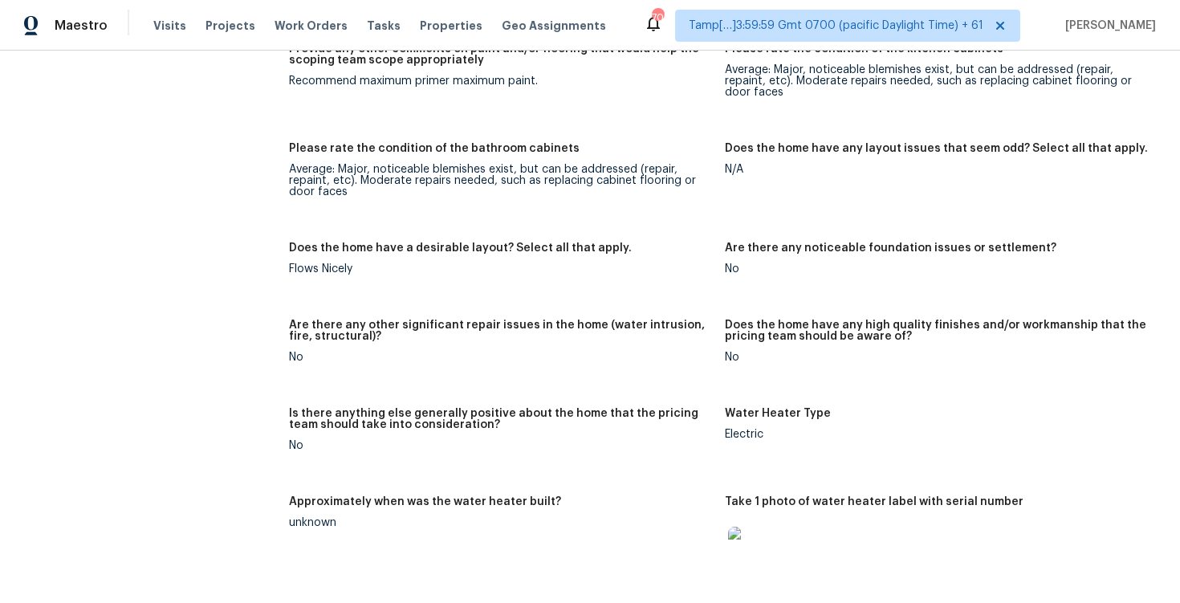
scroll to position [3001, 0]
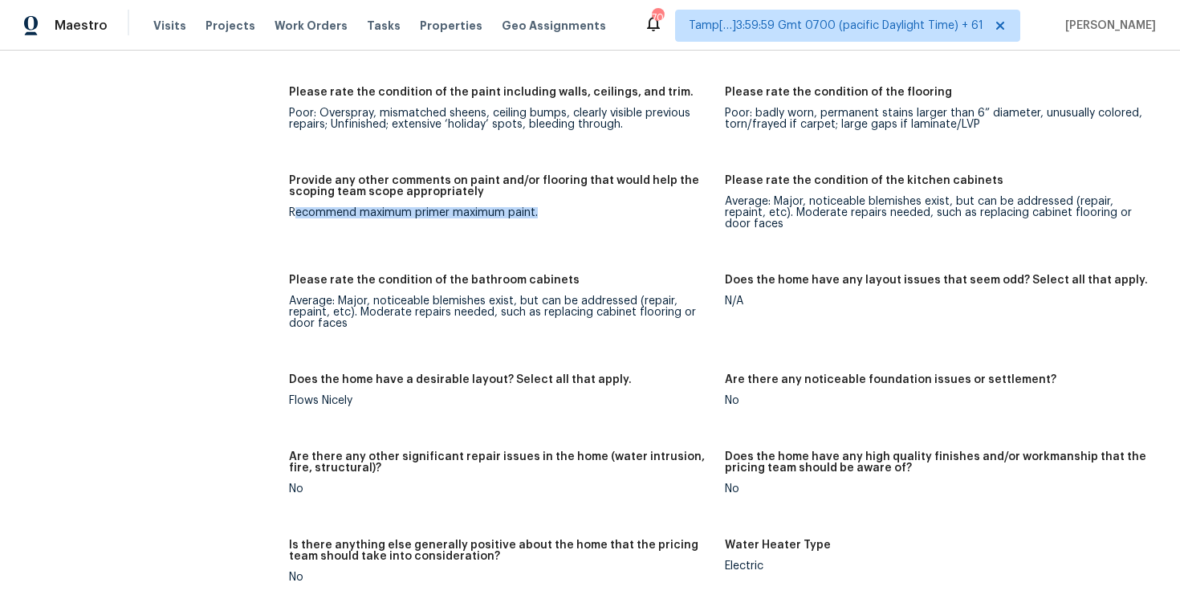
drag, startPoint x: 295, startPoint y: 205, endPoint x: 567, endPoint y: 205, distance: 272.1
click at [567, 207] on div "Recommend maximum primer maximum paint." at bounding box center [500, 212] width 423 height 11
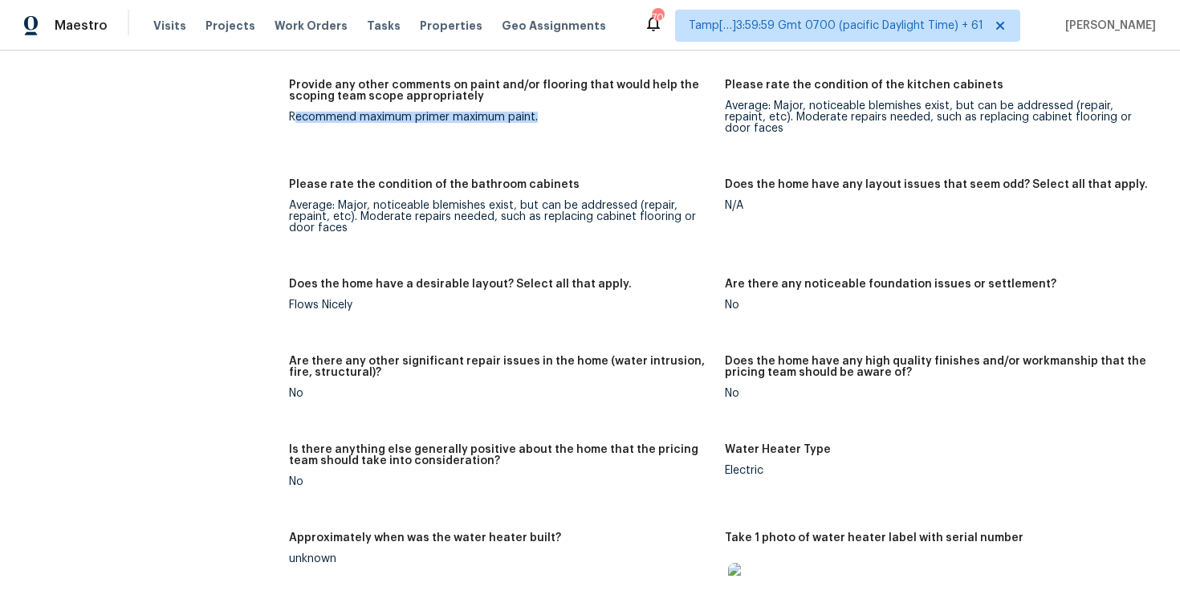
click at [491, 265] on div "Notes: Three stories, three bedrooms, 3.5 bathrooms in poor condition. There ar…" at bounding box center [725, 117] width 872 height 1662
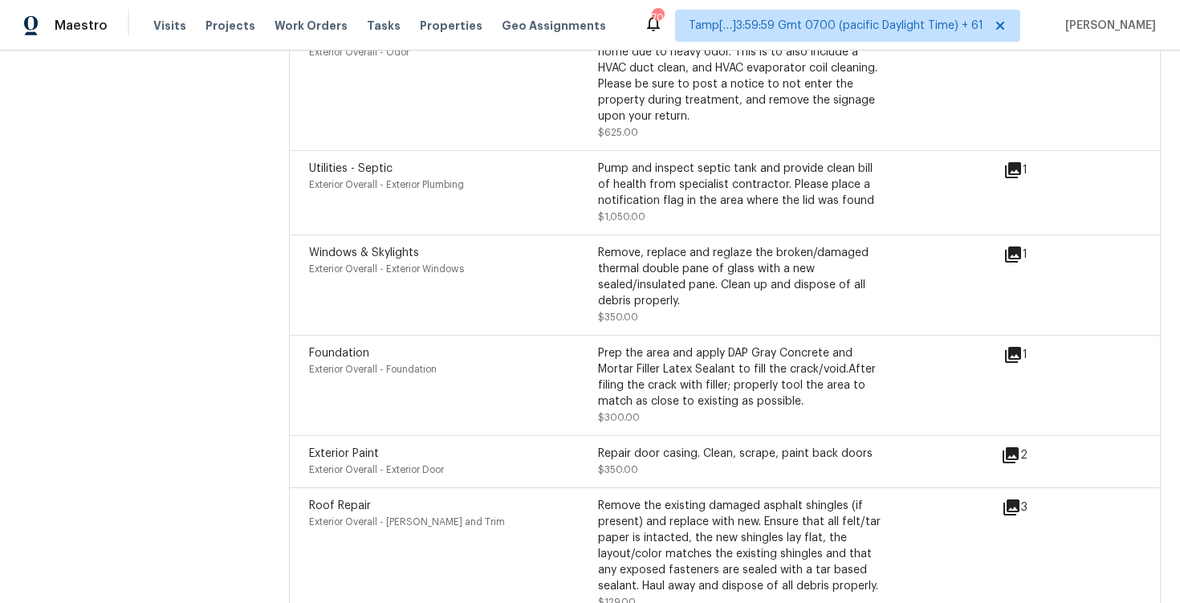
scroll to position [4800, 0]
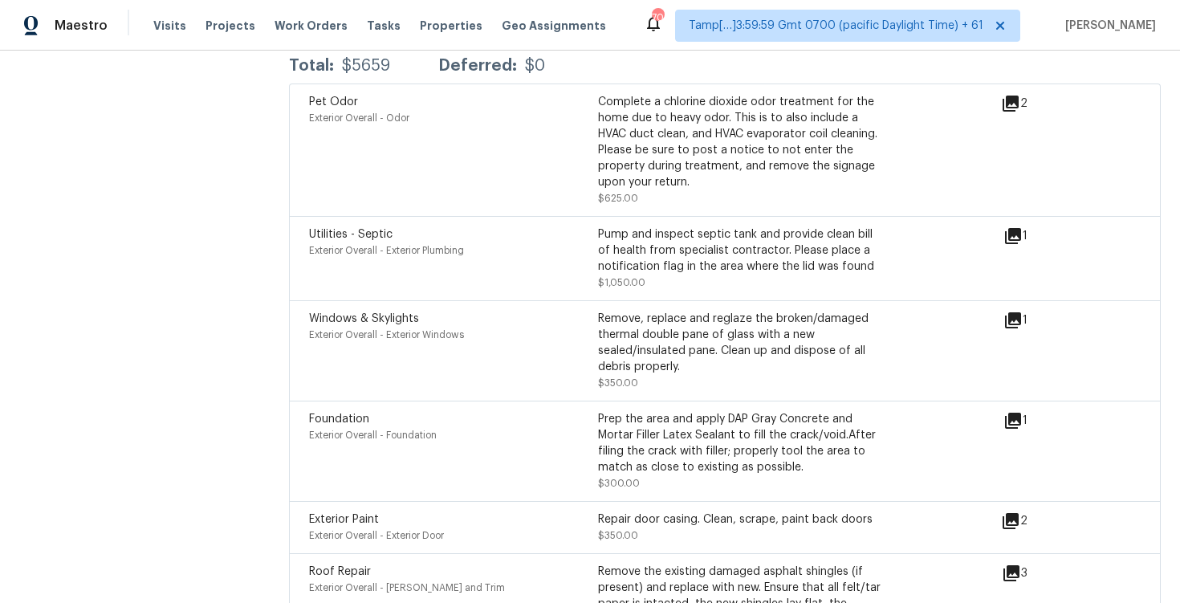
click at [417, 226] on div "Utilities - Septic" at bounding box center [453, 234] width 289 height 16
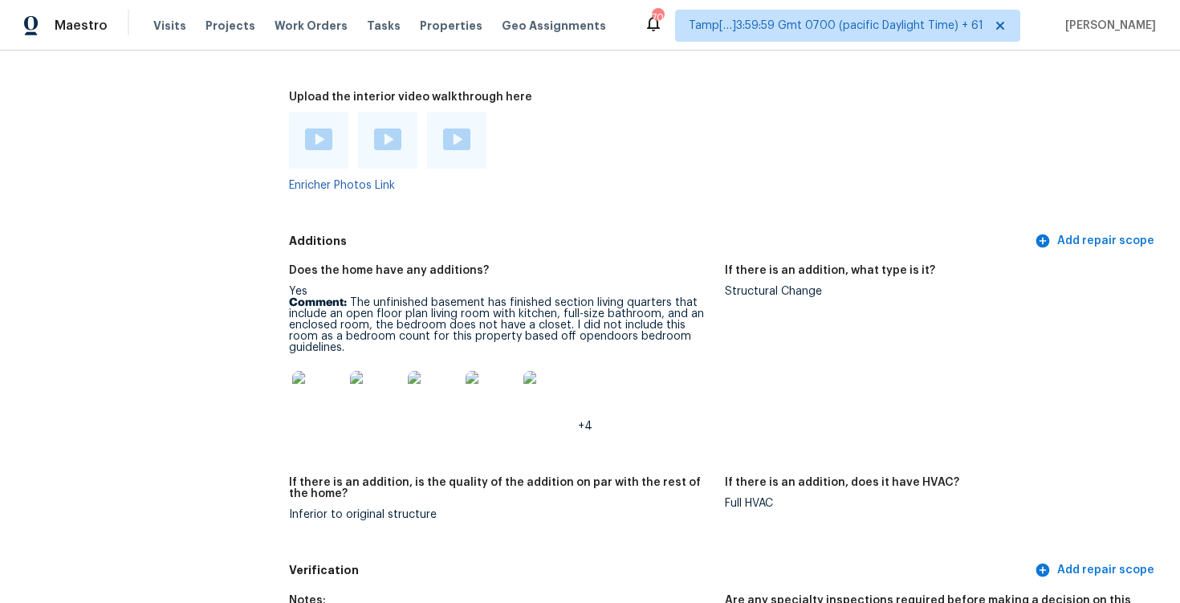
scroll to position [3819, 0]
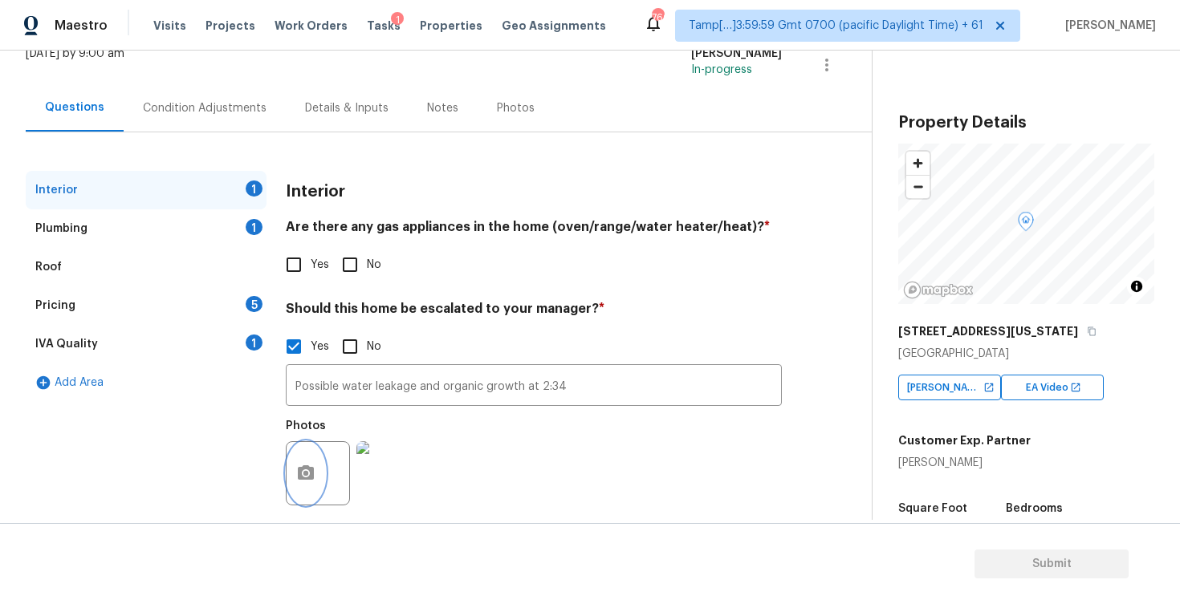
scroll to position [99, 0]
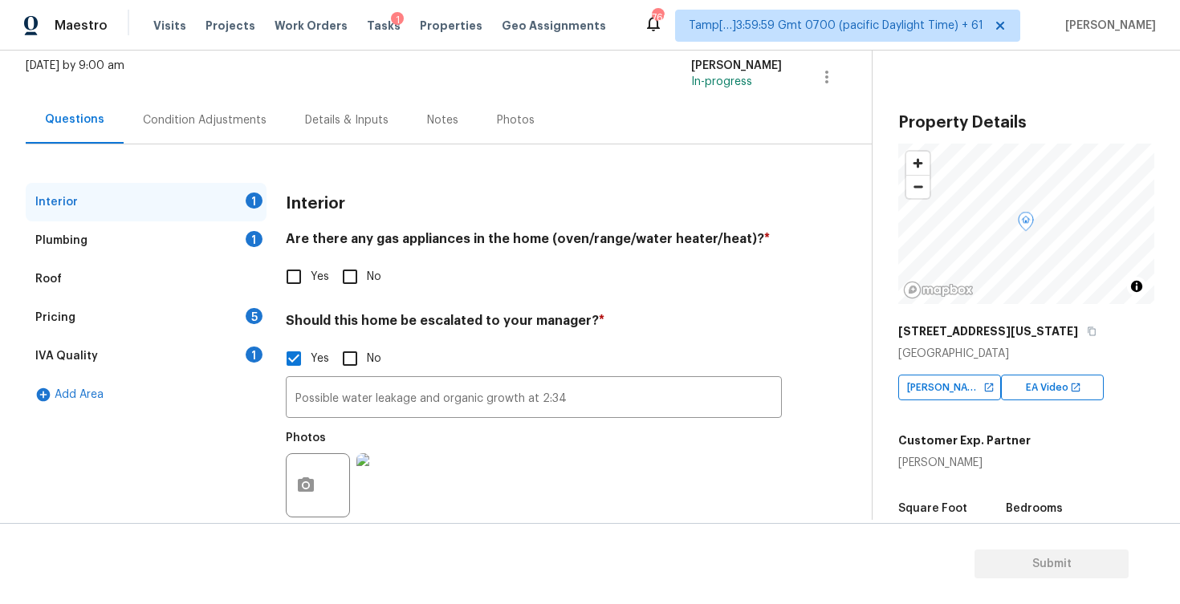
click at [219, 108] on div "Condition Adjustments" at bounding box center [205, 119] width 162 height 47
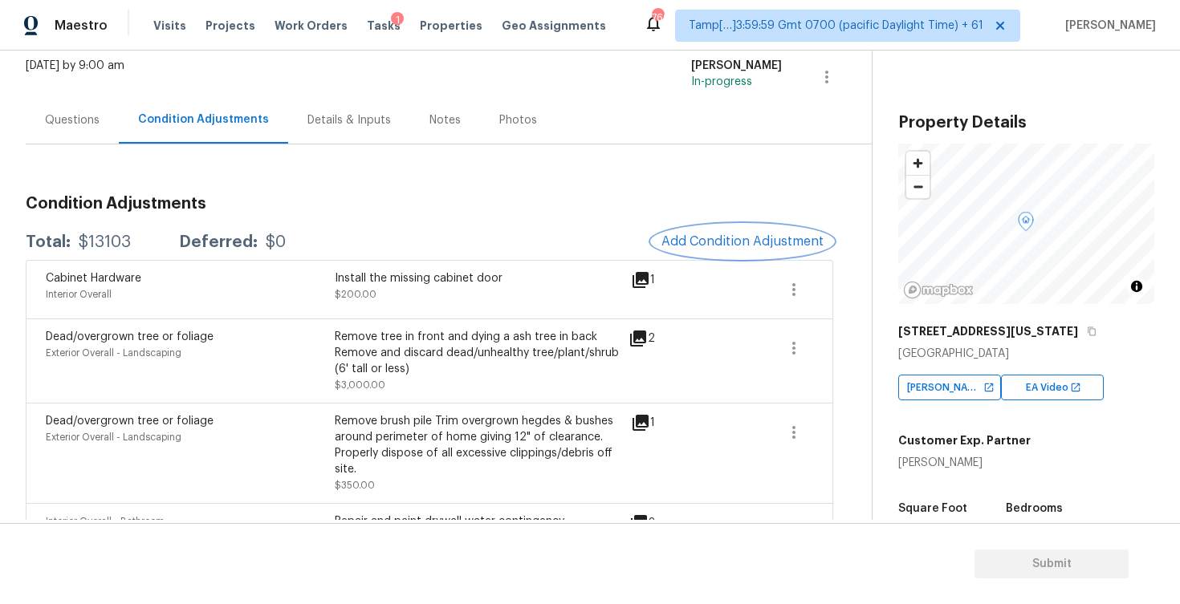
click at [709, 242] on span "Add Condition Adjustment" at bounding box center [742, 241] width 162 height 14
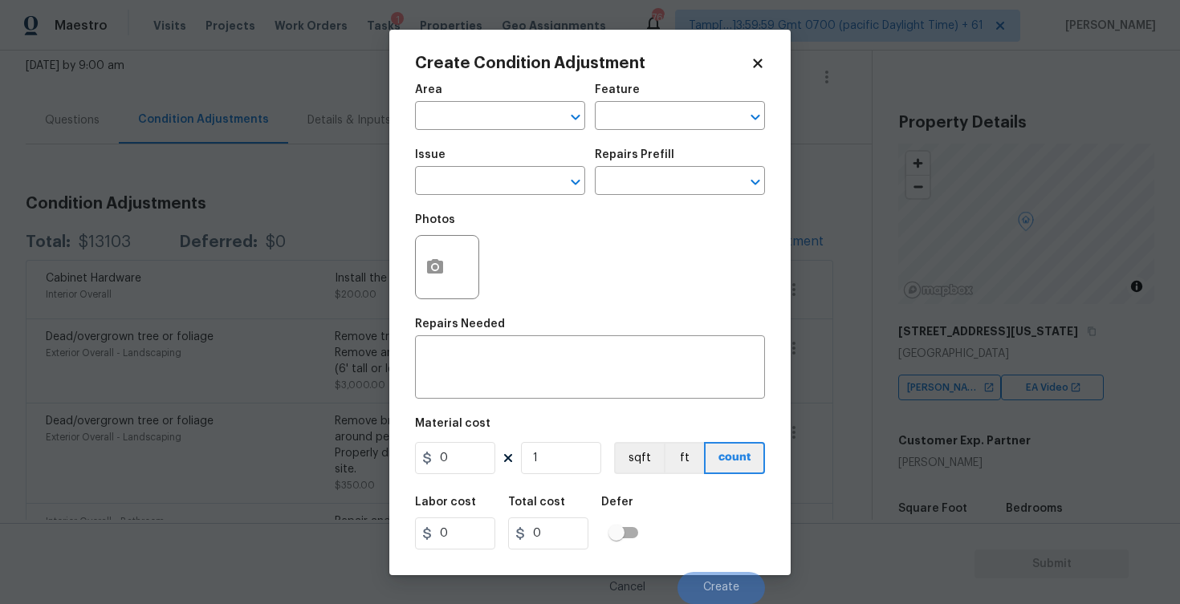
click at [465, 130] on span "Area ​" at bounding box center [500, 107] width 170 height 65
click at [467, 120] on input "text" at bounding box center [477, 117] width 125 height 25
click at [476, 186] on li "Interior Overall" at bounding box center [500, 179] width 170 height 26
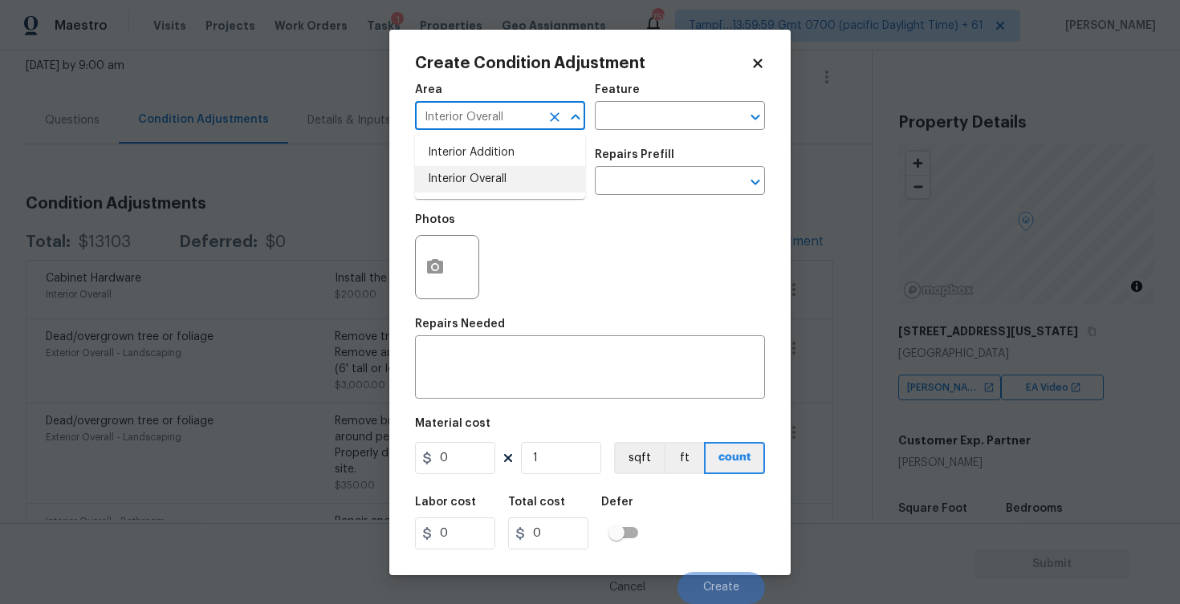
type input "Interior Overall"
click at [476, 186] on input "text" at bounding box center [477, 182] width 125 height 25
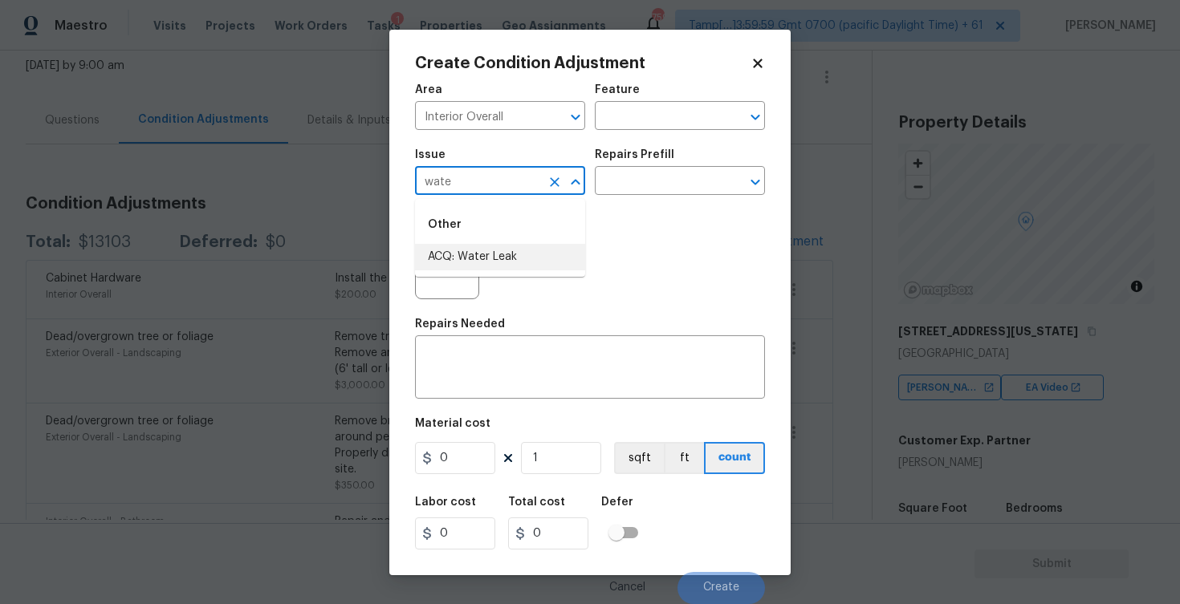
click at [467, 252] on li "ACQ: Water Leak" at bounding box center [500, 257] width 170 height 26
type input "ACQ: Water Leak"
click at [439, 254] on button "button" at bounding box center [435, 267] width 39 height 63
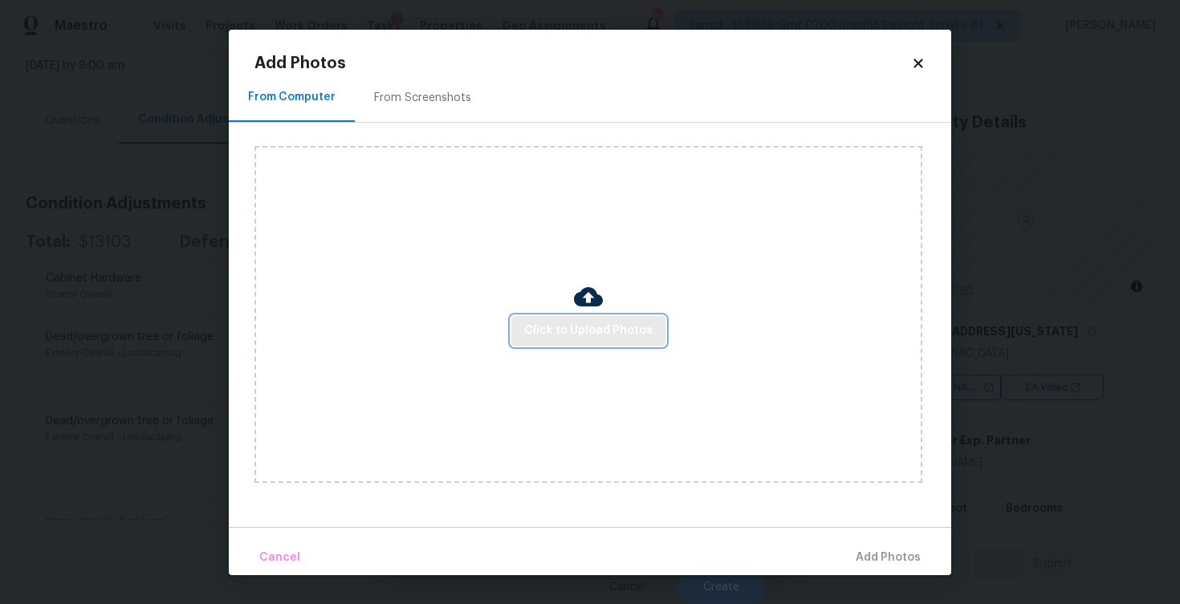
click at [596, 340] on span "Click to Upload Photos" at bounding box center [588, 331] width 128 height 20
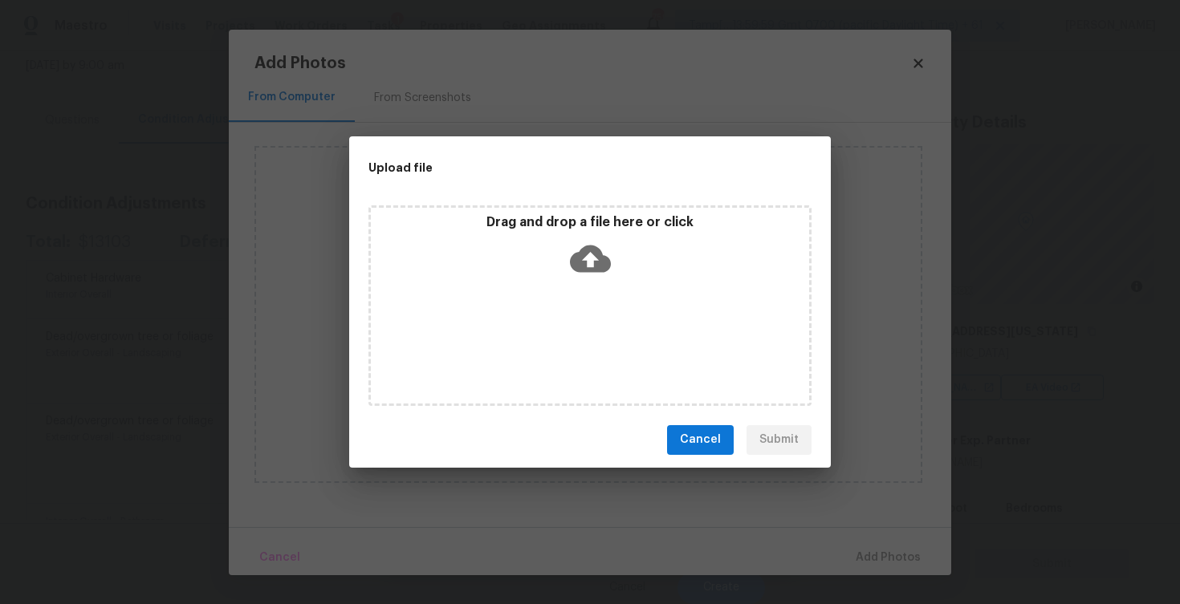
click at [593, 272] on icon at bounding box center [590, 258] width 41 height 41
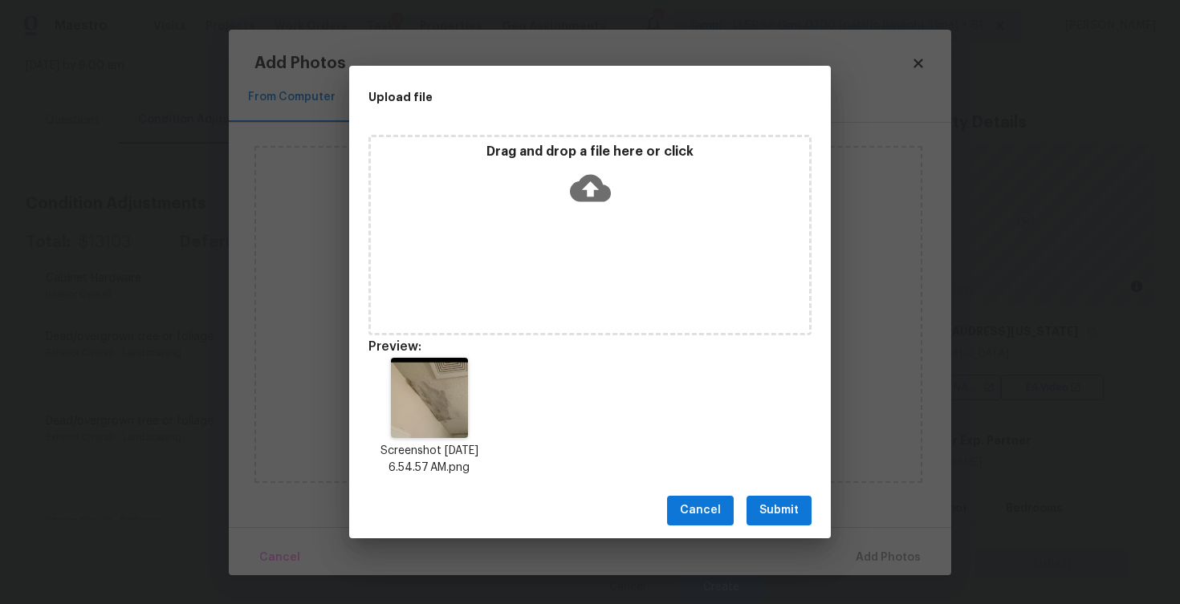
click at [783, 515] on span "Submit" at bounding box center [778, 511] width 39 height 20
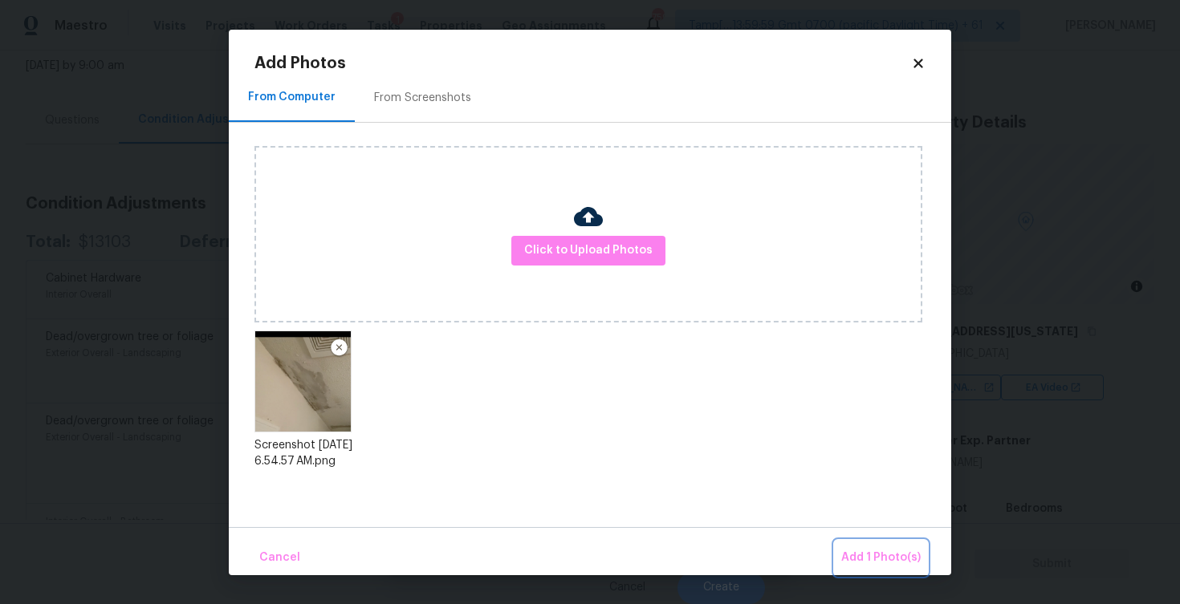
click at [881, 573] on button "Add 1 Photo(s)" at bounding box center [881, 558] width 92 height 35
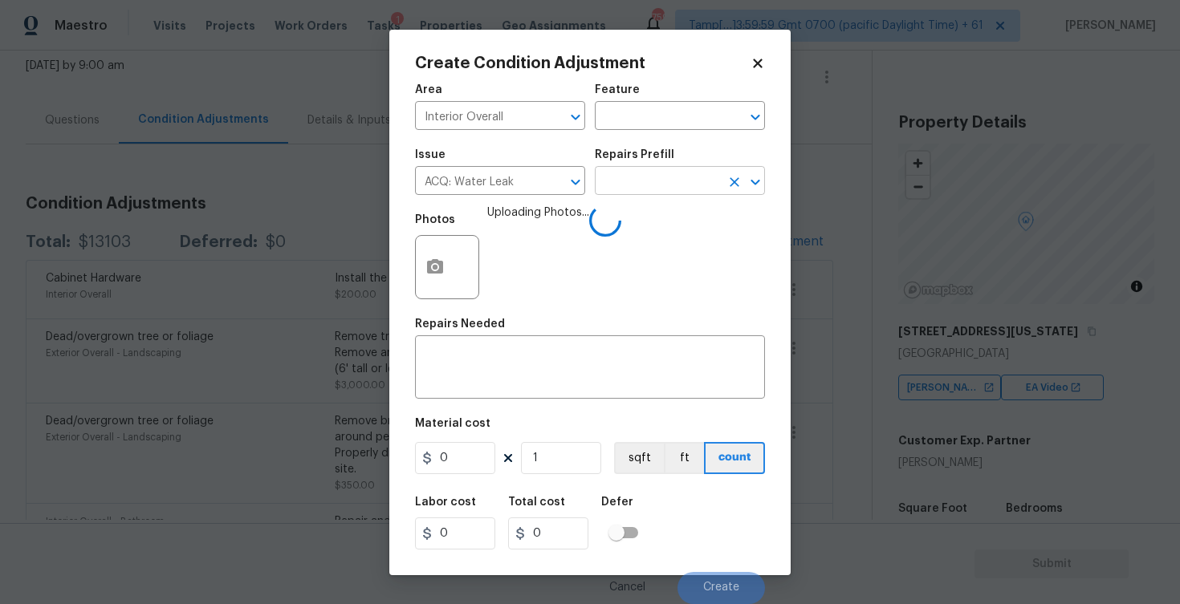
click at [660, 176] on input "text" at bounding box center [657, 182] width 125 height 25
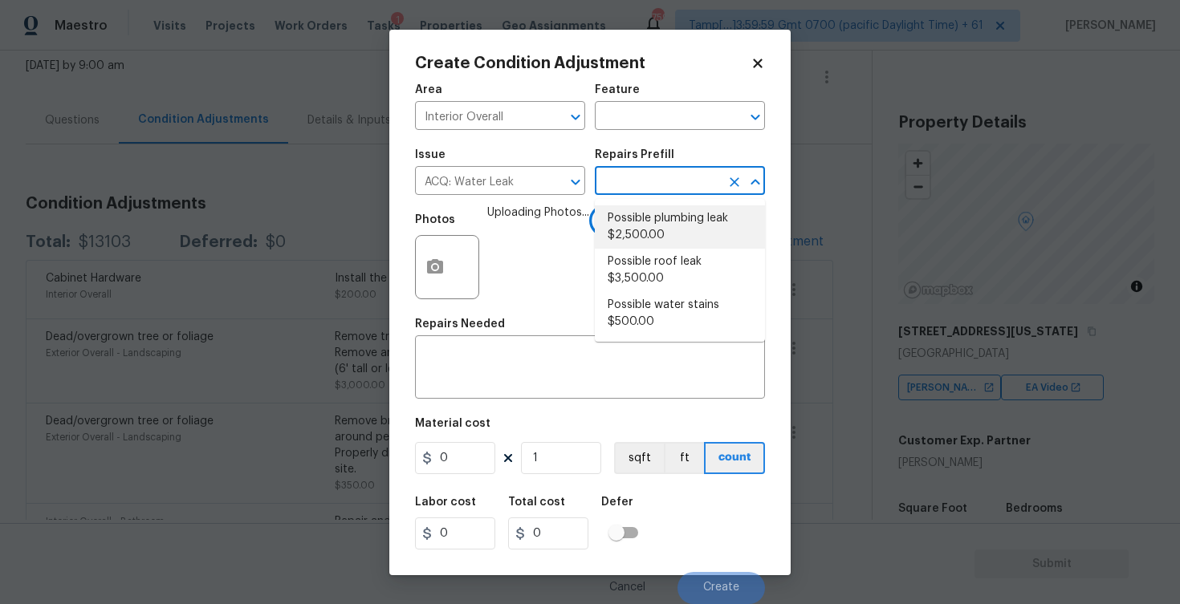
click at [673, 243] on li "Possible plumbing leak $2,500.00" at bounding box center [680, 226] width 170 height 43
type input "Acquisition"
type textarea "Acquisition Scope: Possible plumbing leak"
type input "2500"
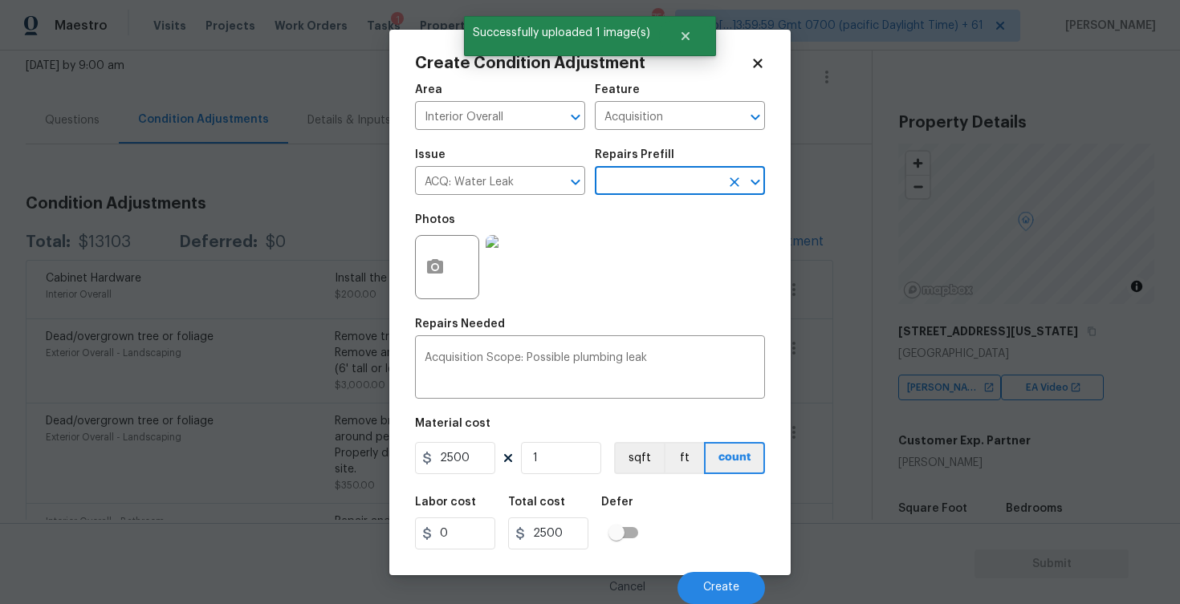
click at [712, 560] on div "Cancel Create" at bounding box center [590, 581] width 350 height 45
click at [721, 575] on button "Create" at bounding box center [720, 588] width 87 height 32
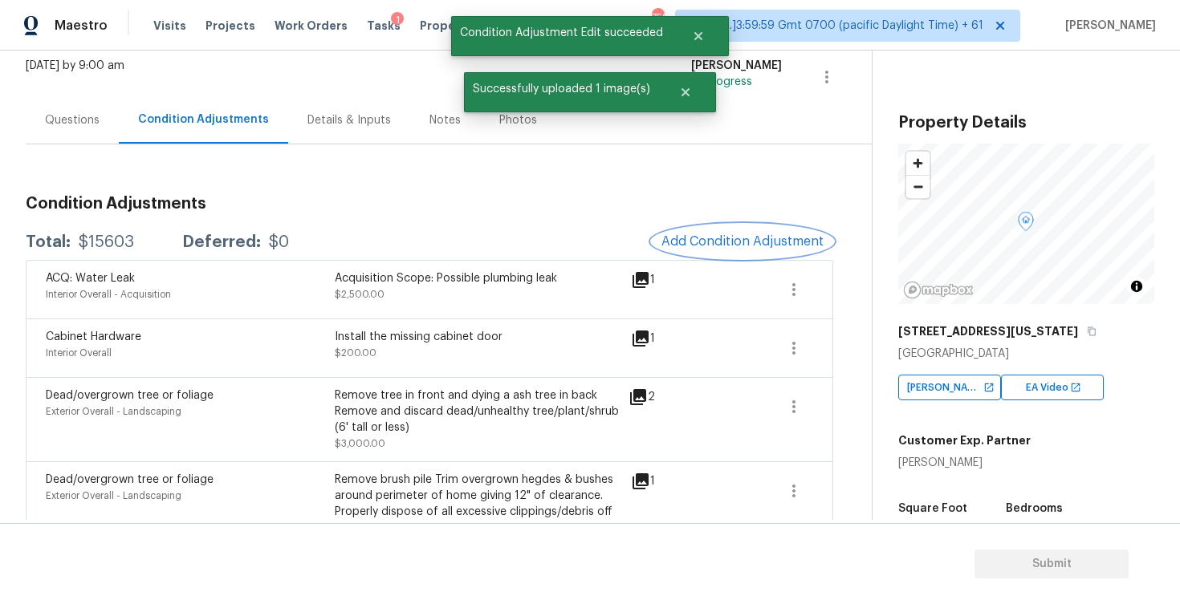
click at [747, 242] on span "Add Condition Adjustment" at bounding box center [742, 241] width 162 height 14
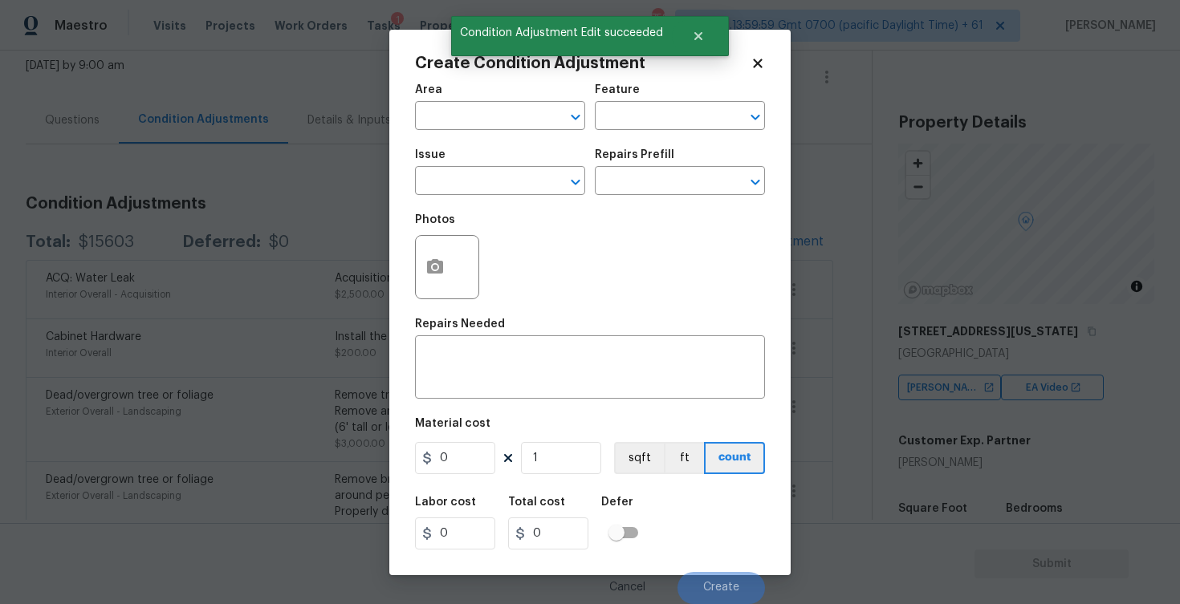
click at [481, 112] on div "Successfully uploaded 1 image(s)" at bounding box center [590, 92] width 252 height 40
click at [481, 112] on input "text" at bounding box center [477, 117] width 125 height 25
click at [487, 181] on li "Interior Overall" at bounding box center [500, 179] width 170 height 26
type input "Interior Overall"
click at [487, 181] on input "text" at bounding box center [477, 182] width 125 height 25
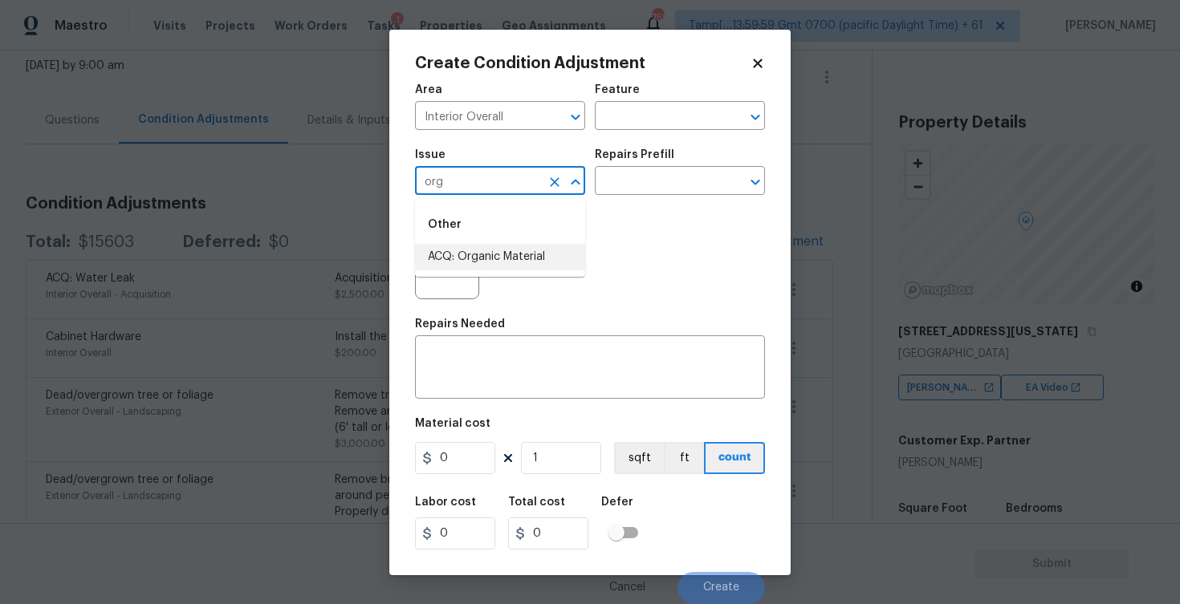
click at [478, 263] on li "ACQ: Organic Material" at bounding box center [500, 257] width 170 height 26
type input "ACQ: Organic Material"
click at [441, 256] on button "button" at bounding box center [435, 267] width 39 height 63
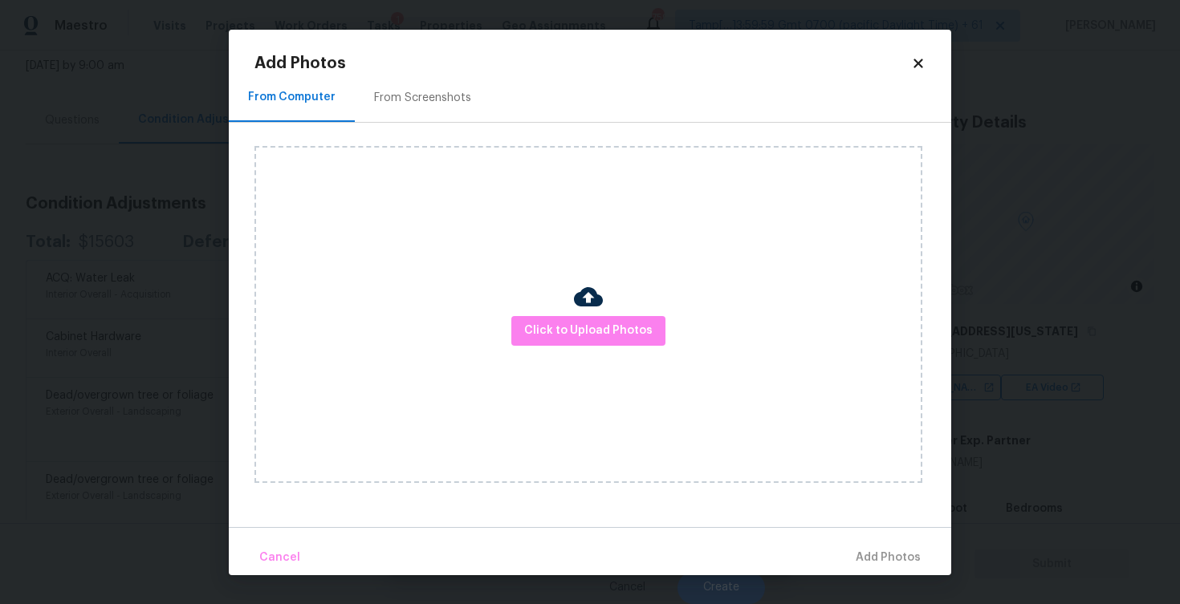
click at [592, 306] on img at bounding box center [588, 297] width 29 height 29
click at [592, 319] on button "Click to Upload Photos" at bounding box center [588, 331] width 154 height 30
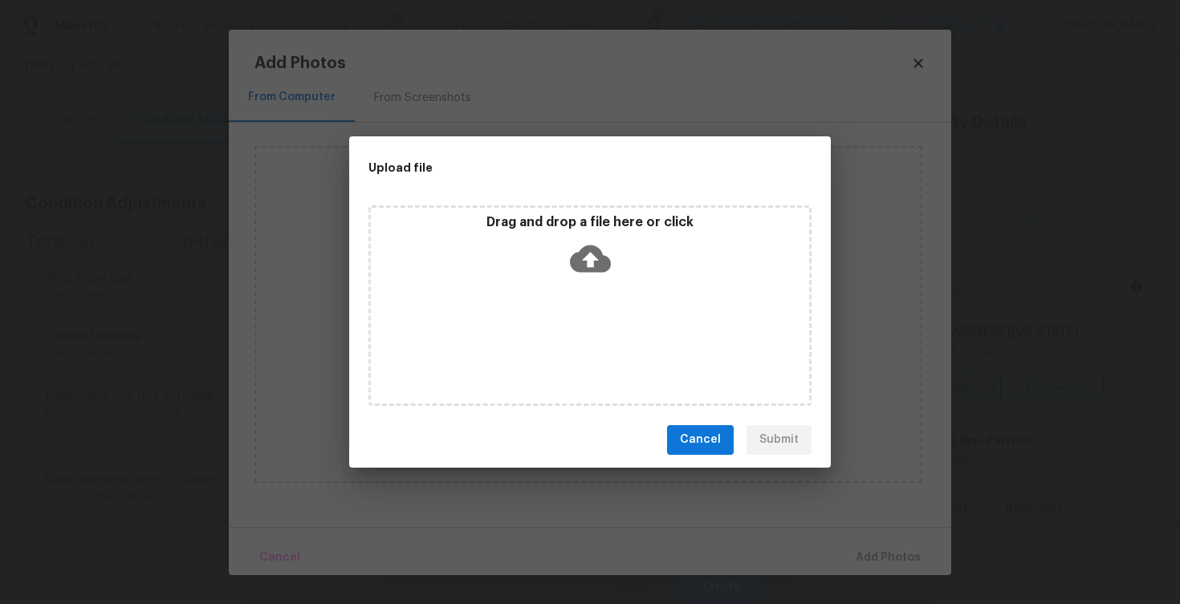
click at [587, 270] on icon at bounding box center [590, 258] width 41 height 27
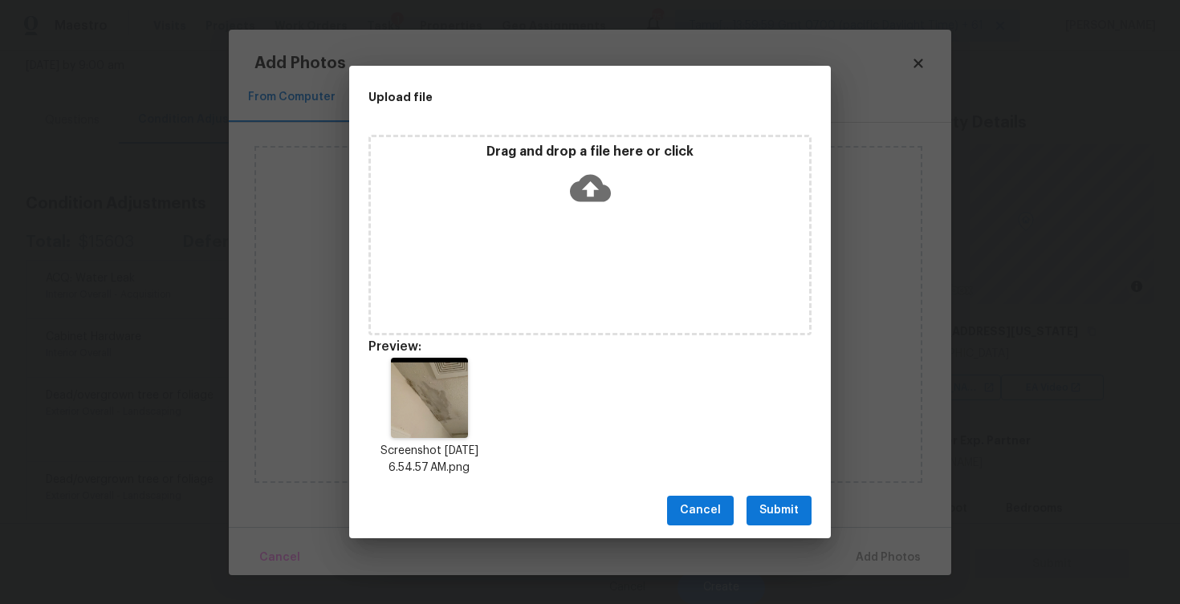
click at [779, 511] on span "Submit" at bounding box center [778, 511] width 39 height 20
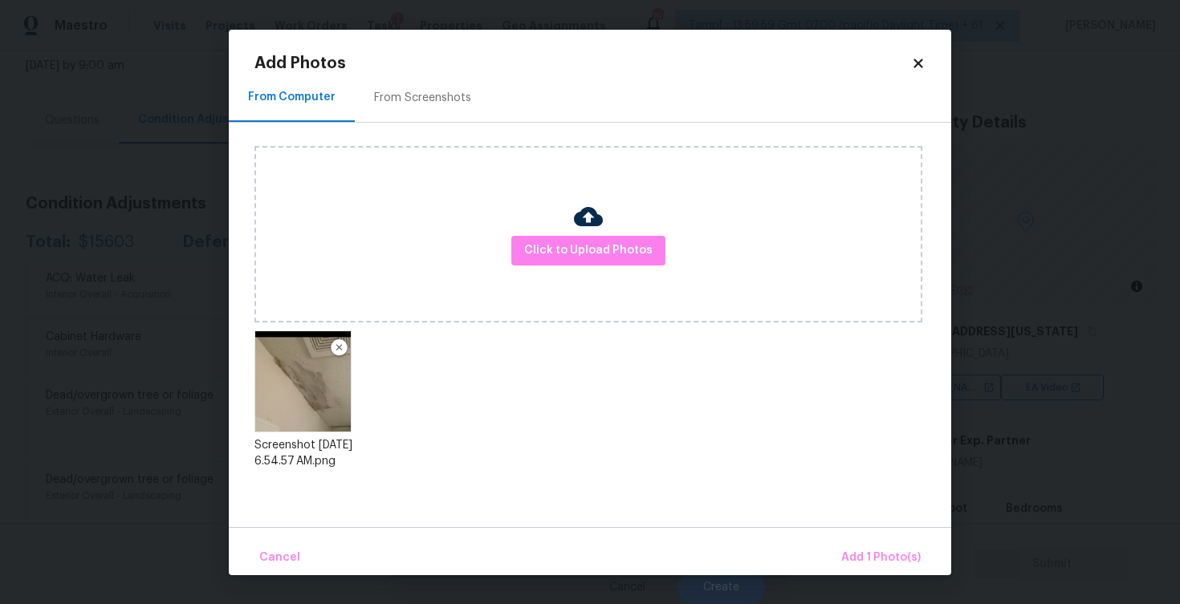
click at [857, 535] on div "Cancel Add 1 Photo(s)" at bounding box center [590, 551] width 722 height 48
click at [863, 545] on button "Add 1 Photo(s)" at bounding box center [881, 558] width 92 height 35
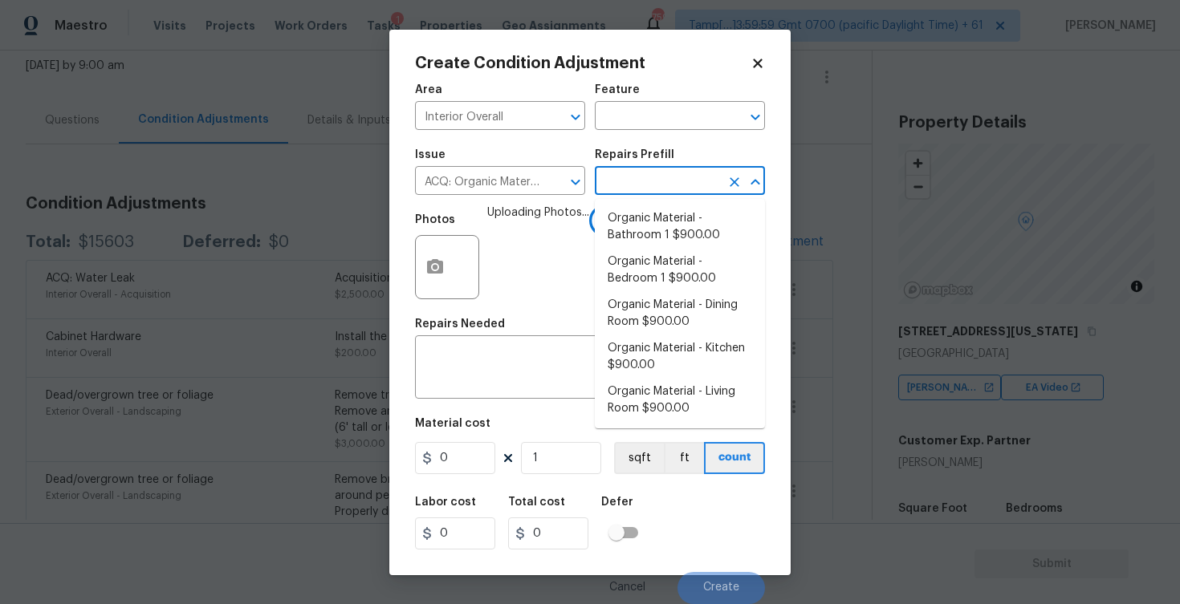
click at [668, 193] on input "text" at bounding box center [657, 182] width 125 height 25
type input "org"
click at [665, 248] on li "Organic Material - Bathroom 1 $900.00" at bounding box center [680, 226] width 170 height 43
type input "Acquisition"
type textarea "Acquisition Scope: Conditions Conducive to Organic Material - Bathroom 1 Discla…"
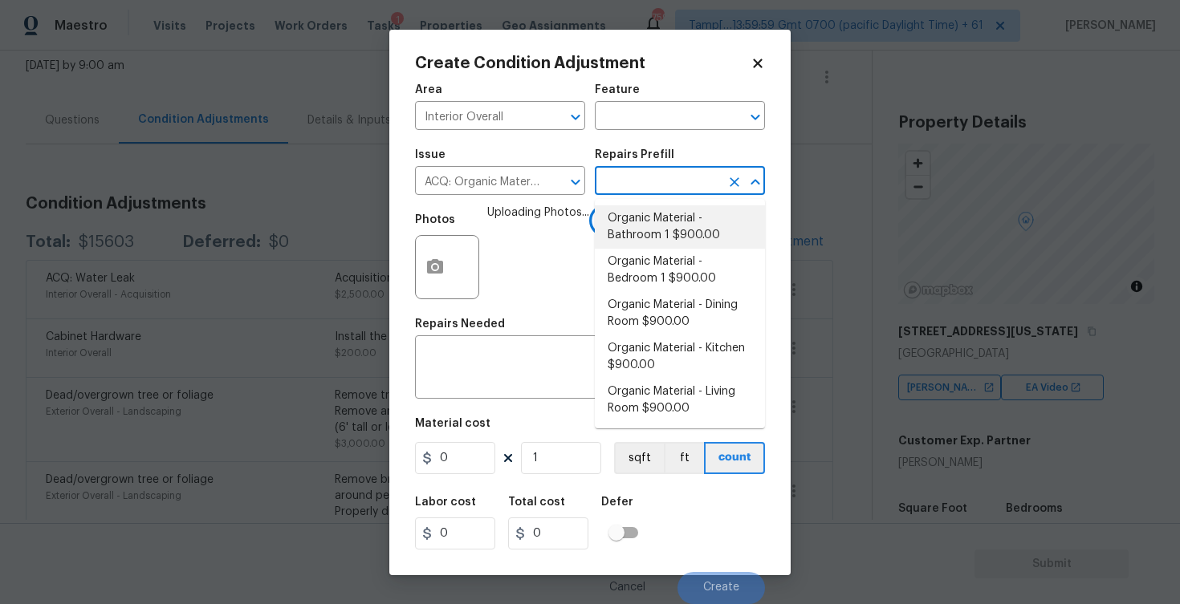
type input "900"
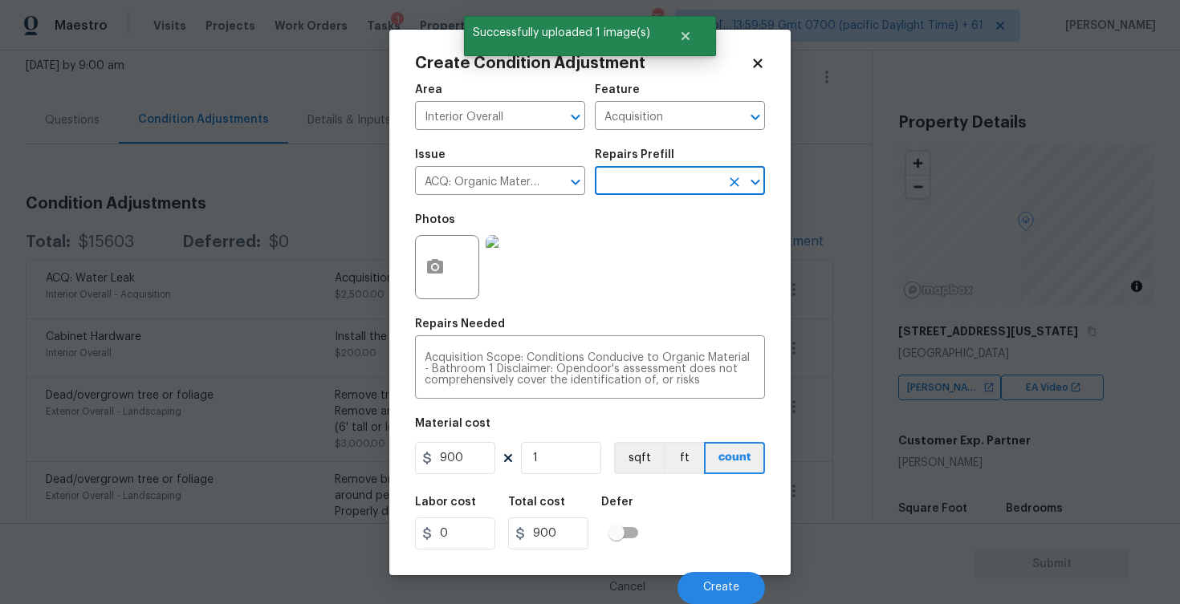
click at [712, 570] on div "Cancel Create" at bounding box center [590, 581] width 350 height 45
click at [713, 576] on button "Create" at bounding box center [720, 588] width 87 height 32
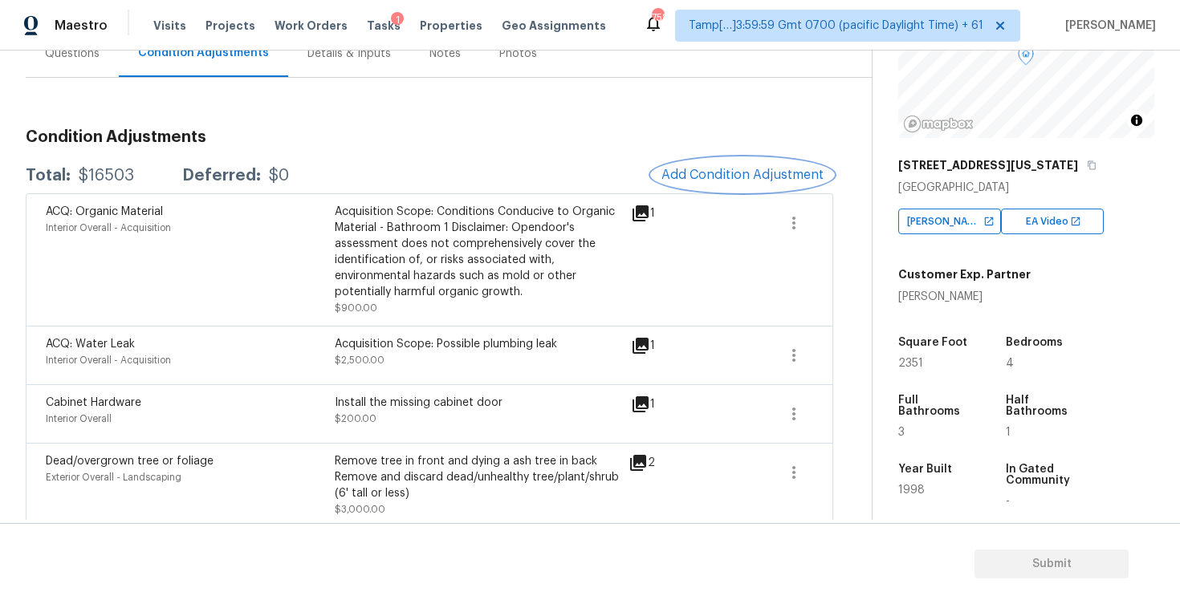
scroll to position [169, 0]
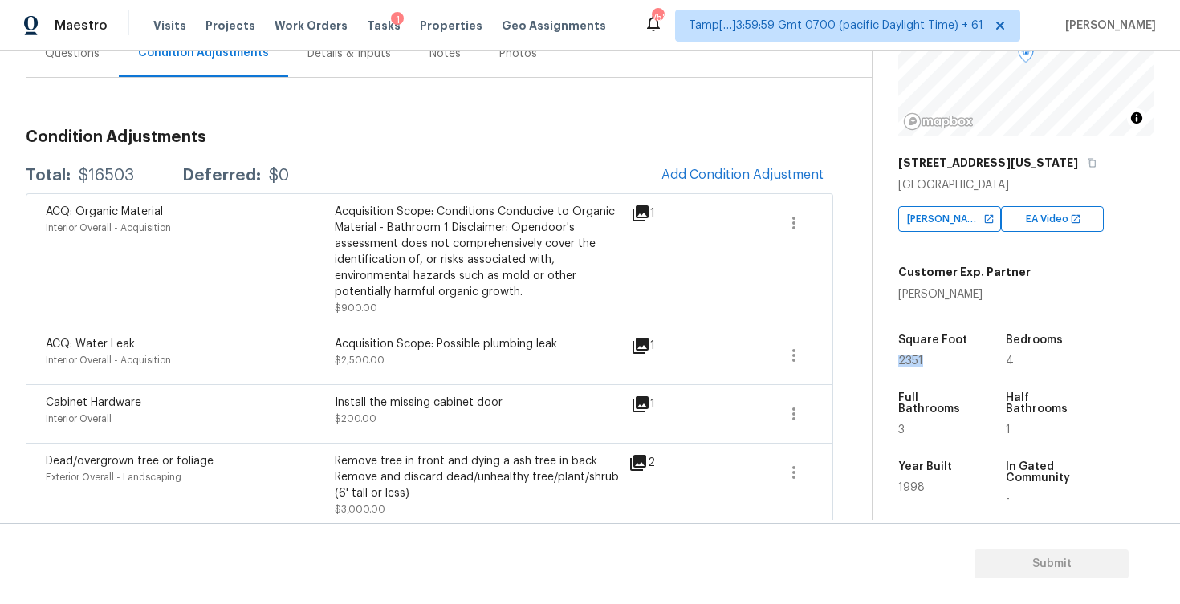
drag, startPoint x: 897, startPoint y: 365, endPoint x: 938, endPoint y: 365, distance: 40.9
click at [938, 365] on div "Property Details © Mapbox © OpenStreetMap Improve this map [STREET_ADDRESS][US_…" at bounding box center [1014, 298] width 282 height 832
copy span "2351"
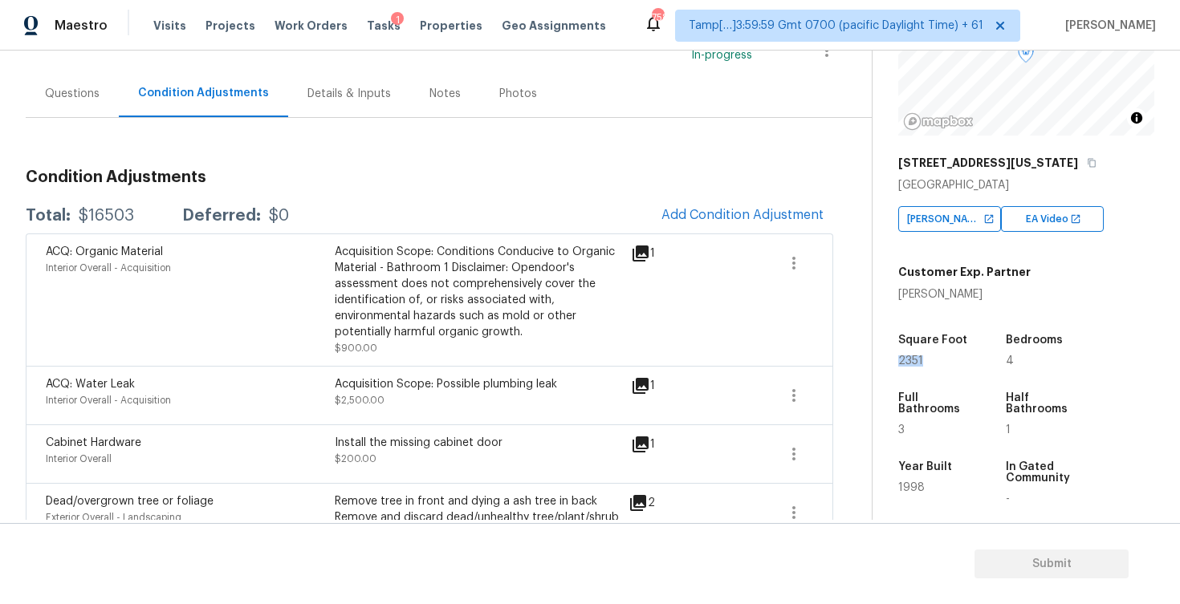
scroll to position [124, 0]
click at [773, 216] on span "Add Condition Adjustment" at bounding box center [742, 217] width 162 height 14
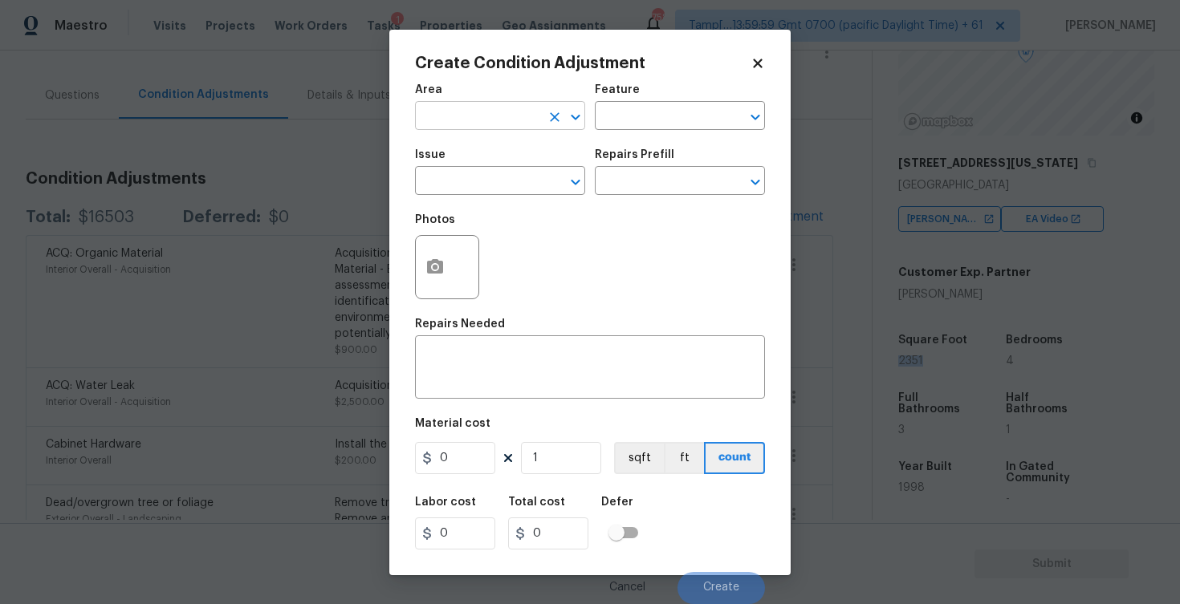
click at [511, 112] on input "text" at bounding box center [477, 117] width 125 height 25
click at [512, 173] on li "Interior Overall" at bounding box center [500, 179] width 170 height 26
type input "Interior Overall"
click at [512, 173] on input "text" at bounding box center [477, 182] width 125 height 25
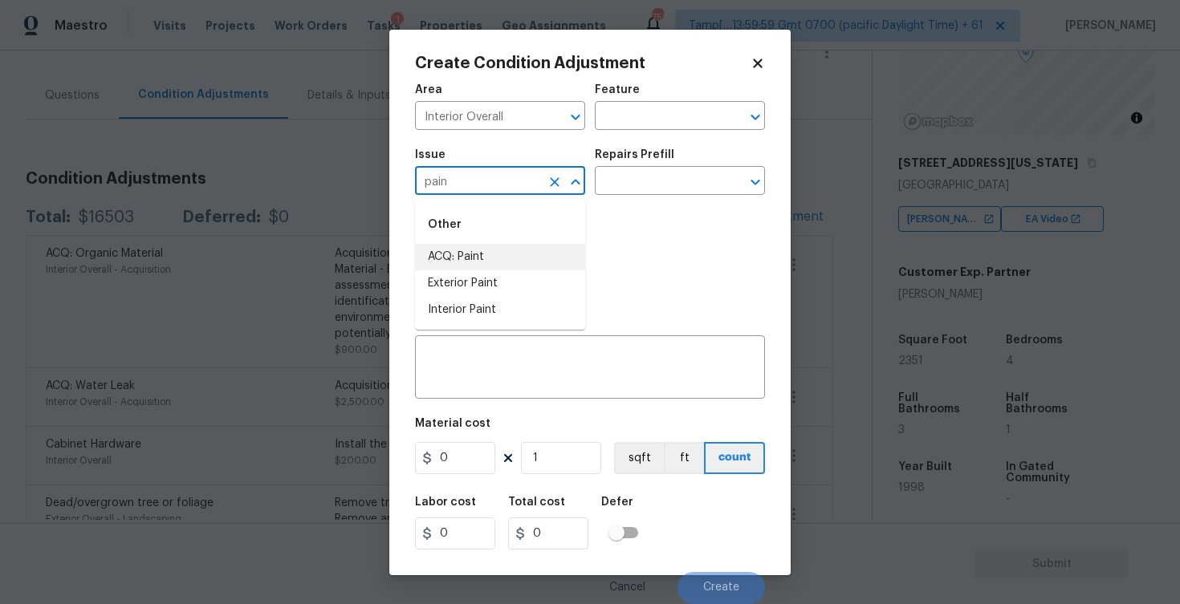
click at [512, 259] on li "ACQ: Paint" at bounding box center [500, 257] width 170 height 26
type input "ACQ: Paint"
click at [670, 189] on input "text" at bounding box center [657, 182] width 125 height 25
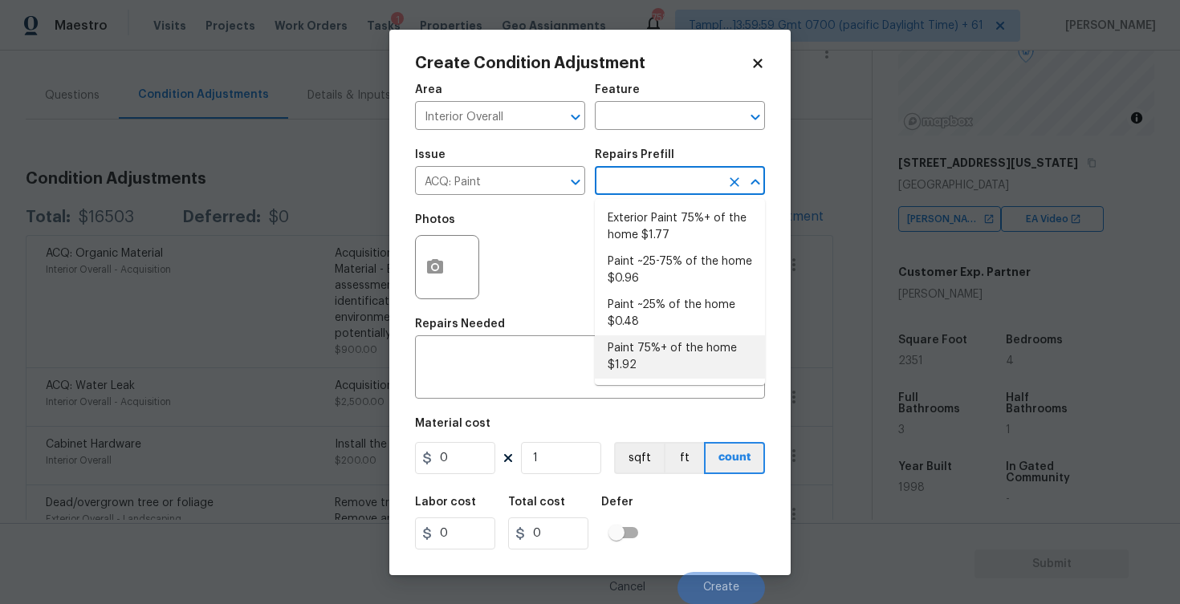
click at [657, 344] on li "Paint 75%+ of the home $1.92" at bounding box center [680, 357] width 170 height 43
type input "Acquisition"
type textarea "Acquisition Scope: 75%+ of the home will likely require interior paint"
type input "1.92"
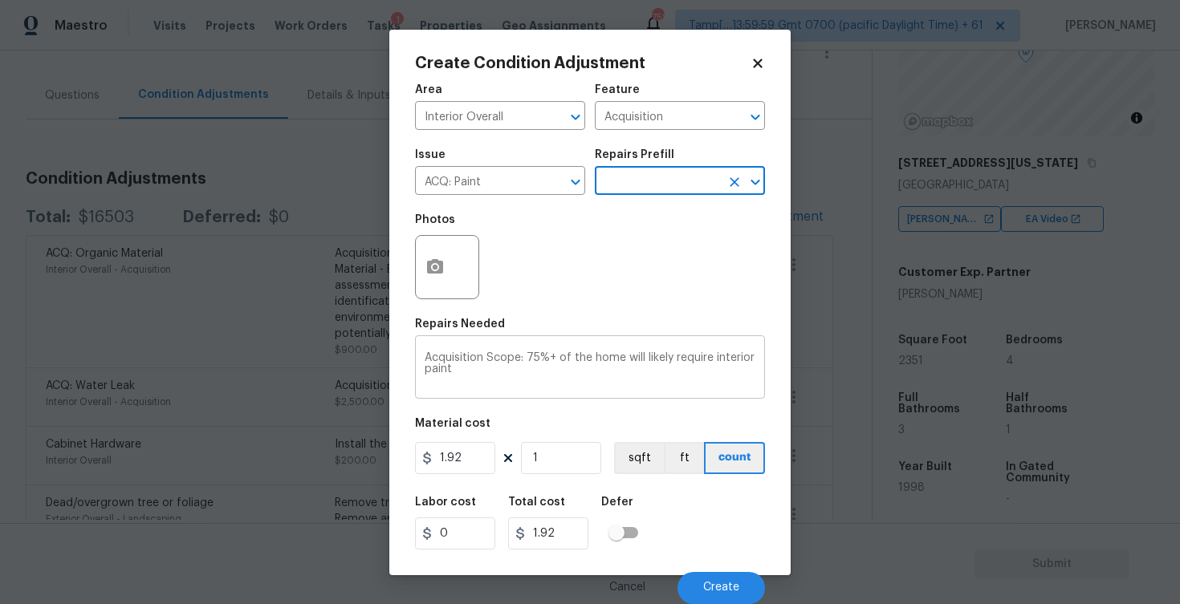
scroll to position [0, 0]
click at [567, 459] on input "1" at bounding box center [561, 458] width 80 height 32
type input "0"
paste input "2351"
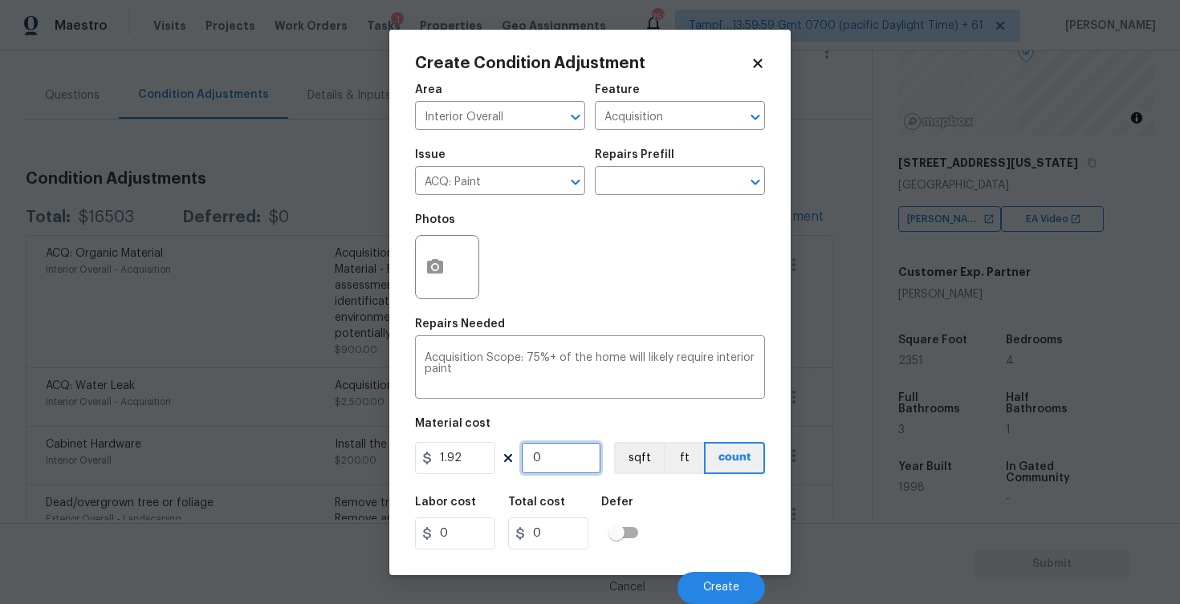
type input "2351"
type input "4513.92"
type input "2351"
click at [630, 461] on button "sqft" at bounding box center [639, 458] width 50 height 32
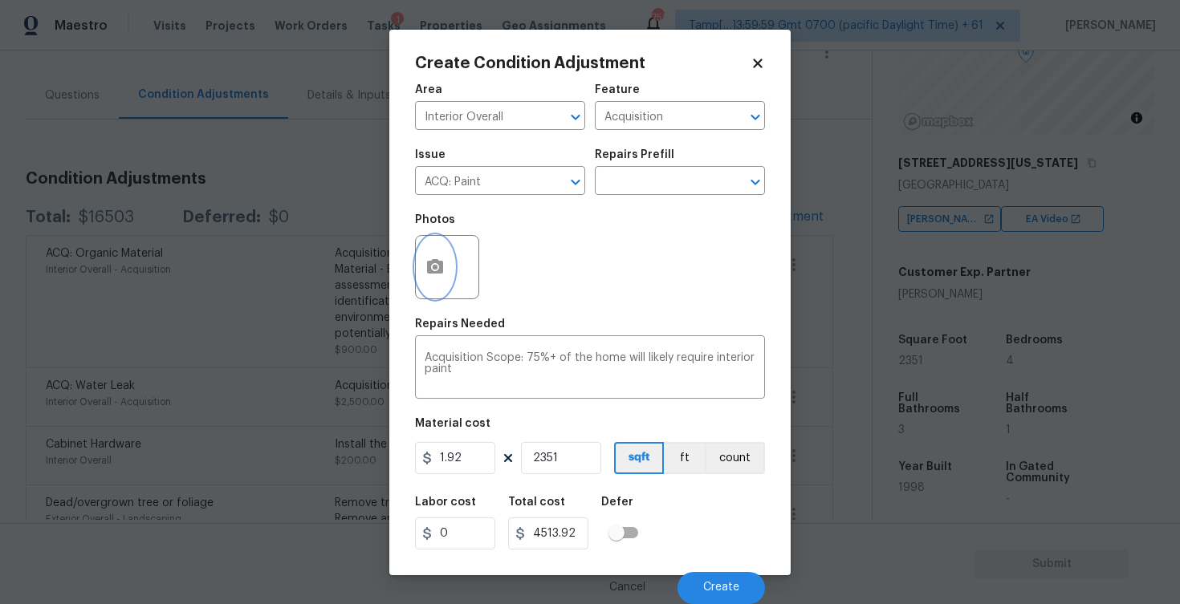
click at [427, 270] on icon "button" at bounding box center [435, 266] width 16 height 14
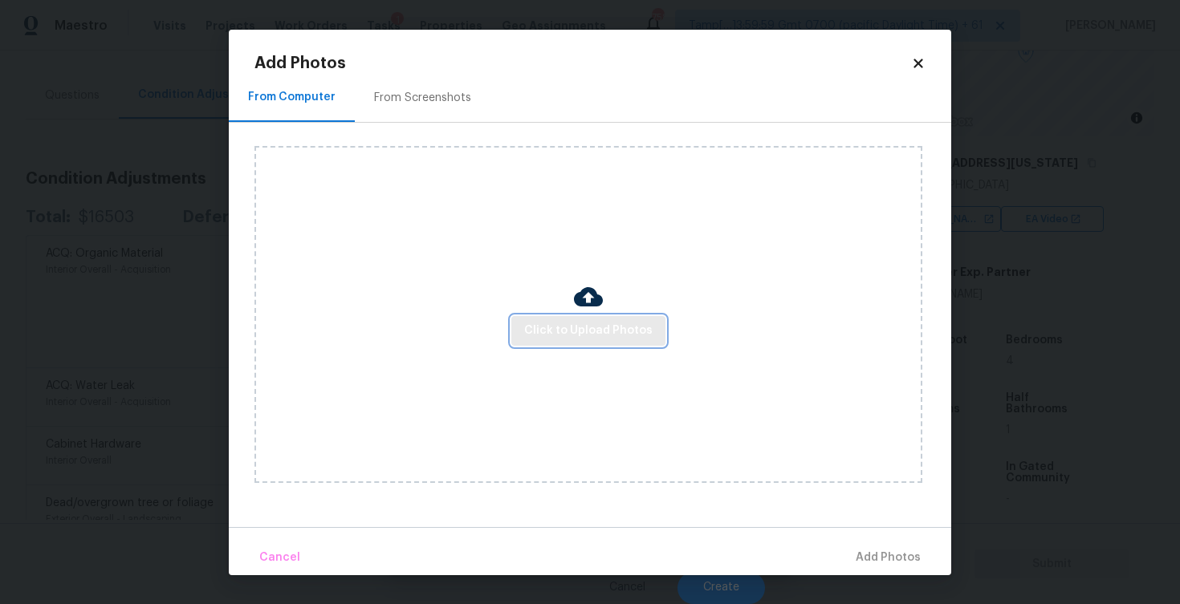
click at [570, 336] on span "Click to Upload Photos" at bounding box center [588, 331] width 128 height 20
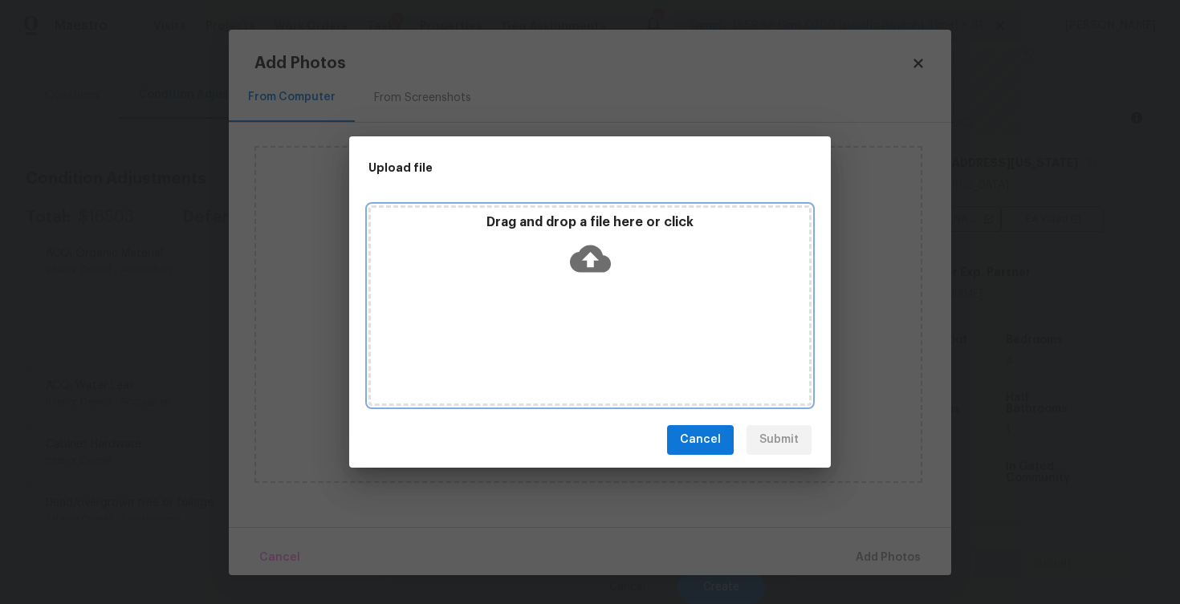
click at [580, 256] on icon at bounding box center [590, 258] width 41 height 27
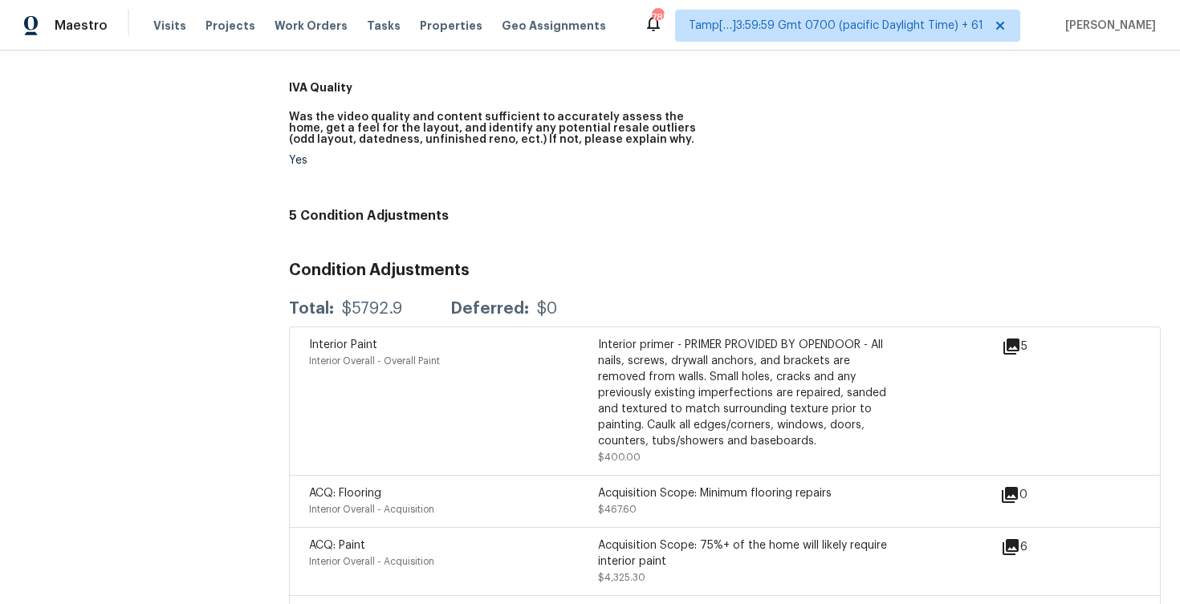
scroll to position [736, 0]
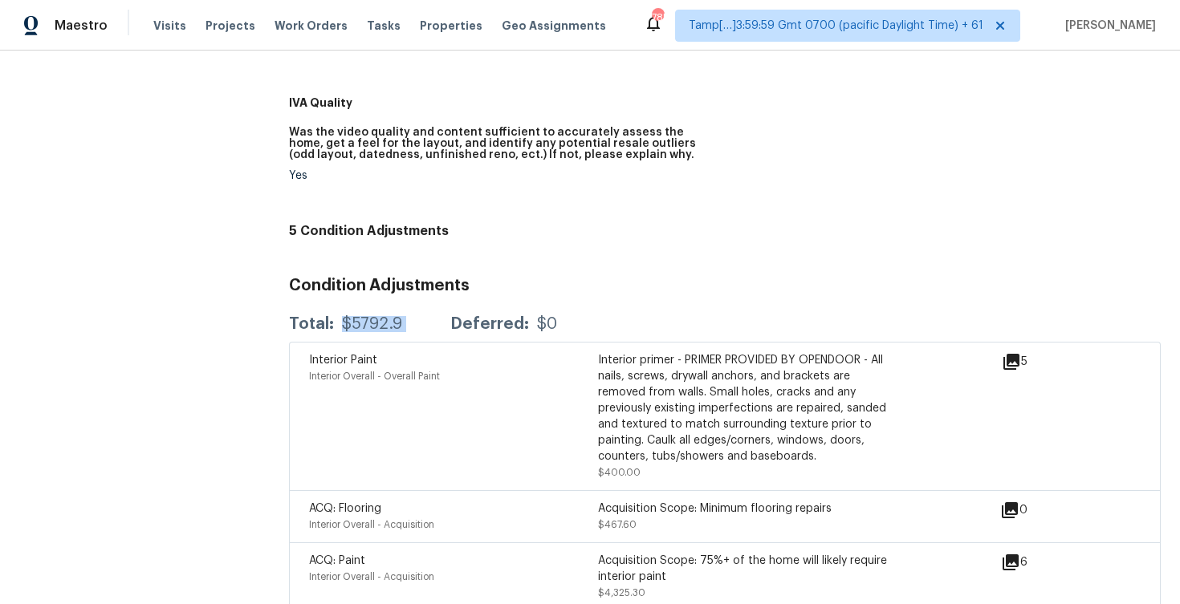
drag, startPoint x: 340, startPoint y: 311, endPoint x: 425, endPoint y: 307, distance: 85.2
click at [427, 316] on div "Total: $5792.9 Deferred: $0" at bounding box center [423, 324] width 268 height 16
copy div "$5792.9"
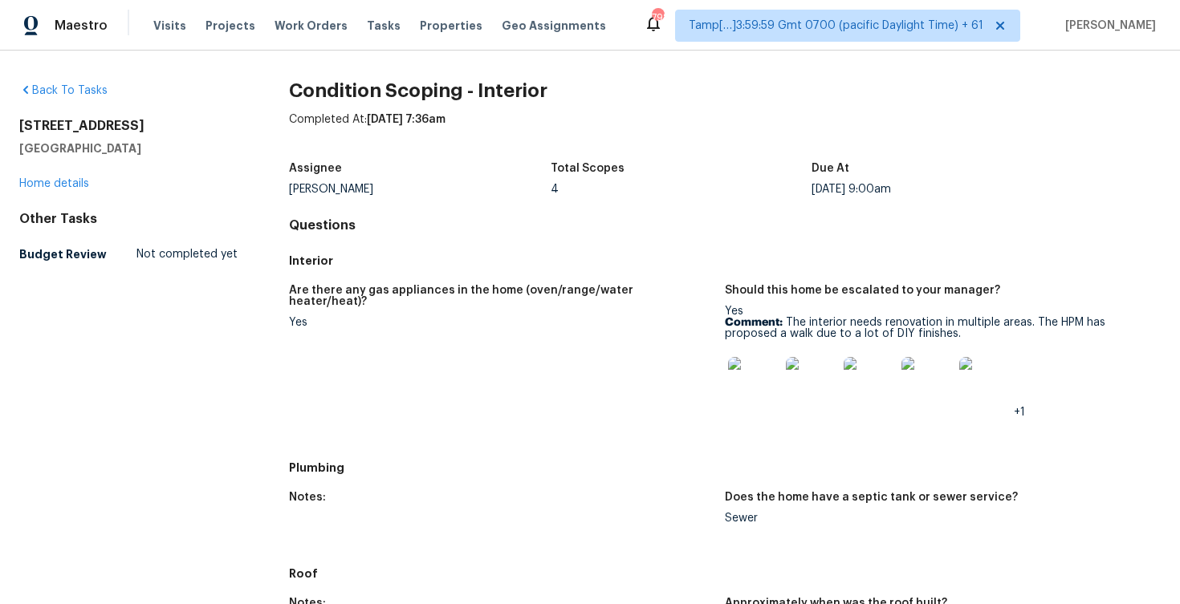
scroll to position [58, 0]
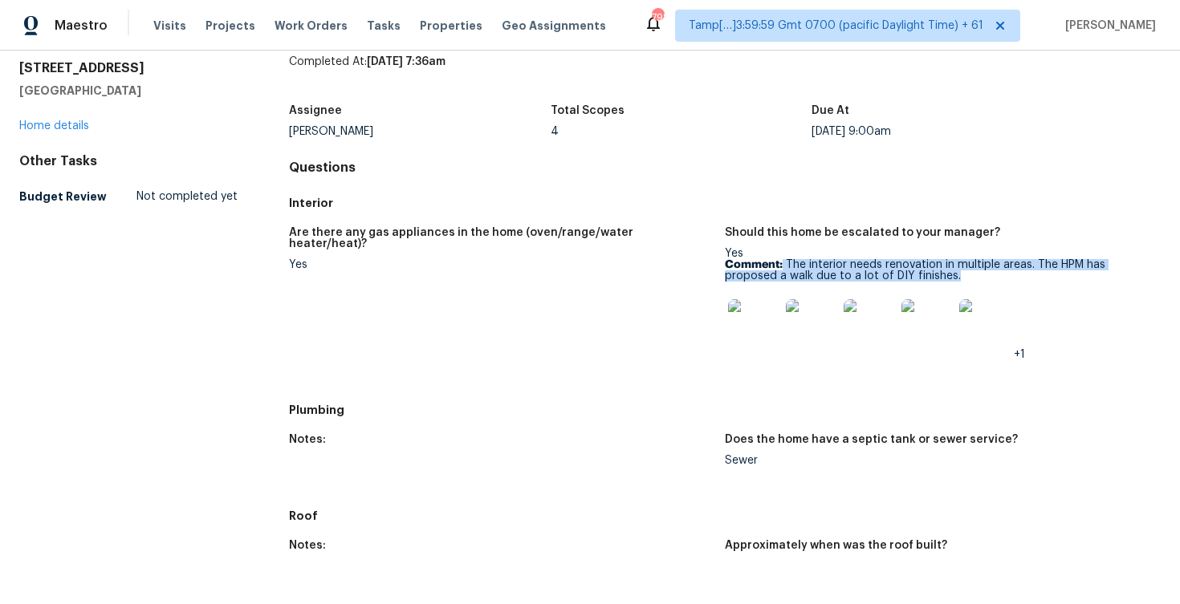
drag, startPoint x: 783, startPoint y: 263, endPoint x: 986, endPoint y: 273, distance: 202.5
click at [986, 276] on p "Comment: The interior needs renovation in multiple areas. The HPM has proposed …" at bounding box center [936, 270] width 423 height 22
copy p "The interior needs renovation in multiple areas. The HPM has proposed a walk du…"
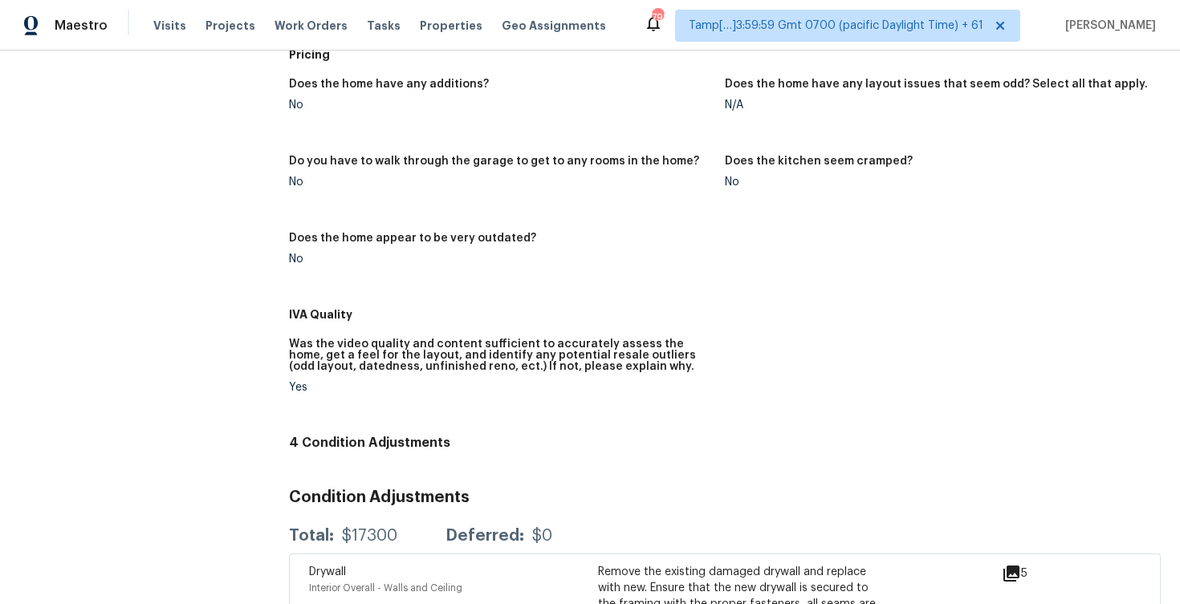
scroll to position [871, 0]
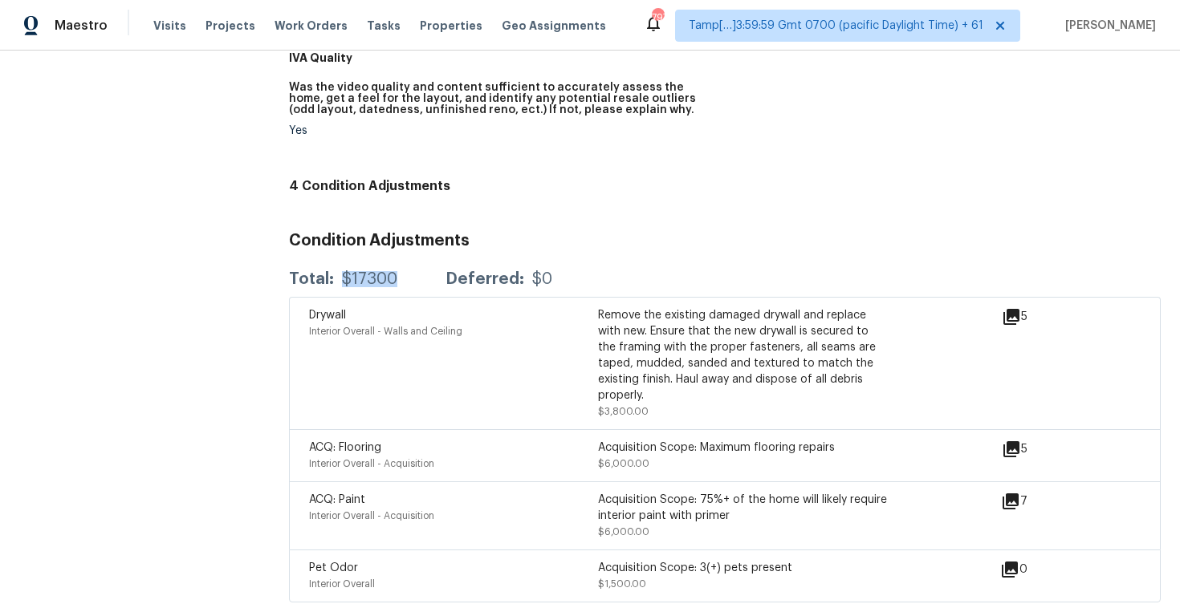
drag, startPoint x: 342, startPoint y: 277, endPoint x: 405, endPoint y: 272, distance: 63.6
click at [406, 275] on div "Total: $17300 Deferred: $0" at bounding box center [420, 279] width 263 height 16
copy div "$17300"
click at [775, 240] on h3 "Condition Adjustments" at bounding box center [725, 241] width 872 height 16
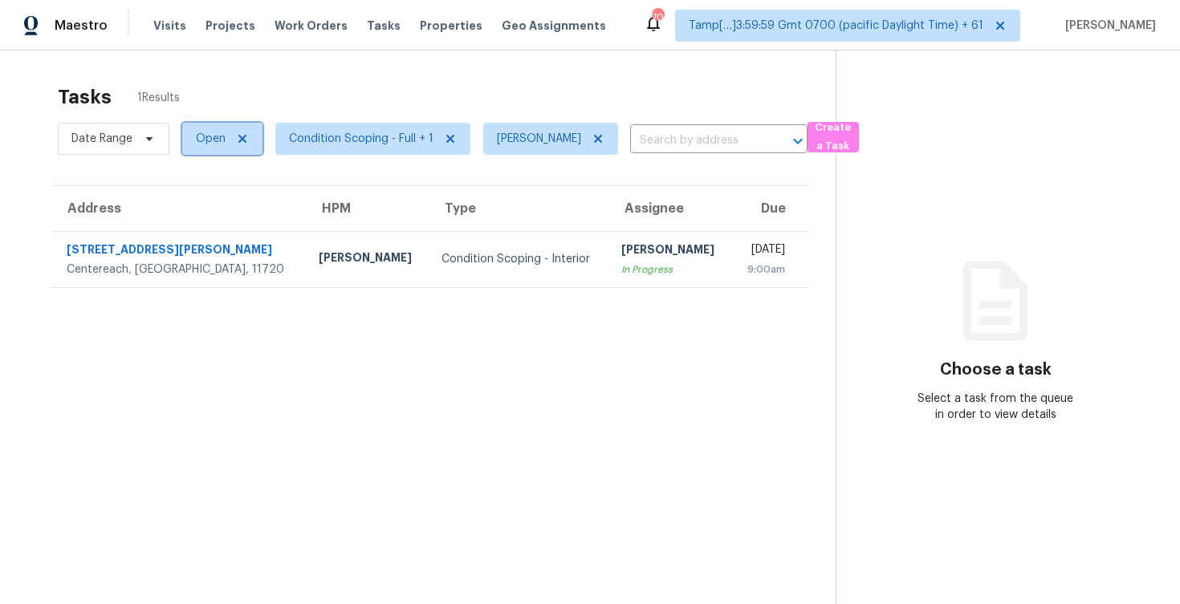
click at [213, 132] on span "Open" at bounding box center [211, 139] width 30 height 16
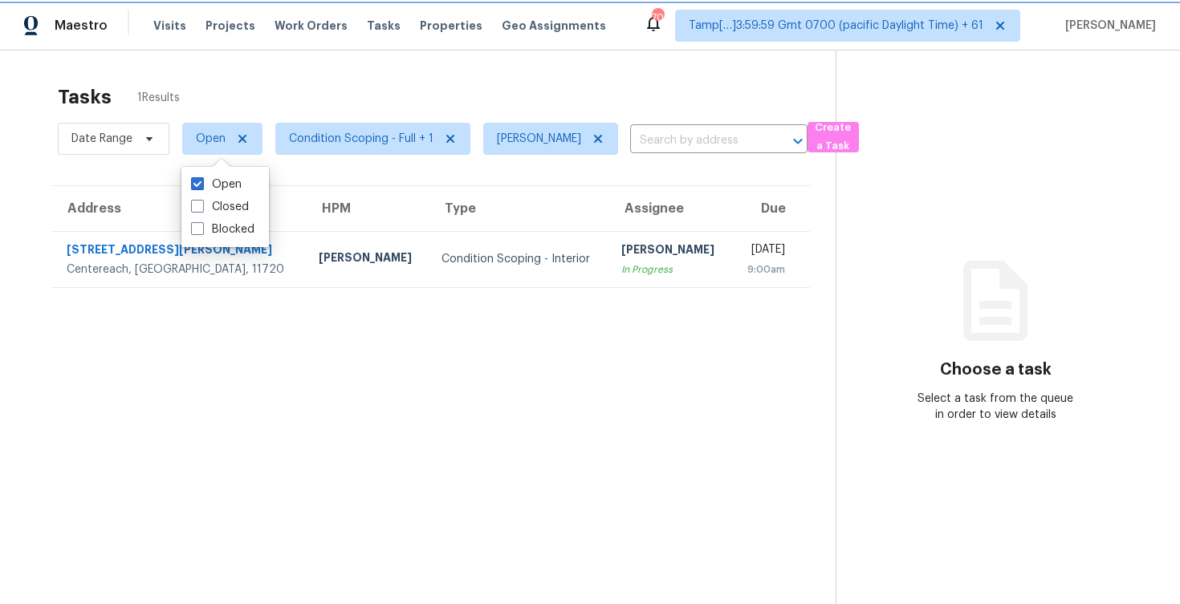
click at [227, 140] on span "Open" at bounding box center [222, 139] width 80 height 32
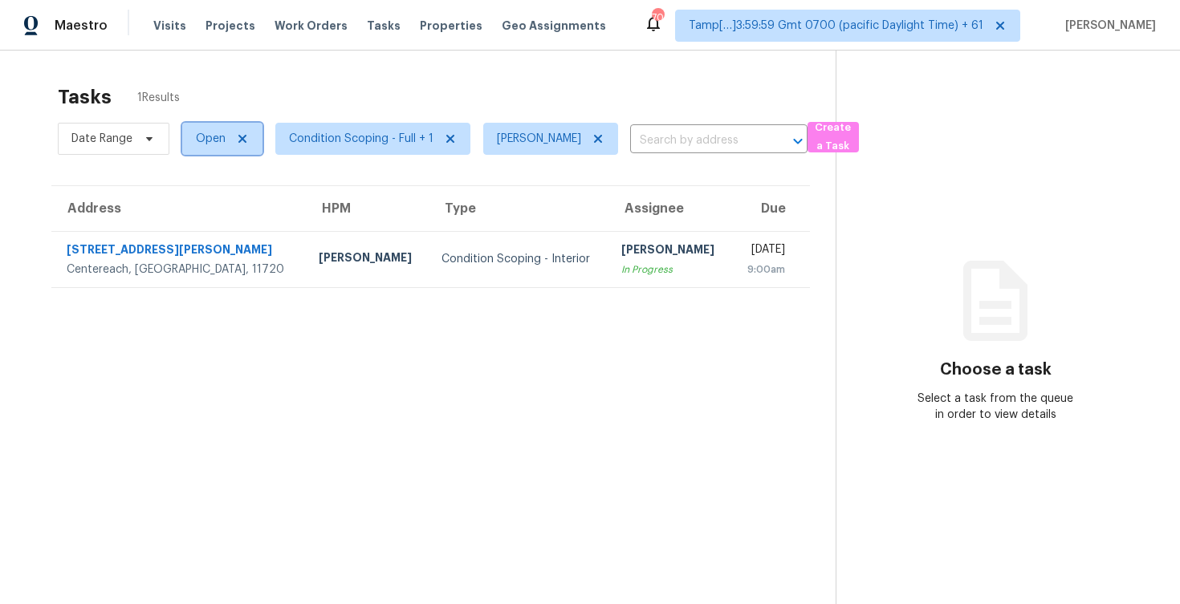
click at [227, 140] on span "Open" at bounding box center [222, 139] width 80 height 32
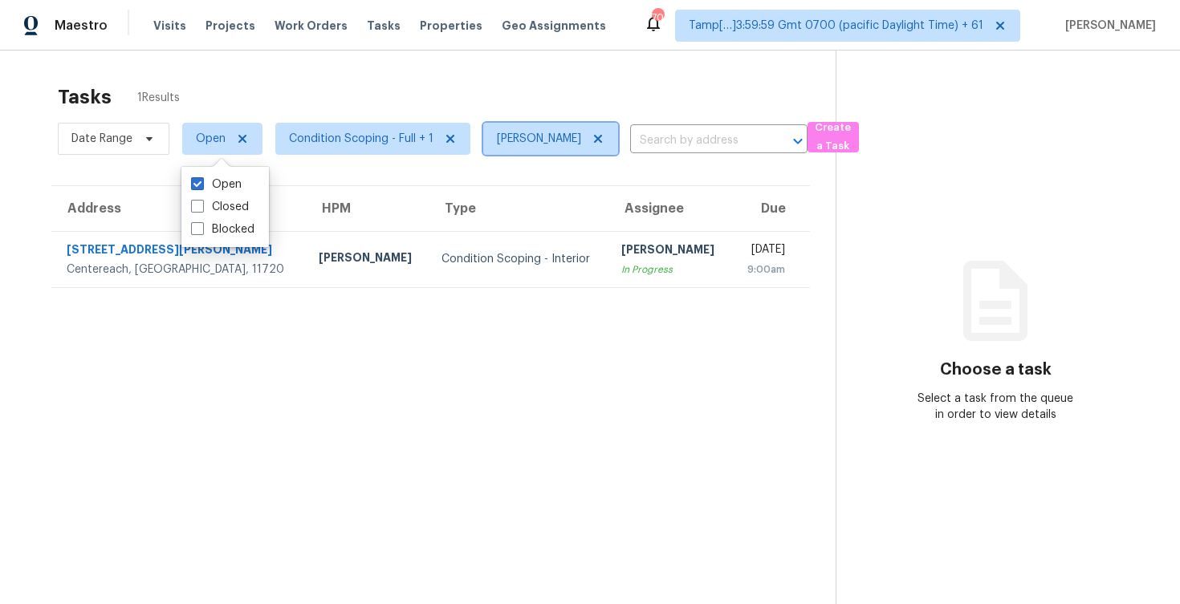
click at [592, 138] on icon at bounding box center [598, 138] width 13 height 13
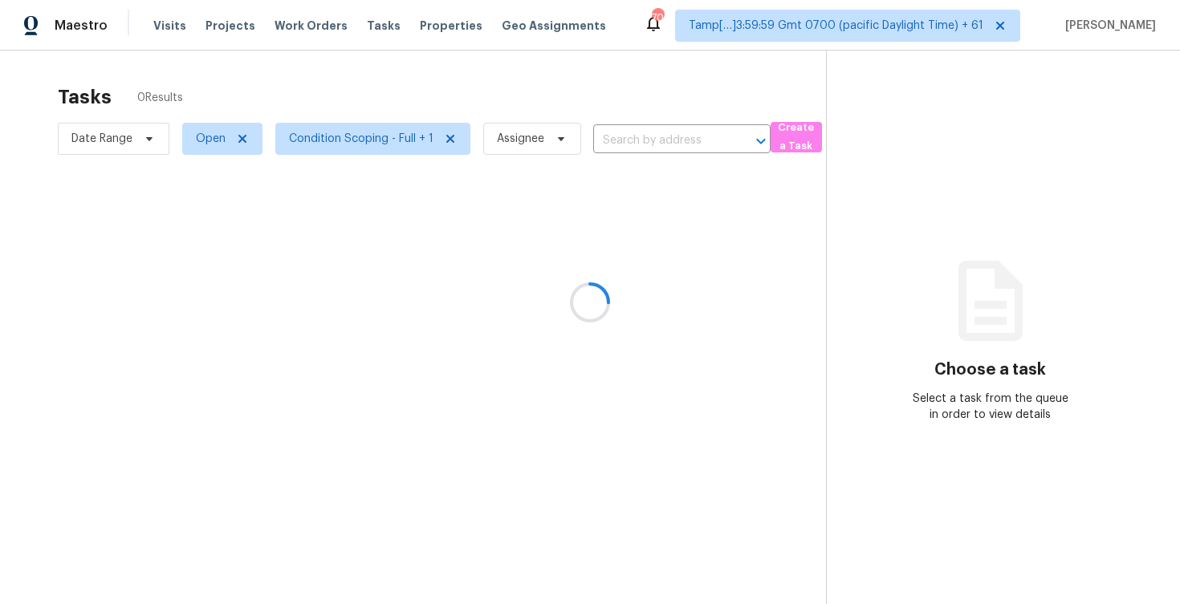
click at [503, 71] on div at bounding box center [590, 302] width 1180 height 604
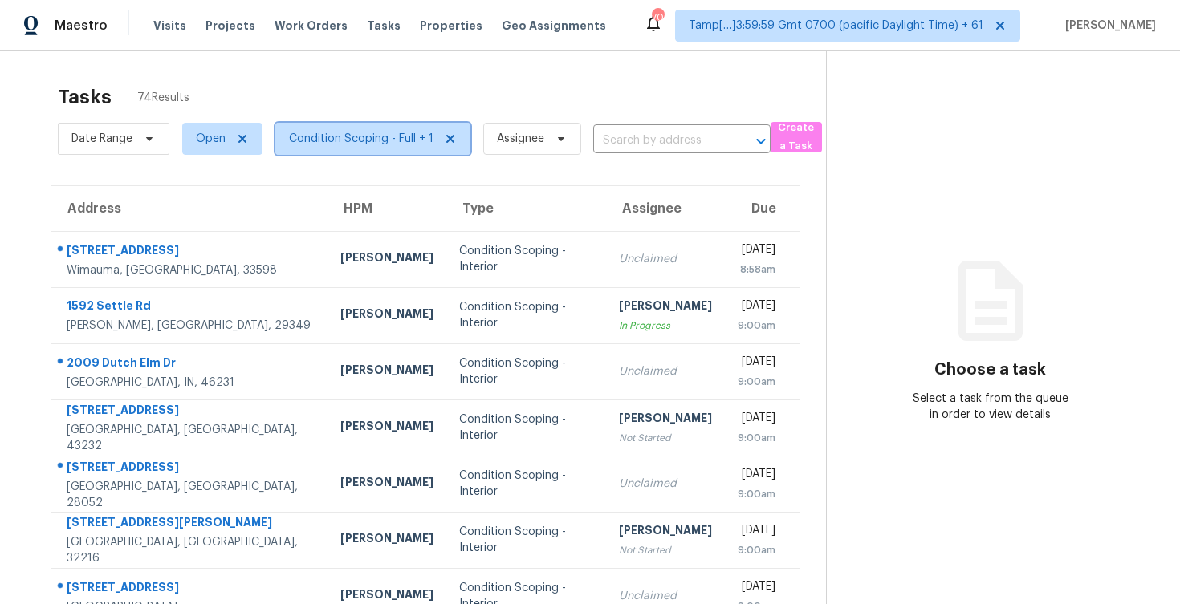
click at [358, 153] on span "Condition Scoping - Full + 1" at bounding box center [372, 139] width 195 height 32
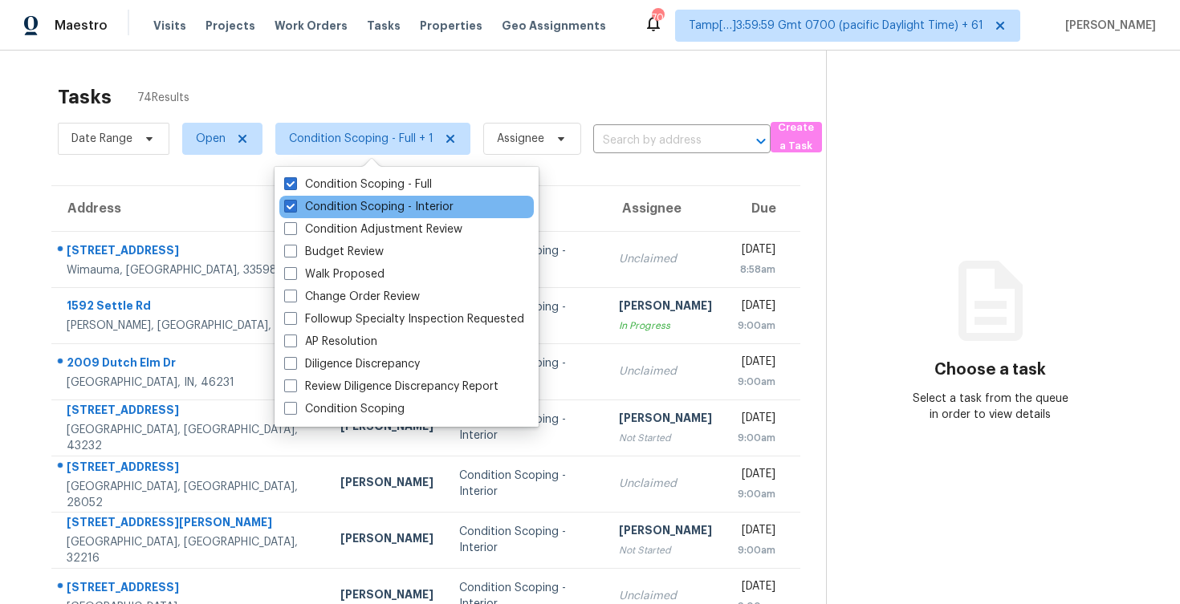
click at [376, 198] on div "Condition Scoping - Interior" at bounding box center [406, 207] width 254 height 22
click at [378, 206] on label "Condition Scoping - Interior" at bounding box center [368, 207] width 169 height 16
click at [295, 206] on input "Condition Scoping - Interior" at bounding box center [289, 204] width 10 height 10
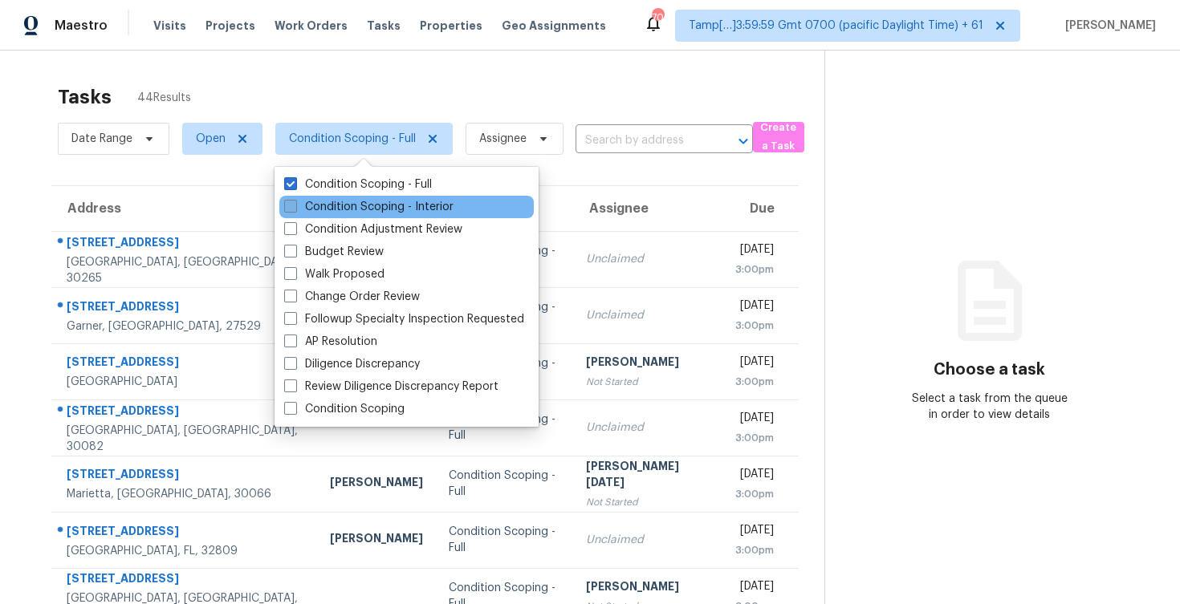
click at [393, 203] on label "Condition Scoping - Interior" at bounding box center [368, 207] width 169 height 16
click at [295, 203] on input "Condition Scoping - Interior" at bounding box center [289, 204] width 10 height 10
checkbox input "true"
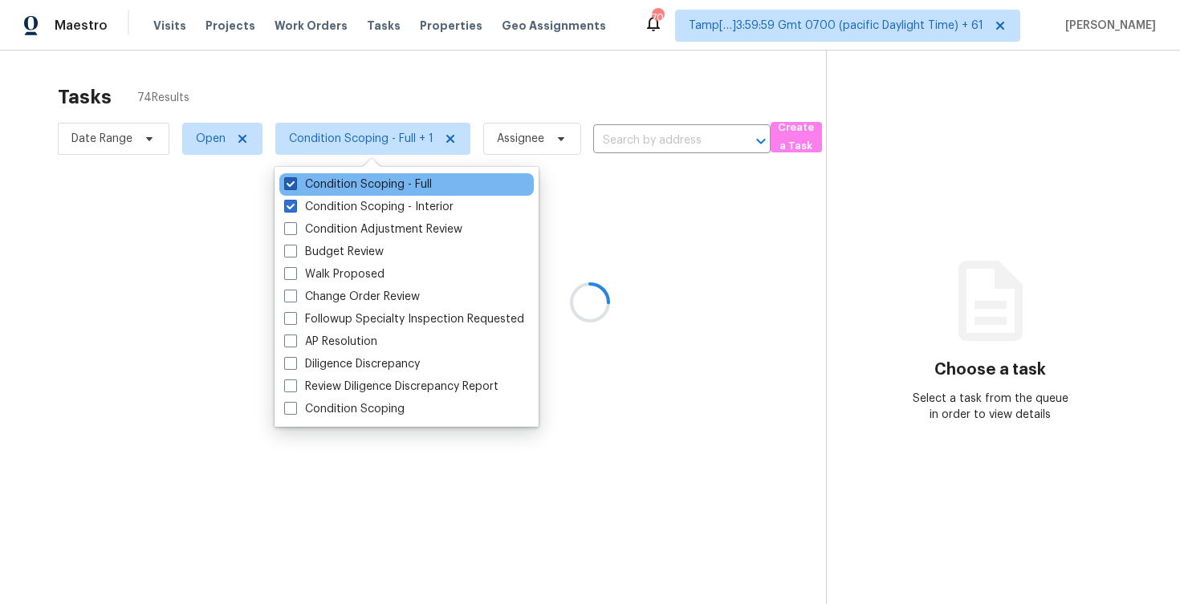
click at [391, 185] on label "Condition Scoping - Full" at bounding box center [358, 185] width 148 height 16
click at [295, 185] on input "Condition Scoping - Full" at bounding box center [289, 182] width 10 height 10
checkbox input "false"
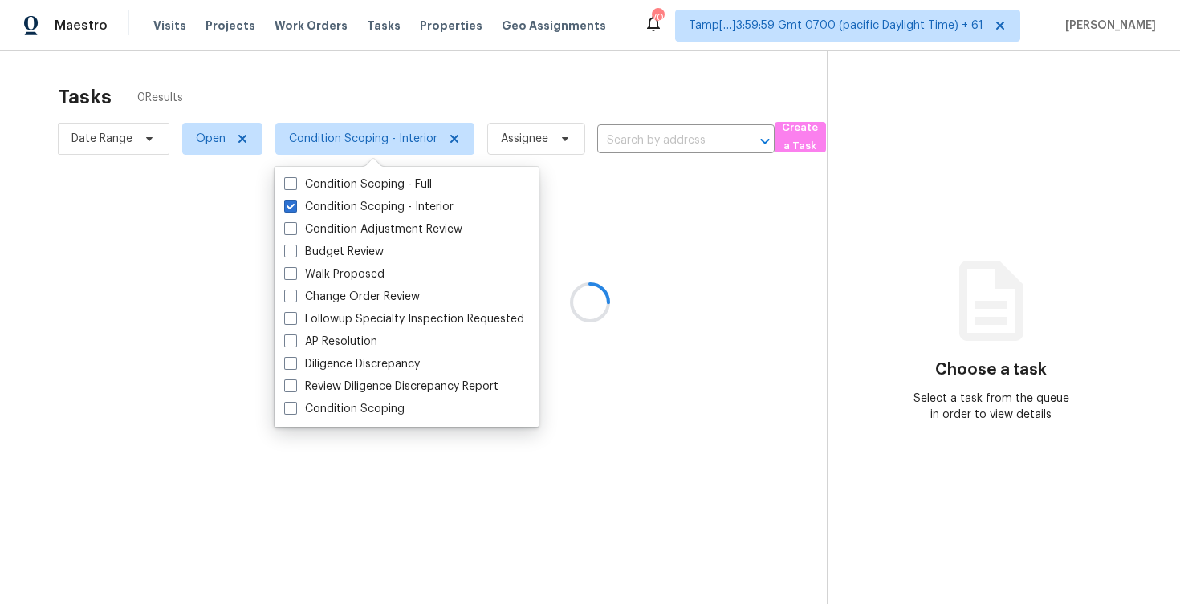
click at [352, 56] on div at bounding box center [590, 302] width 1180 height 604
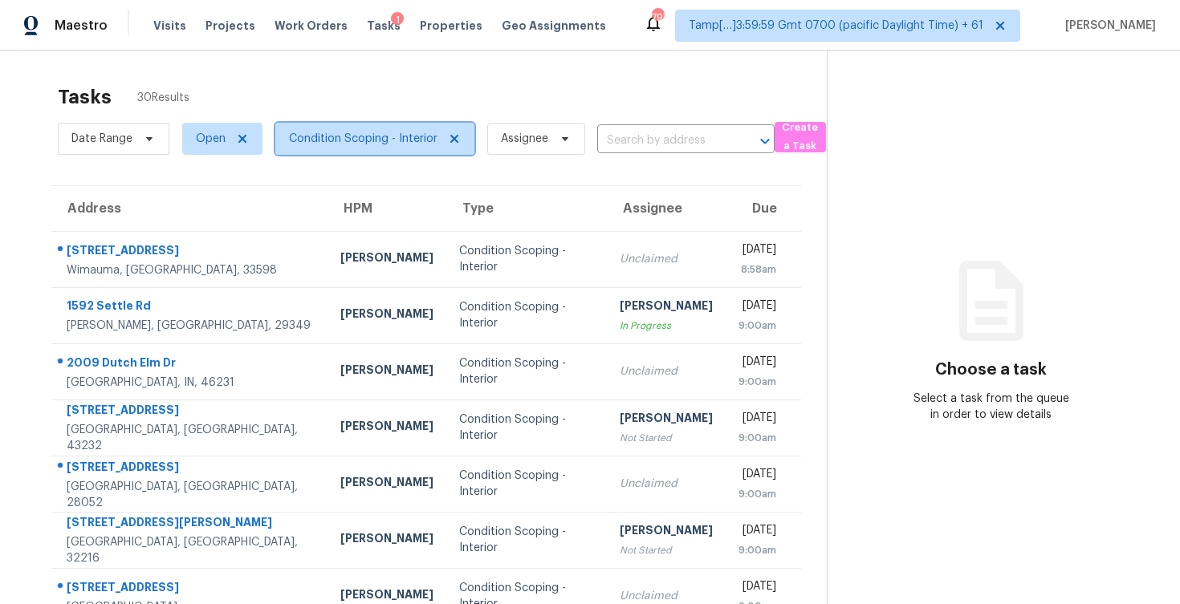
click at [349, 123] on span "Condition Scoping - Interior" at bounding box center [374, 139] width 199 height 32
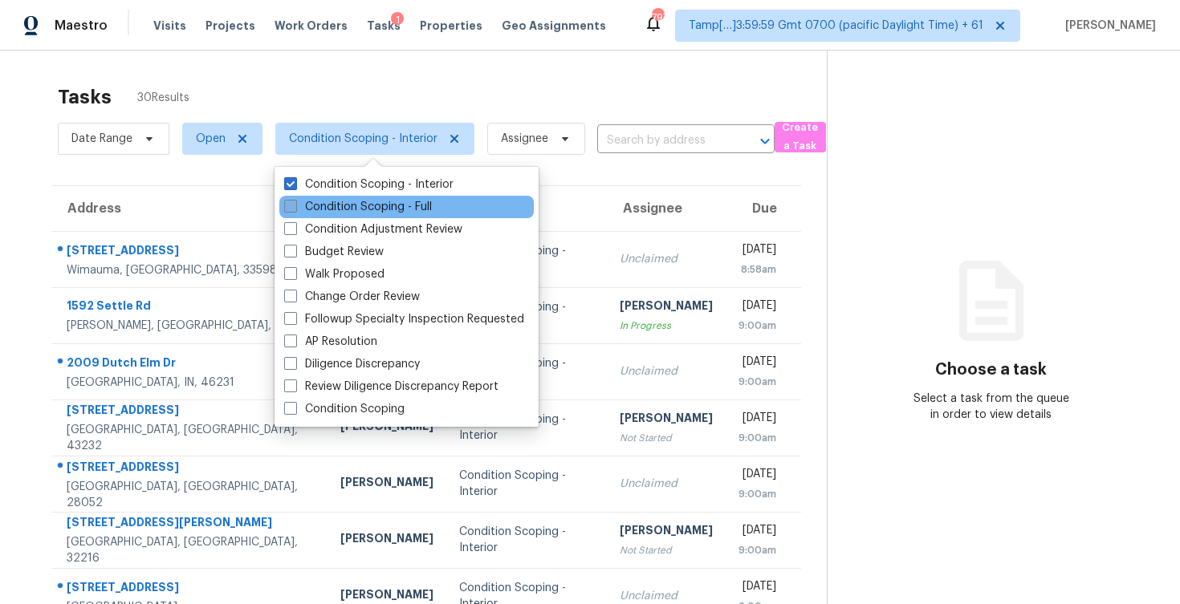
click at [366, 210] on label "Condition Scoping - Full" at bounding box center [358, 207] width 148 height 16
click at [295, 210] on input "Condition Scoping - Full" at bounding box center [289, 204] width 10 height 10
checkbox input "true"
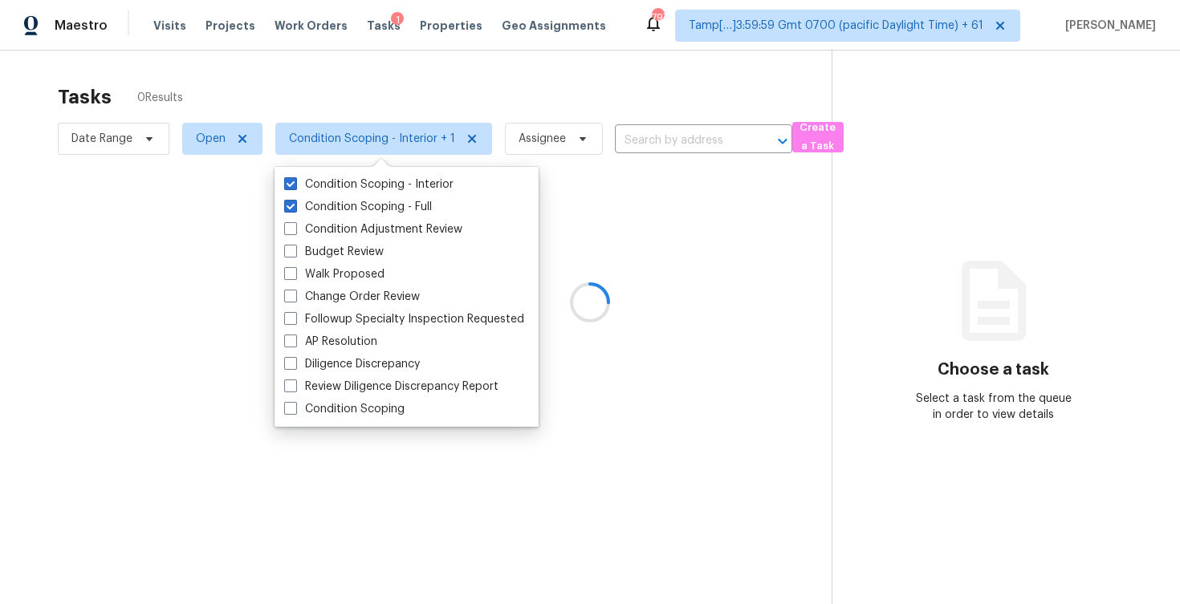
click at [533, 576] on div at bounding box center [590, 302] width 1180 height 604
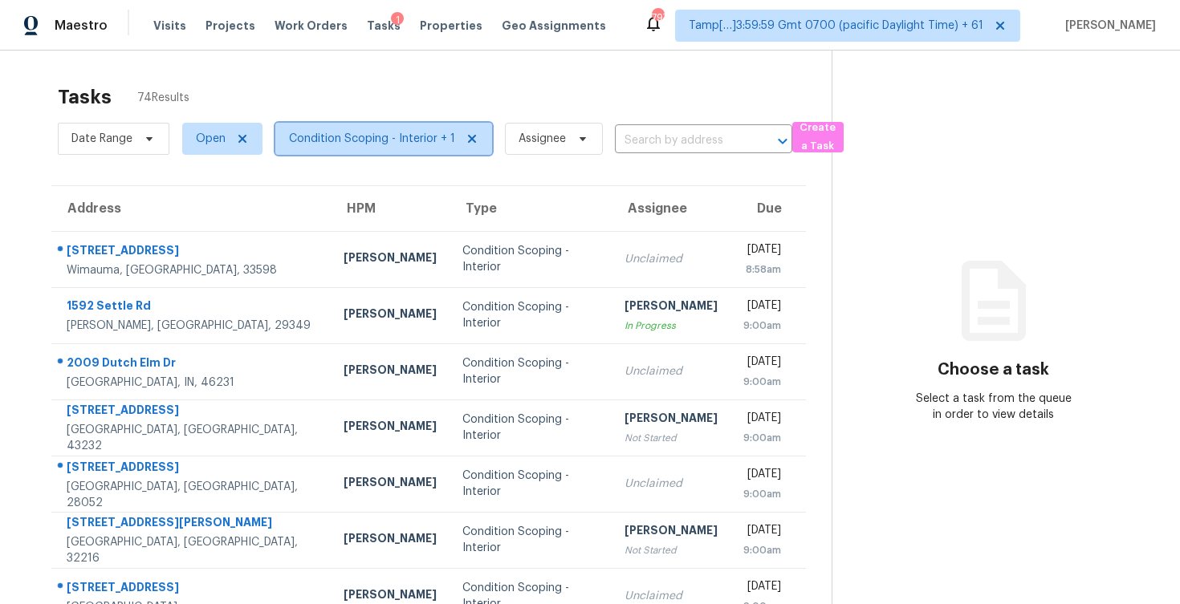
click at [400, 144] on span "Condition Scoping - Interior + 1" at bounding box center [372, 139] width 166 height 16
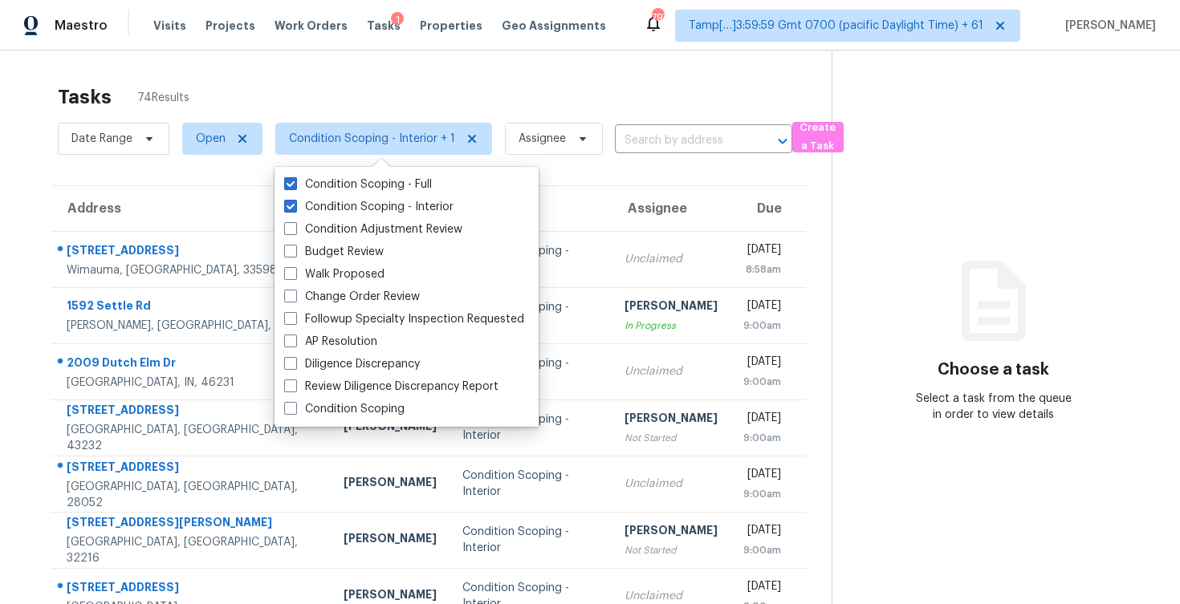
click at [401, 106] on div "Tasks 74 Results" at bounding box center [445, 97] width 774 height 42
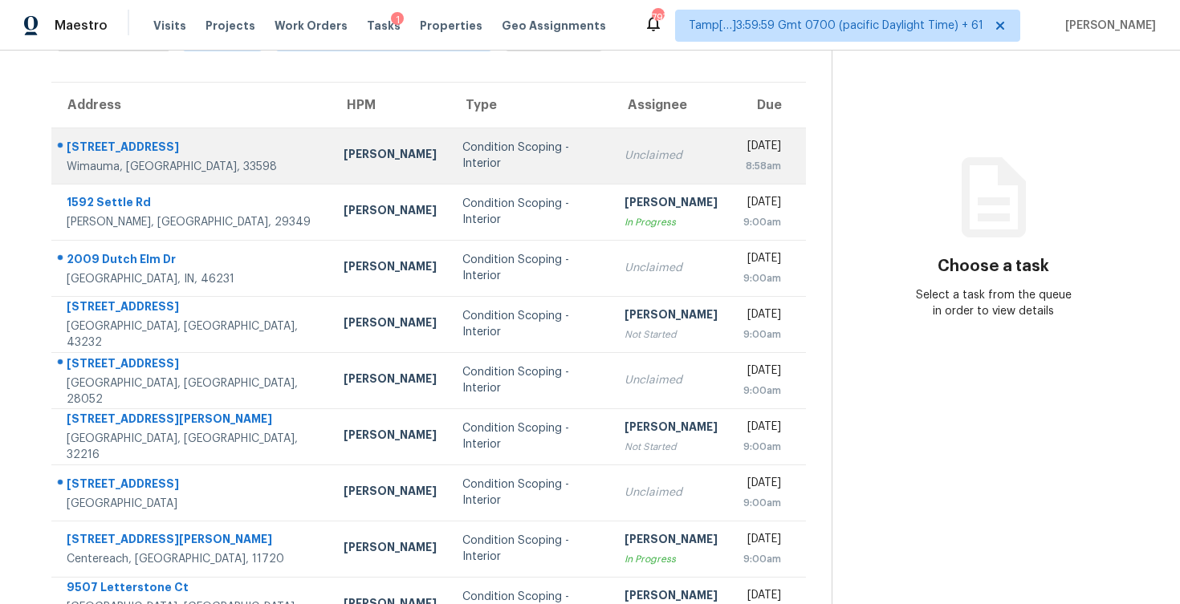
scroll to position [231, 0]
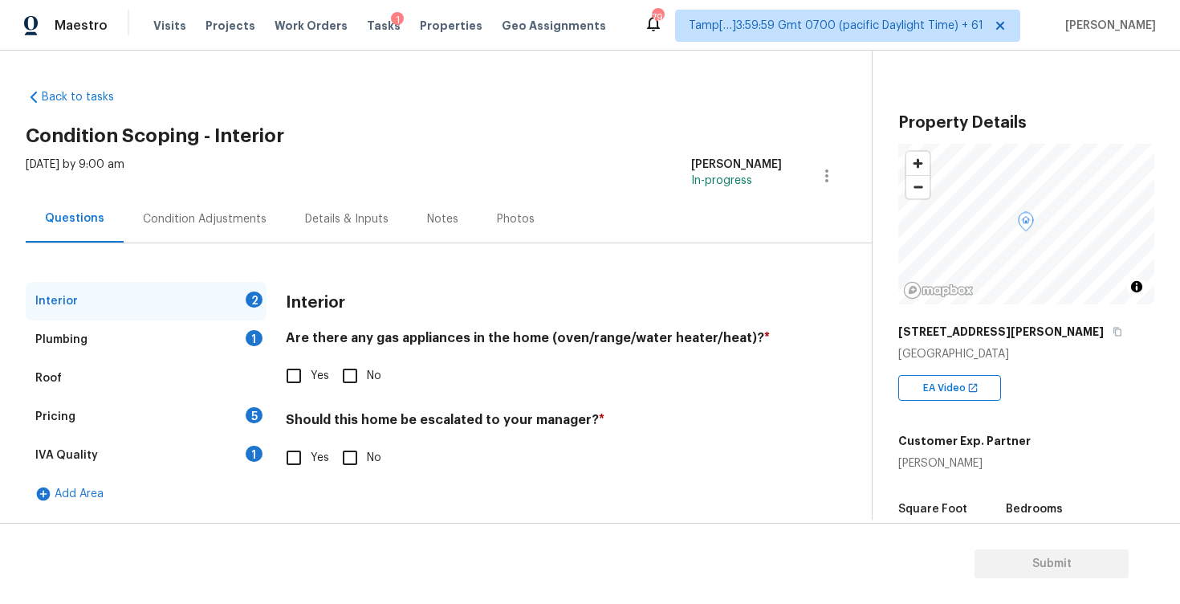
click at [180, 415] on div "Pricing 5" at bounding box center [146, 416] width 241 height 39
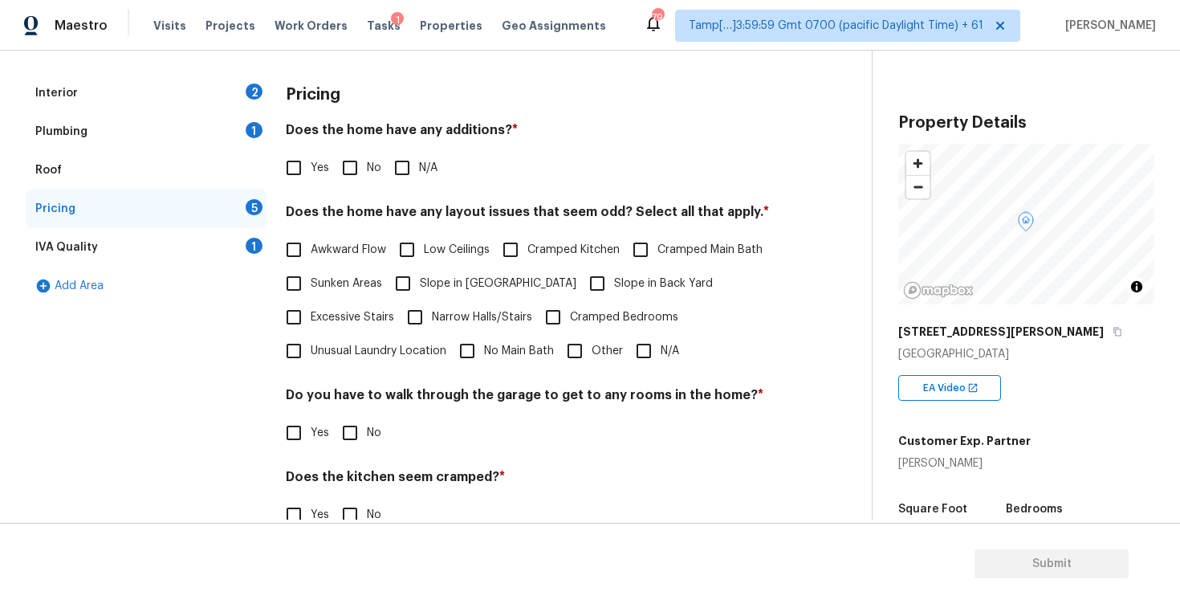
scroll to position [234, 0]
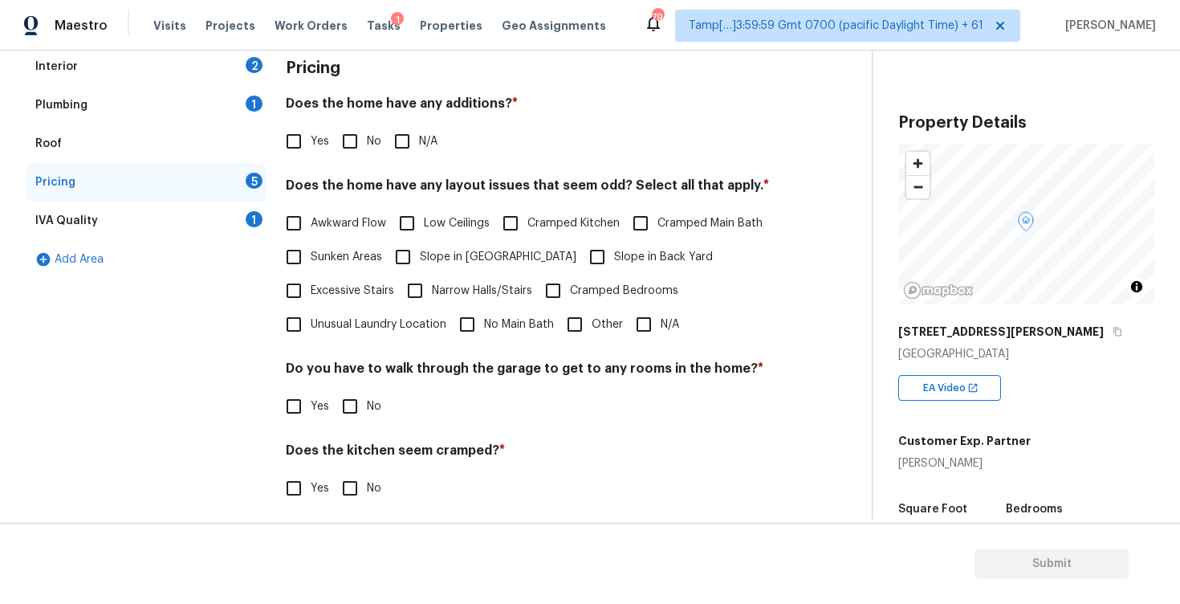
click at [581, 328] on input "Other" at bounding box center [575, 324] width 34 height 34
checkbox input "true"
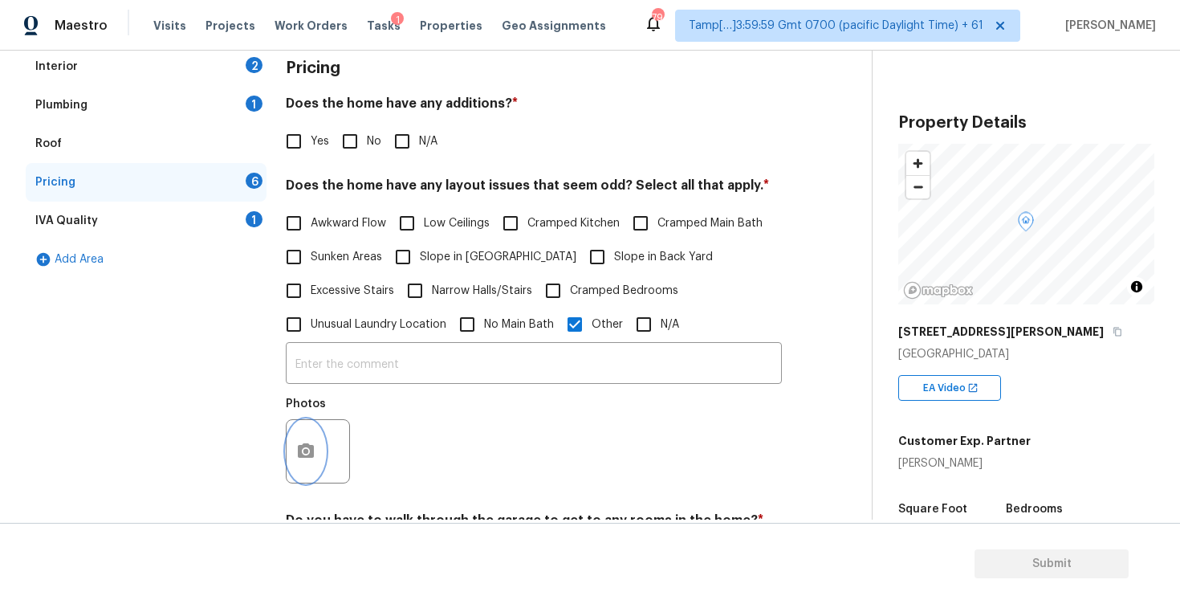
click at [304, 458] on icon "button" at bounding box center [305, 450] width 19 height 19
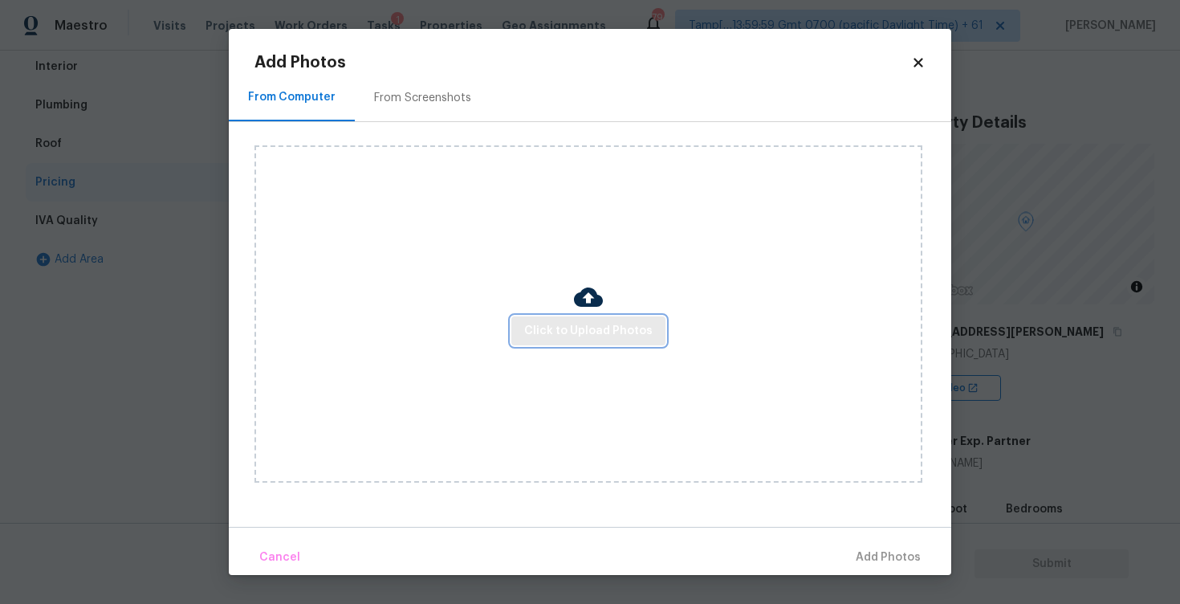
click at [555, 329] on span "Click to Upload Photos" at bounding box center [588, 331] width 128 height 20
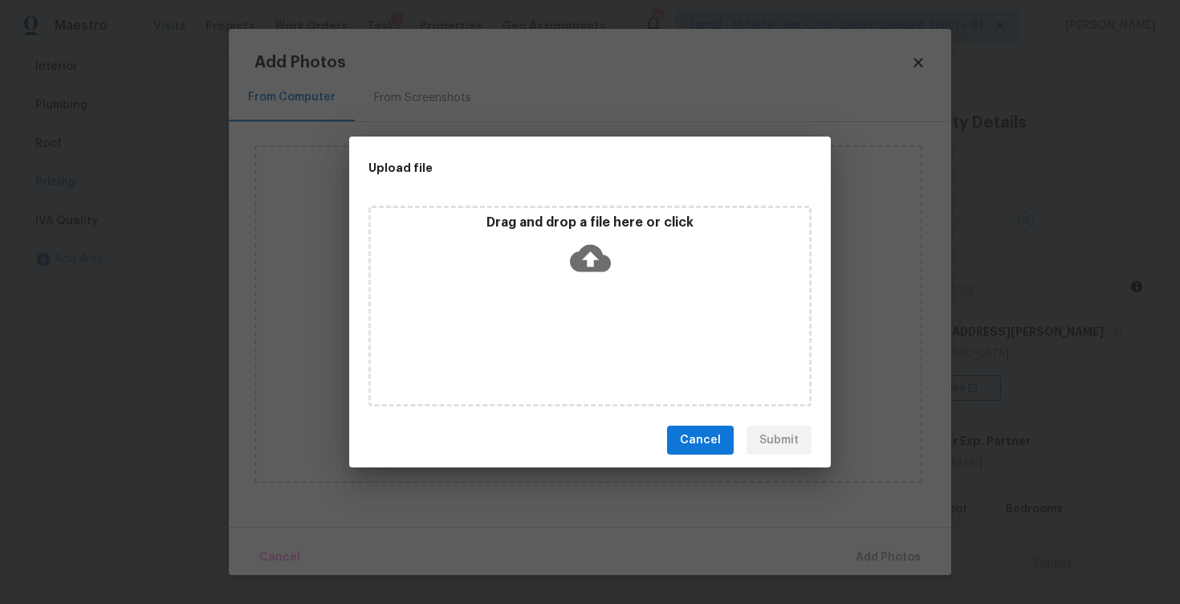
click at [591, 261] on icon at bounding box center [590, 258] width 41 height 41
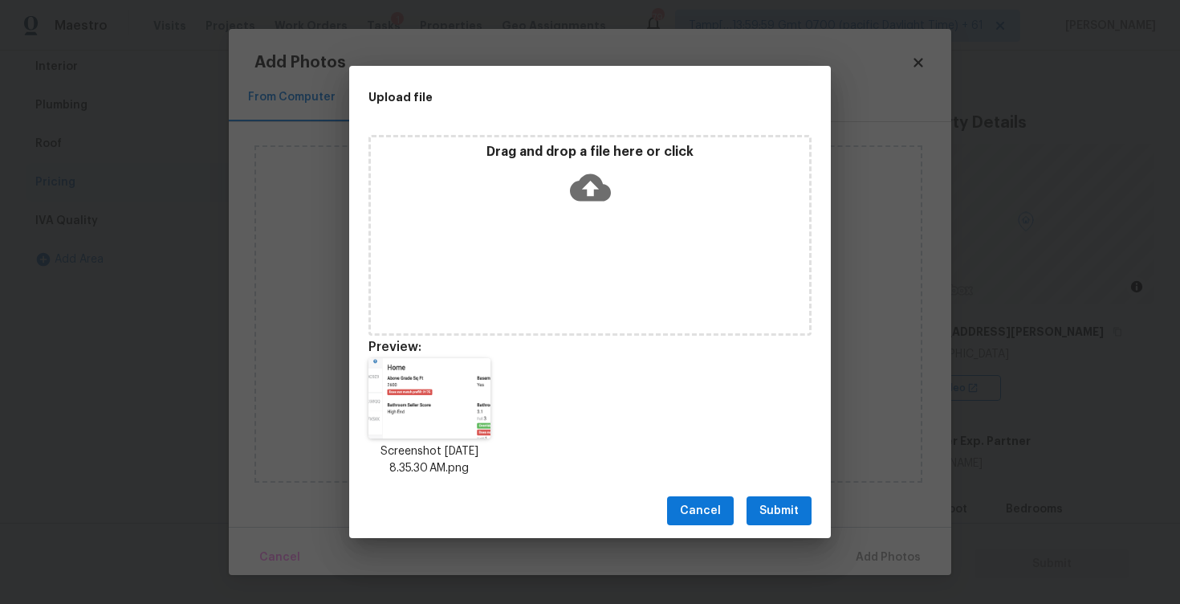
click at [795, 507] on span "Submit" at bounding box center [778, 511] width 39 height 20
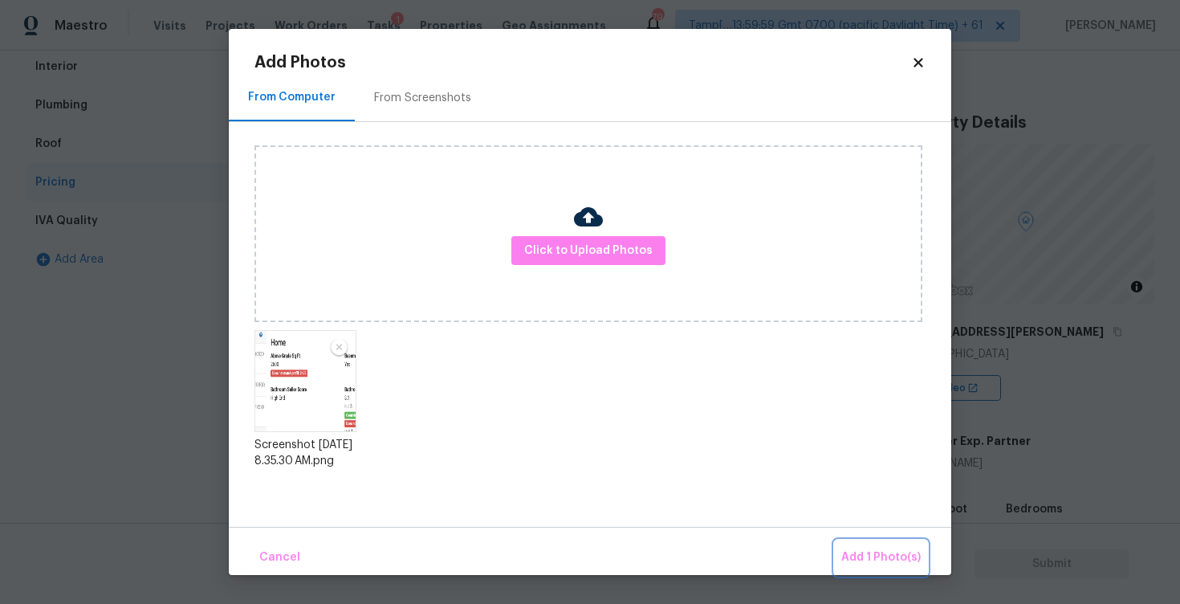
click at [869, 542] on button "Add 1 Photo(s)" at bounding box center [881, 557] width 92 height 35
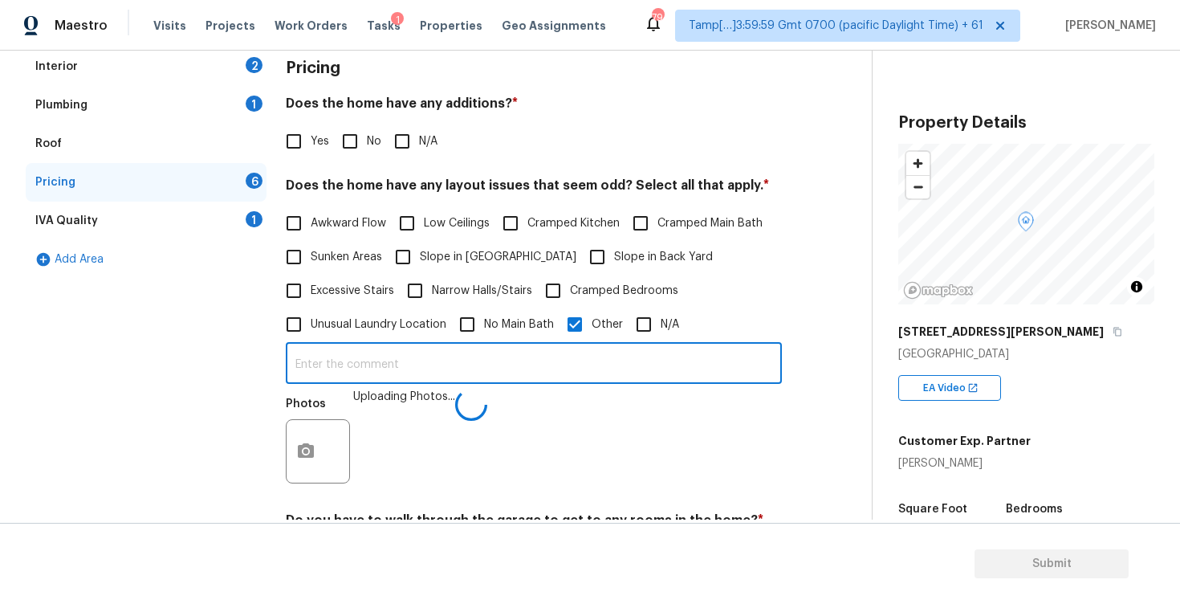
click at [495, 375] on input "text" at bounding box center [534, 365] width 496 height 38
type input "Sq ft discrepancy"
click at [564, 441] on div "Photos" at bounding box center [534, 441] width 496 height 104
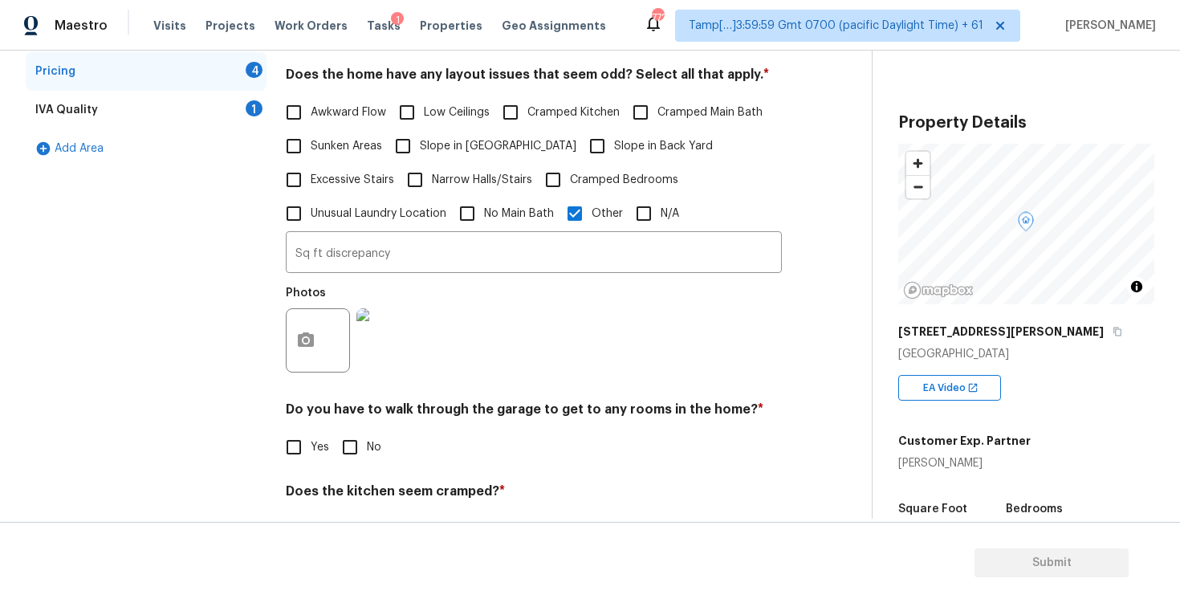
scroll to position [172, 0]
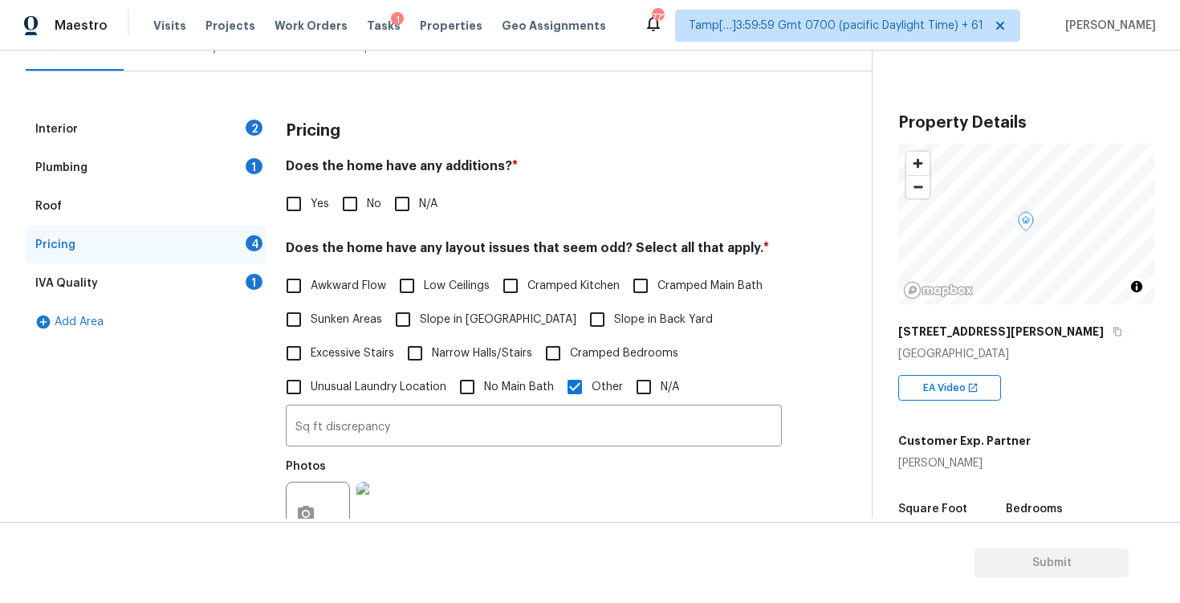
click at [303, 200] on input "Yes" at bounding box center [294, 204] width 34 height 34
checkbox input "true"
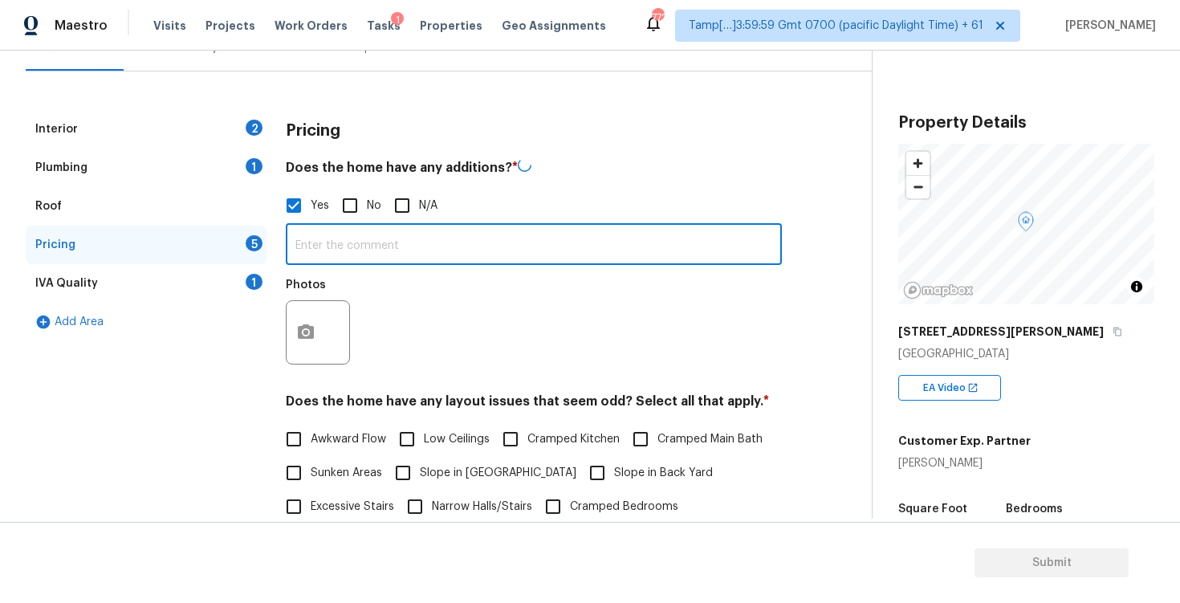
click at [360, 246] on input "text" at bounding box center [534, 246] width 496 height 38
click at [336, 254] on input "text" at bounding box center [534, 245] width 496 height 38
type input "A"
type input "Finished basement is an addition."
click at [336, 278] on div "Photos" at bounding box center [319, 320] width 67 height 104
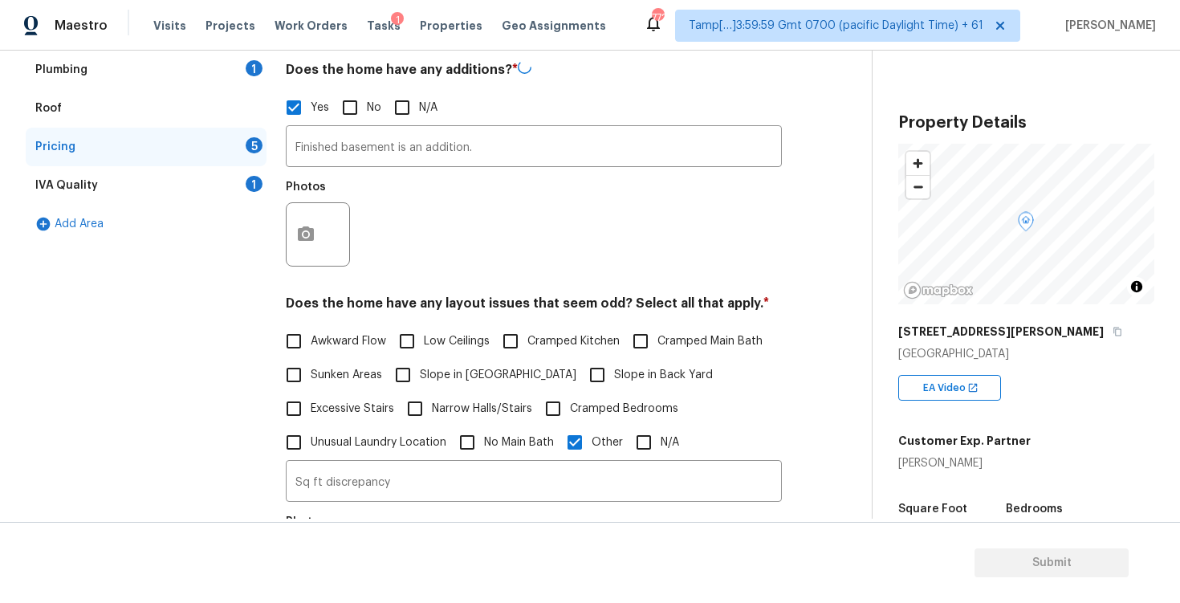
scroll to position [300, 0]
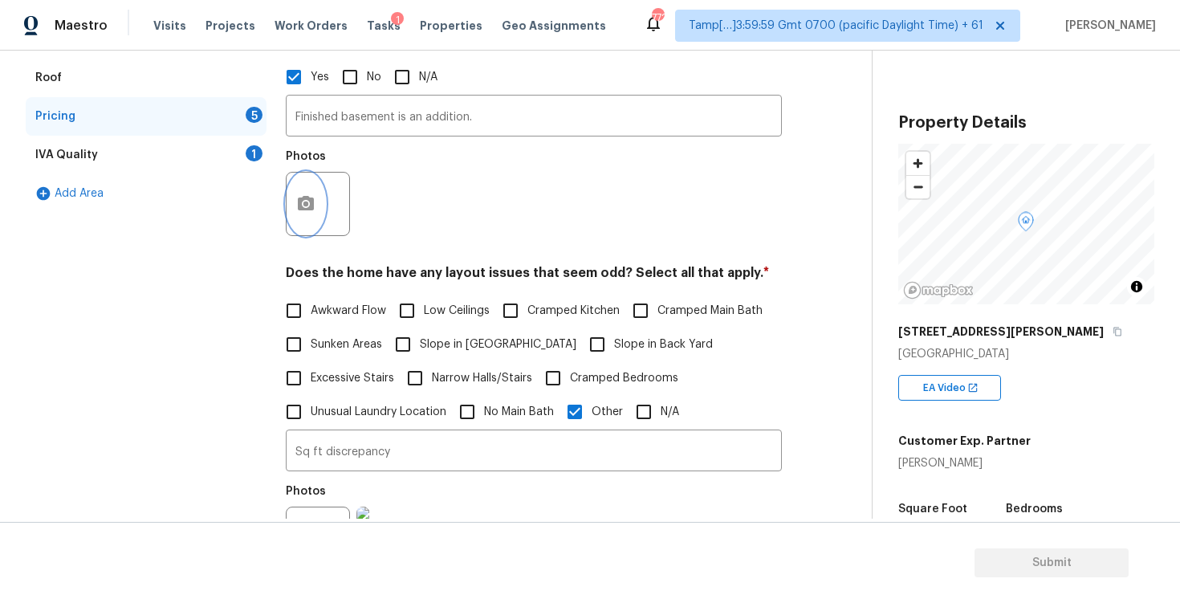
click at [311, 201] on icon "button" at bounding box center [306, 203] width 16 height 14
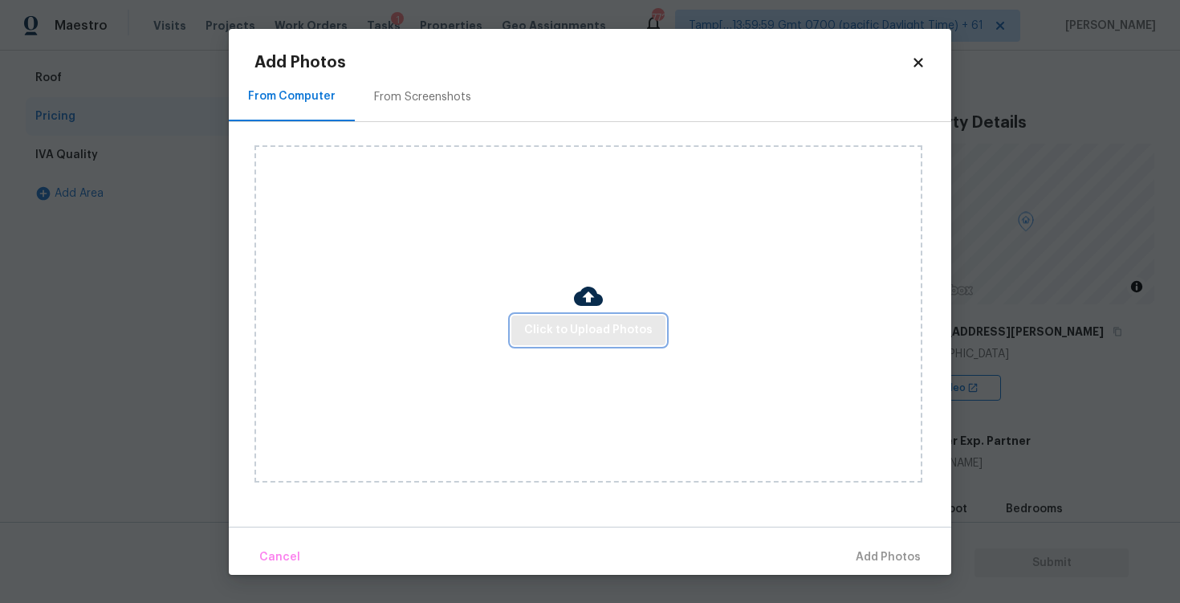
click at [595, 327] on span "Click to Upload Photos" at bounding box center [588, 330] width 128 height 20
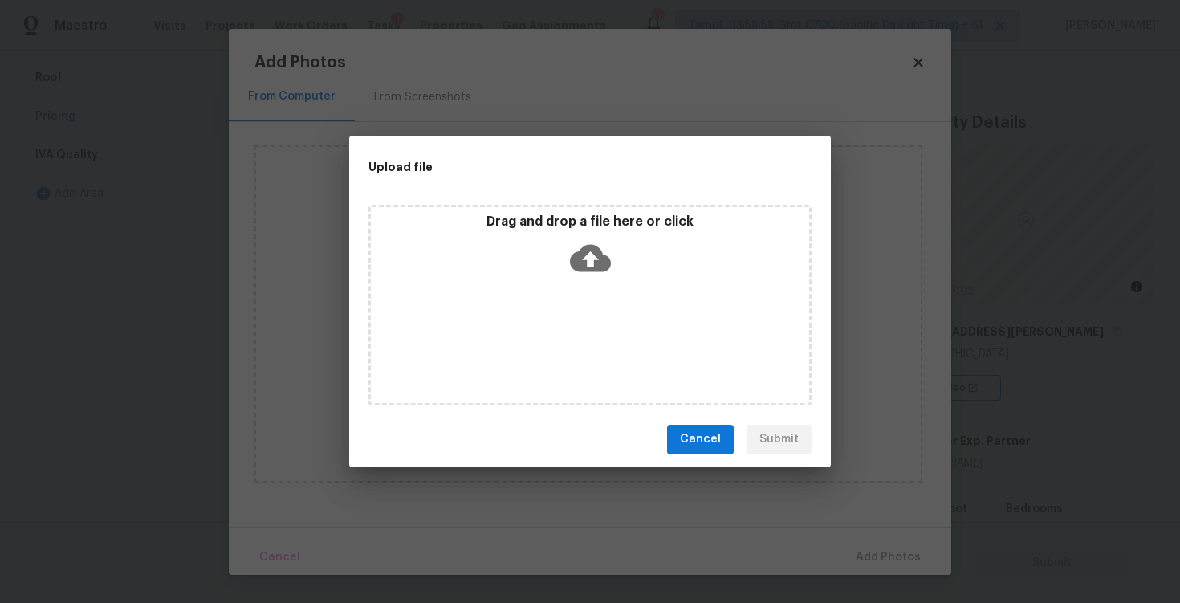
click at [585, 267] on icon at bounding box center [590, 257] width 41 height 27
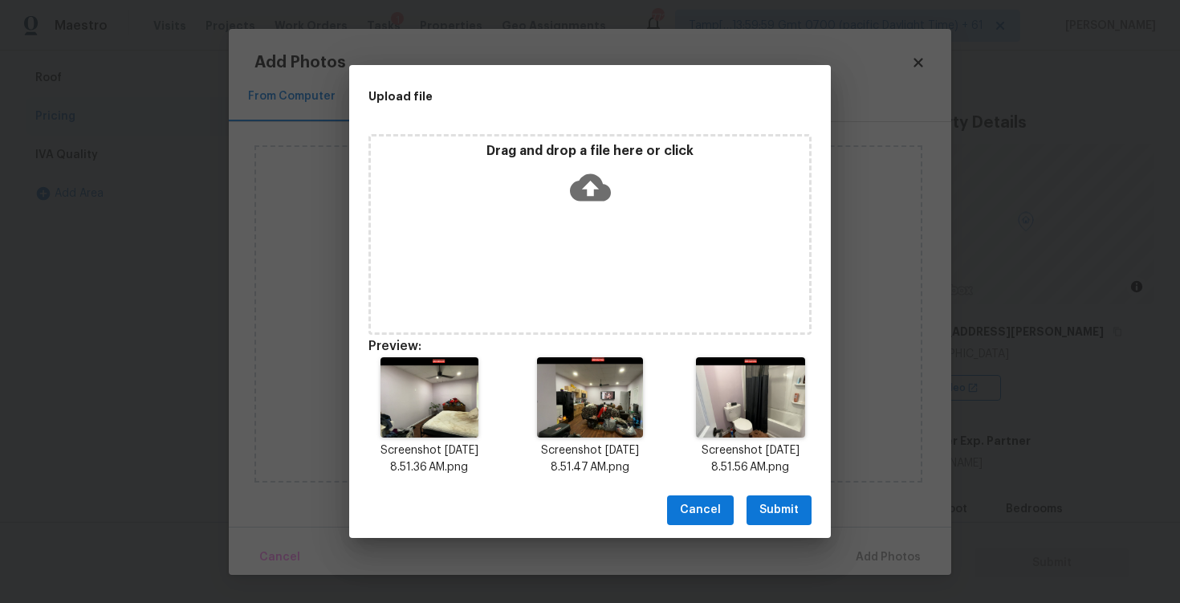
click at [798, 507] on span "Submit" at bounding box center [778, 510] width 39 height 20
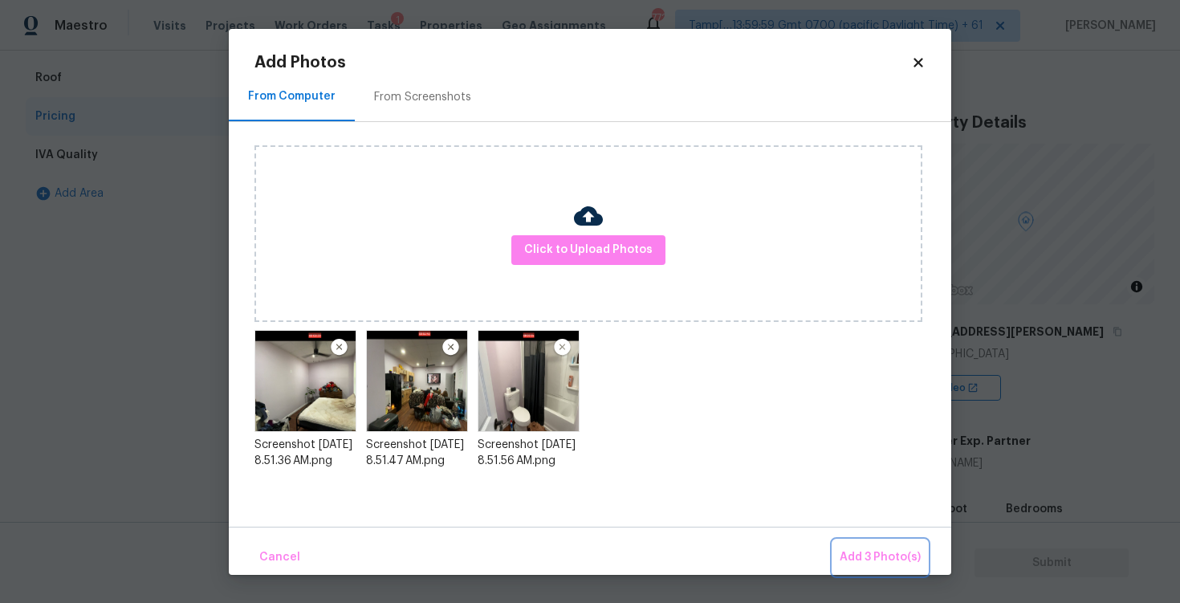
click at [877, 541] on button "Add 3 Photo(s)" at bounding box center [880, 557] width 94 height 35
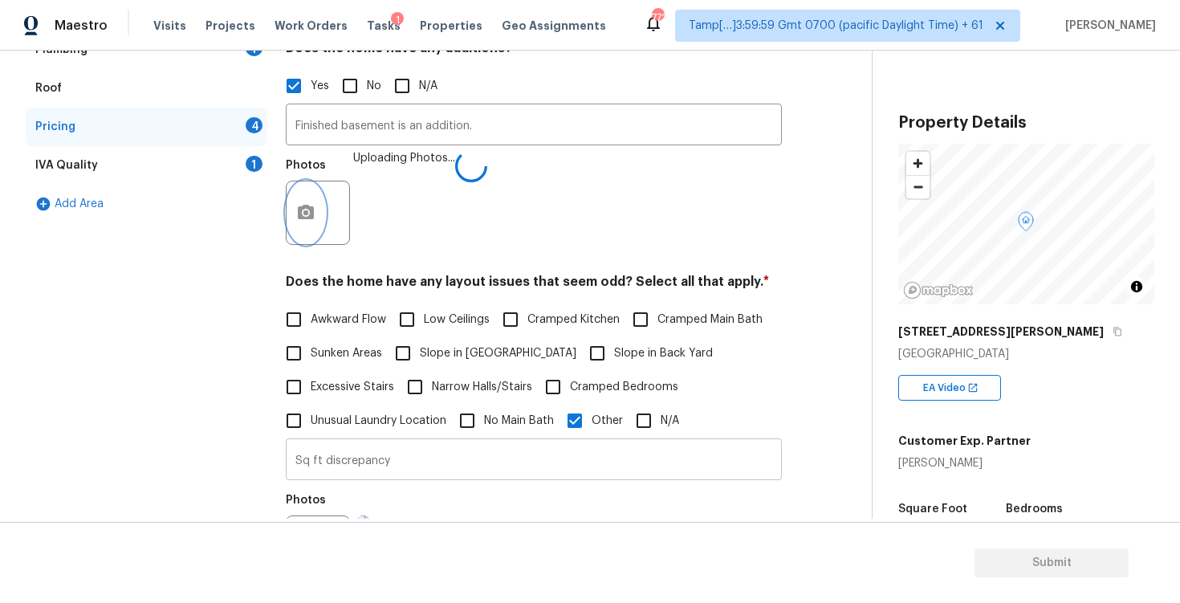
scroll to position [332, 0]
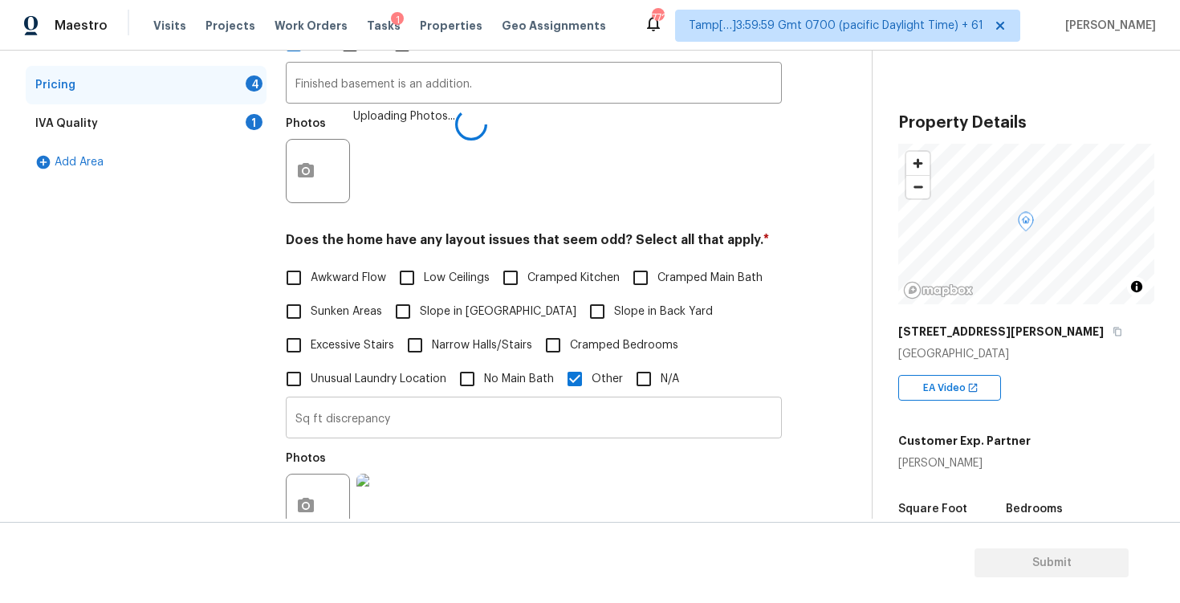
click at [451, 429] on input "Sq ft discrepancy" at bounding box center [534, 420] width 496 height 38
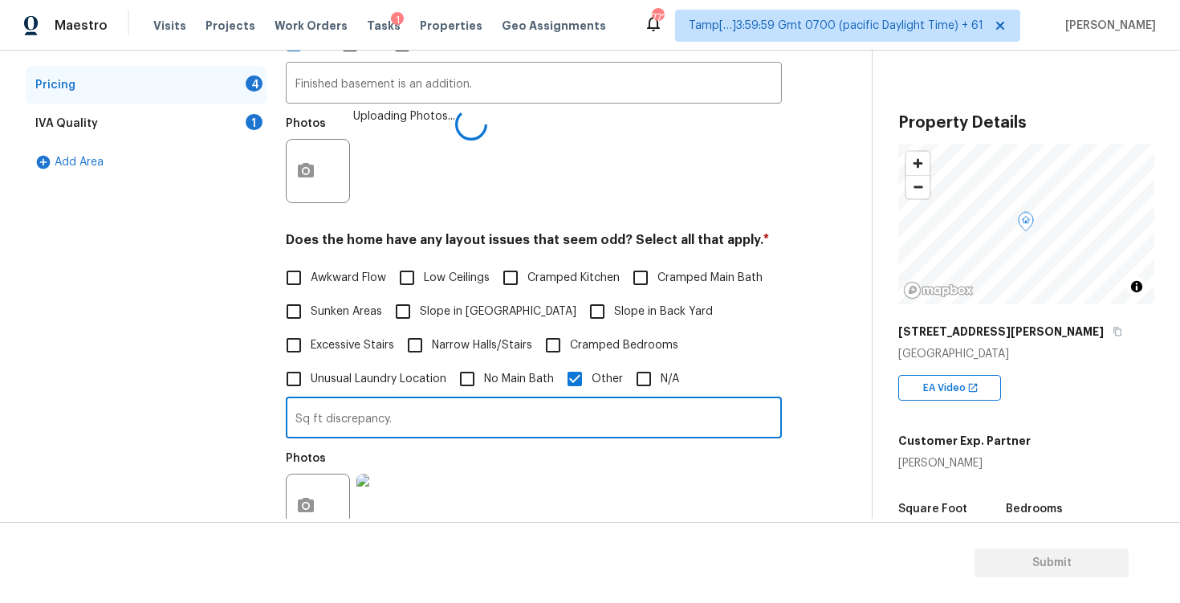
type input "Sq ft discrepancy."
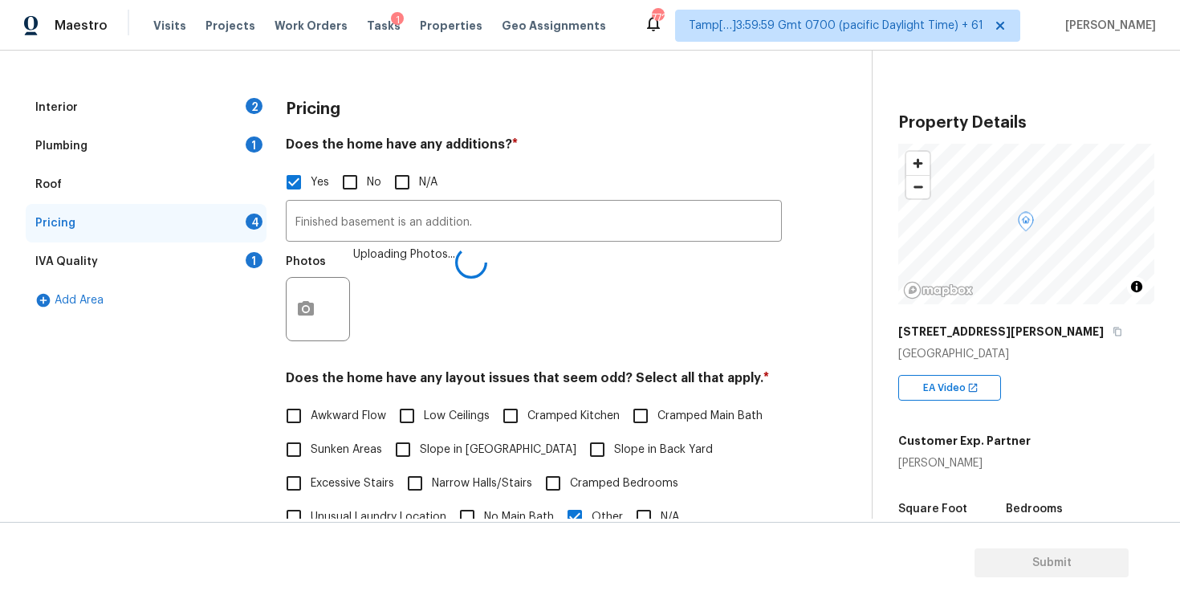
scroll to position [193, 0]
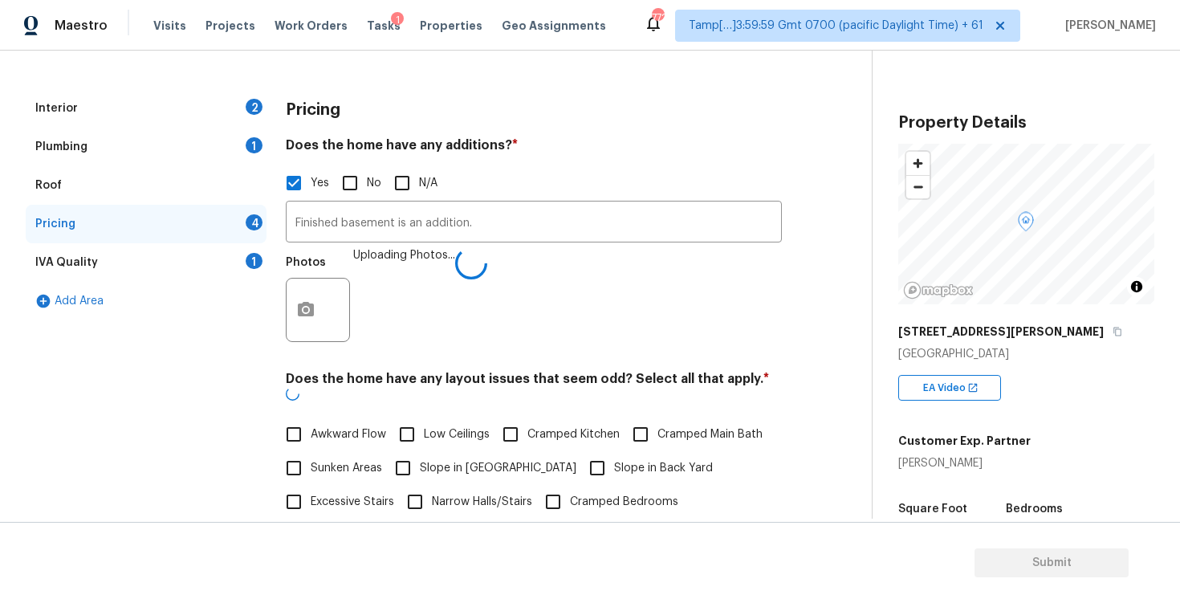
click at [218, 257] on div "IVA Quality 1" at bounding box center [146, 262] width 241 height 39
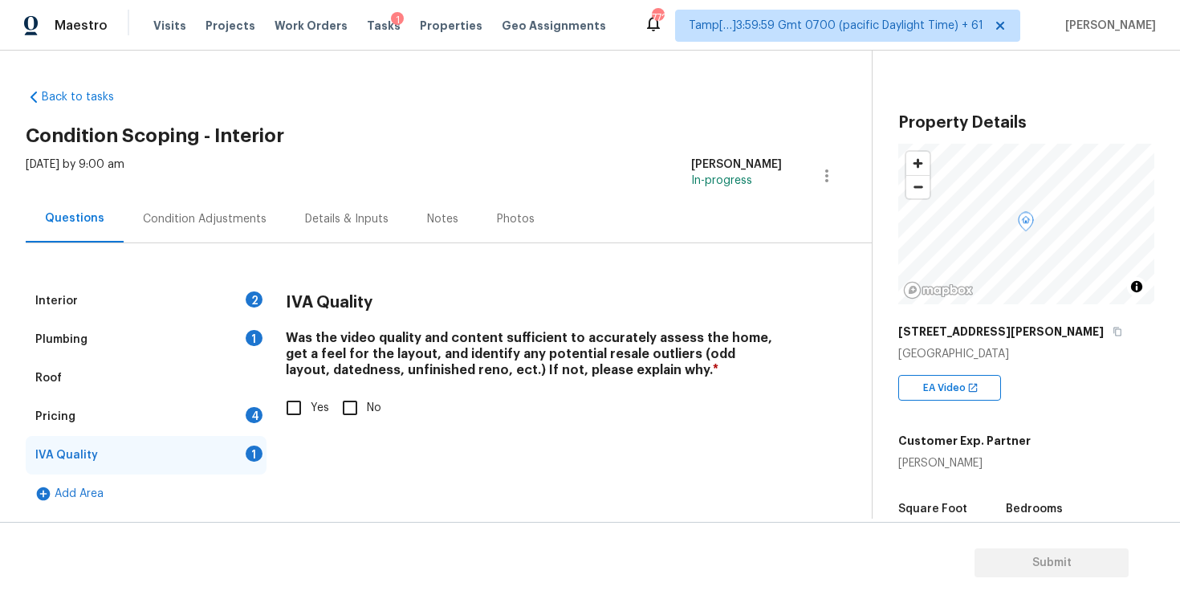
click at [299, 412] on input "Yes" at bounding box center [294, 408] width 34 height 34
checkbox input "true"
click at [200, 299] on div "Interior 2" at bounding box center [146, 301] width 241 height 39
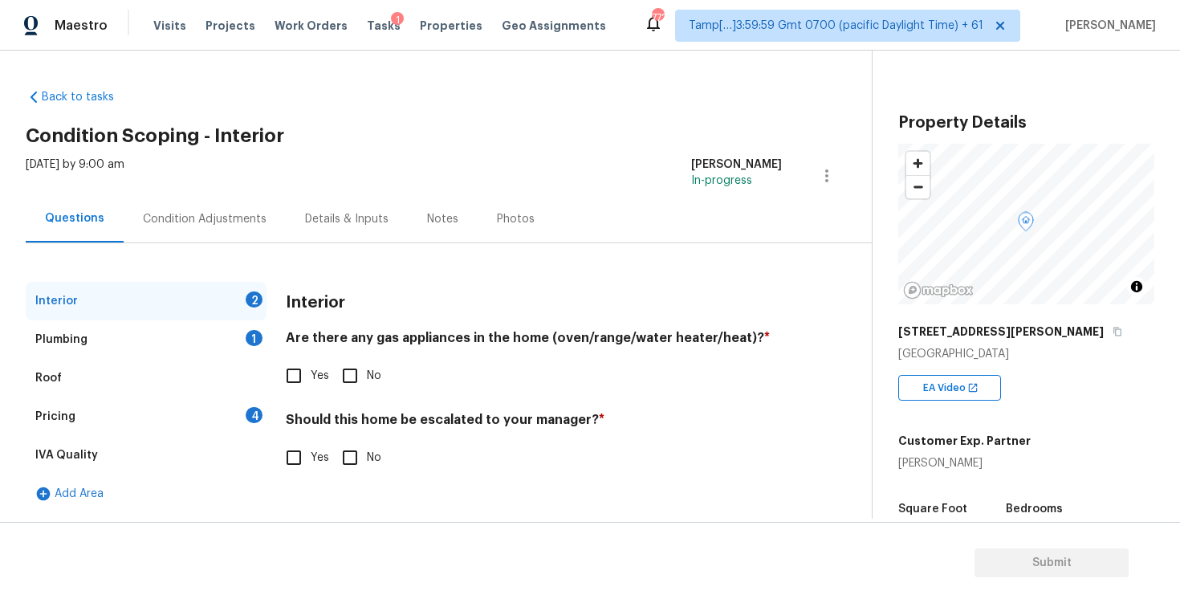
click at [299, 457] on input "Yes" at bounding box center [294, 458] width 34 height 34
checkbox input "true"
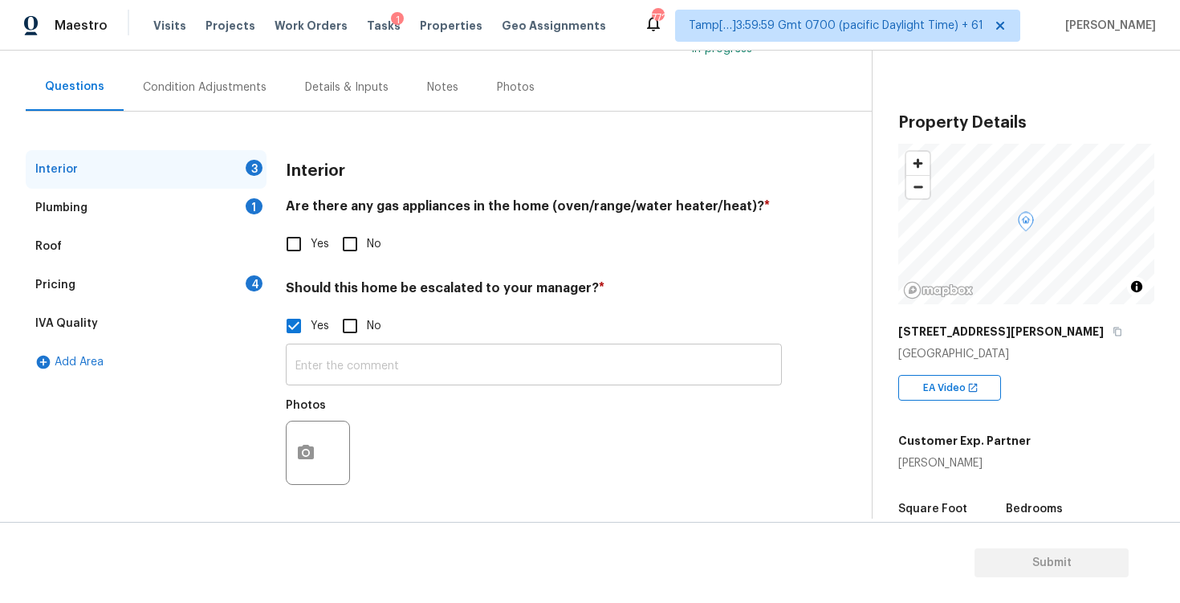
scroll to position [132, 0]
click at [349, 478] on div at bounding box center [318, 453] width 64 height 64
click at [392, 354] on input "text" at bounding box center [534, 367] width 496 height 38
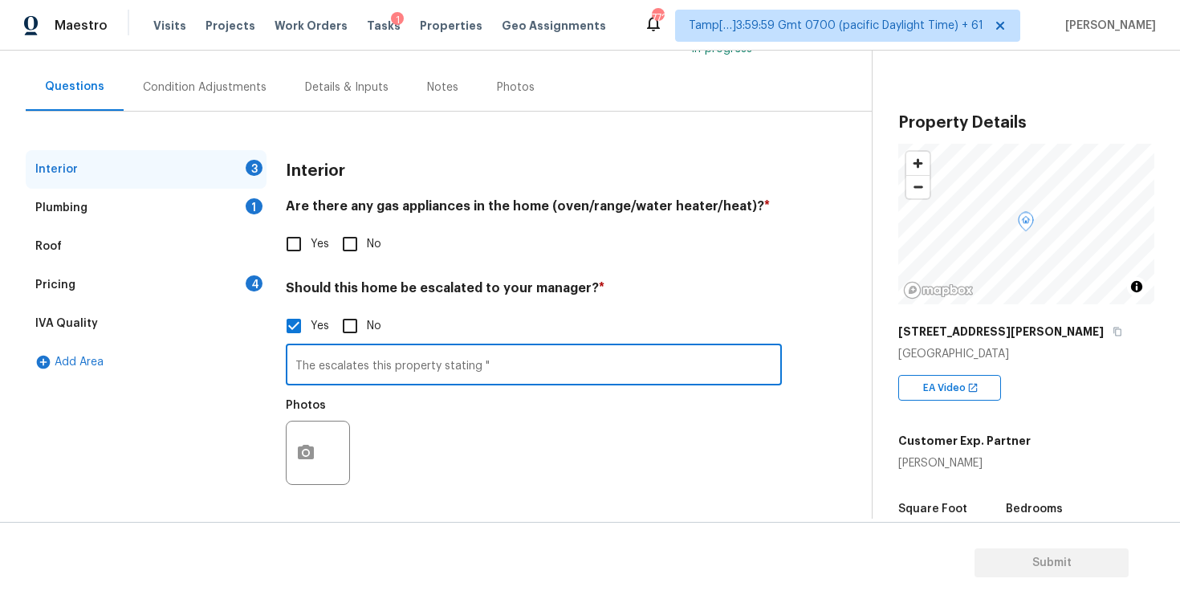
paste input "I’m uncertain about the finished side of the basement having a qualified bedroo…"
type input "The escalates this property stating "I’m uncertain about the finished side of t…"
click at [446, 423] on div "Photos" at bounding box center [534, 442] width 496 height 104
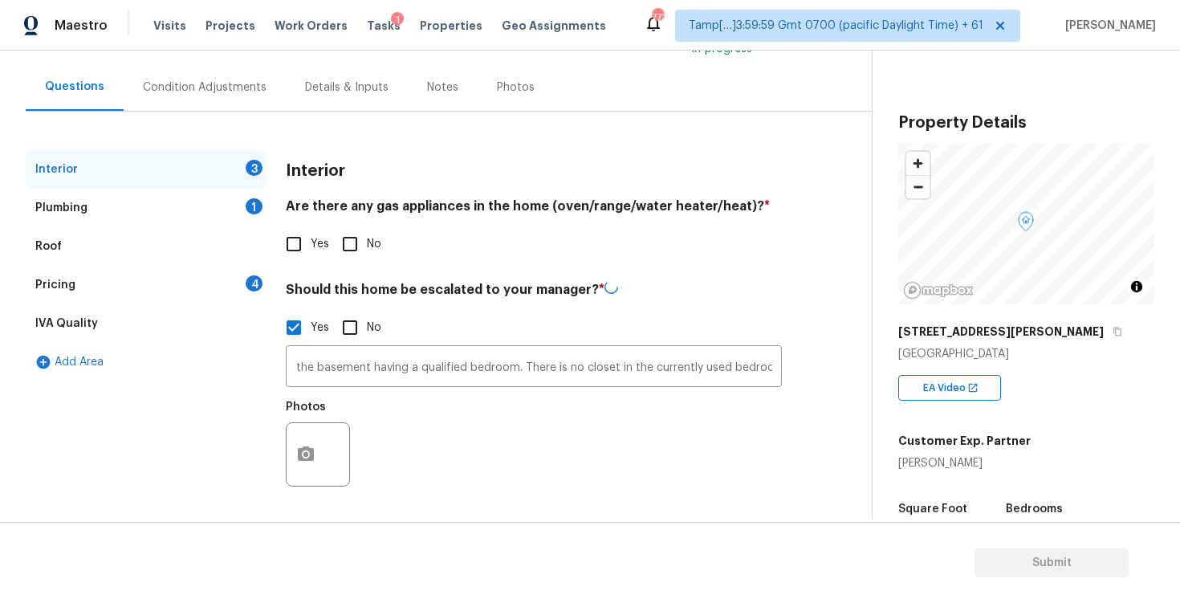
scroll to position [0, 0]
click at [319, 437] on button "button" at bounding box center [306, 452] width 39 height 63
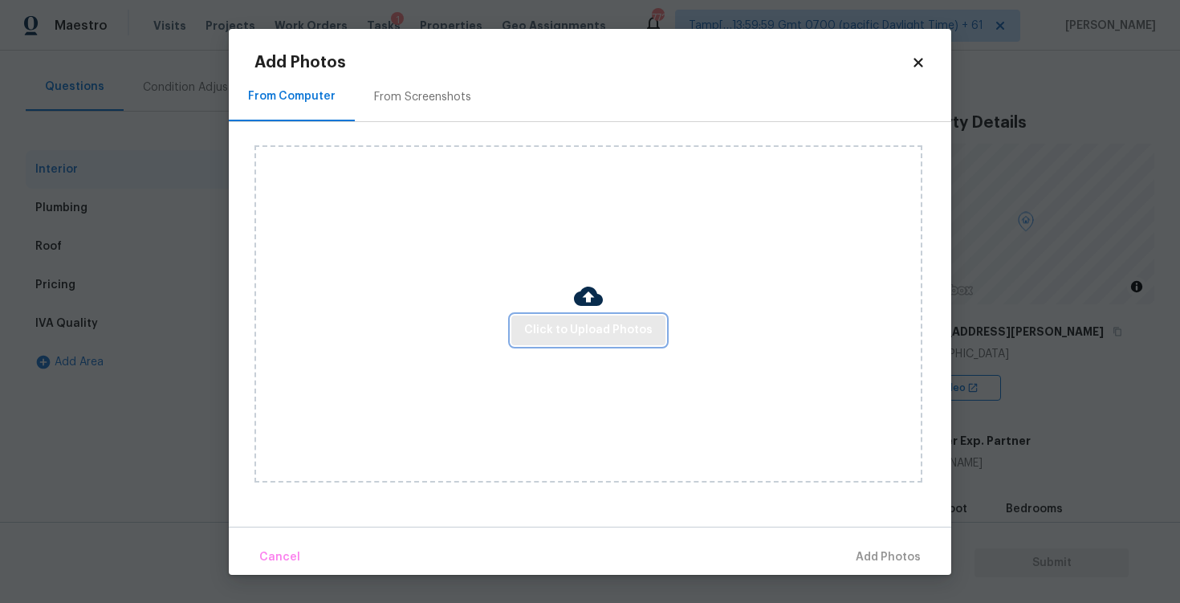
click at [600, 334] on span "Click to Upload Photos" at bounding box center [588, 330] width 128 height 20
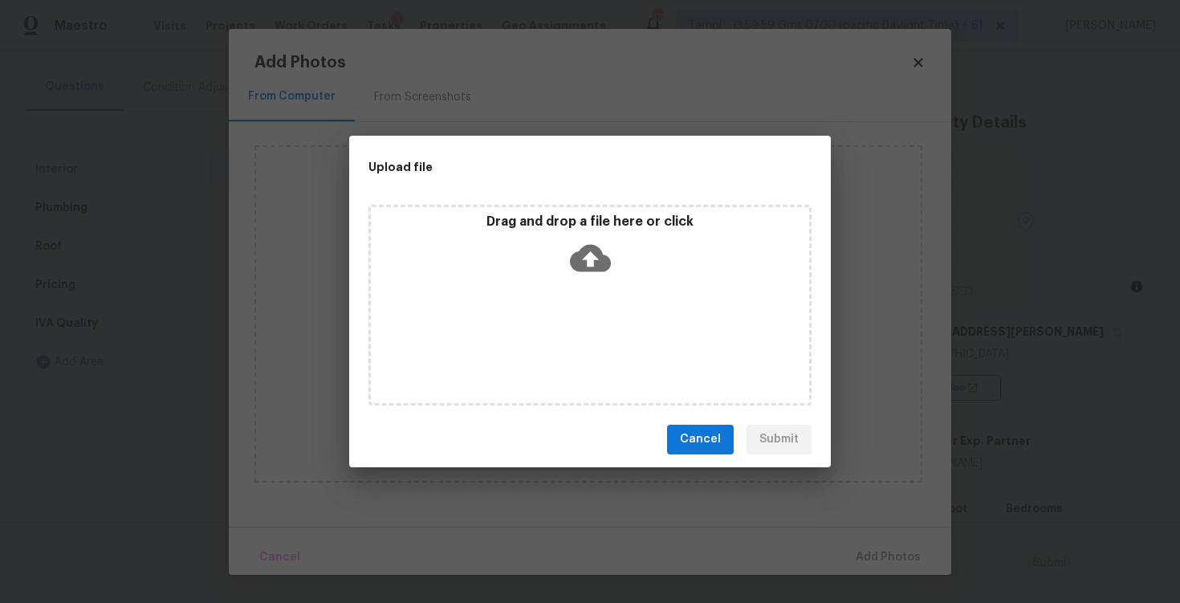
click at [587, 254] on icon at bounding box center [590, 258] width 41 height 41
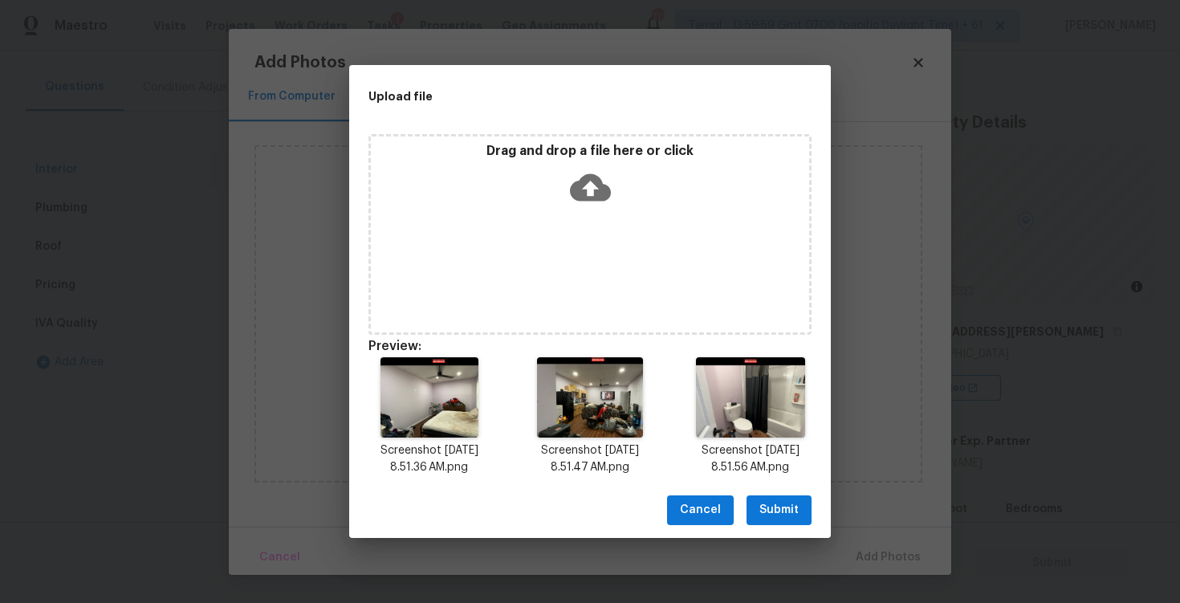
click at [787, 507] on span "Submit" at bounding box center [778, 510] width 39 height 20
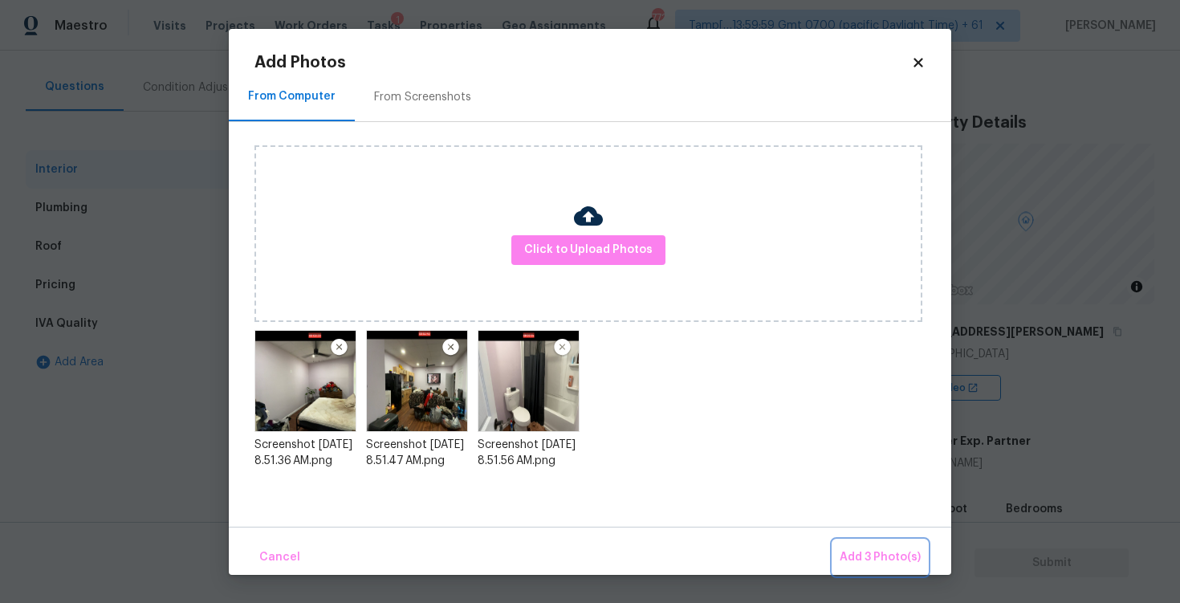
click at [875, 558] on span "Add 3 Photo(s)" at bounding box center [880, 557] width 81 height 20
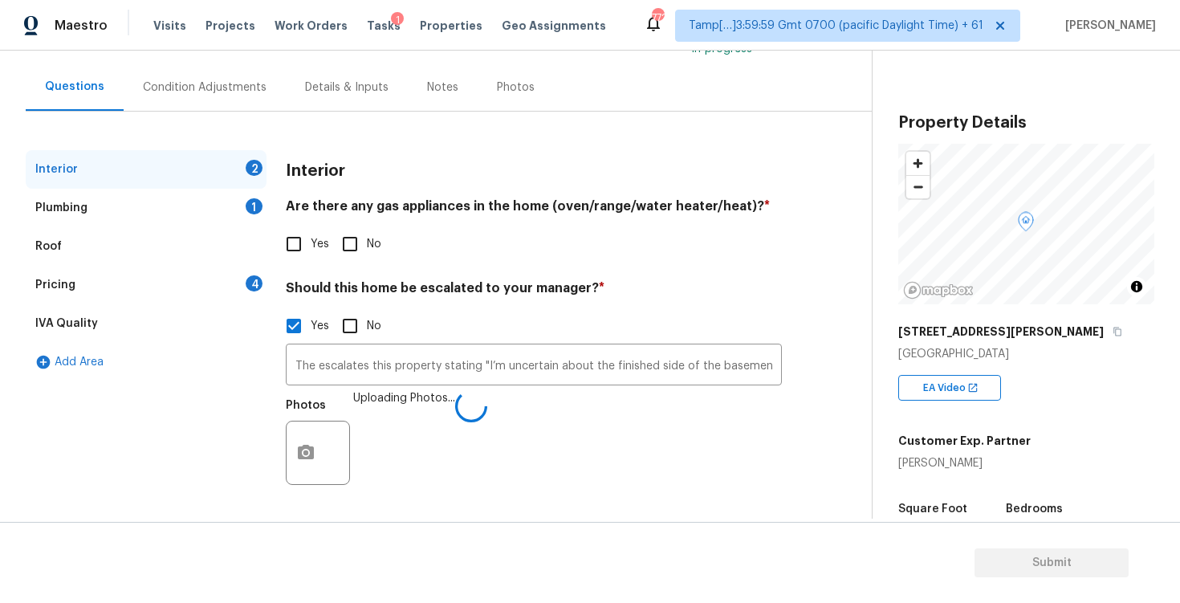
click at [361, 234] on input "No" at bounding box center [350, 244] width 34 height 34
checkbox input "true"
click at [219, 287] on div "Pricing 4" at bounding box center [146, 285] width 241 height 39
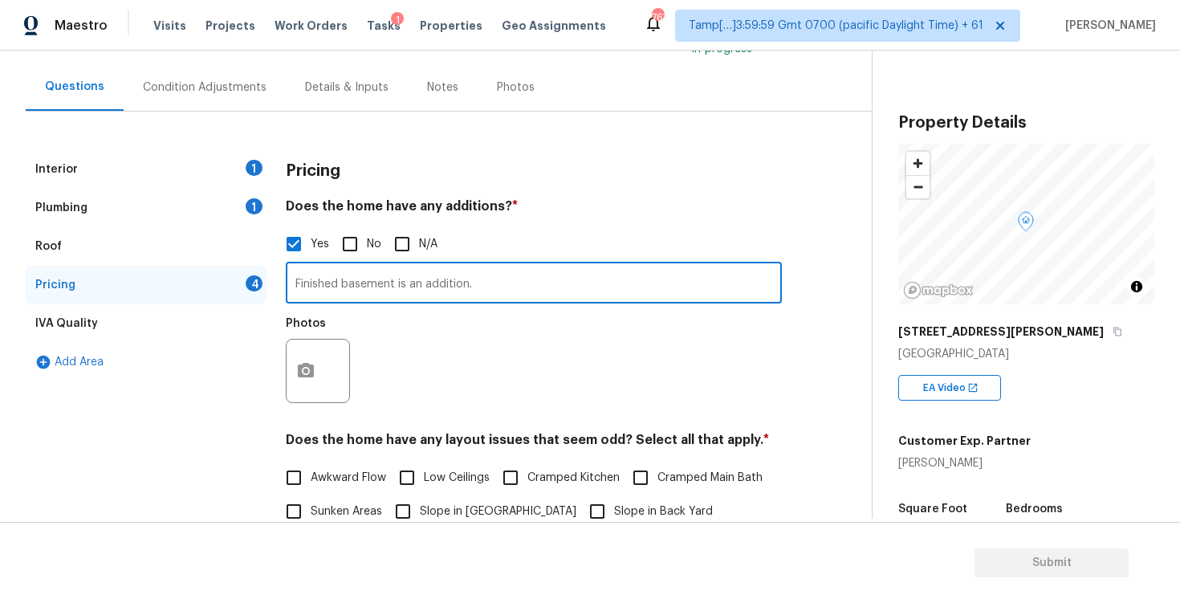
click at [500, 280] on input "Finished basement is an addition." at bounding box center [534, 285] width 496 height 38
paste input "The unfinished basement has finished section living quarters that include an op…"
type input "The unfinished basement has finished section living quarters that include an op…"
click at [376, 385] on div "Photos" at bounding box center [534, 360] width 496 height 104
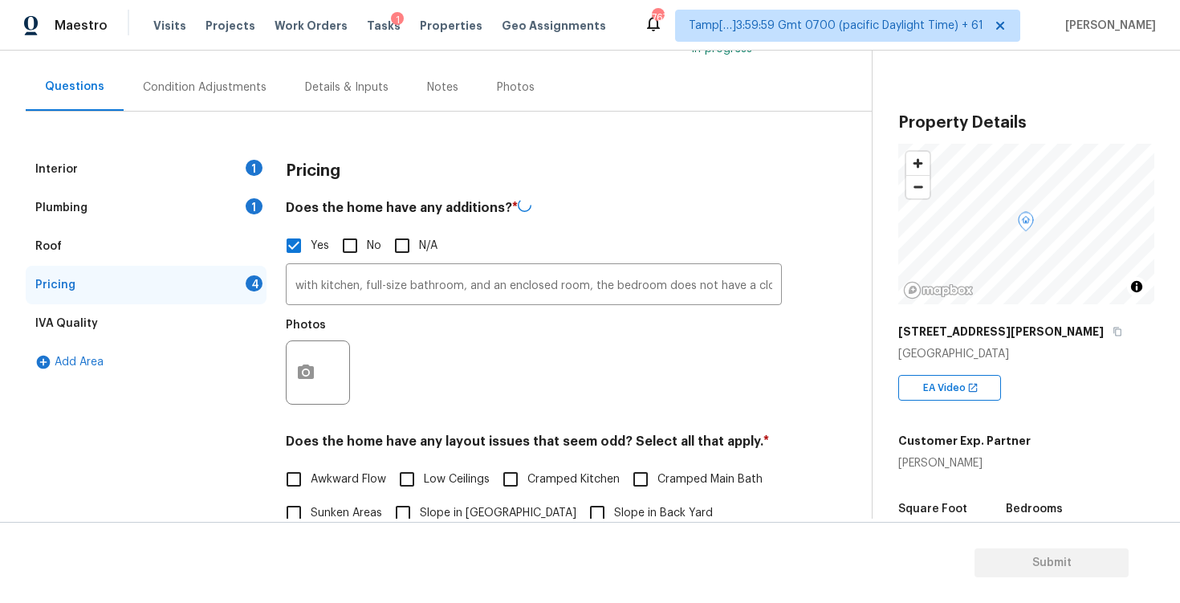
scroll to position [0, 0]
click at [279, 349] on div "Interior 1 Plumbing 1 Roof Pricing 4 IVA Quality Add Area Pricing Does the home…" at bounding box center [430, 582] width 808 height 864
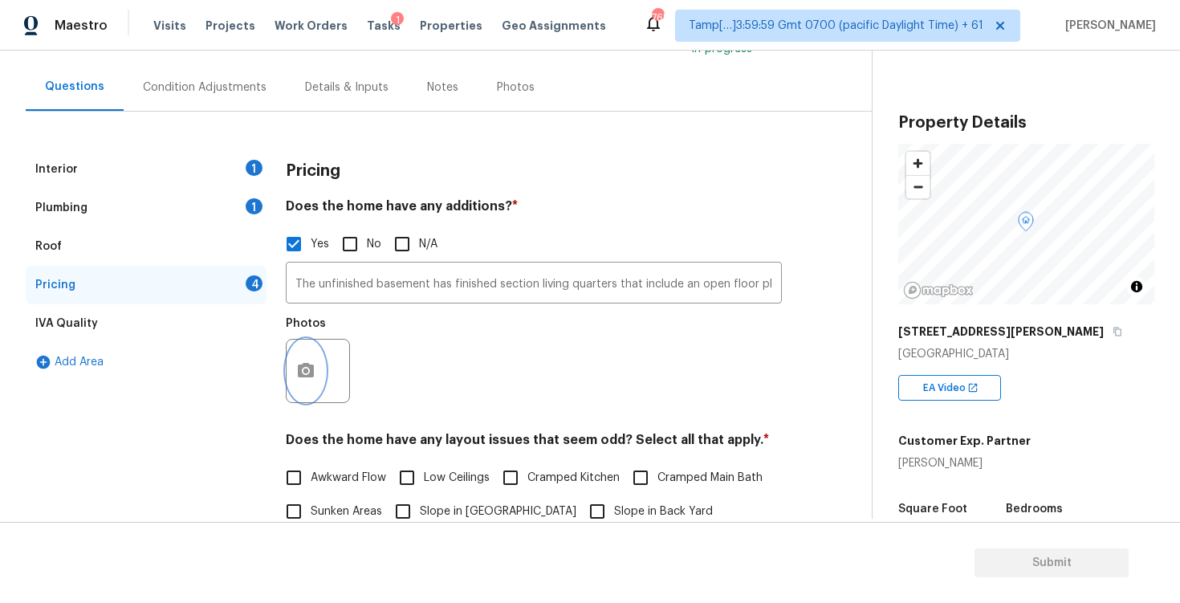
click at [311, 372] on icon "button" at bounding box center [306, 370] width 16 height 14
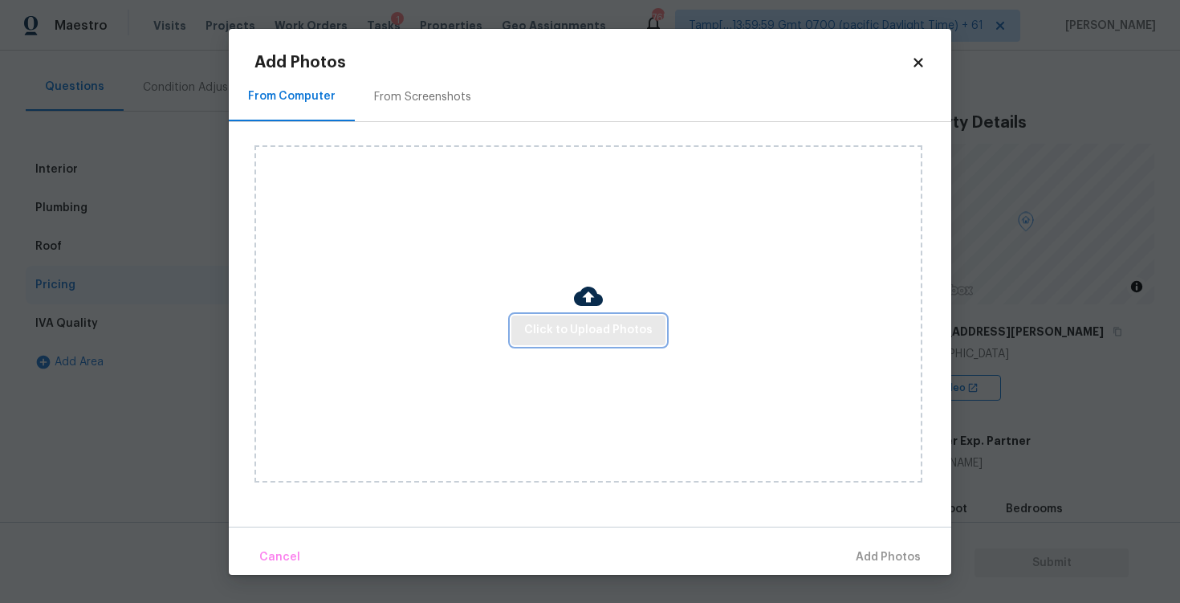
click at [605, 328] on span "Click to Upload Photos" at bounding box center [588, 330] width 128 height 20
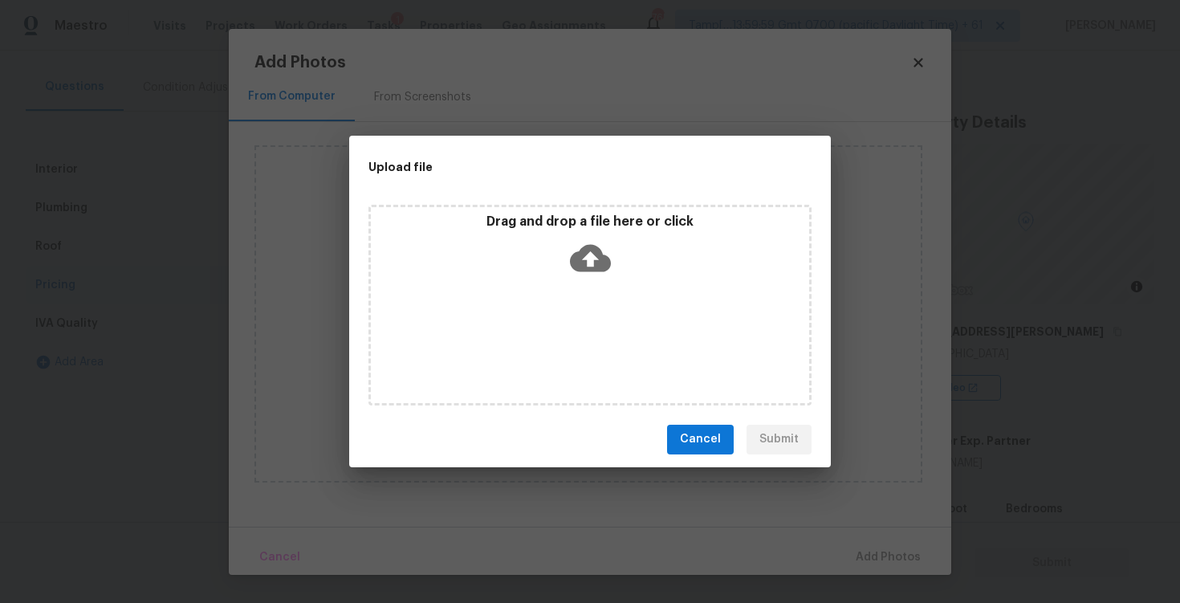
click at [589, 264] on icon at bounding box center [590, 258] width 41 height 41
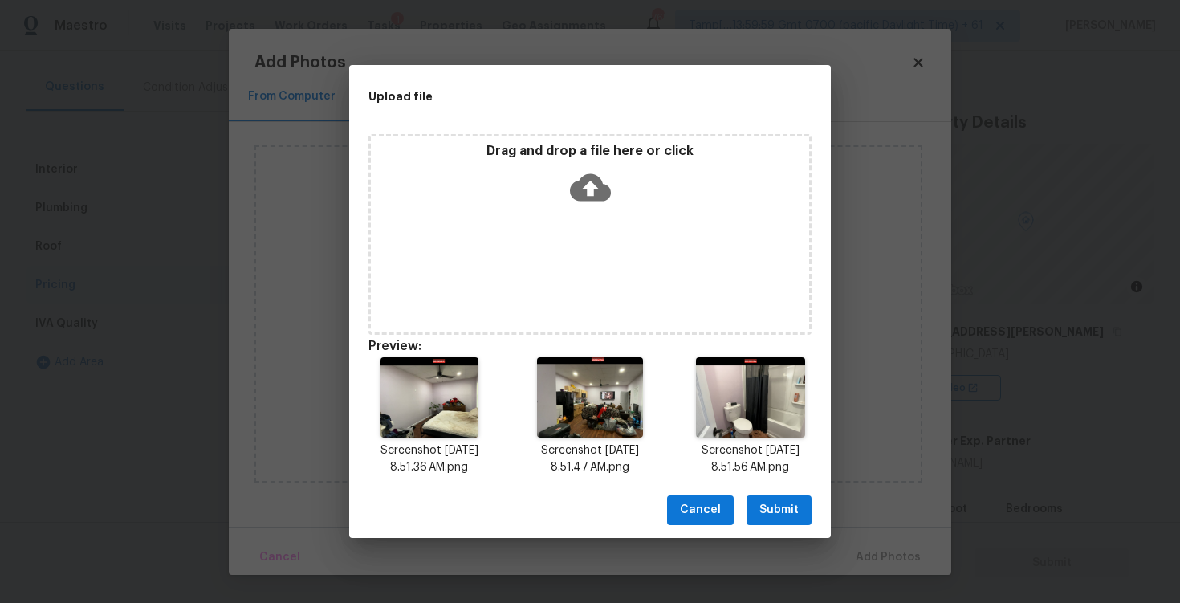
click at [764, 509] on span "Submit" at bounding box center [778, 510] width 39 height 20
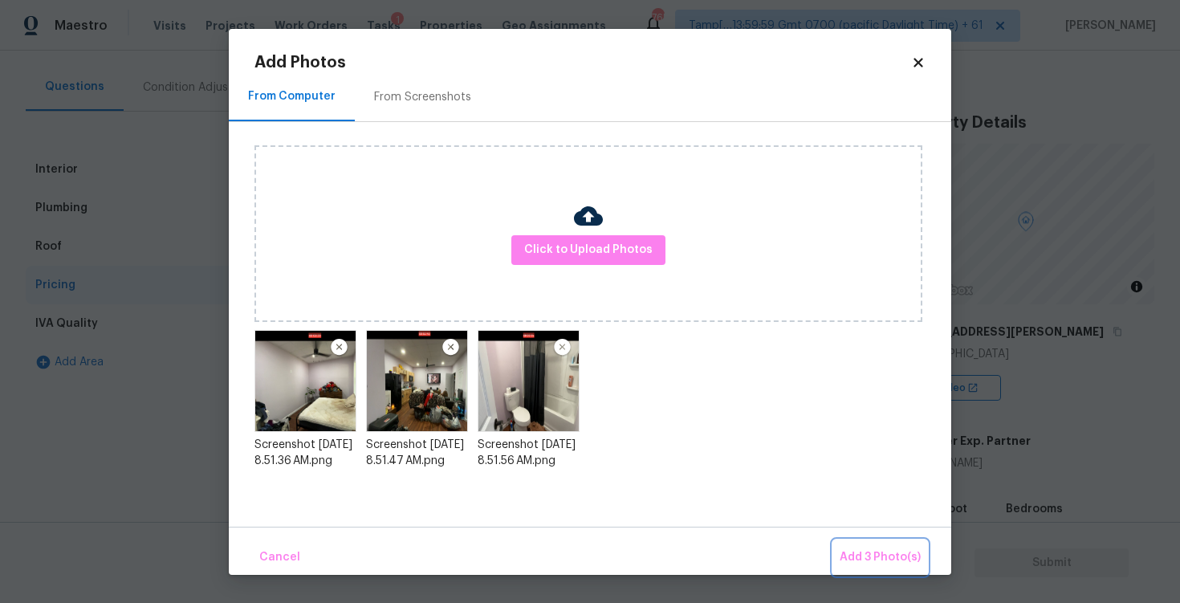
click at [883, 558] on span "Add 3 Photo(s)" at bounding box center [880, 557] width 81 height 20
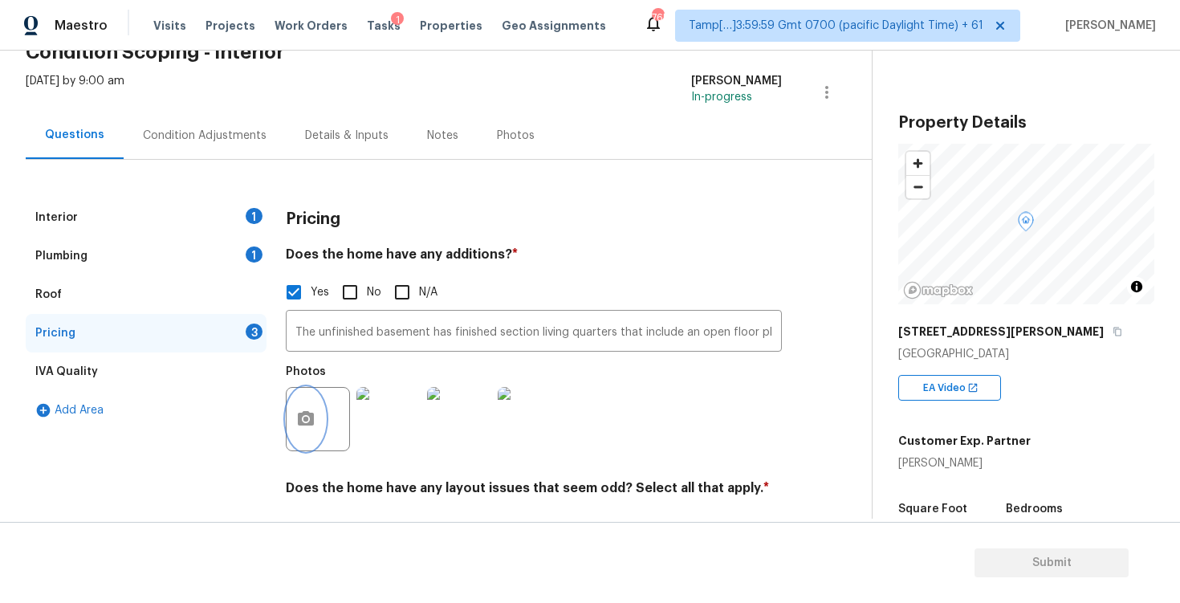
scroll to position [54, 0]
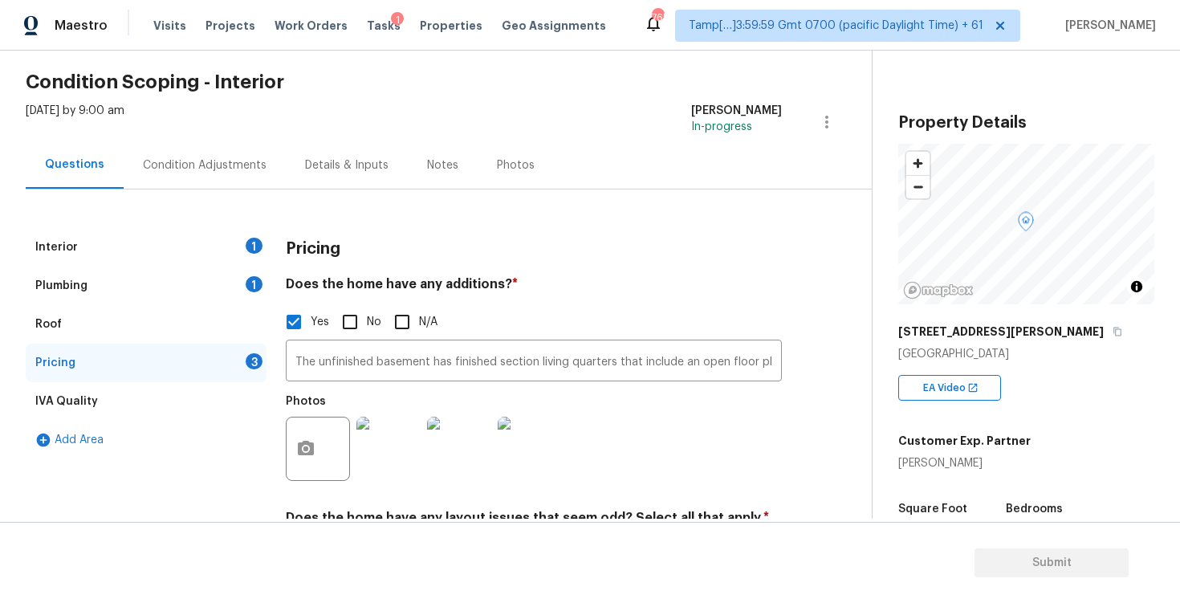
click at [231, 133] on div "Fri, Aug 22 2025 by 9:00 am Vigneshwaran B In-progress" at bounding box center [449, 122] width 846 height 39
click at [252, 165] on div "Condition Adjustments" at bounding box center [205, 165] width 124 height 16
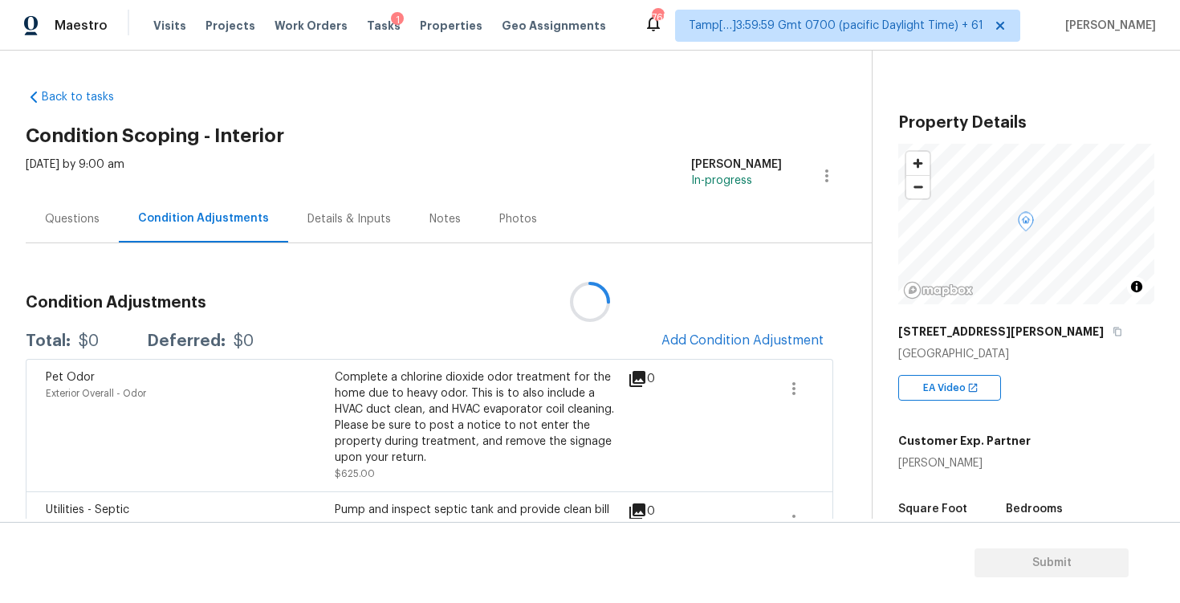
click at [721, 331] on div at bounding box center [590, 301] width 1180 height 603
click at [718, 343] on div at bounding box center [590, 301] width 1180 height 603
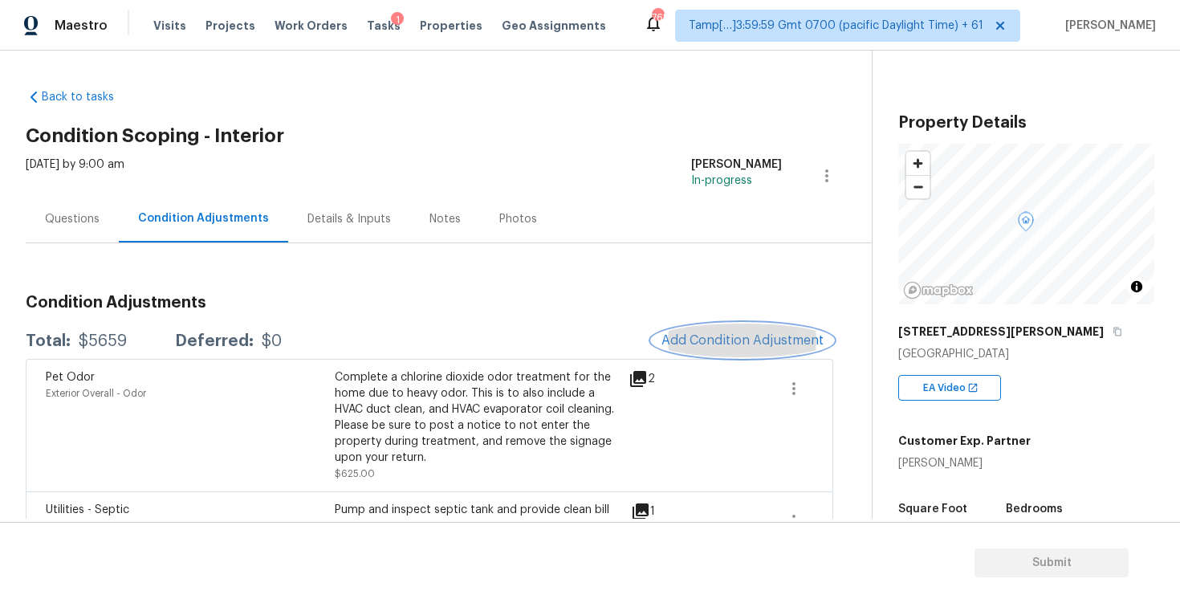
click at [697, 336] on span "Add Condition Adjustment" at bounding box center [742, 340] width 162 height 14
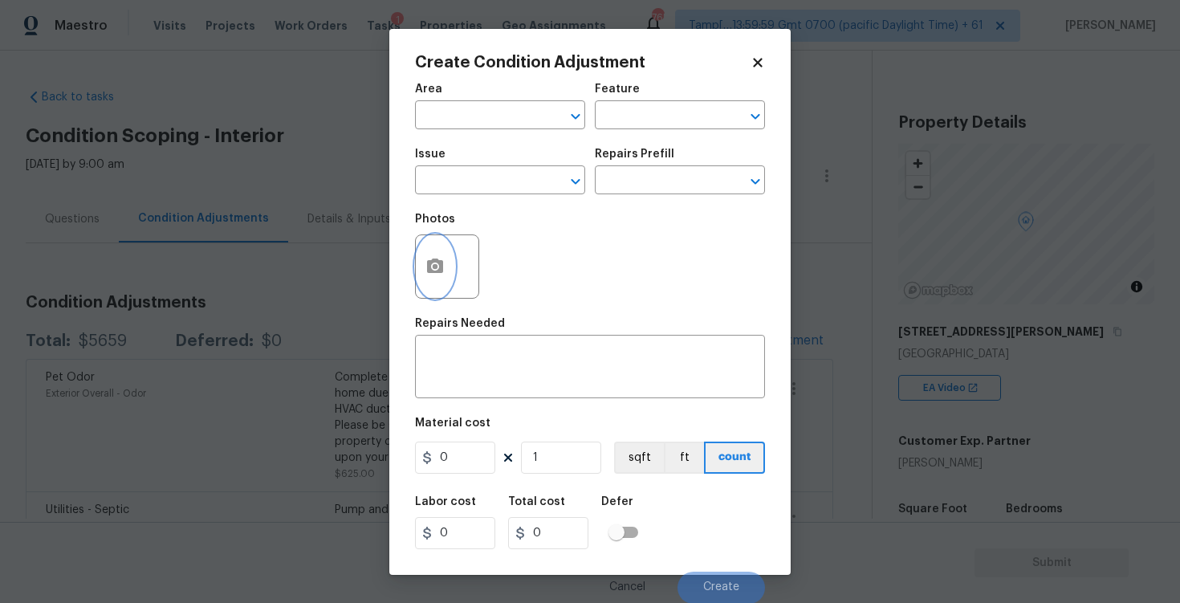
click at [450, 286] on button "button" at bounding box center [435, 266] width 39 height 63
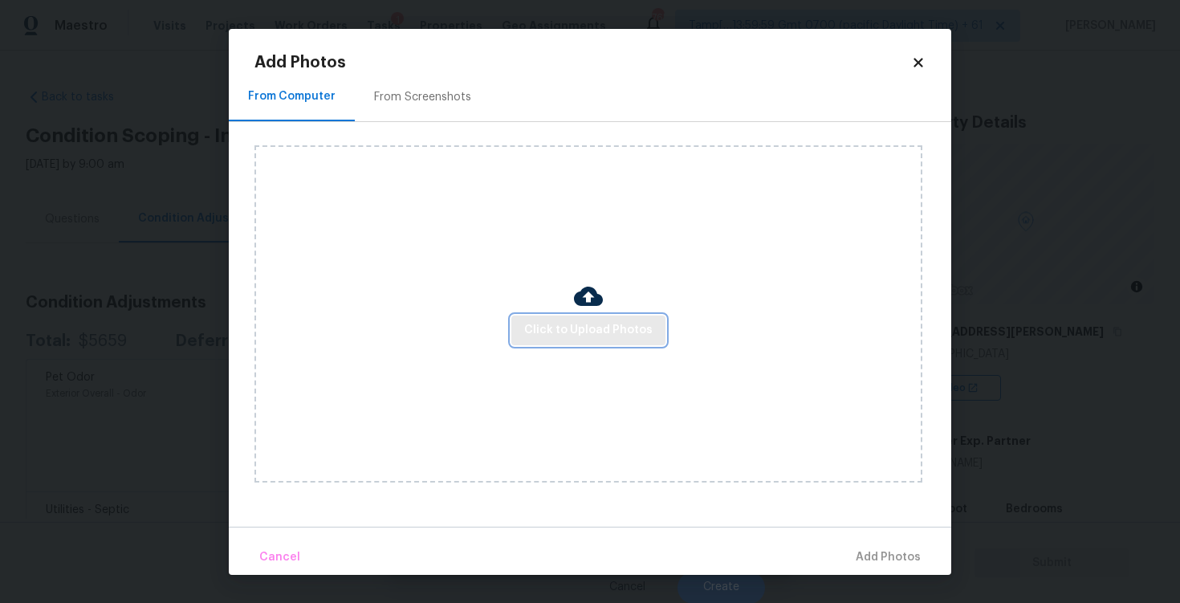
click at [591, 344] on button "Click to Upload Photos" at bounding box center [588, 330] width 154 height 30
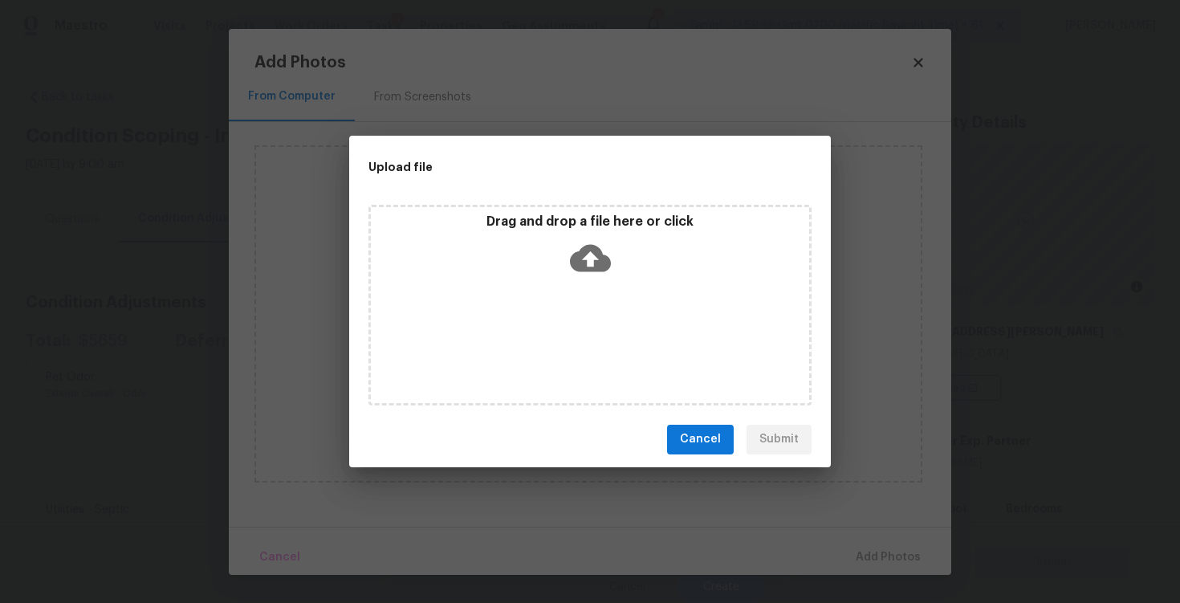
click at [591, 259] on icon at bounding box center [590, 258] width 41 height 41
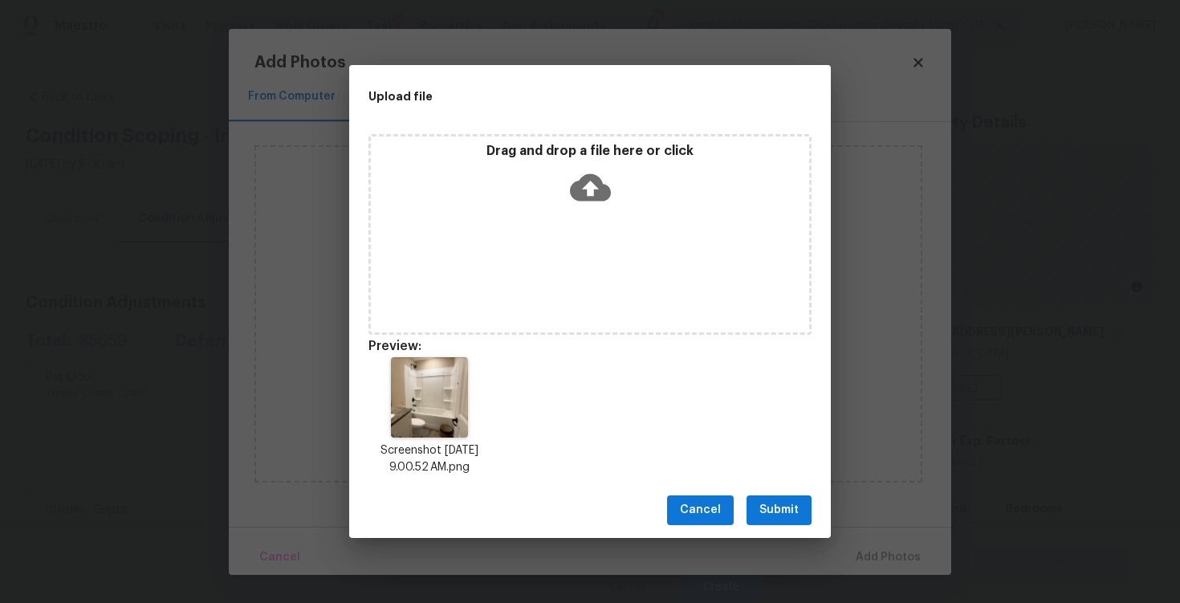
click at [797, 526] on div "Cancel Submit" at bounding box center [590, 509] width 482 height 55
click at [787, 506] on span "Submit" at bounding box center [778, 510] width 39 height 20
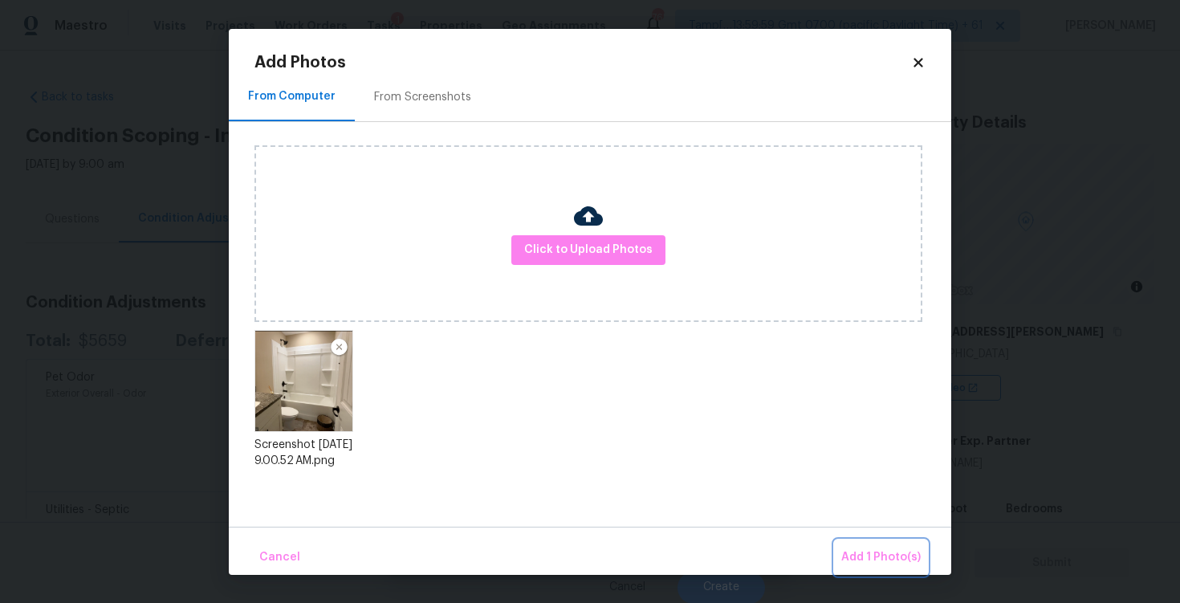
click at [881, 572] on button "Add 1 Photo(s)" at bounding box center [881, 557] width 92 height 35
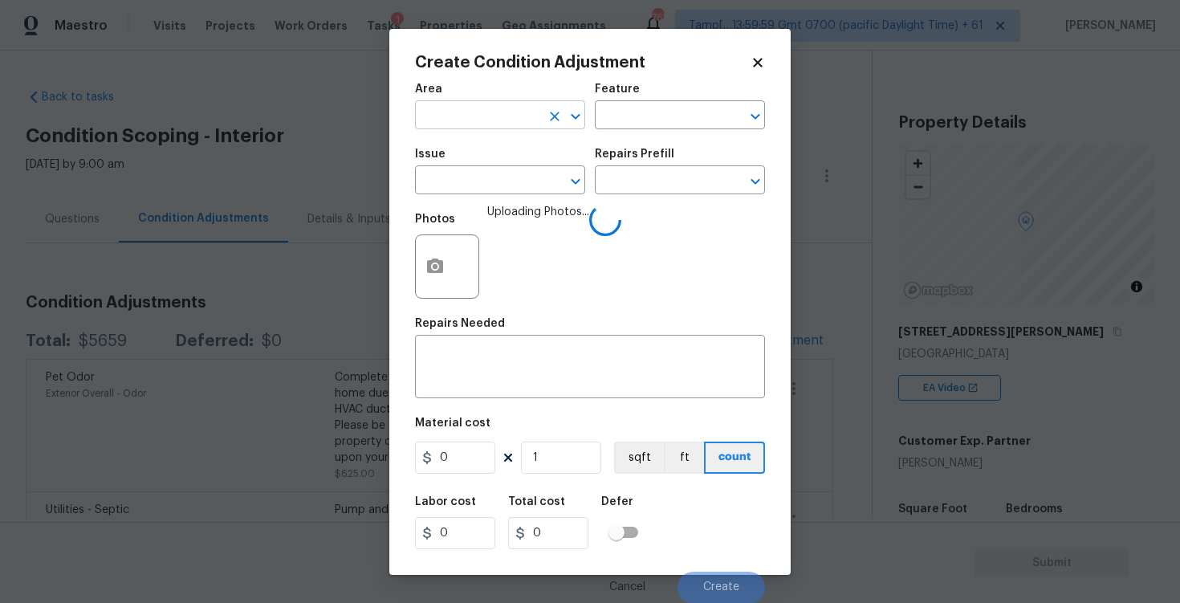
click at [495, 124] on input "text" at bounding box center [477, 116] width 125 height 25
click at [481, 167] on li "Interior Overall" at bounding box center [500, 178] width 170 height 26
type input "Interior Overall"
click at [487, 177] on input "text" at bounding box center [477, 181] width 125 height 25
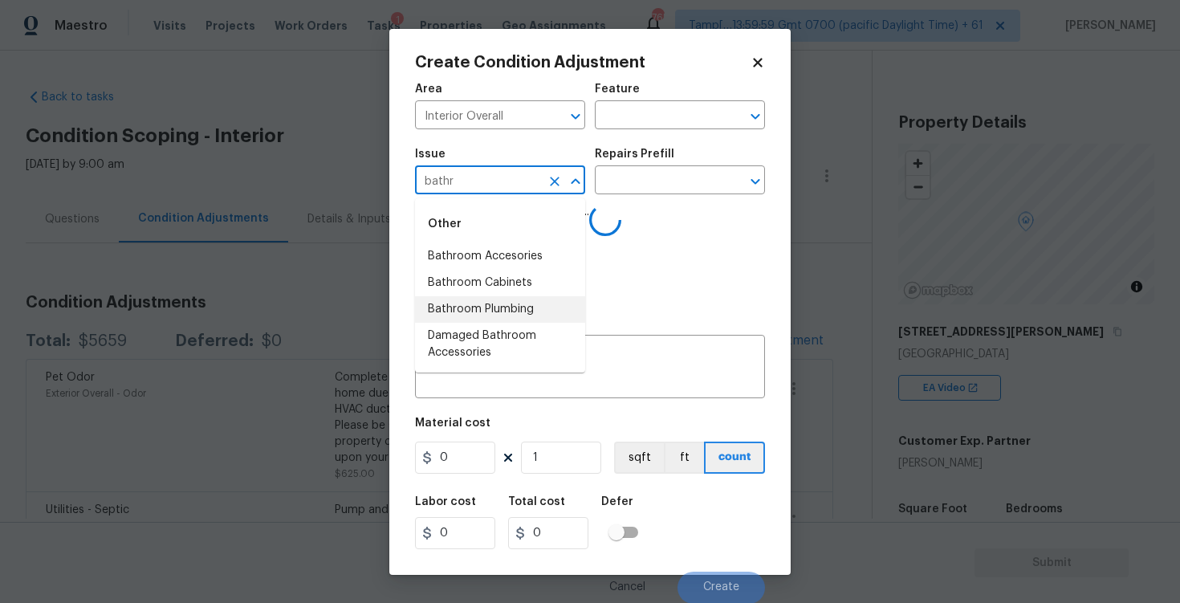
click at [503, 306] on li "Bathroom Plumbing" at bounding box center [500, 309] width 170 height 26
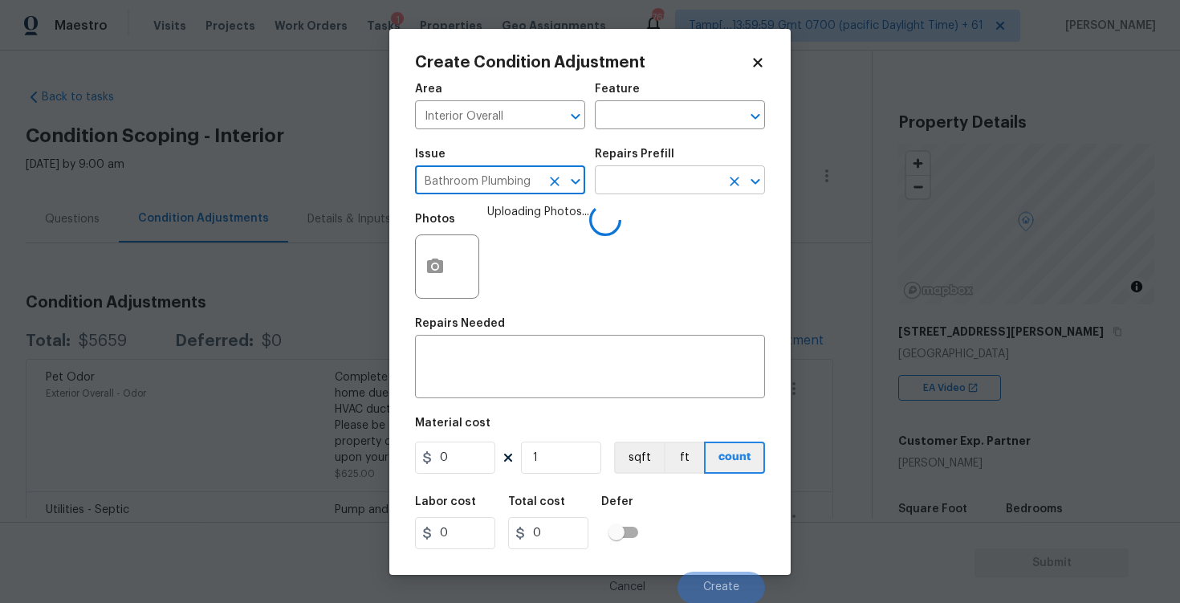
type input "Bathroom Plumbing"
click at [646, 181] on input "text" at bounding box center [657, 181] width 125 height 25
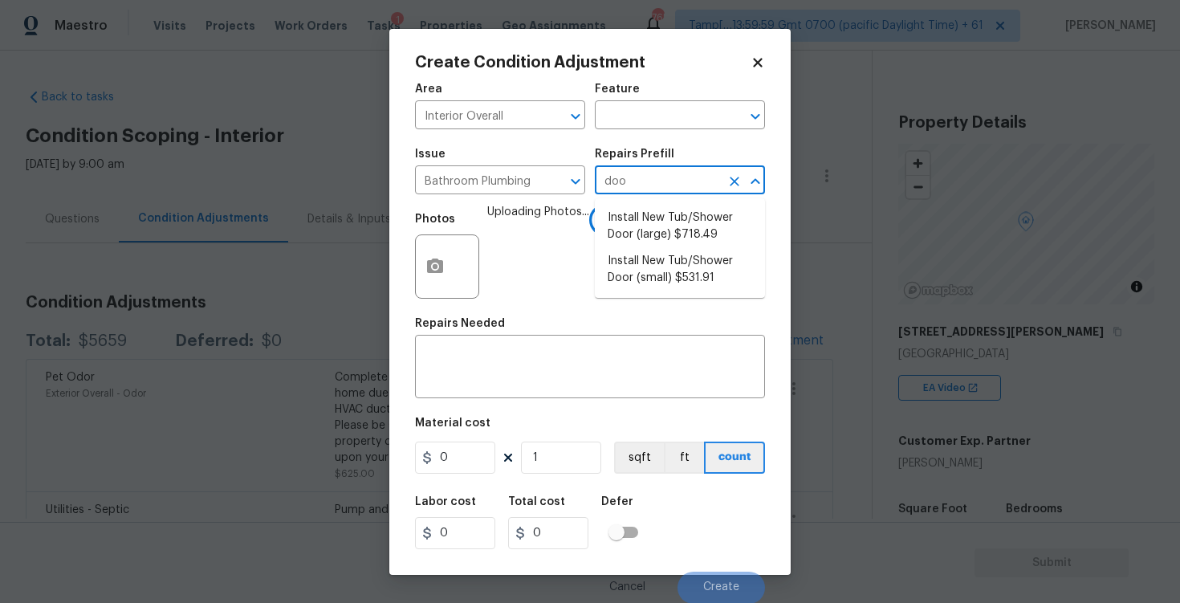
type input "door"
click at [662, 284] on li "Install New Tub/Shower Door (small) $531.91" at bounding box center [680, 269] width 170 height 43
type input "Plumbing"
type textarea "Prep the tub/shower surround and install a new 32''-36'' tempered shower door. …"
type input "531.91"
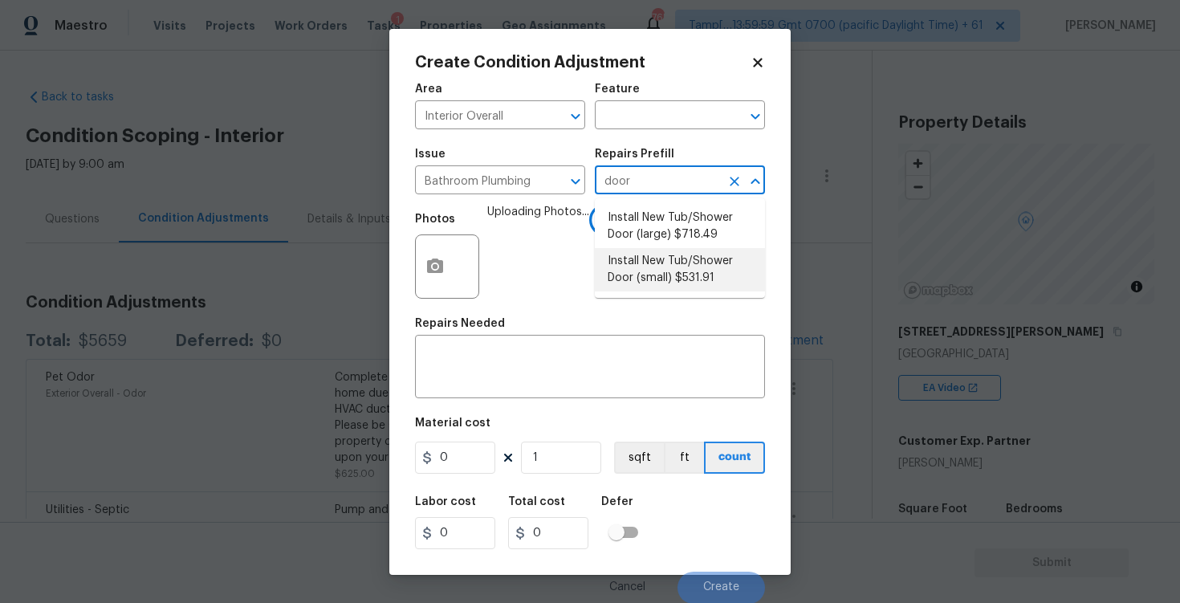
type input "531.91"
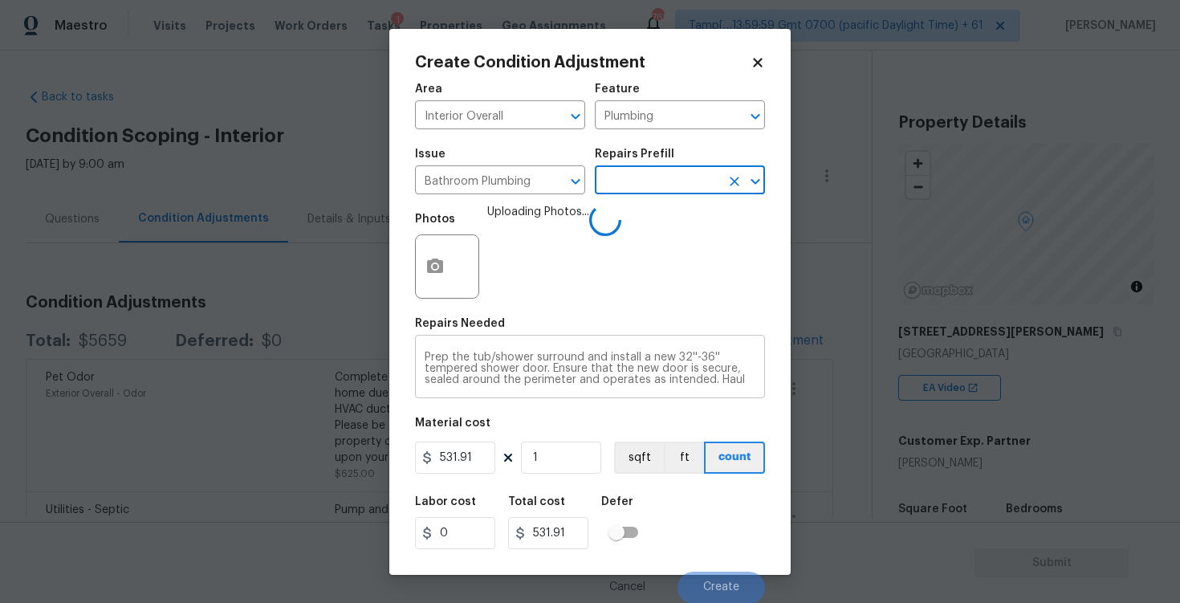
scroll to position [11, 0]
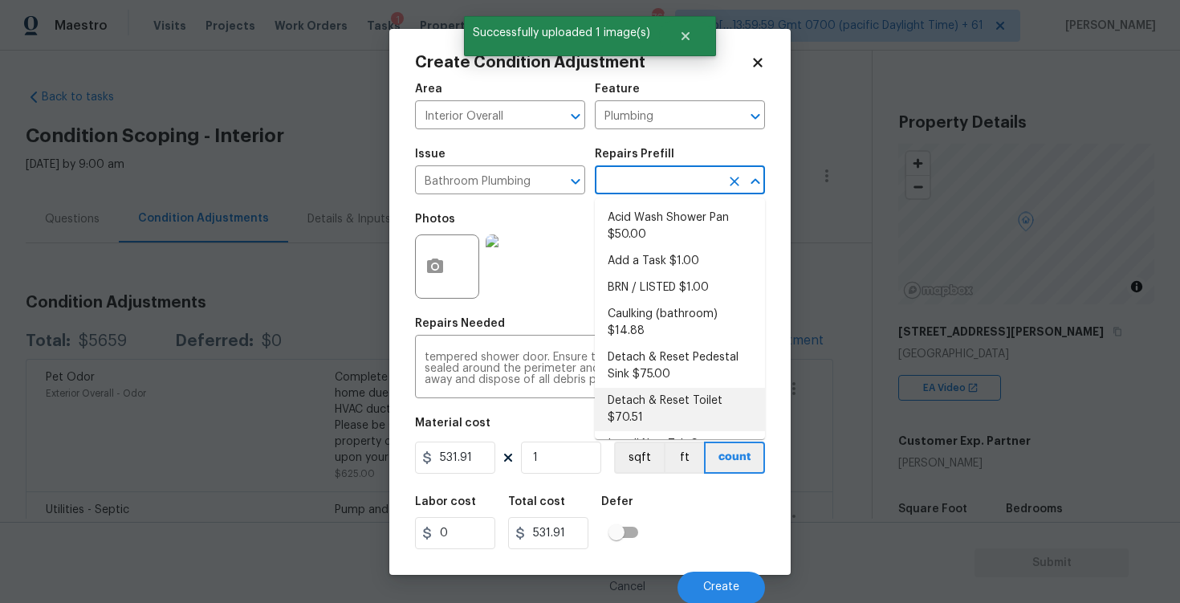
click at [665, 489] on div "Labor cost 0 Total cost 531.91 Defer" at bounding box center [590, 522] width 350 height 72
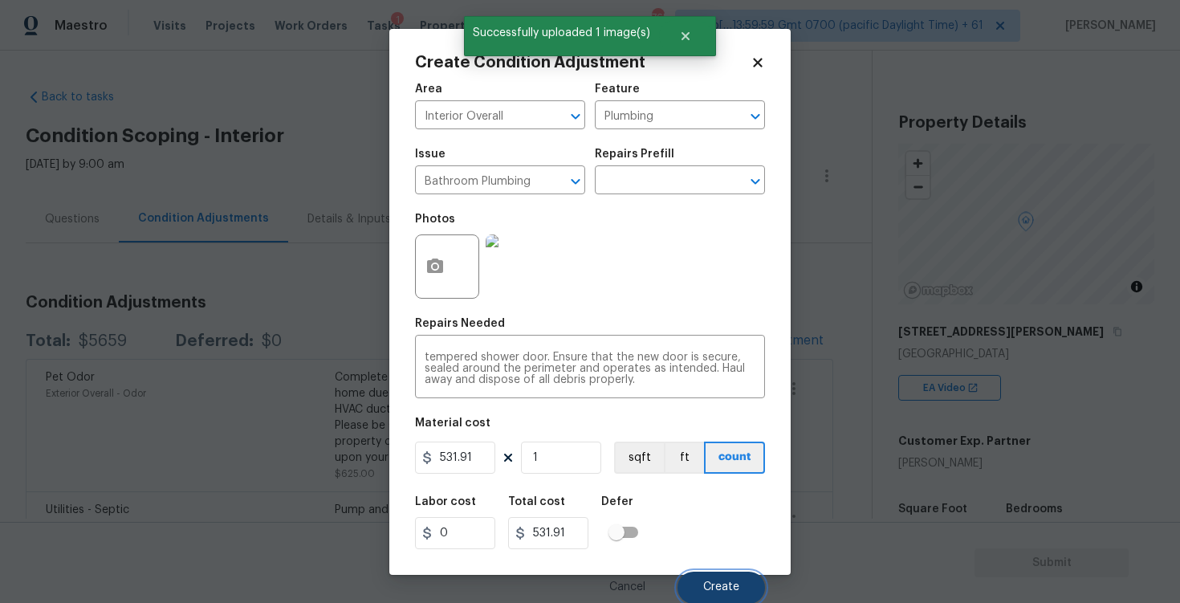
click at [709, 582] on span "Create" at bounding box center [721, 587] width 36 height 12
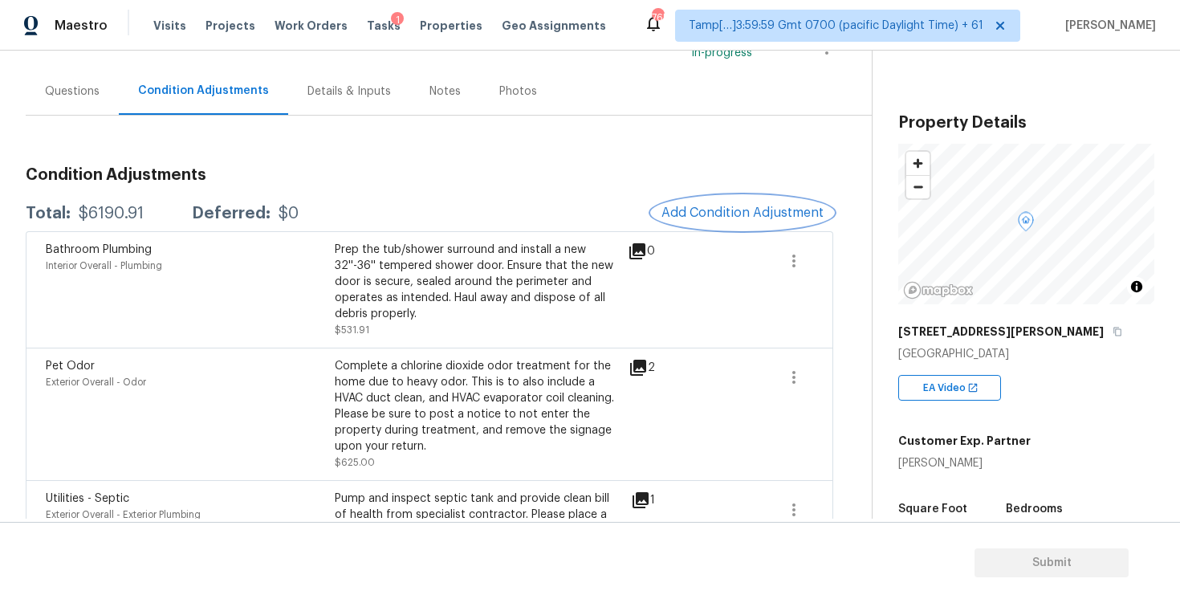
scroll to position [127, 0]
click at [749, 204] on button "Add Condition Adjustment" at bounding box center [742, 214] width 181 height 34
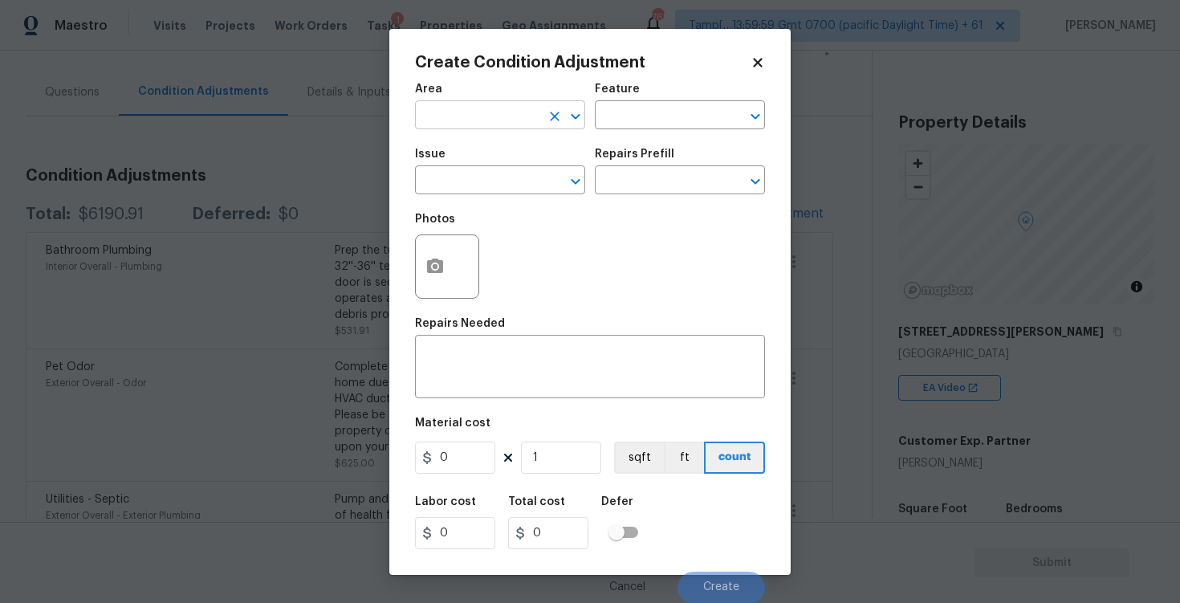
click at [527, 128] on body "Maestro Visits Projects Work Orders Tasks 1 Properties Geo Assignments 765 Tamp…" at bounding box center [590, 301] width 1180 height 603
click at [511, 177] on li "Interior Overall" at bounding box center [500, 178] width 170 height 26
type input "Interior Overall"
click at [511, 177] on input "text" at bounding box center [477, 181] width 125 height 25
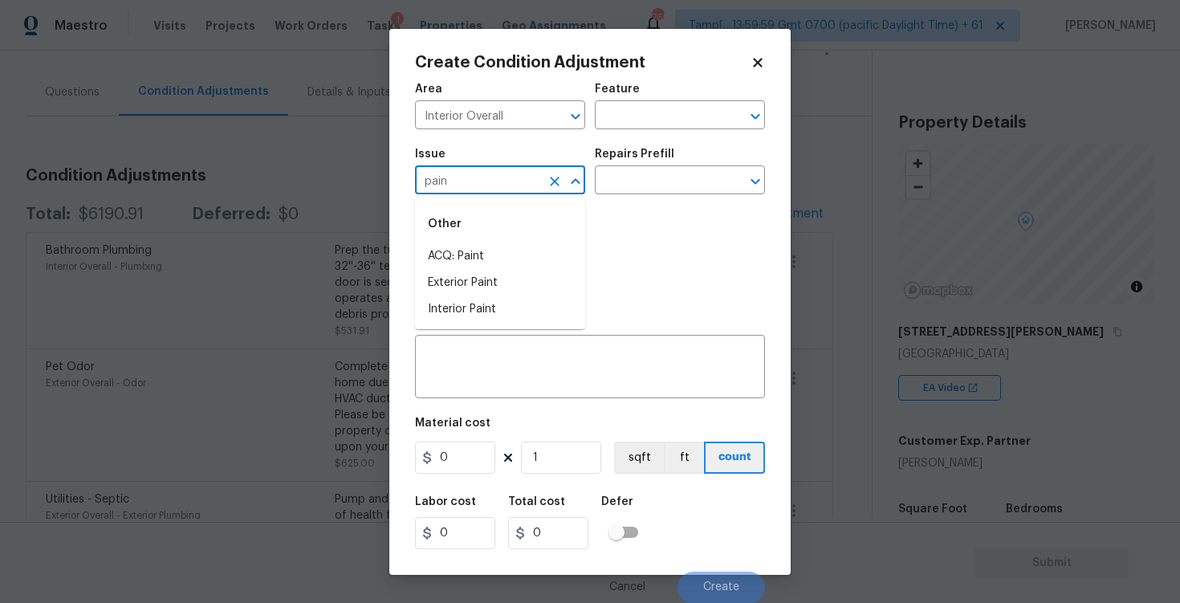
click at [509, 238] on div "Other" at bounding box center [500, 224] width 170 height 39
click at [511, 249] on li "ACQ: Paint" at bounding box center [500, 256] width 170 height 26
type input "ACQ: Paint"
click at [686, 165] on div "Repairs Prefill" at bounding box center [680, 159] width 170 height 21
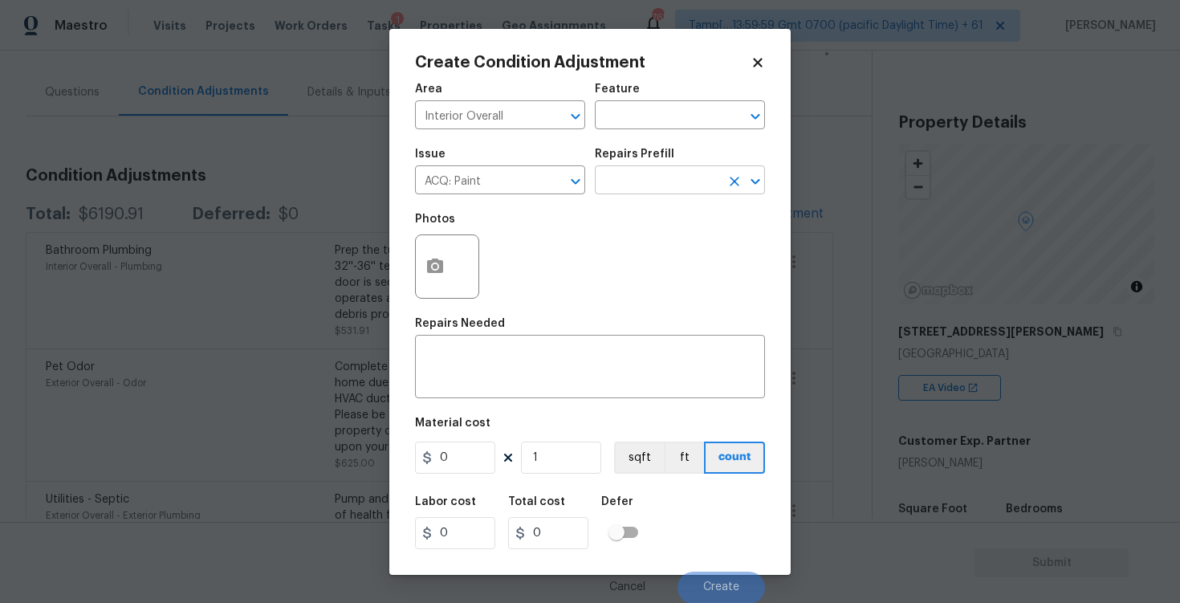
click at [683, 175] on input "text" at bounding box center [657, 181] width 125 height 25
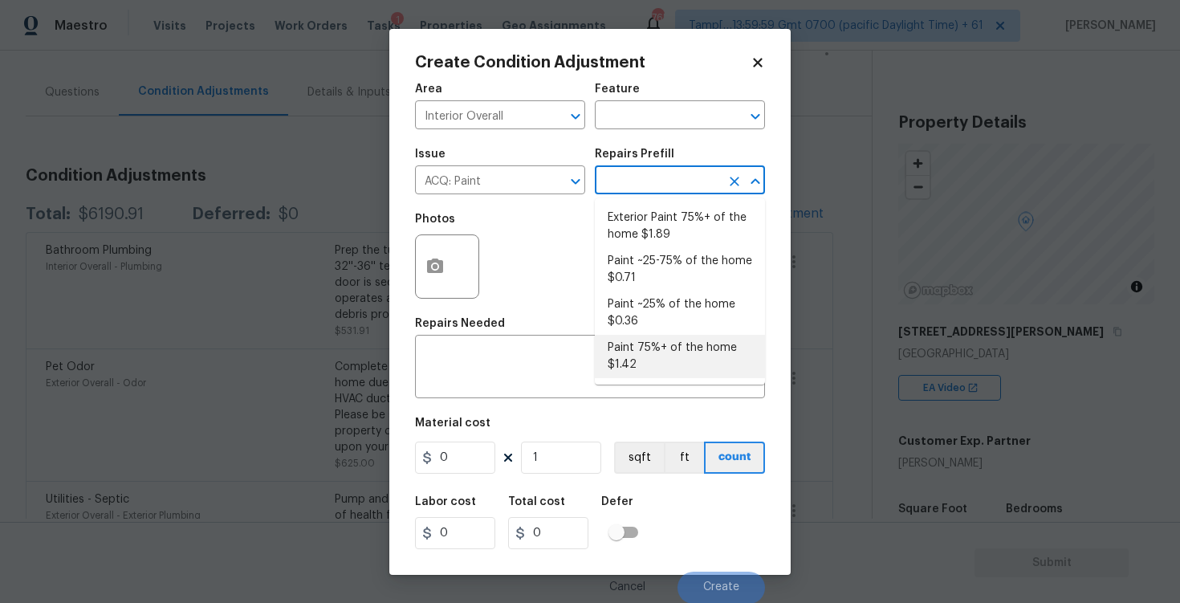
click at [653, 355] on li "Paint 75%+ of the home $1.42" at bounding box center [680, 356] width 170 height 43
type input "Acquisition"
type textarea "Acquisition Scope: 75%+ of the home will likely require interior paint"
type input "1.42"
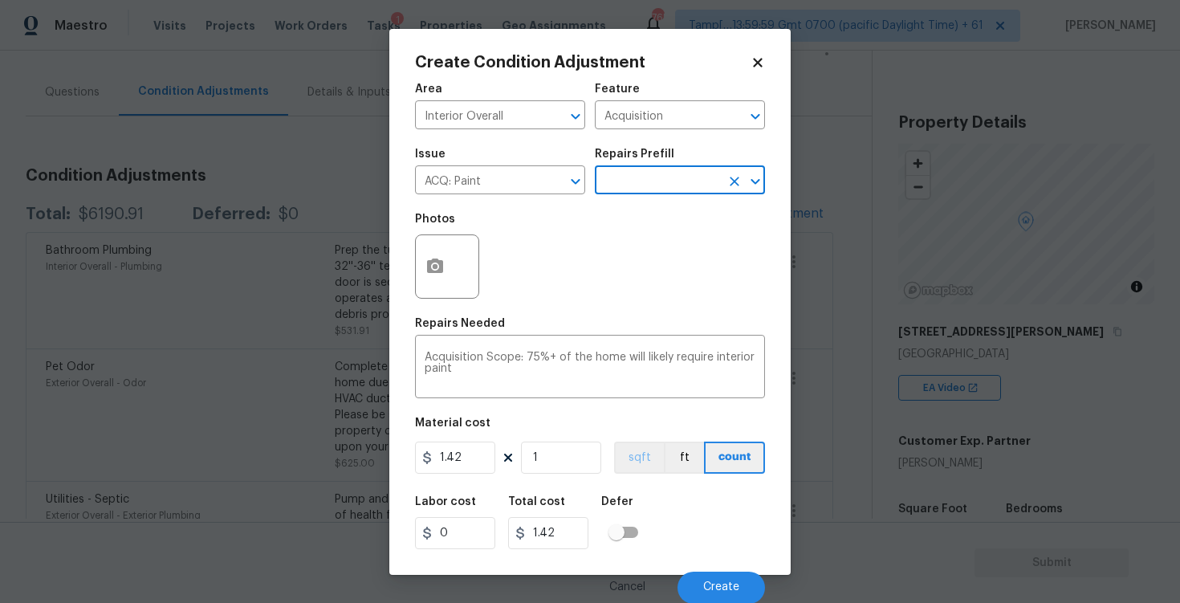
scroll to position [1, 0]
click at [446, 241] on button "button" at bounding box center [435, 265] width 39 height 63
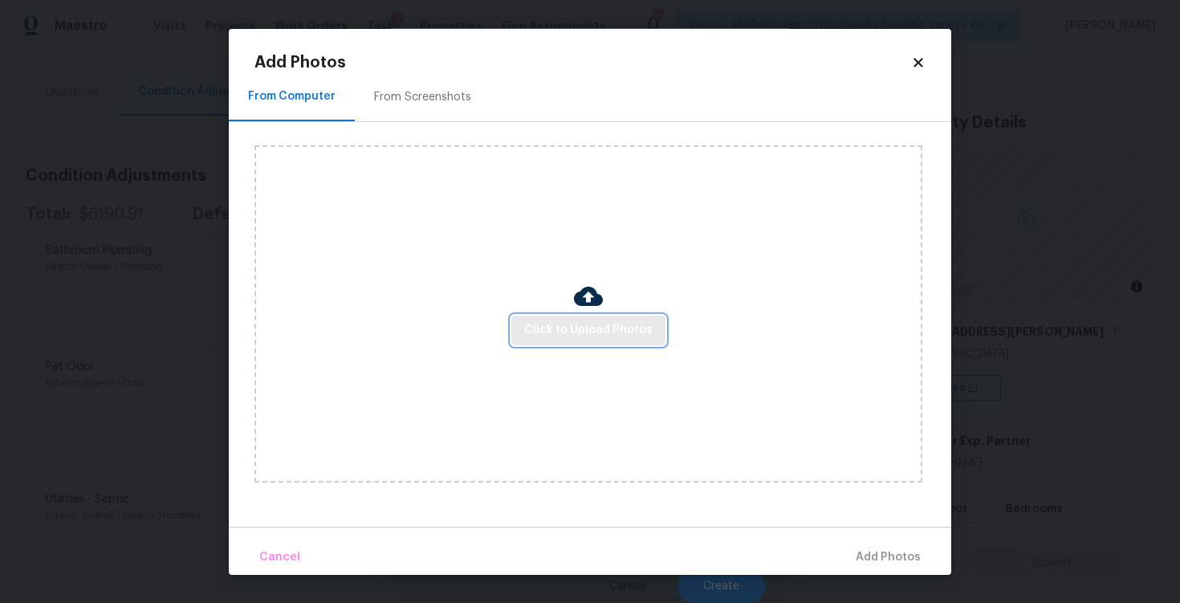
click at [543, 318] on button "Click to Upload Photos" at bounding box center [588, 330] width 154 height 30
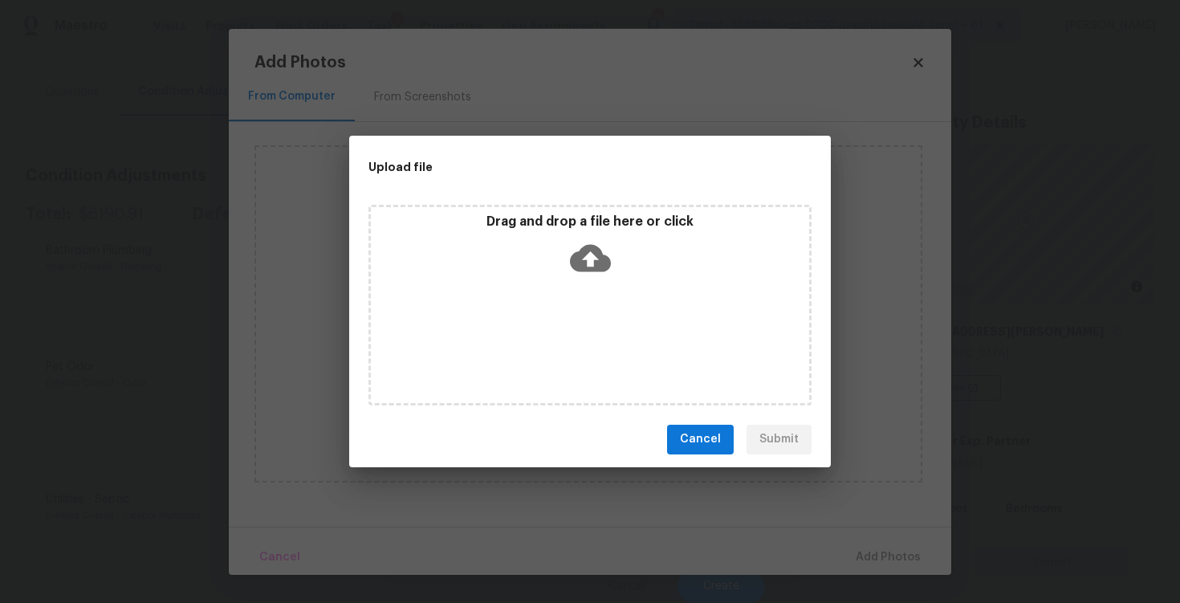
click at [570, 264] on icon at bounding box center [590, 258] width 41 height 41
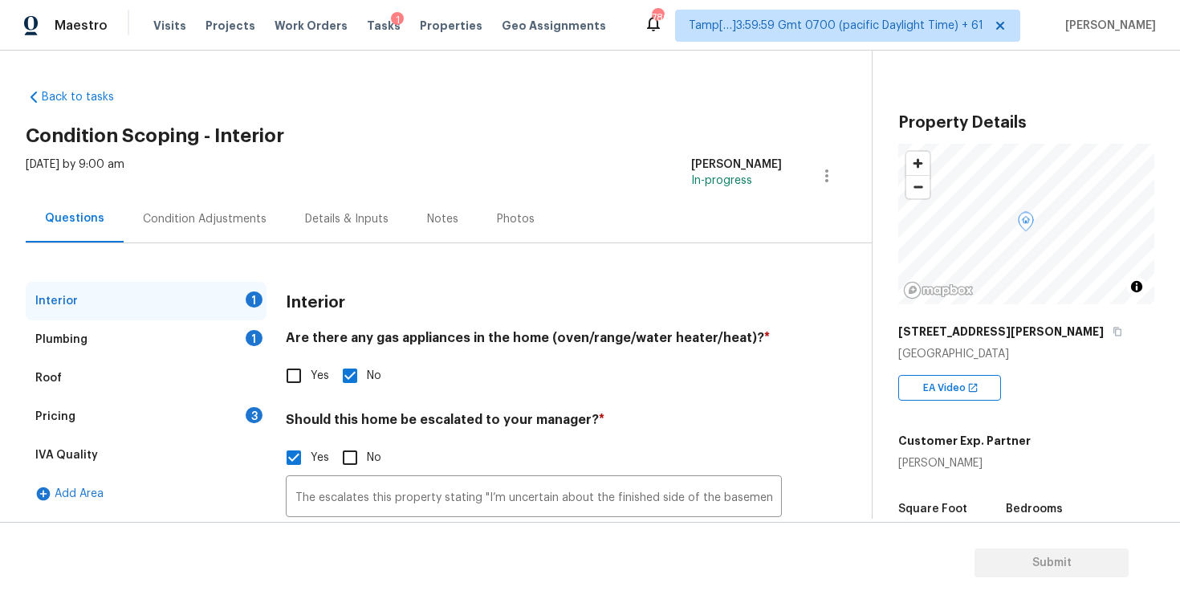
scroll to position [132, 0]
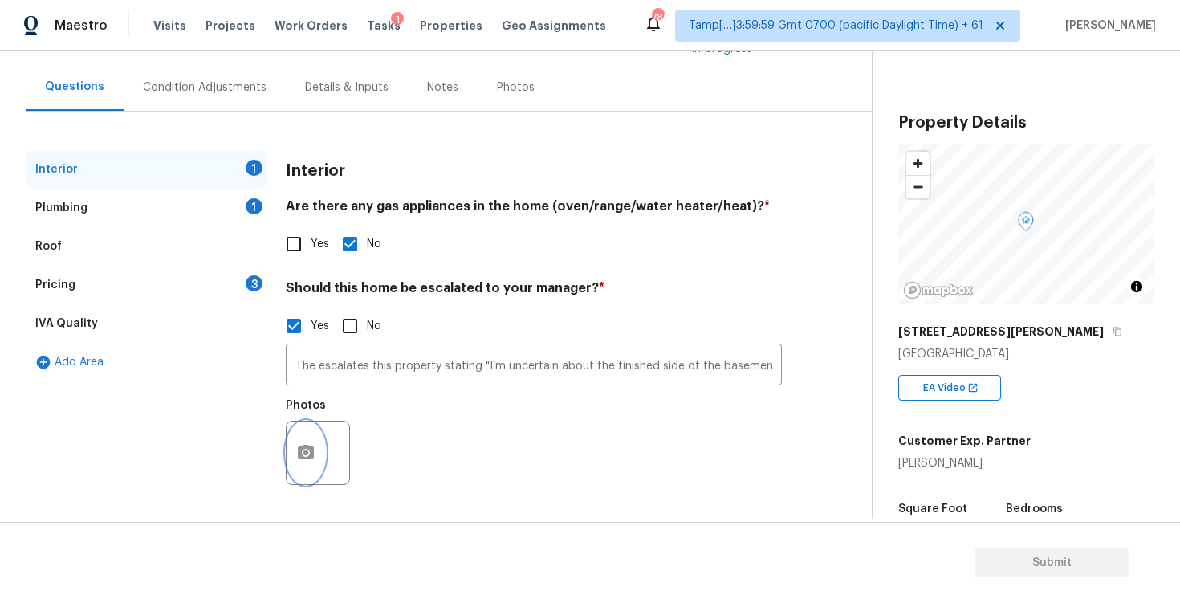
click at [316, 441] on button "button" at bounding box center [306, 452] width 39 height 63
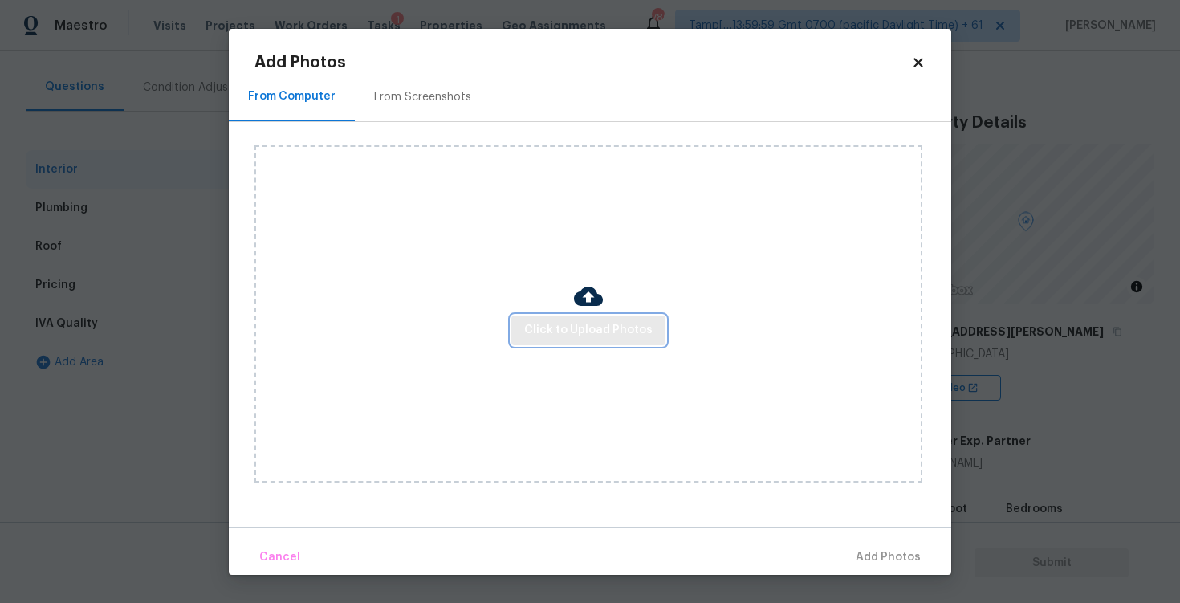
click at [564, 333] on span "Click to Upload Photos" at bounding box center [588, 330] width 128 height 20
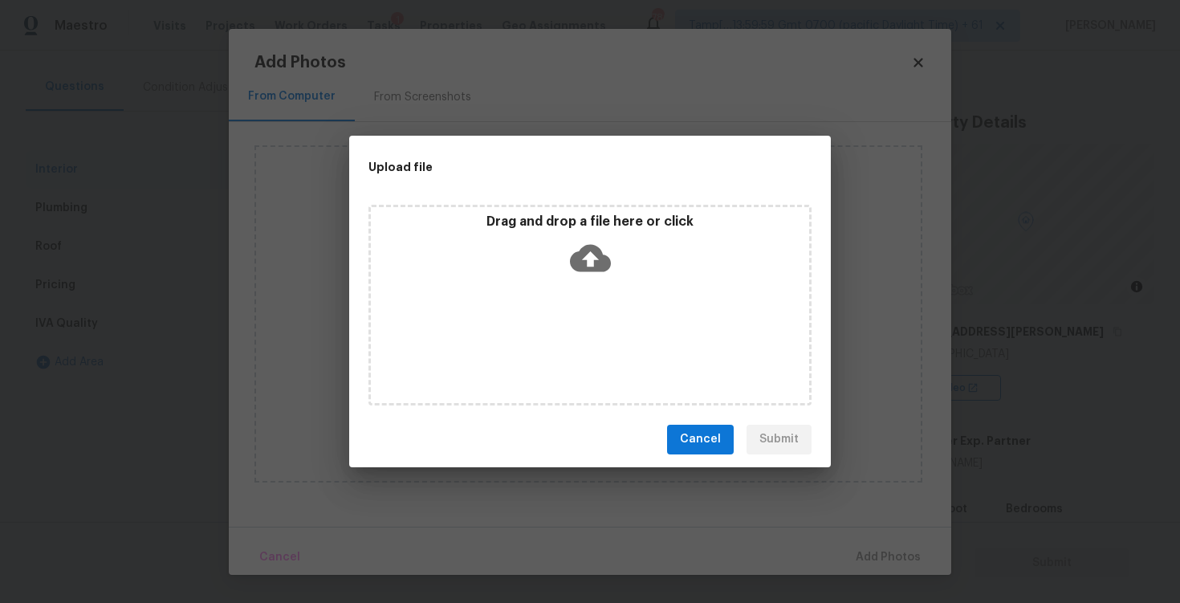
click at [574, 280] on div "Drag and drop a file here or click" at bounding box center [590, 248] width 438 height 69
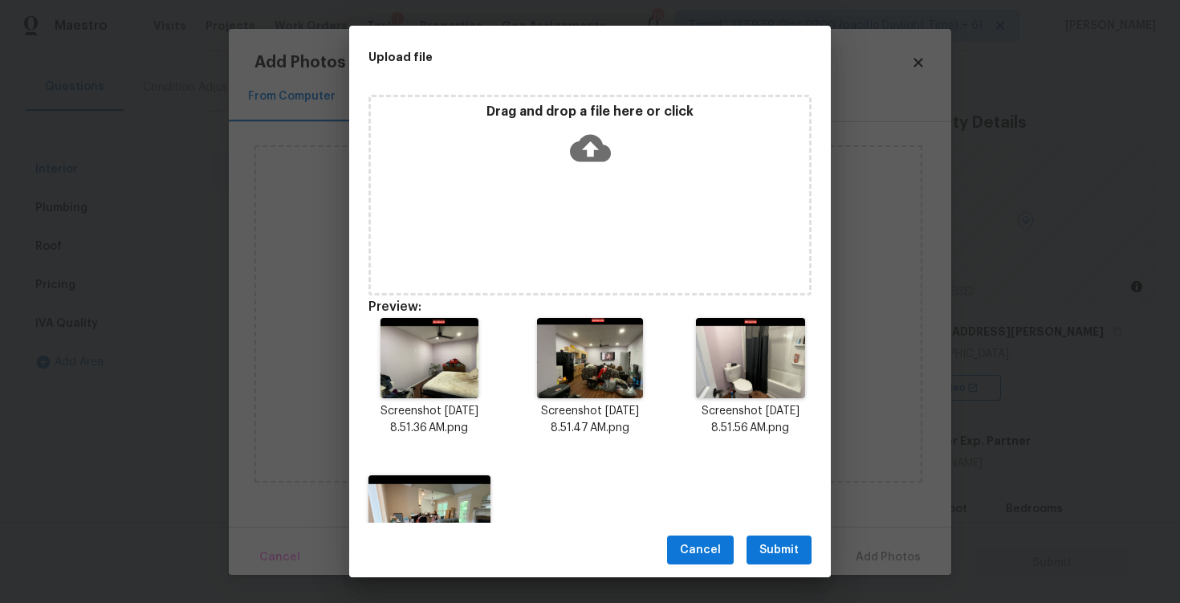
click at [765, 553] on span "Submit" at bounding box center [778, 550] width 39 height 20
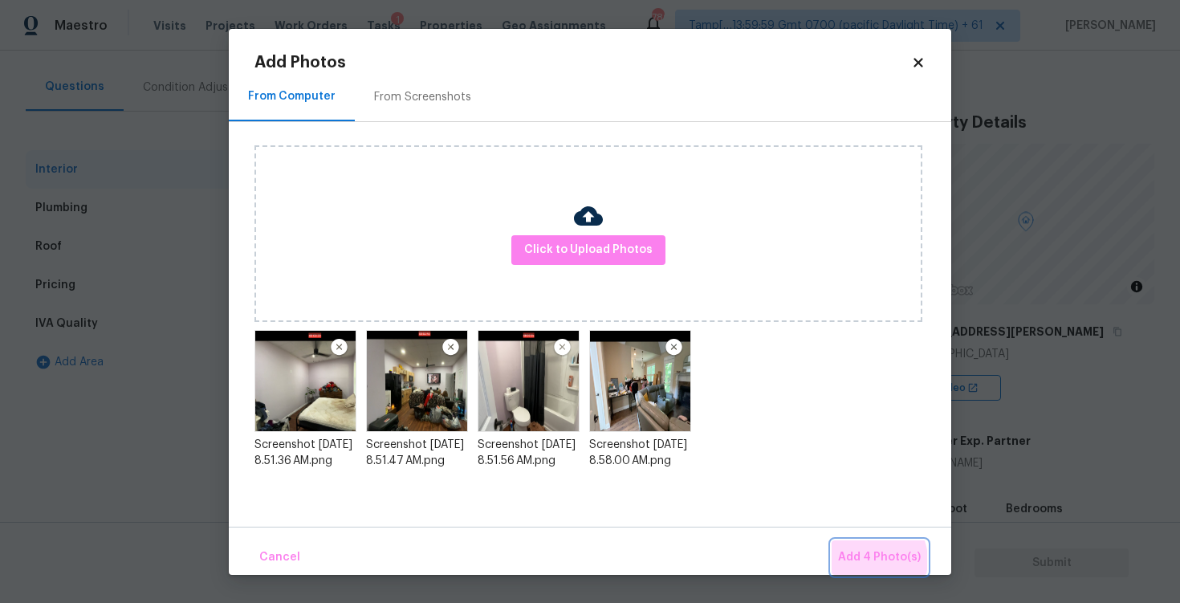
click at [872, 559] on span "Add 4 Photo(s)" at bounding box center [879, 557] width 83 height 20
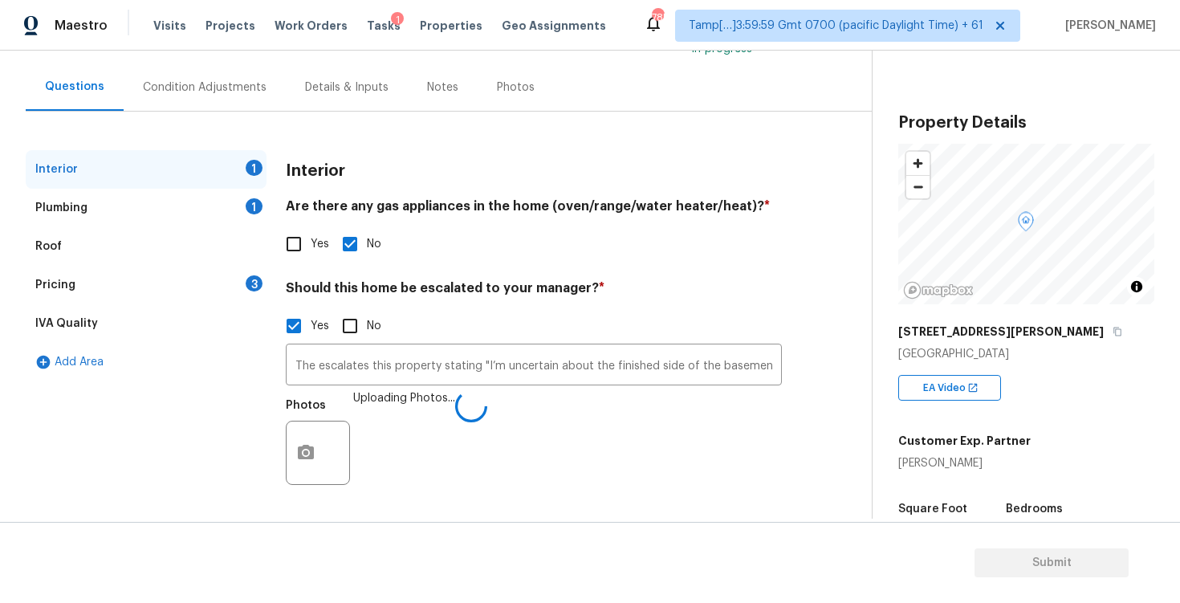
click at [392, 239] on div "Yes No" at bounding box center [534, 244] width 496 height 34
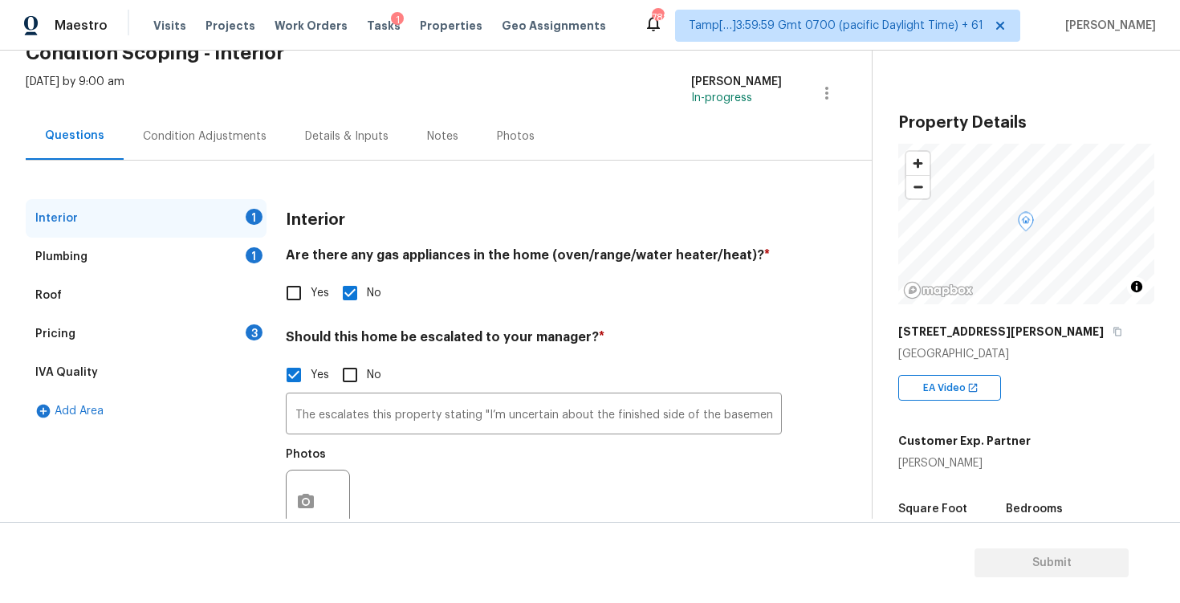
scroll to position [132, 0]
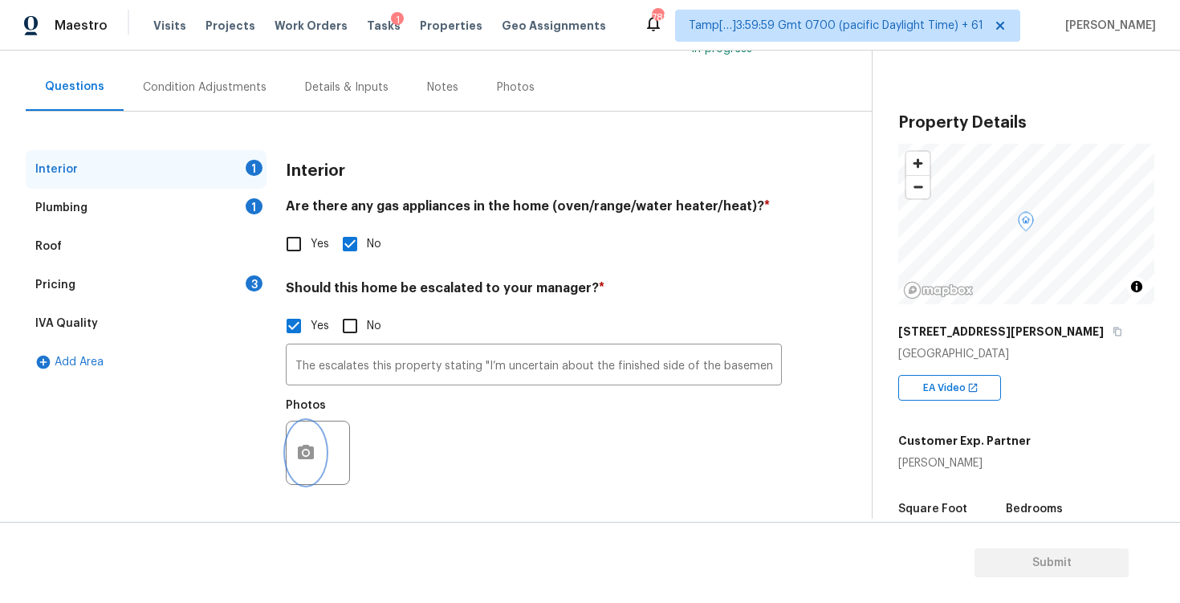
click at [305, 447] on icon "button" at bounding box center [306, 452] width 16 height 14
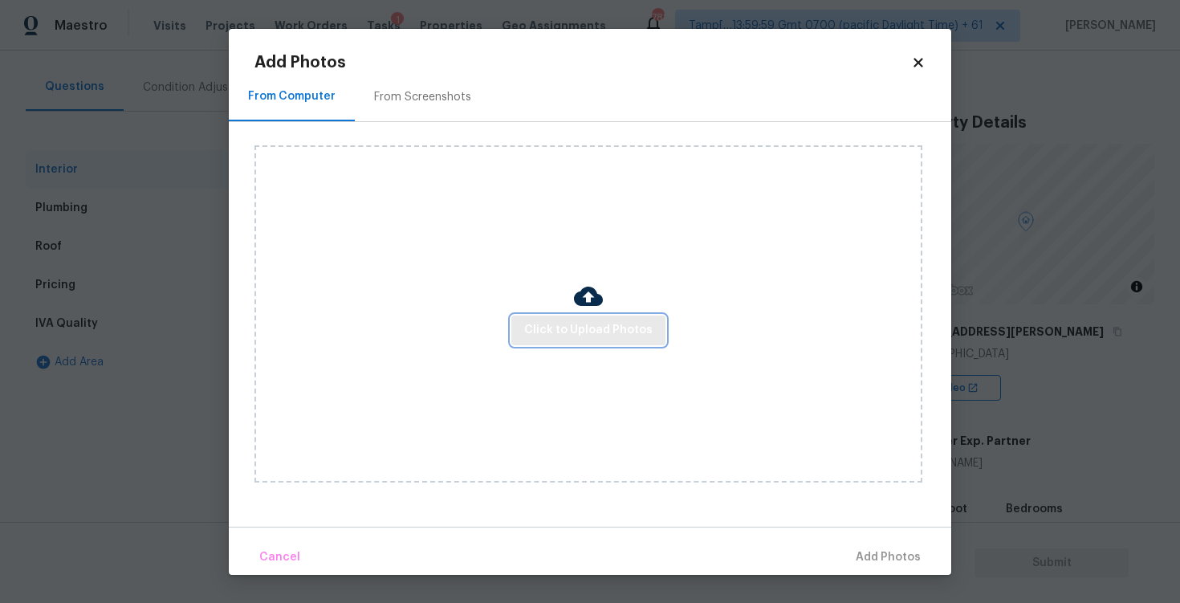
click at [542, 333] on span "Click to Upload Photos" at bounding box center [588, 330] width 128 height 20
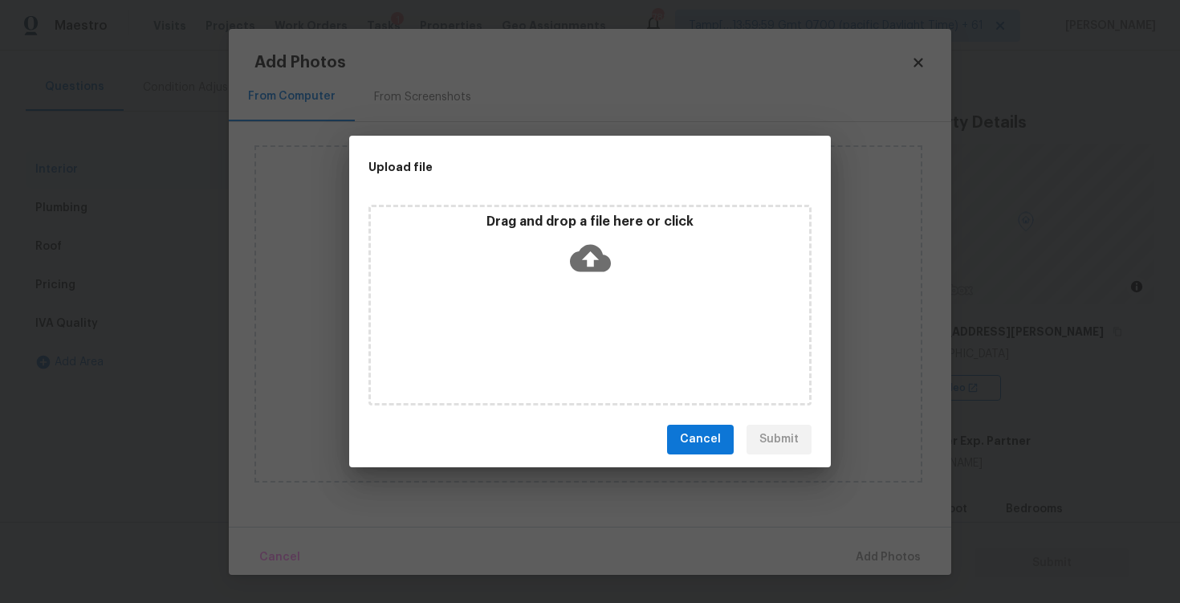
click at [594, 258] on icon at bounding box center [590, 258] width 41 height 41
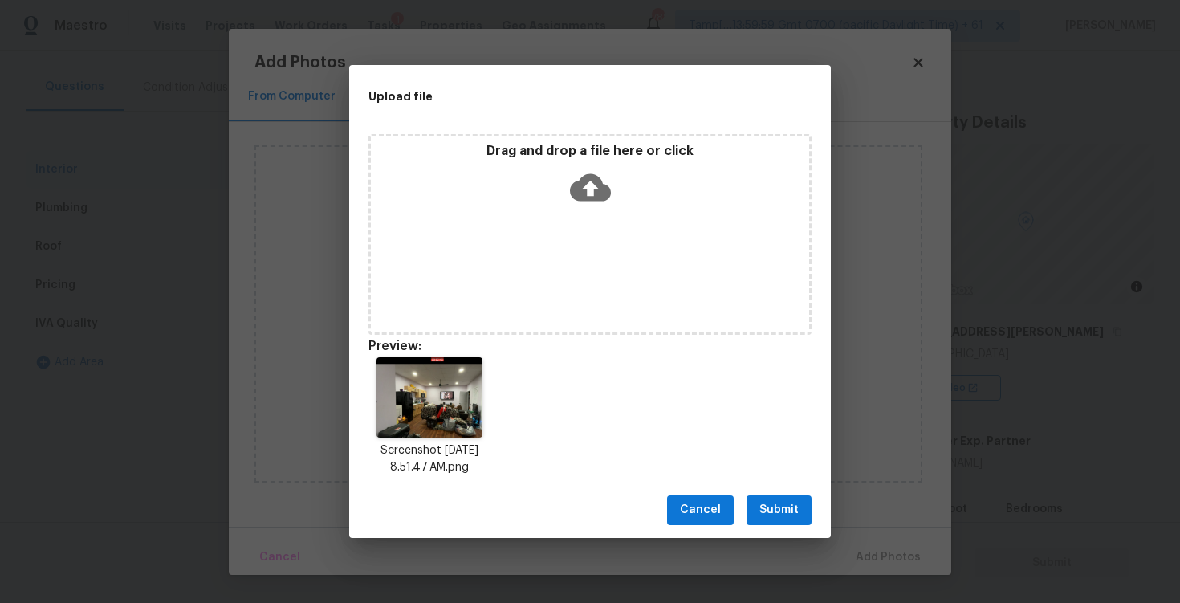
click at [793, 500] on span "Submit" at bounding box center [778, 510] width 39 height 20
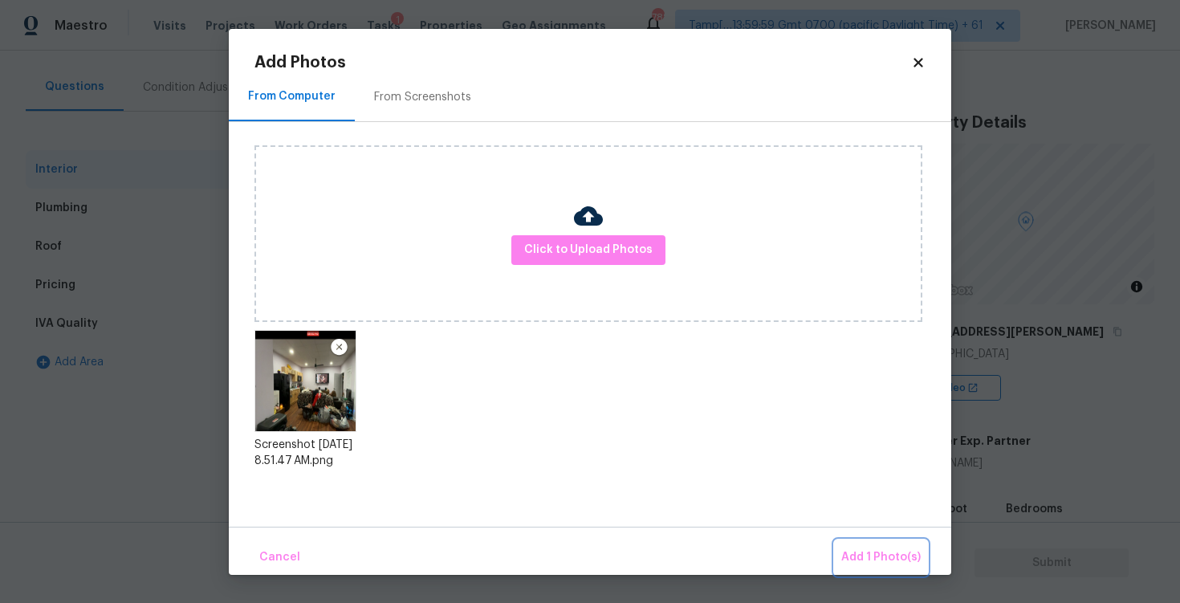
click at [870, 548] on span "Add 1 Photo(s)" at bounding box center [880, 557] width 79 height 20
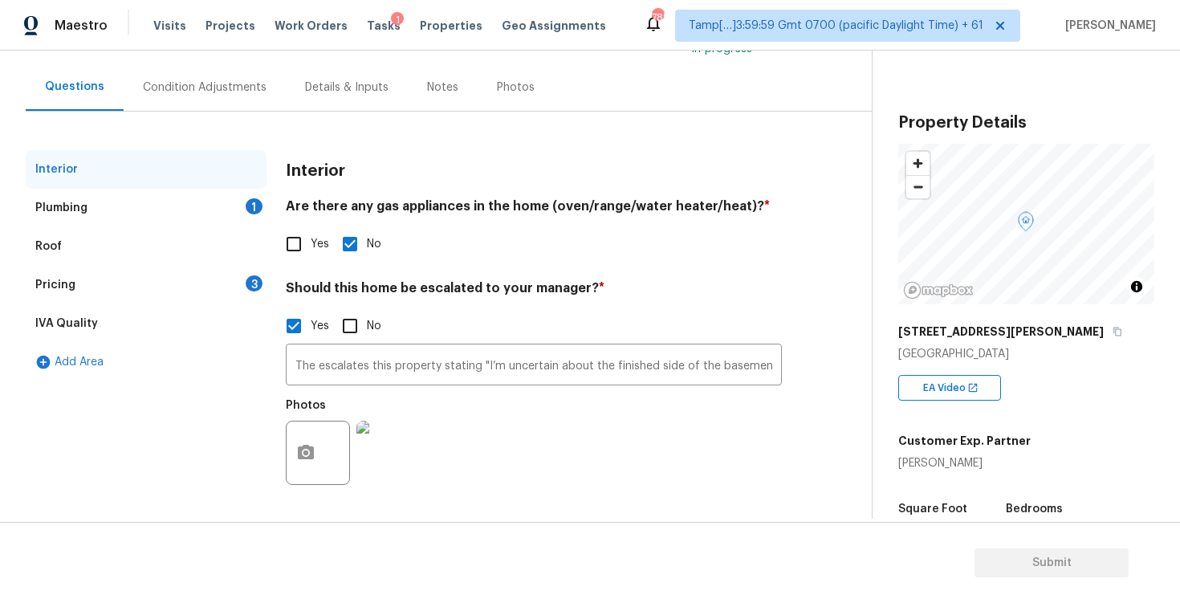
click at [225, 197] on div "Plumbing 1" at bounding box center [146, 208] width 241 height 39
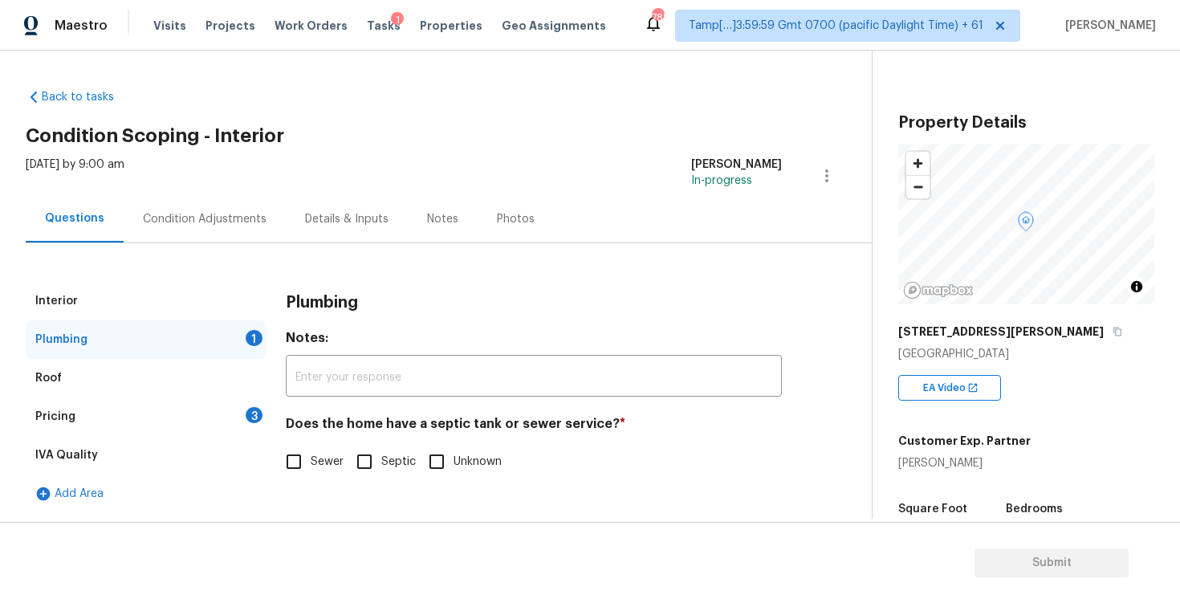
scroll to position [0, 0]
click at [318, 453] on label "Sewer" at bounding box center [310, 462] width 67 height 34
click at [311, 453] on input "Sewer" at bounding box center [294, 462] width 34 height 34
checkbox input "true"
click at [256, 416] on div "3" at bounding box center [254, 415] width 17 height 16
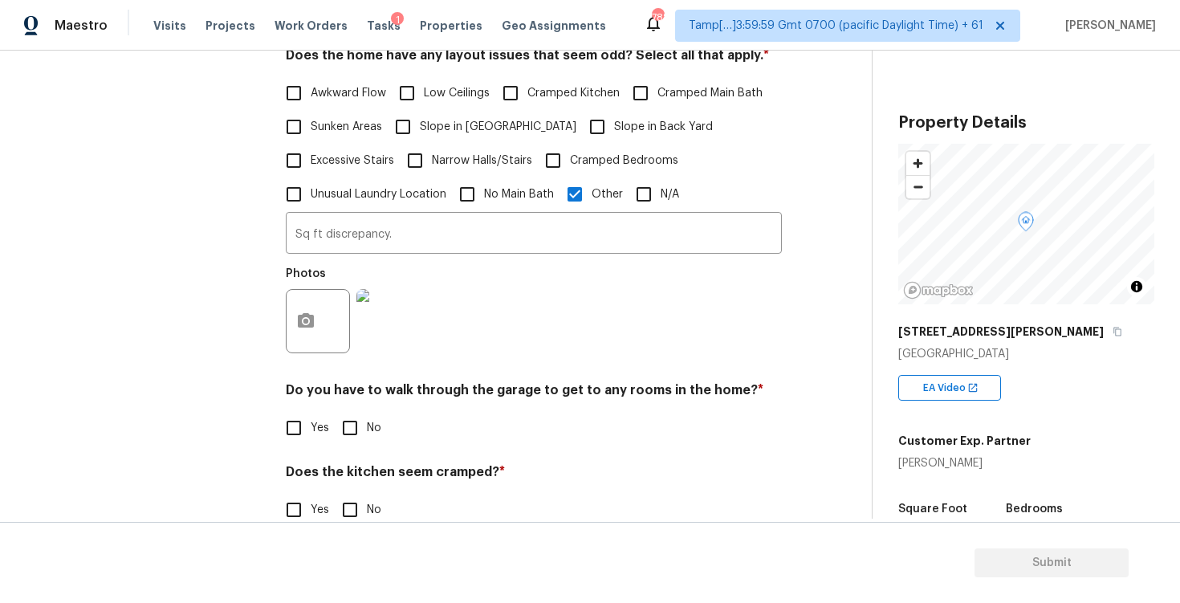
scroll to position [631, 0]
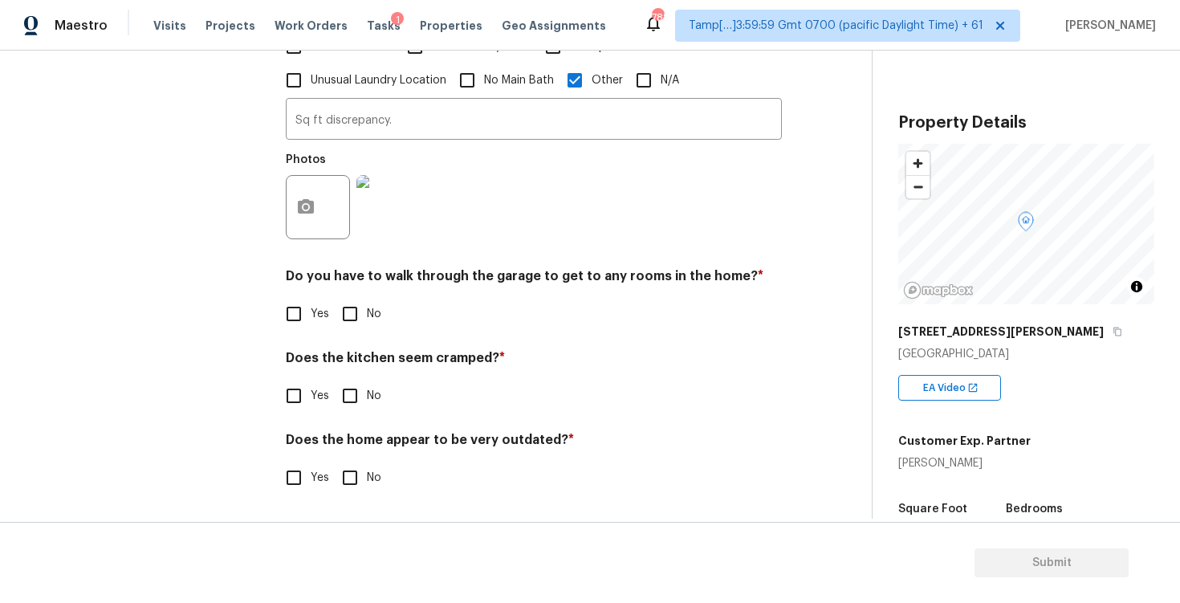
click at [352, 323] on input "No" at bounding box center [350, 314] width 34 height 34
checkbox input "true"
click at [356, 399] on input "No" at bounding box center [350, 397] width 34 height 34
checkbox input "true"
click at [357, 462] on div "Does the home appear to be very outdated? * Yes No" at bounding box center [534, 464] width 496 height 63
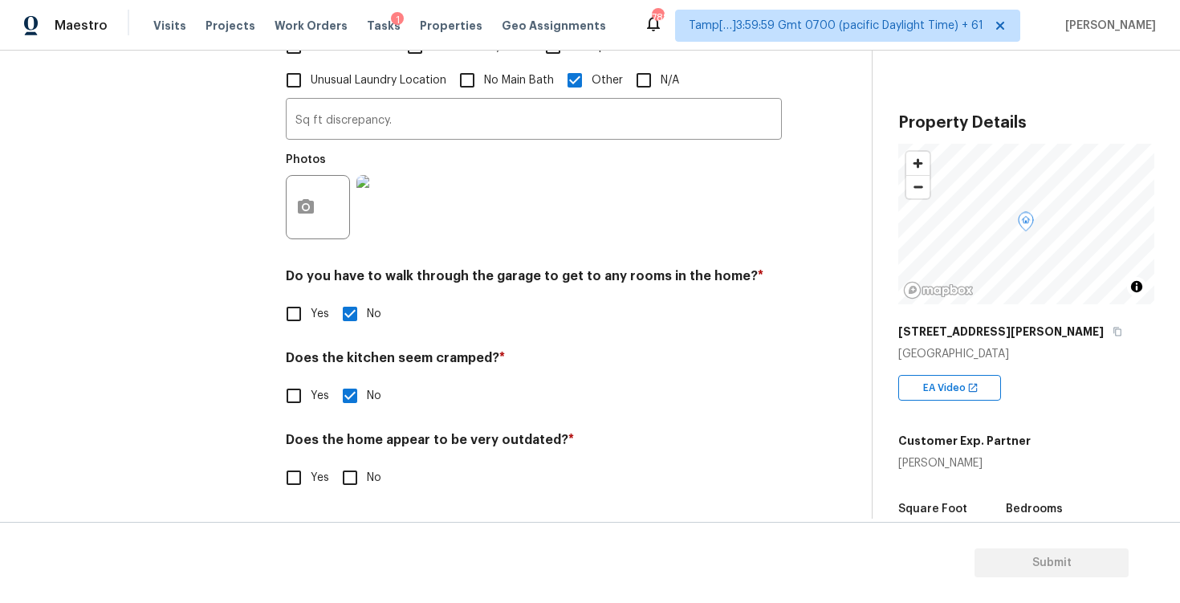
click at [356, 470] on input "No" at bounding box center [350, 478] width 34 height 34
checkbox input "true"
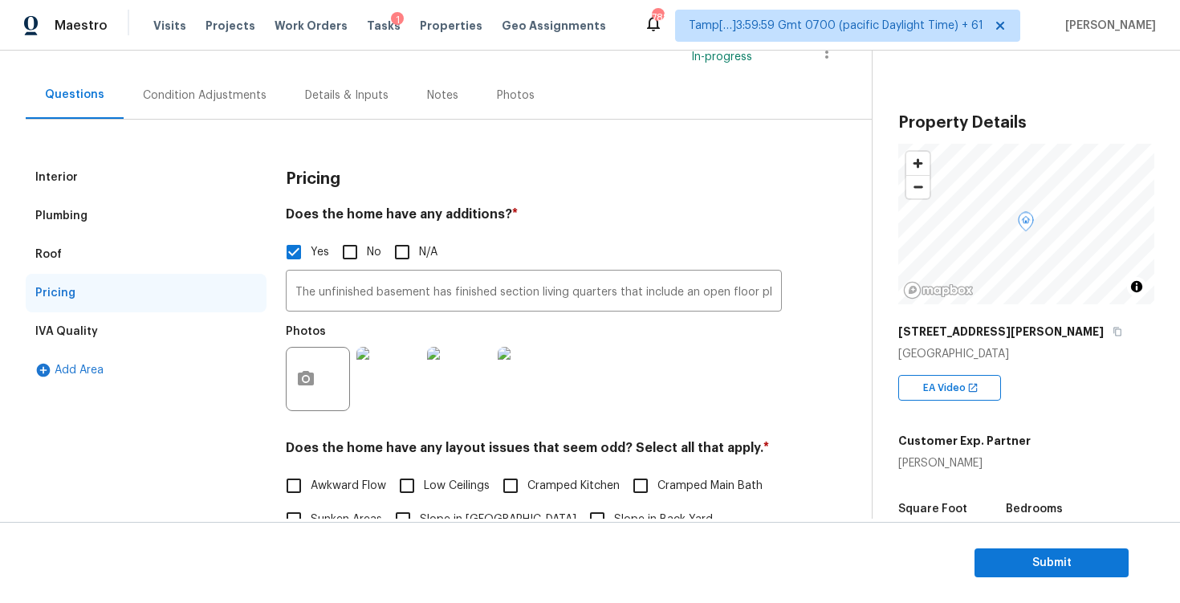
scroll to position [104, 0]
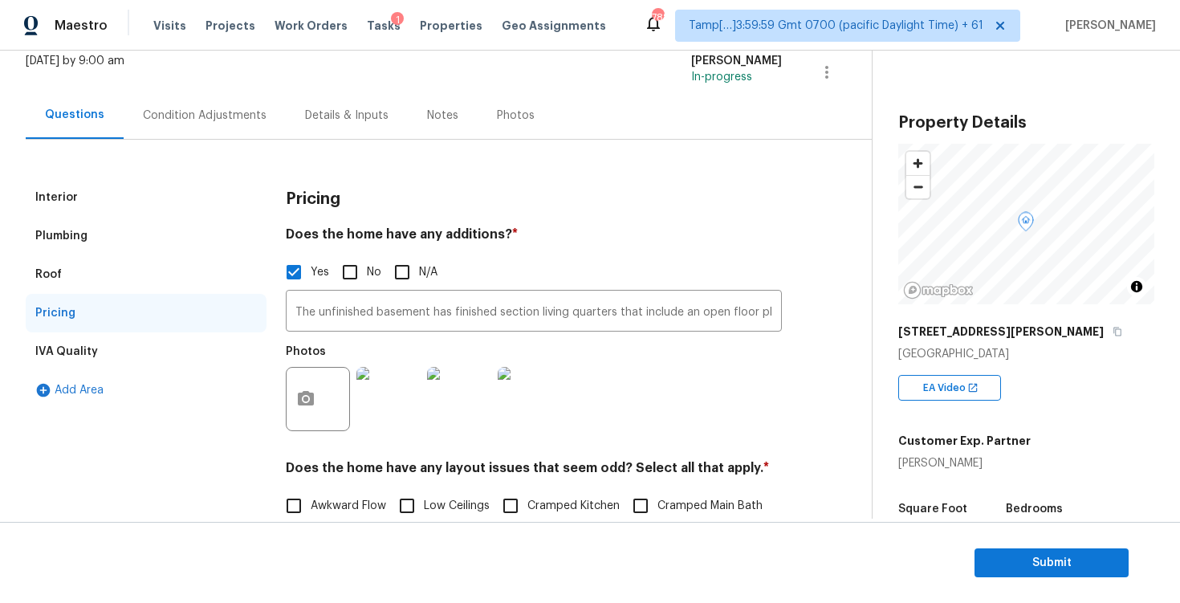
click at [193, 109] on div "Condition Adjustments" at bounding box center [205, 116] width 124 height 16
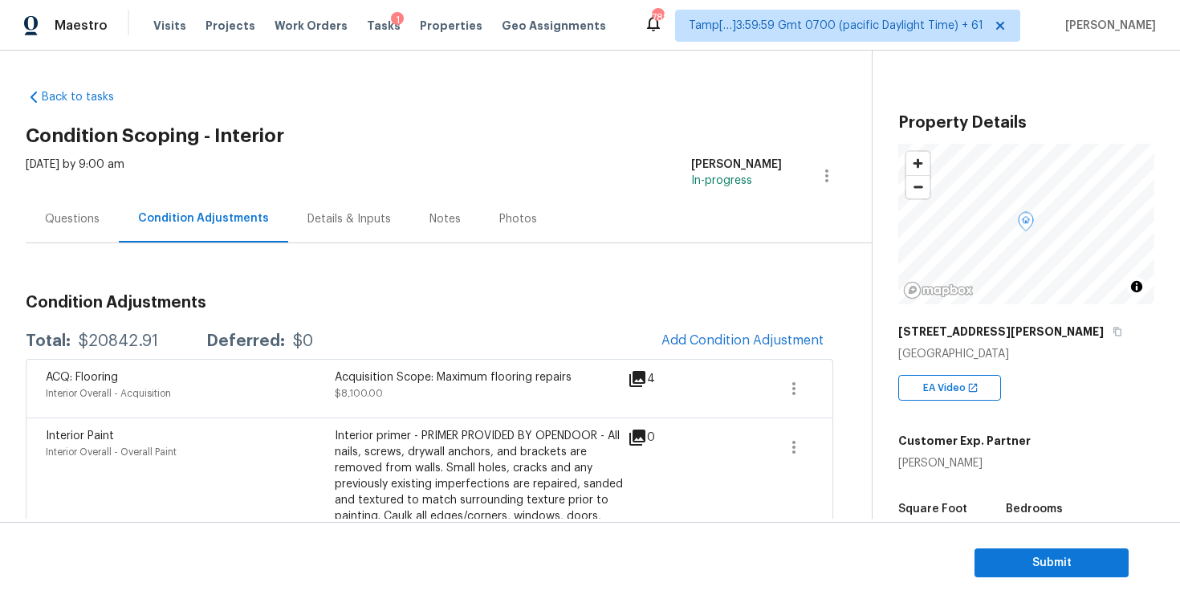
click at [103, 212] on div "Questions" at bounding box center [72, 218] width 93 height 47
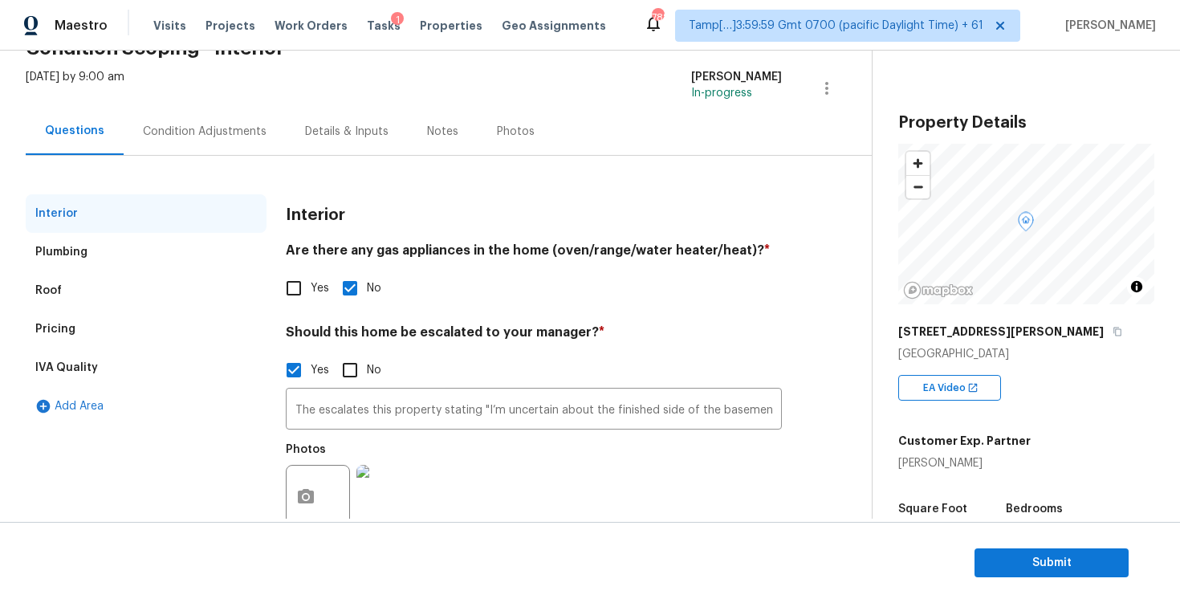
scroll to position [108, 0]
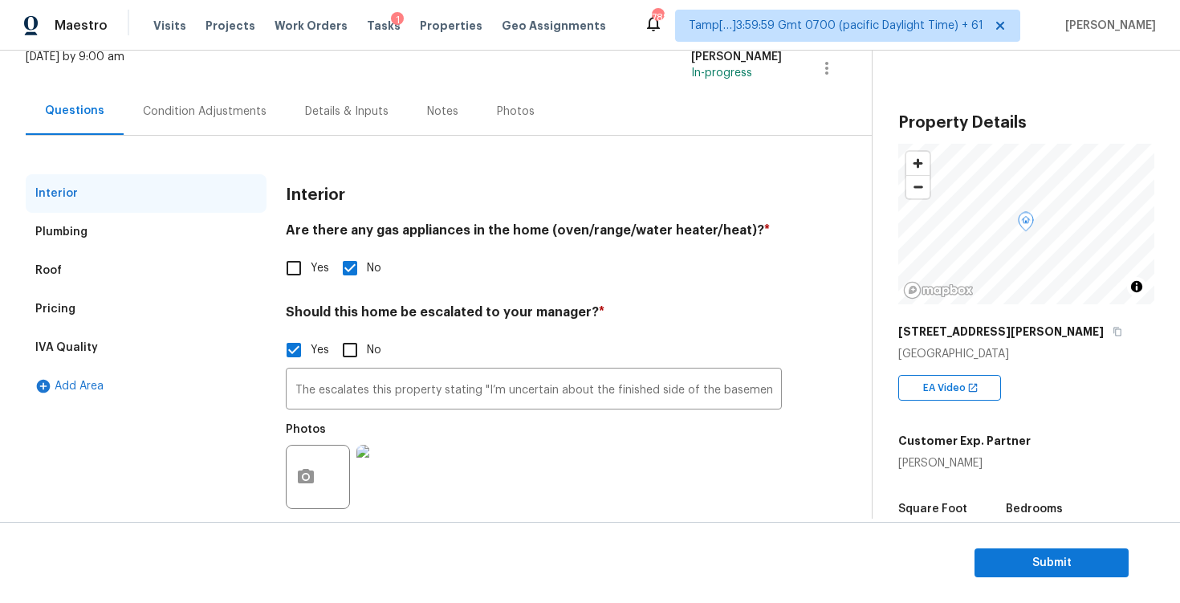
click at [205, 108] on div "Condition Adjustments" at bounding box center [205, 112] width 124 height 16
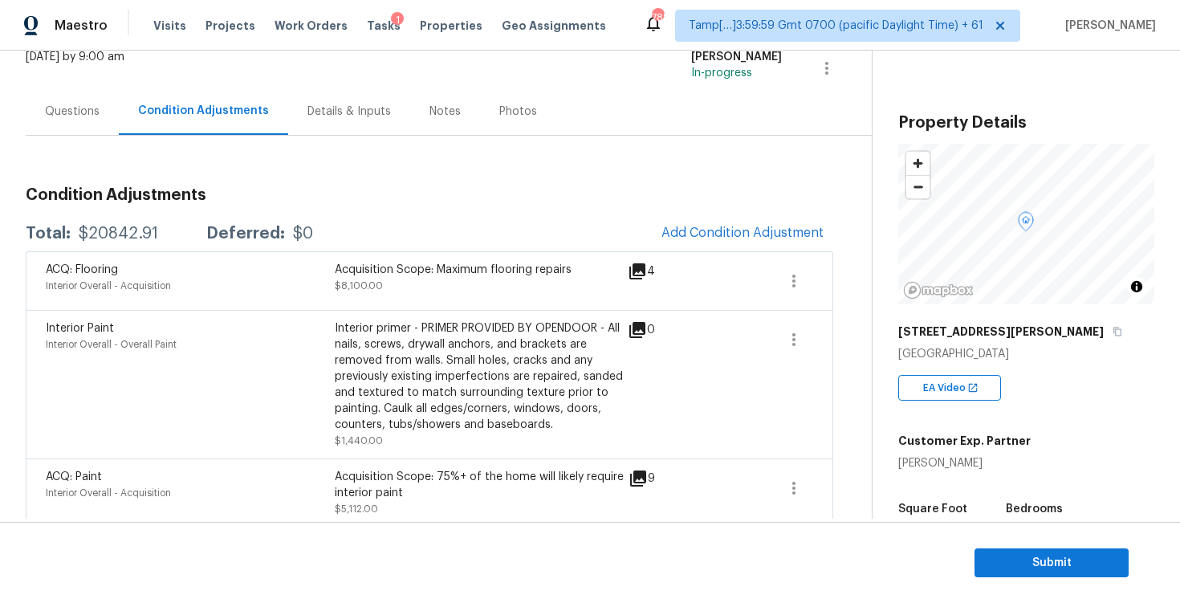
click at [97, 116] on div "Questions" at bounding box center [72, 112] width 55 height 16
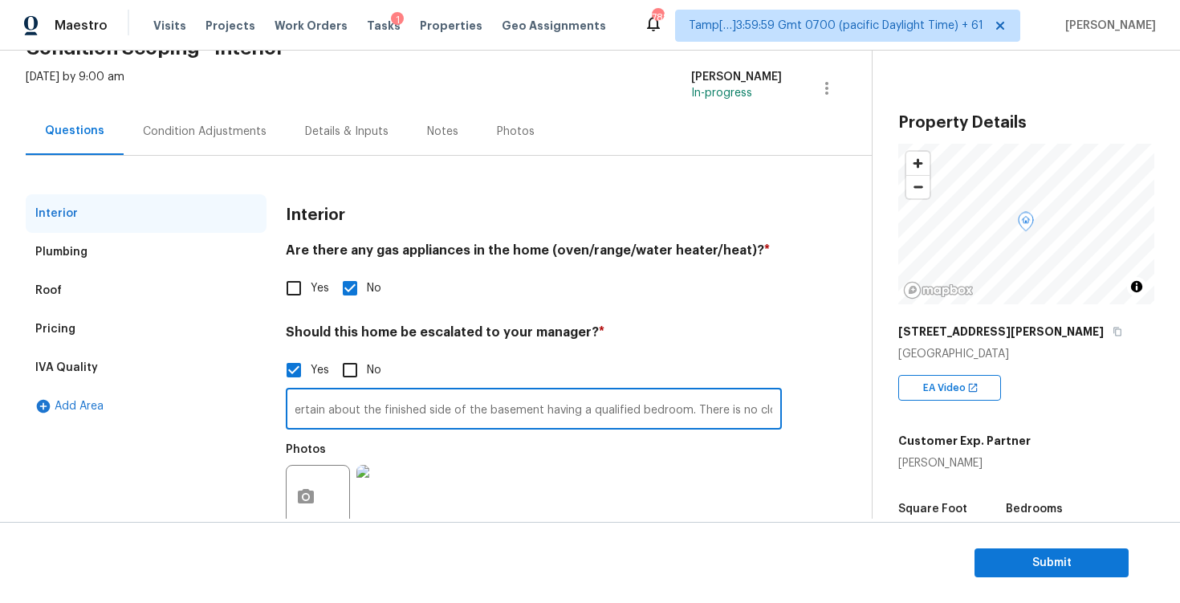
scroll to position [0, 407]
drag, startPoint x: 292, startPoint y: 409, endPoint x: 792, endPoint y: 420, distance: 500.2
click at [792, 420] on div "Interior Plumbing Roof Pricing IVA Quality Add Area Interior Are there any gas …" at bounding box center [430, 376] width 808 height 364
click at [478, 340] on h4 "Should this home be escalated to your manager? *" at bounding box center [534, 335] width 496 height 22
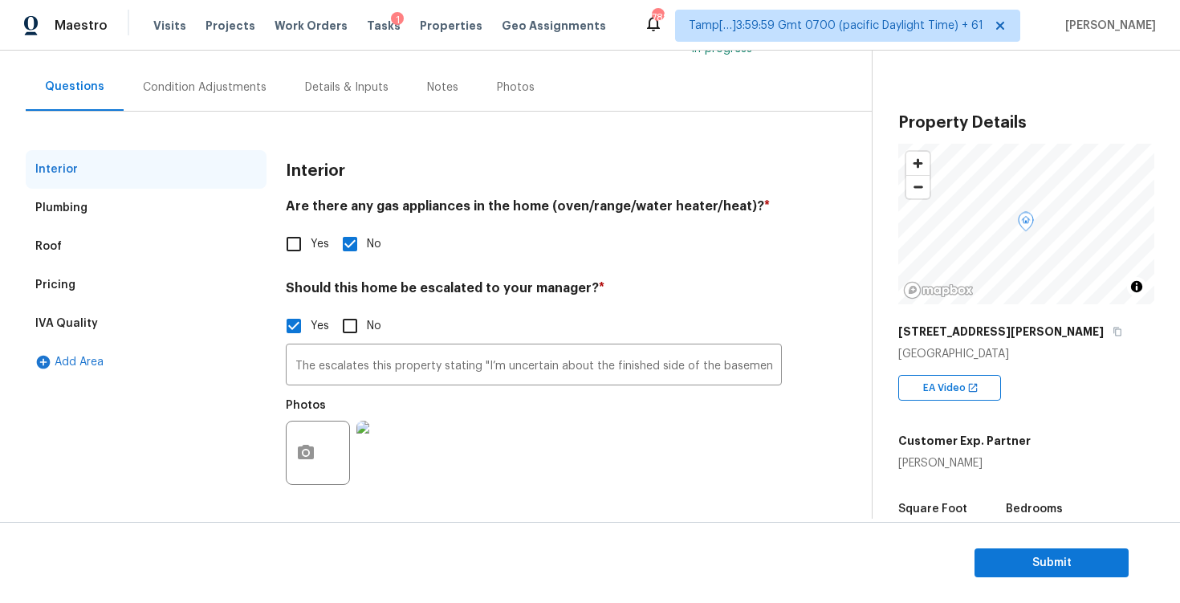
click at [203, 75] on div "Condition Adjustments" at bounding box center [205, 86] width 162 height 47
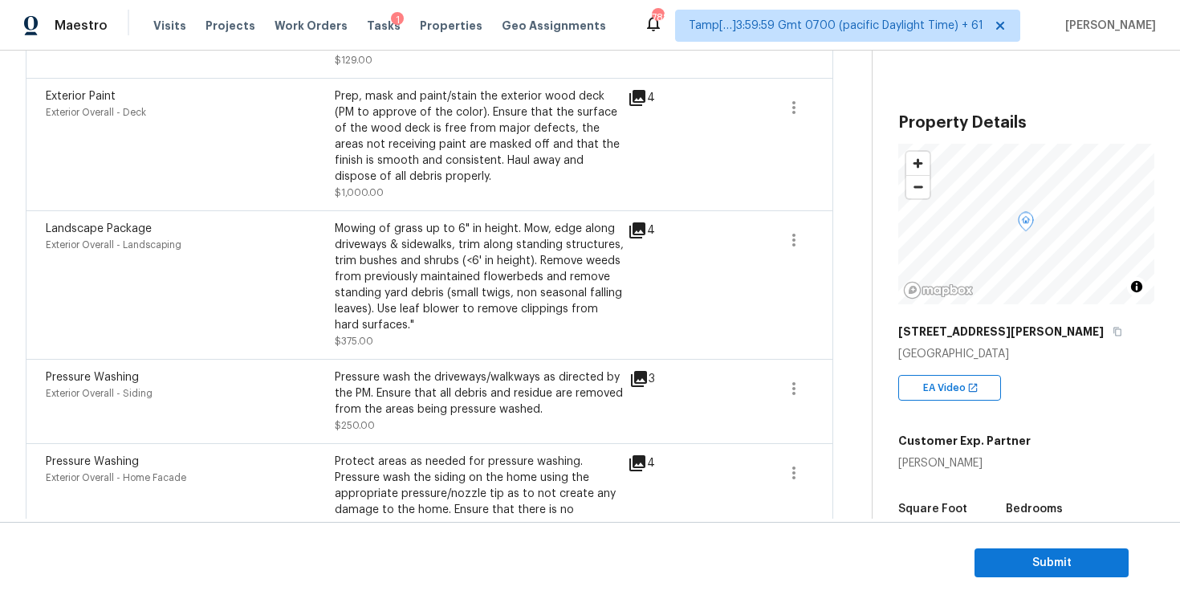
scroll to position [1529, 0]
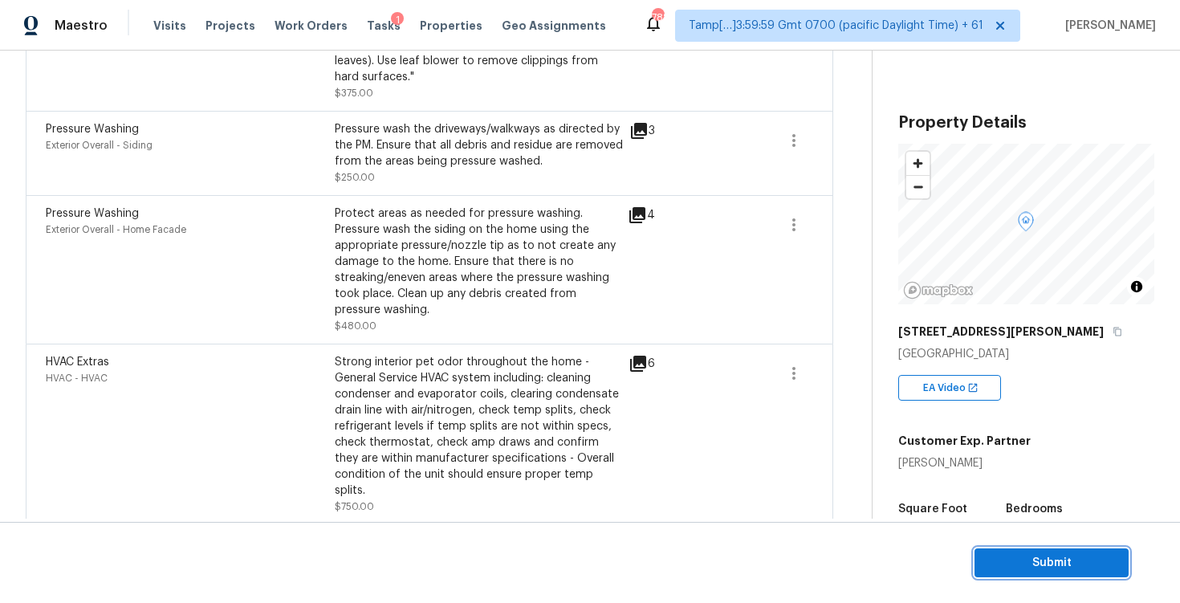
click at [1018, 555] on span "Submit" at bounding box center [1051, 563] width 128 height 20
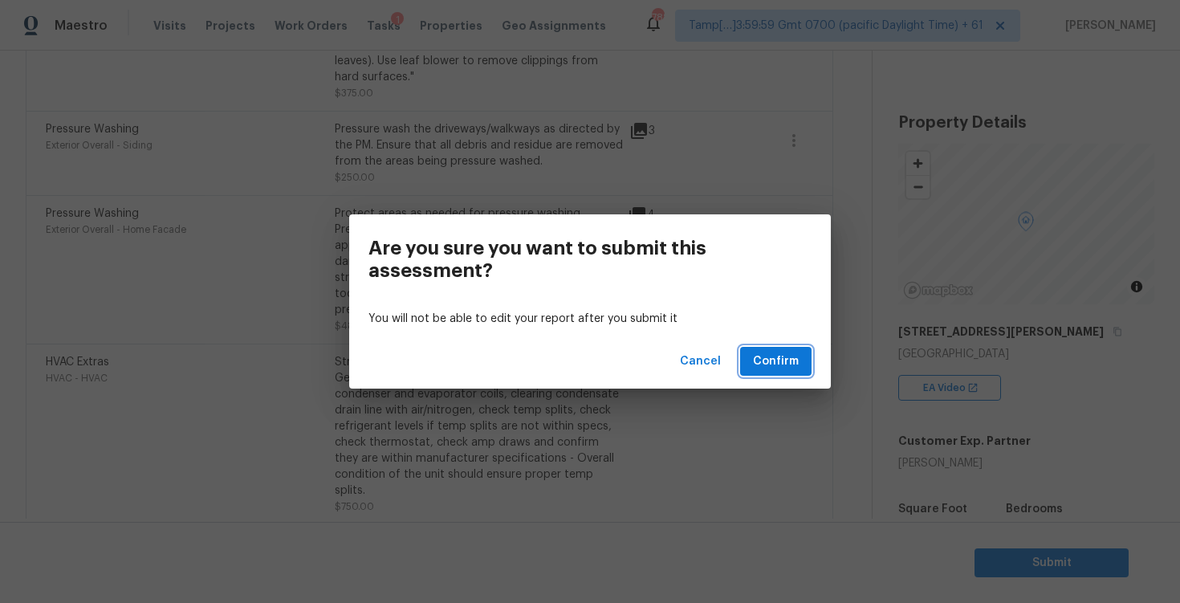
click at [791, 353] on span "Confirm" at bounding box center [776, 362] width 46 height 20
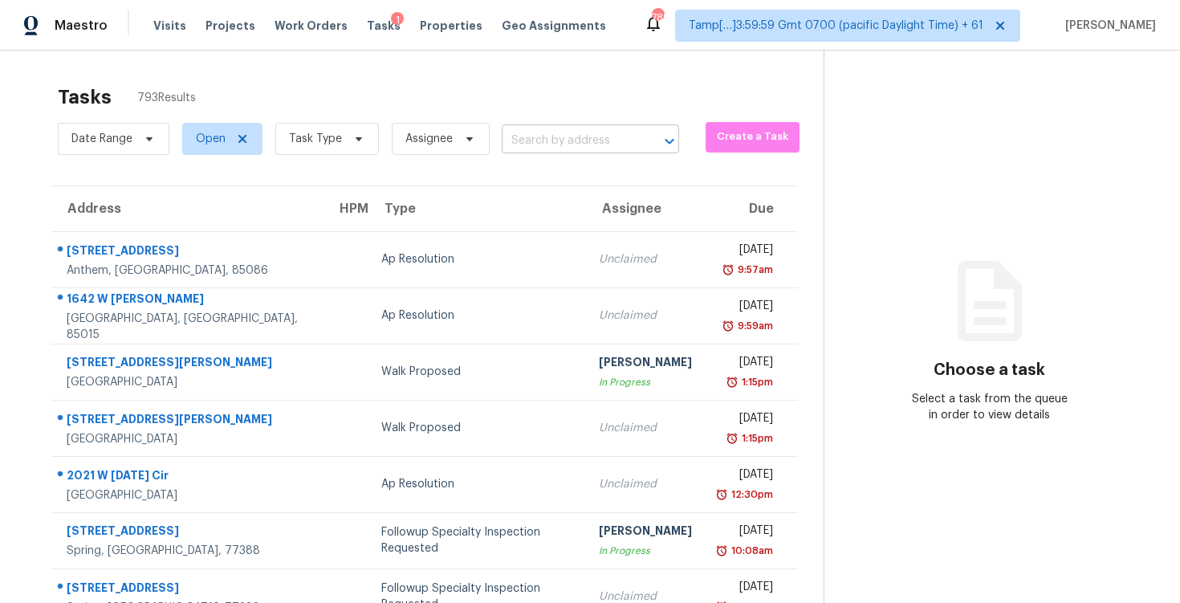
click at [556, 142] on input "text" at bounding box center [568, 140] width 132 height 25
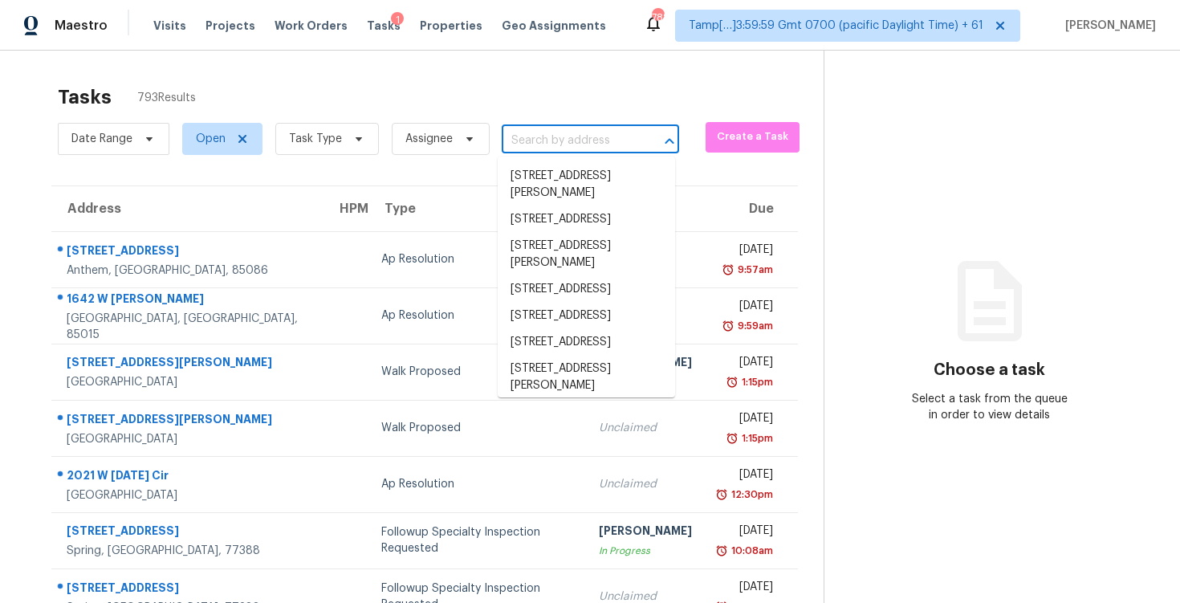
paste input "[STREET_ADDRESS][PERSON_NAME]"
type input "[STREET_ADDRESS][PERSON_NAME]"
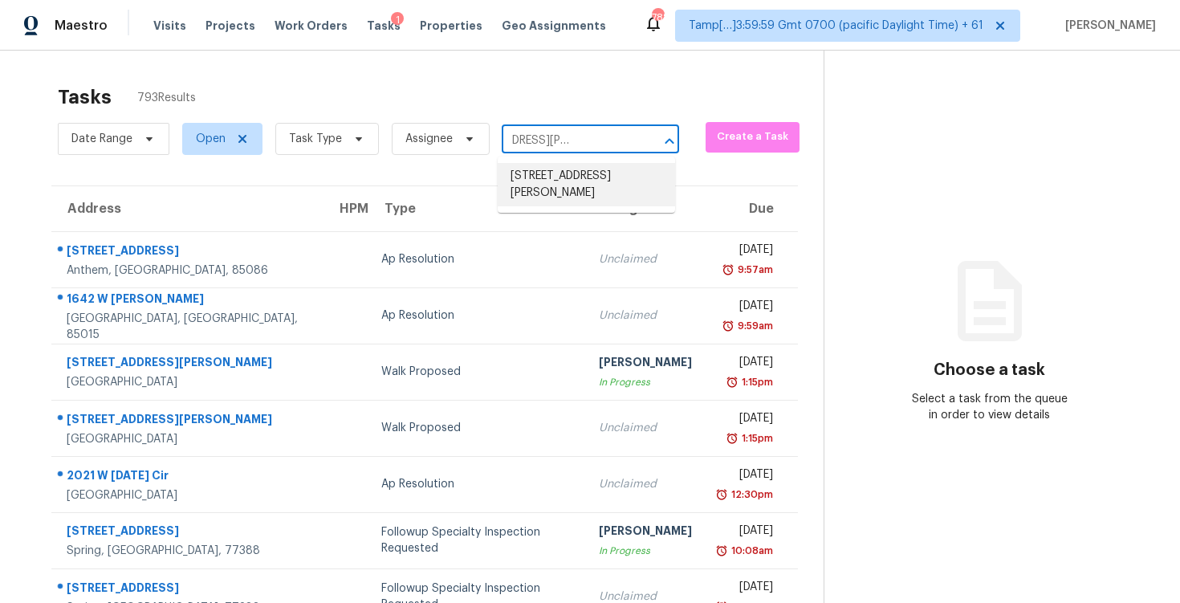
click at [587, 174] on li "[STREET_ADDRESS][PERSON_NAME]" at bounding box center [586, 184] width 177 height 43
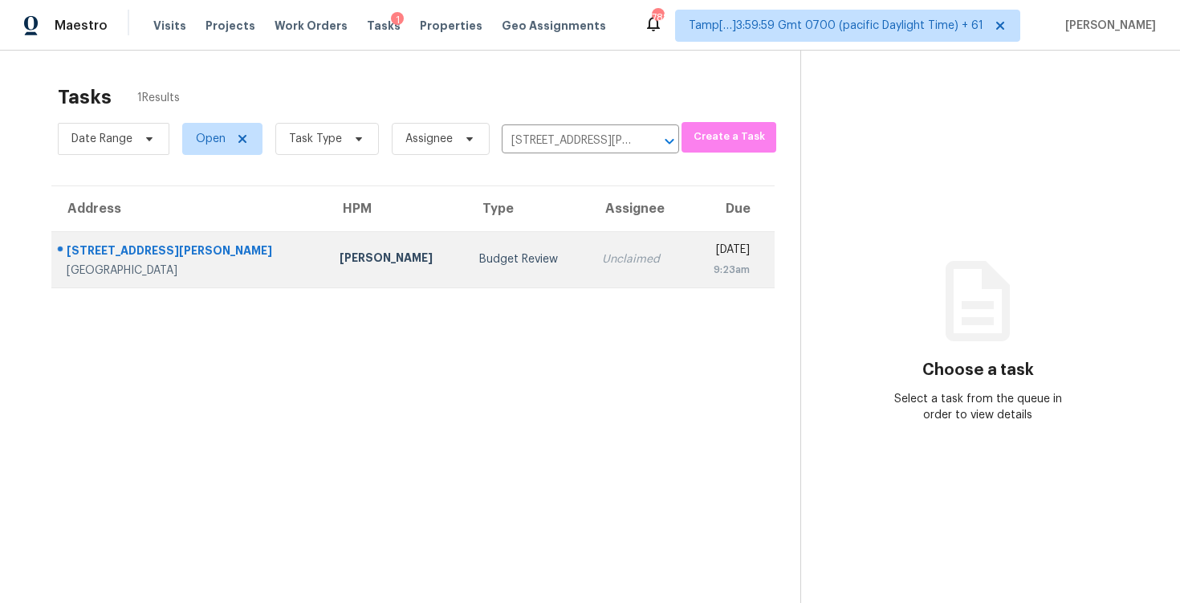
click at [701, 271] on div "9:23am" at bounding box center [725, 270] width 49 height 16
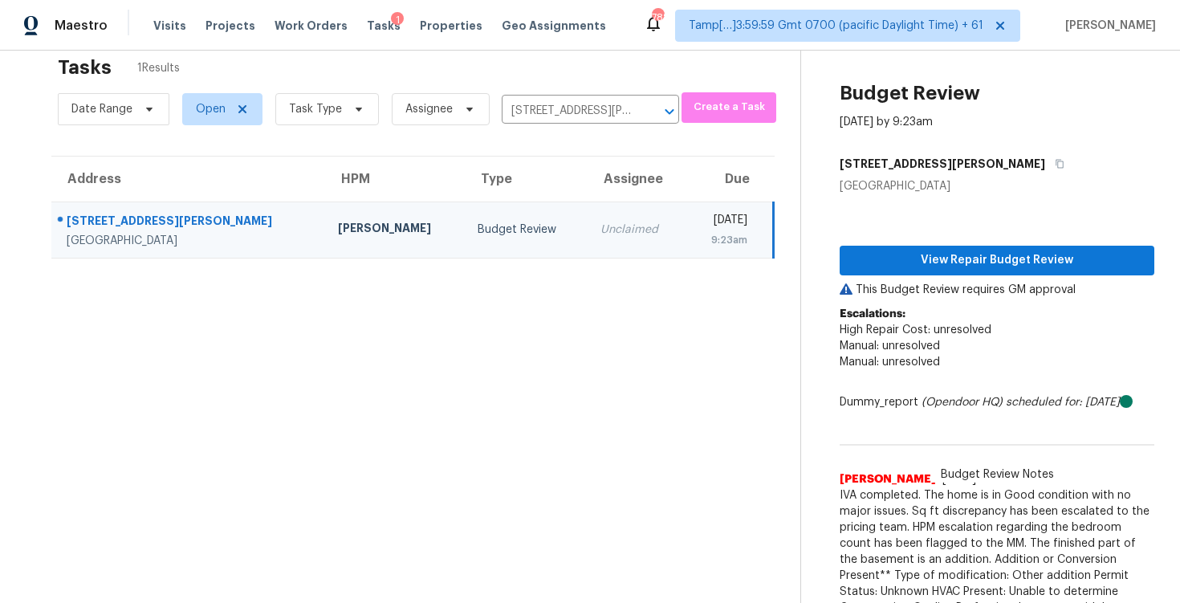
scroll to position [24, 0]
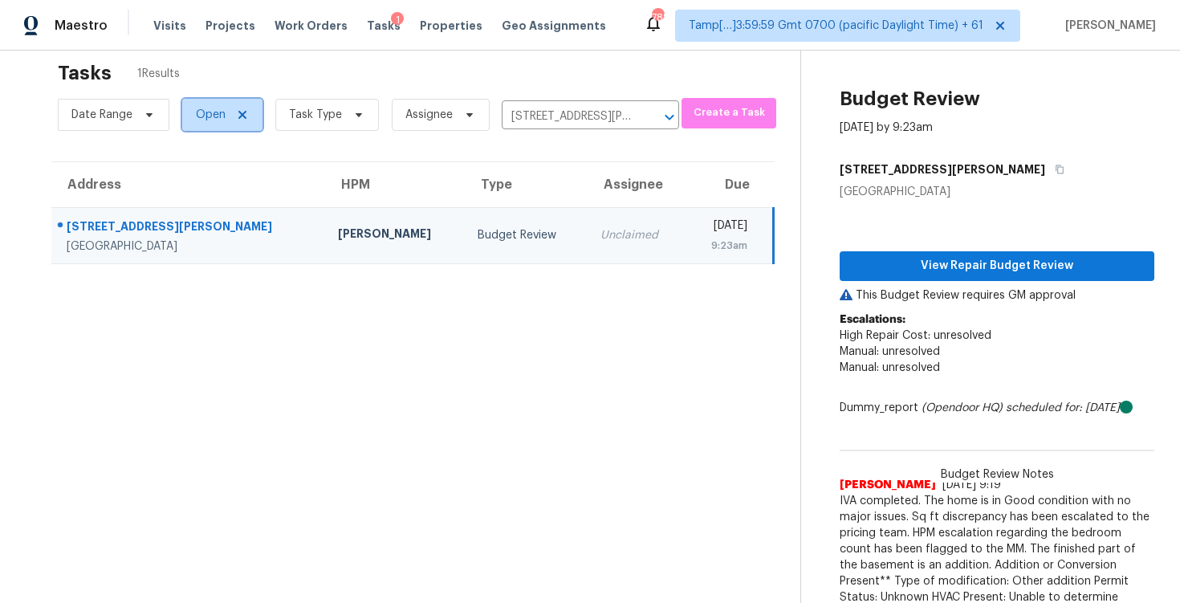
click at [222, 121] on span "Open" at bounding box center [211, 115] width 30 height 16
click at [242, 218] on div "Open Closed Blocked" at bounding box center [224, 183] width 87 height 80
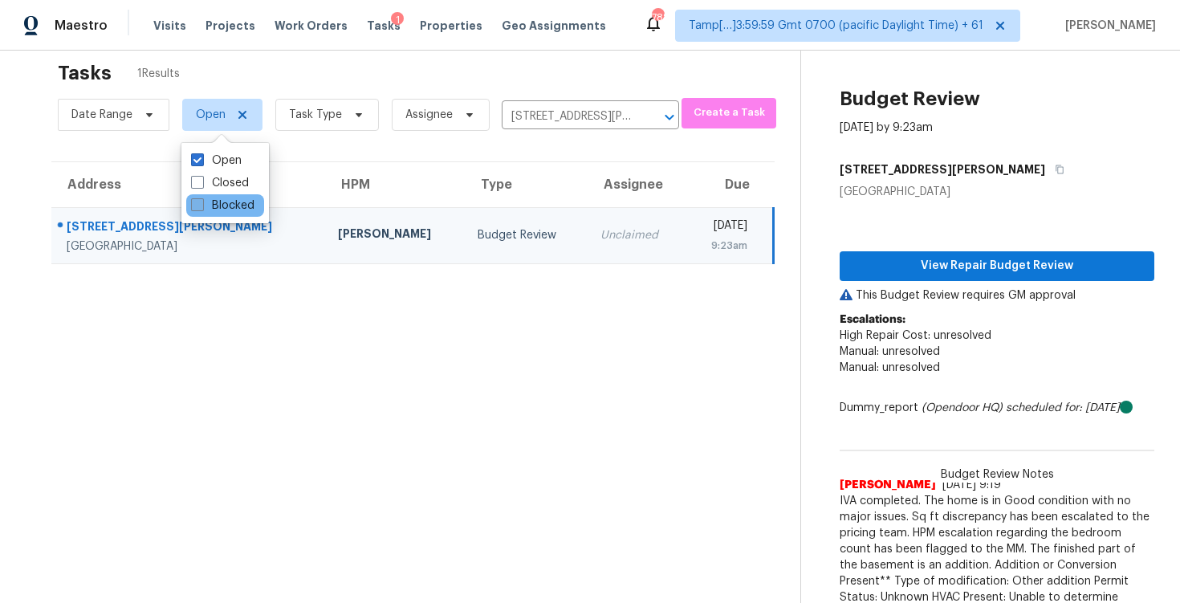
click at [241, 206] on label "Blocked" at bounding box center [222, 205] width 63 height 16
click at [201, 206] on input "Blocked" at bounding box center [196, 202] width 10 height 10
checkbox input "true"
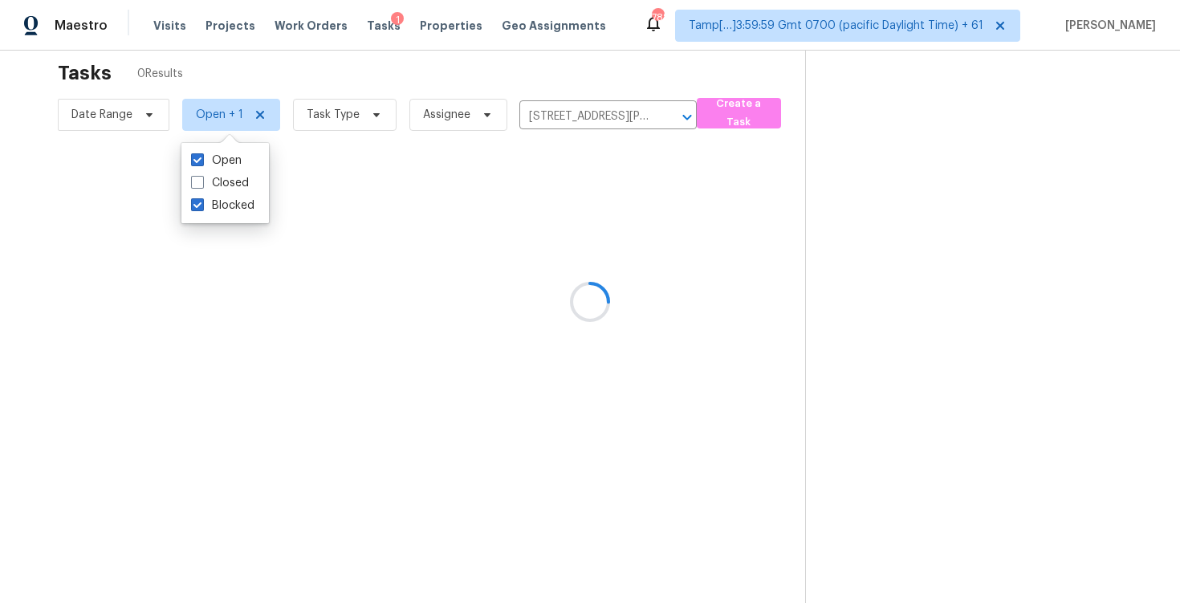
click at [230, 146] on div "Open Closed Blocked" at bounding box center [224, 183] width 87 height 80
click at [235, 155] on label "Open" at bounding box center [216, 161] width 51 height 16
click at [201, 155] on input "Open" at bounding box center [196, 158] width 10 height 10
checkbox input "false"
click at [299, 67] on div "Tasks 0 Results" at bounding box center [431, 73] width 746 height 42
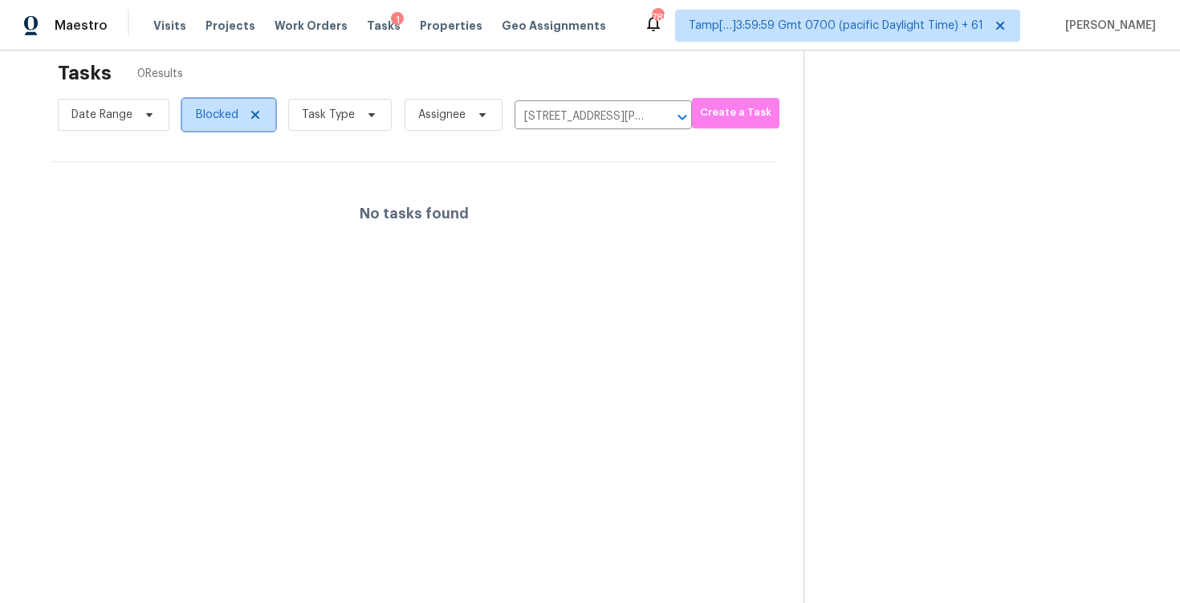
click at [236, 105] on span "Blocked" at bounding box center [228, 115] width 93 height 32
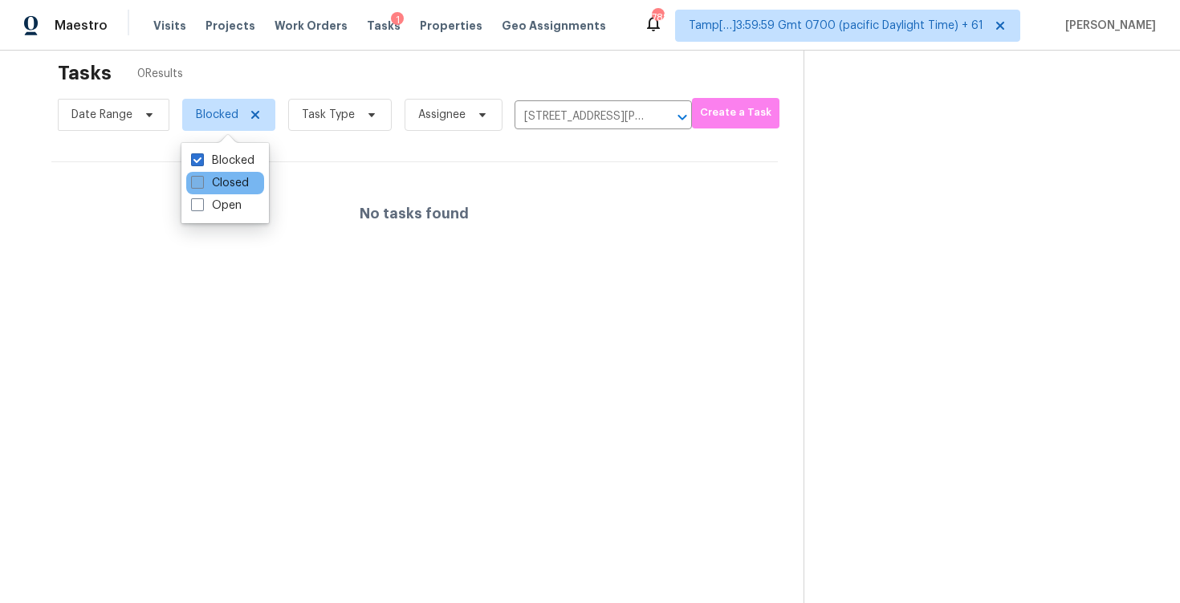
click at [226, 184] on label "Closed" at bounding box center [220, 183] width 58 height 16
click at [201, 184] on input "Closed" at bounding box center [196, 180] width 10 height 10
checkbox input "true"
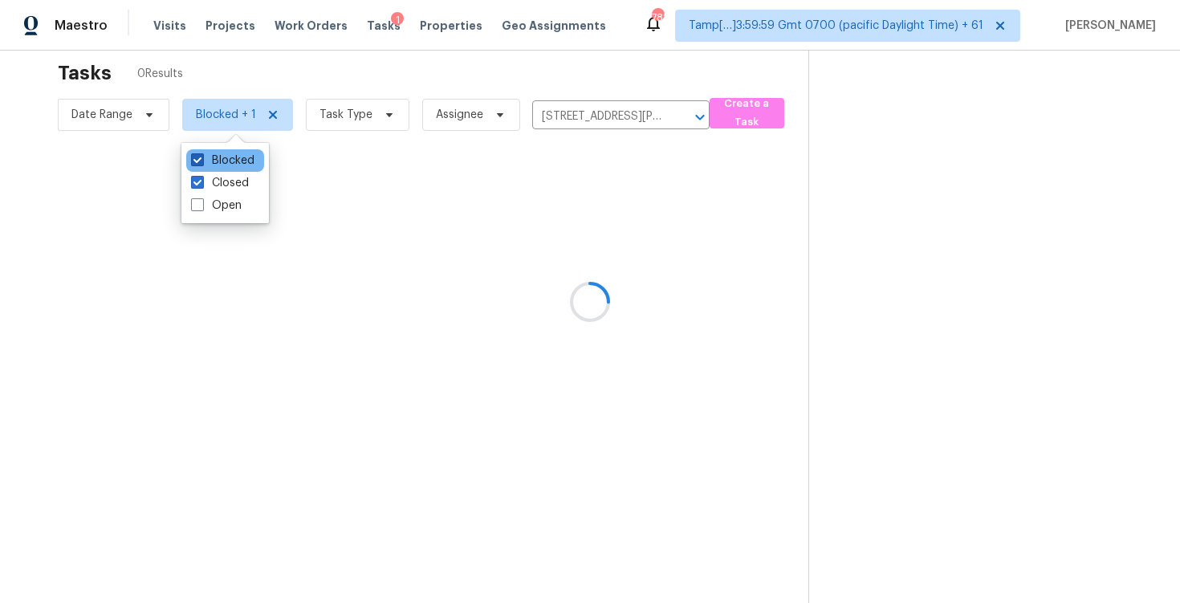
click at [229, 167] on label "Blocked" at bounding box center [222, 161] width 63 height 16
click at [201, 163] on input "Blocked" at bounding box center [196, 158] width 10 height 10
checkbox input "false"
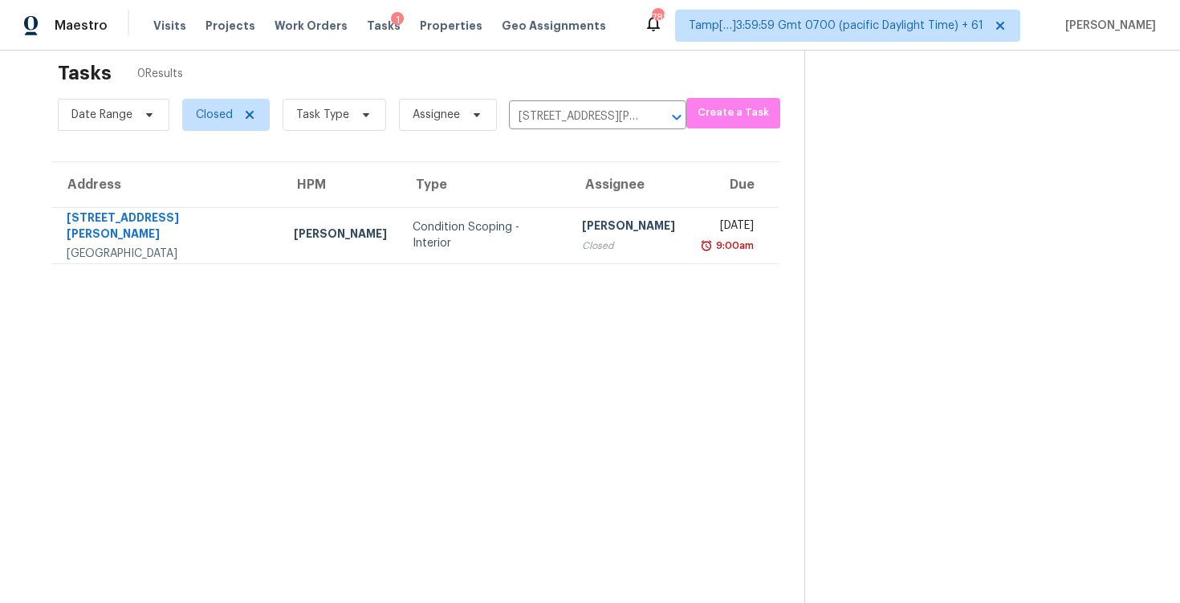
click at [294, 67] on div "Tasks 0 Results" at bounding box center [431, 73] width 747 height 42
click at [417, 205] on th "Type" at bounding box center [484, 184] width 169 height 45
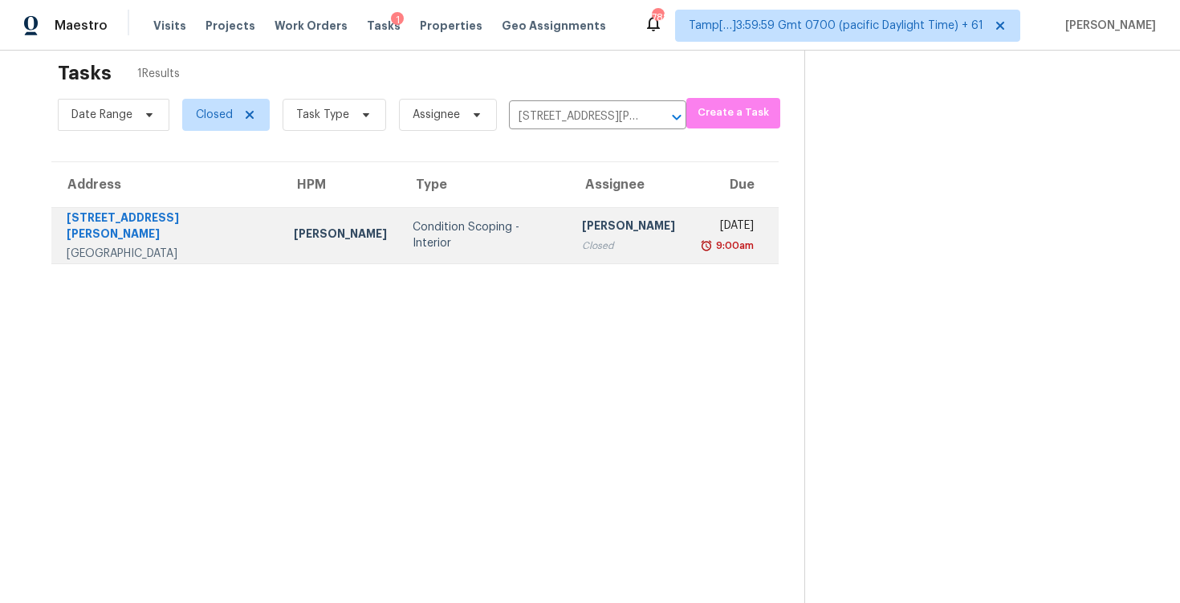
click at [497, 222] on td "Condition Scoping - Interior" at bounding box center [484, 235] width 169 height 56
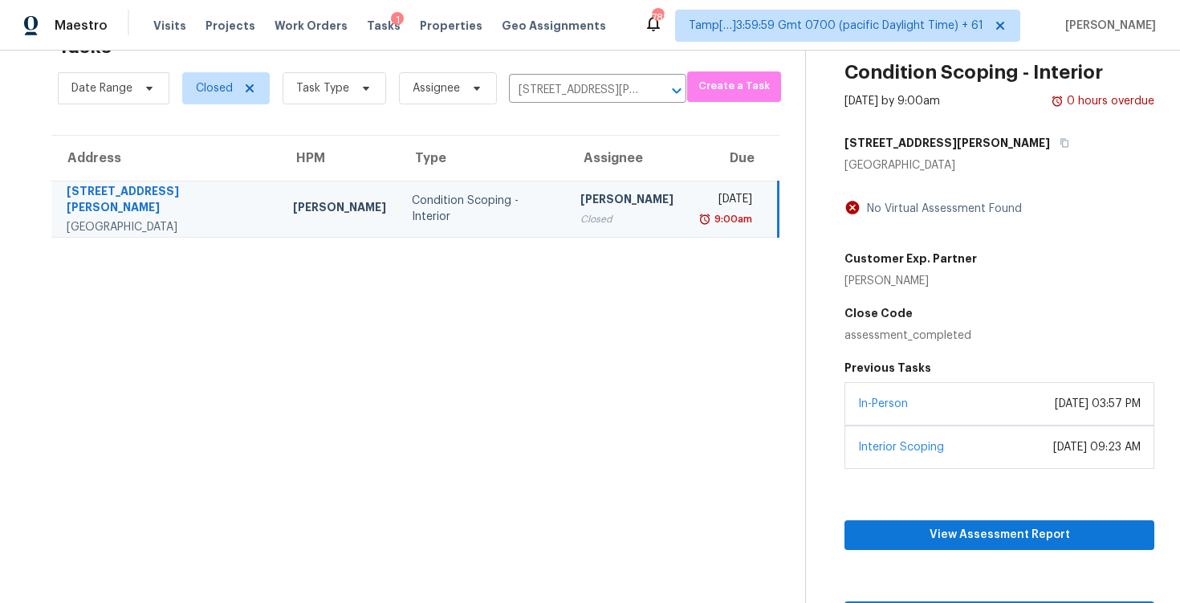
scroll to position [78, 0]
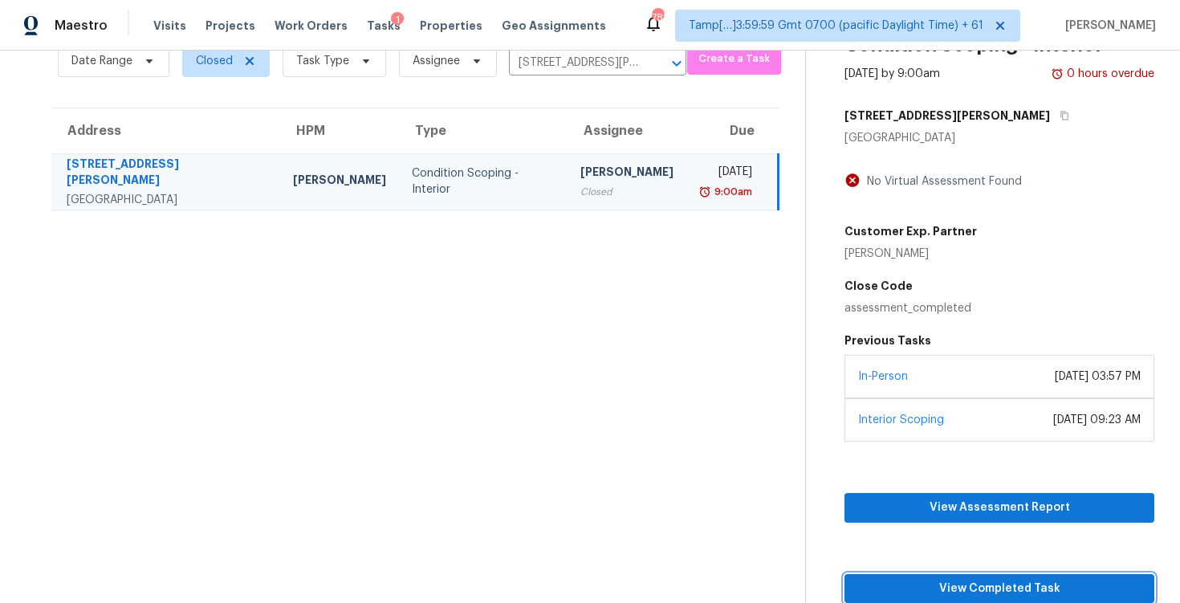
click at [1019, 584] on span "View Completed Task" at bounding box center [999, 589] width 284 height 20
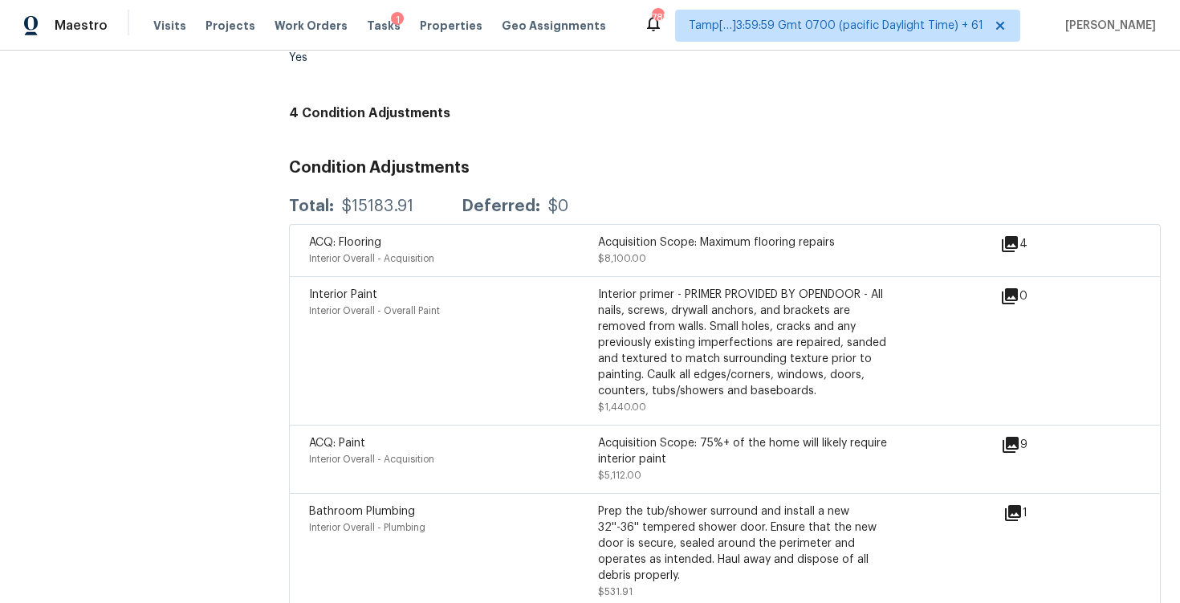
scroll to position [1093, 0]
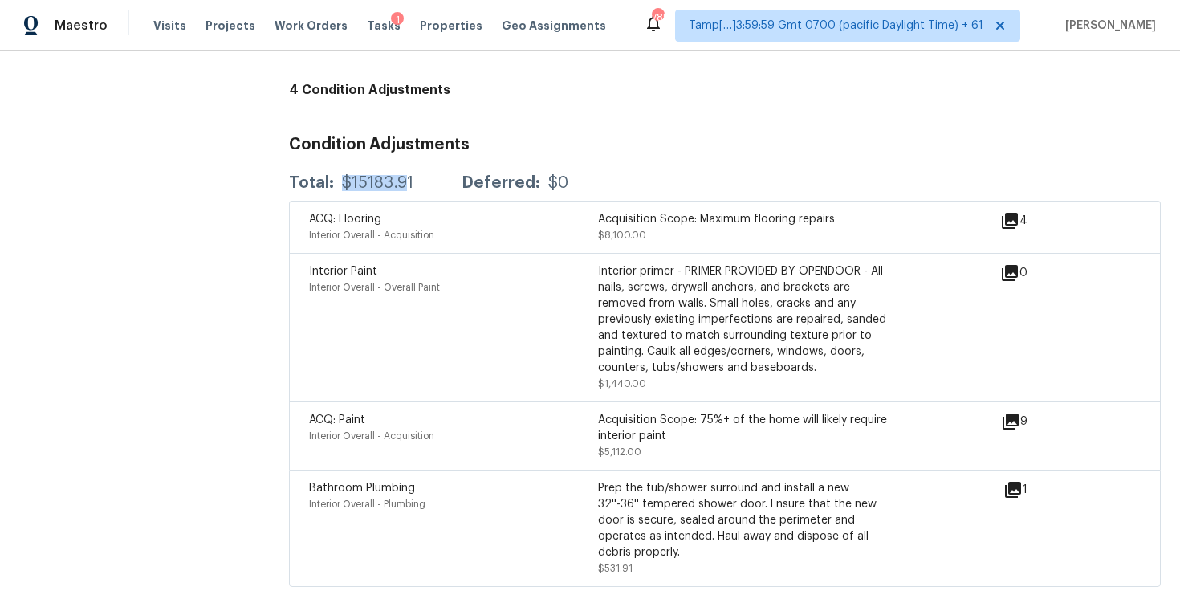
drag, startPoint x: 340, startPoint y: 180, endPoint x: 407, endPoint y: 180, distance: 67.4
click at [407, 180] on div "$15183.91" at bounding box center [377, 183] width 71 height 16
copy div "$15183.9"
click at [448, 181] on div "Total: $15183.91 Deferred: $0" at bounding box center [428, 183] width 279 height 16
click at [348, 178] on div "$15183.91" at bounding box center [377, 183] width 71 height 16
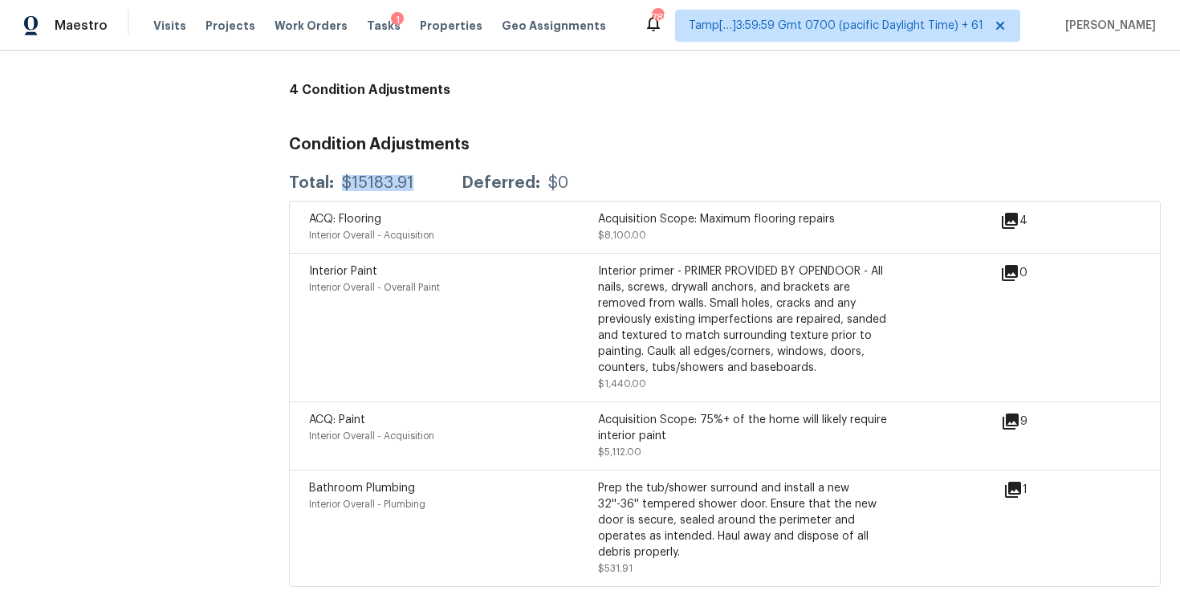
drag, startPoint x: 343, startPoint y: 178, endPoint x: 419, endPoint y: 178, distance: 76.3
click at [419, 178] on div "Total: $15183.91 Deferred: $0" at bounding box center [428, 183] width 279 height 16
copy div "$15183.91"
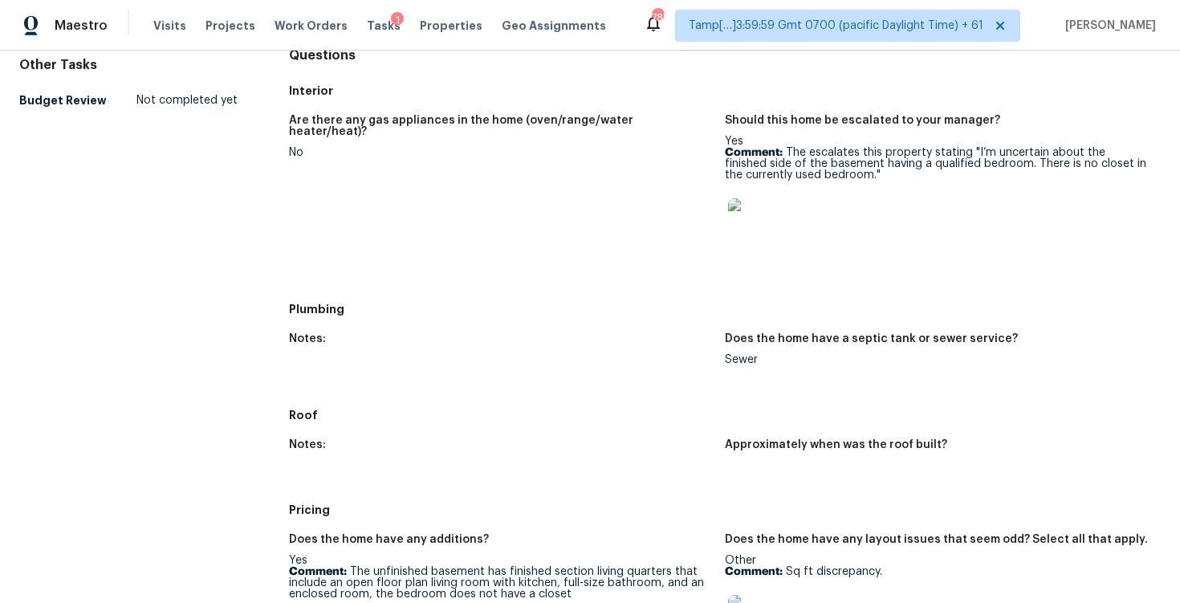
scroll to position [0, 0]
